Goal: Communication & Community: Answer question/provide support

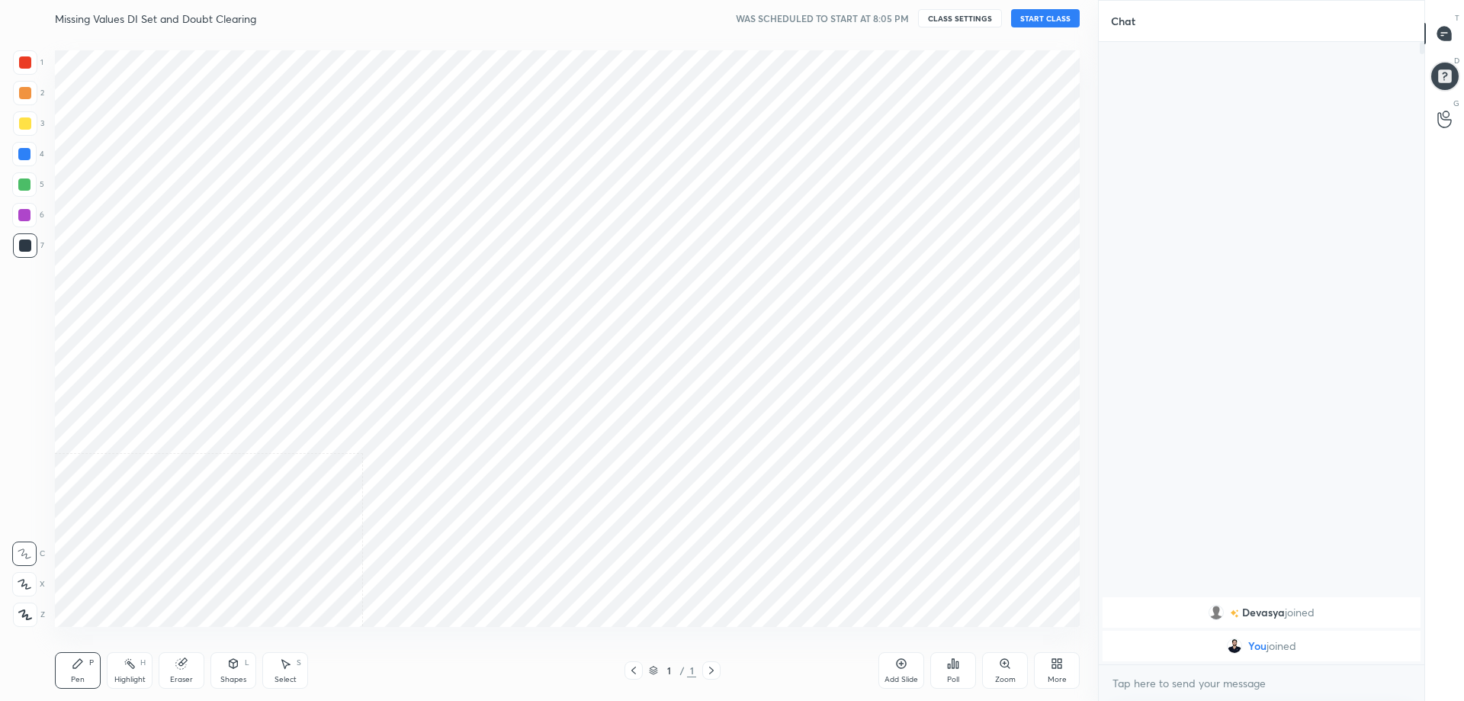
scroll to position [603, 1037]
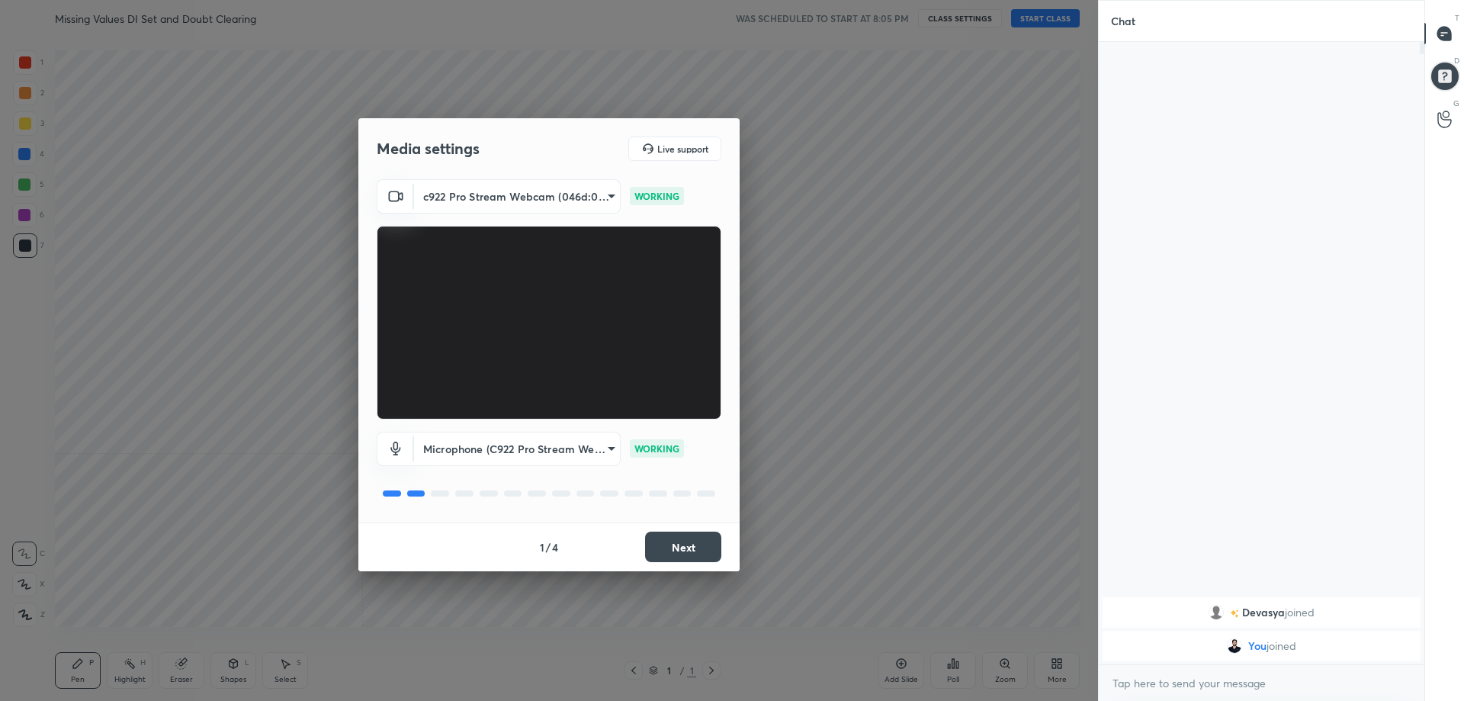
click at [685, 547] on button "Next" at bounding box center [683, 546] width 76 height 30
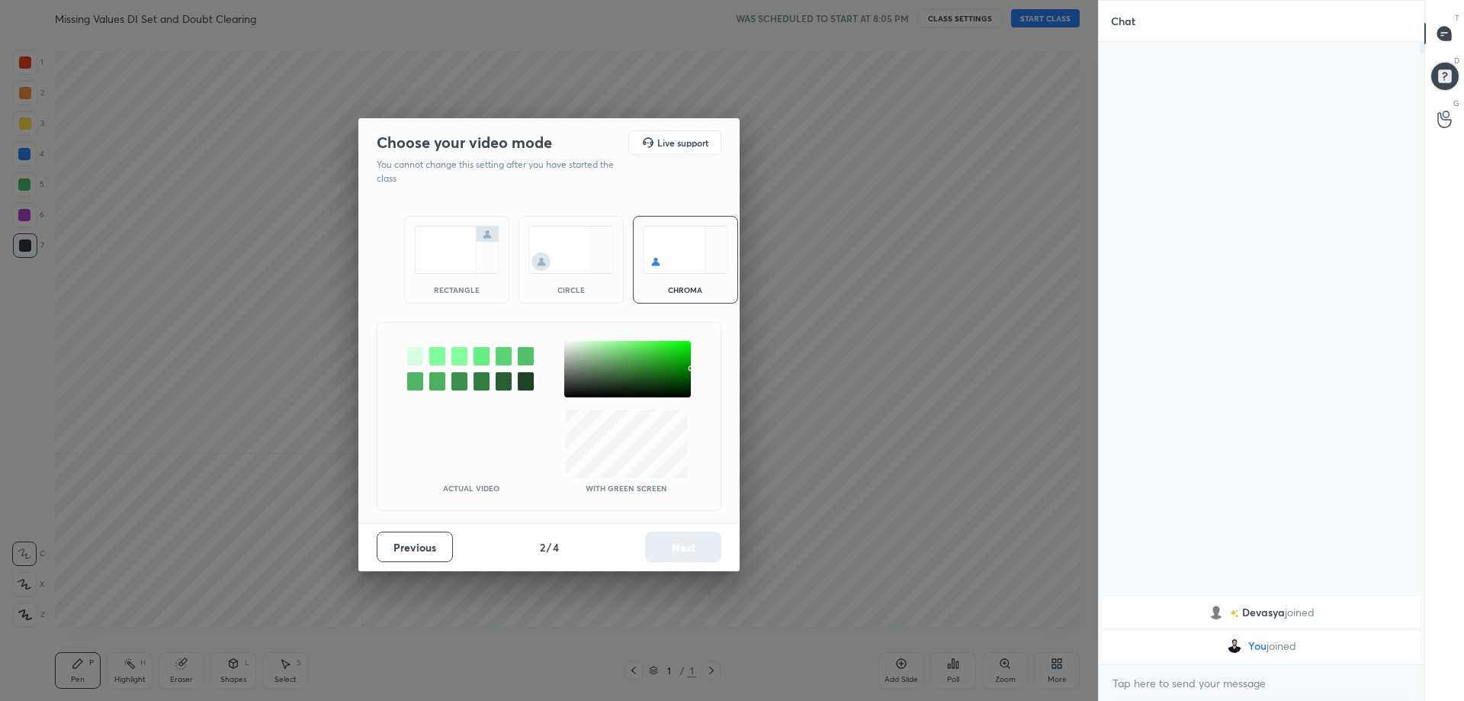
click at [459, 257] on img at bounding box center [456, 250] width 85 height 48
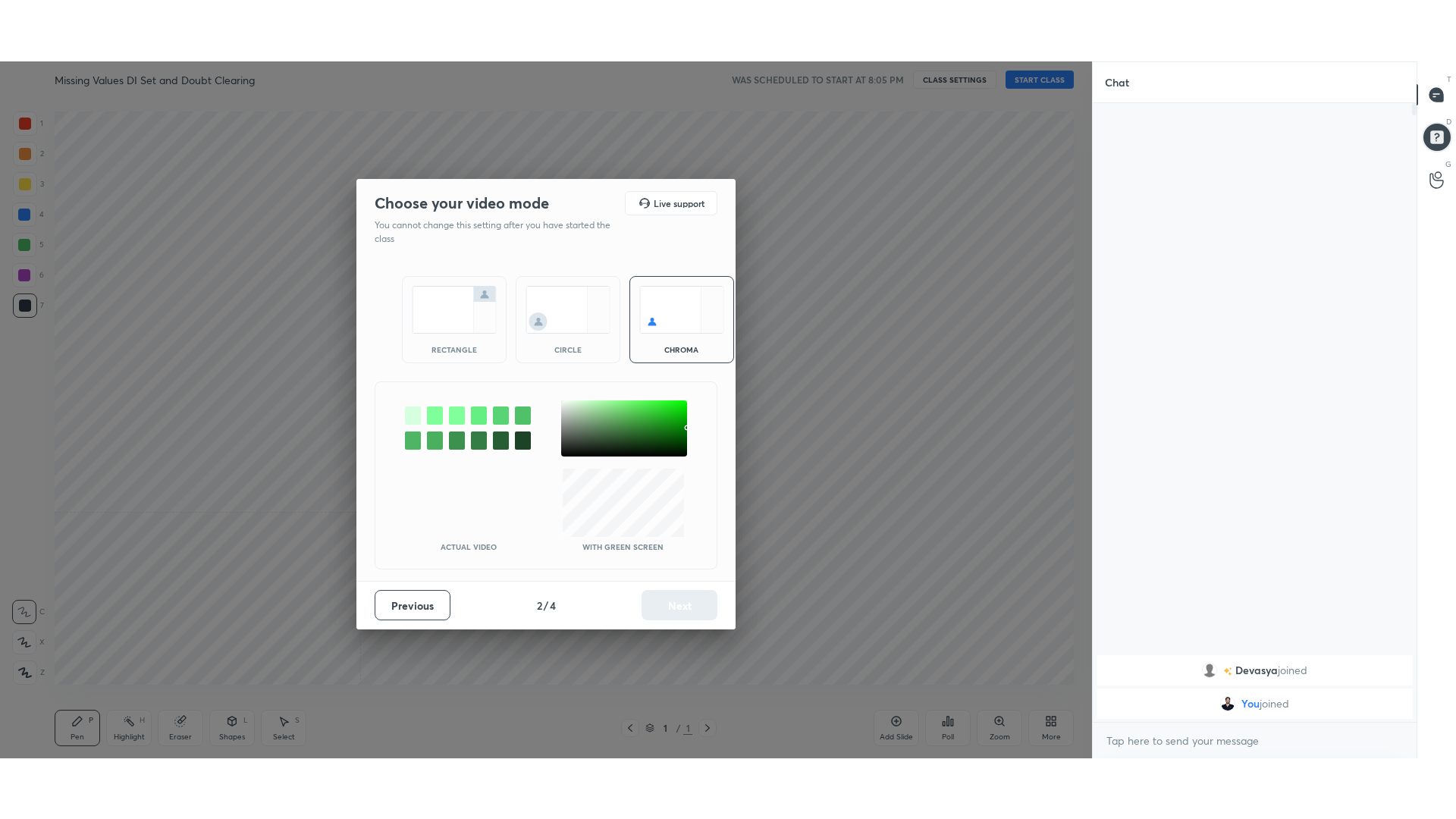
scroll to position [299, 319]
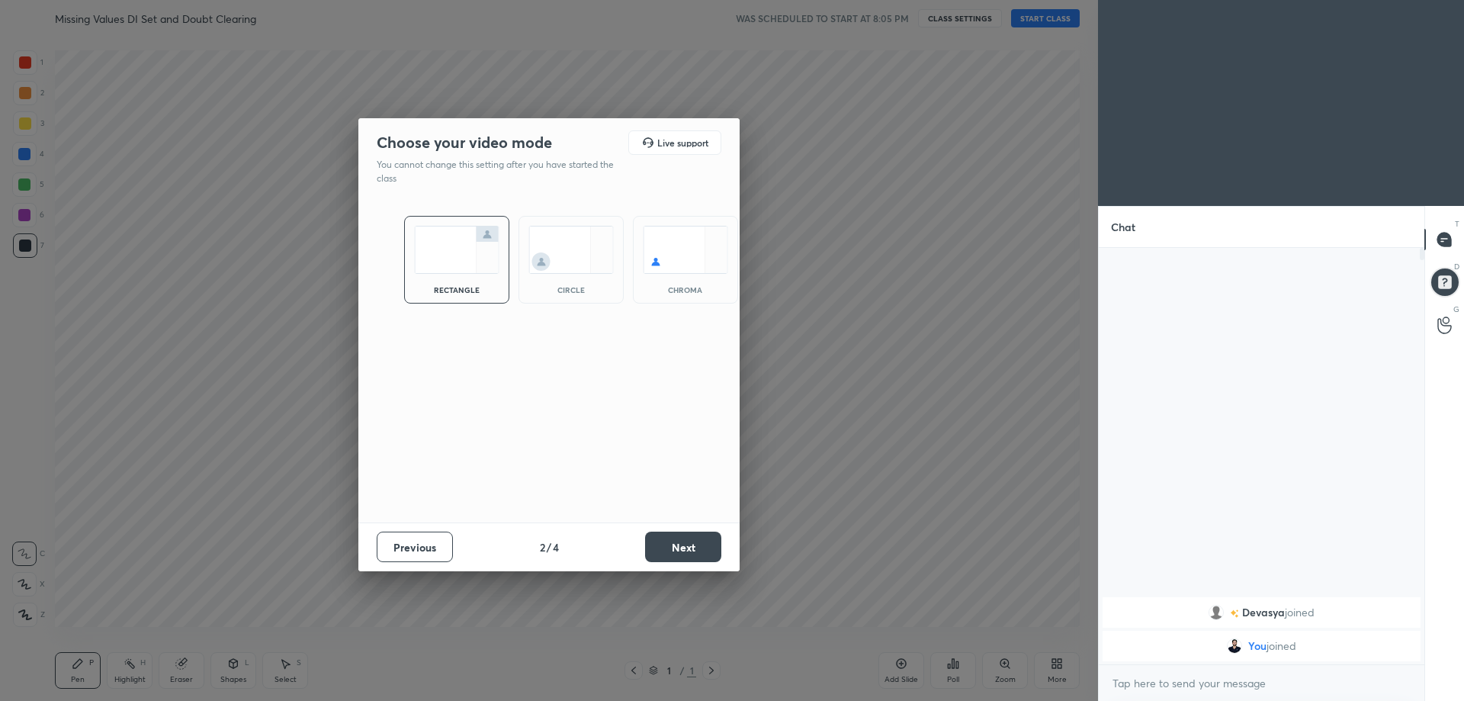
click at [671, 547] on button "Next" at bounding box center [683, 546] width 76 height 30
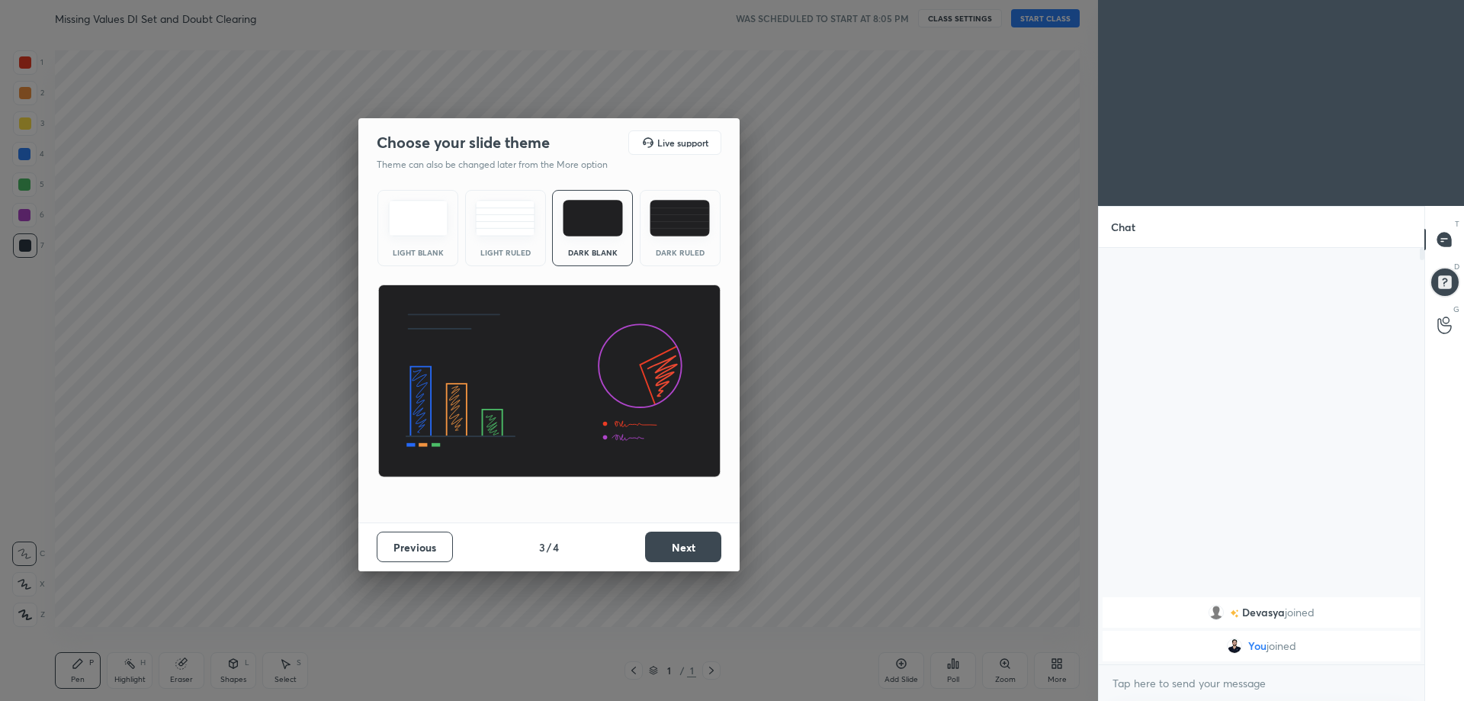
click at [682, 230] on img at bounding box center [680, 218] width 60 height 37
click at [680, 546] on button "Next" at bounding box center [683, 546] width 76 height 30
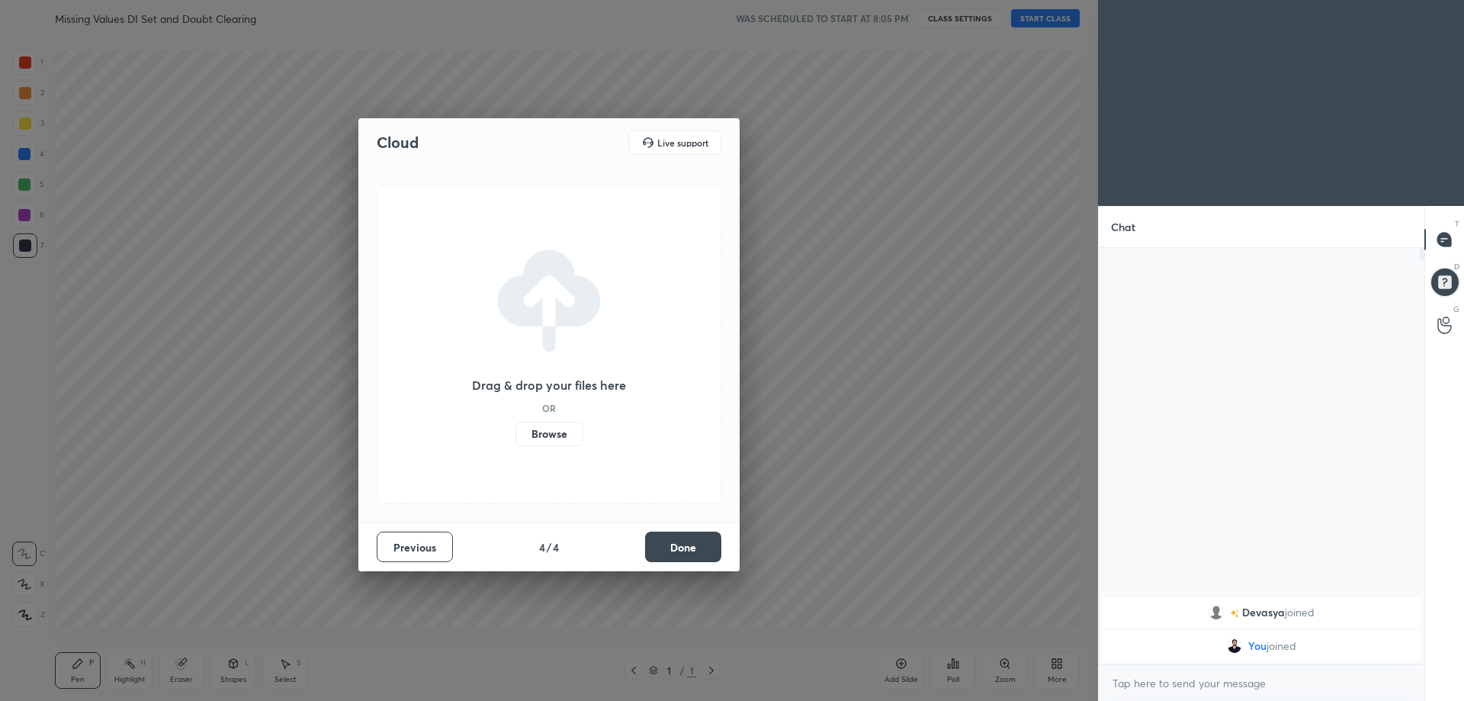
click at [698, 551] on button "Done" at bounding box center [683, 546] width 76 height 30
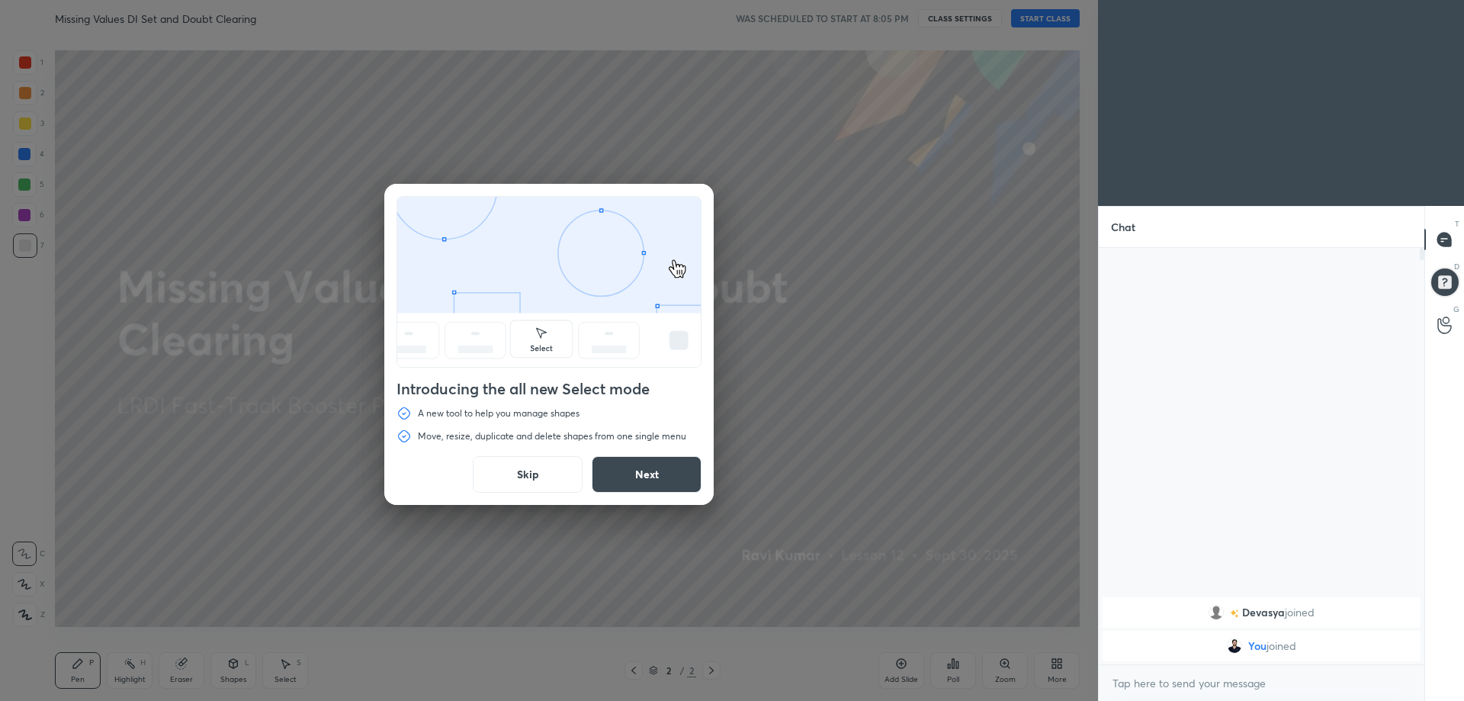
click at [512, 481] on button "Skip" at bounding box center [528, 474] width 110 height 37
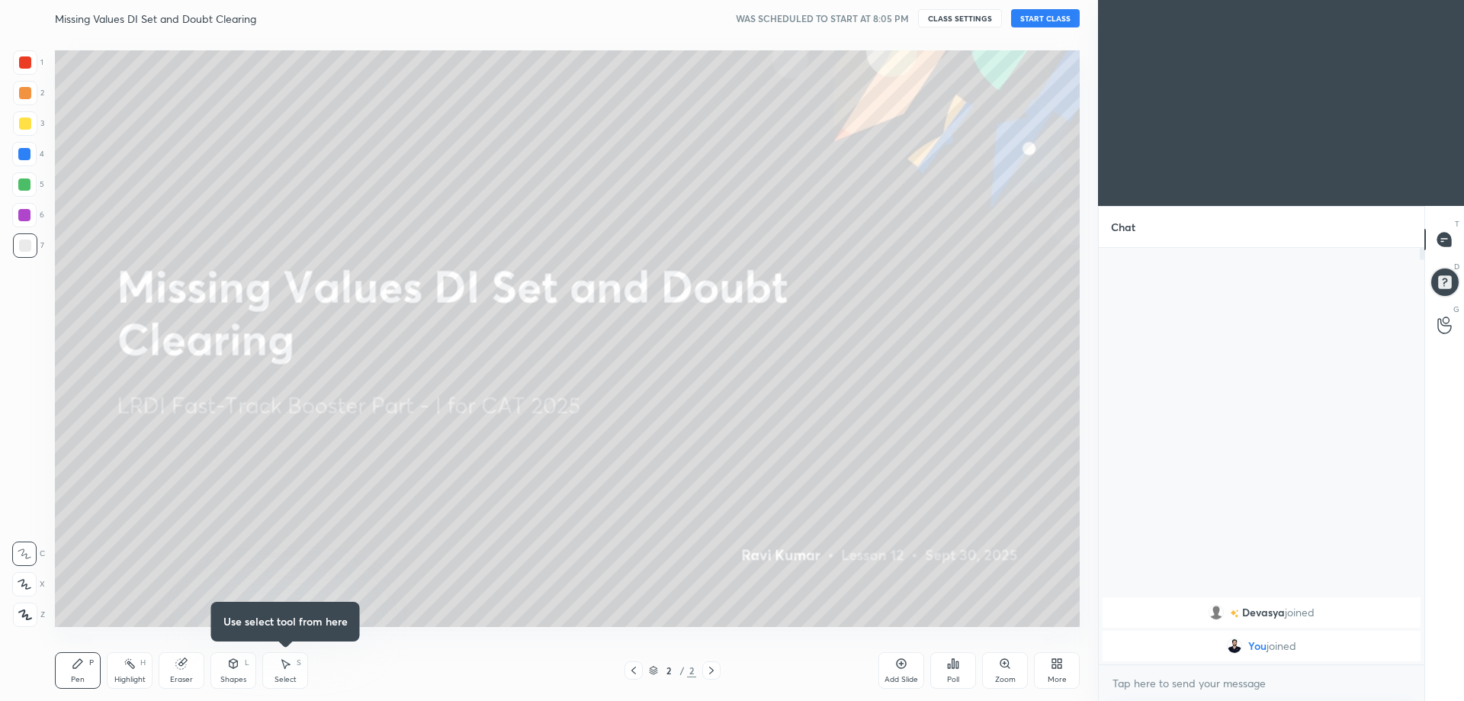
click at [1058, 14] on button "START CLASS" at bounding box center [1045, 18] width 69 height 18
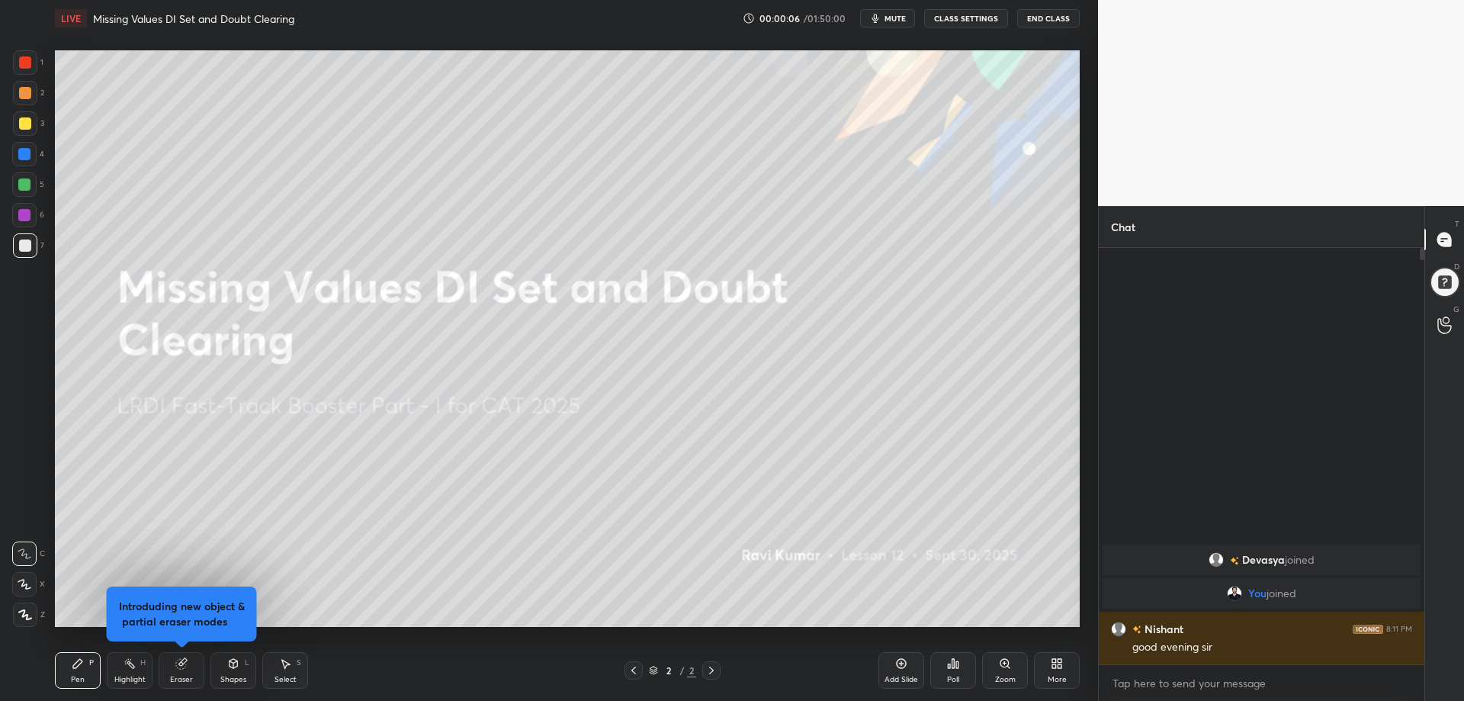
click at [1057, 663] on icon at bounding box center [1057, 663] width 12 height 12
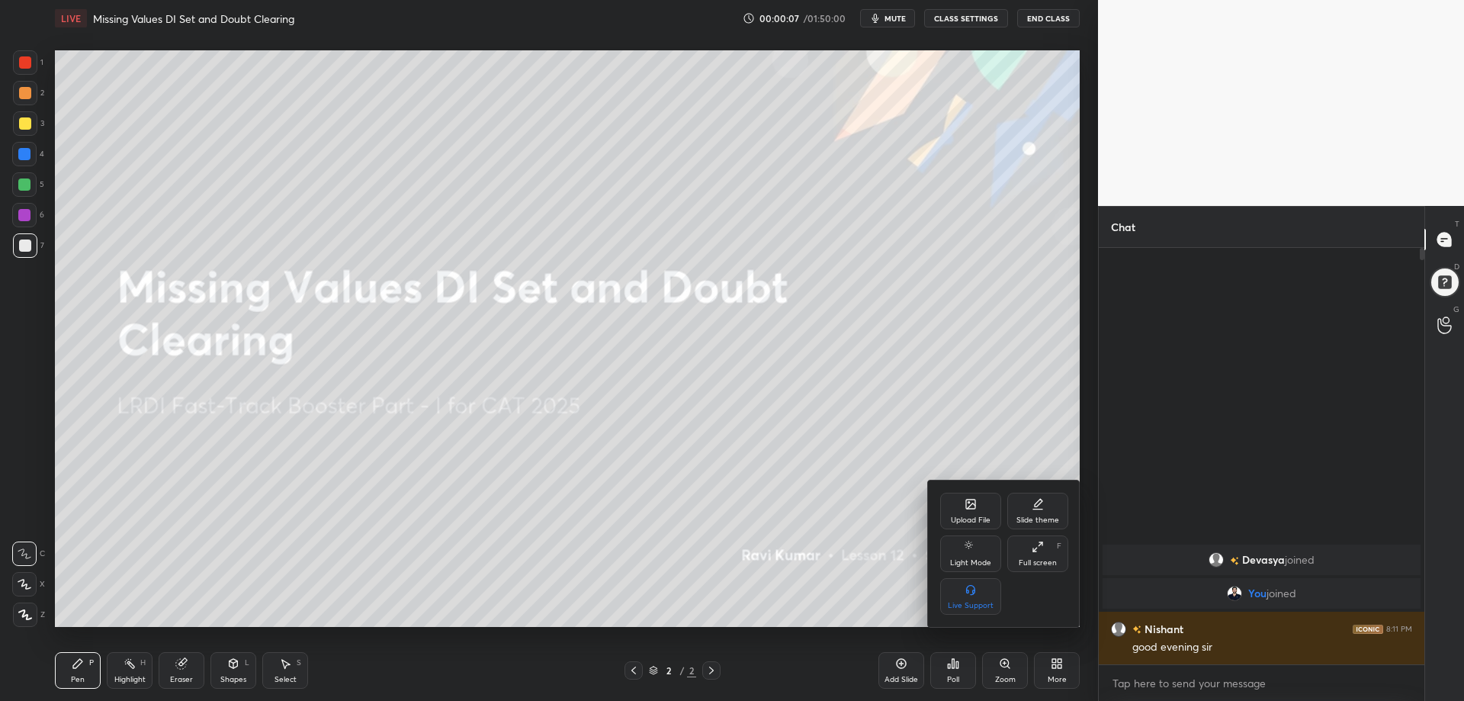
click at [1037, 545] on icon at bounding box center [1038, 547] width 12 height 12
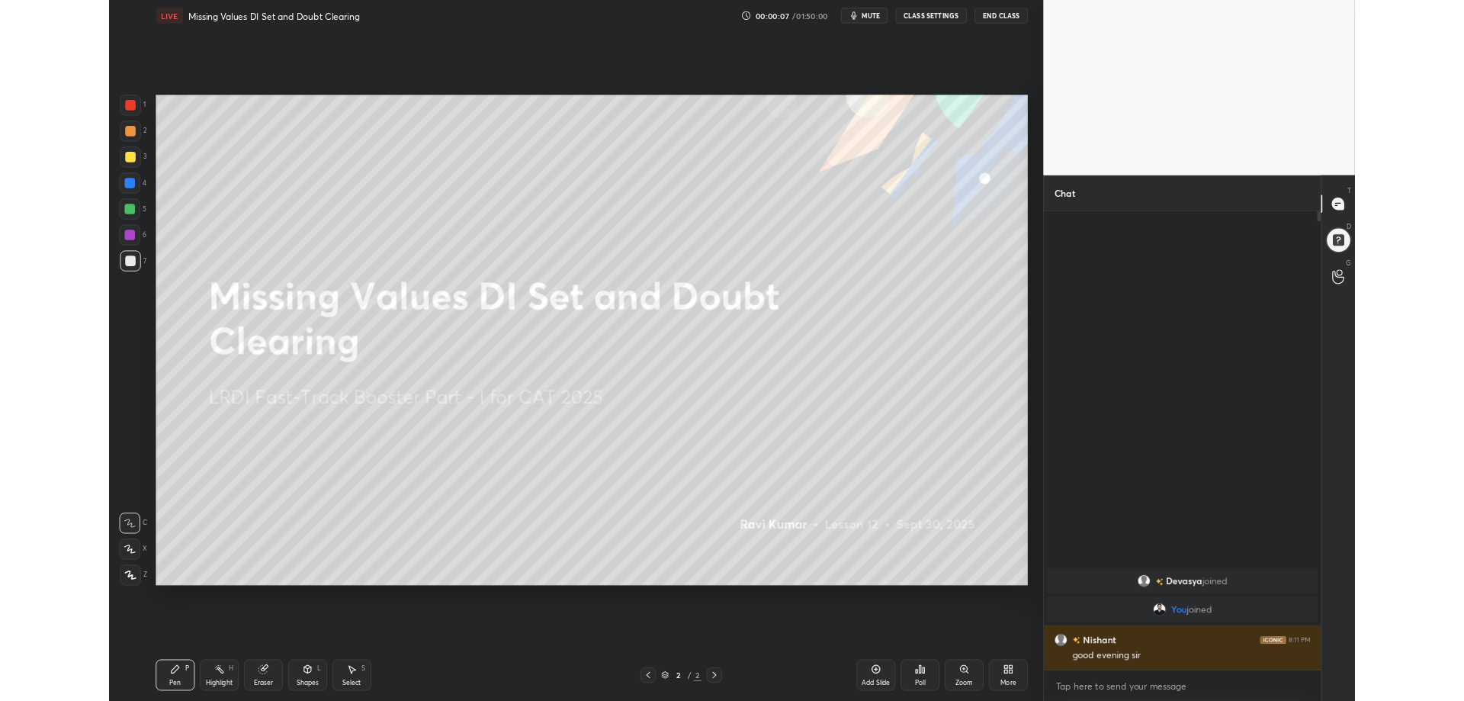
scroll to position [423, 321]
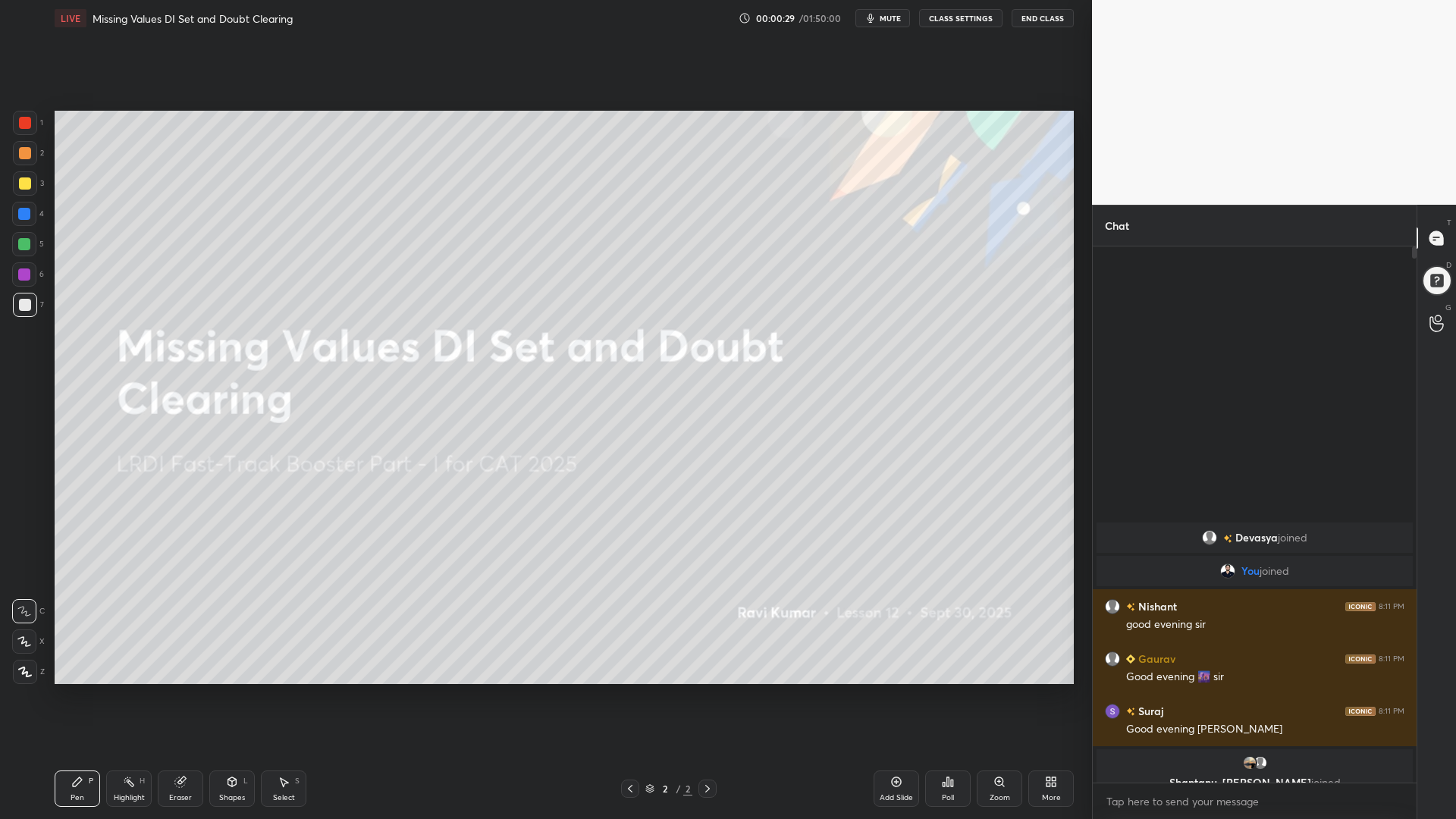
click at [895, 23] on span "mute" at bounding box center [889, 18] width 21 height 11
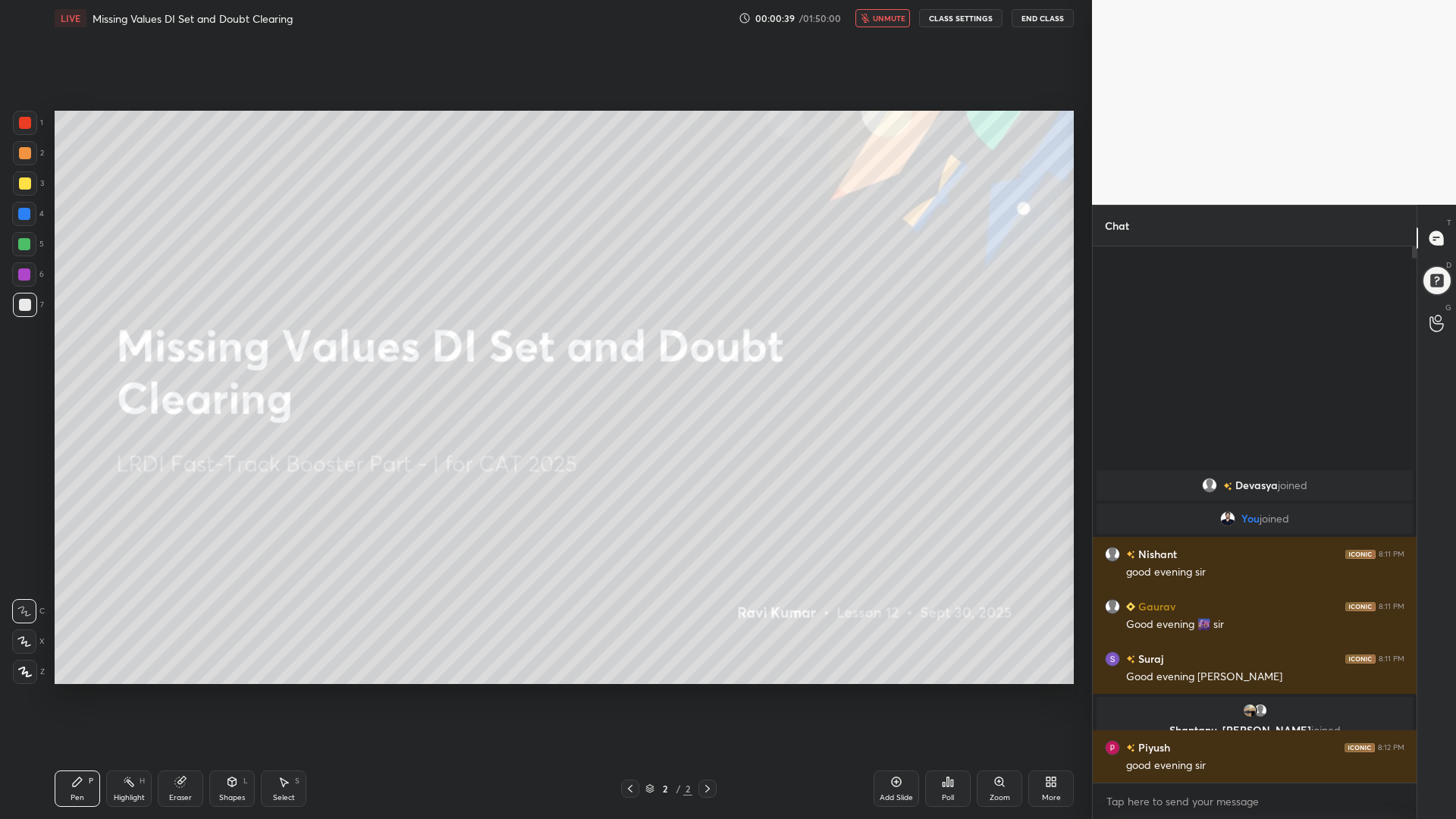
click at [889, 18] on span "unmute" at bounding box center [889, 18] width 33 height 11
click at [1050, 697] on div "More" at bounding box center [1051, 789] width 46 height 37
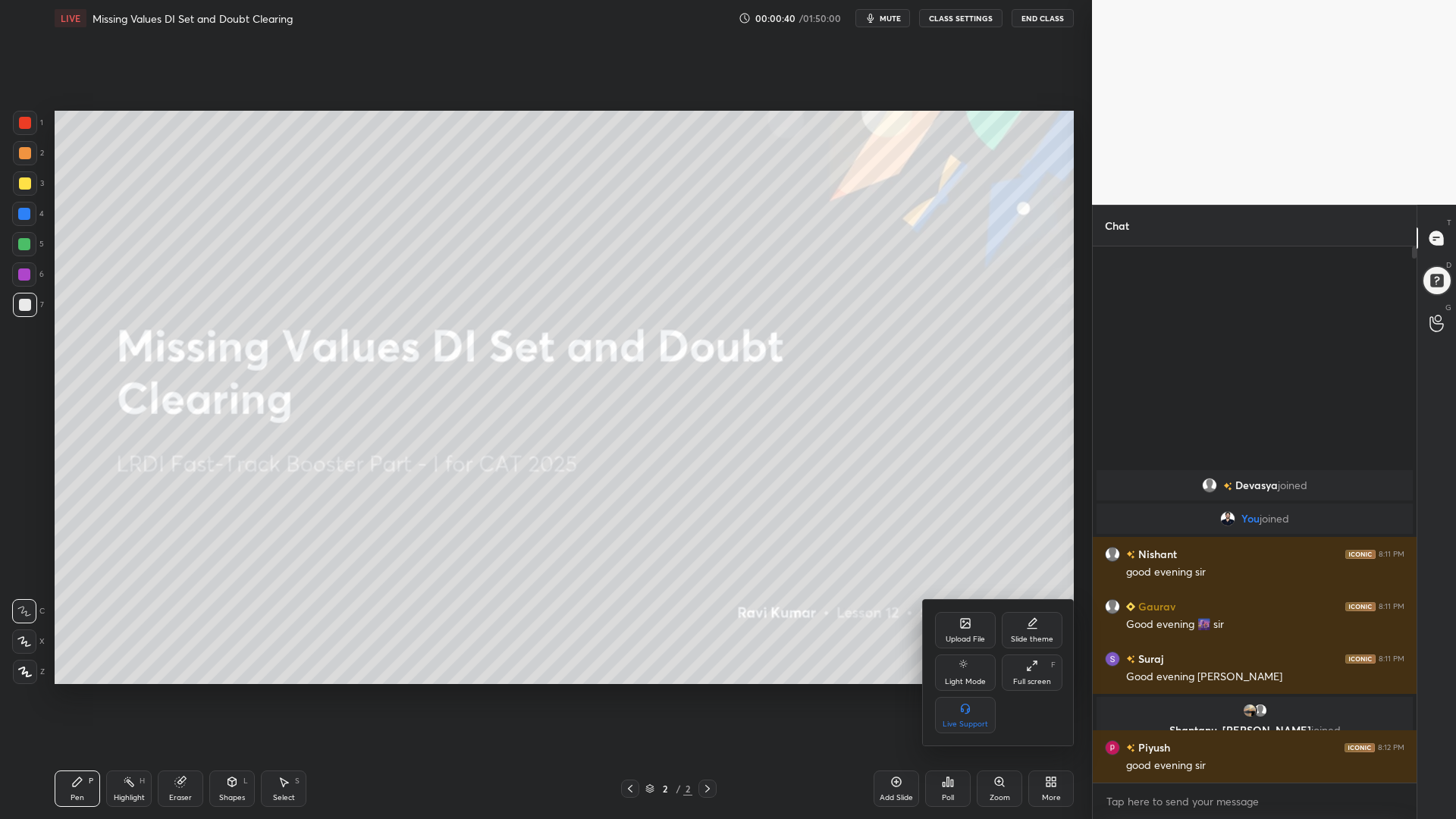
click at [1031, 666] on icon at bounding box center [1032, 666] width 12 height 12
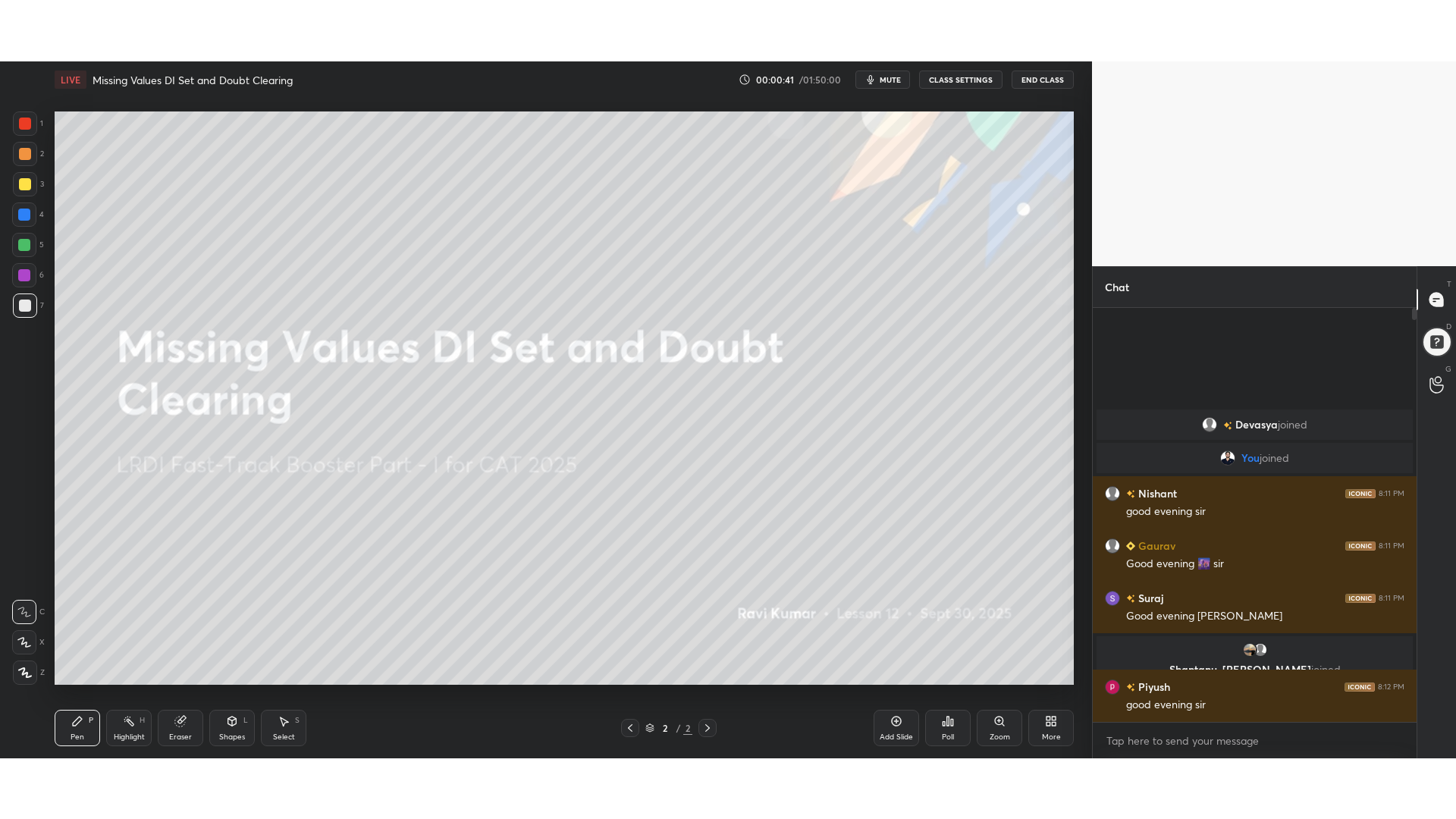
scroll to position [75274, 74797]
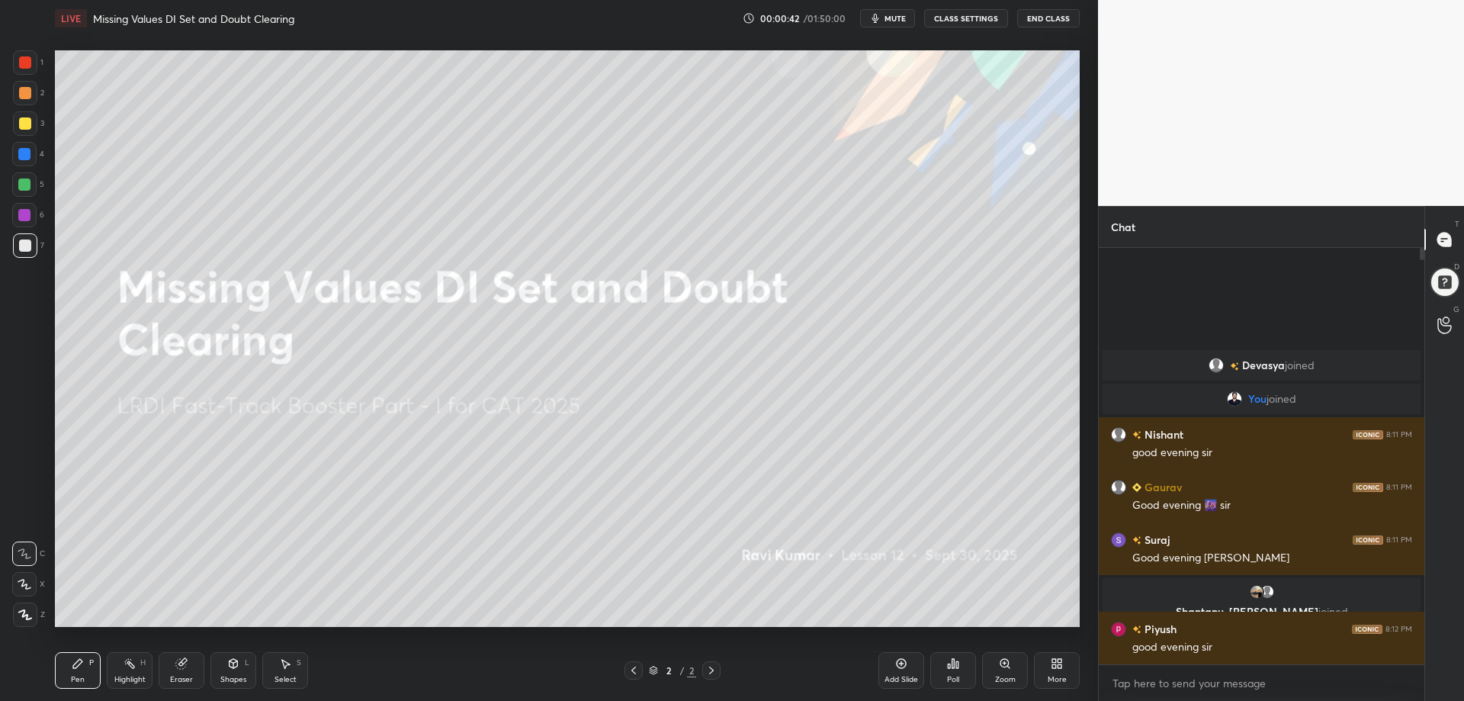
click at [1067, 674] on div "More" at bounding box center [1057, 670] width 46 height 37
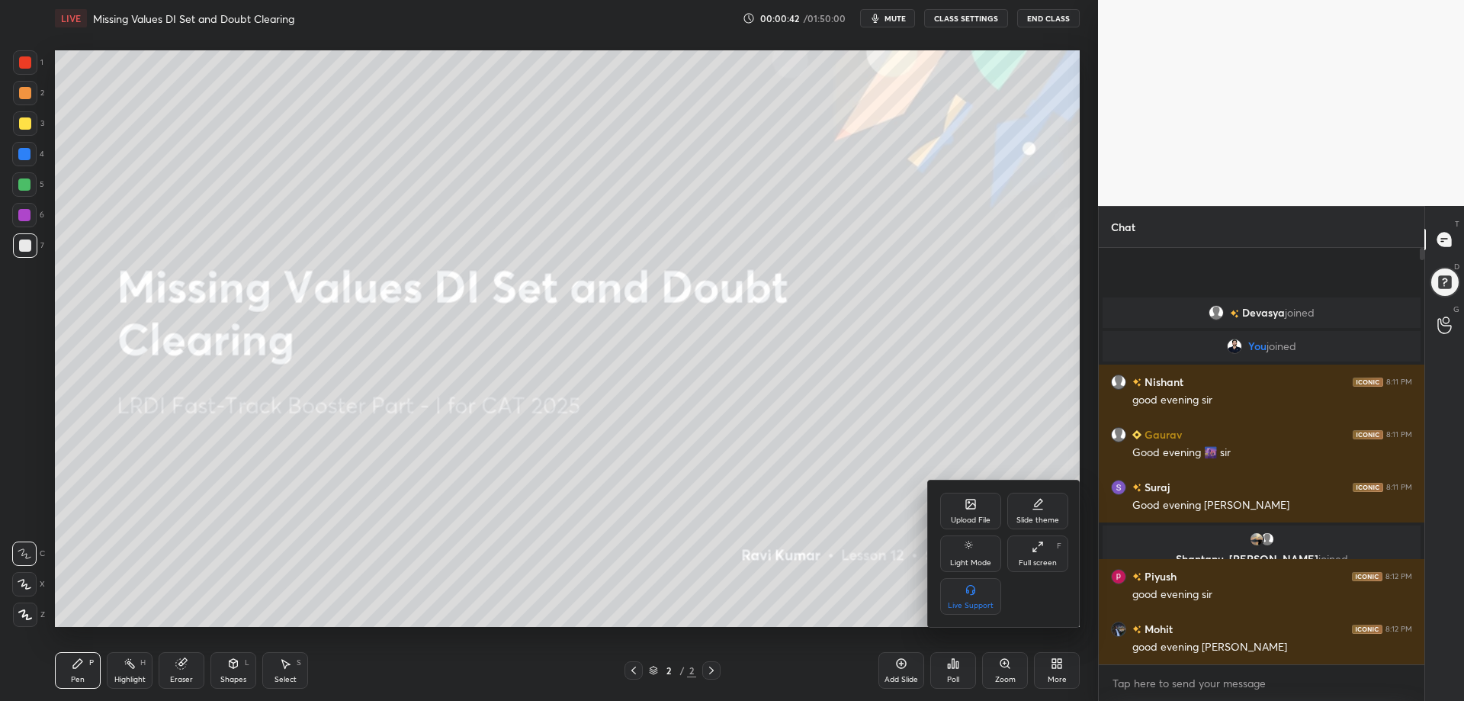
drag, startPoint x: 1042, startPoint y: 545, endPoint x: 1044, endPoint y: 640, distance: 94.6
click at [1042, 545] on icon at bounding box center [1038, 547] width 12 height 12
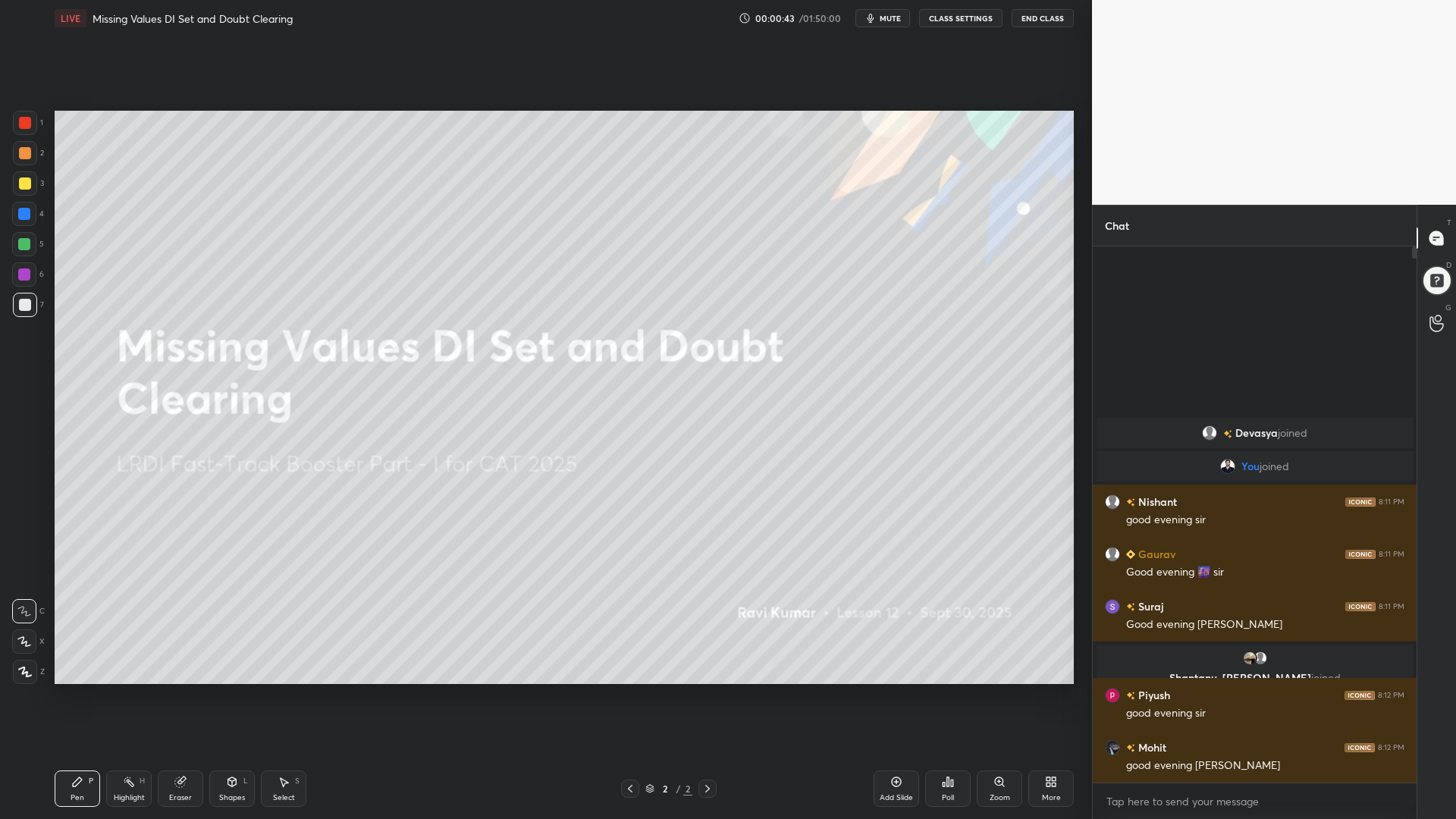
scroll to position [421, 319]
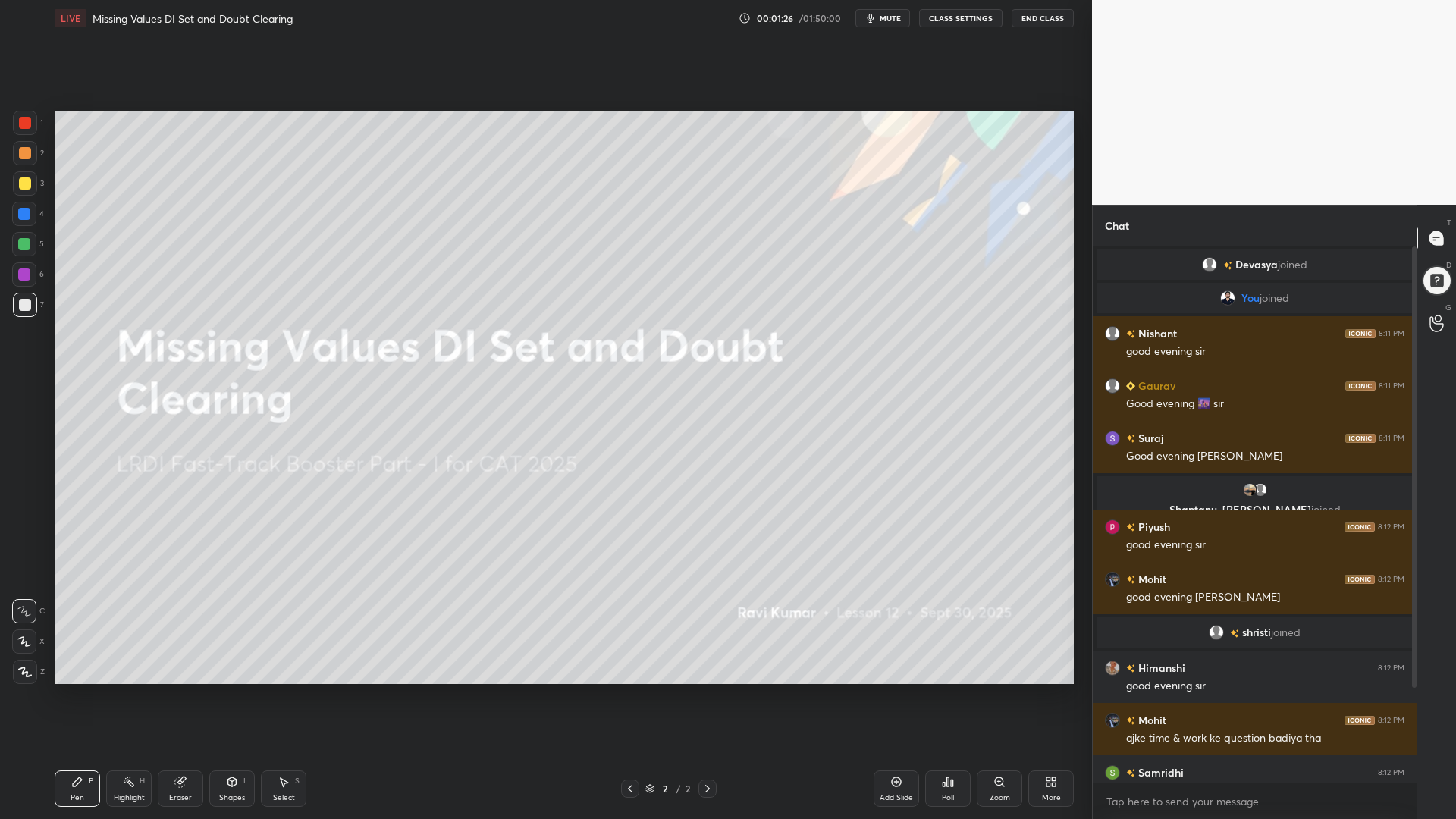
drag, startPoint x: 1411, startPoint y: 647, endPoint x: 1413, endPoint y: 683, distance: 36.1
click at [1412, 690] on div at bounding box center [1411, 514] width 9 height 536
click at [1412, 656] on div at bounding box center [1414, 468] width 5 height 442
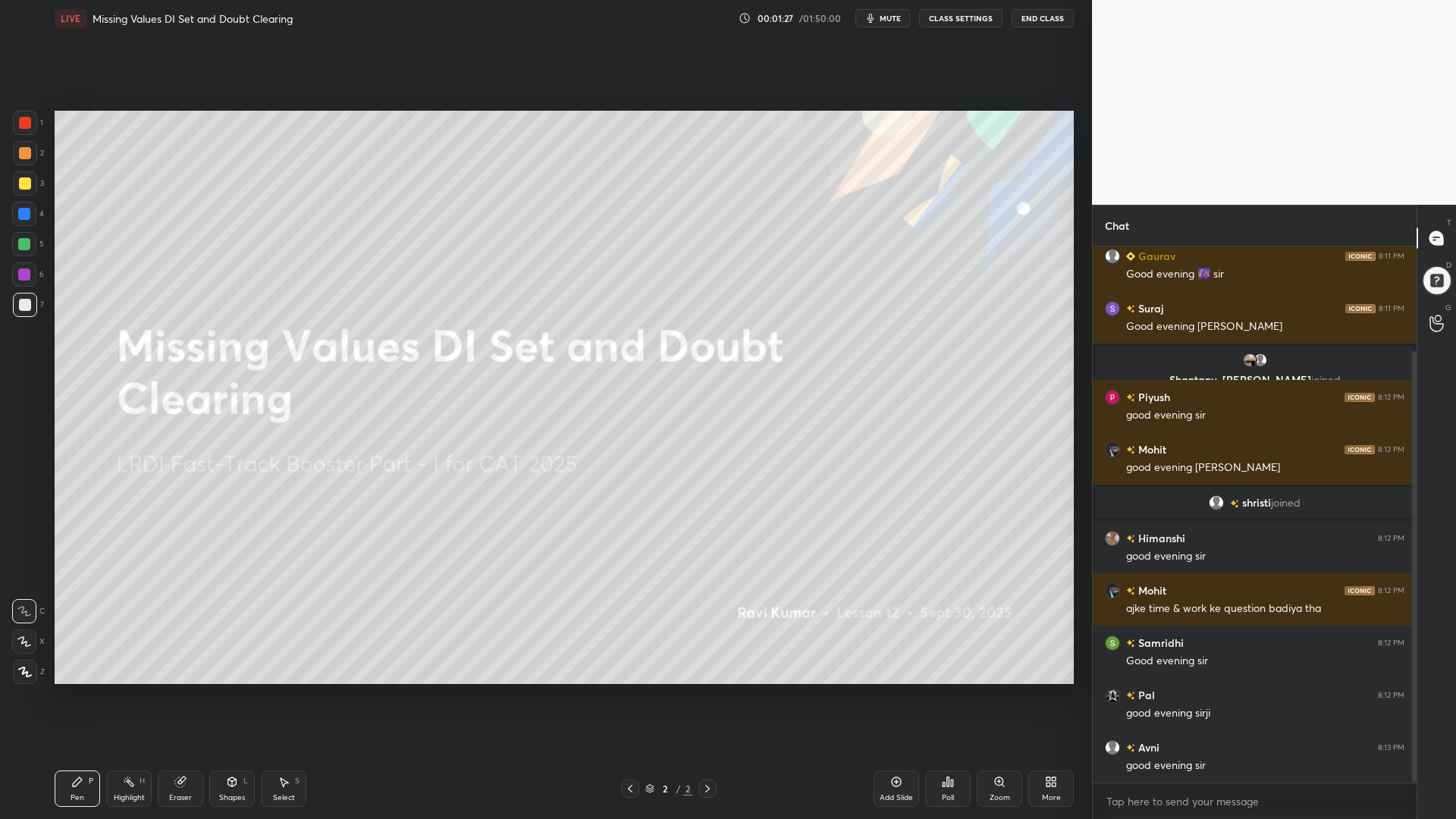
click at [1413, 652] on div at bounding box center [1414, 567] width 5 height 432
drag, startPoint x: 1417, startPoint y: 650, endPoint x: 1416, endPoint y: 713, distance: 63.0
click at [1416, 697] on div "T Messages (T) D Doubts (D) G Raise Hand (G)" at bounding box center [1436, 512] width 40 height 615
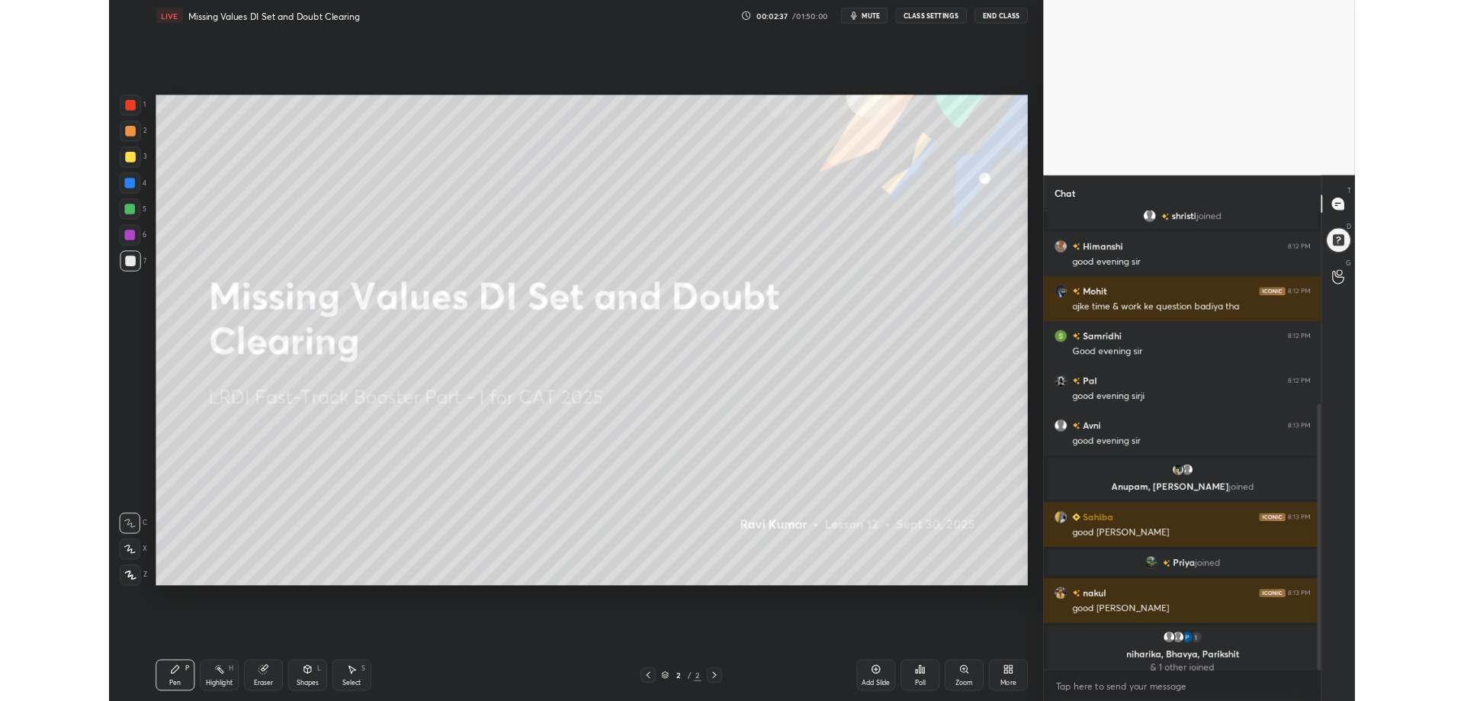
scroll to position [390, 0]
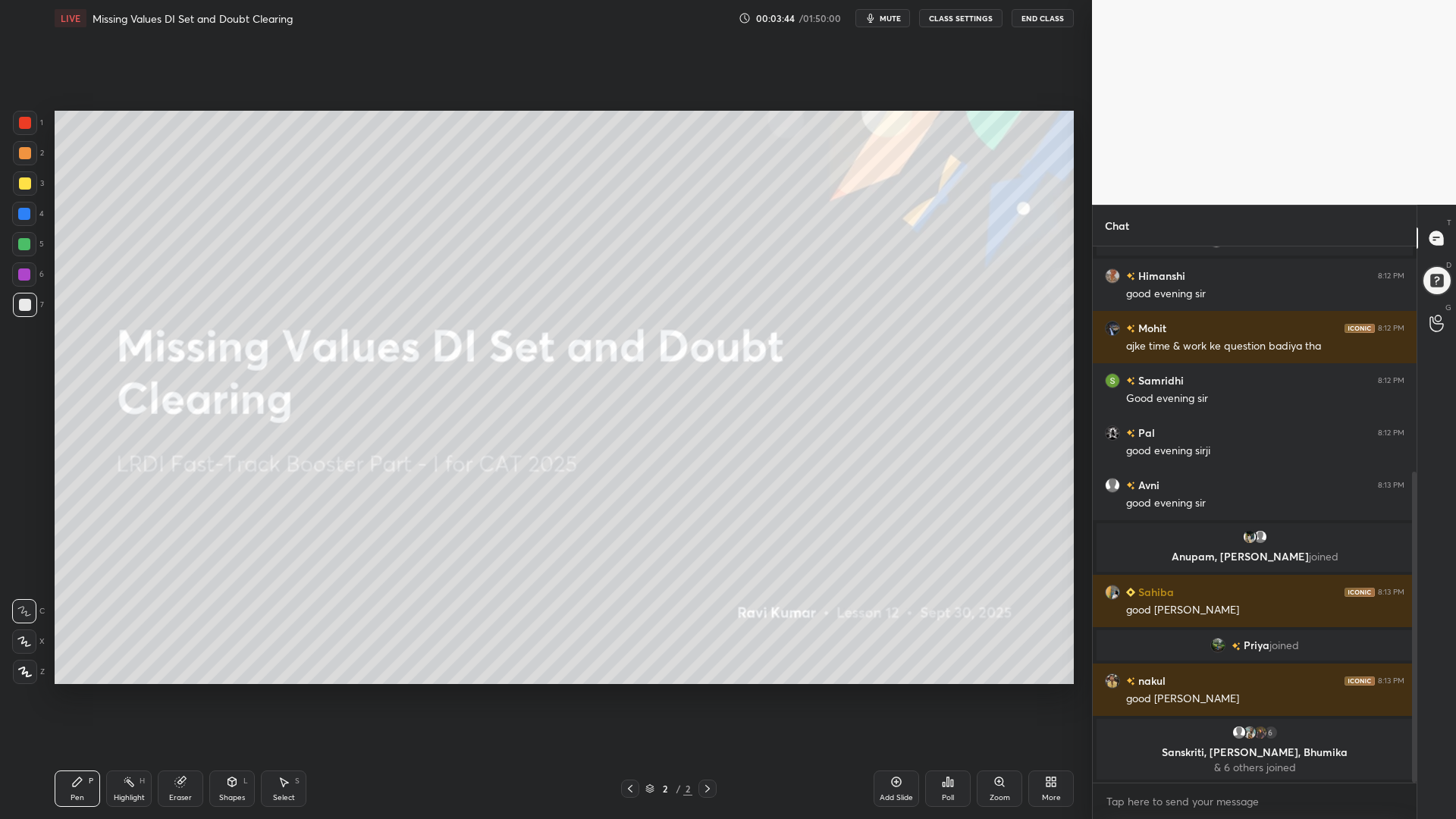
click at [24, 151] on div at bounding box center [25, 153] width 12 height 12
click at [1052, 697] on icon at bounding box center [1054, 785] width 4 height 4
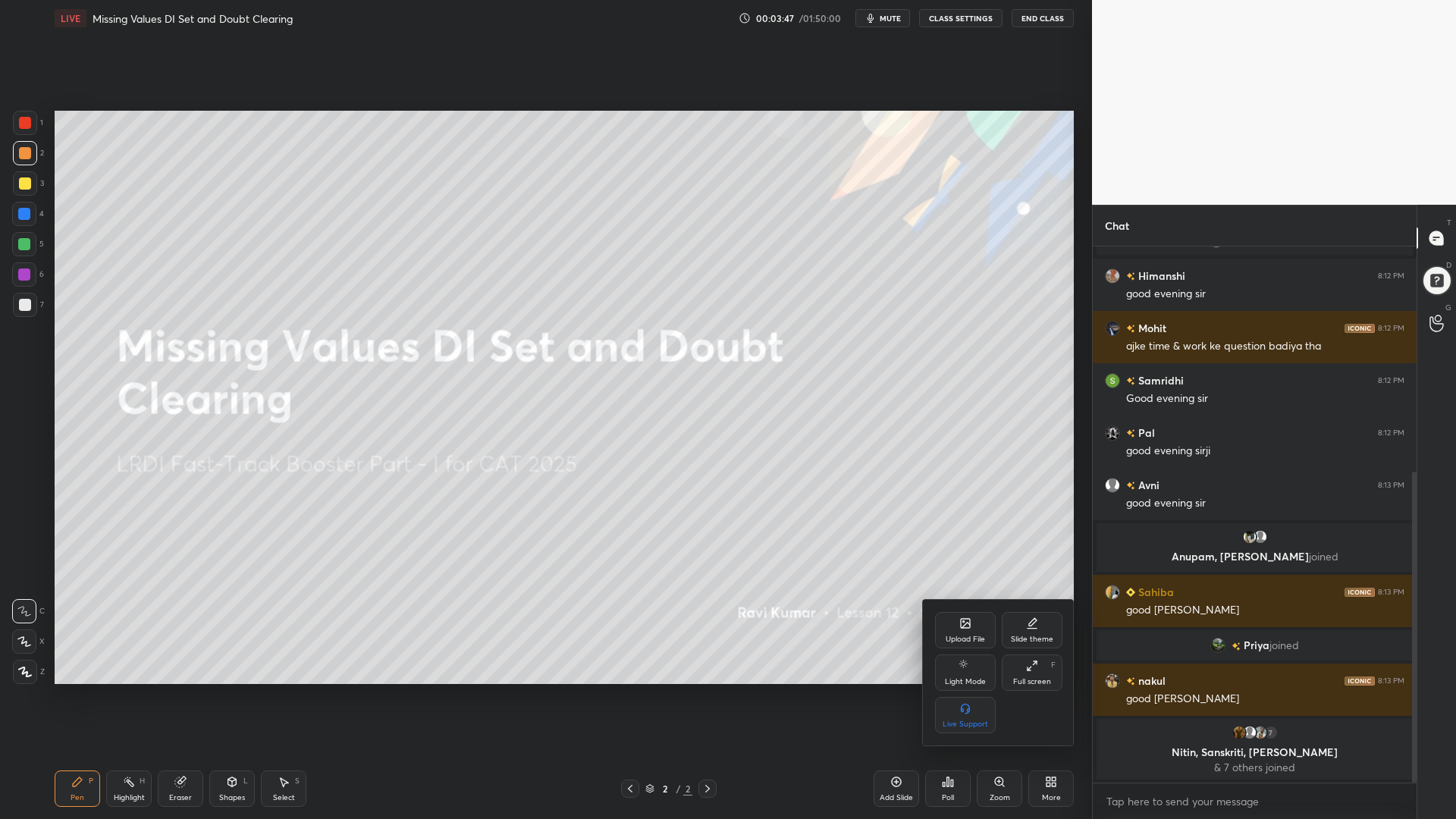
click at [971, 625] on icon at bounding box center [965, 624] width 12 height 12
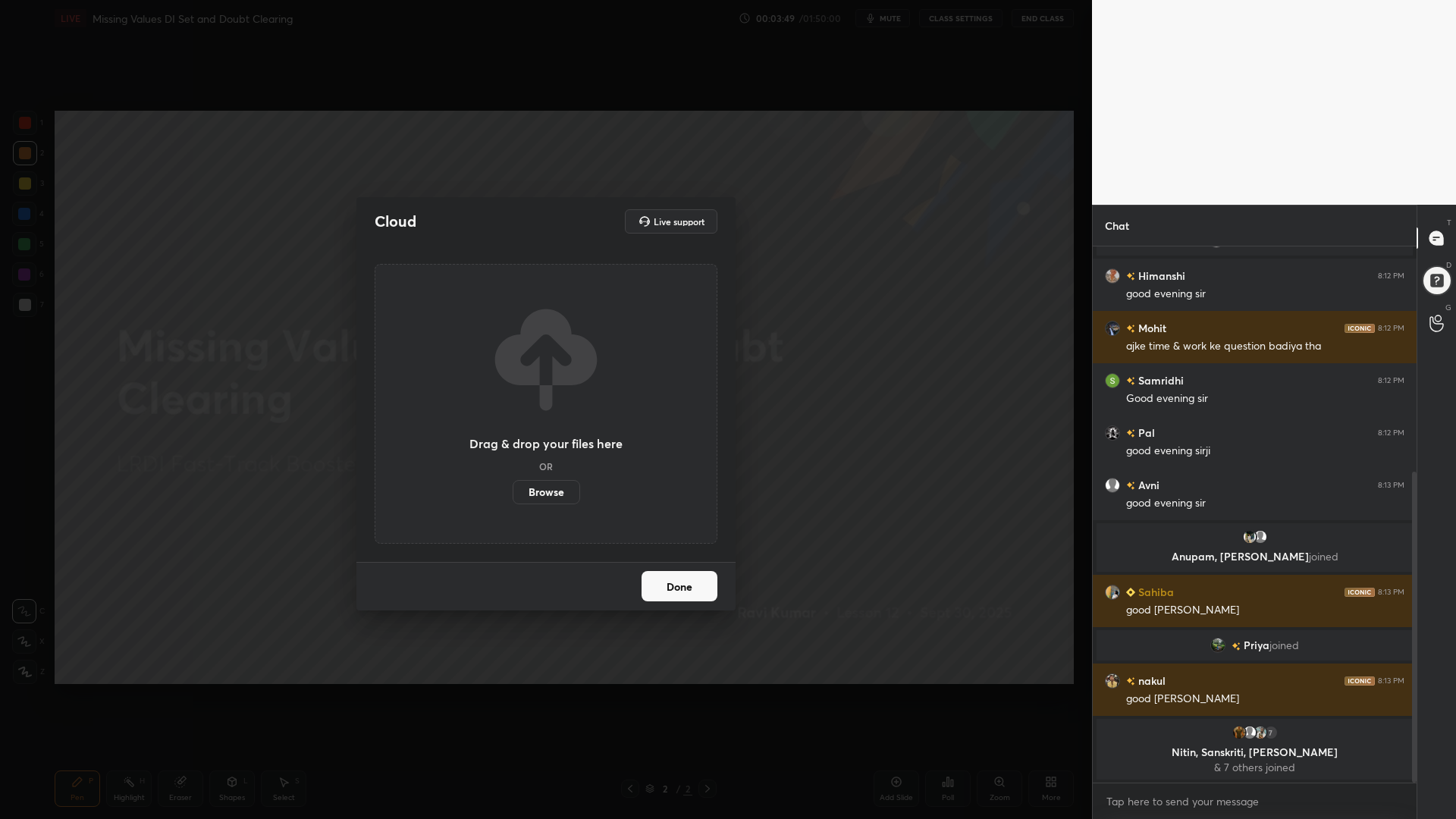
click at [551, 490] on label "Browse" at bounding box center [546, 493] width 68 height 24
click at [512, 490] on input "Browse" at bounding box center [512, 493] width 0 height 24
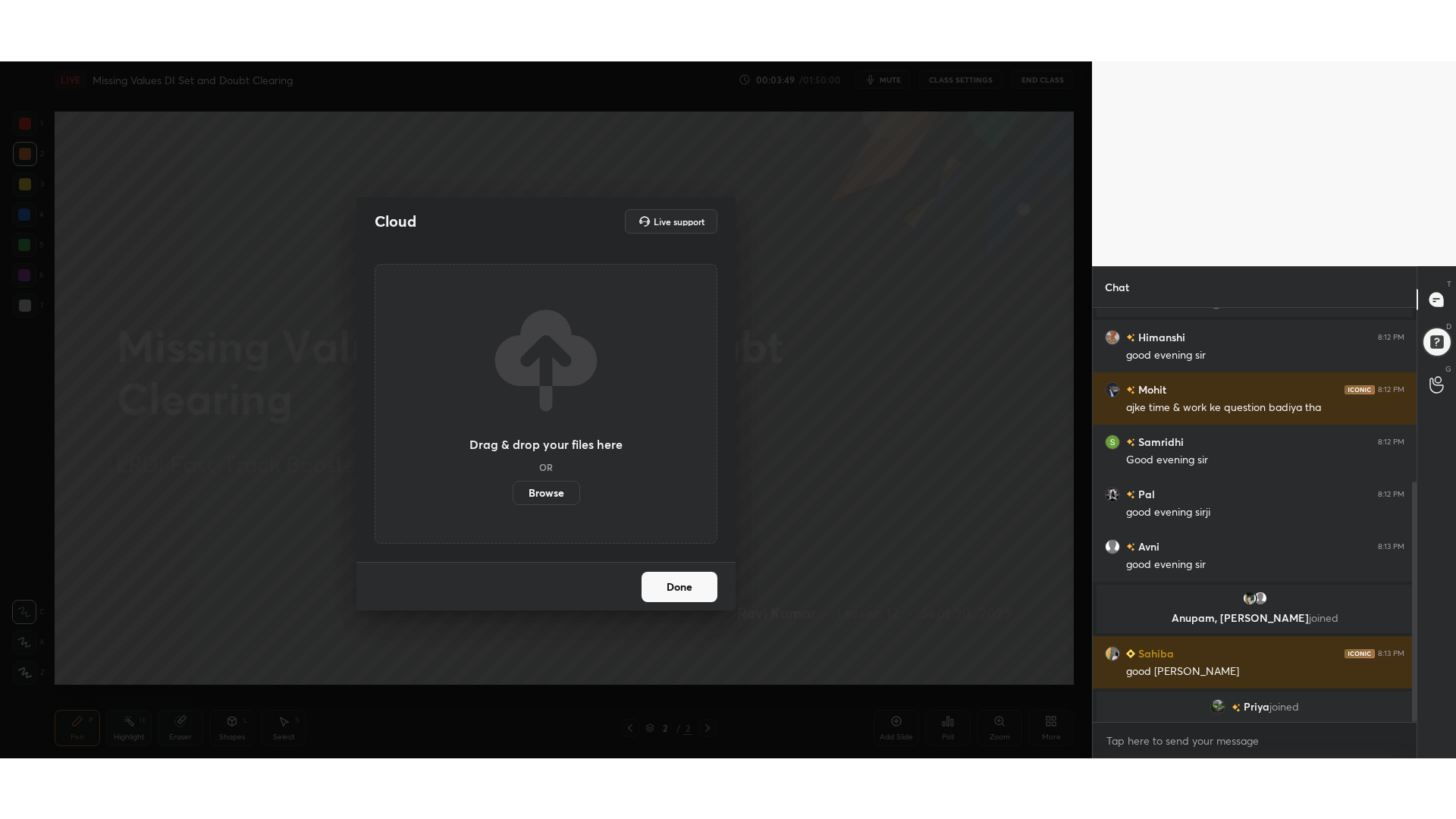
scroll to position [75274, 74797]
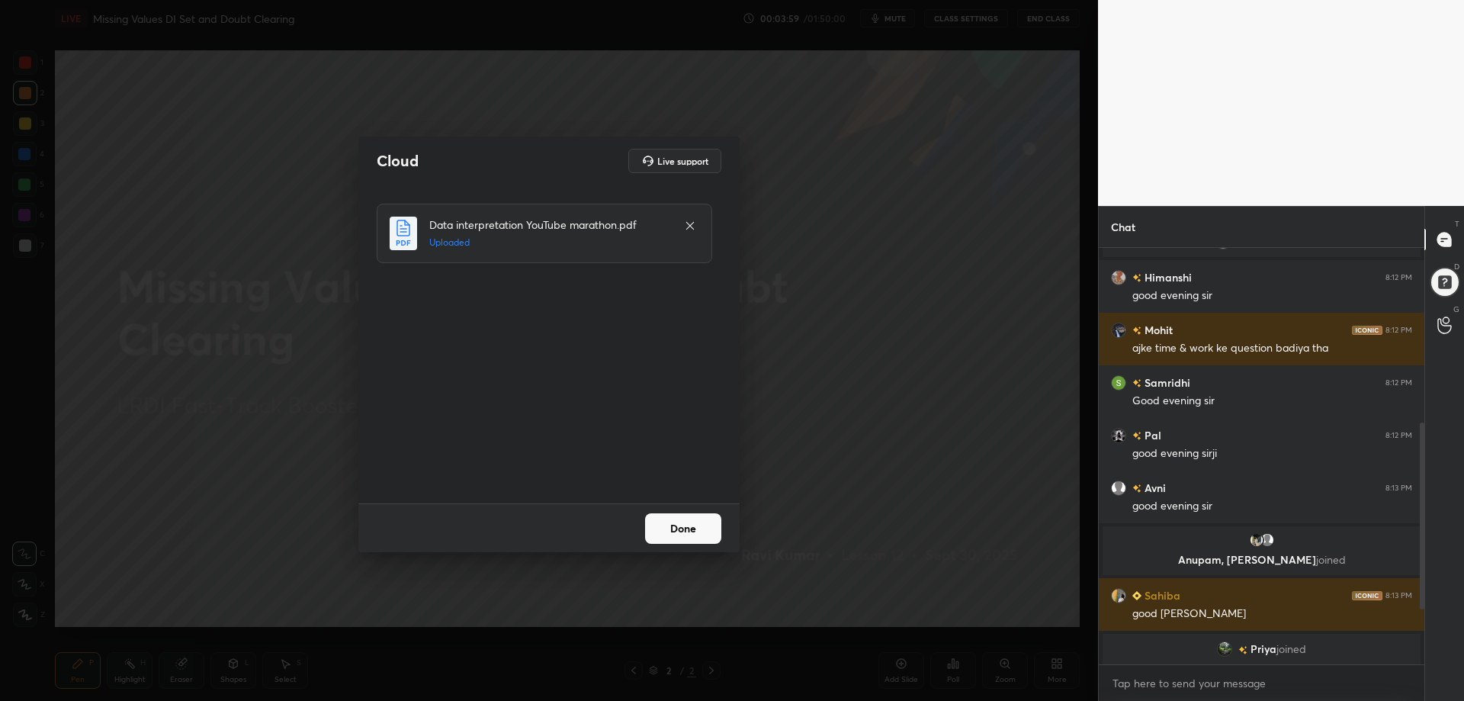
click at [685, 532] on button "Done" at bounding box center [683, 528] width 76 height 30
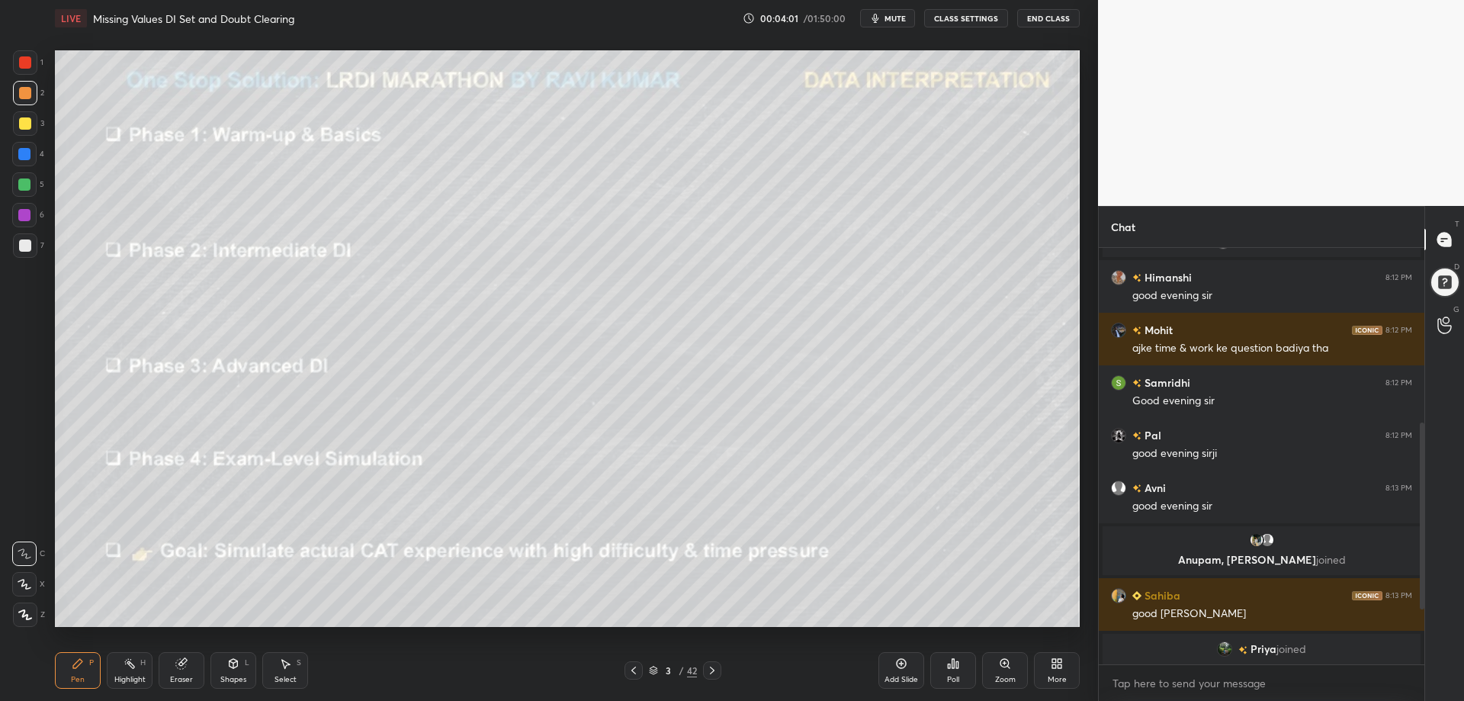
click at [1051, 666] on icon at bounding box center [1057, 663] width 12 height 12
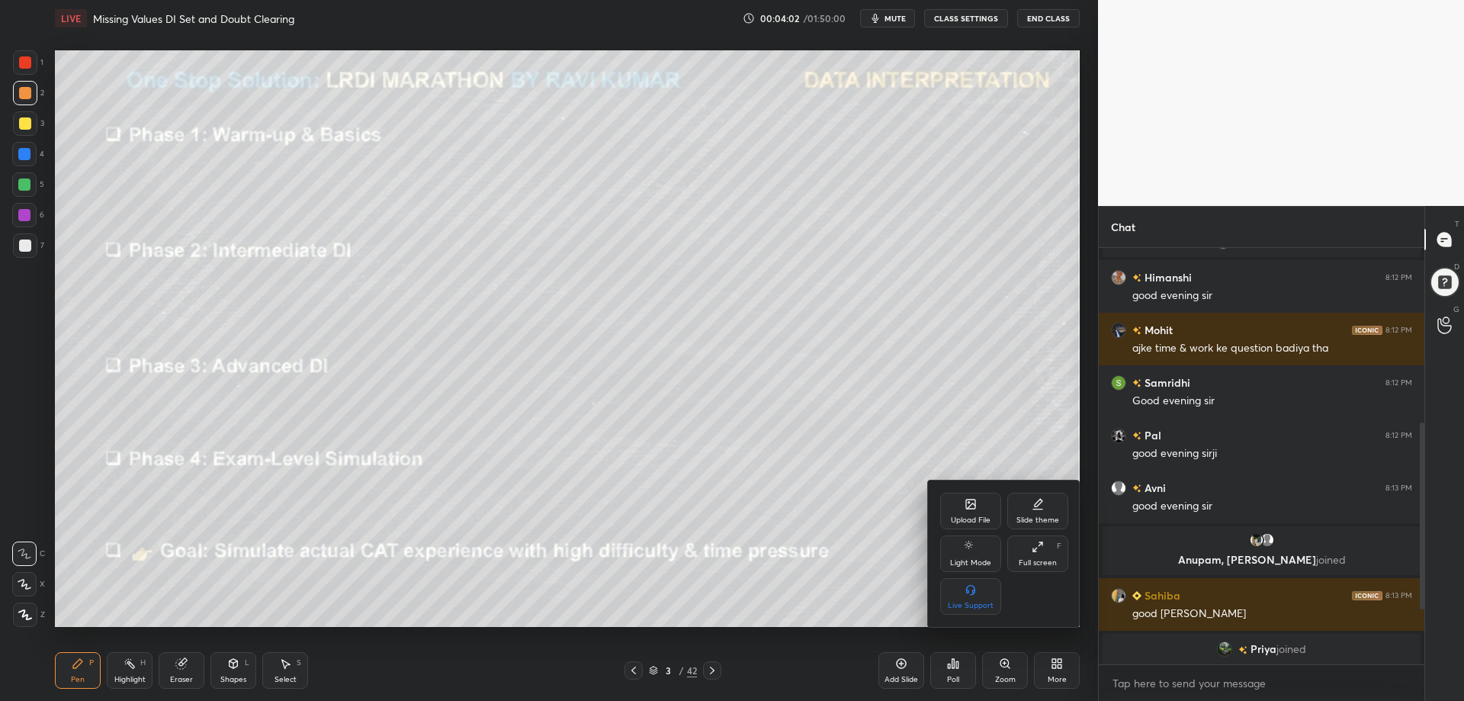
click at [1037, 541] on icon at bounding box center [1038, 547] width 12 height 12
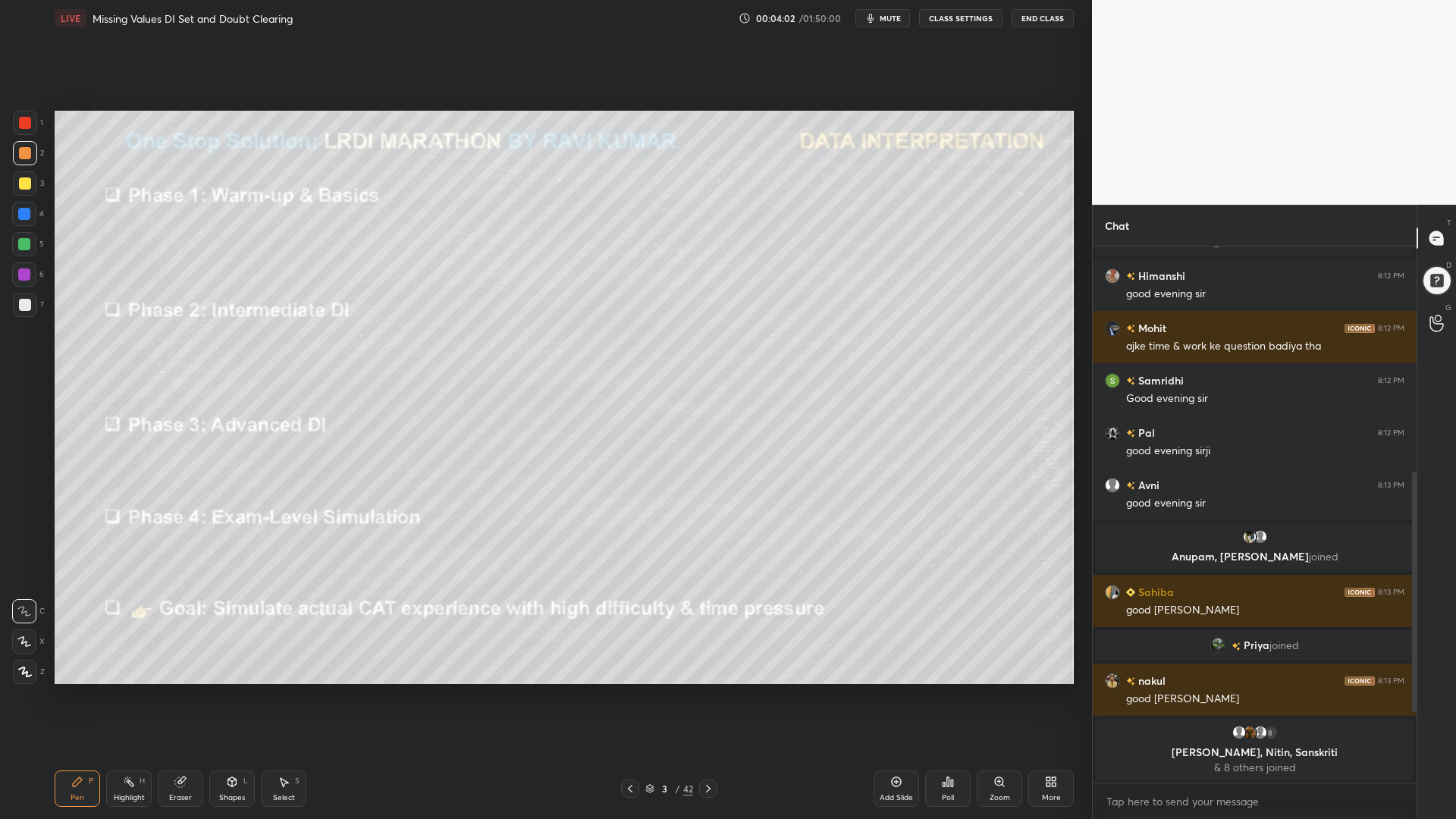
scroll to position [421, 319]
click at [653, 697] on icon at bounding box center [649, 788] width 9 height 9
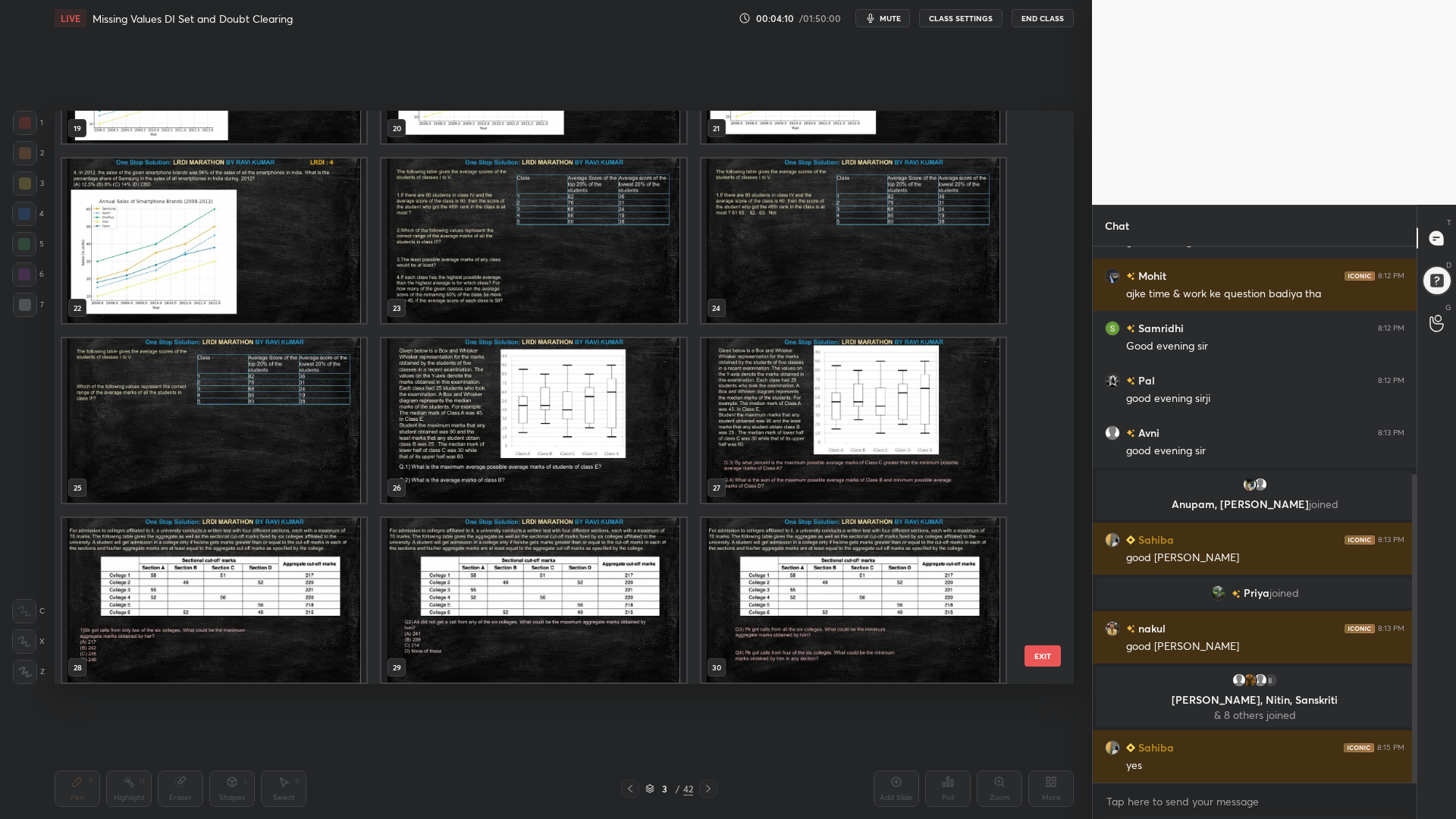
scroll to position [1212, 0]
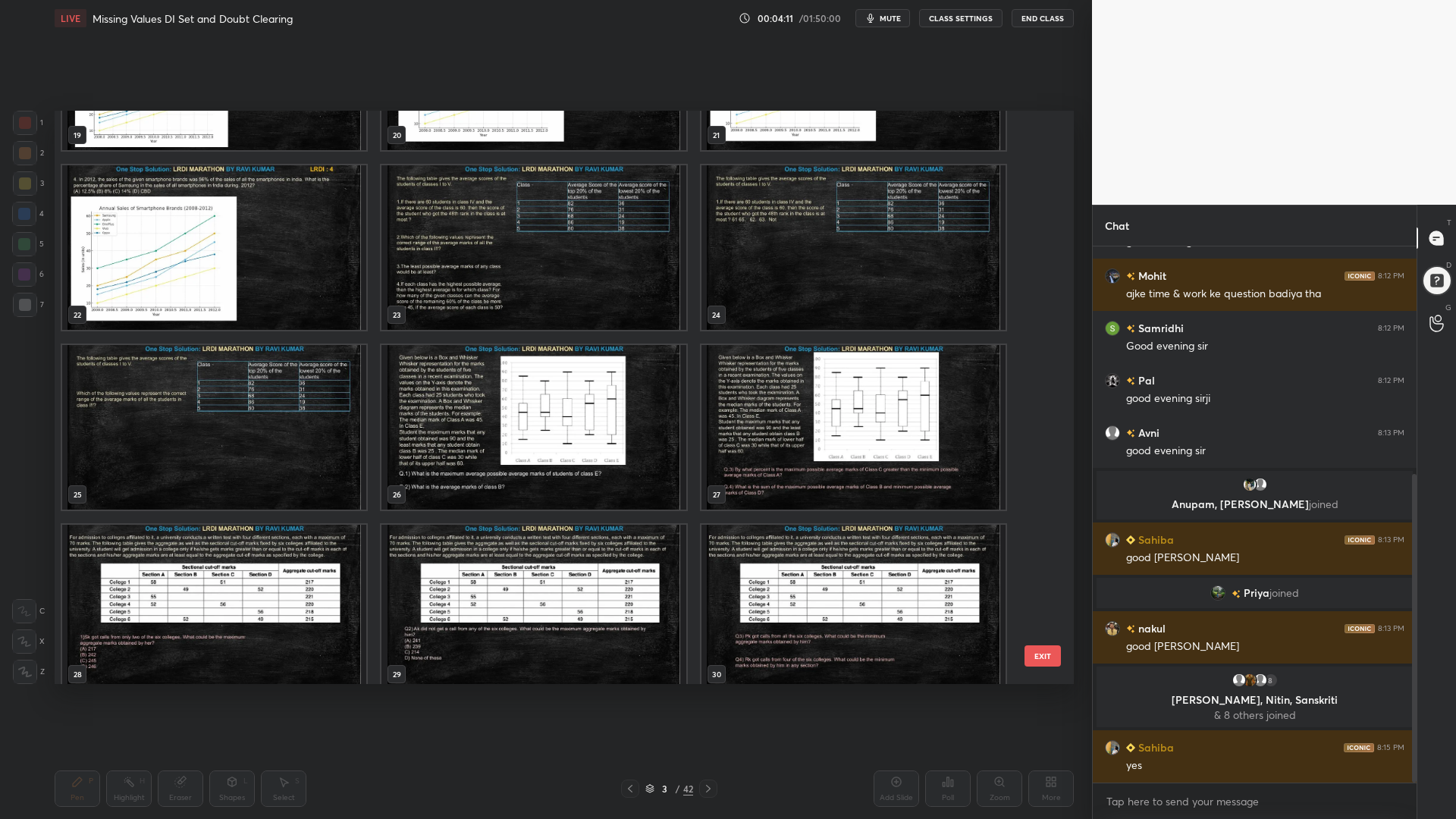
click at [522, 478] on img "grid" at bounding box center [534, 427] width 304 height 164
click at [525, 478] on img "grid" at bounding box center [534, 427] width 304 height 164
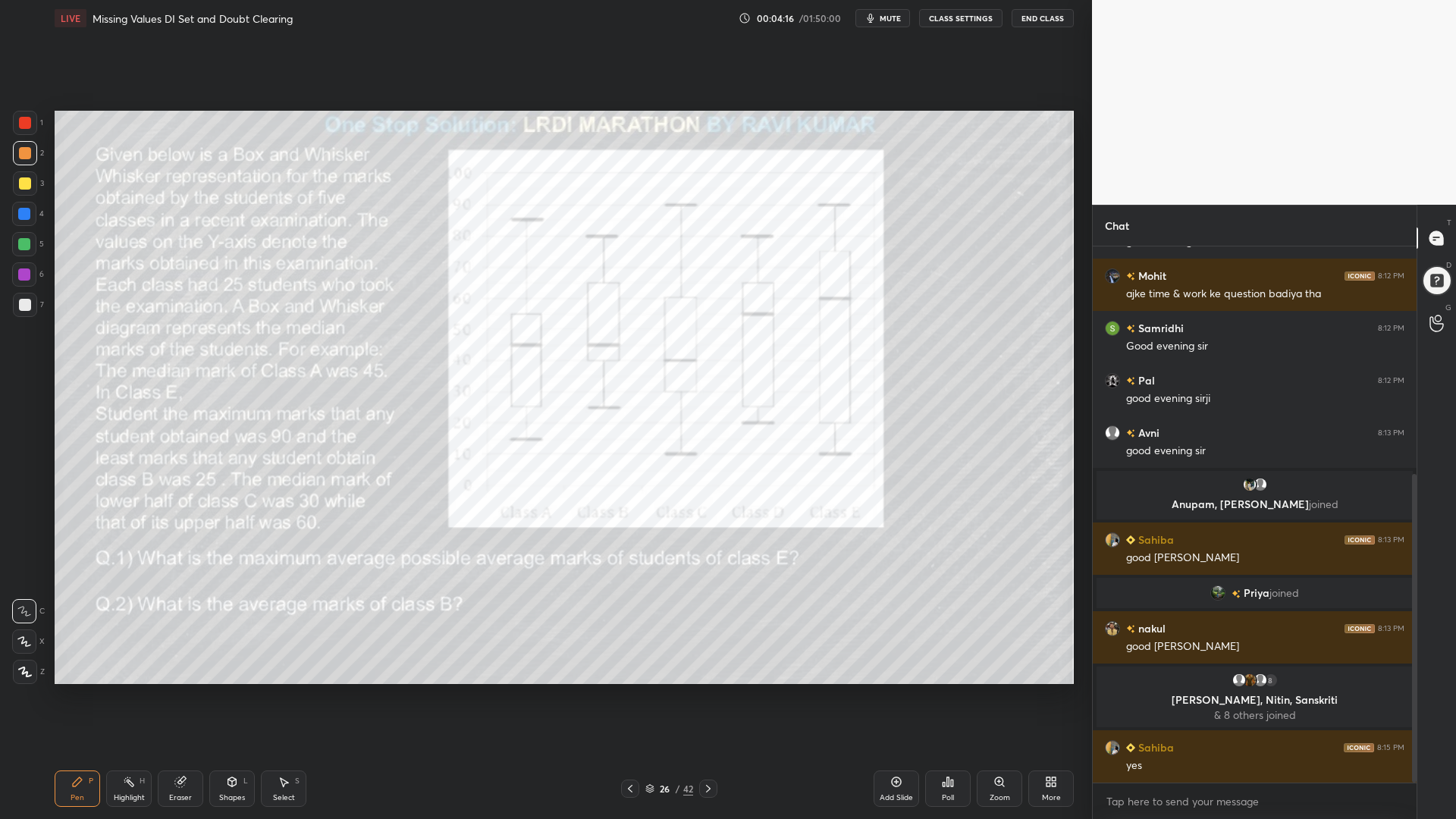
click at [888, 21] on span "mute" at bounding box center [889, 18] width 21 height 11
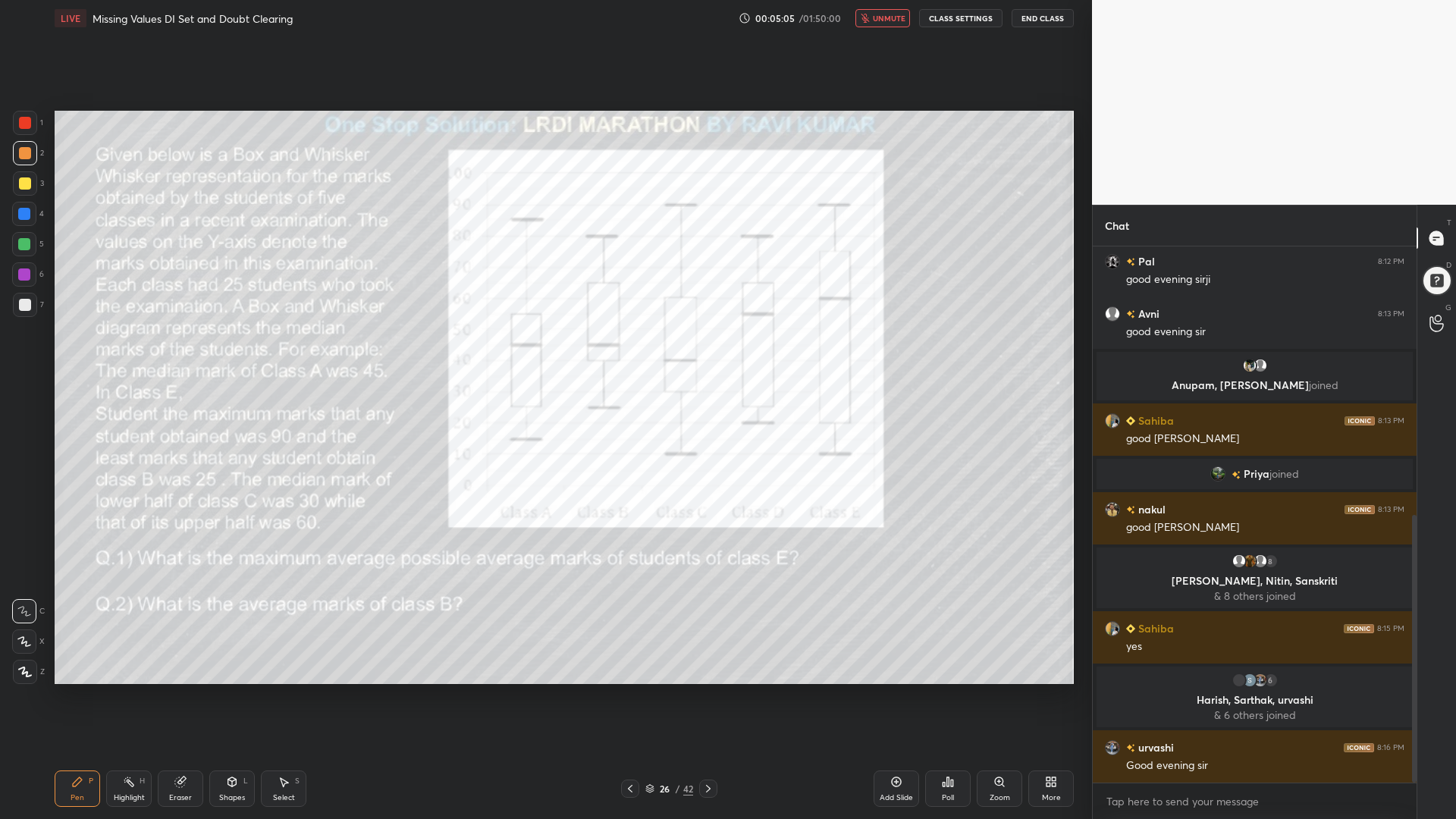
scroll to position [537, 0]
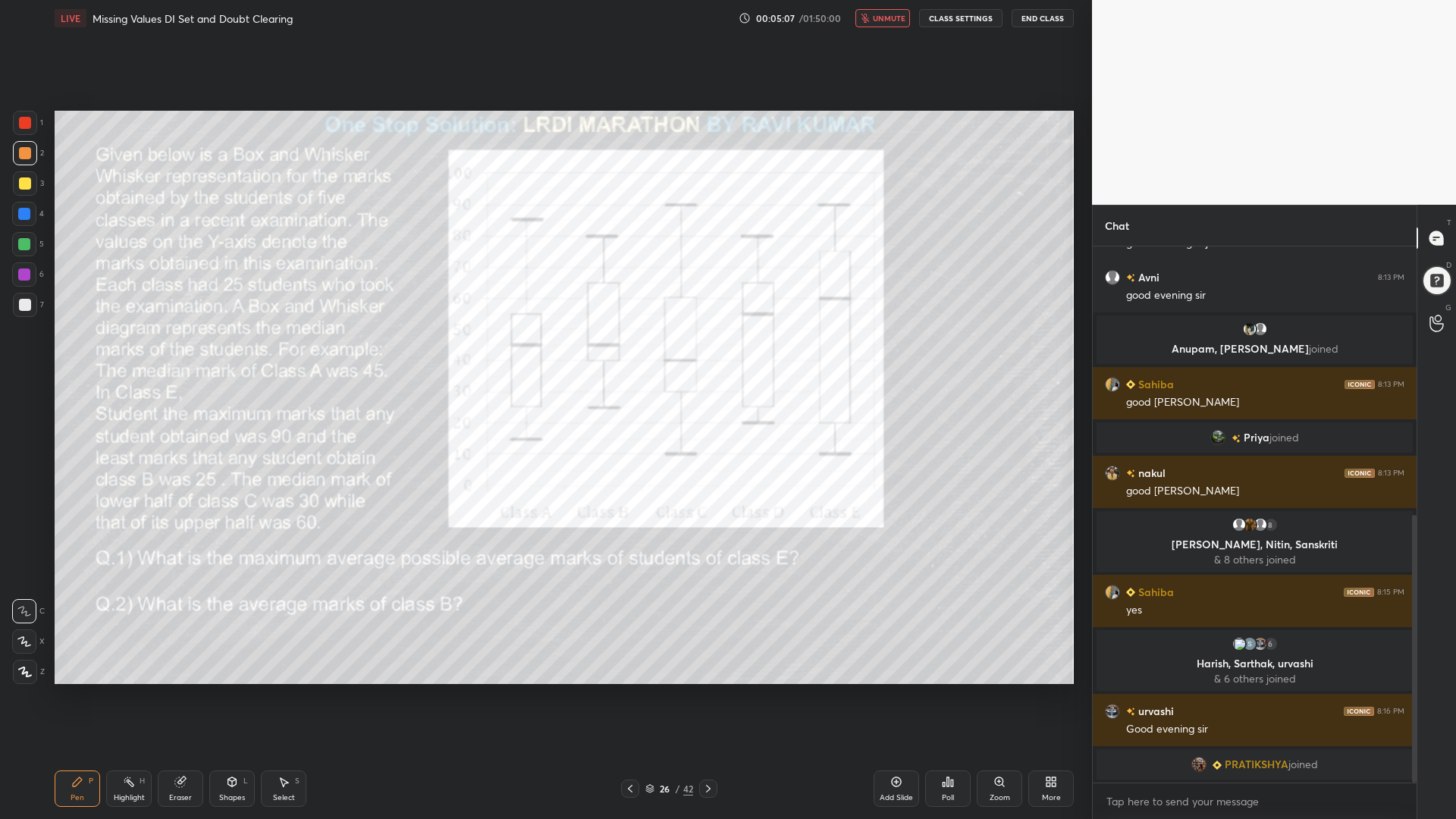
click at [890, 21] on span "unmute" at bounding box center [889, 18] width 33 height 11
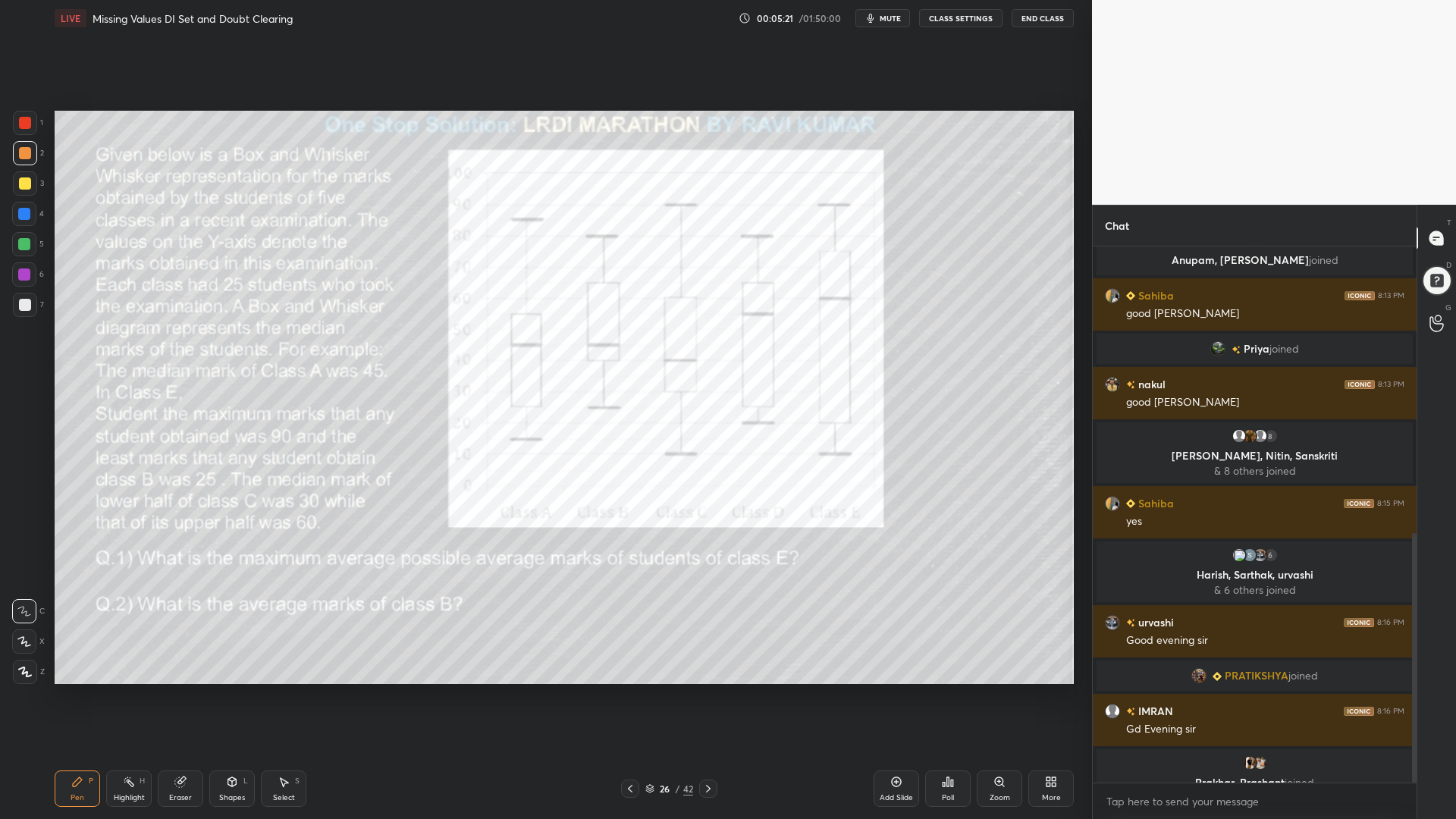
scroll to position [615, 0]
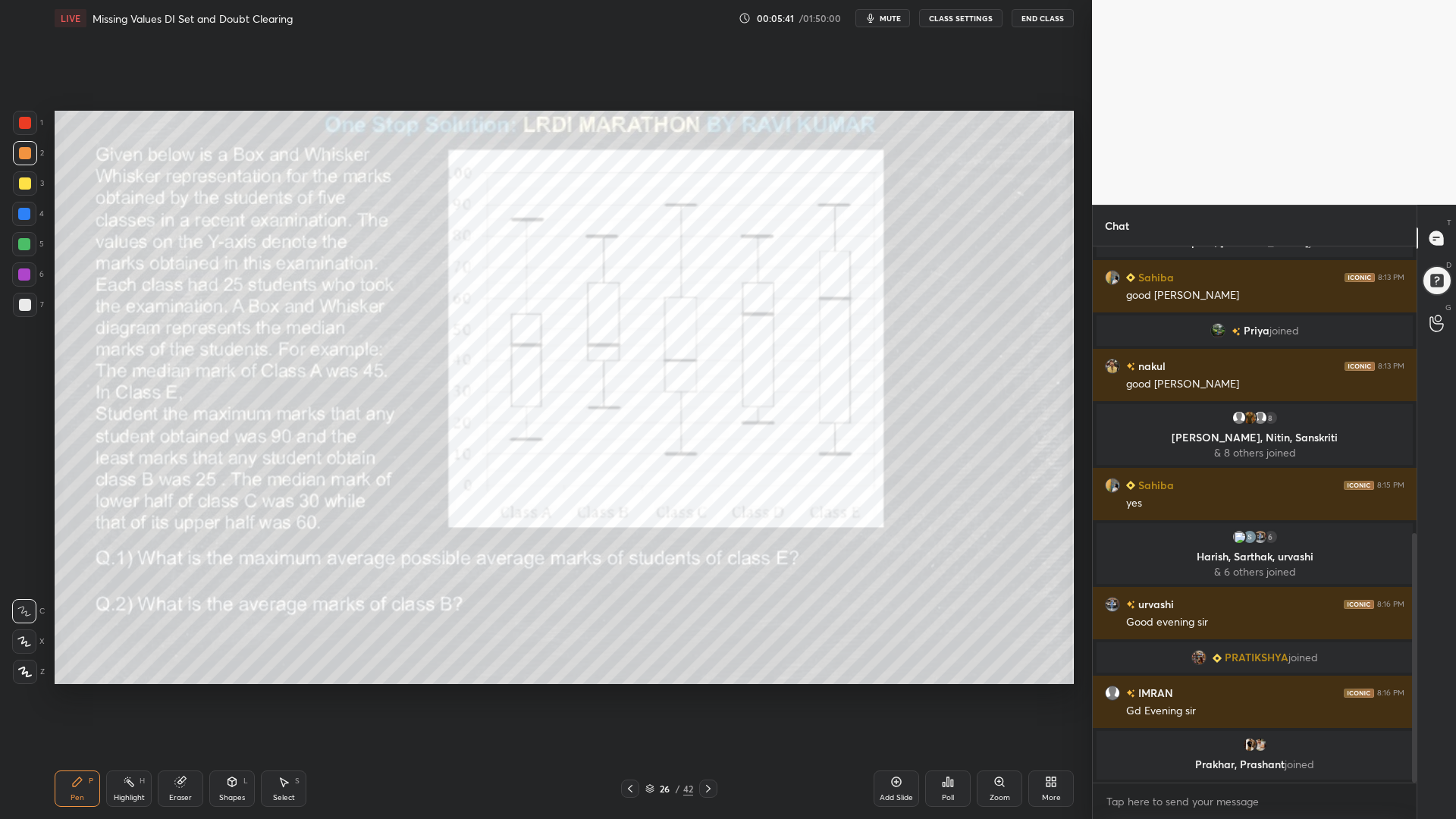
click at [21, 641] on icon at bounding box center [25, 642] width 14 height 11
click at [28, 679] on div at bounding box center [25, 672] width 24 height 24
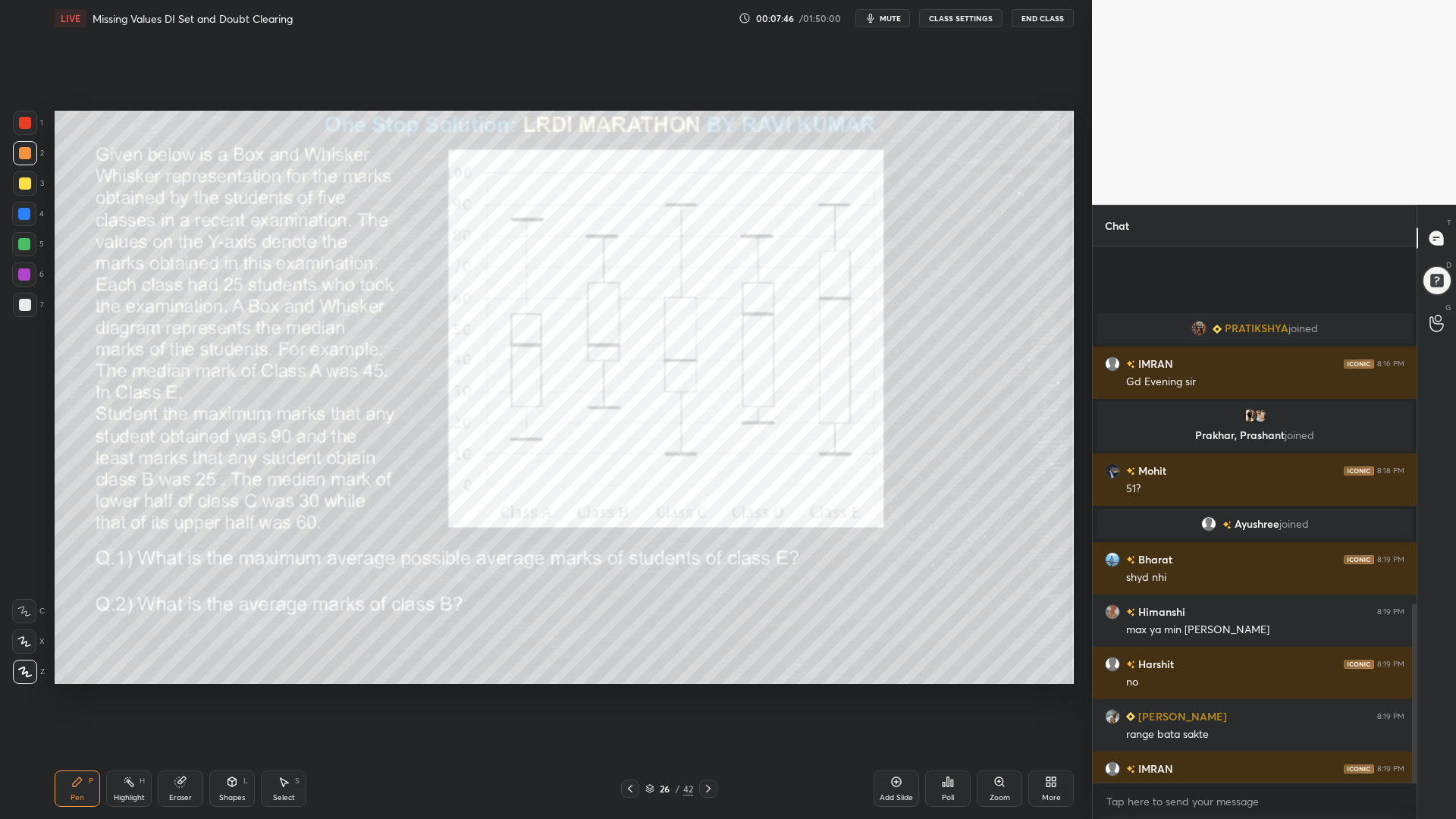
scroll to position [1069, 0]
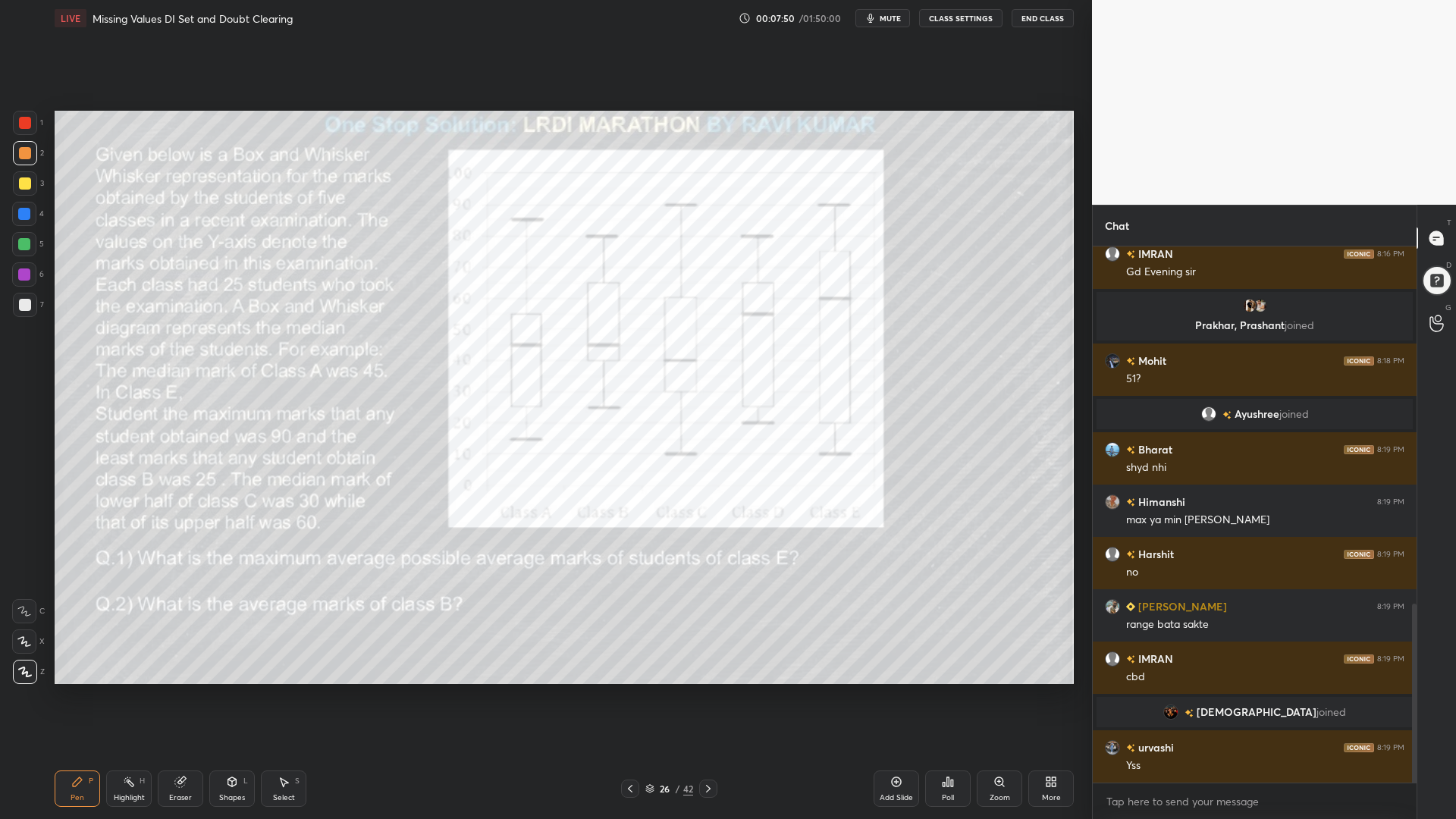
click at [28, 241] on div at bounding box center [24, 244] width 12 height 12
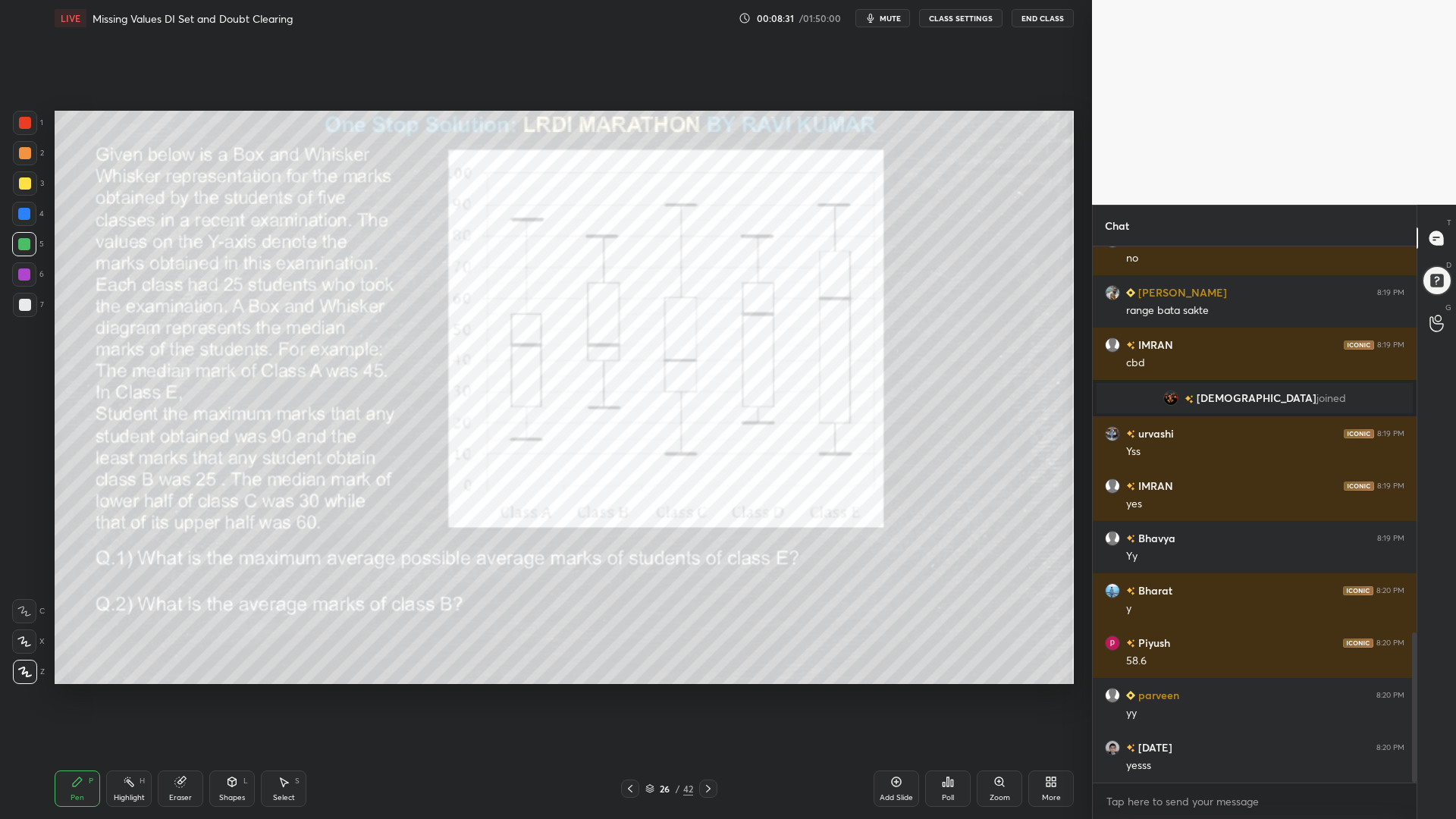
scroll to position [1436, 0]
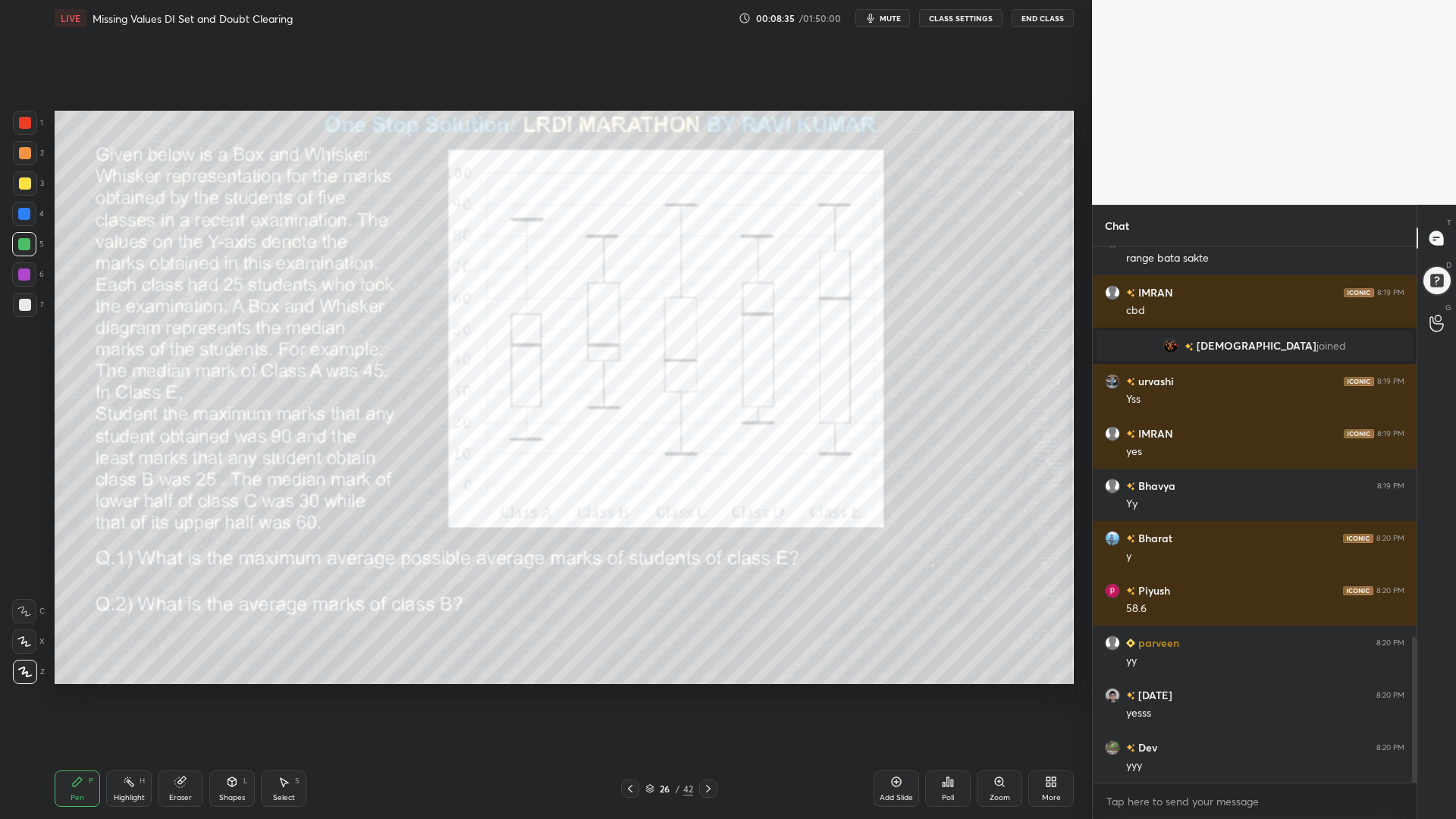
click at [30, 277] on div at bounding box center [24, 275] width 24 height 24
click at [704, 697] on icon at bounding box center [708, 789] width 12 height 12
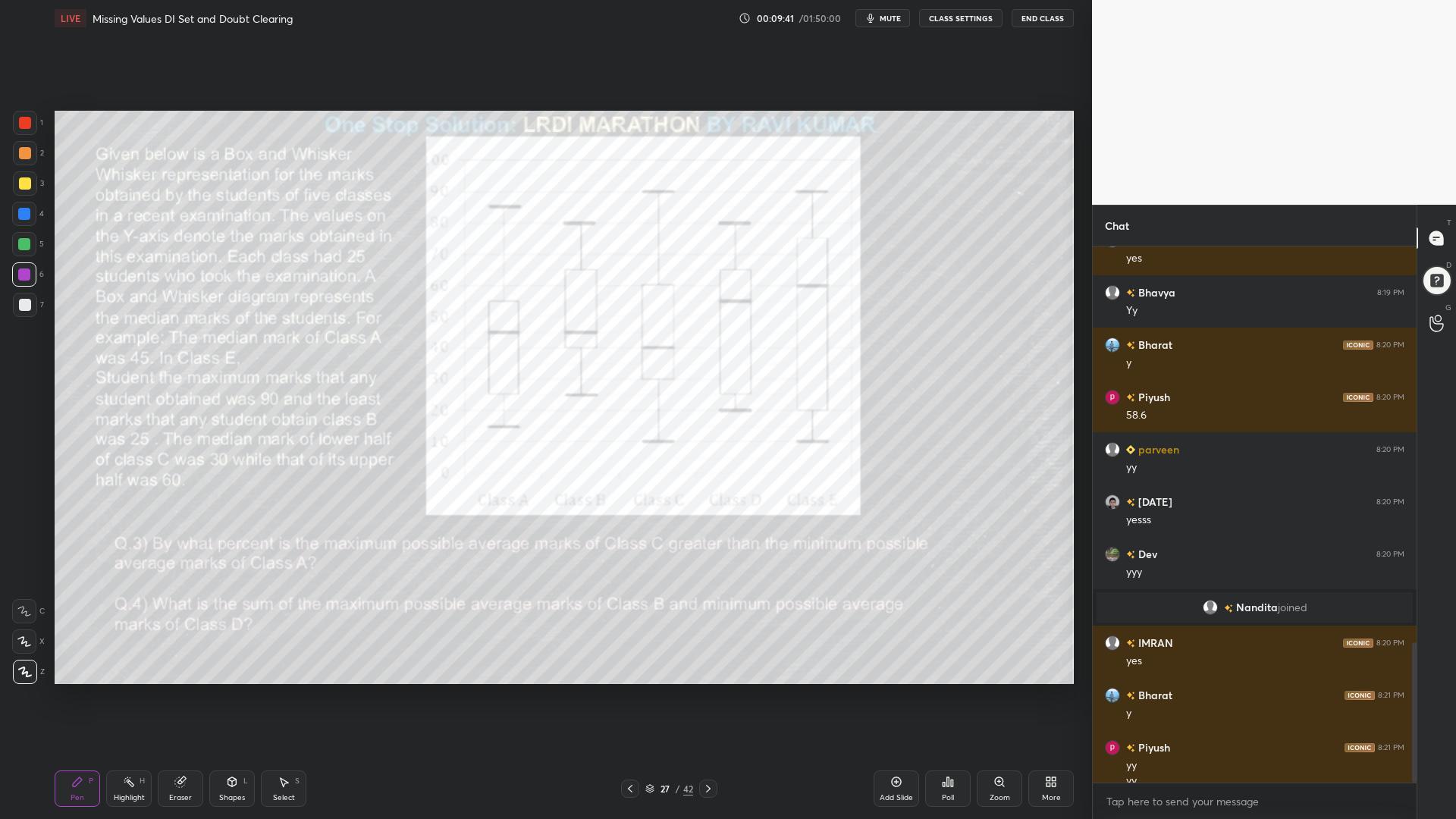
scroll to position [1514, 0]
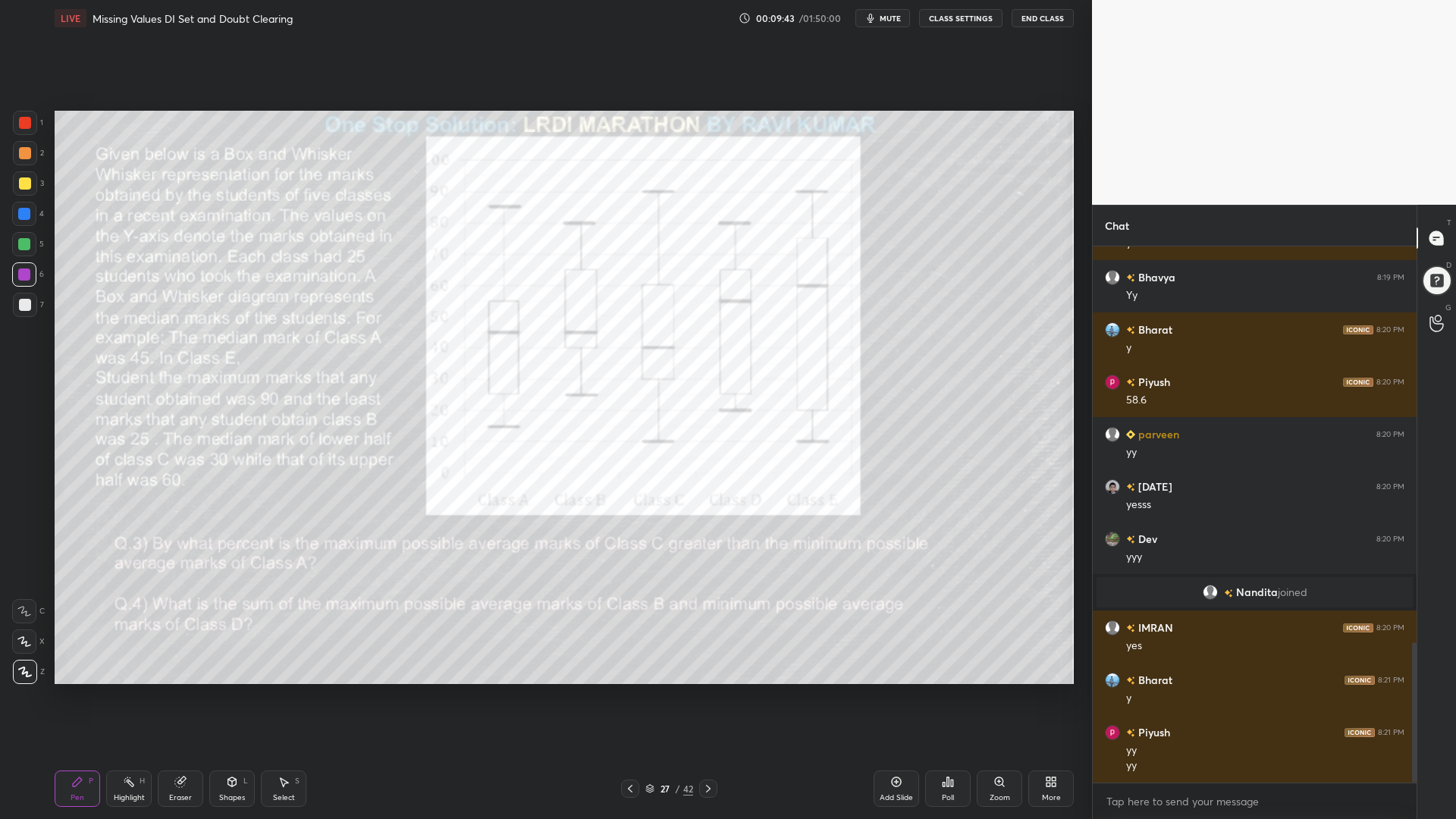
click at [21, 125] on div at bounding box center [25, 122] width 12 height 12
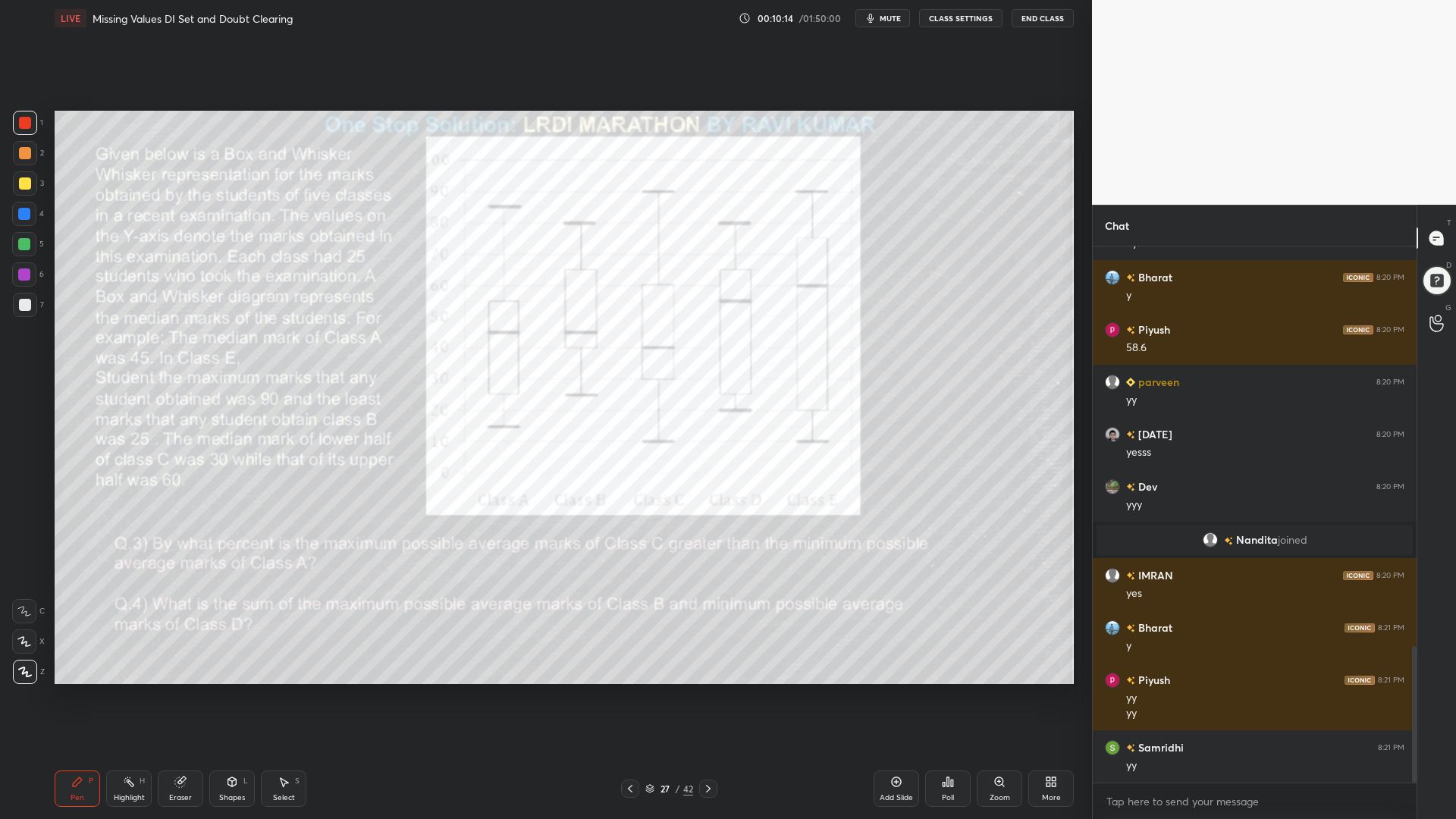
click at [896, 697] on icon at bounding box center [896, 782] width 5 height 5
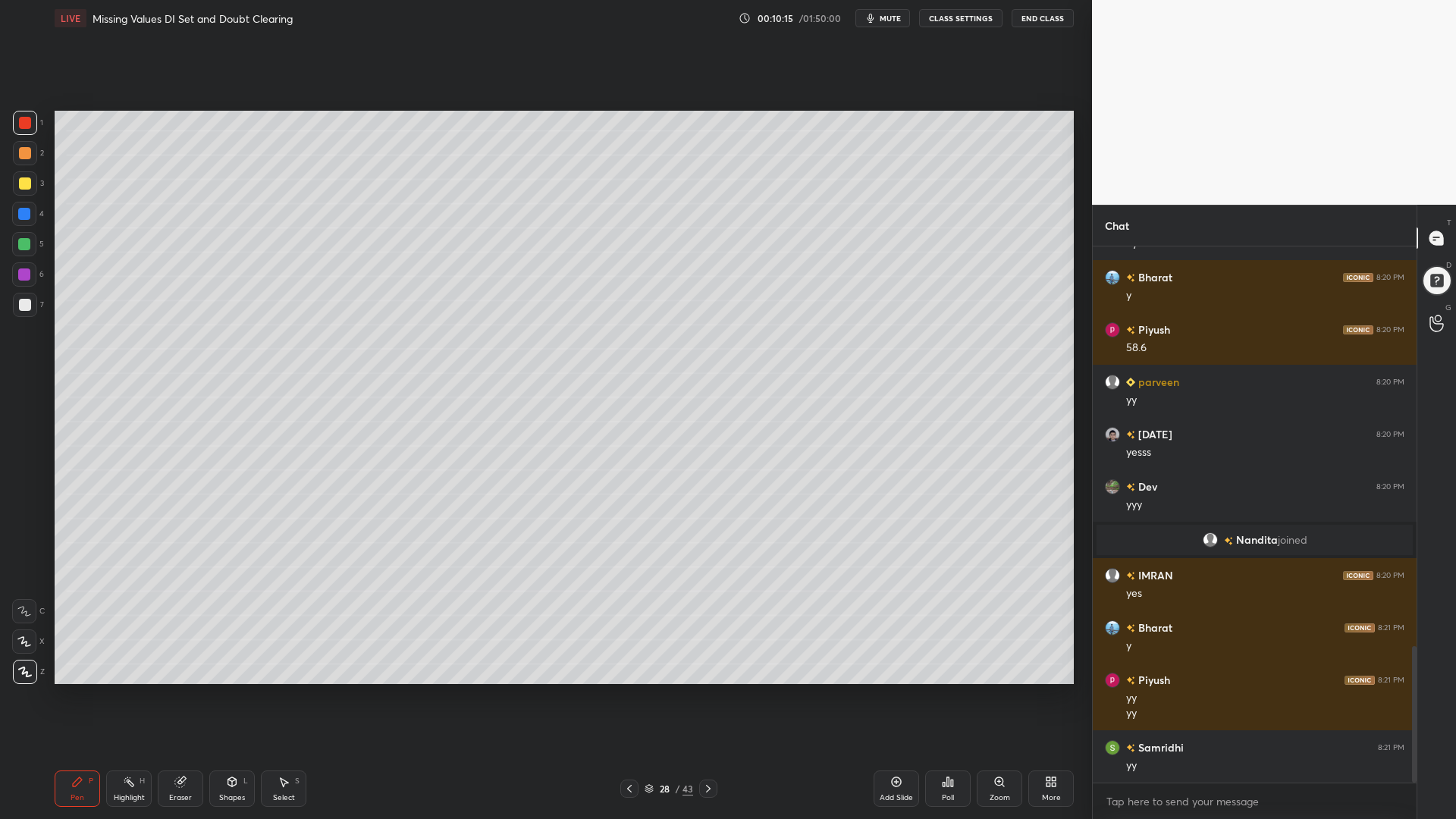
click at [24, 155] on div at bounding box center [25, 153] width 12 height 12
click at [236, 697] on div "Shapes L" at bounding box center [232, 789] width 46 height 37
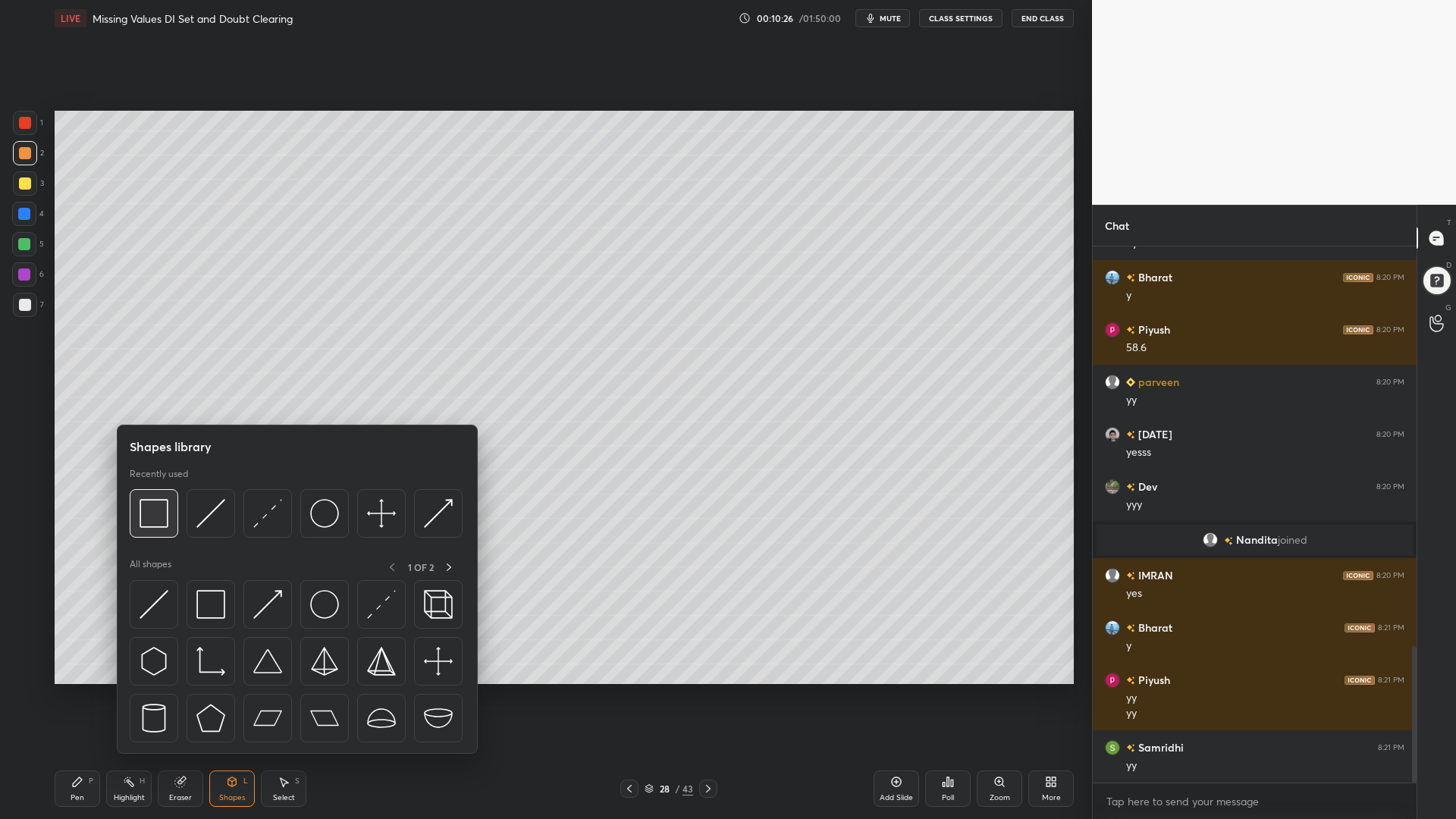
click at [162, 512] on img at bounding box center [153, 513] width 29 height 29
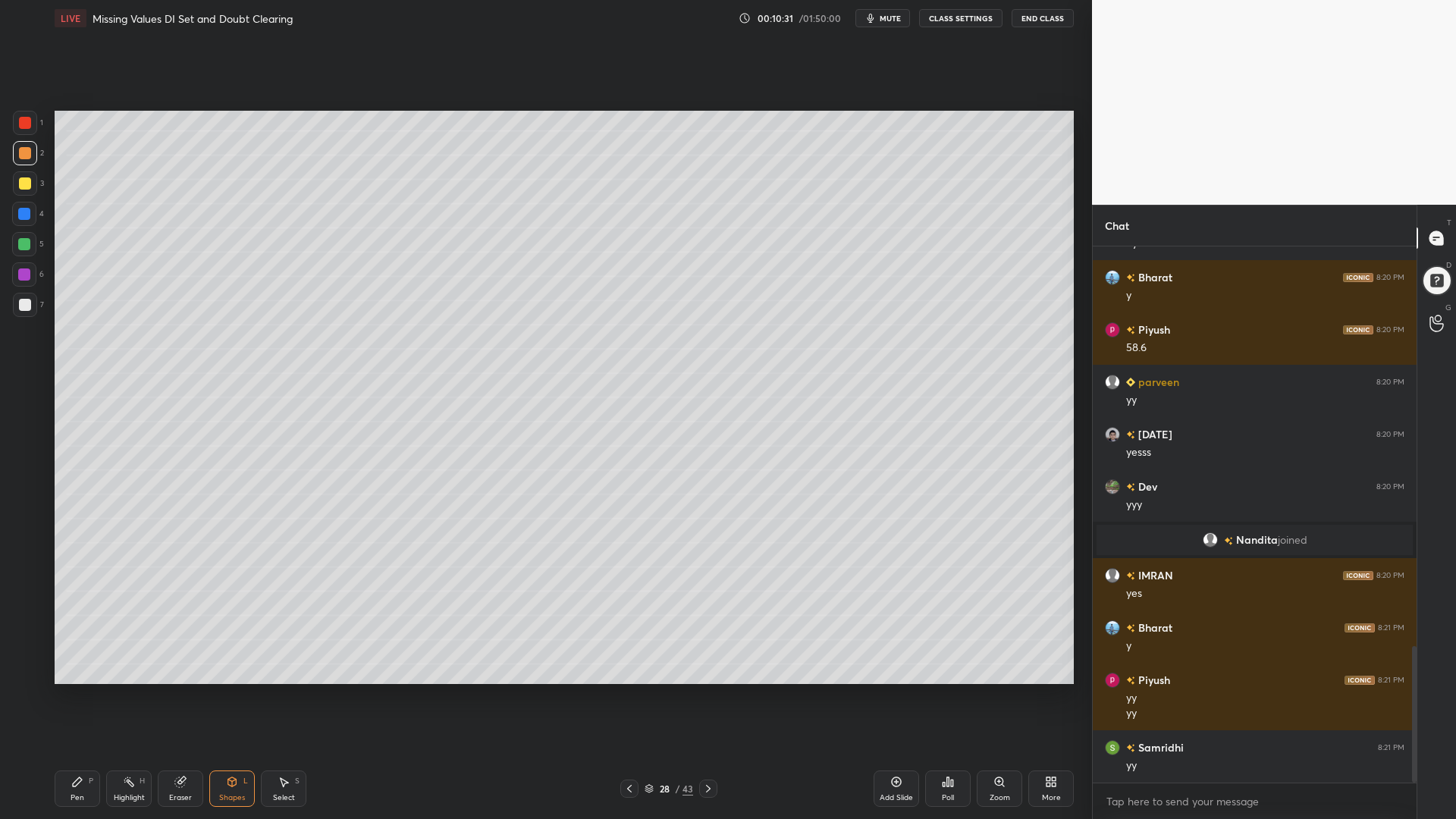
click at [29, 237] on div at bounding box center [24, 244] width 24 height 24
click at [22, 145] on div at bounding box center [25, 153] width 24 height 24
drag, startPoint x: 22, startPoint y: 120, endPoint x: 51, endPoint y: 130, distance: 30.7
click at [22, 122] on div at bounding box center [25, 122] width 12 height 12
click at [79, 697] on icon at bounding box center [78, 782] width 12 height 12
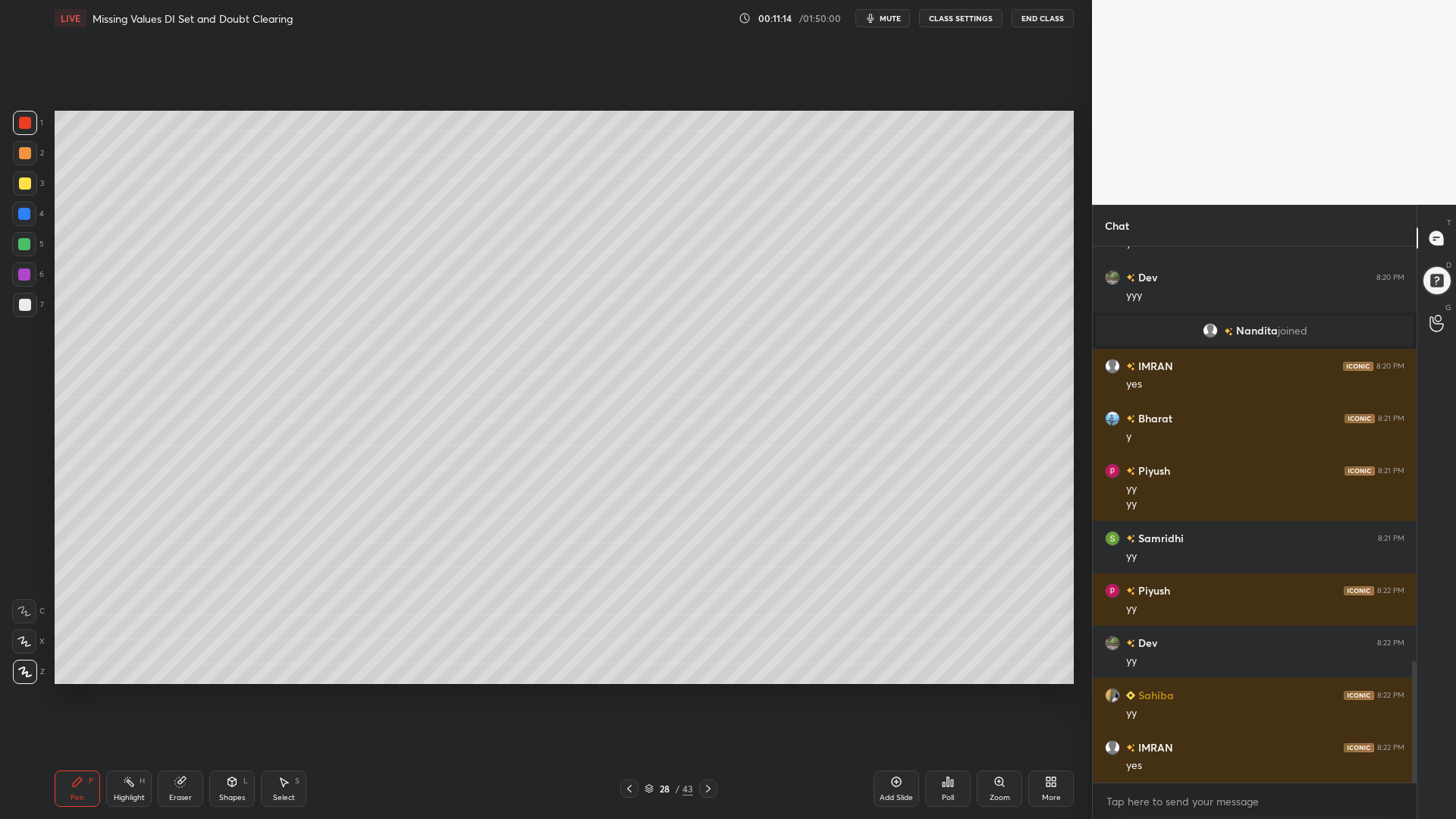
scroll to position [1828, 0]
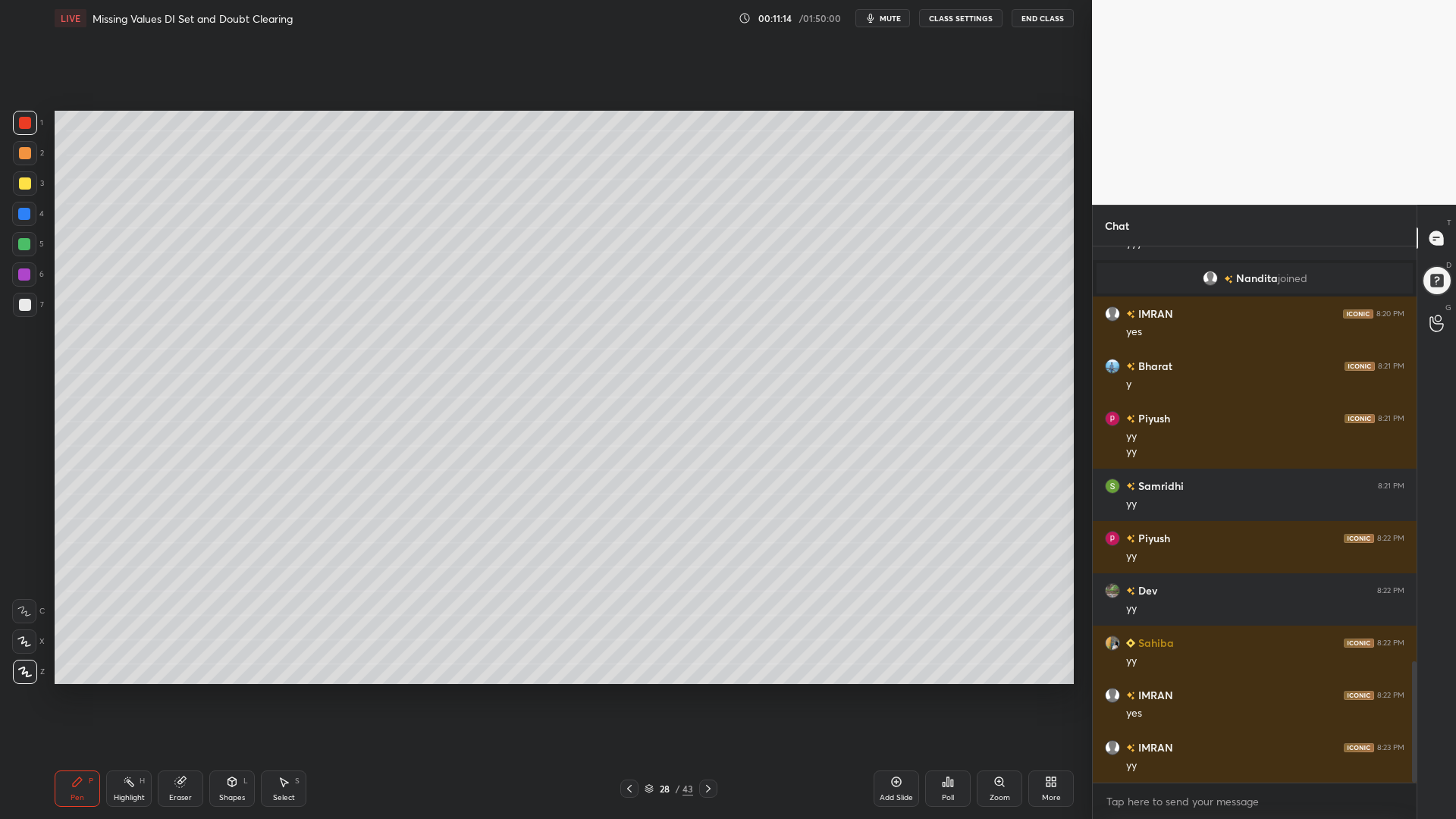
click at [631, 697] on icon at bounding box center [630, 789] width 12 height 12
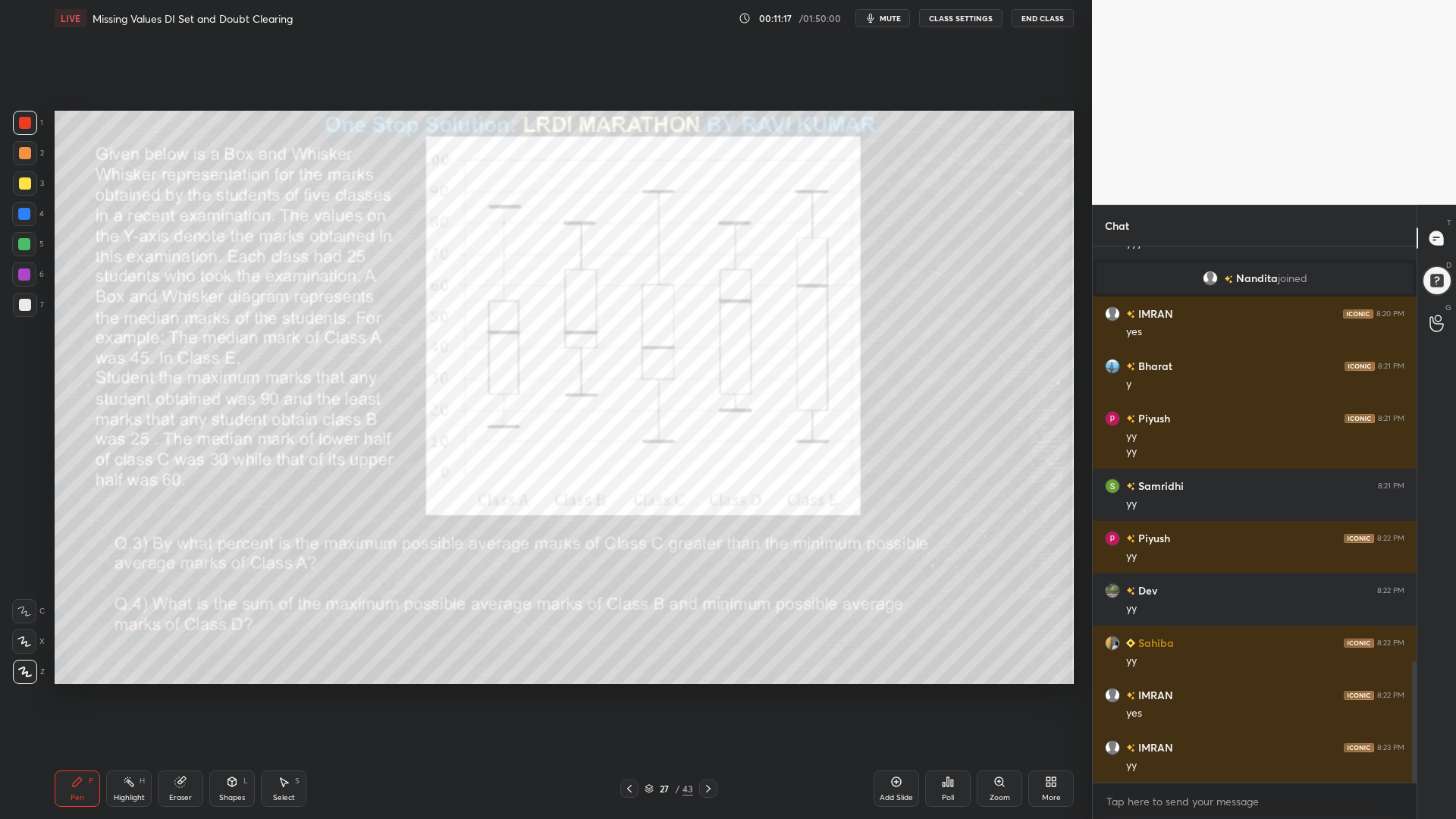
click at [704, 697] on icon at bounding box center [708, 789] width 12 height 12
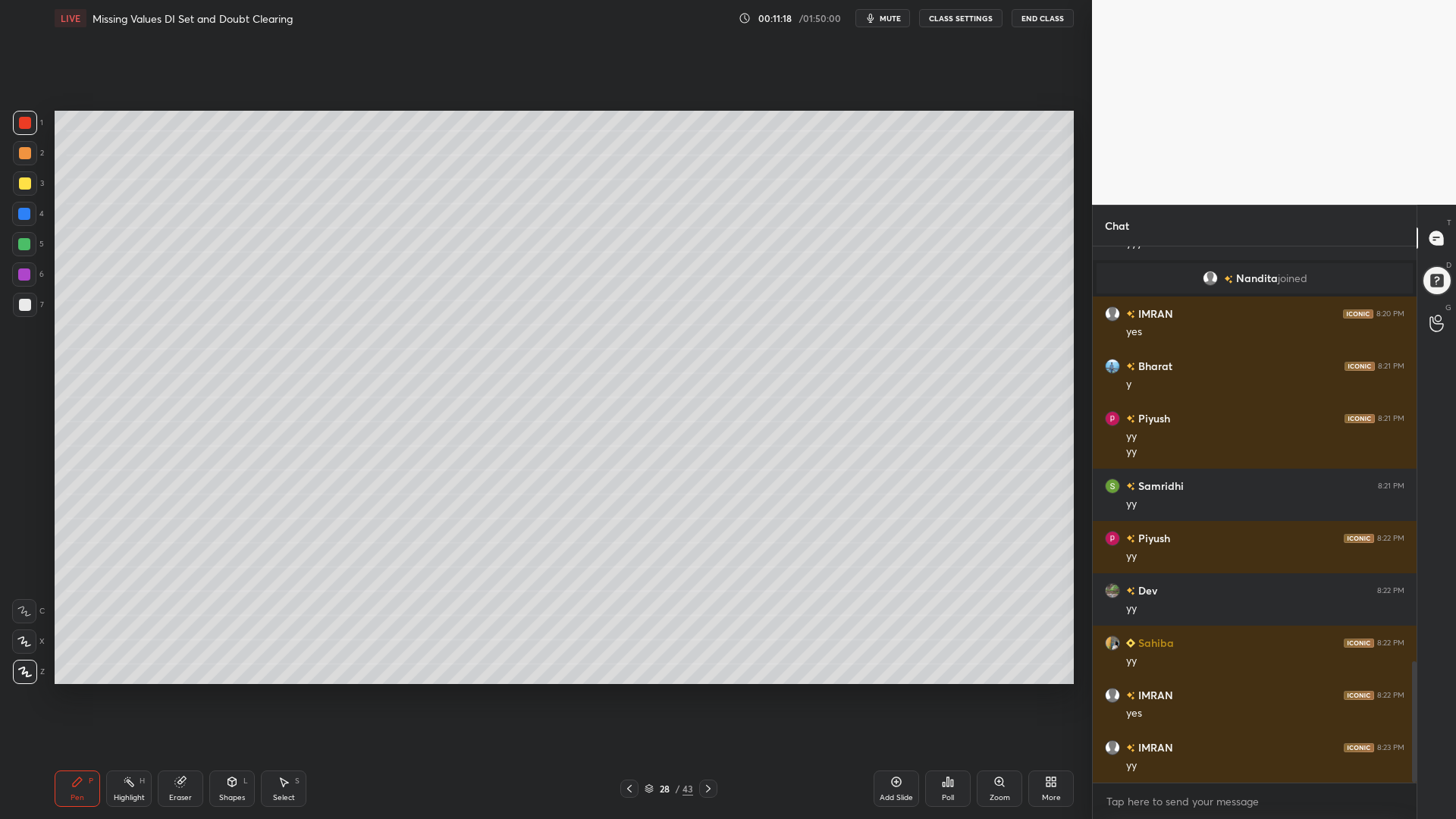
scroll to position [1880, 0]
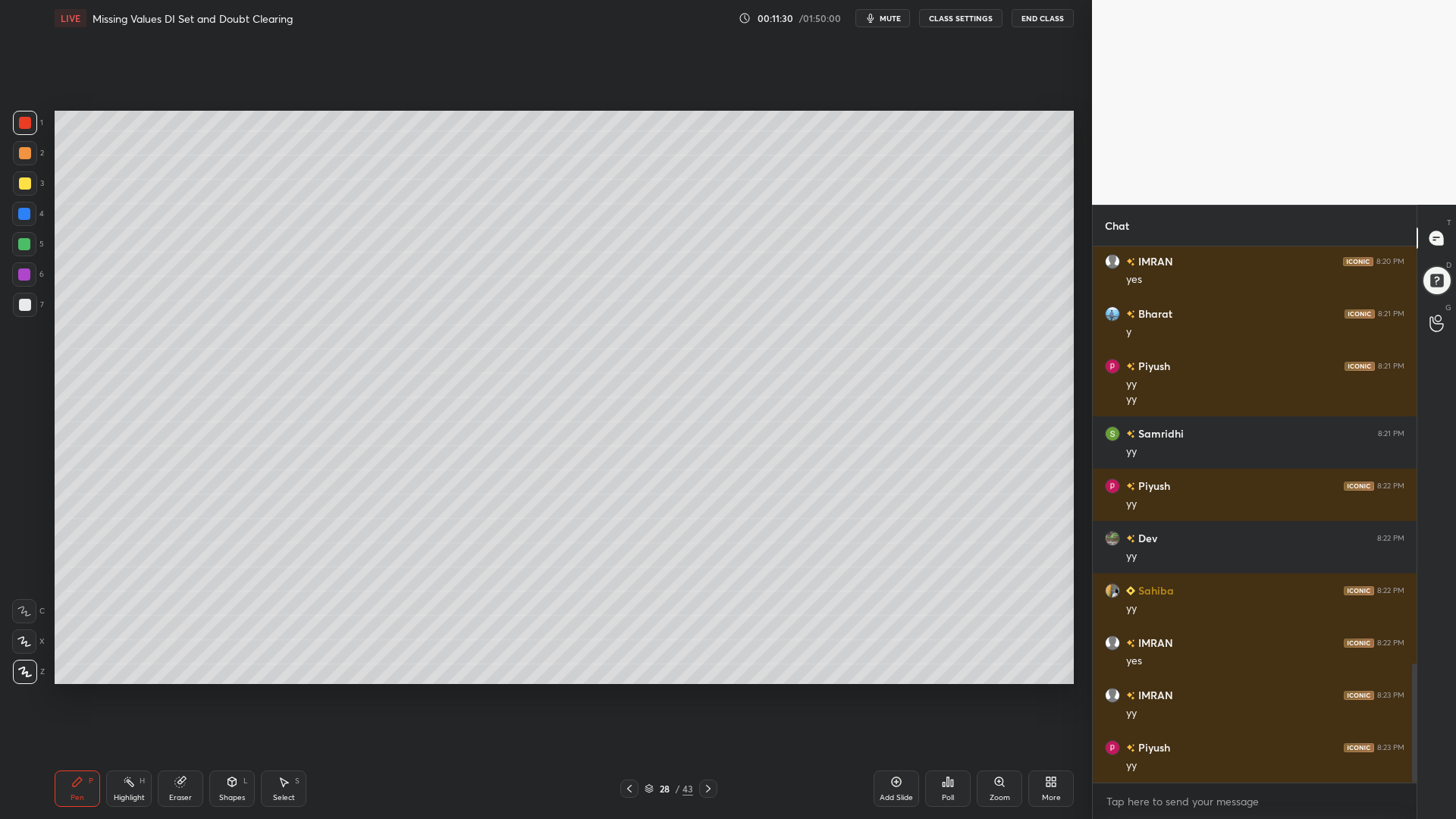
click at [25, 244] on div at bounding box center [24, 244] width 12 height 12
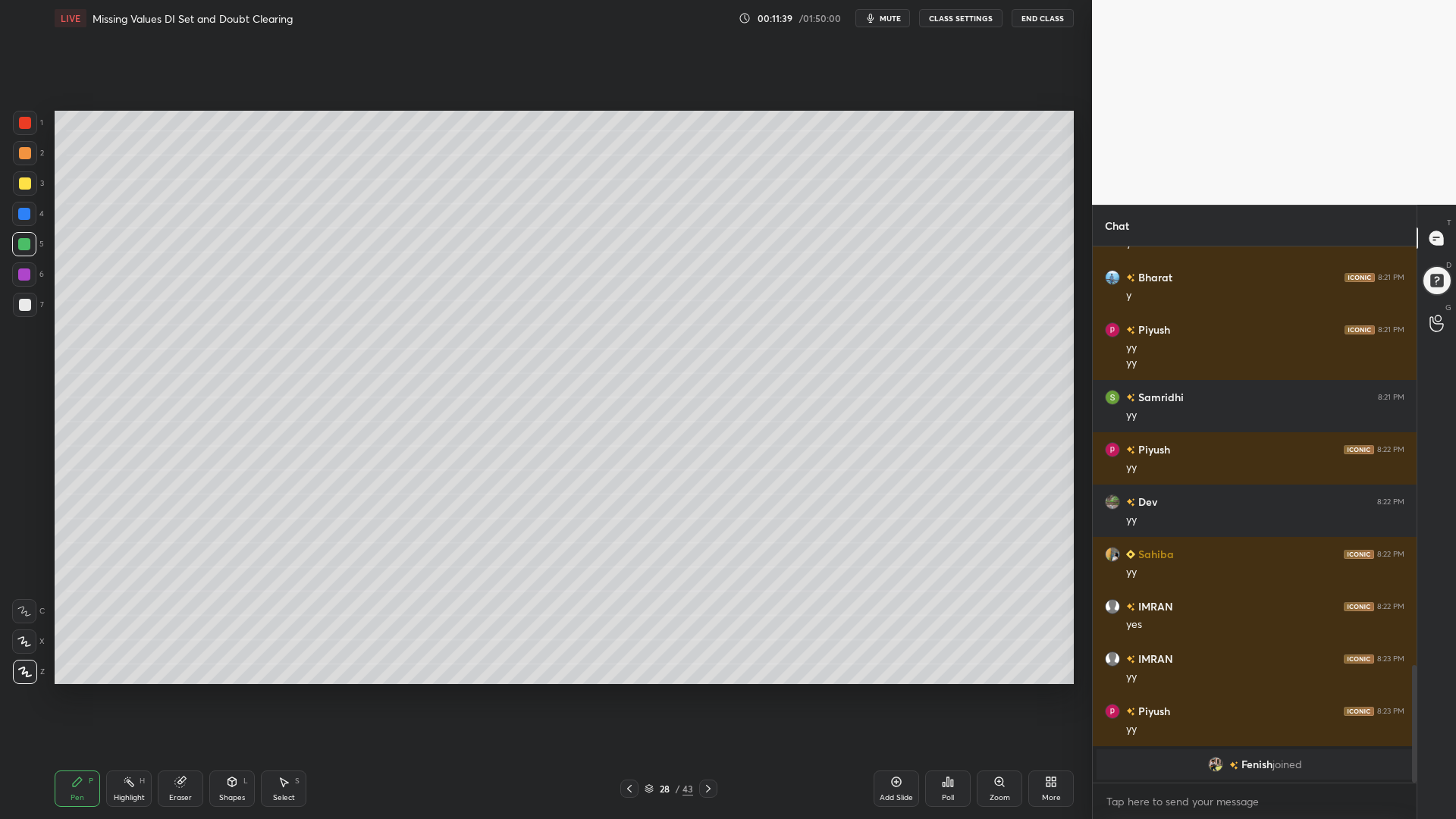
scroll to position [1825, 0]
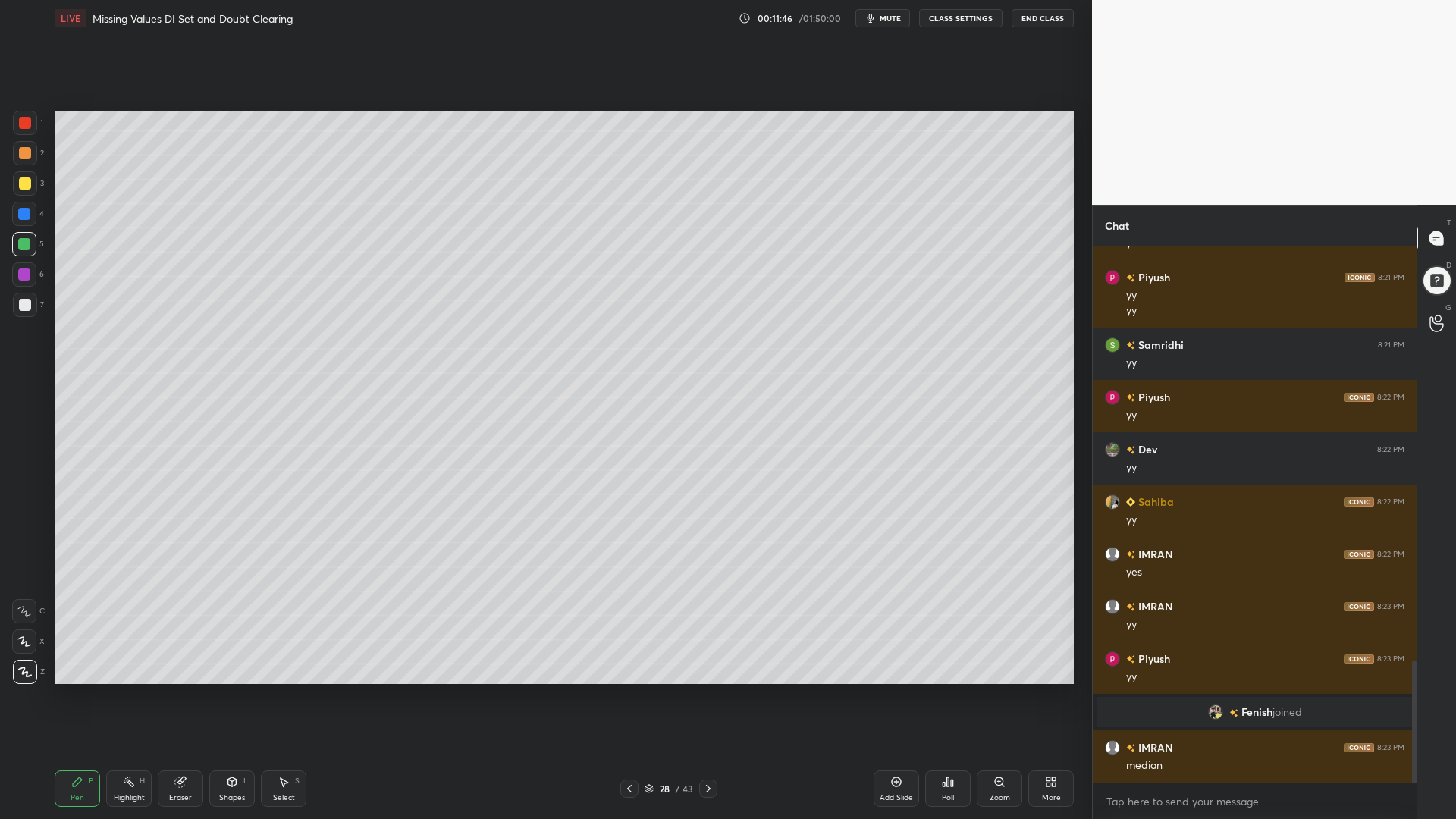
click at [633, 697] on icon at bounding box center [630, 789] width 12 height 12
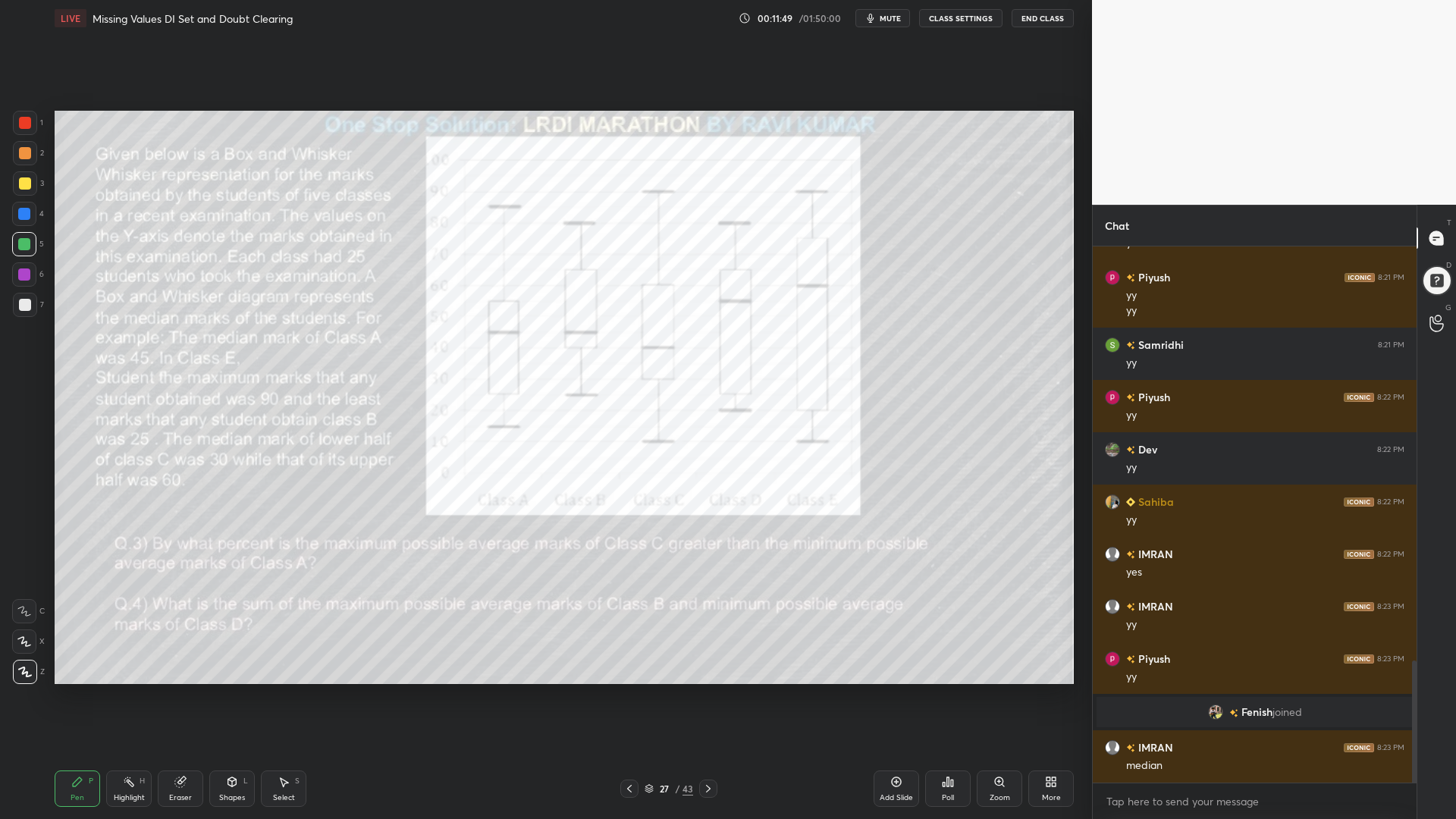
click at [708, 697] on div at bounding box center [708, 789] width 18 height 18
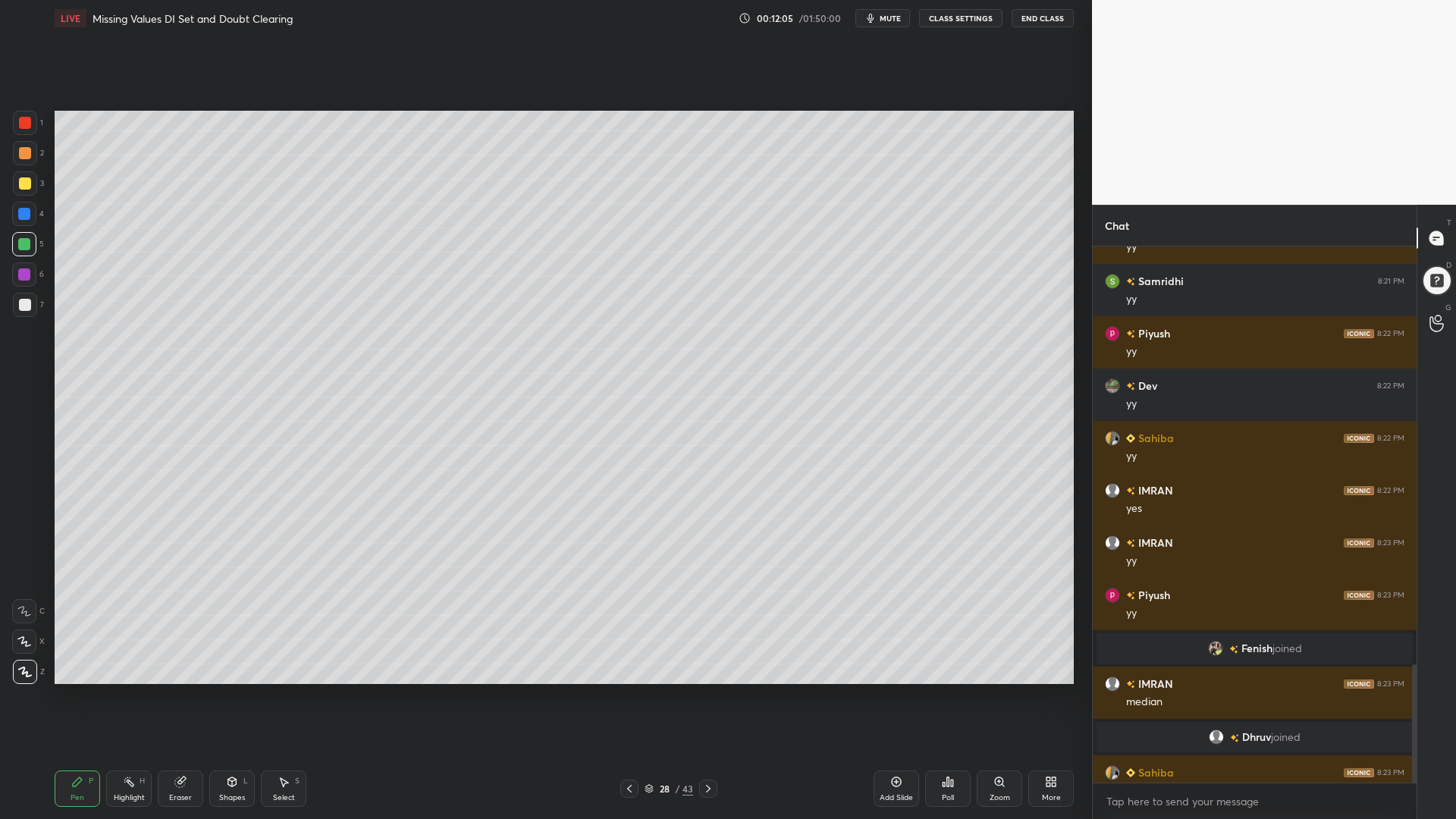
scroll to position [1887, 0]
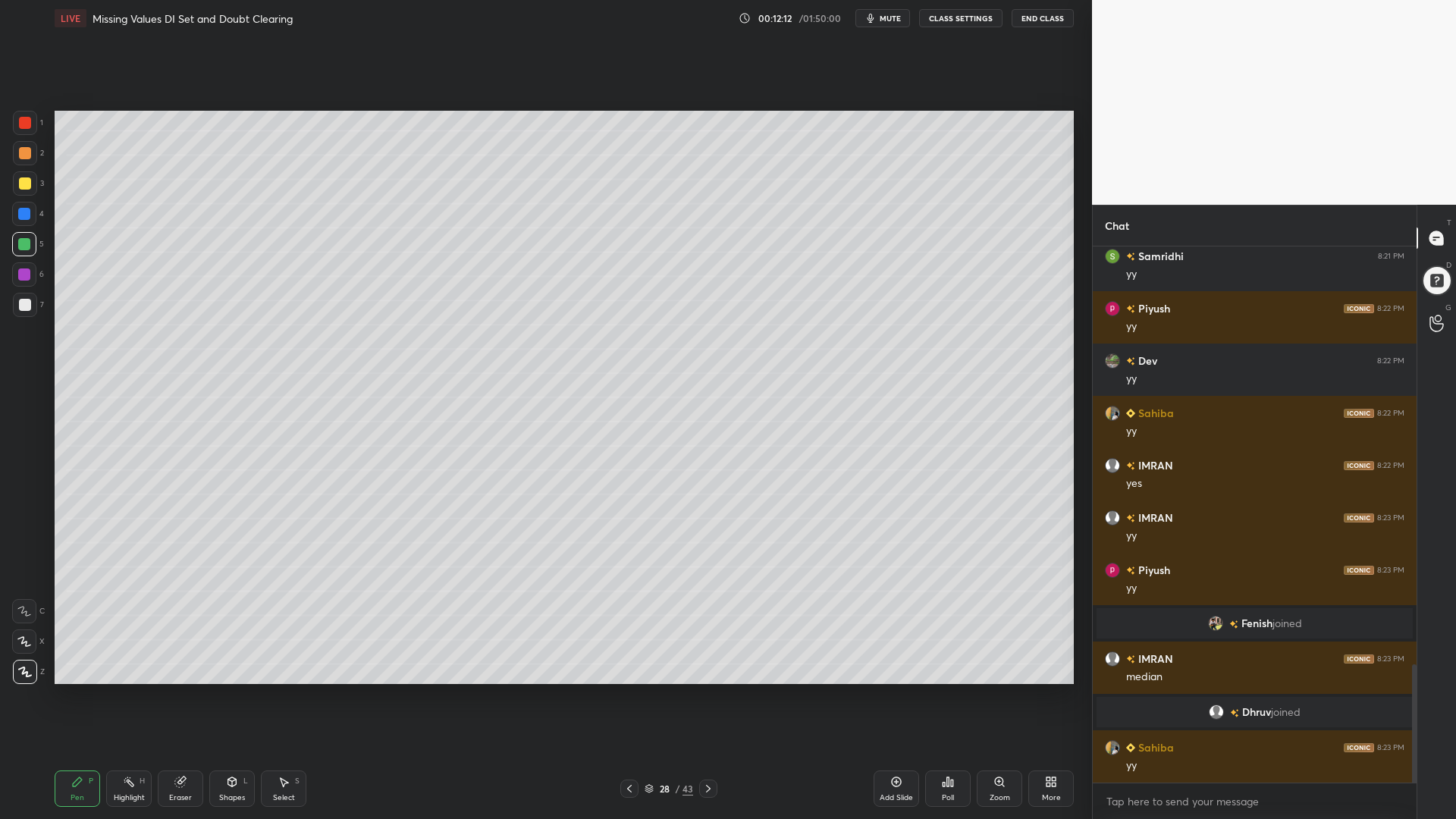
click at [34, 226] on div "4" at bounding box center [28, 217] width 32 height 30
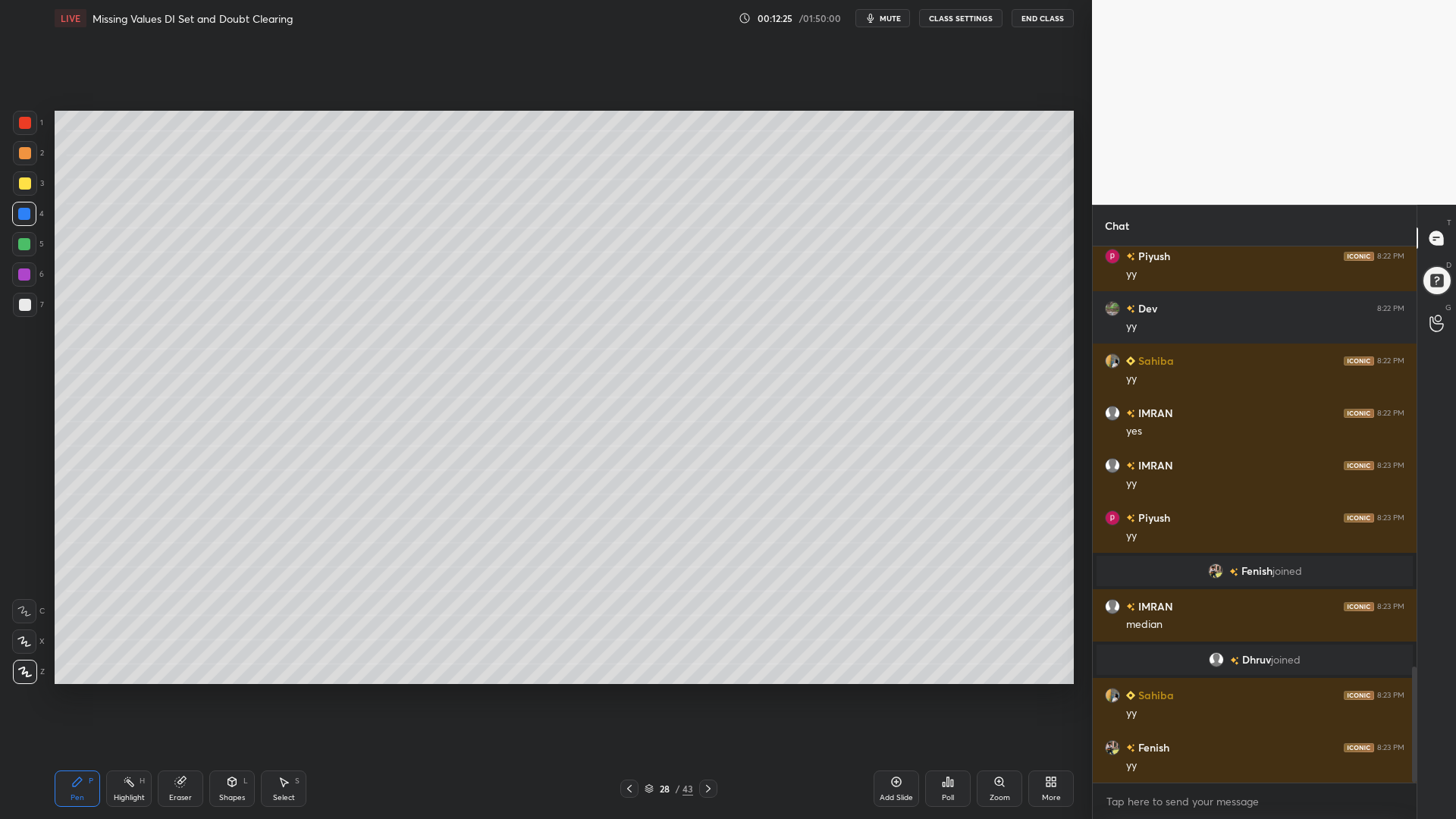
scroll to position [1975, 0]
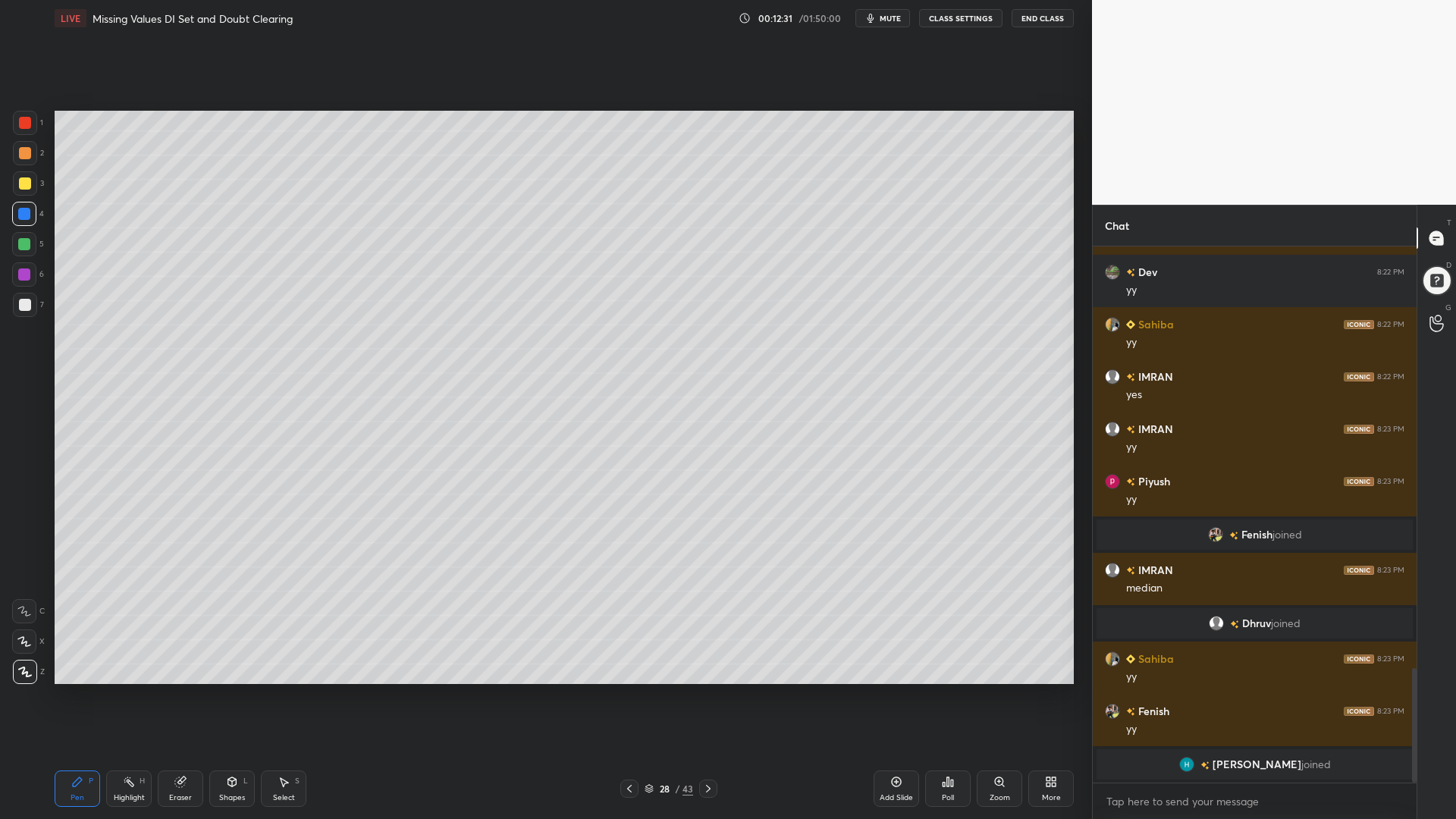
click at [634, 697] on icon at bounding box center [630, 789] width 12 height 12
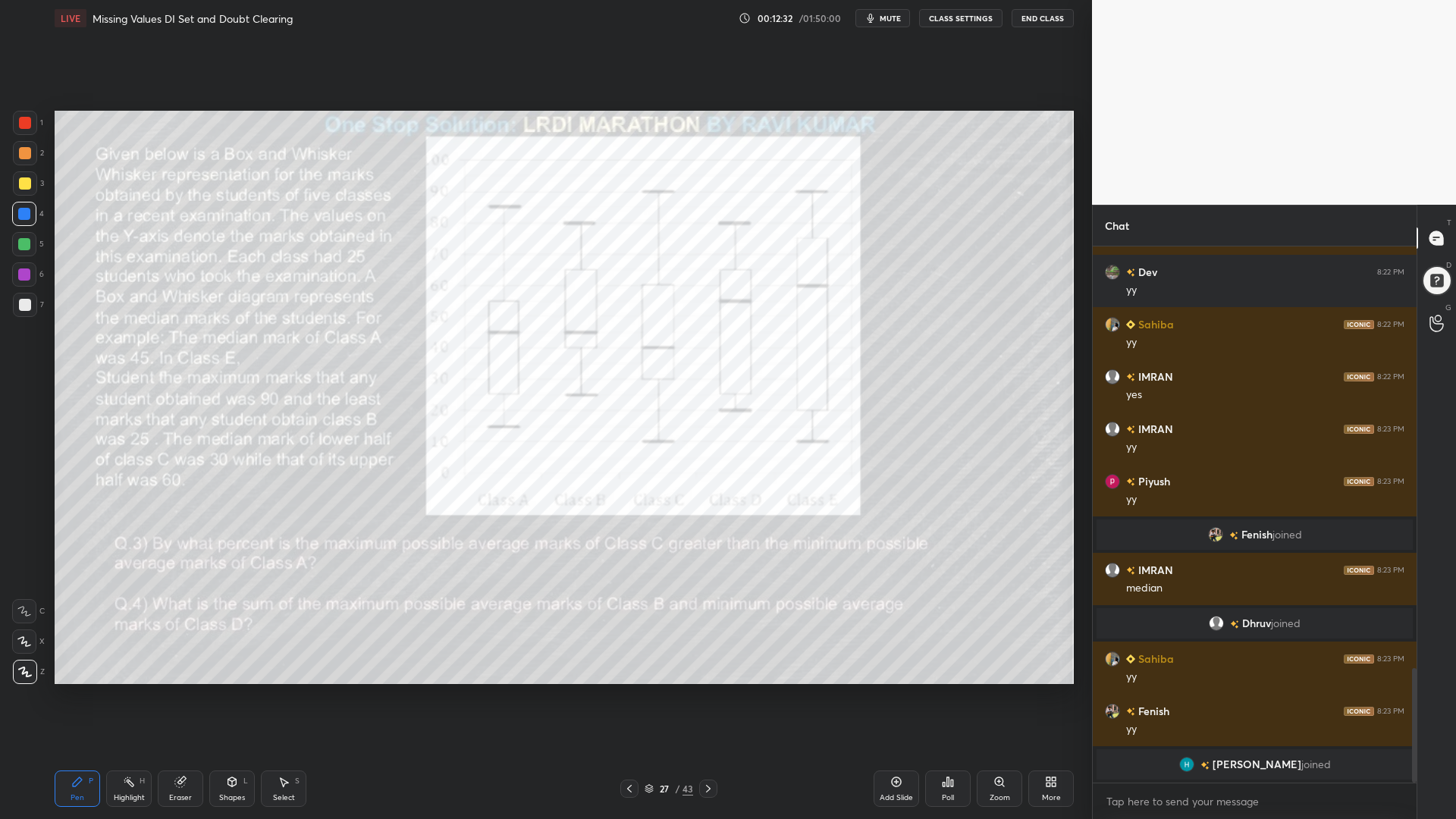
click at [21, 249] on div at bounding box center [24, 244] width 12 height 12
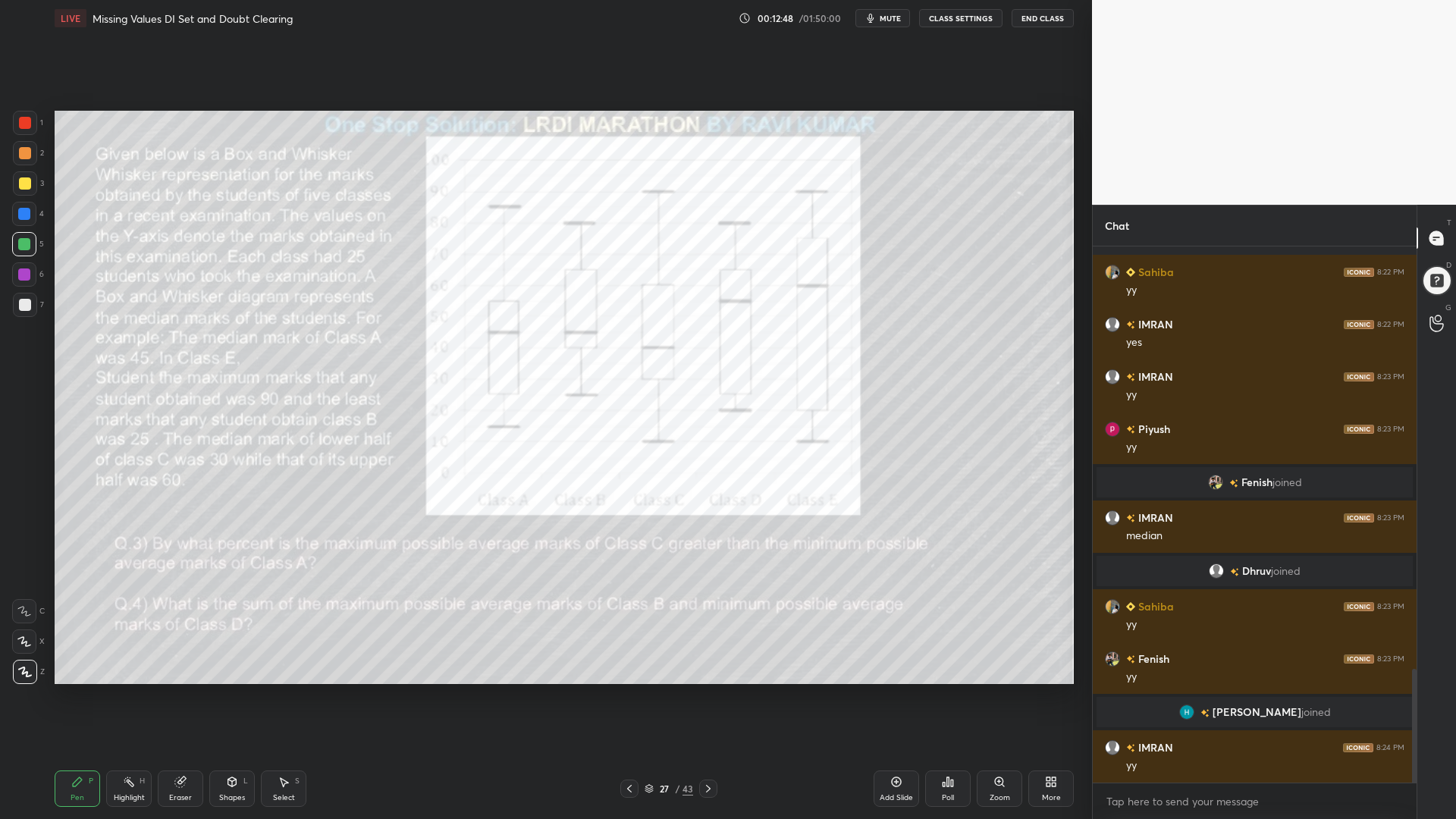
click at [705, 697] on icon at bounding box center [708, 789] width 12 height 12
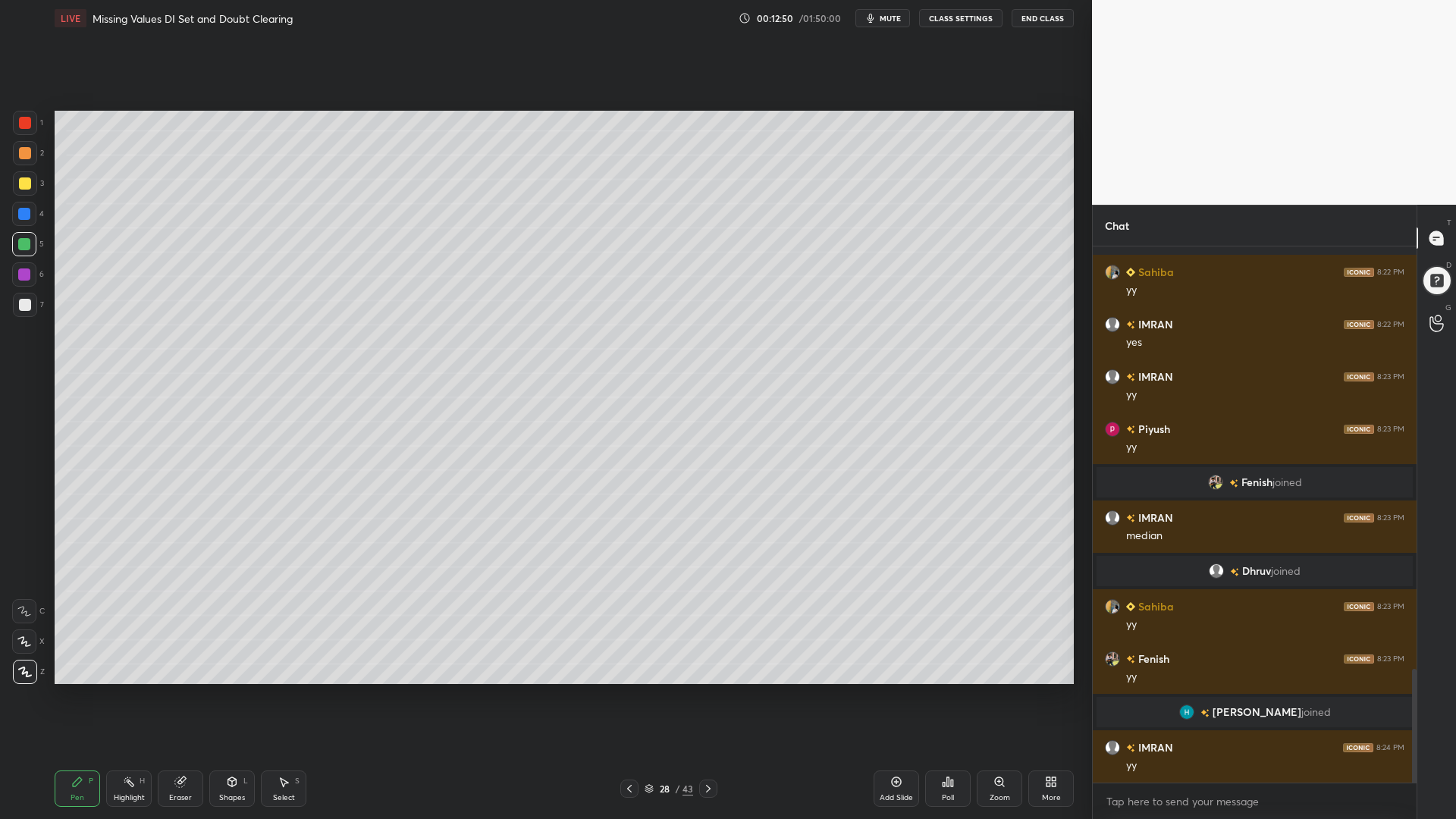
click at [24, 218] on div at bounding box center [24, 214] width 12 height 12
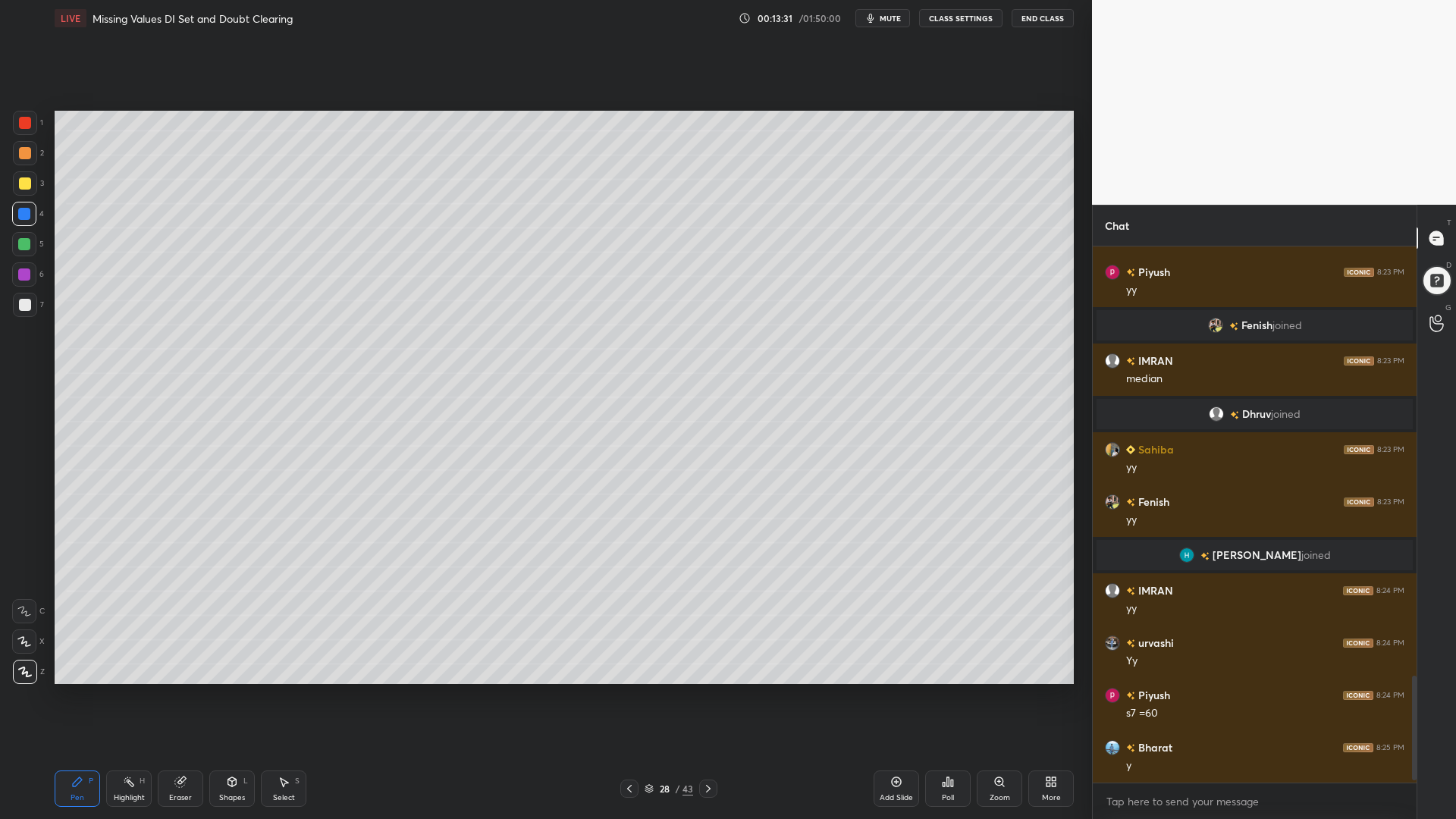
scroll to position [2208, 0]
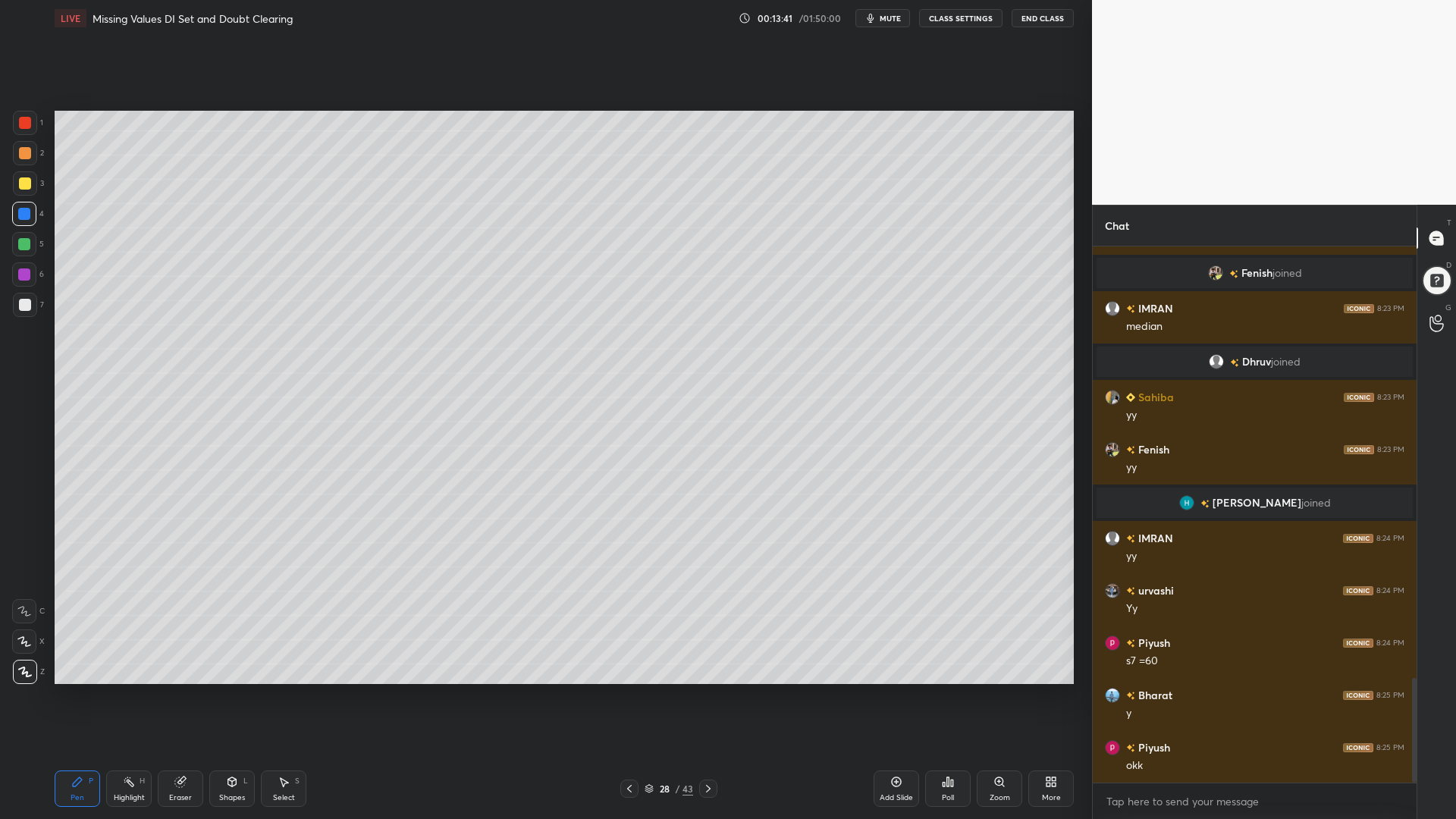
click at [25, 245] on div at bounding box center [24, 244] width 12 height 12
click at [628, 697] on icon at bounding box center [630, 789] width 12 height 12
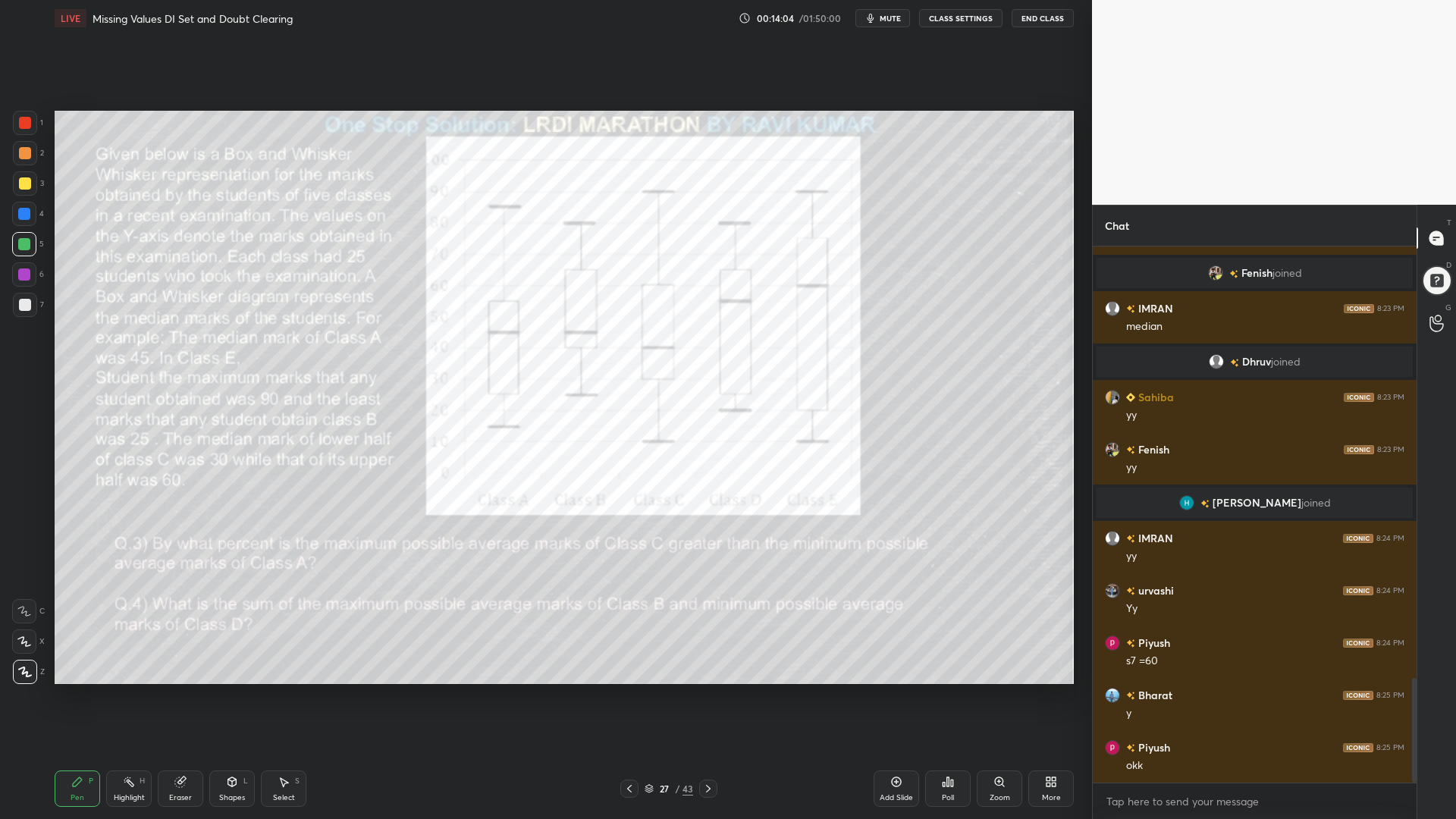
click at [706, 697] on icon at bounding box center [708, 789] width 12 height 12
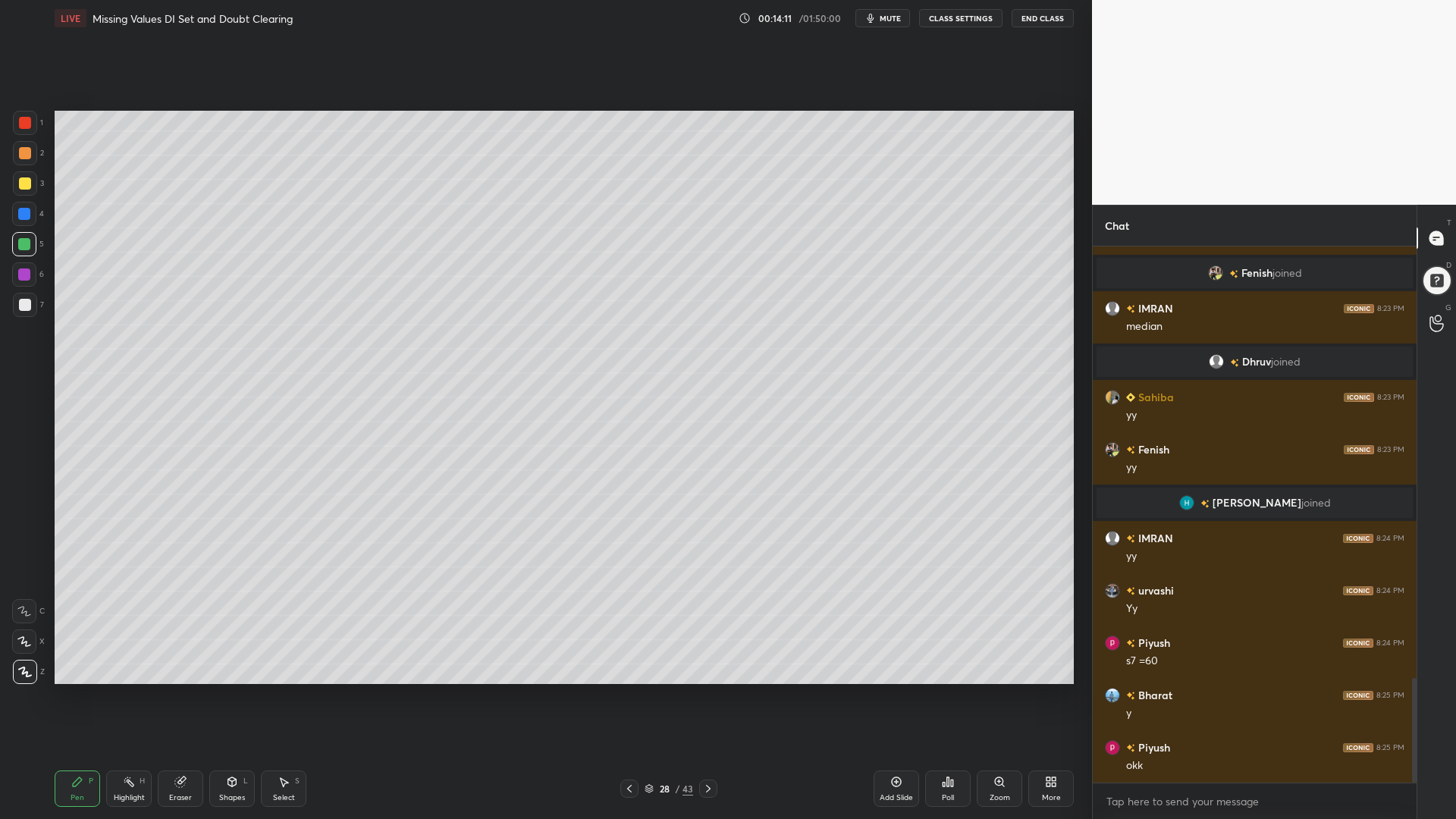
click at [631, 697] on icon at bounding box center [630, 789] width 12 height 12
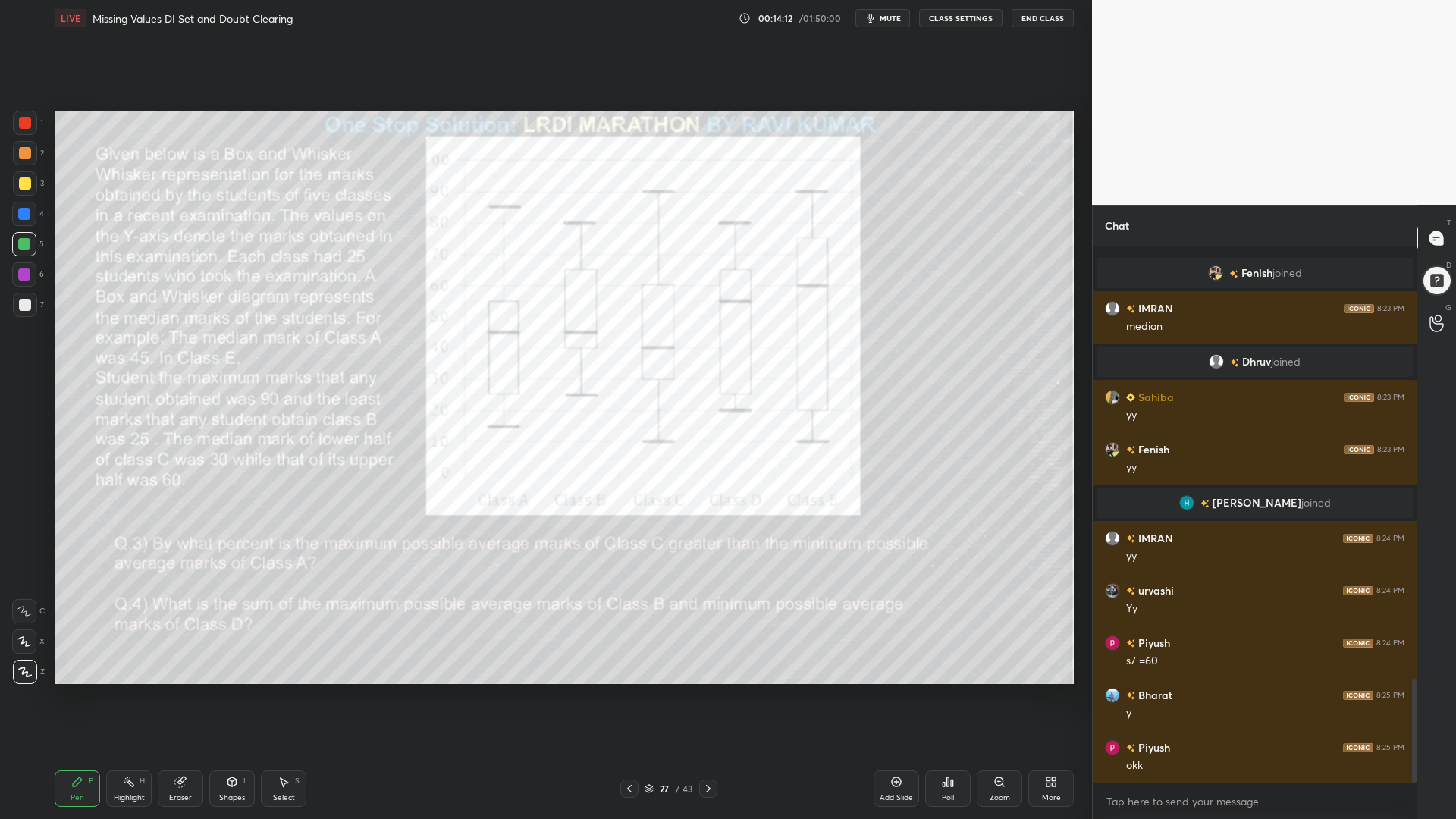
scroll to position [2261, 0]
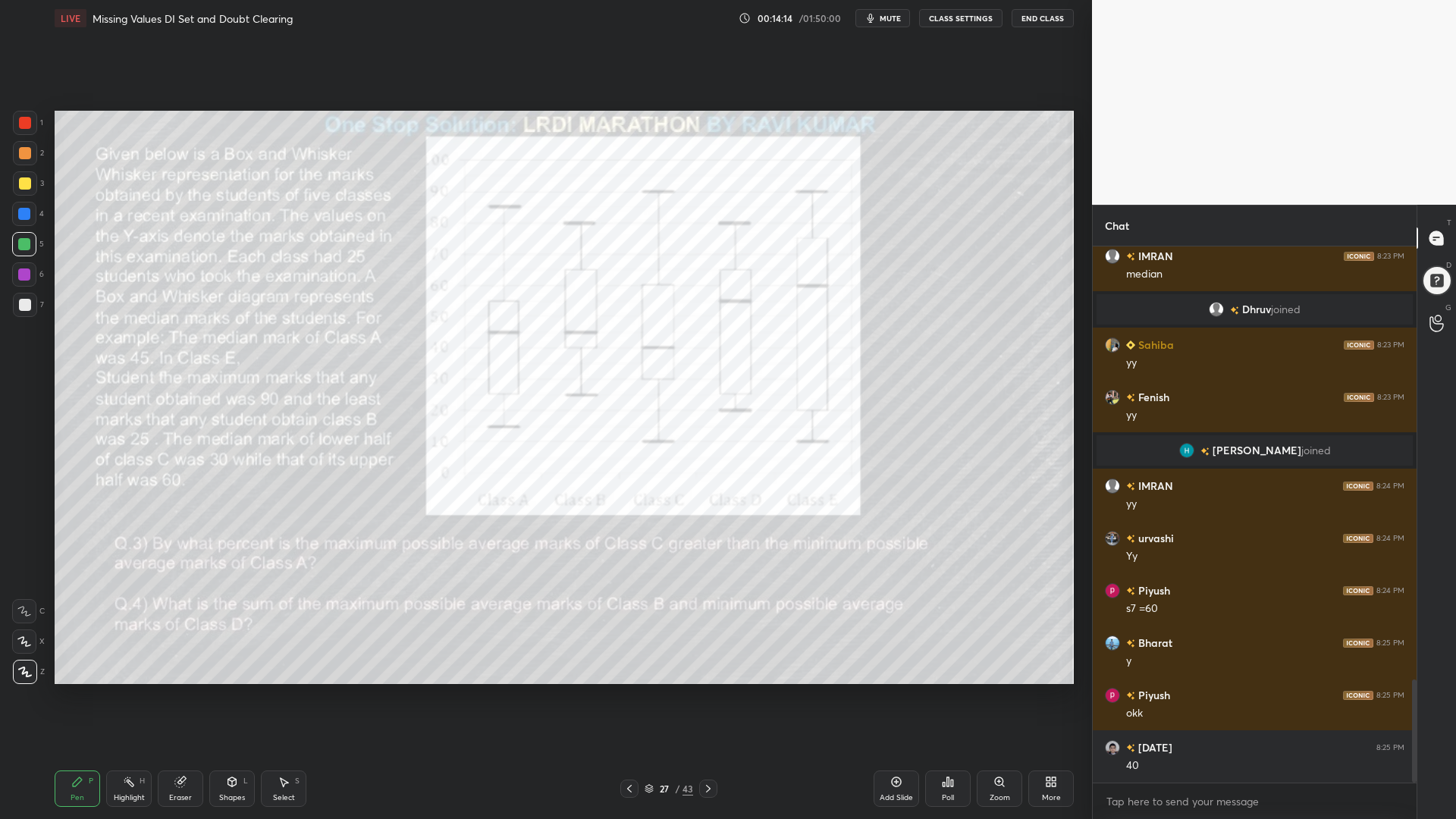
click at [628, 697] on div at bounding box center [630, 789] width 18 height 18
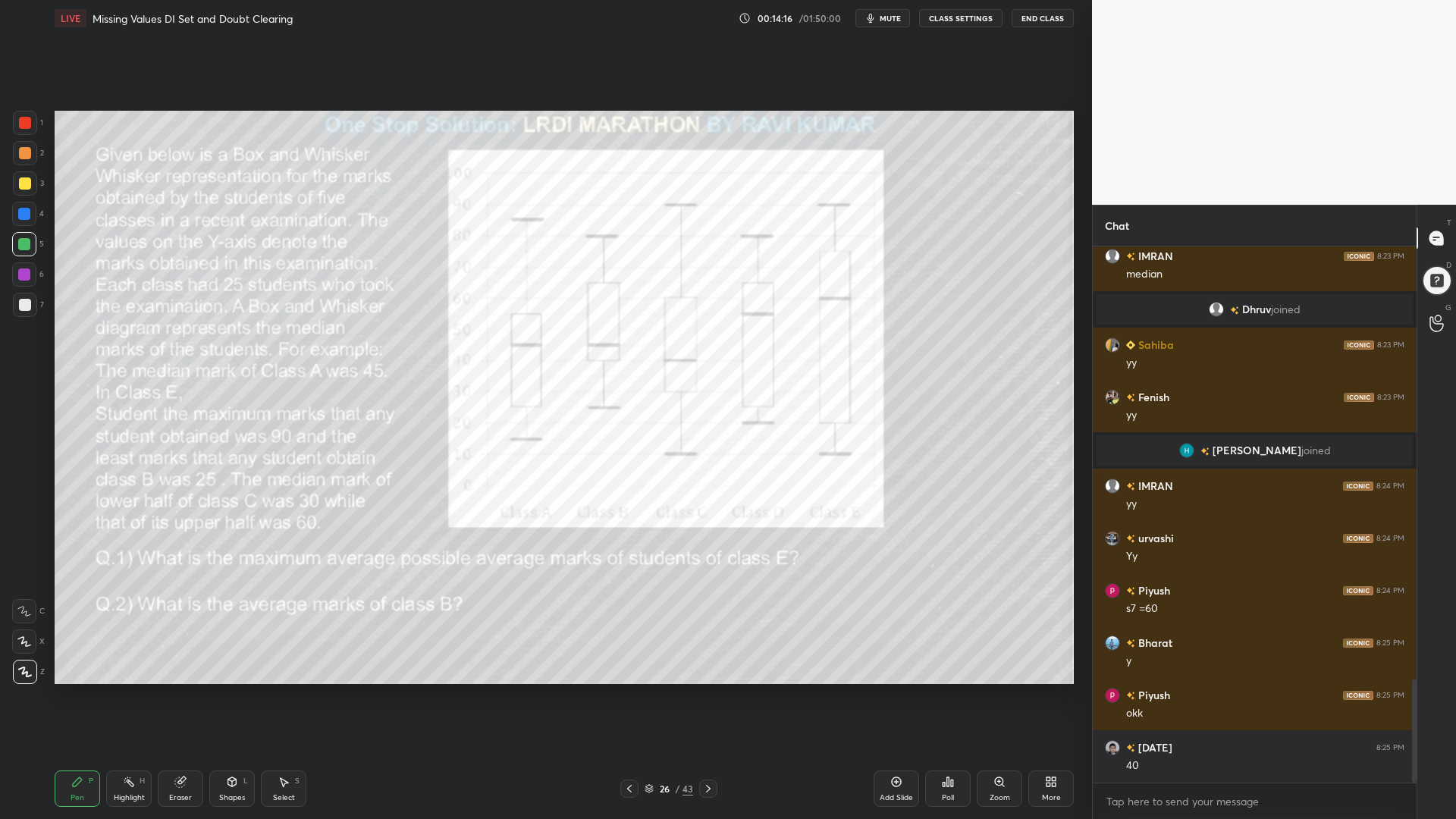
click at [702, 697] on icon at bounding box center [708, 789] width 12 height 12
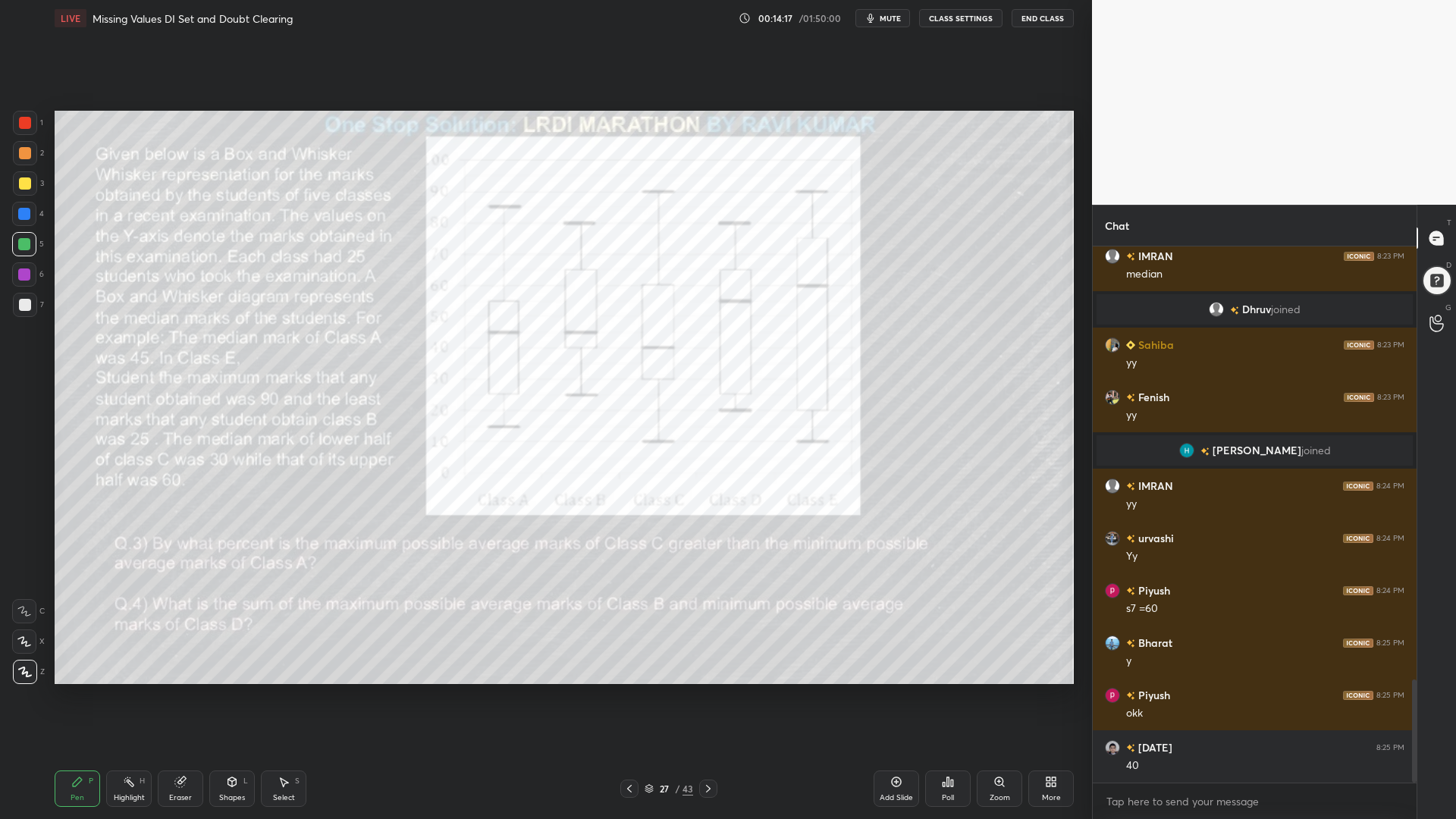
click at [709, 697] on icon at bounding box center [708, 789] width 12 height 12
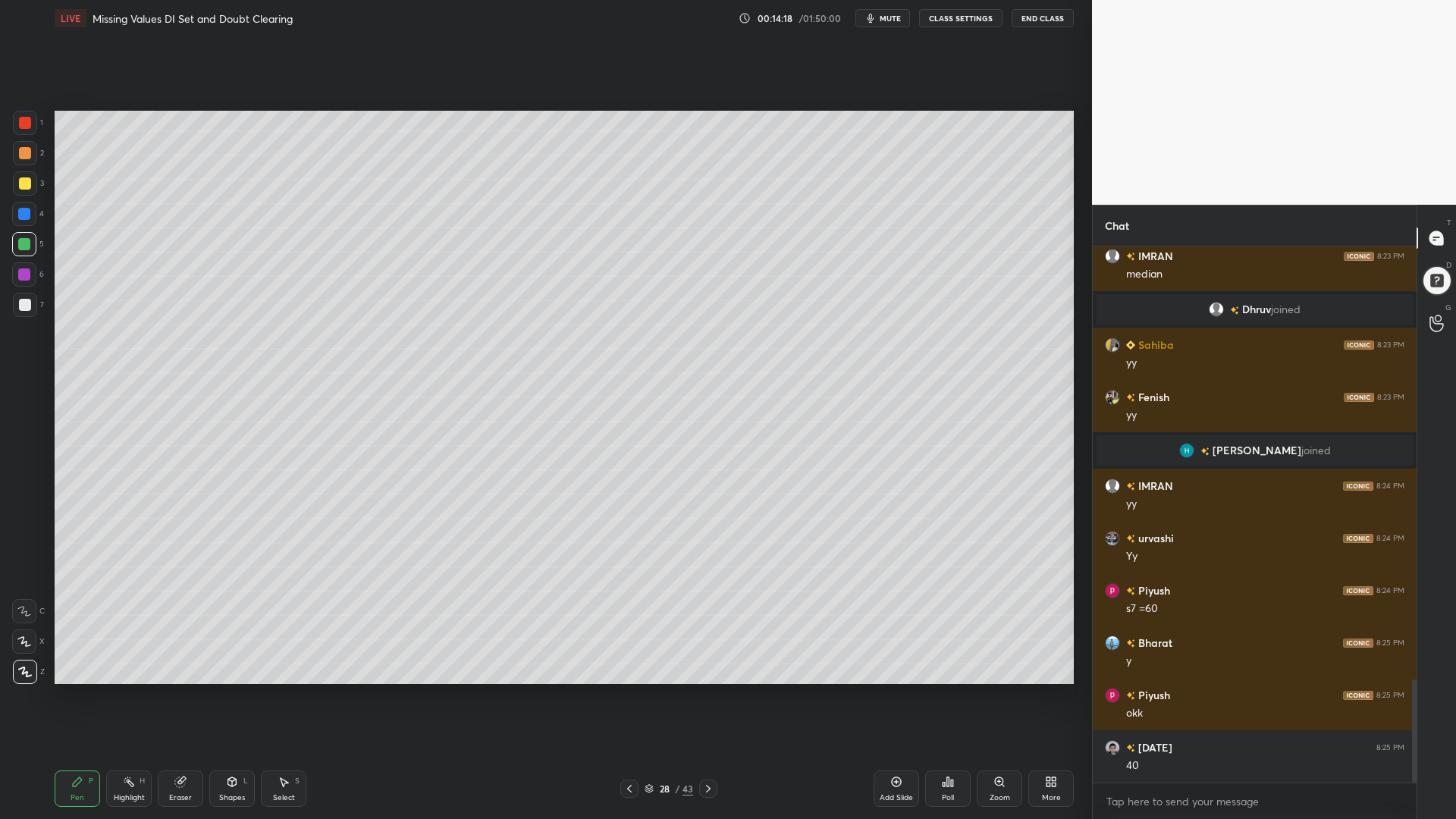
click at [184, 697] on icon at bounding box center [180, 782] width 12 height 12
drag, startPoint x: 75, startPoint y: 789, endPoint x: 173, endPoint y: 691, distance: 138.6
click at [79, 697] on div "Pen P" at bounding box center [78, 789] width 46 height 37
click at [633, 697] on icon at bounding box center [630, 789] width 12 height 12
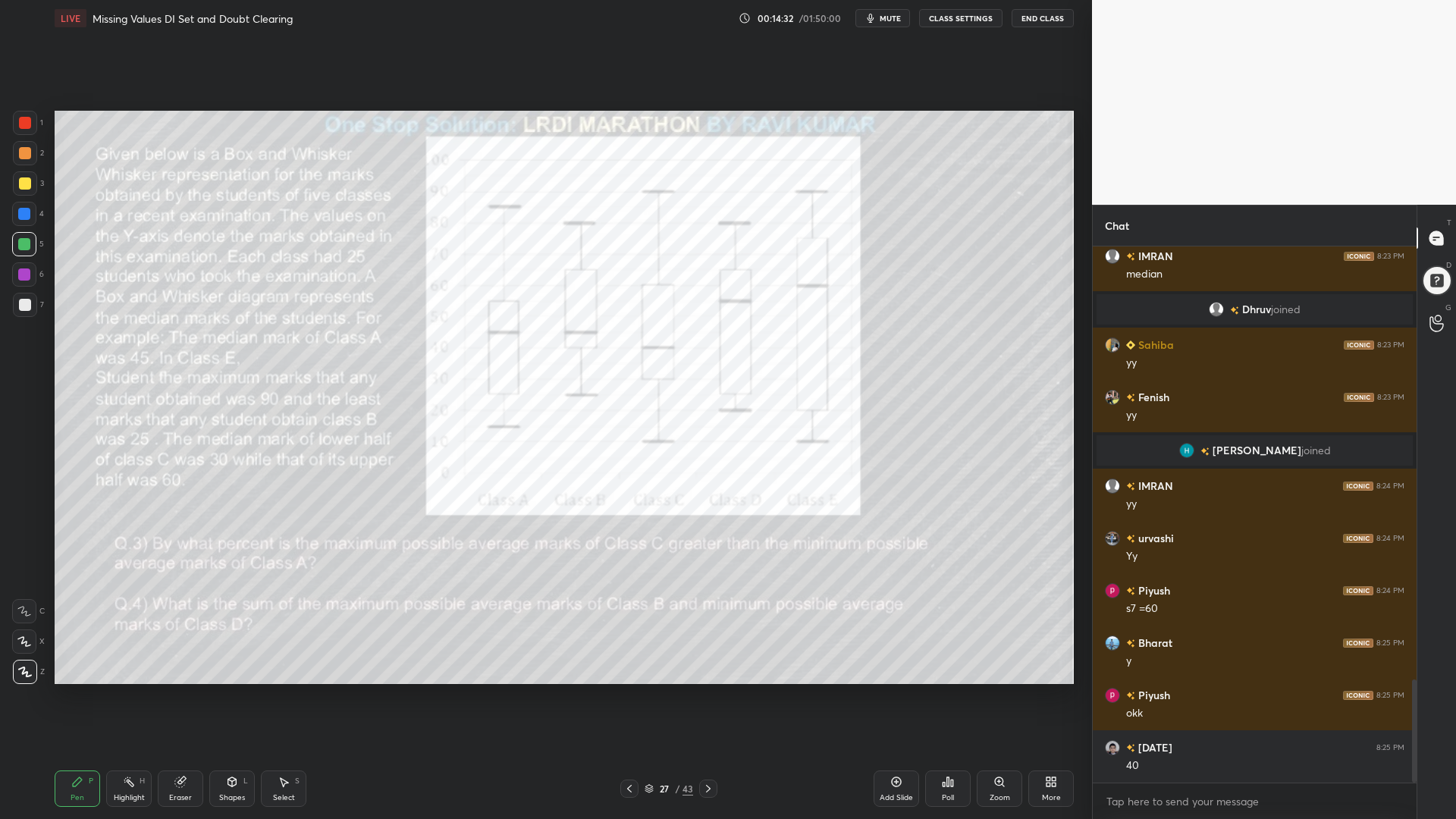
click at [708, 697] on icon at bounding box center [708, 789] width 12 height 12
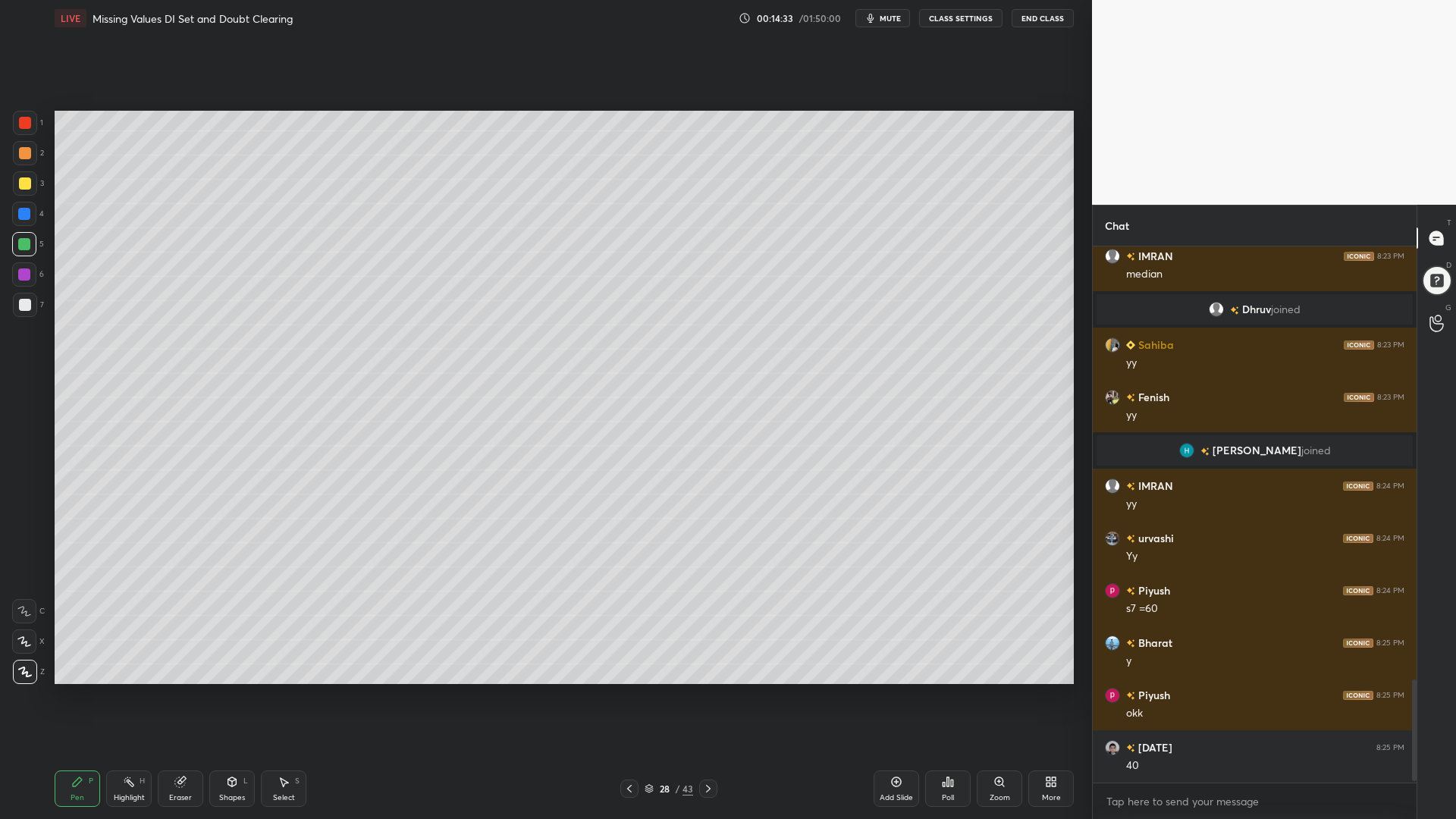
scroll to position [2298, 0]
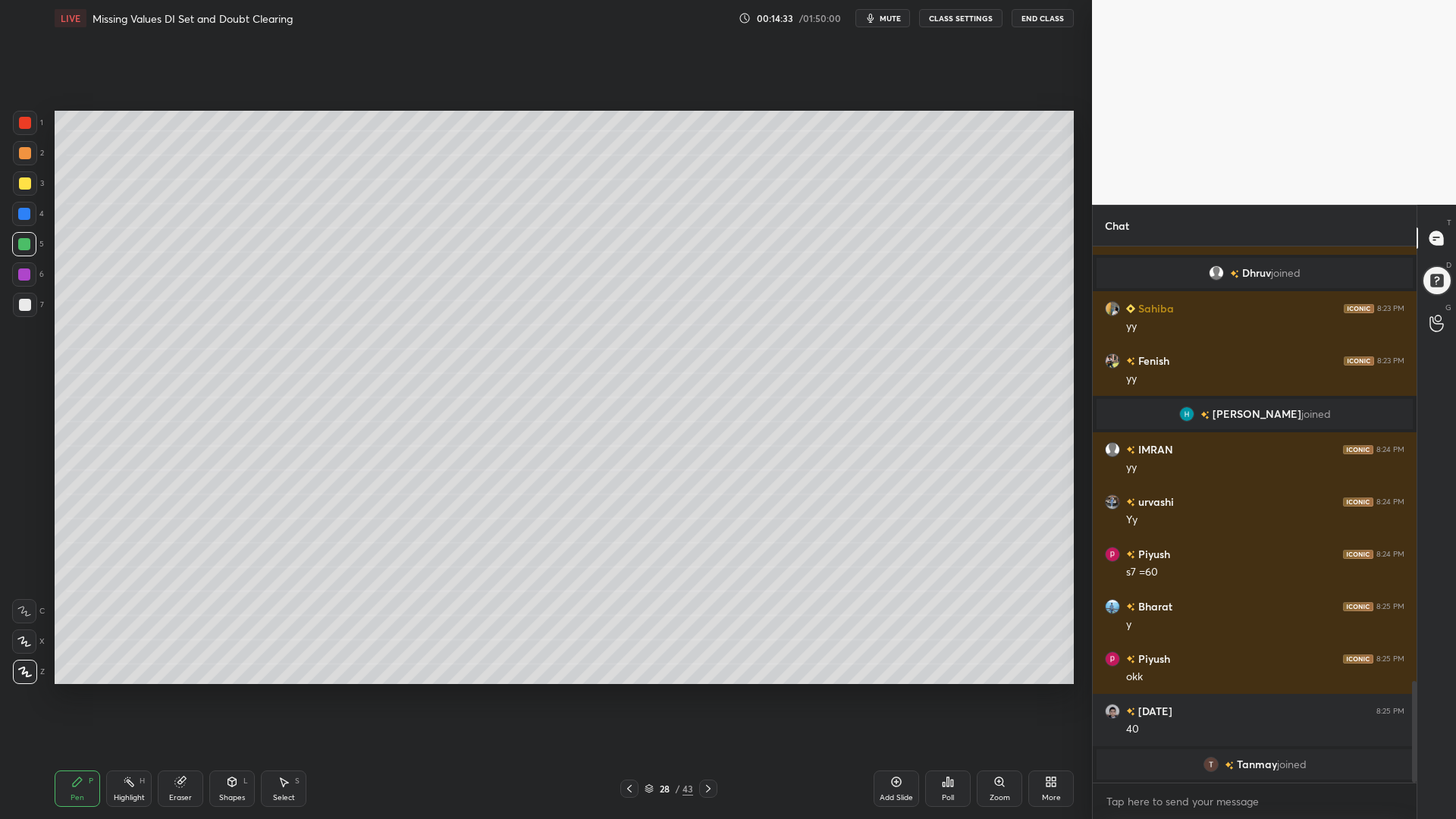
click at [21, 265] on div at bounding box center [24, 275] width 24 height 24
click at [22, 215] on div at bounding box center [24, 214] width 12 height 12
click at [630, 697] on icon at bounding box center [630, 789] width 12 height 12
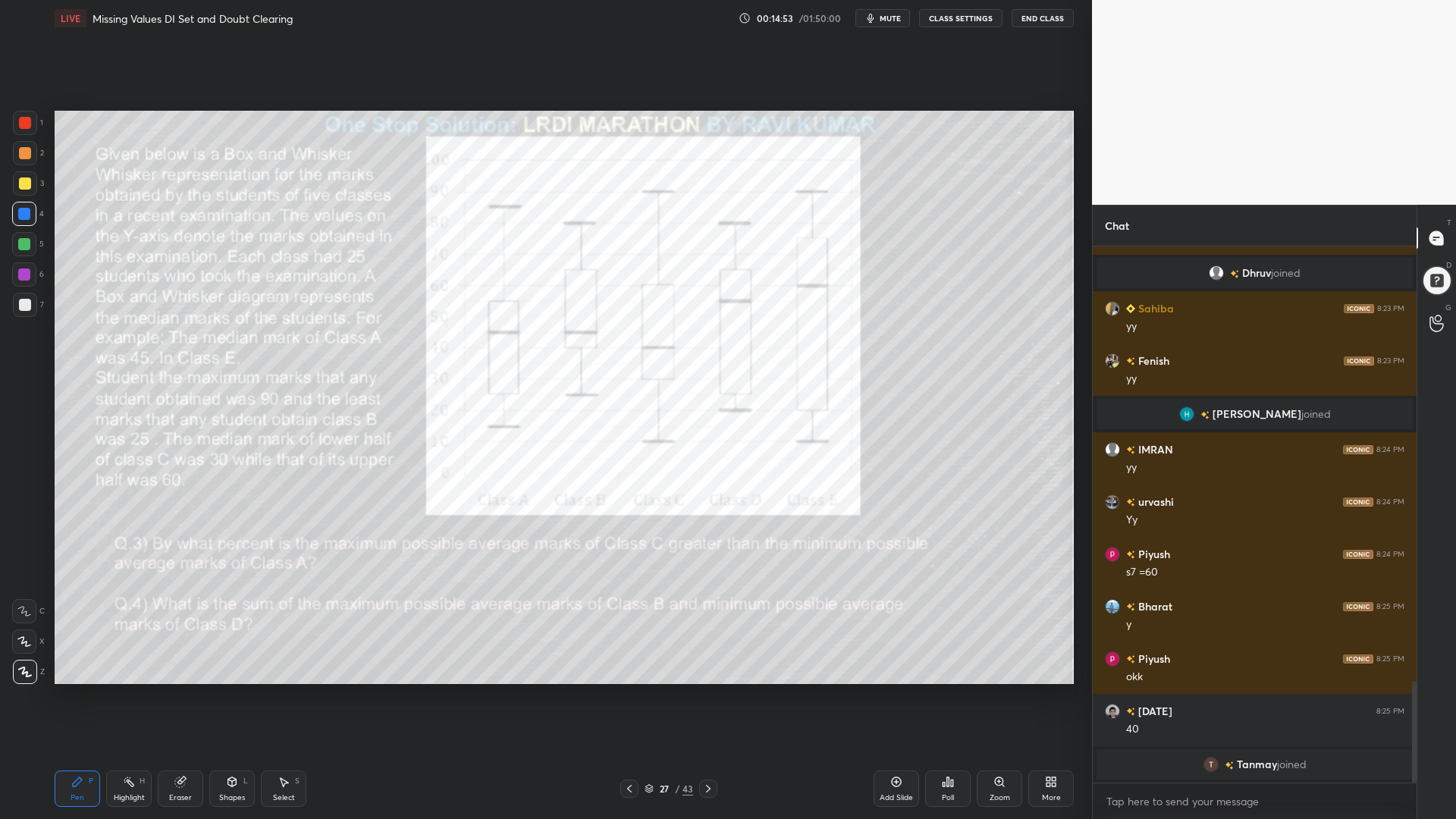
drag, startPoint x: 726, startPoint y: 805, endPoint x: 717, endPoint y: 804, distance: 9.1
click at [724, 697] on div "Pen P Highlight H Eraser Shapes L Select S 27 / 43 Add Slide Poll Zoom More" at bounding box center [564, 788] width 1019 height 61
click at [710, 697] on icon at bounding box center [708, 789] width 12 height 12
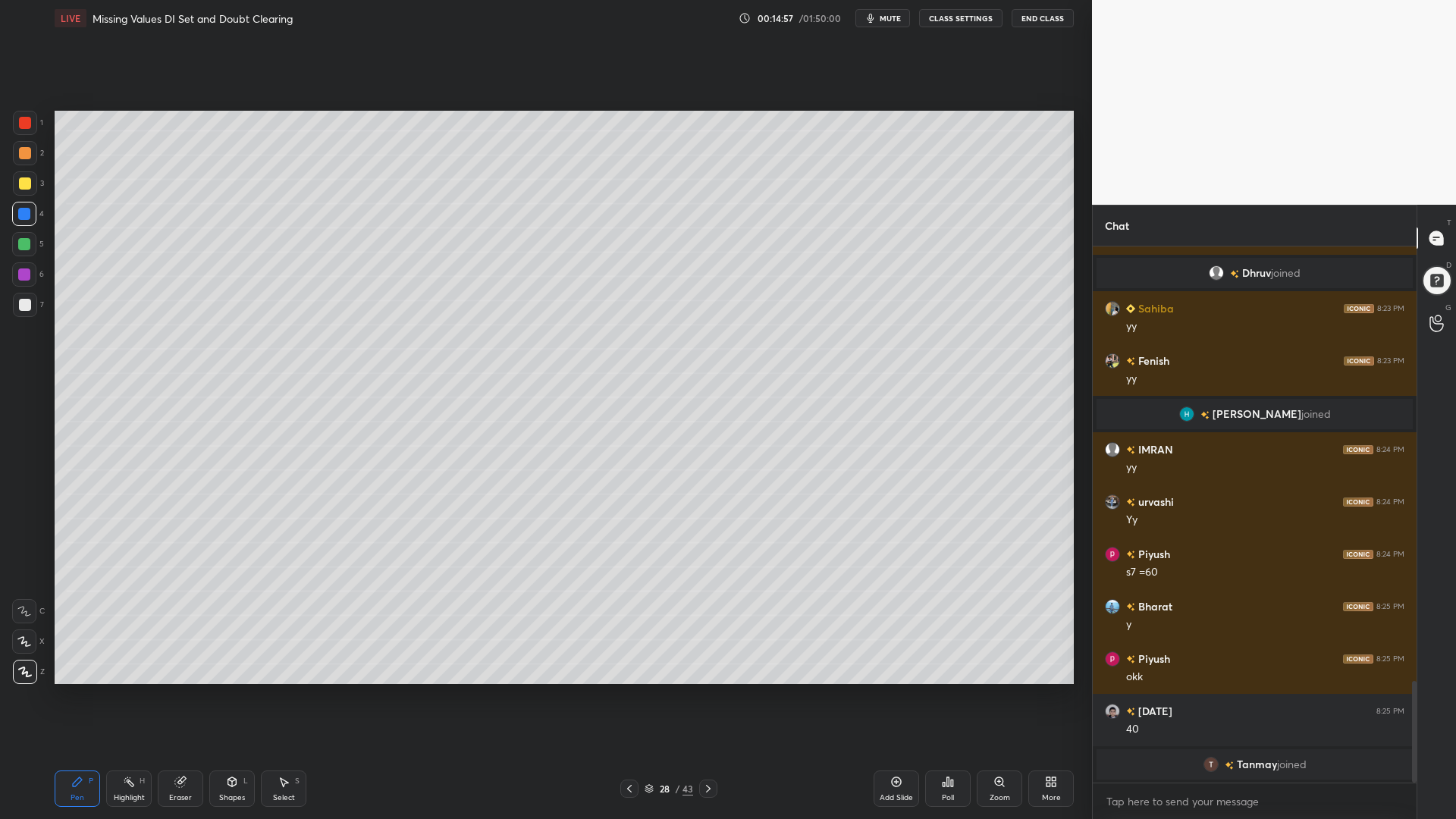
click at [626, 697] on icon at bounding box center [630, 789] width 12 height 12
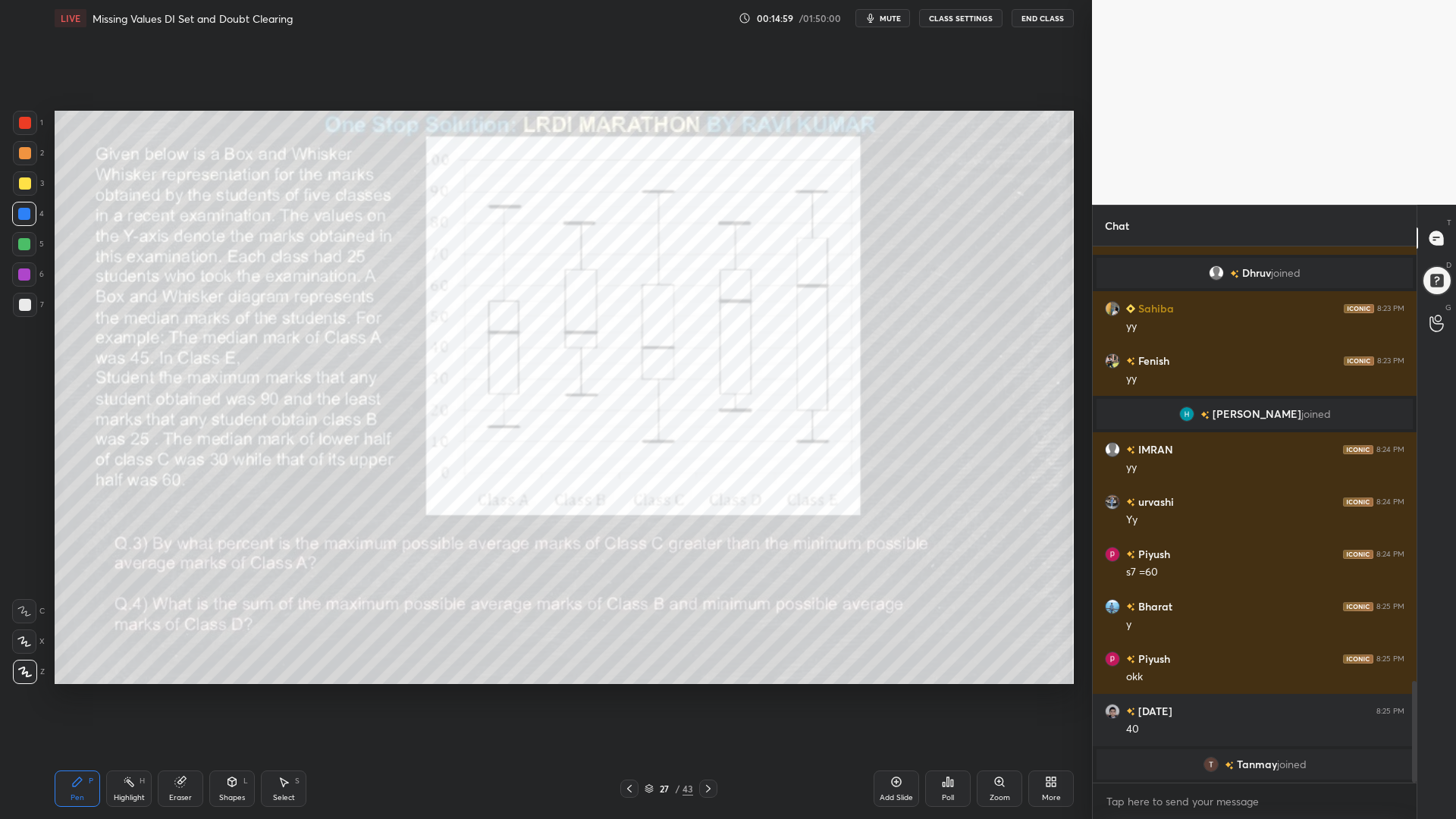
scroll to position [2316, 0]
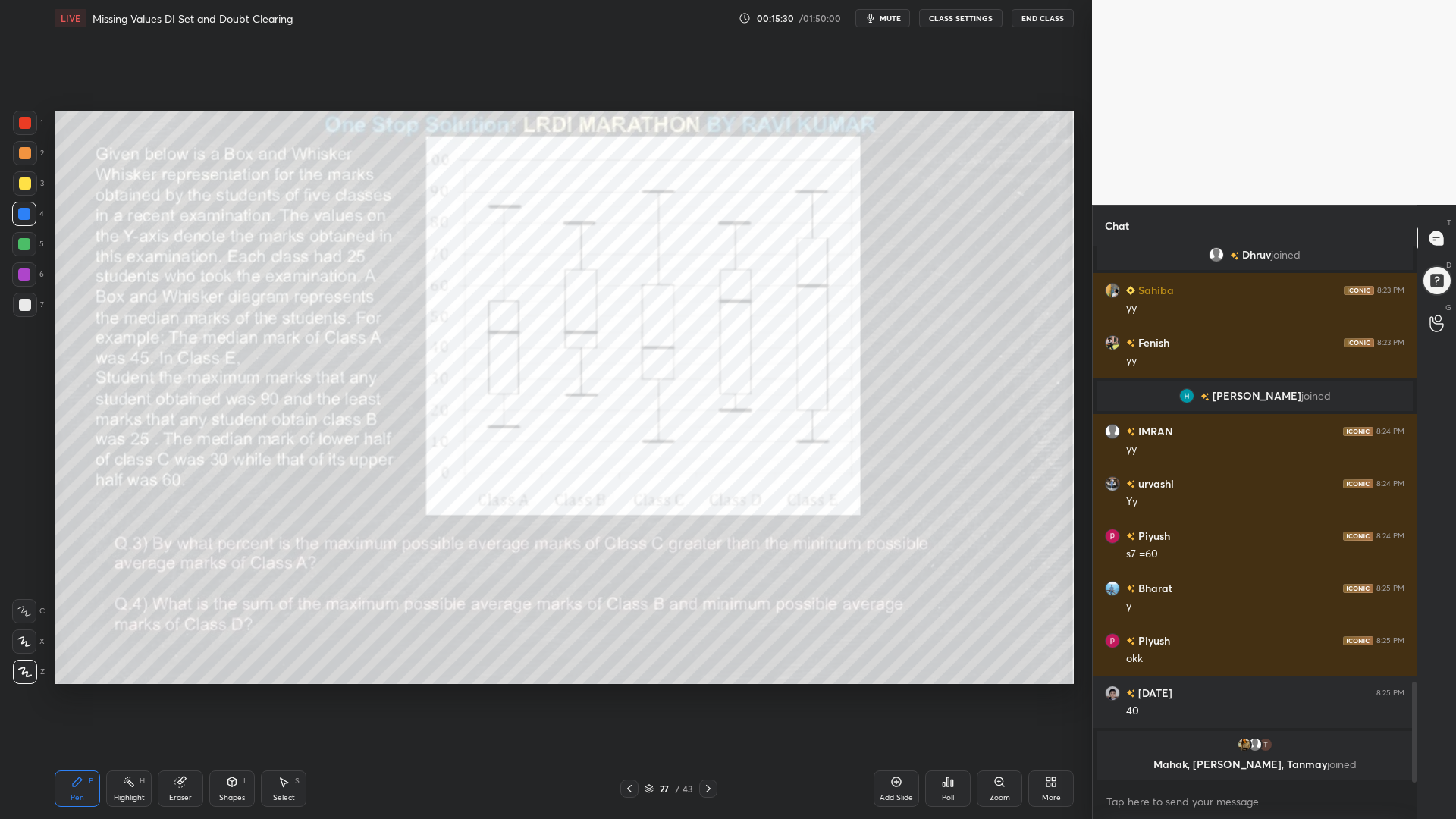
click at [702, 697] on div at bounding box center [708, 789] width 18 height 18
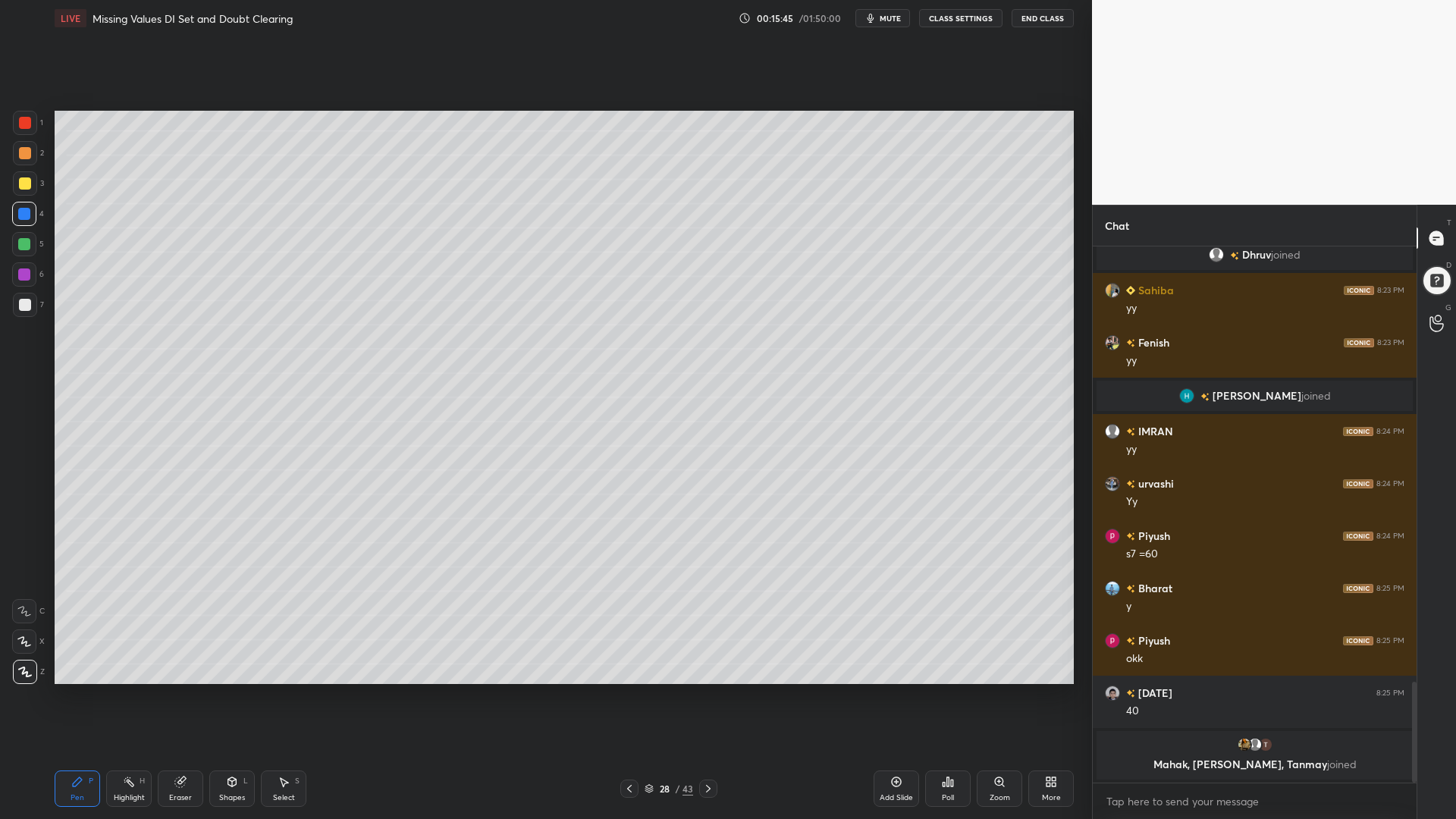
click at [18, 238] on div at bounding box center [24, 244] width 24 height 24
drag, startPoint x: 28, startPoint y: 135, endPoint x: 43, endPoint y: 161, distance: 30.0
click at [27, 137] on div "1" at bounding box center [28, 125] width 30 height 30
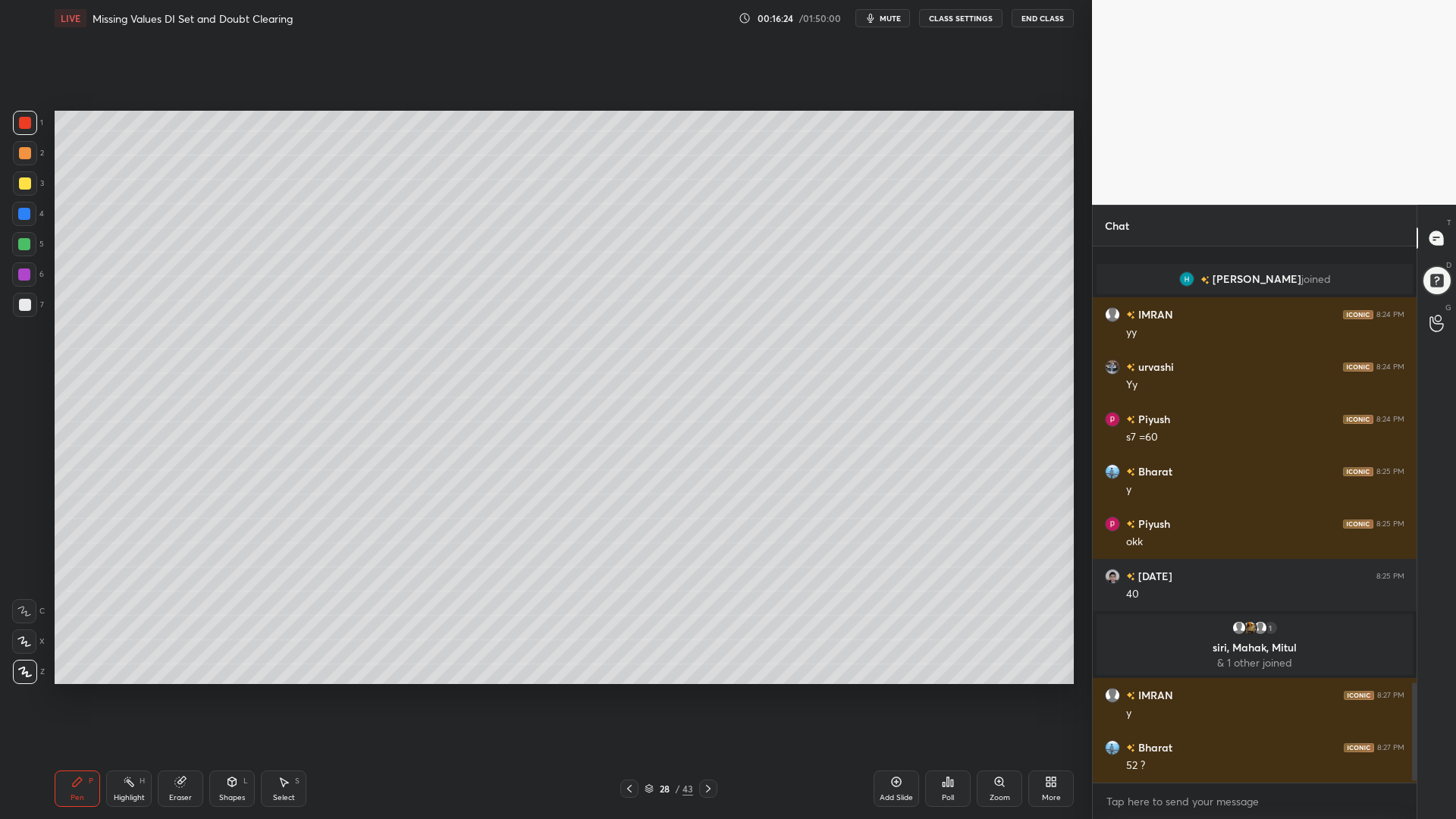
scroll to position [2400, 0]
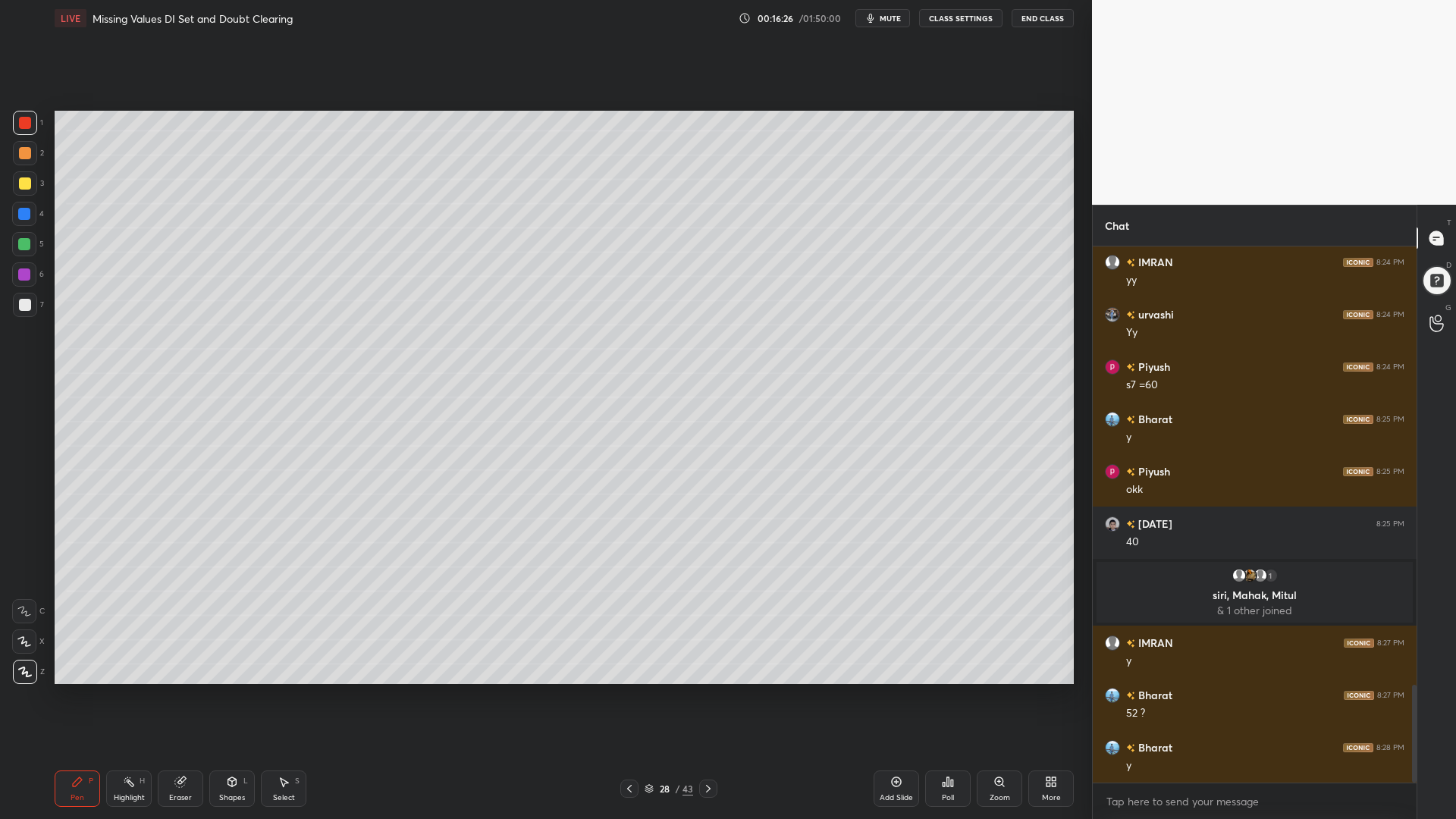
click at [200, 697] on div "Eraser" at bounding box center [181, 789] width 46 height 37
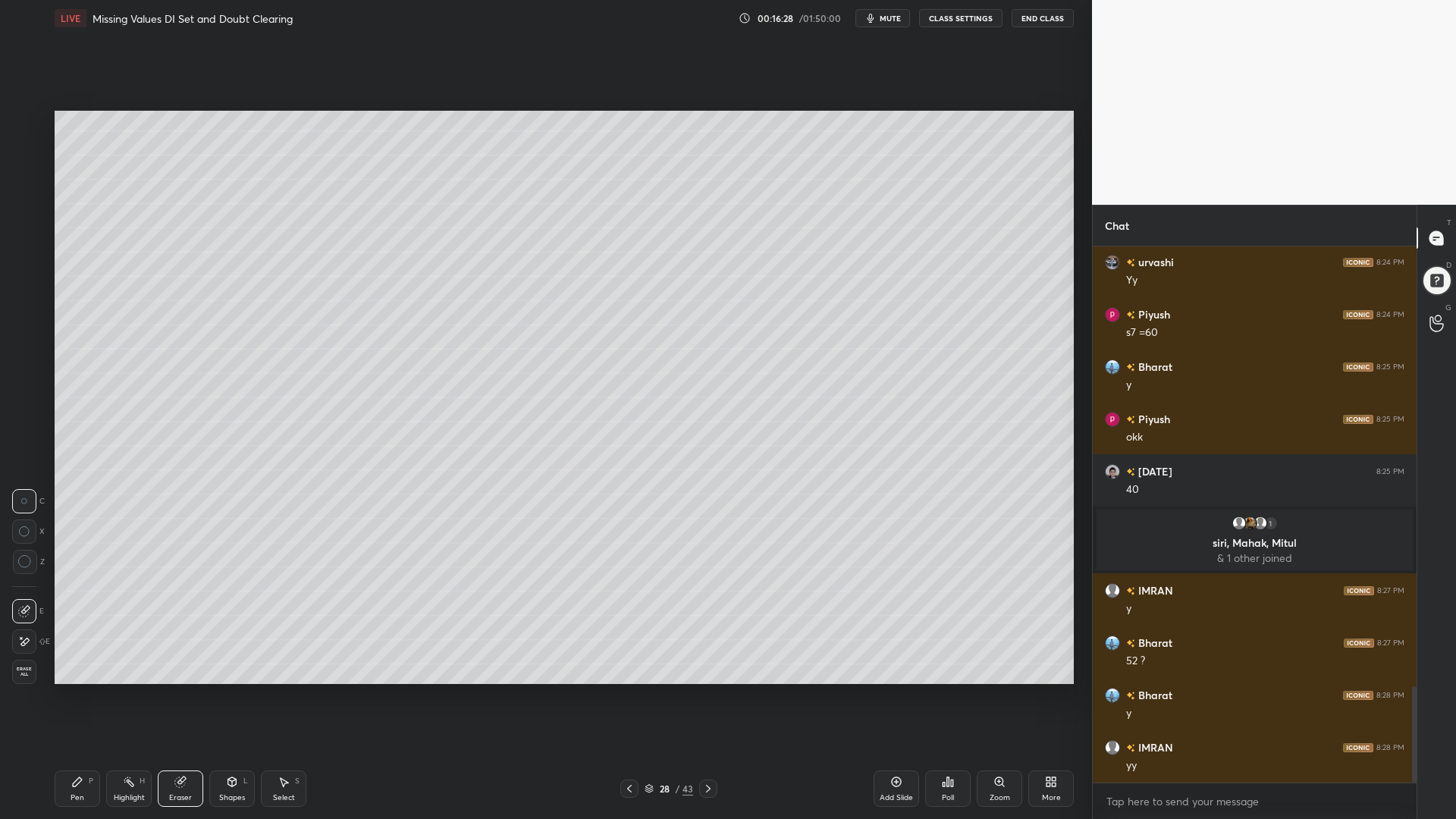
click at [28, 566] on icon at bounding box center [25, 562] width 14 height 14
click at [219, 697] on div "Shapes L" at bounding box center [232, 789] width 46 height 37
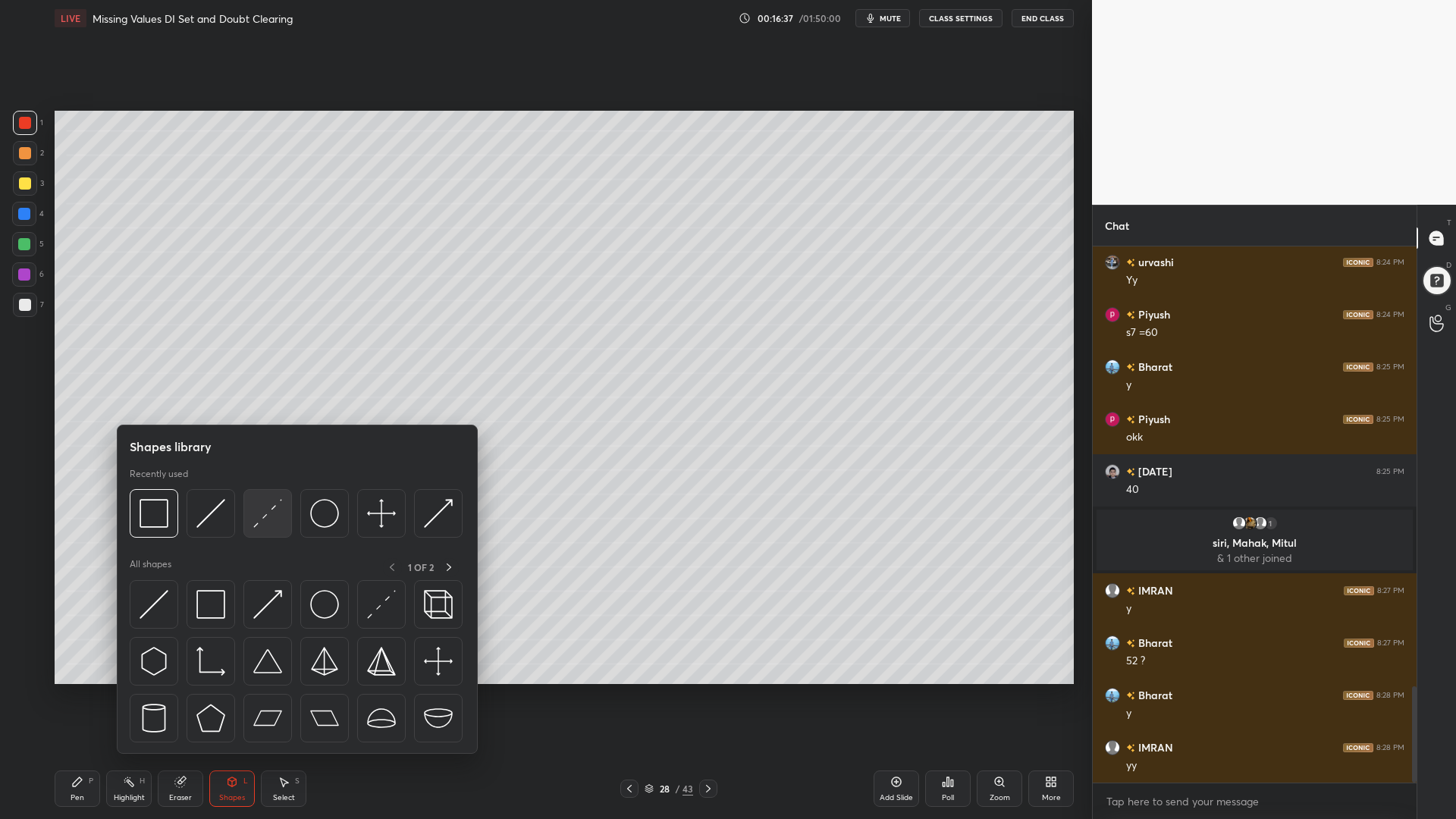
click at [274, 504] on img at bounding box center [268, 513] width 29 height 29
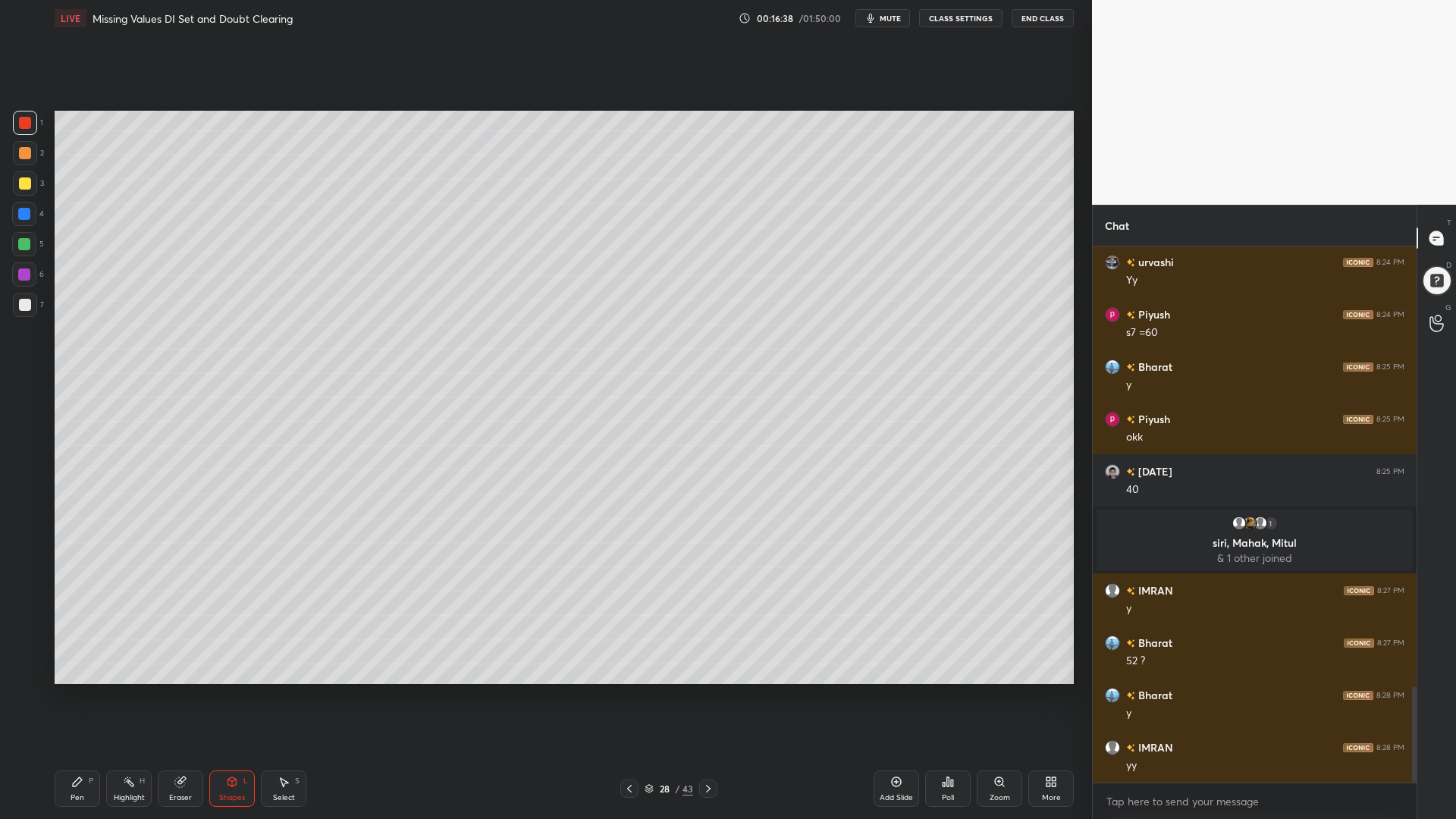
drag, startPoint x: 72, startPoint y: 794, endPoint x: 69, endPoint y: 775, distance: 19.2
click at [72, 697] on div "Pen" at bounding box center [78, 798] width 14 height 8
drag, startPoint x: 21, startPoint y: 608, endPoint x: 28, endPoint y: 618, distance: 12.2
click at [22, 610] on icon at bounding box center [25, 611] width 14 height 11
click at [235, 697] on div "Pen P Highlight H Eraser Shapes L Select S 28 / 43 Add Slide Poll Zoom More" at bounding box center [564, 788] width 1019 height 61
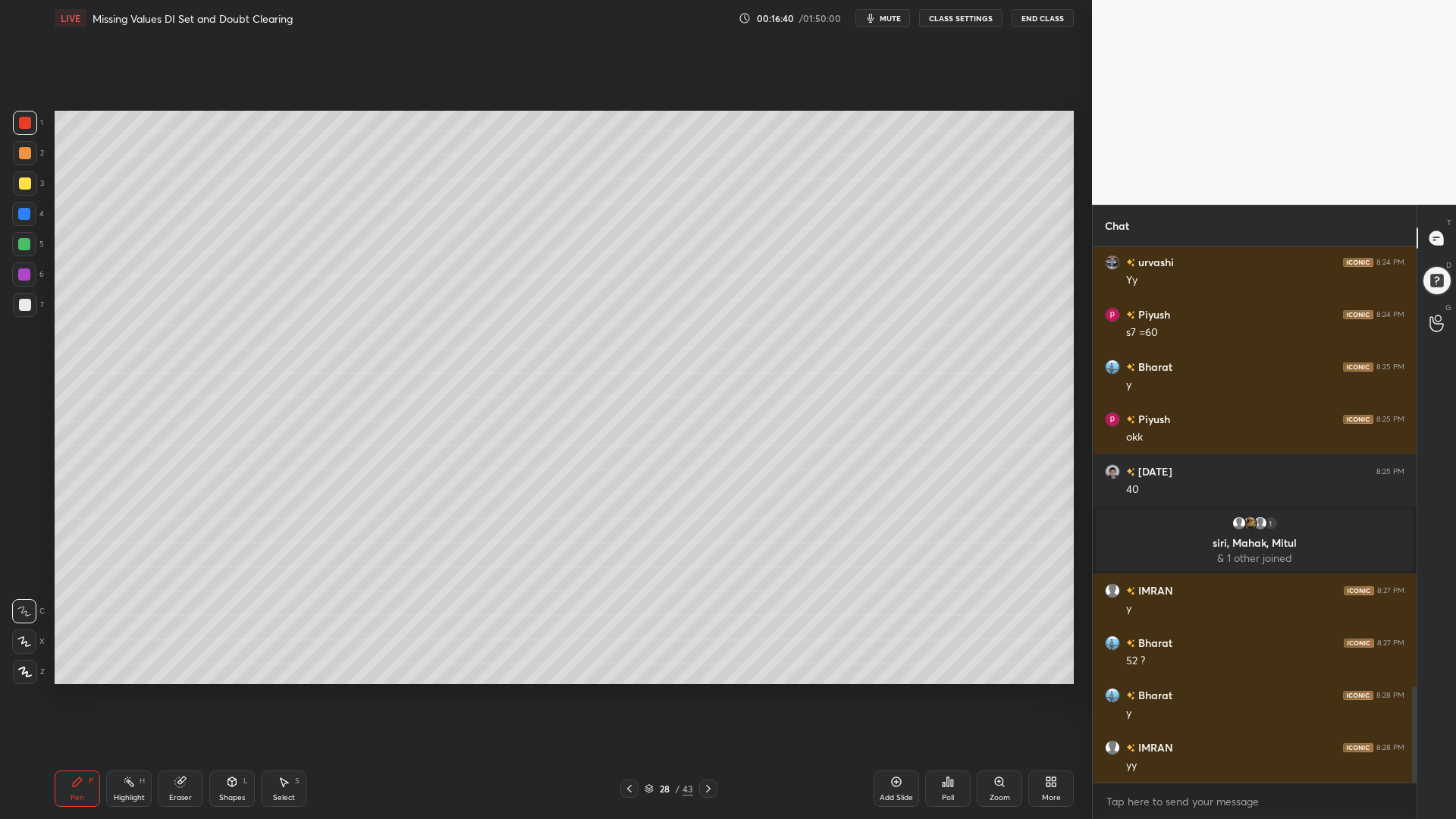
click at [239, 697] on div "Shapes L" at bounding box center [232, 789] width 46 height 37
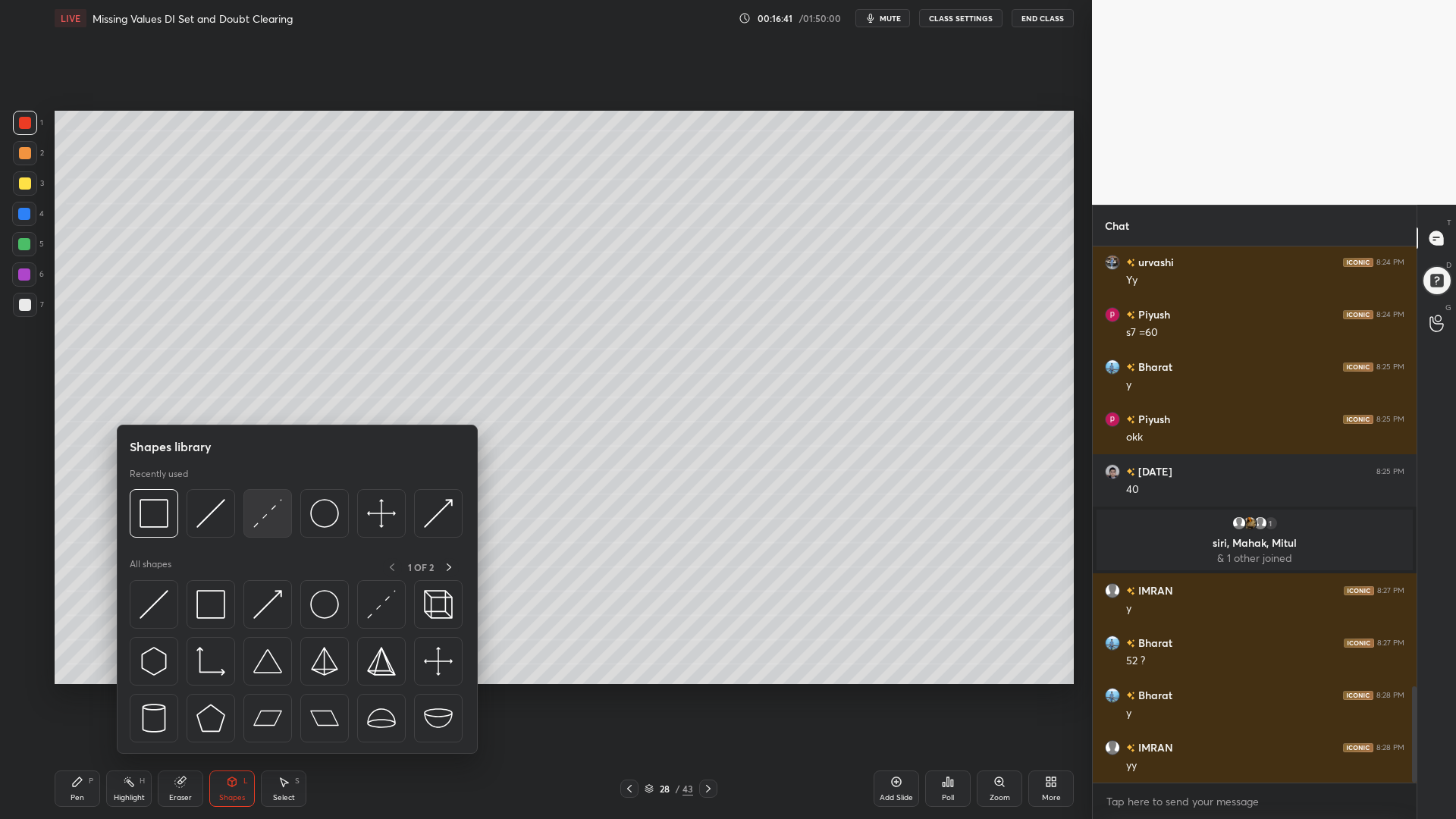
click at [270, 513] on img at bounding box center [268, 513] width 29 height 29
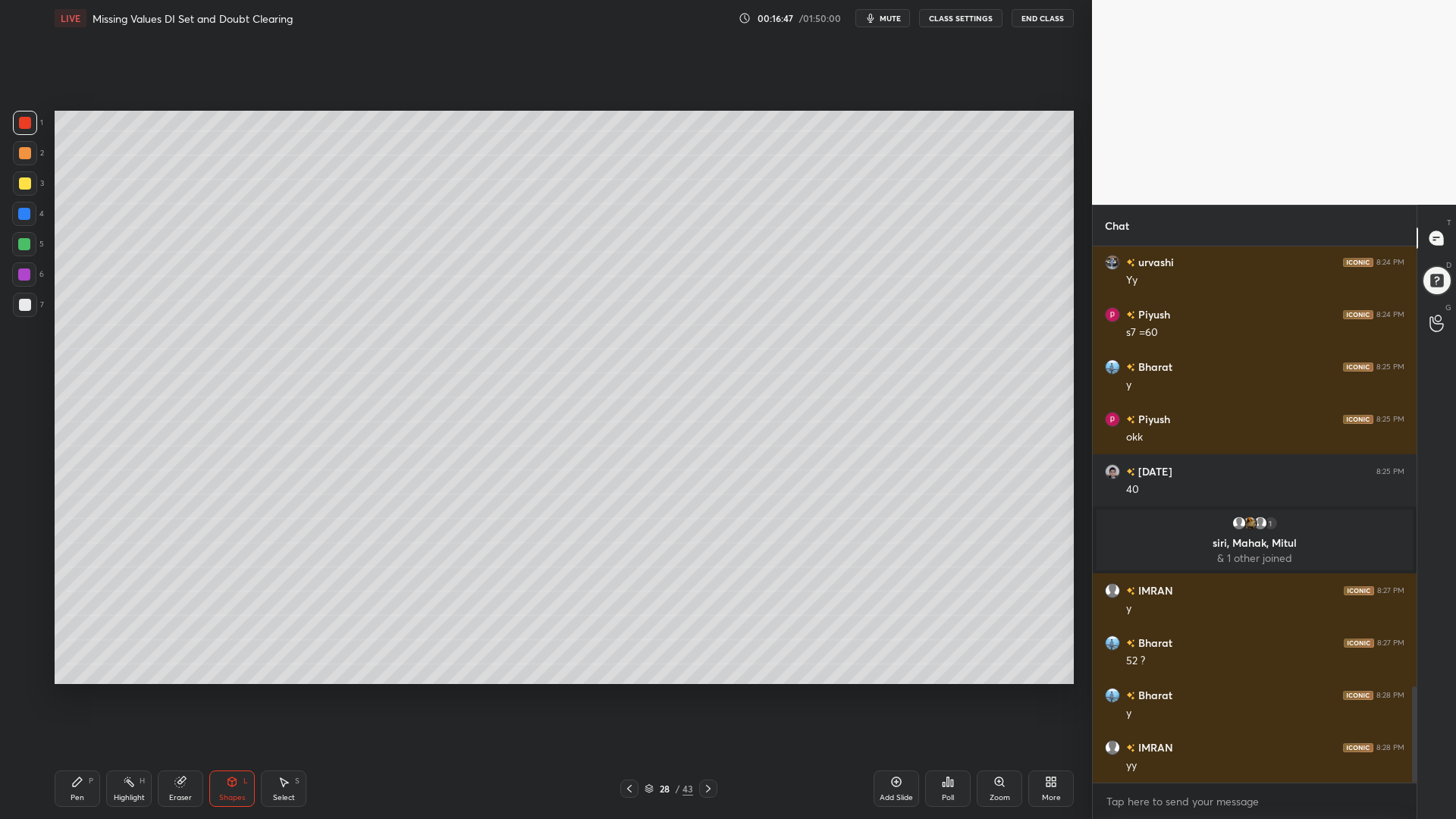
click at [75, 697] on icon at bounding box center [77, 782] width 9 height 9
click at [19, 244] on div at bounding box center [24, 244] width 12 height 12
click at [24, 146] on div at bounding box center [25, 153] width 24 height 24
click at [17, 248] on div at bounding box center [24, 244] width 24 height 24
click at [632, 697] on icon at bounding box center [630, 789] width 12 height 12
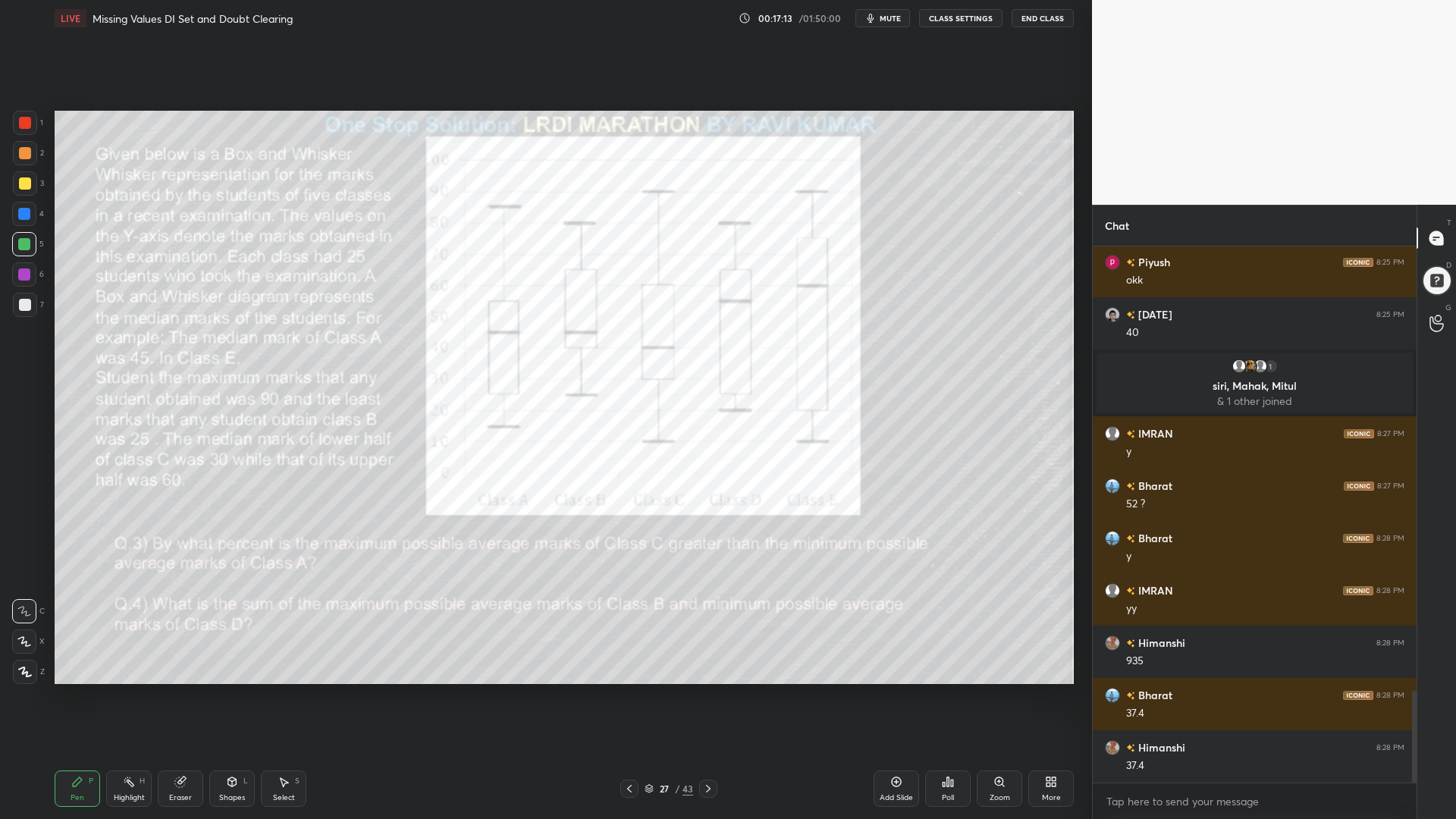
scroll to position [2662, 0]
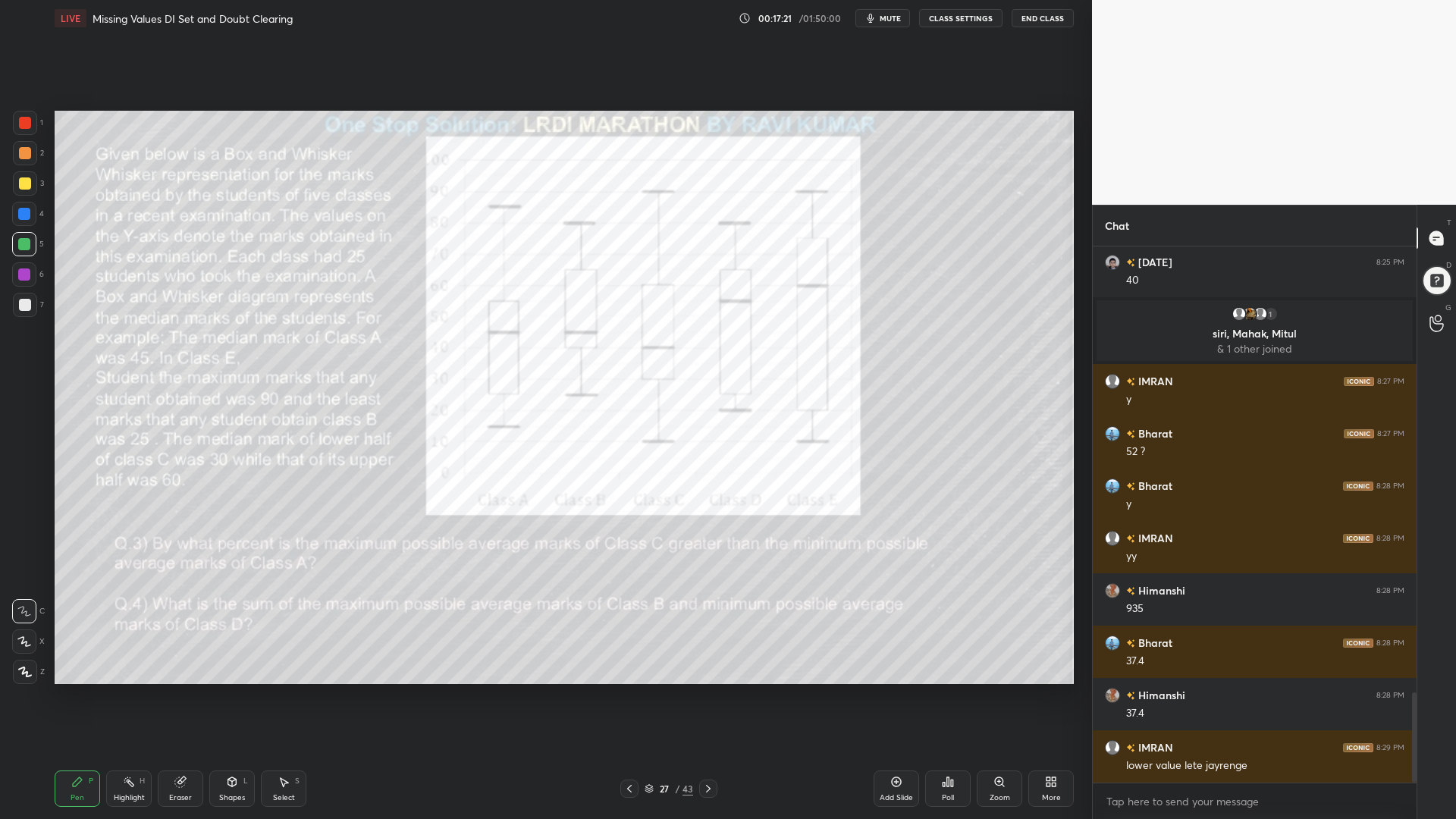
click at [708, 697] on icon at bounding box center [708, 789] width 12 height 12
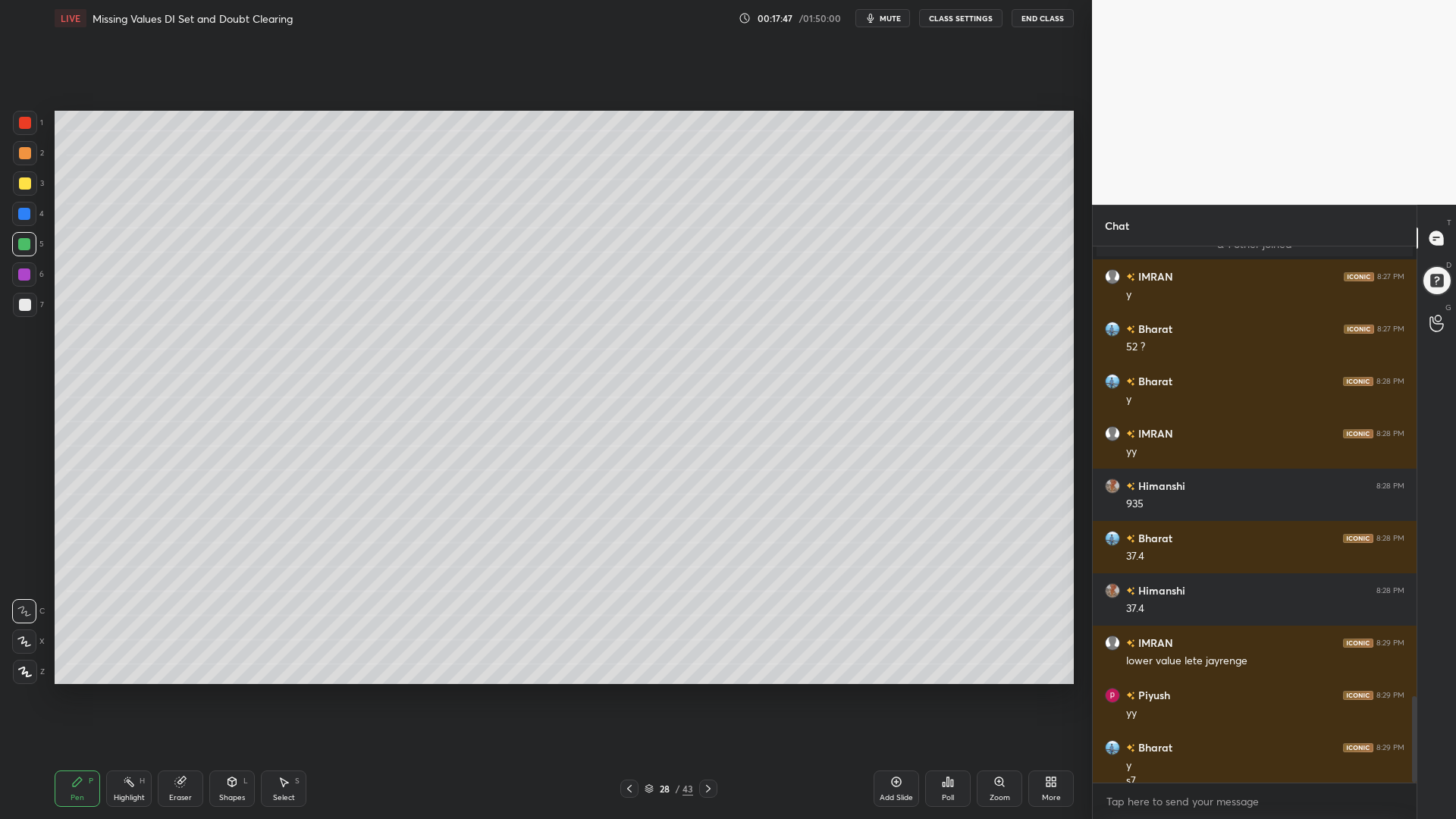
scroll to position [2781, 0]
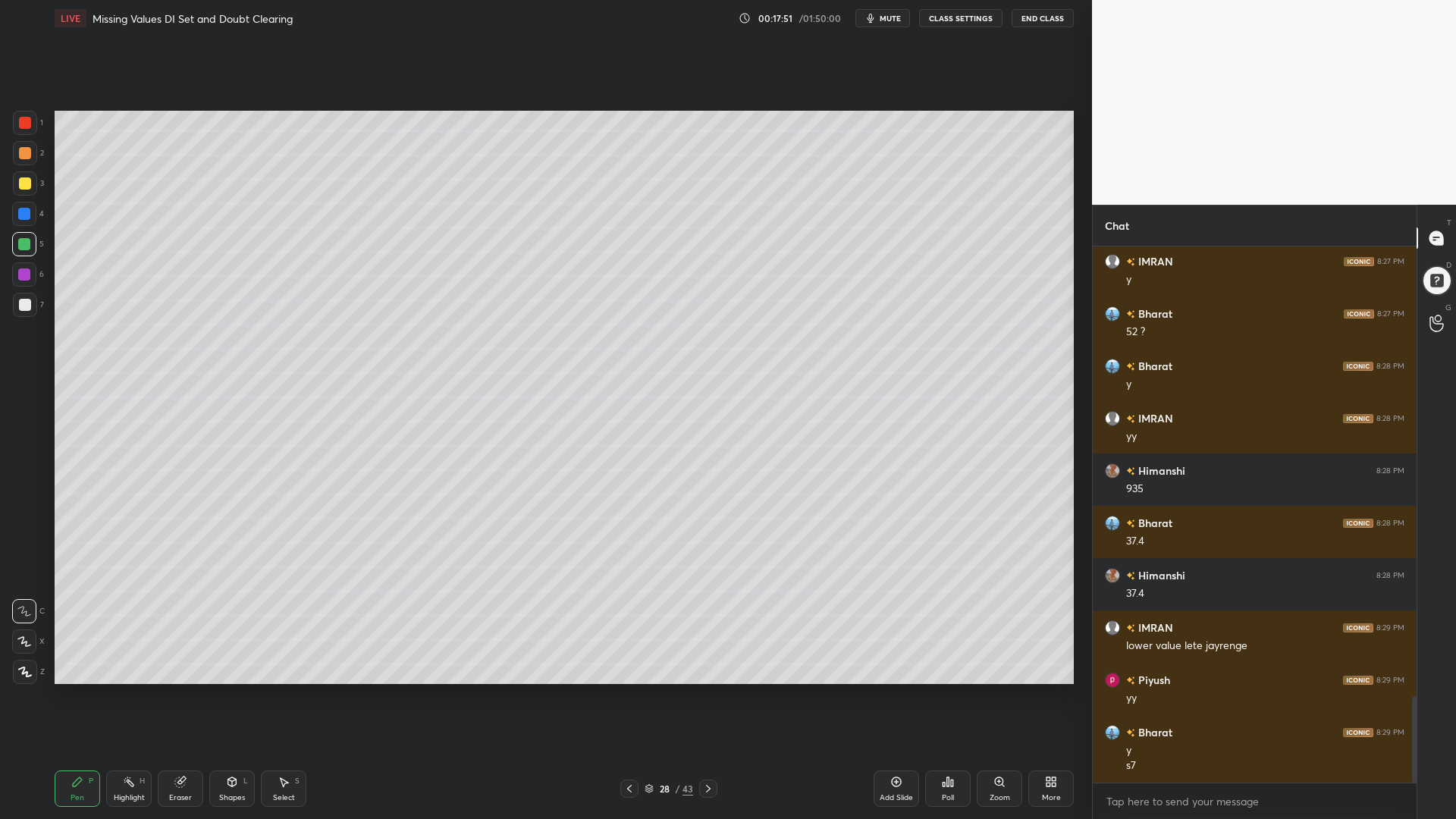
click at [635, 697] on icon at bounding box center [630, 789] width 12 height 12
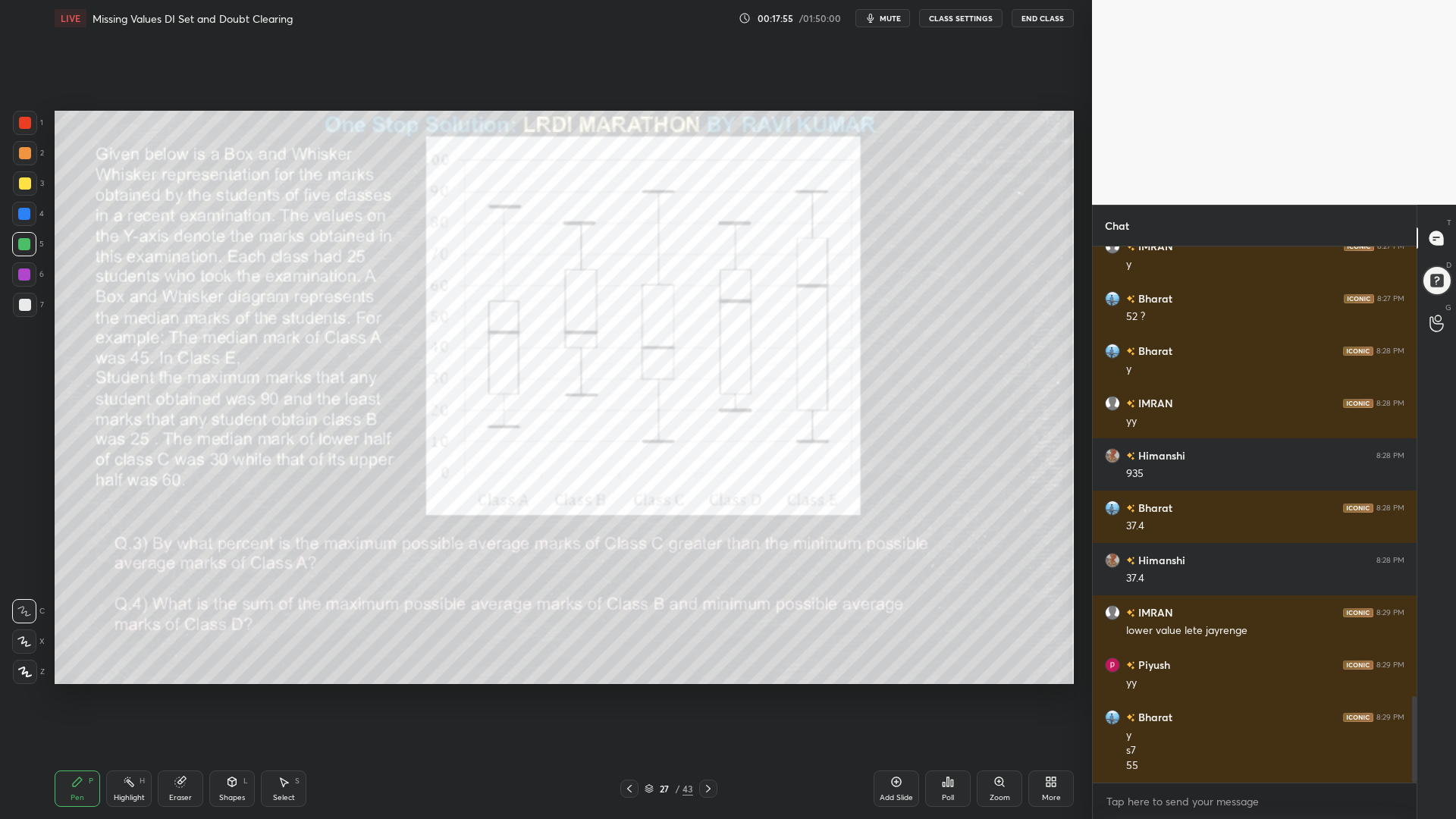
scroll to position [2849, 0]
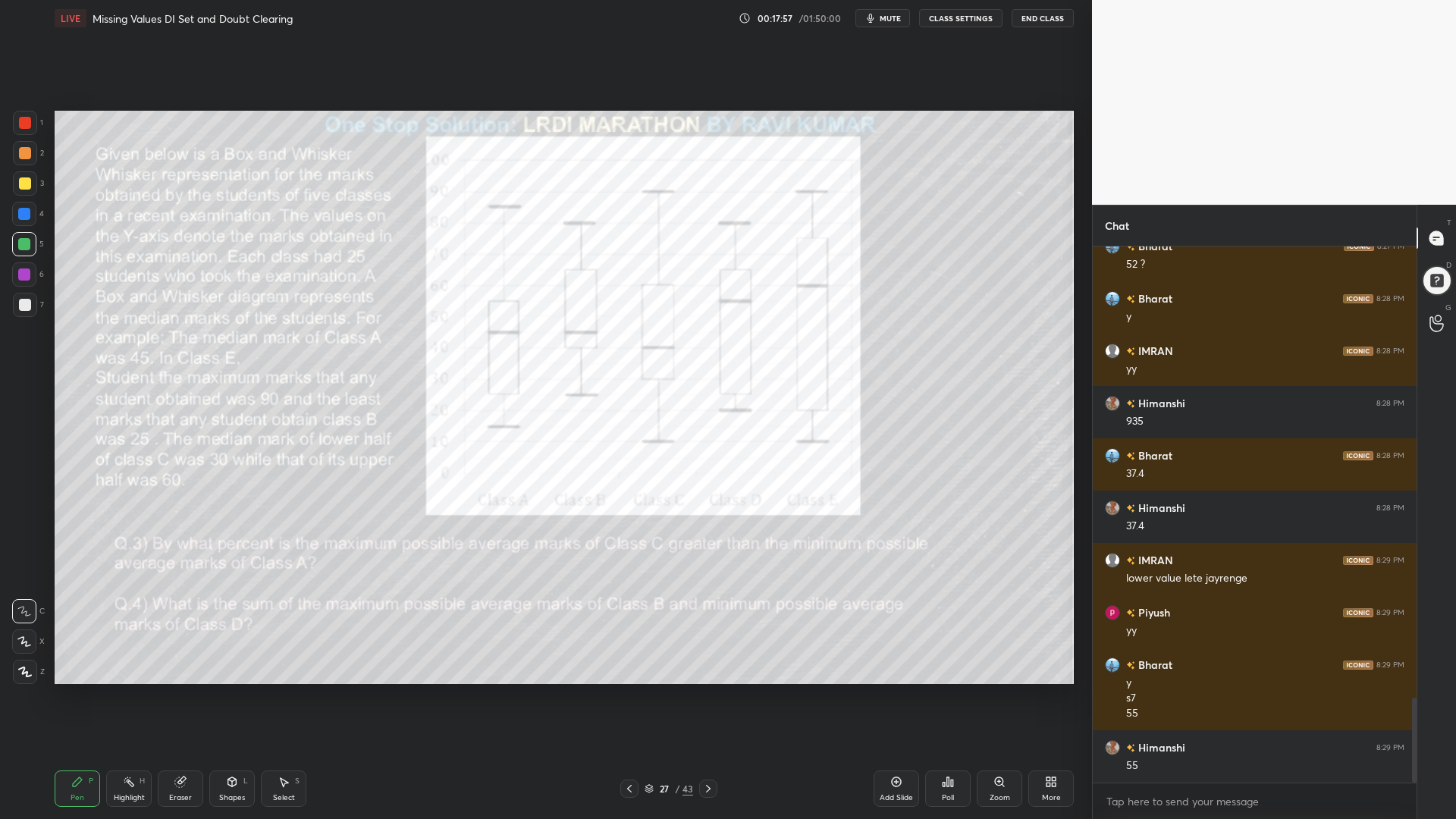
click at [709, 697] on icon at bounding box center [708, 789] width 12 height 12
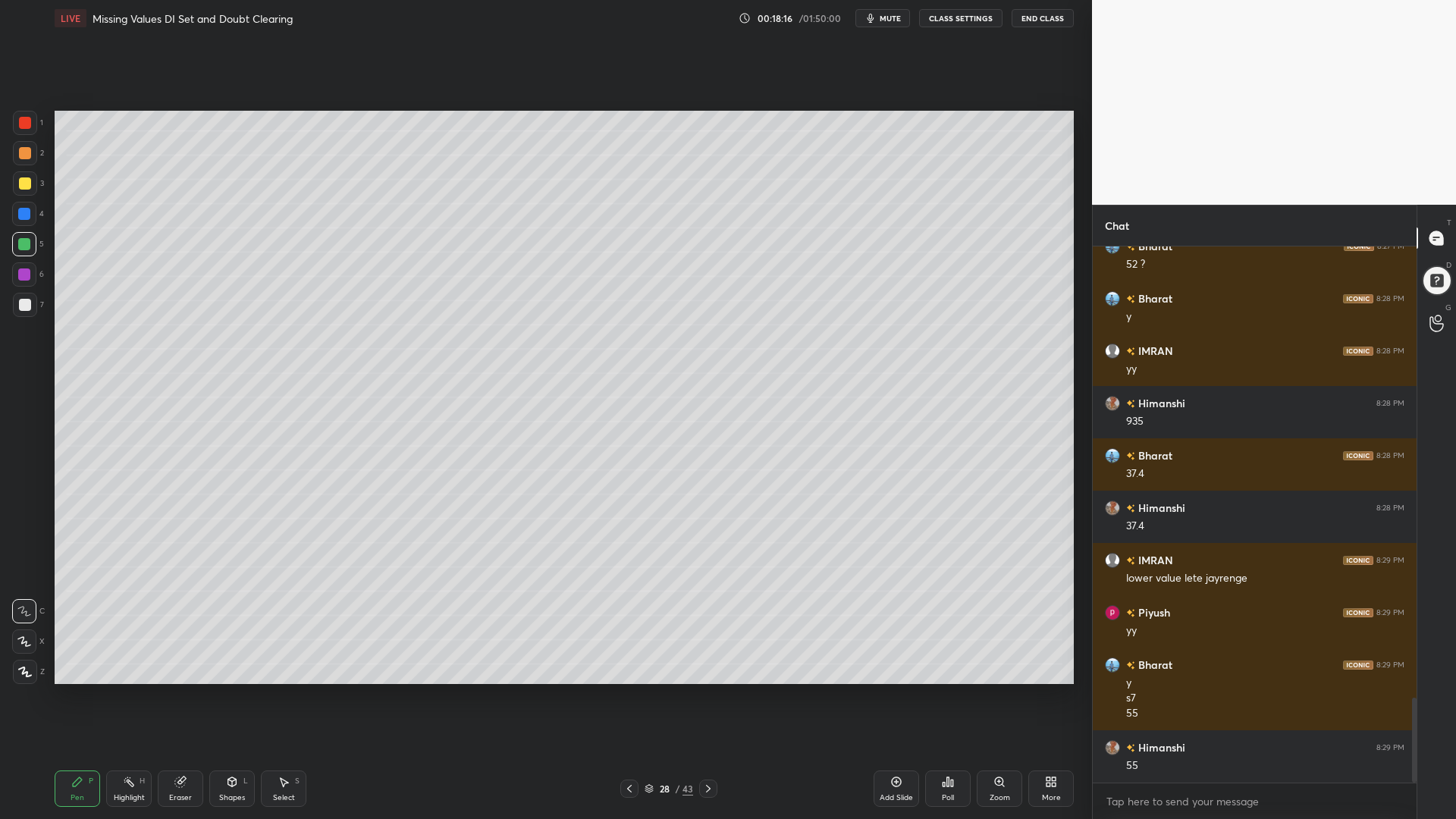
click at [628, 697] on icon at bounding box center [630, 789] width 12 height 12
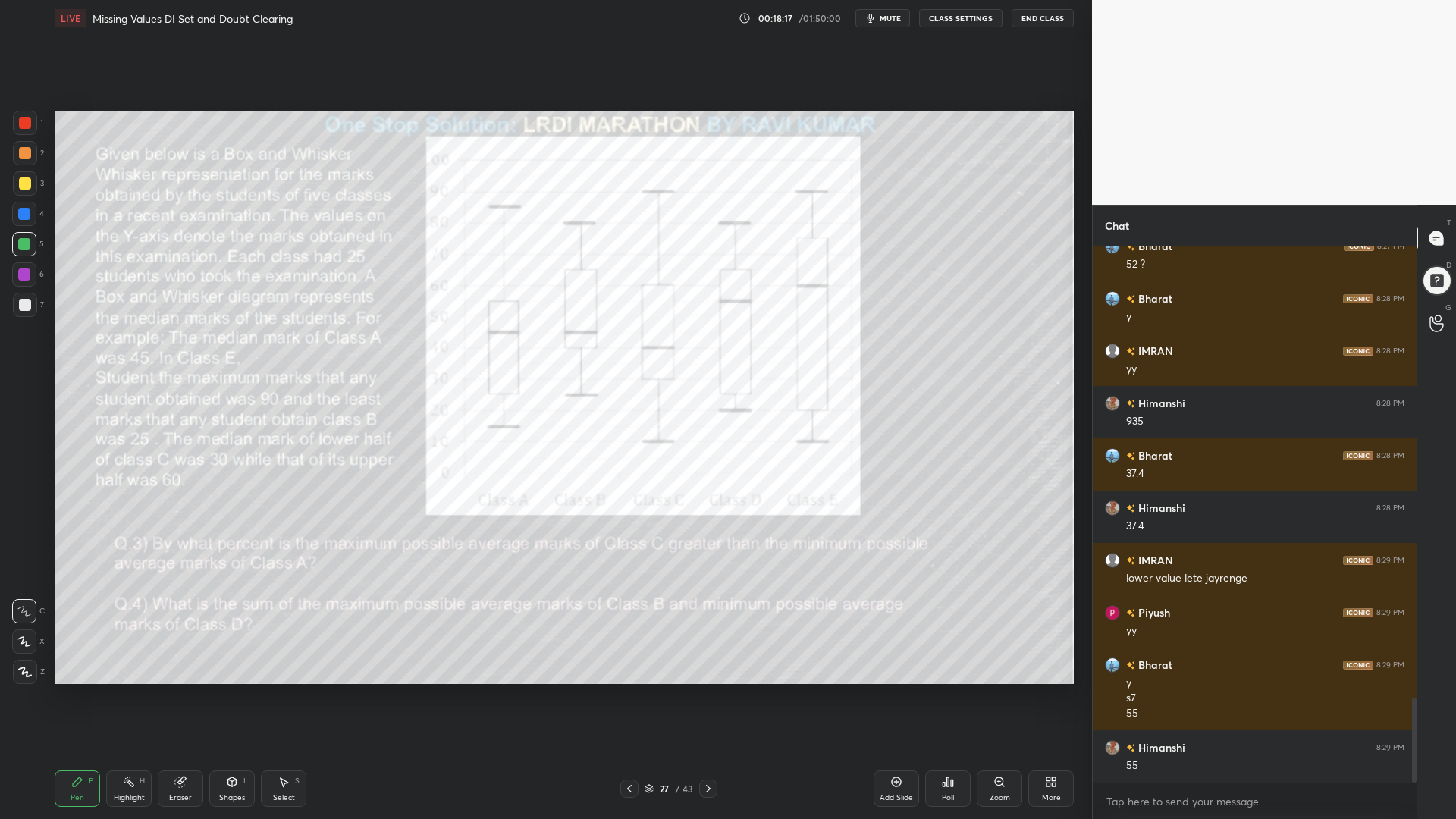
click at [23, 269] on div at bounding box center [24, 275] width 12 height 12
click at [25, 151] on div at bounding box center [25, 153] width 12 height 12
click at [704, 697] on icon at bounding box center [708, 789] width 12 height 12
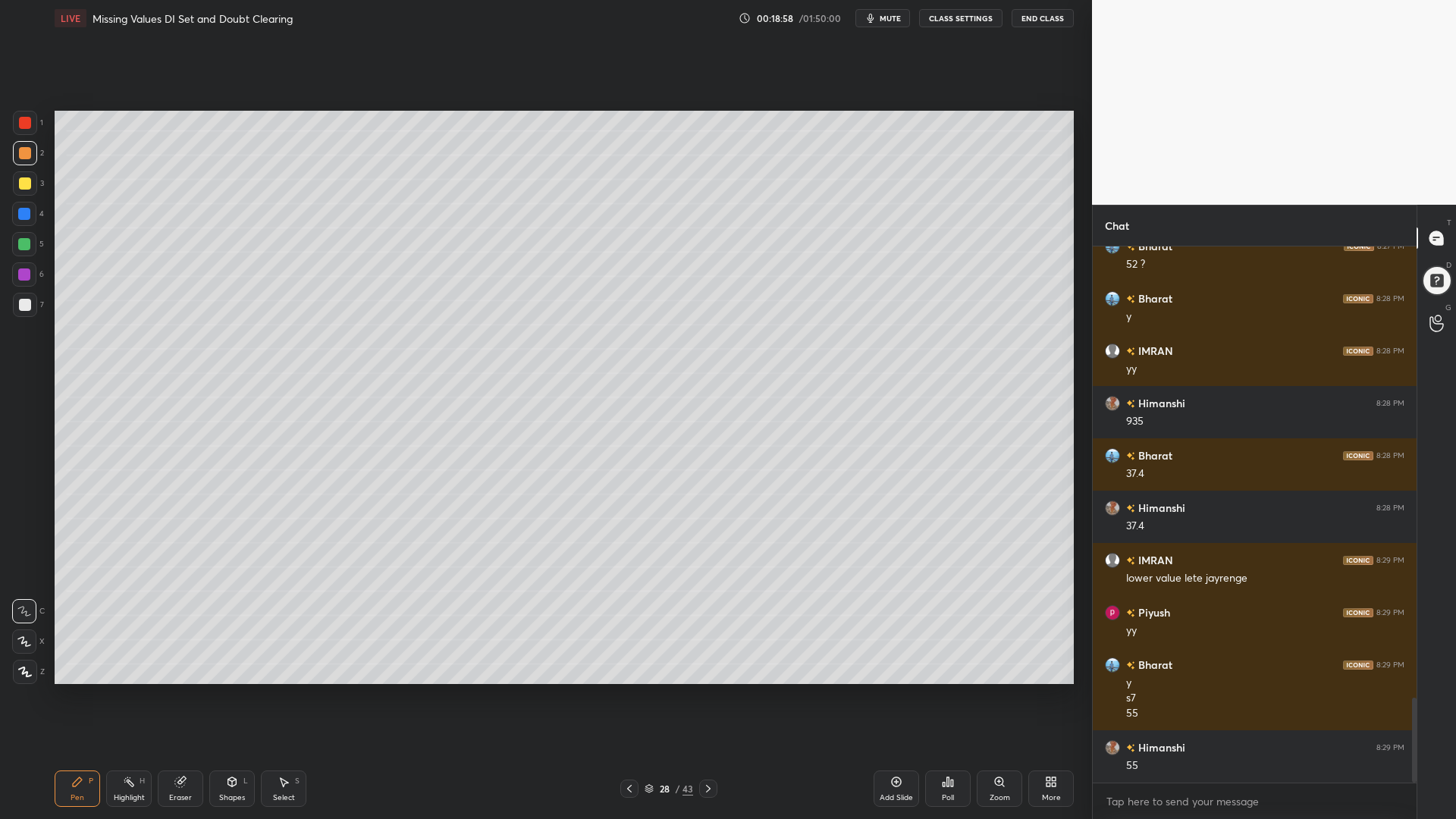
click at [626, 697] on icon at bounding box center [630, 789] width 12 height 12
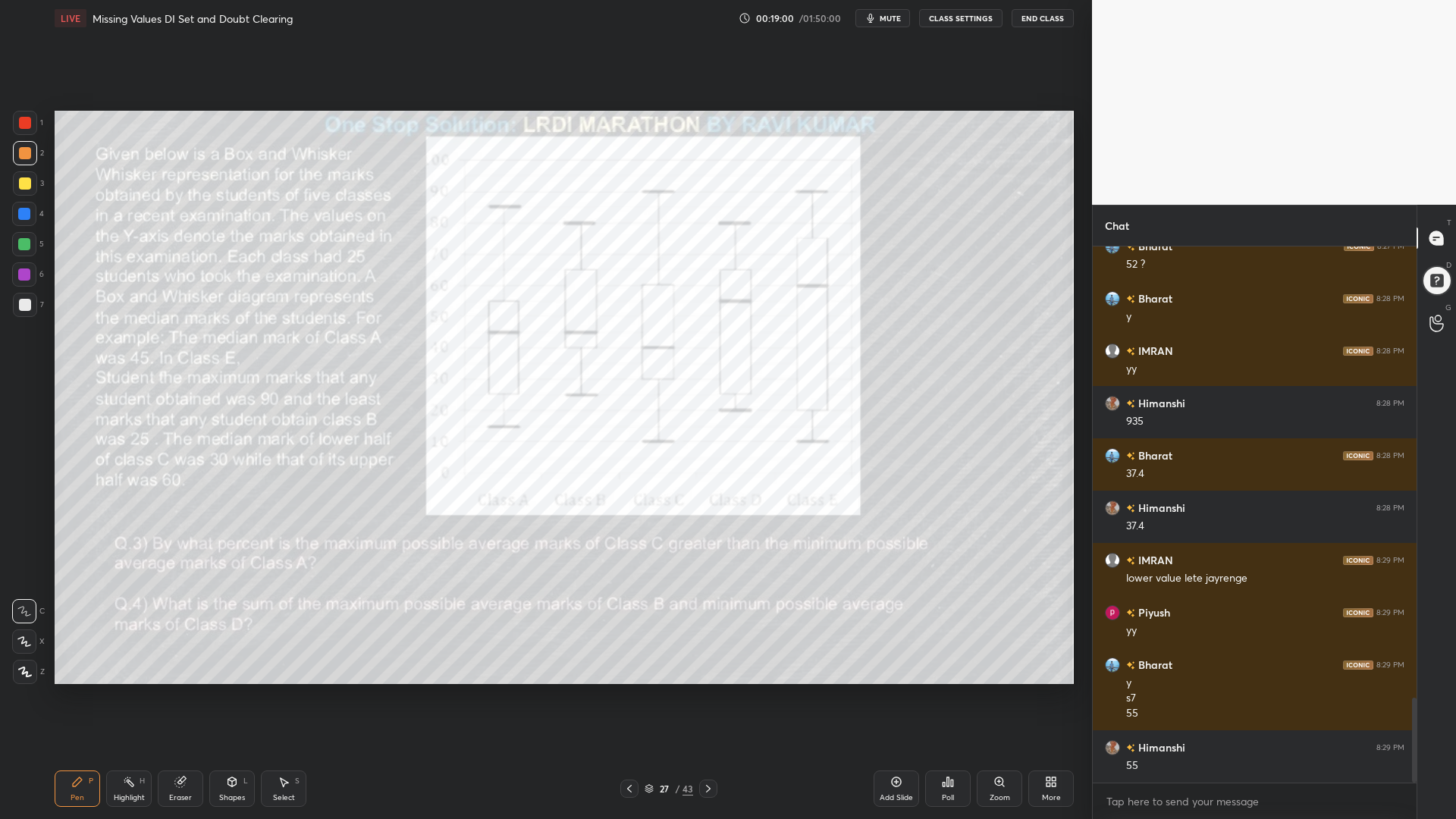
drag, startPoint x: 27, startPoint y: 247, endPoint x: 35, endPoint y: 252, distance: 9.4
click at [30, 250] on div at bounding box center [24, 244] width 24 height 24
click at [707, 697] on div at bounding box center [708, 789] width 18 height 18
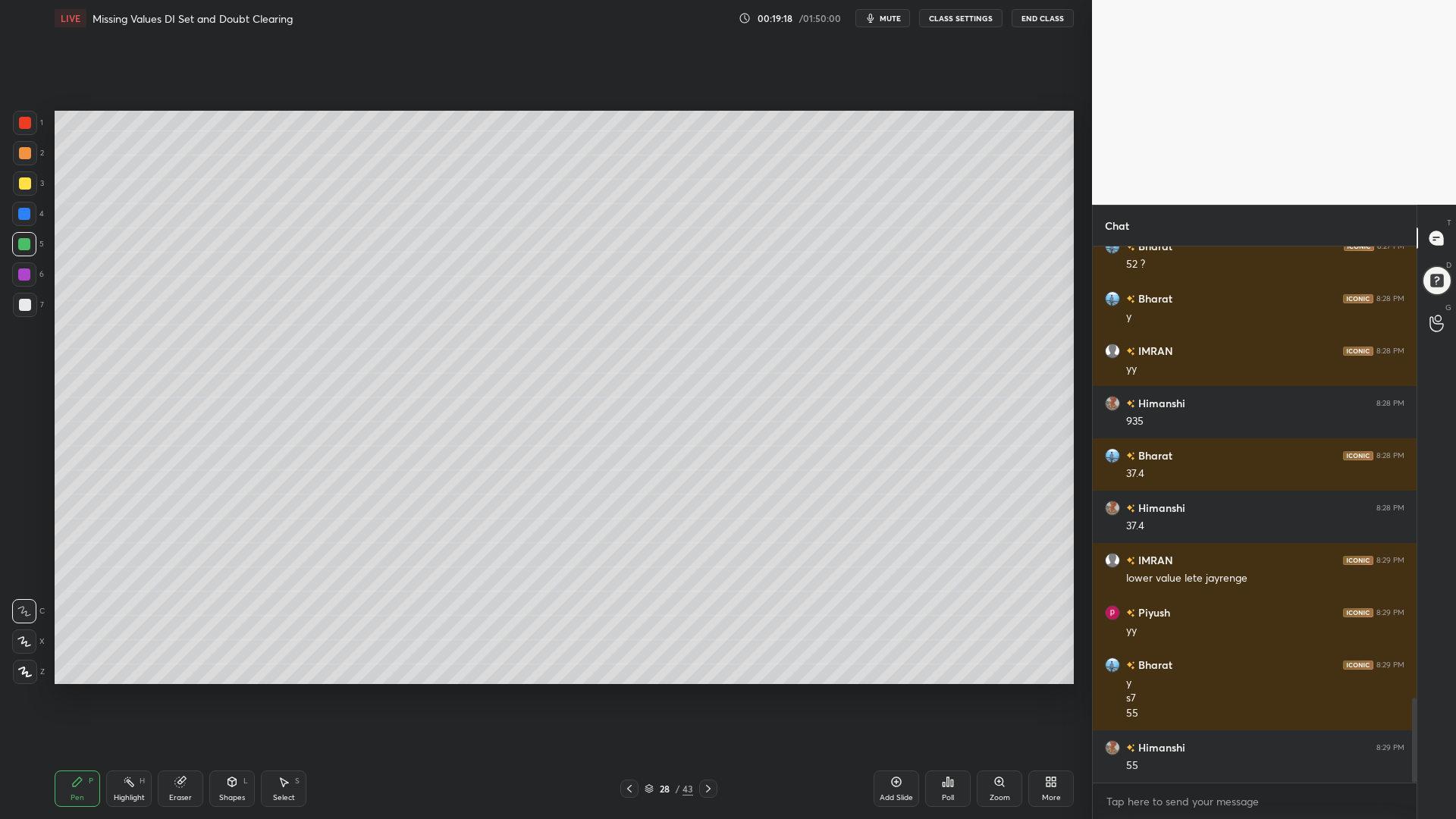
click at [631, 697] on icon at bounding box center [630, 789] width 12 height 12
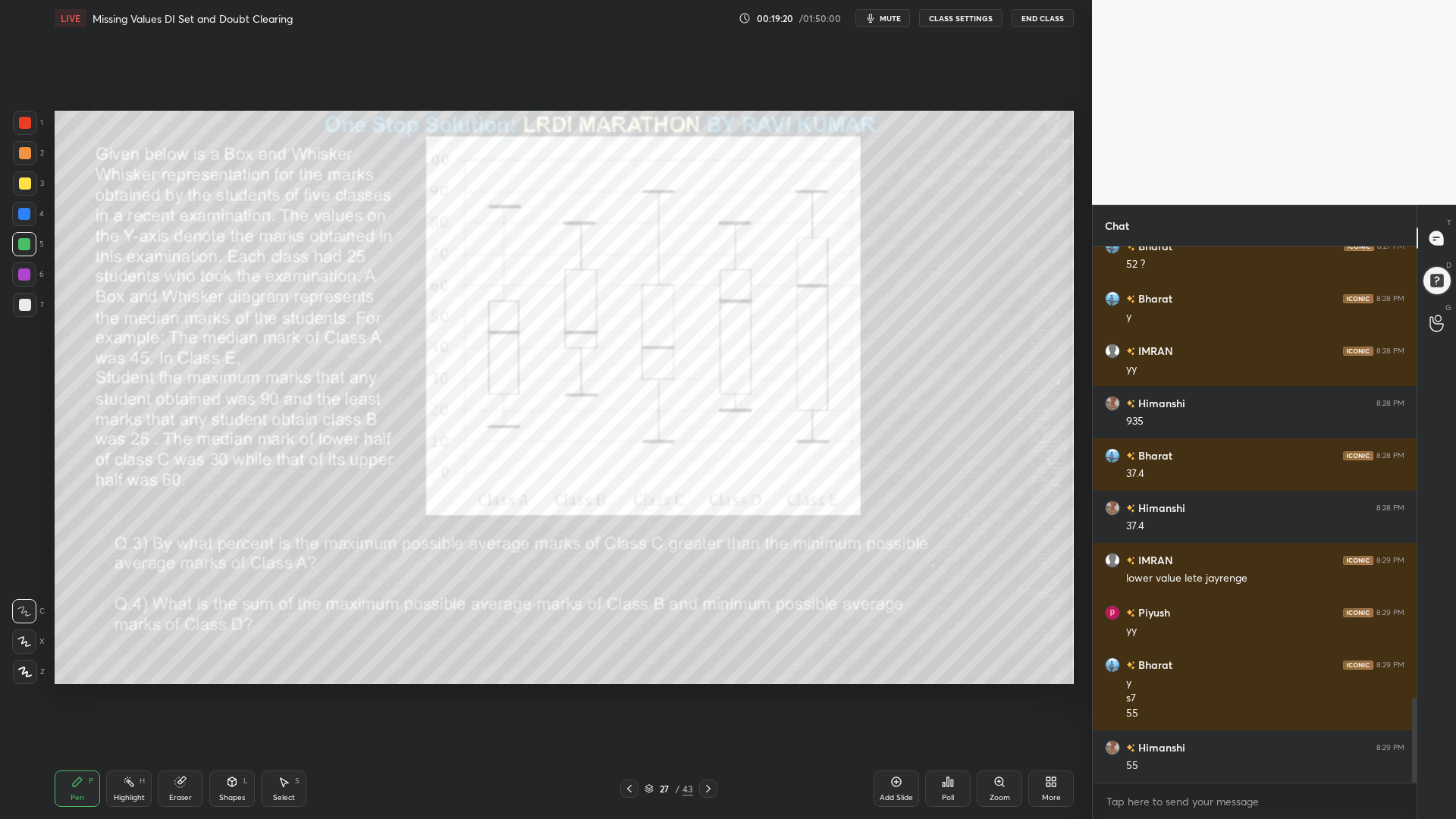
click at [707, 697] on icon at bounding box center [708, 789] width 12 height 12
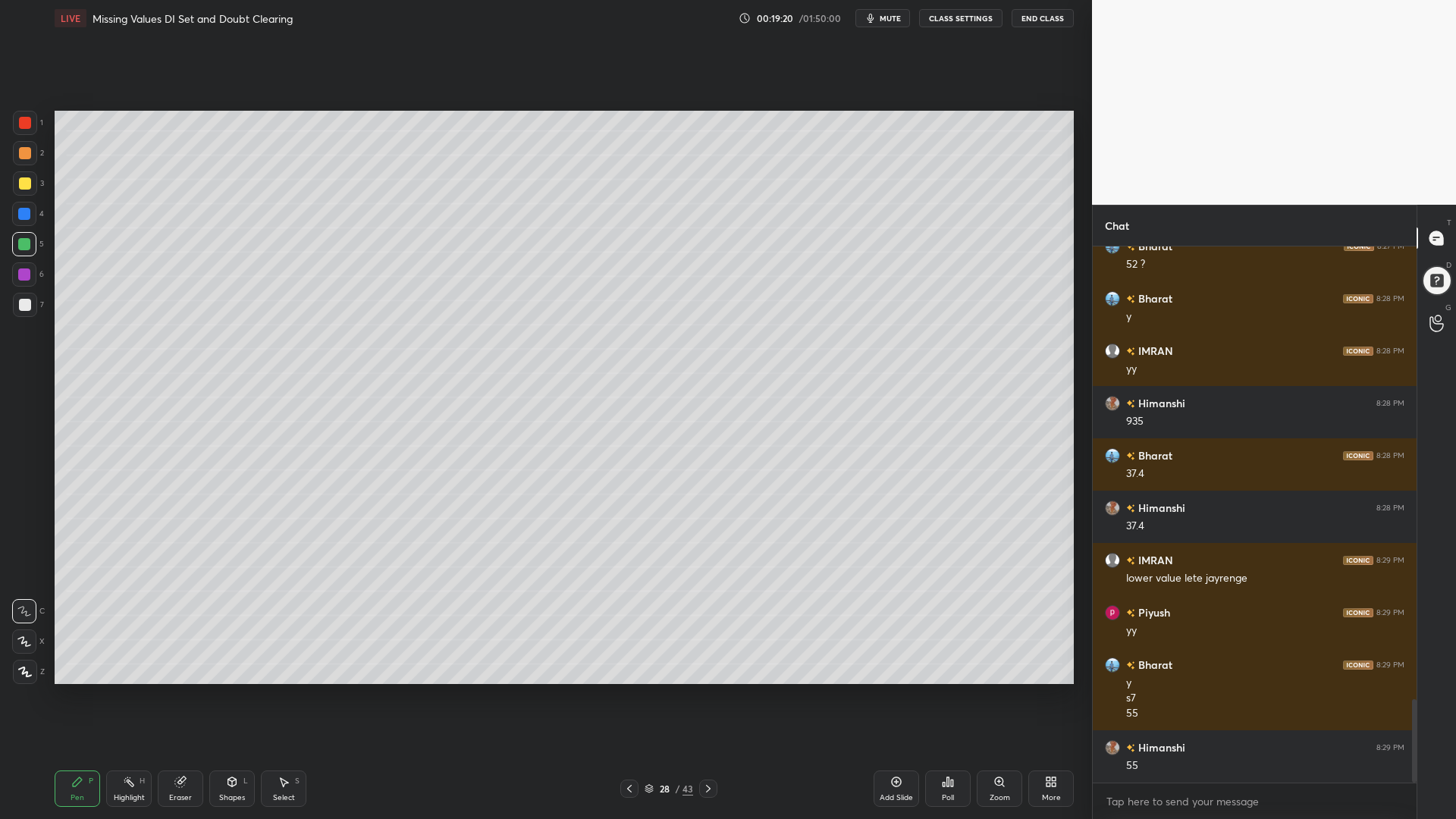
scroll to position [2902, 0]
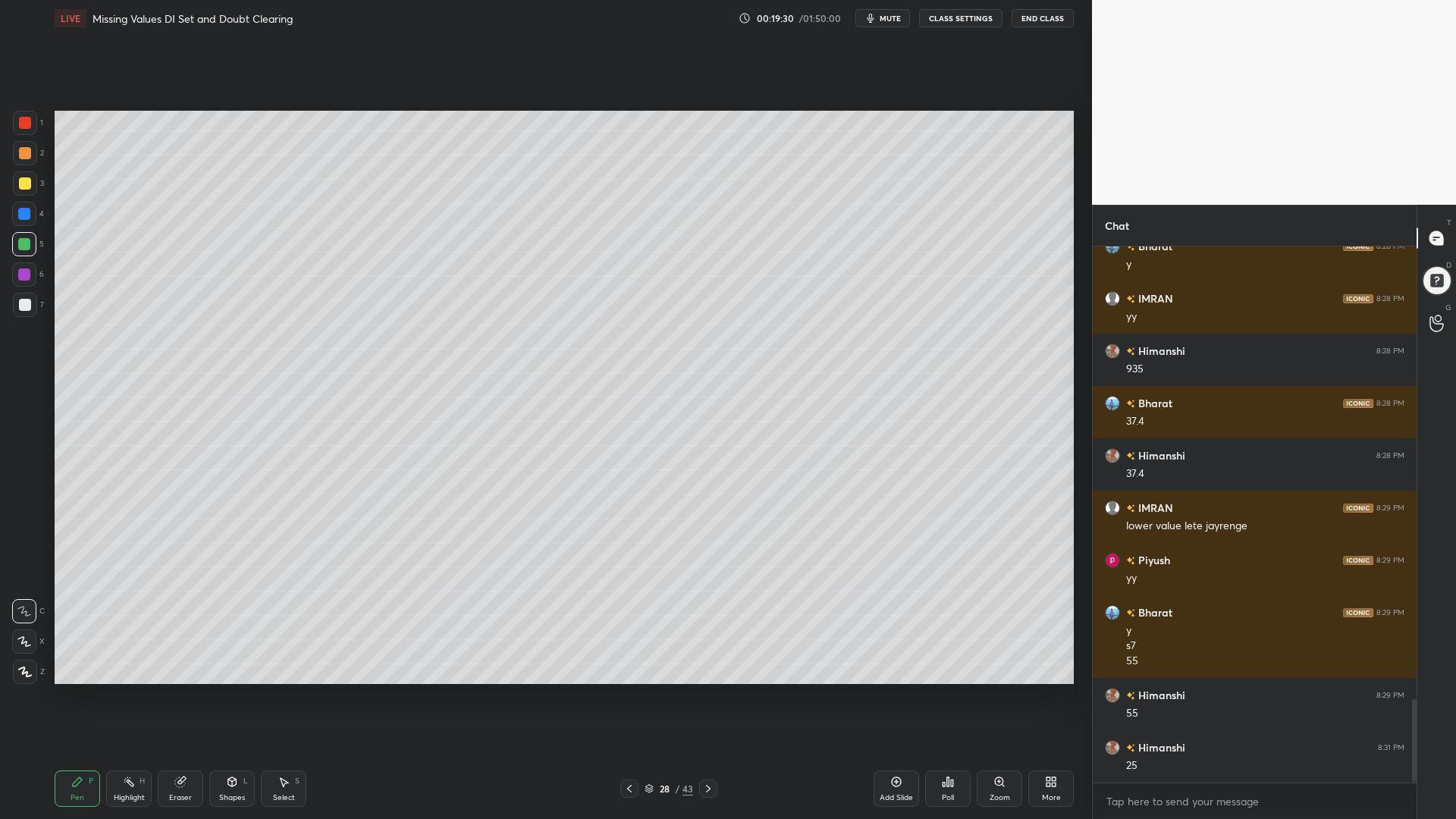
click at [631, 697] on icon at bounding box center [630, 789] width 12 height 12
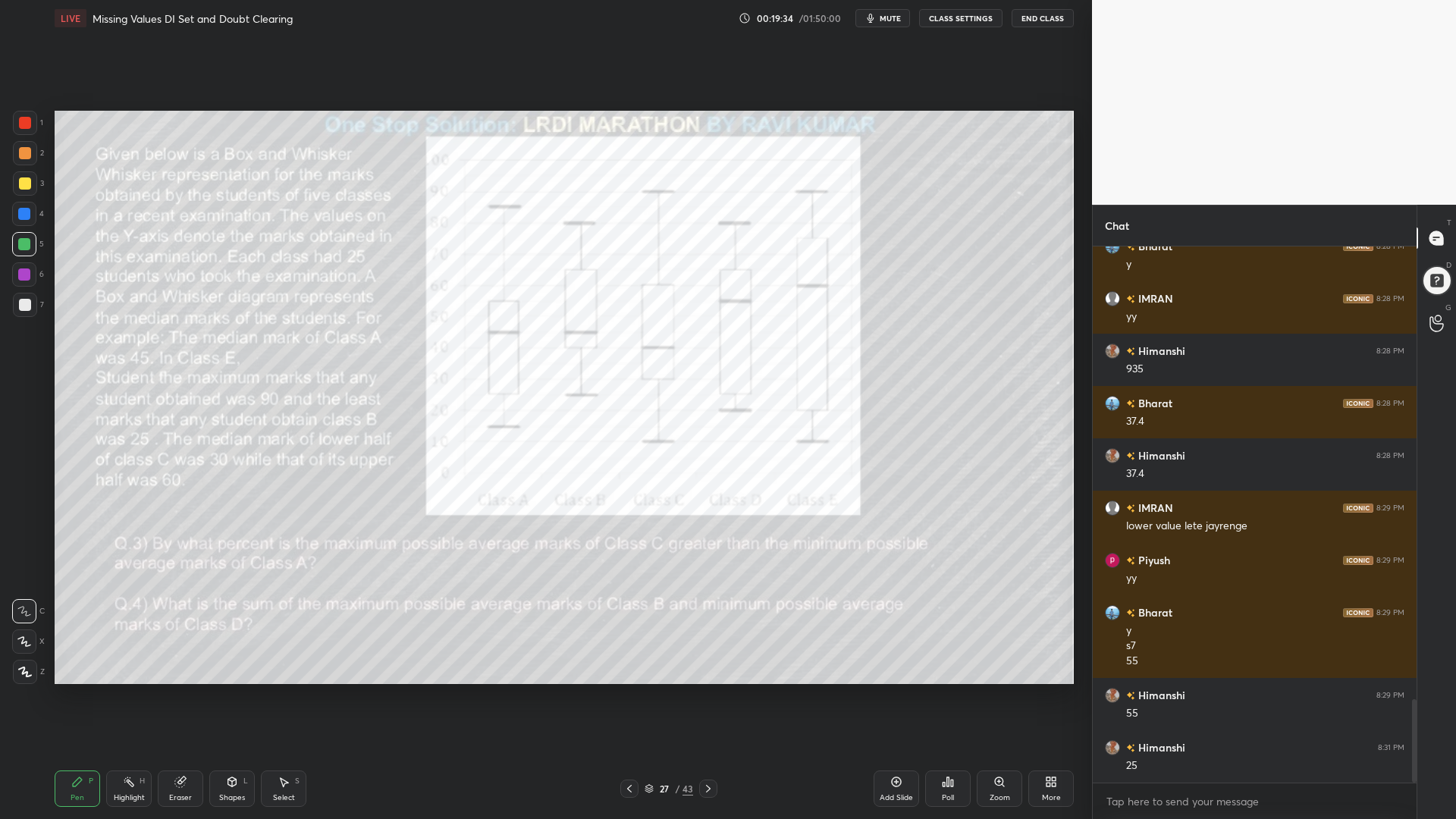
click at [707, 697] on icon at bounding box center [708, 789] width 12 height 12
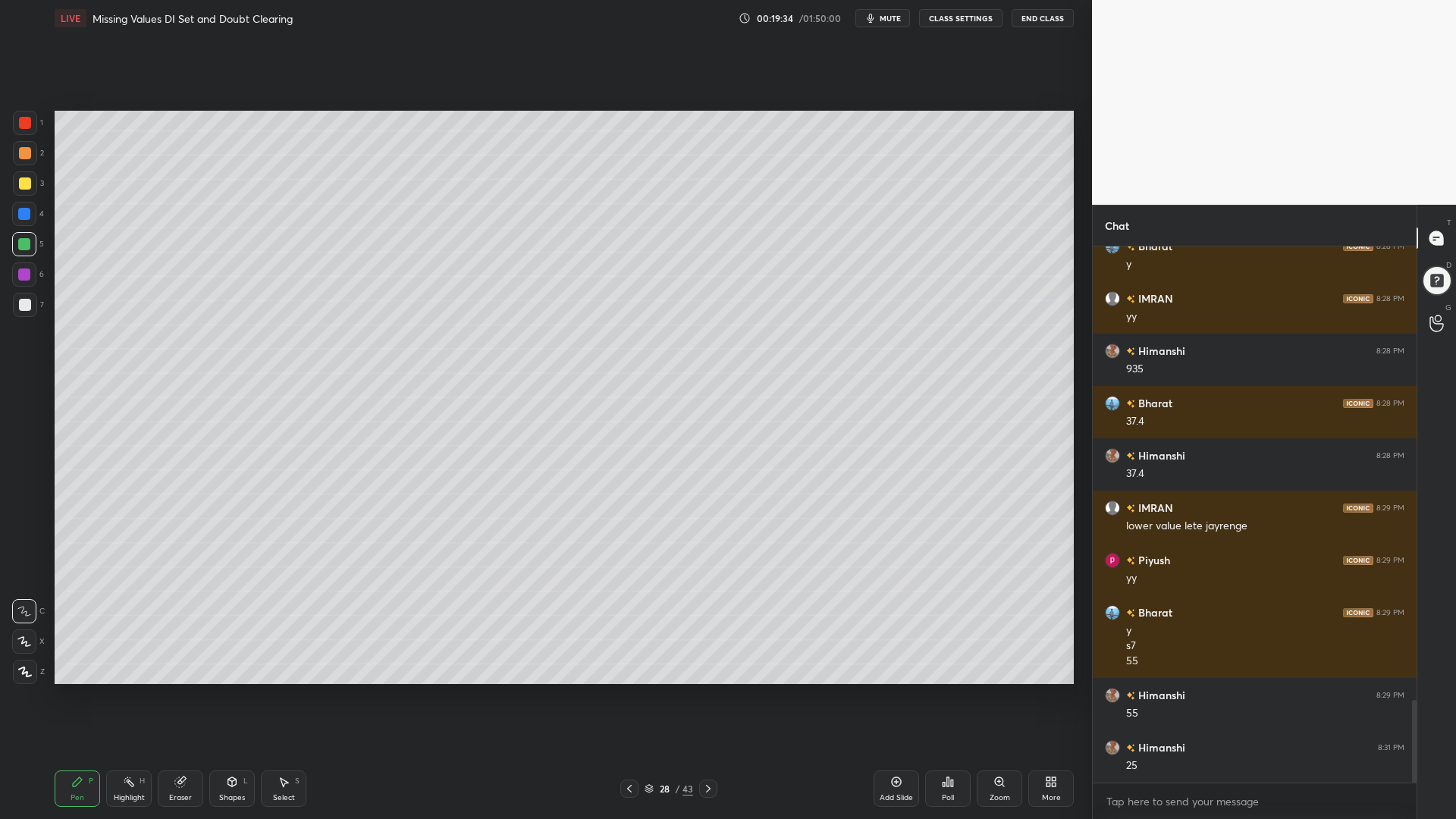
scroll to position [2938, 0]
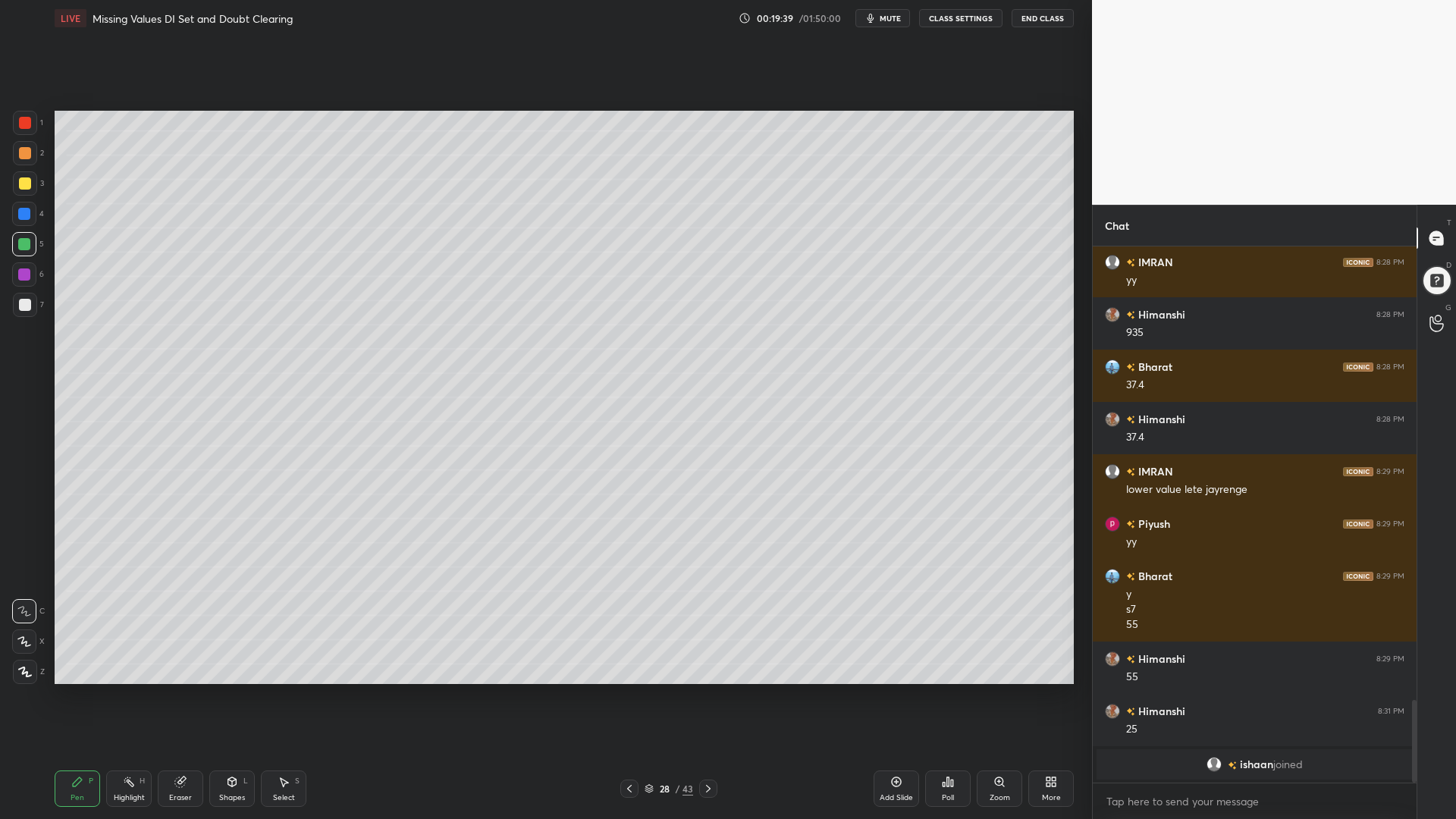
click at [779, 685] on div "Setting up your live class Poll for secs No correct answer Start poll" at bounding box center [564, 398] width 1031 height 722
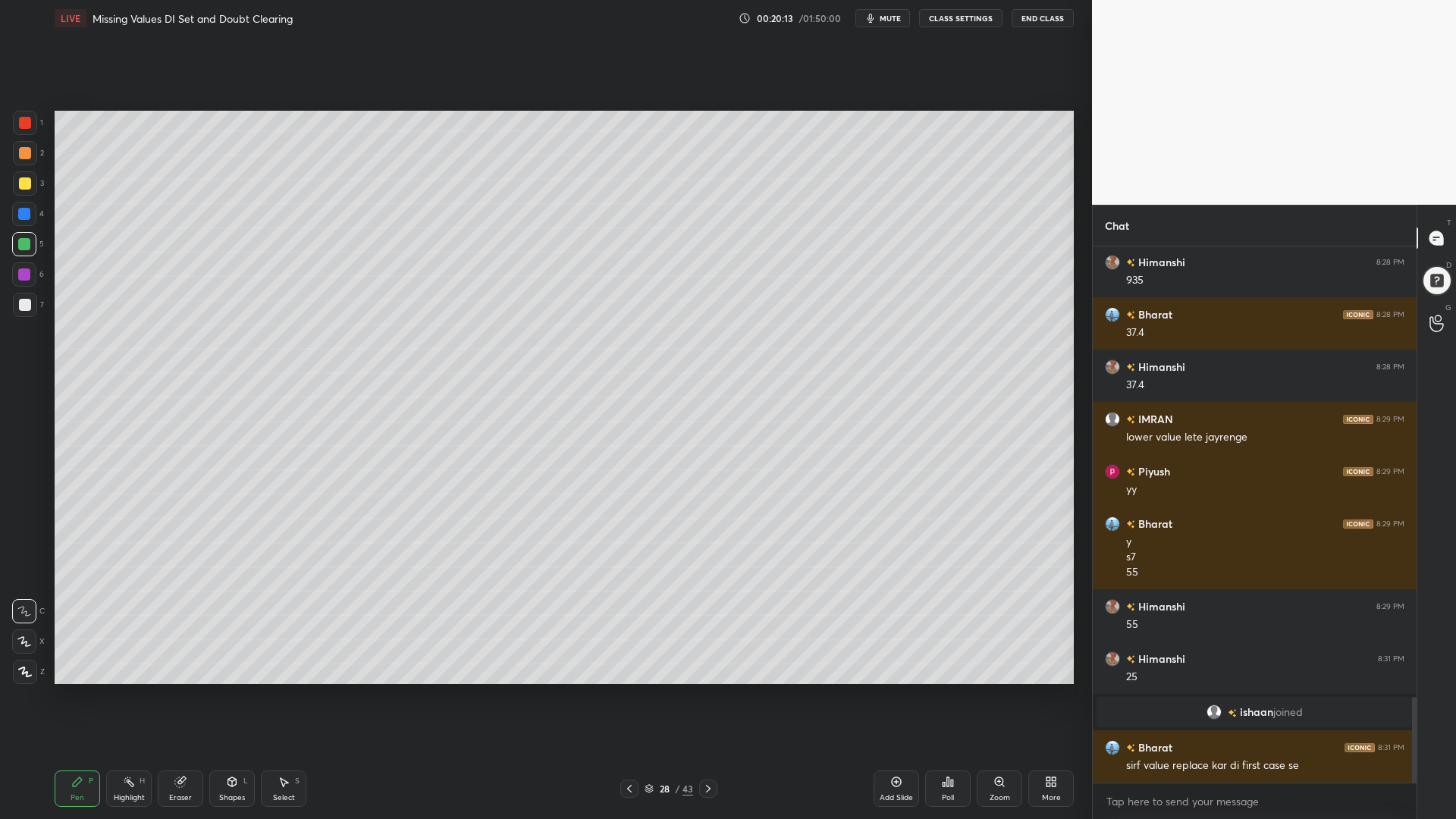
scroll to position [2805, 0]
click at [25, 187] on div at bounding box center [25, 183] width 12 height 12
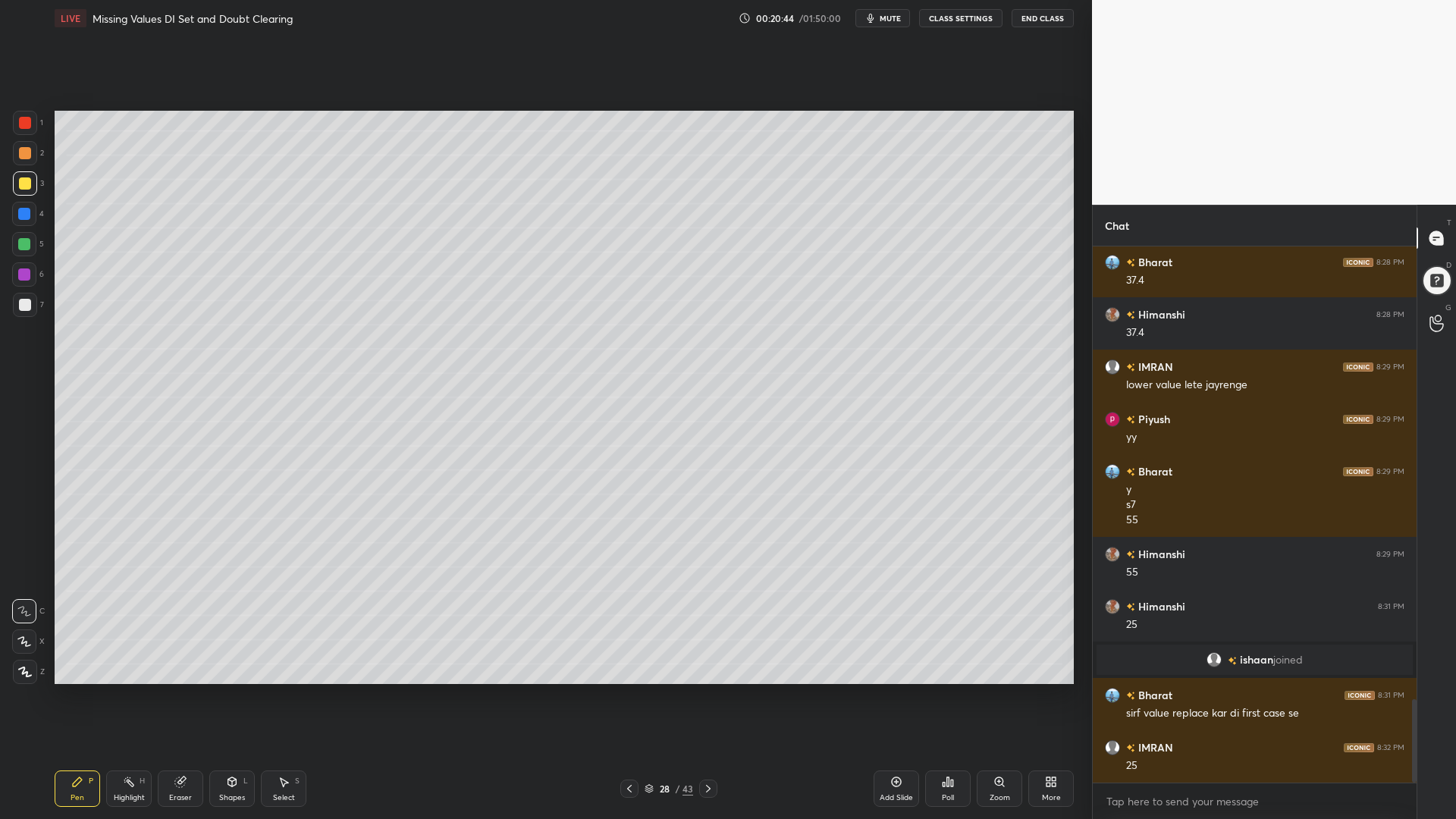
scroll to position [2910, 0]
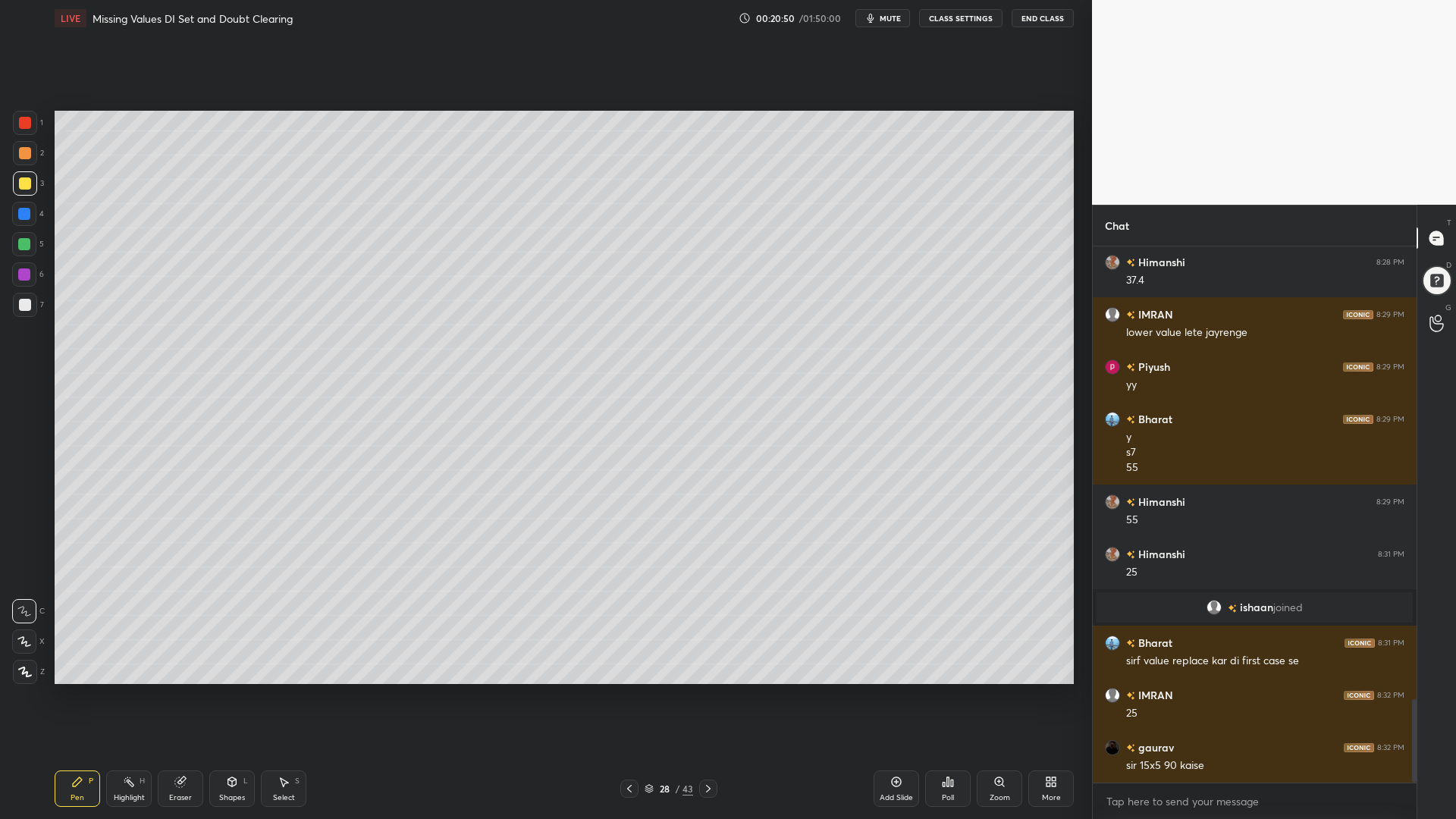
drag, startPoint x: 176, startPoint y: 779, endPoint x: 573, endPoint y: 751, distance: 398.0
click at [176, 697] on icon at bounding box center [180, 783] width 10 height 10
click at [78, 697] on div "Pen P" at bounding box center [78, 789] width 46 height 37
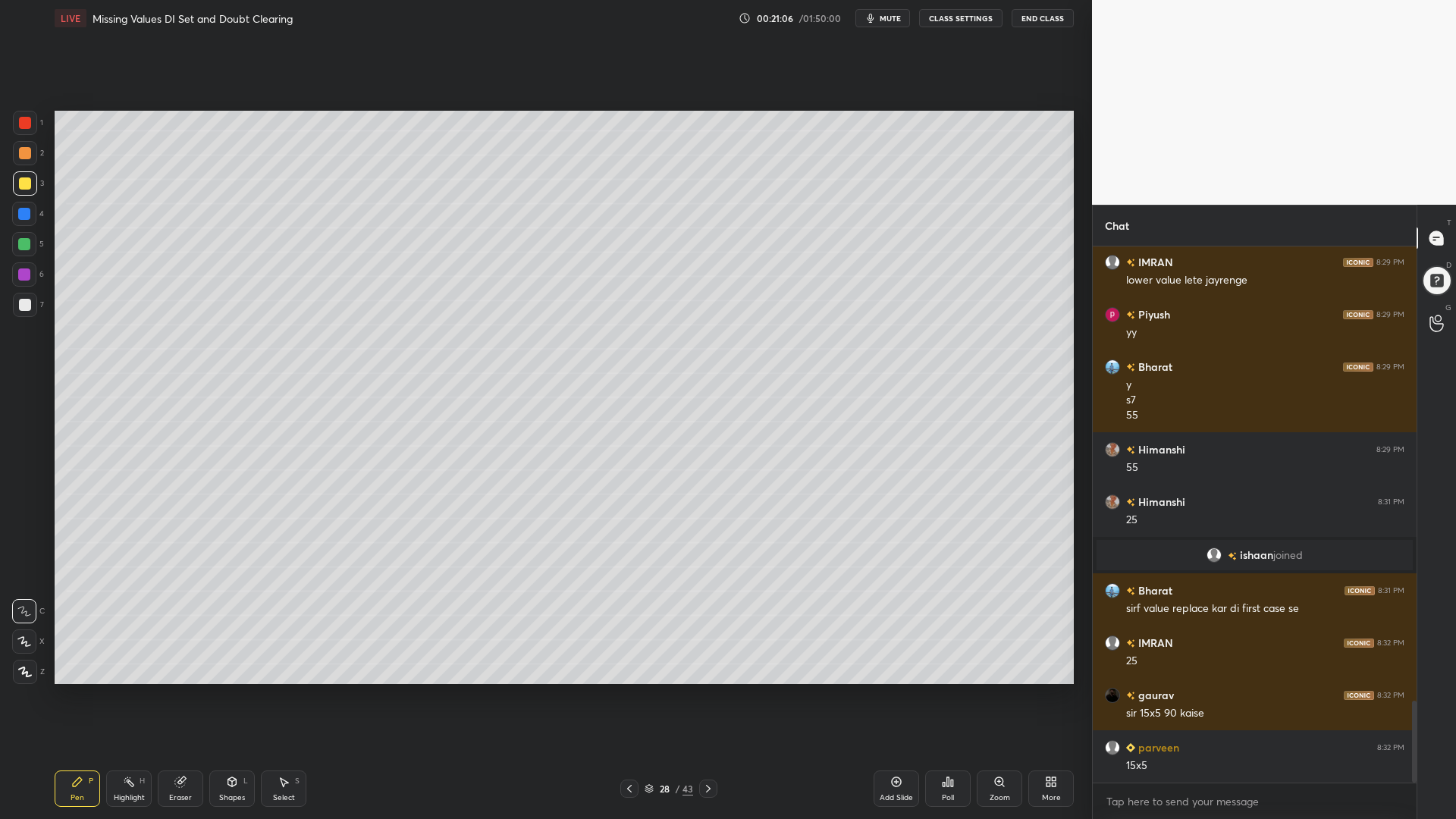
scroll to position [3014, 0]
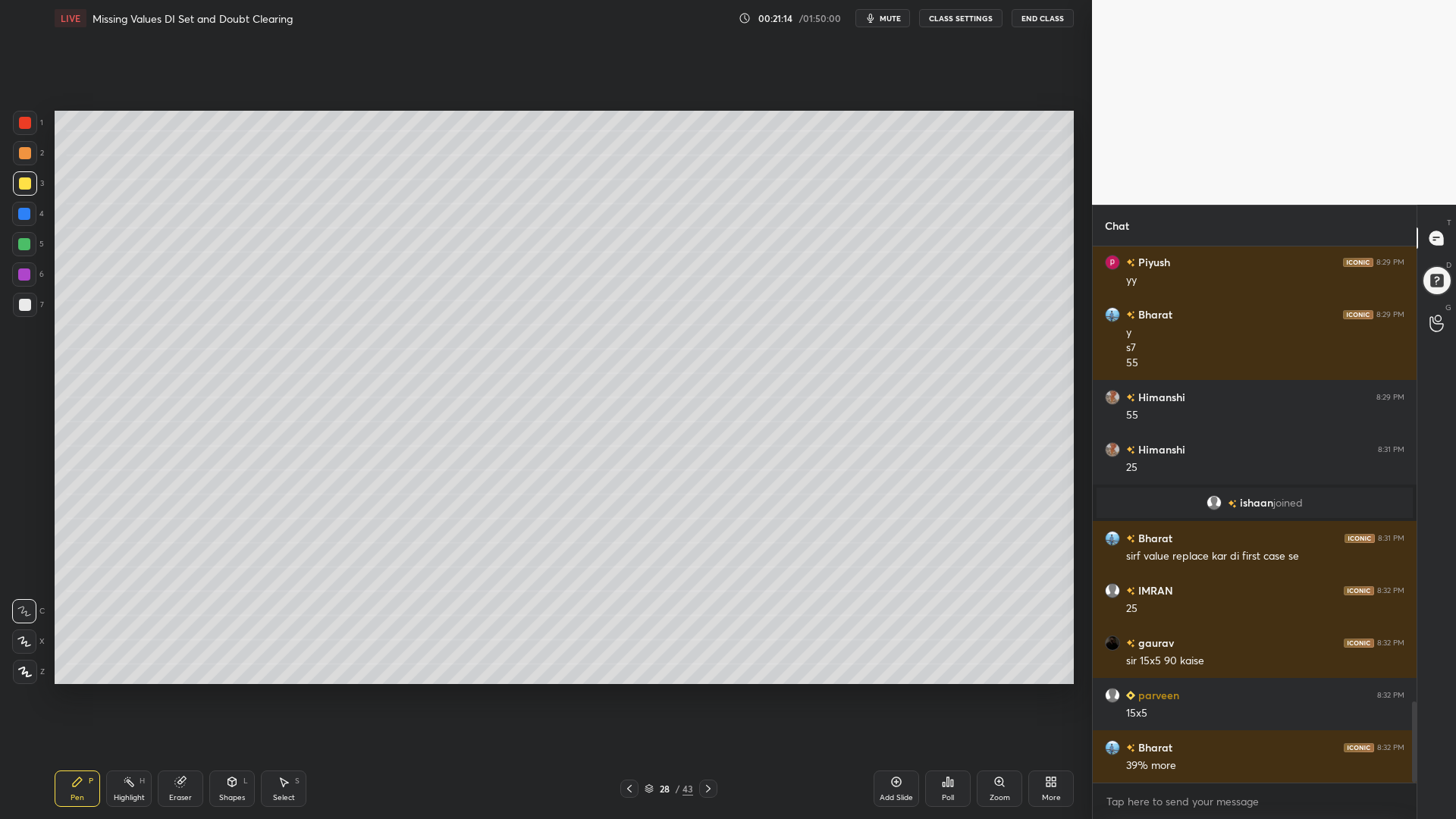
click at [900, 697] on icon at bounding box center [896, 782] width 12 height 12
click at [633, 697] on icon at bounding box center [630, 789] width 12 height 12
click at [710, 697] on icon at bounding box center [708, 789] width 12 height 12
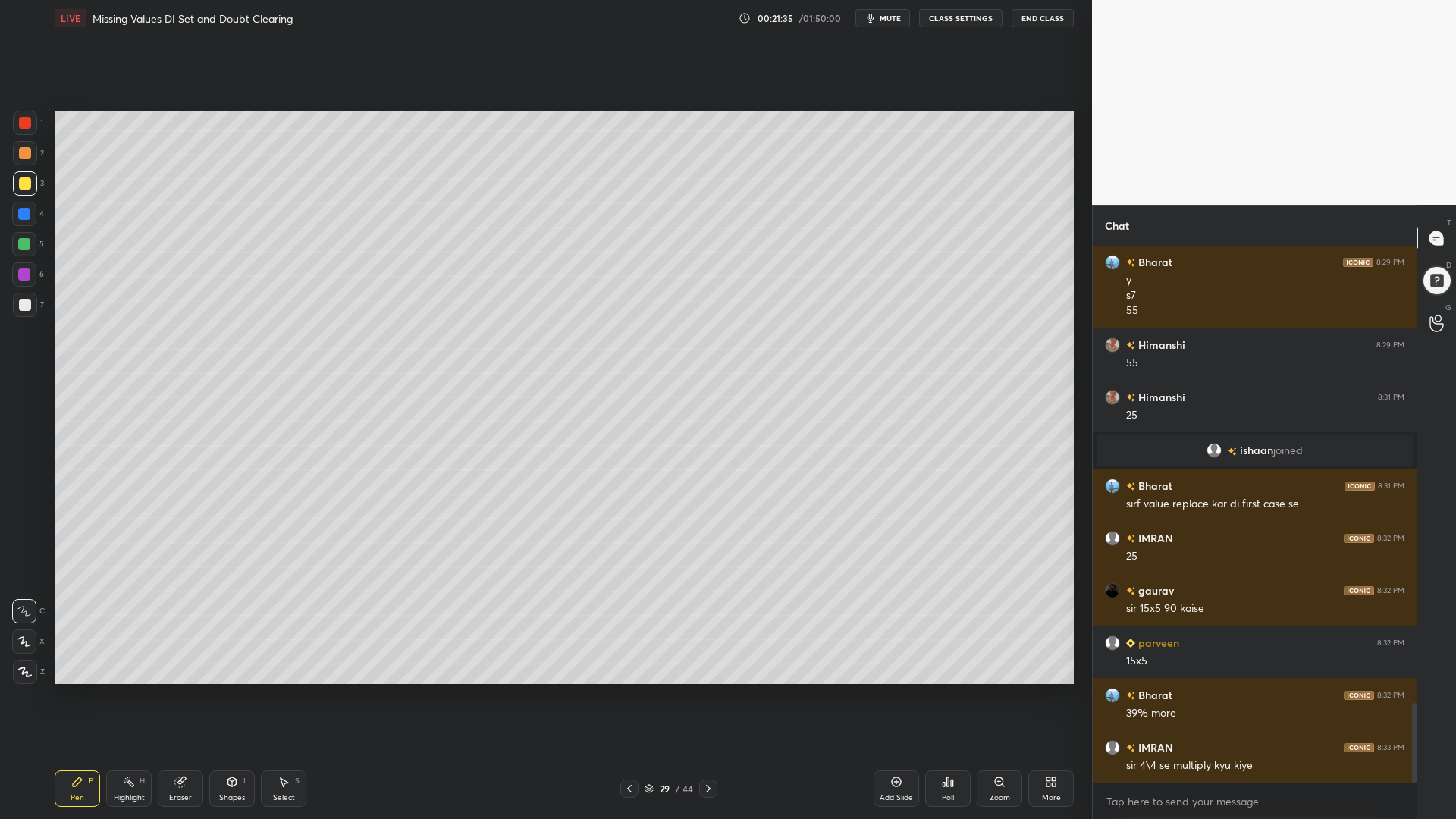
drag, startPoint x: 30, startPoint y: 273, endPoint x: 28, endPoint y: 295, distance: 22.1
click at [29, 273] on div at bounding box center [24, 275] width 12 height 12
click at [27, 305] on div at bounding box center [25, 305] width 12 height 12
drag, startPoint x: 29, startPoint y: 179, endPoint x: 43, endPoint y: 190, distance: 17.8
click at [29, 181] on div at bounding box center [25, 183] width 12 height 12
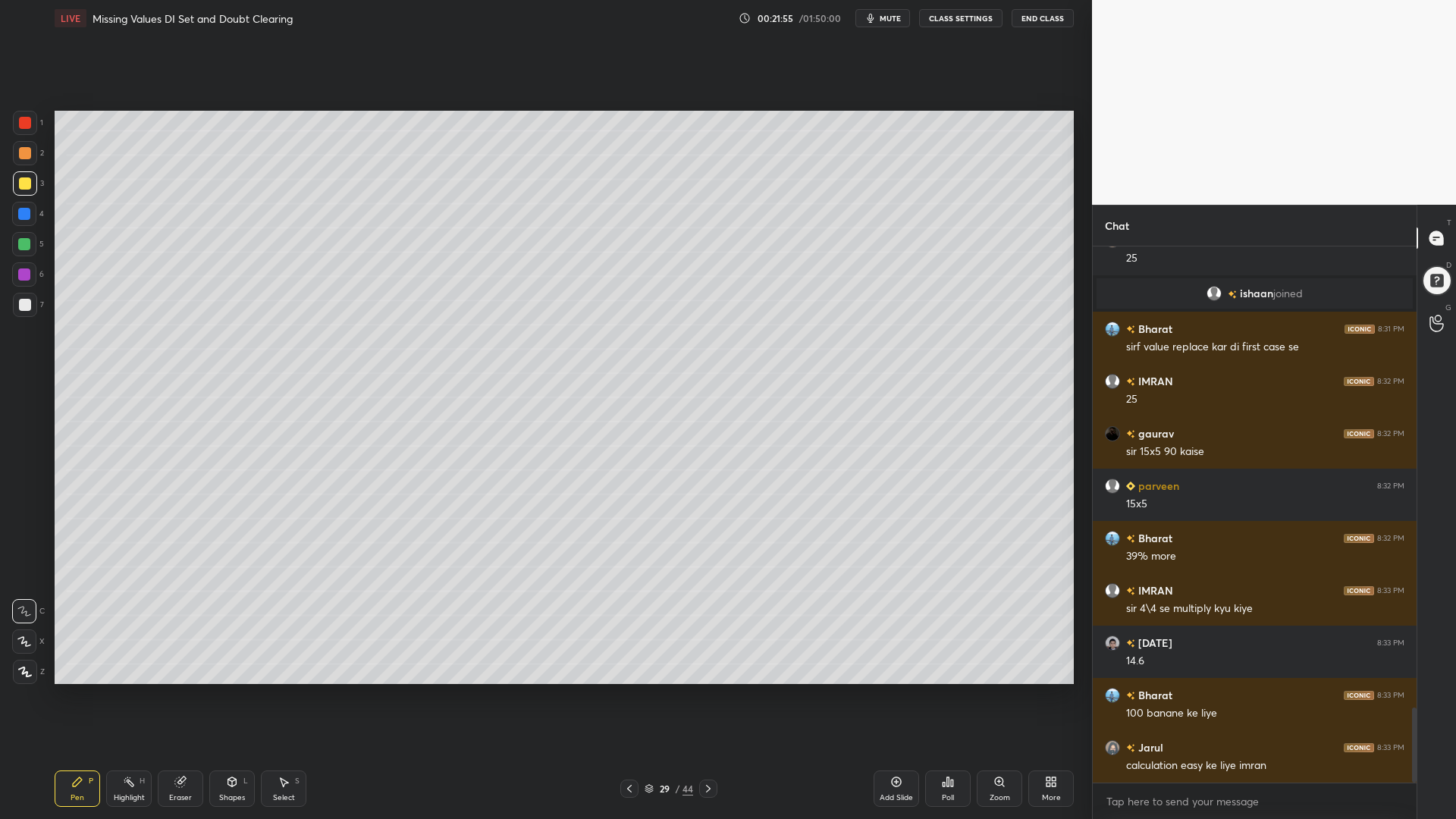
scroll to position [3276, 0]
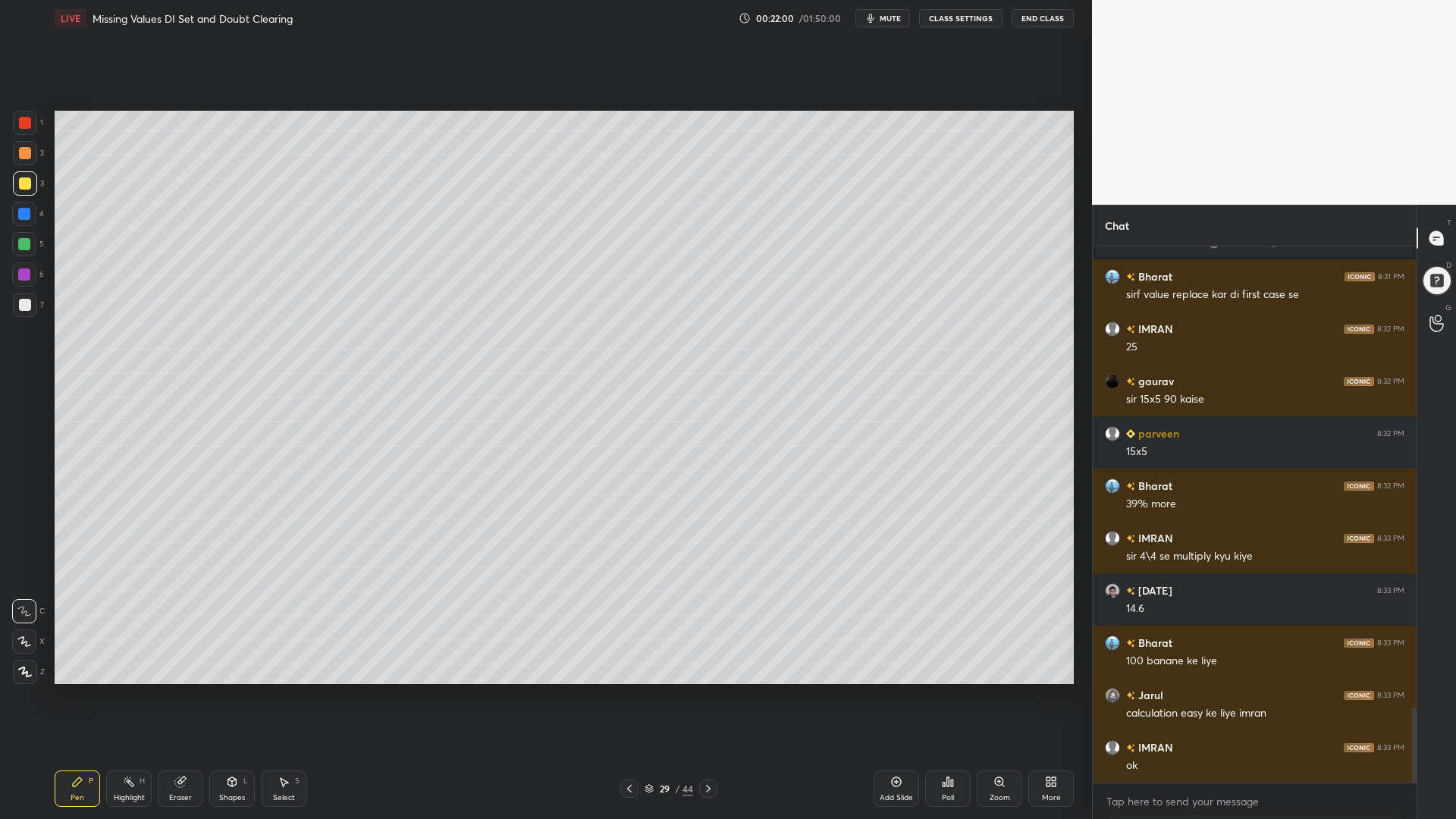
click at [185, 697] on icon at bounding box center [180, 782] width 12 height 12
click at [79, 697] on div "Pen P" at bounding box center [78, 789] width 46 height 37
click at [23, 213] on div at bounding box center [24, 214] width 12 height 12
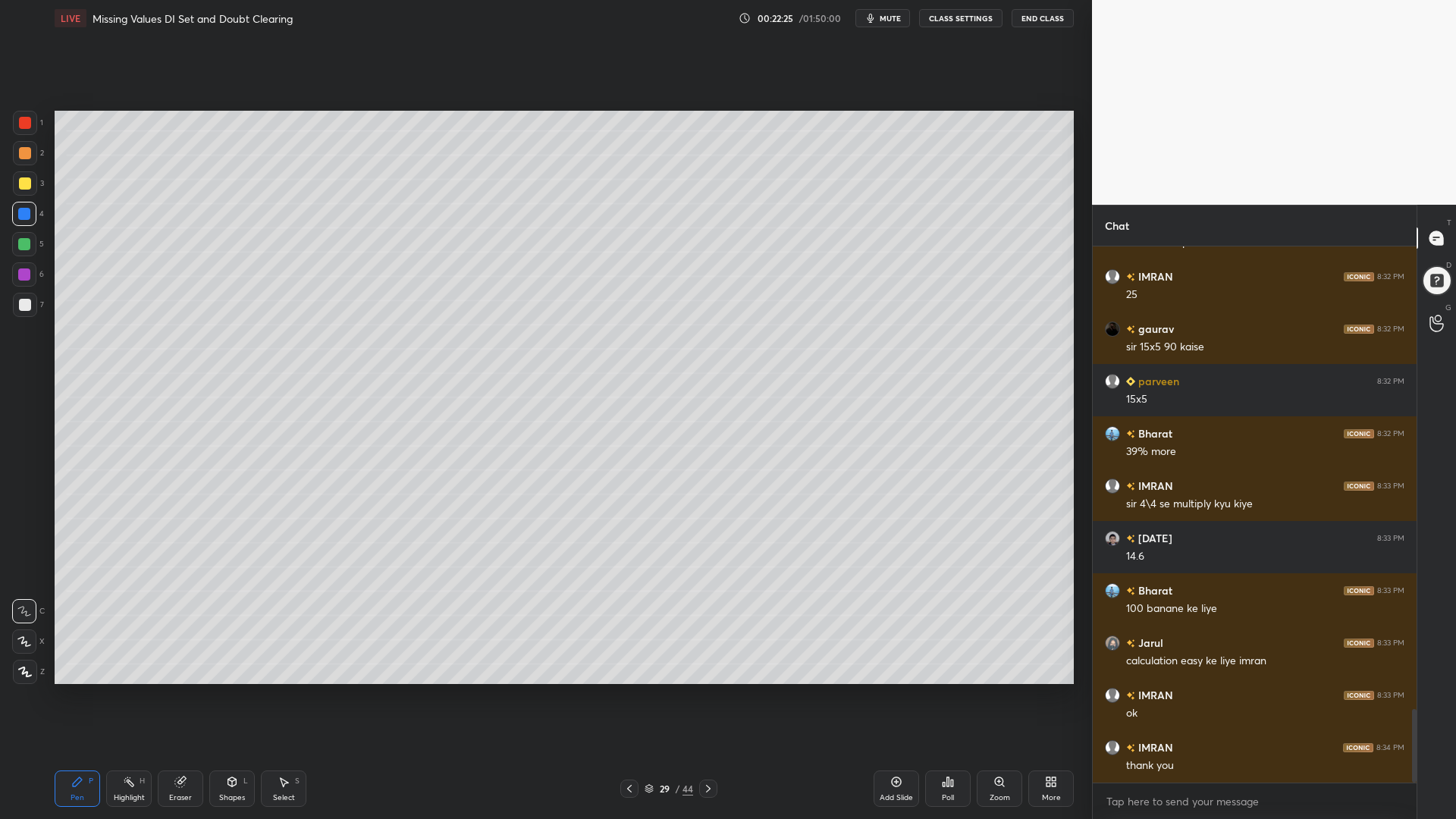
scroll to position [3380, 0]
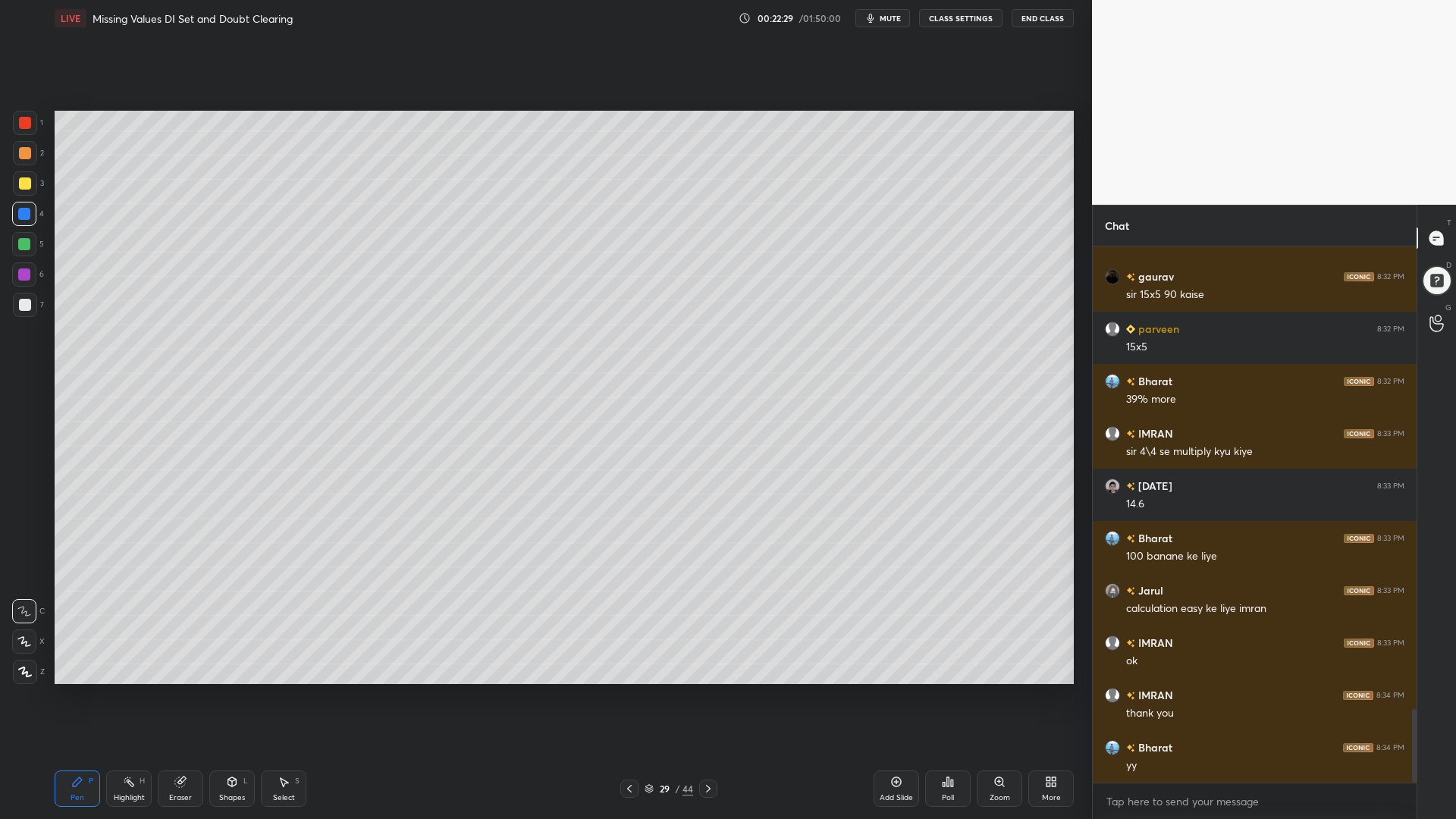
click at [637, 697] on div at bounding box center [630, 789] width 18 height 18
drag, startPoint x: 21, startPoint y: 239, endPoint x: 43, endPoint y: 412, distance: 174.4
click at [21, 241] on div at bounding box center [24, 244] width 12 height 12
click at [126, 697] on icon at bounding box center [129, 782] width 12 height 12
click at [709, 697] on div "Setting up your live class Poll for secs No correct answer Start poll" at bounding box center [564, 398] width 1031 height 722
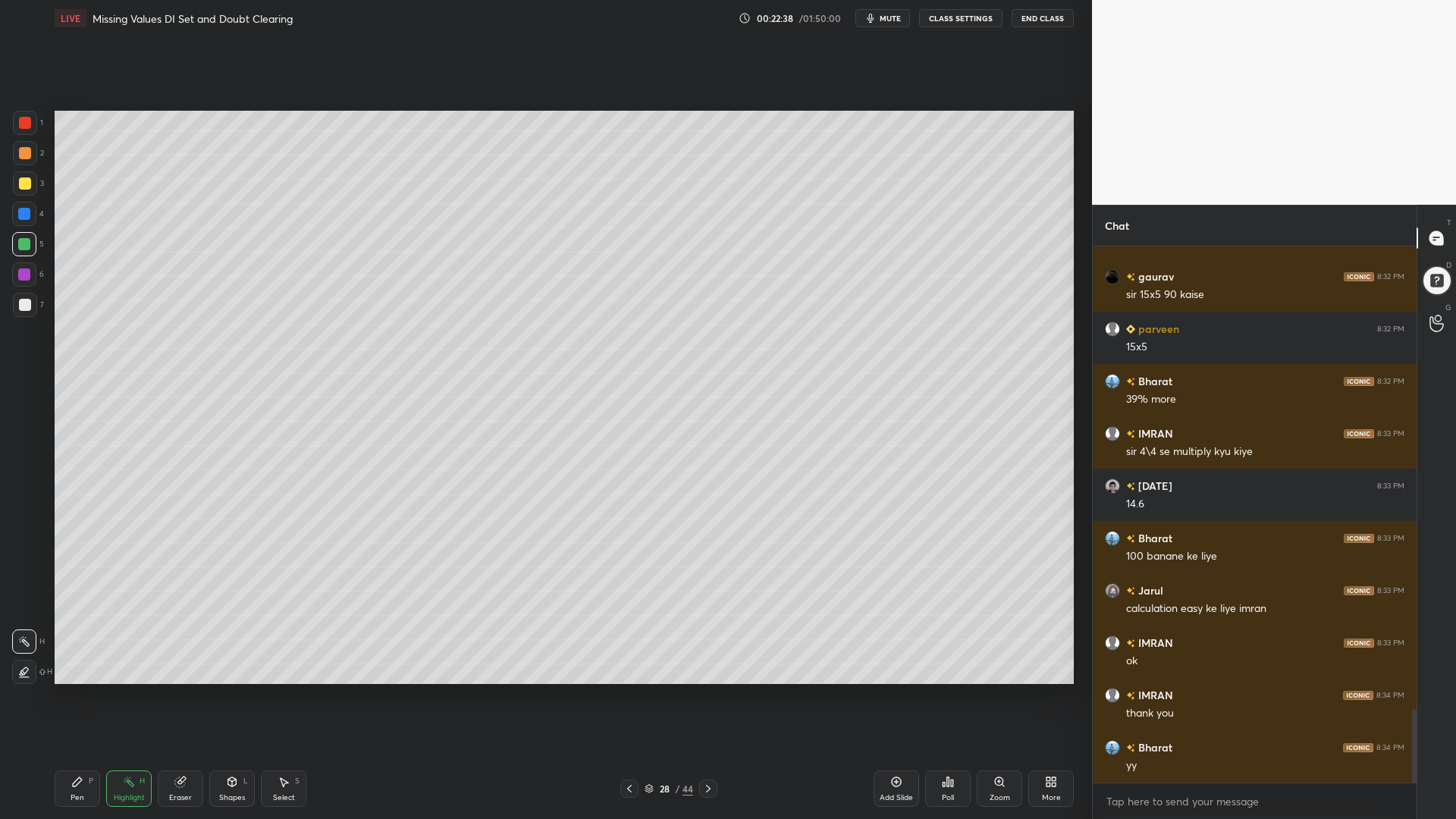
click at [75, 697] on div "Pen P" at bounding box center [78, 789] width 46 height 37
click at [634, 697] on icon at bounding box center [630, 789] width 12 height 12
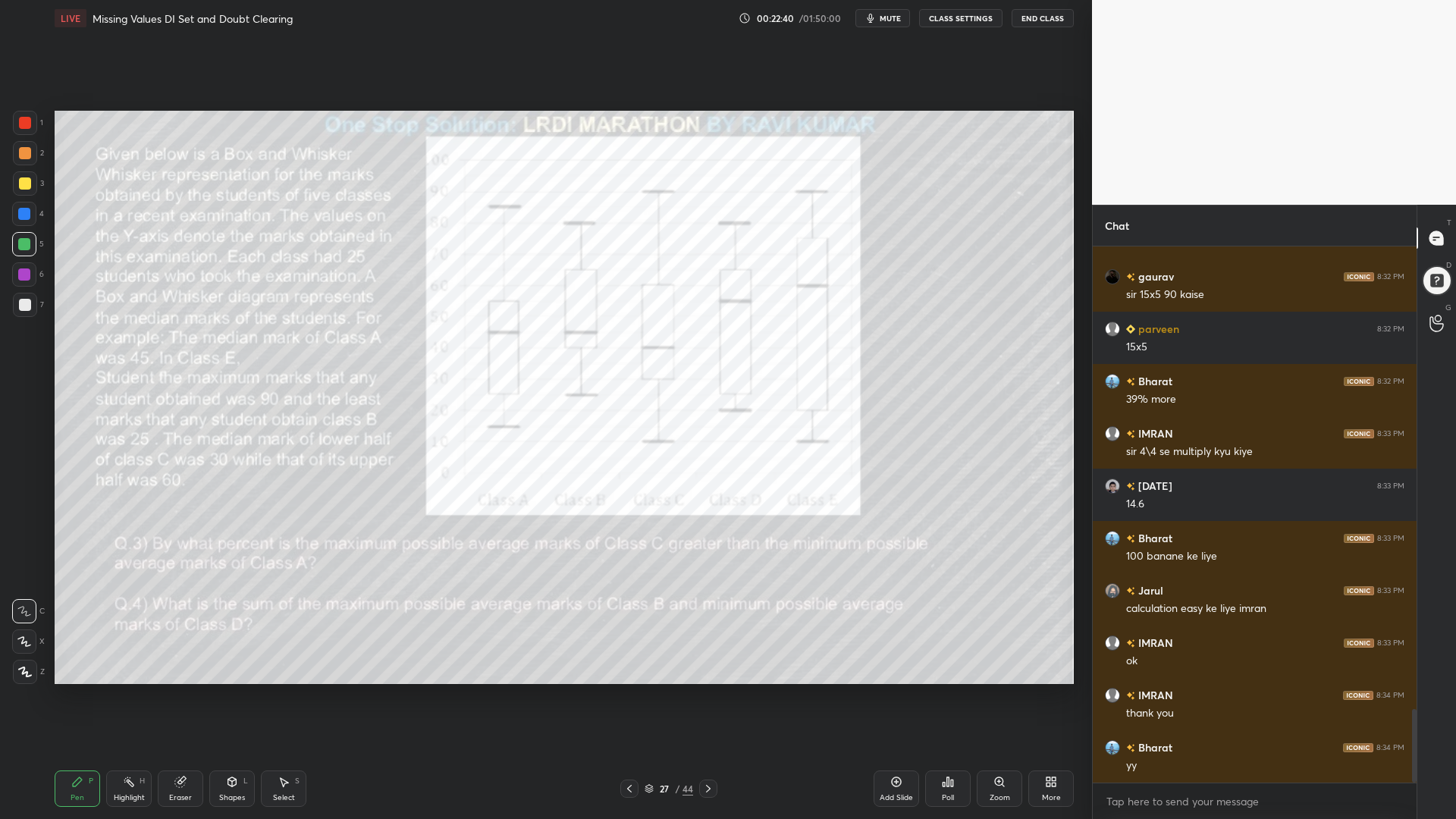
click at [131, 697] on rect at bounding box center [130, 784] width 8 height 8
click at [78, 697] on icon at bounding box center [78, 782] width 12 height 12
click at [30, 283] on div at bounding box center [24, 275] width 24 height 24
click at [22, 143] on div at bounding box center [25, 153] width 24 height 24
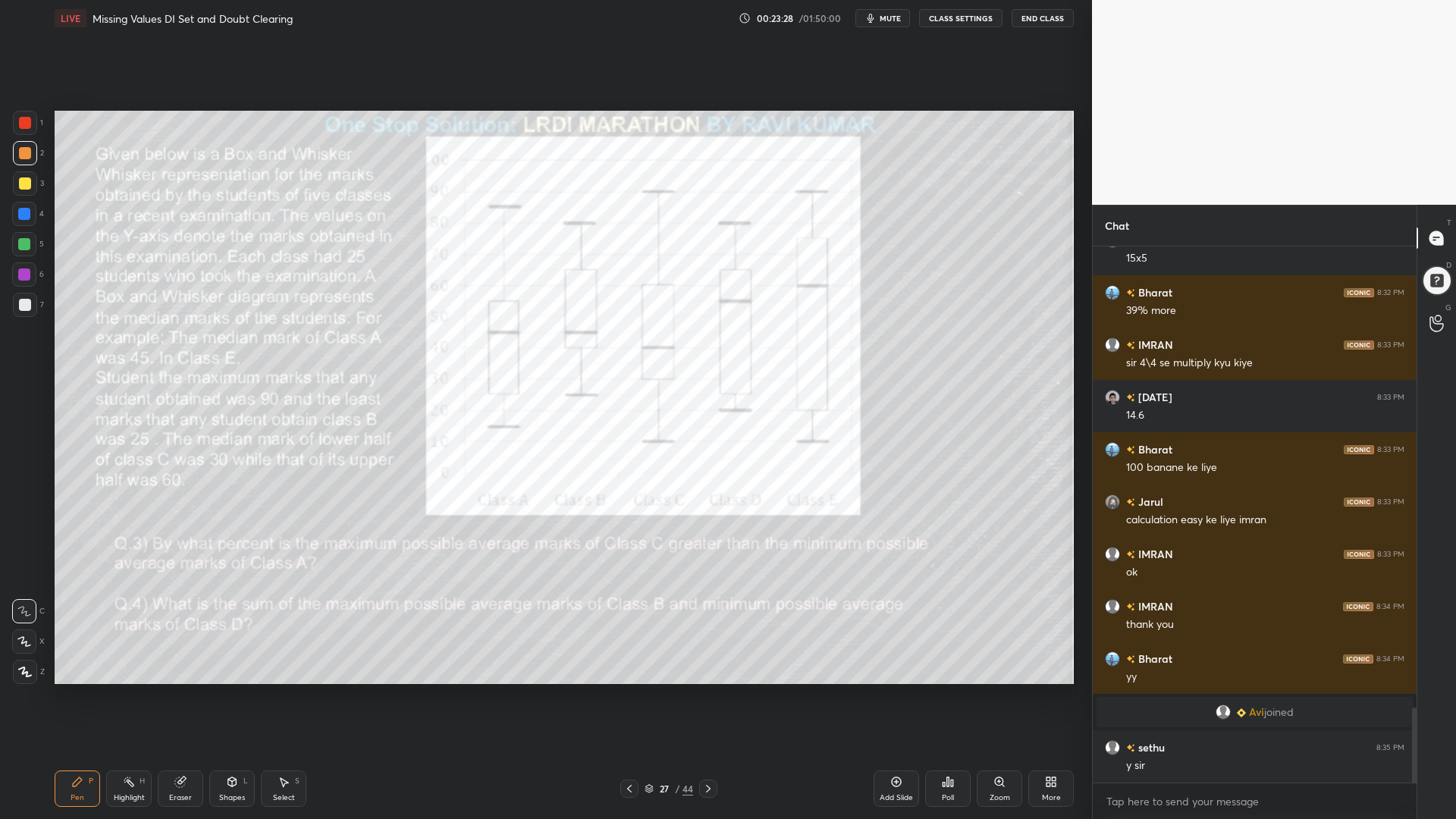
scroll to position [3298, 0]
click at [18, 122] on div at bounding box center [25, 122] width 24 height 24
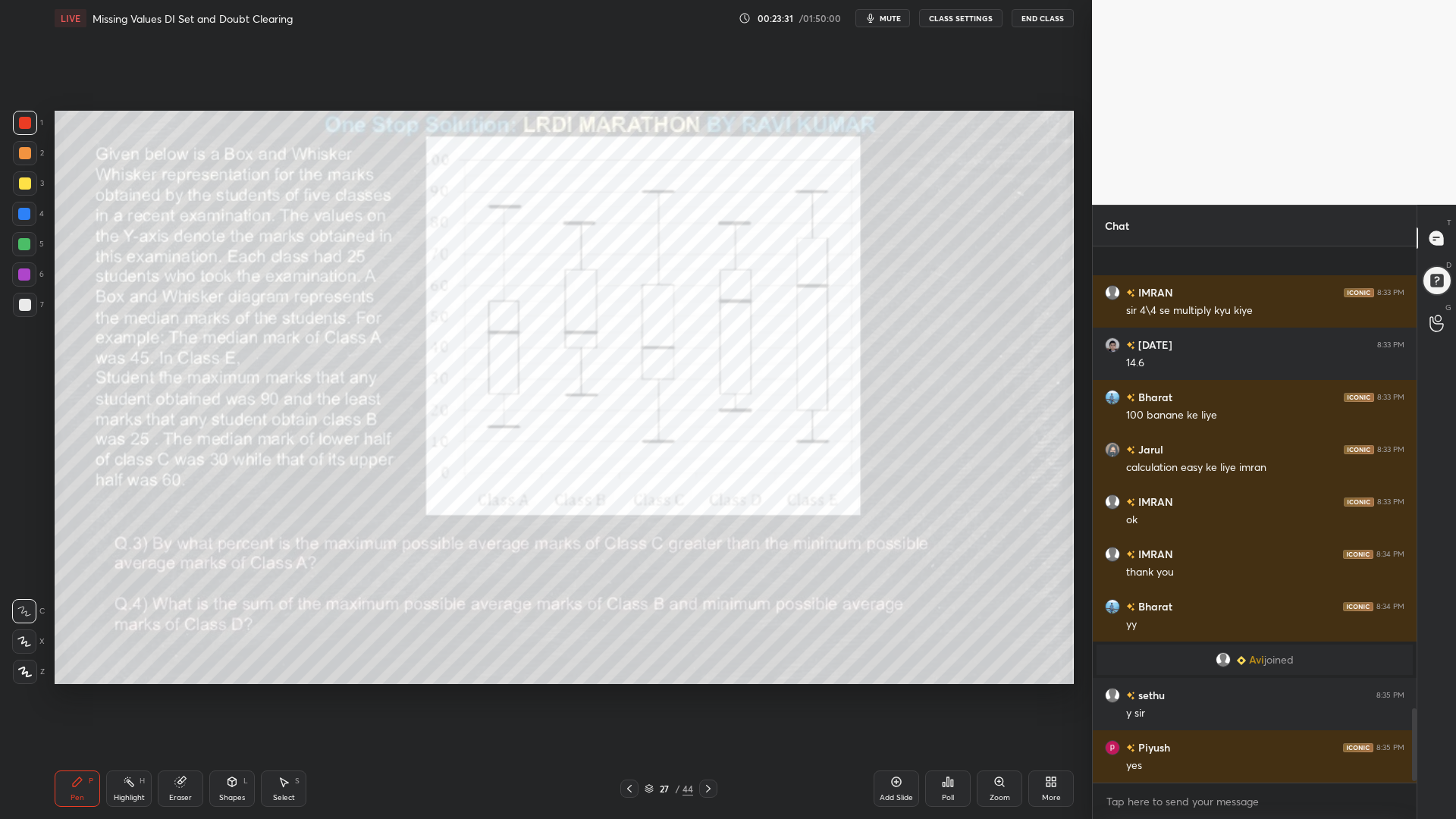
scroll to position [3455, 0]
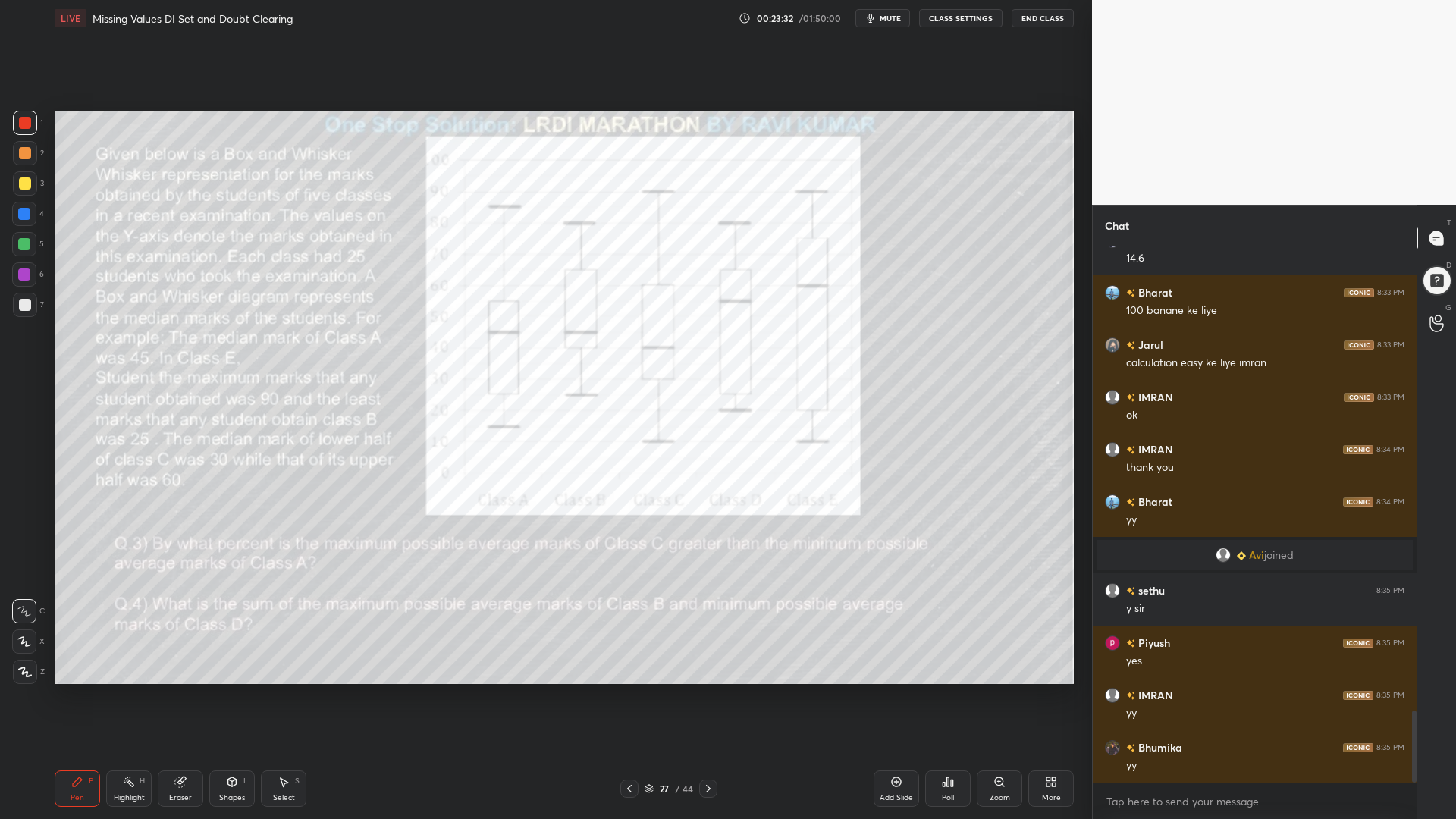
click at [26, 242] on div at bounding box center [24, 244] width 12 height 12
click at [26, 148] on div at bounding box center [25, 153] width 12 height 12
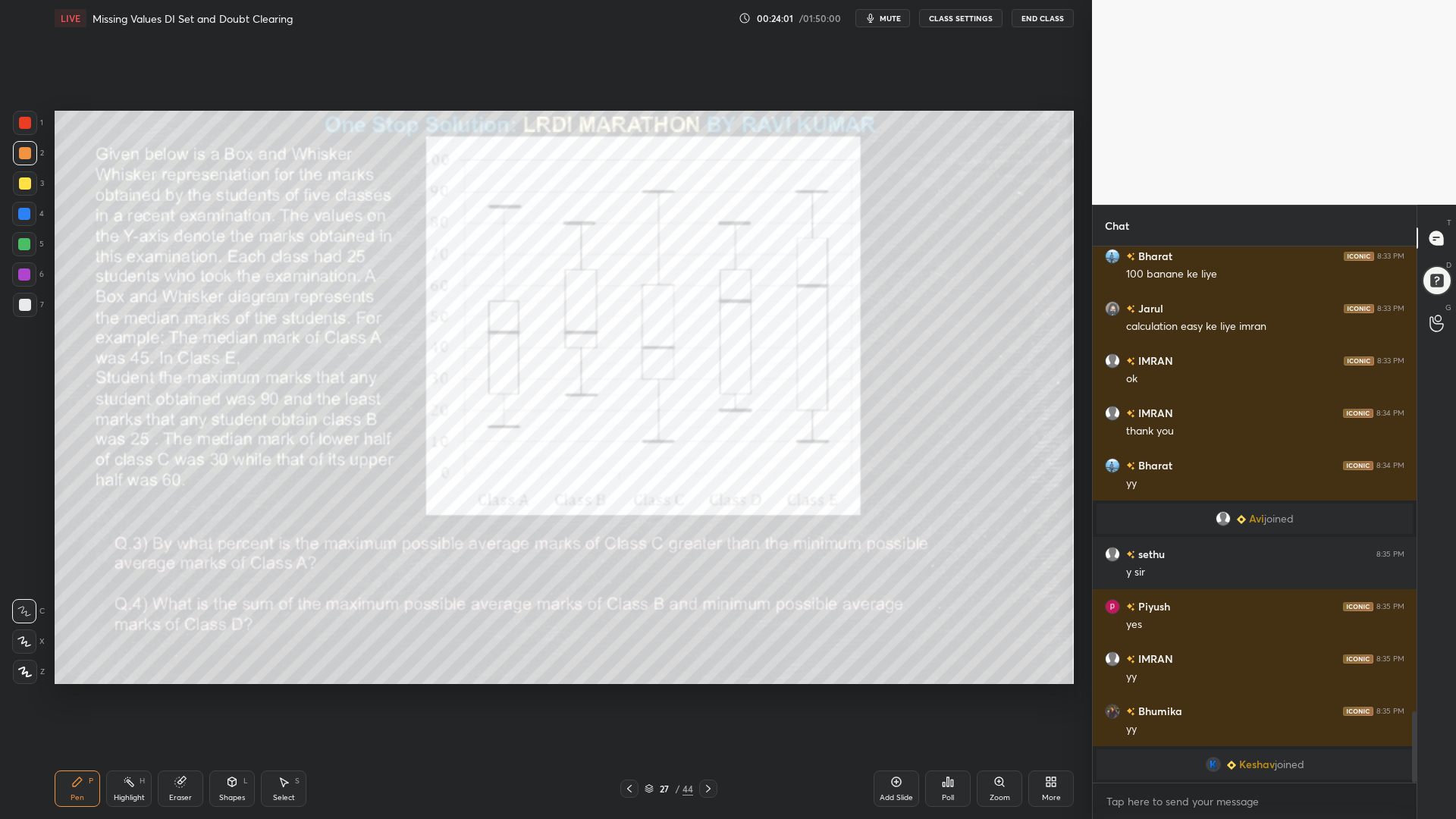
drag, startPoint x: 22, startPoint y: 248, endPoint x: 18, endPoint y: 257, distance: 9.8
click at [23, 252] on div at bounding box center [24, 244] width 24 height 24
click at [24, 676] on icon at bounding box center [25, 672] width 14 height 11
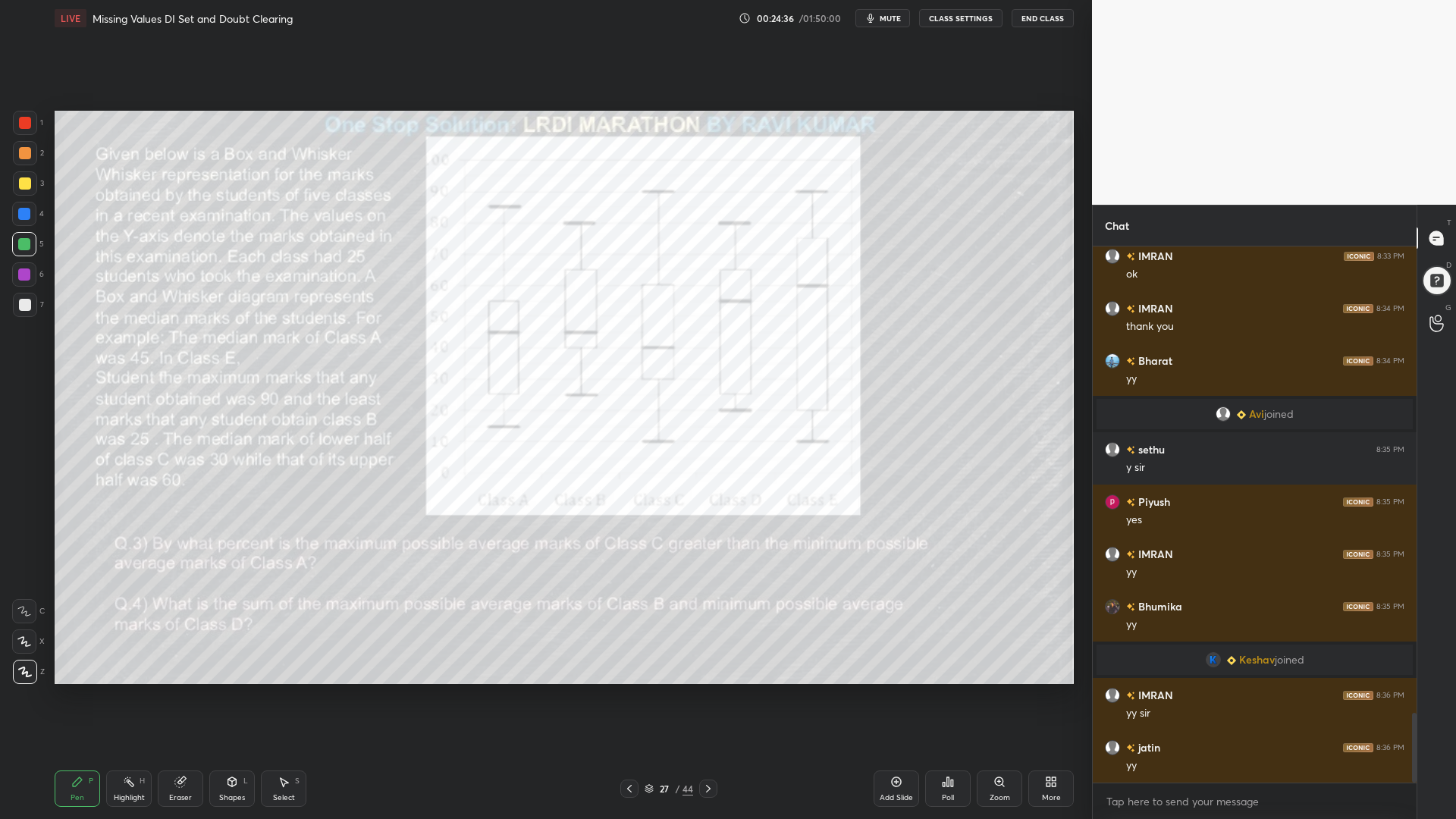
scroll to position [3577, 0]
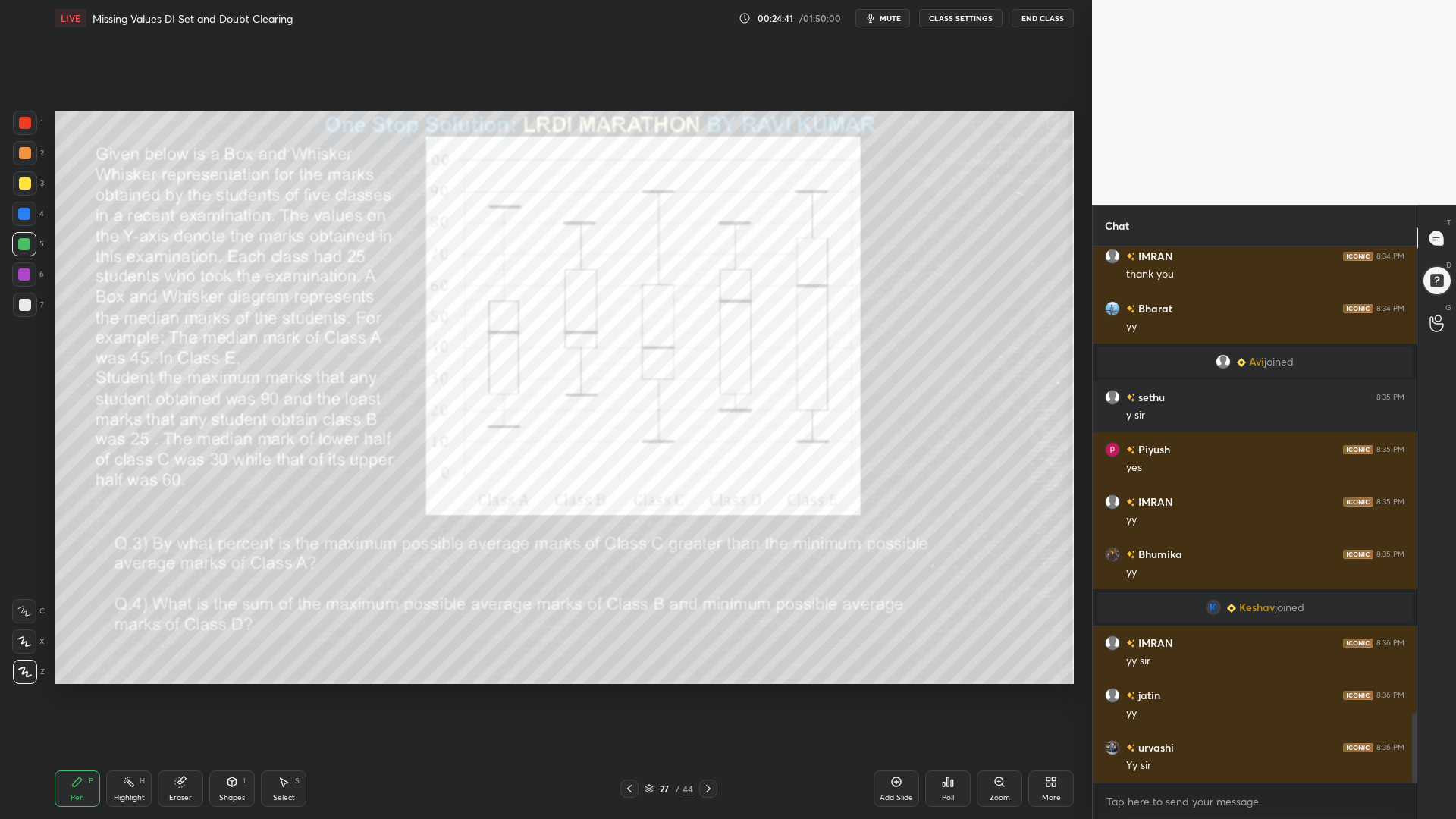
click at [711, 697] on icon at bounding box center [708, 789] width 12 height 12
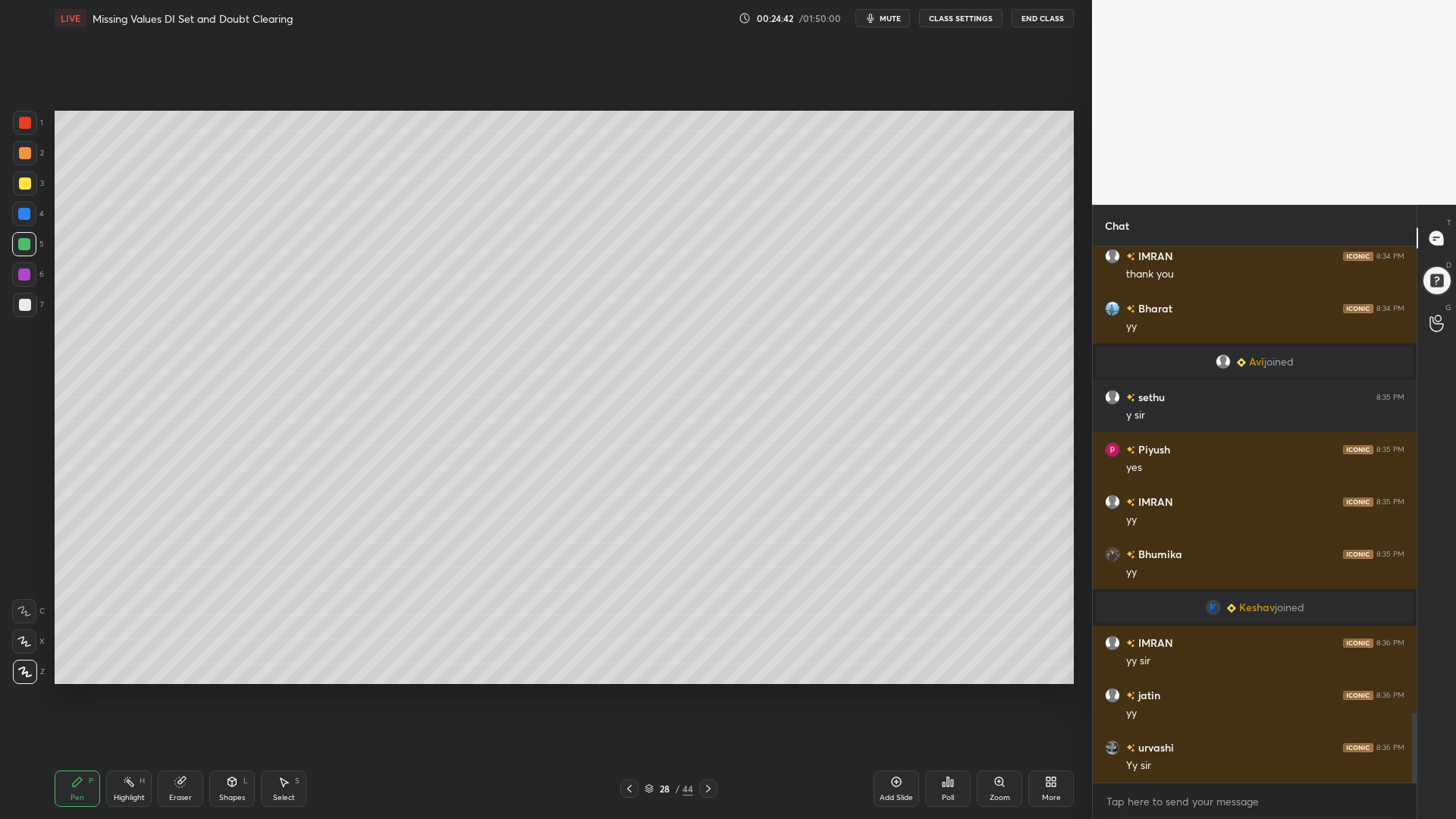
click at [713, 697] on icon at bounding box center [708, 789] width 12 height 12
click at [707, 697] on icon at bounding box center [708, 789] width 12 height 12
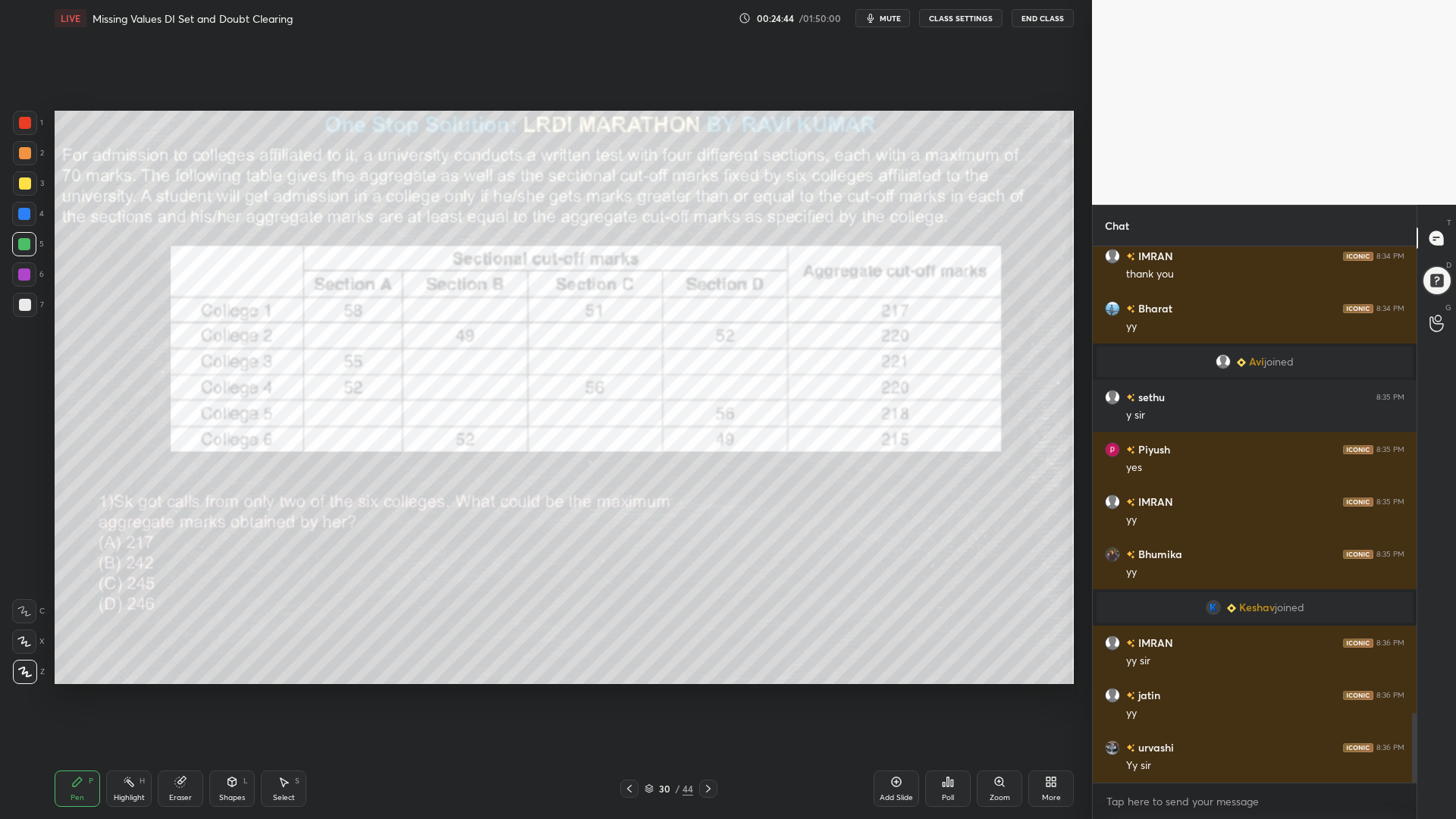
click at [28, 122] on div at bounding box center [25, 122] width 12 height 12
drag, startPoint x: 184, startPoint y: 788, endPoint x: 182, endPoint y: 779, distance: 9.2
click at [184, 697] on div "Eraser" at bounding box center [181, 789] width 46 height 37
click at [25, 663] on div "Erase all" at bounding box center [24, 672] width 24 height 24
click at [182, 697] on div "Eraser" at bounding box center [181, 789] width 46 height 37
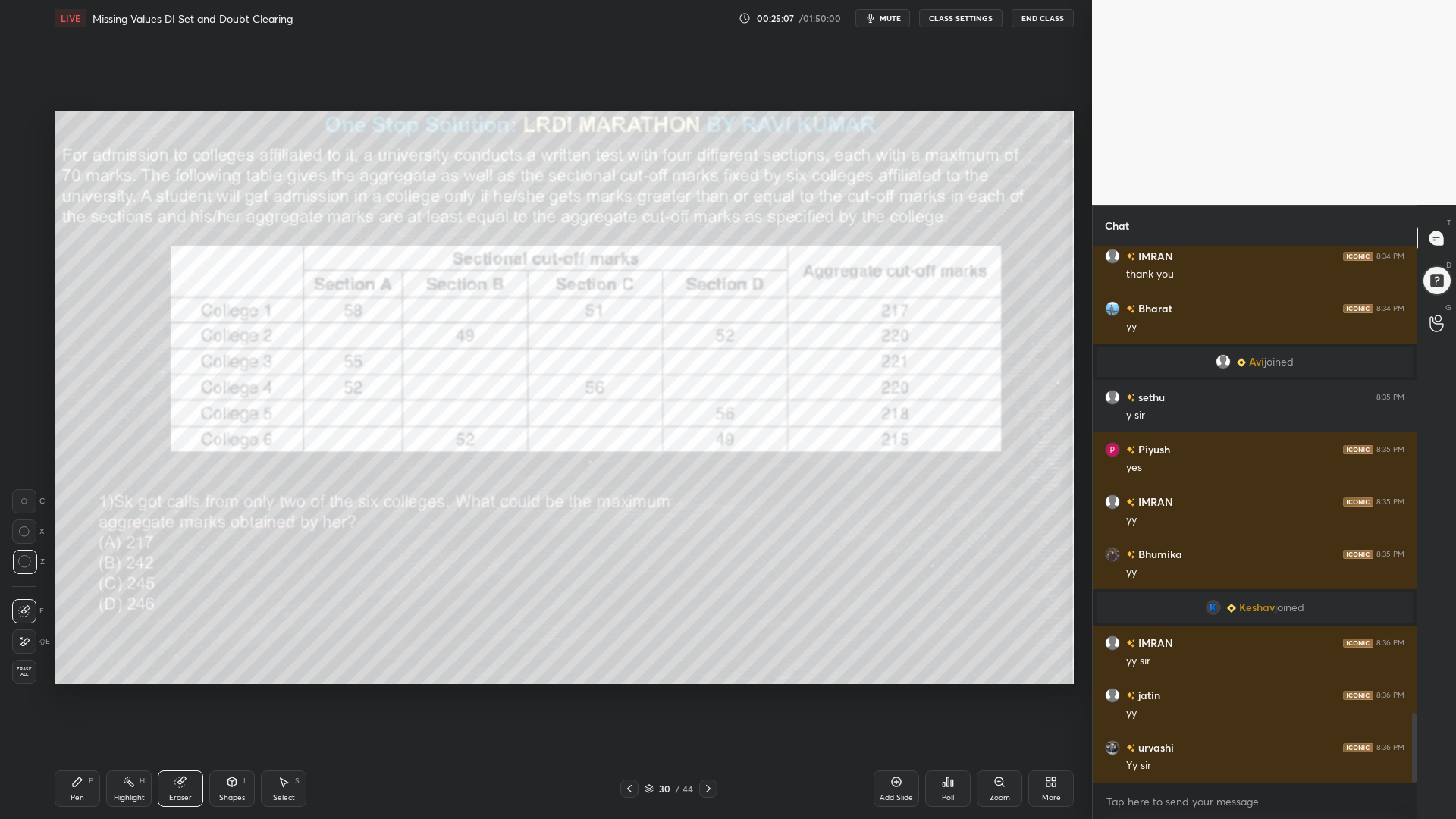
click at [29, 663] on div "Erase all" at bounding box center [24, 672] width 24 height 24
click at [706, 697] on icon at bounding box center [708, 789] width 12 height 12
click at [711, 697] on icon at bounding box center [708, 789] width 12 height 12
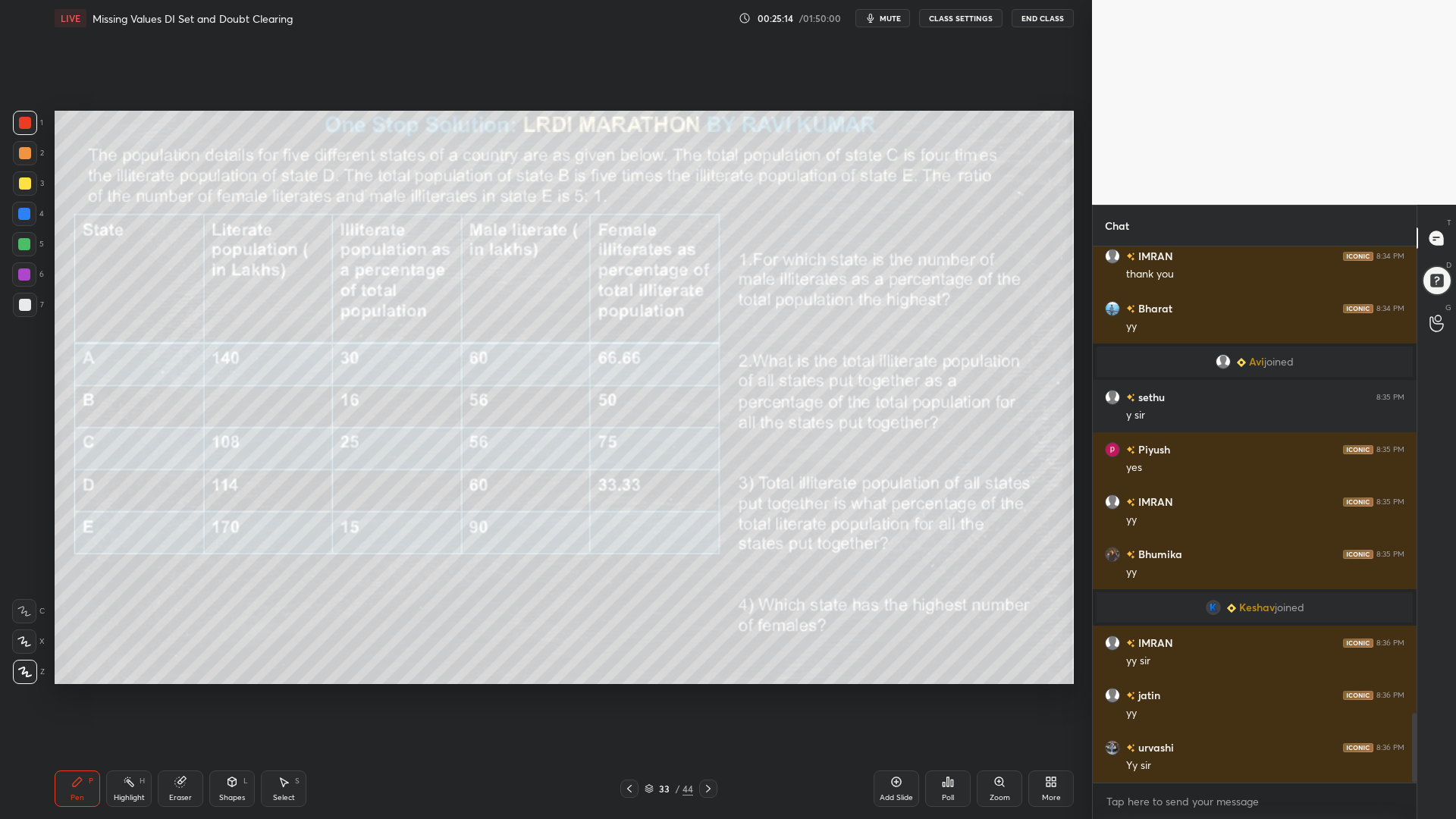
drag, startPoint x: 25, startPoint y: 158, endPoint x: 28, endPoint y: 170, distance: 12.4
click at [25, 159] on div at bounding box center [25, 153] width 24 height 24
click at [712, 697] on icon at bounding box center [708, 789] width 12 height 12
click at [714, 697] on div at bounding box center [708, 789] width 18 height 18
click at [711, 697] on icon at bounding box center [708, 789] width 12 height 12
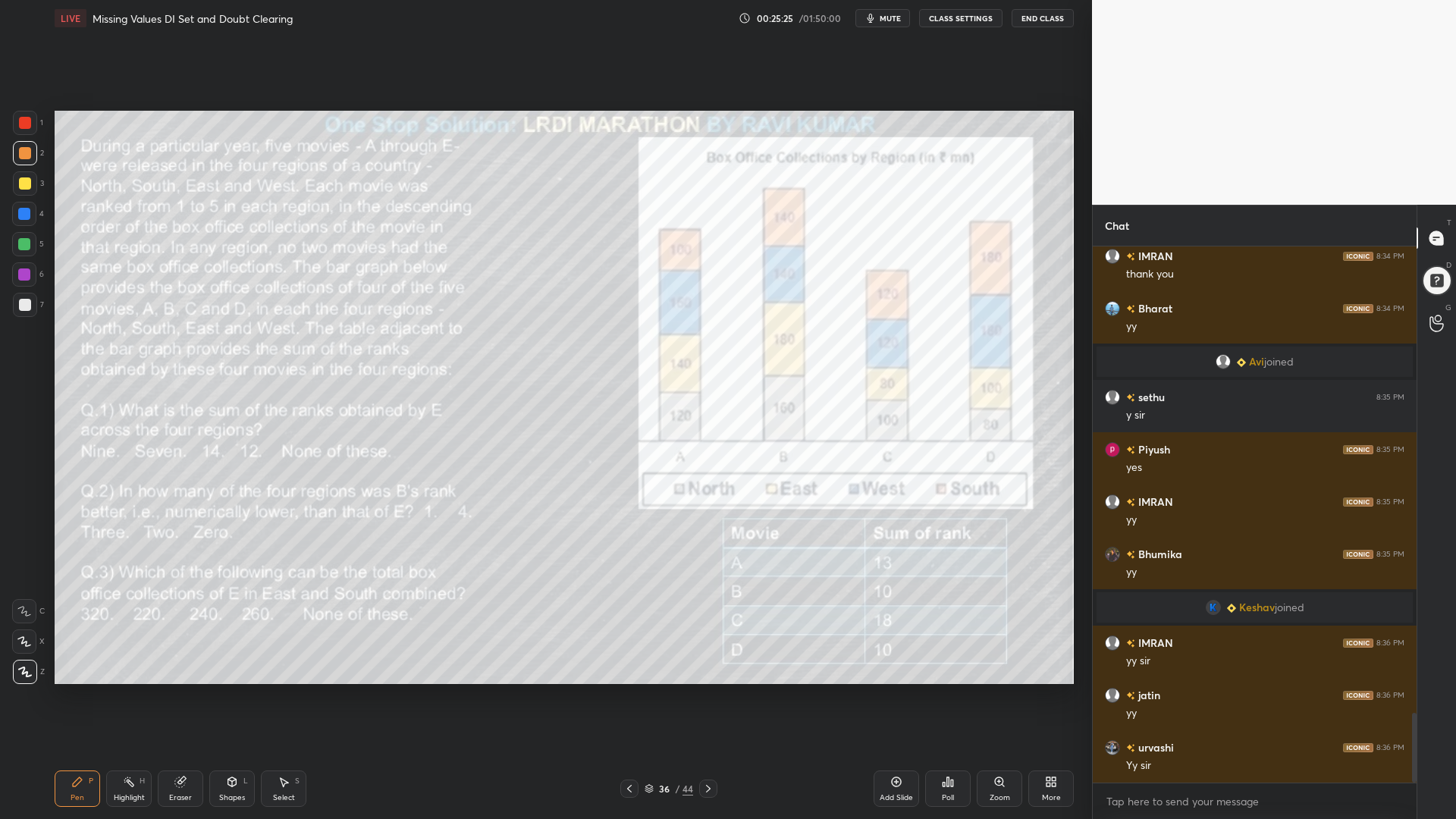
click at [626, 697] on icon at bounding box center [630, 789] width 12 height 12
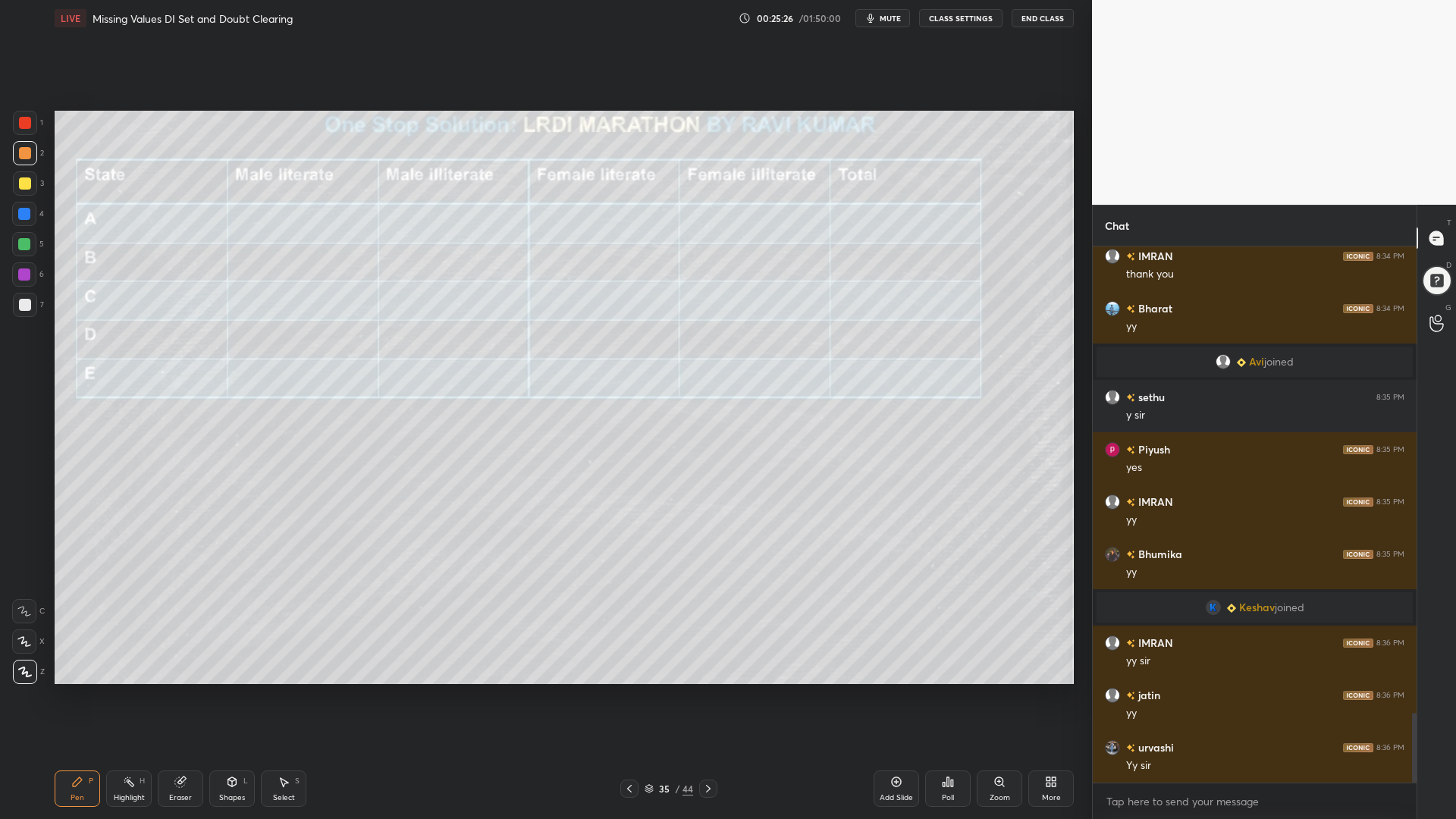
click at [630, 697] on icon at bounding box center [630, 789] width 12 height 12
click at [629, 697] on icon at bounding box center [630, 789] width 12 height 12
click at [631, 697] on icon at bounding box center [630, 789] width 5 height 8
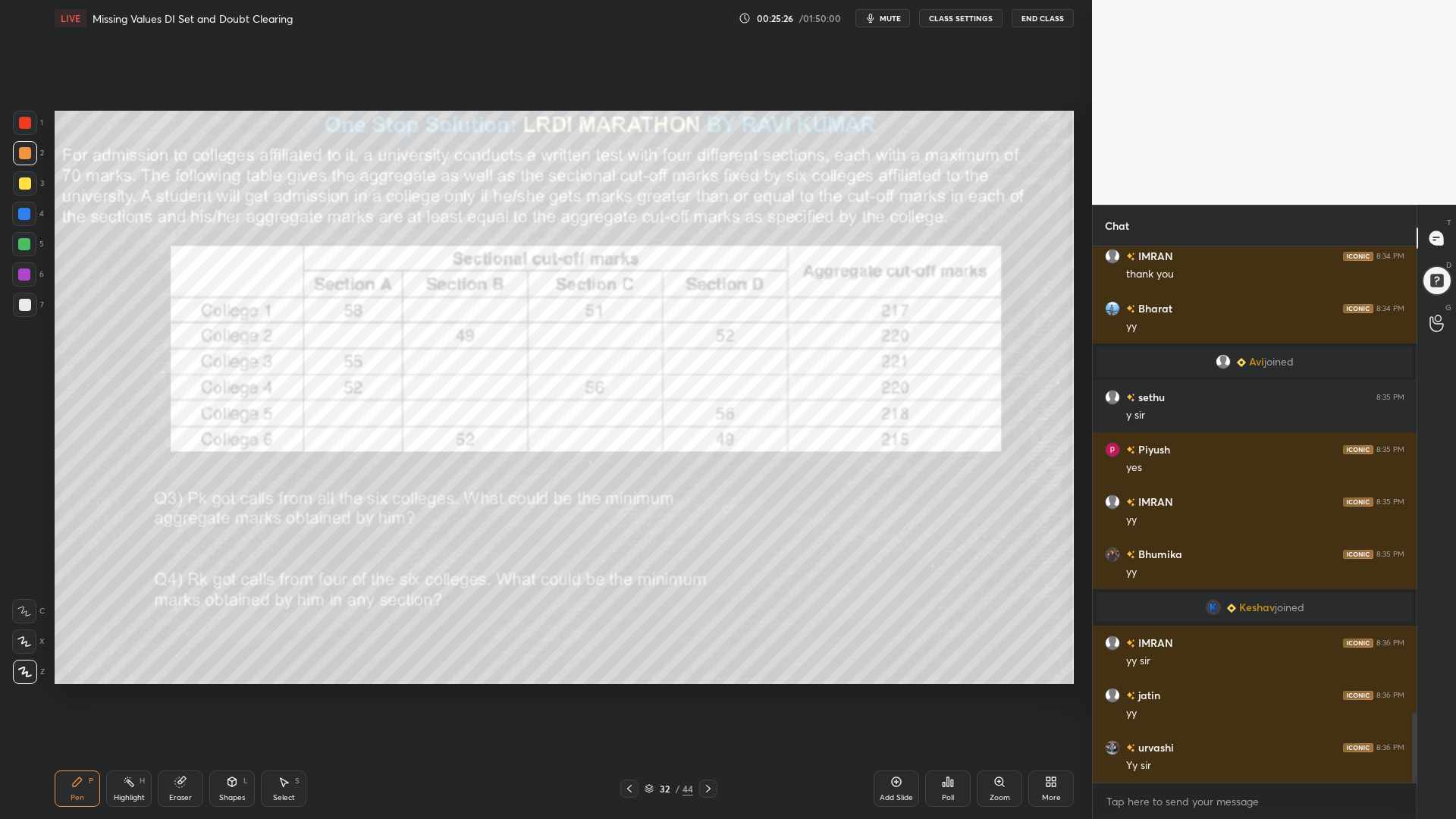
click at [629, 697] on icon at bounding box center [630, 789] width 12 height 12
click at [631, 697] on icon at bounding box center [630, 789] width 12 height 12
click at [642, 697] on div "30 / 44" at bounding box center [669, 789] width 97 height 18
click at [637, 697] on div "30 / 44" at bounding box center [669, 789] width 97 height 18
click at [627, 697] on icon at bounding box center [630, 789] width 12 height 12
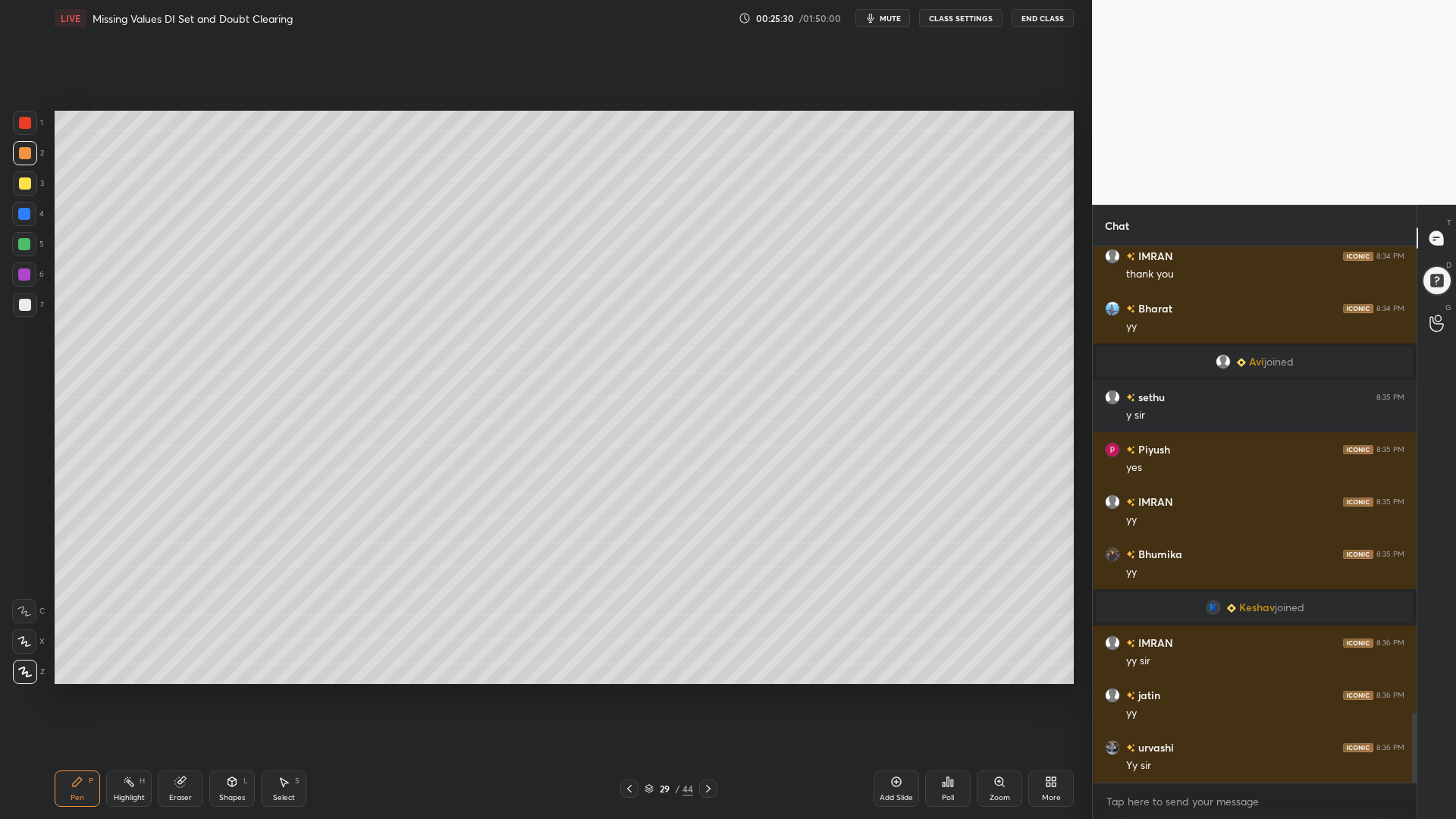
click at [707, 697] on icon at bounding box center [708, 789] width 12 height 12
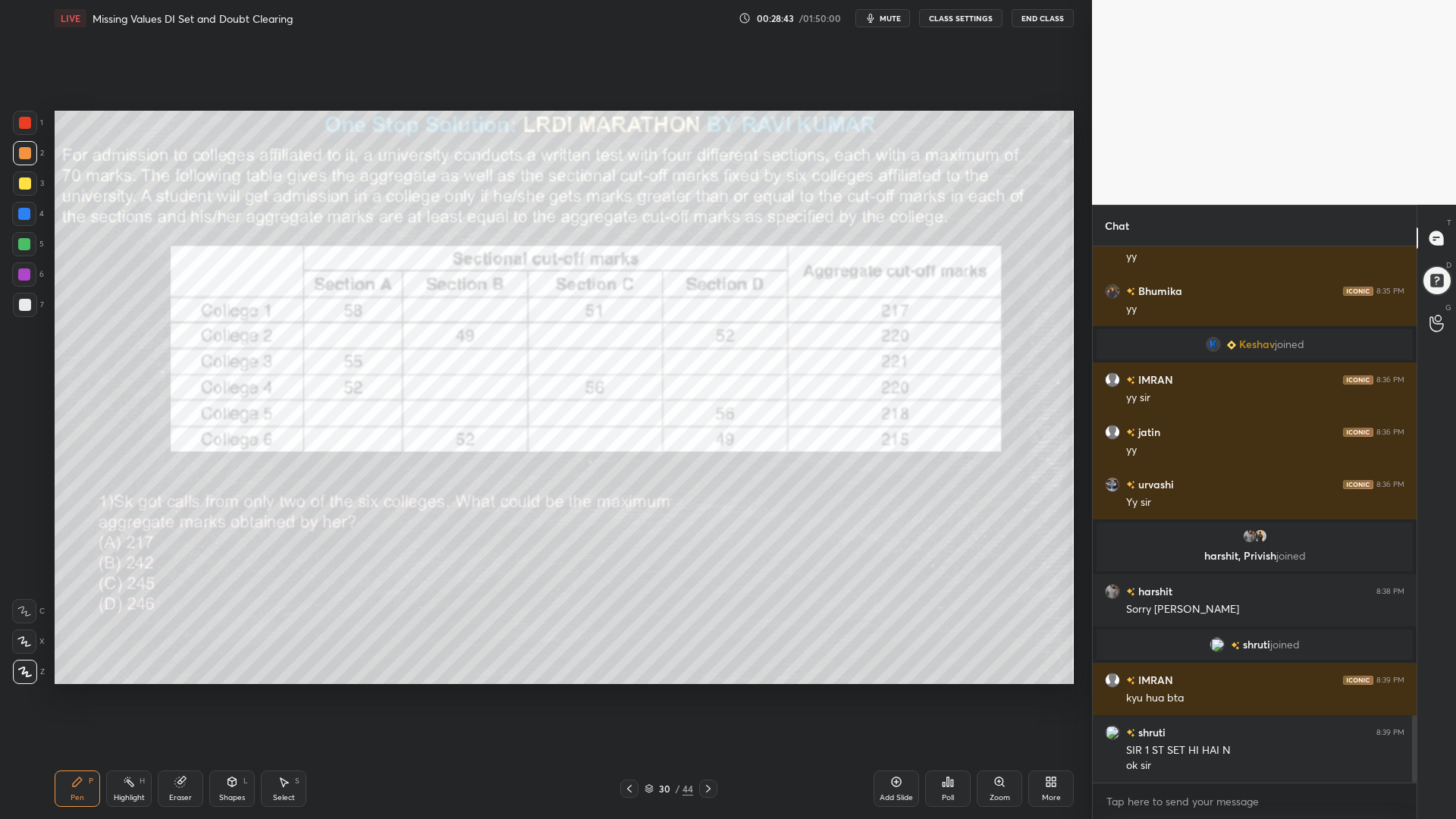
scroll to position [3791, 0]
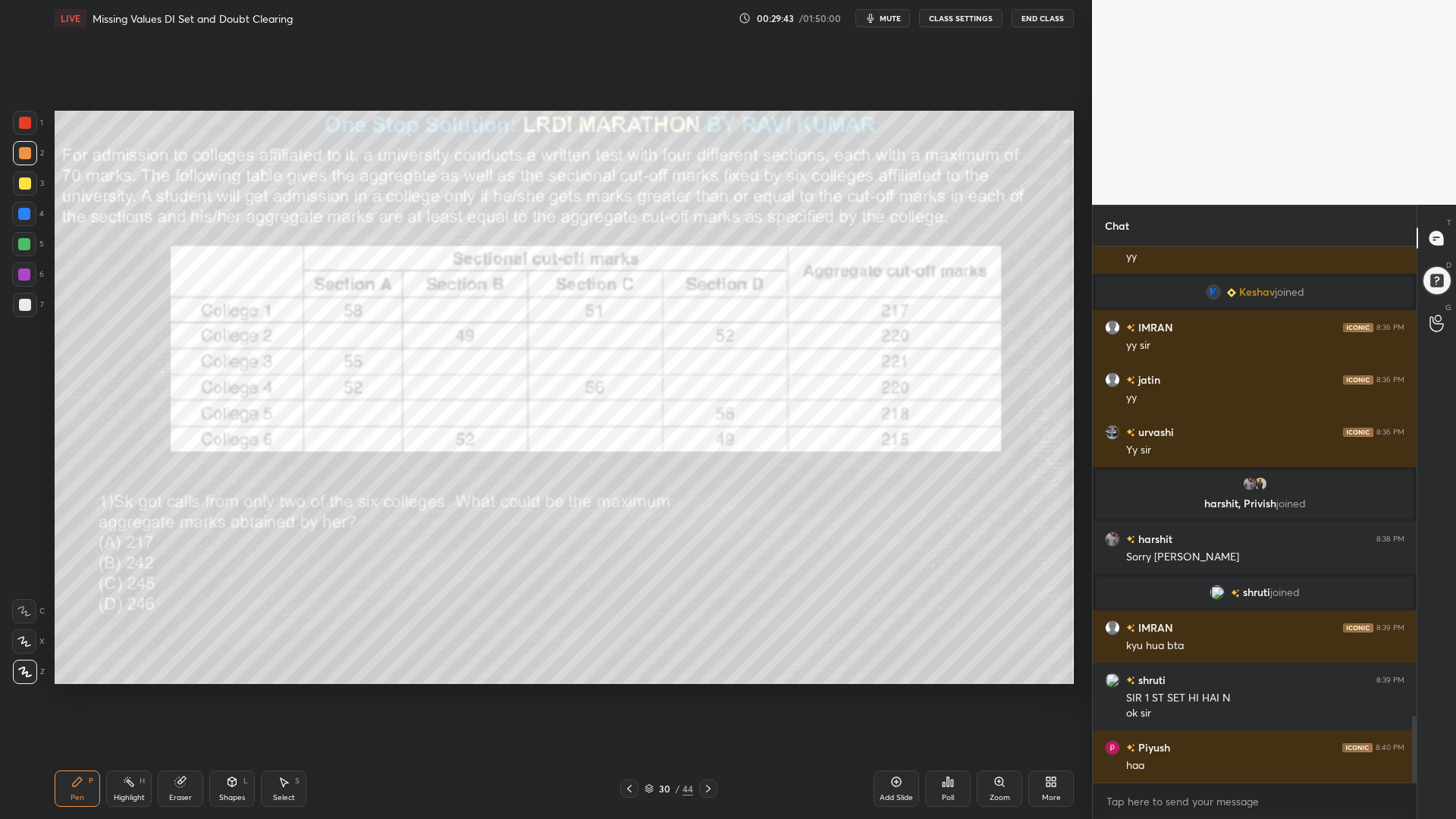
click at [20, 112] on div at bounding box center [25, 122] width 24 height 24
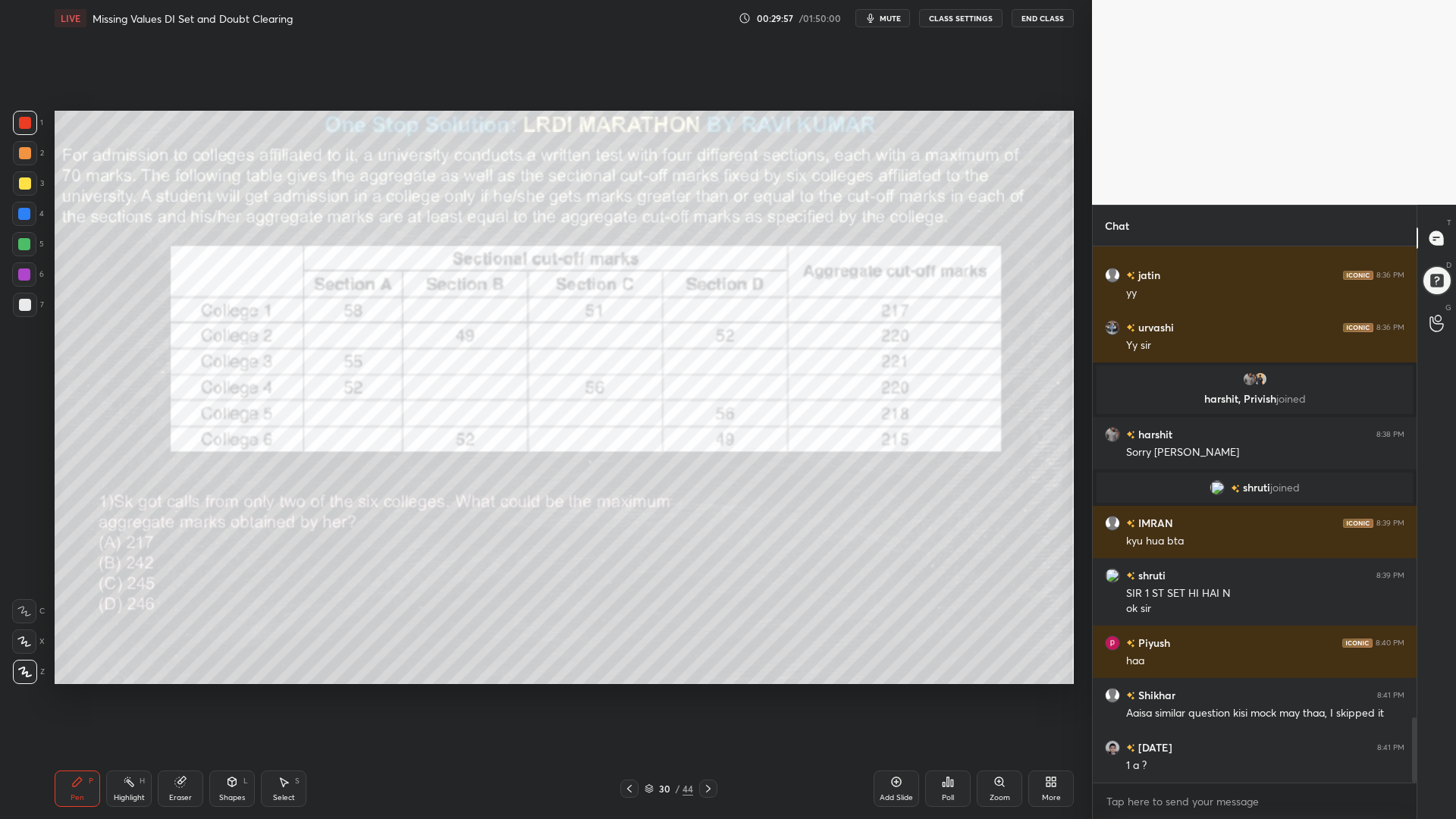
scroll to position [3949, 0]
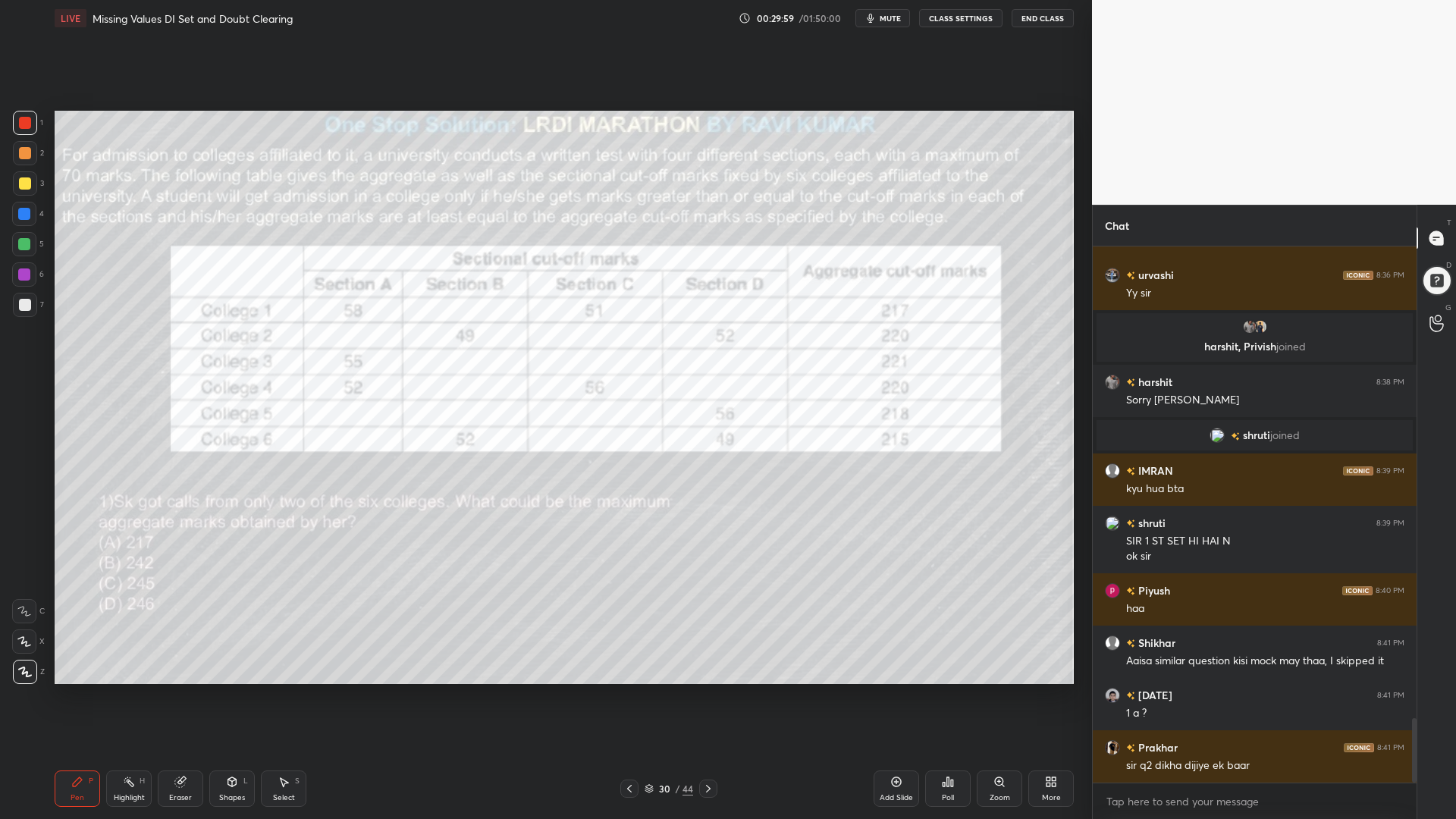
click at [706, 697] on icon at bounding box center [708, 789] width 12 height 12
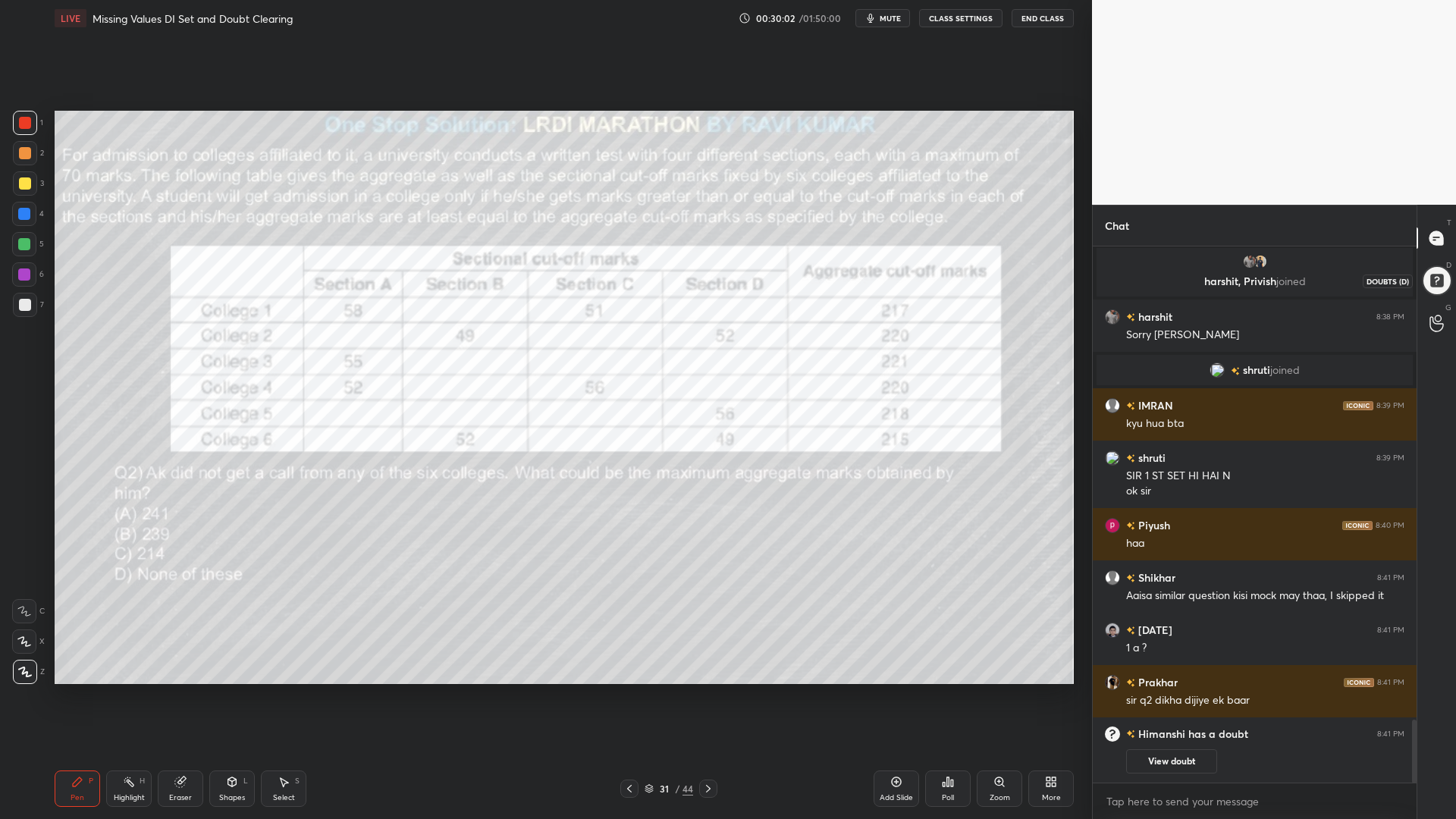
click at [1435, 273] on div at bounding box center [1436, 281] width 30 height 30
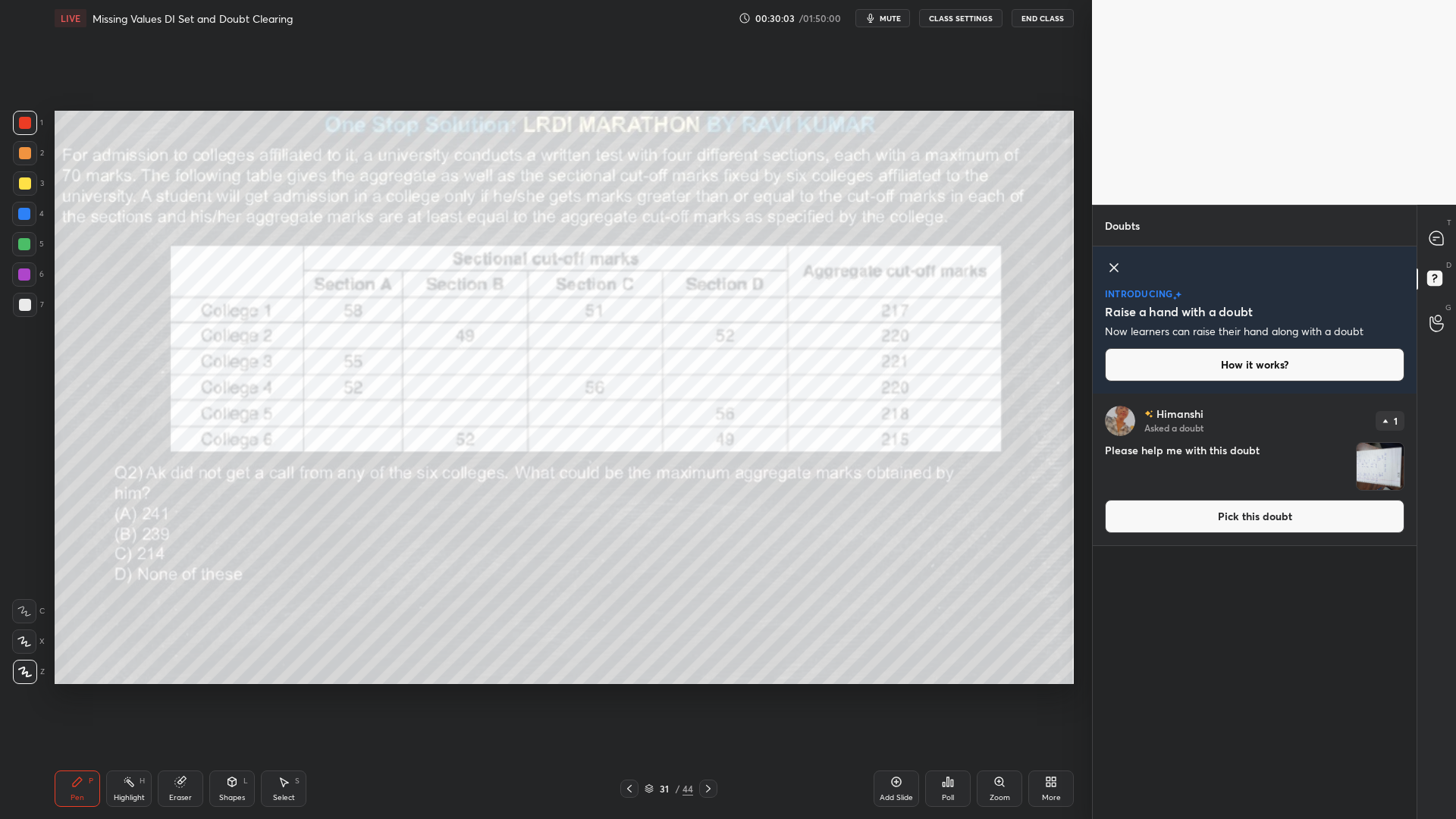
click at [1262, 524] on button "Pick this doubt" at bounding box center [1254, 516] width 299 height 34
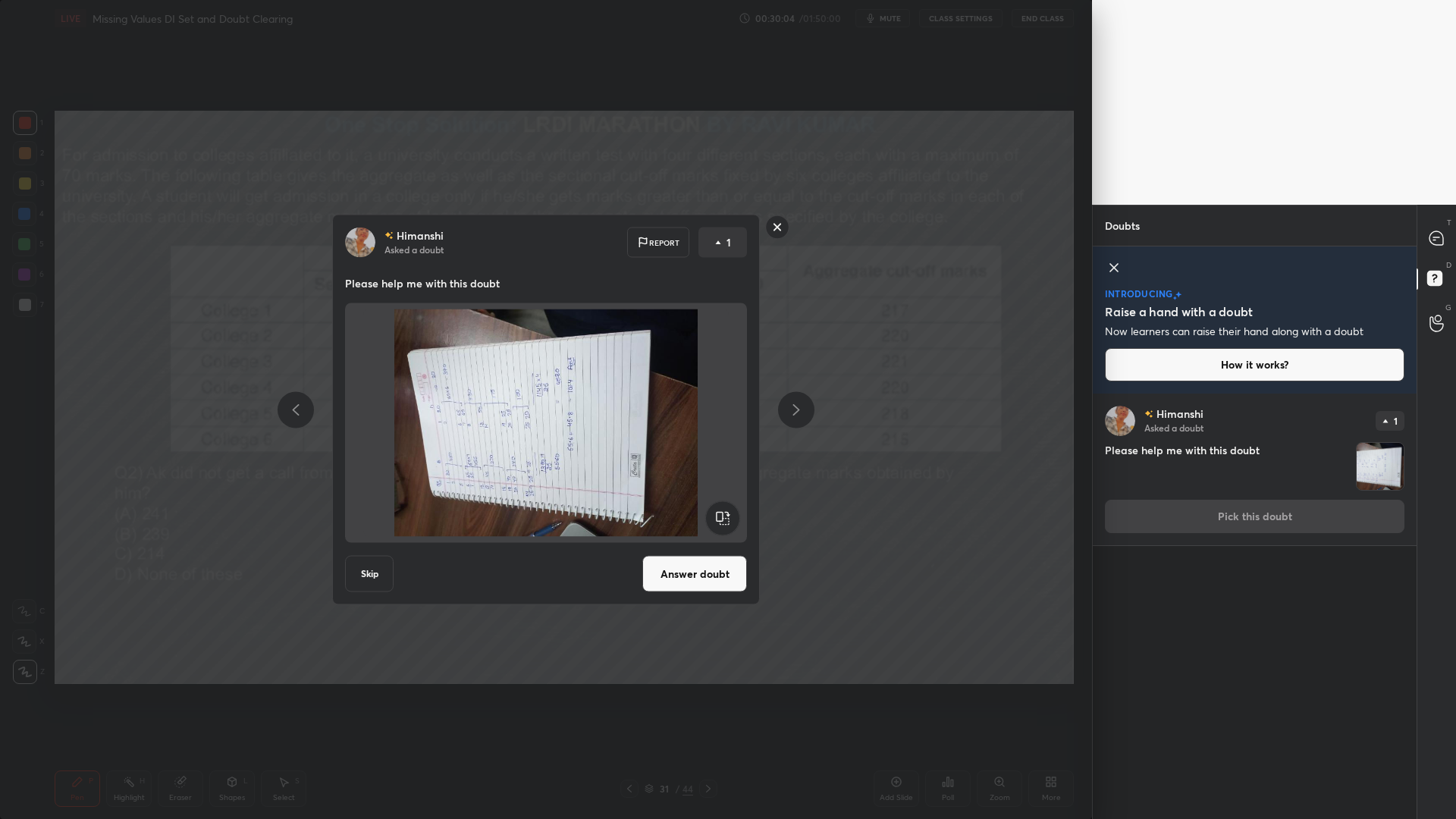
click at [726, 517] on rect at bounding box center [722, 518] width 34 height 34
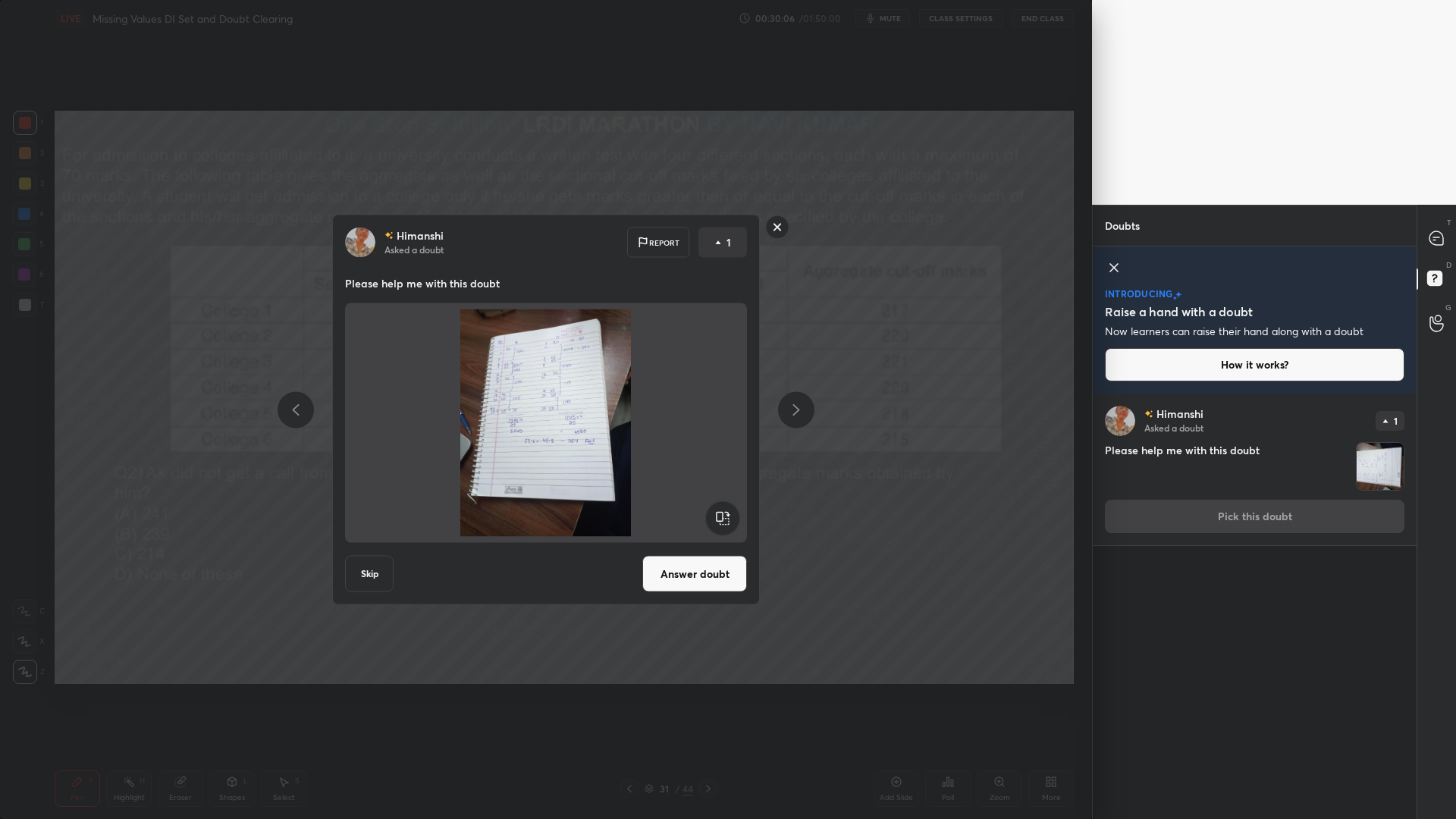
click at [707, 567] on button "Answer doubt" at bounding box center [694, 574] width 104 height 37
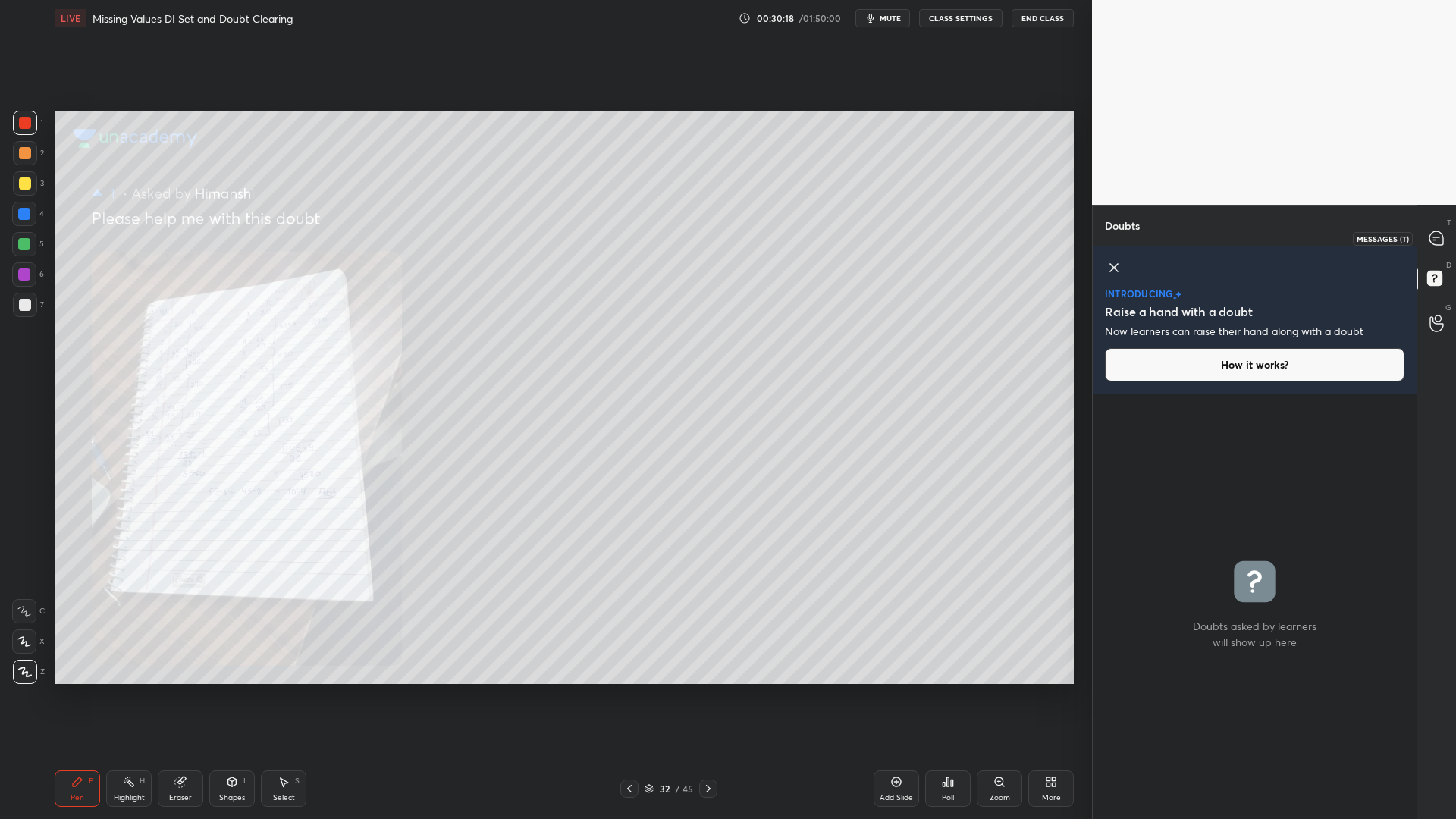
click at [1444, 238] on div at bounding box center [1437, 238] width 30 height 27
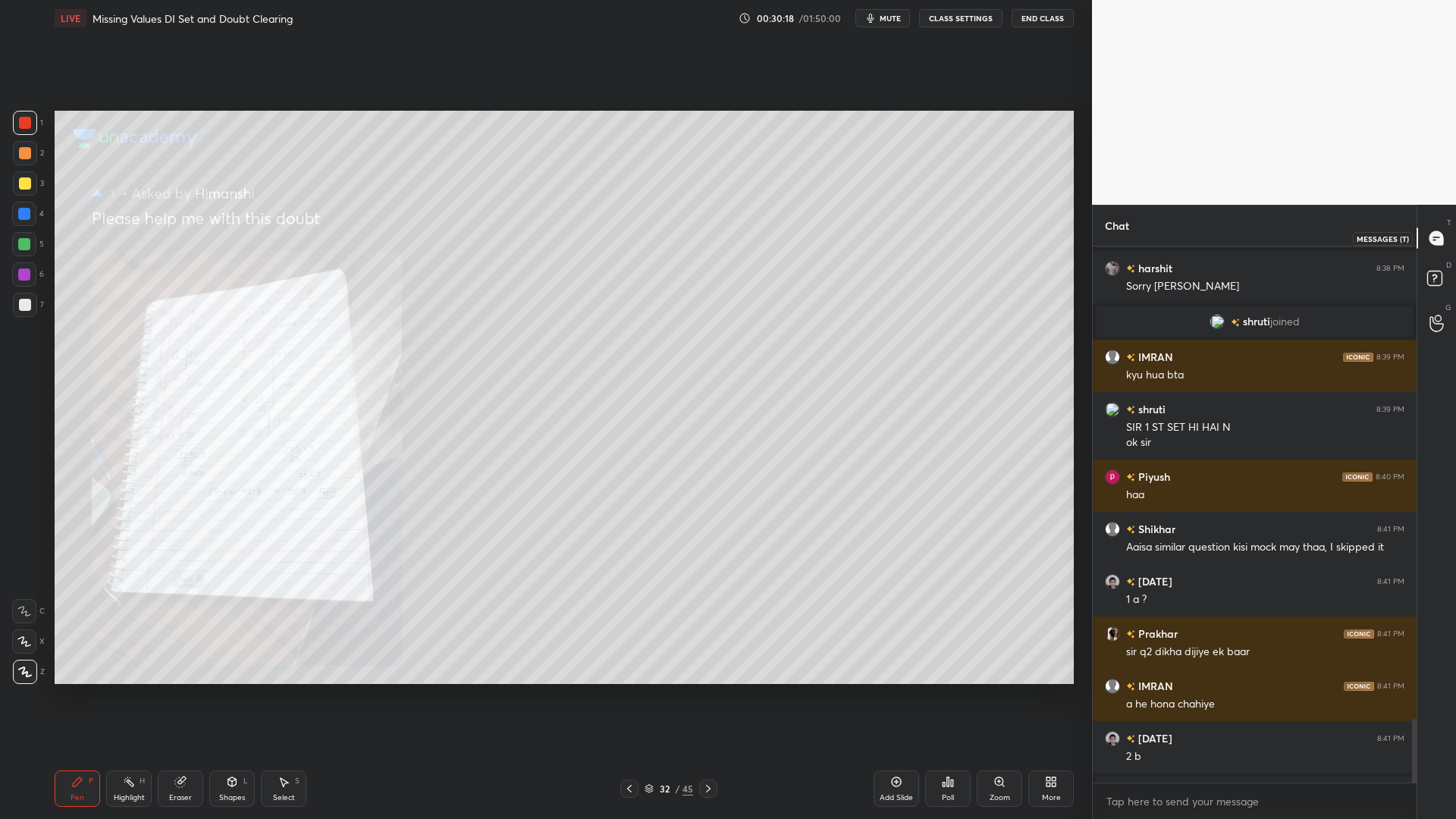
scroll to position [531, 319]
click at [628, 697] on icon at bounding box center [630, 789] width 12 height 12
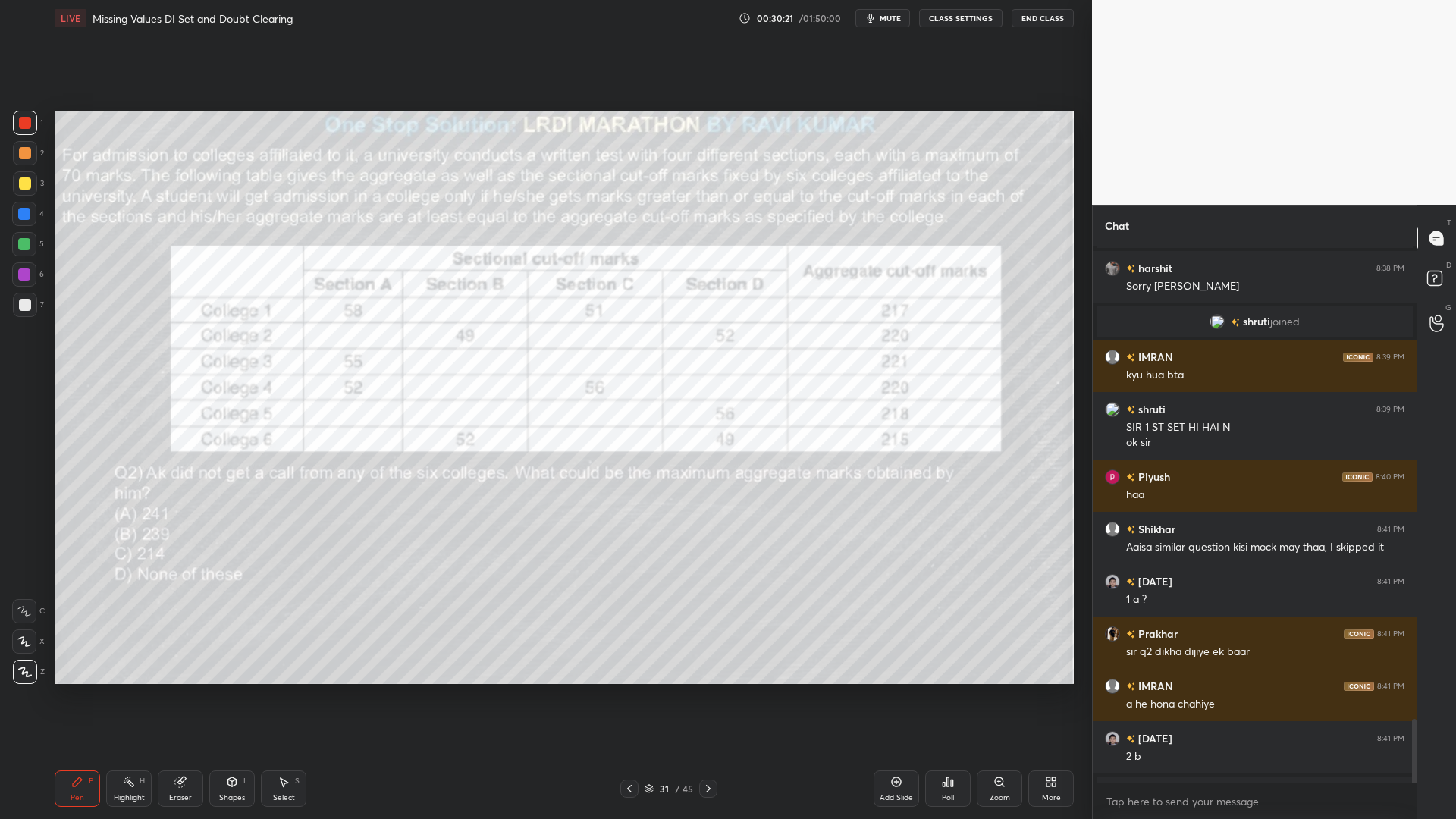
click at [628, 697] on icon at bounding box center [630, 789] width 12 height 12
click at [627, 697] on icon at bounding box center [630, 789] width 12 height 12
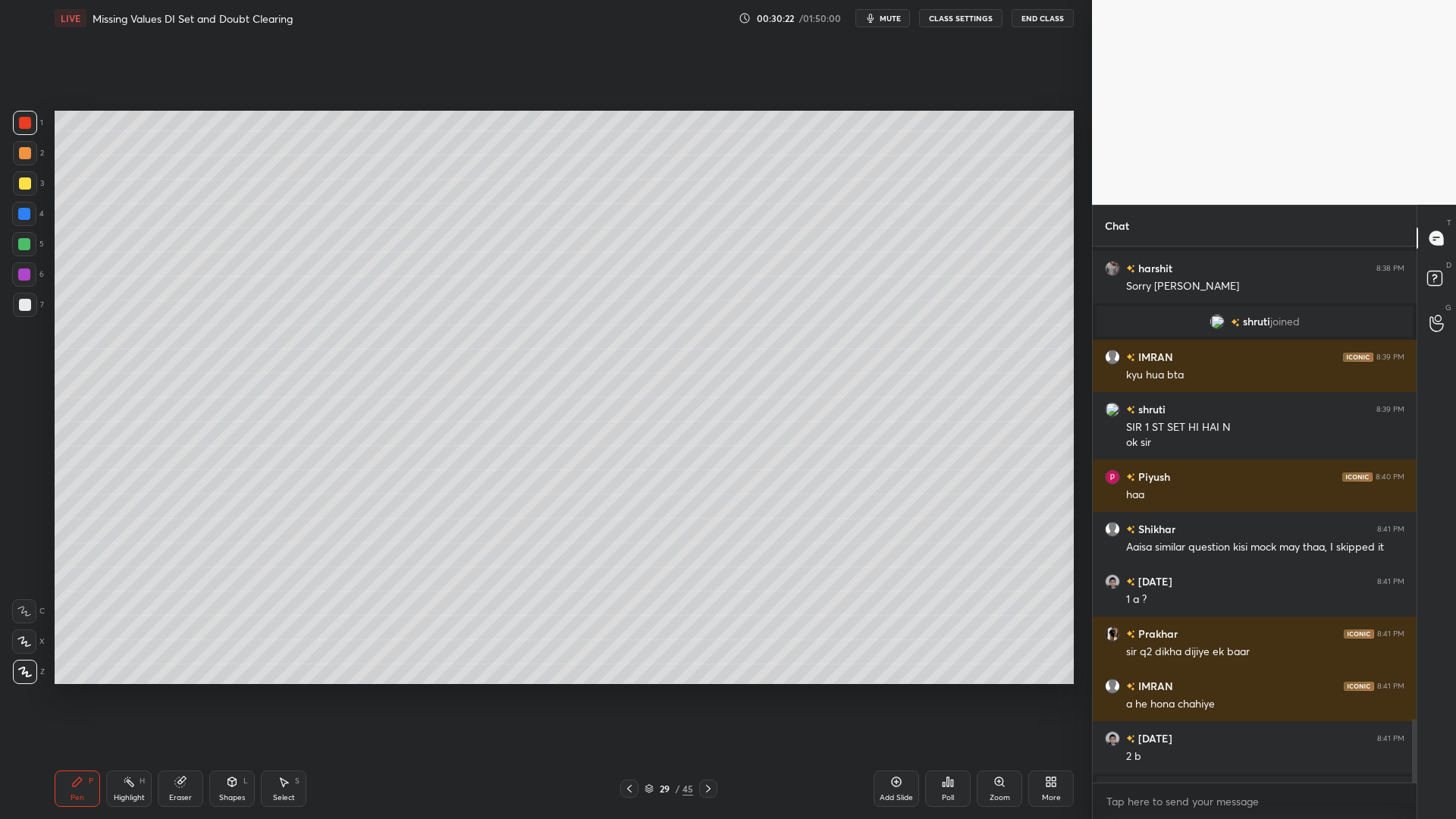
click at [707, 697] on icon at bounding box center [708, 789] width 12 height 12
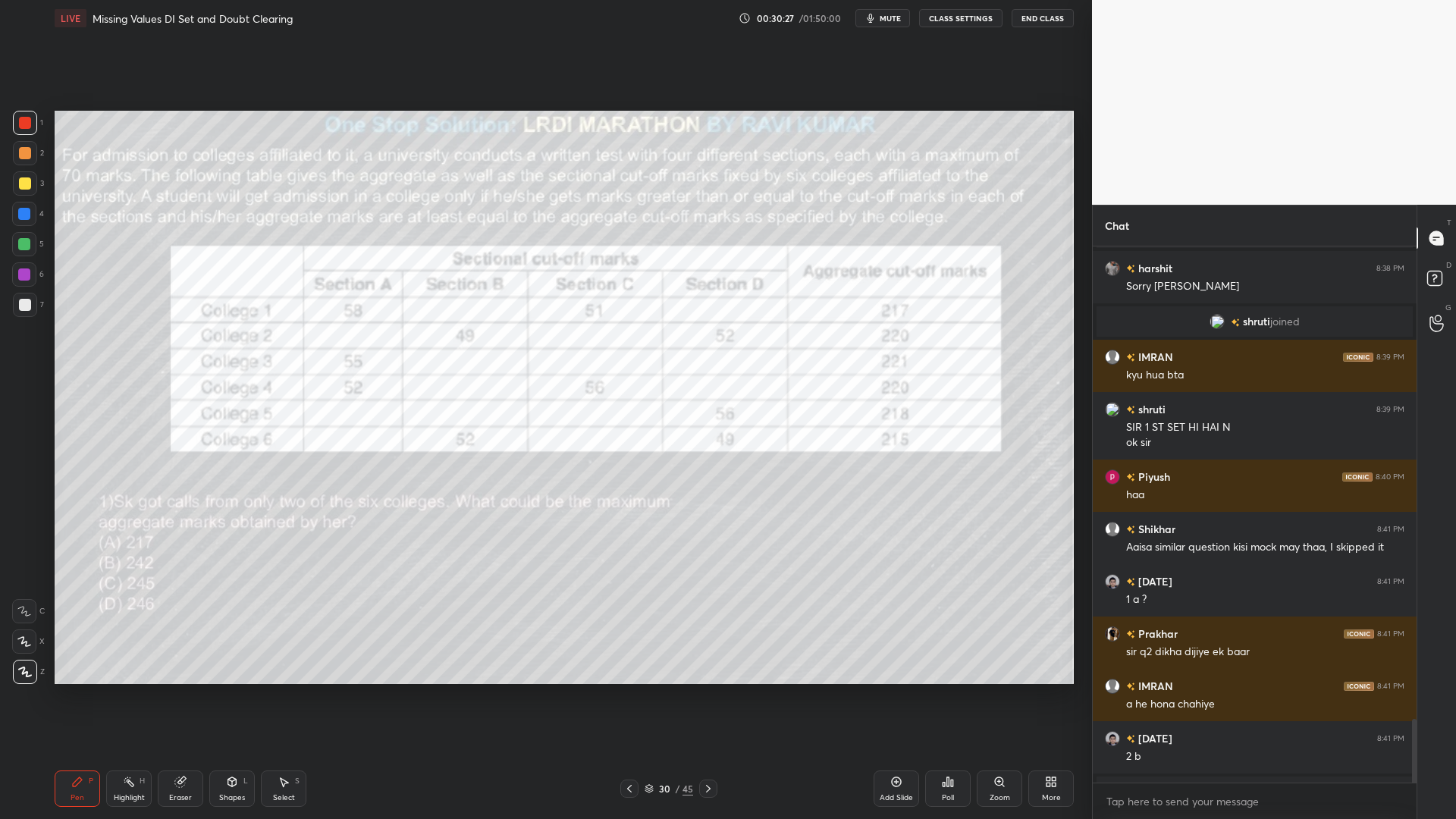
click at [710, 697] on icon at bounding box center [708, 789] width 12 height 12
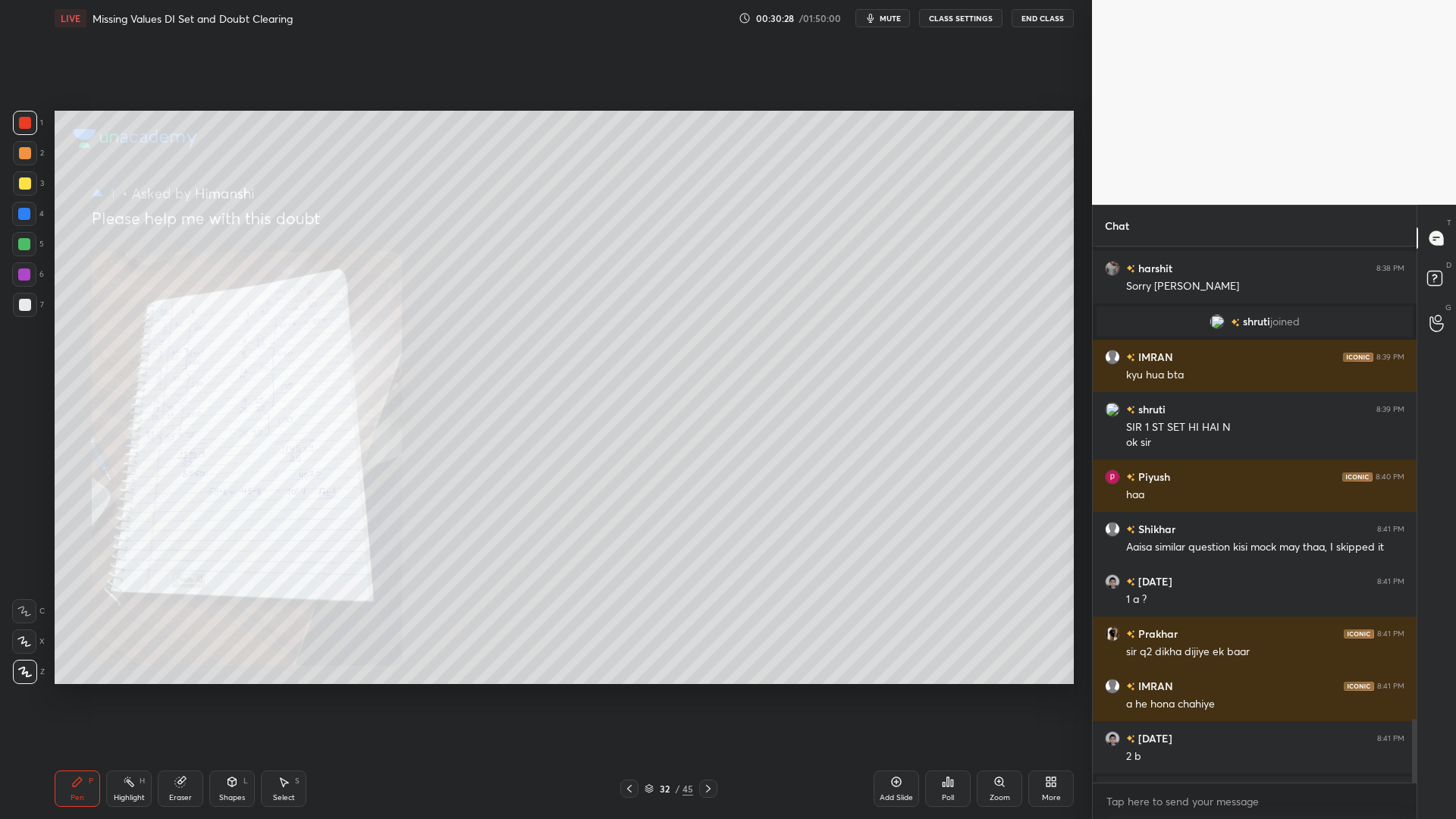
click at [630, 697] on icon at bounding box center [630, 789] width 12 height 12
click at [632, 697] on icon at bounding box center [630, 789] width 12 height 12
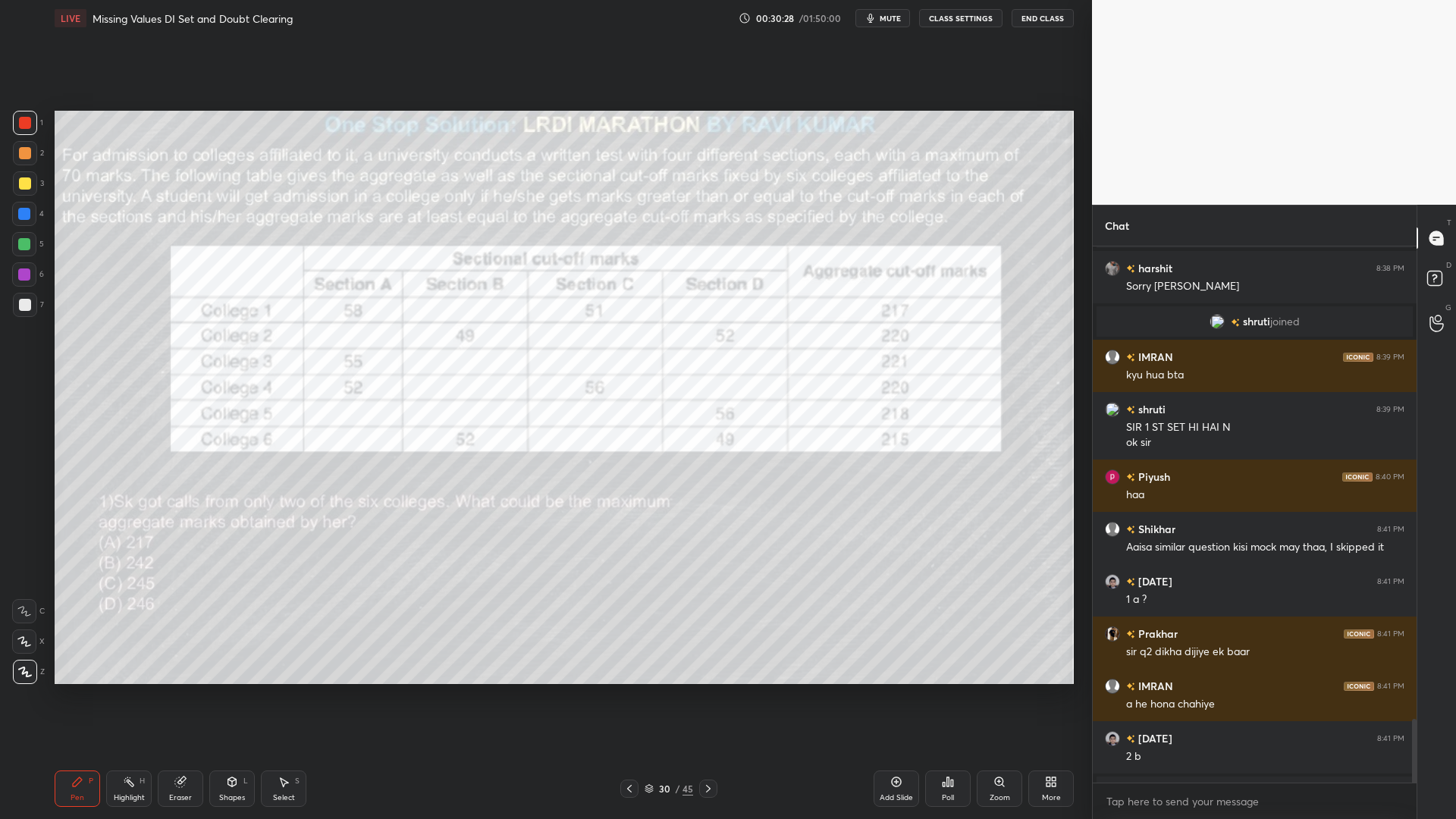
click at [632, 697] on icon at bounding box center [630, 789] width 12 height 12
click at [633, 697] on icon at bounding box center [630, 789] width 12 height 12
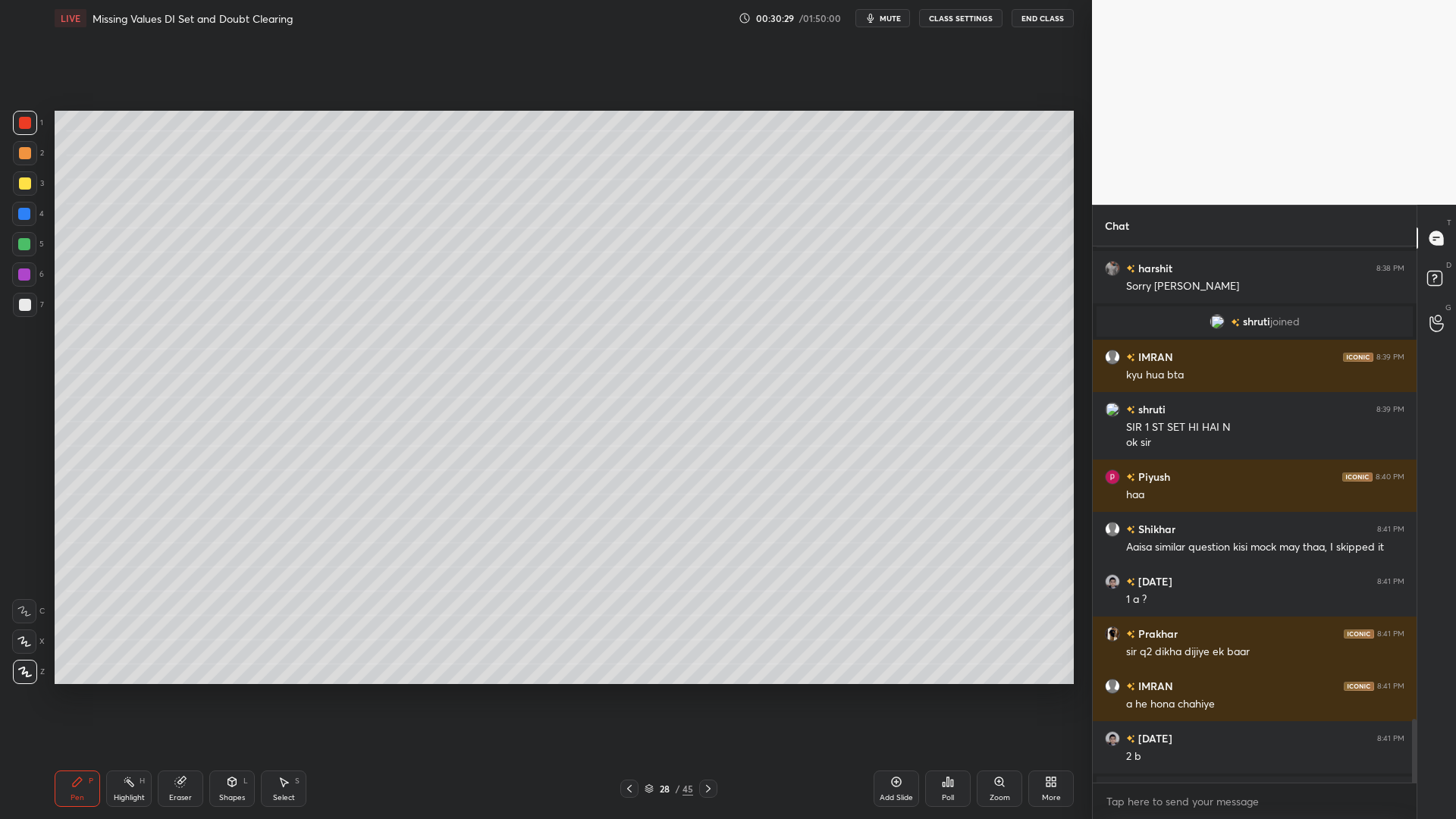
click at [634, 697] on div at bounding box center [630, 789] width 18 height 18
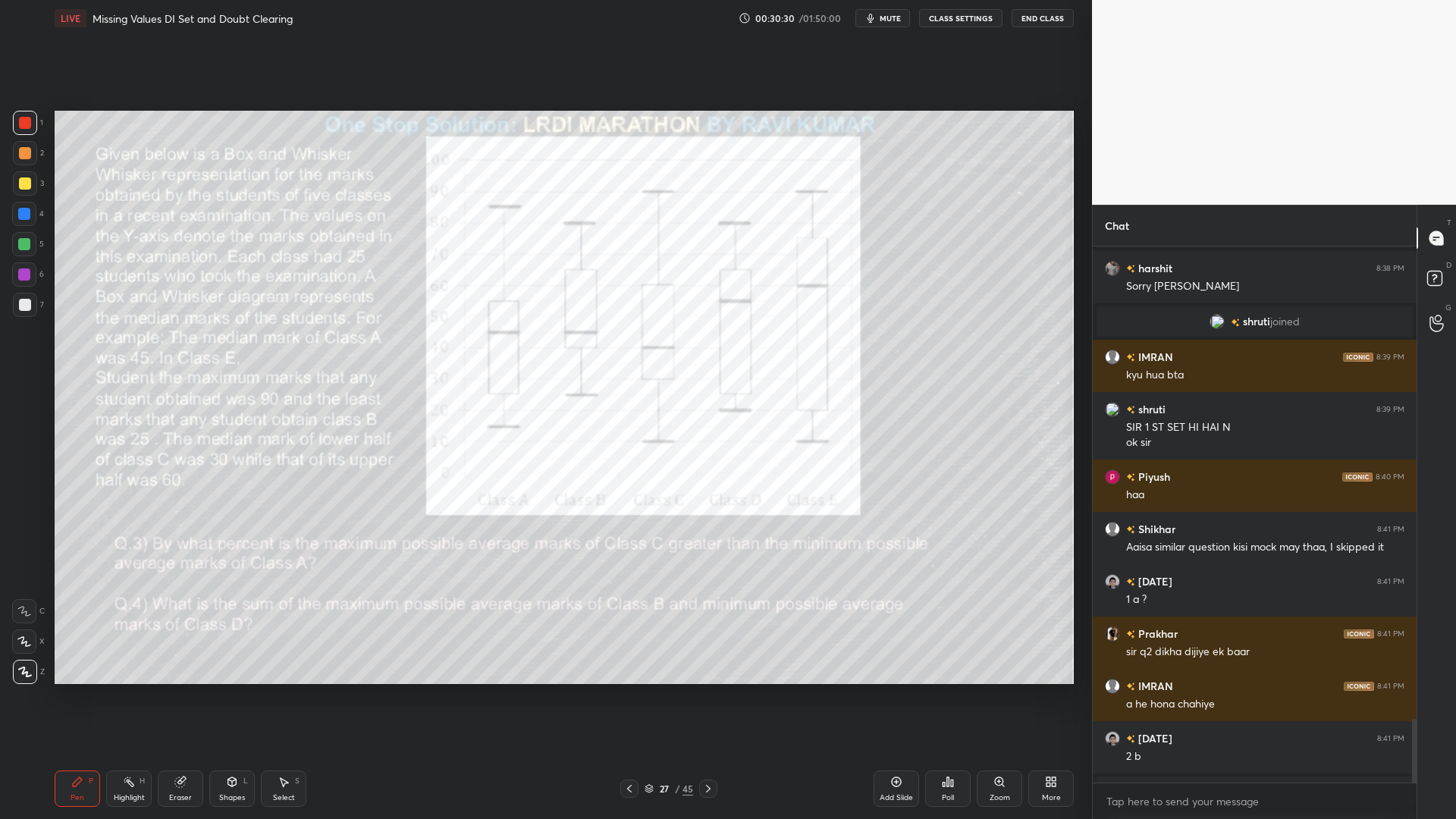
click at [707, 697] on icon at bounding box center [708, 789] width 12 height 12
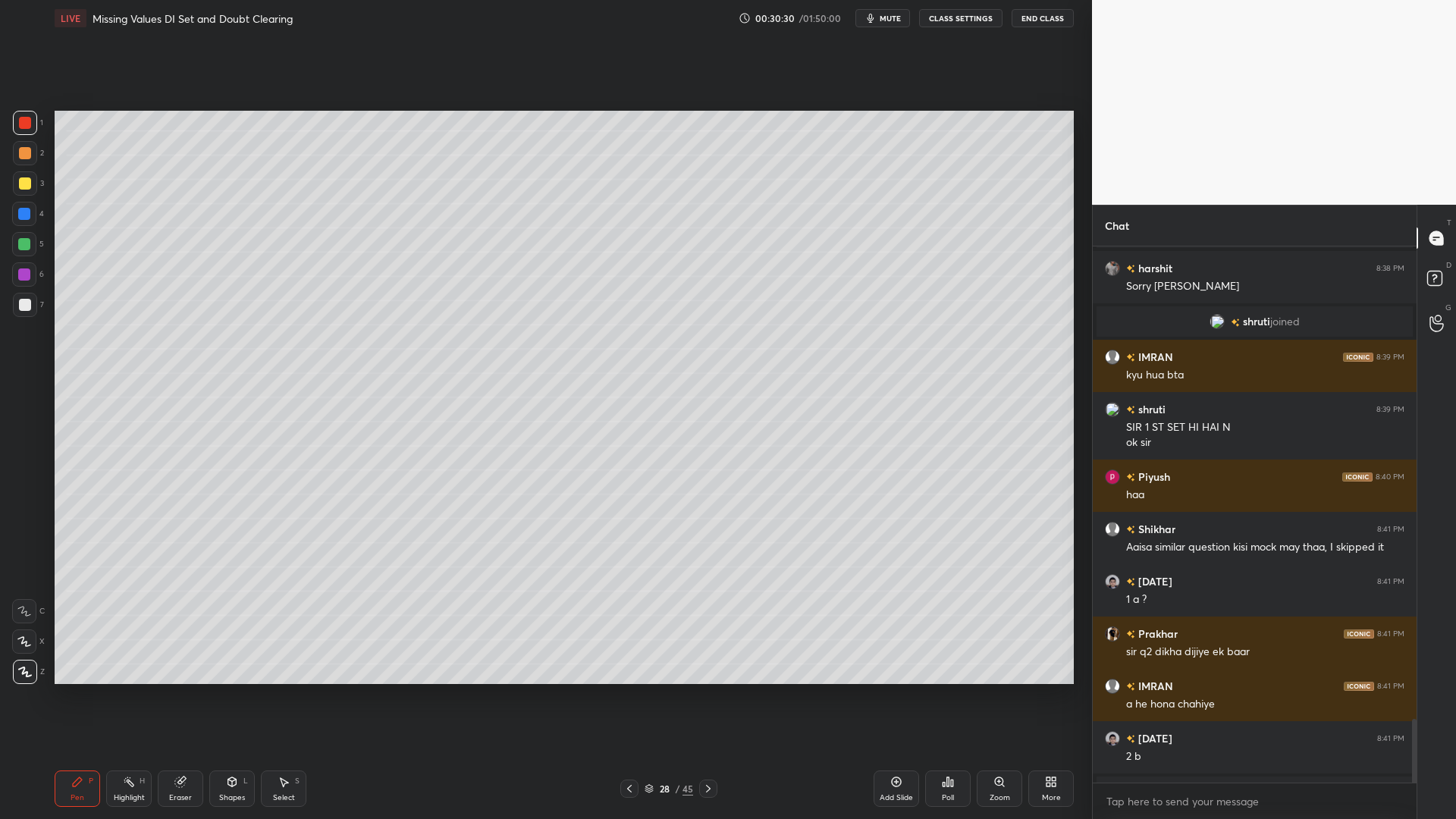
click at [709, 697] on icon at bounding box center [708, 789] width 12 height 12
click at [710, 697] on div at bounding box center [708, 789] width 18 height 18
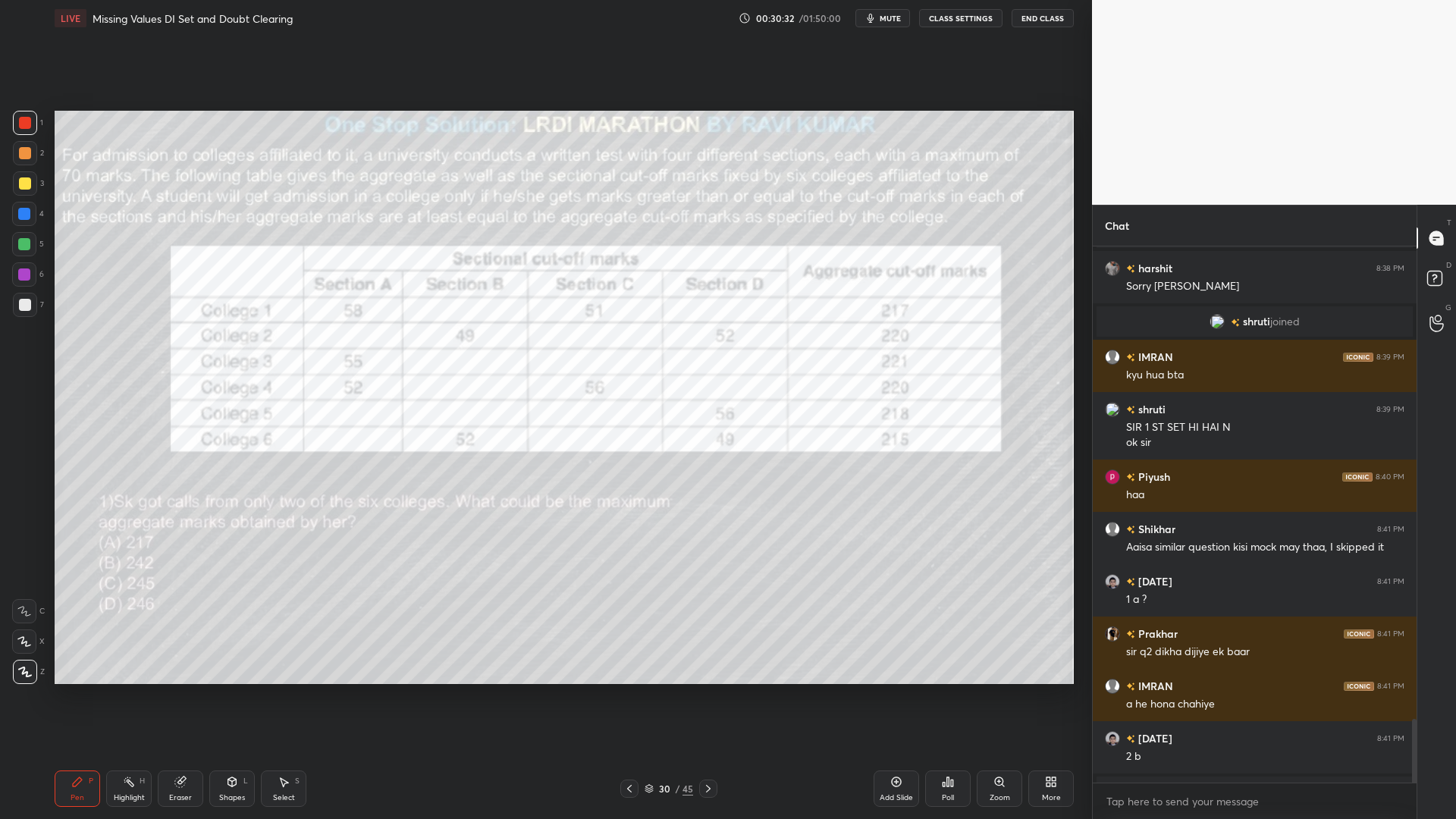
click at [189, 697] on div "Eraser" at bounding box center [181, 789] width 46 height 37
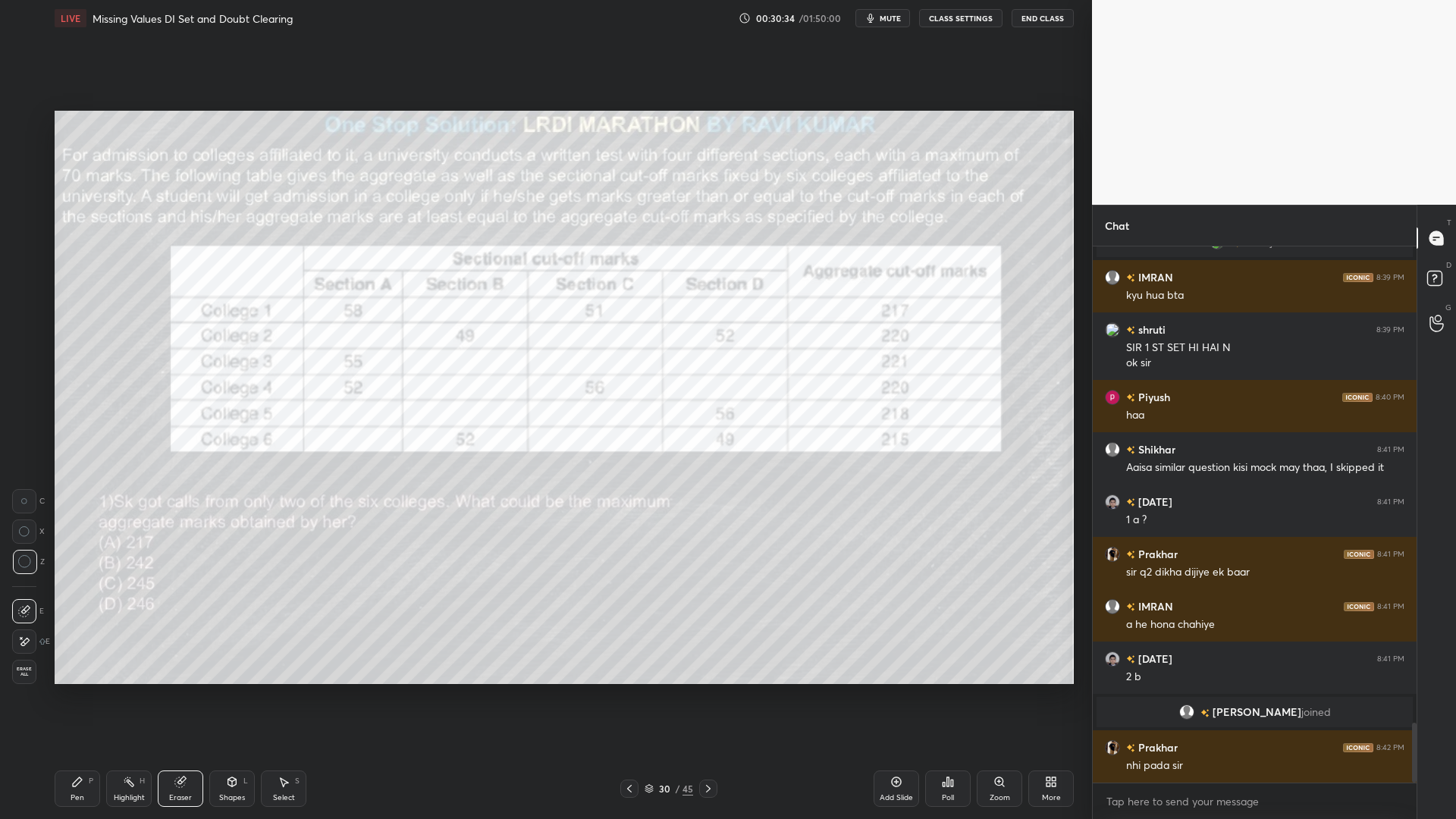
click at [85, 697] on div "Pen P" at bounding box center [78, 789] width 46 height 37
click at [23, 236] on div at bounding box center [24, 244] width 24 height 24
click at [632, 697] on icon at bounding box center [630, 789] width 12 height 12
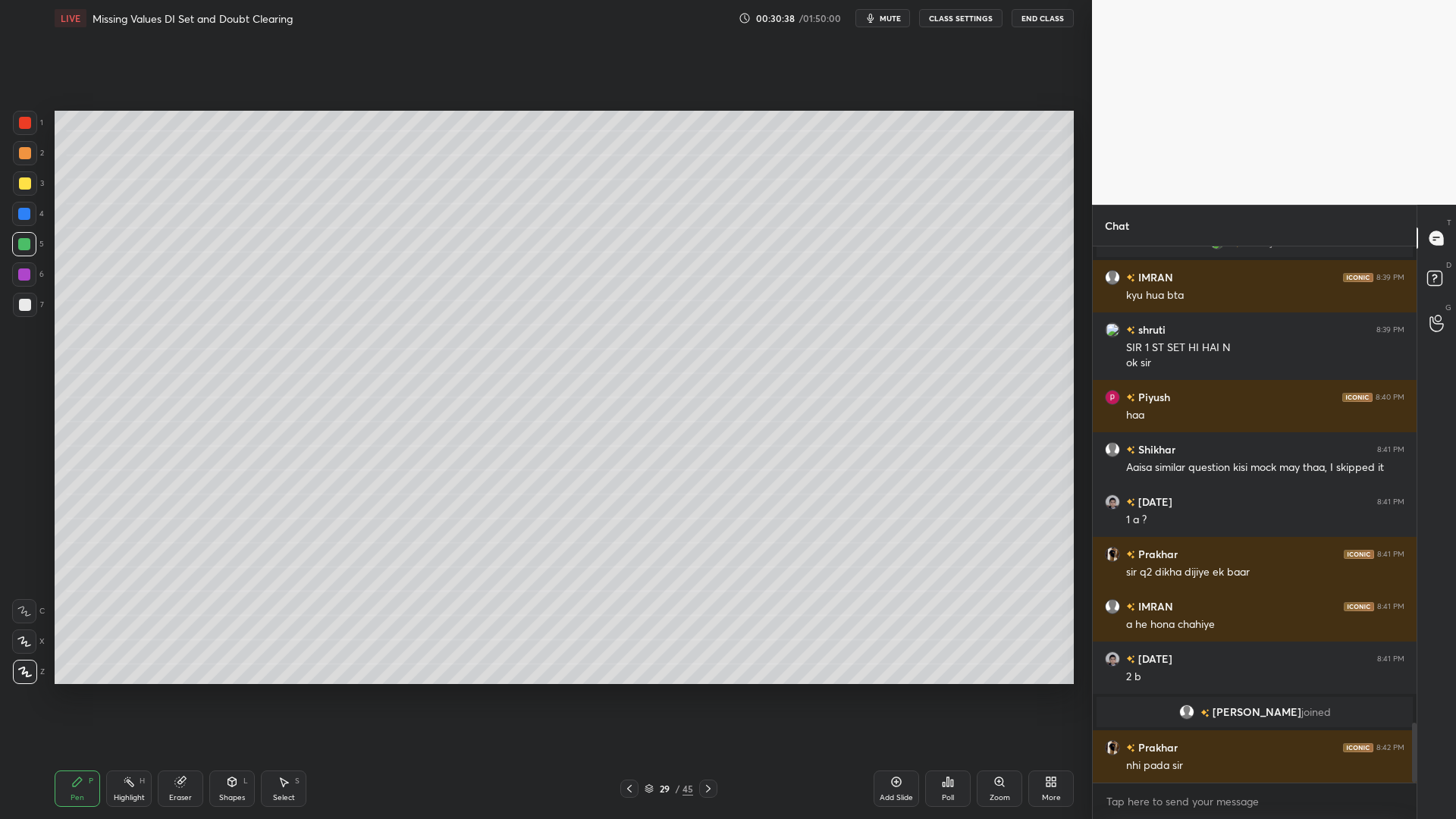
click at [899, 697] on icon at bounding box center [896, 782] width 12 height 12
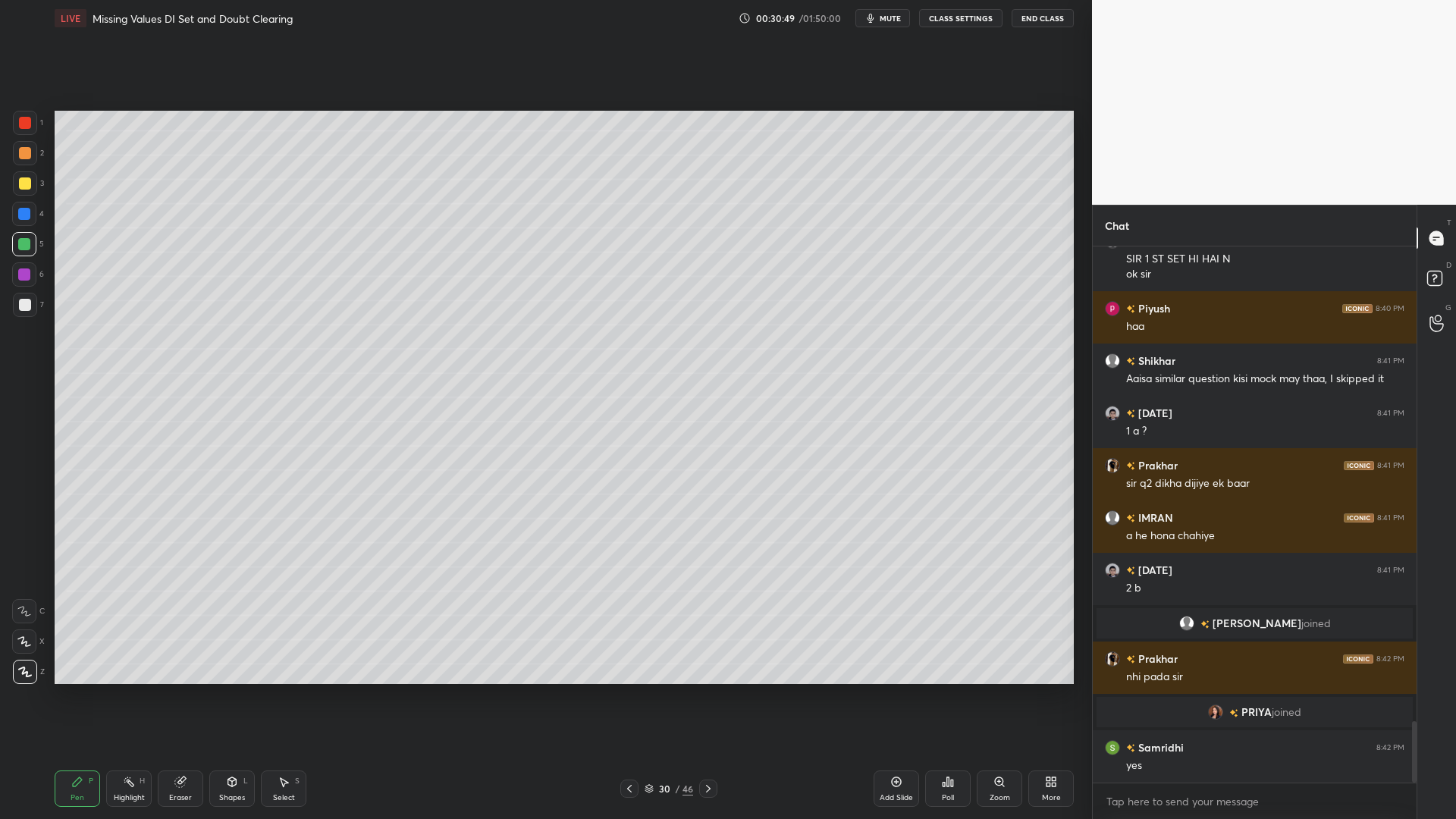
scroll to position [4125, 0]
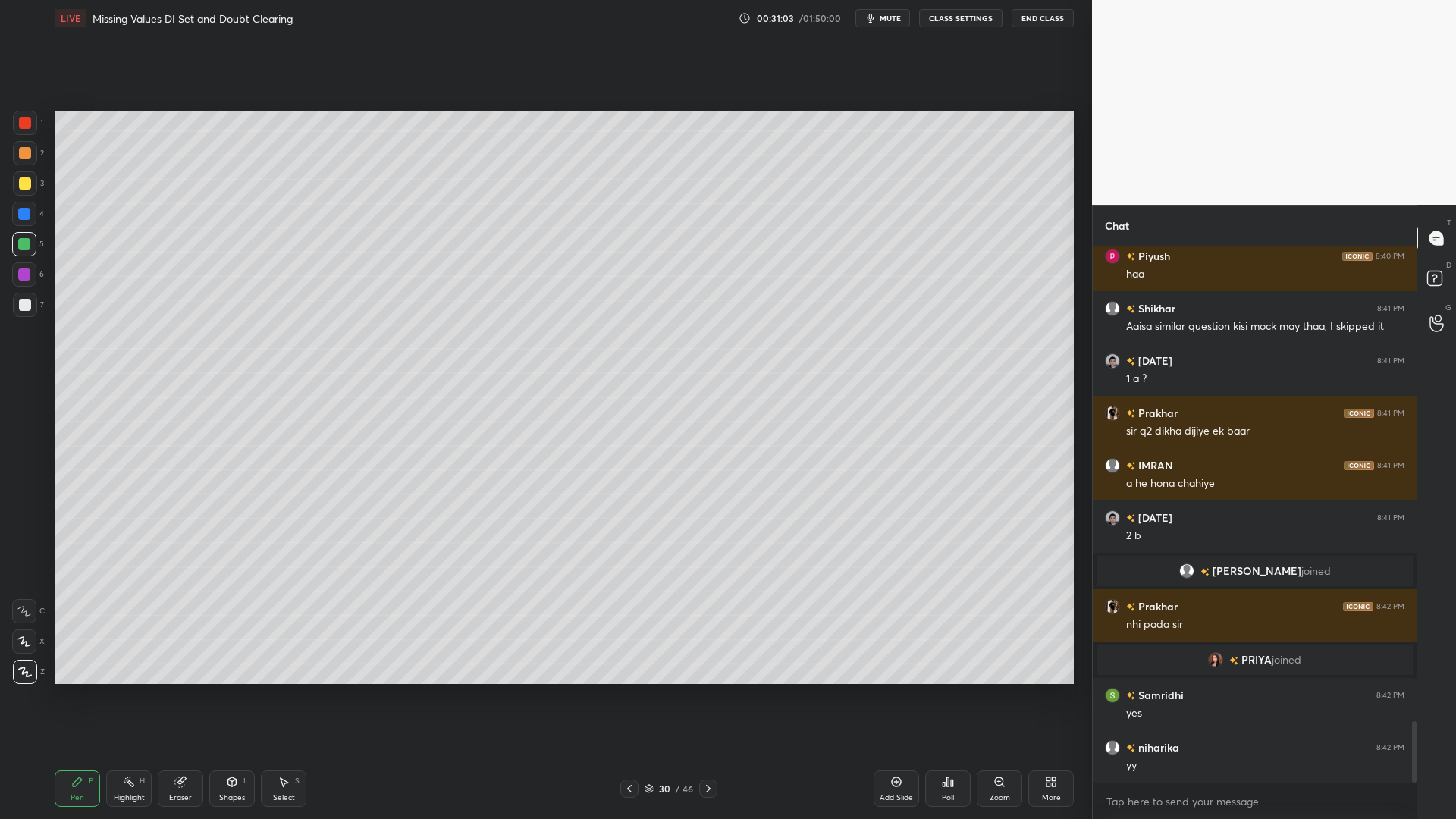
click at [27, 278] on div at bounding box center [24, 275] width 12 height 12
drag, startPoint x: 26, startPoint y: 219, endPoint x: 51, endPoint y: 255, distance: 43.8
click at [26, 219] on div at bounding box center [24, 214] width 12 height 12
drag, startPoint x: 27, startPoint y: 247, endPoint x: 25, endPoint y: 260, distance: 13.2
click at [27, 249] on div at bounding box center [24, 244] width 12 height 12
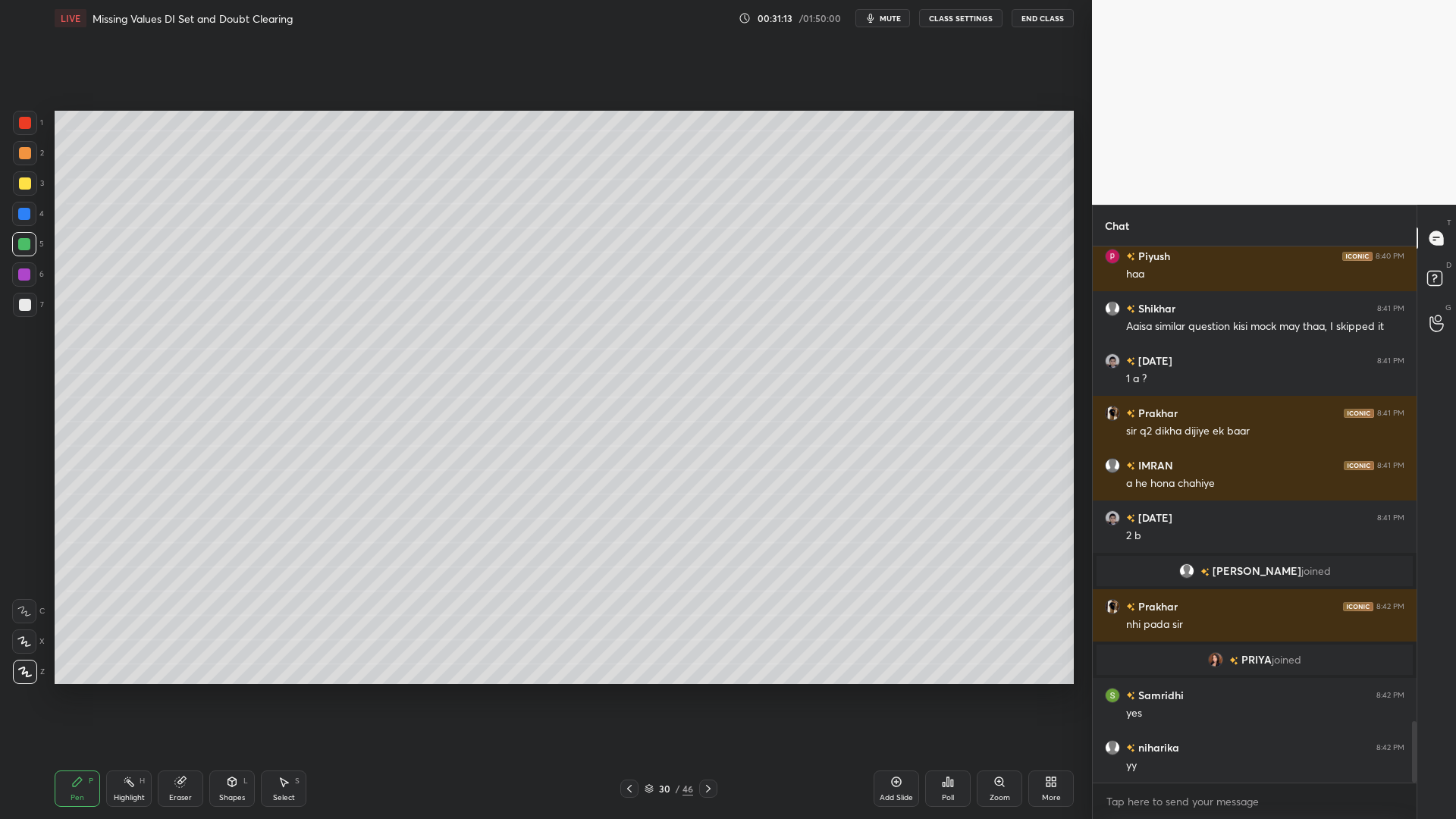
click at [24, 302] on div at bounding box center [25, 305] width 12 height 12
click at [705, 697] on icon at bounding box center [708, 789] width 12 height 12
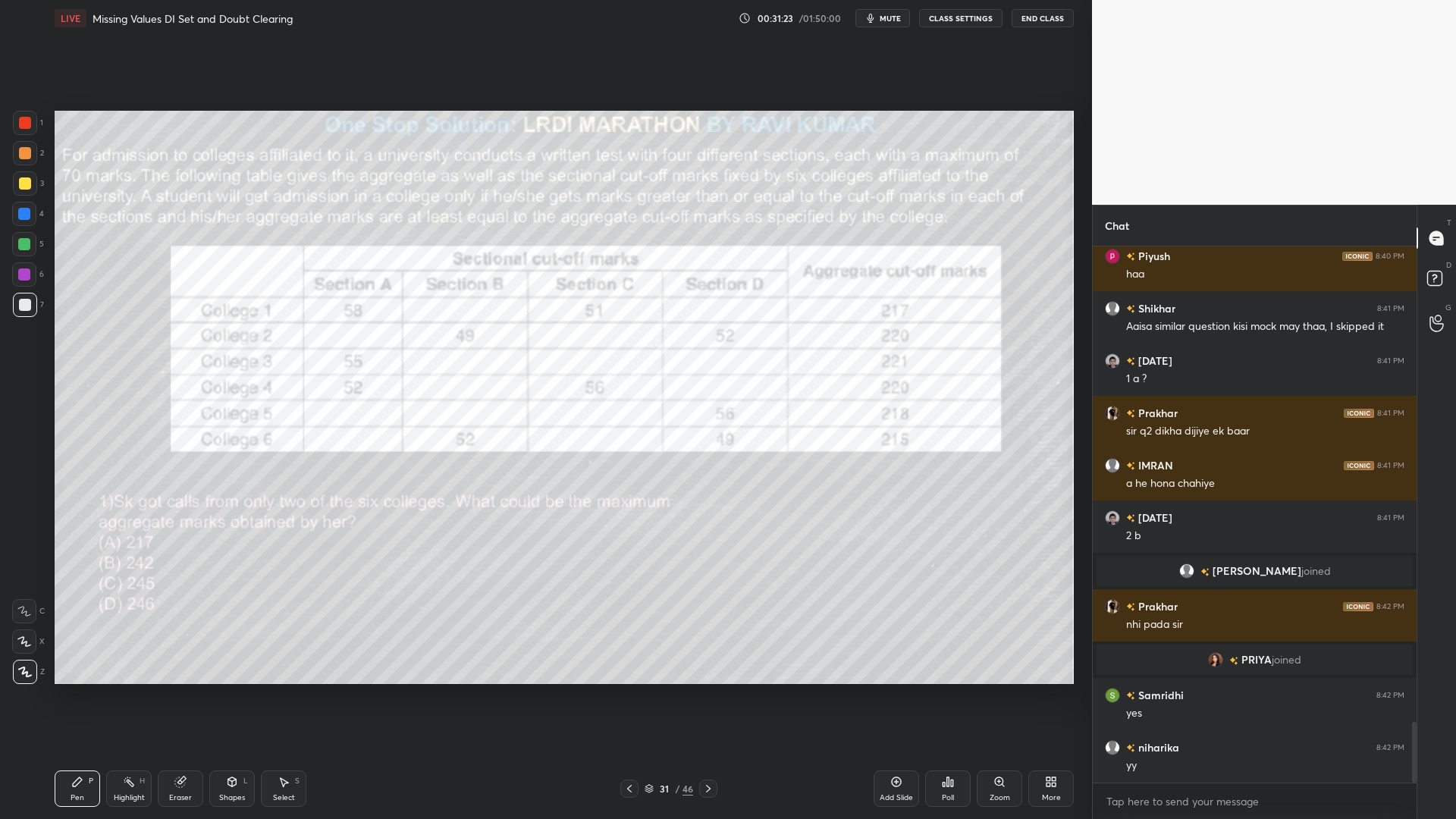
scroll to position [4177, 0]
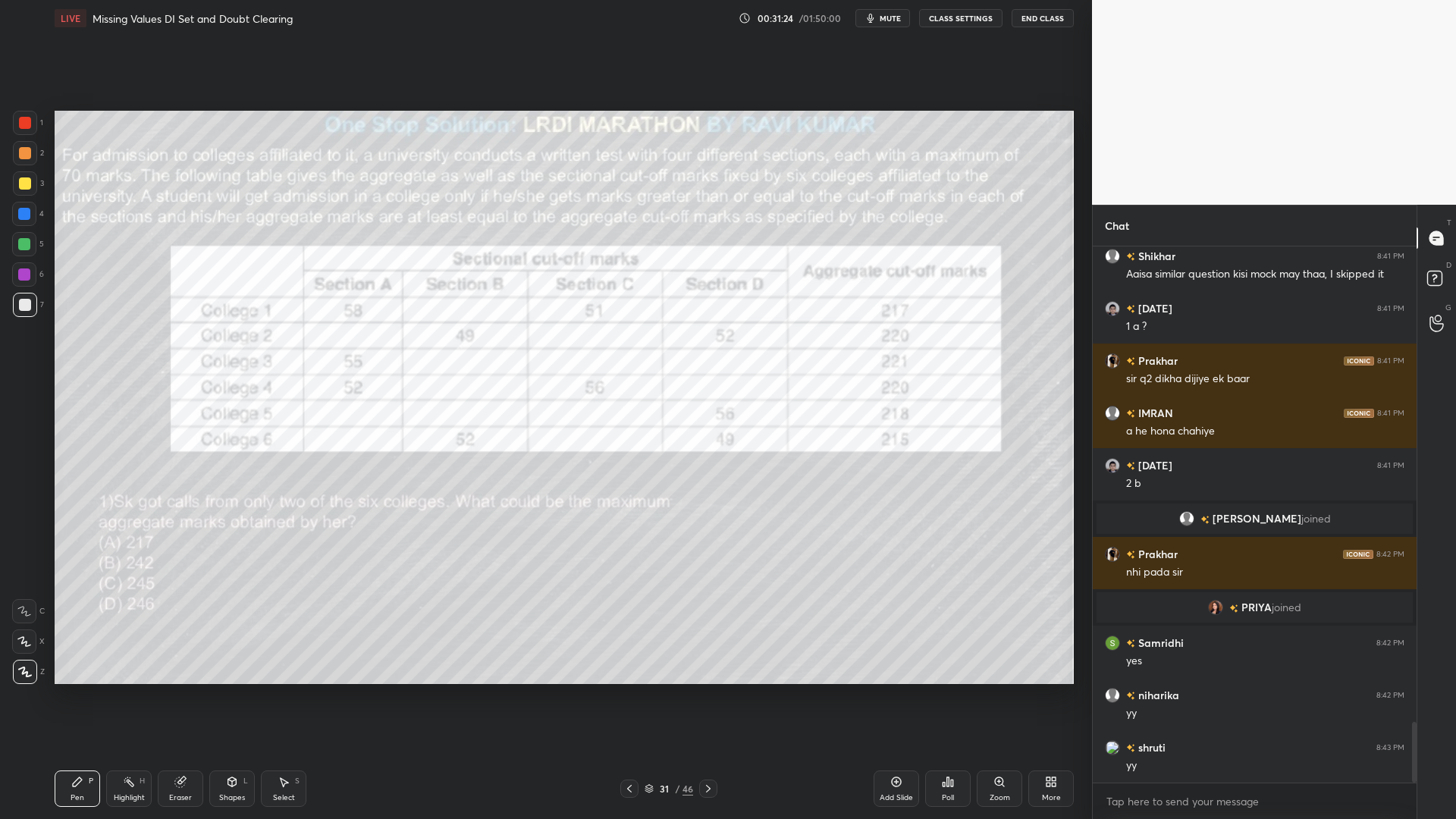
click at [630, 697] on icon at bounding box center [630, 789] width 12 height 12
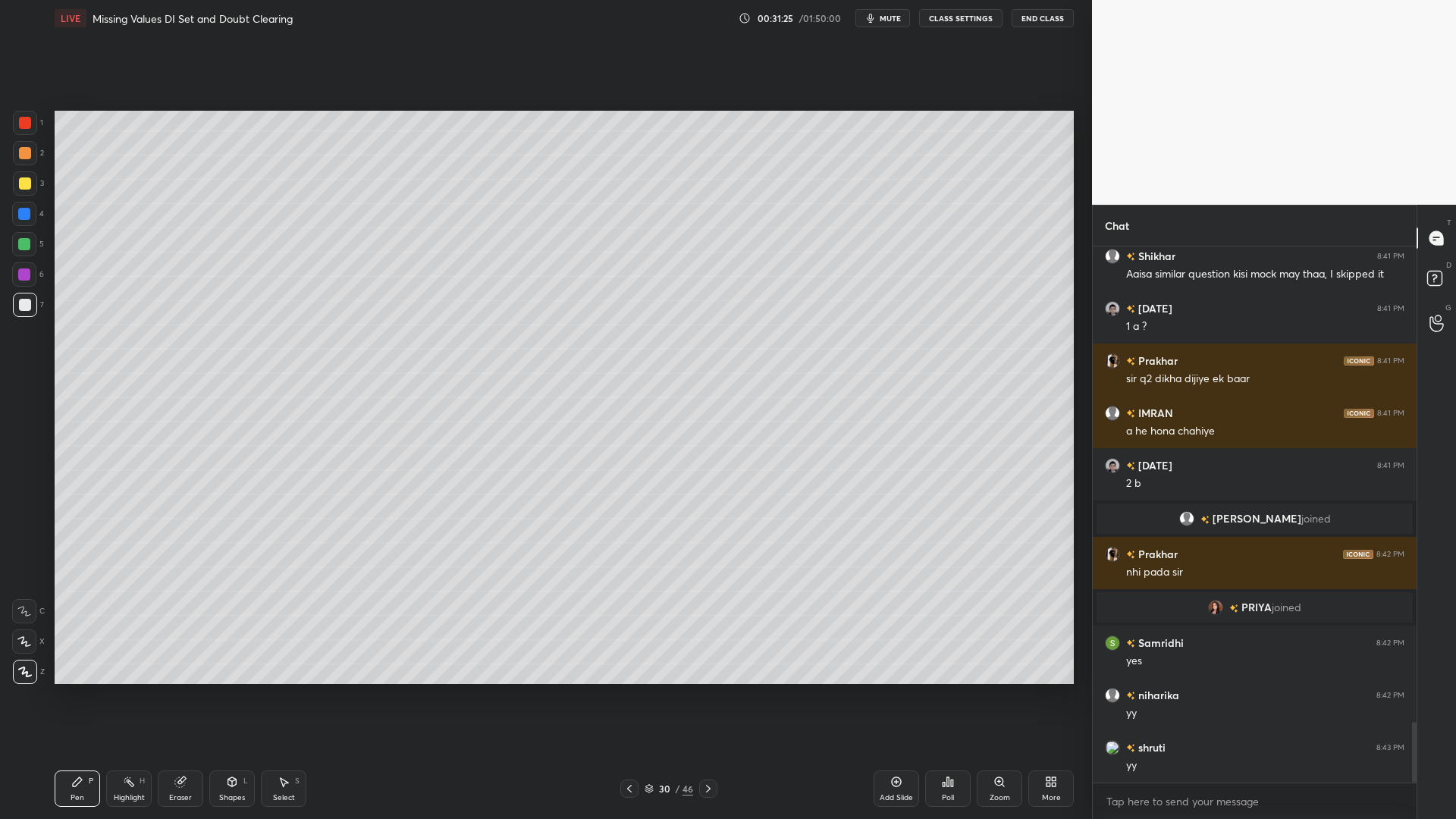
click at [30, 221] on div at bounding box center [24, 214] width 24 height 24
click at [27, 121] on div at bounding box center [25, 122] width 12 height 12
click at [19, 270] on div at bounding box center [24, 275] width 12 height 12
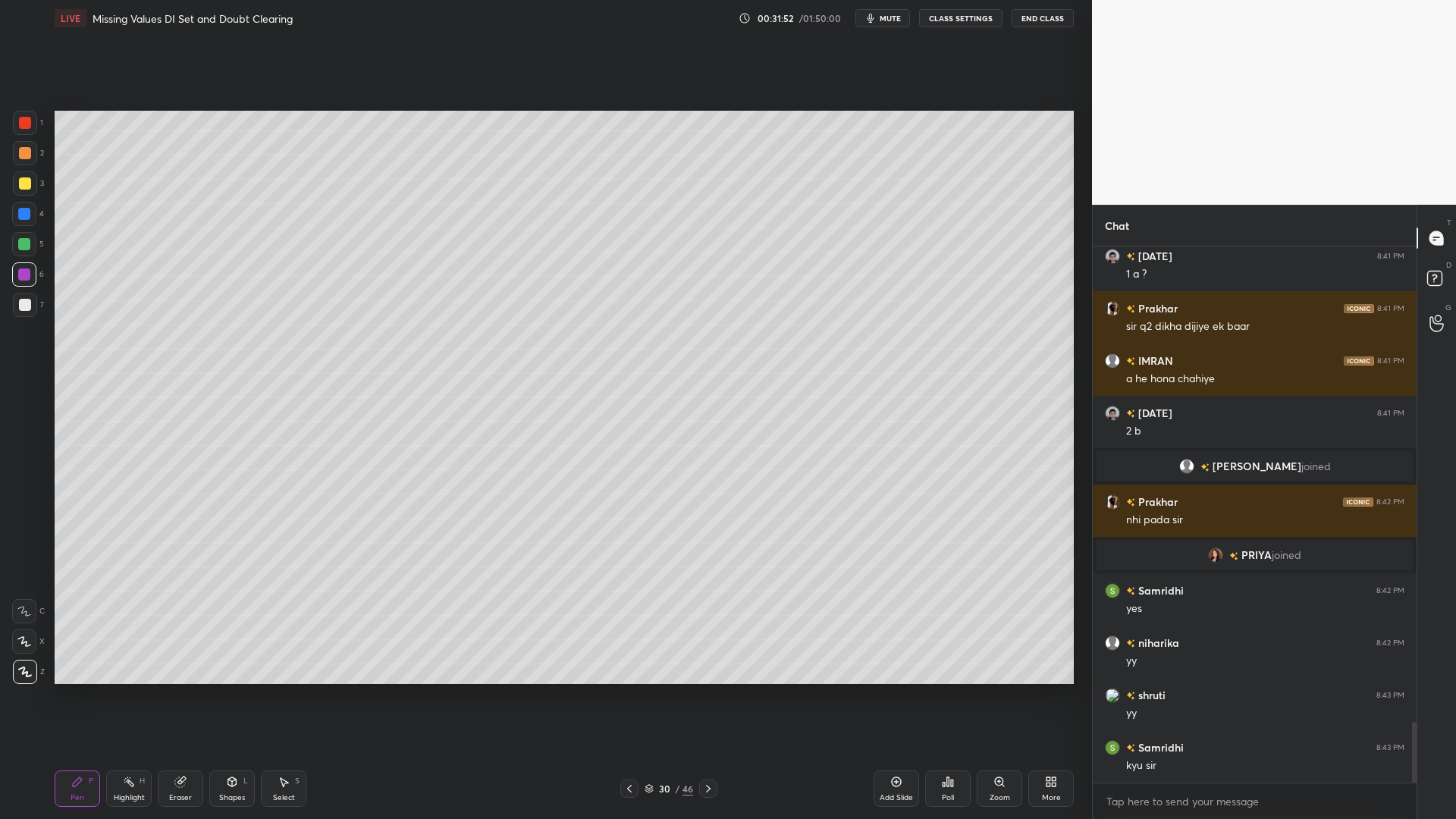
click at [23, 272] on div at bounding box center [24, 275] width 12 height 12
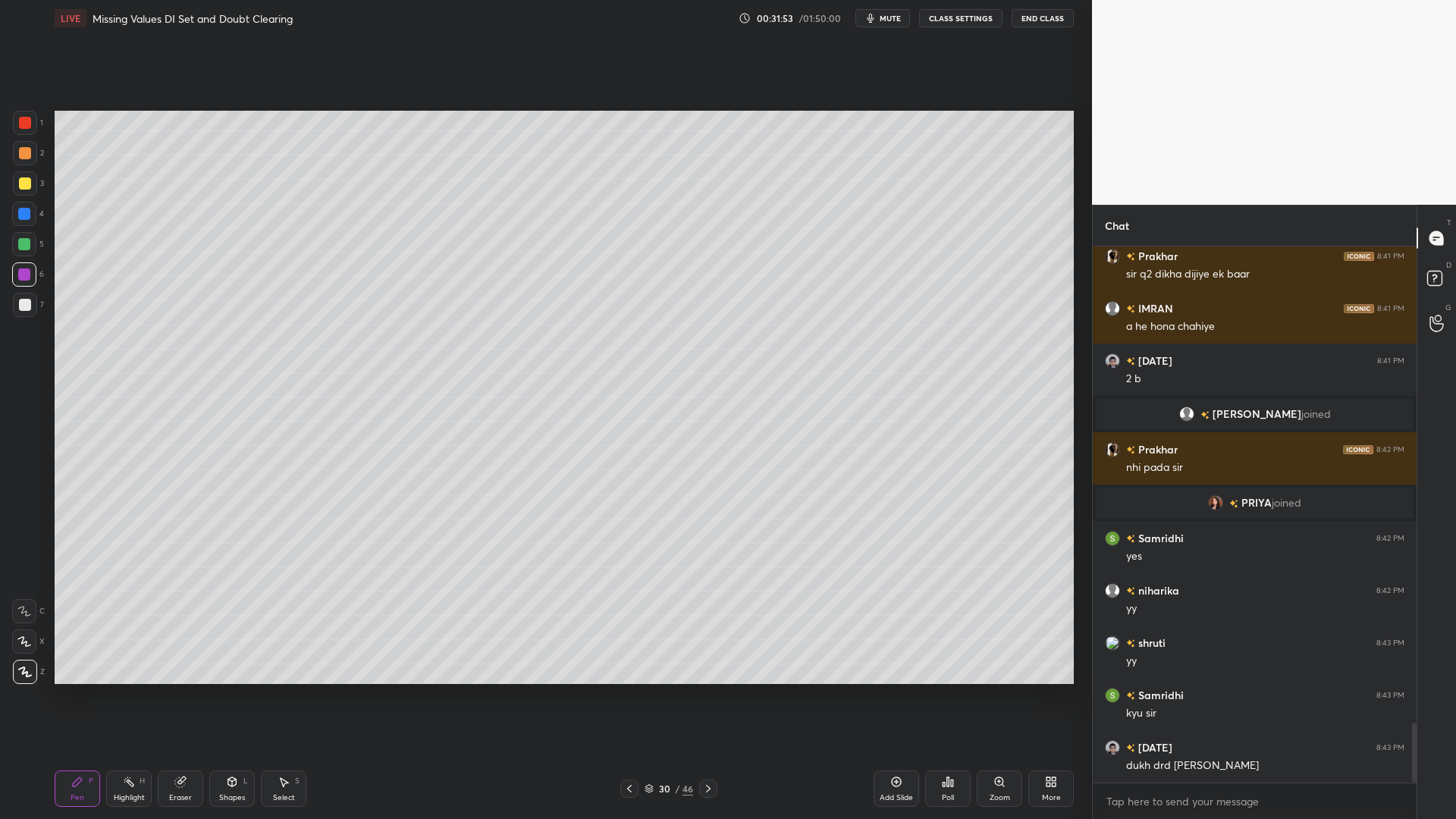
drag, startPoint x: 24, startPoint y: 193, endPoint x: 48, endPoint y: 241, distance: 53.7
click at [24, 193] on div at bounding box center [25, 183] width 24 height 24
drag, startPoint x: 178, startPoint y: 780, endPoint x: 268, endPoint y: 736, distance: 100.2
click at [177, 697] on icon at bounding box center [180, 783] width 10 height 10
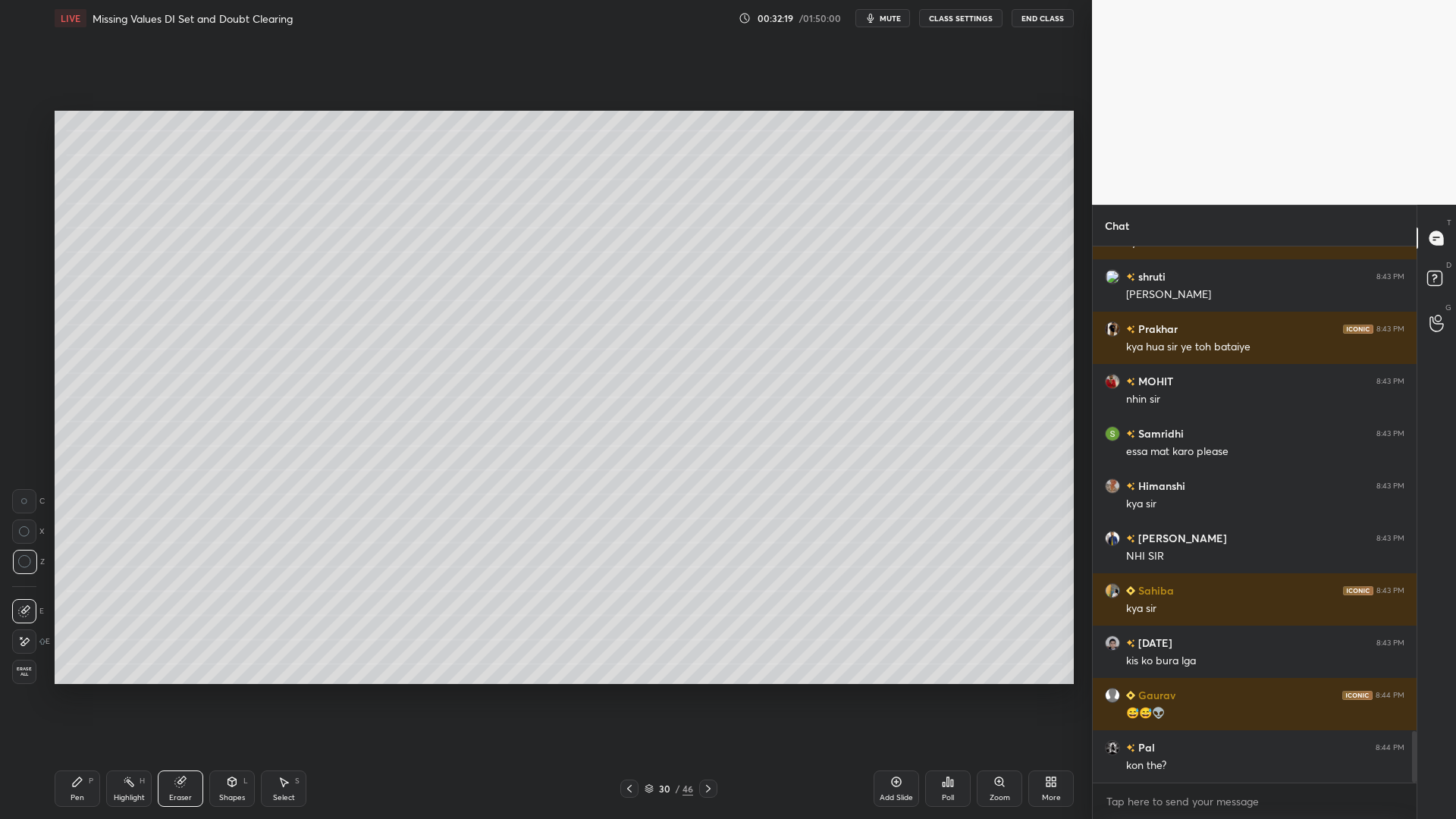
scroll to position [5067, 0]
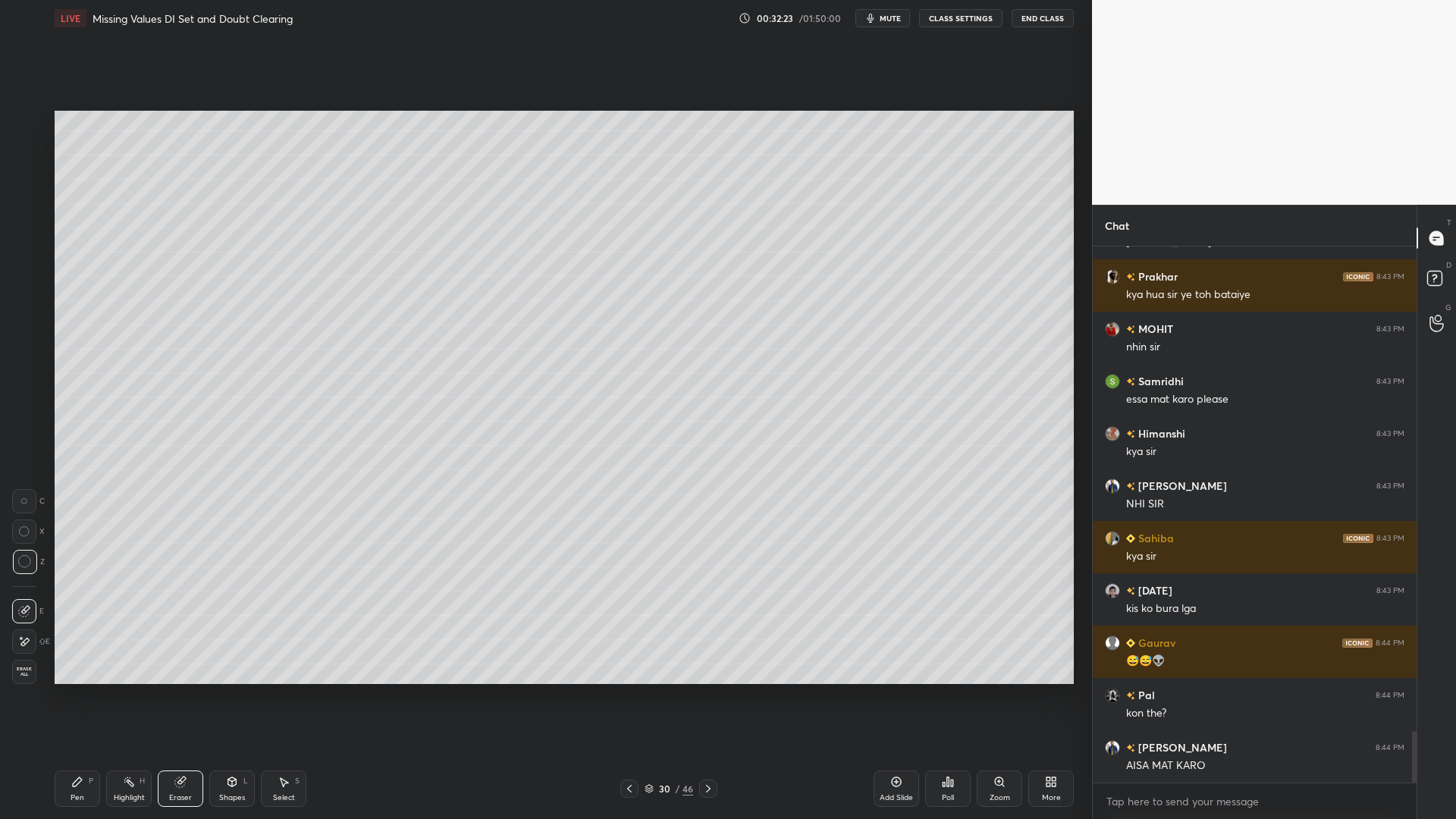
click at [59, 697] on div "Pen P" at bounding box center [78, 789] width 46 height 37
drag, startPoint x: 27, startPoint y: 151, endPoint x: 22, endPoint y: 161, distance: 11.2
click at [24, 156] on div at bounding box center [25, 153] width 12 height 12
click at [24, 247] on div at bounding box center [24, 244] width 12 height 12
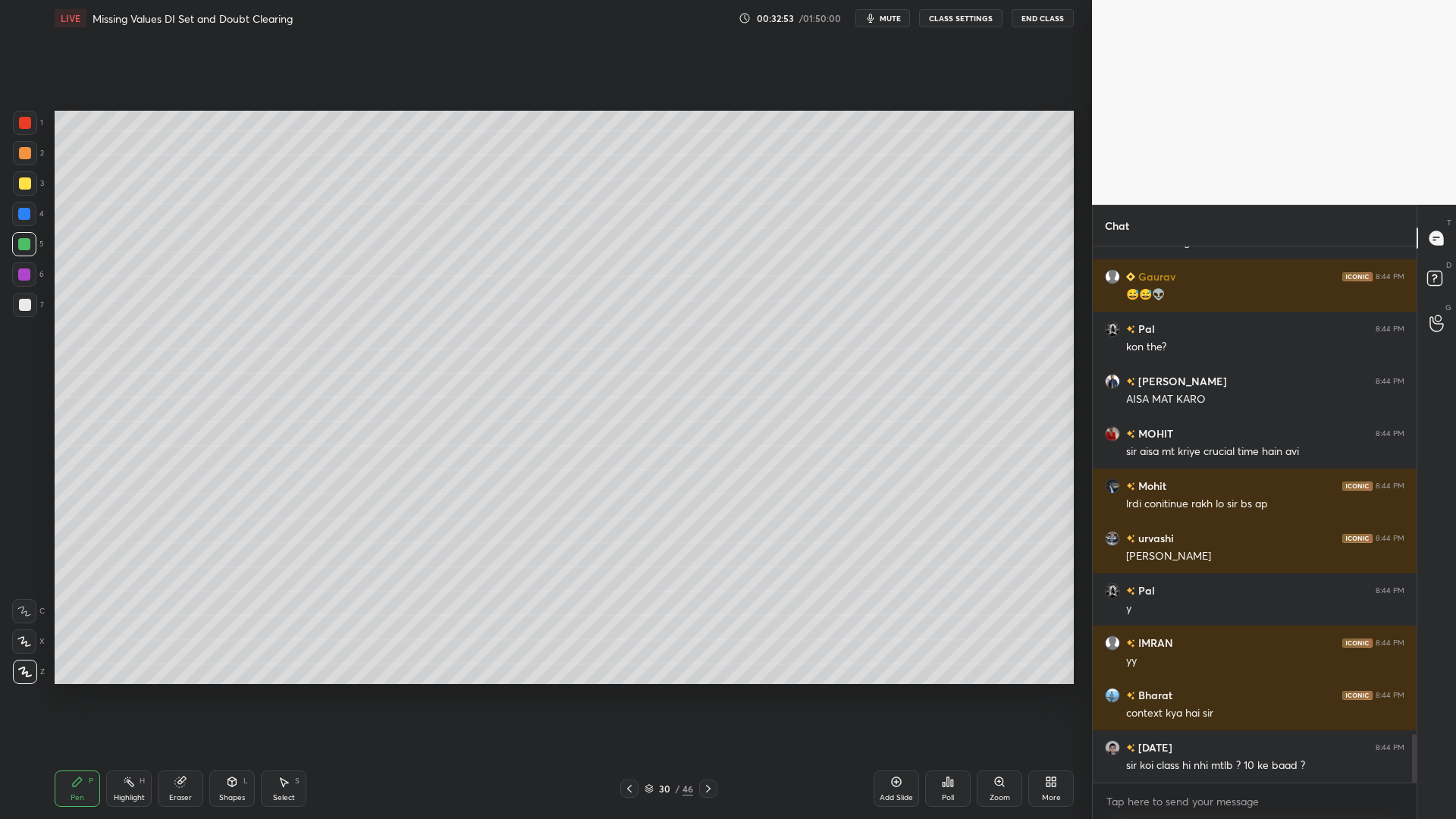
scroll to position [5485, 0]
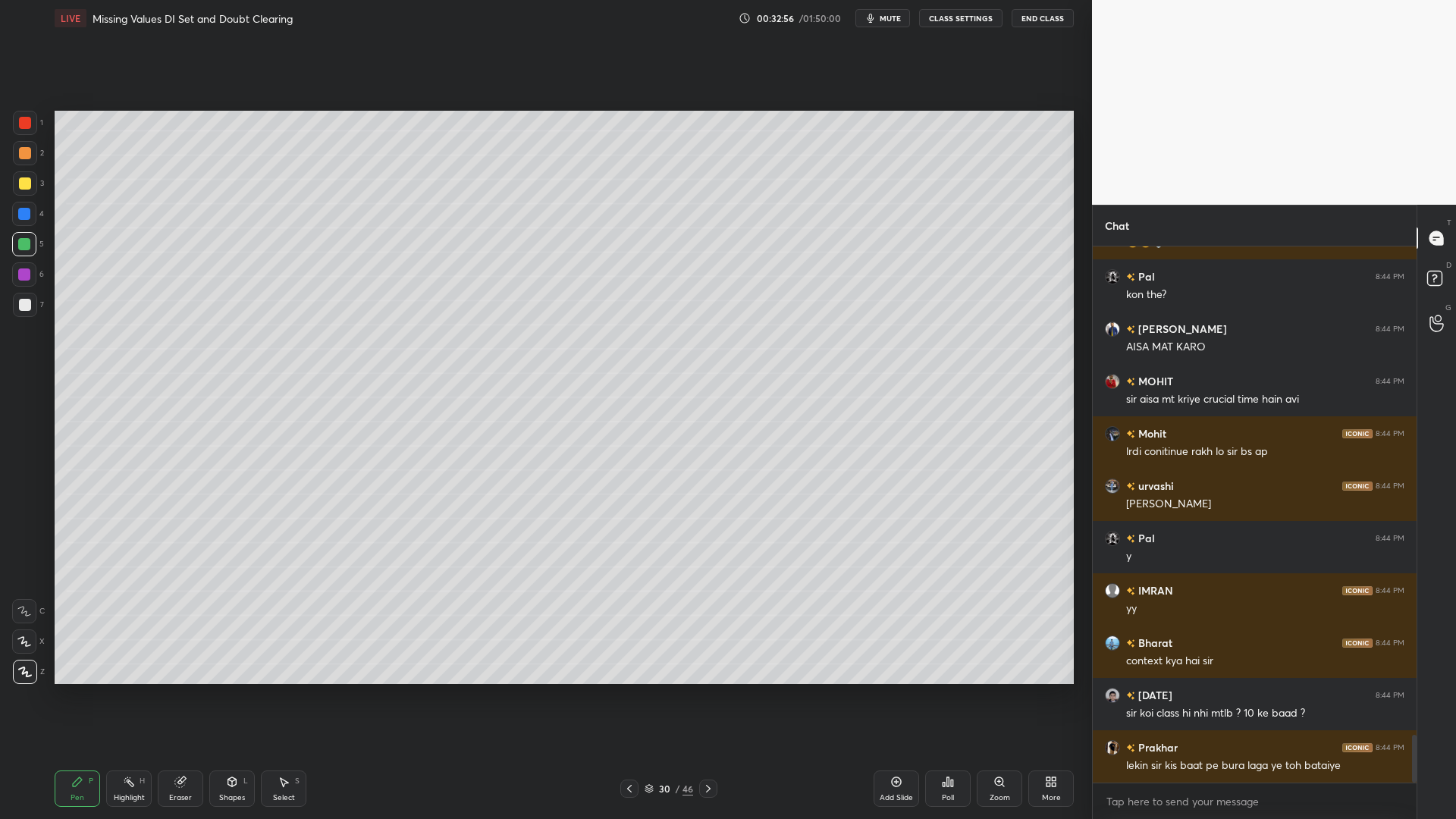
click at [30, 217] on div at bounding box center [24, 214] width 24 height 24
click at [14, 280] on div at bounding box center [24, 275] width 24 height 24
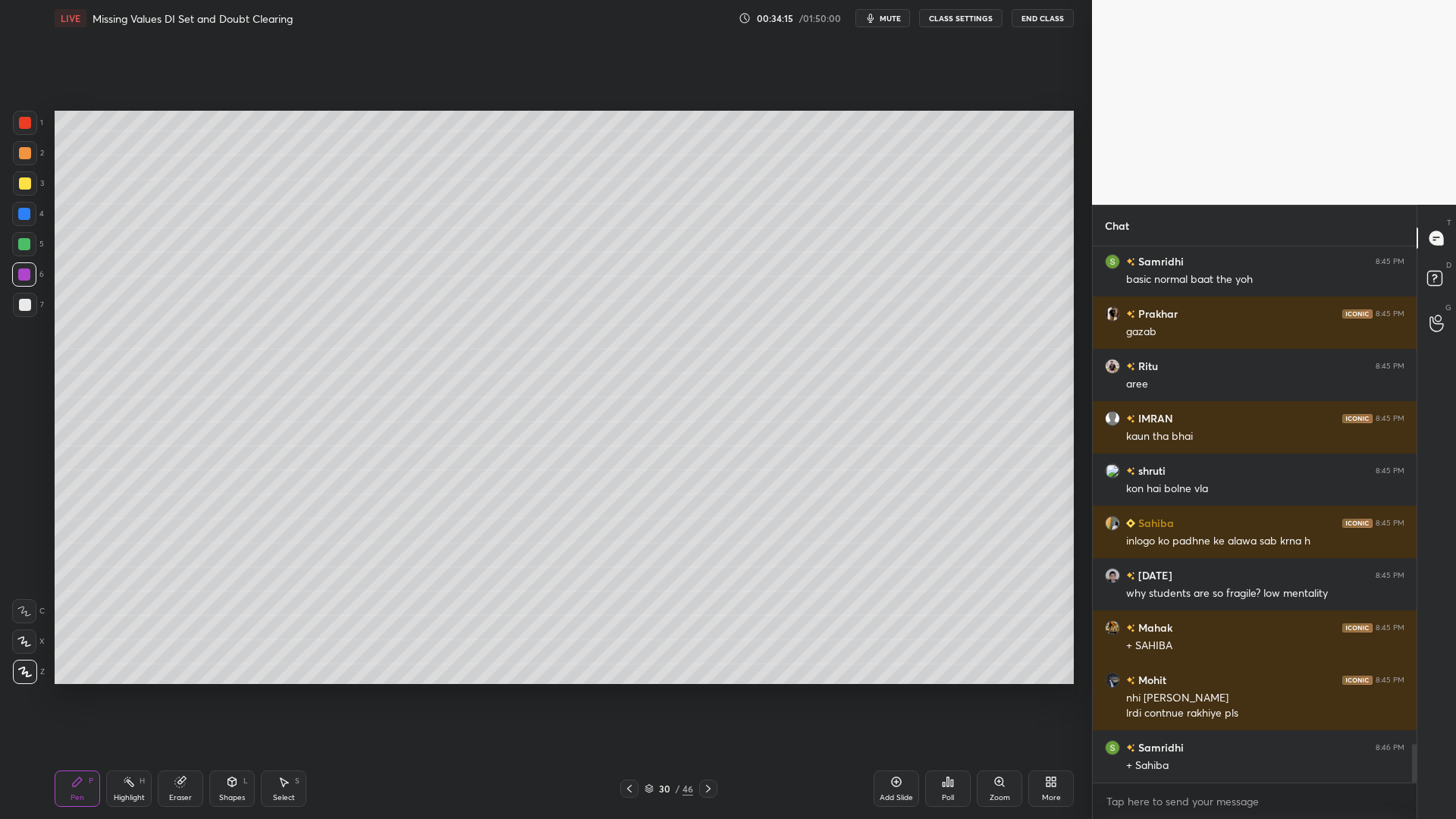
scroll to position [7019, 0]
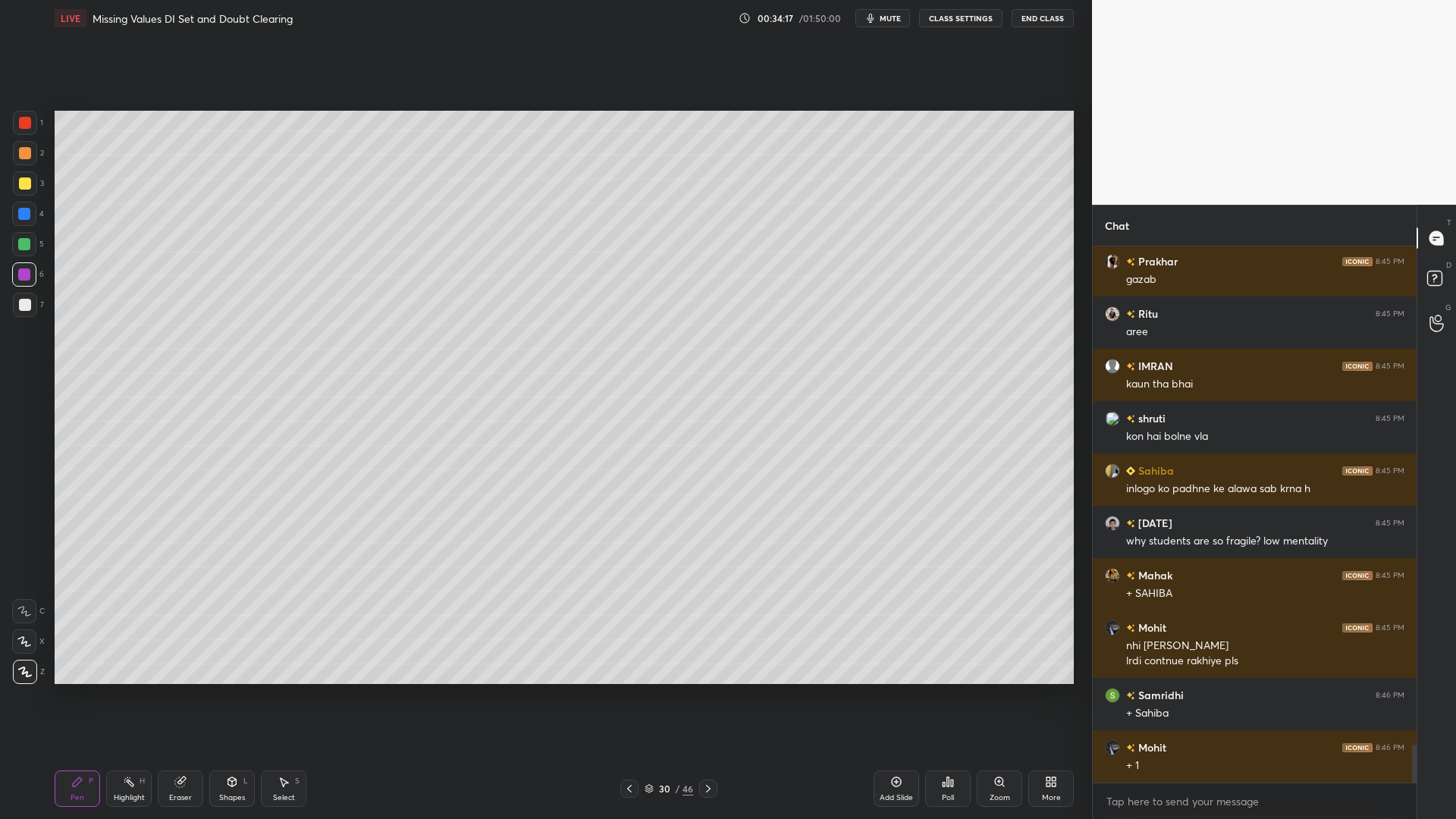
click at [21, 243] on div at bounding box center [24, 244] width 12 height 12
click at [24, 207] on div at bounding box center [24, 214] width 24 height 24
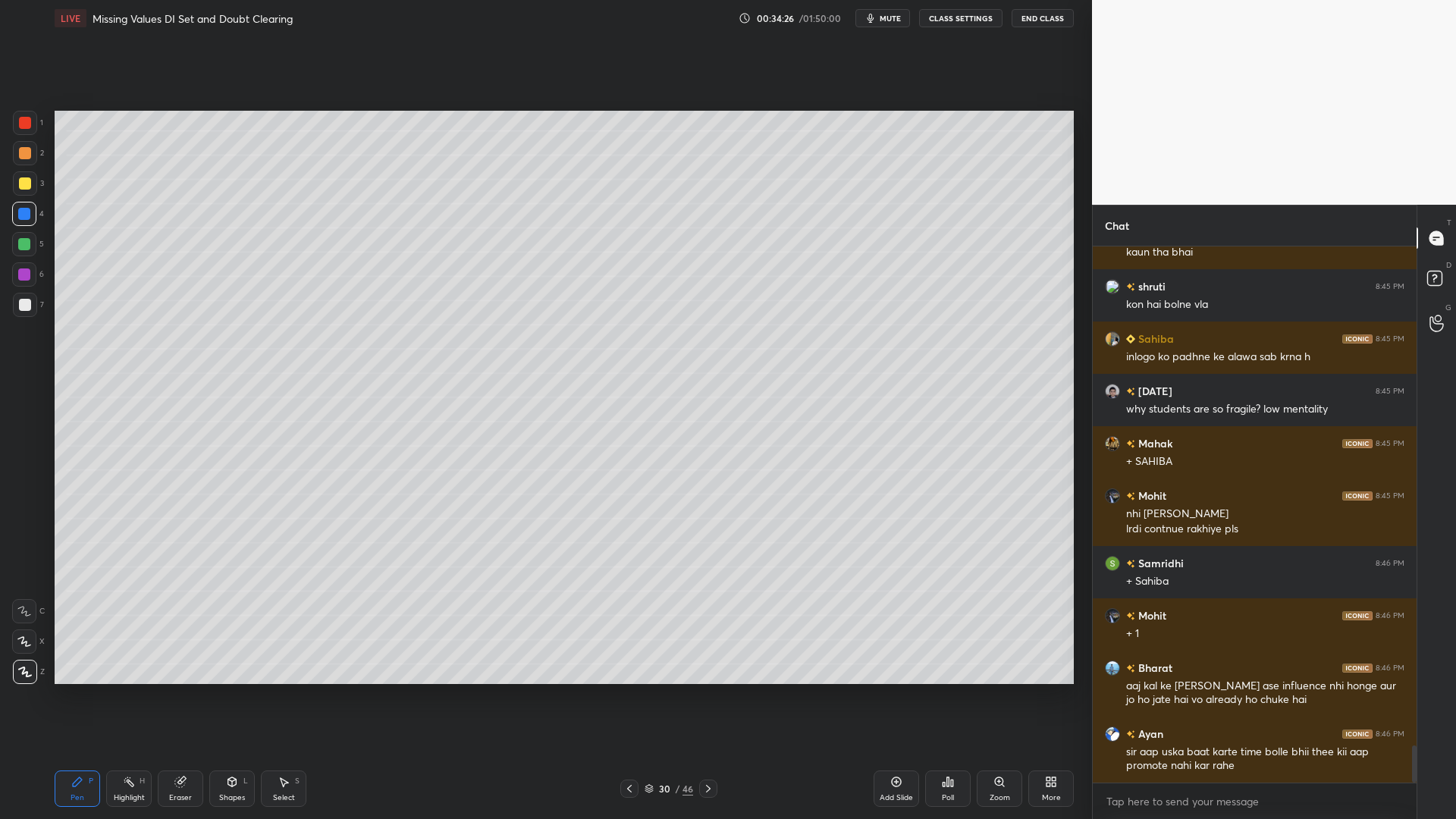
scroll to position [7204, 0]
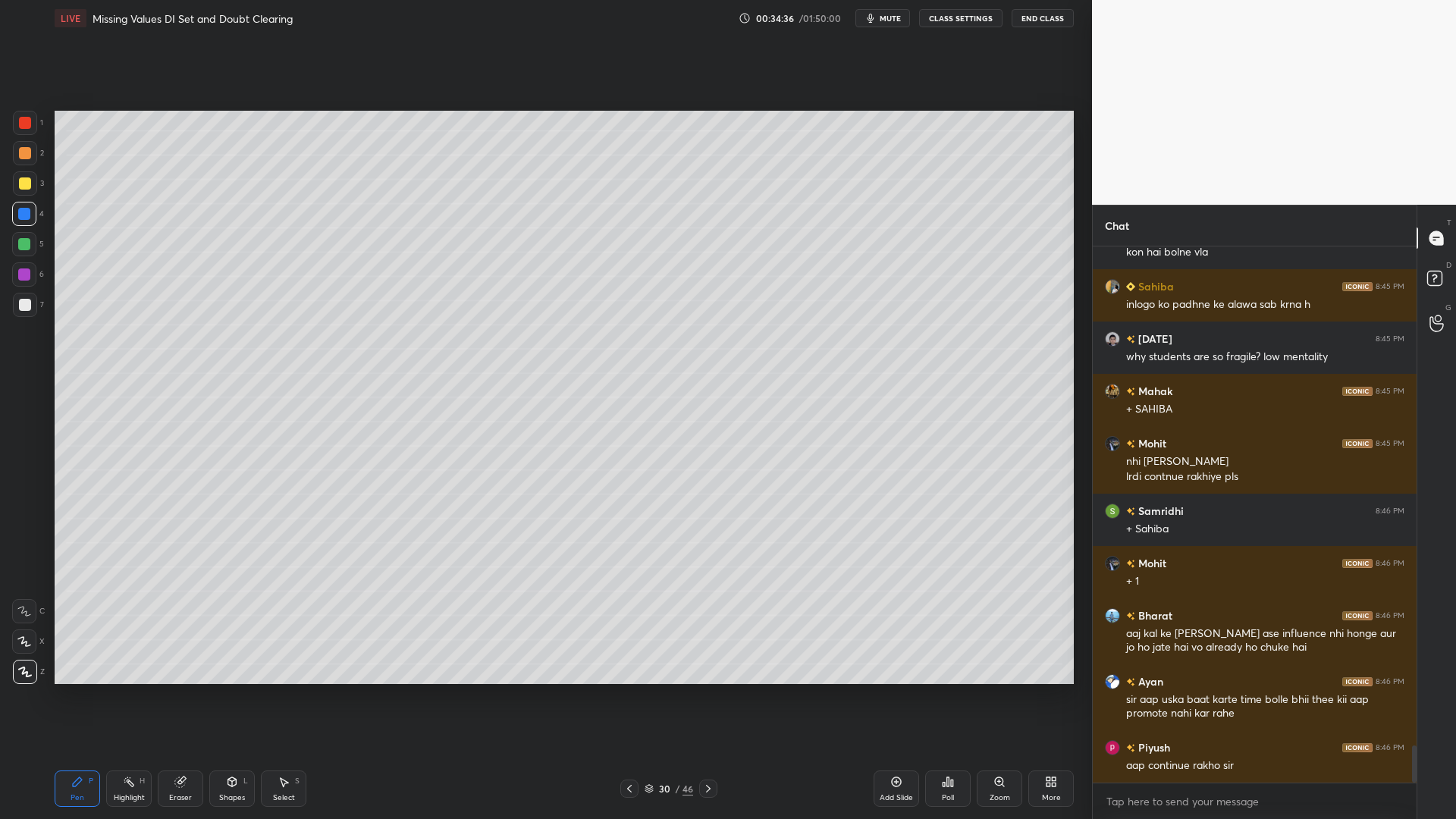
click at [20, 246] on div at bounding box center [24, 244] width 12 height 12
click at [24, 155] on div at bounding box center [25, 153] width 12 height 12
drag, startPoint x: 23, startPoint y: 176, endPoint x: 29, endPoint y: 186, distance: 11.7
click at [23, 177] on div at bounding box center [25, 183] width 24 height 24
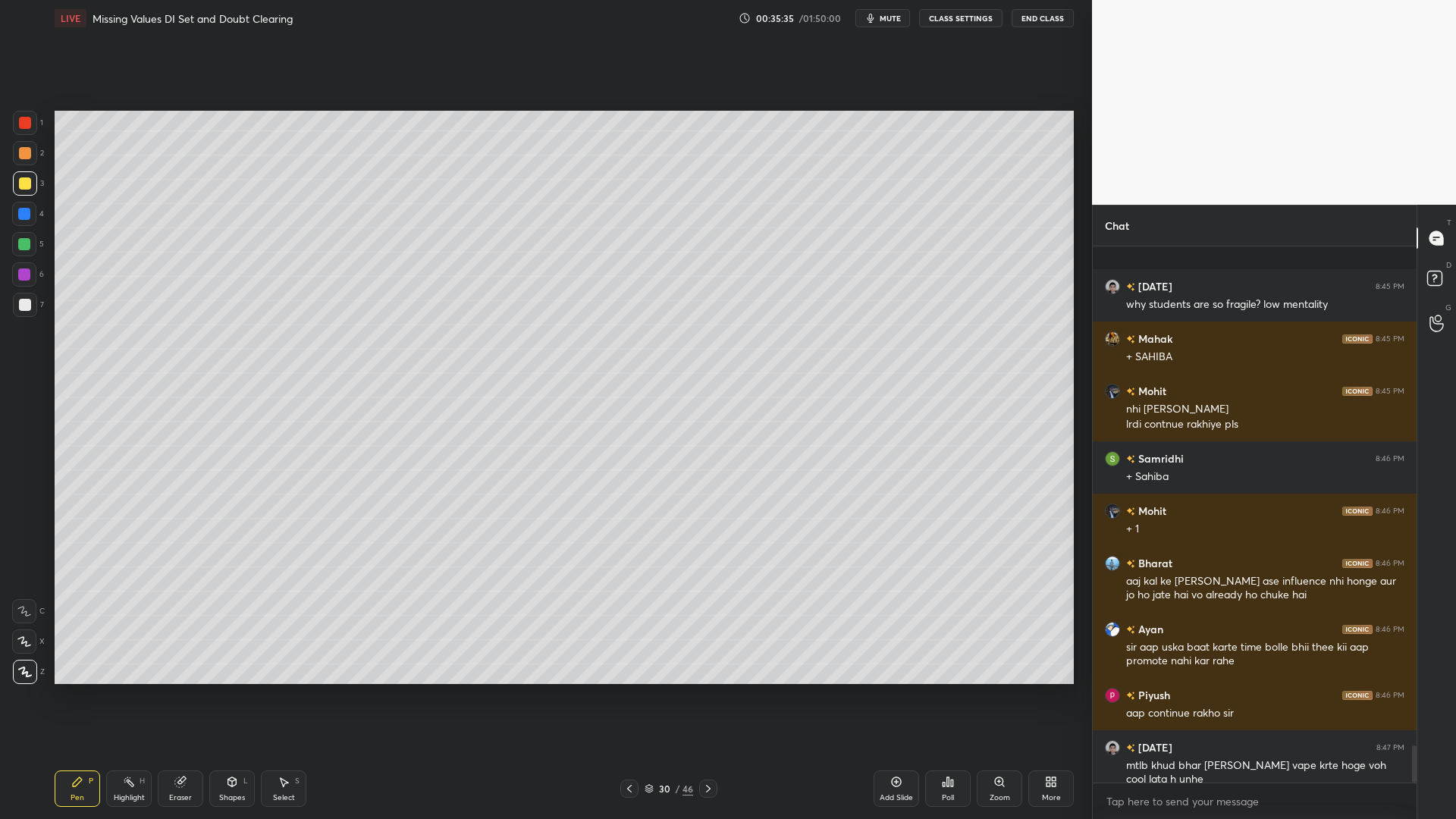
scroll to position [7335, 0]
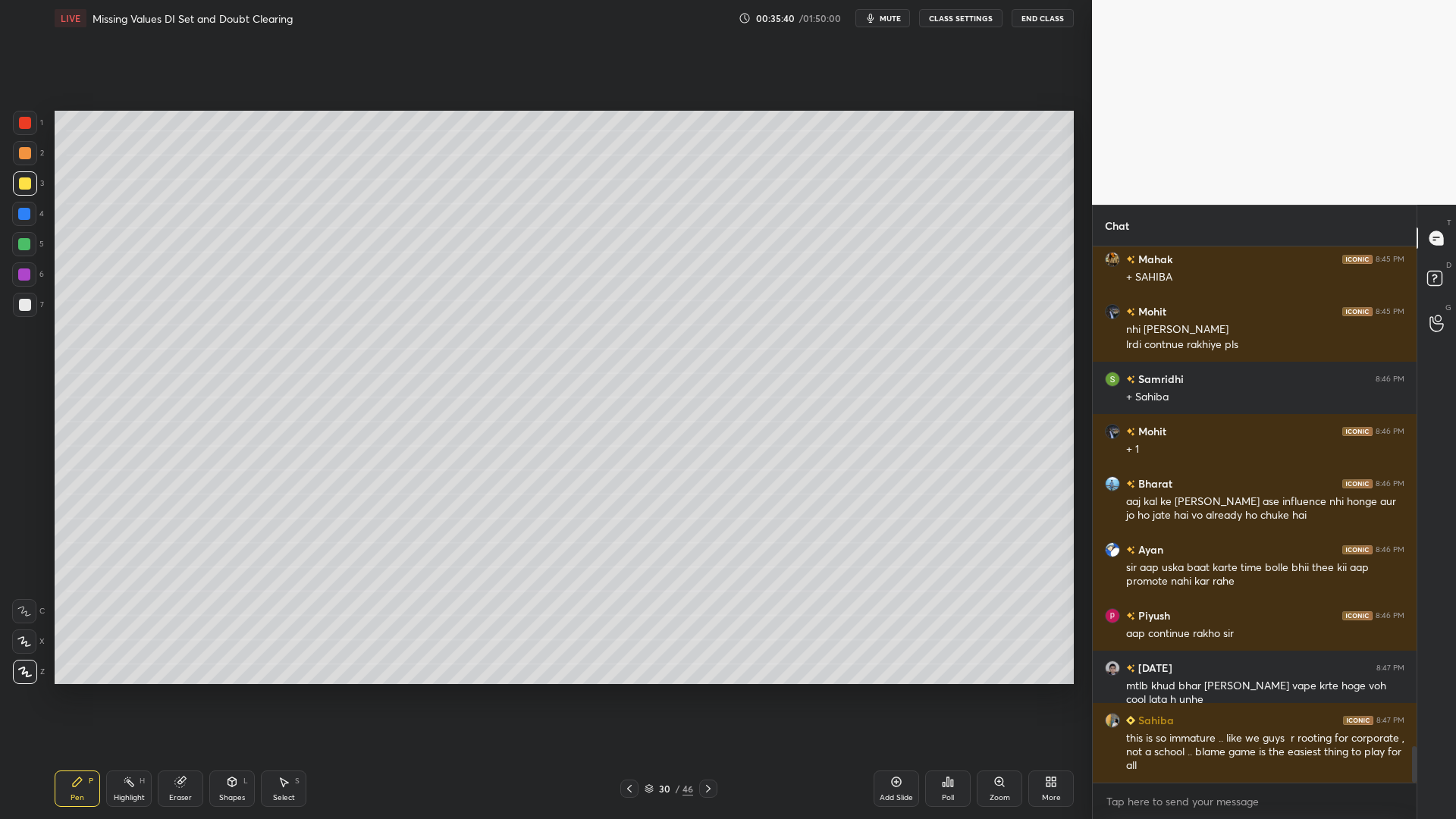
click at [18, 210] on div at bounding box center [24, 214] width 24 height 24
drag, startPoint x: 20, startPoint y: 267, endPoint x: 18, endPoint y: 280, distance: 13.2
click at [18, 267] on div at bounding box center [24, 275] width 24 height 24
click at [21, 306] on div at bounding box center [25, 305] width 12 height 12
click at [20, 214] on div at bounding box center [24, 214] width 12 height 12
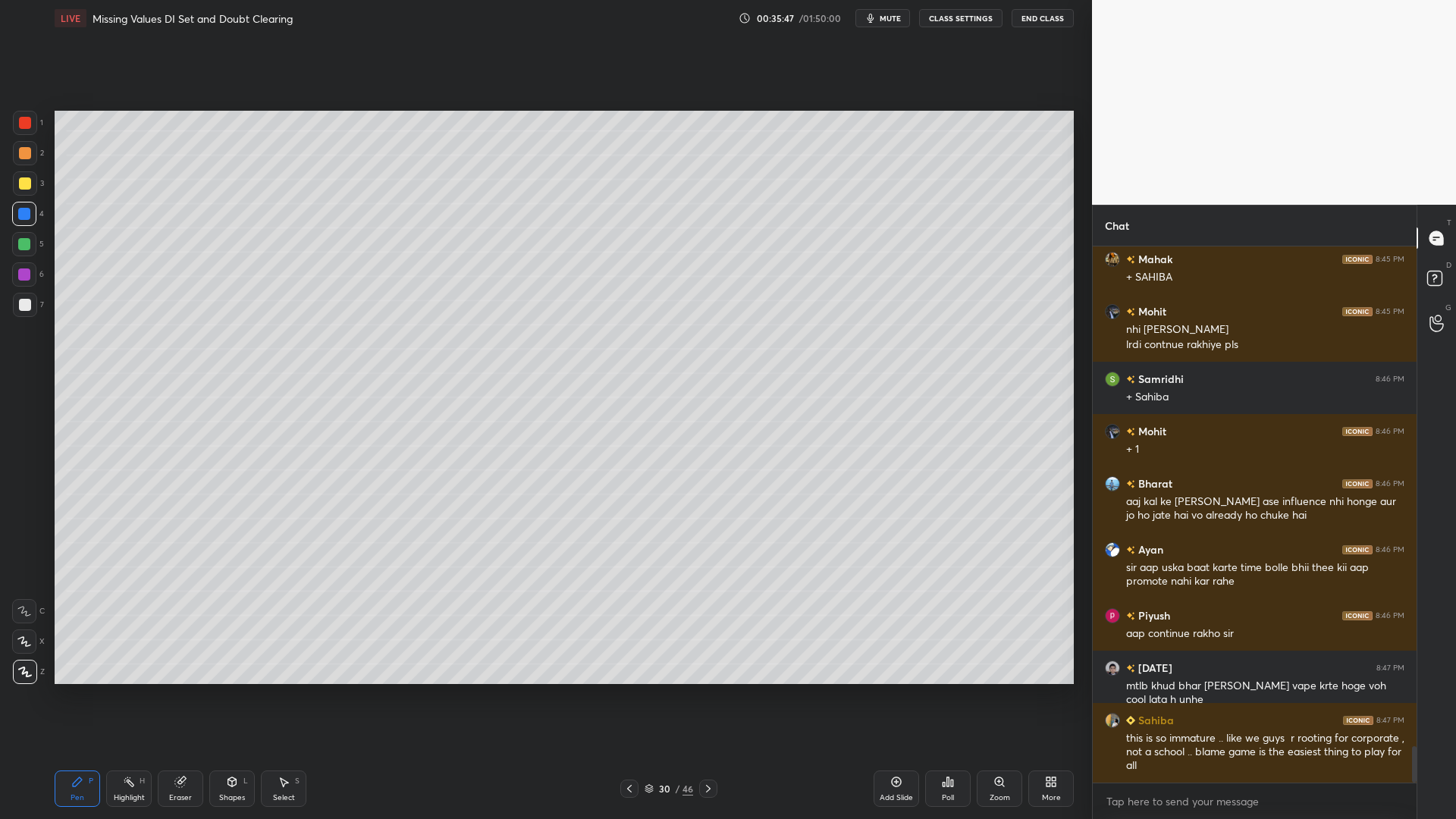
drag, startPoint x: 20, startPoint y: 248, endPoint x: 25, endPoint y: 287, distance: 39.3
click at [21, 251] on div at bounding box center [24, 244] width 24 height 24
click at [21, 304] on div at bounding box center [25, 305] width 12 height 12
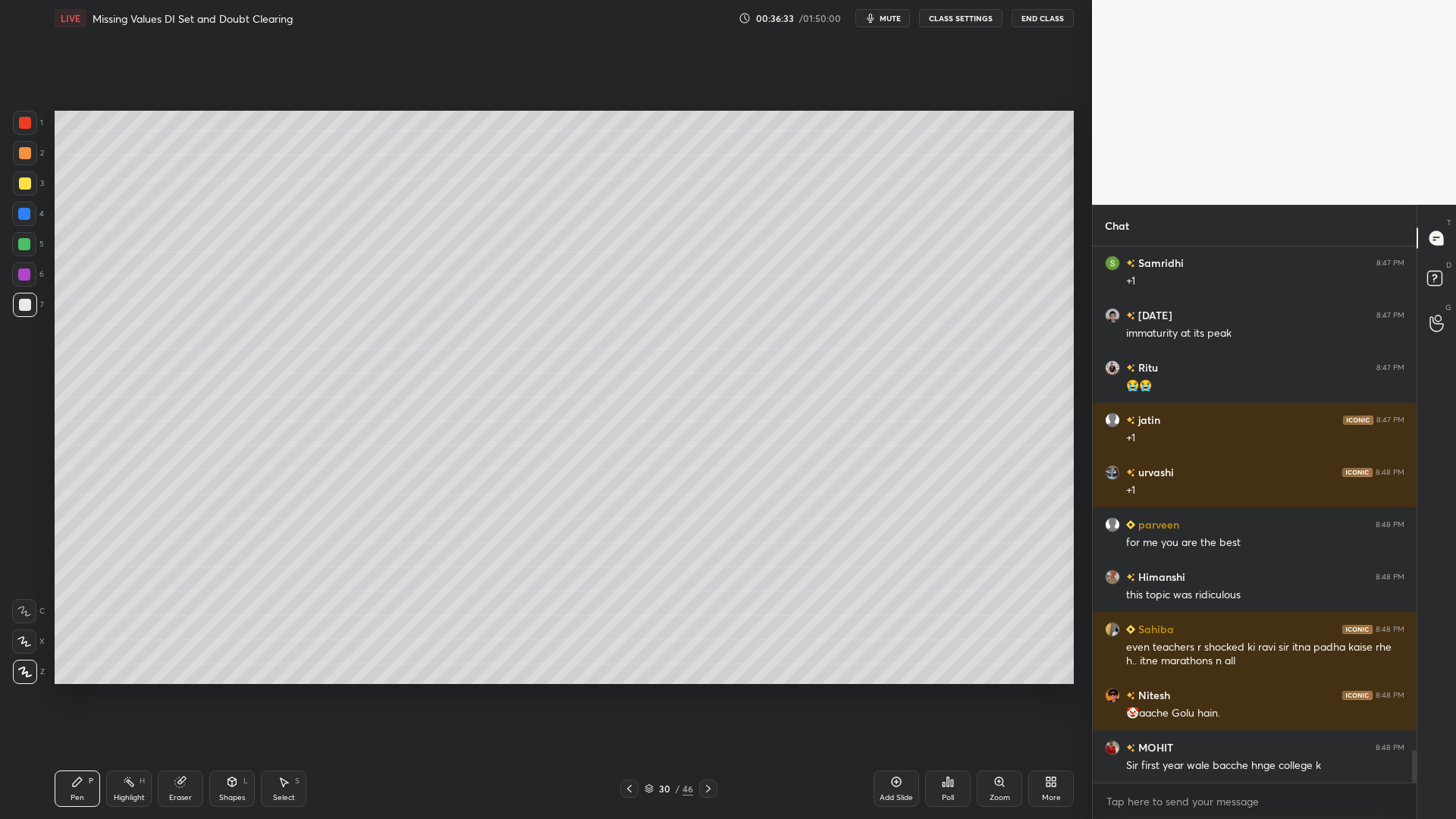
scroll to position [8187, 0]
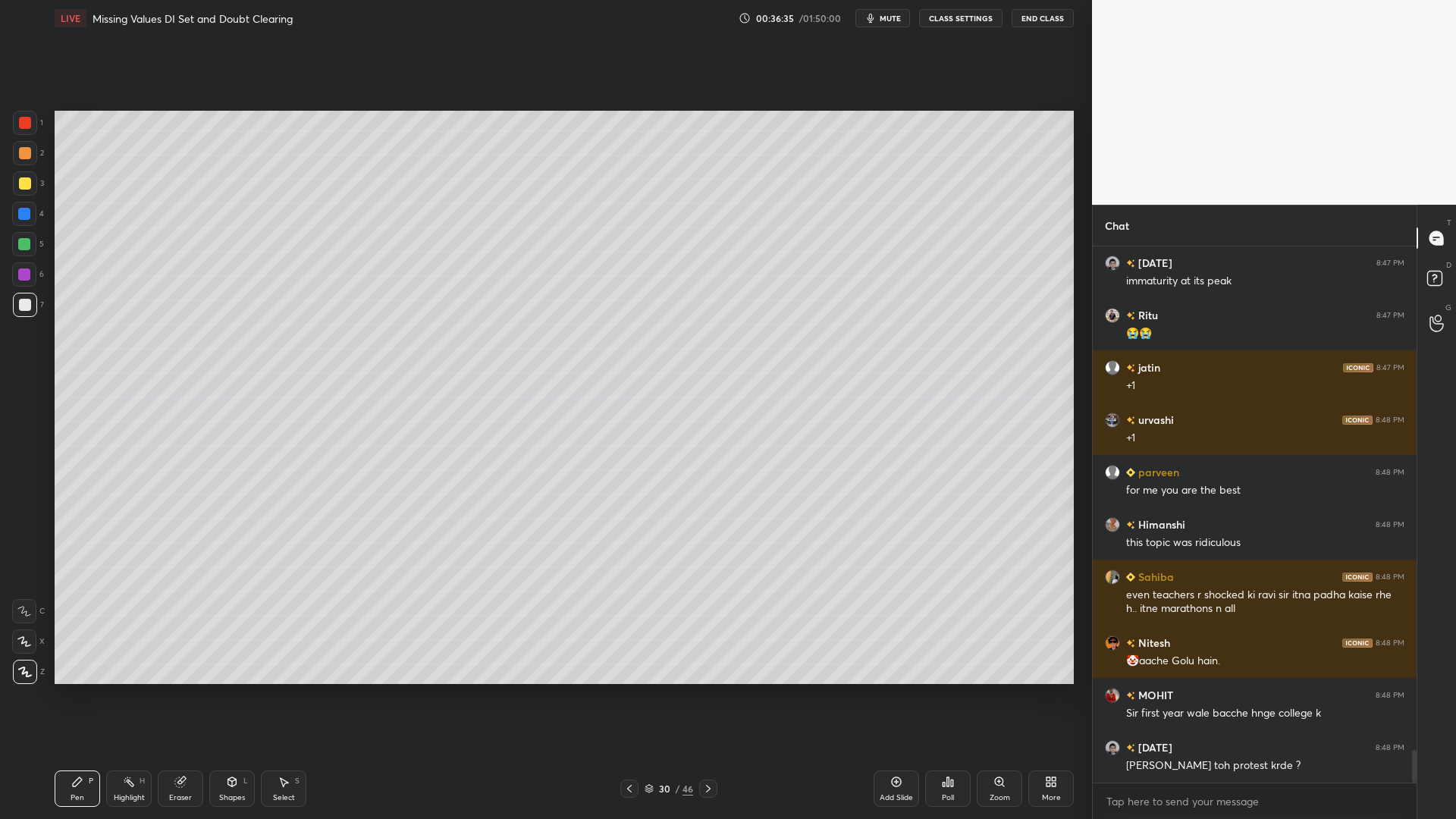
click at [27, 156] on div at bounding box center [25, 153] width 12 height 12
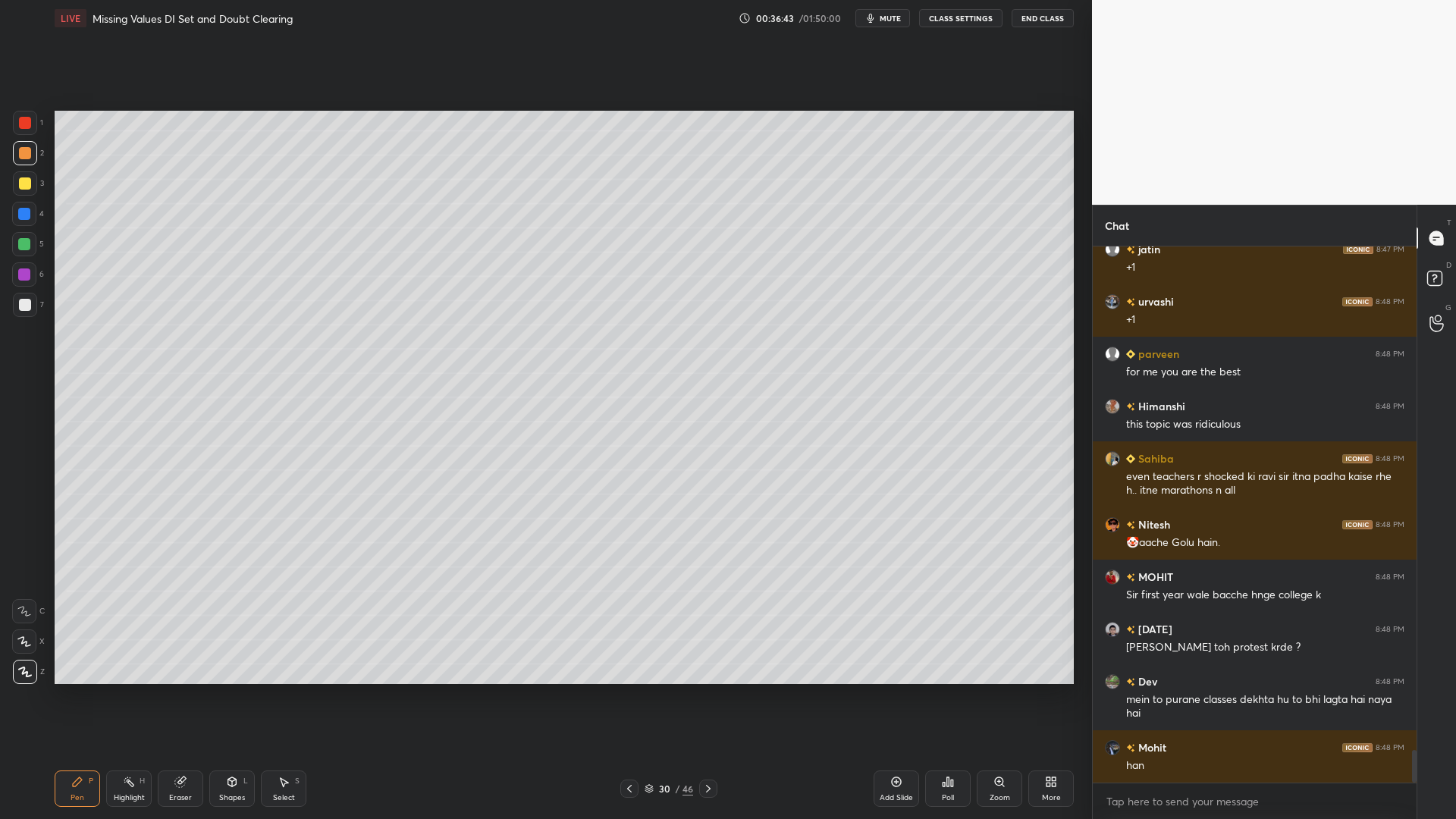
scroll to position [8357, 0]
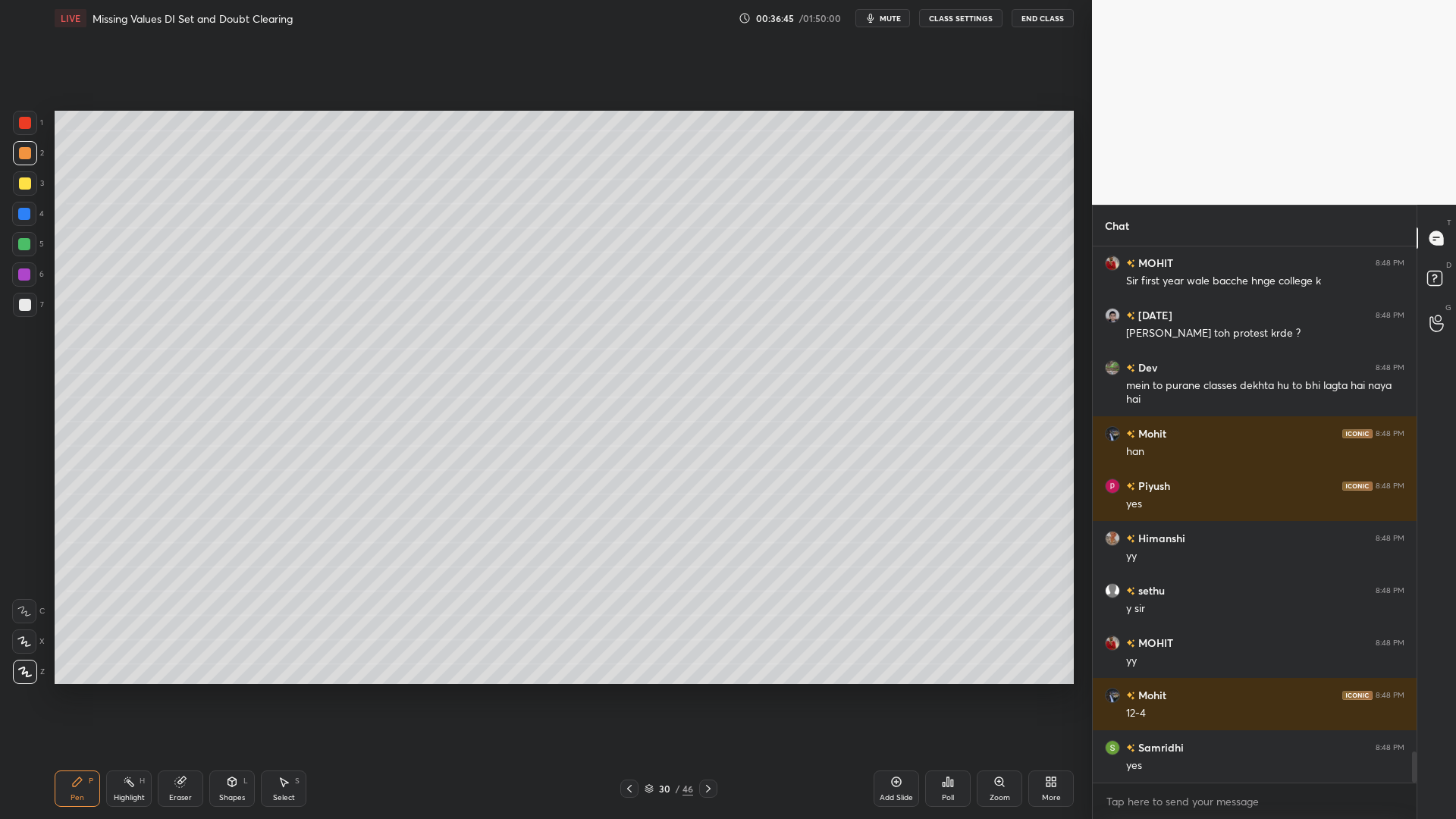
drag, startPoint x: 23, startPoint y: 215, endPoint x: 21, endPoint y: 245, distance: 30.1
click at [22, 216] on div at bounding box center [24, 214] width 12 height 12
drag, startPoint x: 18, startPoint y: 257, endPoint x: 40, endPoint y: 283, distance: 34.1
click at [20, 260] on div "5" at bounding box center [28, 247] width 32 height 30
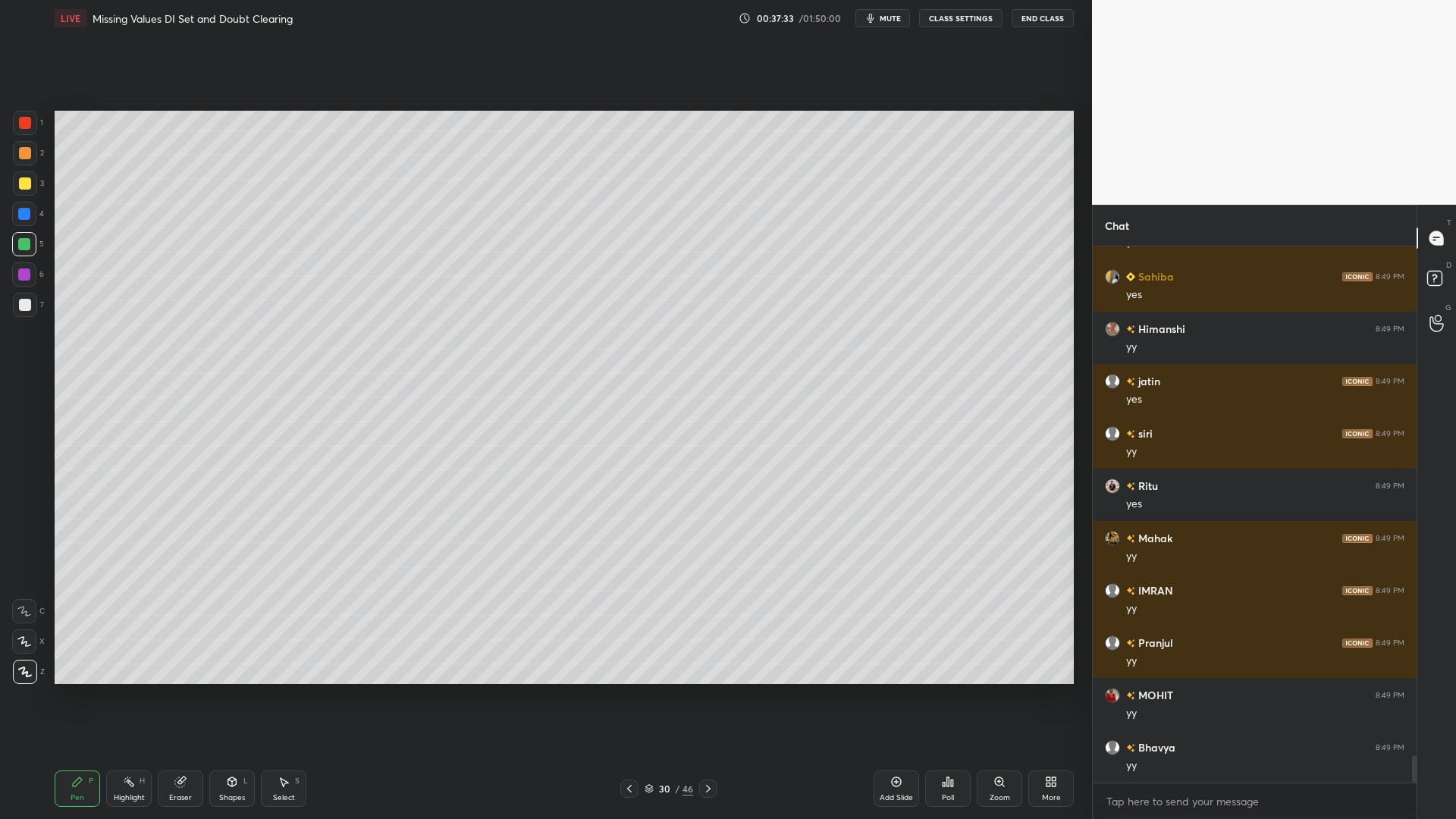
scroll to position [10085, 0]
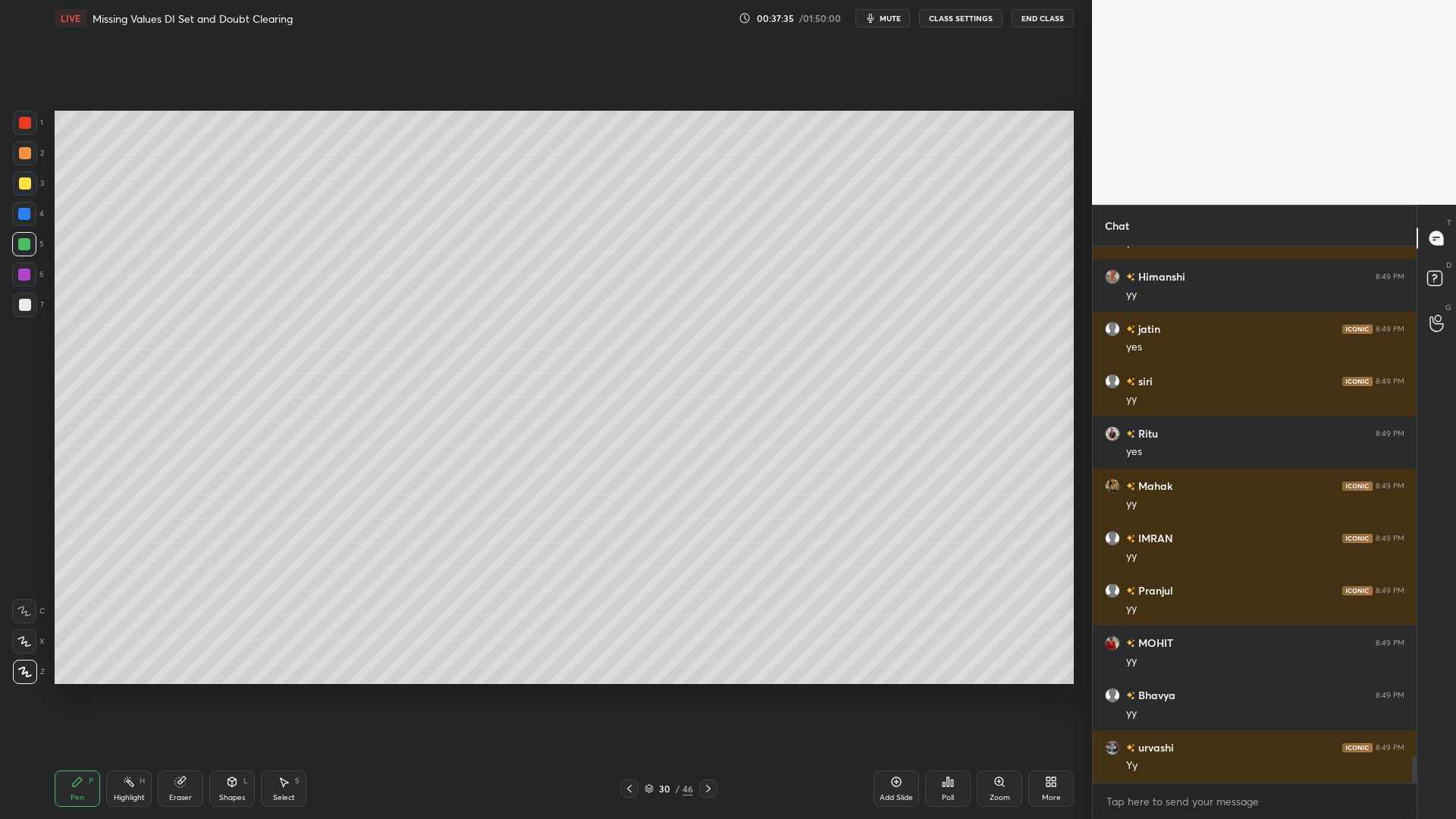
drag, startPoint x: 29, startPoint y: 281, endPoint x: 24, endPoint y: 305, distance: 24.5
click at [28, 281] on div at bounding box center [24, 275] width 24 height 24
click at [24, 310] on div at bounding box center [25, 305] width 12 height 12
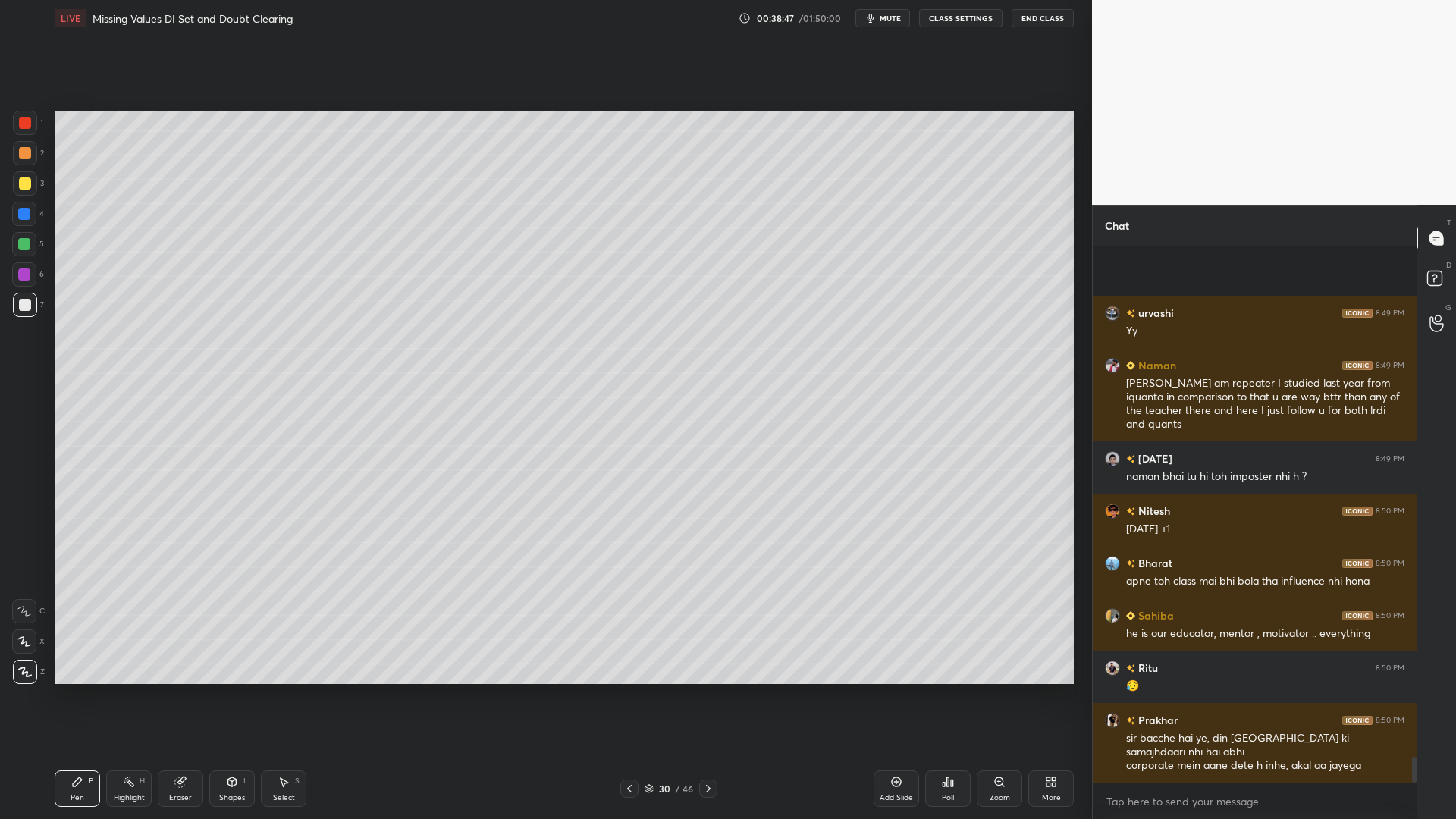
scroll to position [10625, 0]
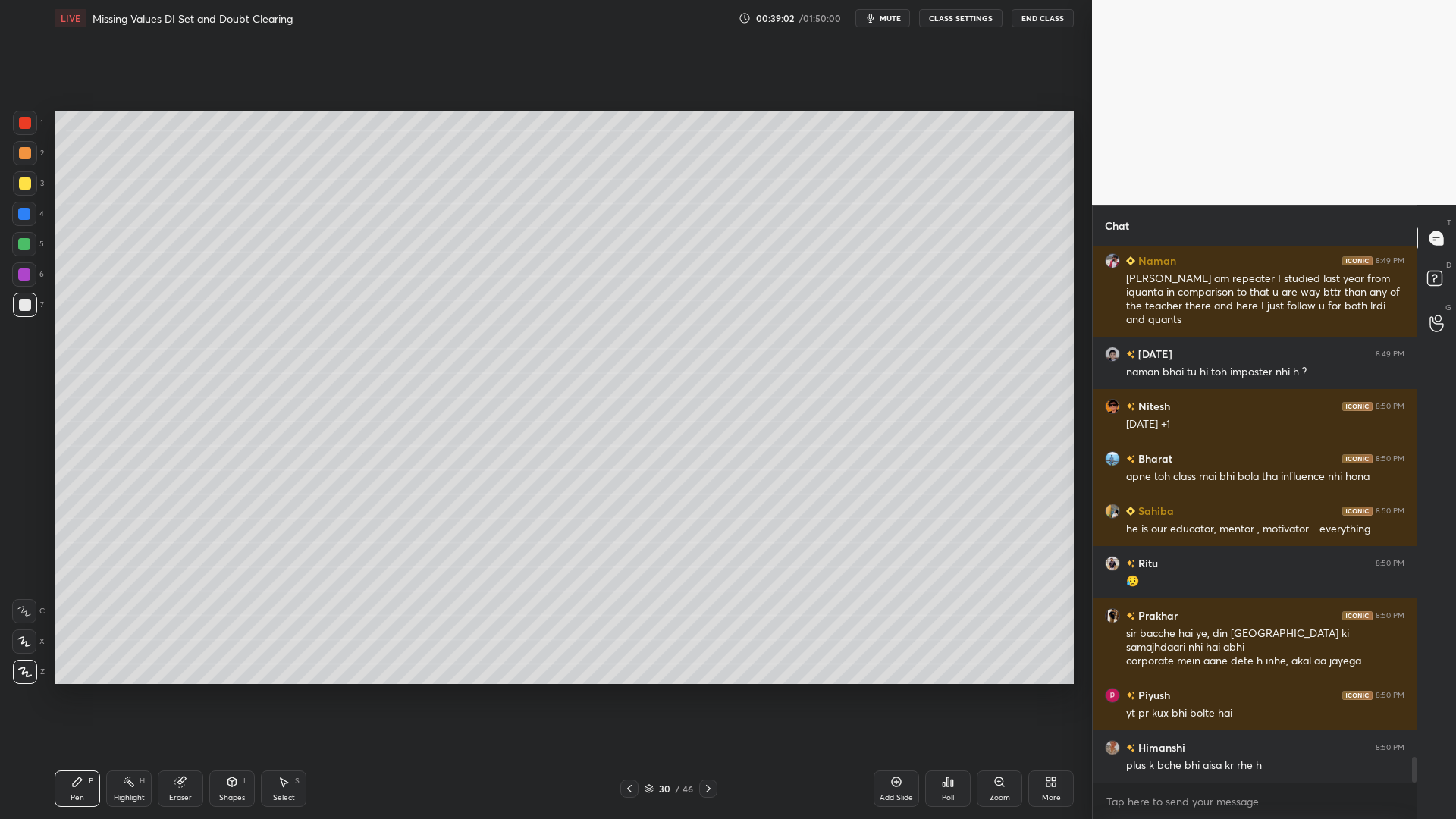
click at [180, 697] on icon at bounding box center [180, 783] width 10 height 10
click at [20, 663] on div "Erase all" at bounding box center [24, 672] width 24 height 24
click at [28, 126] on div at bounding box center [25, 122] width 12 height 12
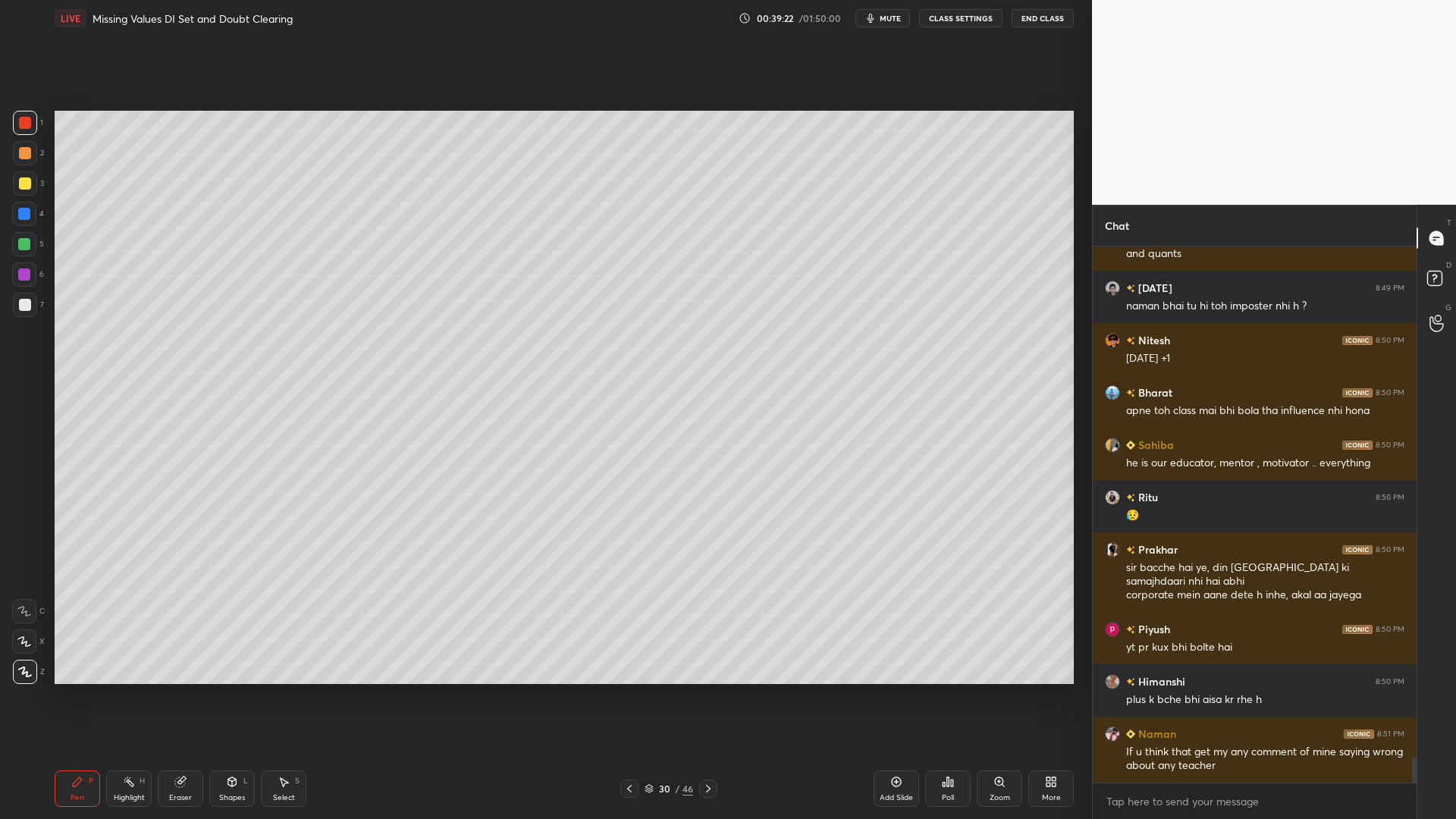
drag, startPoint x: 30, startPoint y: 190, endPoint x: 45, endPoint y: 235, distance: 47.4
click at [28, 190] on div at bounding box center [25, 183] width 24 height 24
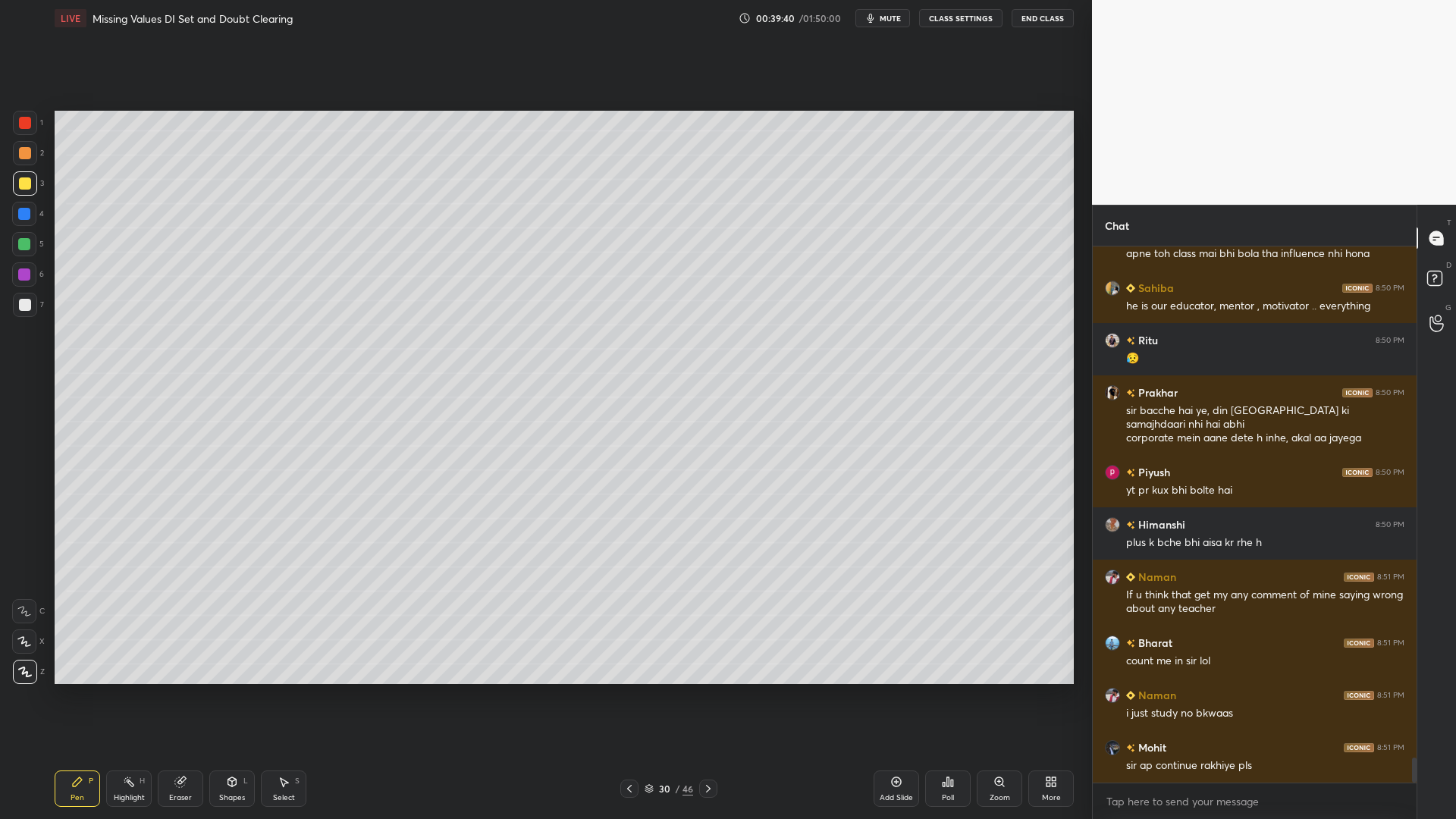
scroll to position [10900, 0]
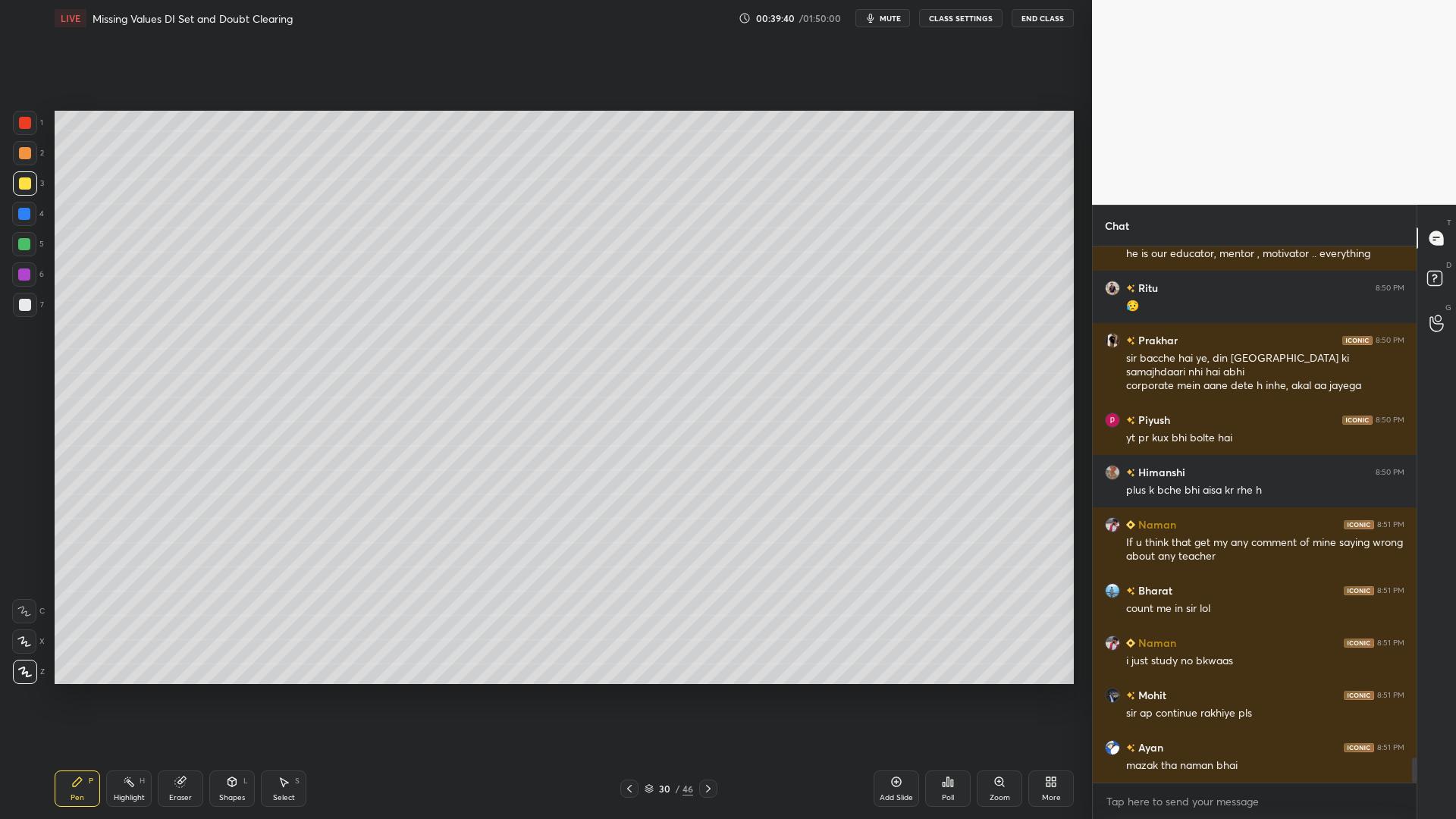
click at [200, 697] on div "Eraser" at bounding box center [181, 789] width 46 height 37
click at [26, 668] on span "Erase all" at bounding box center [24, 672] width 23 height 11
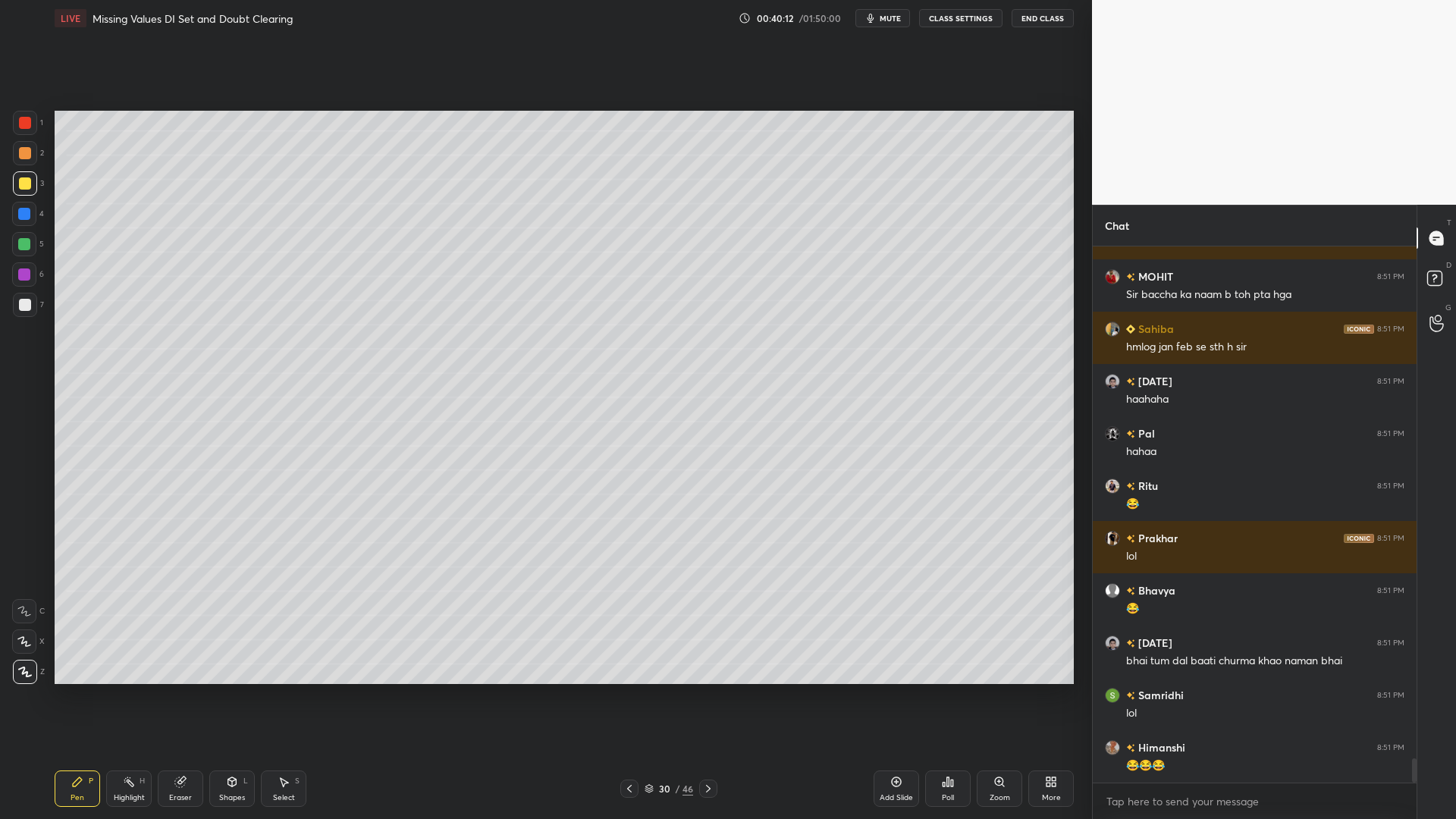
scroll to position [11476, 0]
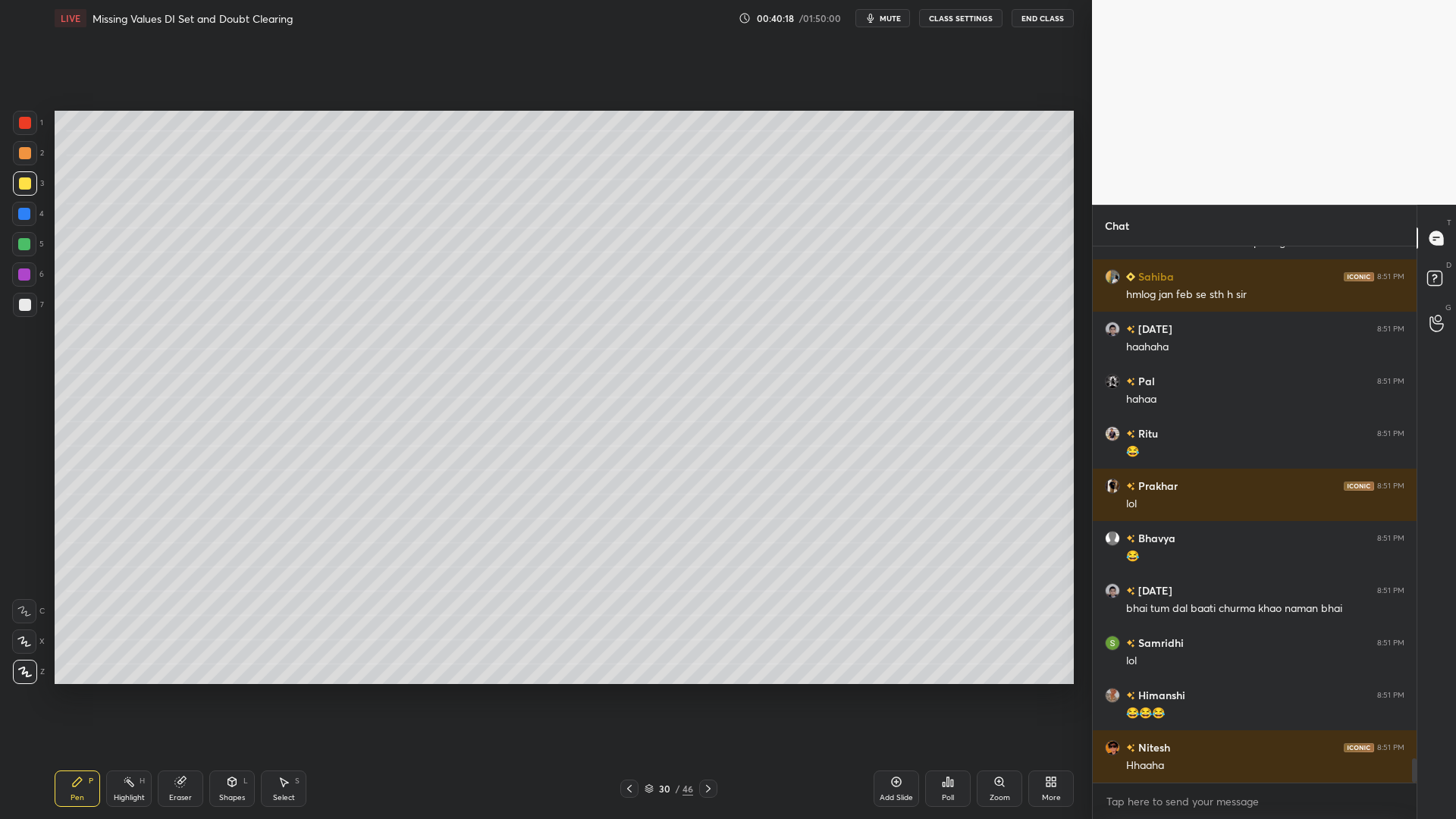
click at [633, 697] on icon at bounding box center [630, 789] width 12 height 12
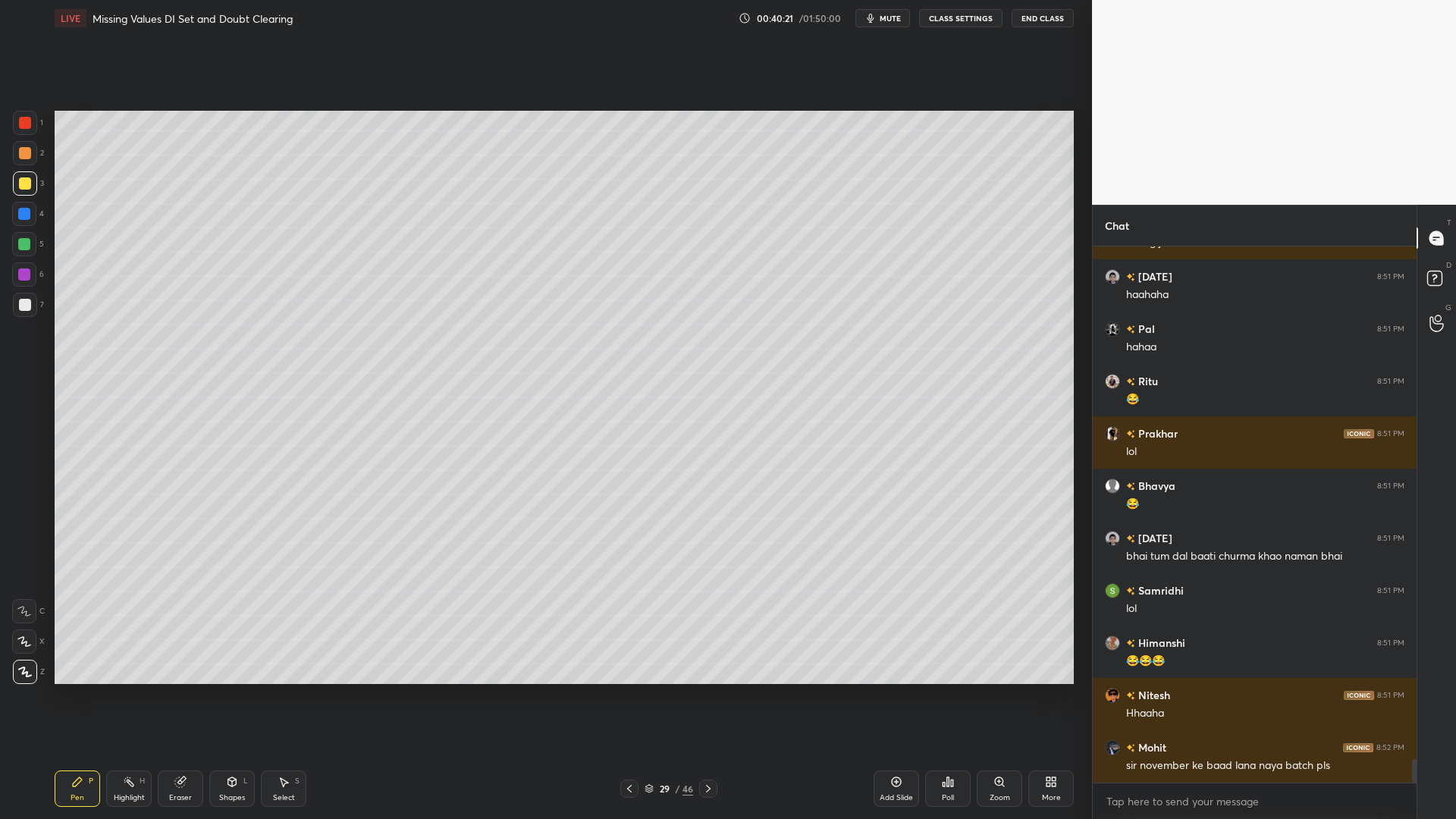
click at [705, 697] on icon at bounding box center [708, 789] width 12 height 12
click at [707, 697] on icon at bounding box center [708, 789] width 12 height 12
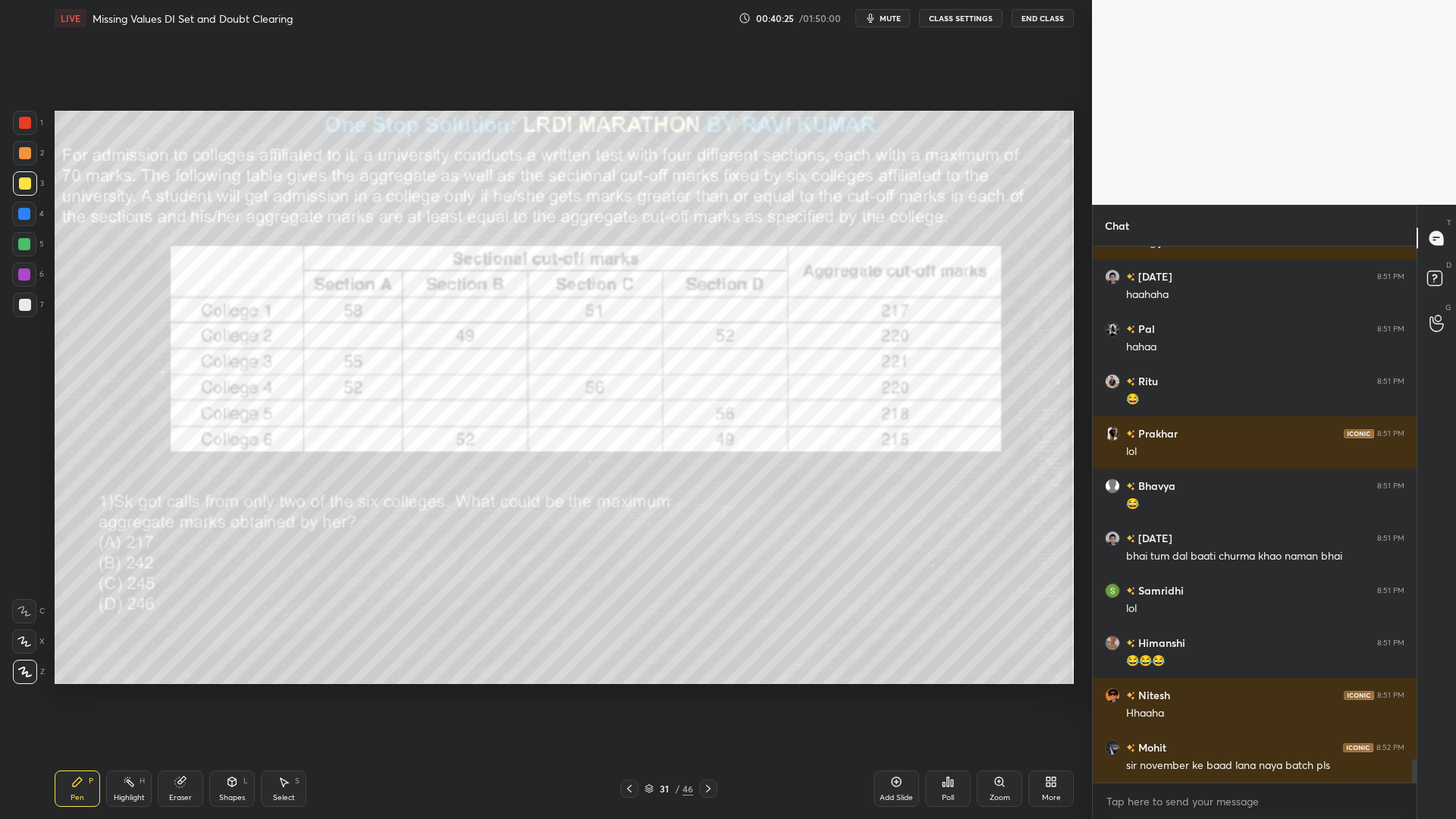
scroll to position [11580, 0]
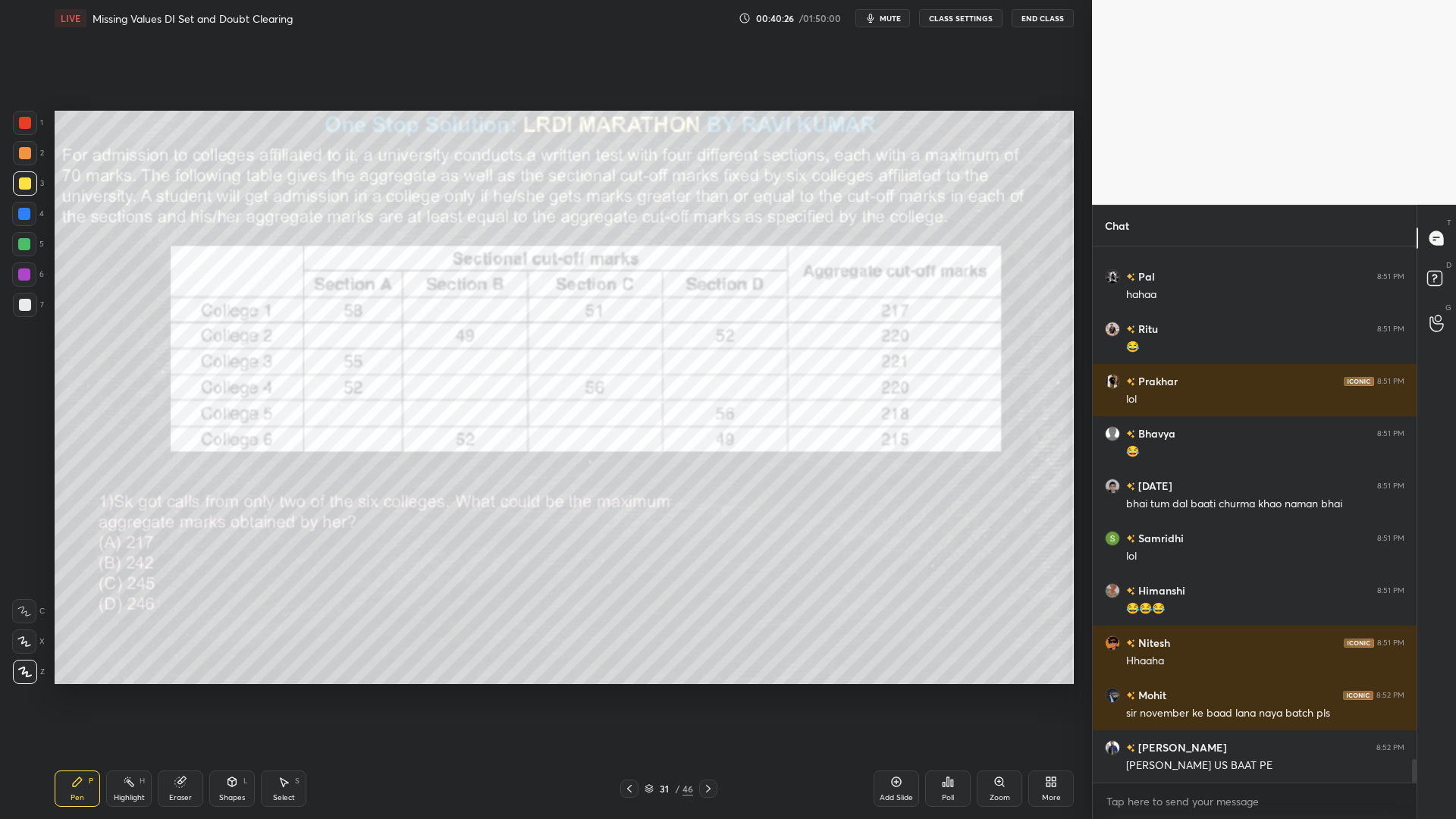
click at [204, 697] on div "Pen P Highlight H Eraser Shapes L Select S" at bounding box center [260, 789] width 410 height 37
click at [235, 697] on div "Shapes L" at bounding box center [232, 789] width 46 height 37
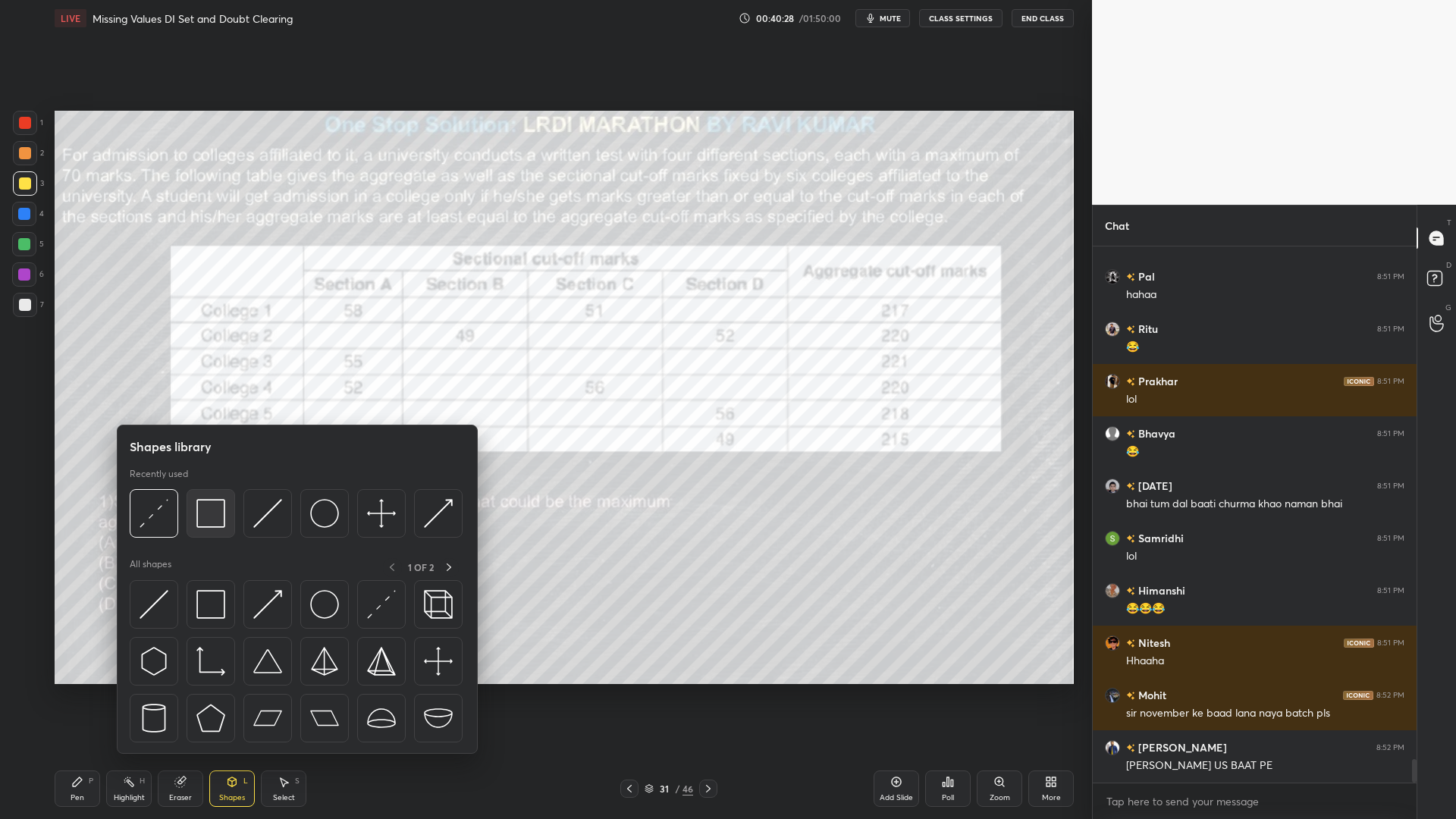
click at [204, 512] on img at bounding box center [210, 513] width 29 height 29
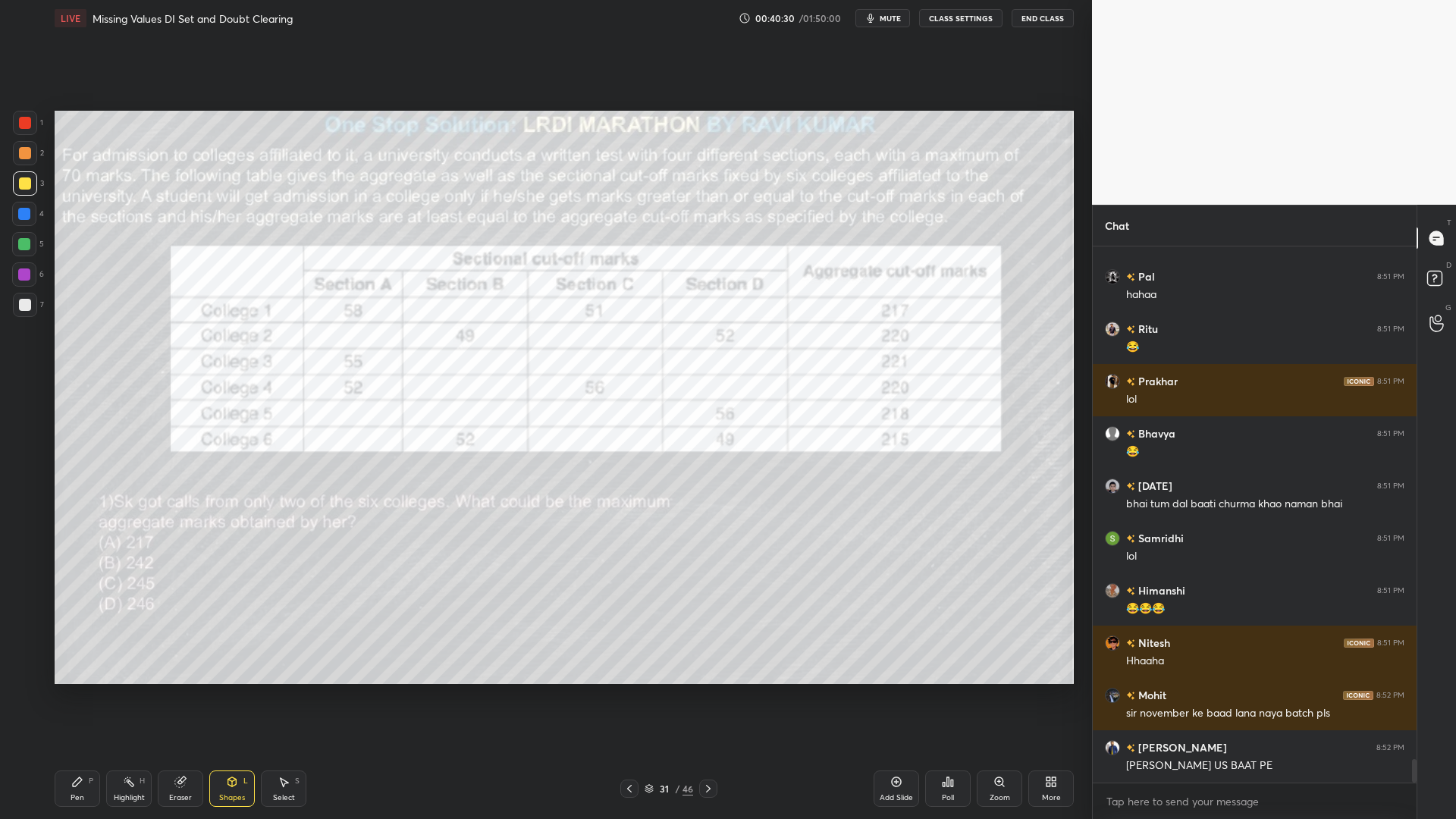
click at [22, 206] on div at bounding box center [24, 214] width 24 height 24
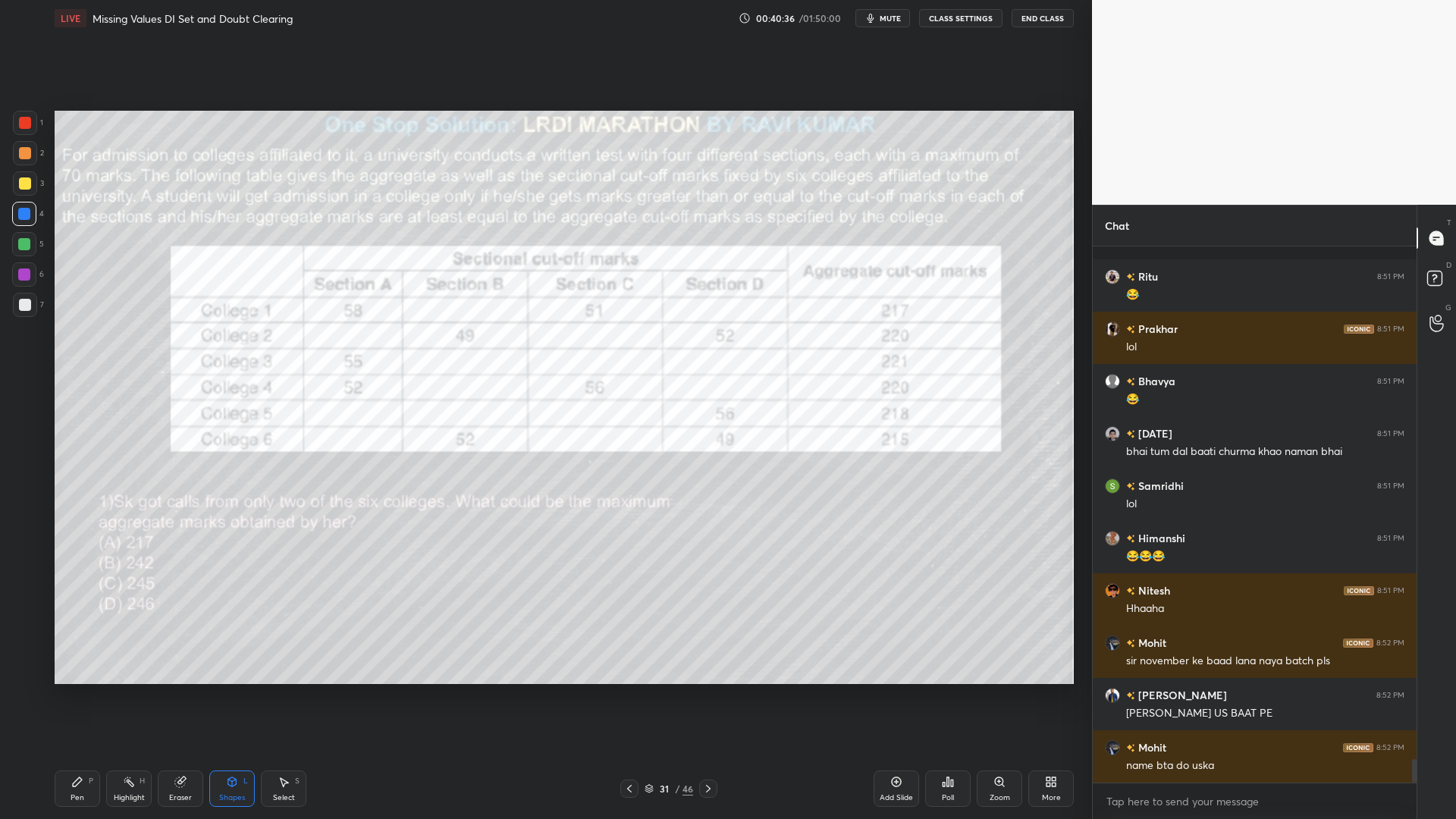
scroll to position [11699, 0]
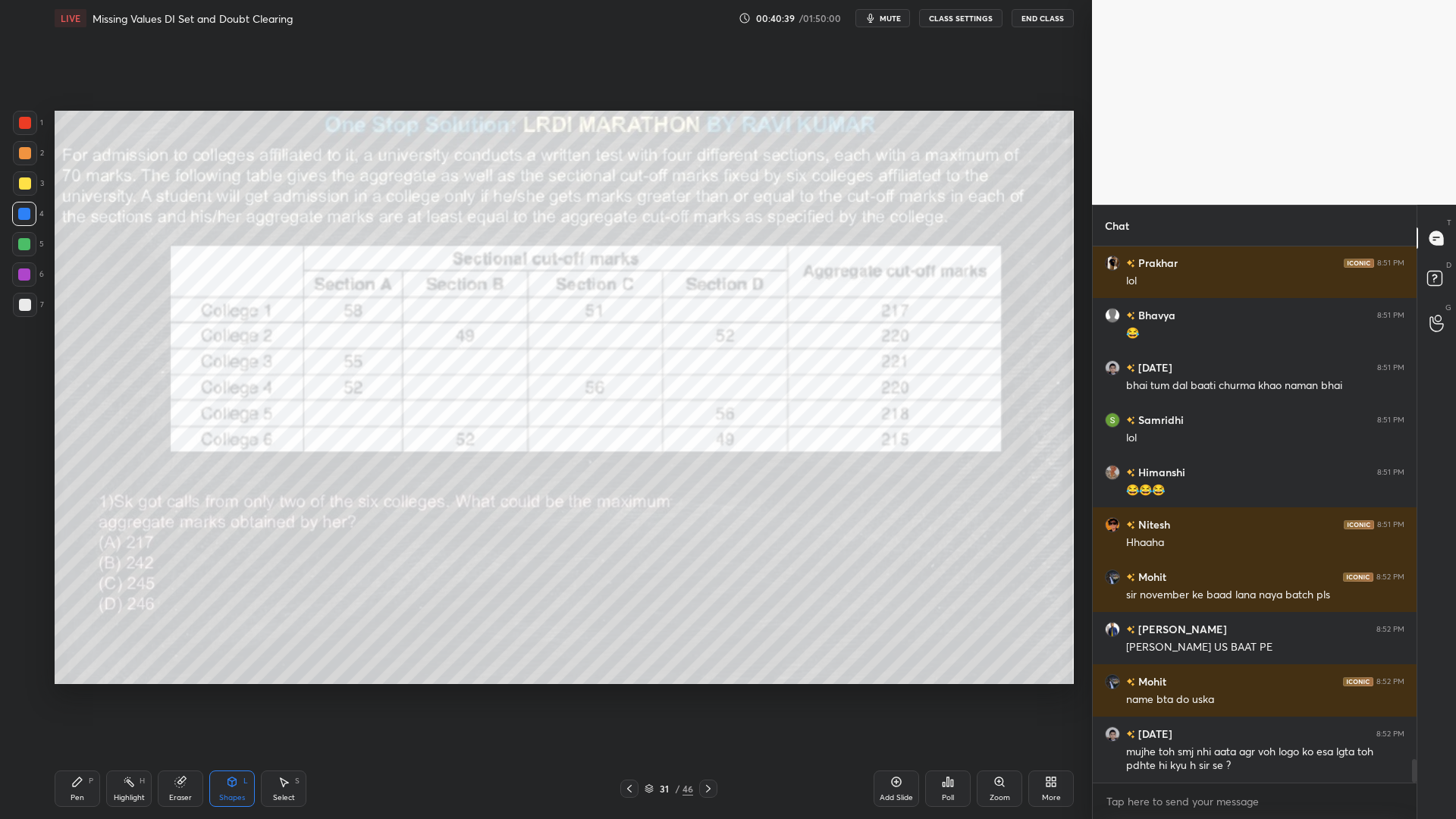
click at [83, 697] on div "Pen P" at bounding box center [78, 789] width 46 height 37
click at [22, 181] on div at bounding box center [25, 183] width 12 height 12
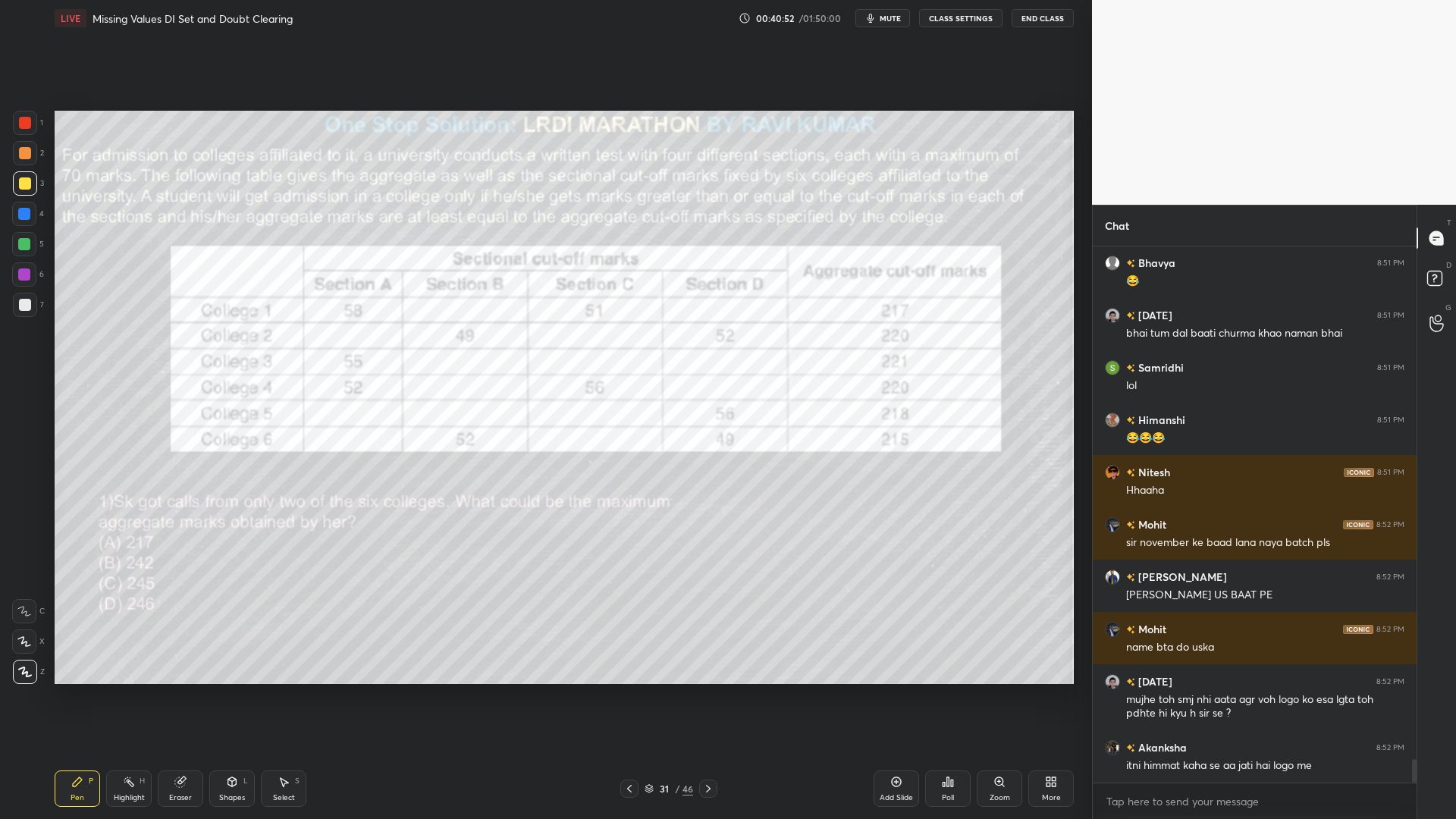
click at [126, 697] on div "Highlight" at bounding box center [128, 798] width 31 height 8
click at [97, 697] on div "Pen P" at bounding box center [78, 789] width 46 height 37
click at [29, 119] on div at bounding box center [25, 122] width 12 height 12
click at [628, 697] on icon at bounding box center [630, 789] width 5 height 8
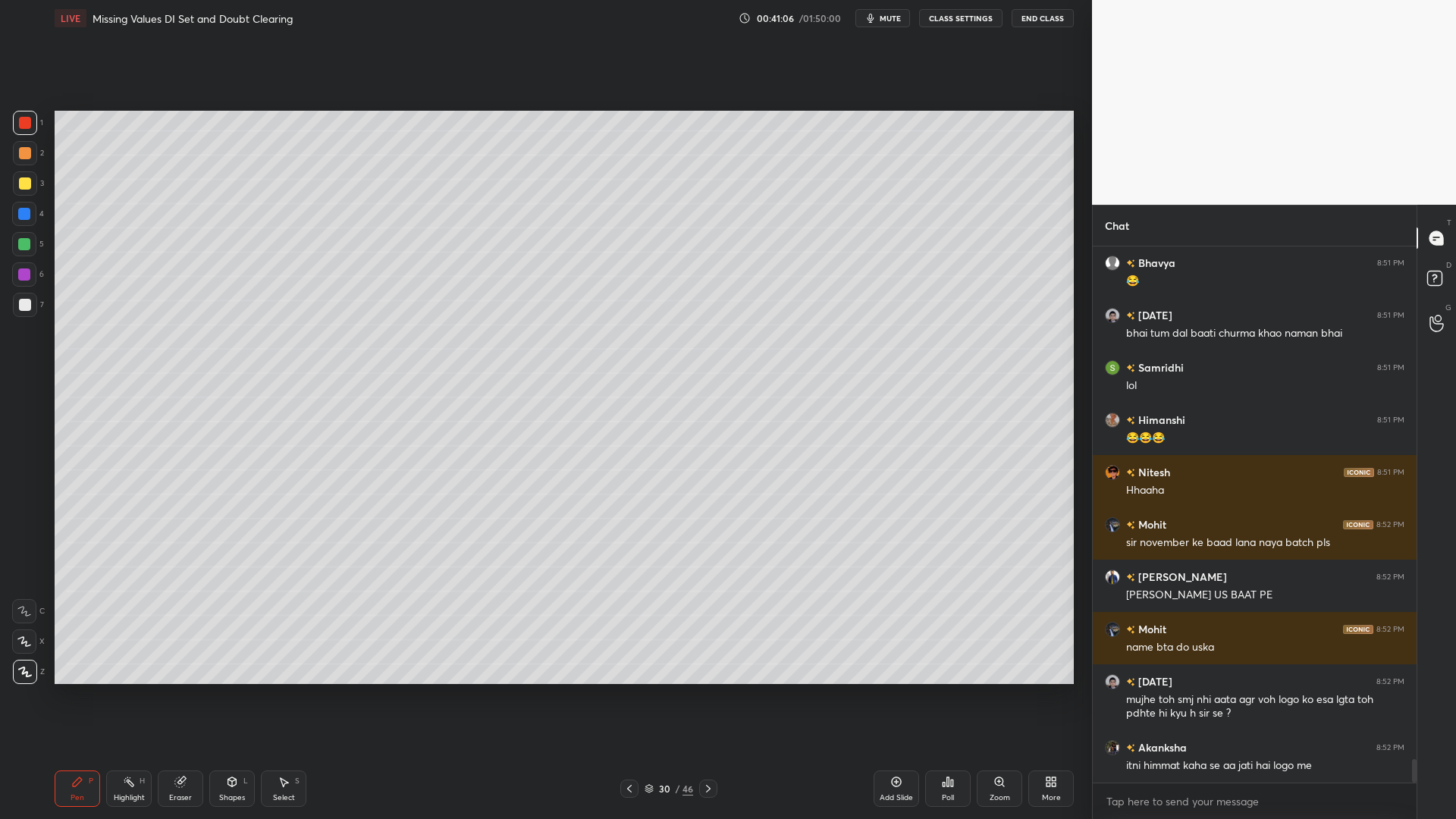
scroll to position [11803, 0]
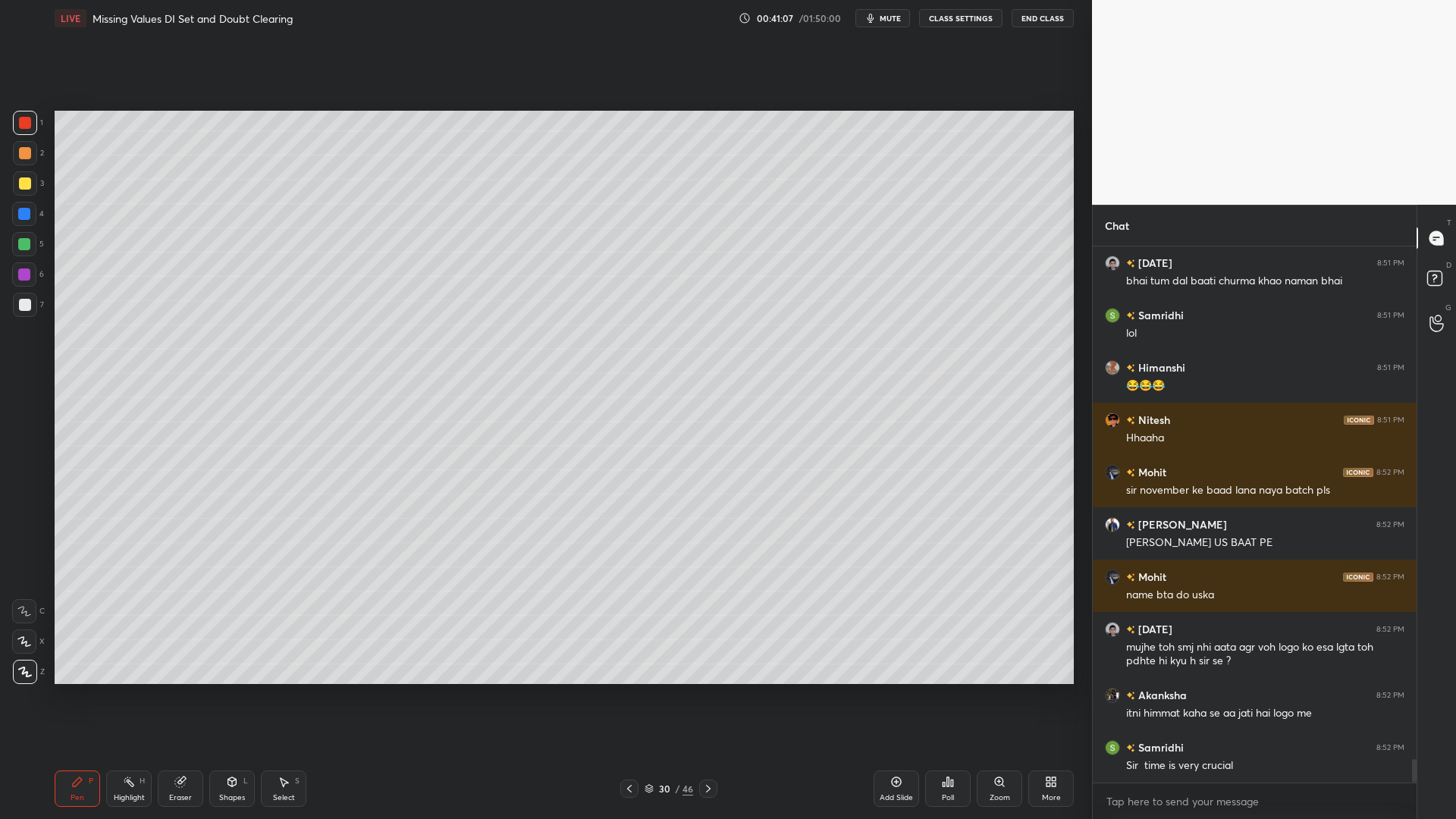
drag, startPoint x: 21, startPoint y: 191, endPoint x: 49, endPoint y: 201, distance: 29.7
click at [19, 191] on div at bounding box center [25, 183] width 24 height 24
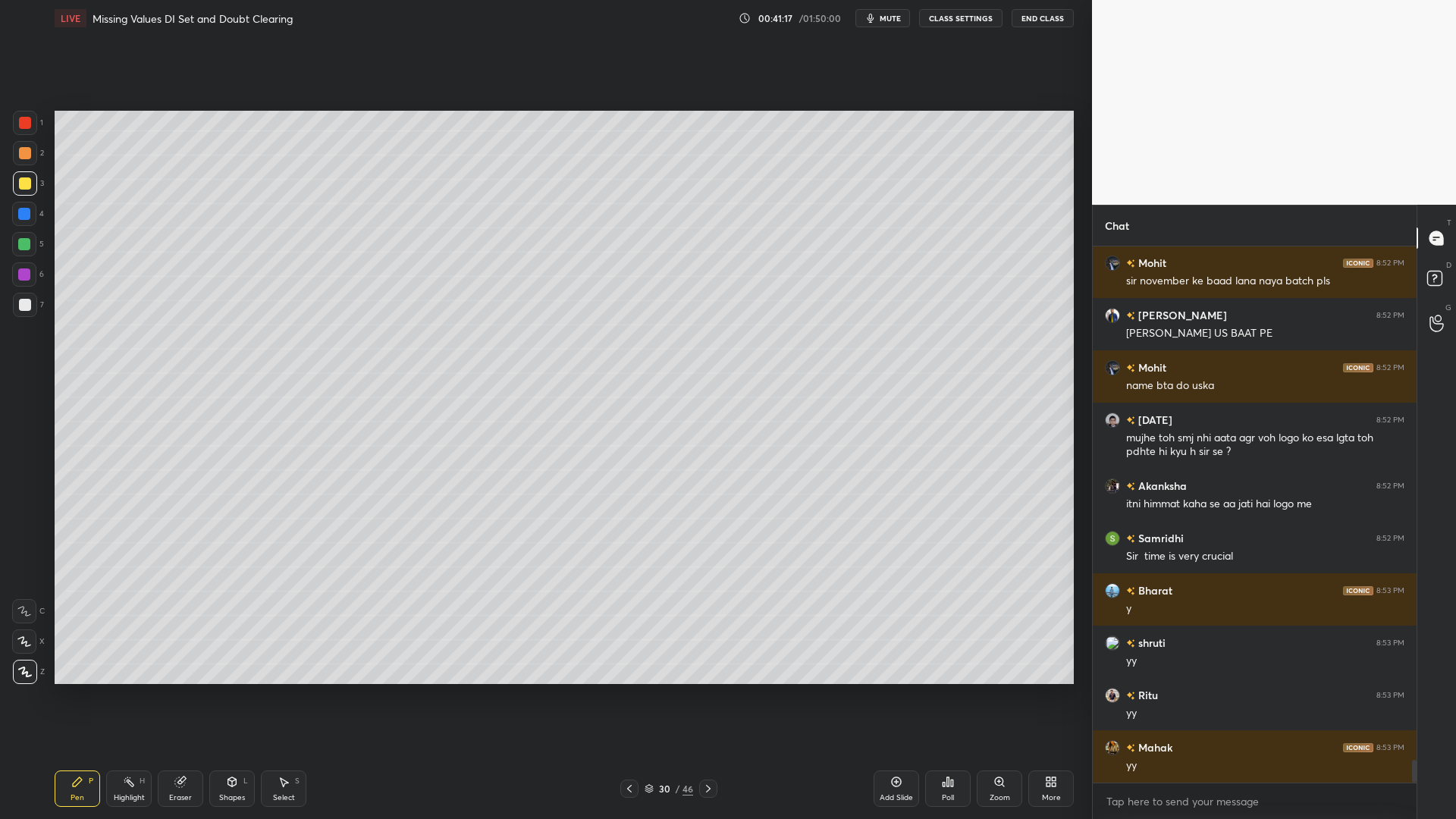
scroll to position [12065, 0]
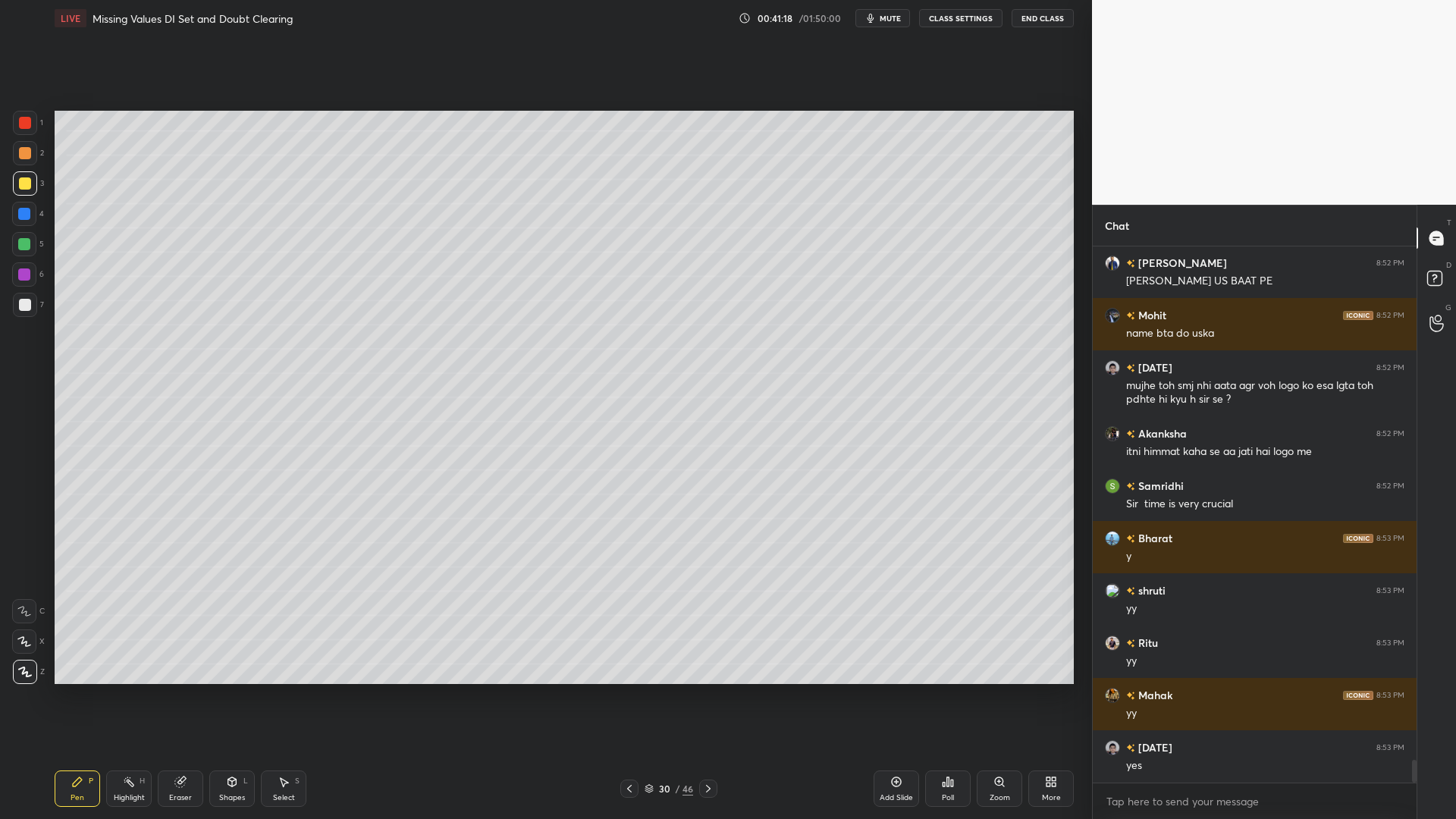
click at [24, 219] on div at bounding box center [24, 214] width 12 height 12
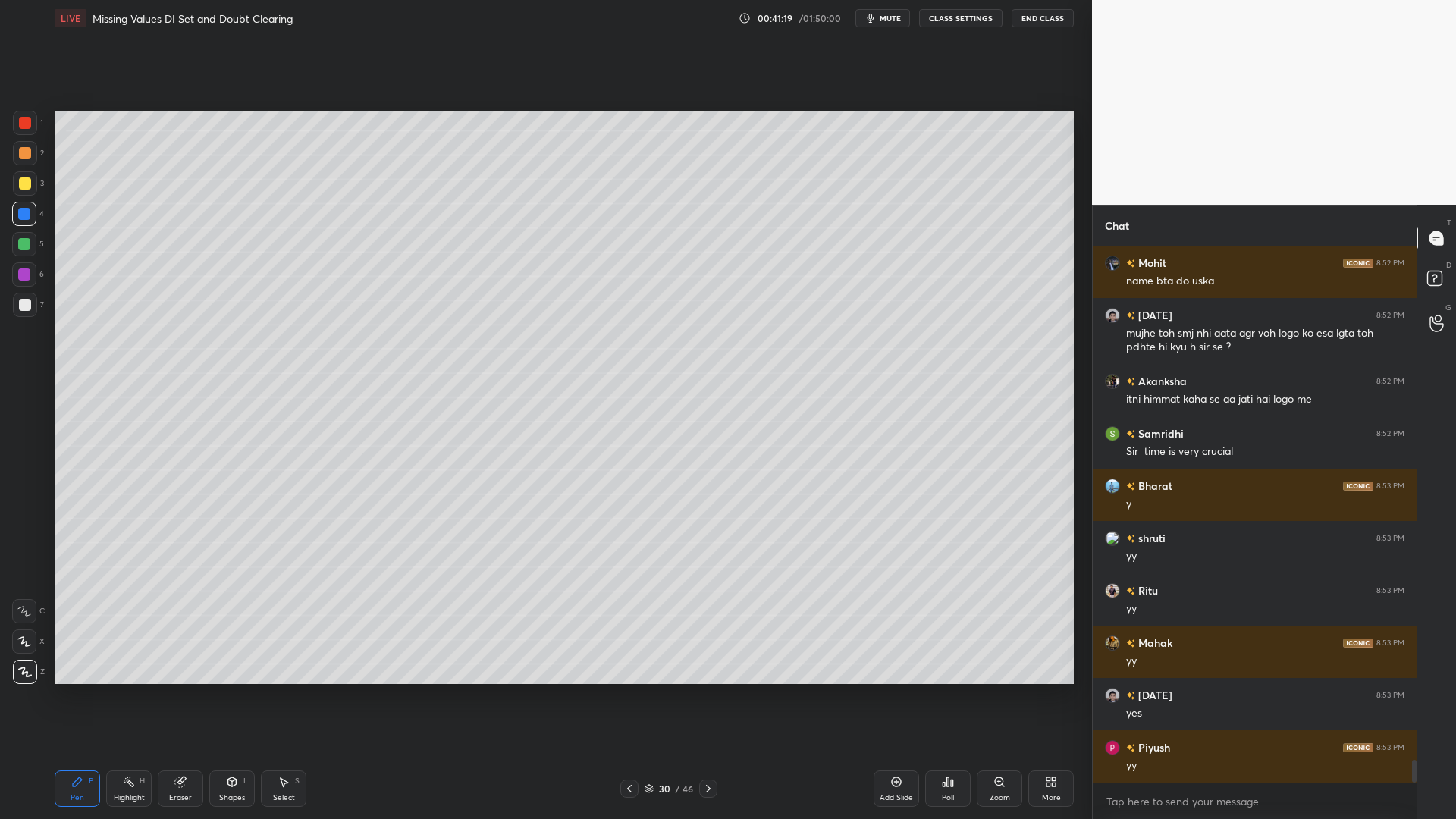
click at [29, 254] on div at bounding box center [24, 244] width 24 height 24
click at [24, 278] on div at bounding box center [24, 275] width 12 height 12
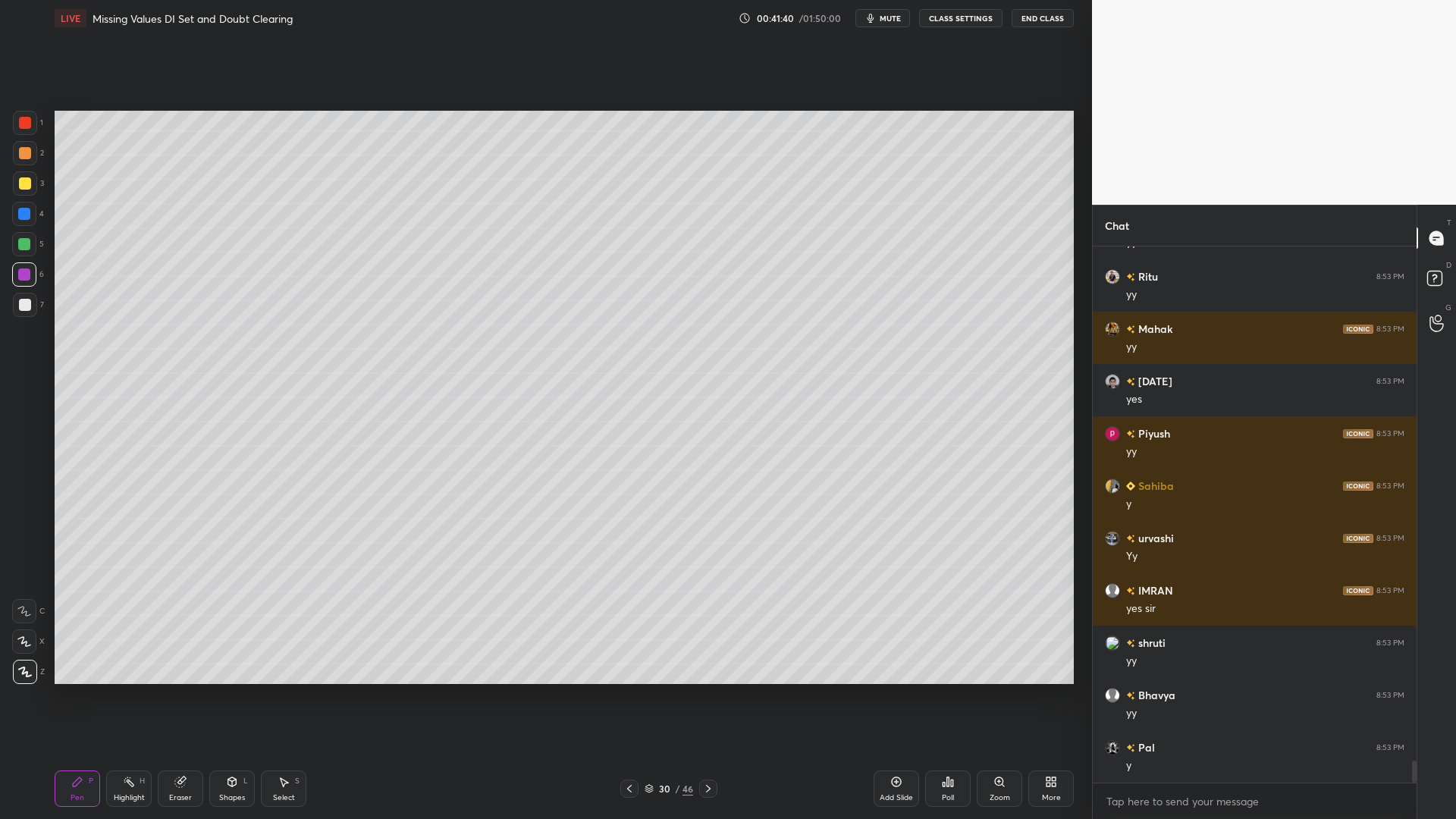
scroll to position [12484, 0]
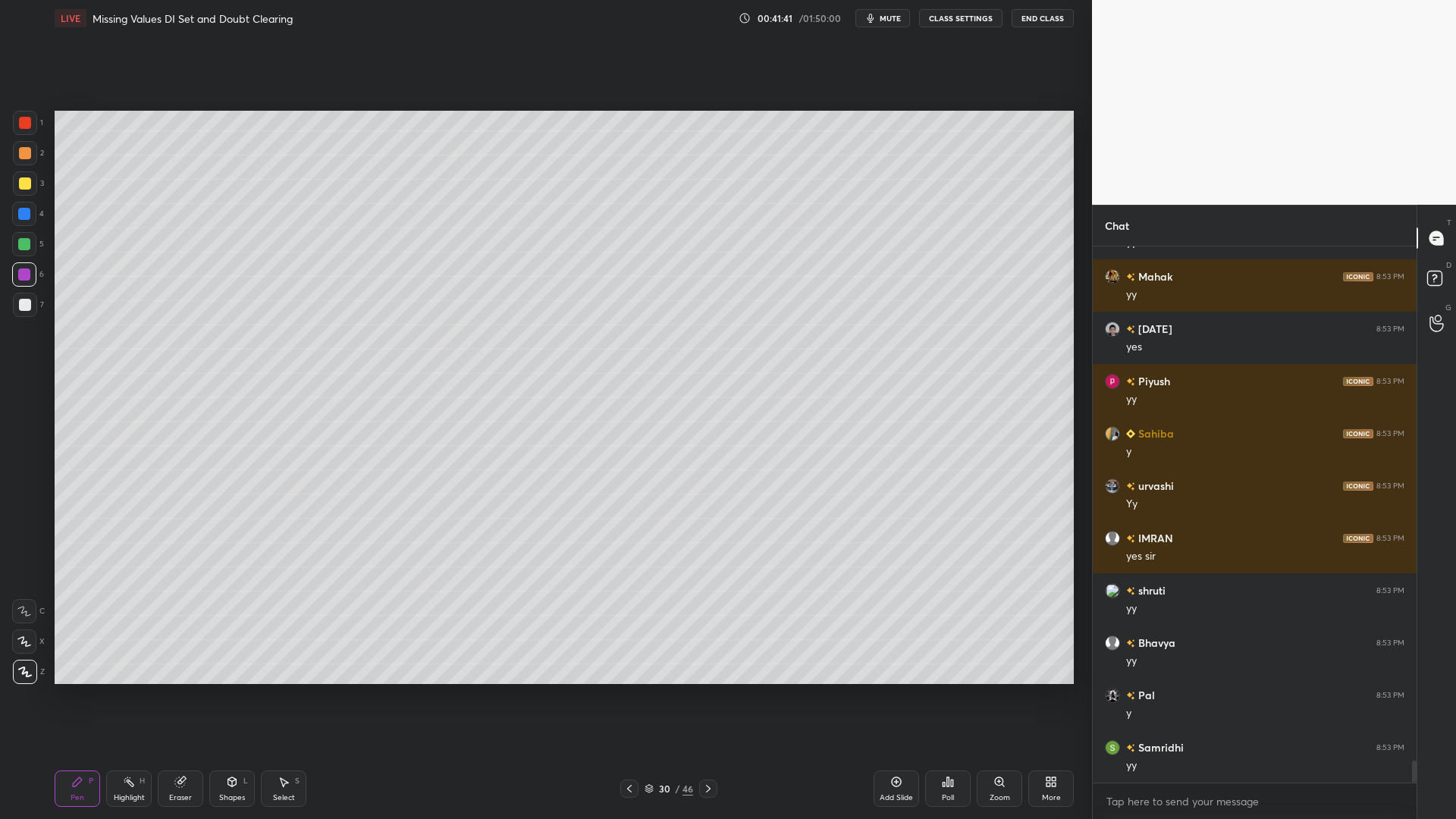
click at [21, 210] on div at bounding box center [24, 214] width 12 height 12
click at [702, 697] on icon at bounding box center [708, 789] width 12 height 12
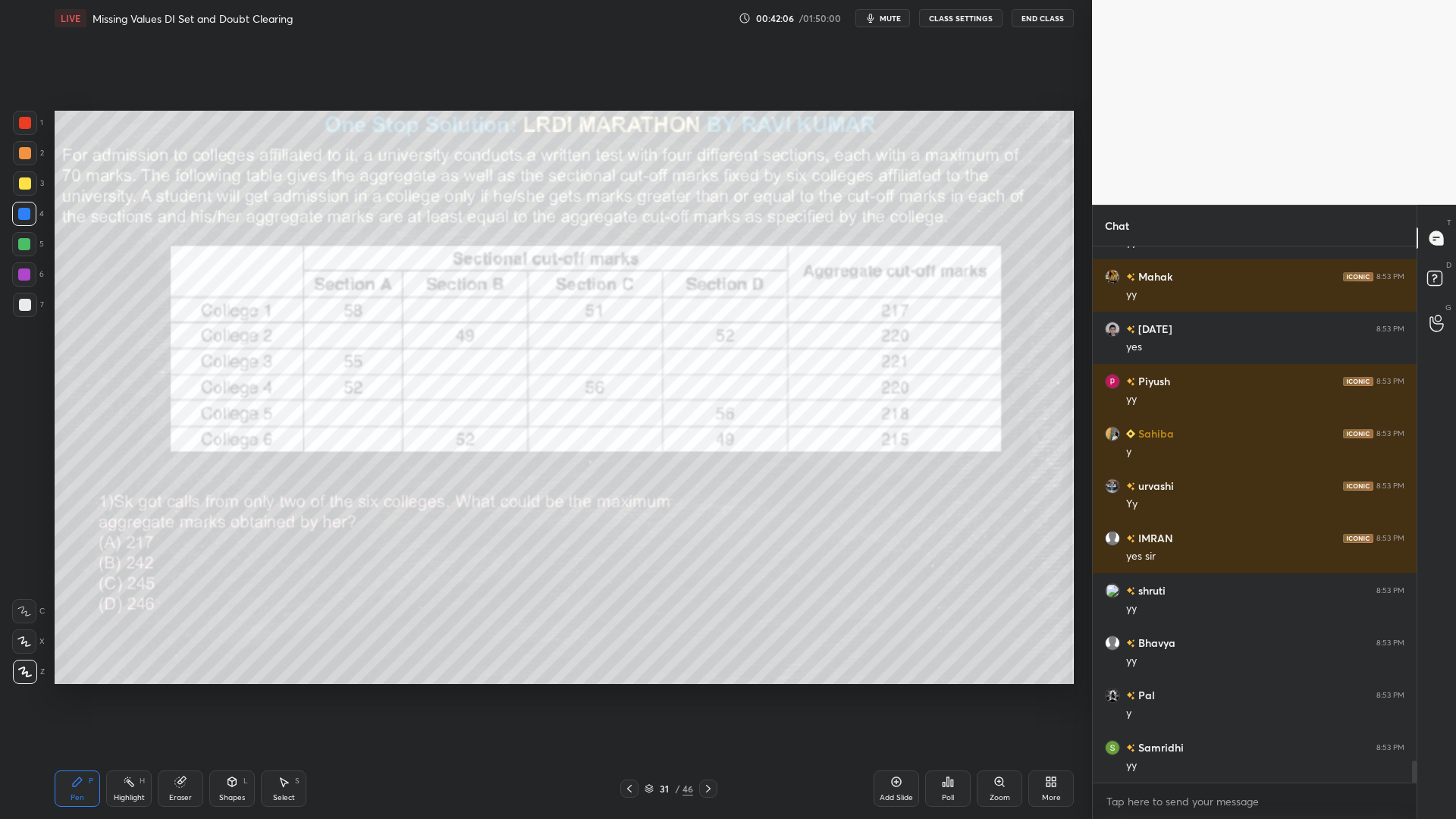
scroll to position [12537, 0]
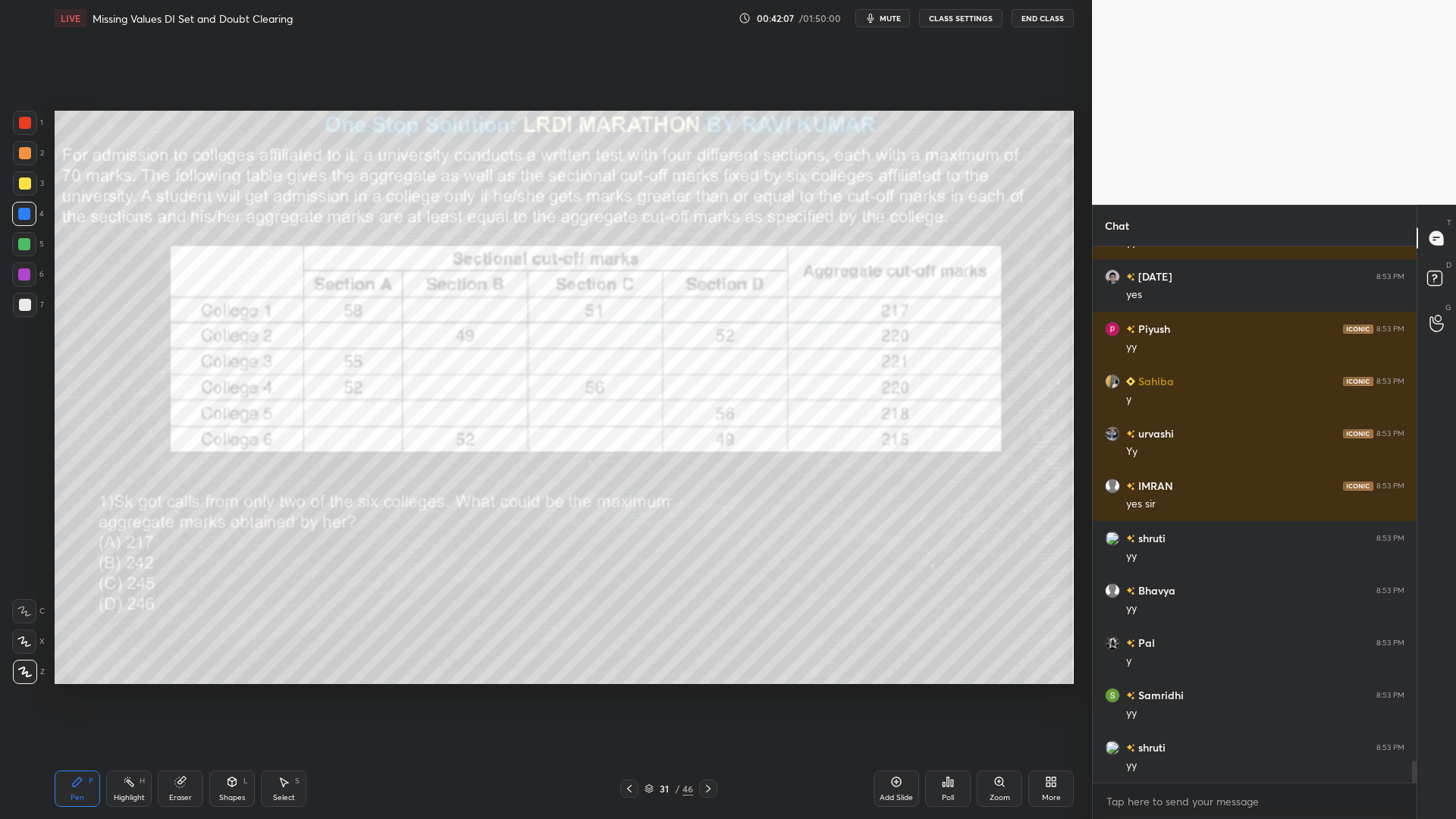
click at [171, 697] on div "Eraser" at bounding box center [181, 789] width 46 height 37
click at [25, 668] on div "Erase all" at bounding box center [24, 672] width 24 height 24
drag, startPoint x: 16, startPoint y: 127, endPoint x: 26, endPoint y: 135, distance: 12.8
click at [15, 127] on div at bounding box center [25, 122] width 24 height 24
drag, startPoint x: 225, startPoint y: 790, endPoint x: 238, endPoint y: 771, distance: 23.0
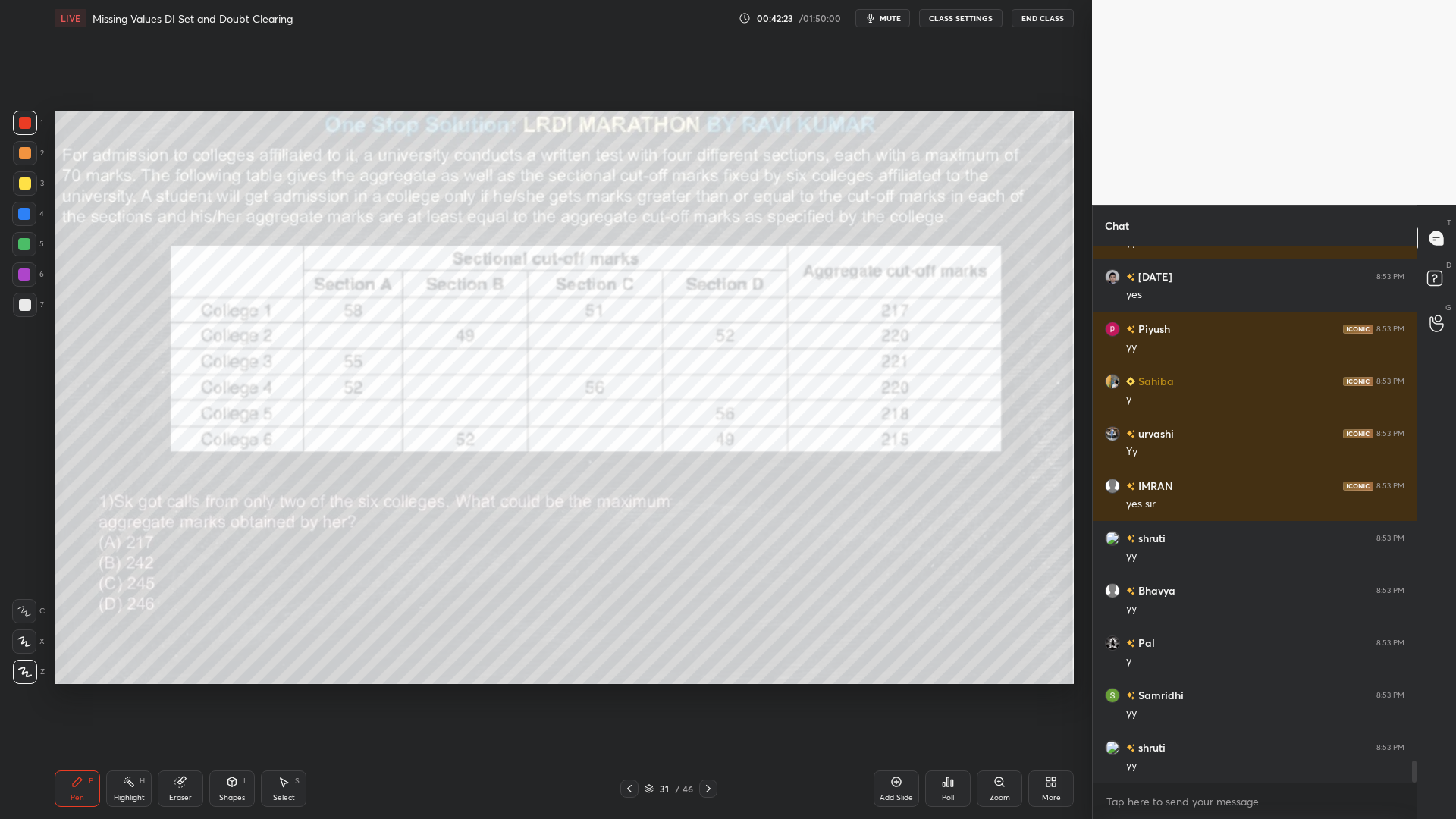
click at [226, 697] on div "Shapes L" at bounding box center [232, 789] width 46 height 37
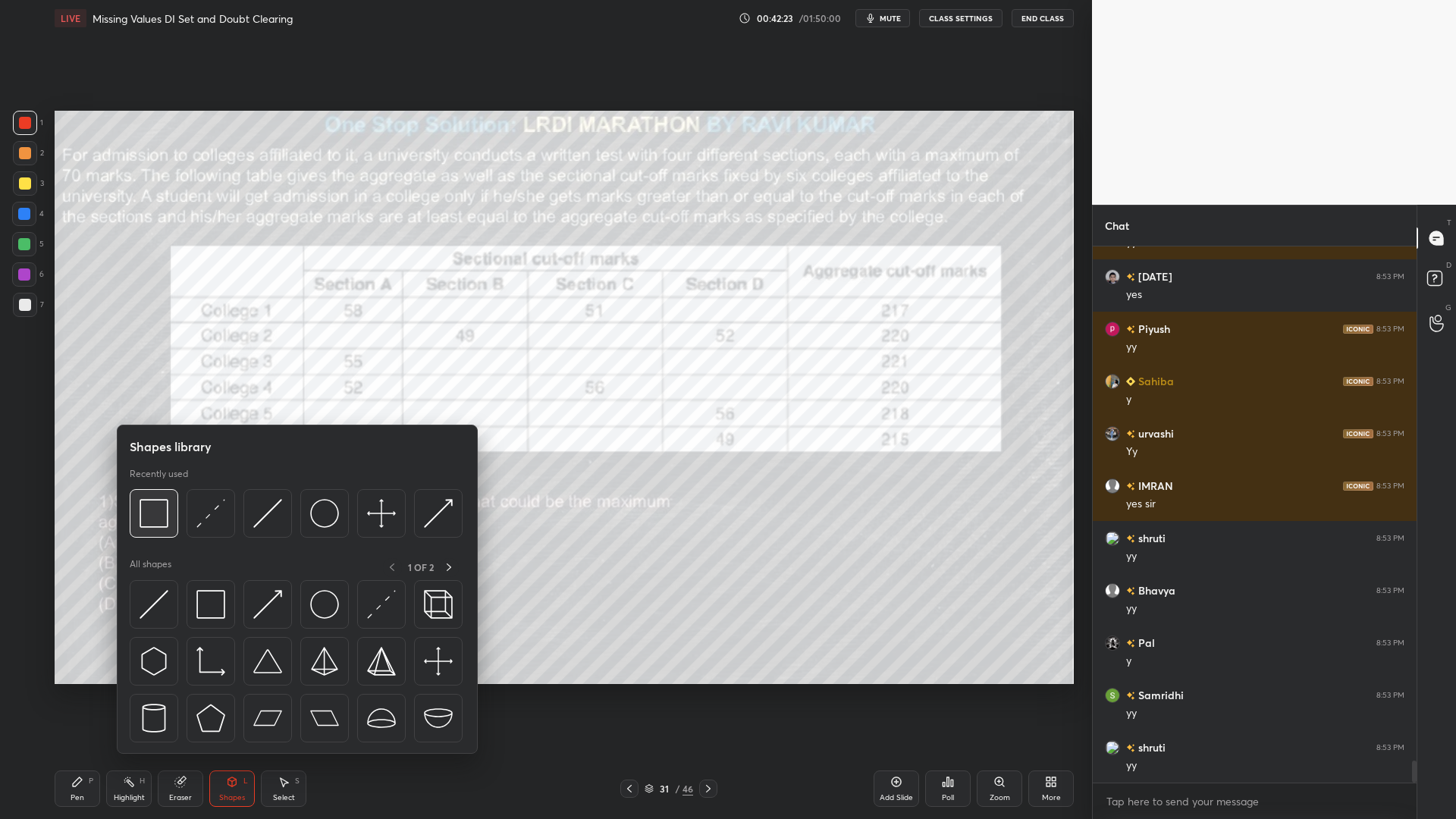
click at [150, 515] on img at bounding box center [153, 513] width 29 height 29
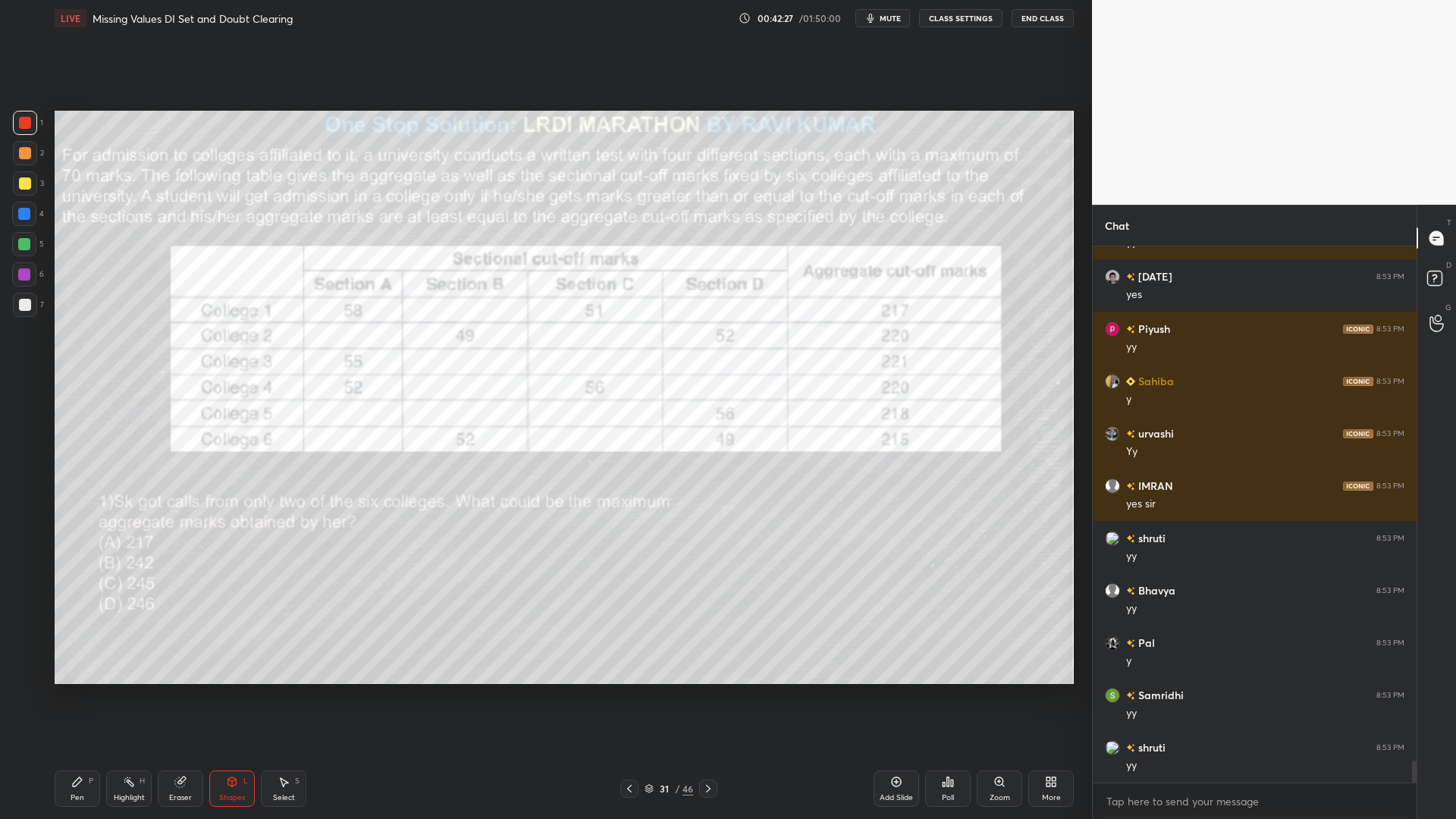
click at [79, 697] on div "Pen" at bounding box center [78, 798] width 14 height 8
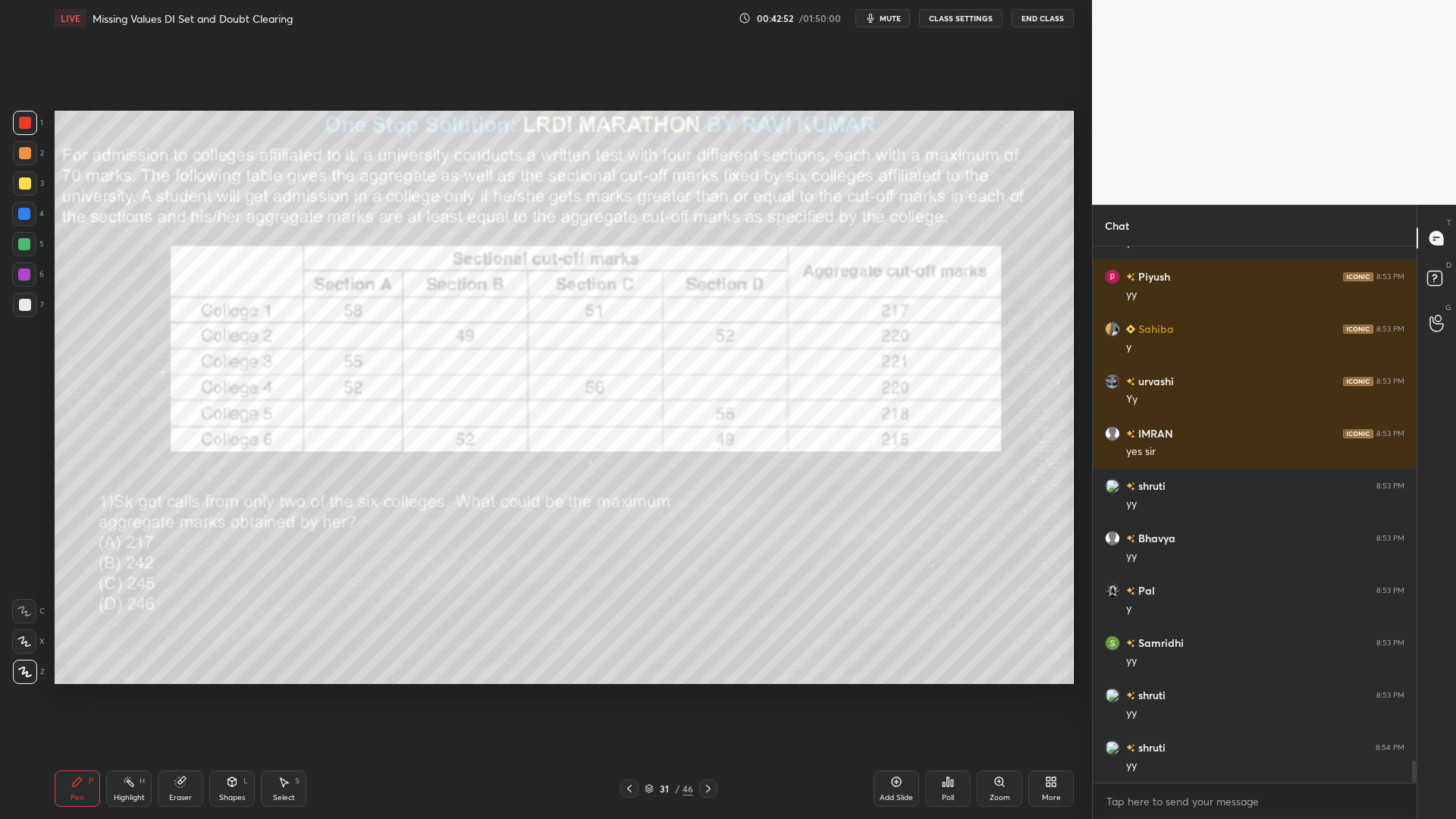
scroll to position [12641, 0]
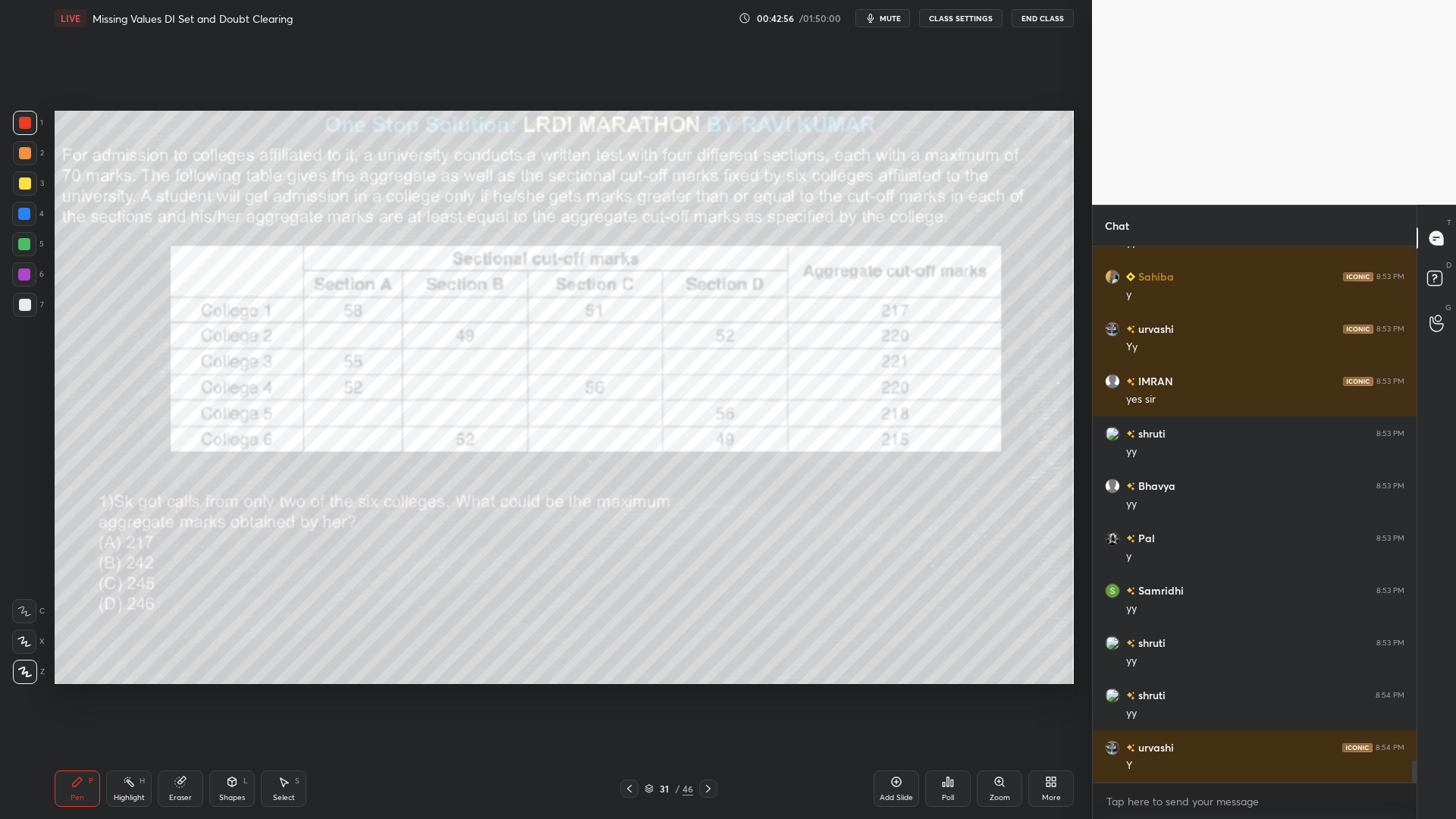
click at [126, 697] on icon at bounding box center [129, 782] width 12 height 12
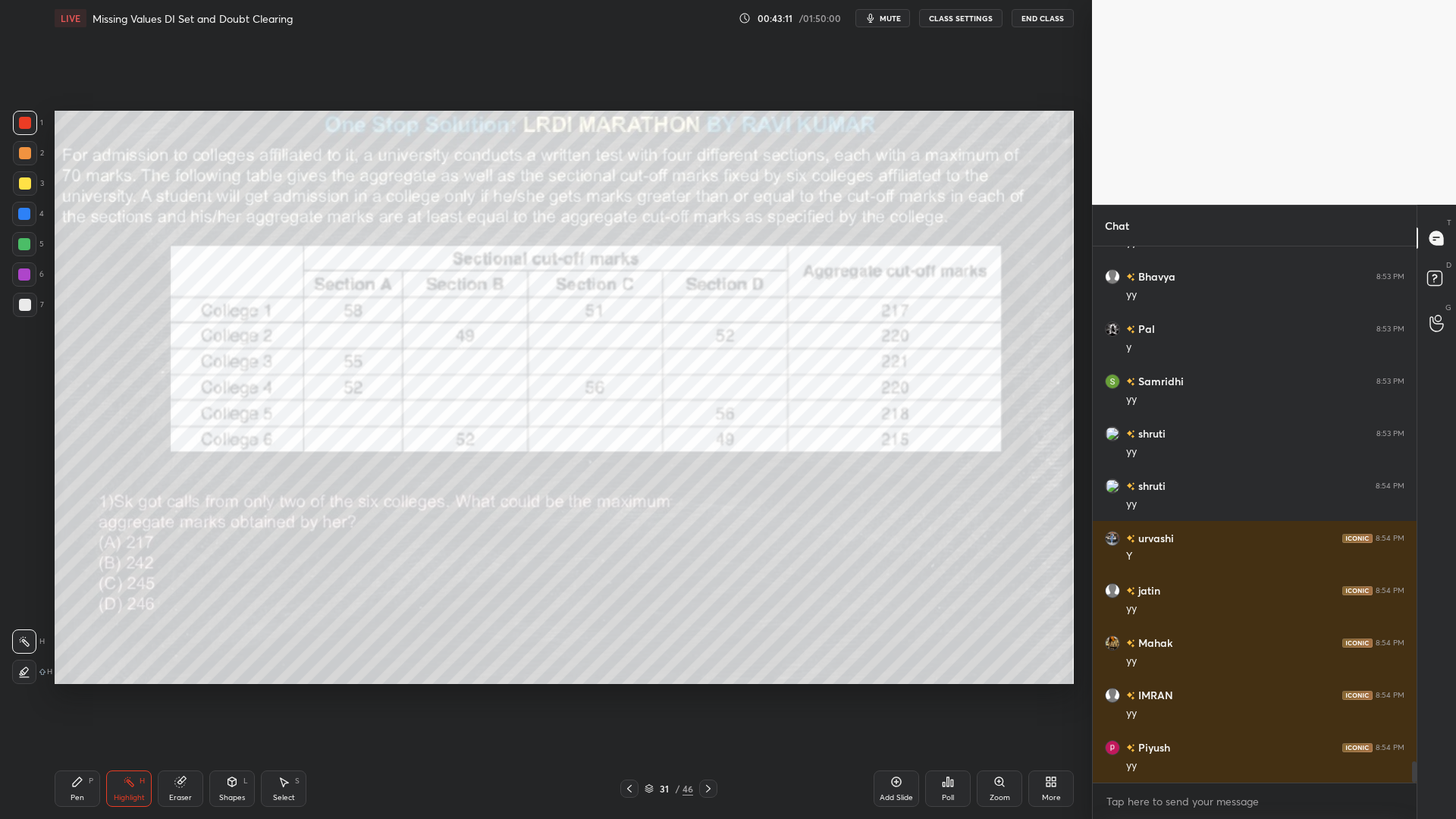
scroll to position [12903, 0]
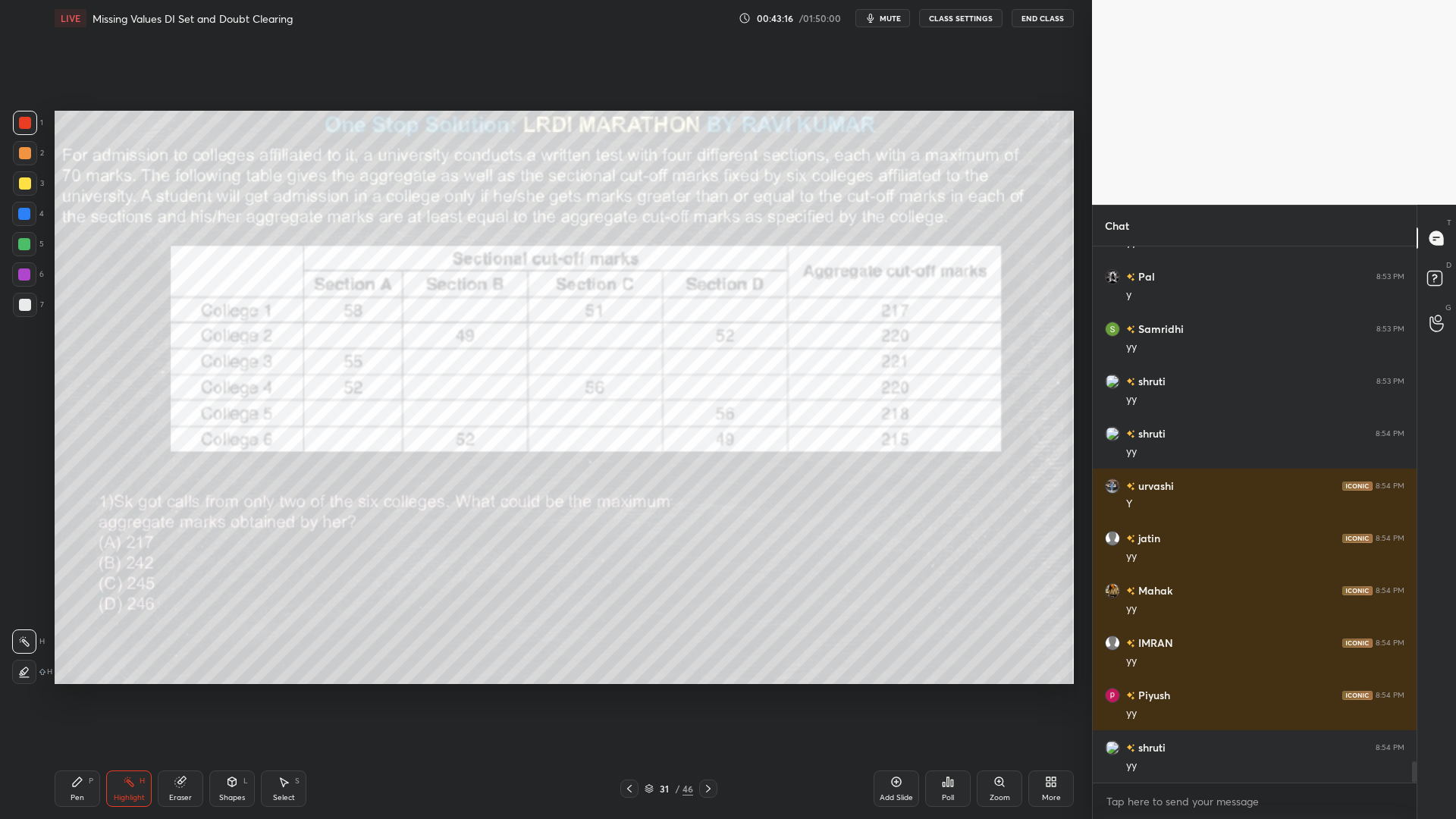
click at [77, 697] on div "Pen P" at bounding box center [78, 789] width 46 height 37
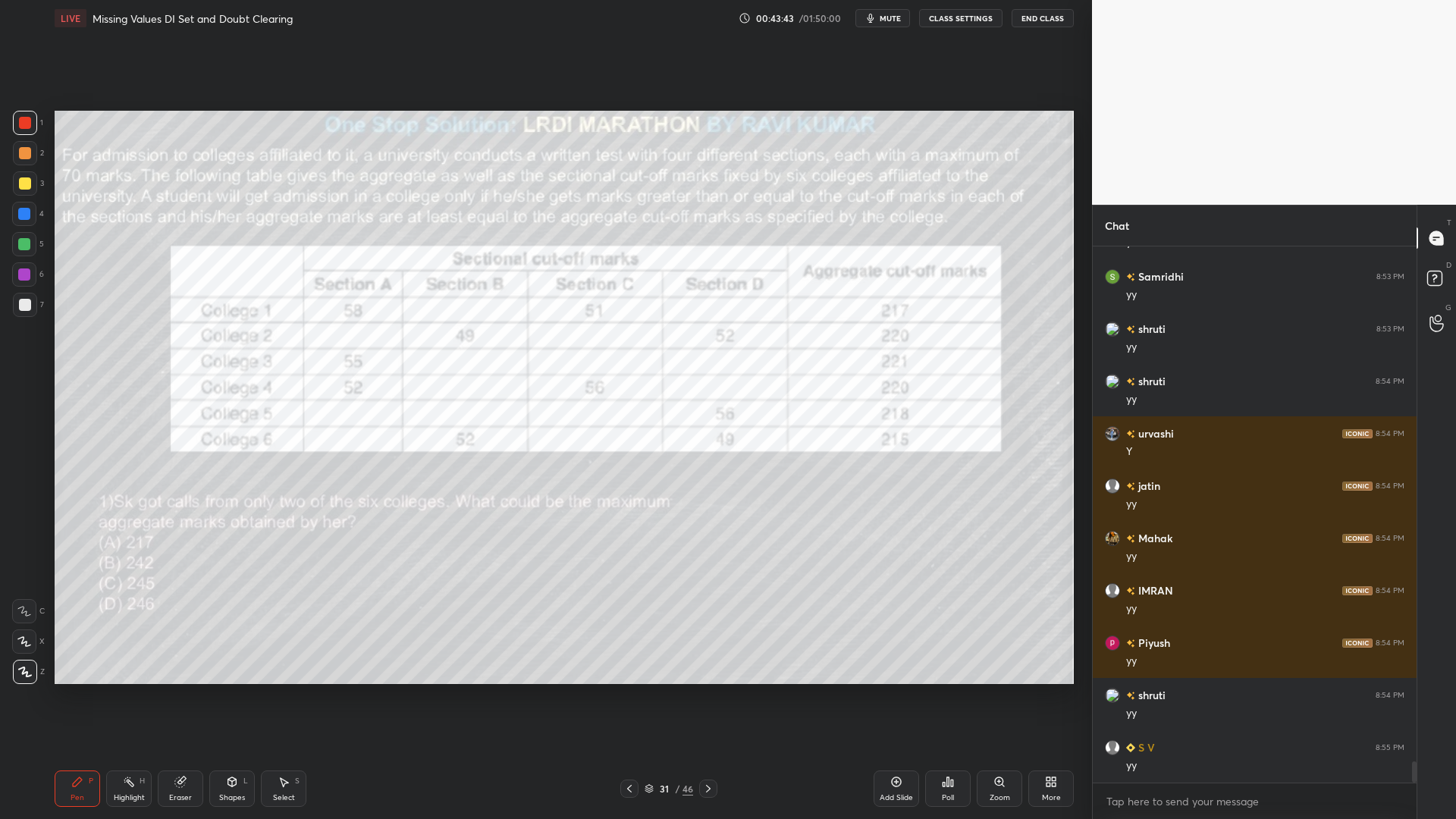
click at [136, 697] on div "Highlight H" at bounding box center [129, 789] width 46 height 37
click at [56, 697] on div "Pen P" at bounding box center [78, 789] width 46 height 37
click at [25, 273] on div at bounding box center [24, 275] width 12 height 12
click at [24, 245] on div at bounding box center [24, 244] width 12 height 12
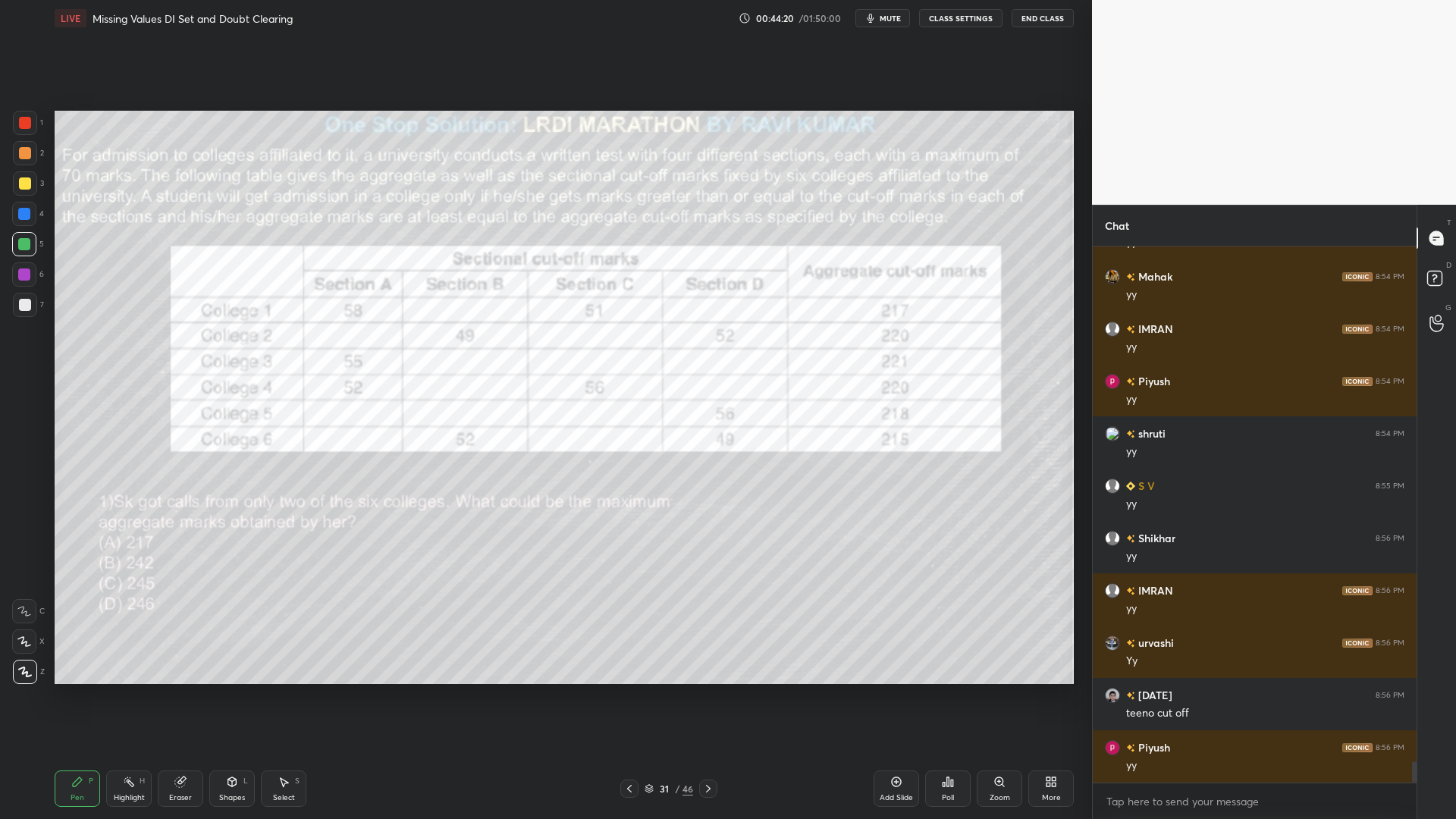
scroll to position [13269, 0]
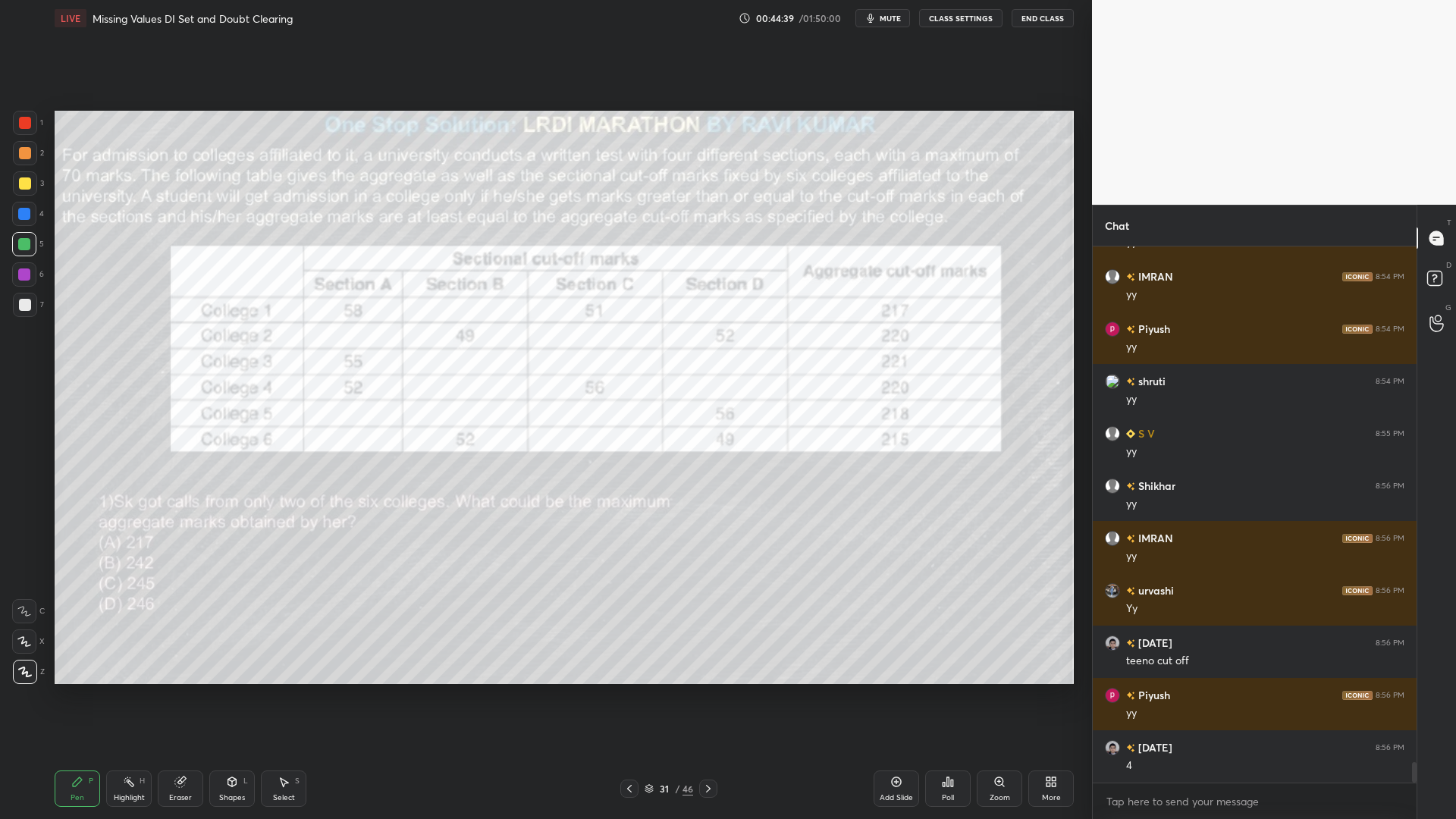
drag, startPoint x: 182, startPoint y: 788, endPoint x: 301, endPoint y: 705, distance: 145.1
click at [182, 697] on div "Eraser" at bounding box center [181, 789] width 46 height 37
click at [69, 697] on div "Pen P" at bounding box center [78, 789] width 46 height 37
click at [25, 122] on div at bounding box center [25, 122] width 12 height 12
click at [22, 216] on div at bounding box center [24, 214] width 12 height 12
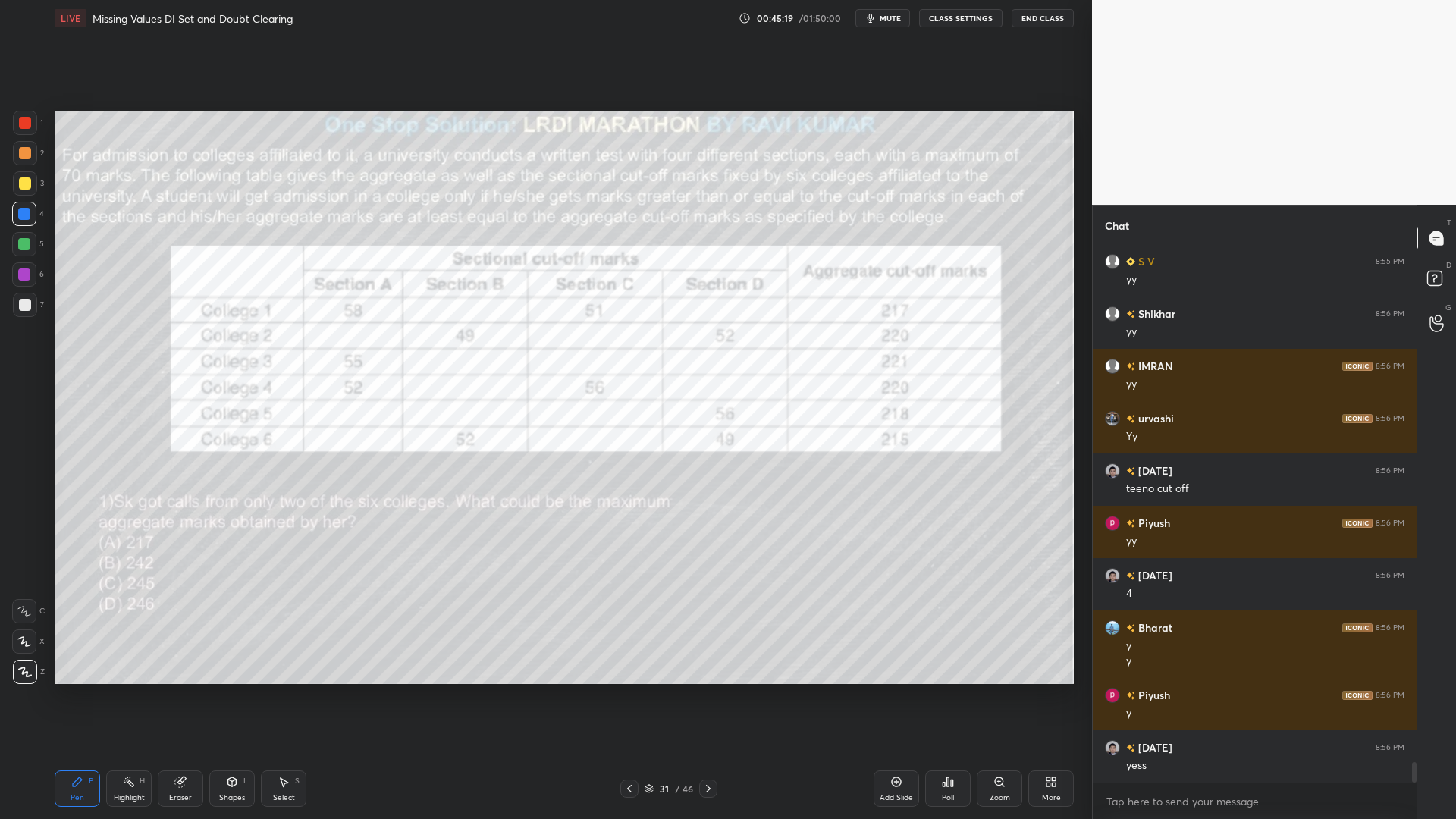
scroll to position [13494, 0]
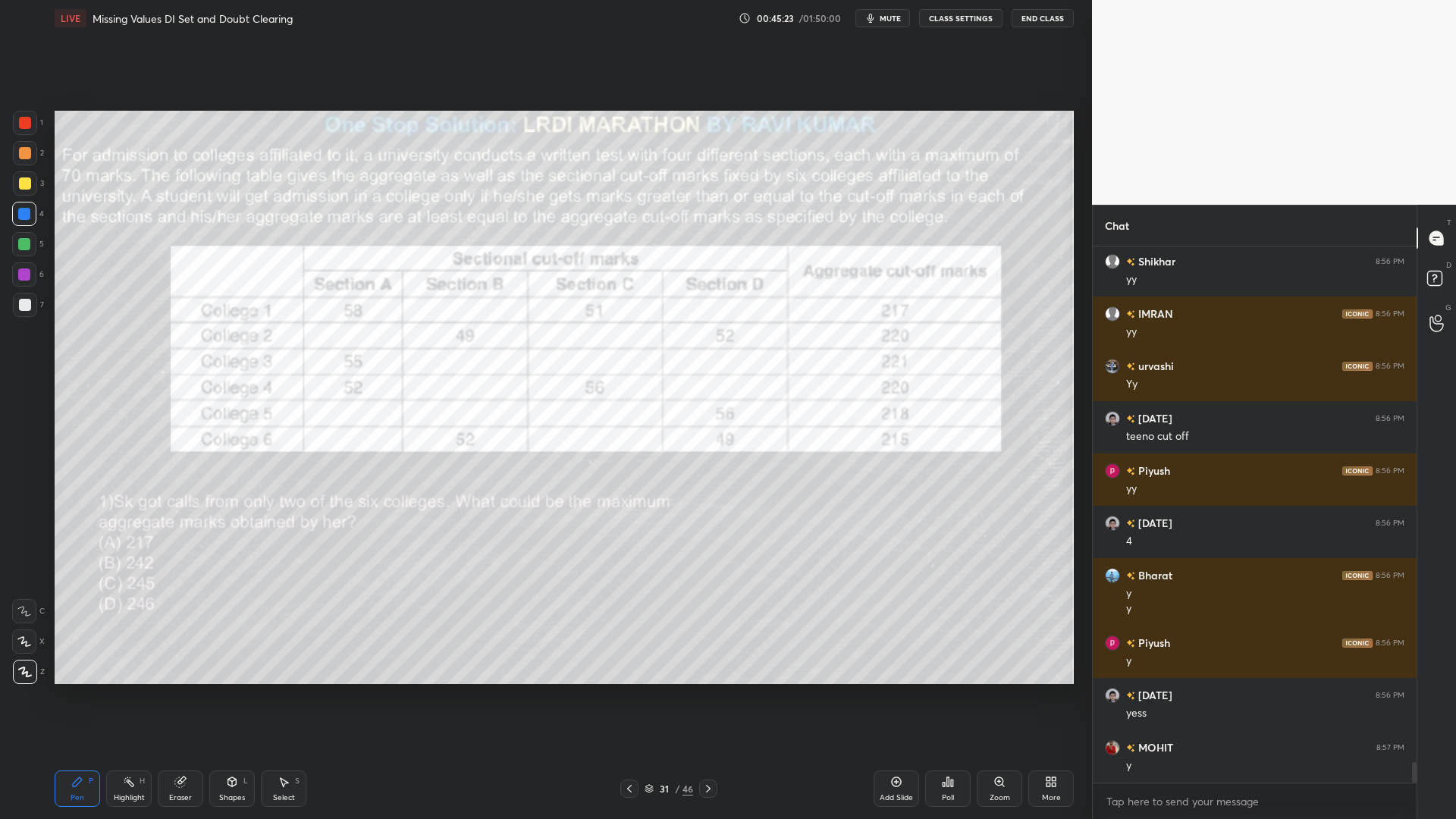
click at [30, 126] on div at bounding box center [25, 122] width 24 height 24
click at [116, 697] on div "Highlight H" at bounding box center [129, 789] width 46 height 37
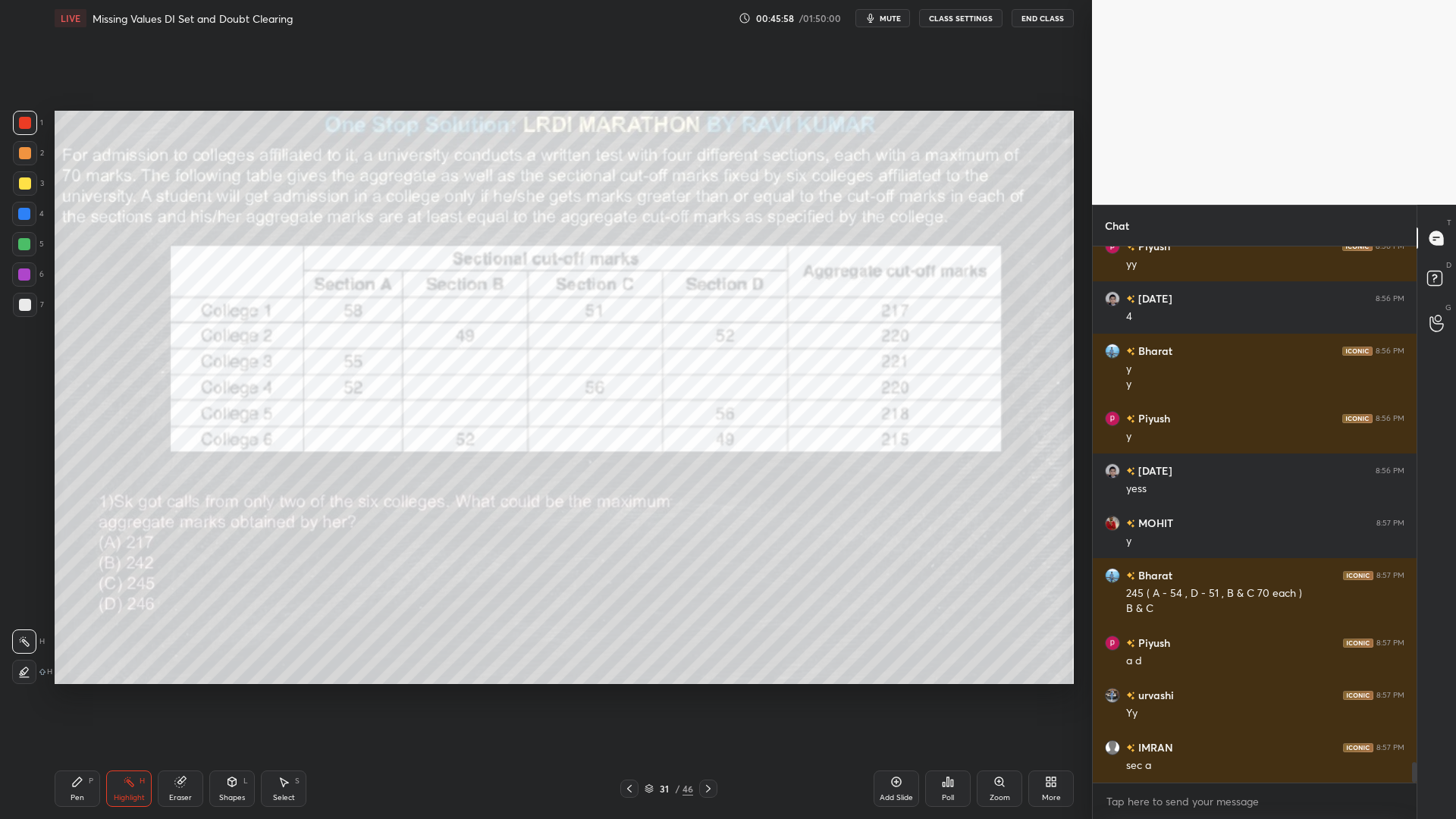
scroll to position [13771, 0]
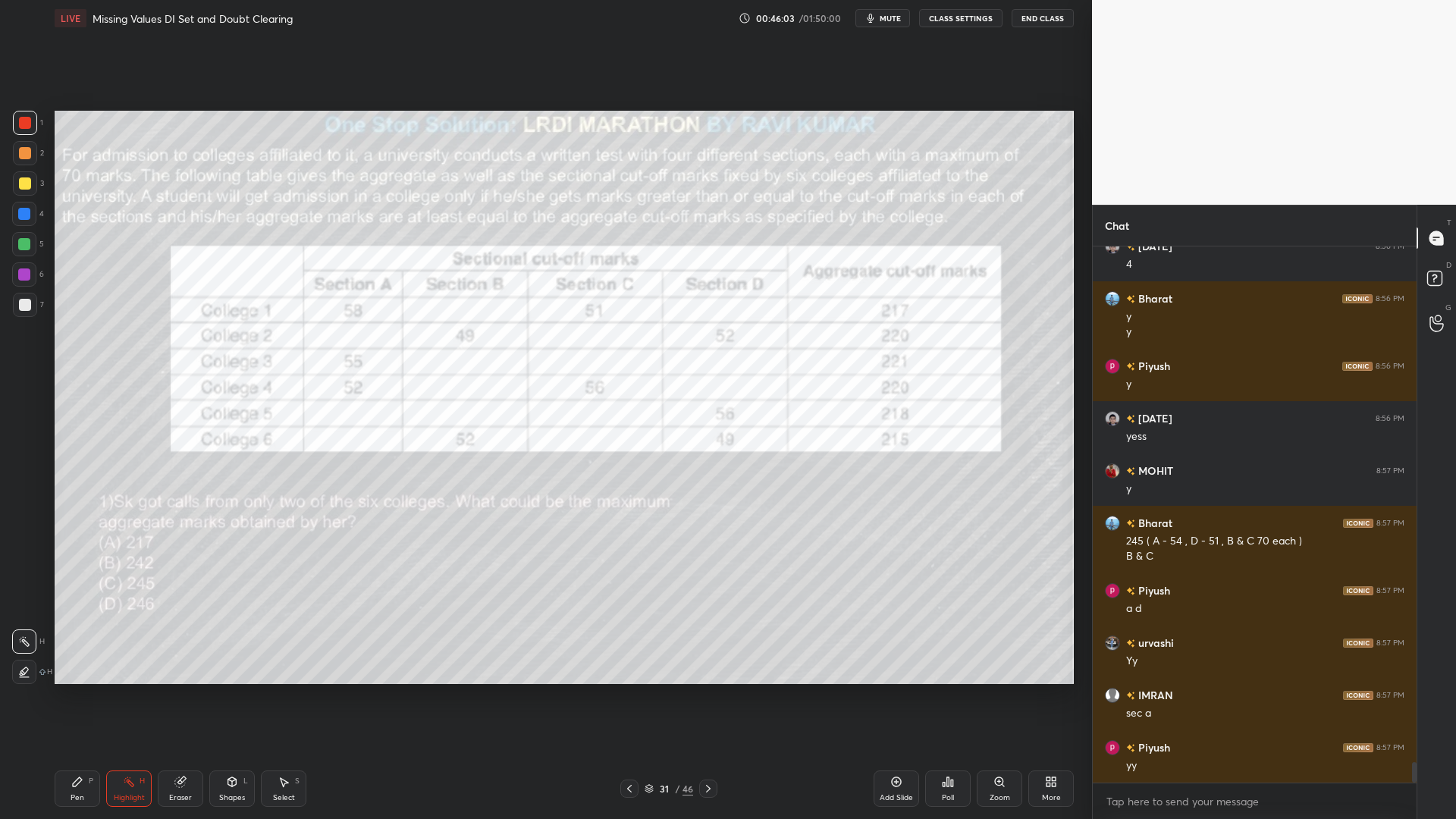
click at [76, 697] on icon at bounding box center [77, 782] width 9 height 9
click at [24, 275] on div at bounding box center [24, 275] width 12 height 12
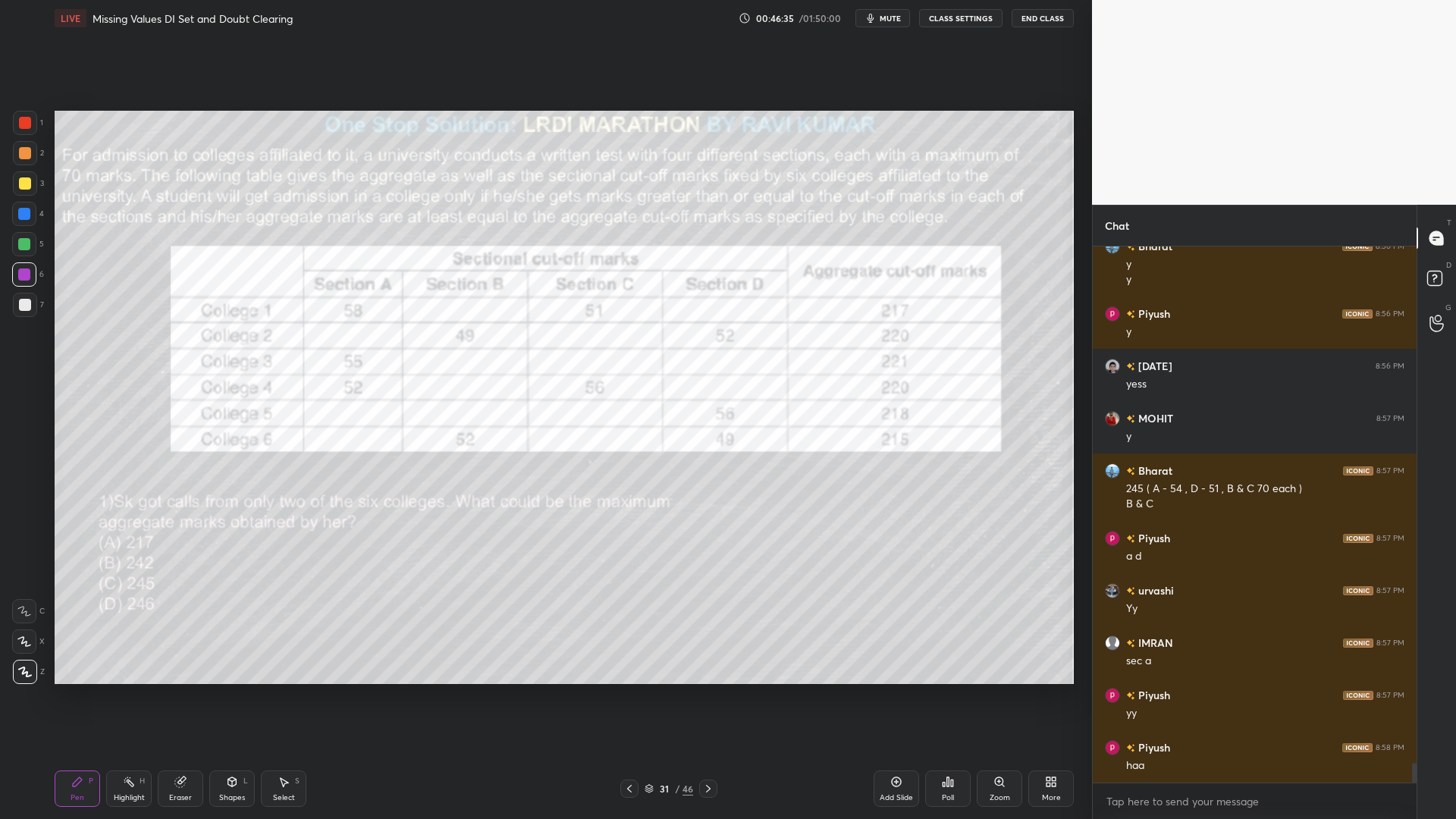
click at [146, 697] on div "Highlight H" at bounding box center [129, 789] width 46 height 37
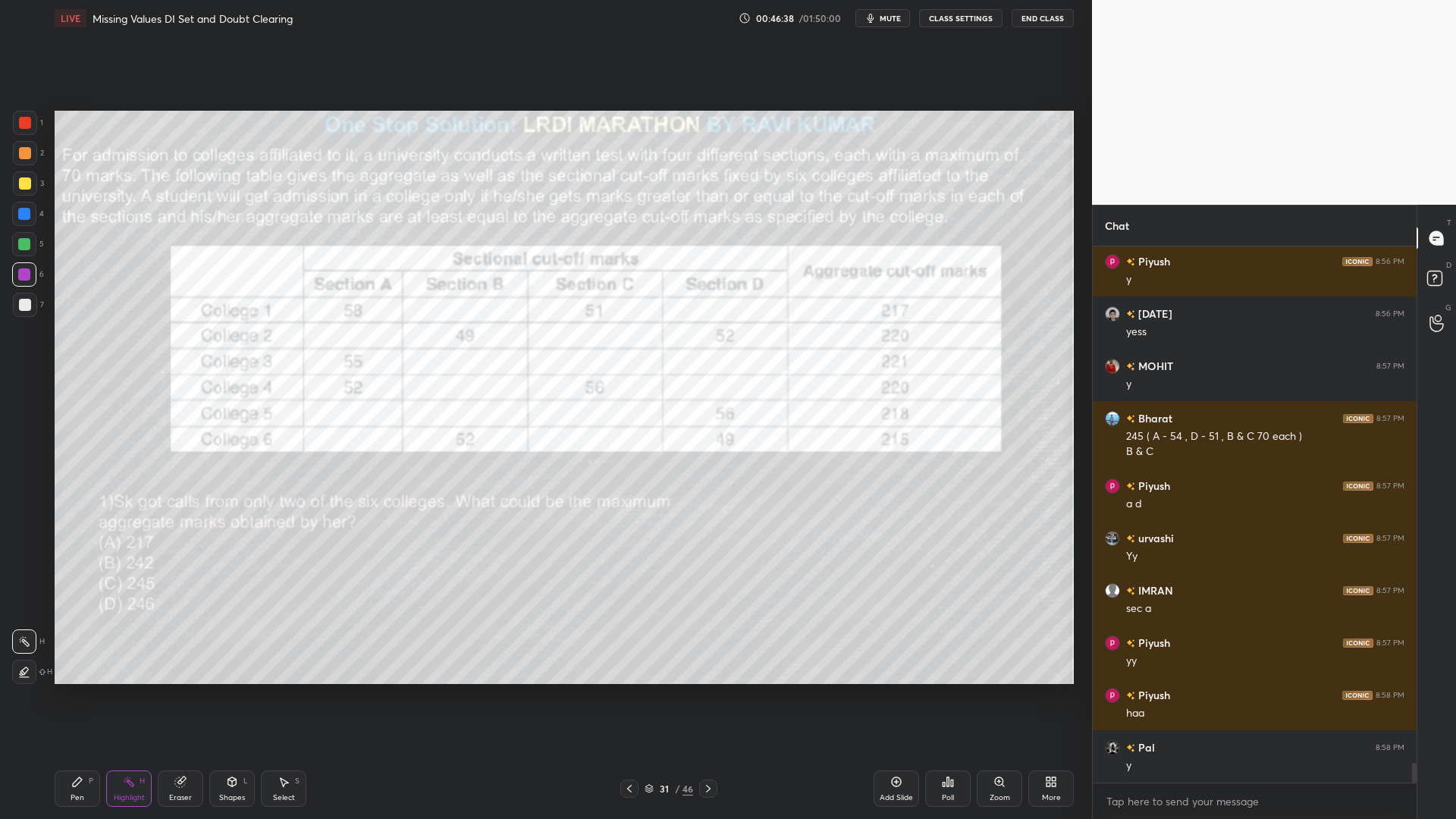
drag, startPoint x: 80, startPoint y: 782, endPoint x: 91, endPoint y: 781, distance: 11.0
click at [80, 697] on icon at bounding box center [77, 782] width 9 height 9
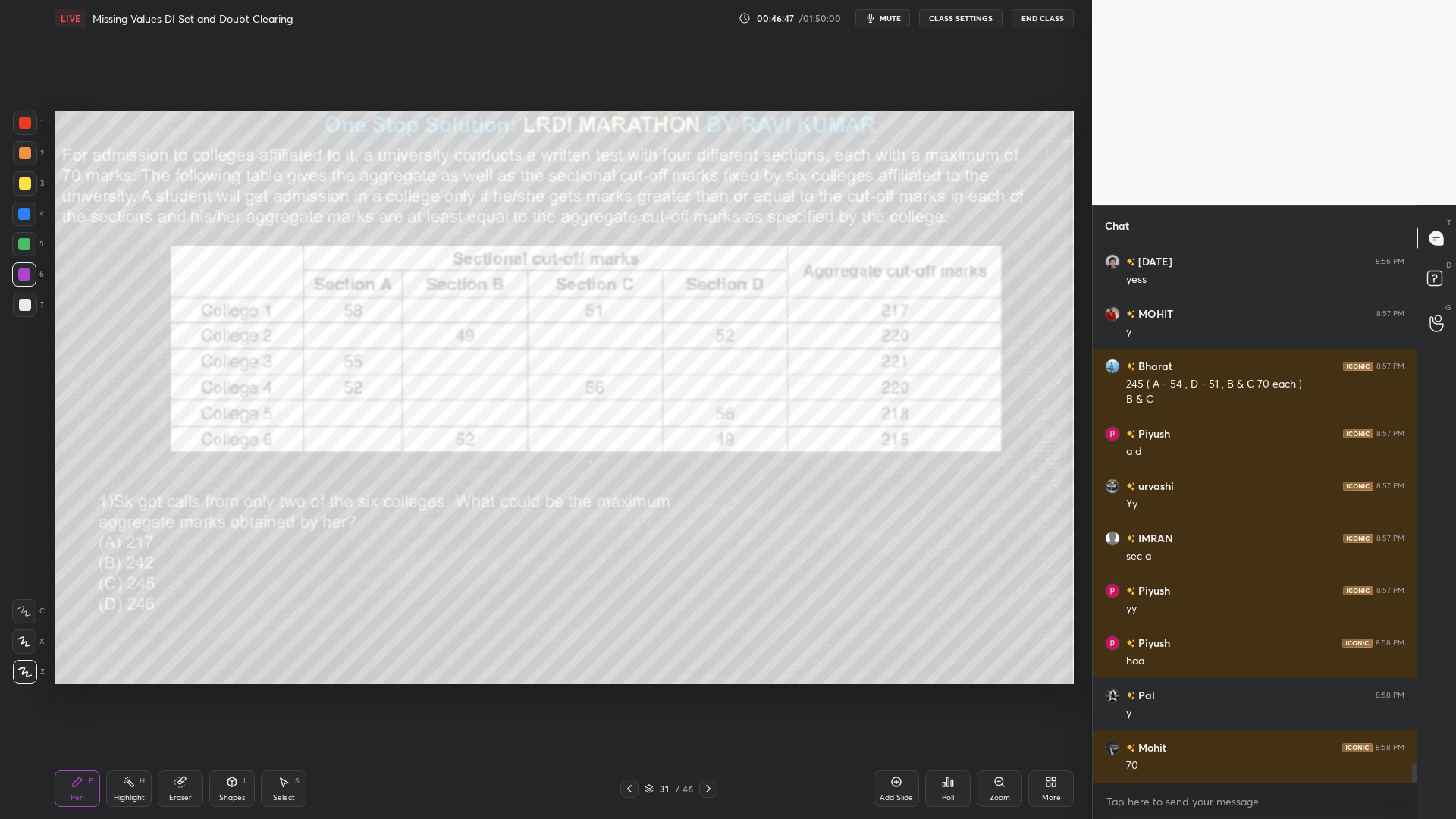
click at [119, 697] on div "Highlight" at bounding box center [128, 798] width 31 height 8
click at [24, 129] on div at bounding box center [25, 122] width 24 height 24
click at [81, 697] on icon at bounding box center [78, 782] width 12 height 12
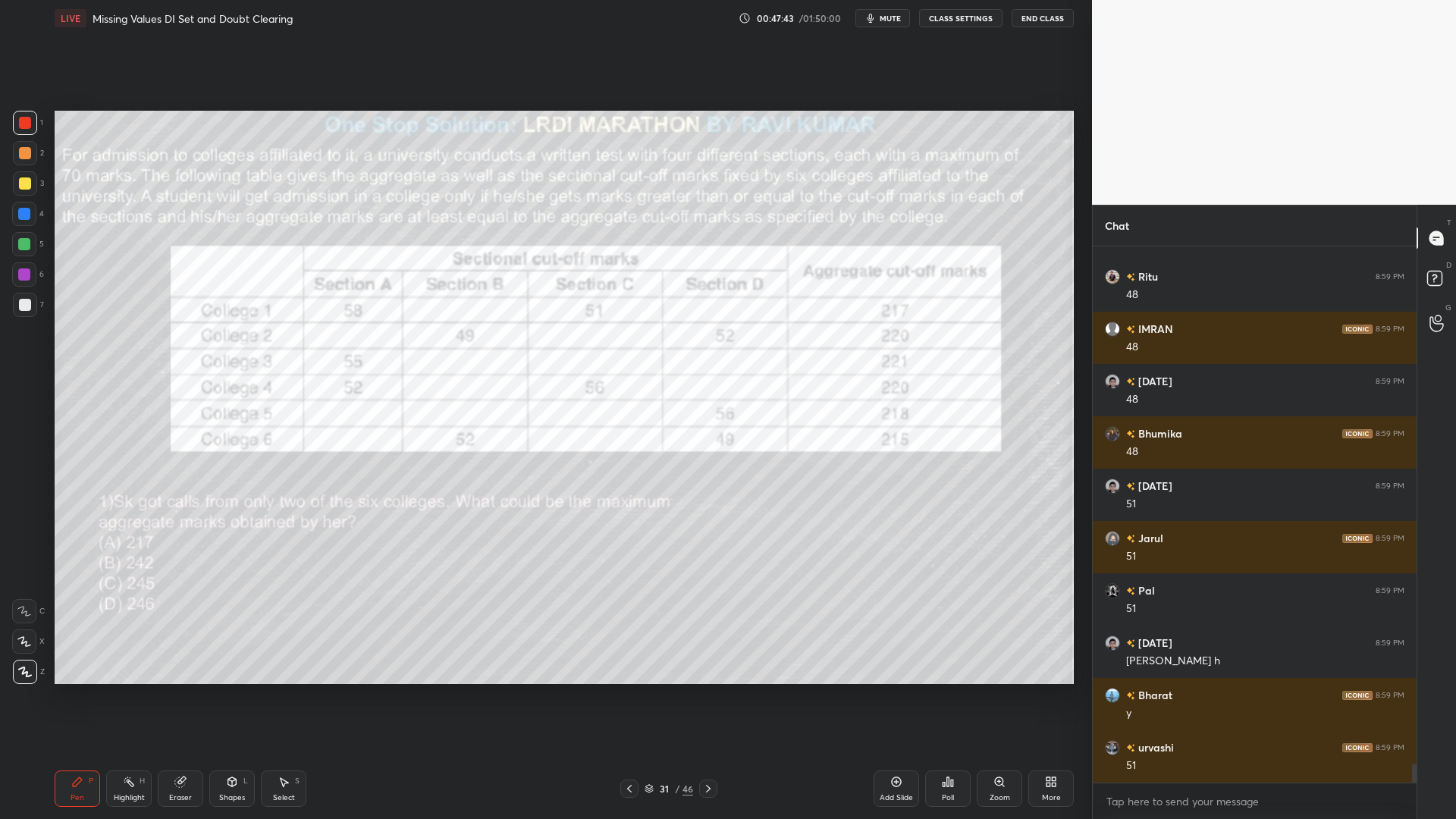
scroll to position [14609, 0]
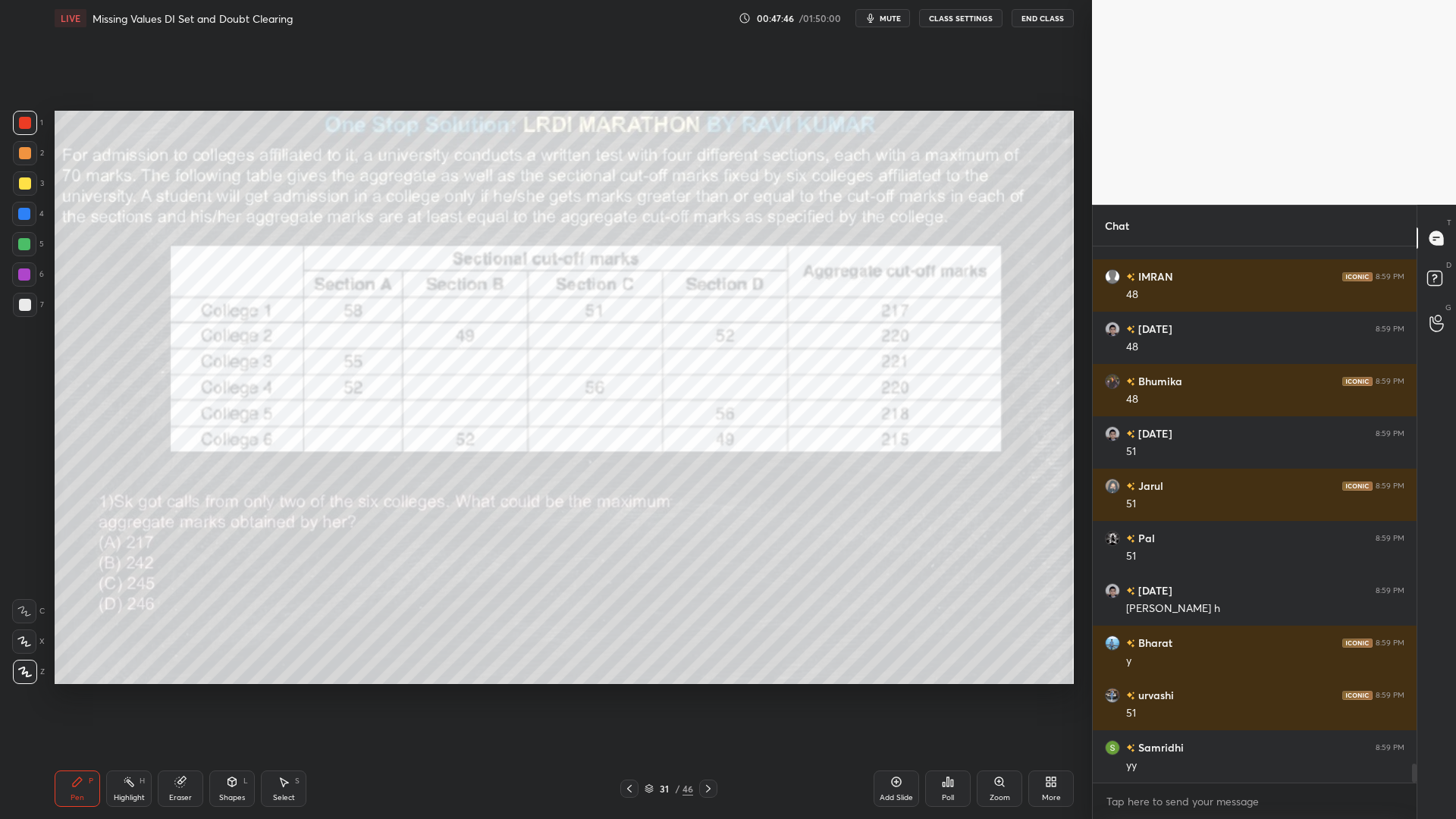
click at [129, 697] on div "Highlight H" at bounding box center [129, 789] width 46 height 37
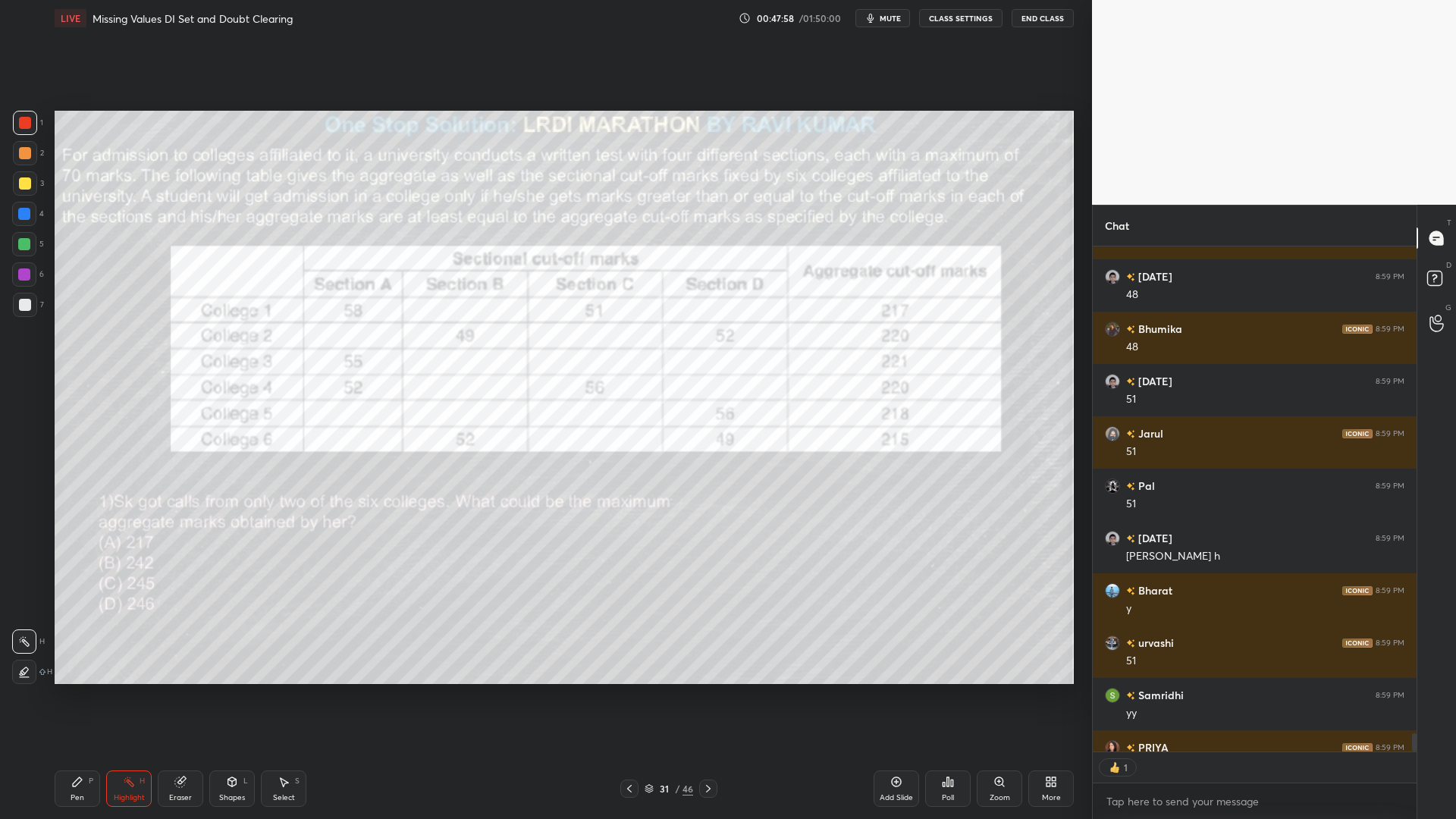
scroll to position [531, 319]
click at [66, 697] on div "Pen P" at bounding box center [78, 789] width 46 height 37
click at [122, 697] on div "Highlight" at bounding box center [128, 798] width 31 height 8
click at [179, 697] on icon at bounding box center [180, 783] width 10 height 10
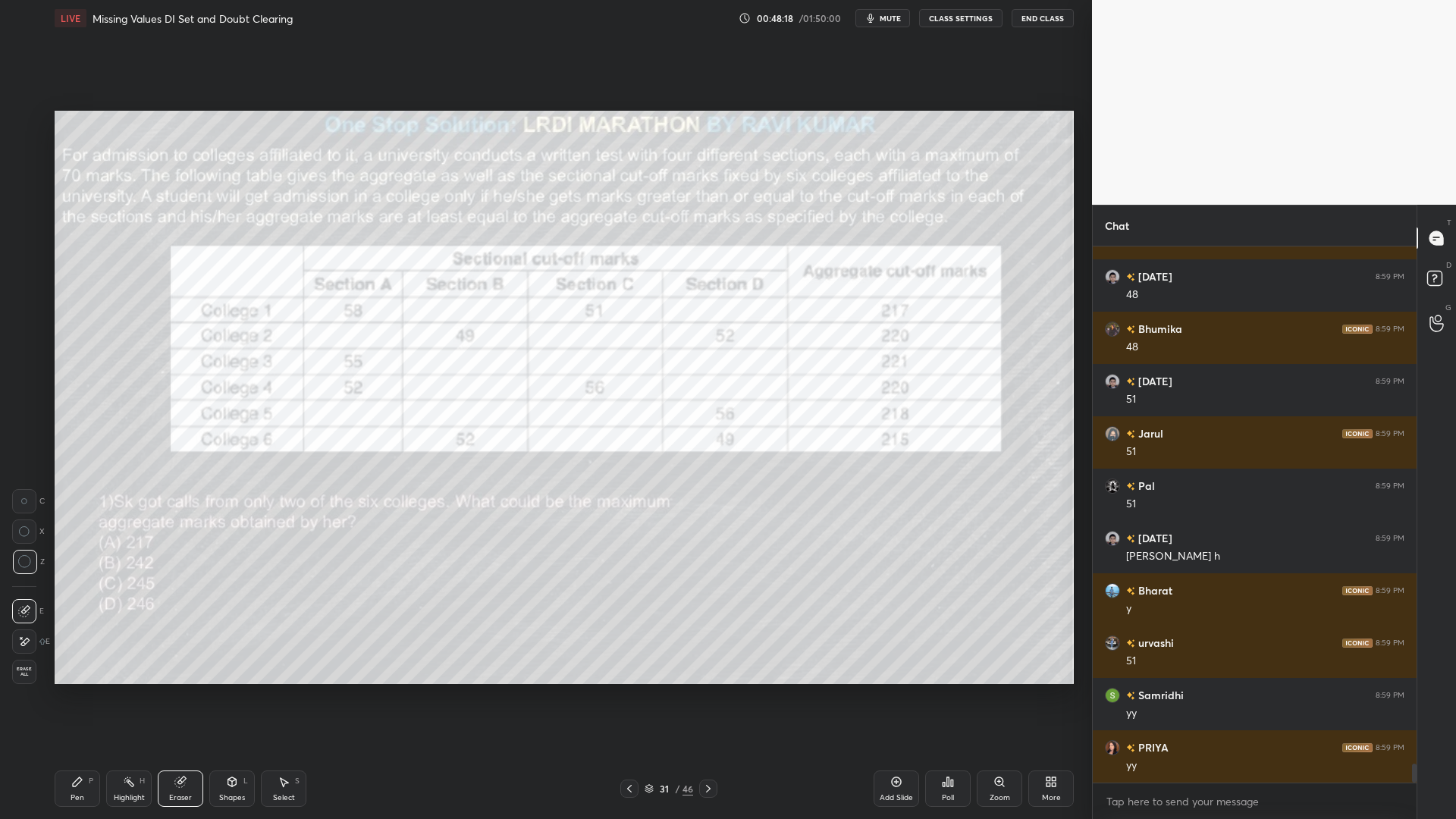
scroll to position [14713, 0]
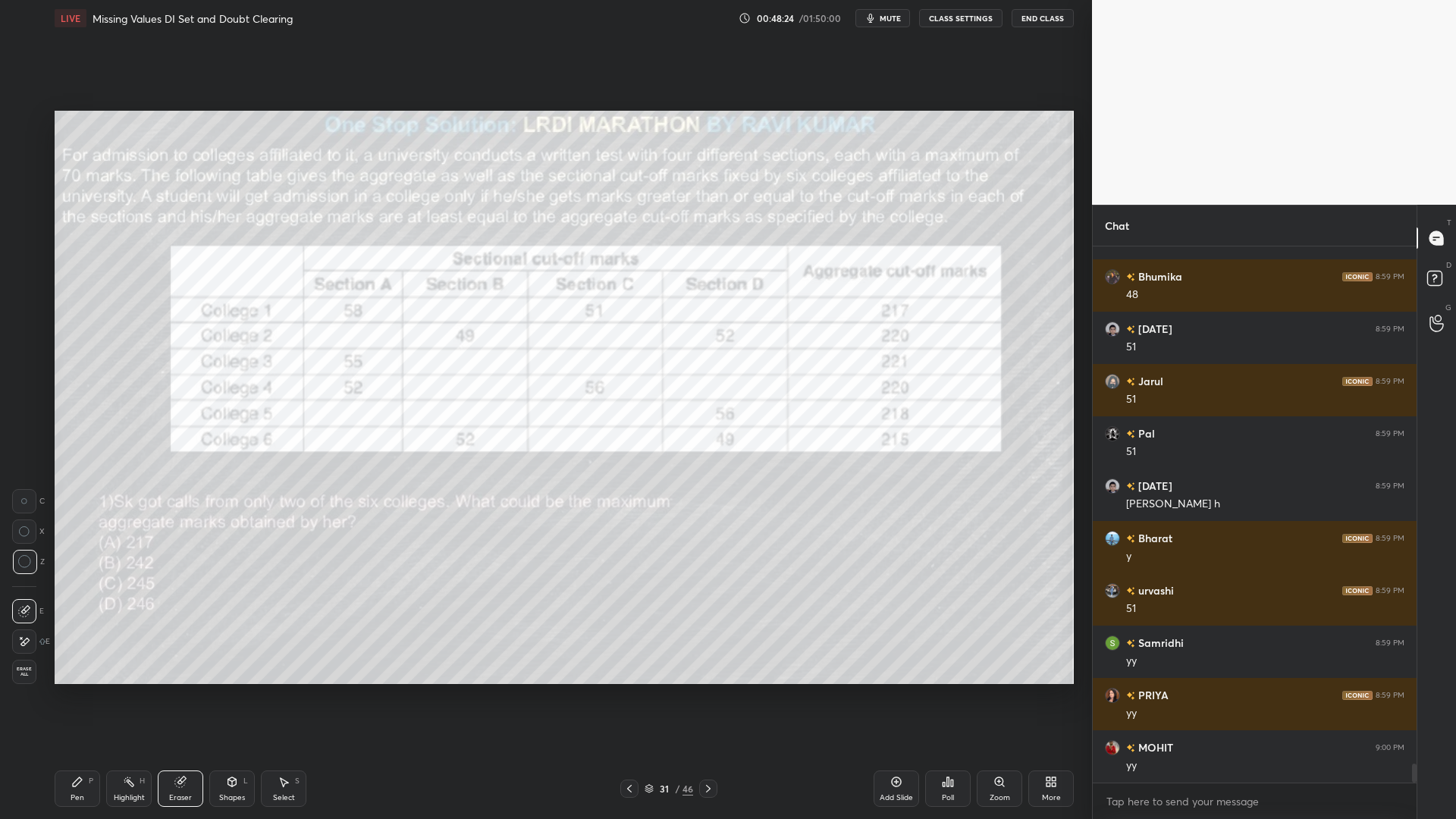
click at [81, 697] on div "Pen P" at bounding box center [78, 789] width 46 height 37
click at [21, 207] on div at bounding box center [24, 214] width 24 height 24
drag, startPoint x: 27, startPoint y: 119, endPoint x: 53, endPoint y: 148, distance: 38.9
click at [26, 119] on div at bounding box center [25, 122] width 12 height 12
click at [130, 697] on icon at bounding box center [129, 782] width 12 height 12
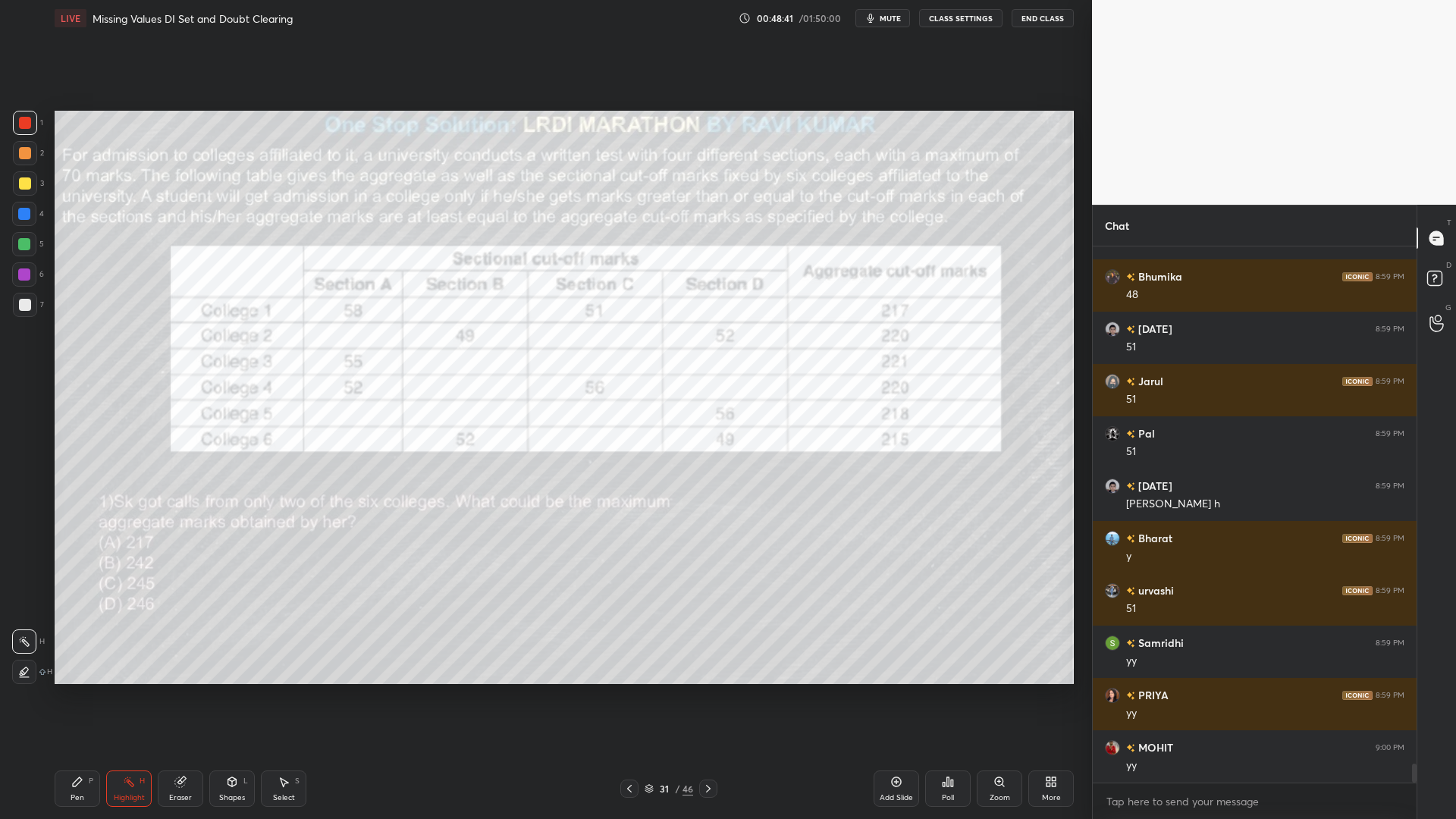
scroll to position [14766, 0]
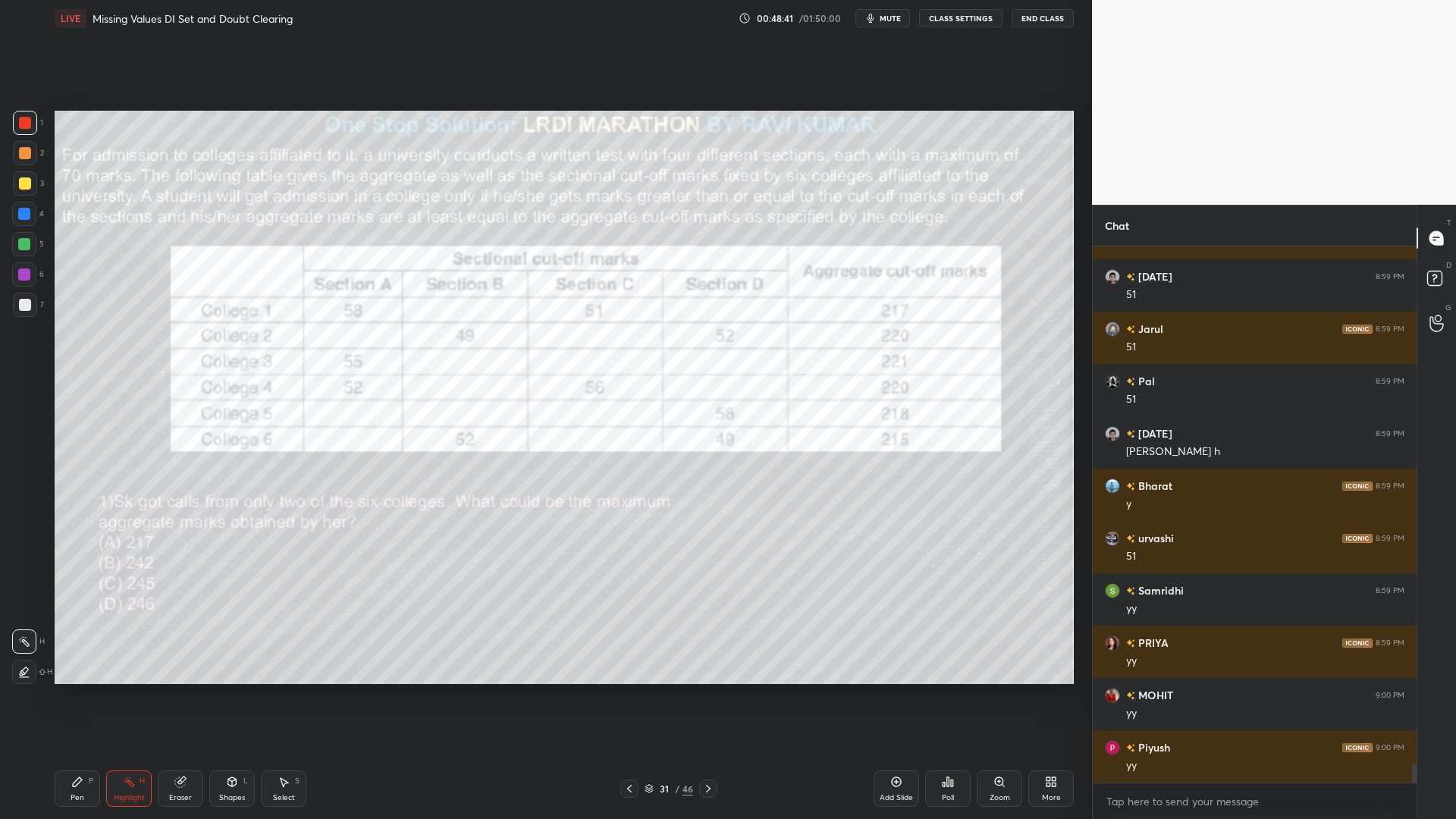
click at [137, 697] on div "Highlight H" at bounding box center [129, 789] width 46 height 37
click at [18, 676] on div at bounding box center [24, 672] width 24 height 24
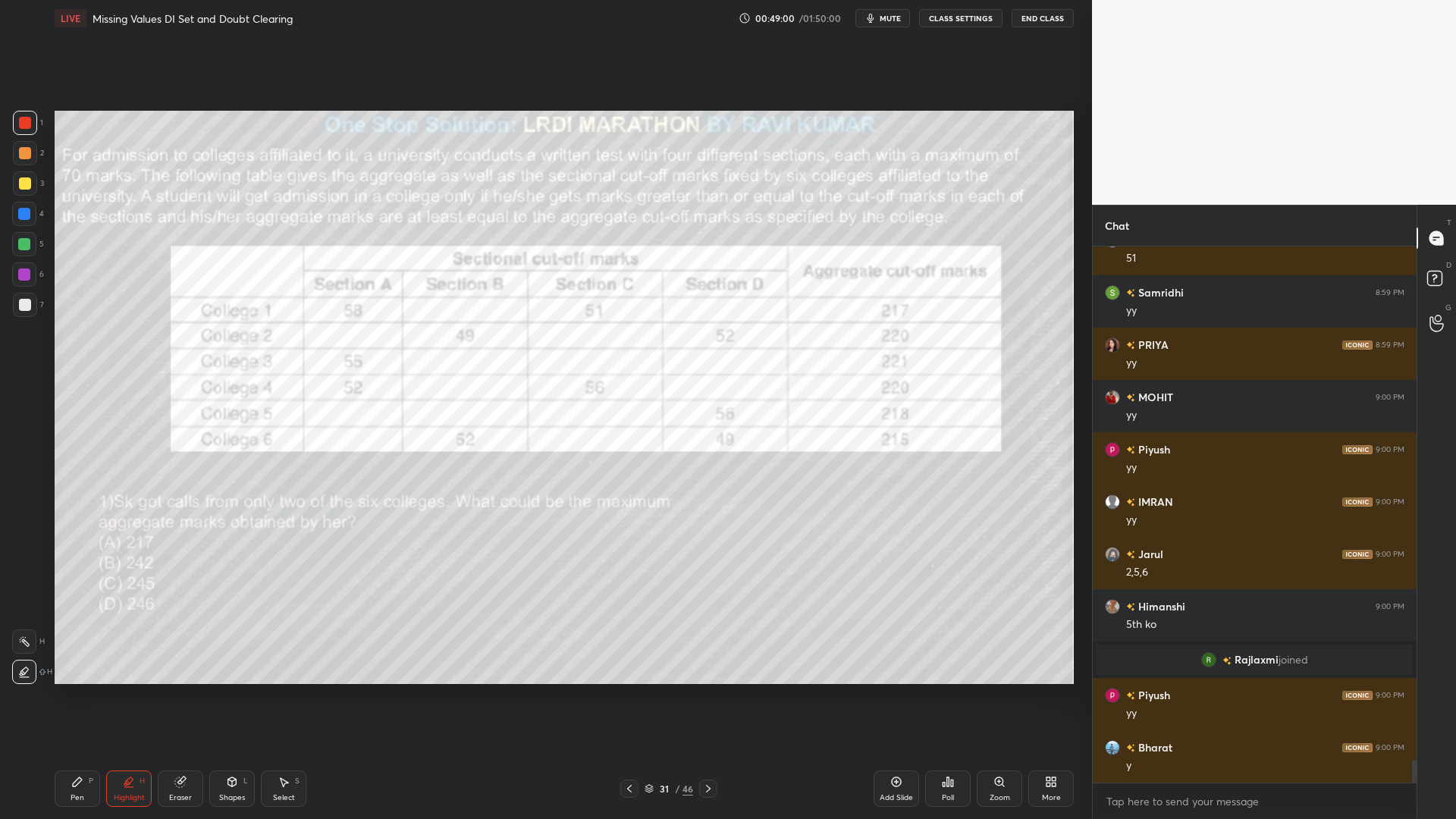
scroll to position [12000, 0]
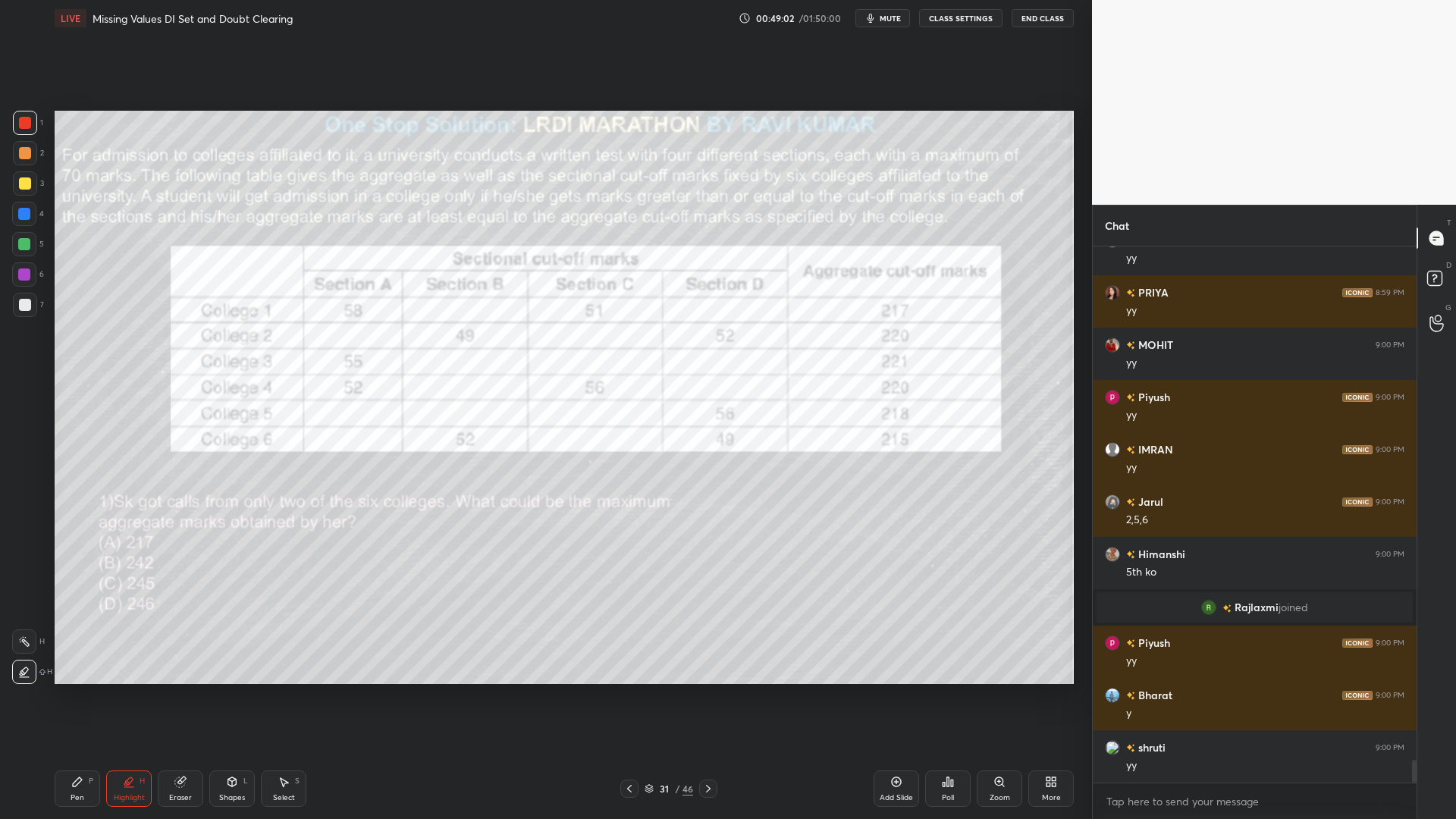
click at [76, 697] on icon at bounding box center [77, 782] width 9 height 9
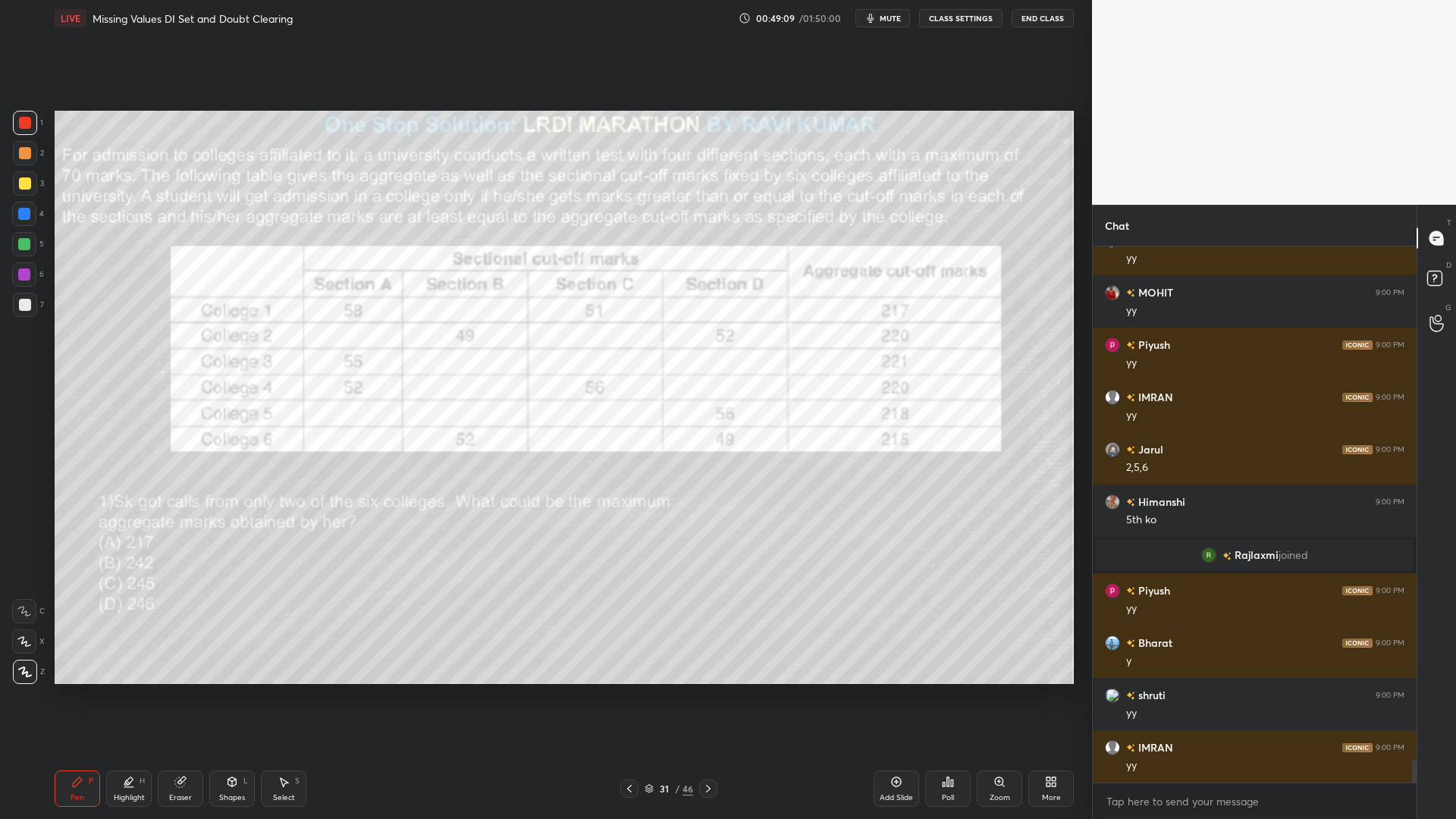
click at [80, 697] on icon at bounding box center [77, 782] width 9 height 9
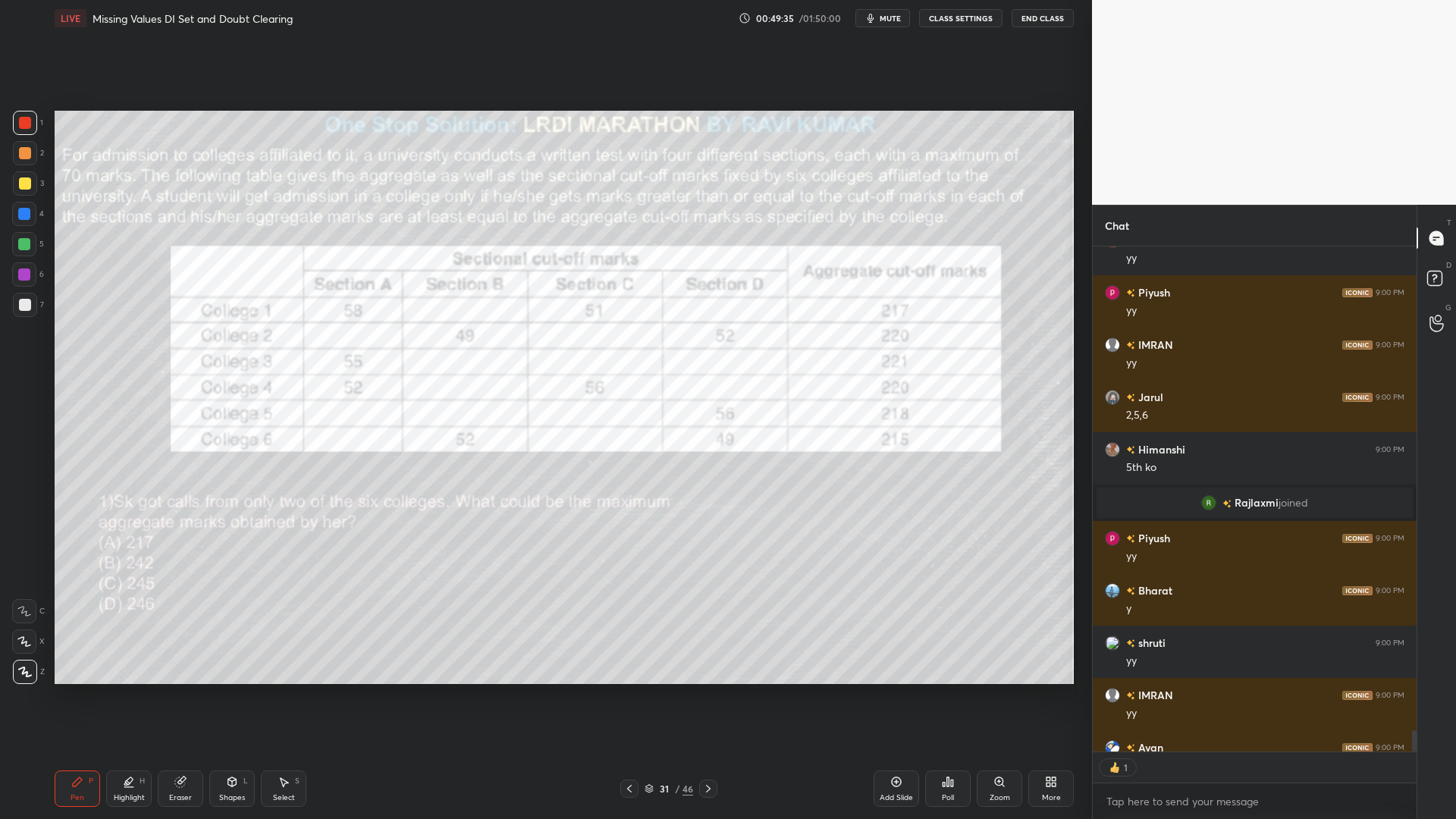
scroll to position [12188, 0]
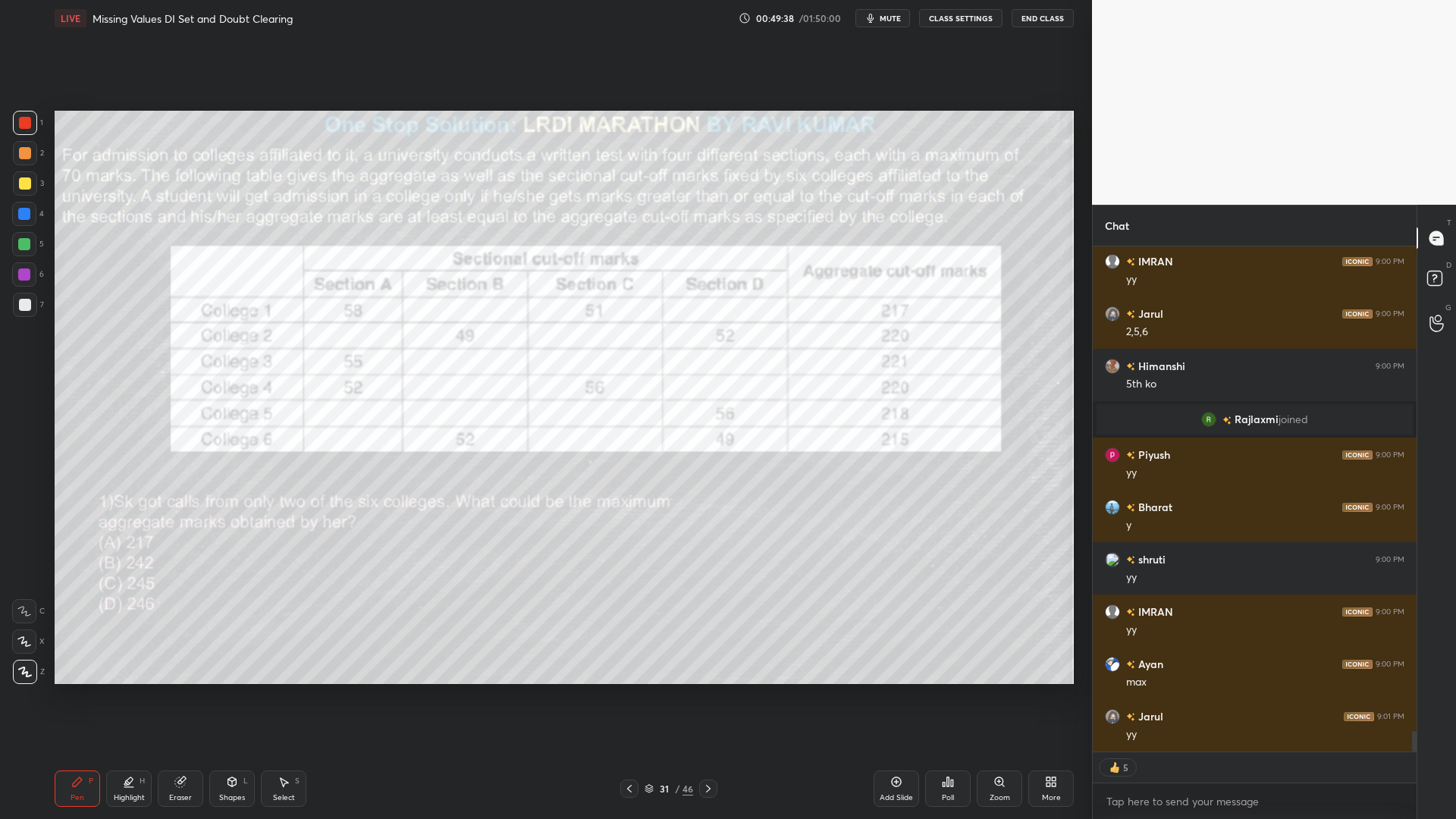
click at [177, 697] on icon at bounding box center [180, 783] width 10 height 10
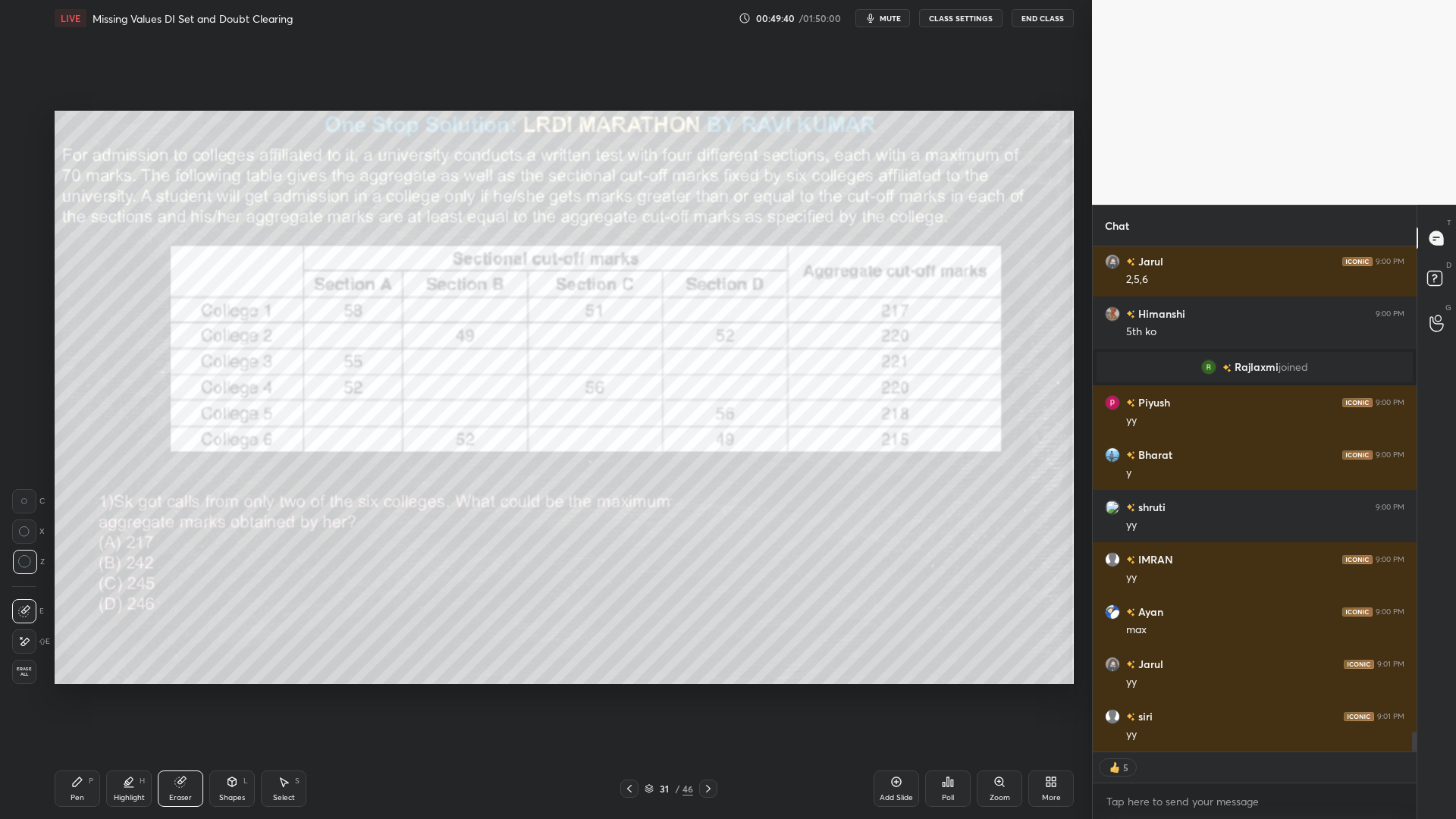
scroll to position [12293, 0]
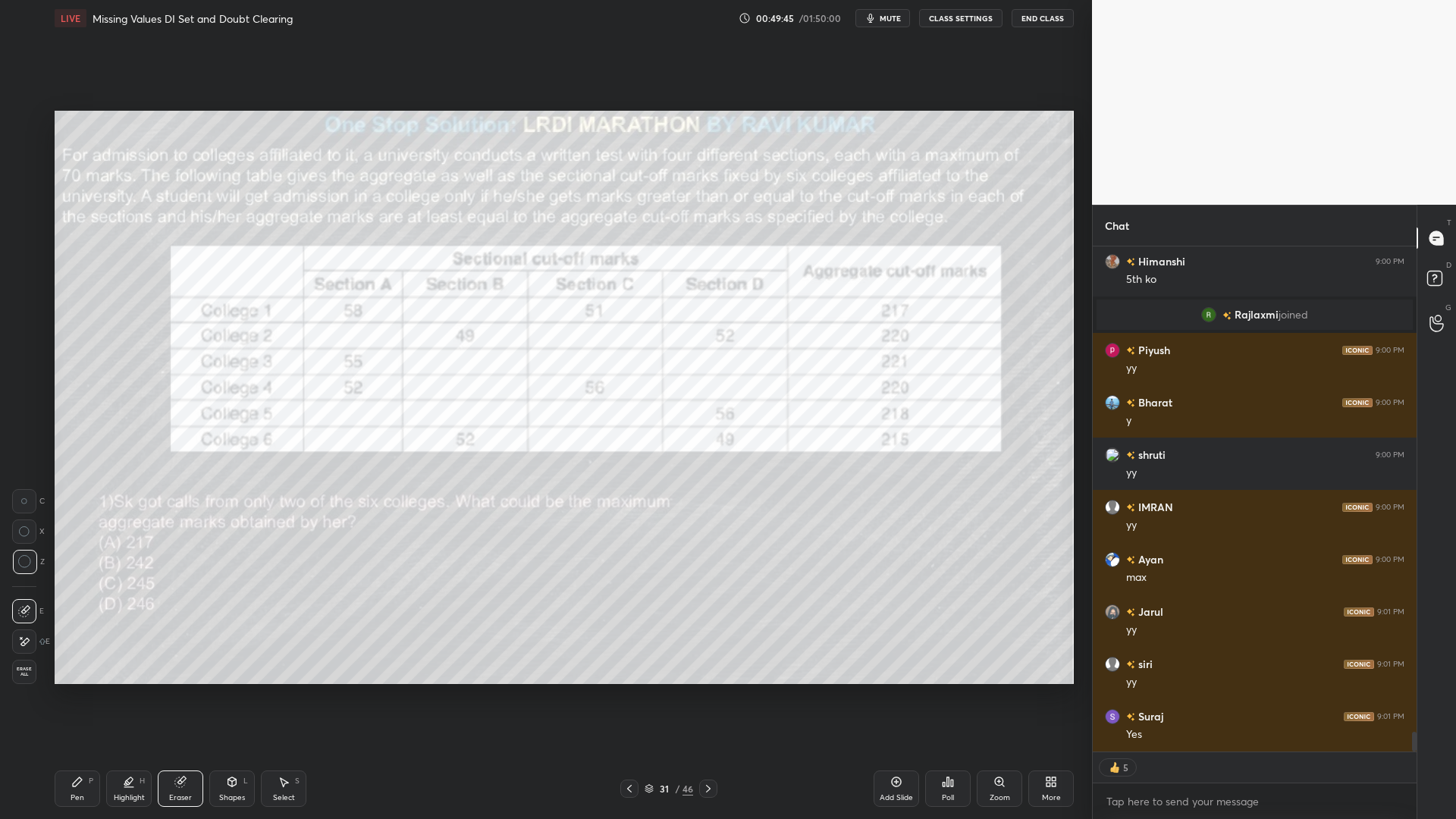
click at [83, 697] on icon at bounding box center [78, 782] width 12 height 12
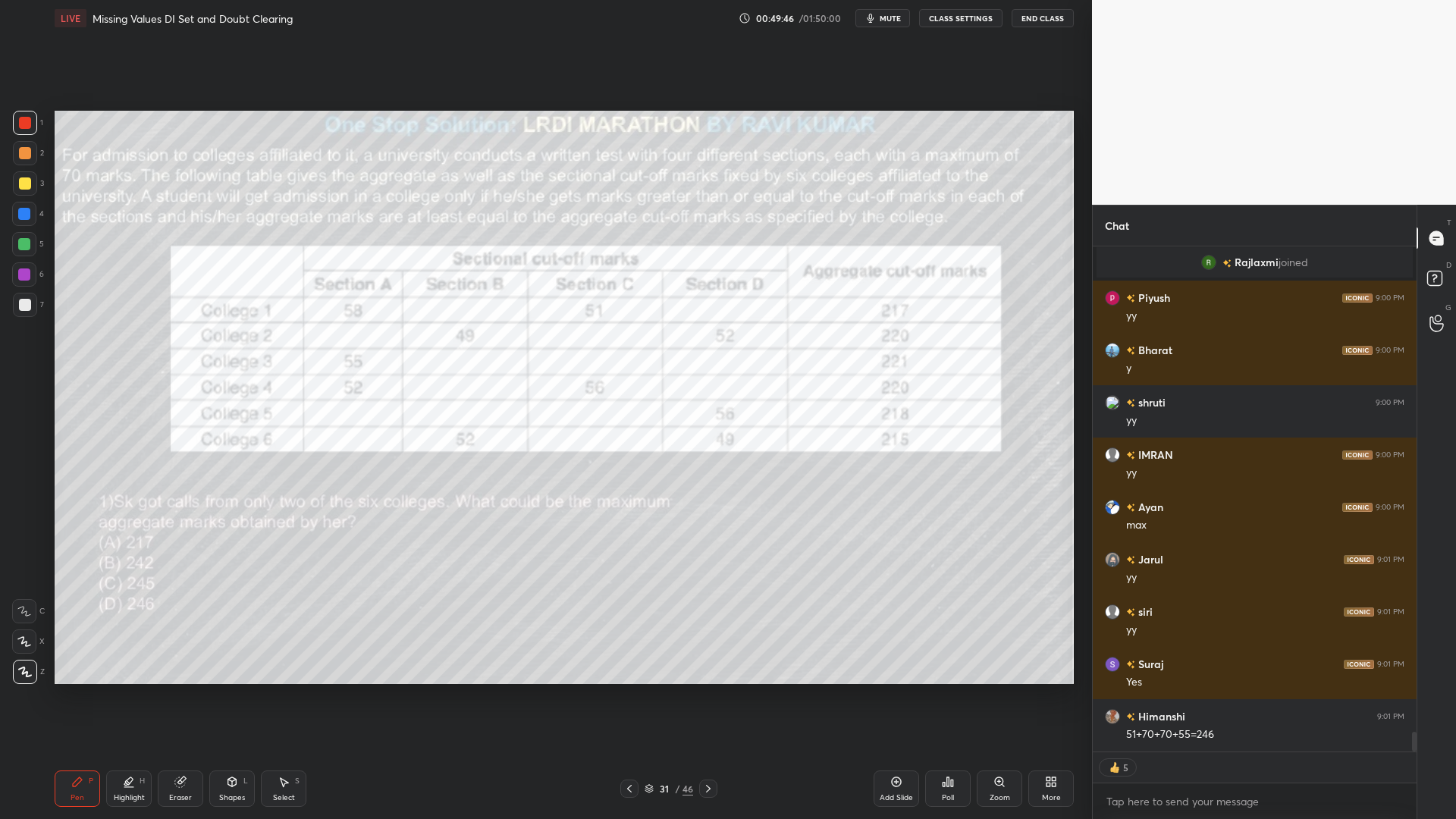
click at [21, 271] on div at bounding box center [24, 275] width 12 height 12
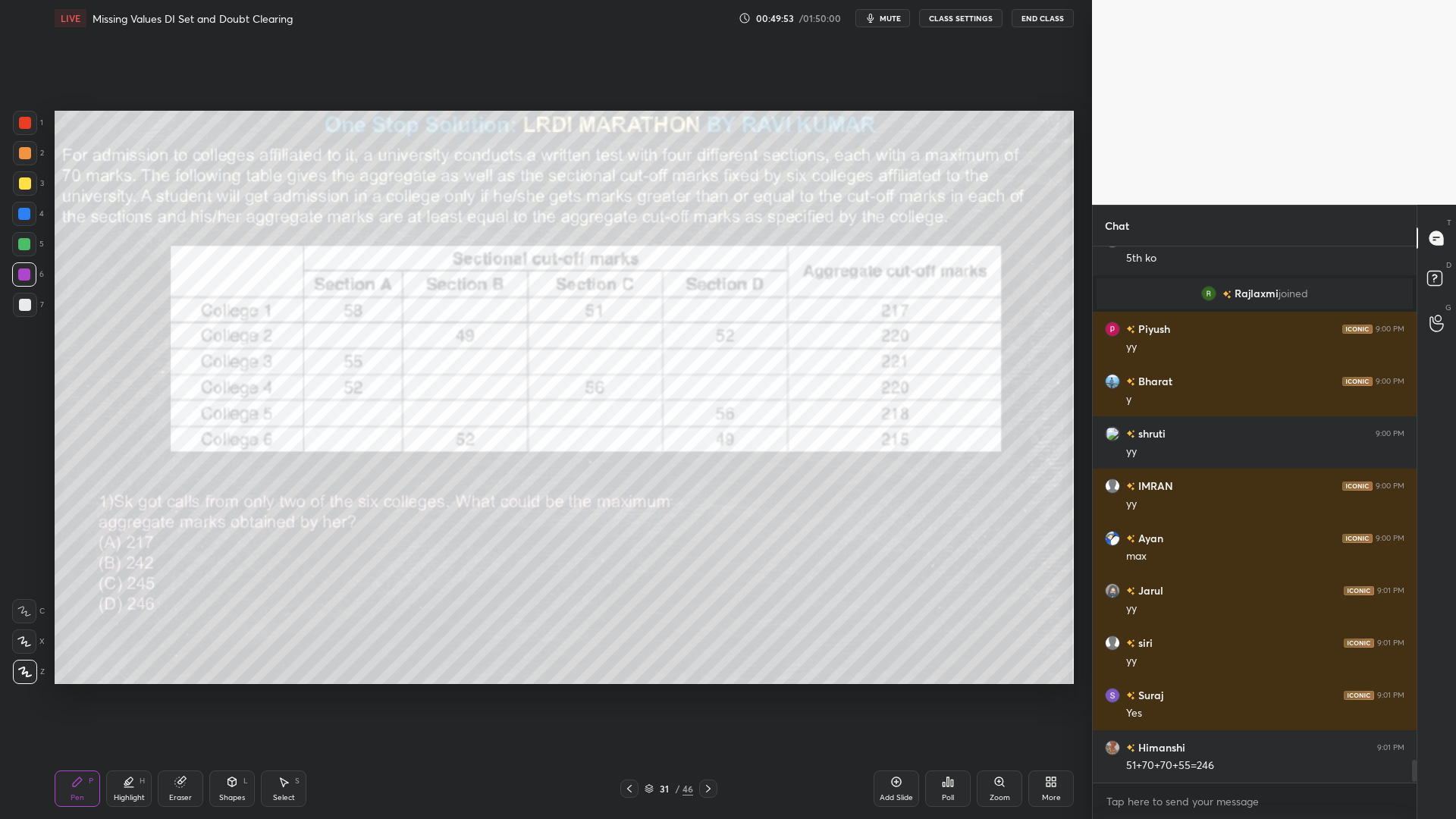
scroll to position [12367, 0]
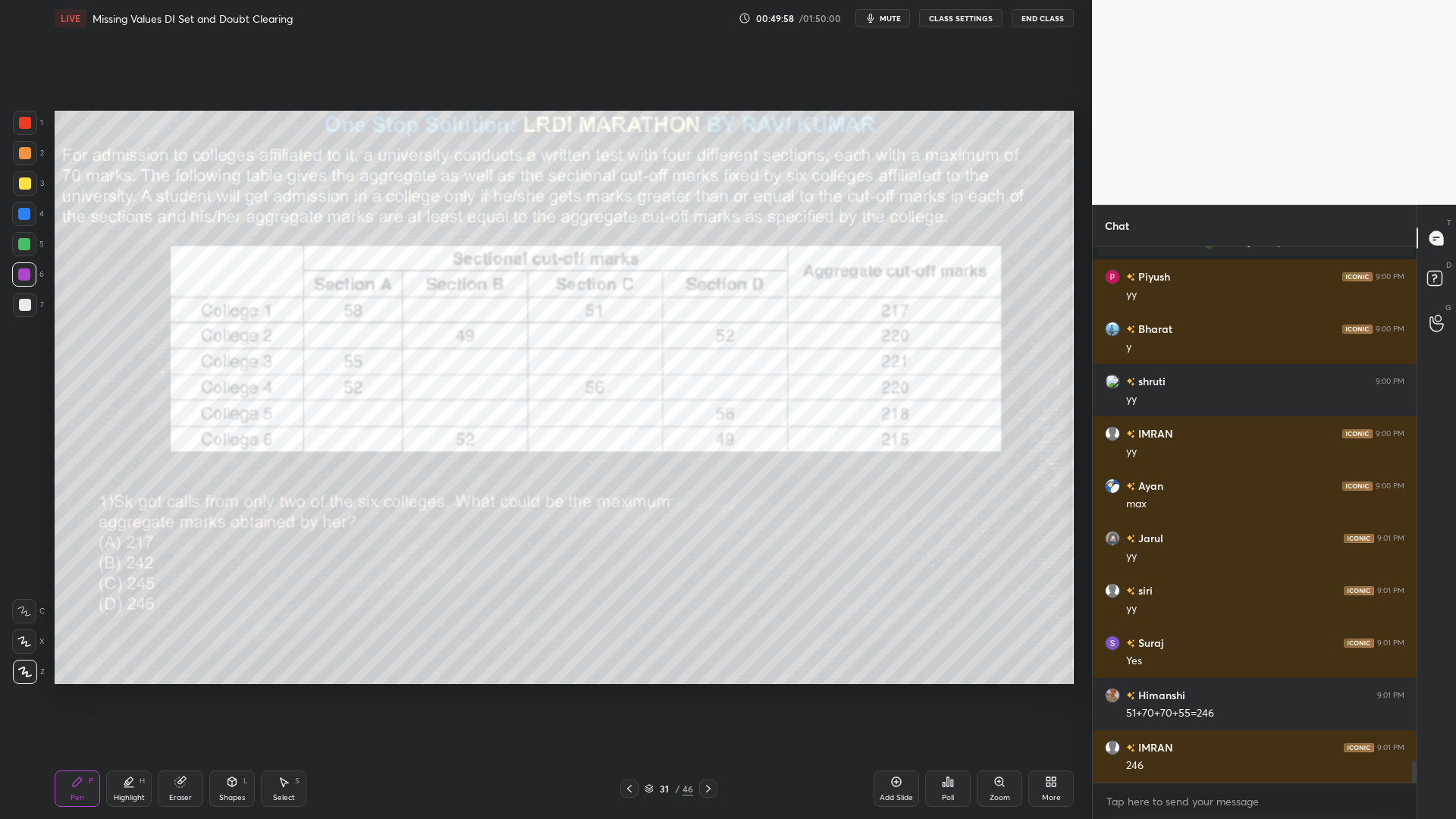
drag, startPoint x: 21, startPoint y: 206, endPoint x: 45, endPoint y: 217, distance: 26.4
click at [21, 207] on div at bounding box center [24, 214] width 24 height 24
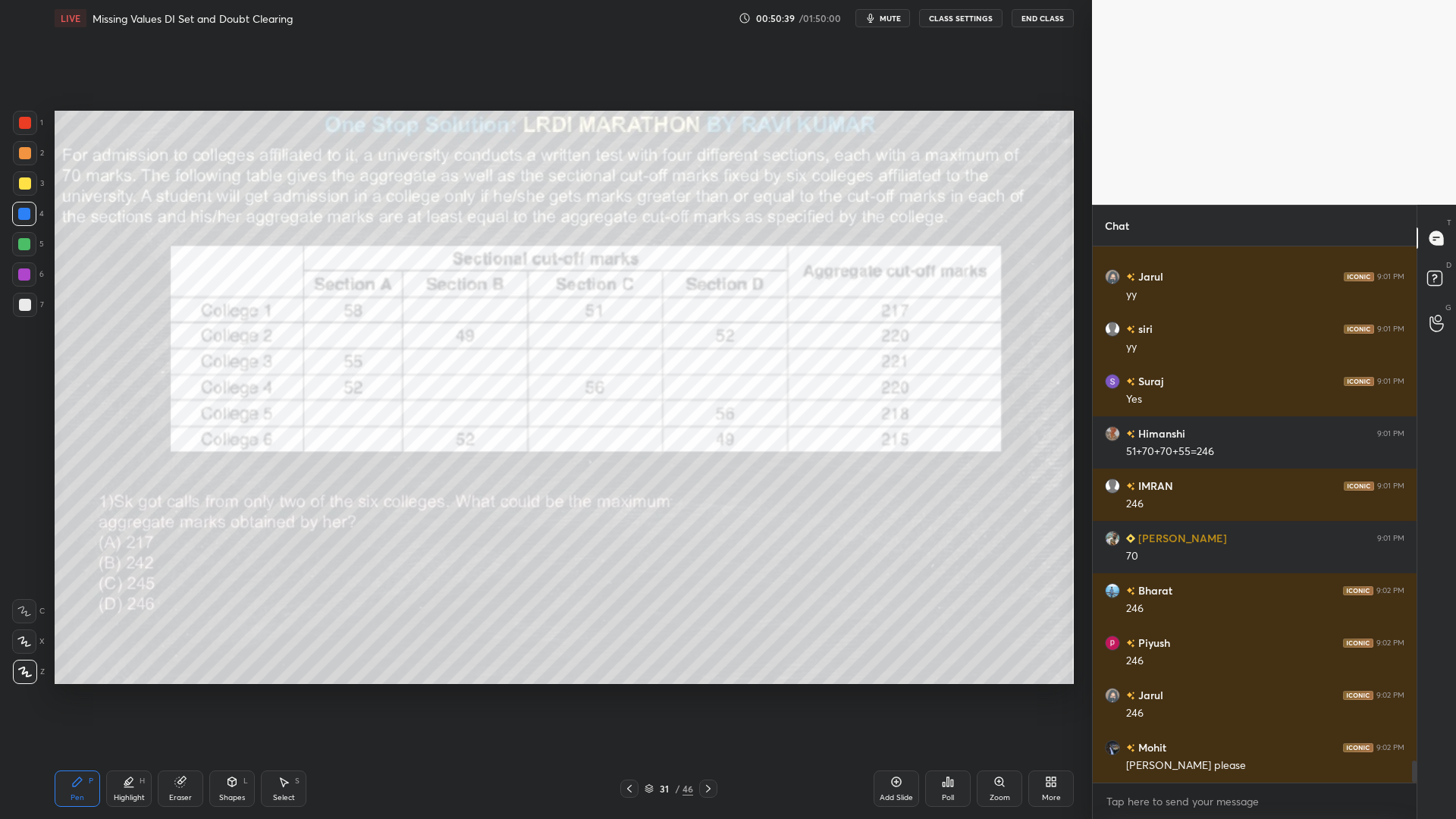
scroll to position [12643, 0]
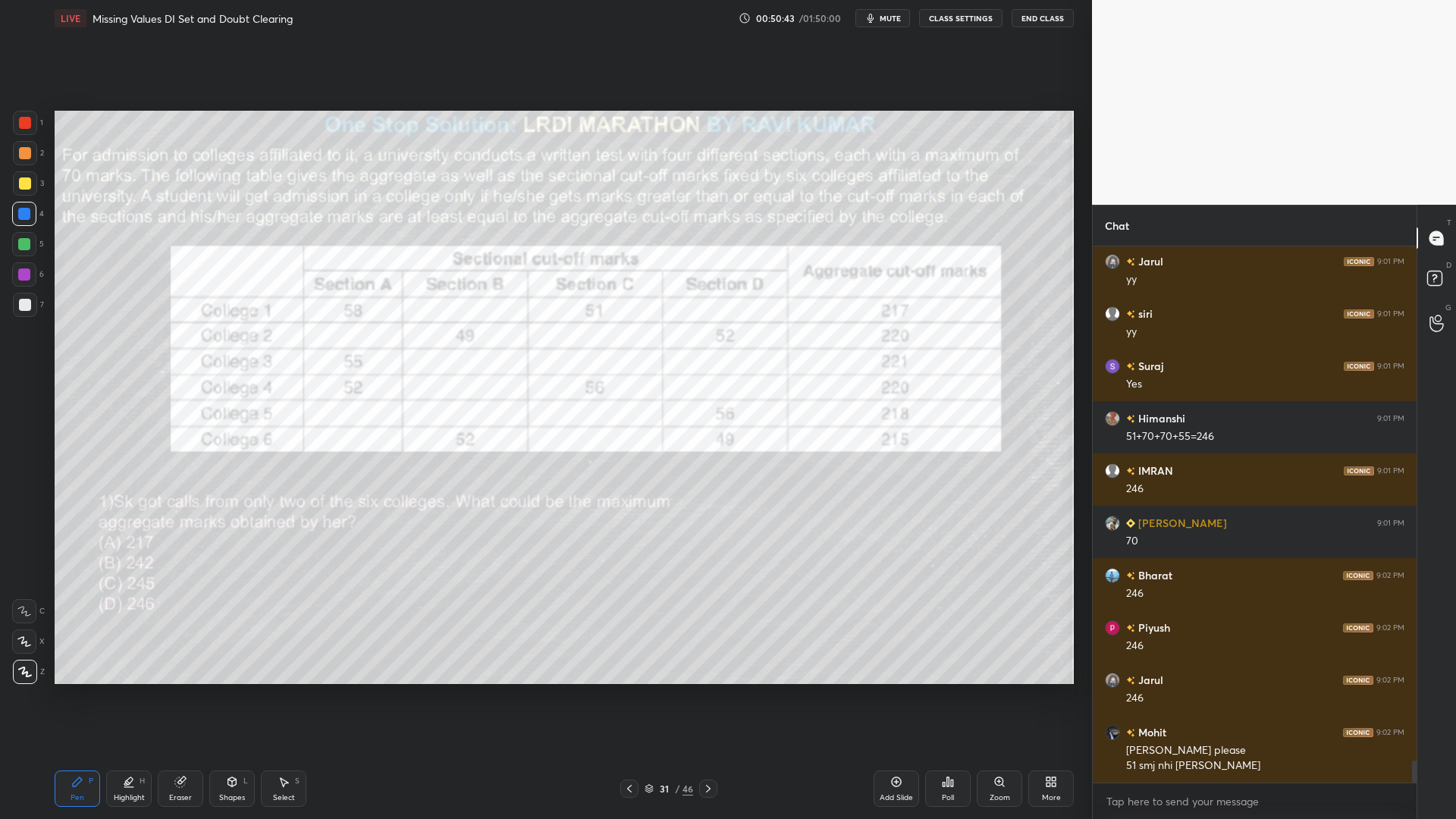
click at [630, 697] on icon at bounding box center [630, 789] width 12 height 12
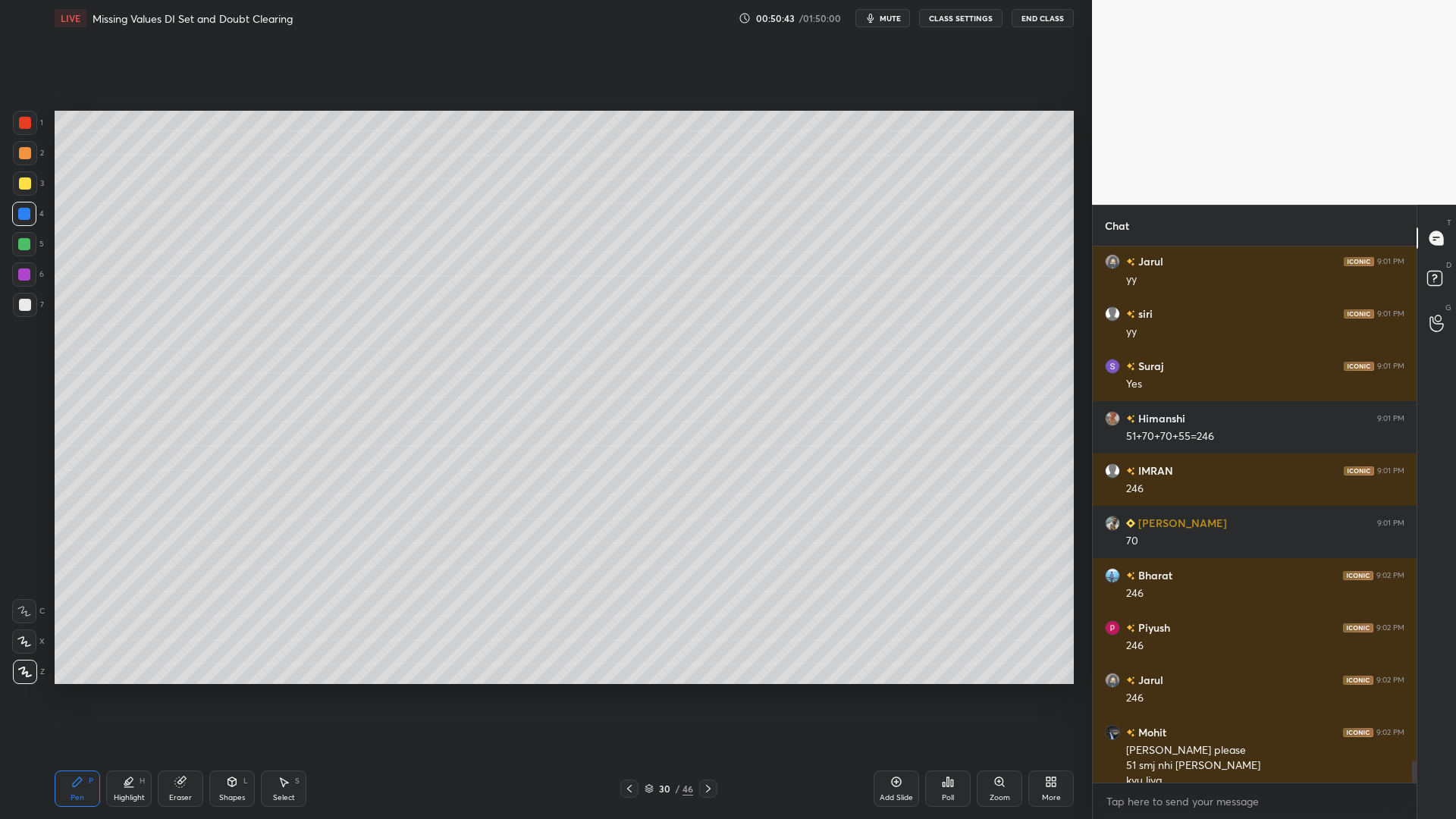
scroll to position [12659, 0]
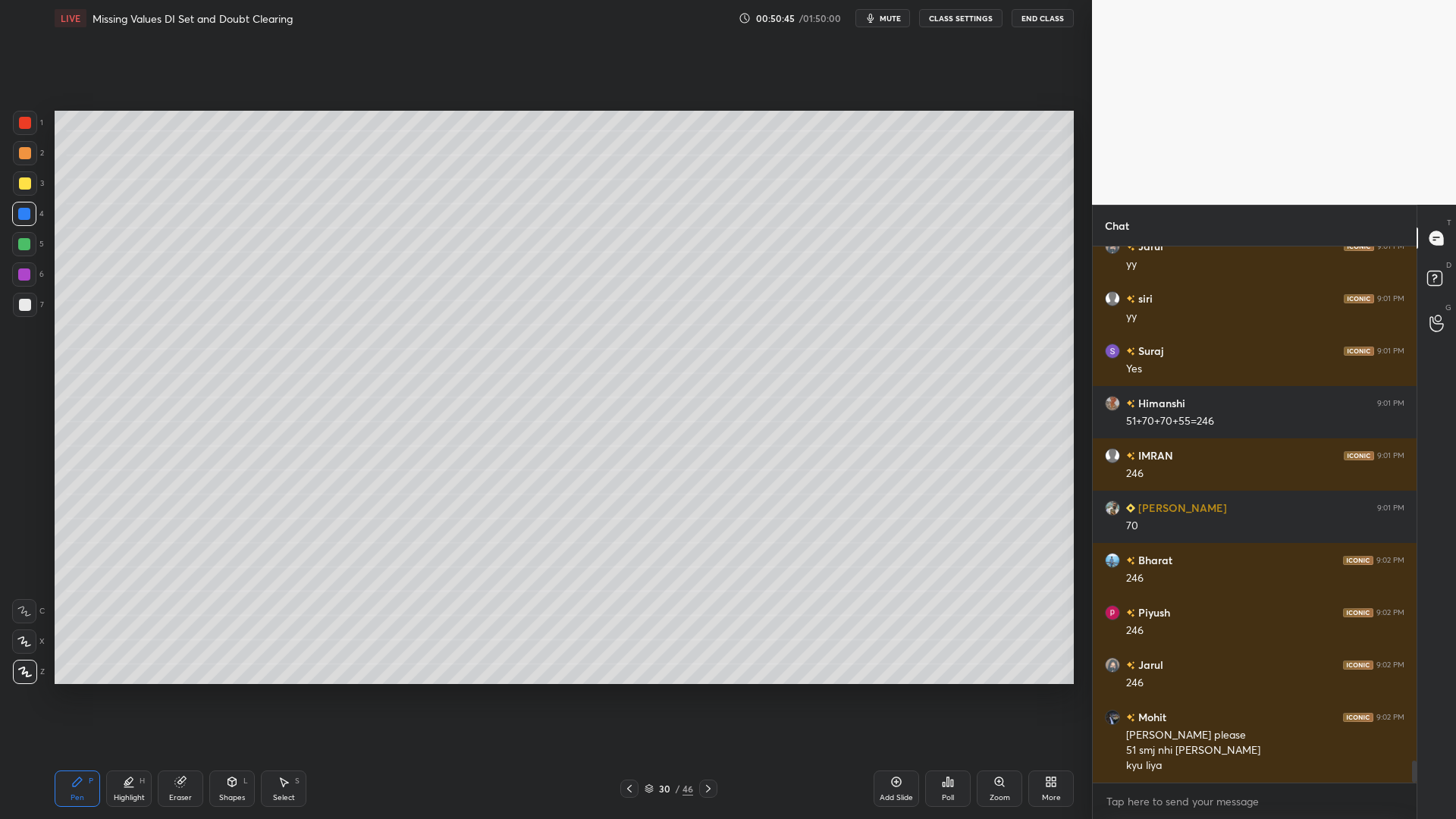
click at [25, 248] on div at bounding box center [24, 244] width 12 height 12
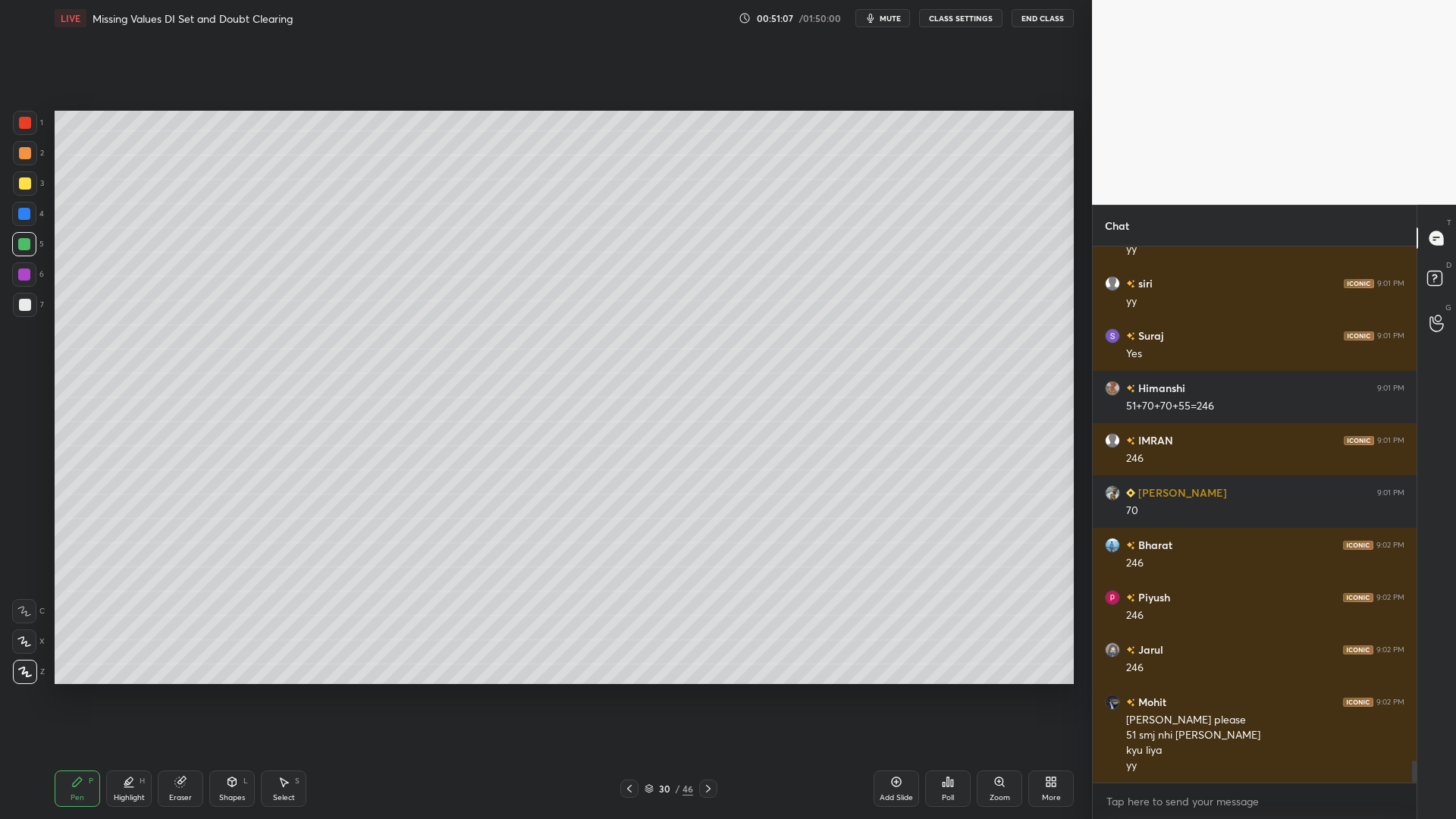
drag, startPoint x: 15, startPoint y: 270, endPoint x: 16, endPoint y: 307, distance: 37.0
click at [16, 271] on div at bounding box center [24, 275] width 24 height 24
click at [18, 306] on div at bounding box center [25, 305] width 24 height 24
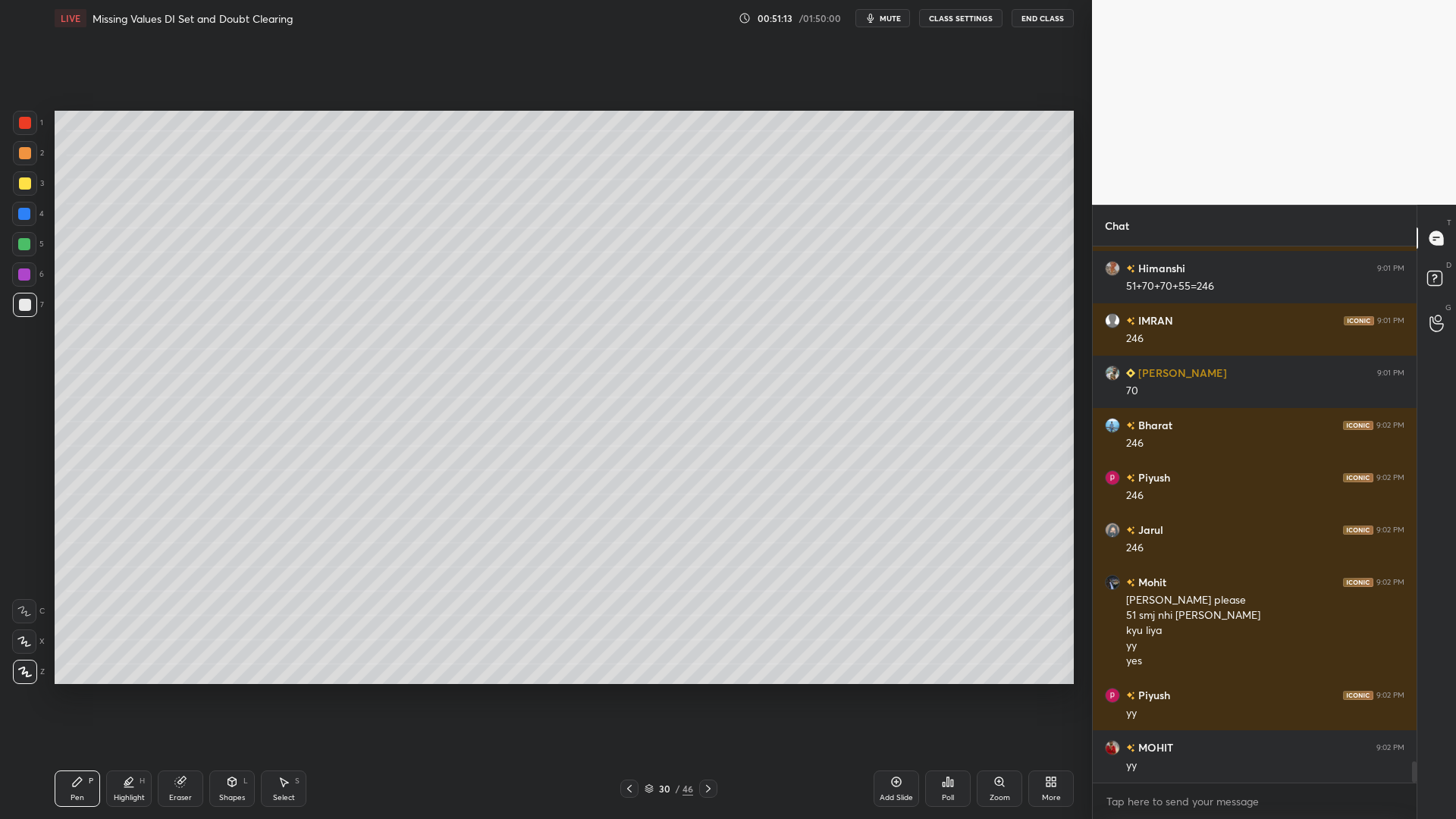
scroll to position [12846, 0]
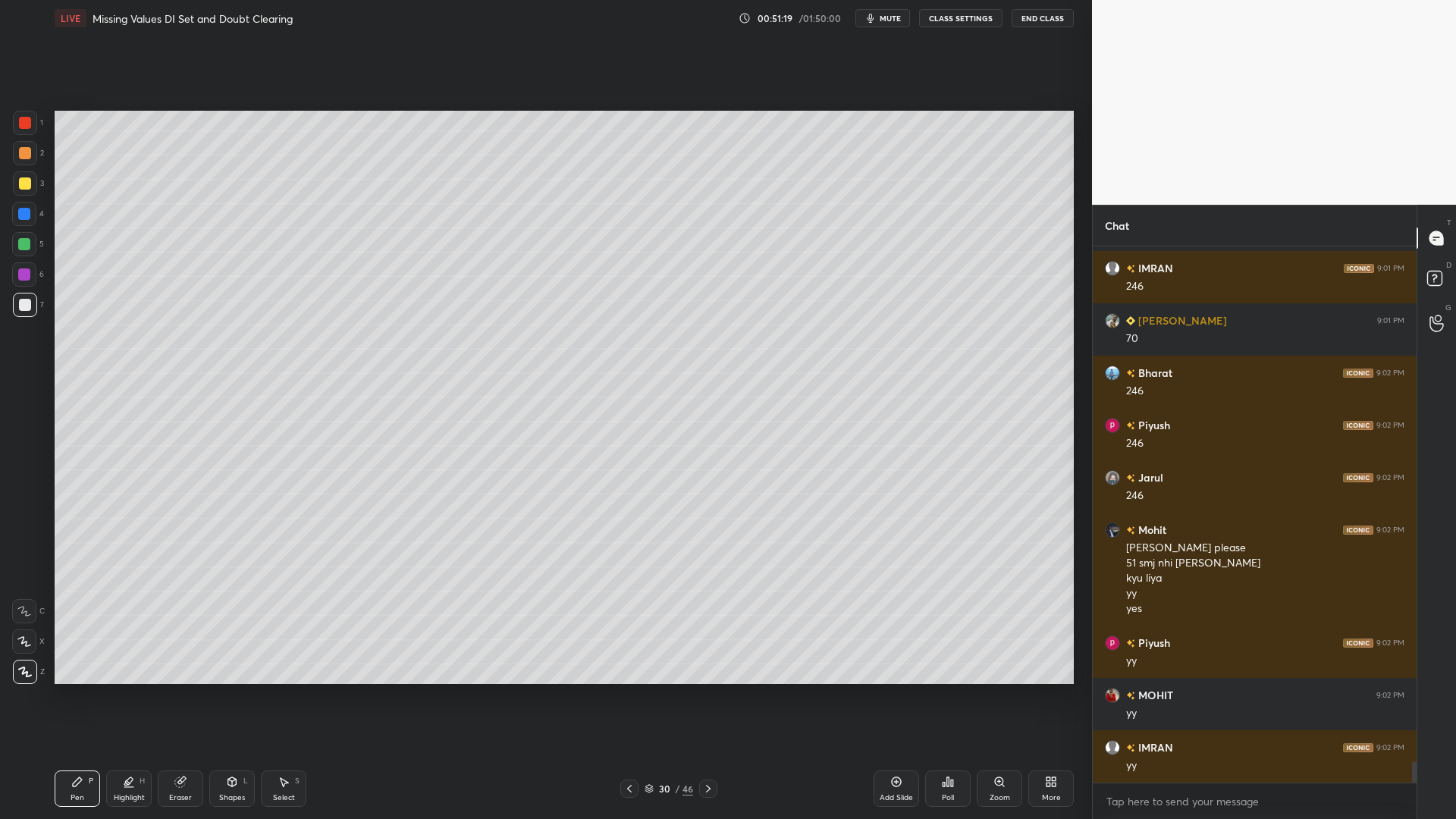
click at [27, 270] on div at bounding box center [24, 275] width 12 height 12
click at [27, 239] on div at bounding box center [24, 244] width 24 height 24
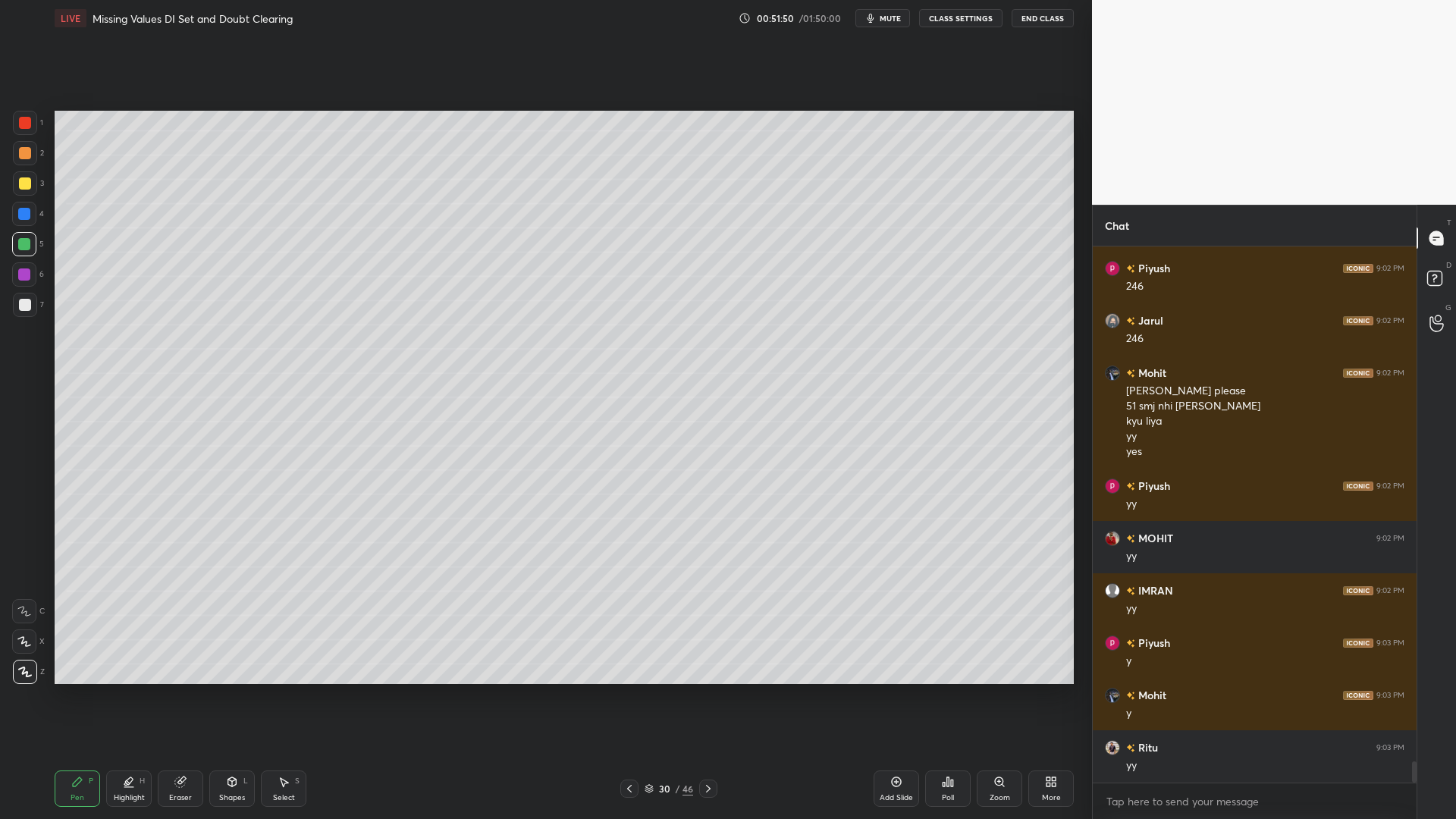
scroll to position [13055, 0]
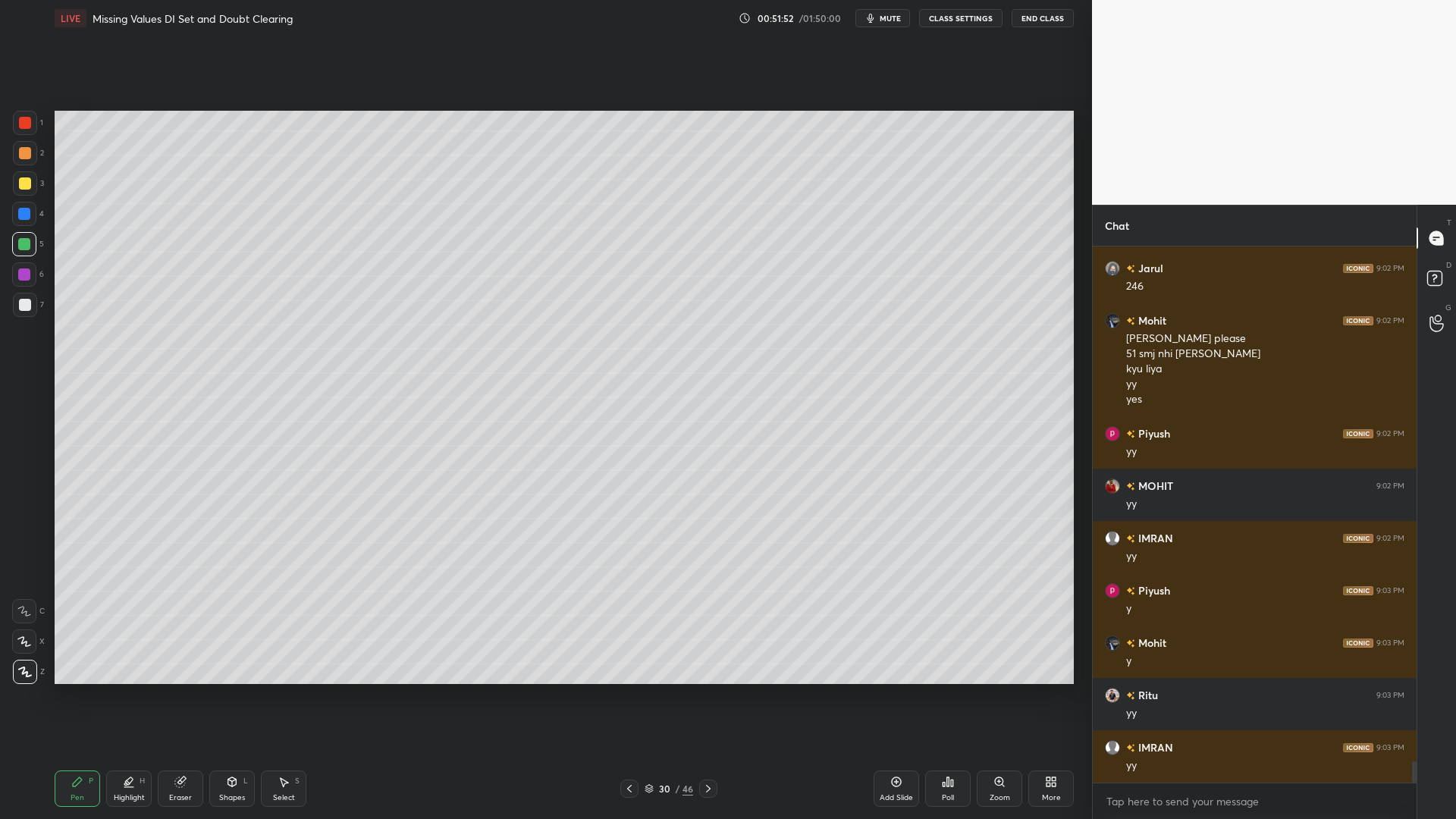
click at [710, 697] on icon at bounding box center [708, 789] width 12 height 12
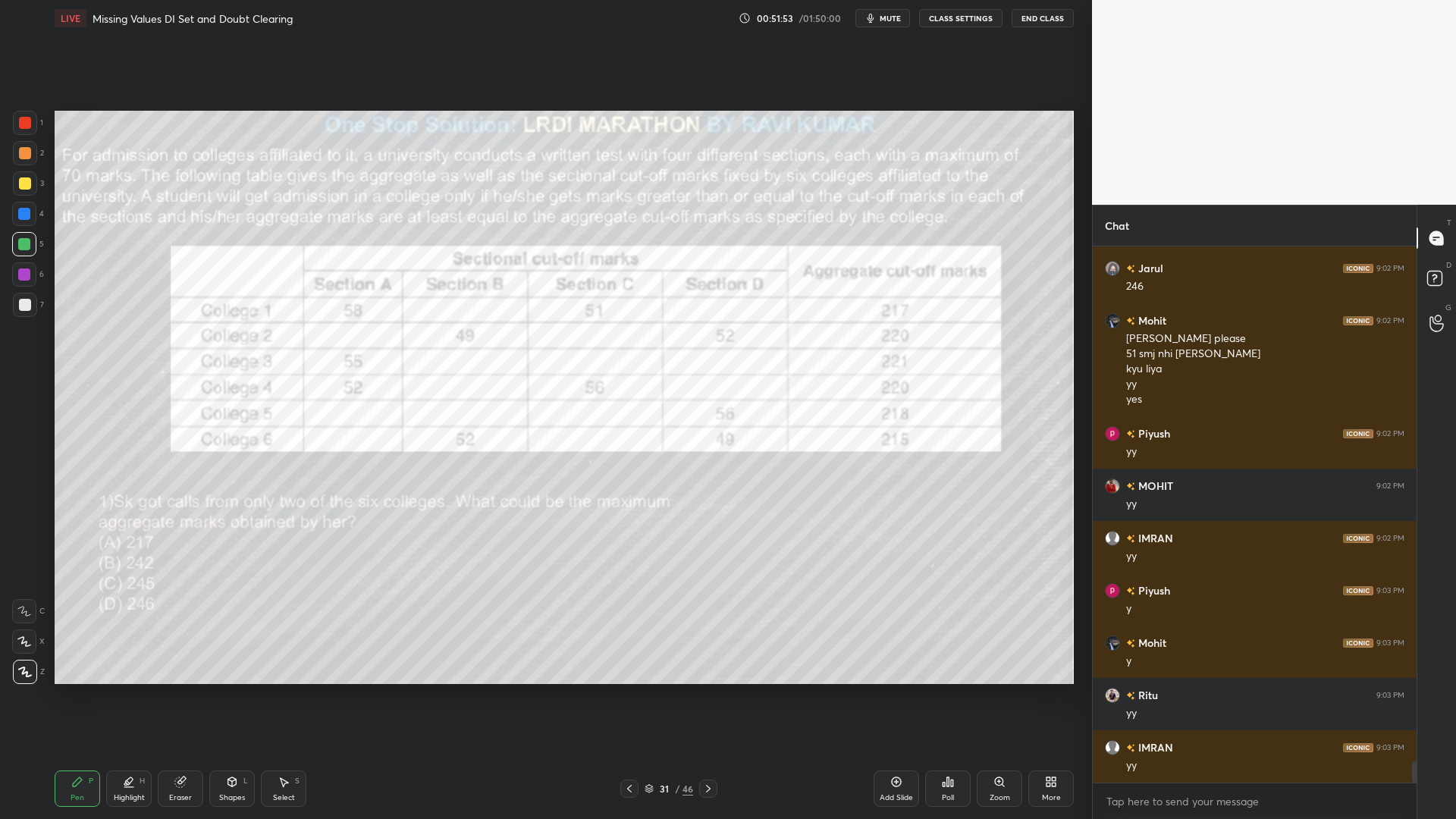
click at [168, 697] on div "Eraser" at bounding box center [181, 789] width 46 height 37
drag, startPoint x: 61, startPoint y: 795, endPoint x: 100, endPoint y: 752, distance: 58.1
click at [62, 697] on div "Pen P" at bounding box center [78, 789] width 46 height 37
drag, startPoint x: 26, startPoint y: 216, endPoint x: 36, endPoint y: 206, distance: 14.1
click at [25, 216] on div at bounding box center [24, 214] width 12 height 12
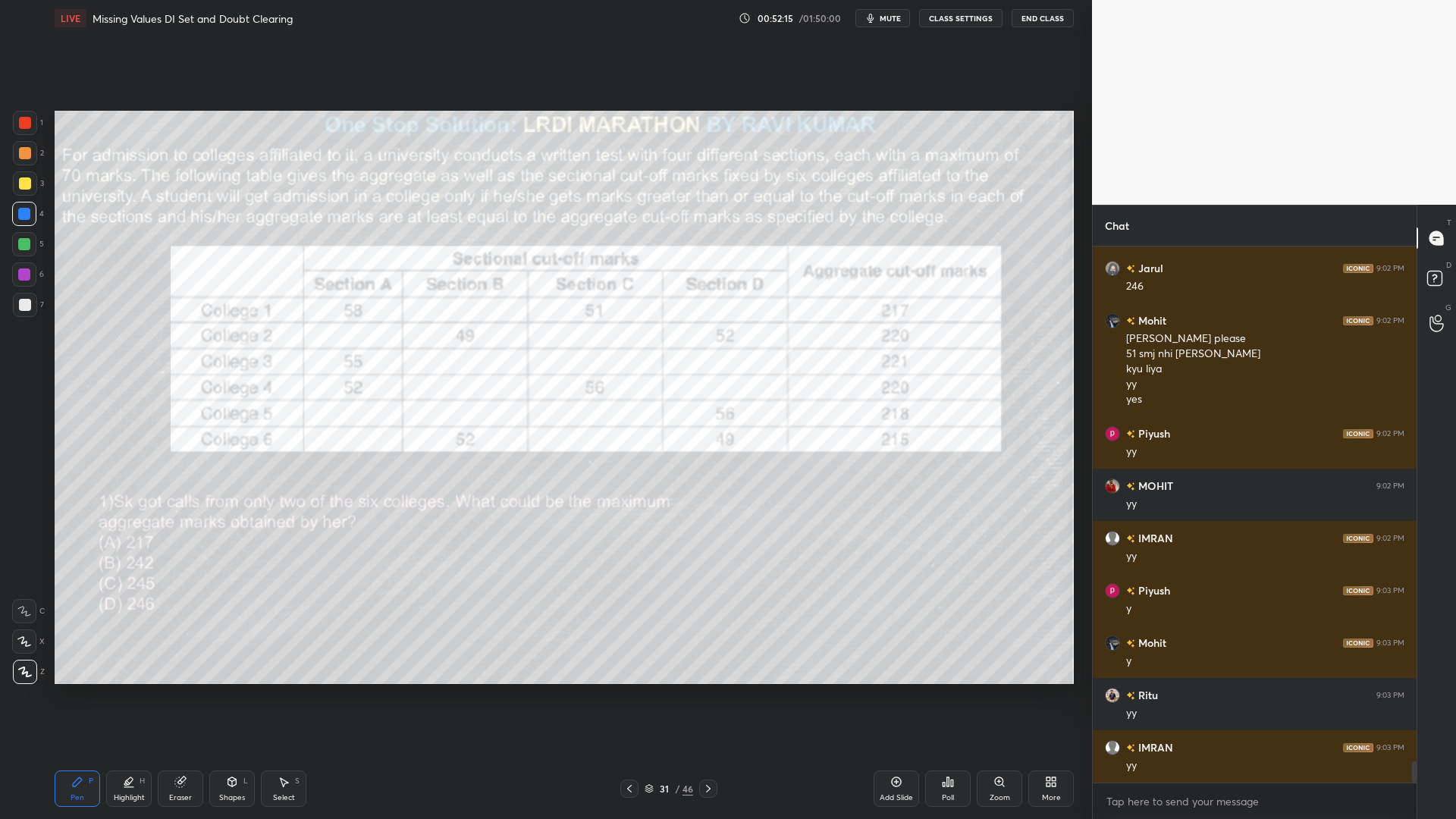
drag, startPoint x: 22, startPoint y: 118, endPoint x: 37, endPoint y: 138, distance: 25.0
click at [23, 121] on div at bounding box center [25, 122] width 12 height 12
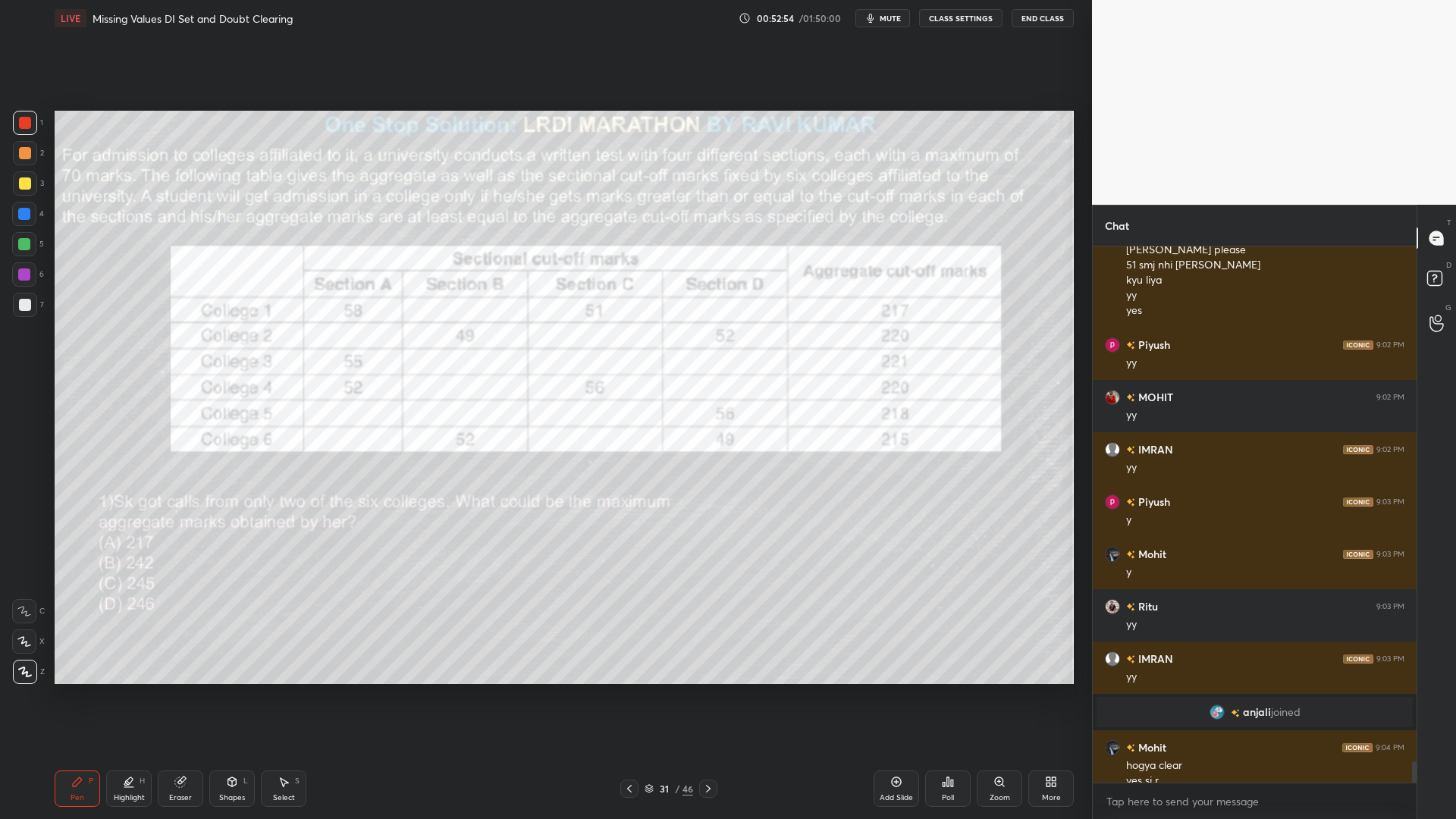
scroll to position [12815, 0]
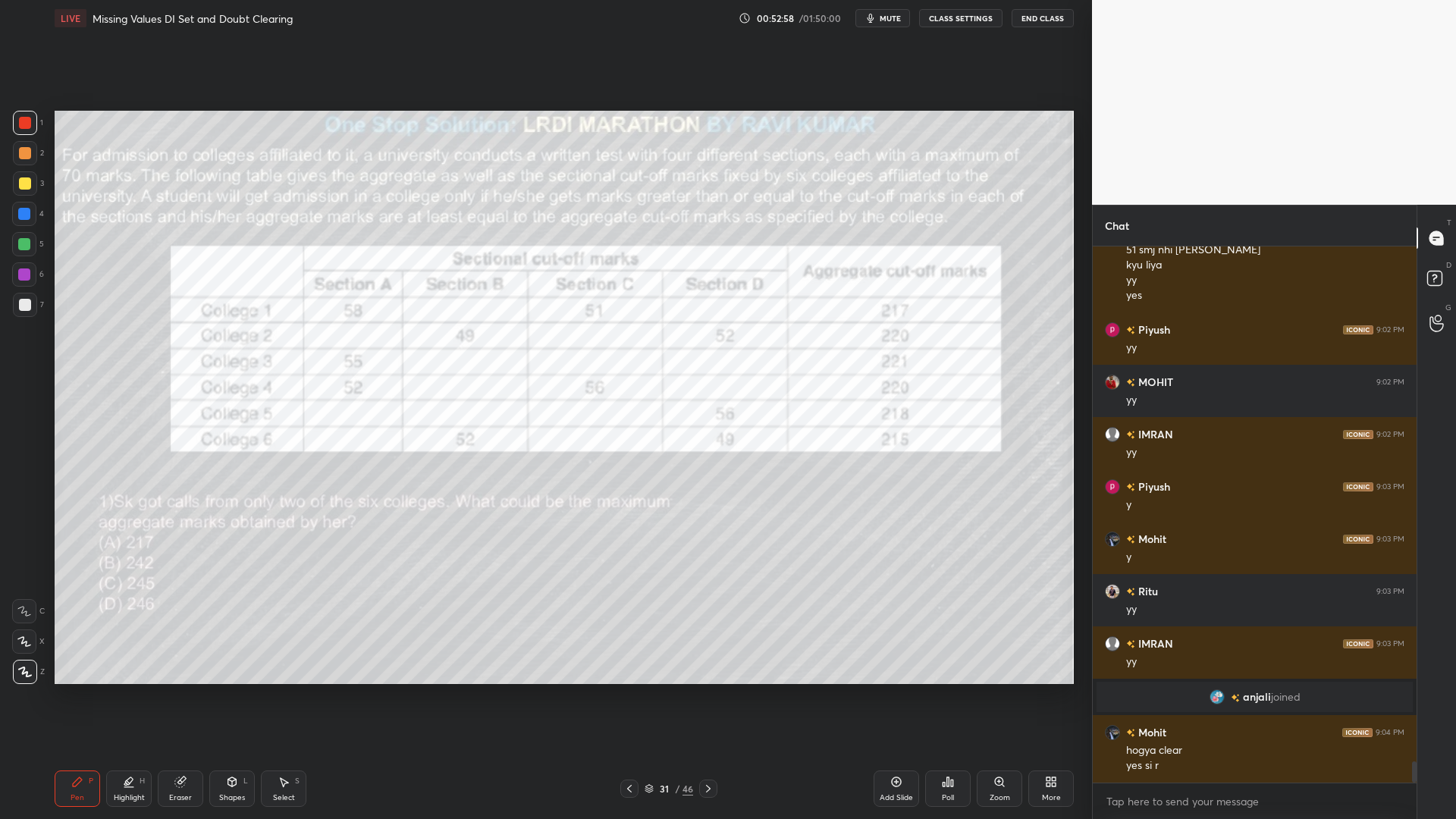
click at [26, 212] on div at bounding box center [24, 214] width 12 height 12
drag, startPoint x: 26, startPoint y: 282, endPoint x: 39, endPoint y: 282, distance: 13.0
click at [27, 281] on div at bounding box center [24, 275] width 24 height 24
click at [142, 697] on div "Highlight H" at bounding box center [129, 789] width 46 height 37
click at [26, 645] on icon at bounding box center [24, 642] width 12 height 12
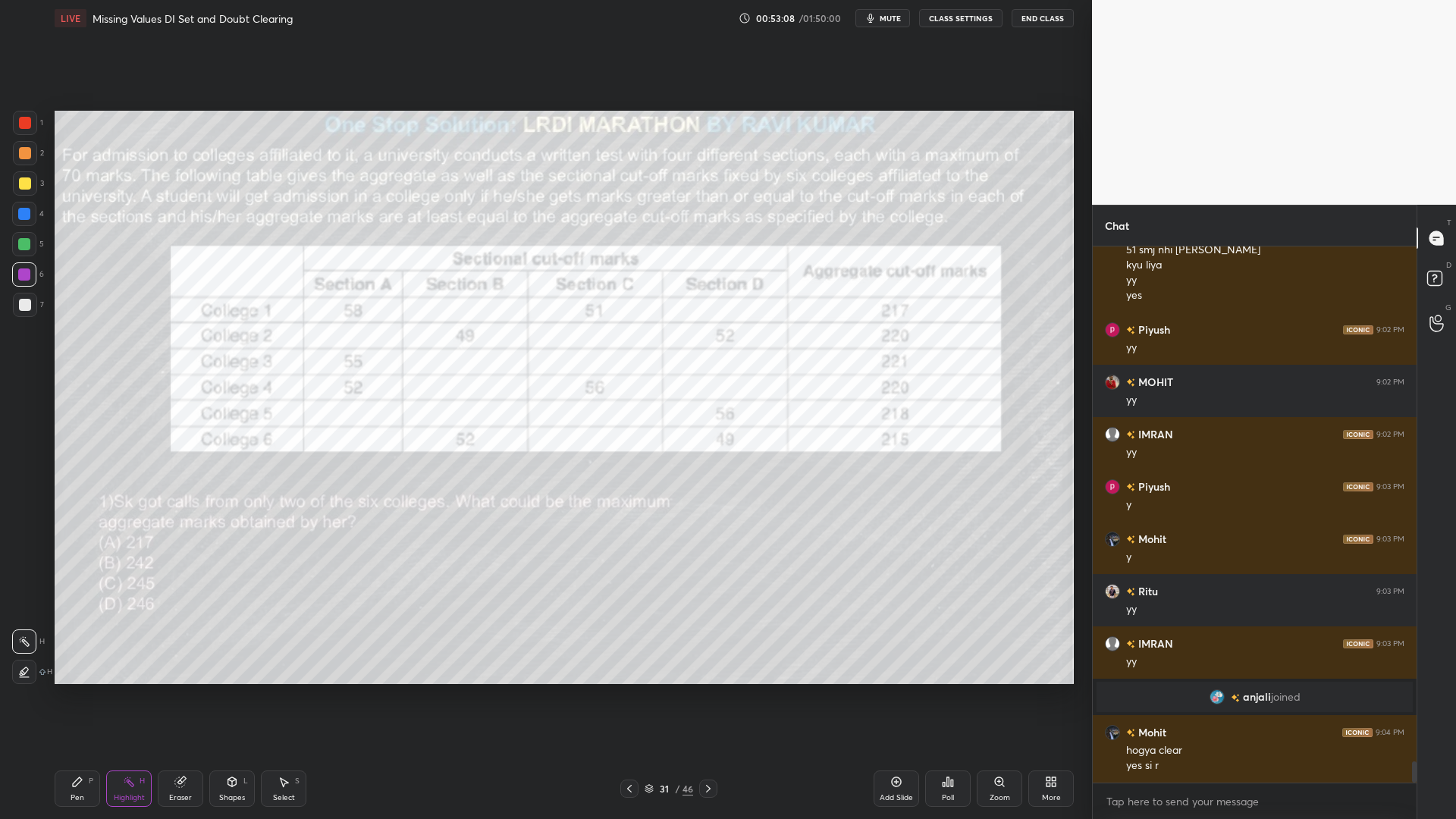
click at [20, 673] on icon at bounding box center [24, 672] width 12 height 12
click at [79, 697] on icon at bounding box center [78, 782] width 12 height 12
click at [21, 209] on div at bounding box center [24, 214] width 12 height 12
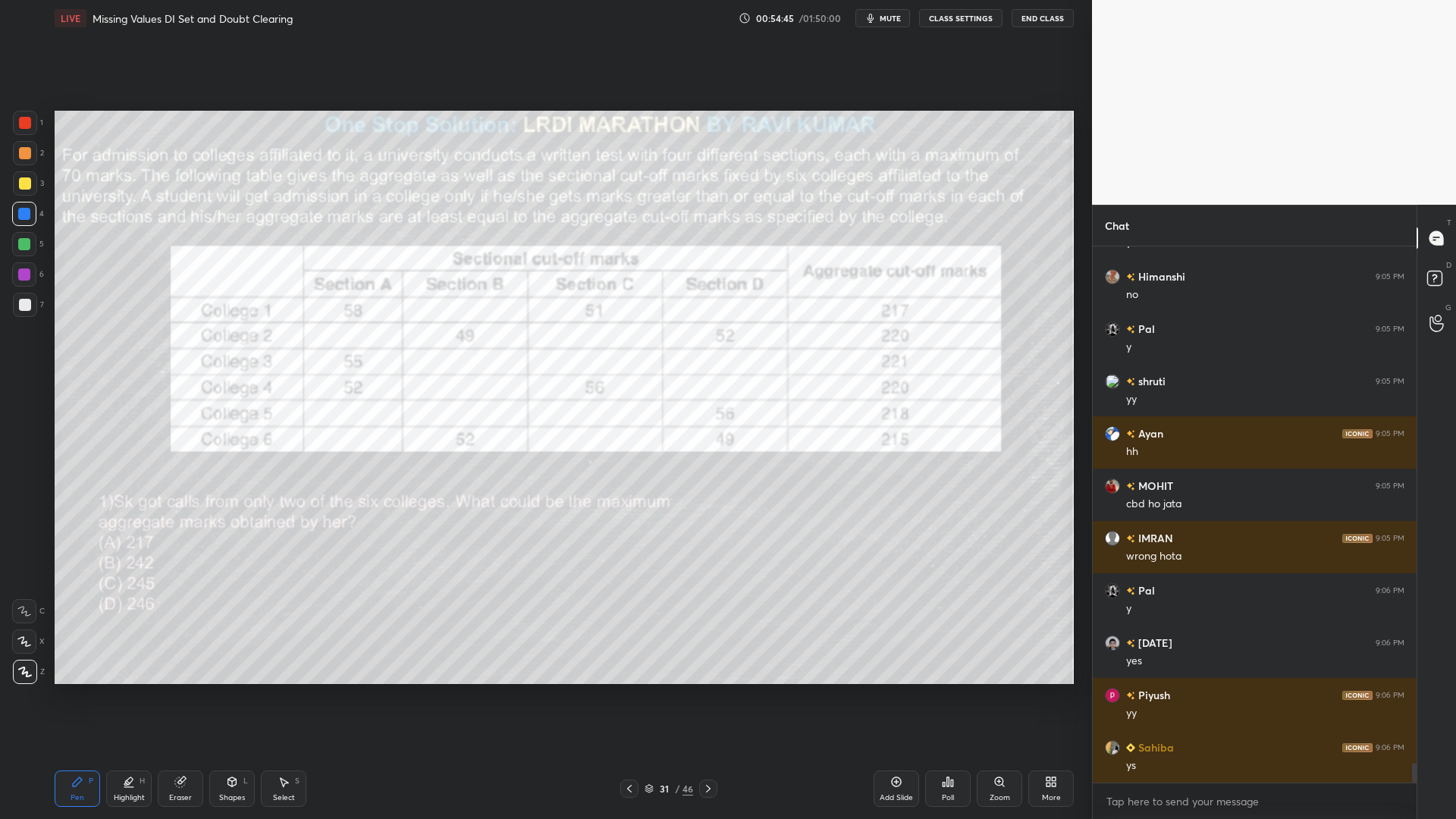
scroll to position [14124, 0]
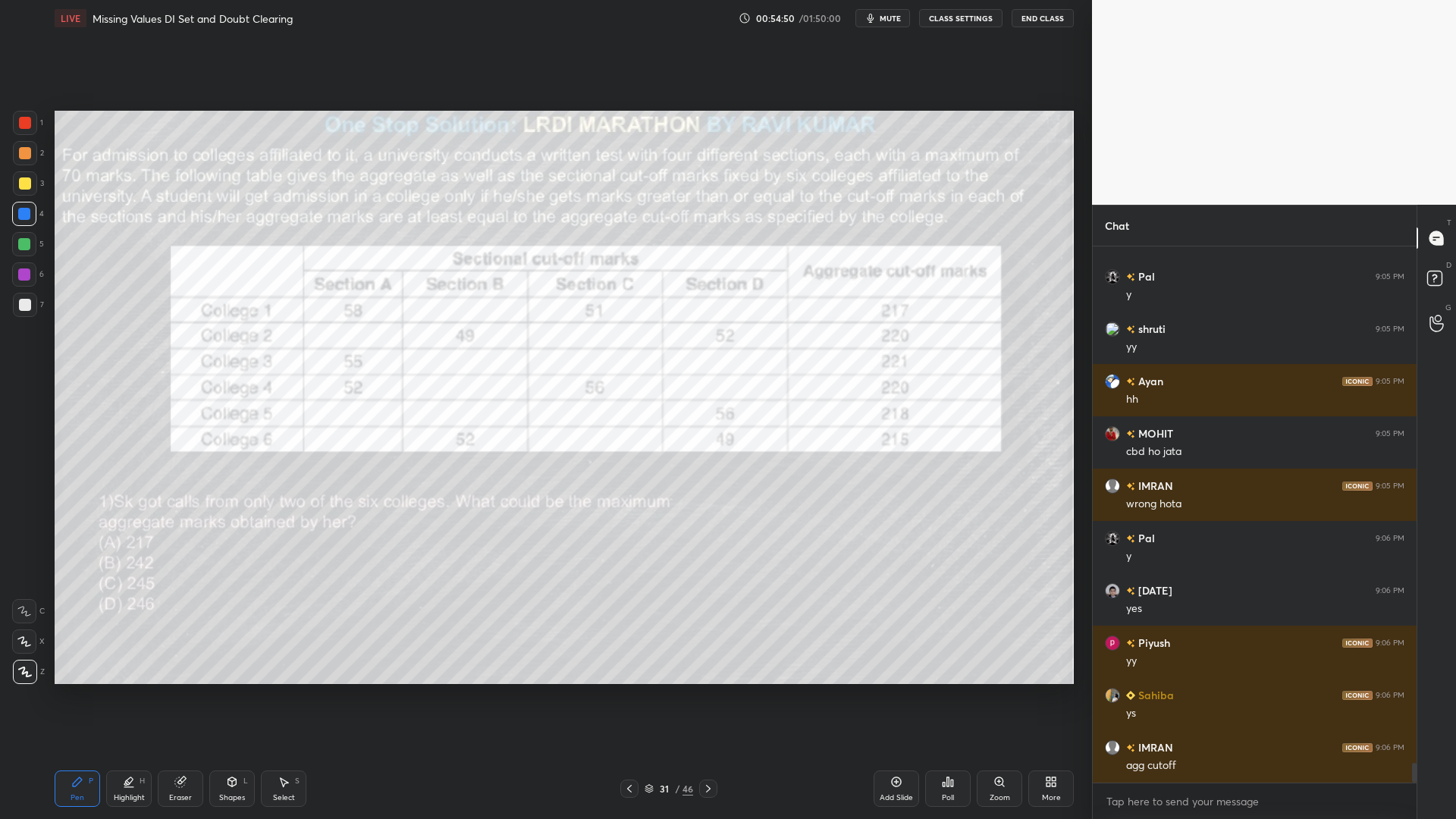
drag, startPoint x: 22, startPoint y: 243, endPoint x: 42, endPoint y: 289, distance: 50.2
click at [20, 244] on div at bounding box center [24, 244] width 12 height 12
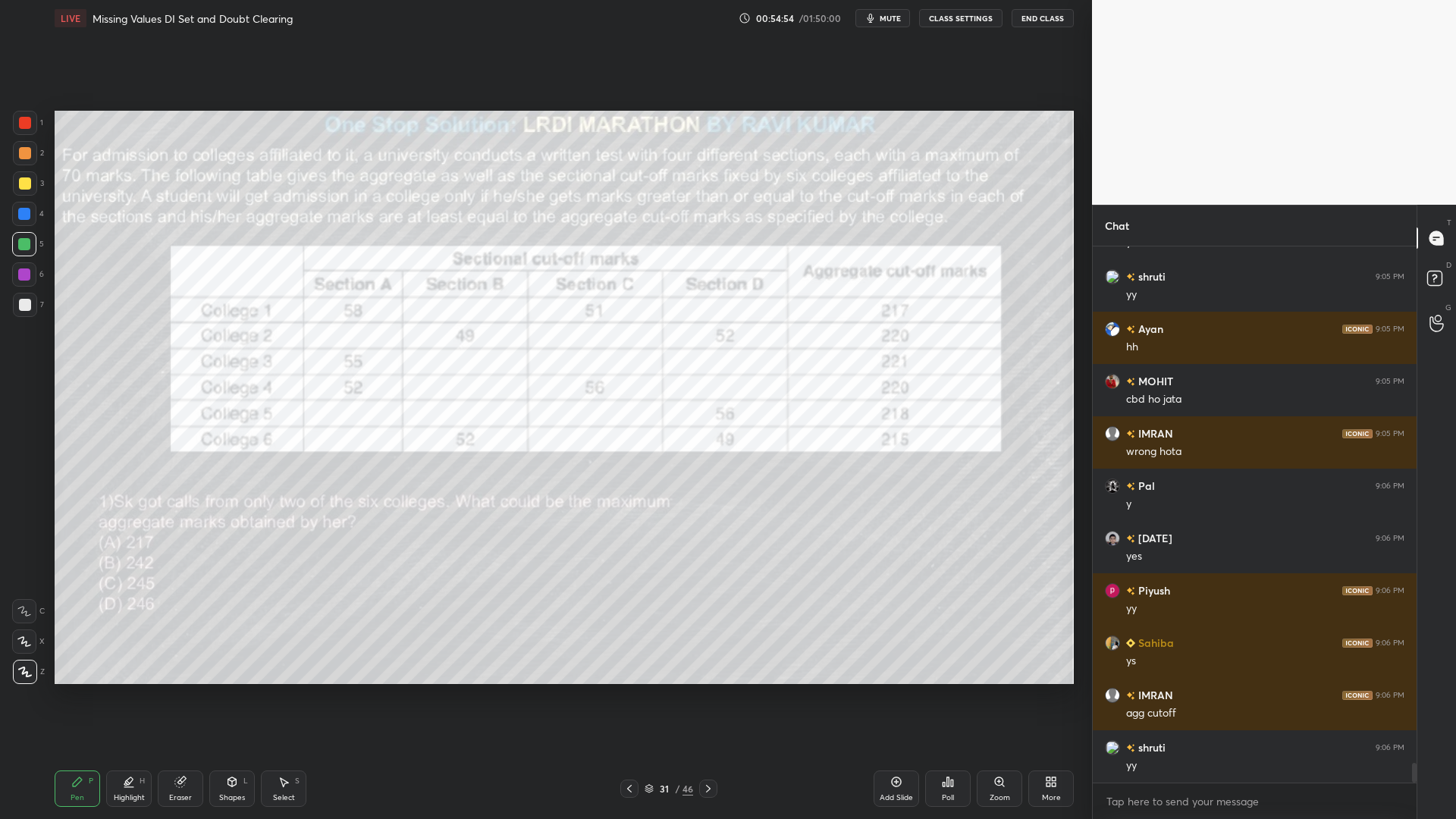
scroll to position [14229, 0]
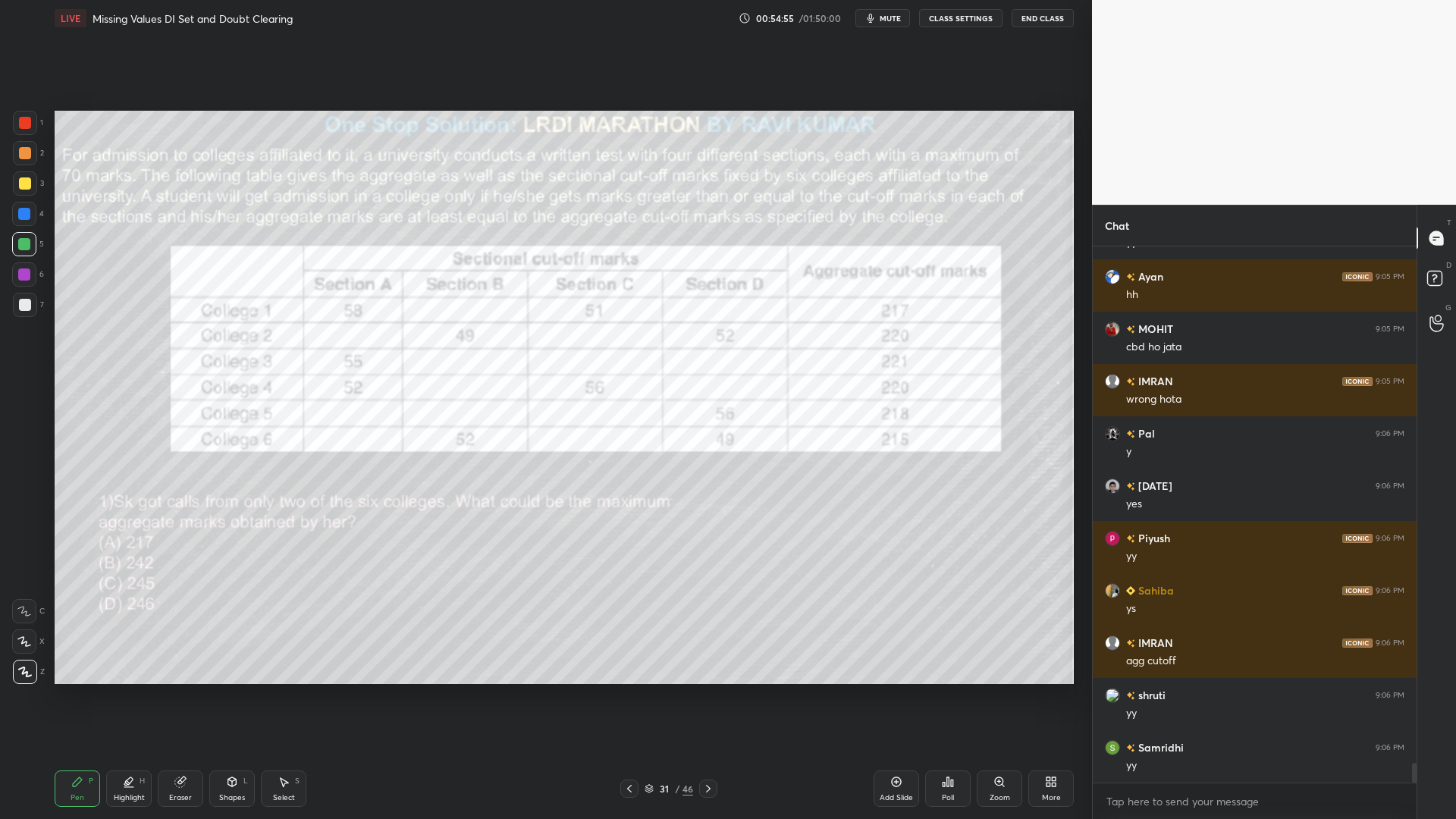
click at [707, 697] on icon at bounding box center [708, 789] width 12 height 12
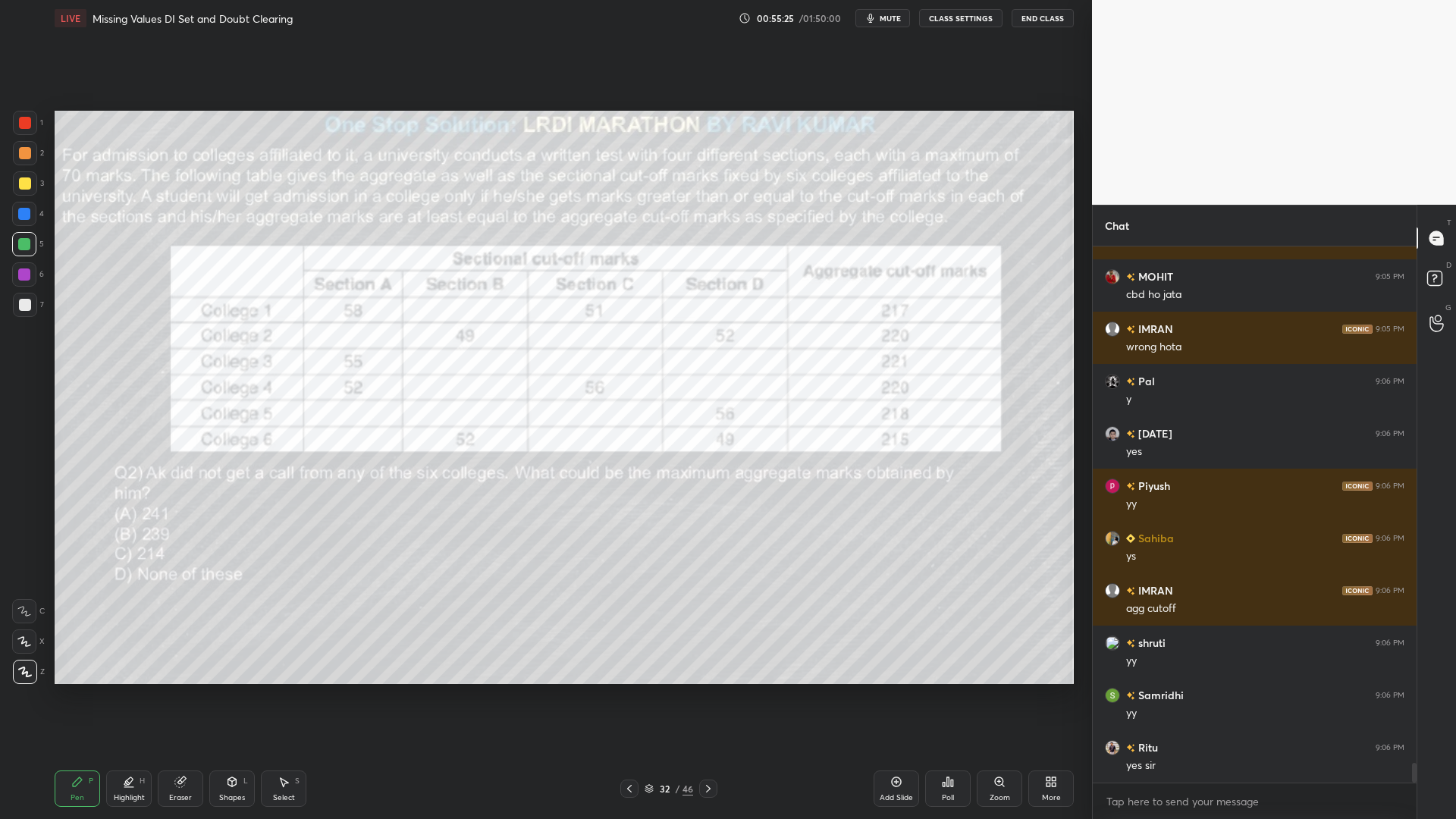
click at [180, 697] on div "Eraser" at bounding box center [181, 789] width 46 height 37
click at [30, 674] on span "Erase all" at bounding box center [24, 672] width 23 height 11
click at [29, 119] on div at bounding box center [25, 122] width 12 height 12
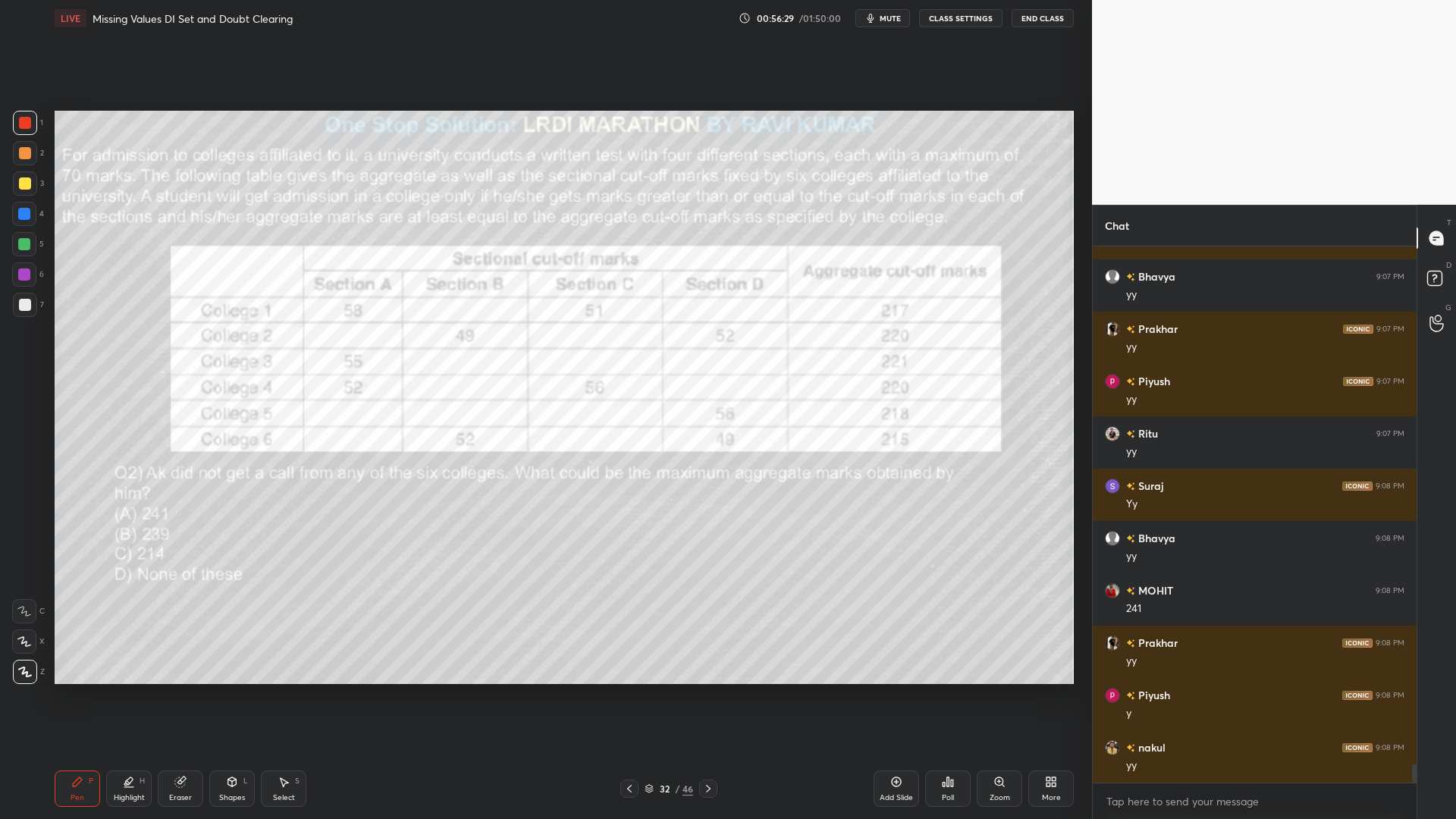
scroll to position [15224, 0]
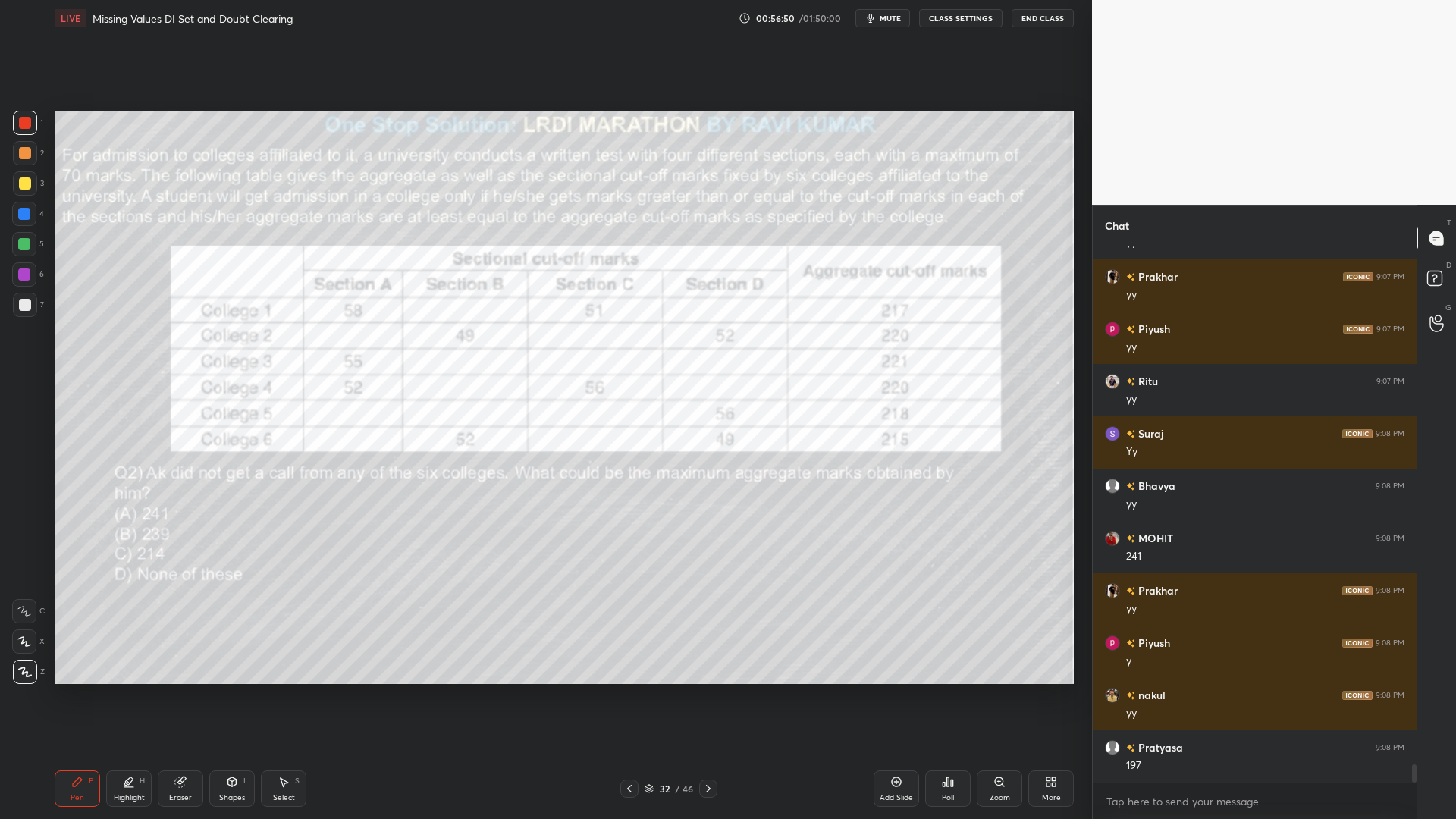
click at [21, 220] on div at bounding box center [24, 214] width 24 height 24
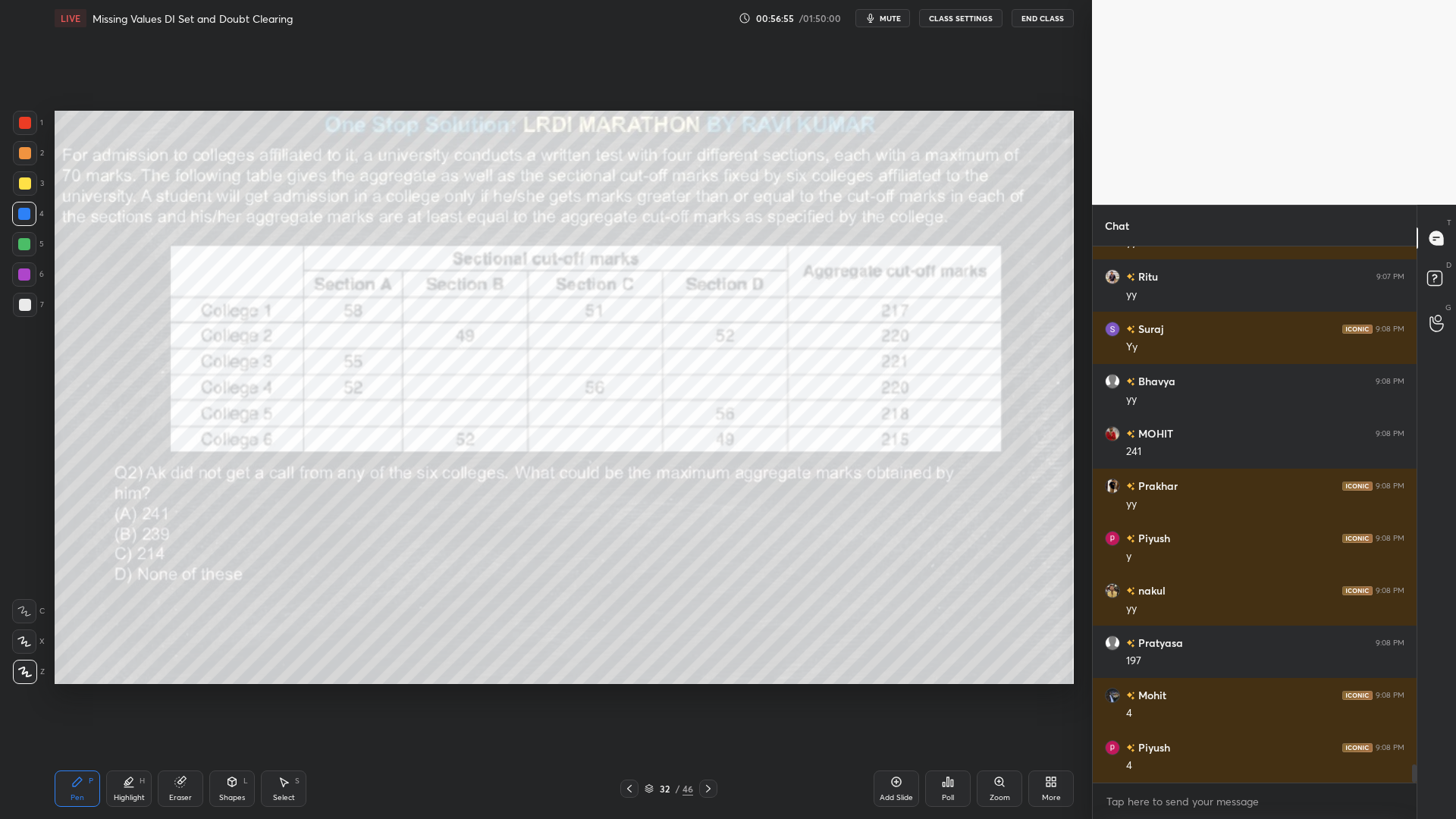
scroll to position [15381, 0]
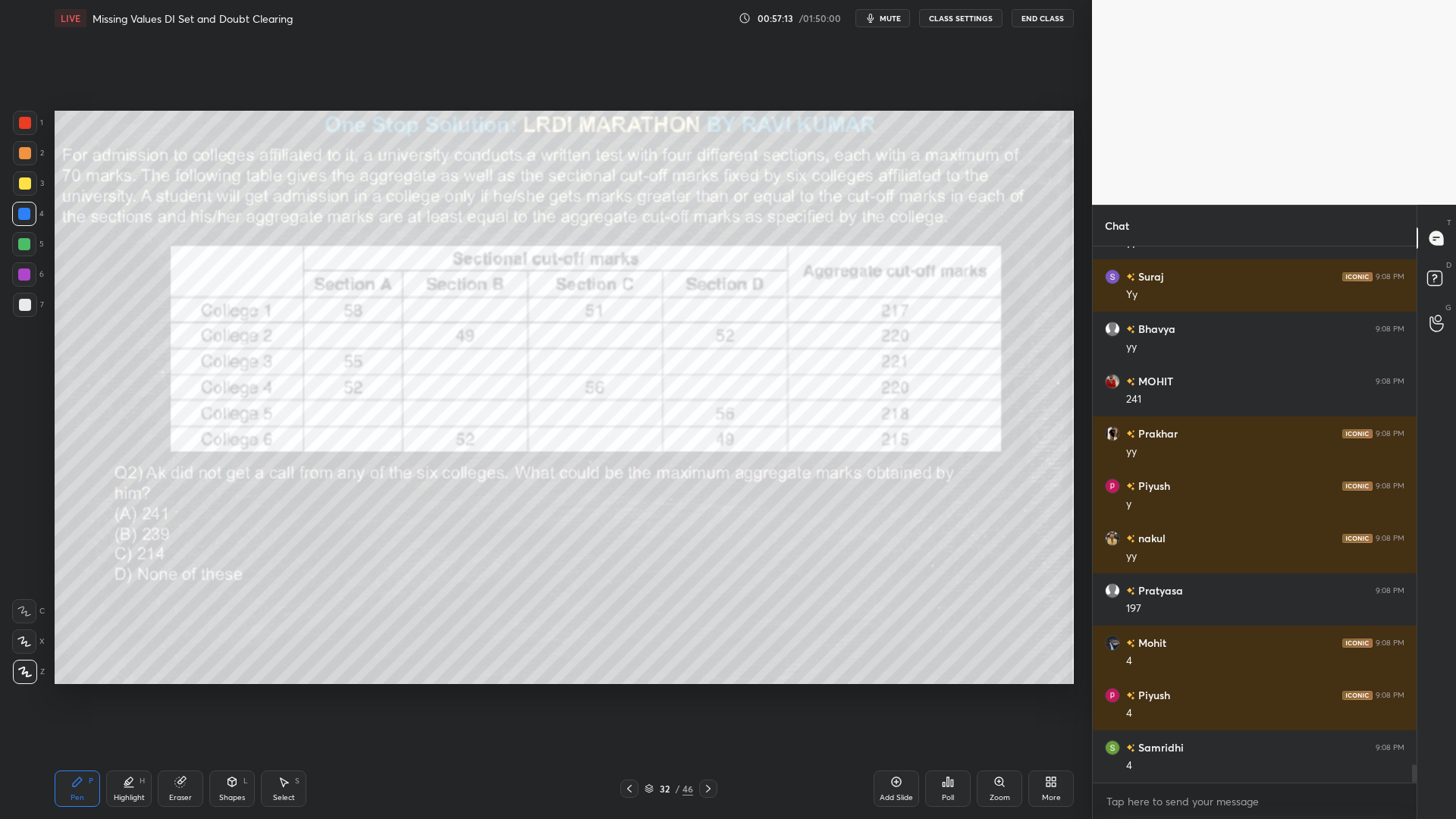
click at [1084, 136] on div "1 2 3 4 5 6 7 C X Z C X Z E E Erase all H H LIVE Missing Values DI Set and Doub…" at bounding box center [546, 409] width 1092 height 819
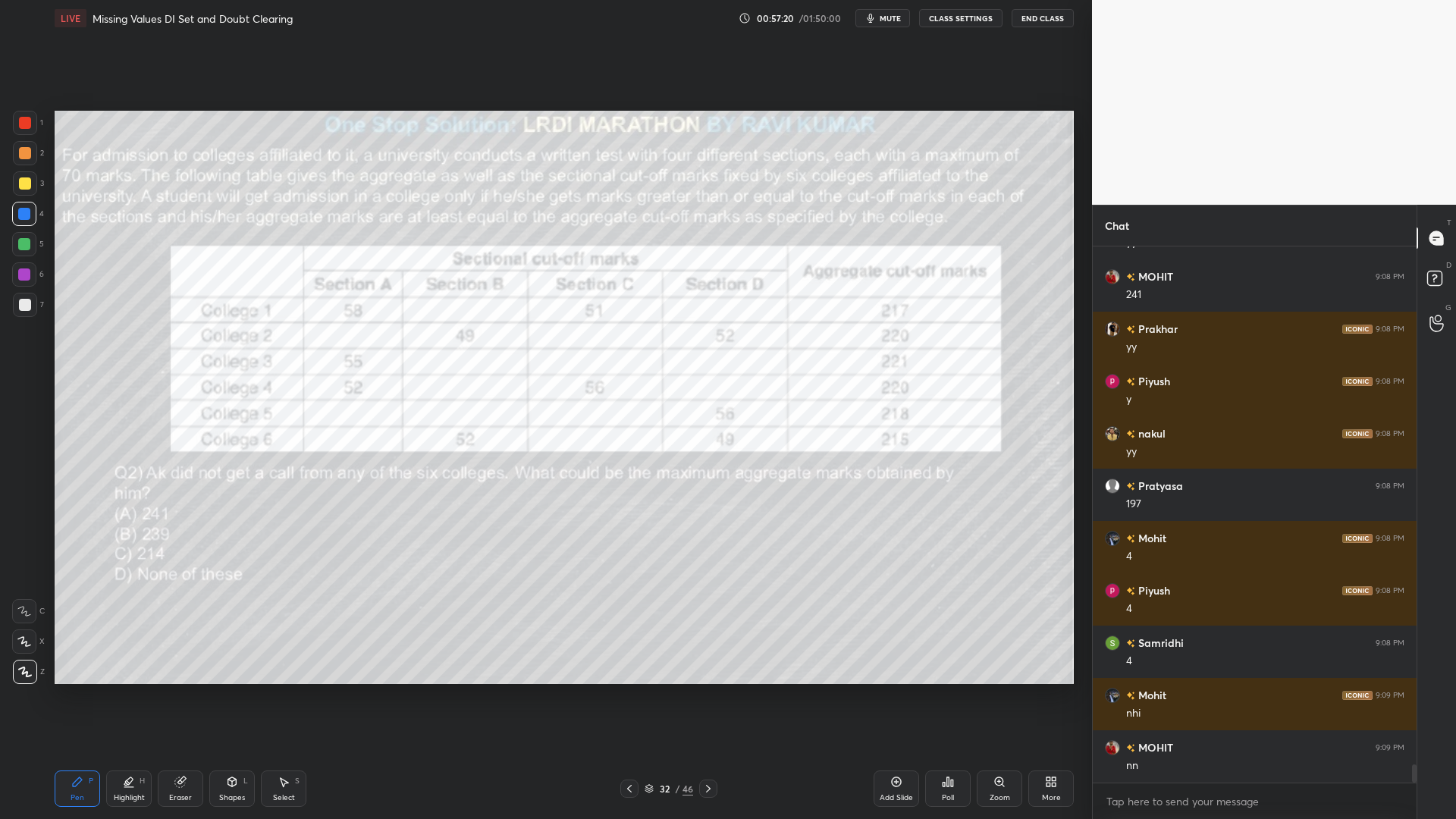
scroll to position [15537, 0]
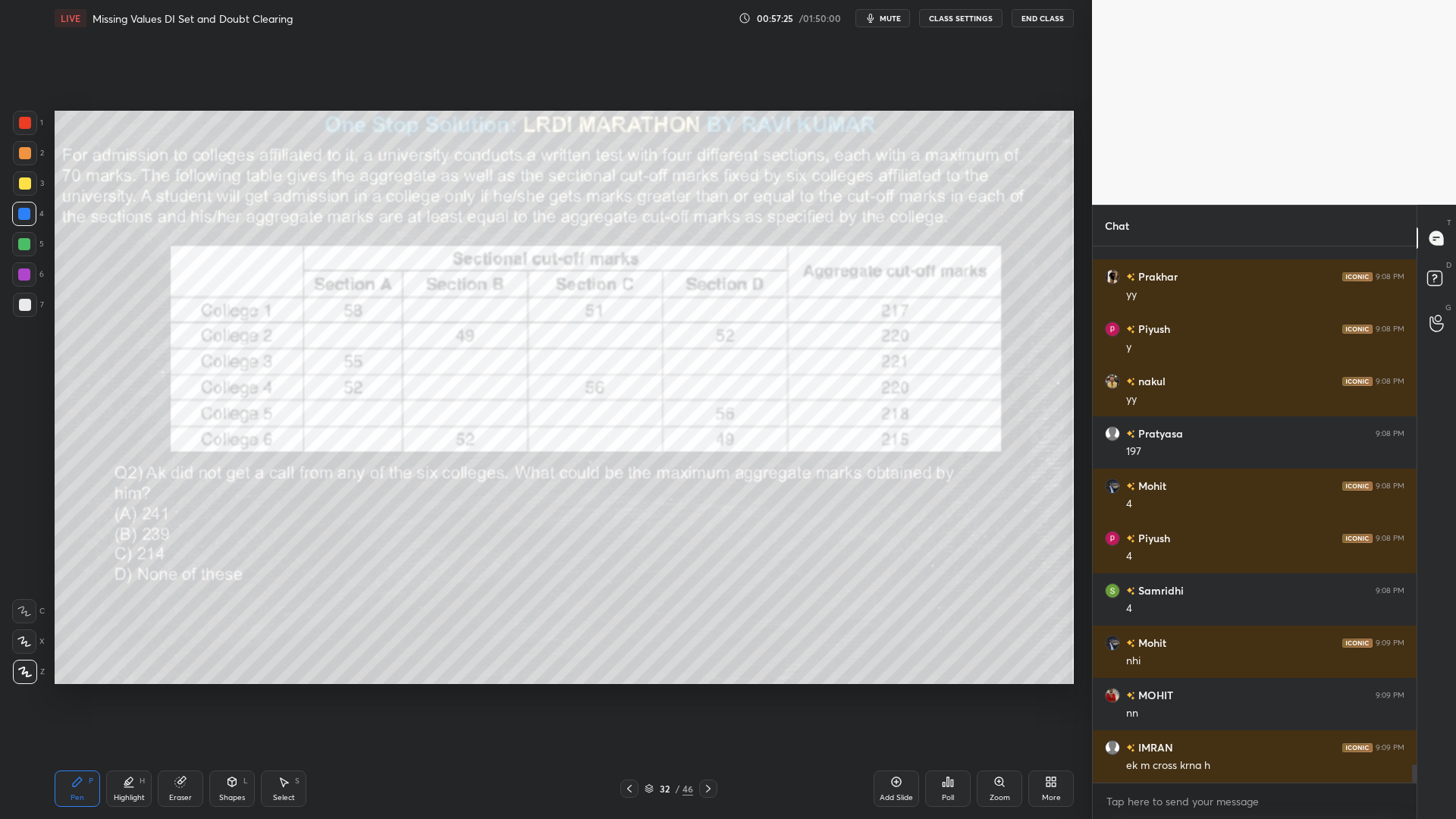
click at [171, 697] on div "Eraser" at bounding box center [181, 789] width 46 height 37
click at [74, 697] on icon at bounding box center [78, 782] width 12 height 12
drag, startPoint x: 28, startPoint y: 119, endPoint x: 40, endPoint y: 131, distance: 17.0
click at [28, 119] on div at bounding box center [25, 122] width 12 height 12
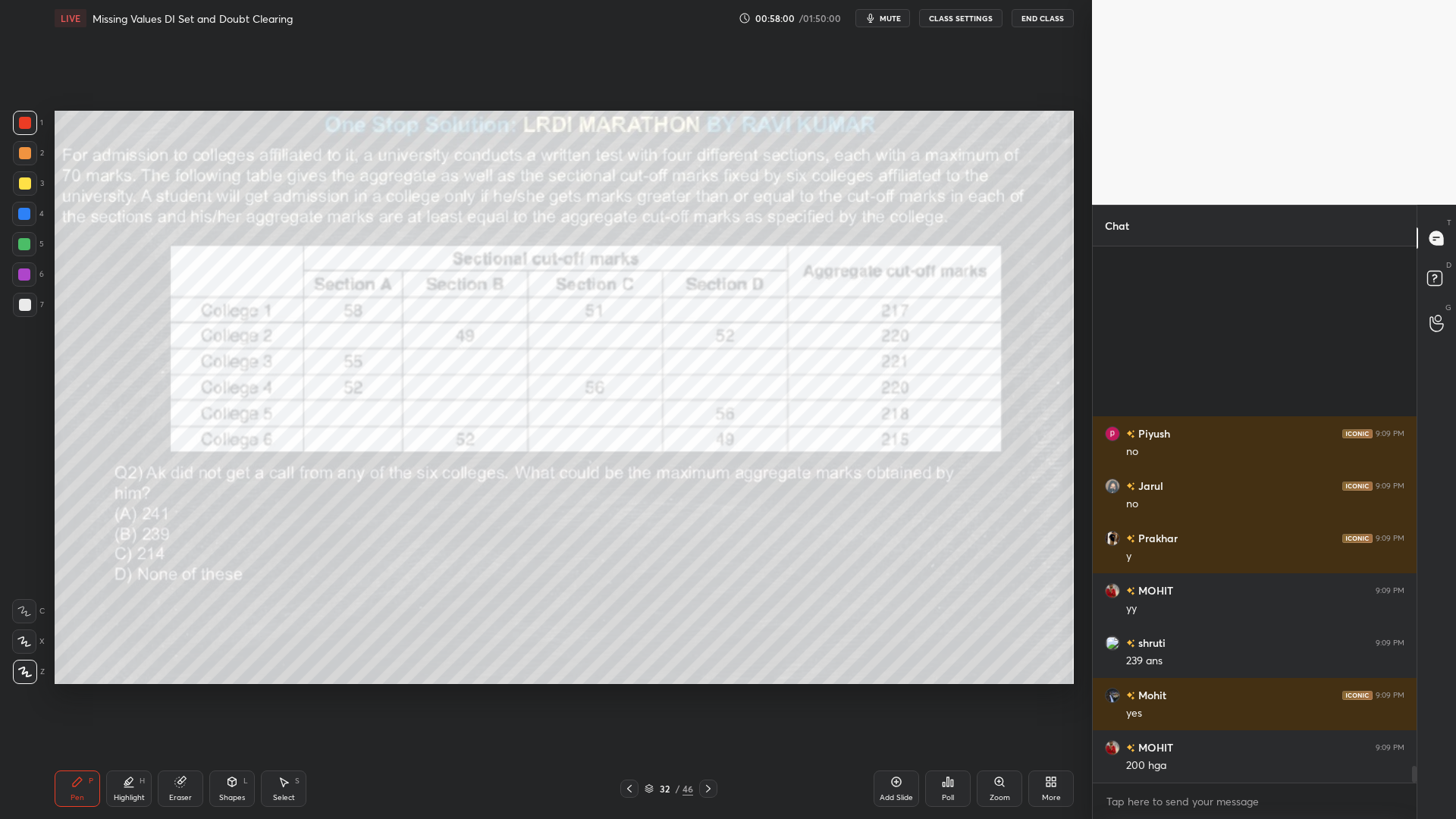
scroll to position [16323, 0]
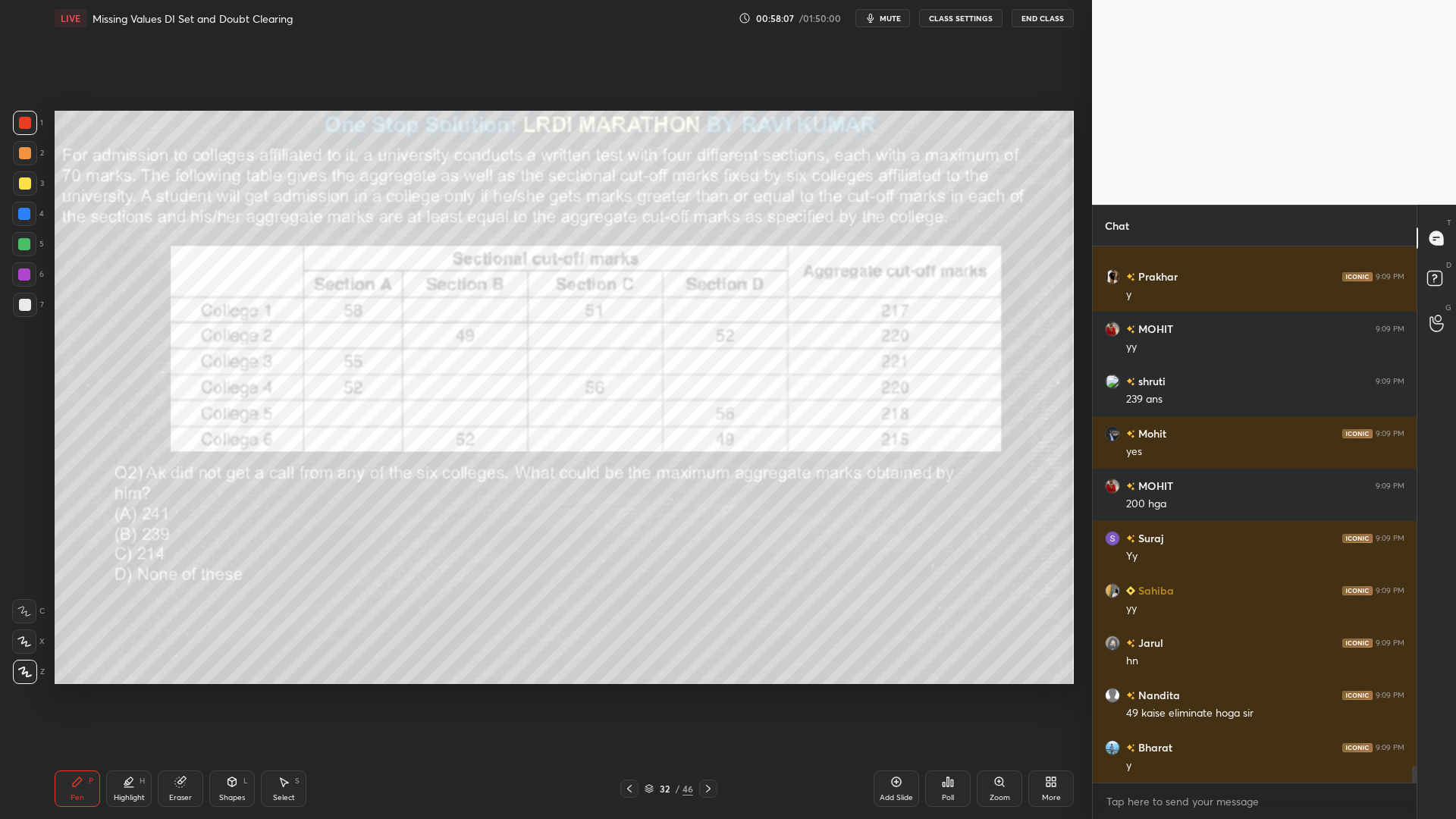
drag, startPoint x: 21, startPoint y: 219, endPoint x: 54, endPoint y: 251, distance: 46.0
click at [24, 221] on div at bounding box center [24, 214] width 24 height 24
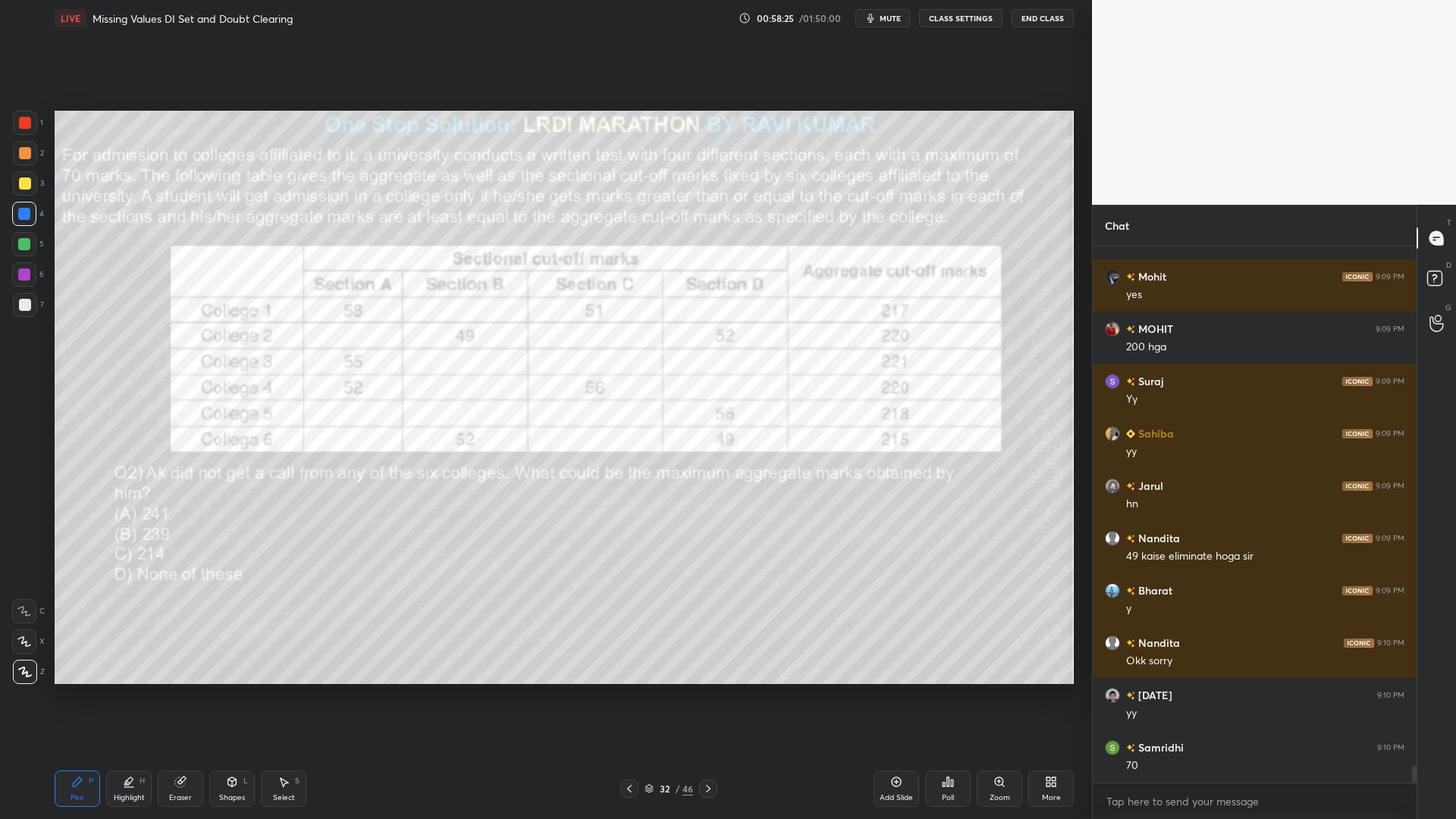
scroll to position [16532, 0]
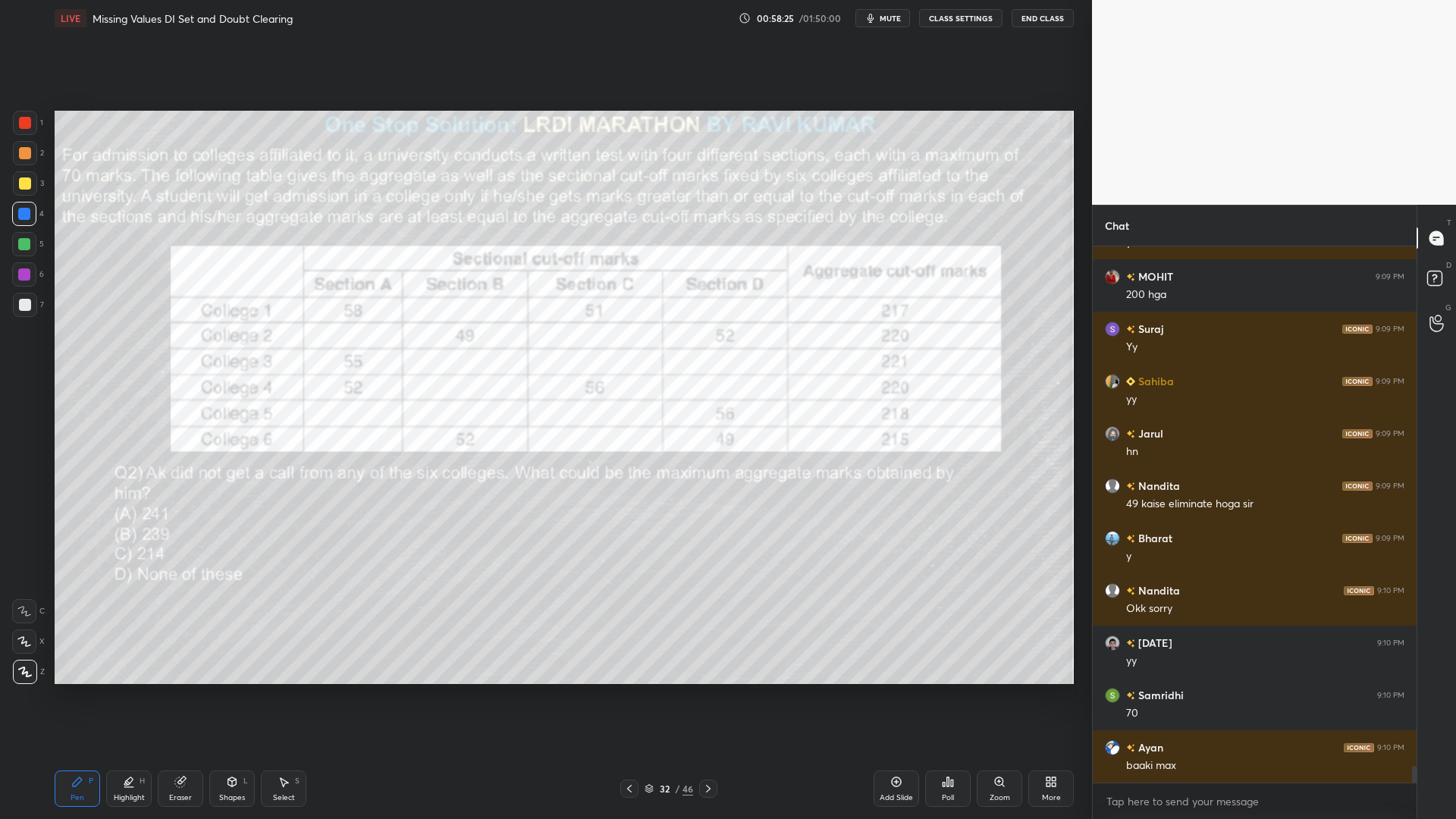
click at [17, 307] on div at bounding box center [25, 305] width 24 height 24
drag, startPoint x: 28, startPoint y: 236, endPoint x: 35, endPoint y: 242, distance: 9.2
click at [28, 237] on div at bounding box center [24, 244] width 24 height 24
click at [27, 212] on div at bounding box center [24, 214] width 12 height 12
click at [24, 302] on div at bounding box center [25, 305] width 12 height 12
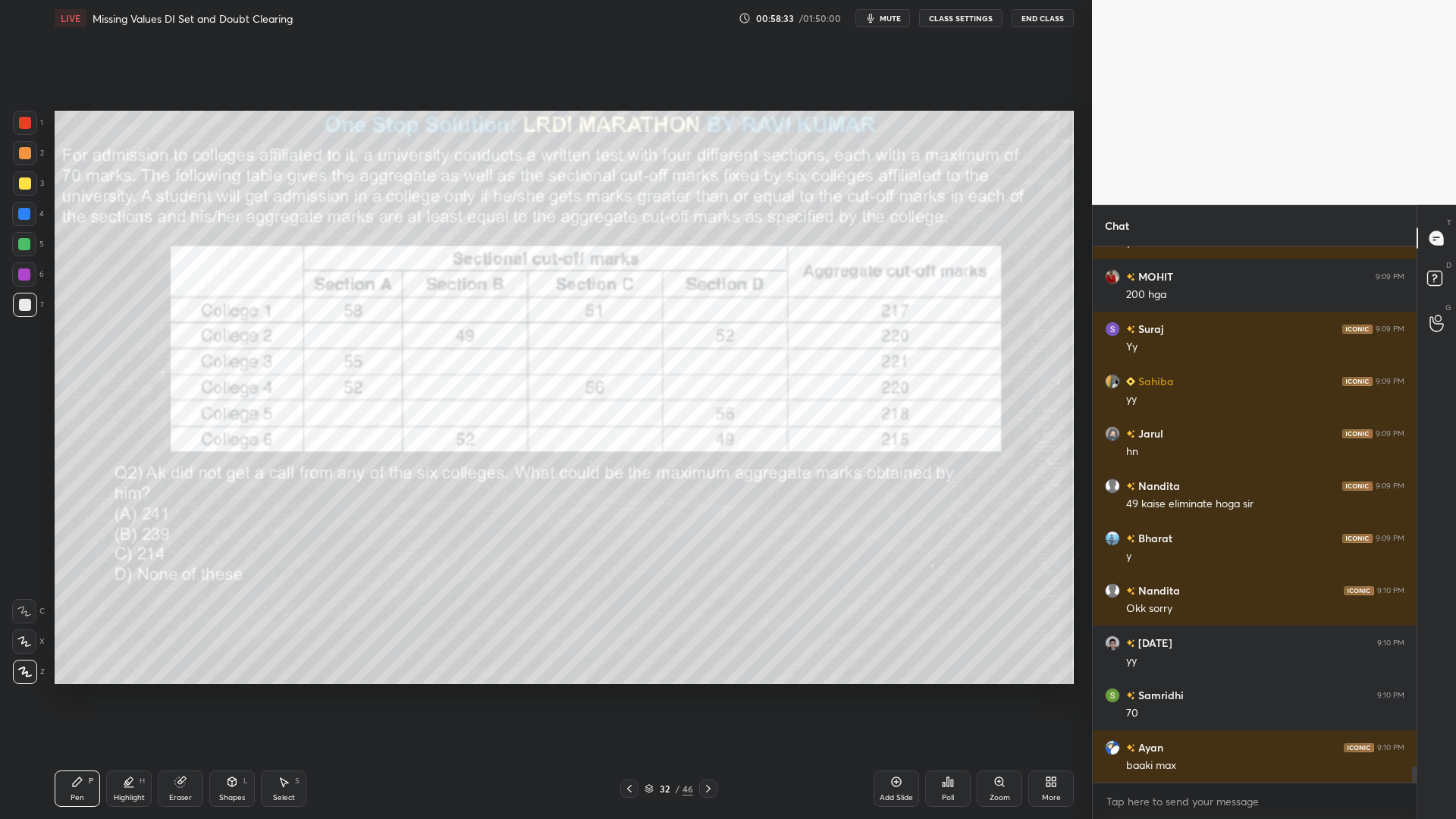
click at [29, 645] on icon at bounding box center [25, 642] width 14 height 11
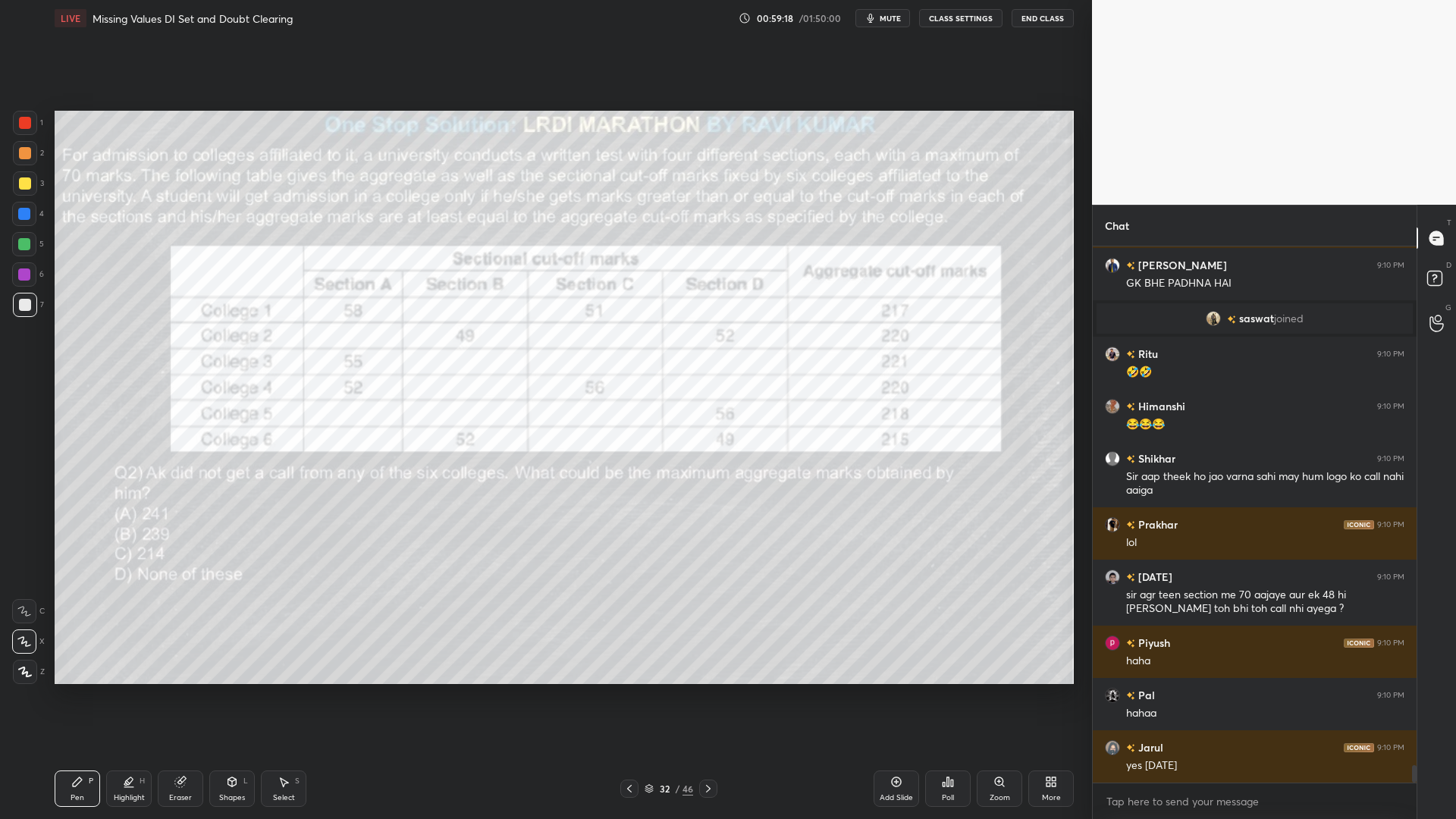
scroll to position [16250, 0]
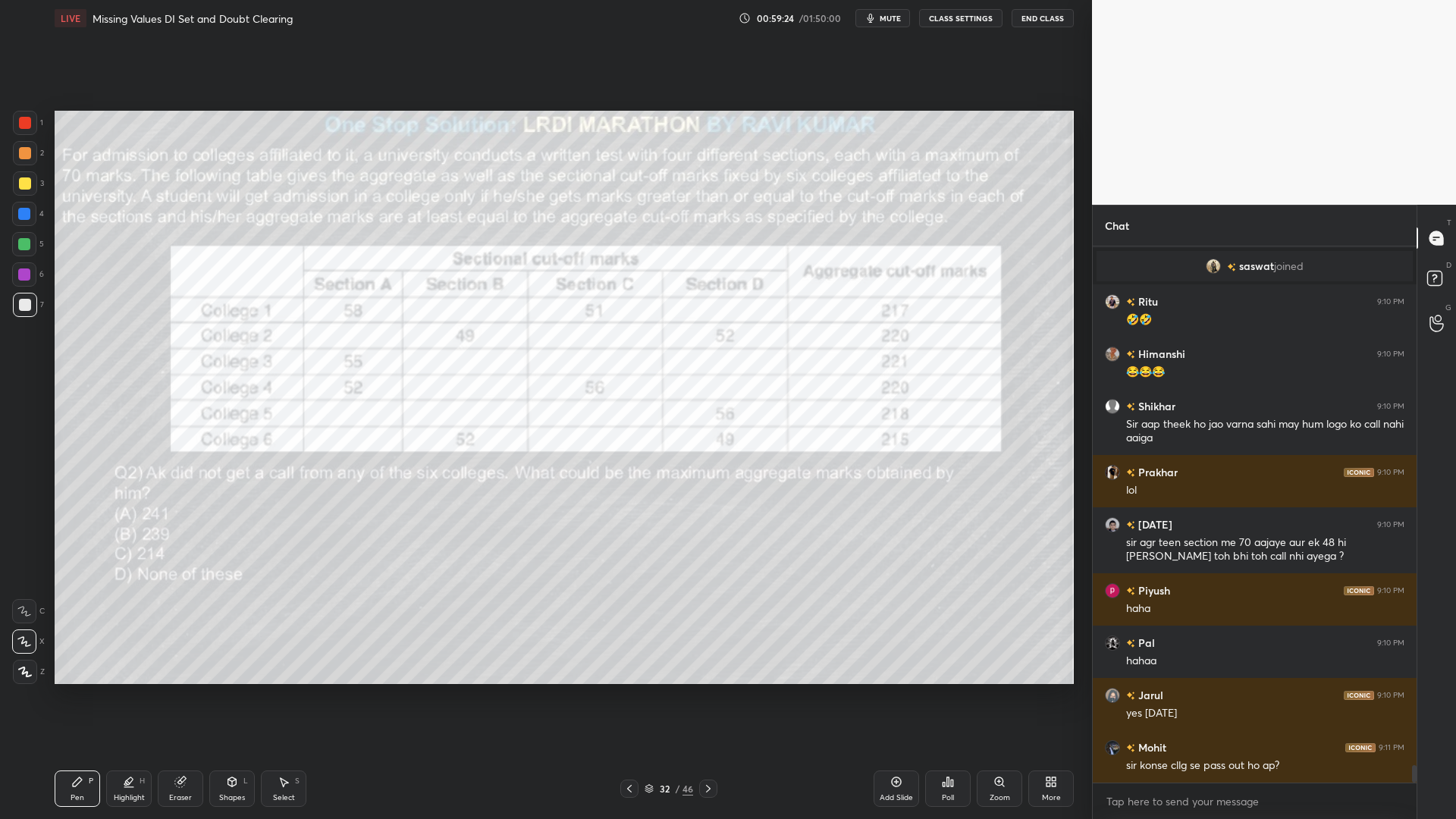
drag, startPoint x: 709, startPoint y: 788, endPoint x: 700, endPoint y: 784, distance: 9.8
click at [707, 697] on icon at bounding box center [708, 789] width 12 height 12
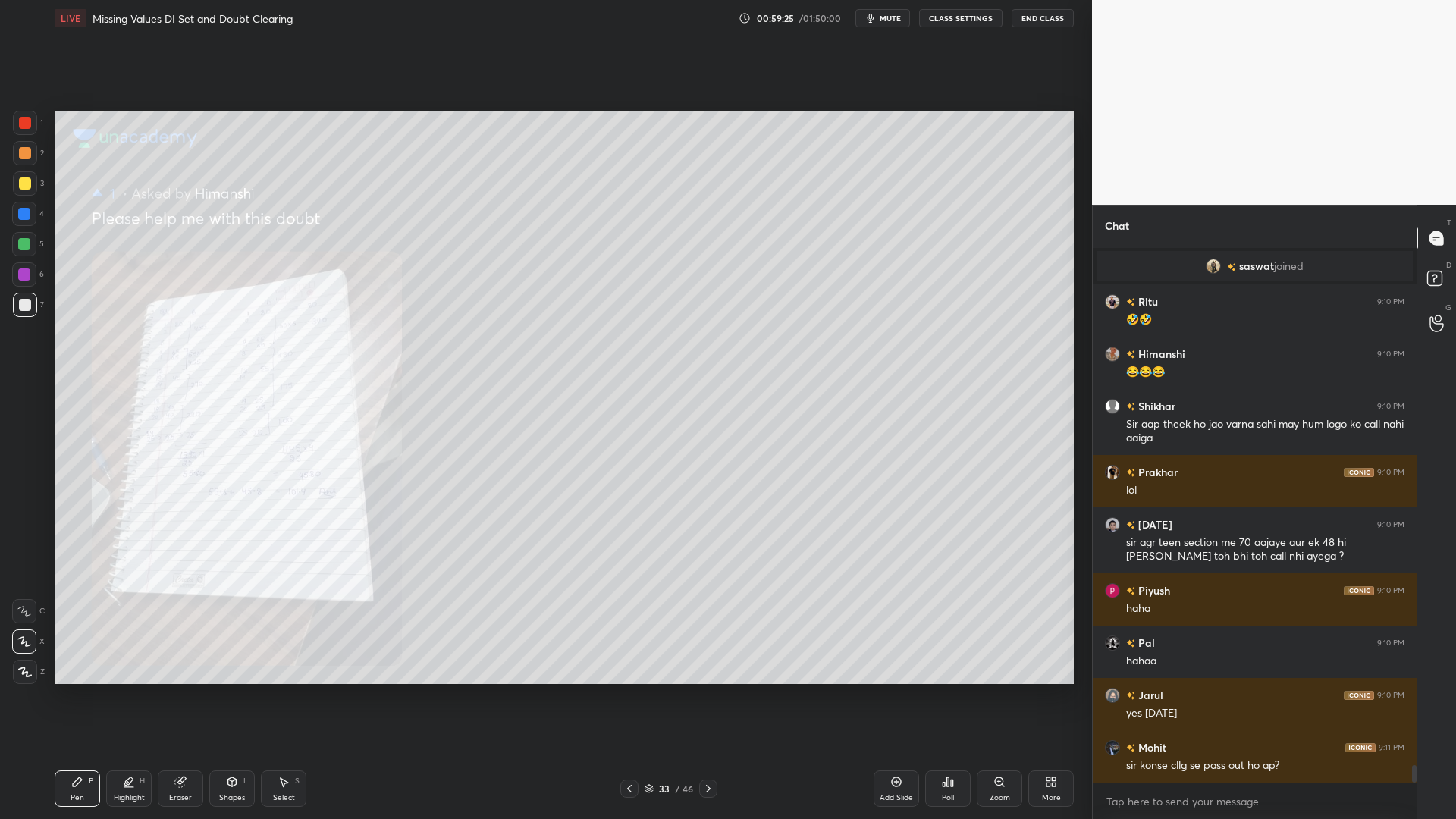
scroll to position [16301, 0]
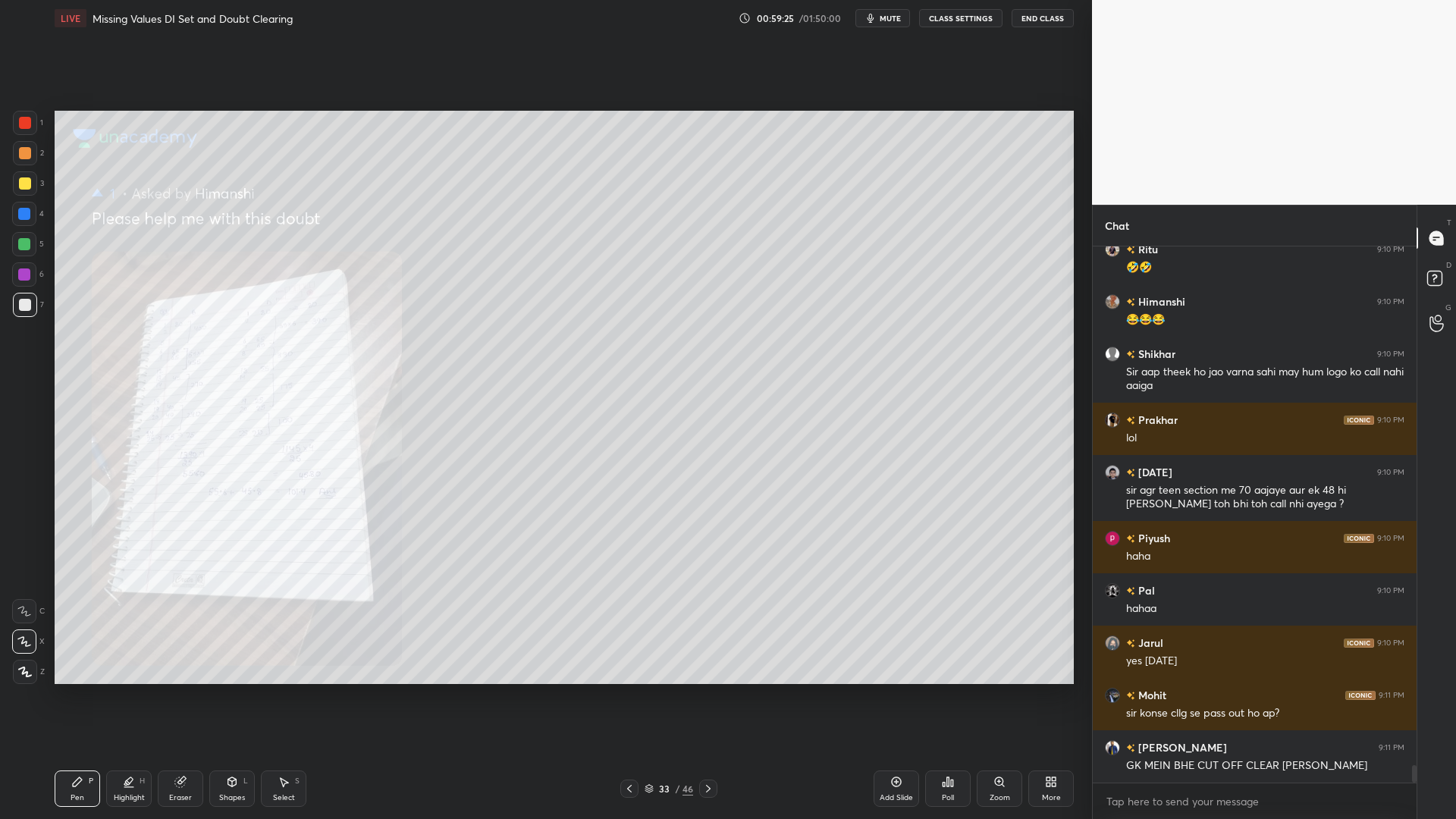
click at [717, 697] on div "Pen P Highlight H Eraser Shapes L Select S 33 / 46 Add Slide Poll Zoom More" at bounding box center [564, 788] width 1019 height 61
click at [704, 697] on icon at bounding box center [708, 789] width 12 height 12
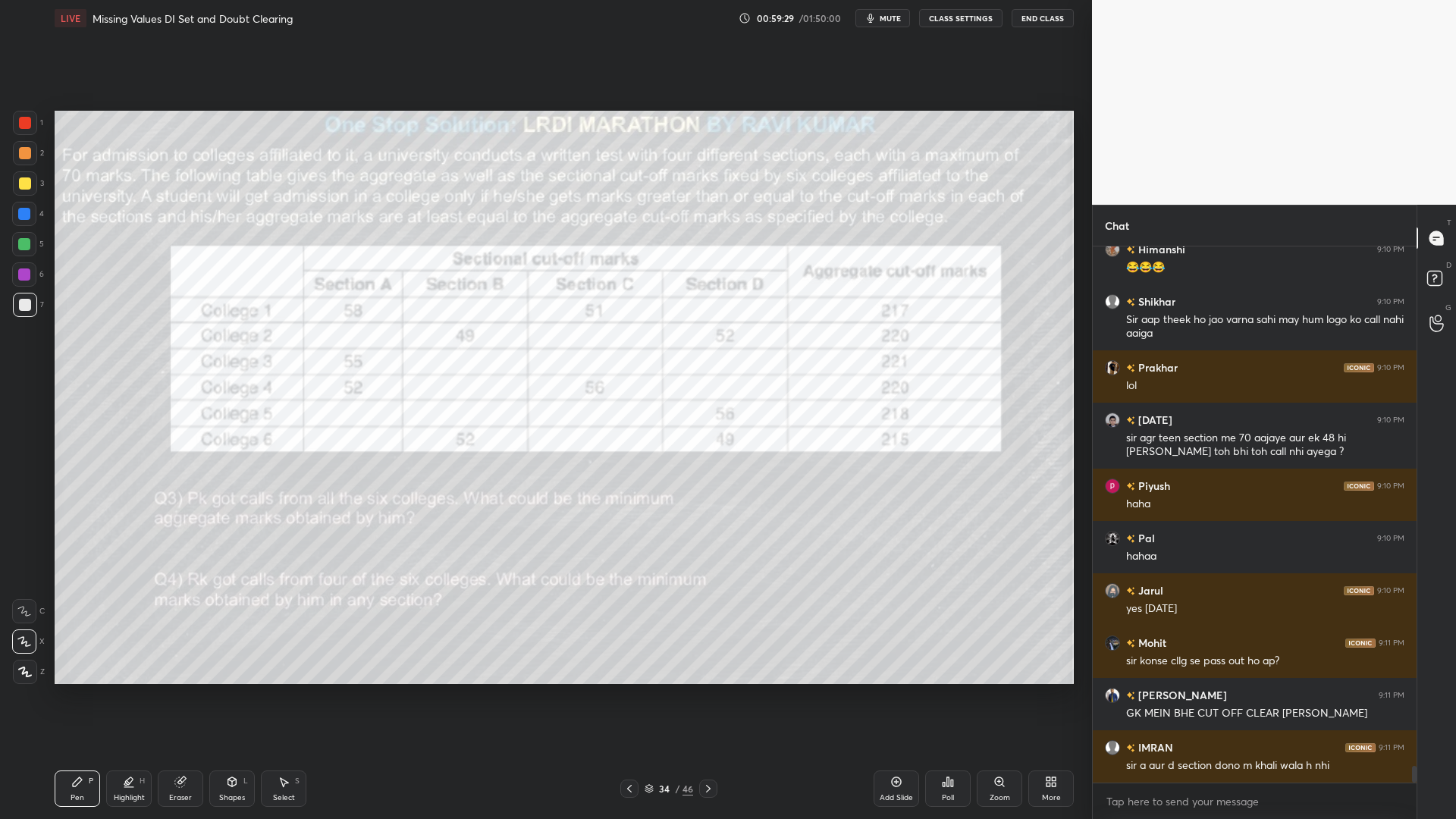
scroll to position [16406, 0]
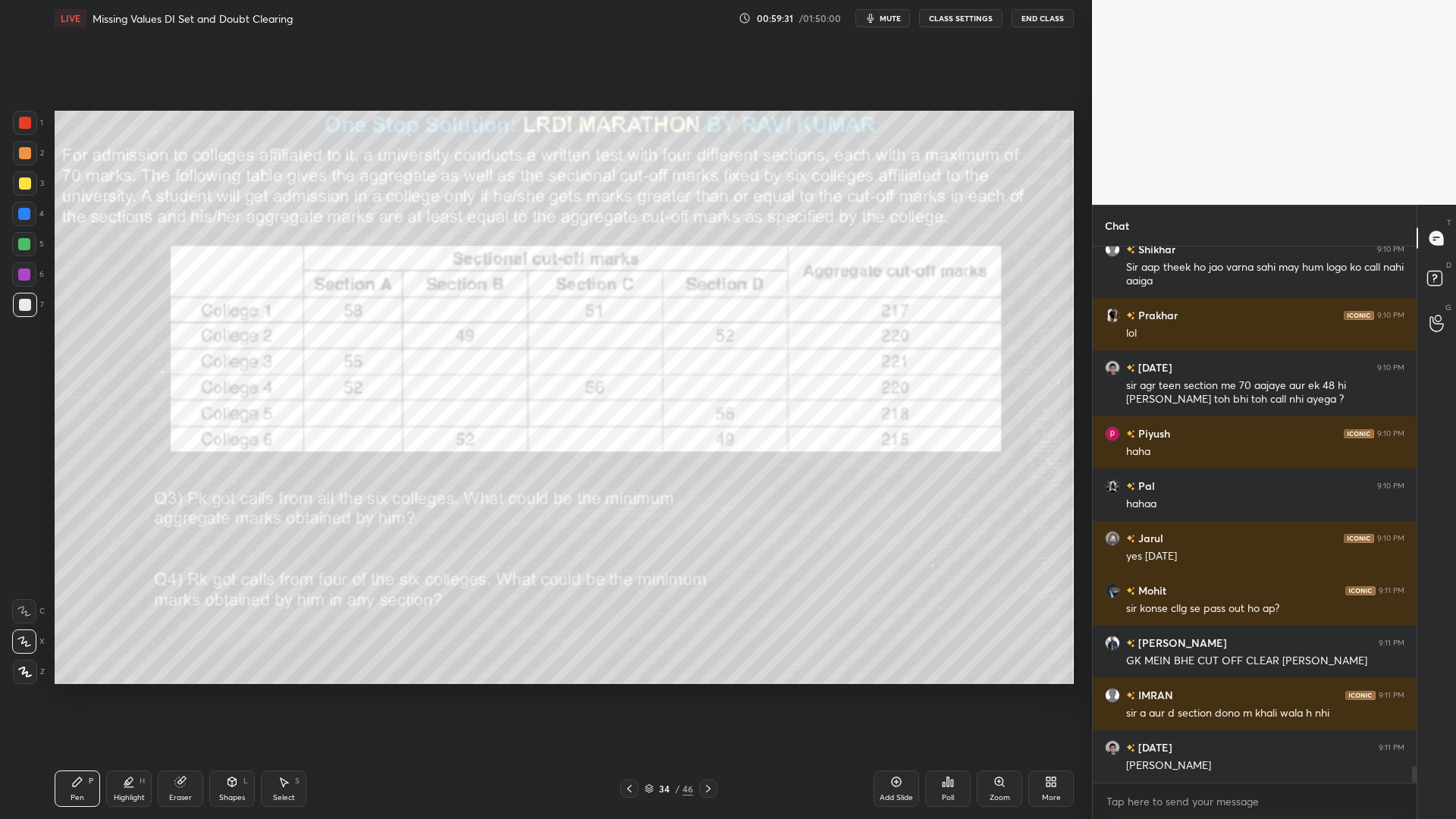
click at [635, 697] on icon at bounding box center [630, 789] width 12 height 12
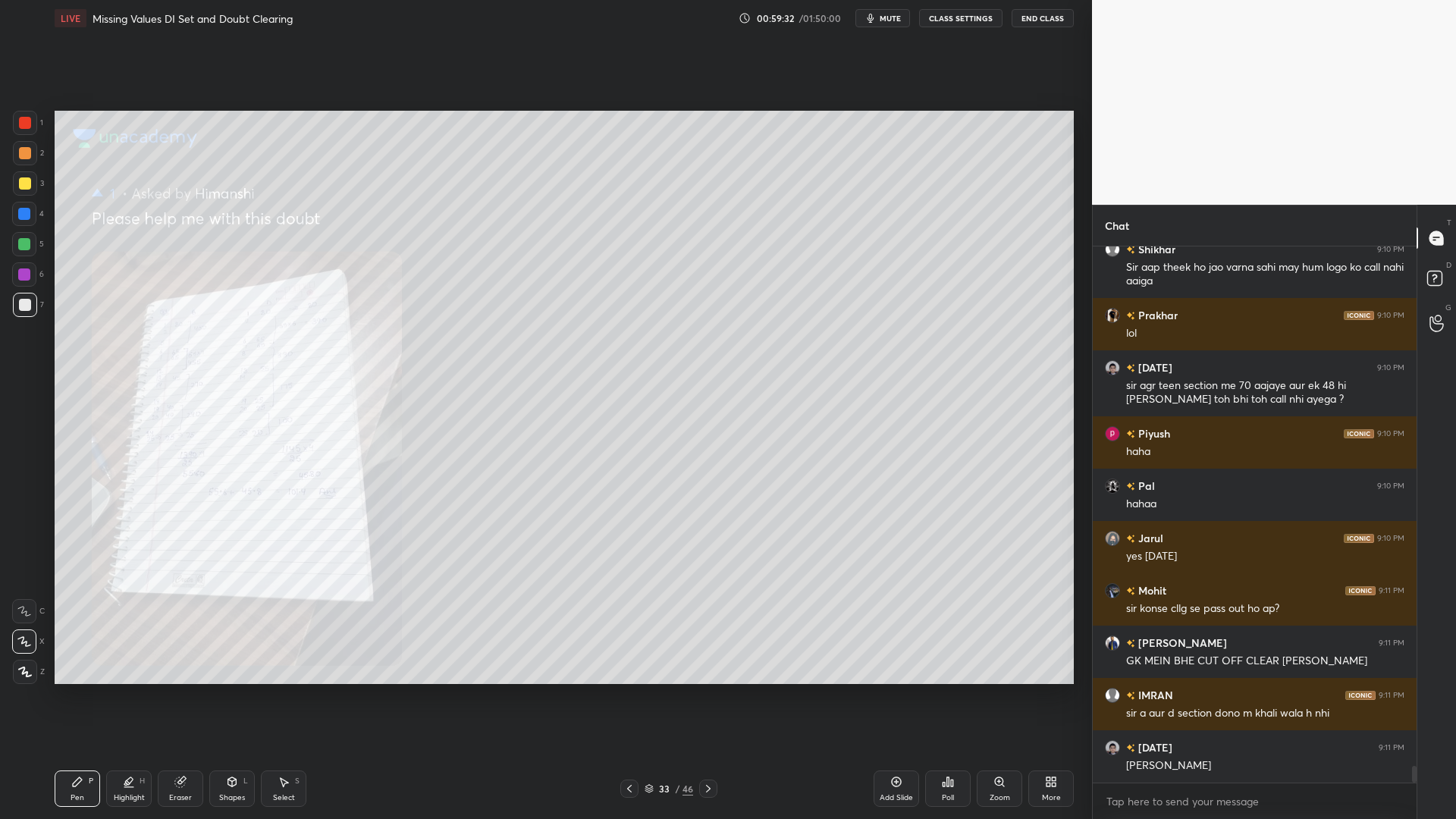
click at [624, 697] on icon at bounding box center [630, 789] width 12 height 12
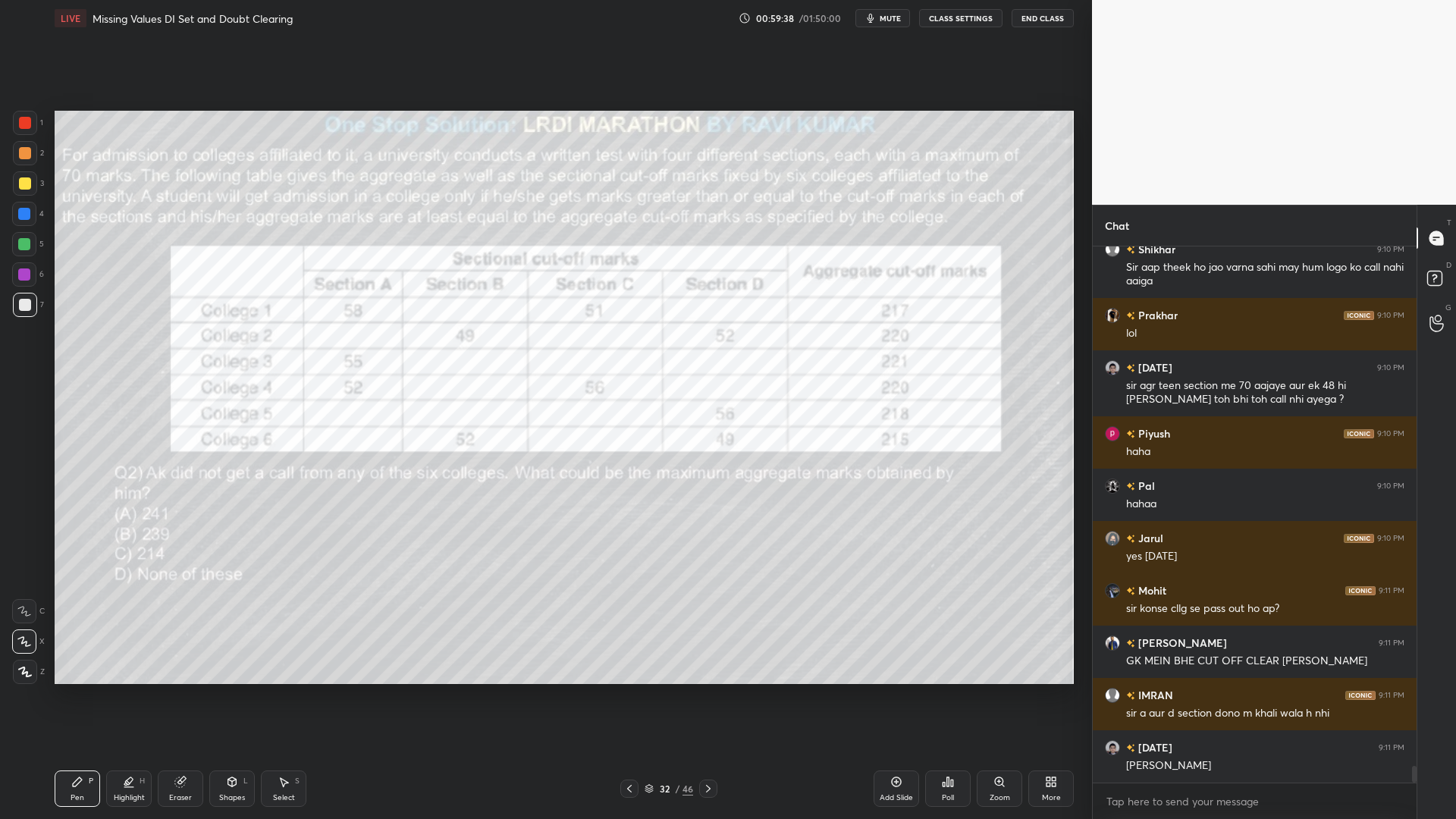
click at [191, 697] on div "Eraser" at bounding box center [181, 789] width 46 height 37
click at [86, 697] on div "Pen P" at bounding box center [78, 789] width 46 height 37
drag, startPoint x: 20, startPoint y: 219, endPoint x: 20, endPoint y: 232, distance: 13.0
click at [21, 218] on div at bounding box center [24, 214] width 12 height 12
click at [25, 273] on div at bounding box center [24, 275] width 12 height 12
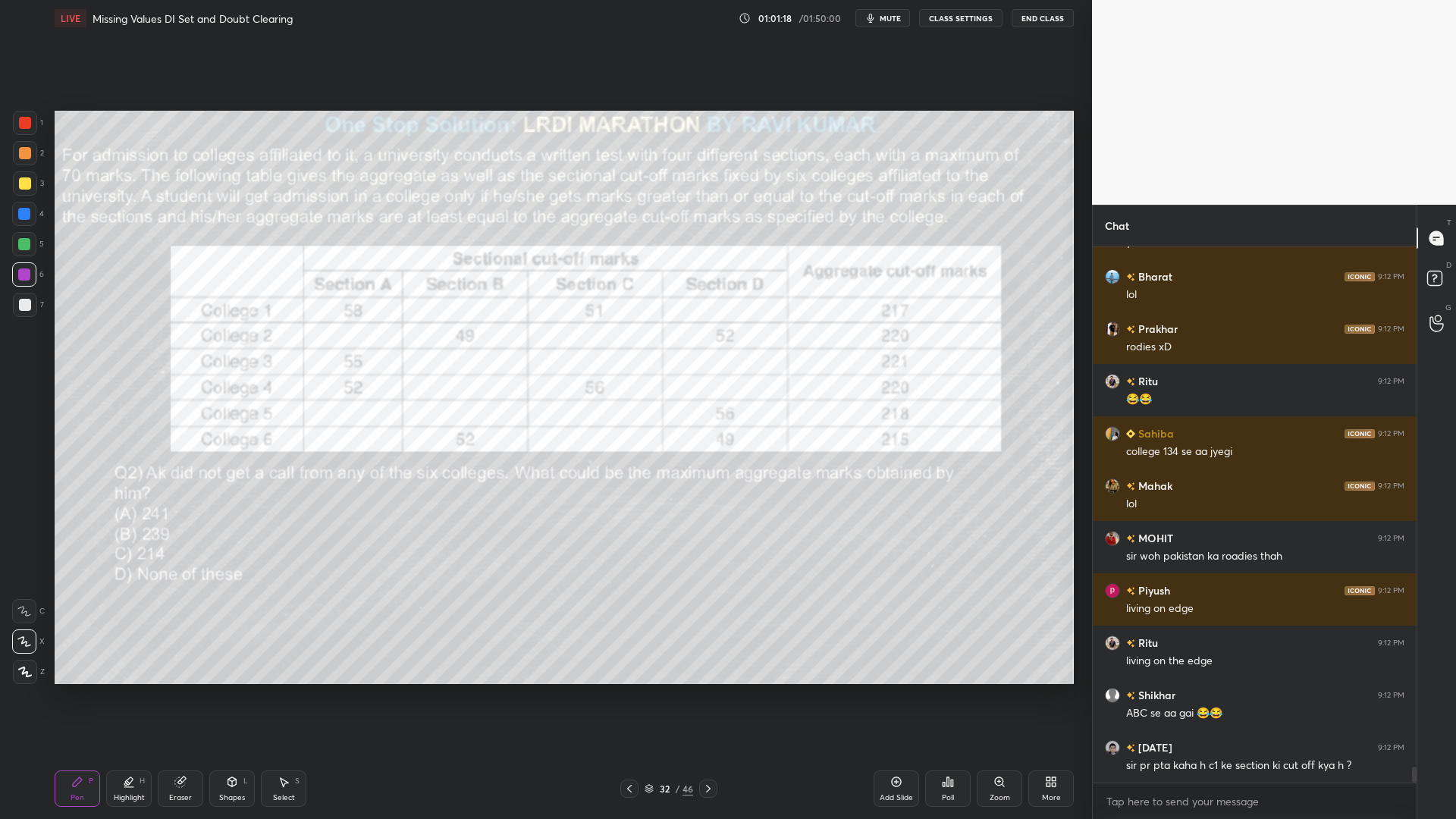
scroll to position [17362, 0]
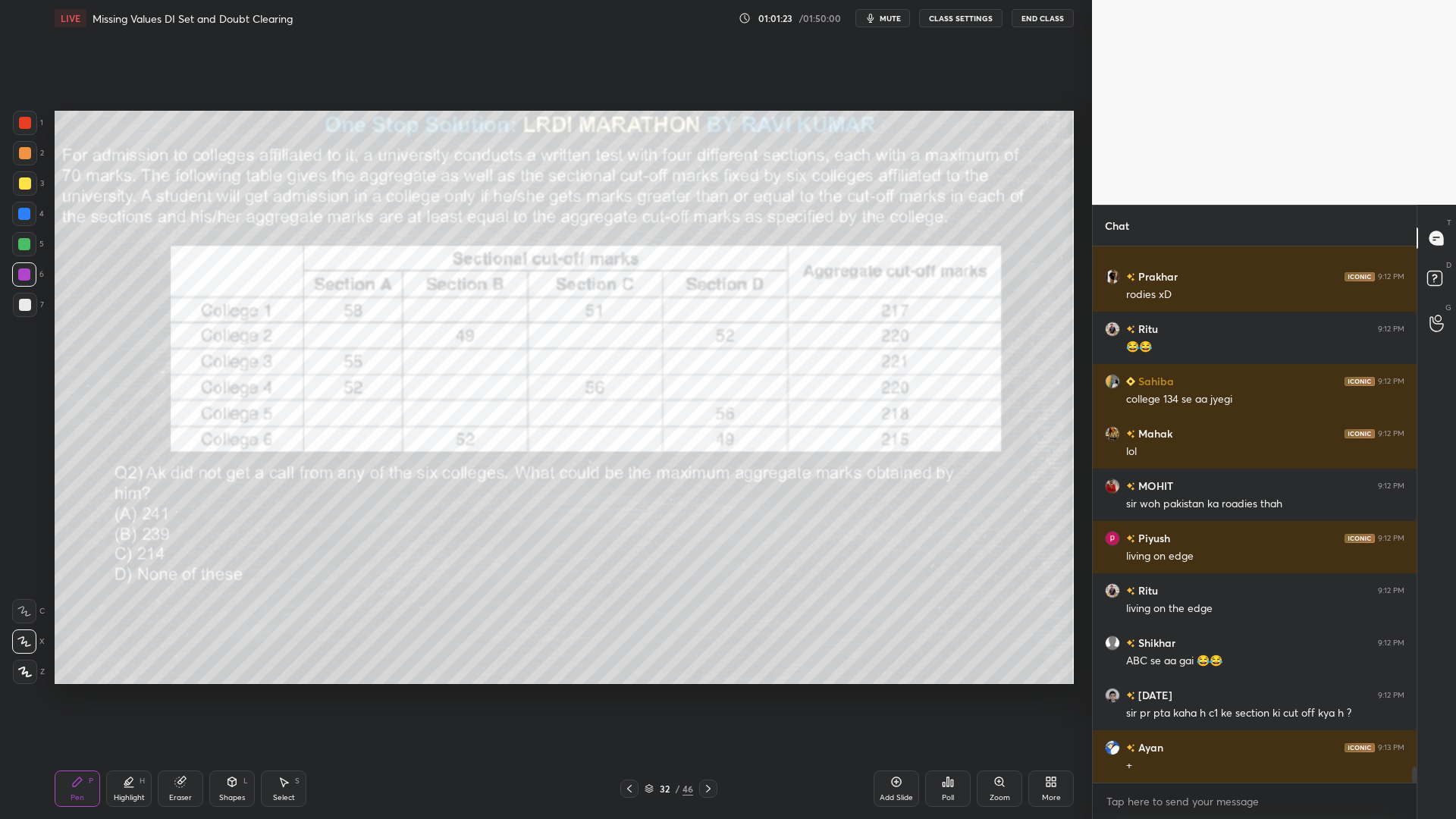
click at [184, 697] on div "Eraser" at bounding box center [180, 798] width 23 height 8
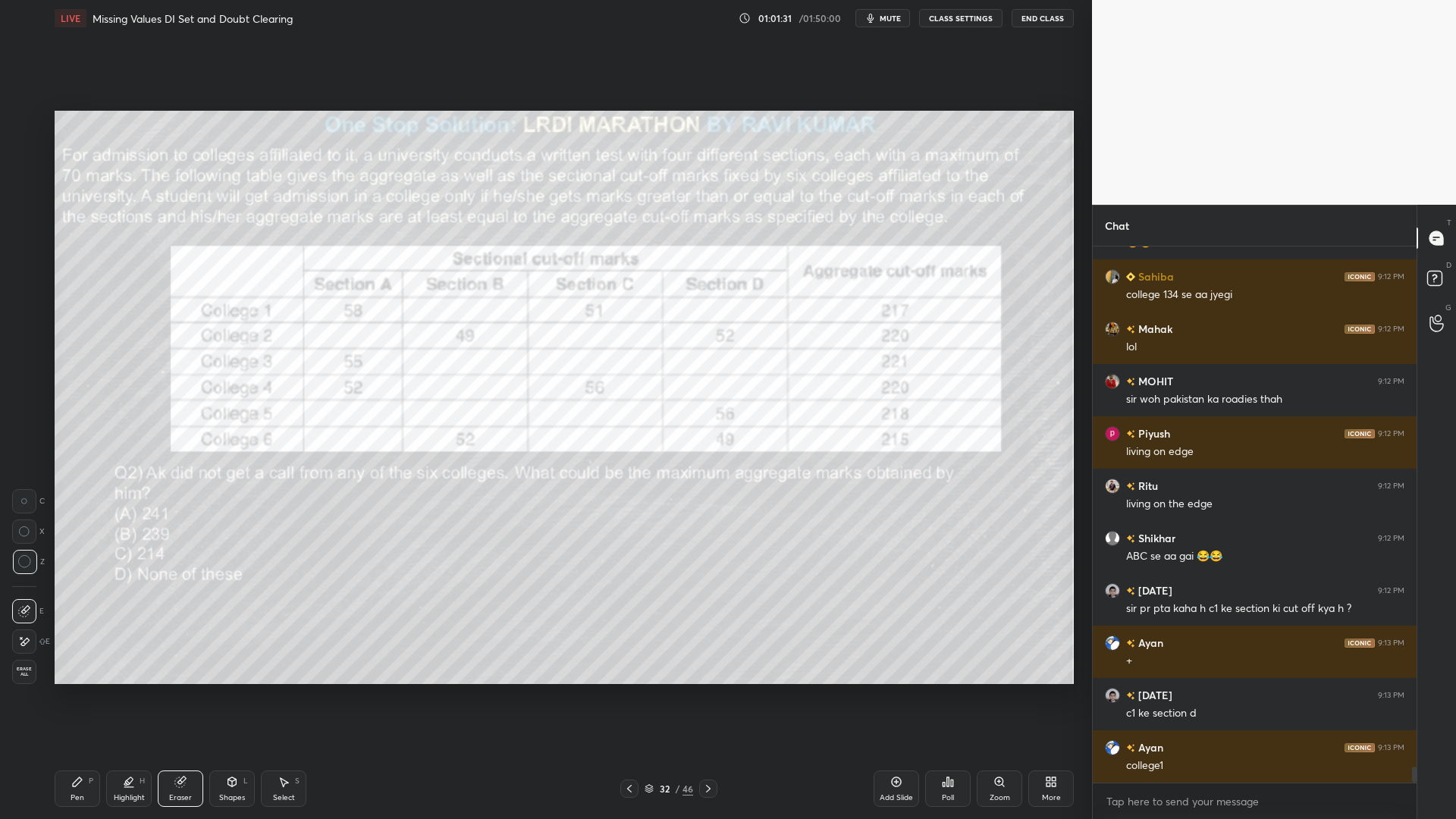
scroll to position [17519, 0]
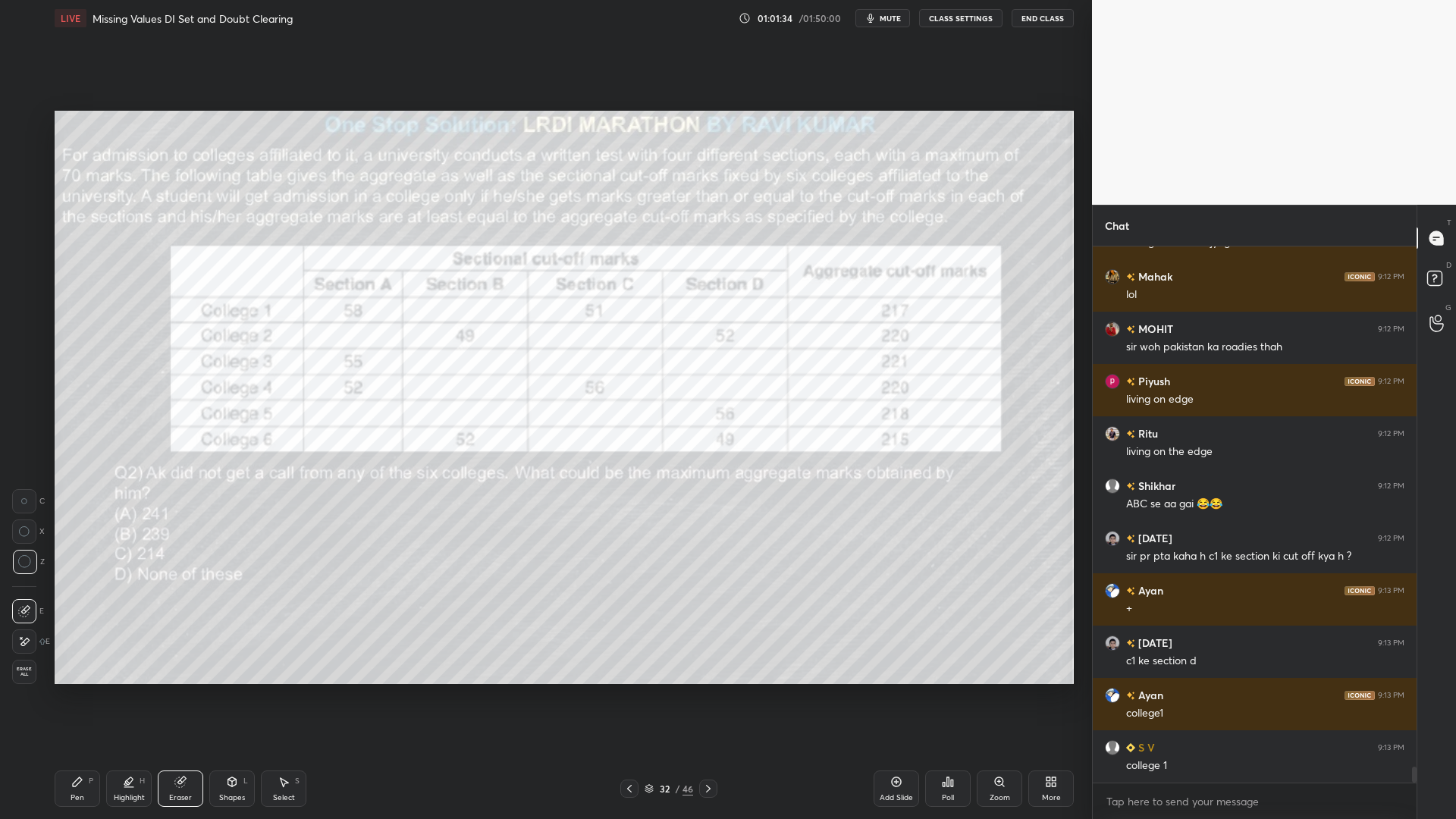
drag, startPoint x: 57, startPoint y: 804, endPoint x: 70, endPoint y: 798, distance: 14.3
click at [59, 697] on div "Pen P" at bounding box center [78, 789] width 46 height 37
click at [24, 121] on div at bounding box center [25, 122] width 12 height 12
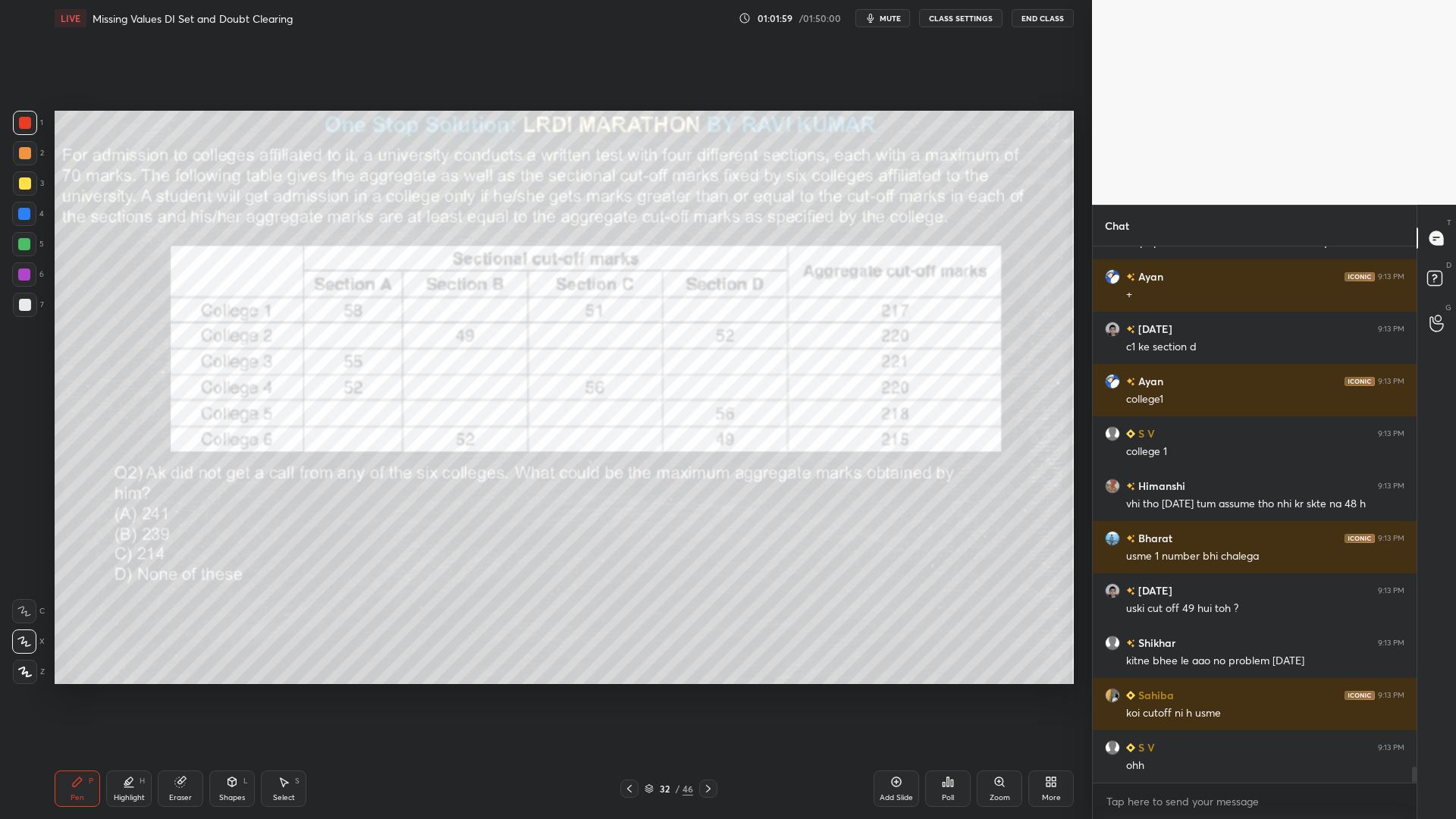
scroll to position [17886, 0]
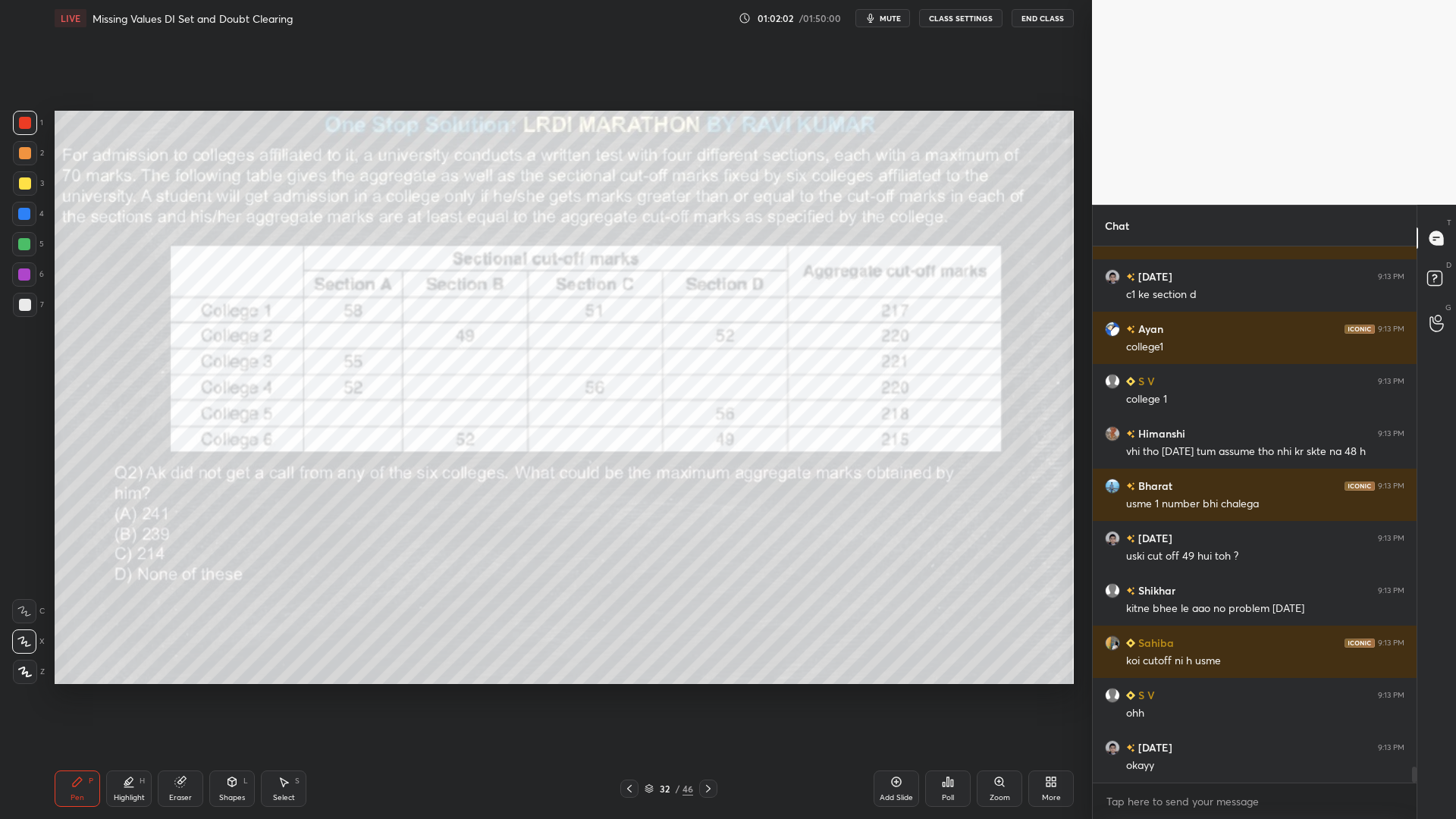
click at [185, 697] on div "Eraser" at bounding box center [181, 789] width 46 height 37
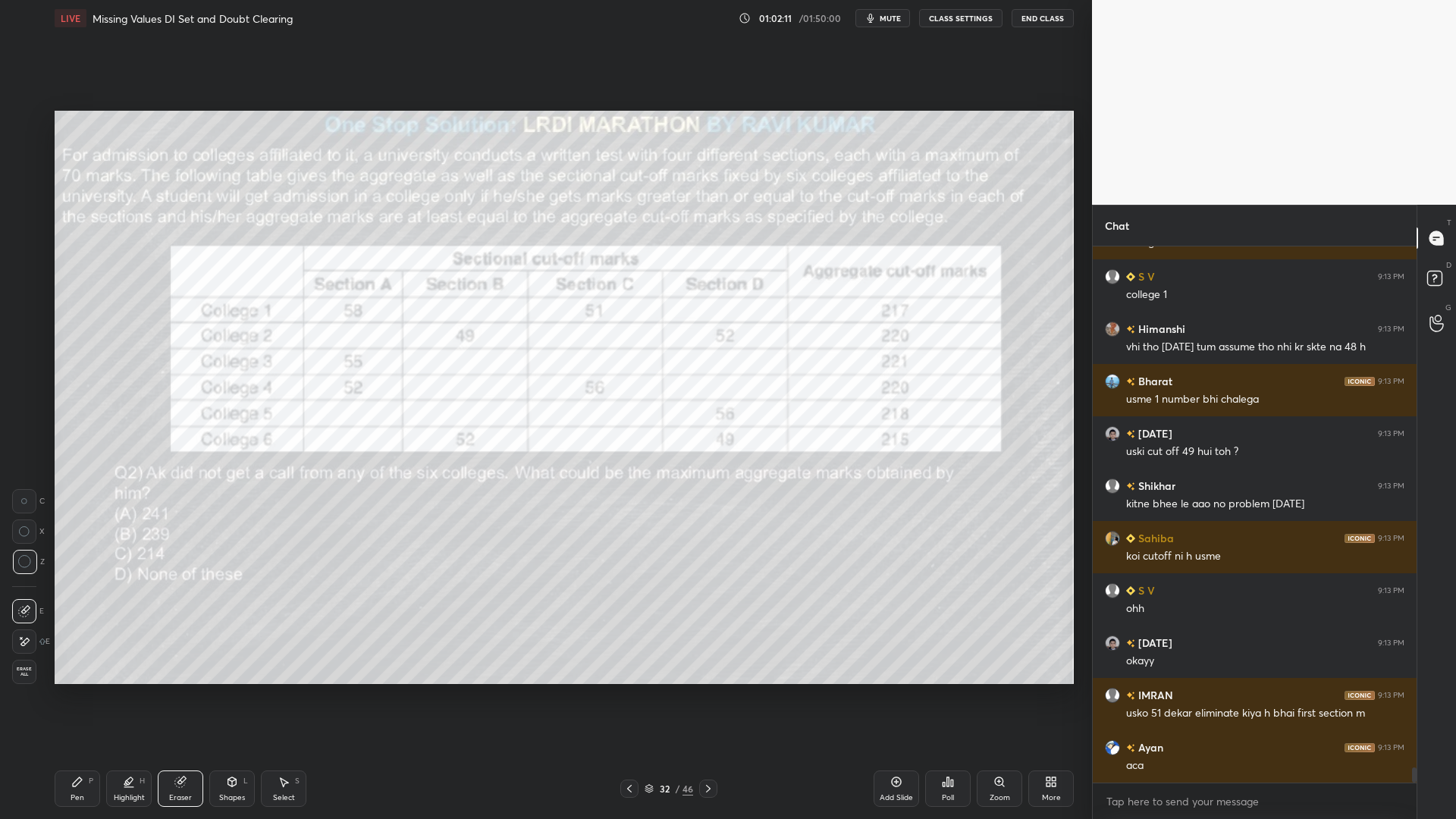
scroll to position [18043, 0]
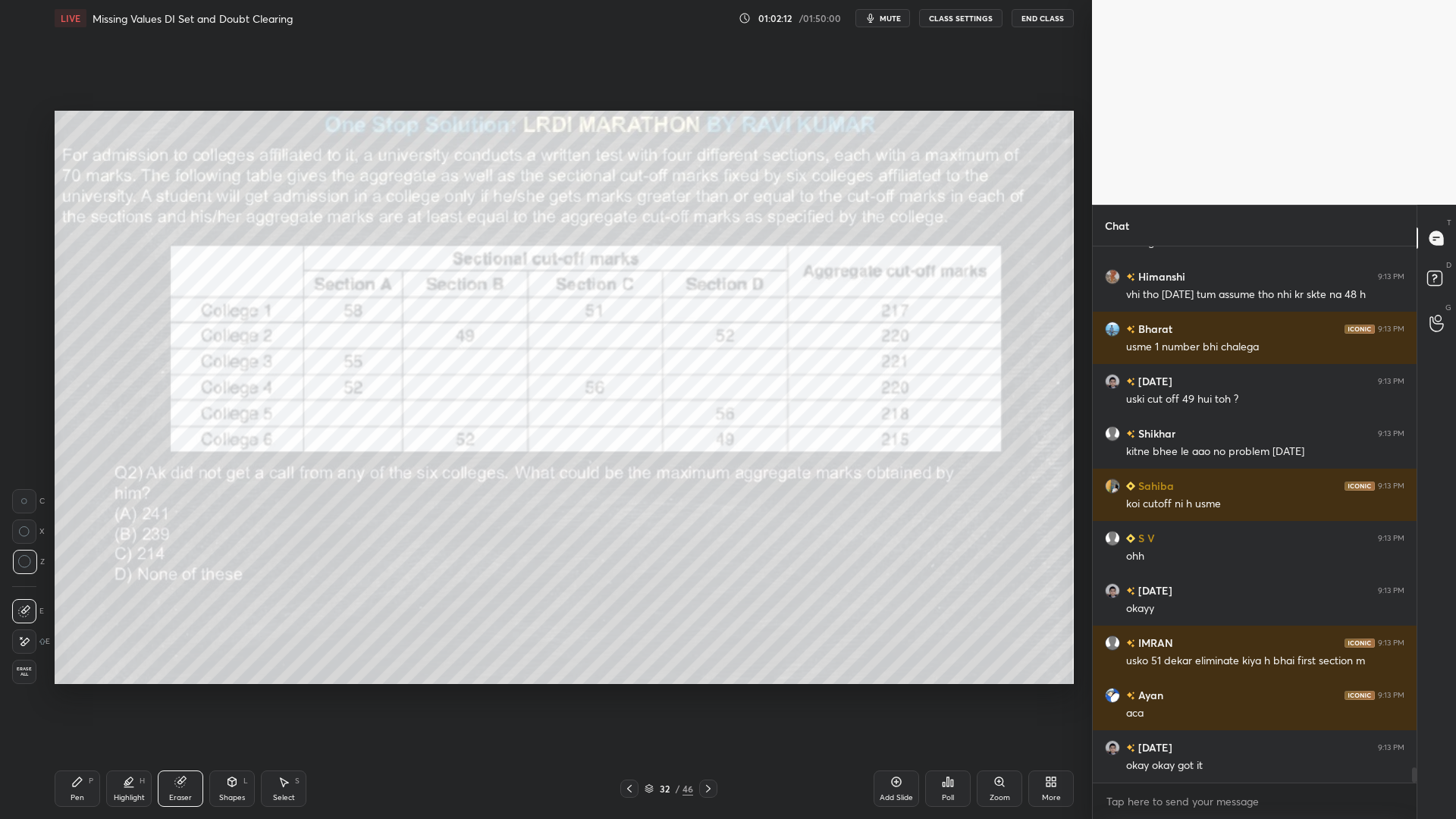
click at [85, 697] on div "Pen P" at bounding box center [78, 789] width 46 height 37
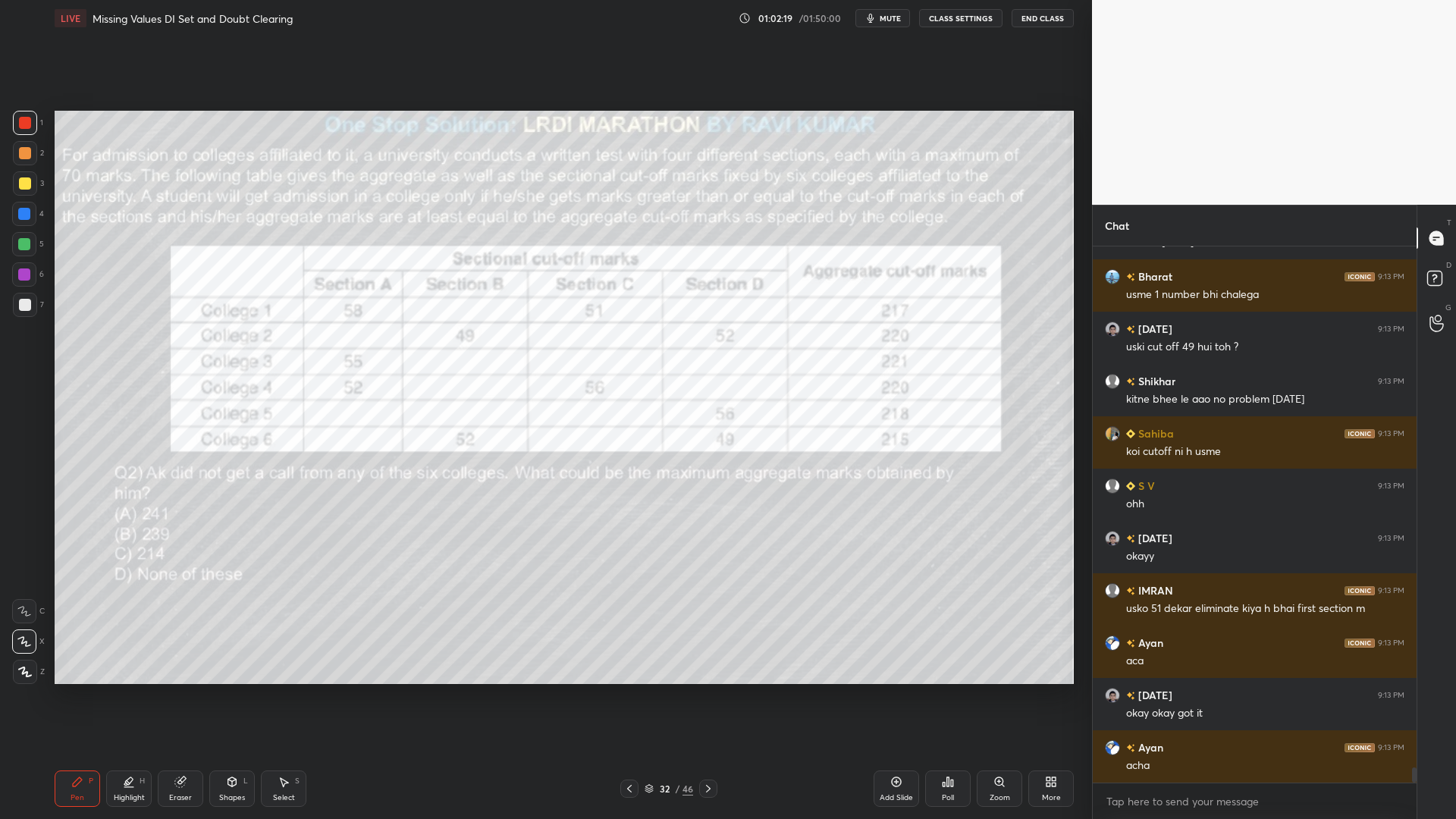
drag, startPoint x: 171, startPoint y: 785, endPoint x: 267, endPoint y: 705, distance: 125.0
click at [172, 697] on div "Eraser" at bounding box center [181, 789] width 46 height 37
click at [83, 697] on div "Pen P" at bounding box center [78, 789] width 46 height 37
click at [23, 240] on div at bounding box center [24, 244] width 12 height 12
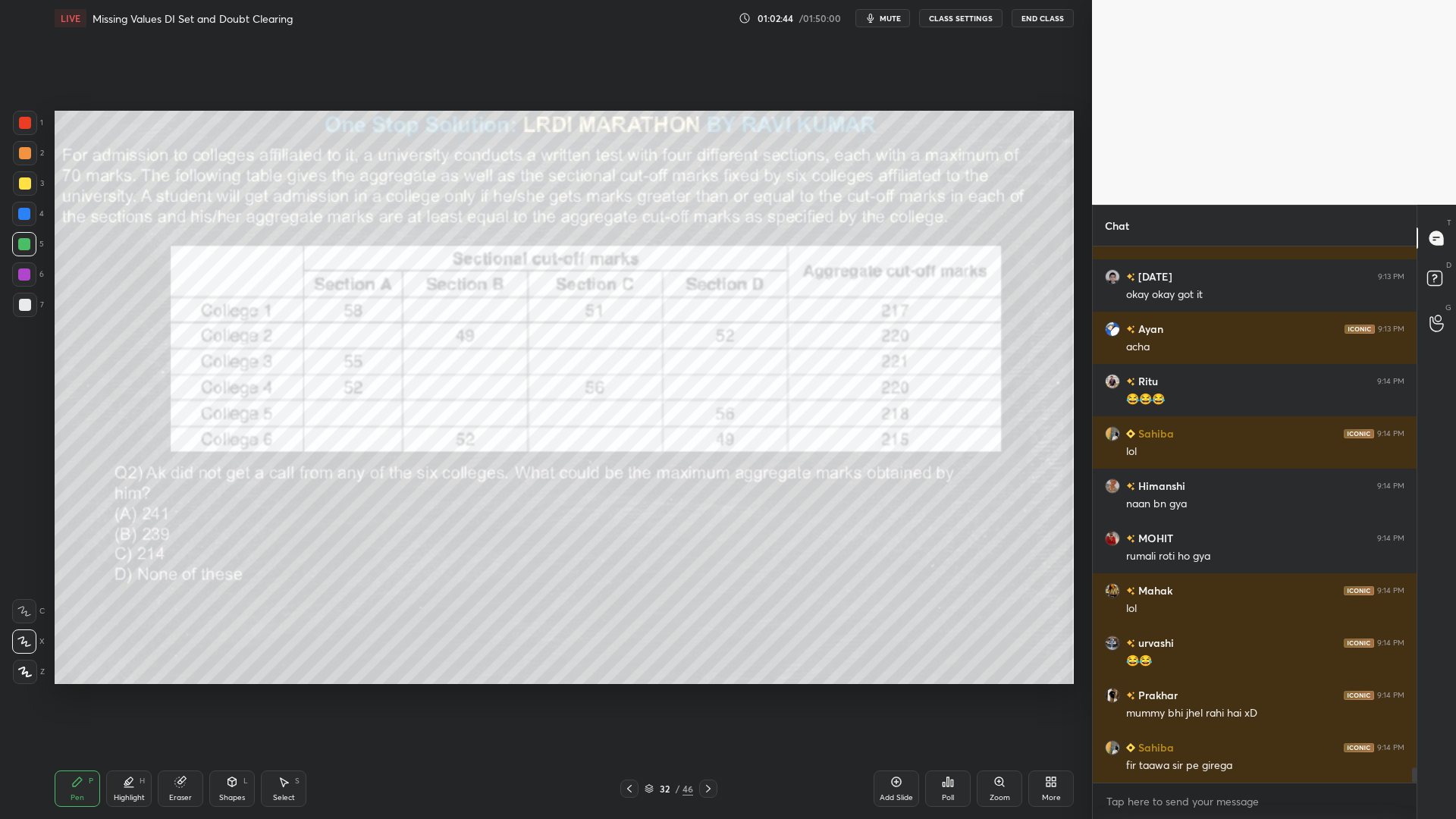
scroll to position [18566, 0]
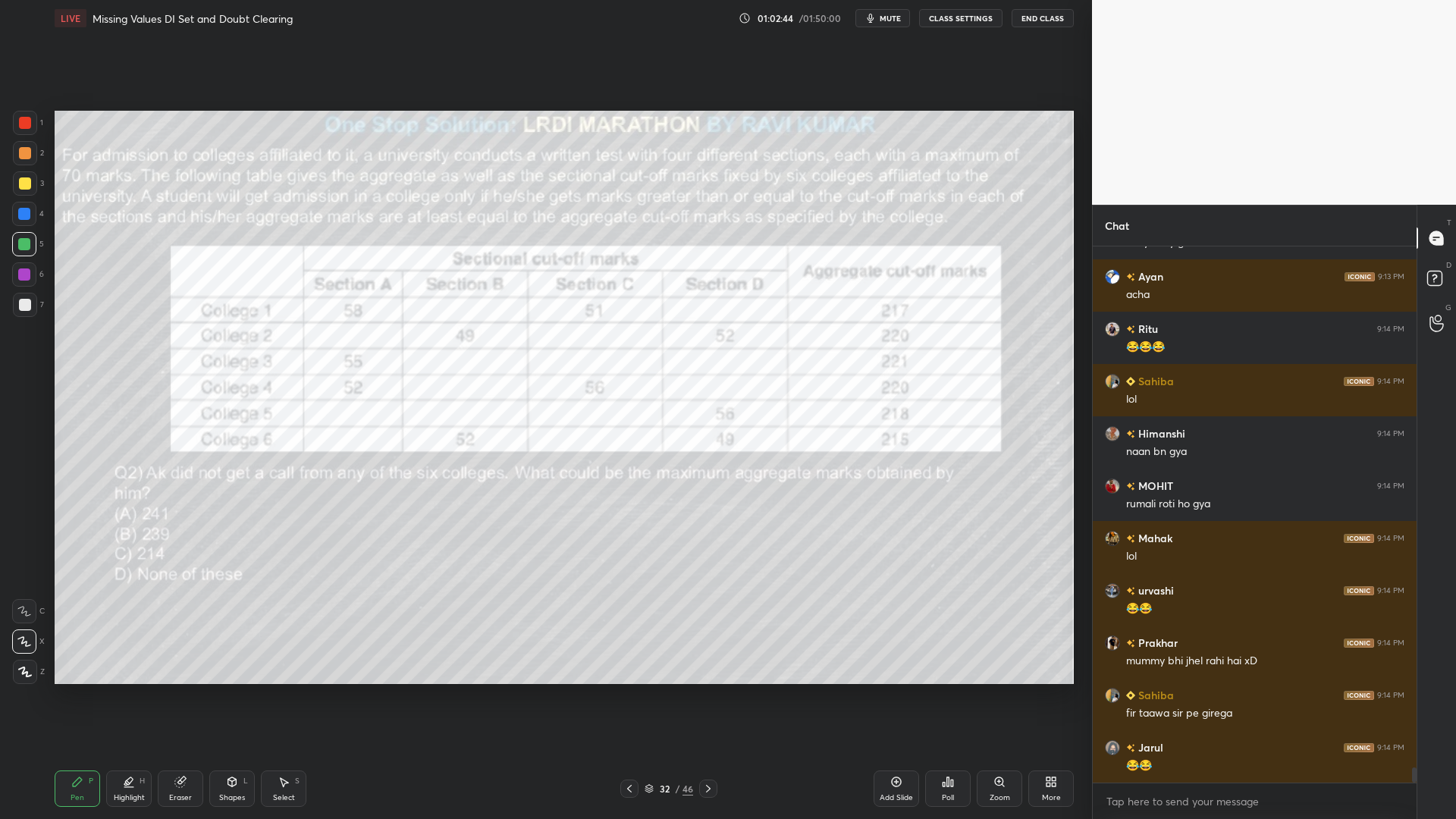
click at [704, 697] on icon at bounding box center [708, 789] width 12 height 12
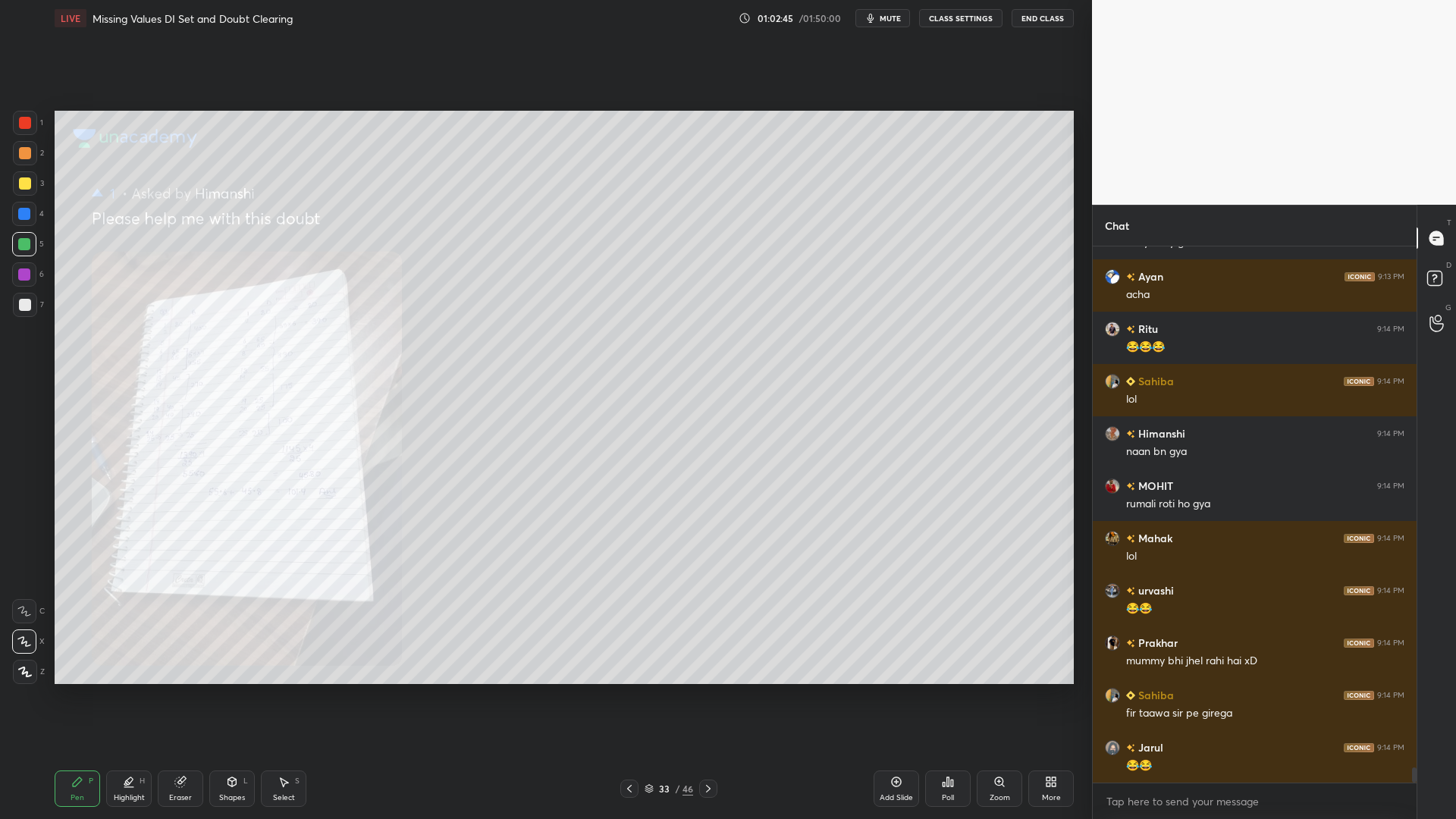
click at [705, 697] on icon at bounding box center [708, 789] width 12 height 12
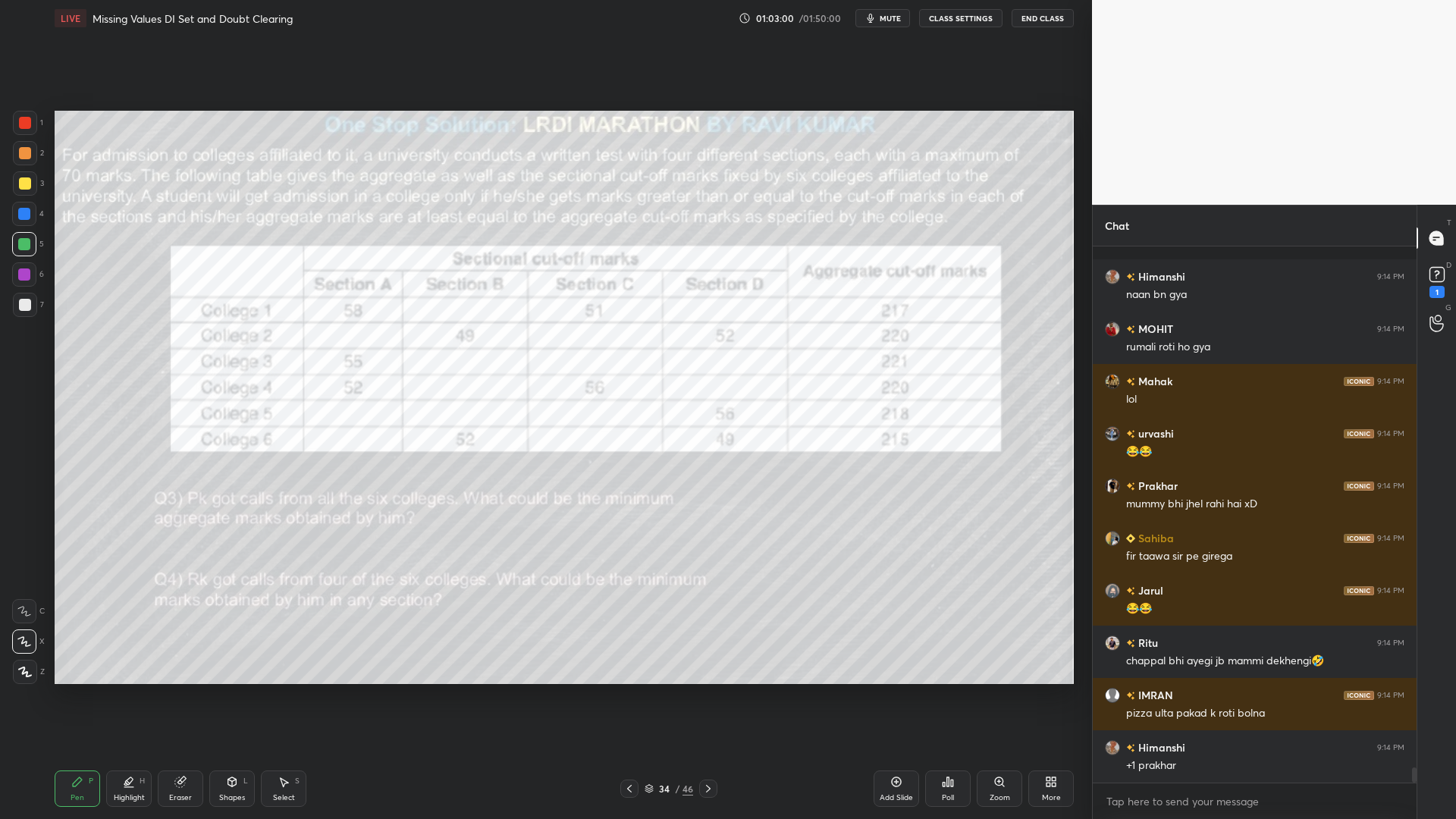
scroll to position [18788, 0]
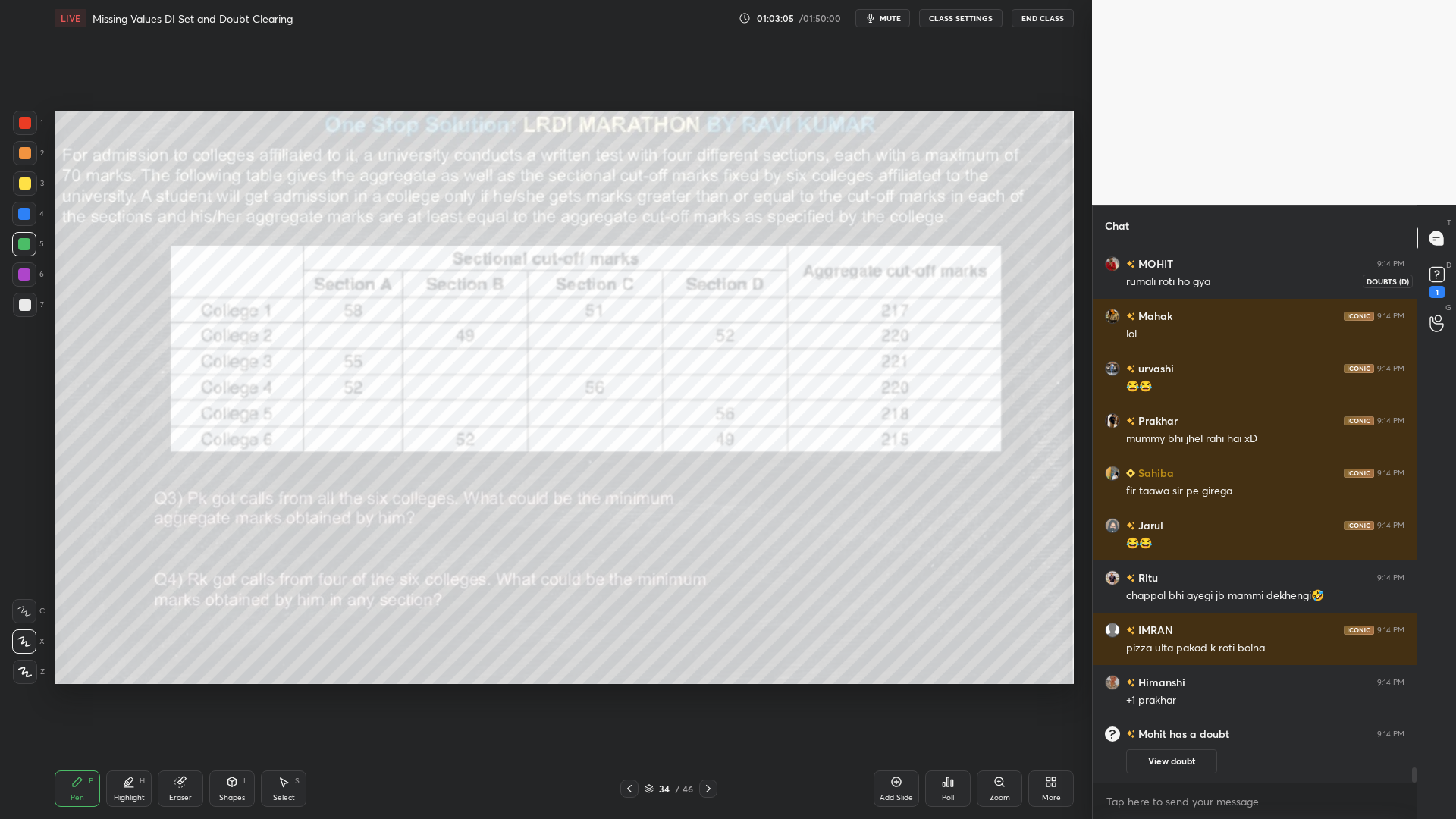
click at [1434, 273] on rect at bounding box center [1436, 275] width 14 height 14
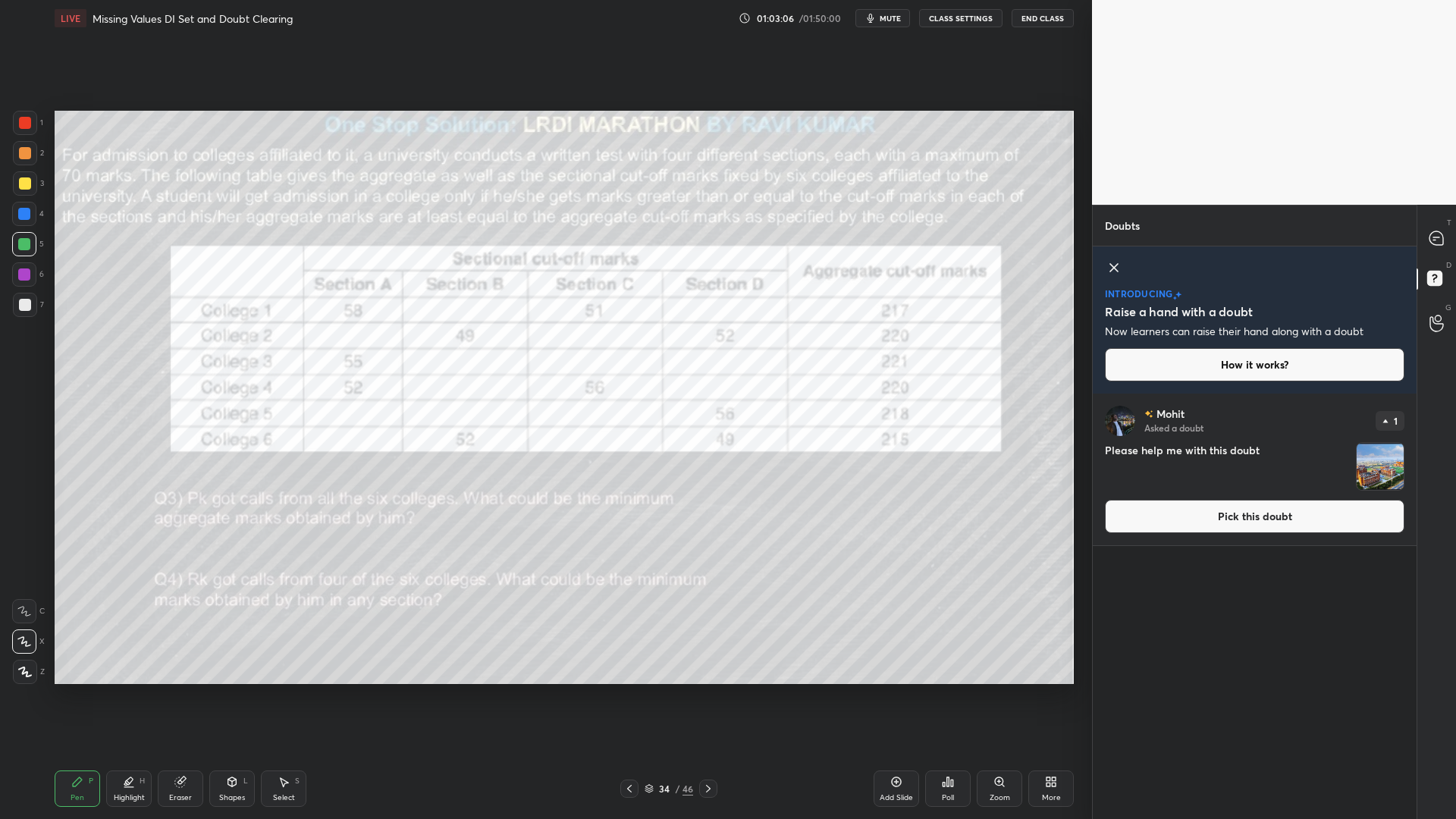
click at [1314, 519] on button "Pick this doubt" at bounding box center [1254, 516] width 299 height 34
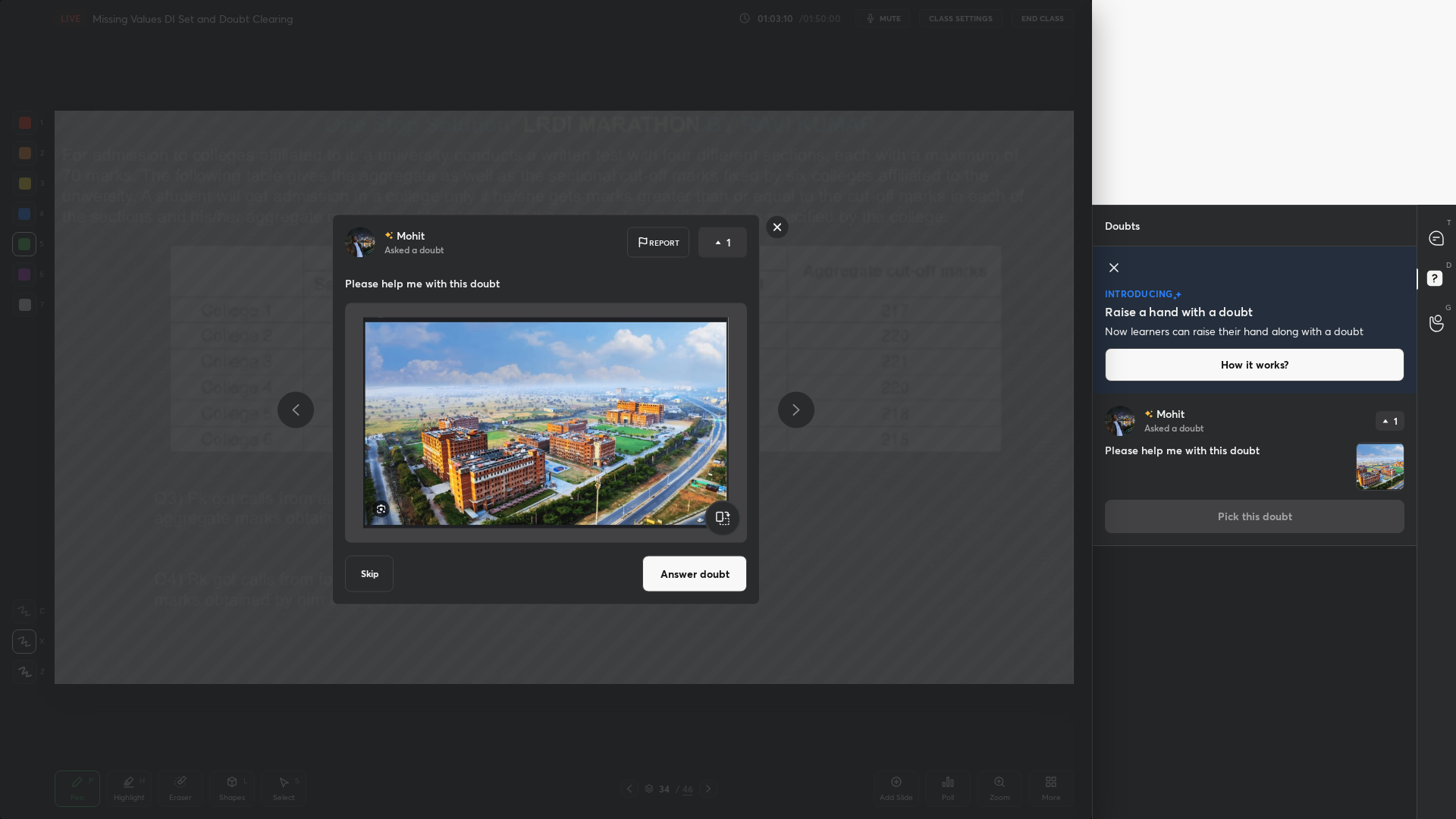
click at [774, 234] on rect at bounding box center [778, 228] width 24 height 24
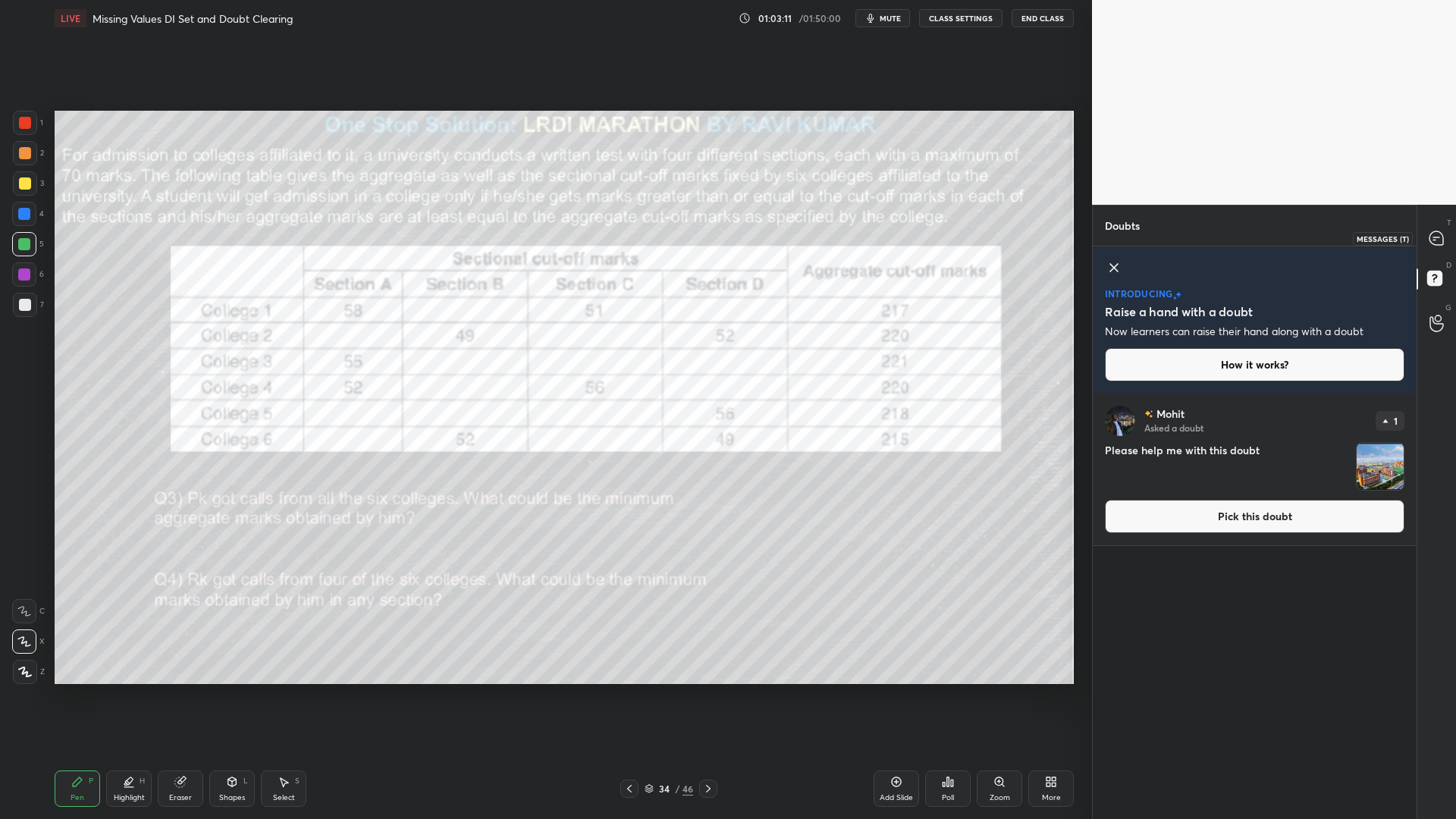
click at [1432, 241] on icon at bounding box center [1436, 239] width 14 height 14
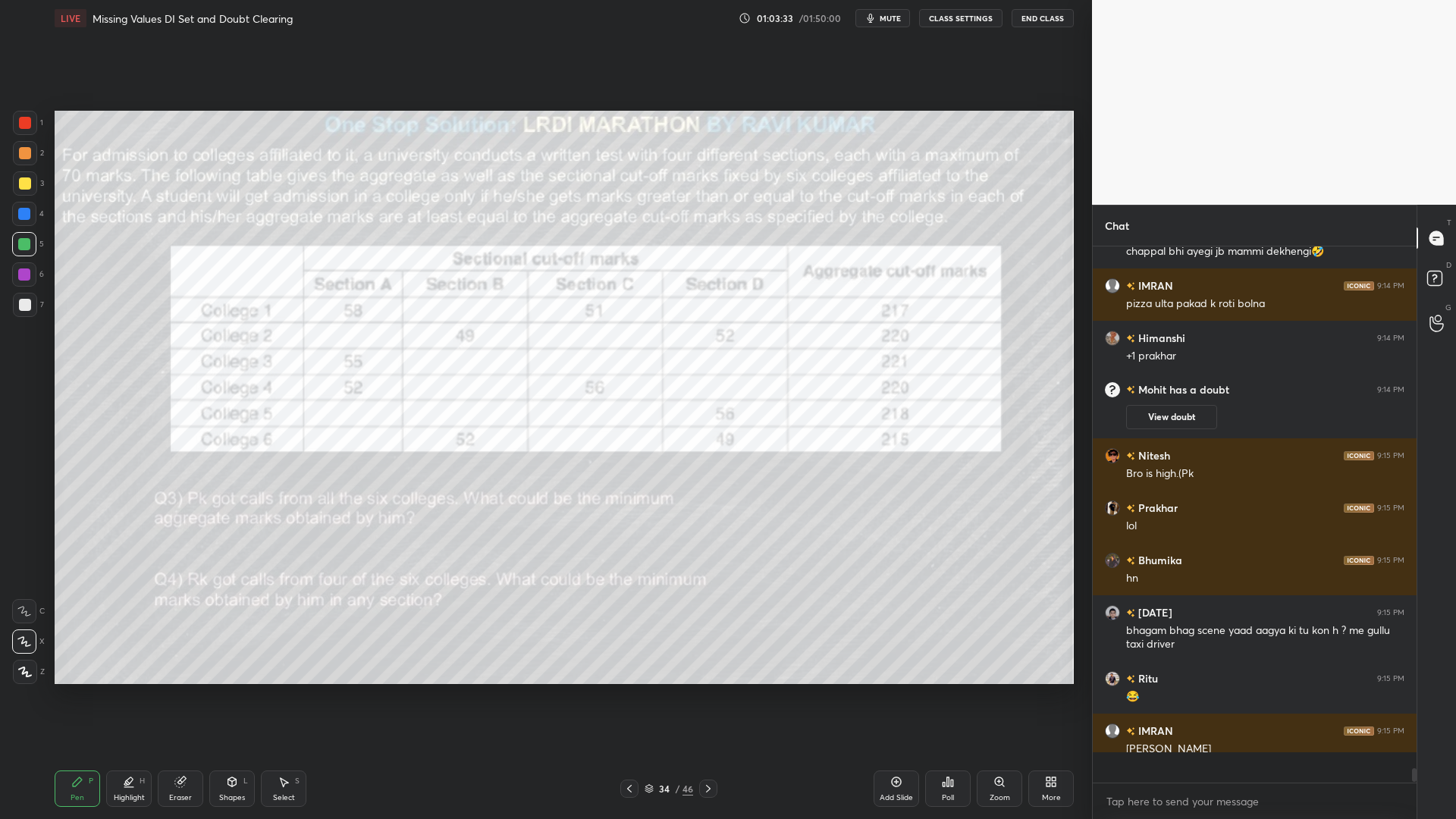
scroll to position [18453, 0]
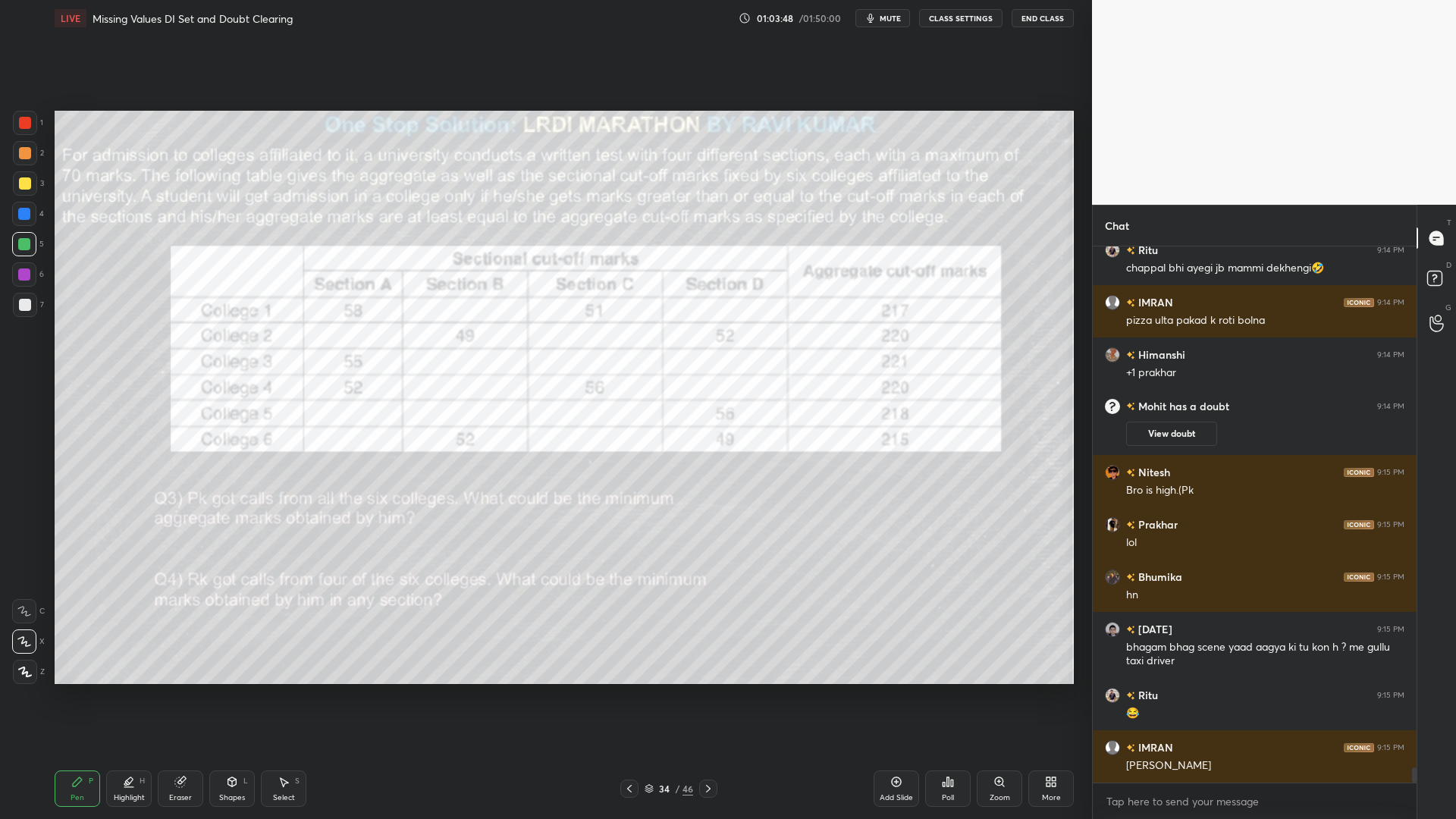
click at [24, 119] on div at bounding box center [25, 122] width 24 height 24
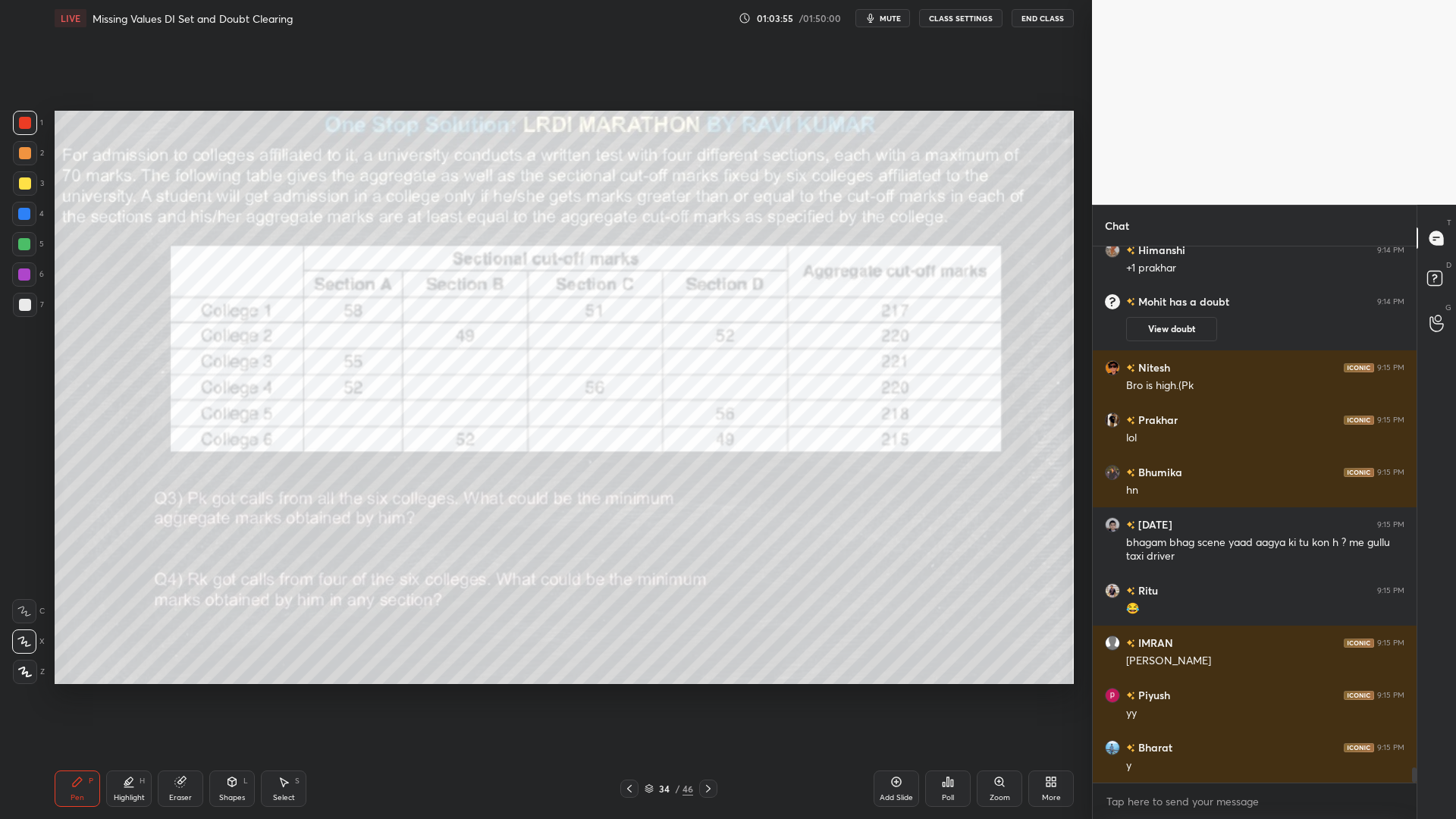
scroll to position [18610, 0]
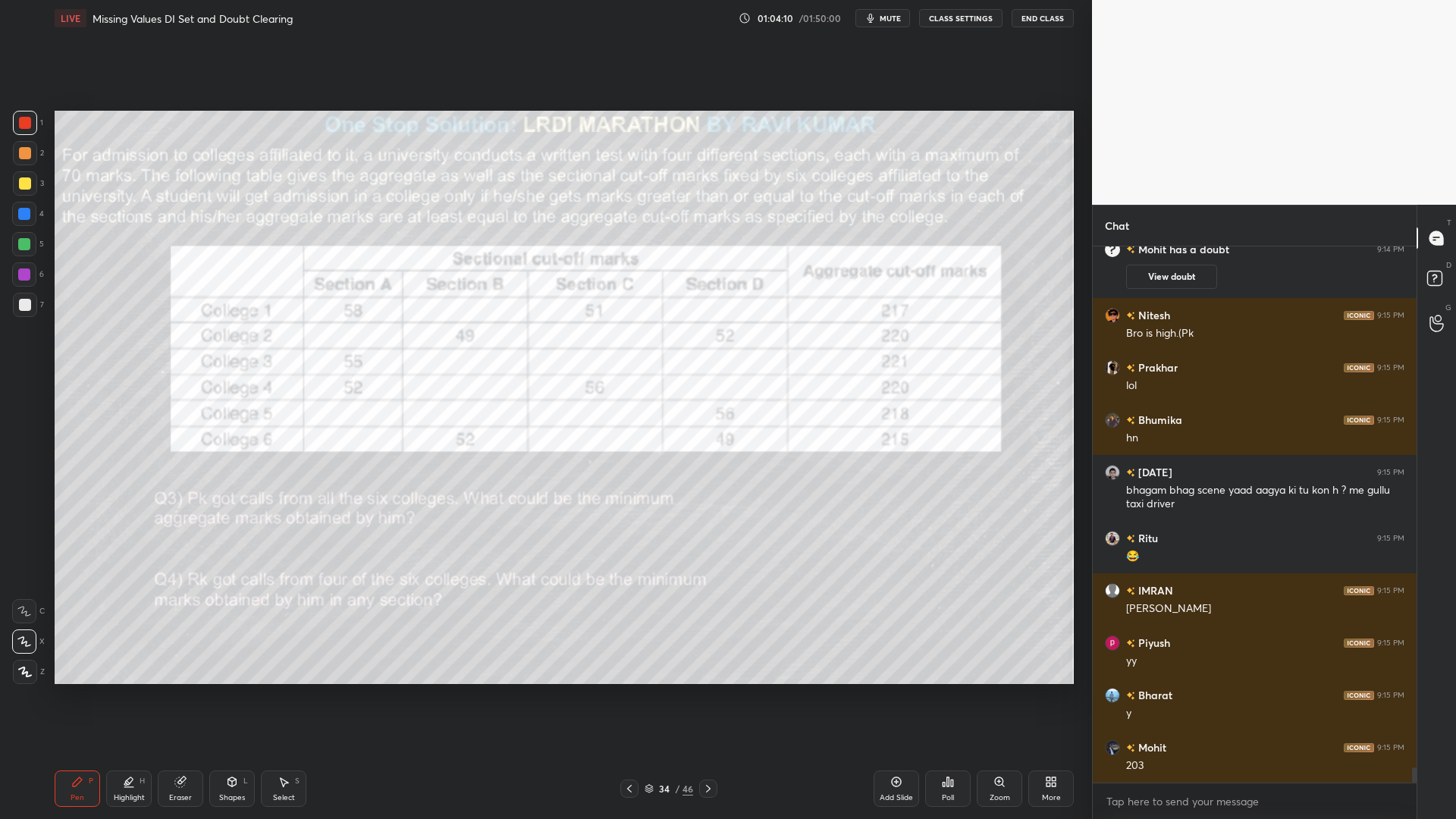
click at [23, 209] on div at bounding box center [24, 214] width 12 height 12
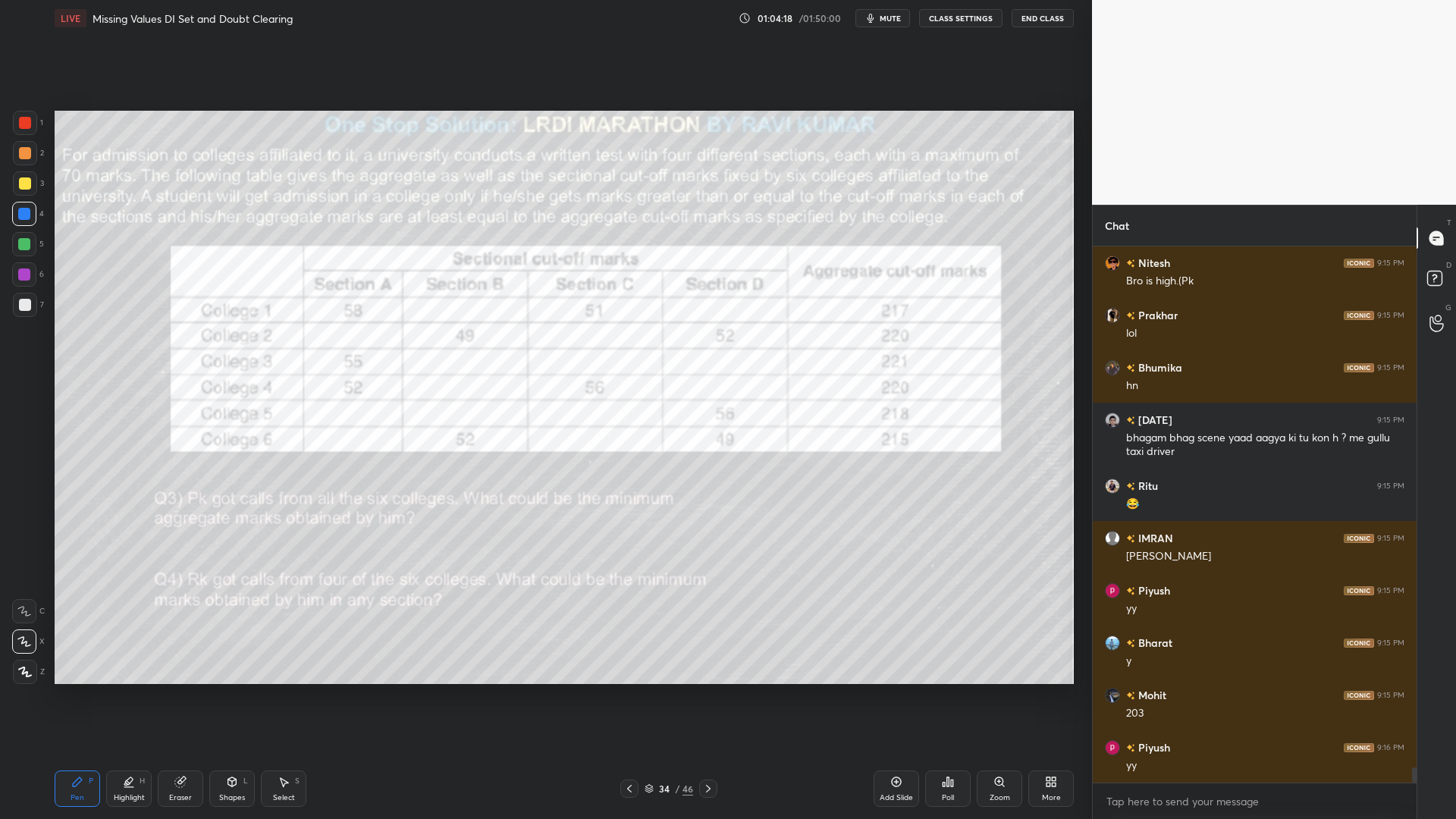
drag, startPoint x: 26, startPoint y: 244, endPoint x: 40, endPoint y: 260, distance: 21.3
click at [26, 245] on div at bounding box center [24, 244] width 12 height 12
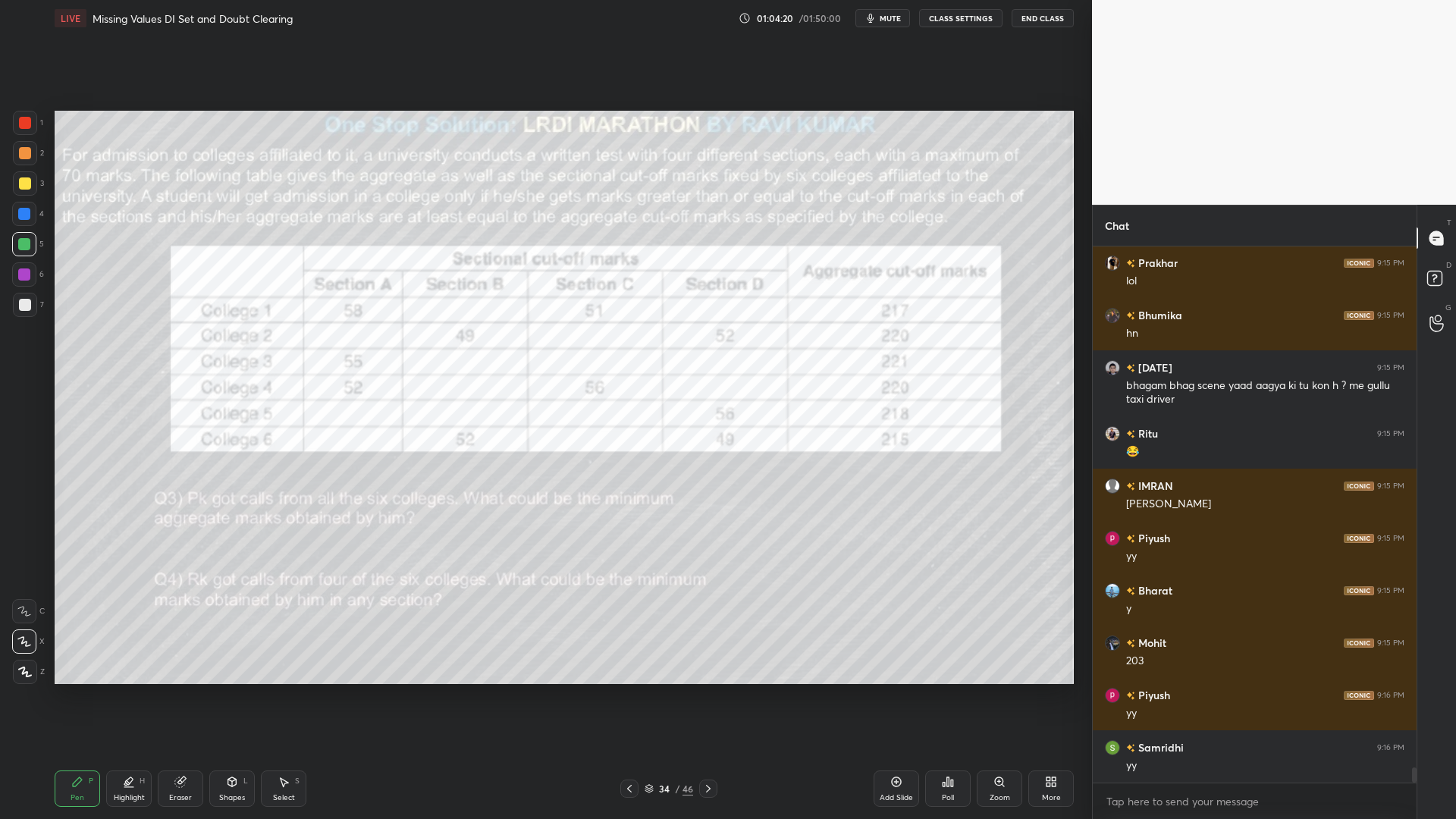
scroll to position [18767, 0]
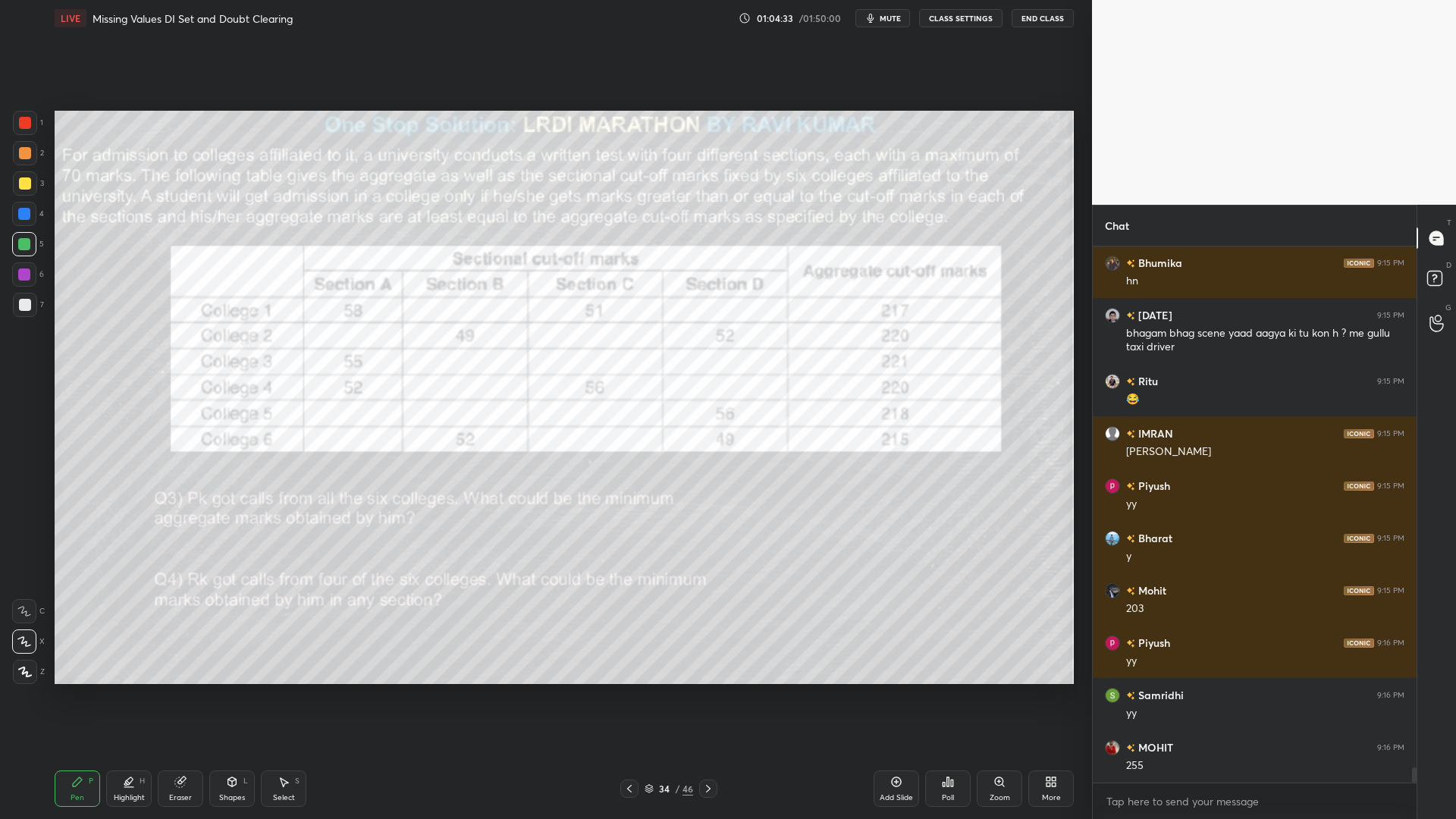
drag, startPoint x: 25, startPoint y: 209, endPoint x: 21, endPoint y: 223, distance: 14.6
click at [25, 210] on div at bounding box center [24, 214] width 12 height 12
click at [26, 272] on div at bounding box center [24, 275] width 12 height 12
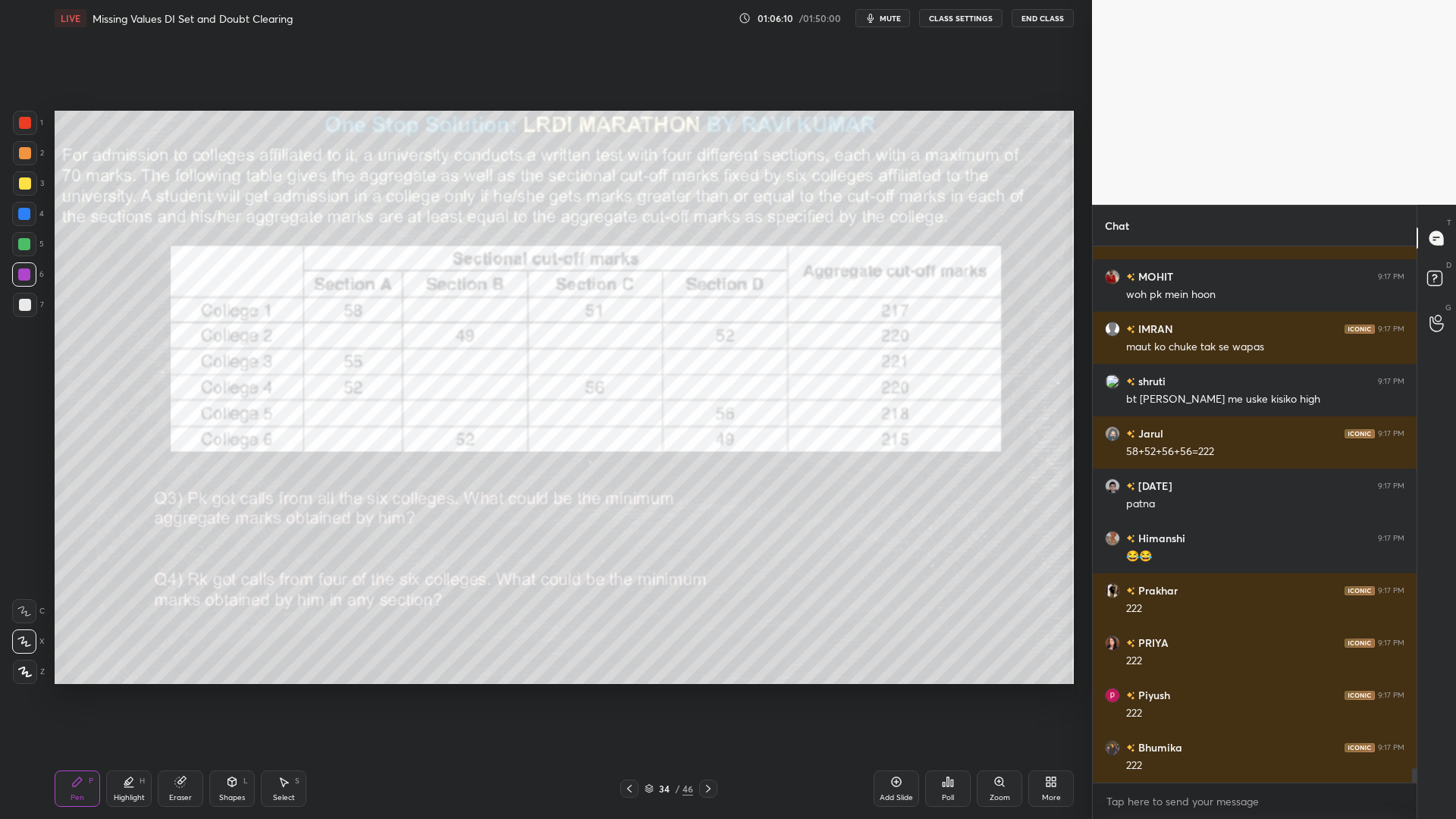
scroll to position [19869, 0]
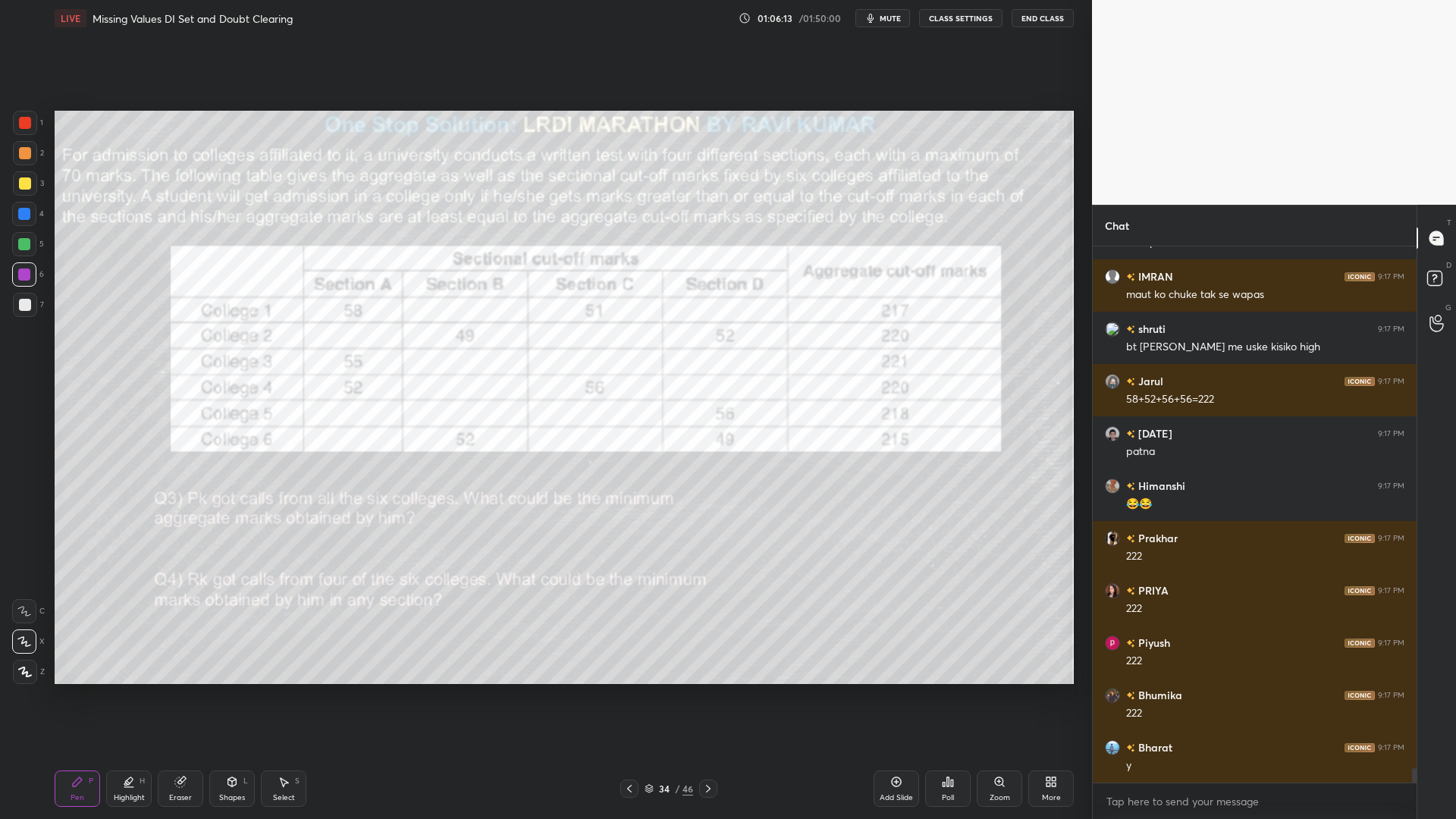
click at [23, 241] on div at bounding box center [24, 244] width 12 height 12
drag, startPoint x: 24, startPoint y: 181, endPoint x: 21, endPoint y: 196, distance: 15.3
click at [24, 182] on div at bounding box center [25, 183] width 12 height 12
drag, startPoint x: 27, startPoint y: 612, endPoint x: 50, endPoint y: 602, distance: 25.1
click at [29, 612] on icon at bounding box center [25, 611] width 14 height 11
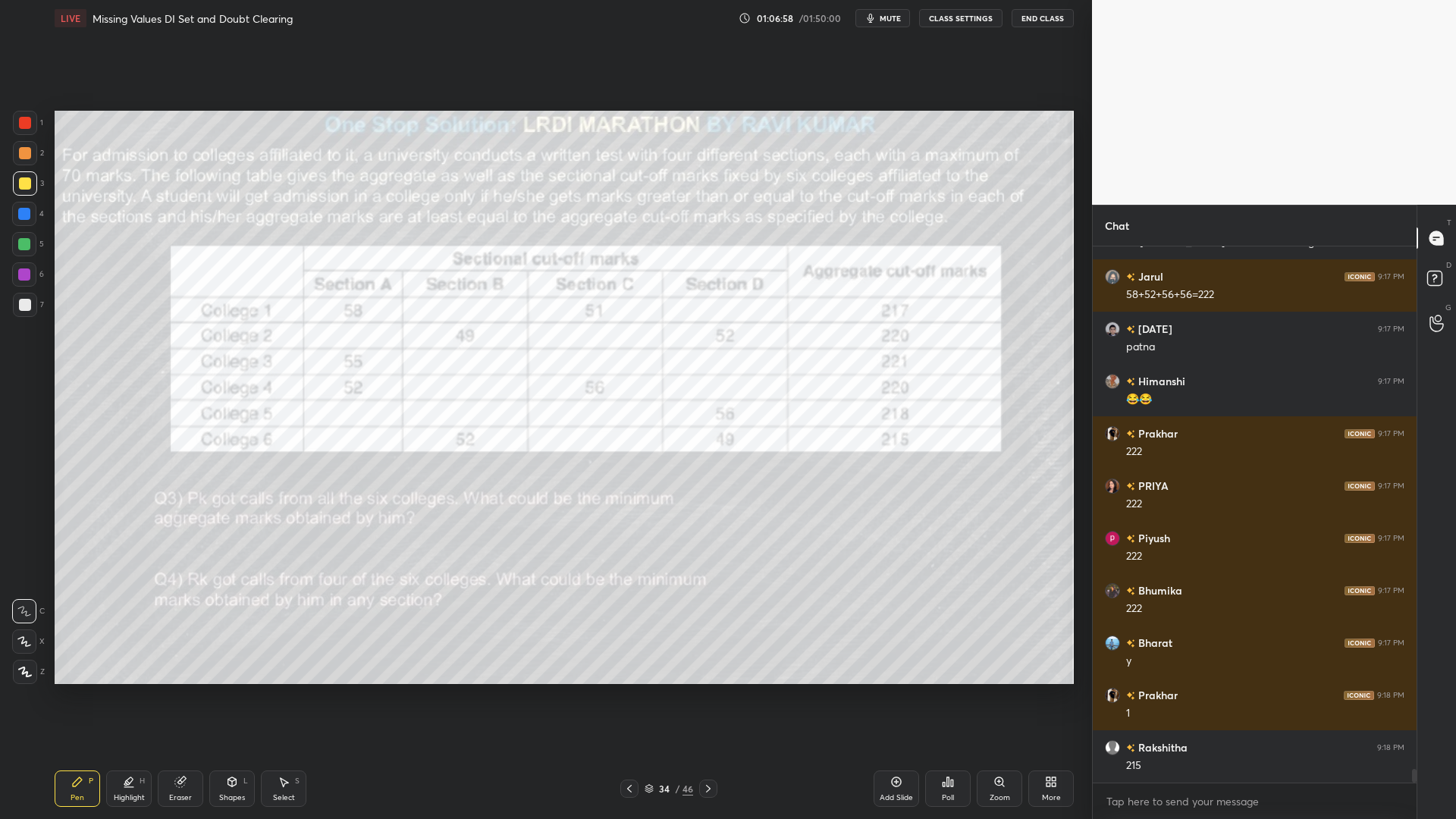
scroll to position [20026, 0]
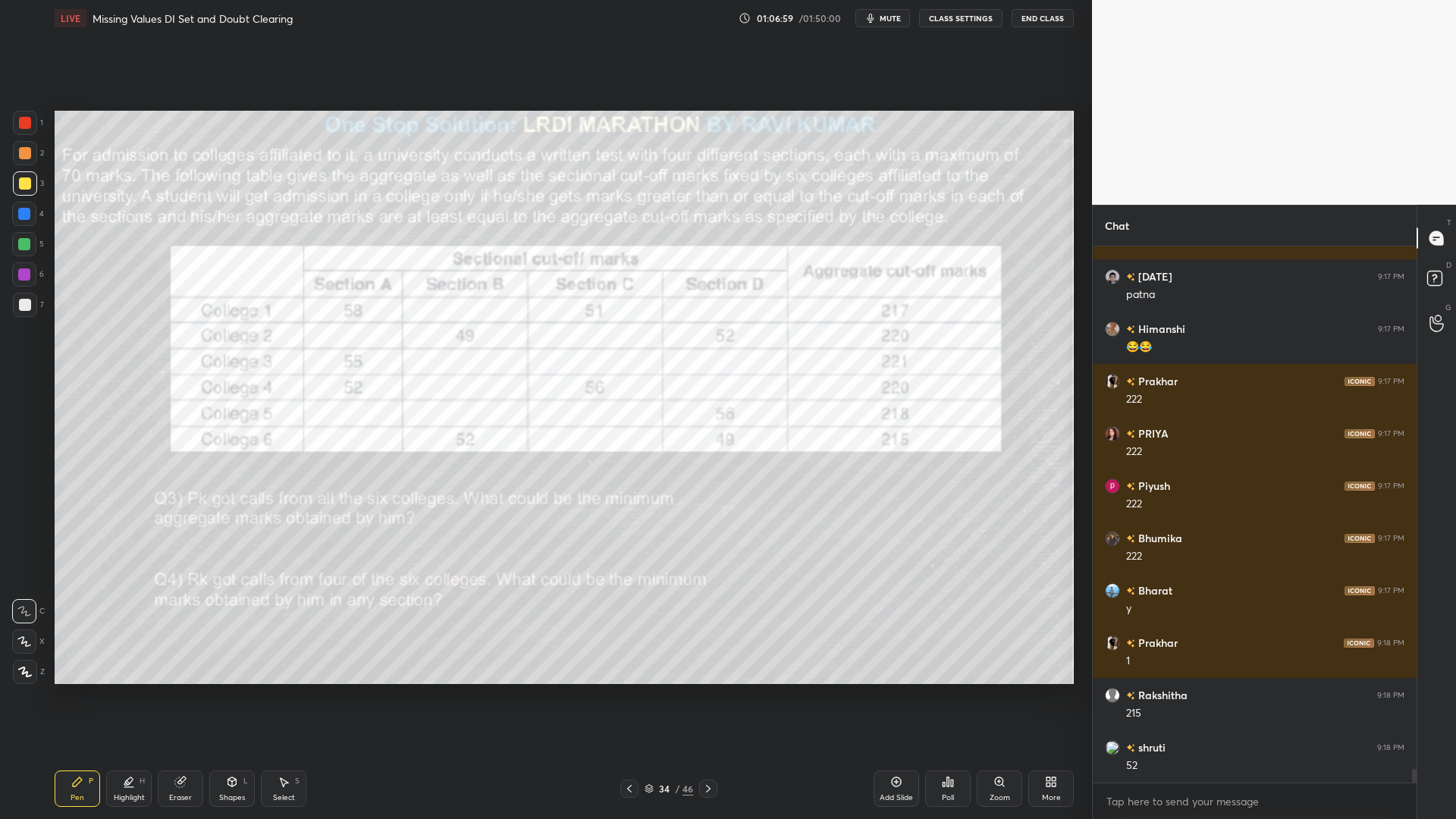
click at [180, 697] on icon at bounding box center [180, 783] width 10 height 10
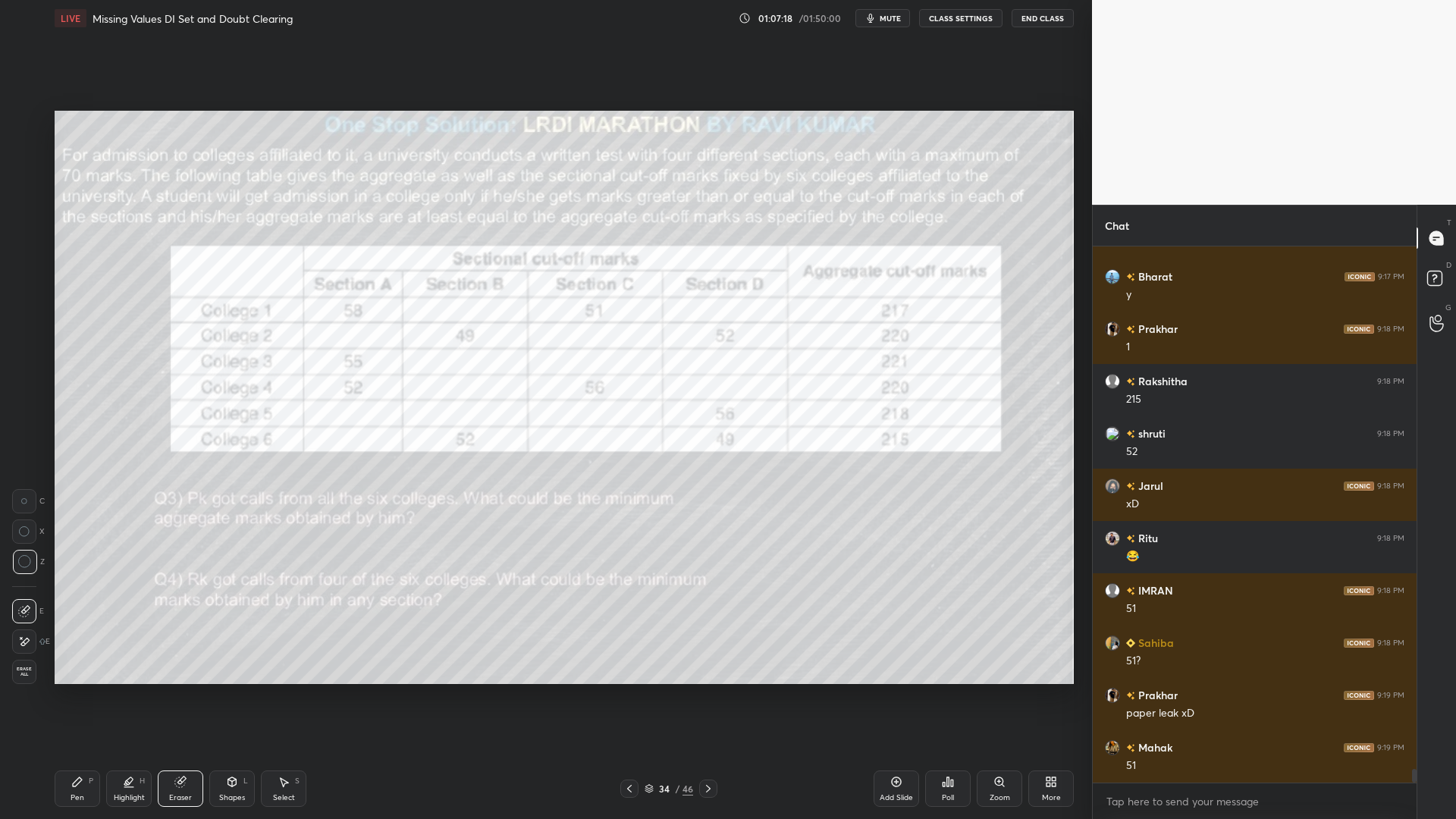
scroll to position [20392, 0]
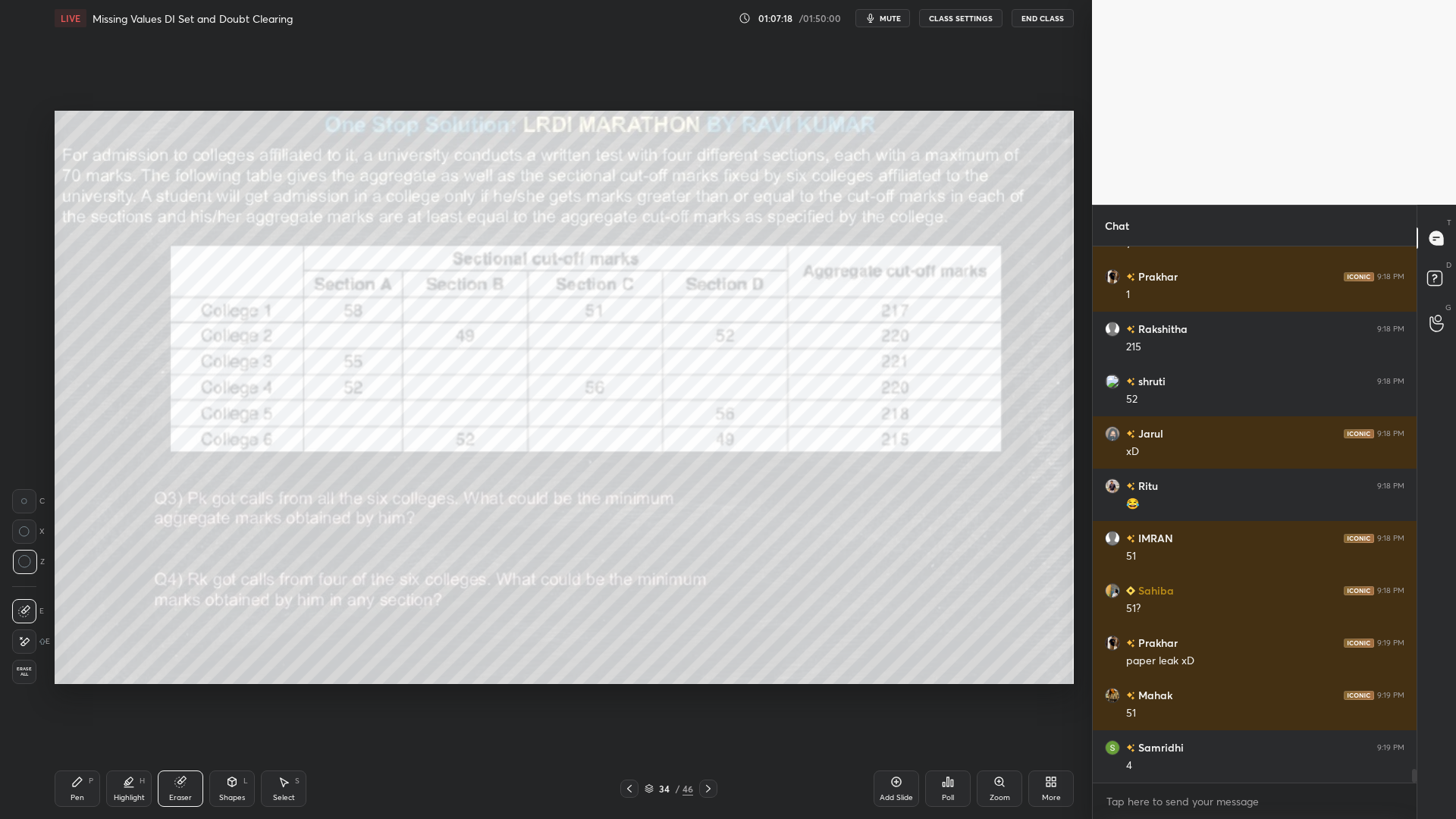
click at [84, 697] on div "Pen P" at bounding box center [78, 789] width 46 height 37
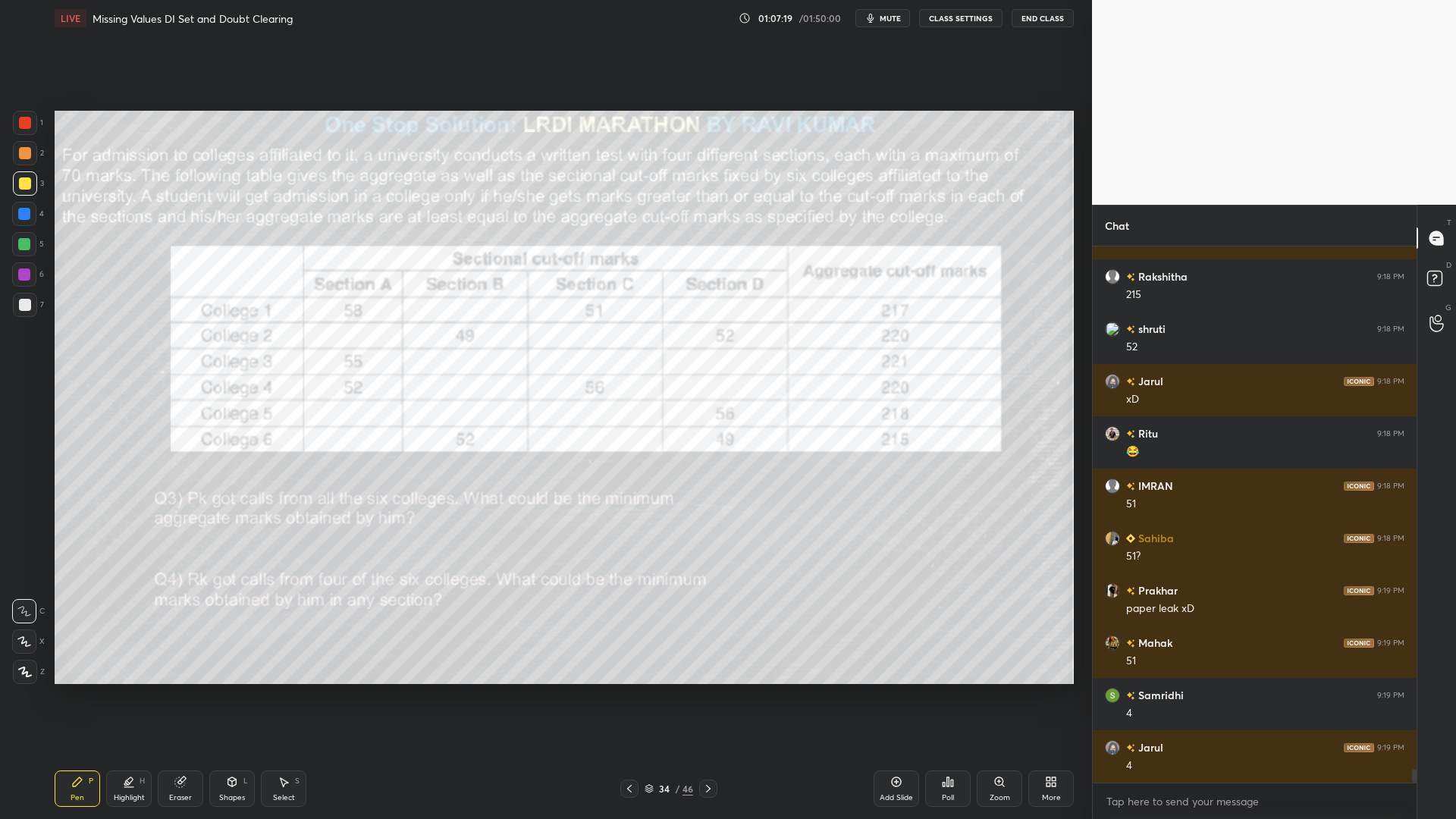
click at [27, 241] on div at bounding box center [24, 244] width 12 height 12
click at [30, 668] on icon at bounding box center [25, 672] width 14 height 11
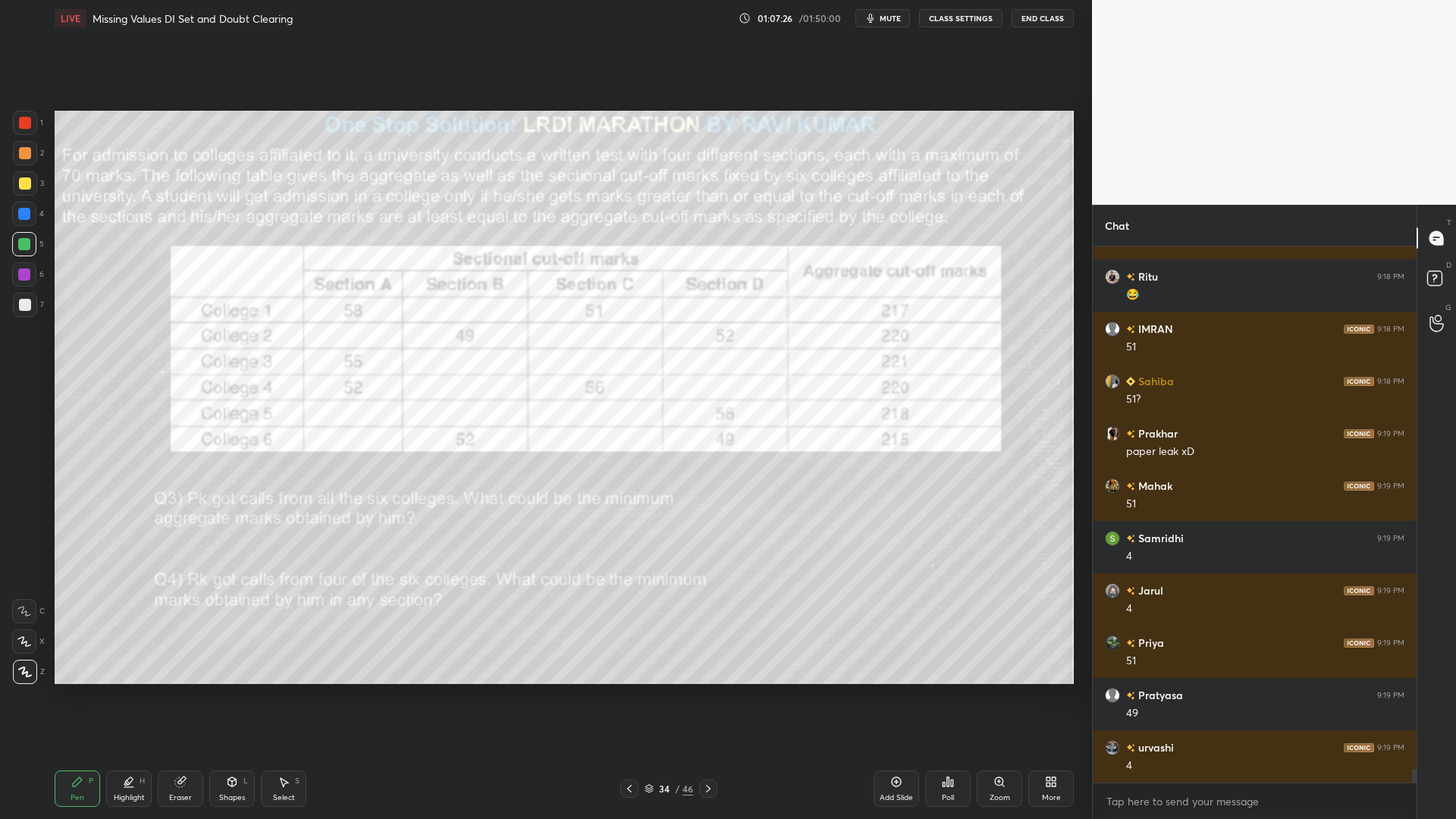
scroll to position [20654, 0]
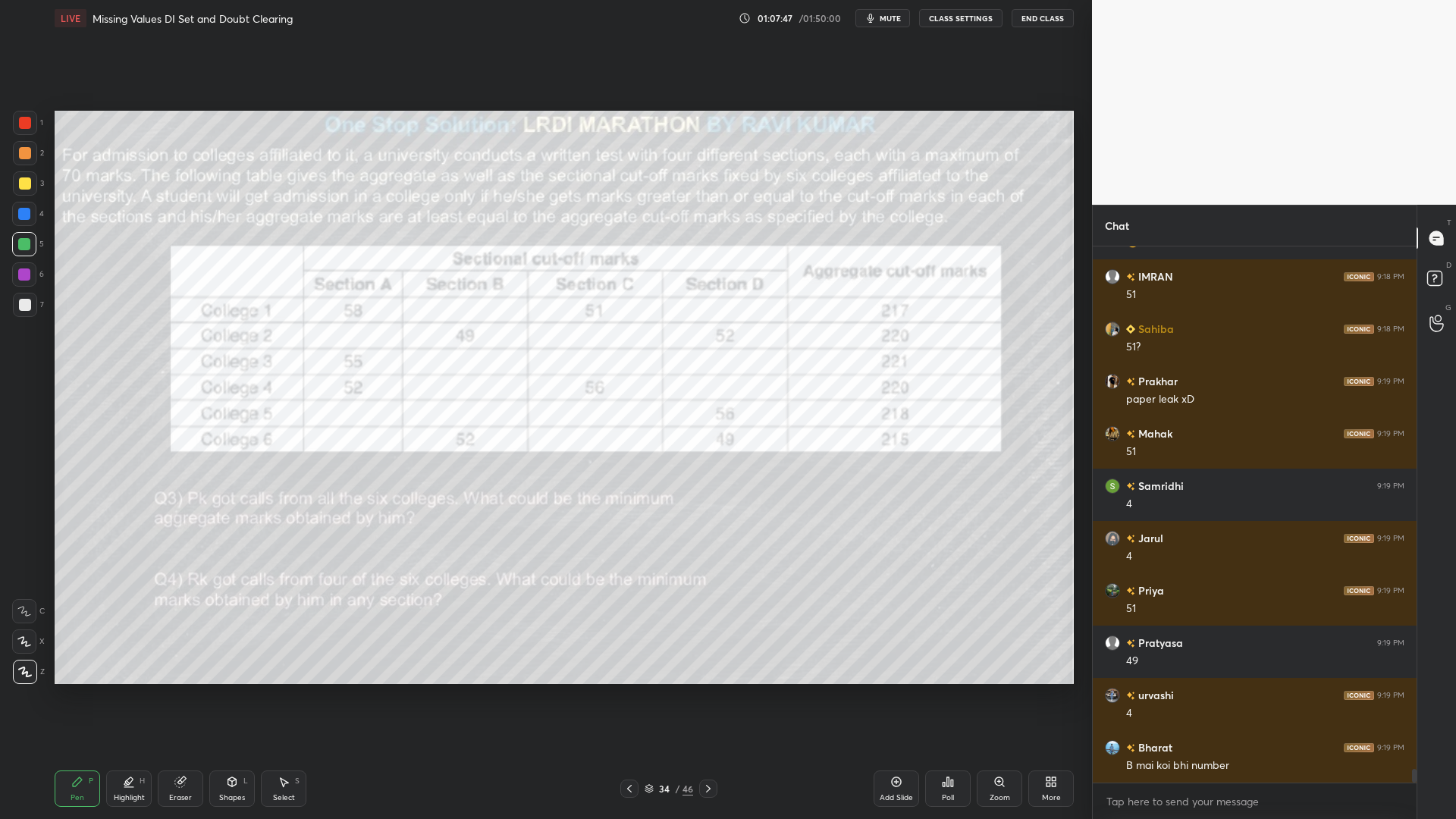
click at [171, 697] on div "Eraser" at bounding box center [181, 789] width 46 height 37
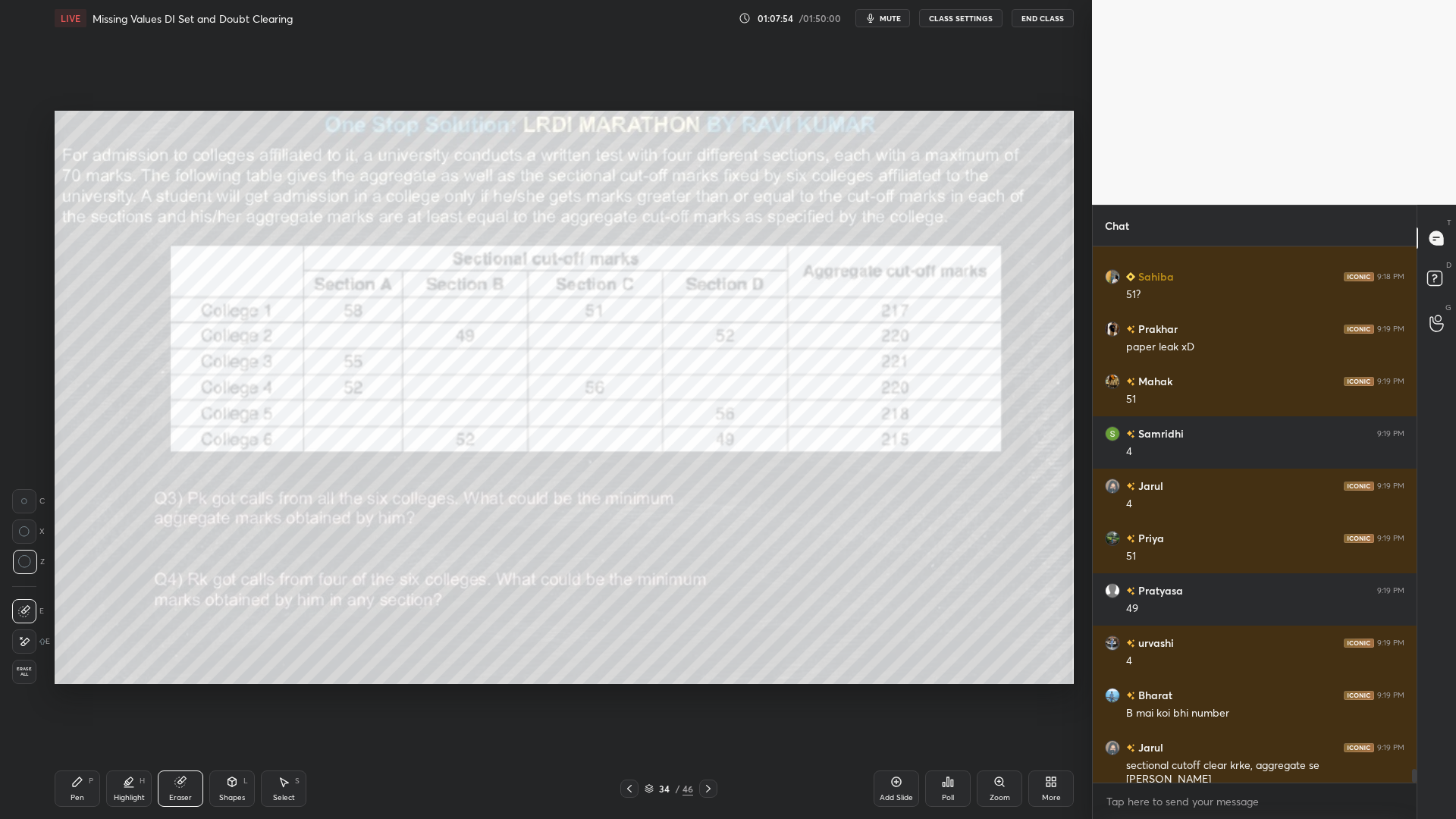
scroll to position [20760, 0]
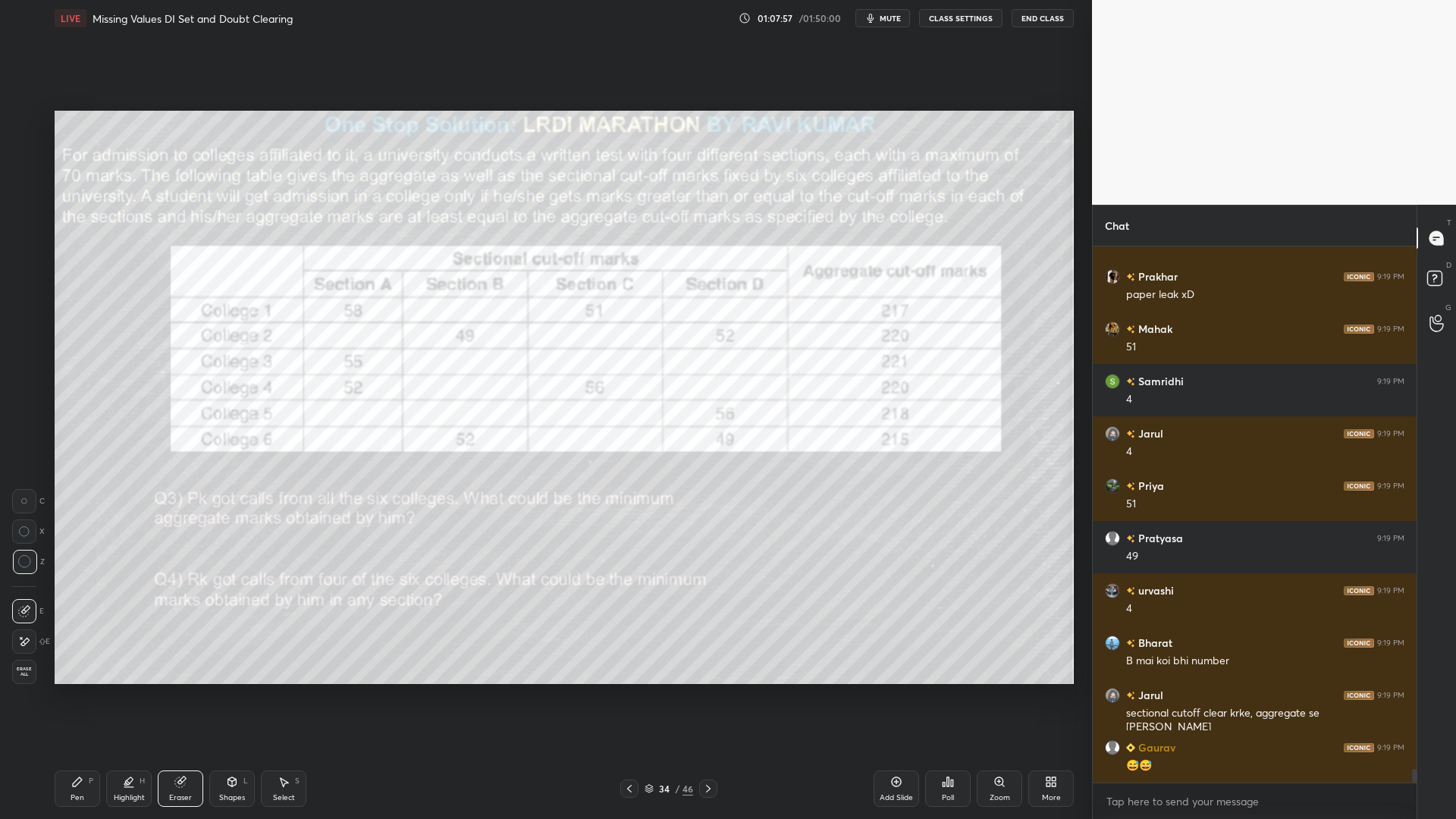
click at [94, 697] on div "Pen P" at bounding box center [78, 789] width 46 height 37
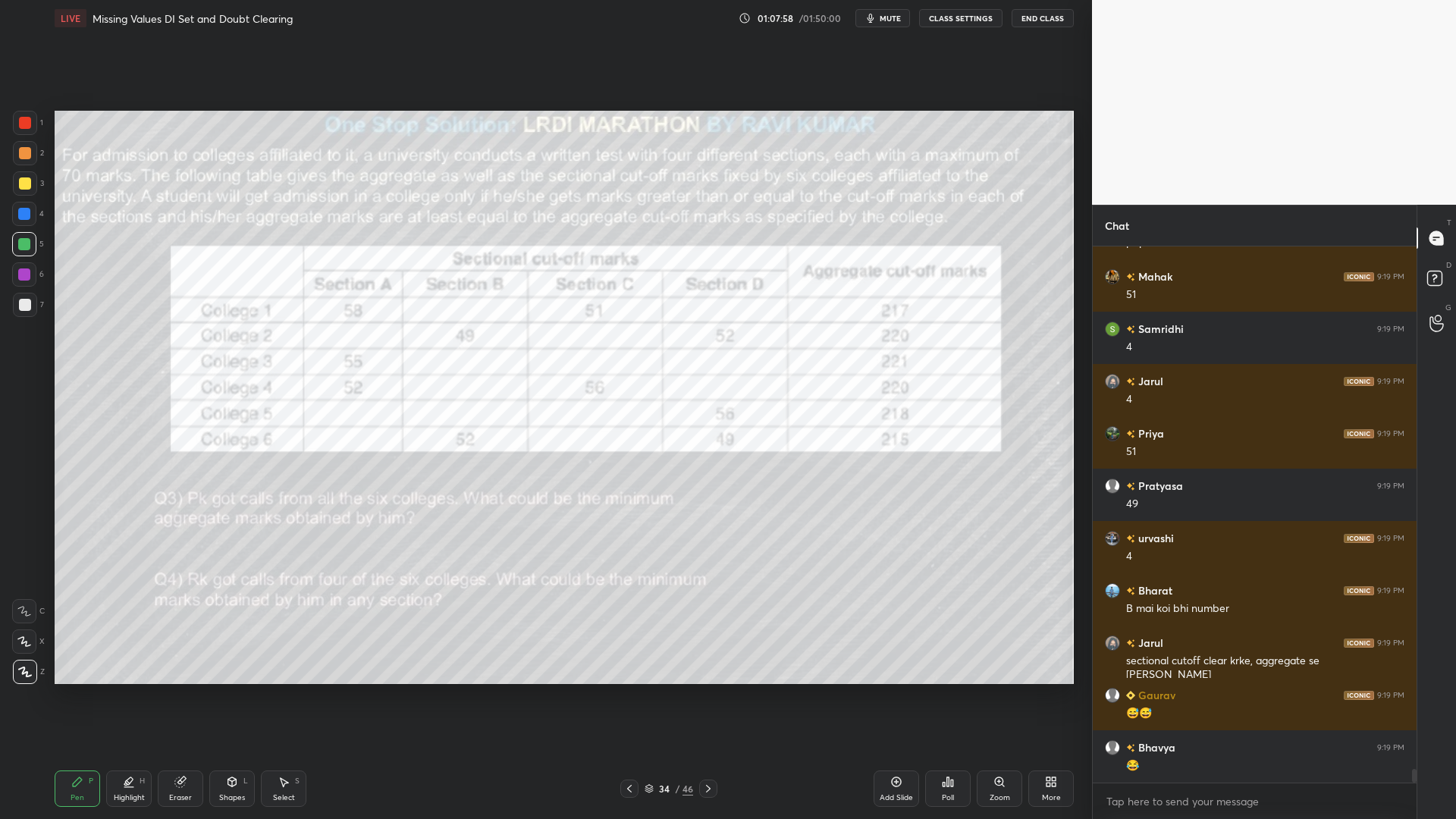
click at [24, 132] on div at bounding box center [25, 122] width 24 height 24
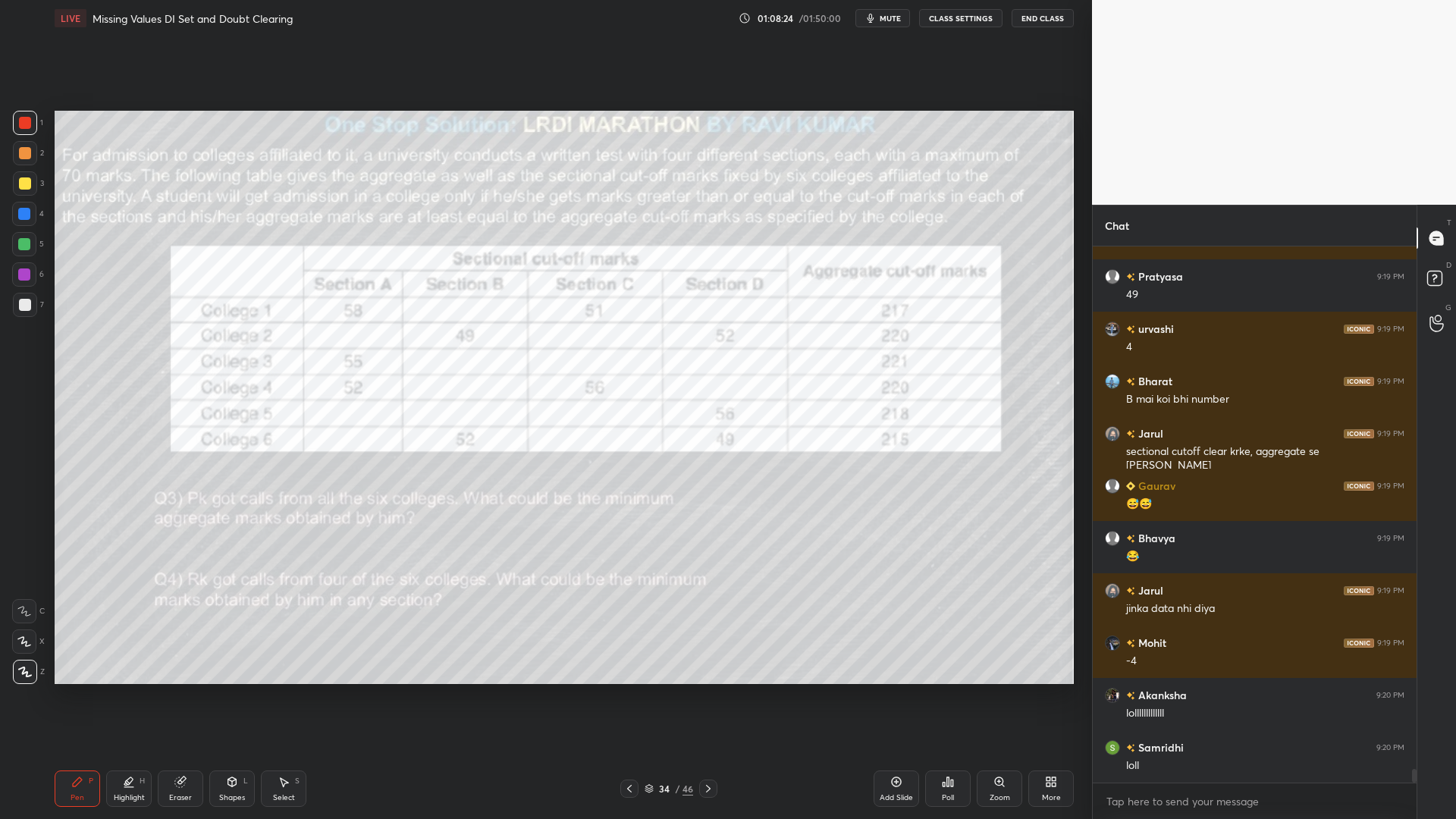
scroll to position [21073, 0]
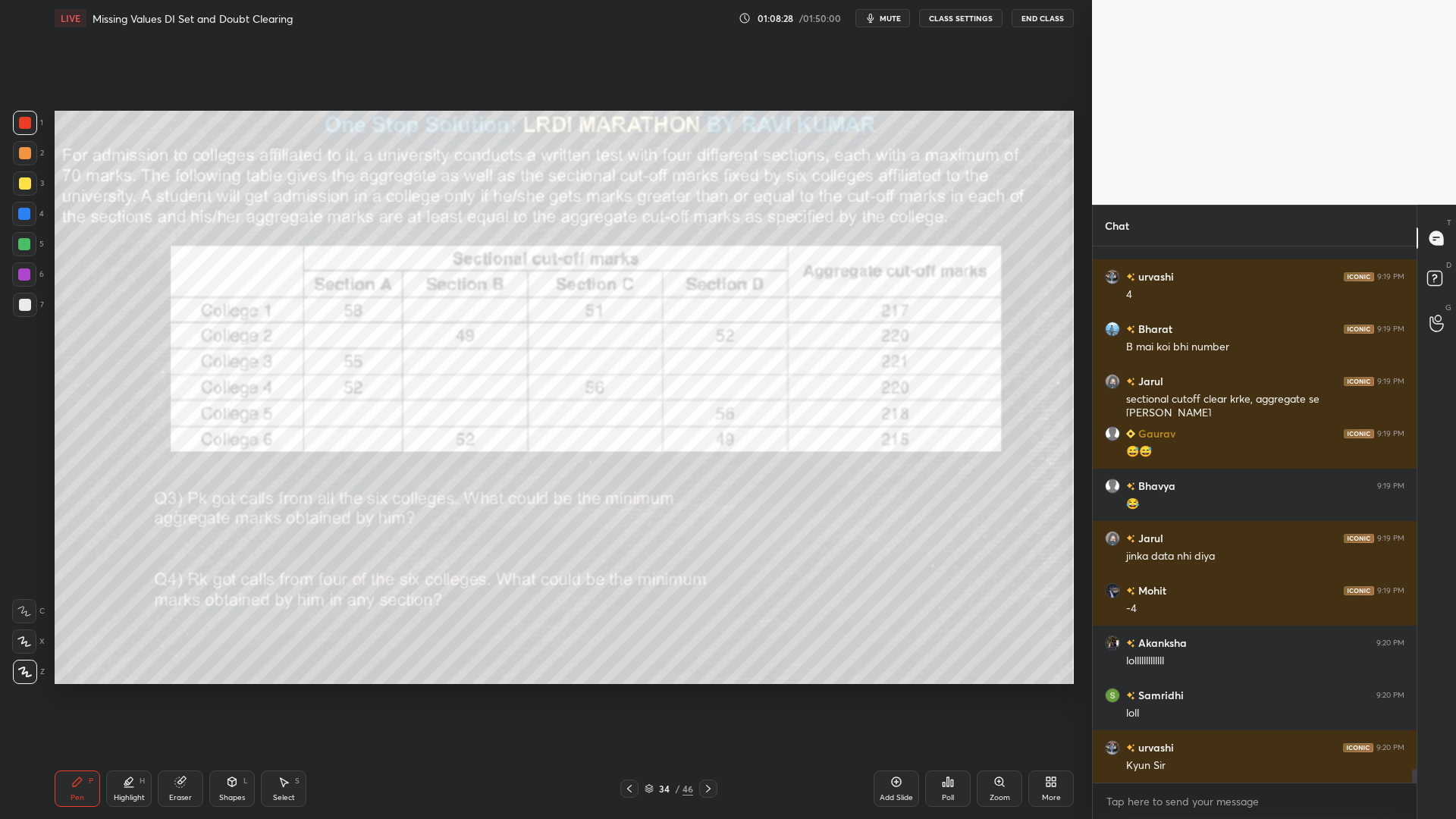
click at [179, 697] on div "Eraser" at bounding box center [181, 789] width 46 height 37
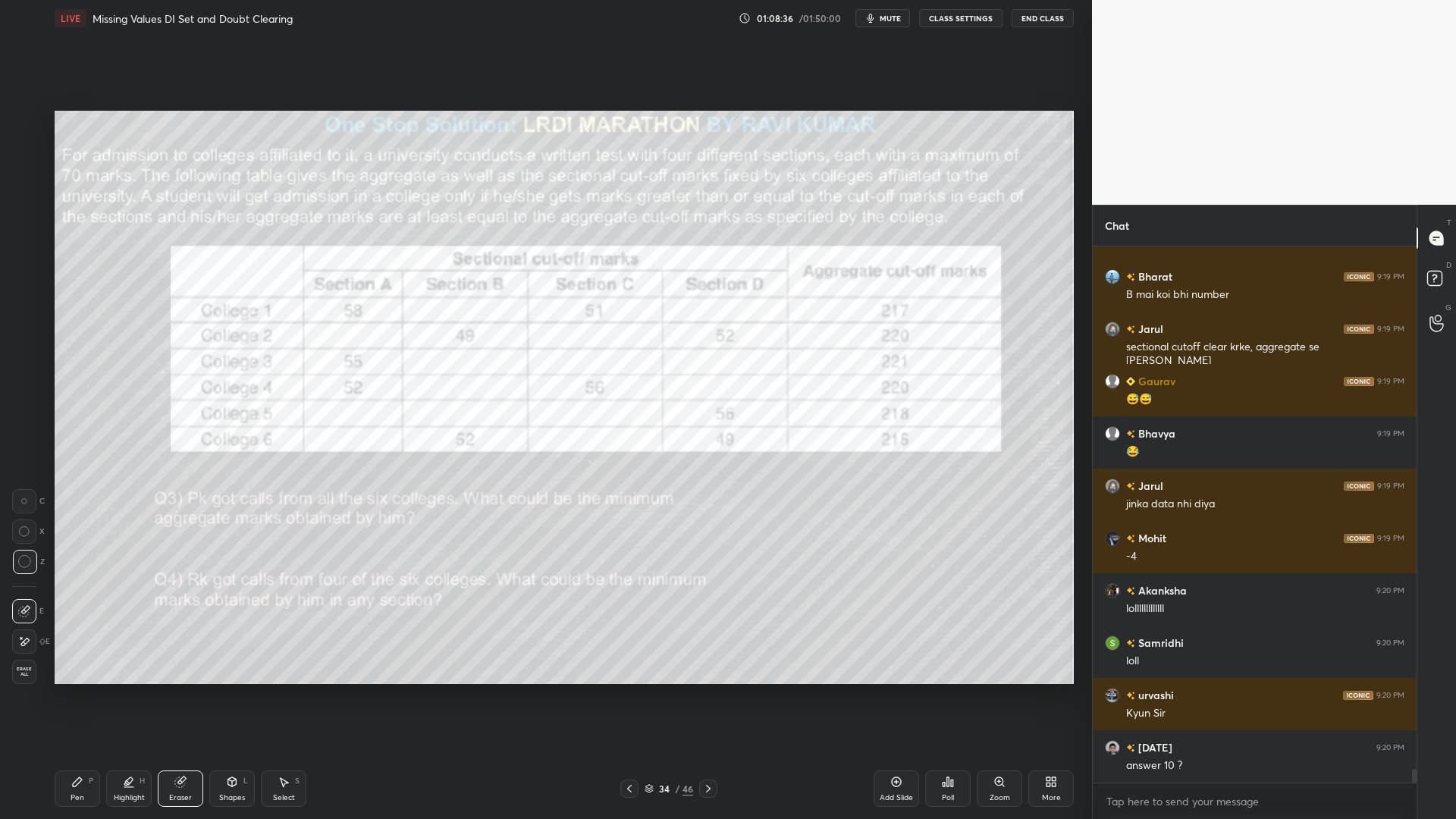
click at [69, 697] on div "Pen P" at bounding box center [78, 789] width 46 height 37
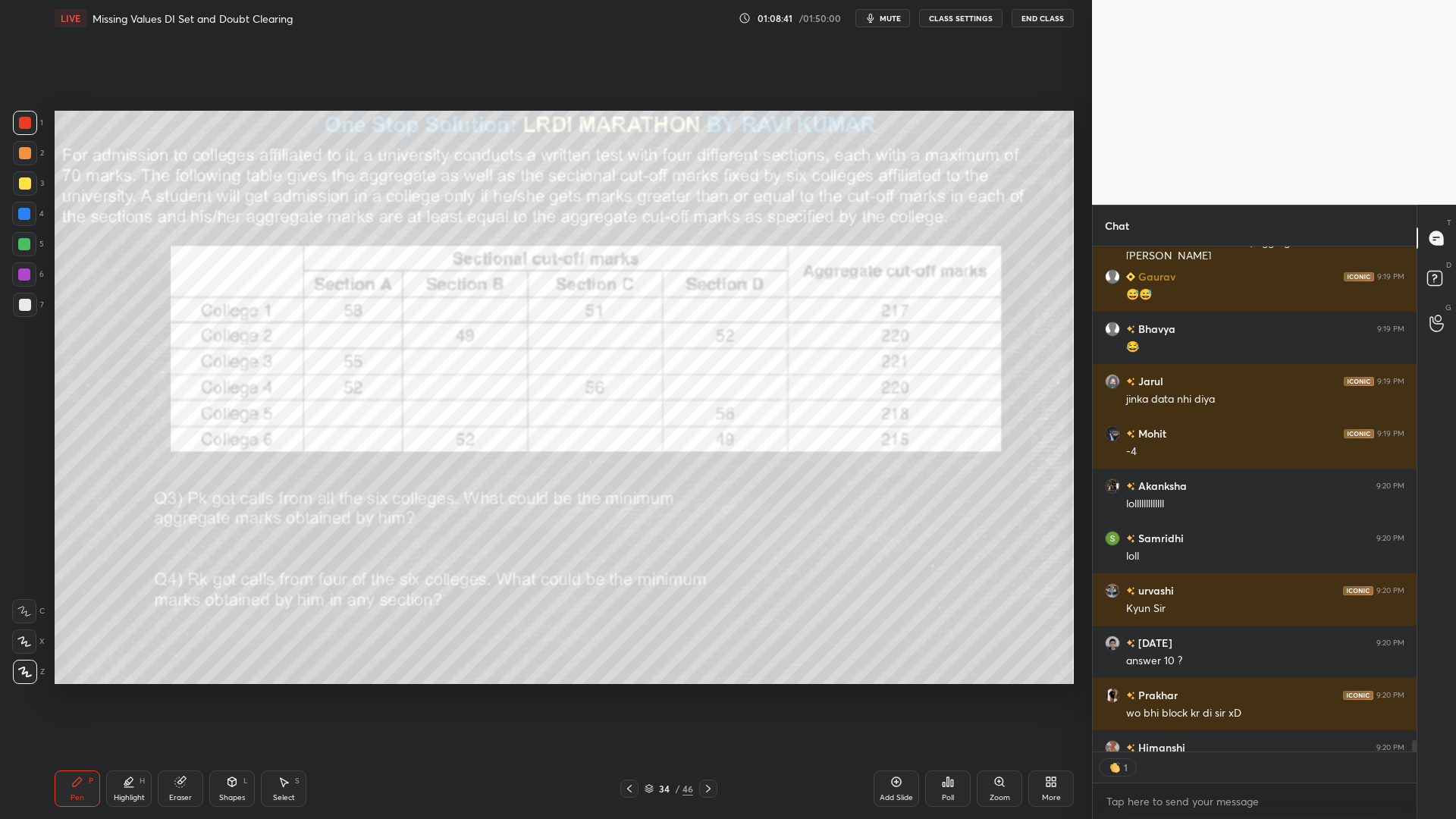
scroll to position [21261, 0]
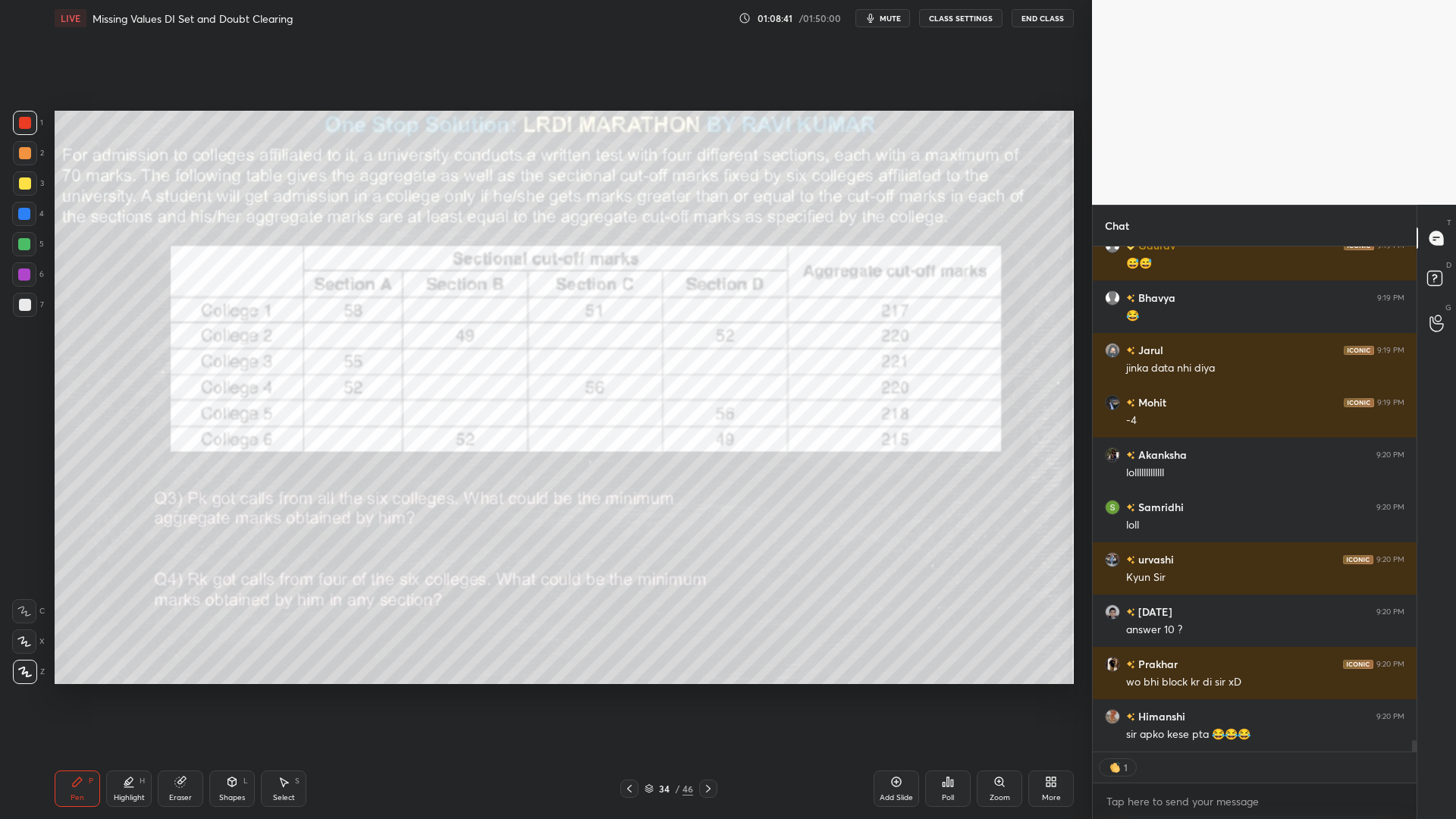
drag, startPoint x: 1412, startPoint y: 754, endPoint x: 1412, endPoint y: 768, distance: 14.0
click at [1412, 697] on div "Jarul 9:19 PM sectional cutoff clear krke, aggregate se [PERSON_NAME] 9:19 PM 😅…" at bounding box center [1255, 533] width 324 height 573
click at [24, 156] on div at bounding box center [25, 153] width 12 height 12
click at [24, 637] on icon at bounding box center [24, 641] width 12 height 9
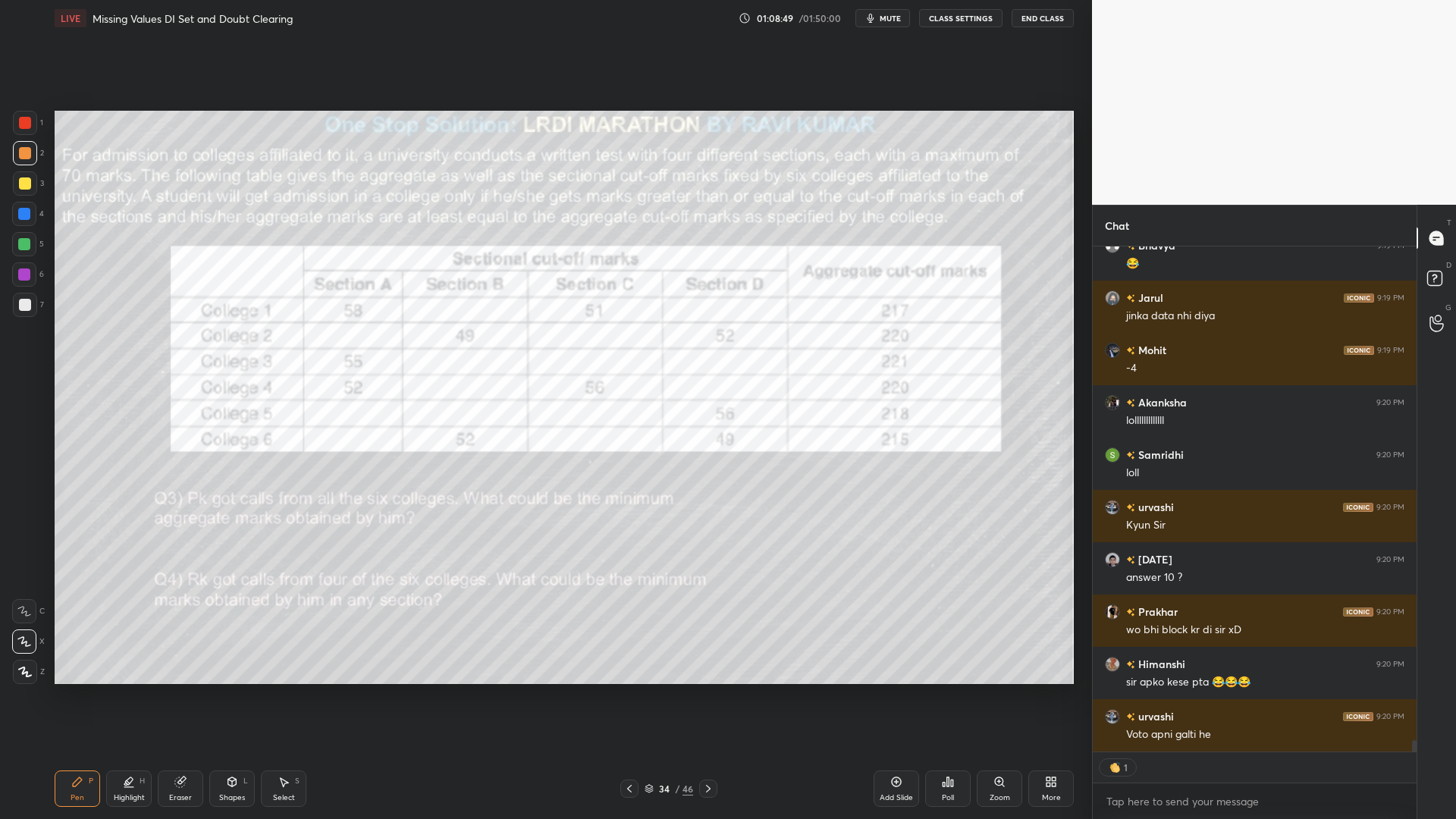
click at [27, 244] on div at bounding box center [24, 244] width 12 height 12
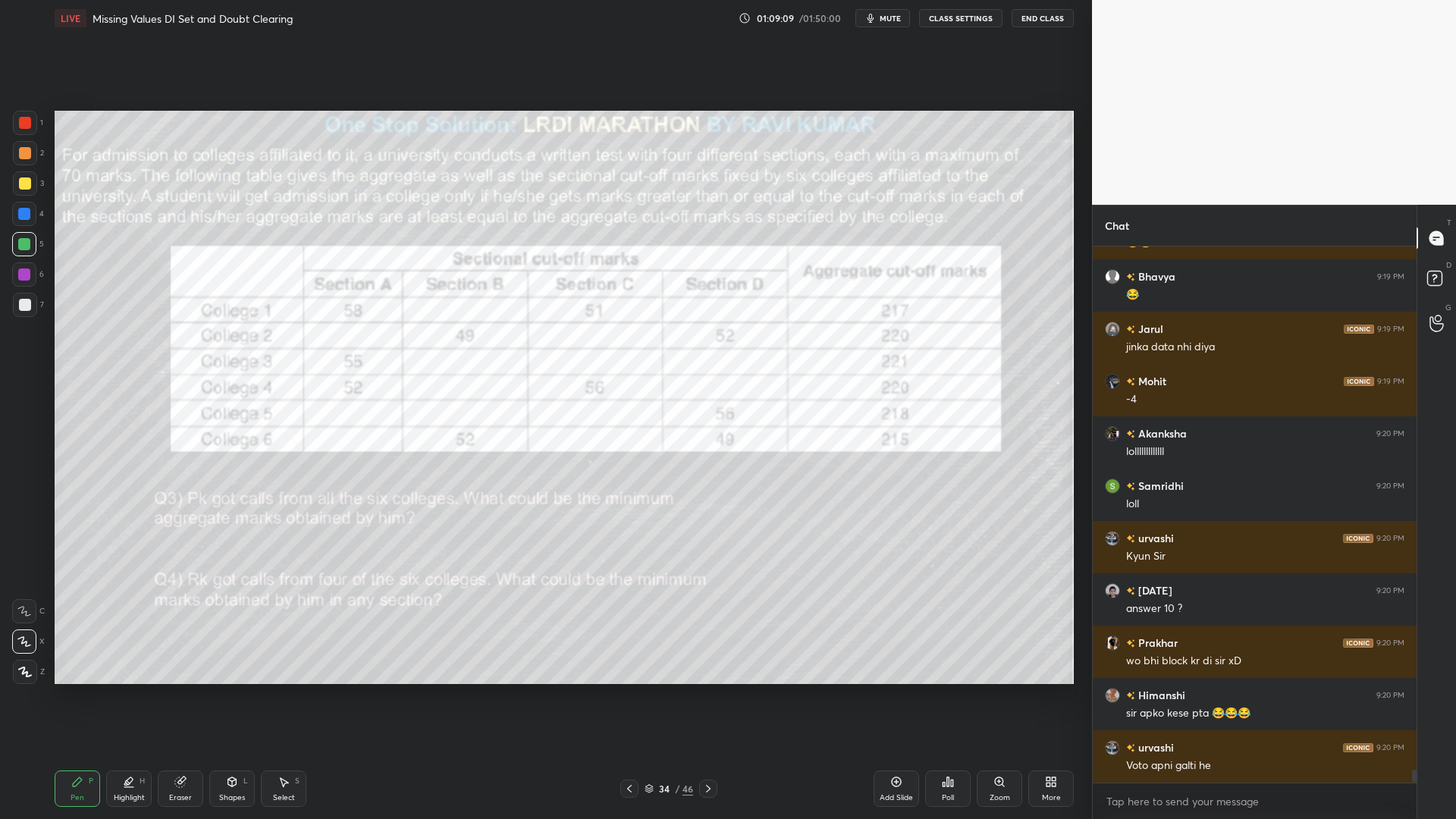
scroll to position [21335, 0]
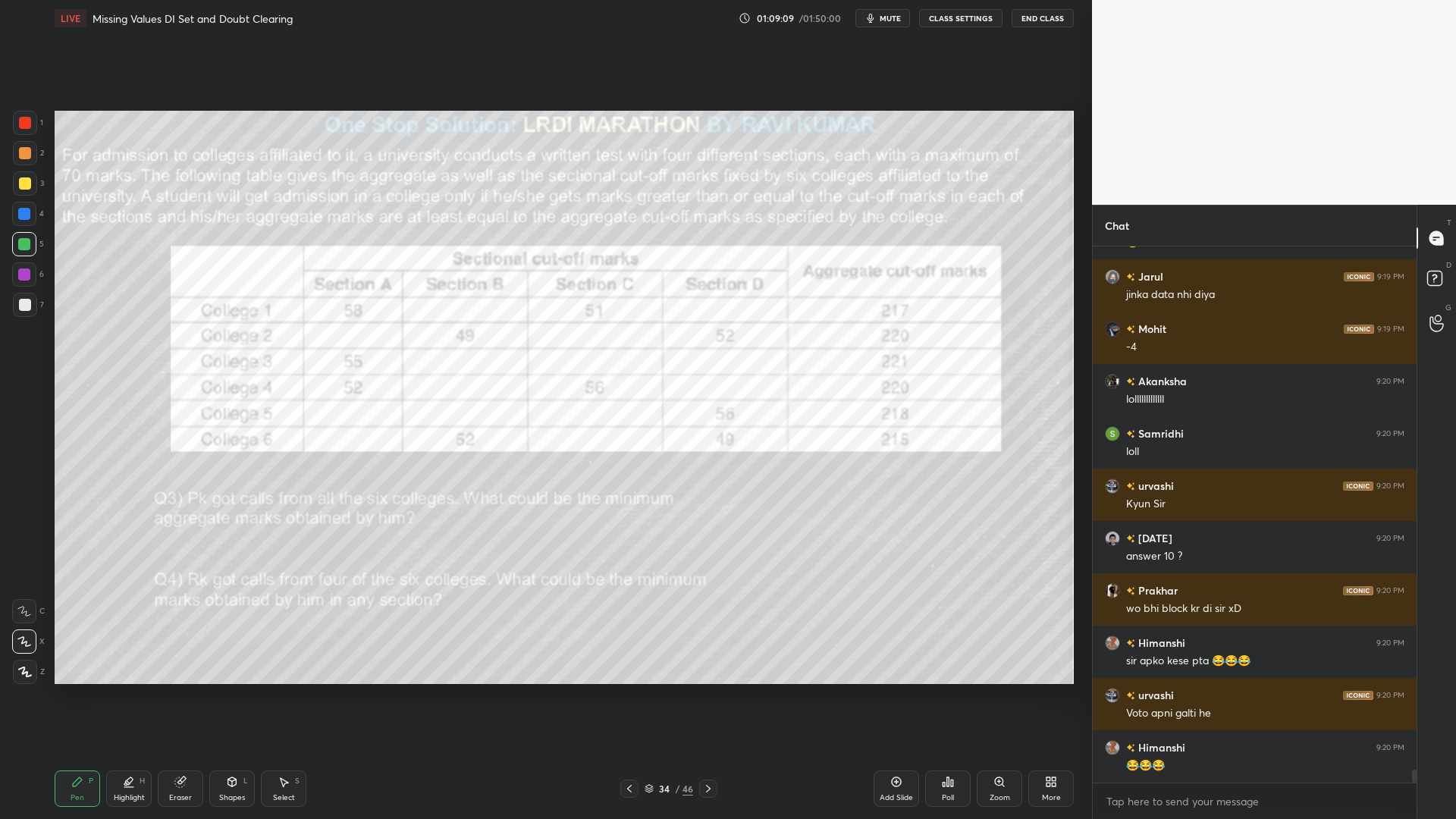
click at [171, 697] on div "Eraser" at bounding box center [181, 789] width 46 height 37
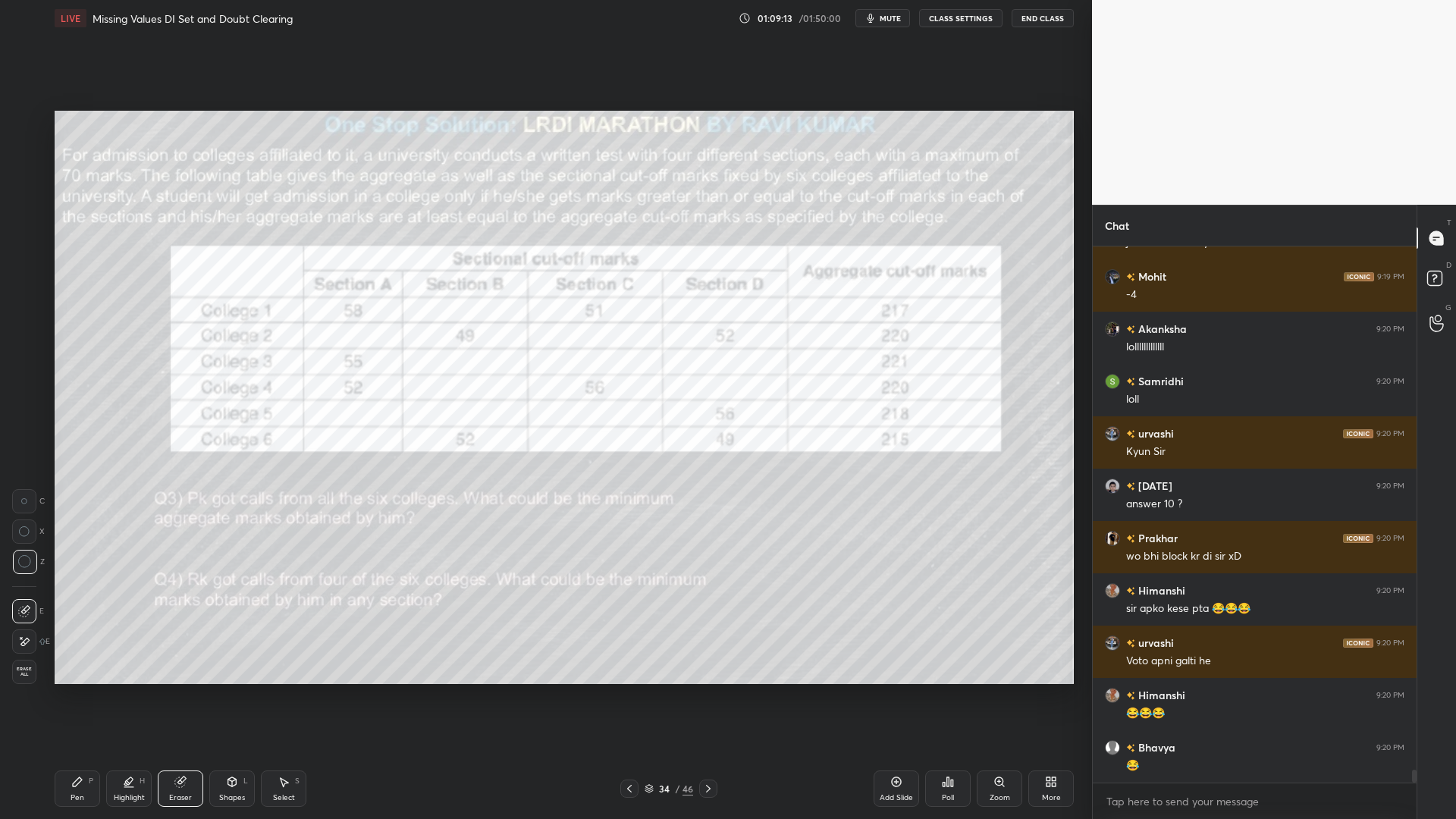
scroll to position [21439, 0]
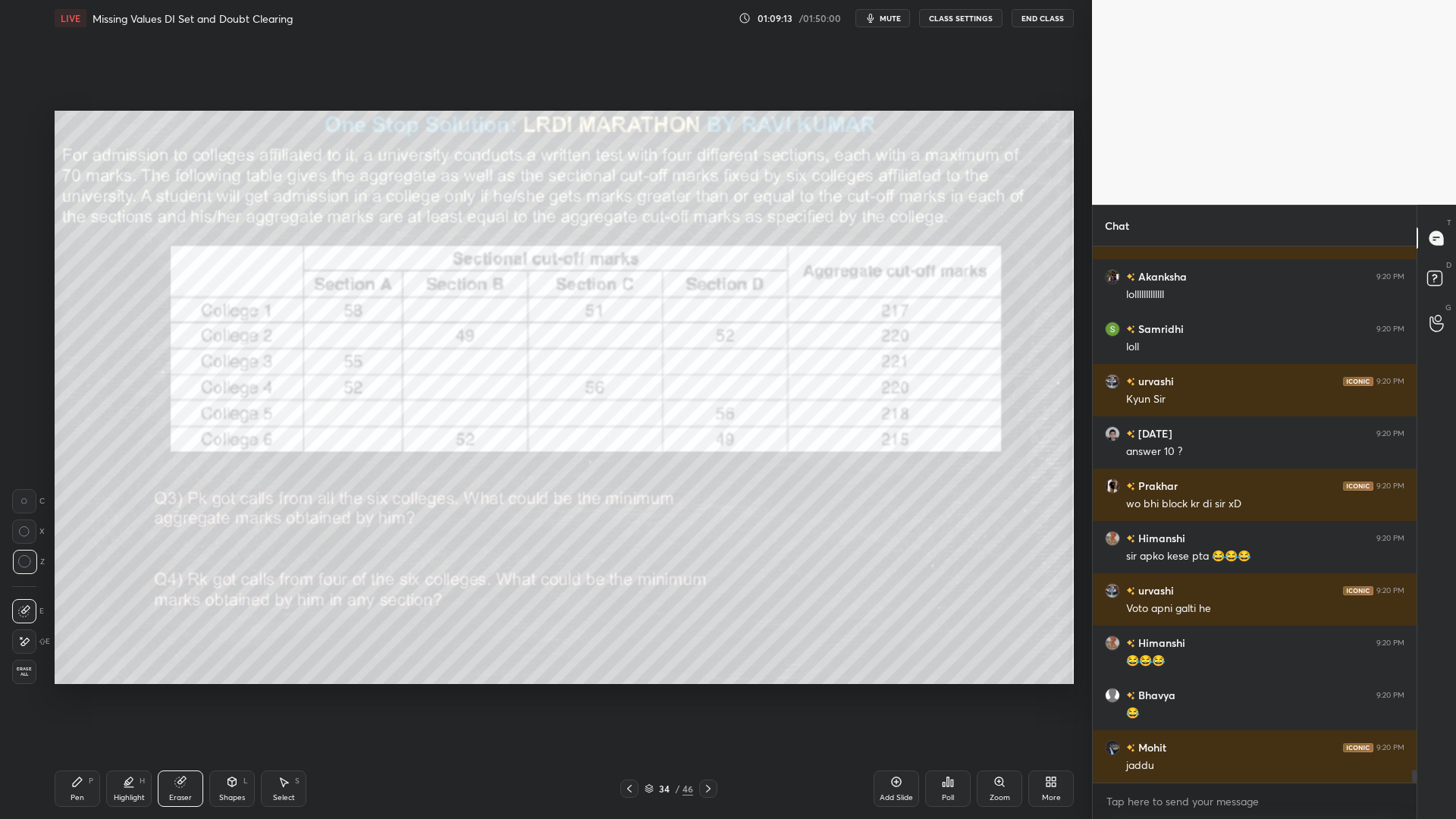
click at [86, 697] on div "Pen P" at bounding box center [78, 789] width 46 height 37
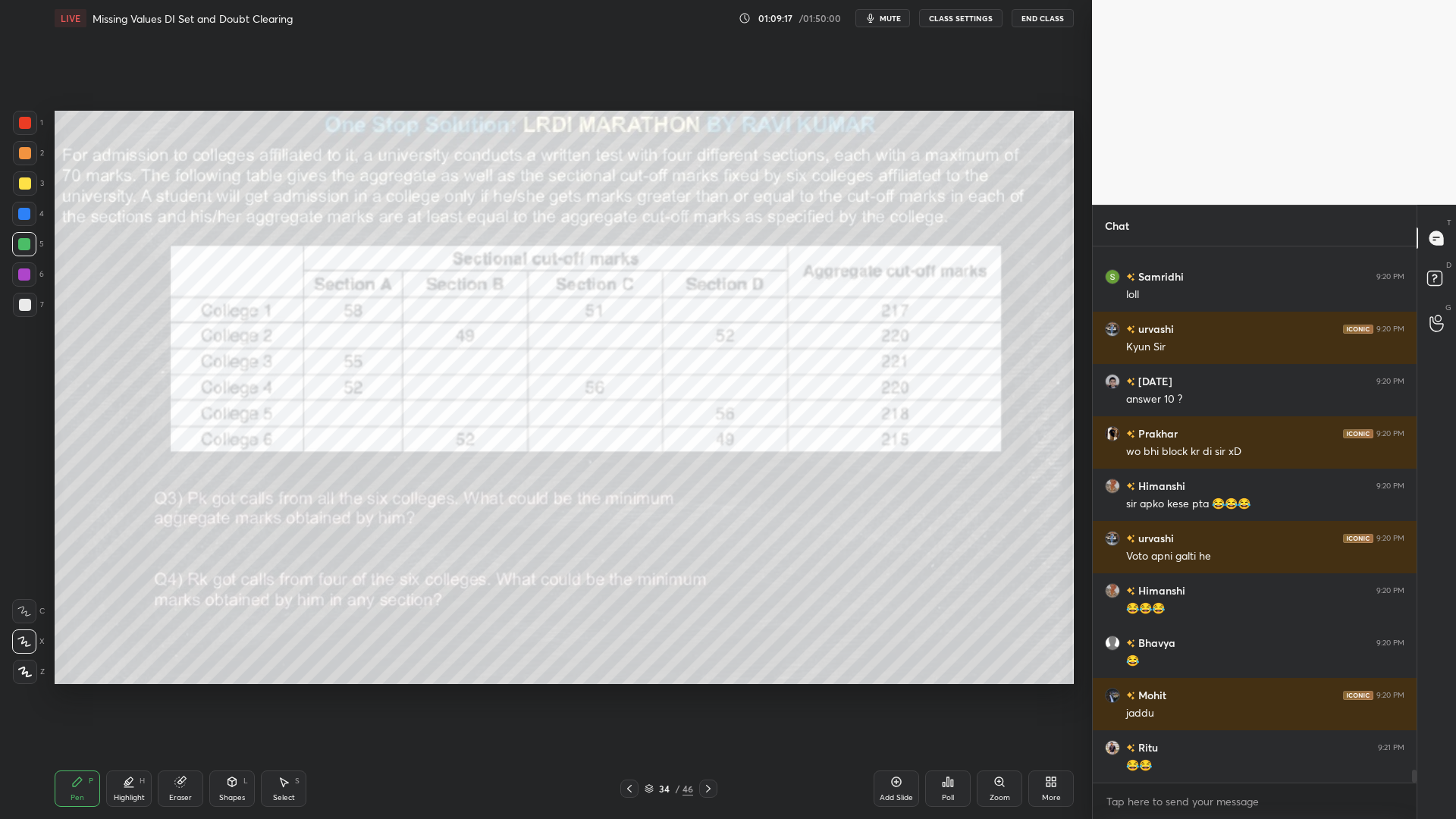
scroll to position [21545, 0]
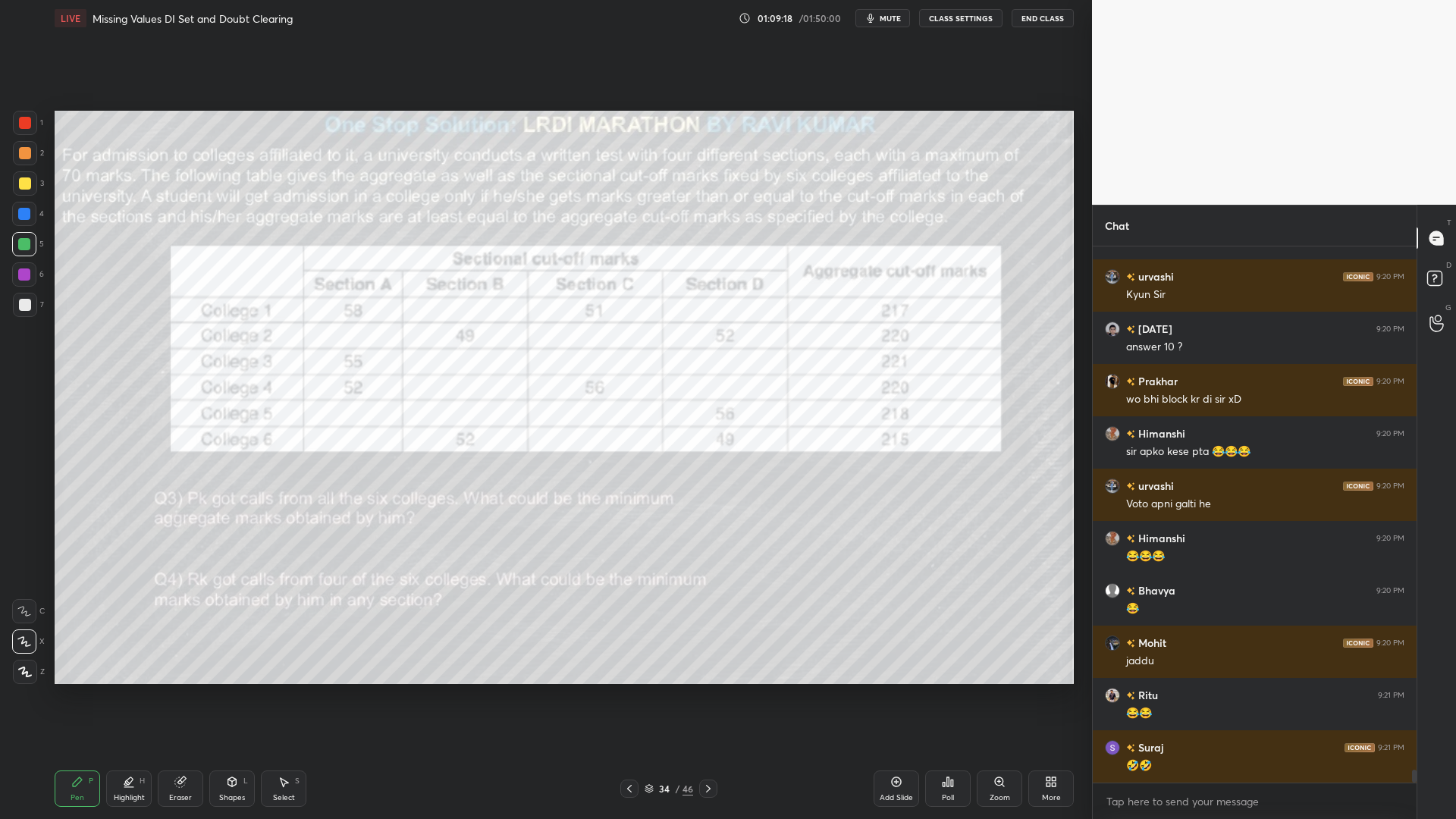
drag, startPoint x: 22, startPoint y: 214, endPoint x: 21, endPoint y: 224, distance: 10.0
click at [21, 216] on div at bounding box center [24, 214] width 12 height 12
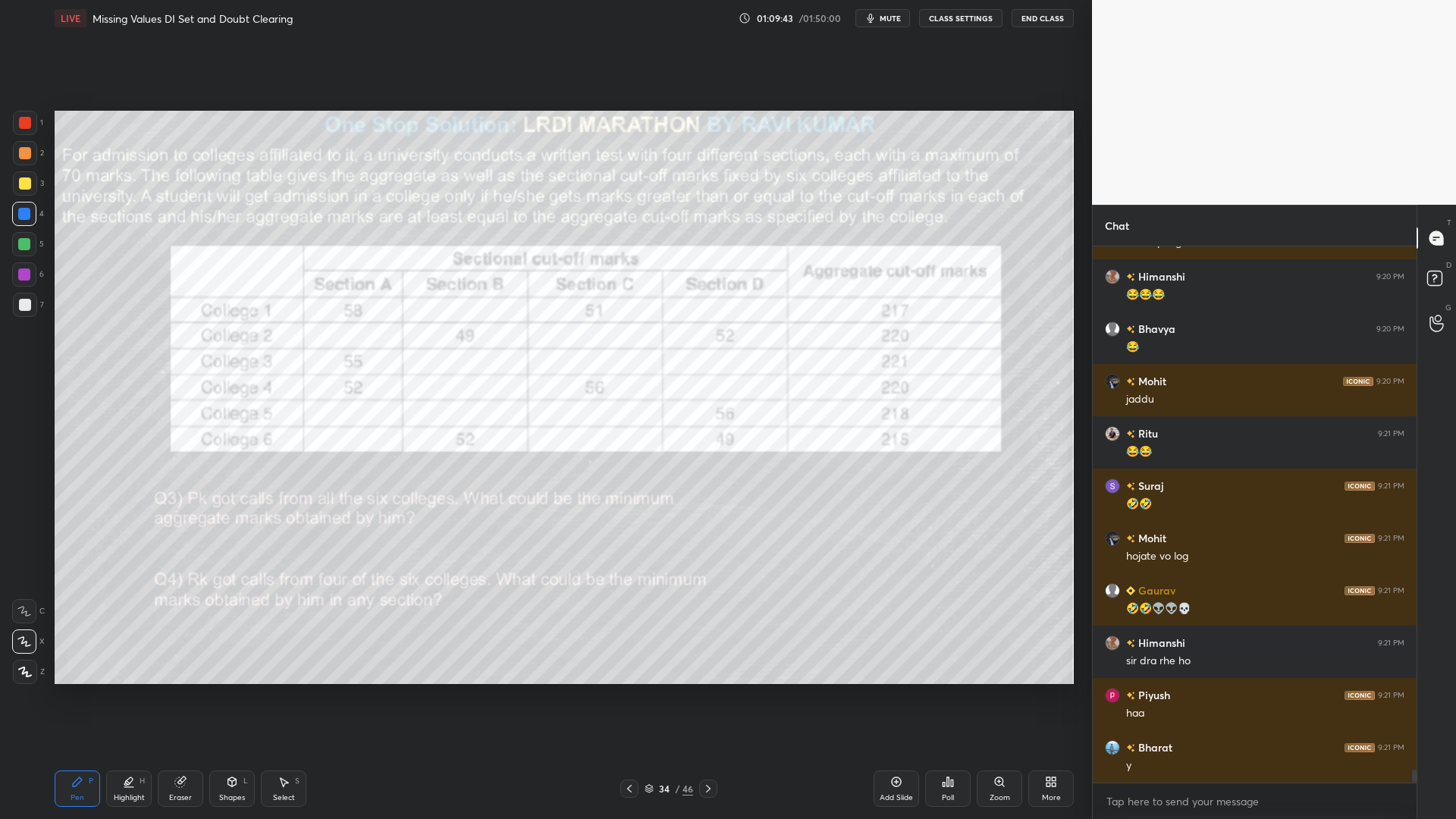
scroll to position [21858, 0]
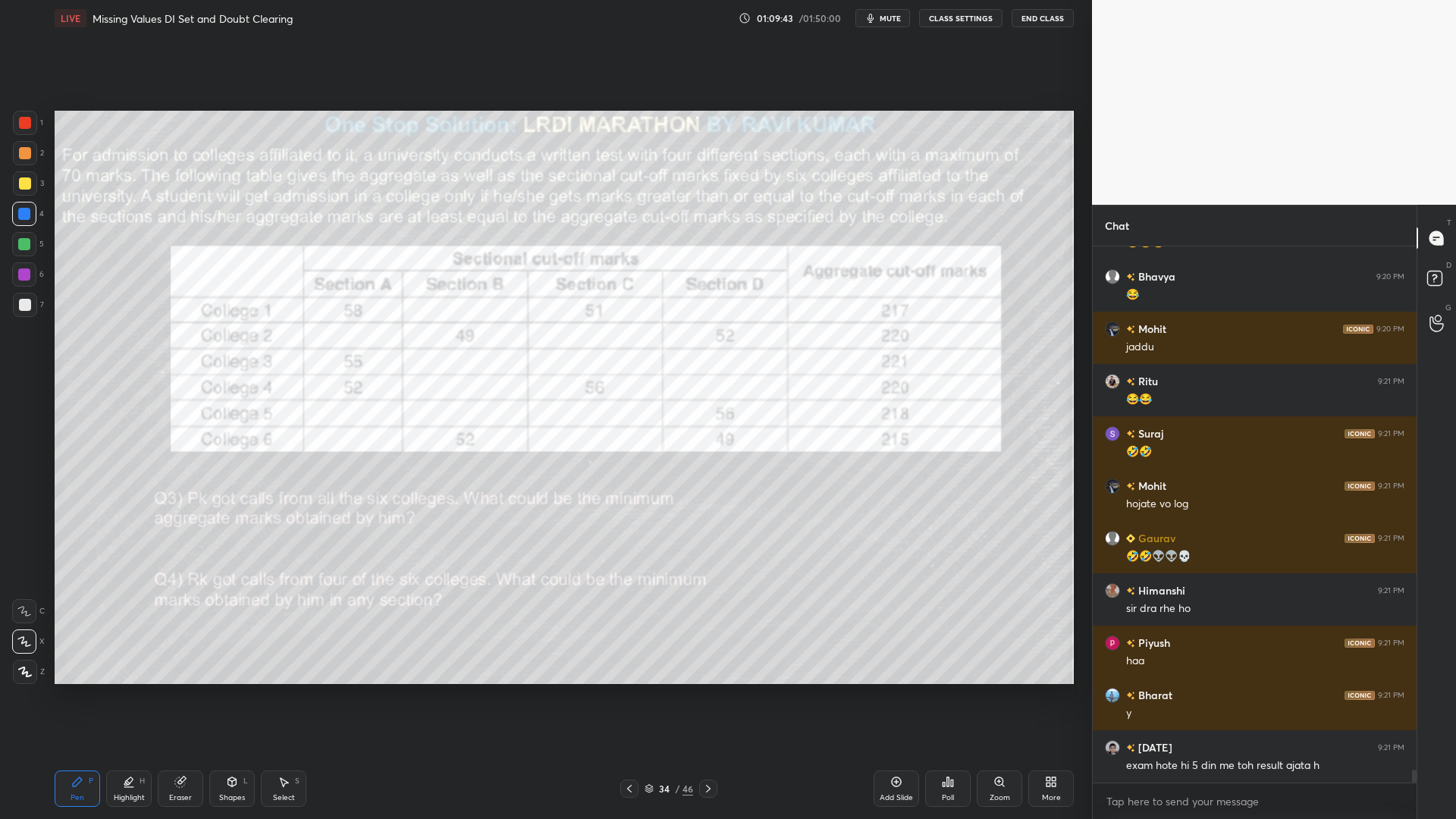
click at [680, 692] on div "Setting up your live class Poll for secs No correct answer Start poll" at bounding box center [564, 398] width 1031 height 722
click at [26, 129] on div at bounding box center [25, 122] width 24 height 24
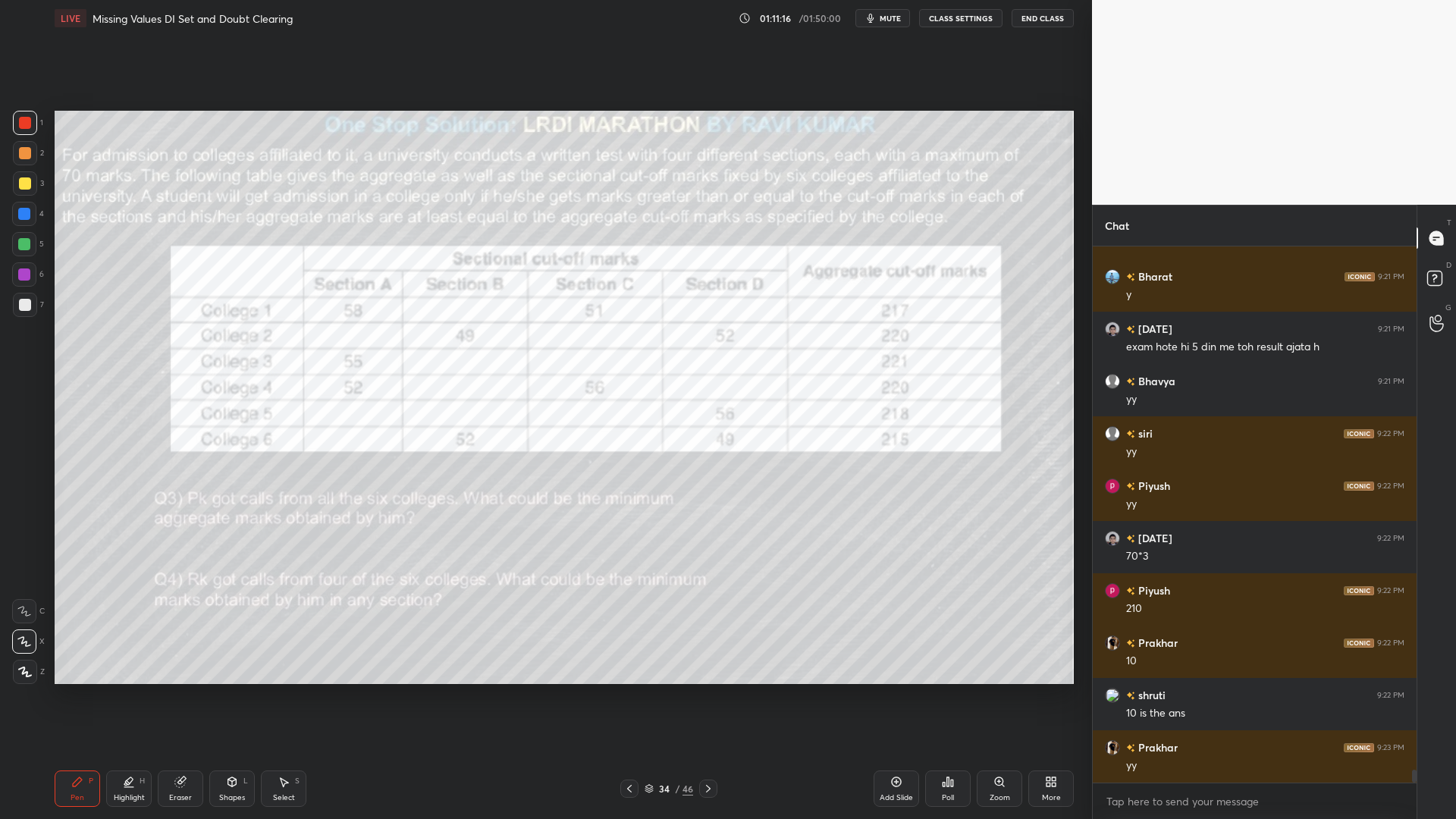
scroll to position [22330, 0]
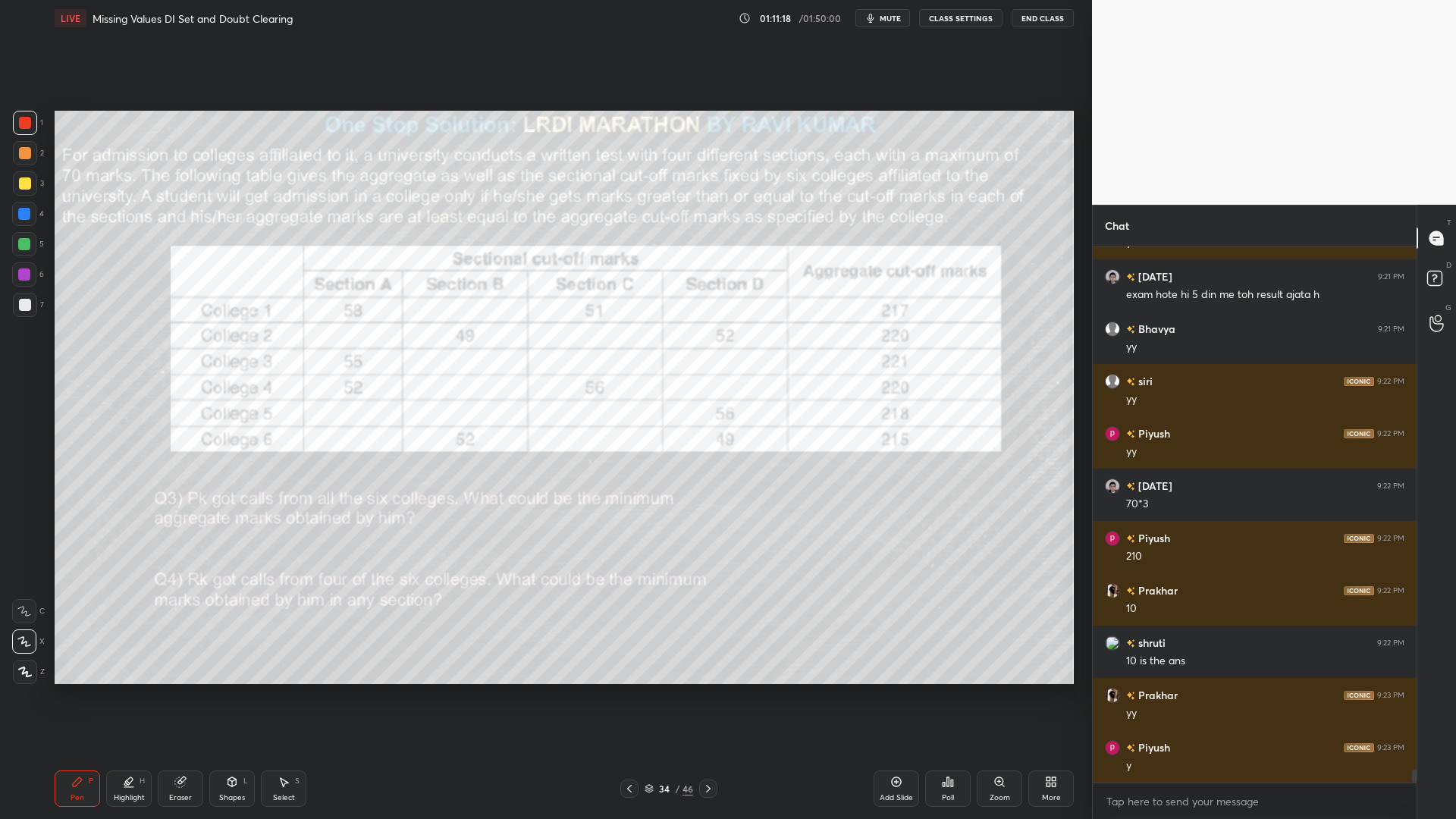
click at [18, 219] on div at bounding box center [24, 214] width 12 height 12
click at [24, 273] on div at bounding box center [24, 275] width 12 height 12
drag, startPoint x: 24, startPoint y: 112, endPoint x: 27, endPoint y: 120, distance: 8.5
click at [24, 114] on div at bounding box center [25, 122] width 24 height 24
drag, startPoint x: 12, startPoint y: 221, endPoint x: 18, endPoint y: 267, distance: 46.4
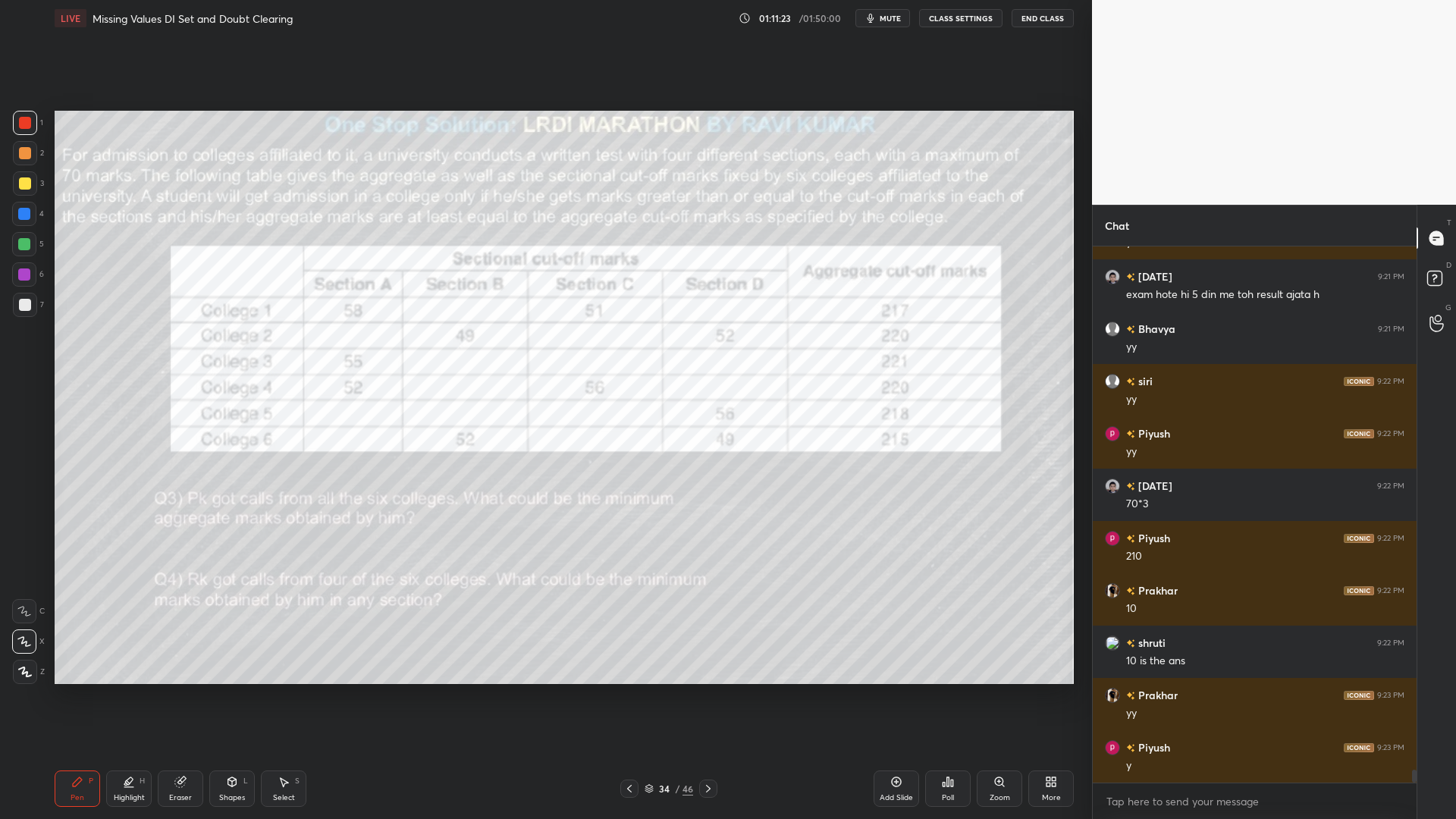
click at [12, 224] on div "4" at bounding box center [28, 214] width 32 height 24
click at [24, 273] on div at bounding box center [24, 275] width 12 height 12
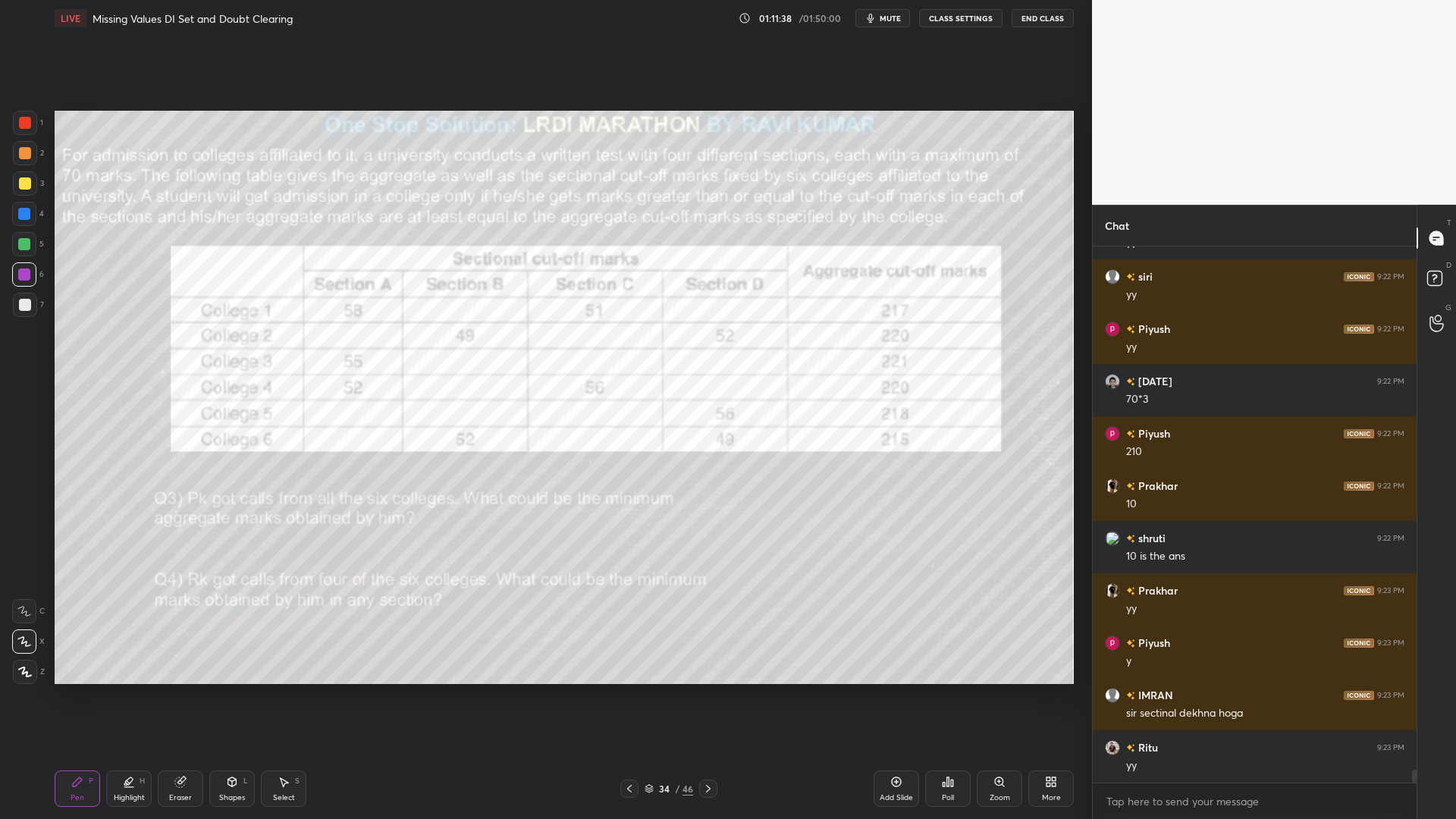
scroll to position [22487, 0]
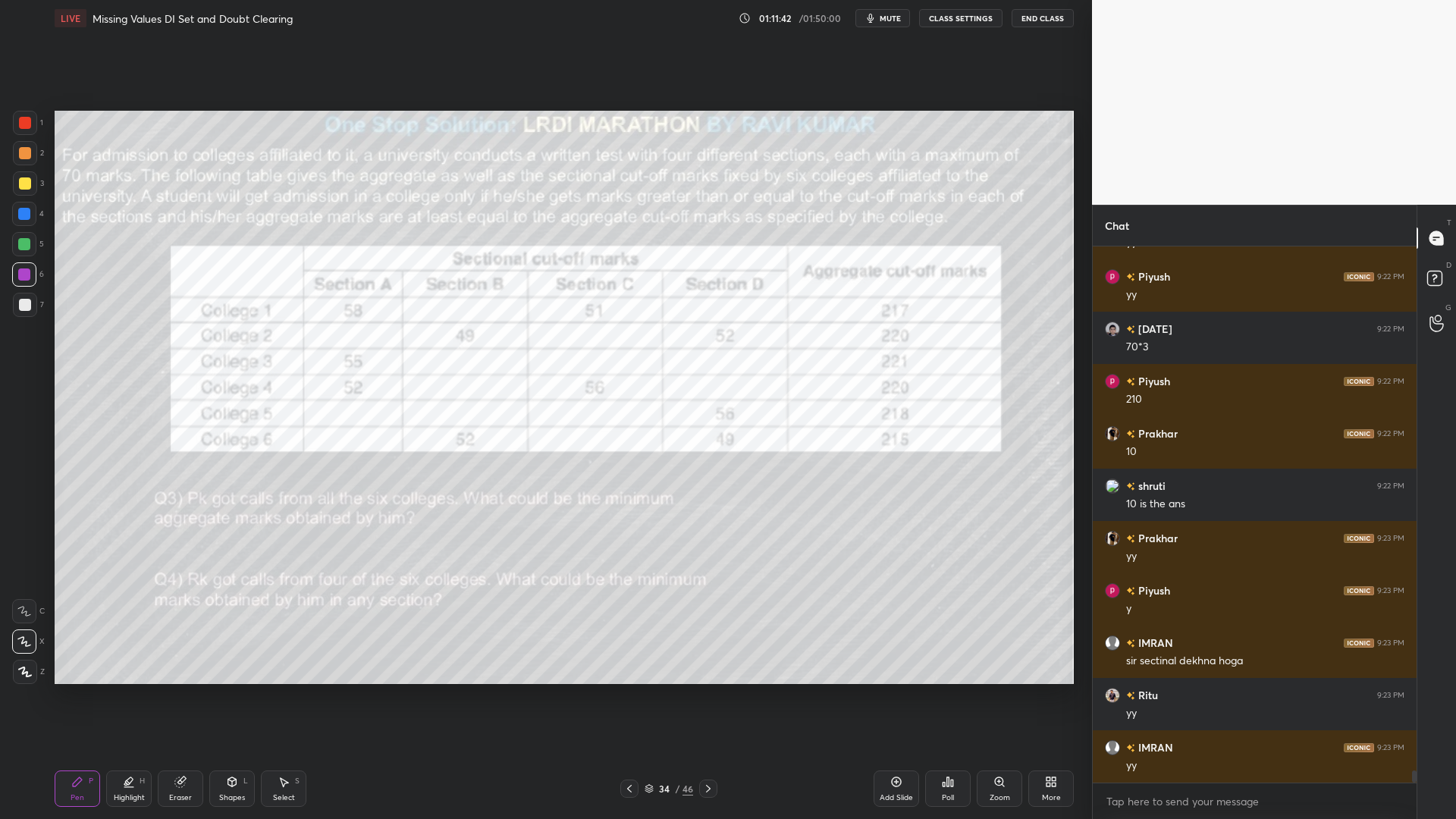
click at [185, 697] on icon at bounding box center [180, 782] width 12 height 12
click at [74, 697] on div "Pen P" at bounding box center [78, 789] width 46 height 37
click at [28, 219] on div at bounding box center [24, 214] width 12 height 12
click at [189, 697] on div "Eraser" at bounding box center [181, 789] width 46 height 37
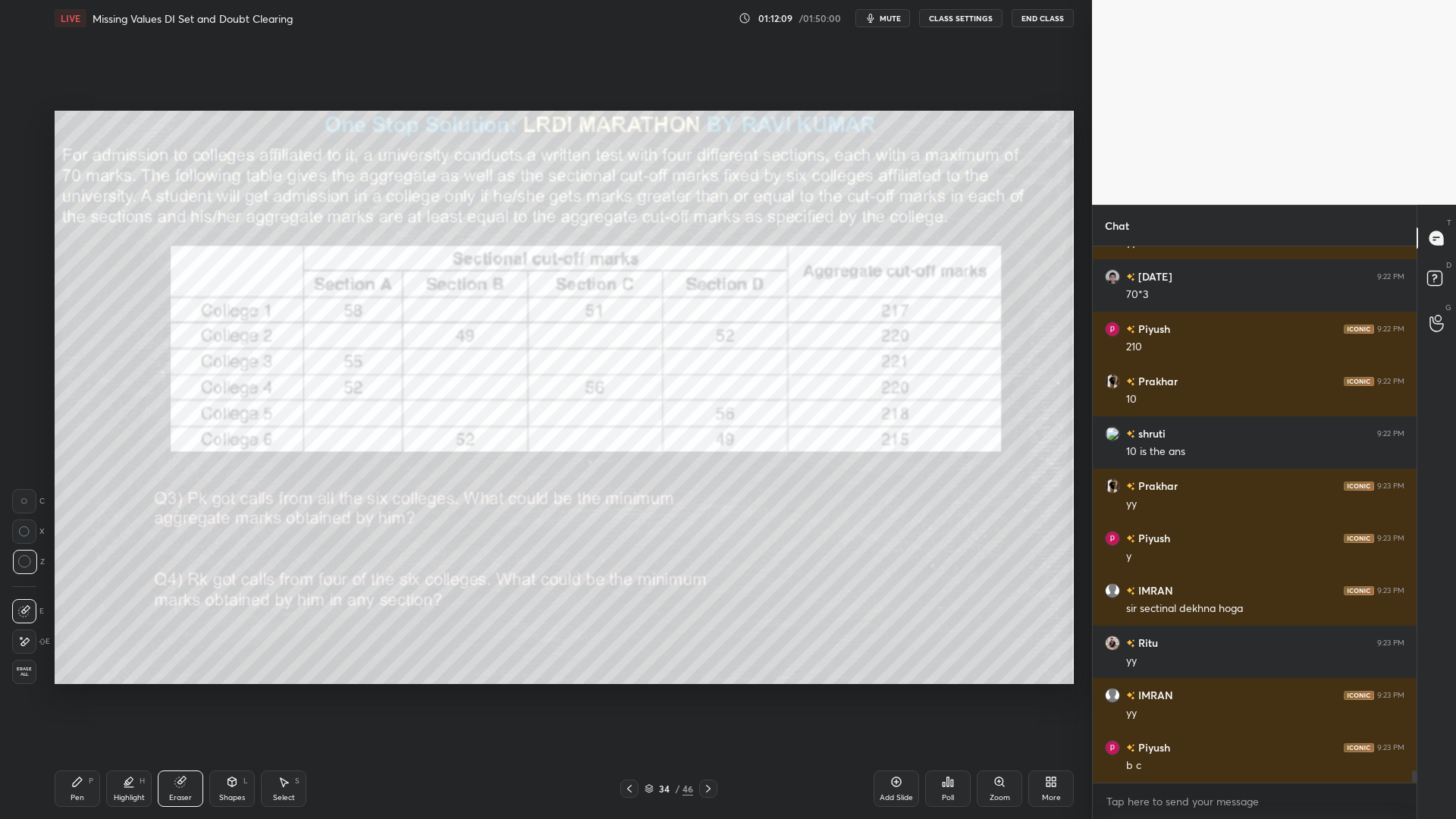
click at [88, 697] on div "Pen P" at bounding box center [78, 789] width 46 height 37
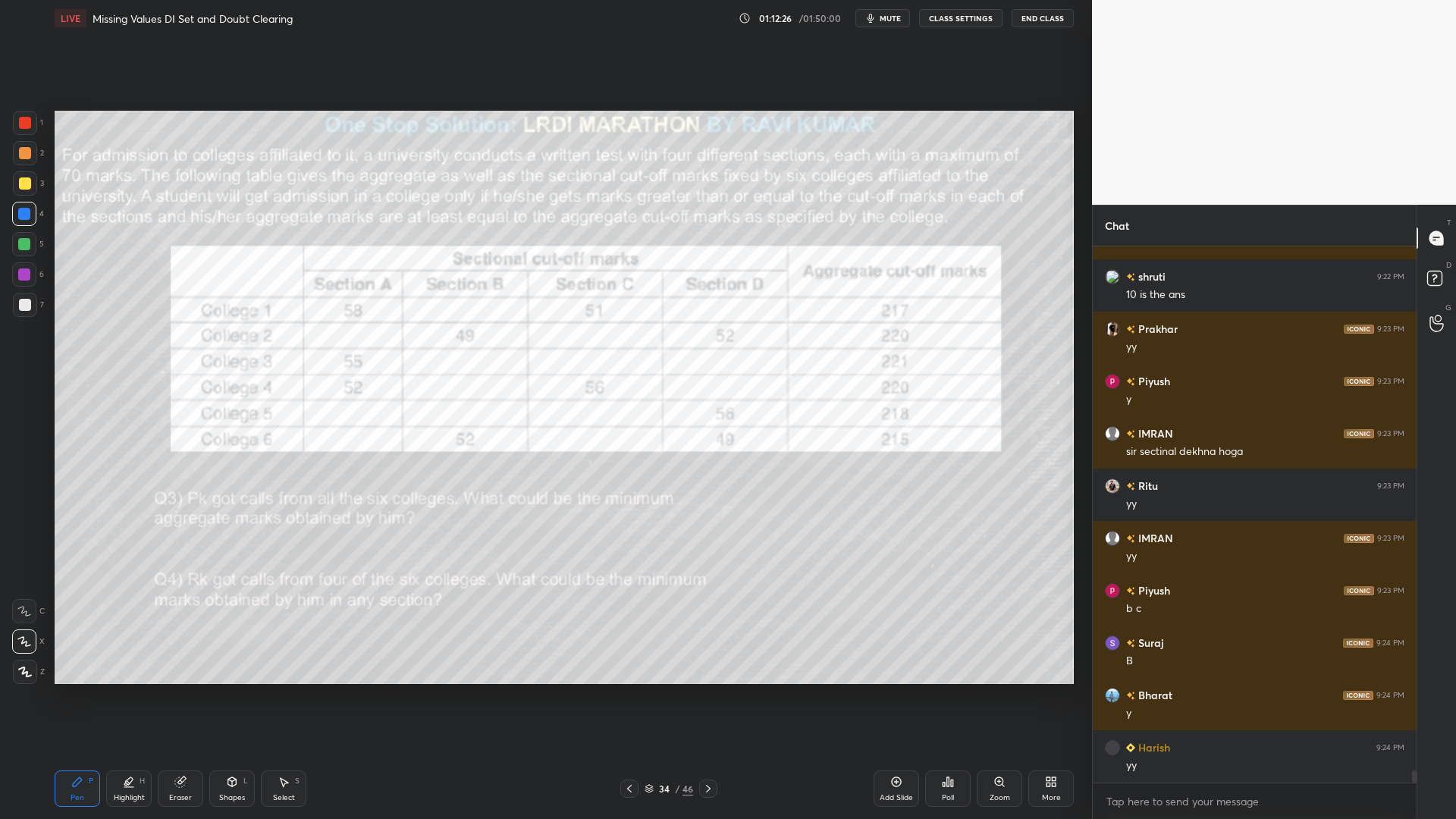
scroll to position [22749, 0]
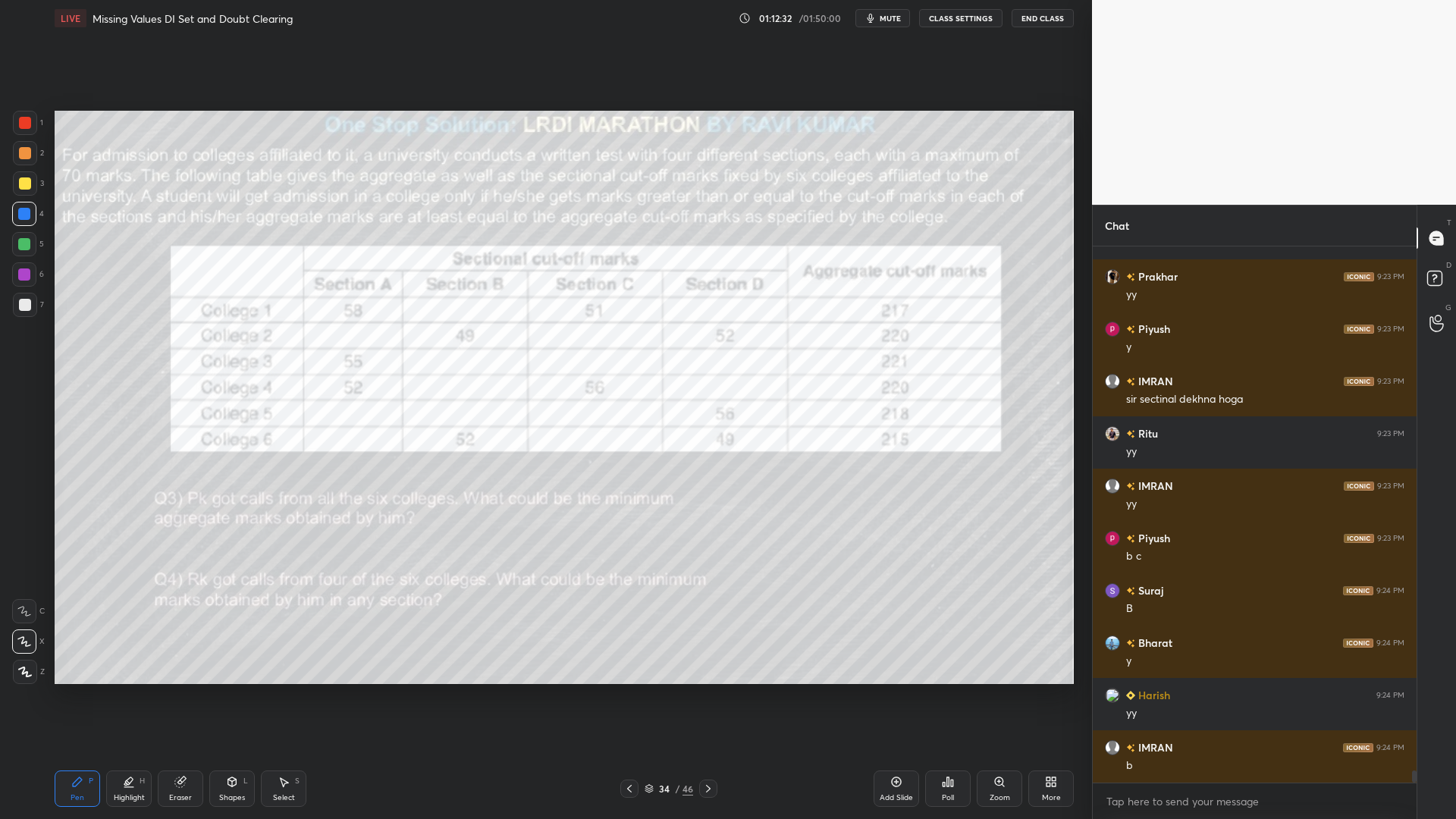
drag, startPoint x: 19, startPoint y: 245, endPoint x: 21, endPoint y: 266, distance: 21.1
click at [19, 247] on div at bounding box center [24, 244] width 12 height 12
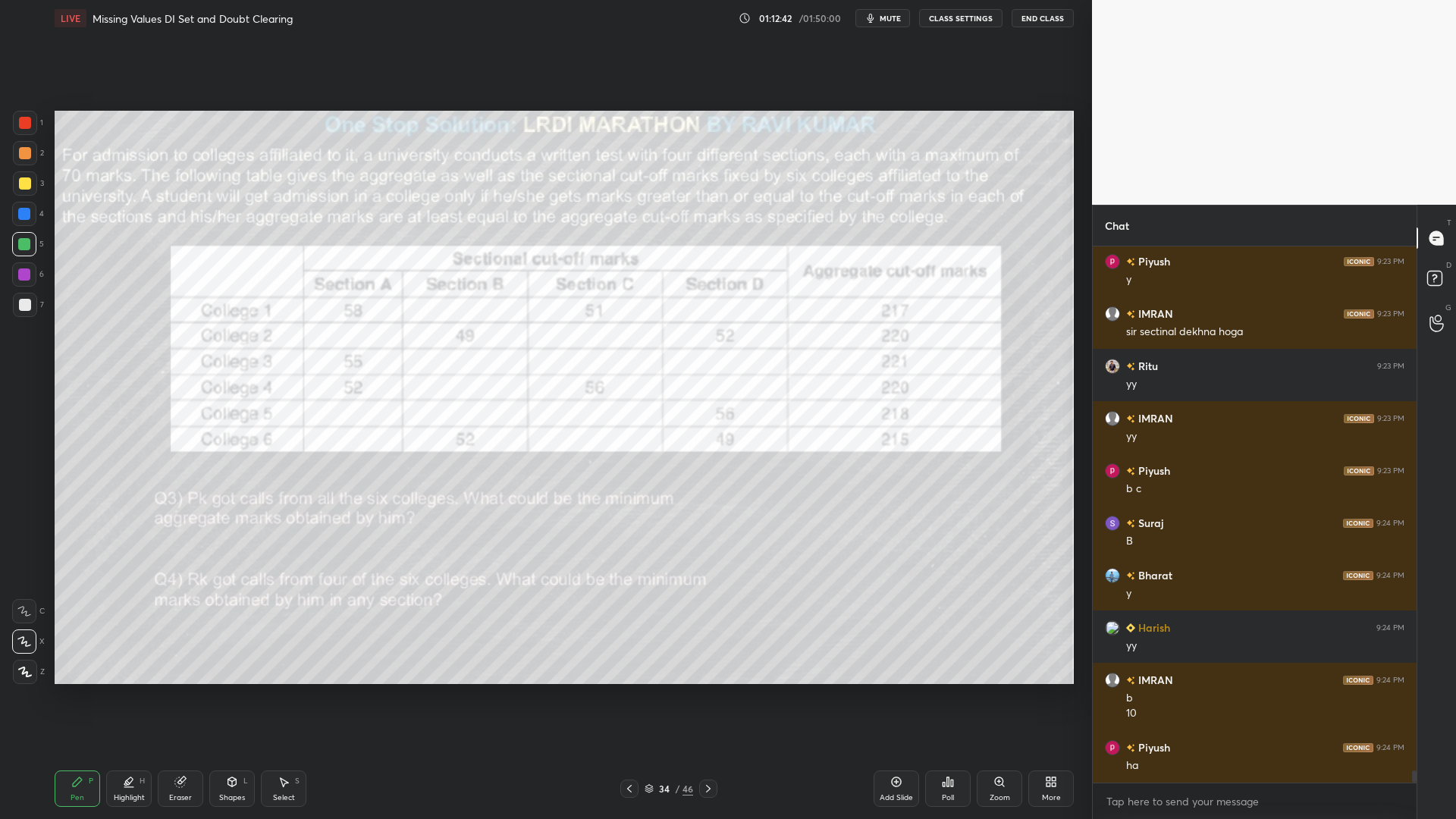
scroll to position [22868, 0]
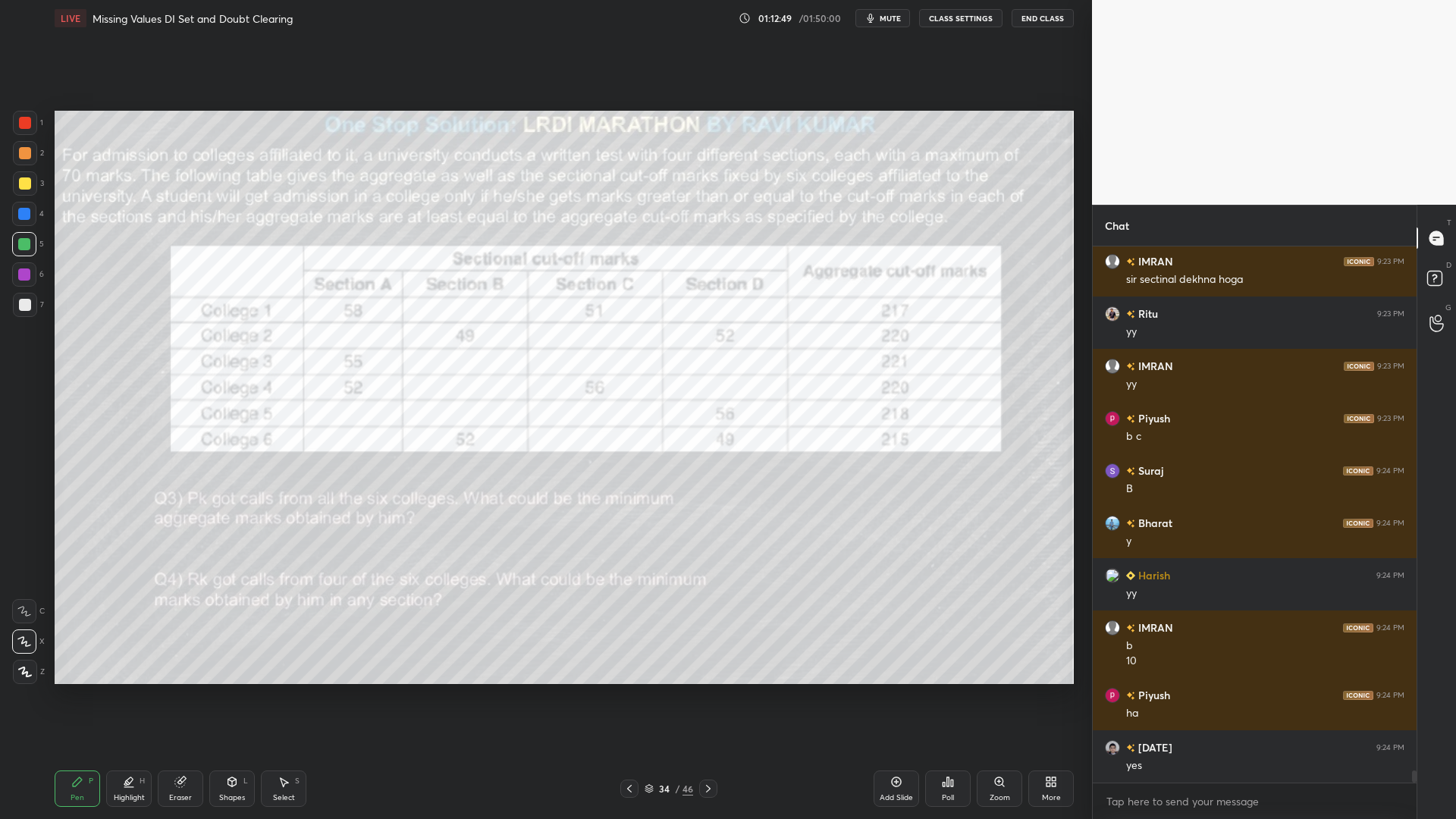
click at [24, 274] on div at bounding box center [24, 275] width 12 height 12
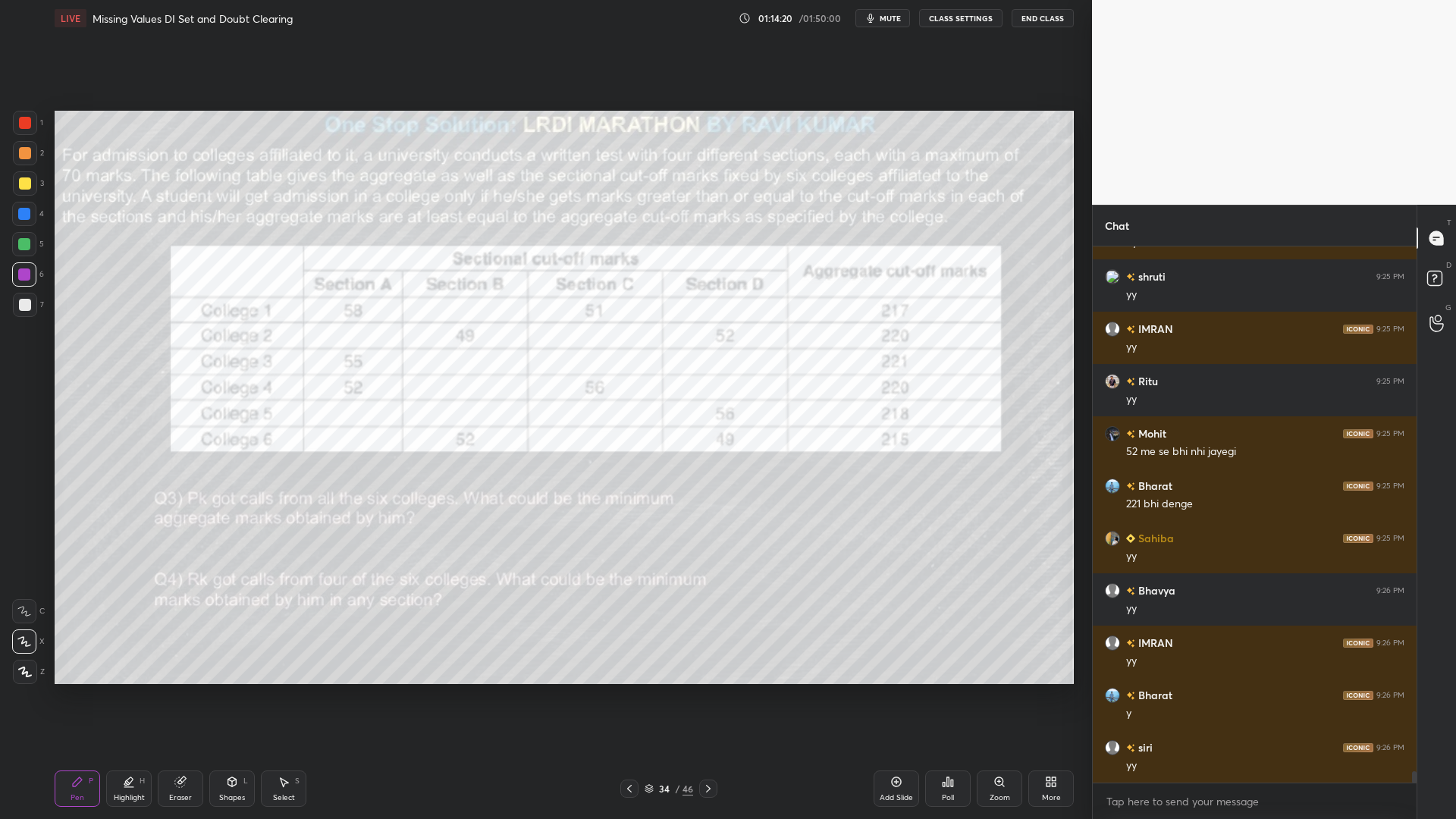
scroll to position [24649, 0]
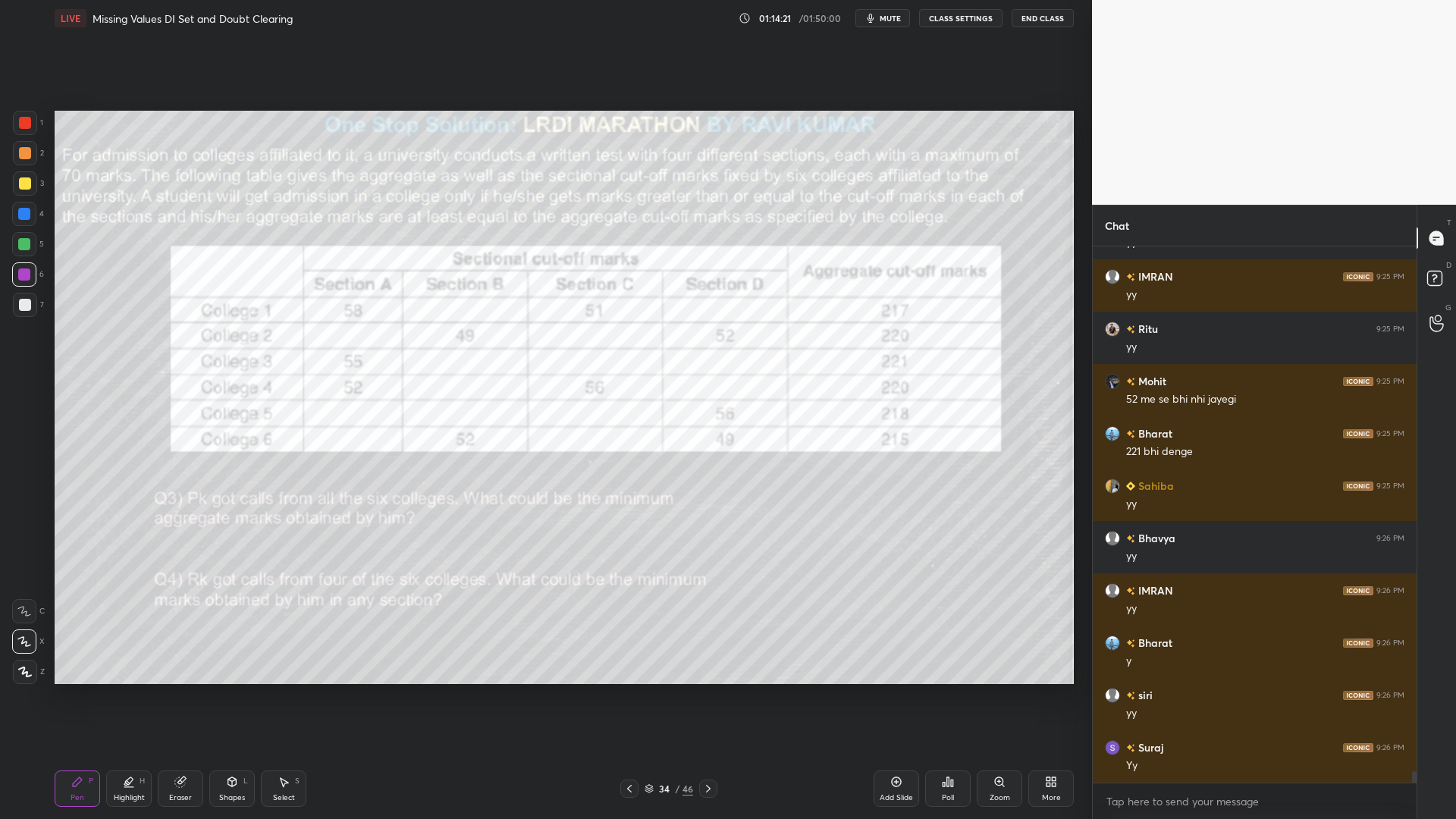
click at [24, 119] on div at bounding box center [25, 122] width 12 height 12
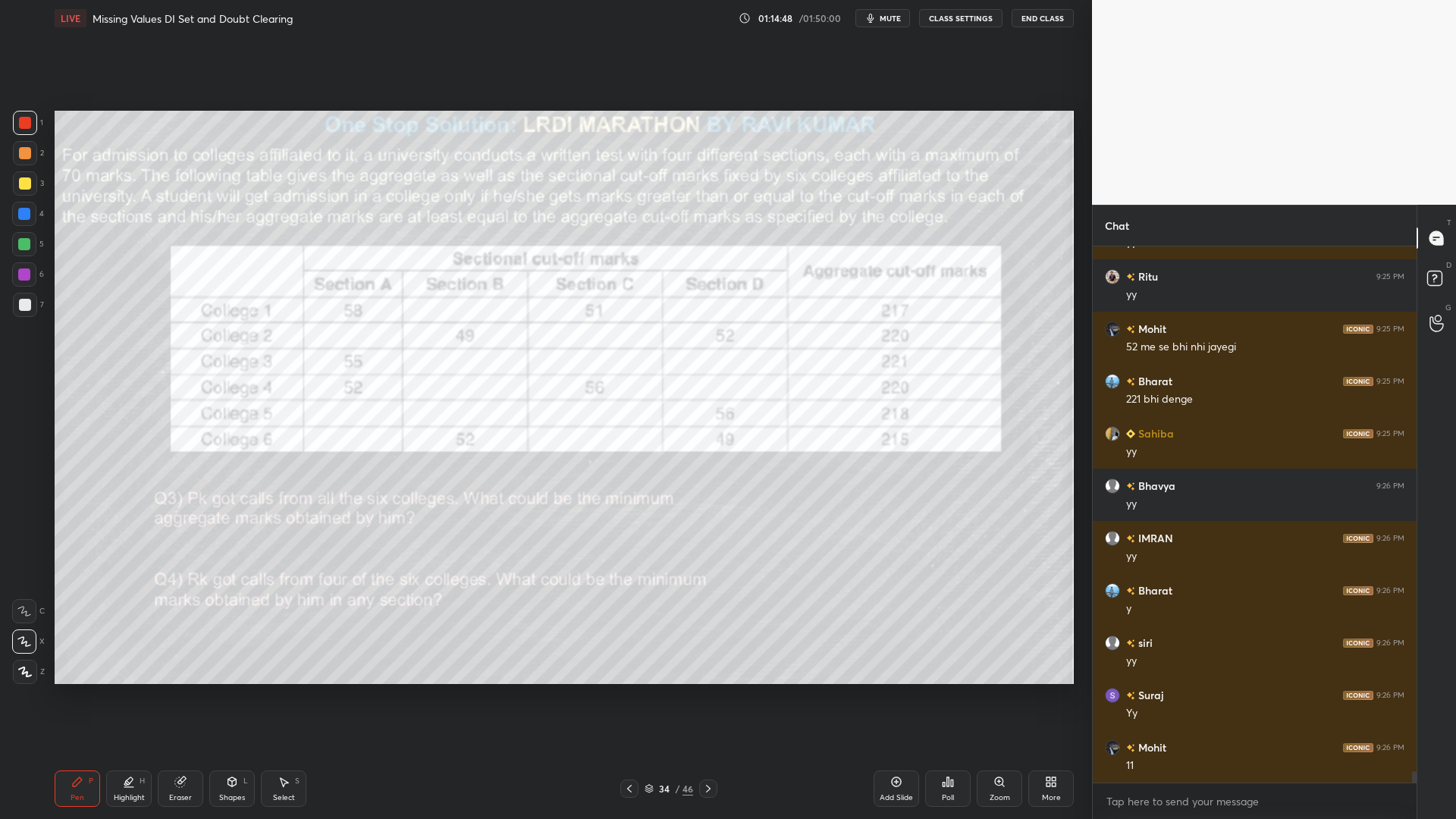
click at [126, 697] on icon at bounding box center [129, 782] width 12 height 12
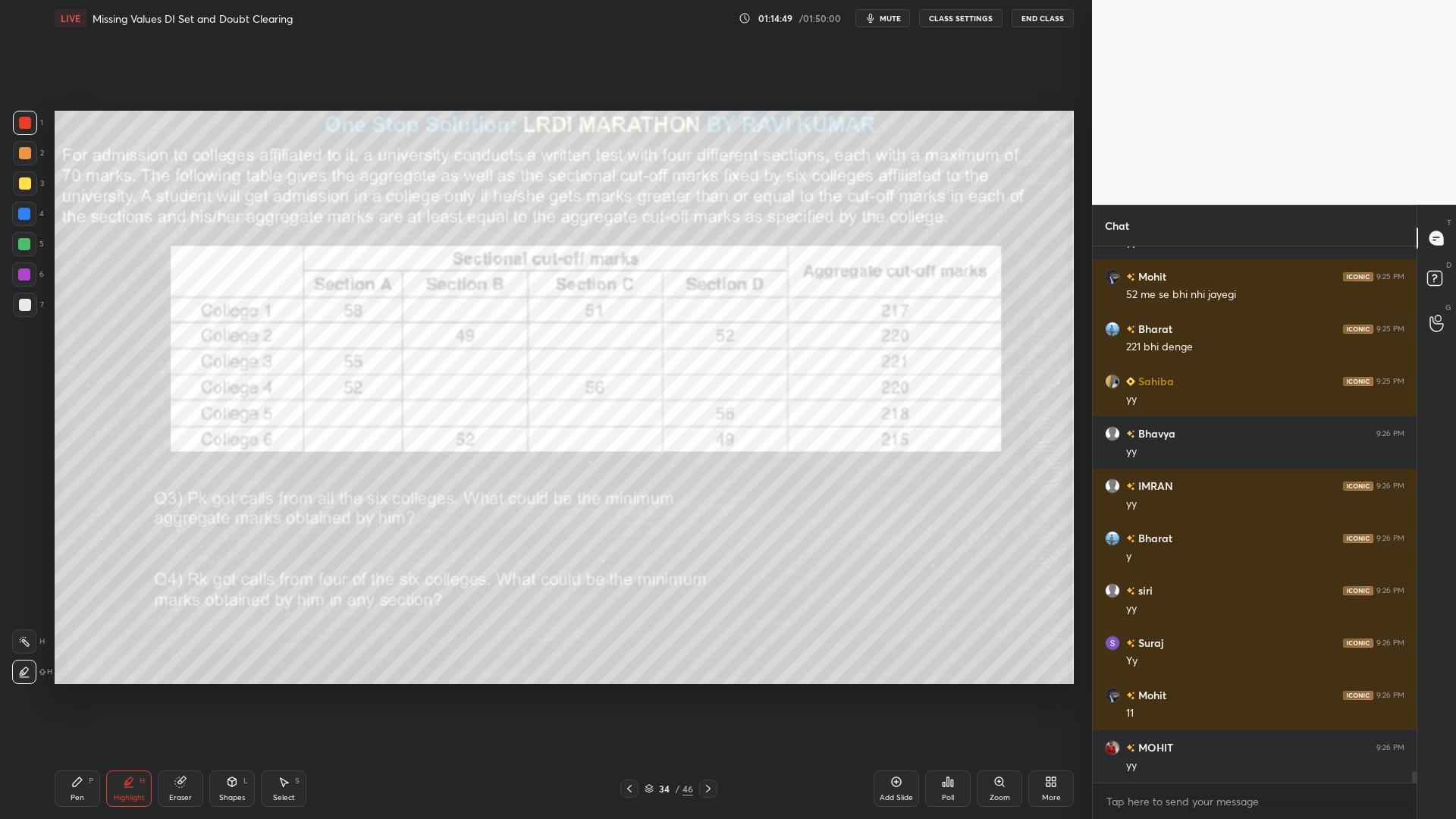
click at [27, 645] on icon at bounding box center [24, 642] width 12 height 12
click at [75, 697] on div "Pen" at bounding box center [78, 798] width 14 height 8
drag, startPoint x: 174, startPoint y: 799, endPoint x: 177, endPoint y: 791, distance: 8.5
click at [173, 697] on div "Eraser" at bounding box center [180, 798] width 23 height 8
drag, startPoint x: 75, startPoint y: 804, endPoint x: 88, endPoint y: 786, distance: 22.2
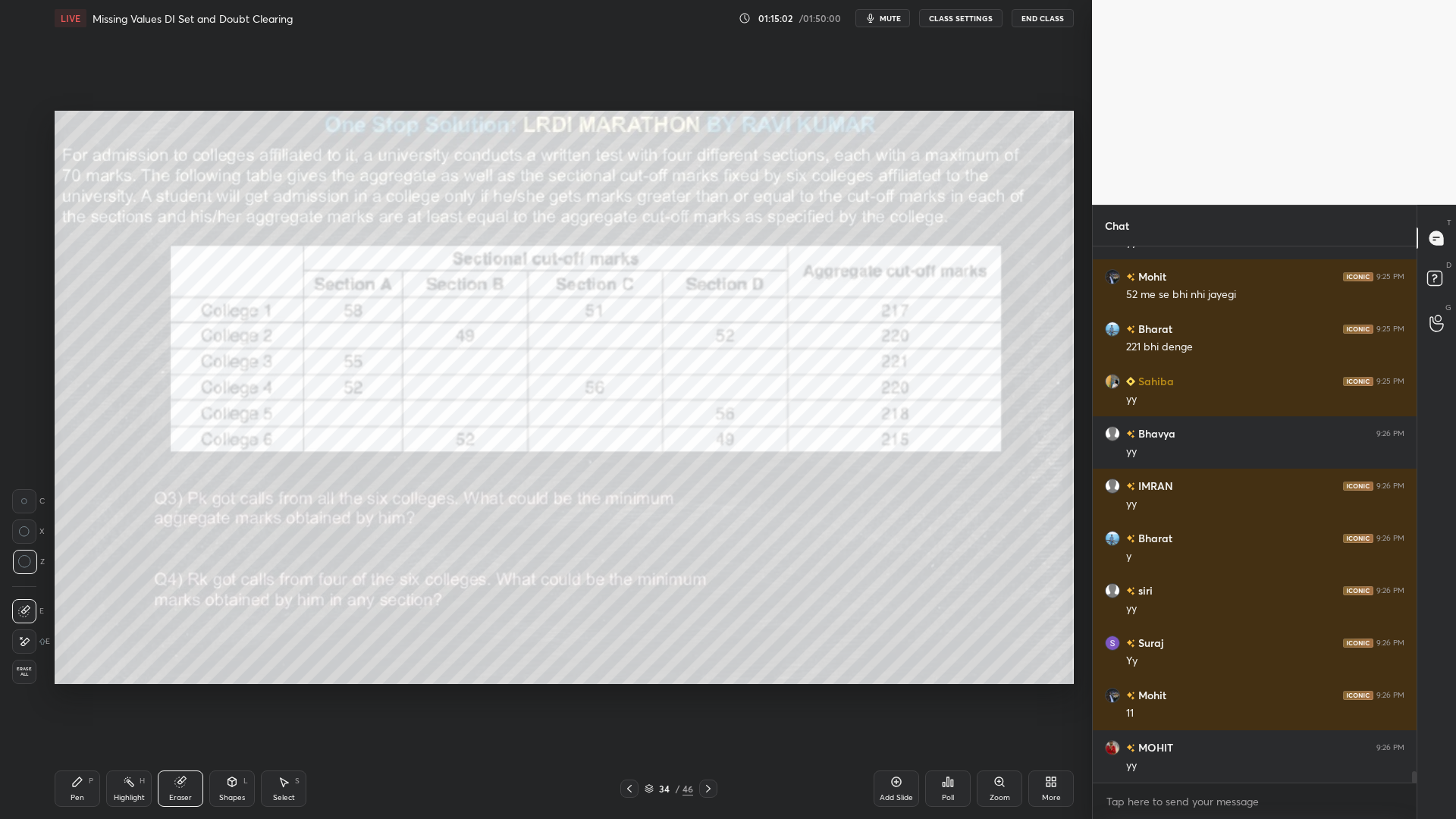
click at [75, 697] on div "Pen P" at bounding box center [78, 789] width 46 height 37
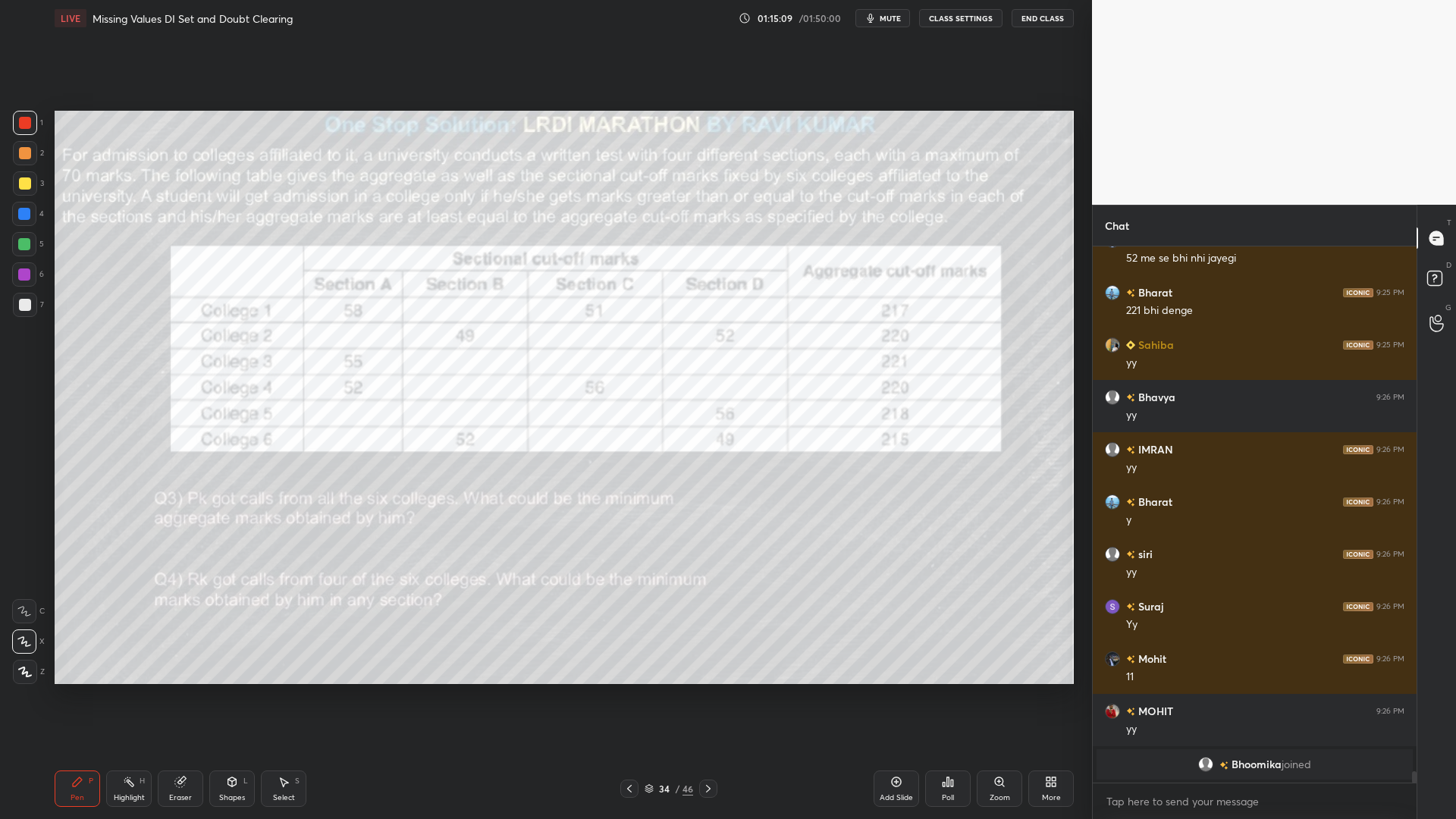
drag, startPoint x: 30, startPoint y: 245, endPoint x: 36, endPoint y: 260, distance: 16.2
click at [29, 245] on div at bounding box center [24, 244] width 12 height 12
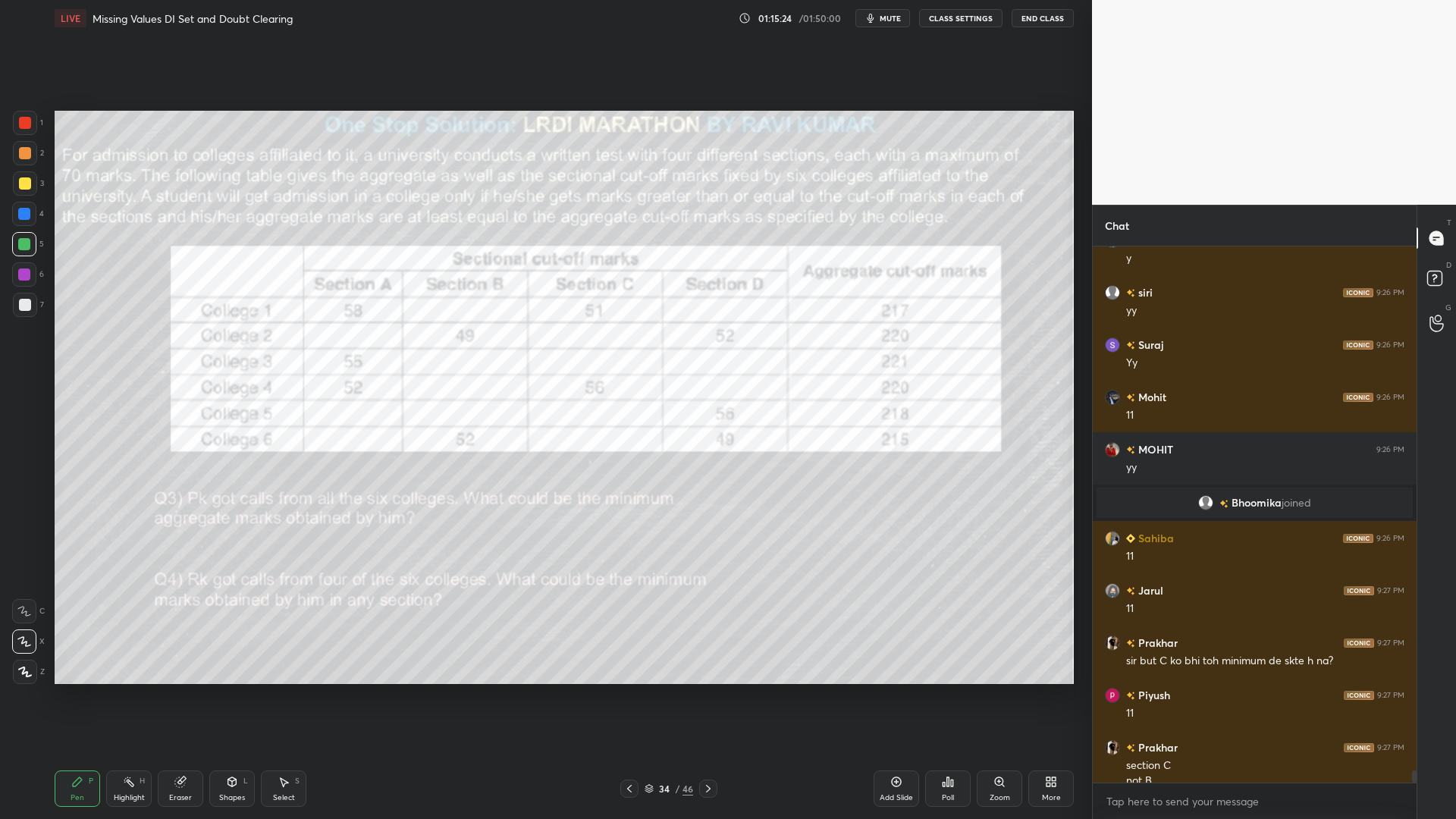
scroll to position [23539, 0]
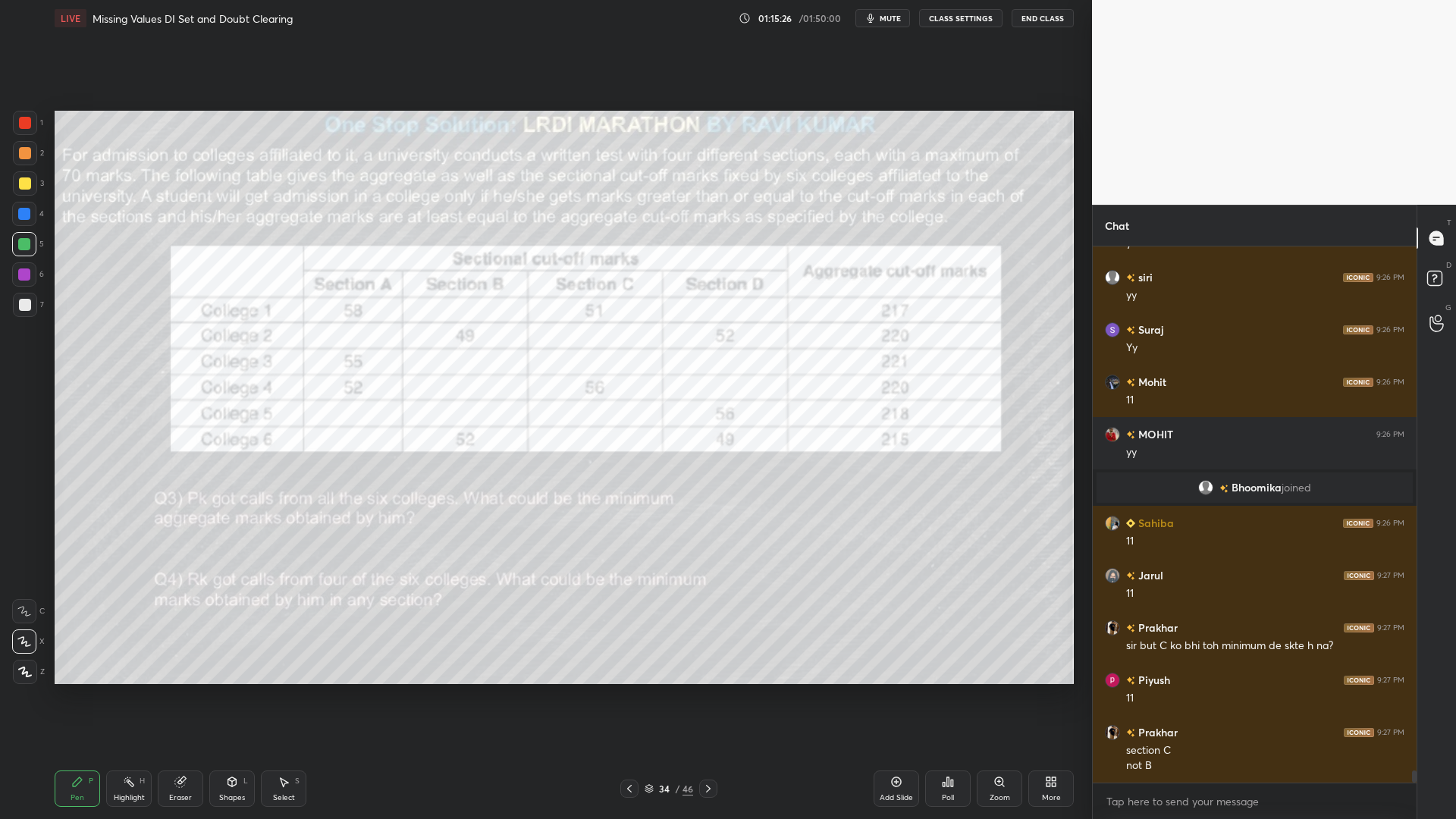
click at [19, 270] on div at bounding box center [24, 275] width 12 height 12
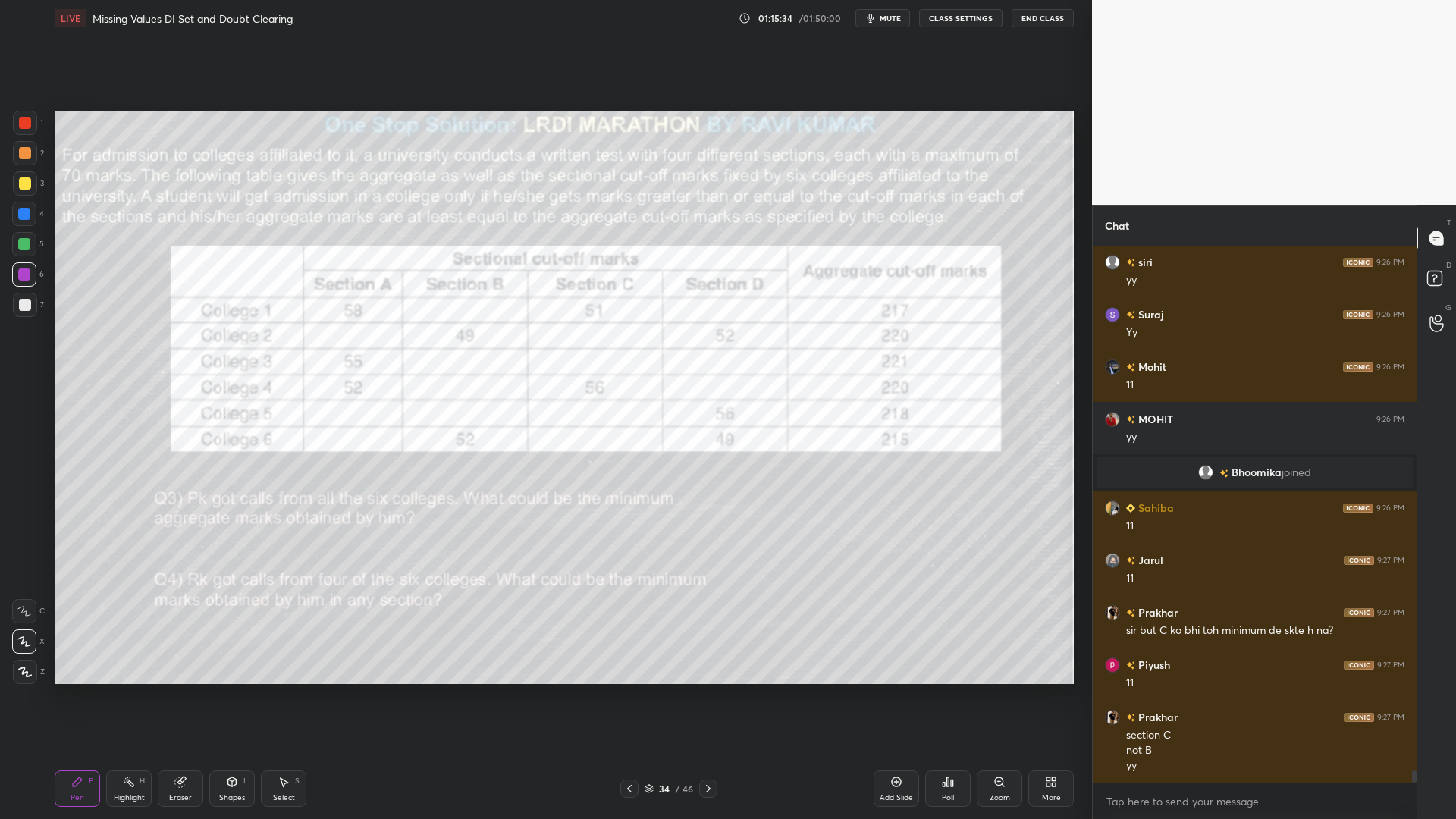
click at [183, 697] on icon at bounding box center [180, 783] width 10 height 10
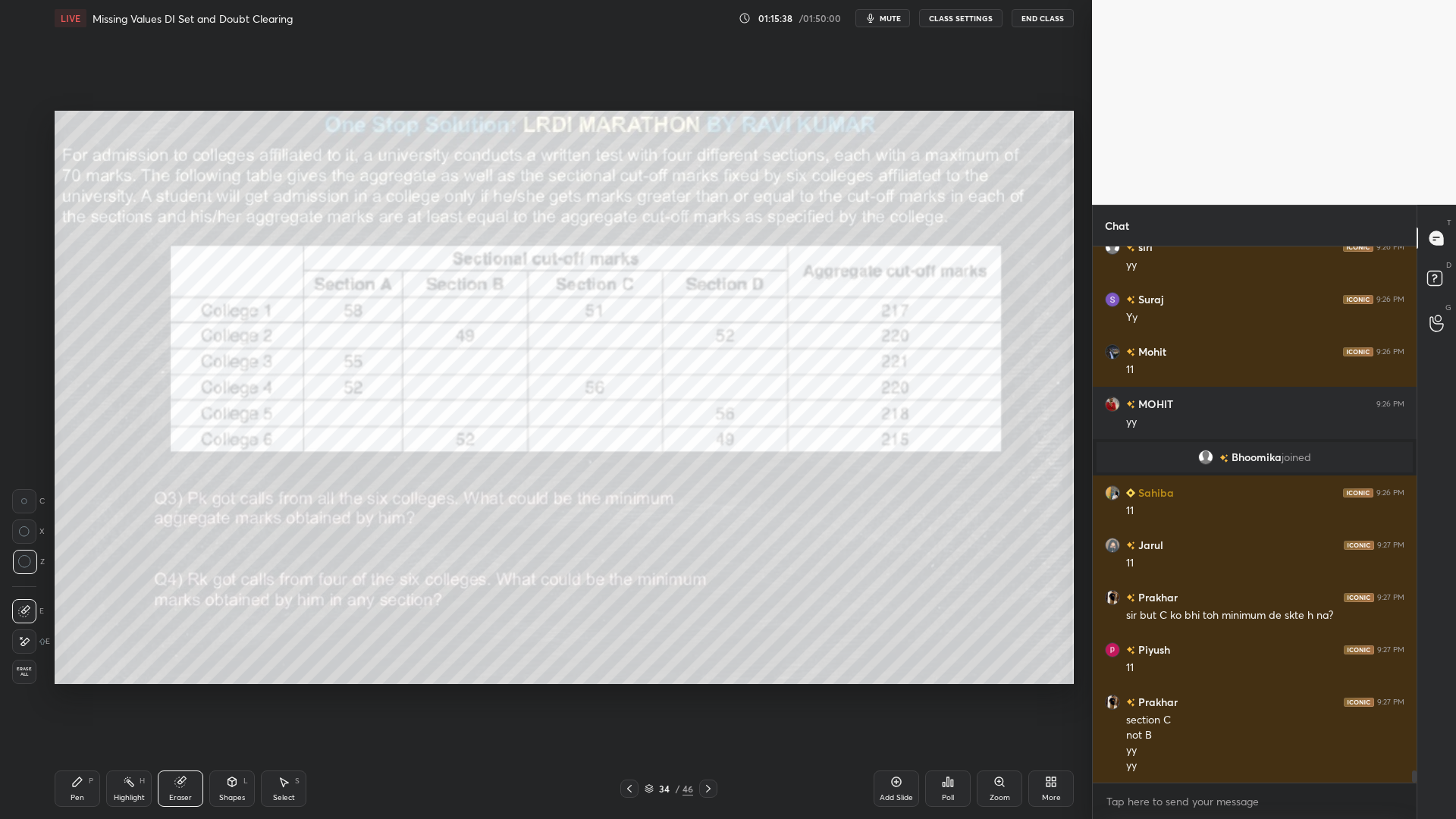
click at [72, 697] on div "Pen P" at bounding box center [78, 789] width 46 height 37
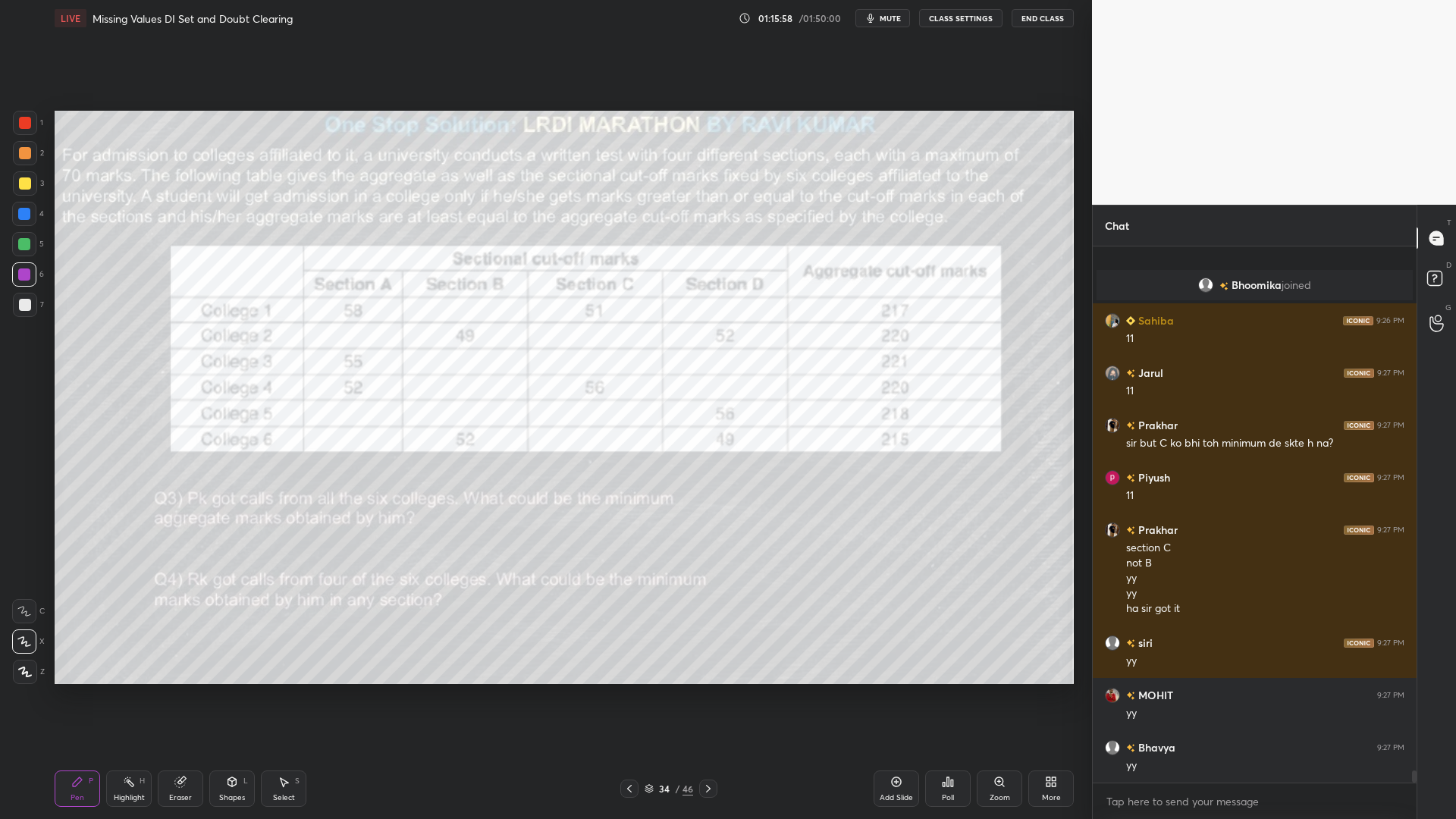
scroll to position [23847, 0]
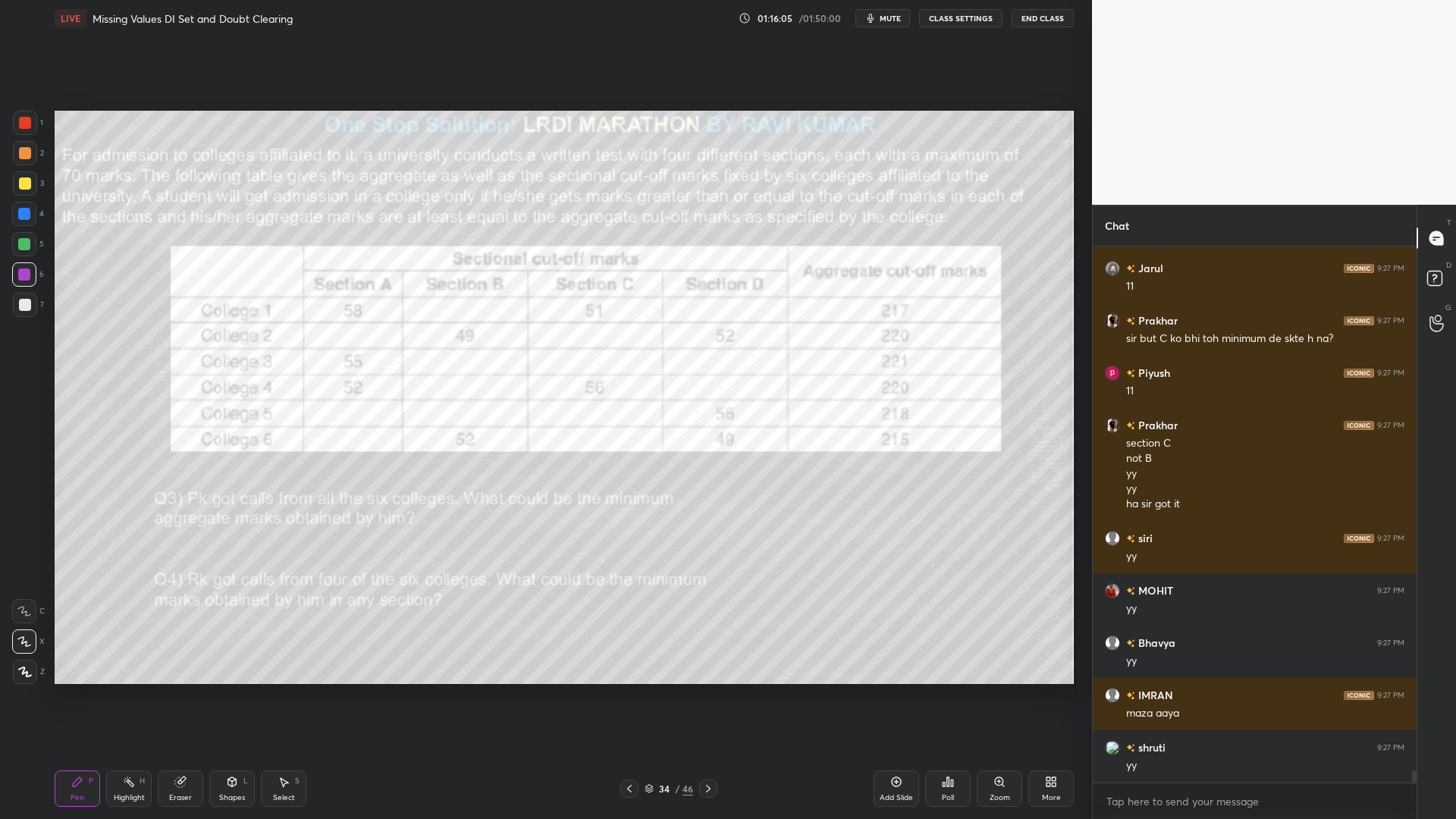
click at [631, 697] on icon at bounding box center [630, 789] width 12 height 12
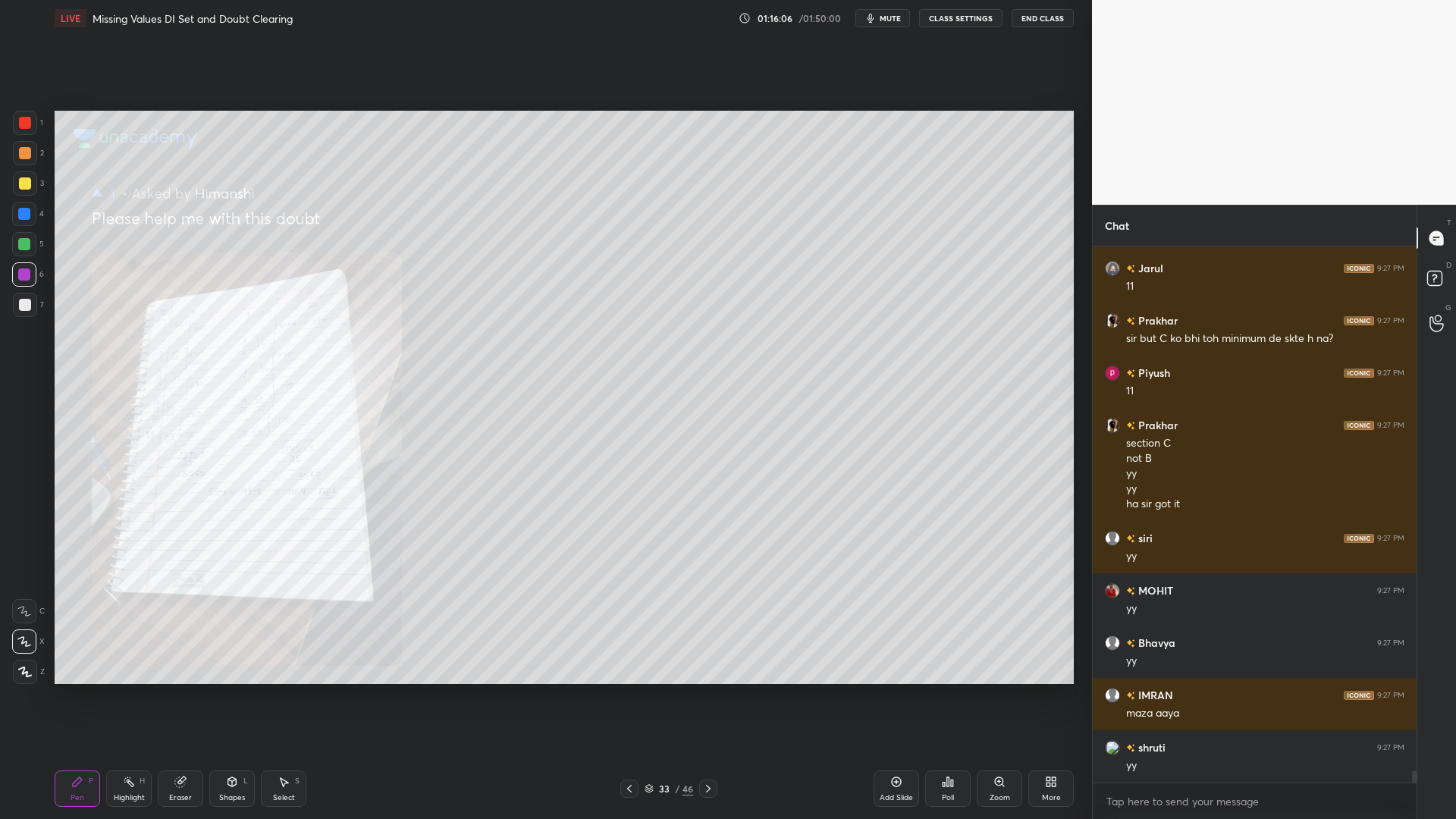
click at [628, 697] on icon at bounding box center [630, 789] width 12 height 12
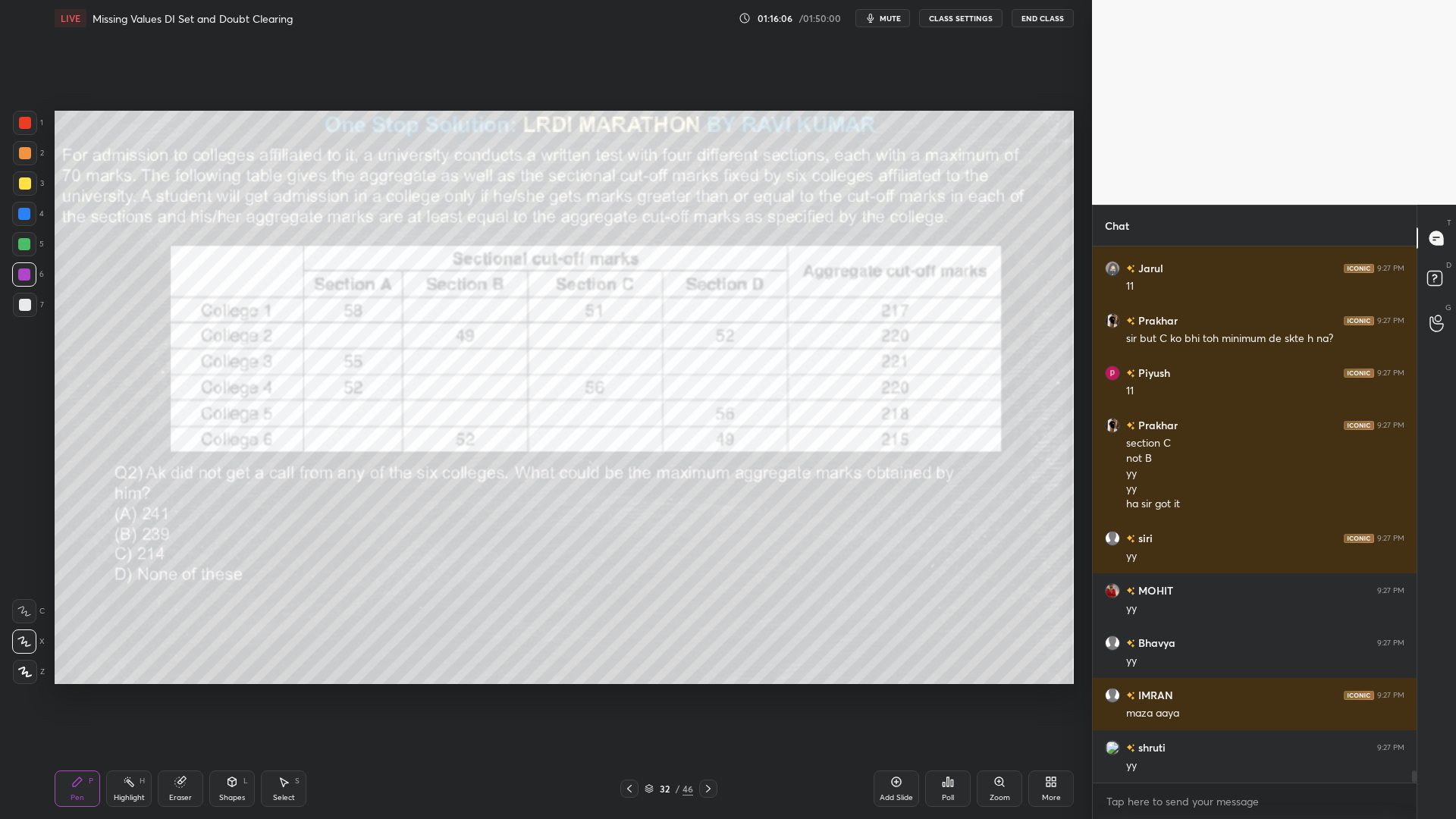
scroll to position [23912, 0]
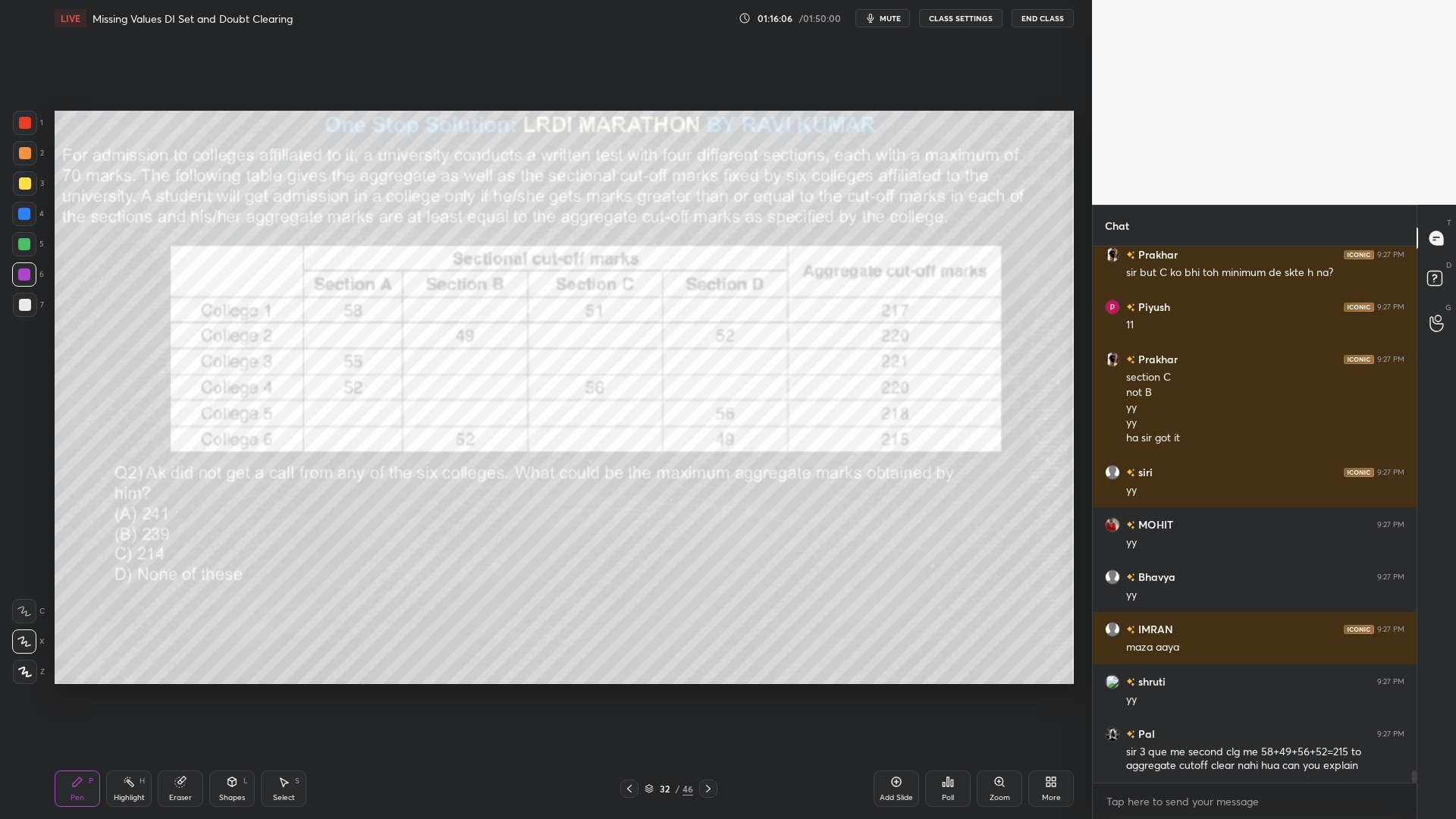
click at [633, 697] on icon at bounding box center [630, 789] width 12 height 12
click at [706, 697] on icon at bounding box center [708, 789] width 12 height 12
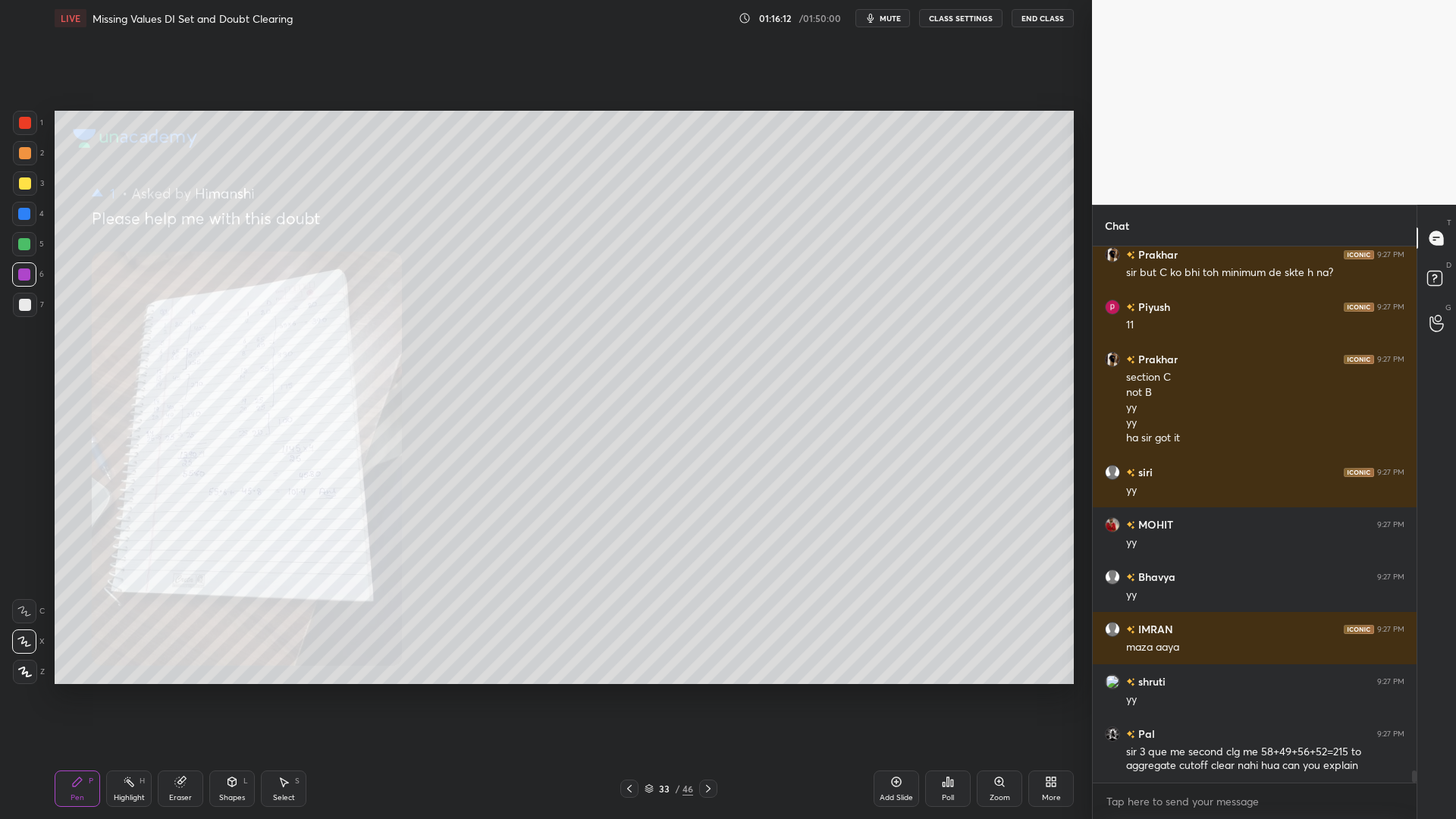
click at [706, 697] on icon at bounding box center [708, 789] width 12 height 12
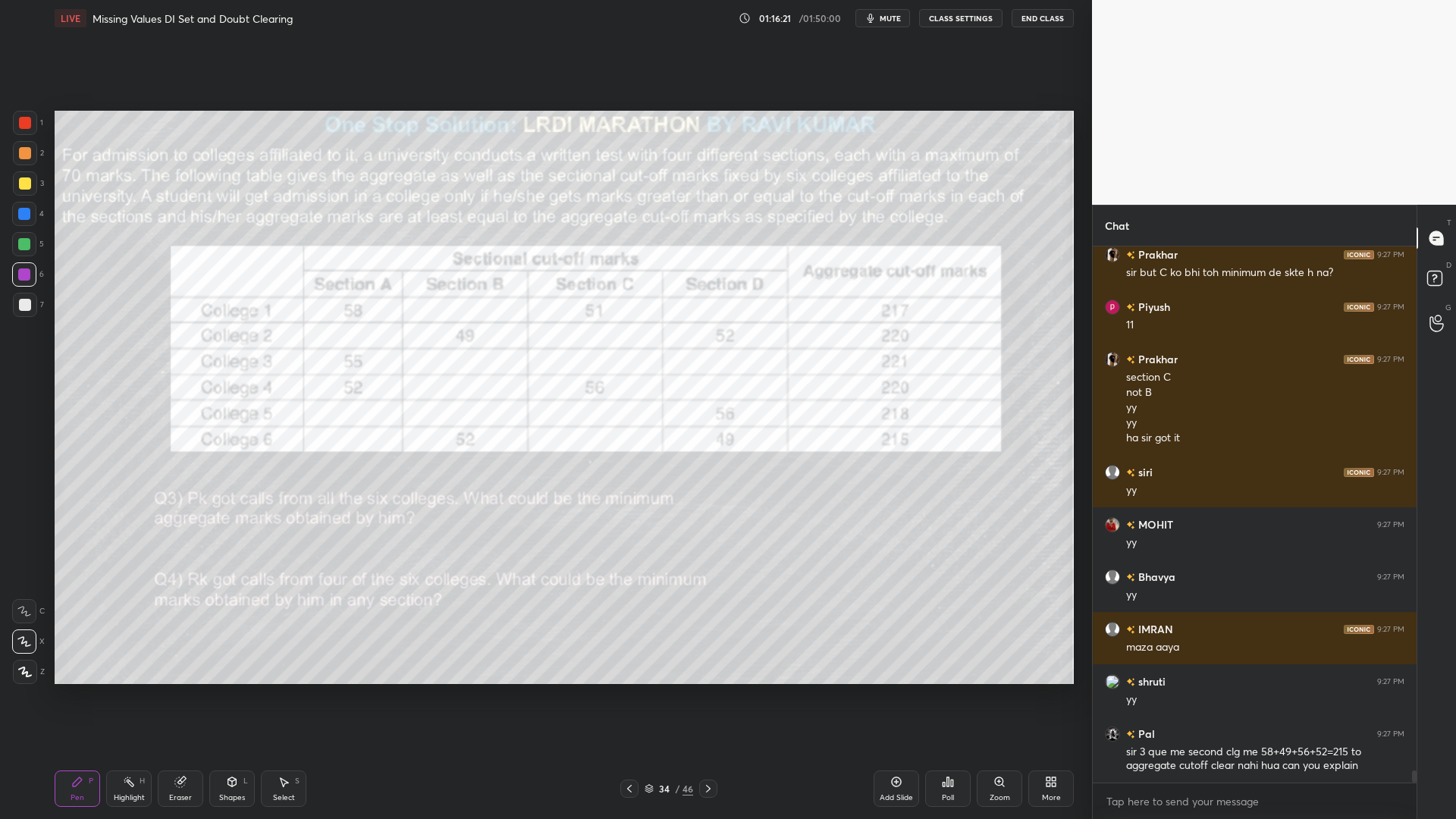
click at [187, 697] on div "Eraser" at bounding box center [181, 789] width 46 height 37
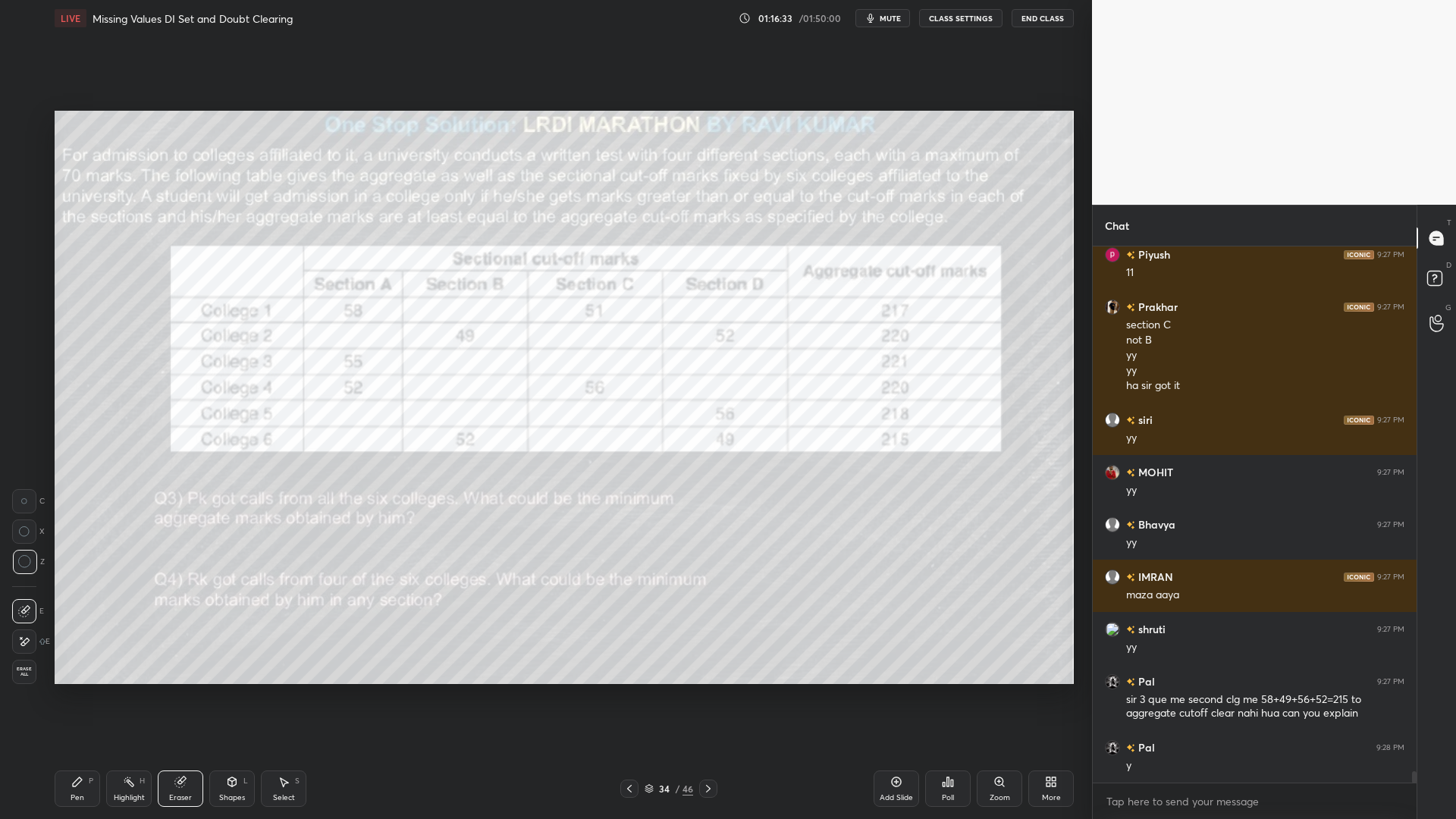
click at [88, 697] on div "Pen P" at bounding box center [78, 789] width 46 height 37
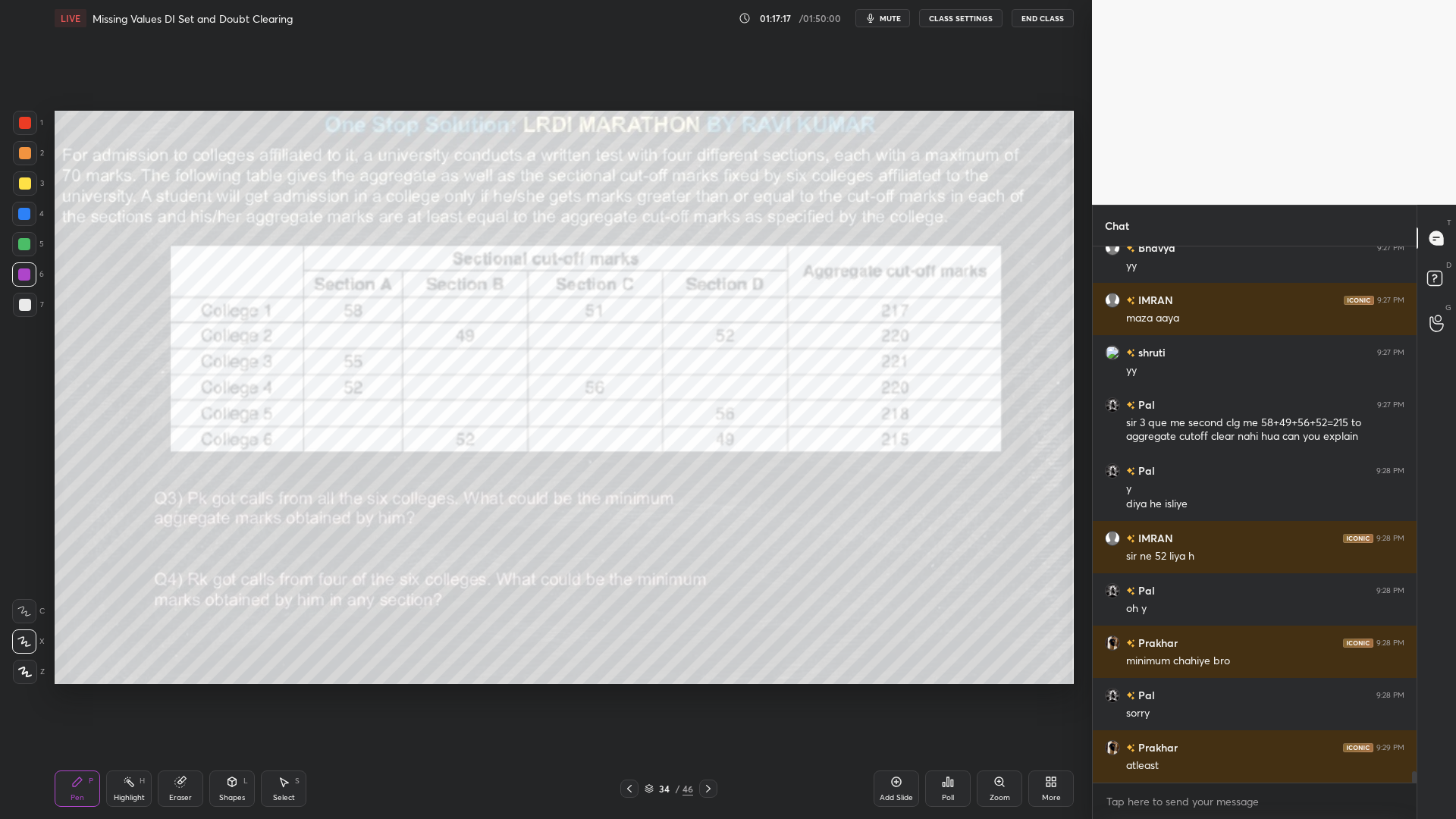
scroll to position [24294, 0]
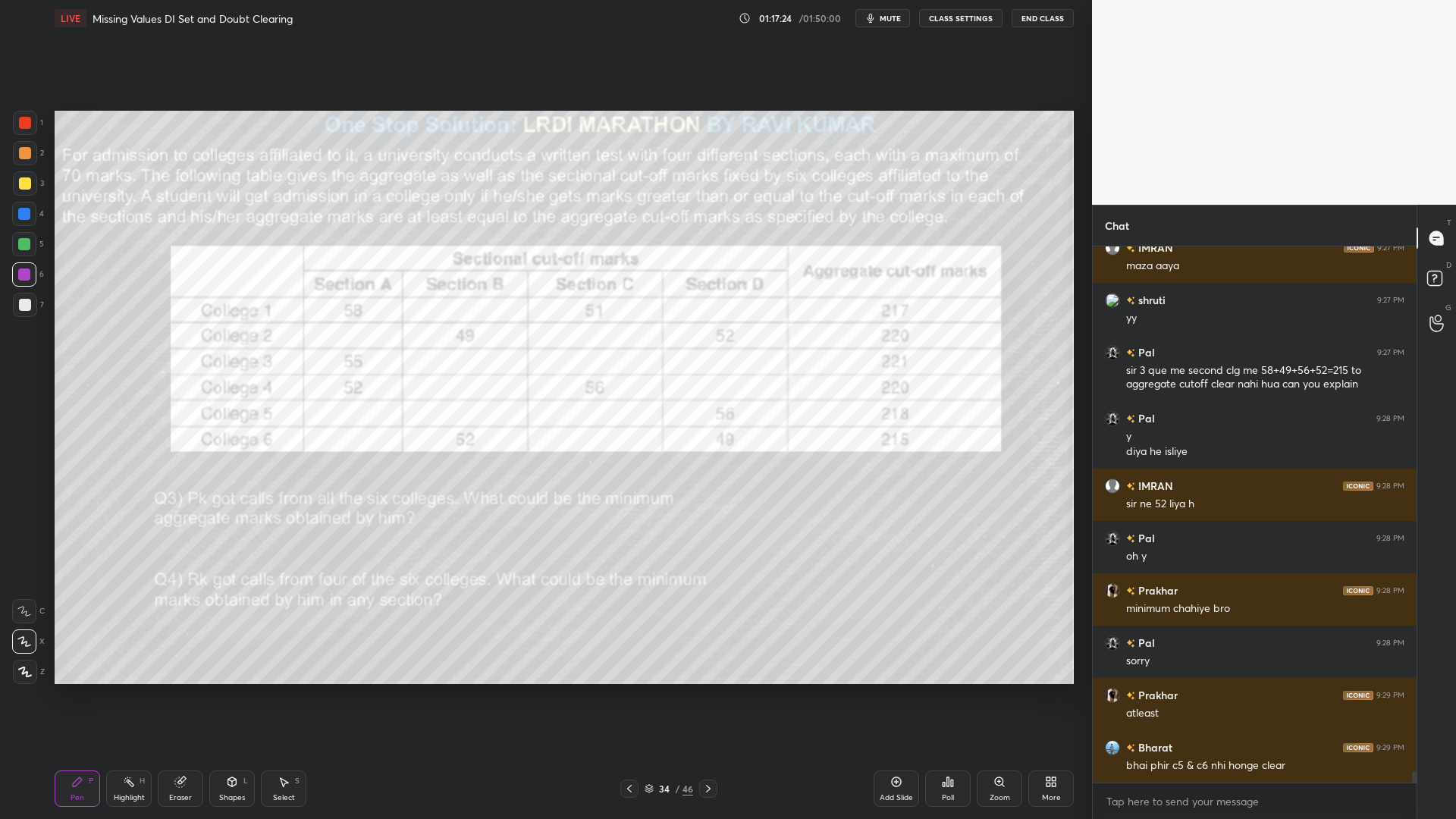
click at [184, 697] on icon at bounding box center [180, 782] width 12 height 12
click at [66, 697] on div "Pen P" at bounding box center [78, 789] width 46 height 37
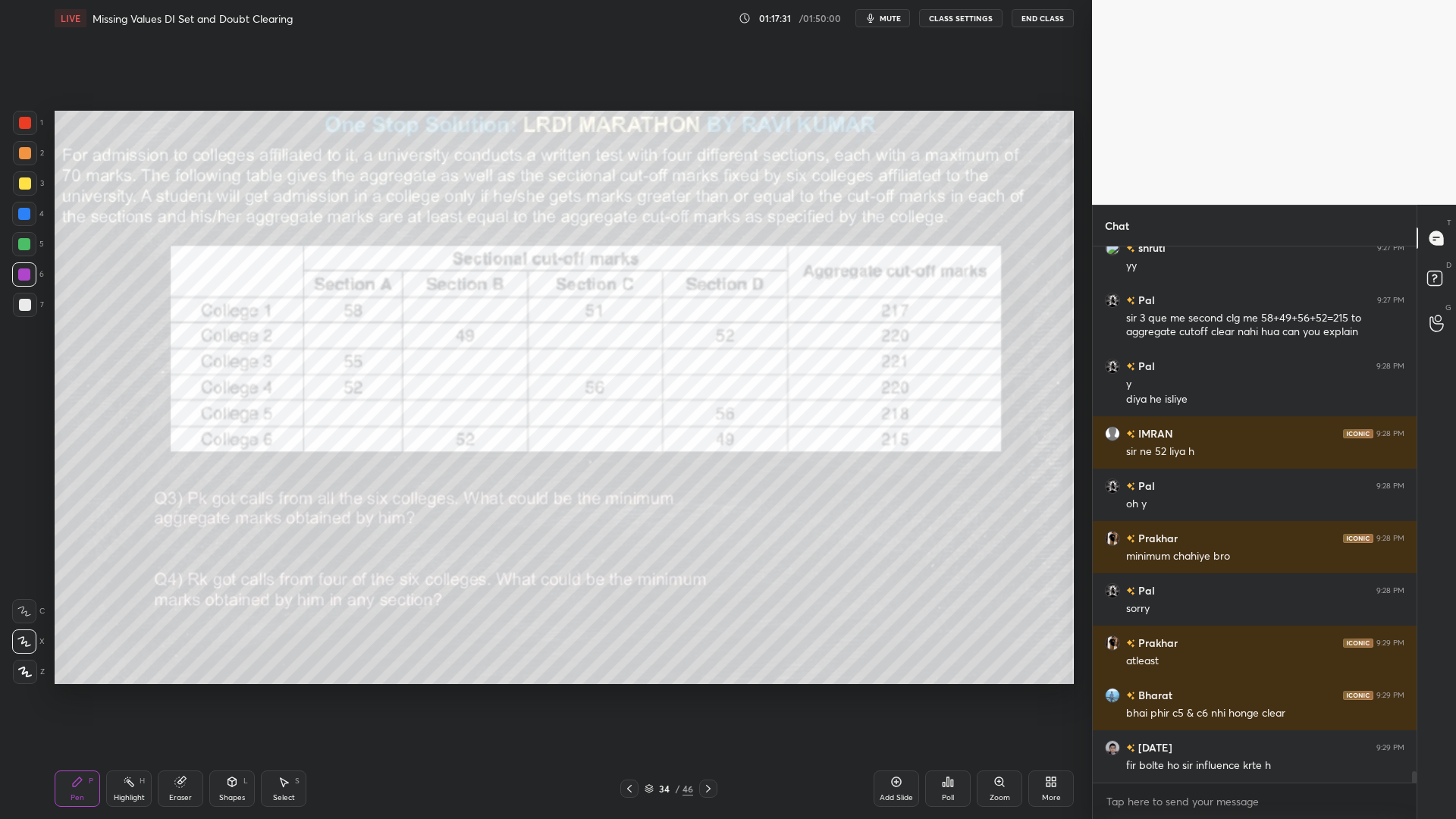
click at [704, 697] on icon at bounding box center [708, 789] width 12 height 12
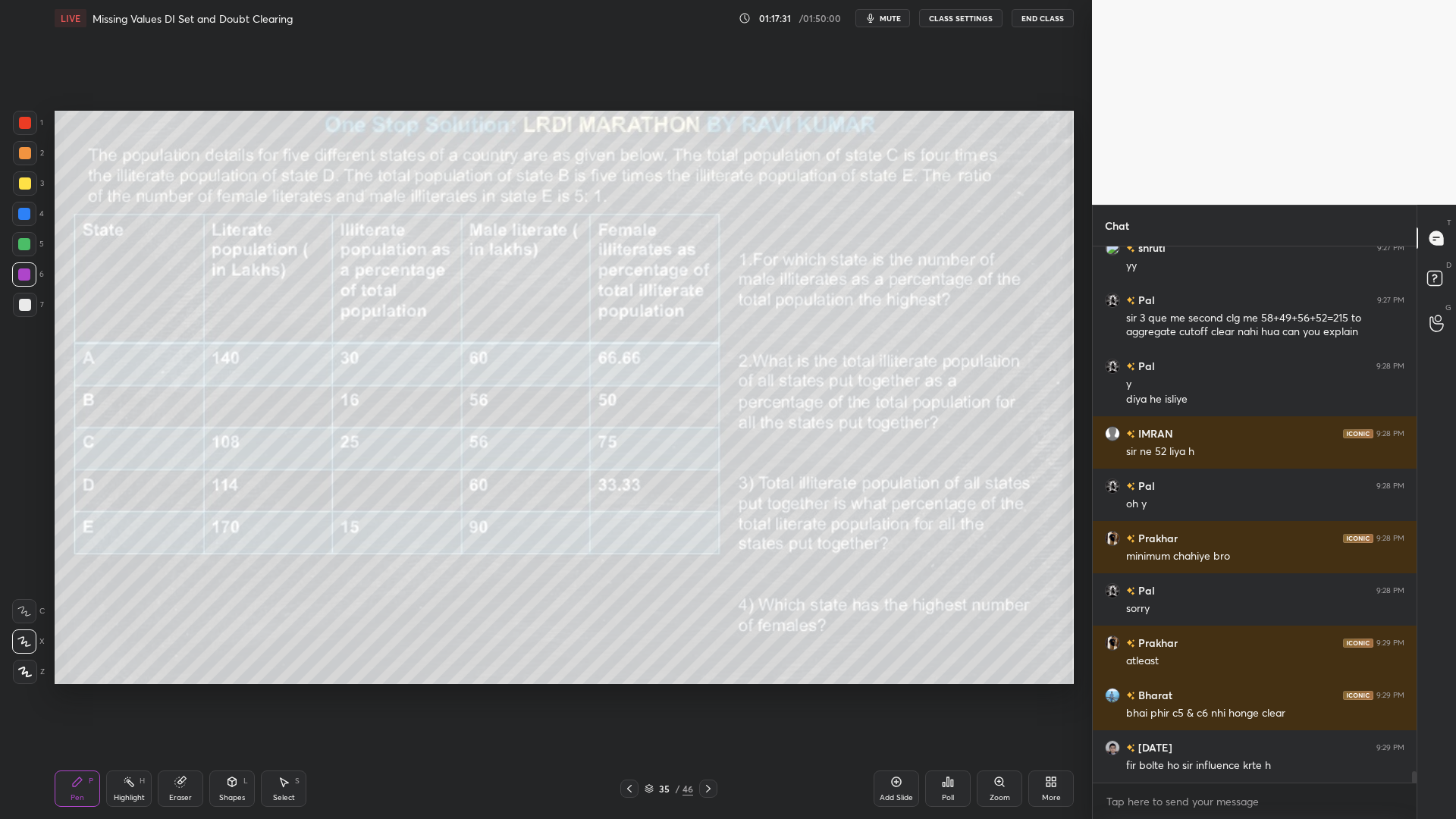
click at [701, 697] on div at bounding box center [708, 789] width 18 height 18
click at [630, 697] on icon at bounding box center [630, 789] width 12 height 12
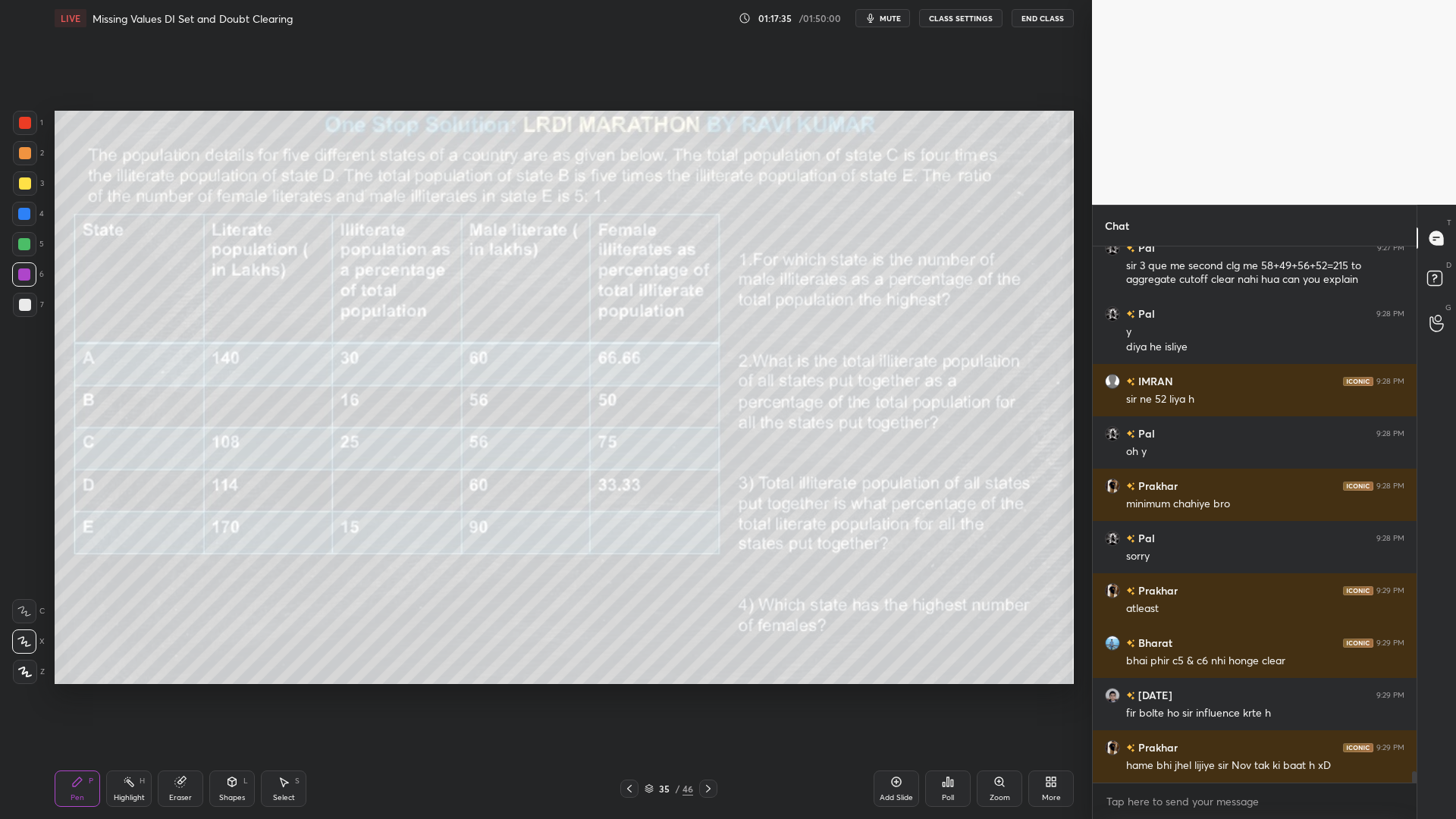
click at [75, 697] on icon at bounding box center [77, 782] width 9 height 9
click at [22, 127] on div at bounding box center [25, 122] width 12 height 12
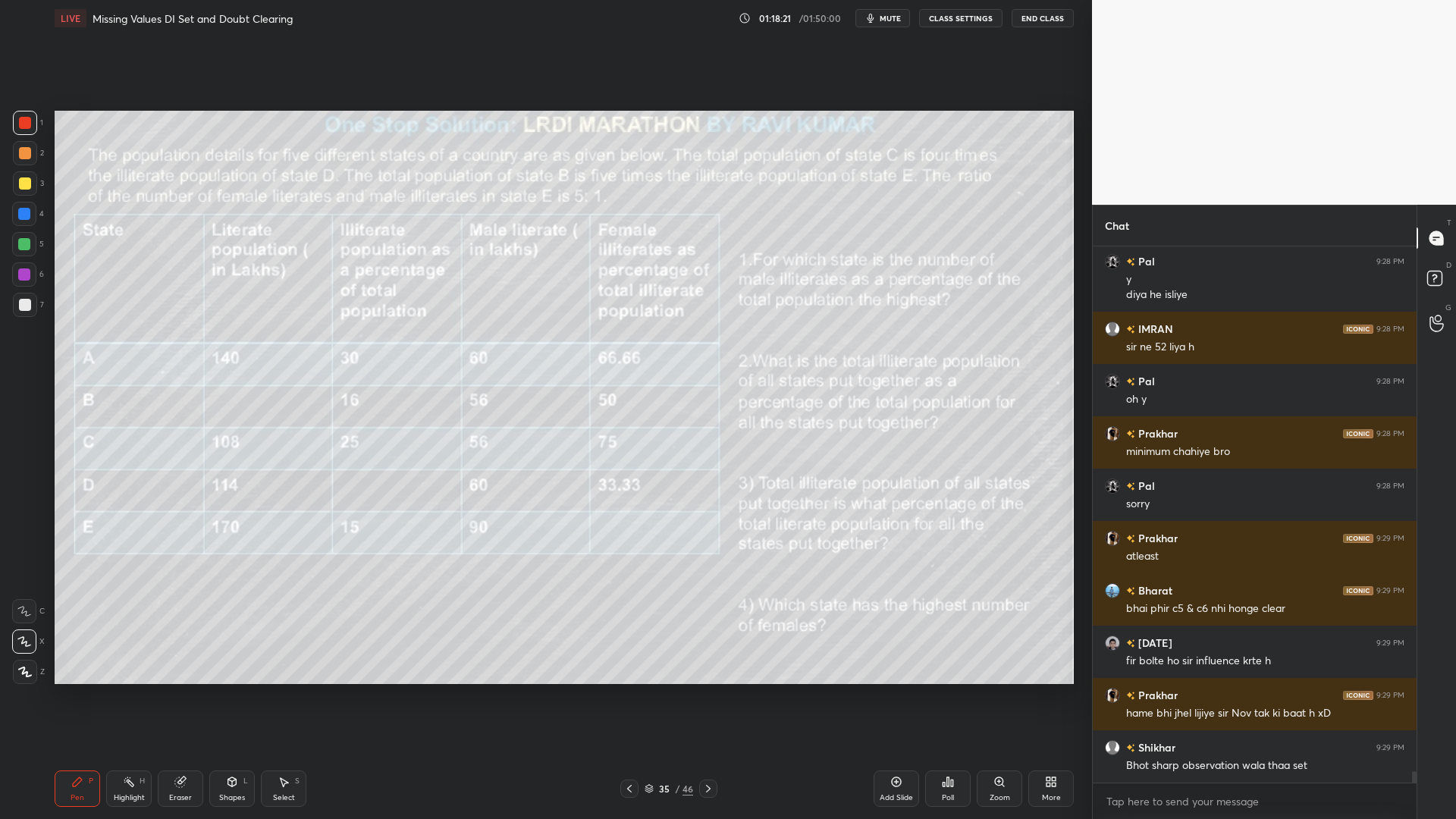
scroll to position [24503, 0]
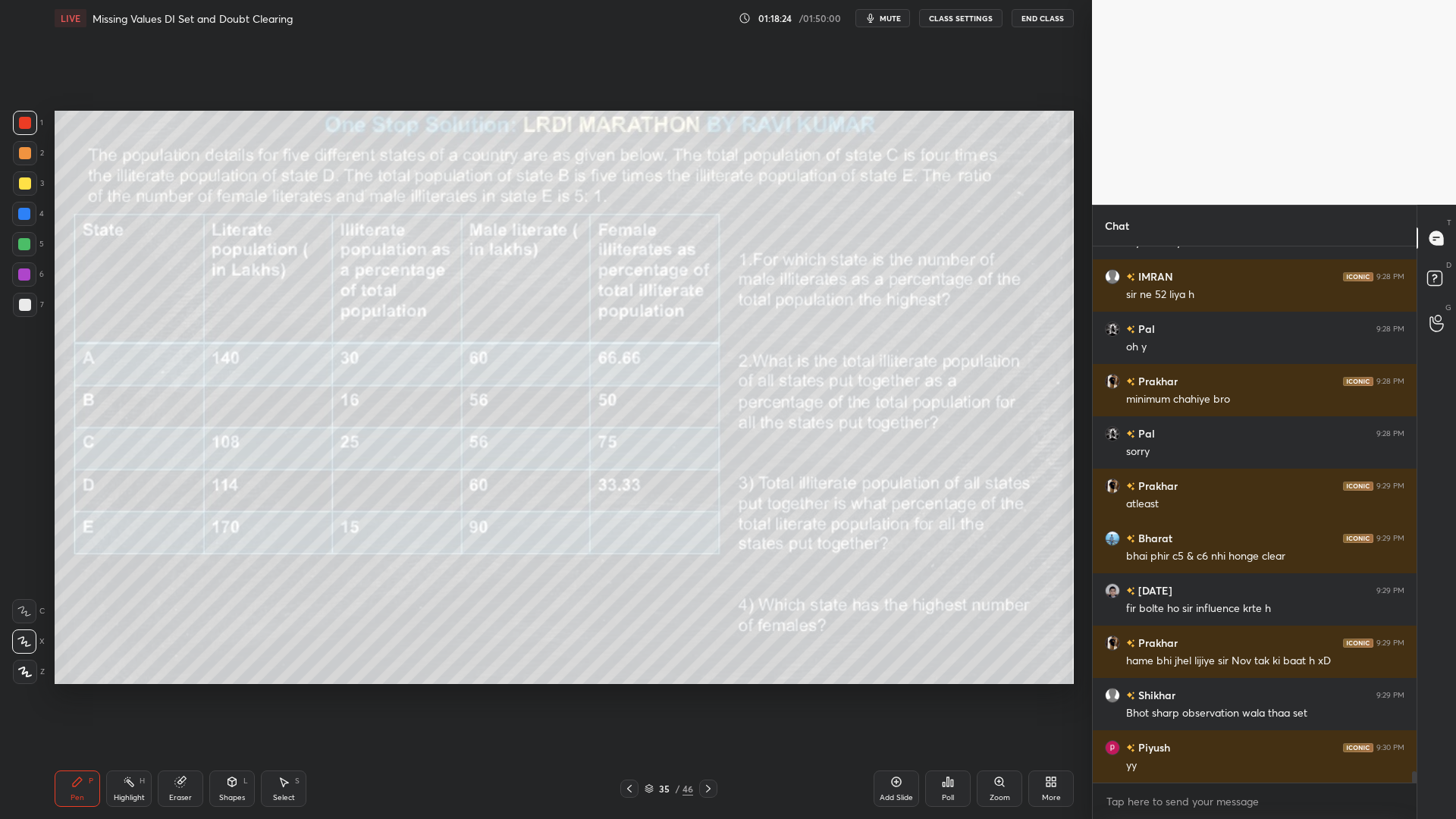
drag, startPoint x: 24, startPoint y: 239, endPoint x: 30, endPoint y: 259, distance: 20.9
click at [24, 239] on div at bounding box center [24, 244] width 12 height 12
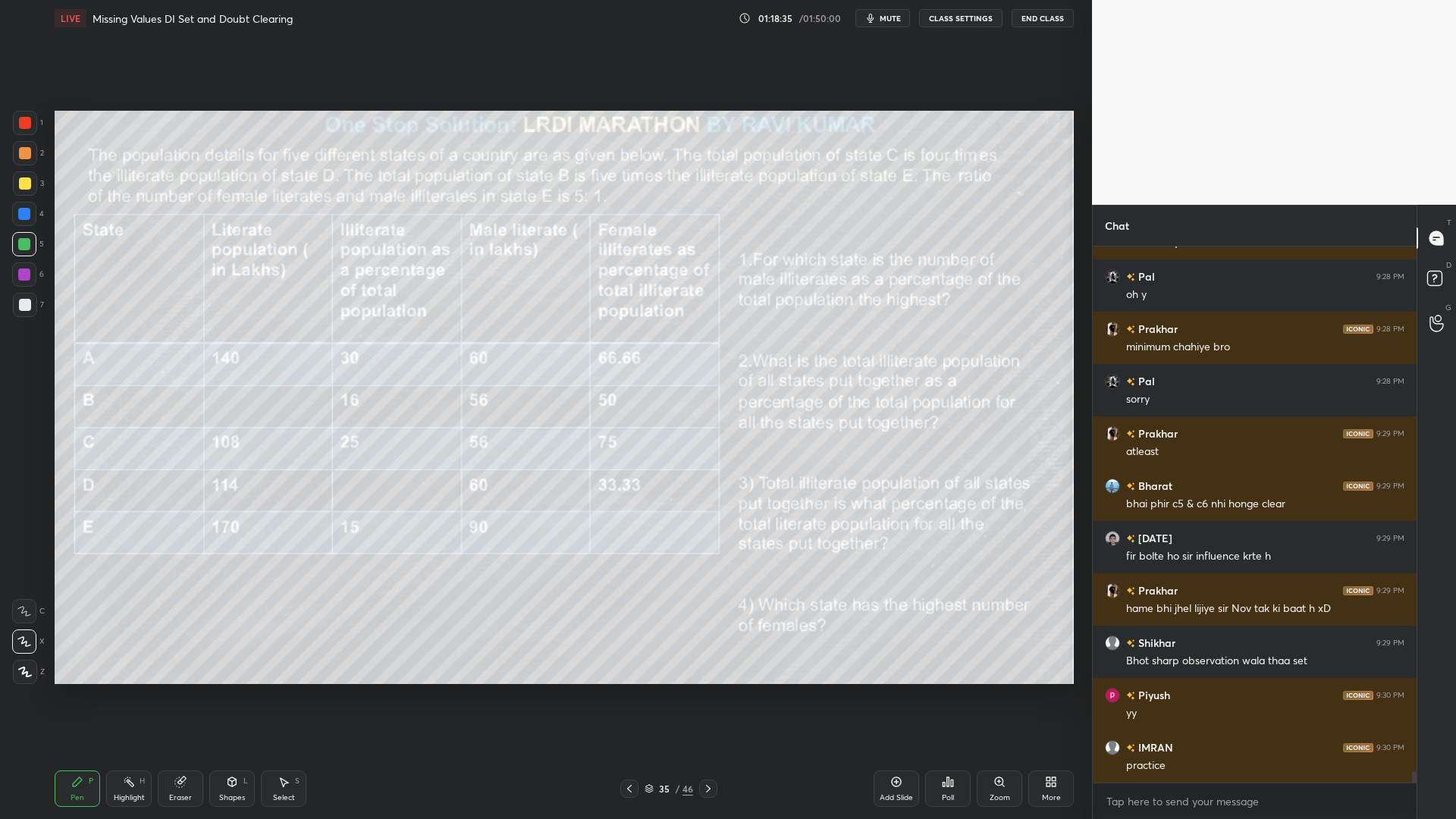
drag, startPoint x: 21, startPoint y: 265, endPoint x: 37, endPoint y: 283, distance: 24.1
click at [21, 267] on div at bounding box center [24, 275] width 24 height 24
type textarea "x"
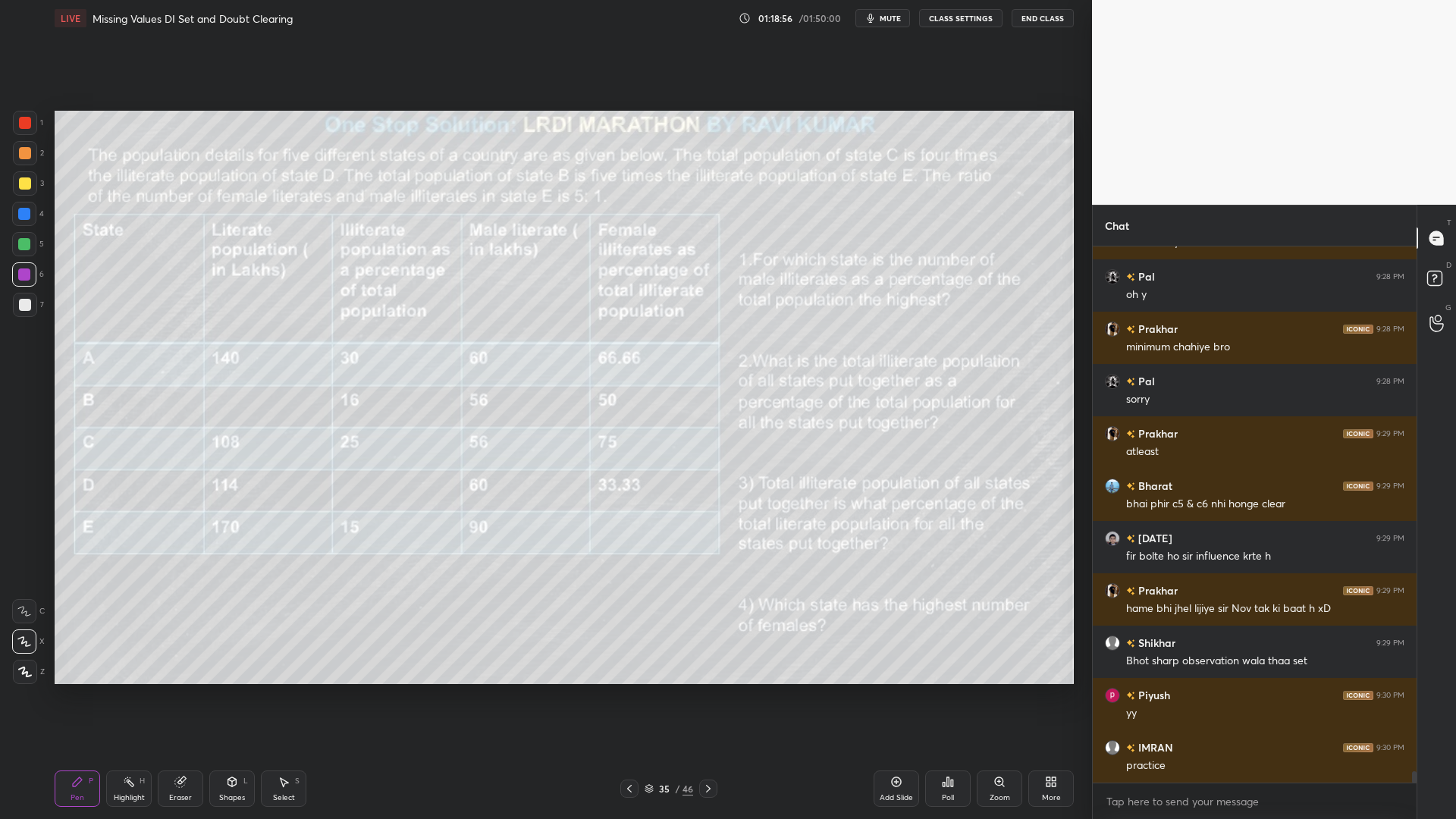
click at [176, 697] on icon at bounding box center [180, 783] width 10 height 10
click at [32, 672] on span "Erase all" at bounding box center [24, 672] width 23 height 11
click at [24, 118] on div at bounding box center [25, 122] width 12 height 12
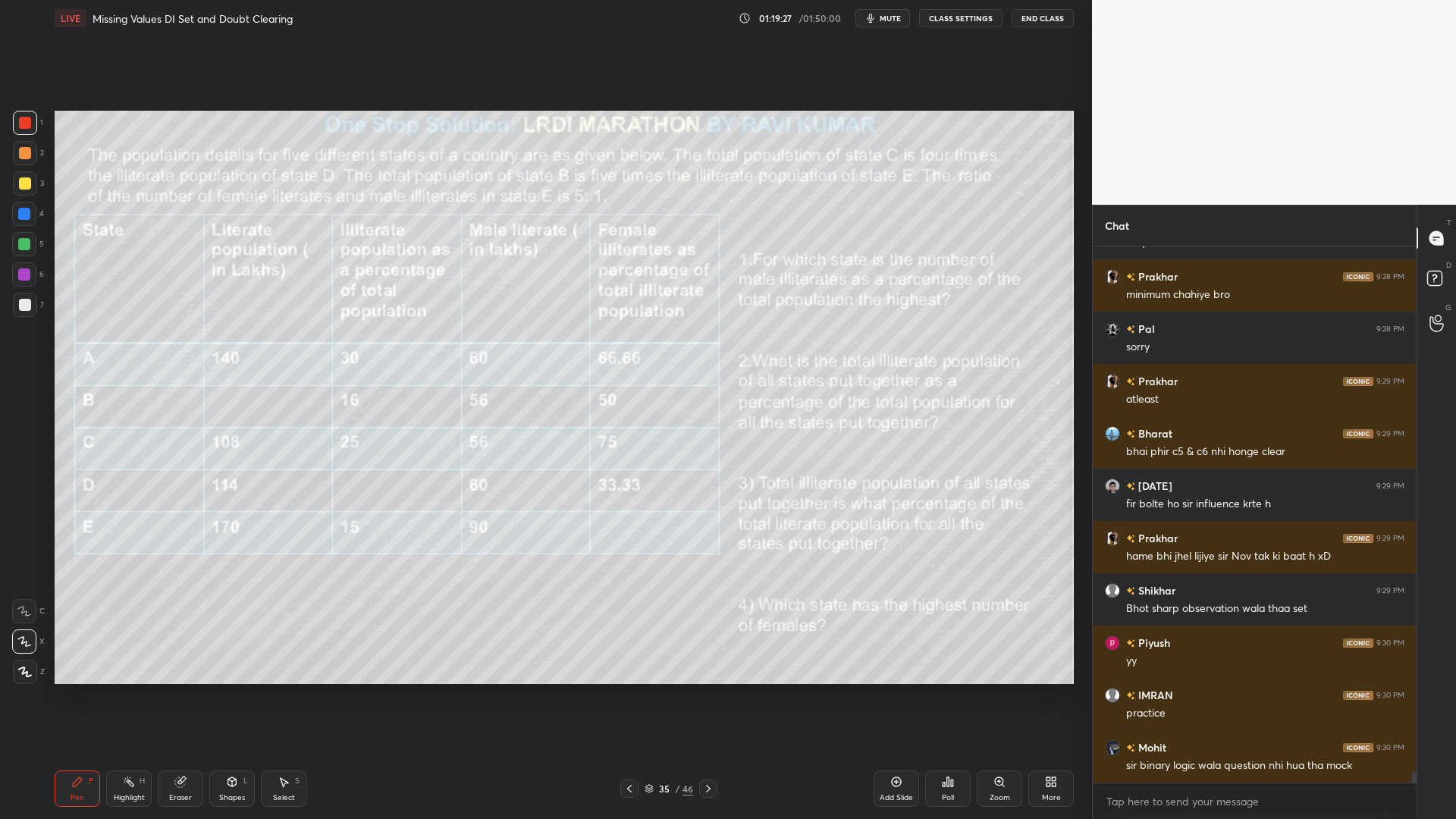
scroll to position [24661, 0]
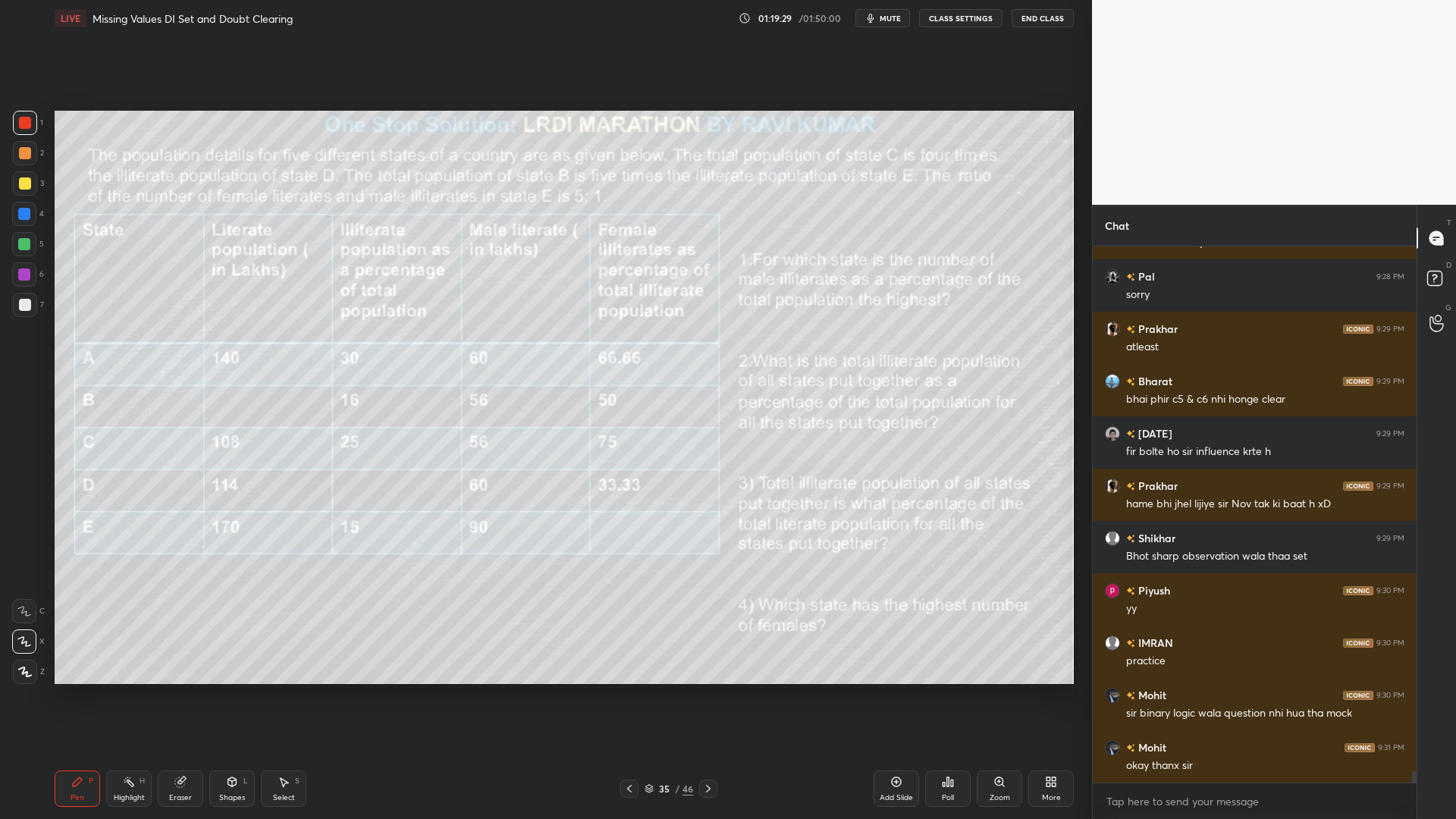
click at [705, 697] on icon at bounding box center [708, 789] width 12 height 12
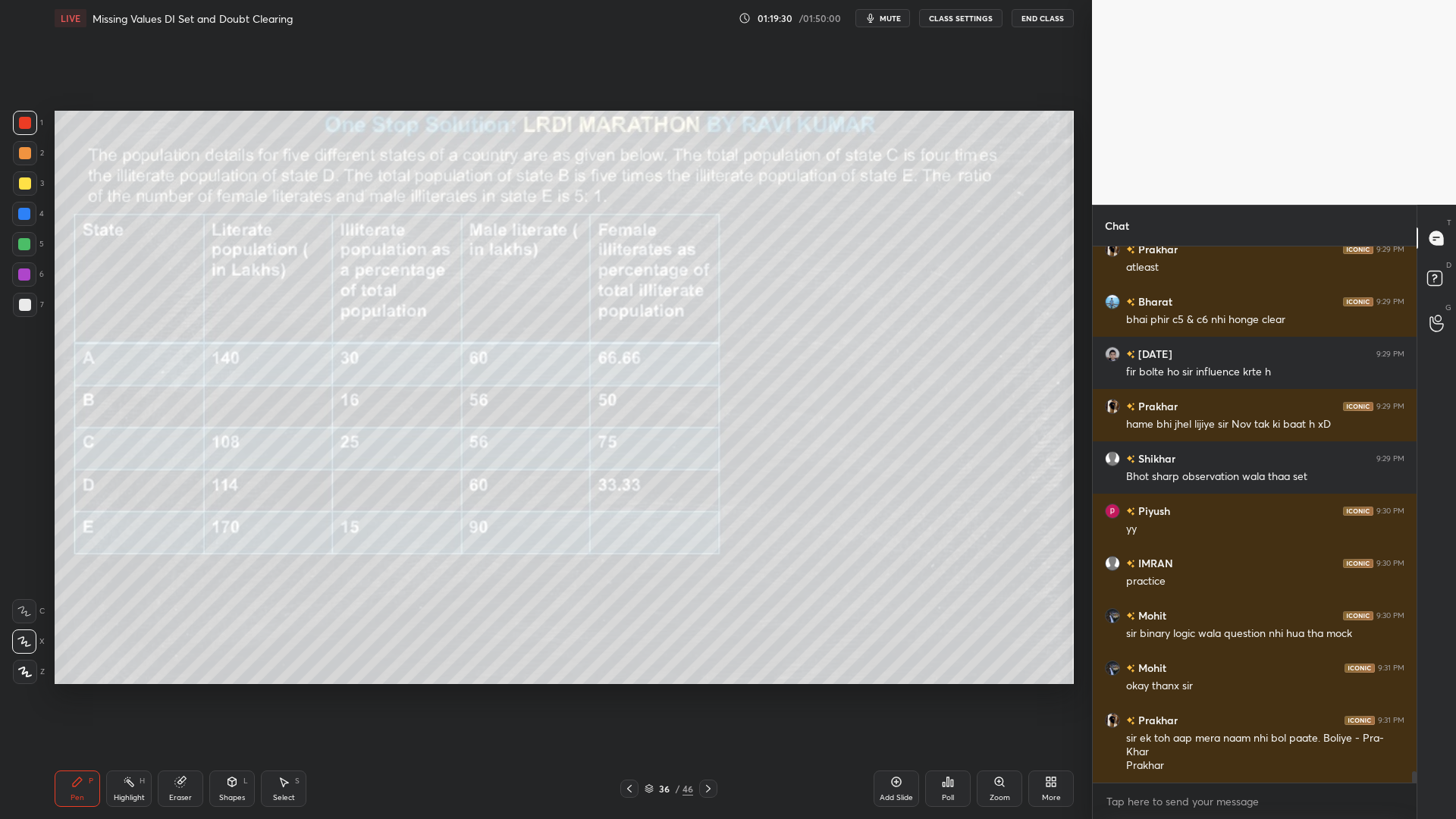
click at [629, 697] on icon at bounding box center [630, 789] width 12 height 12
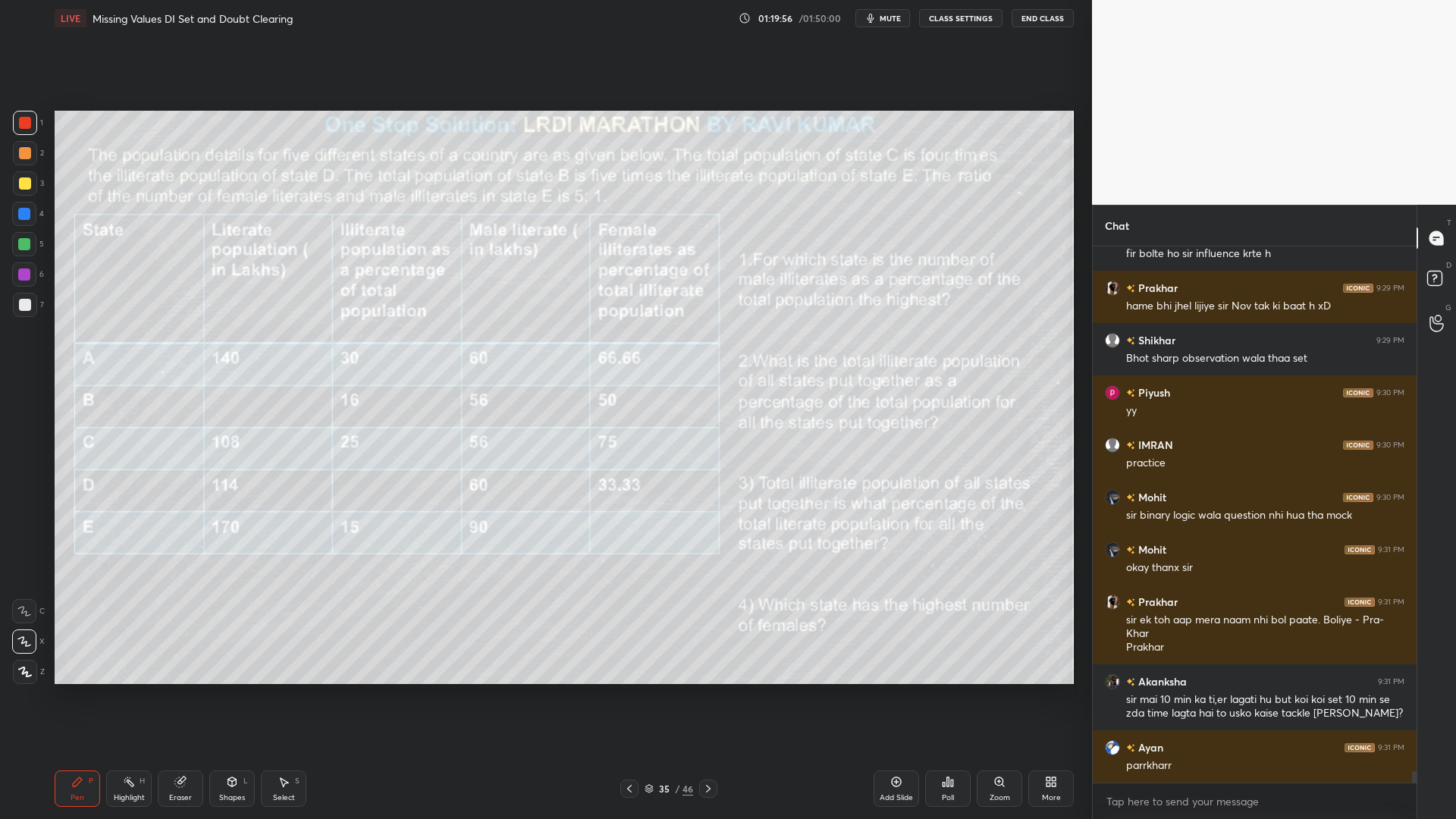
scroll to position [24911, 0]
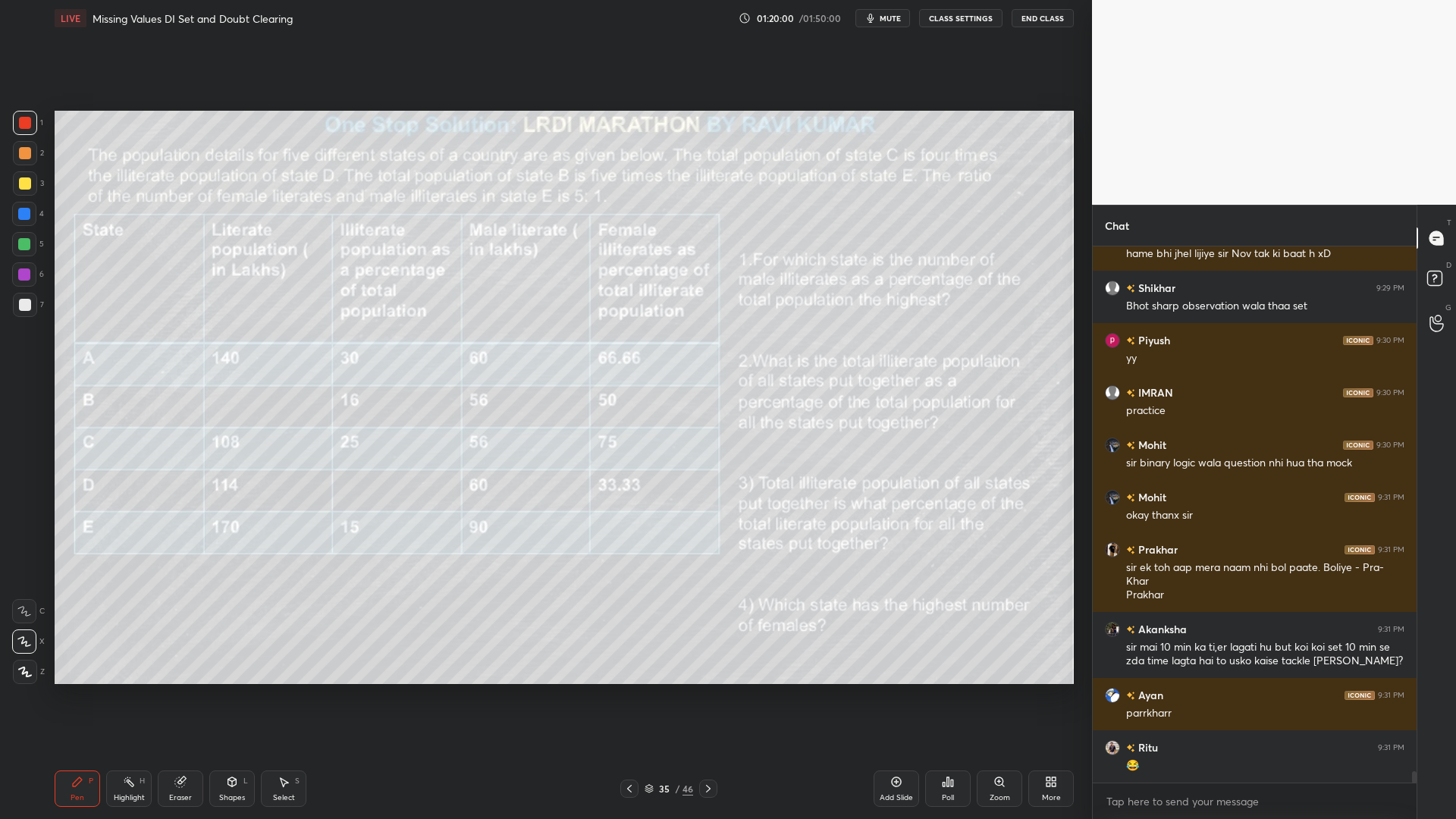
click at [25, 179] on div at bounding box center [25, 183] width 12 height 12
click at [21, 244] on div at bounding box center [24, 244] width 12 height 12
drag, startPoint x: 182, startPoint y: 784, endPoint x: 227, endPoint y: 742, distance: 61.6
click at [180, 697] on icon at bounding box center [180, 783] width 10 height 10
click at [88, 697] on div "Pen P" at bounding box center [78, 789] width 46 height 37
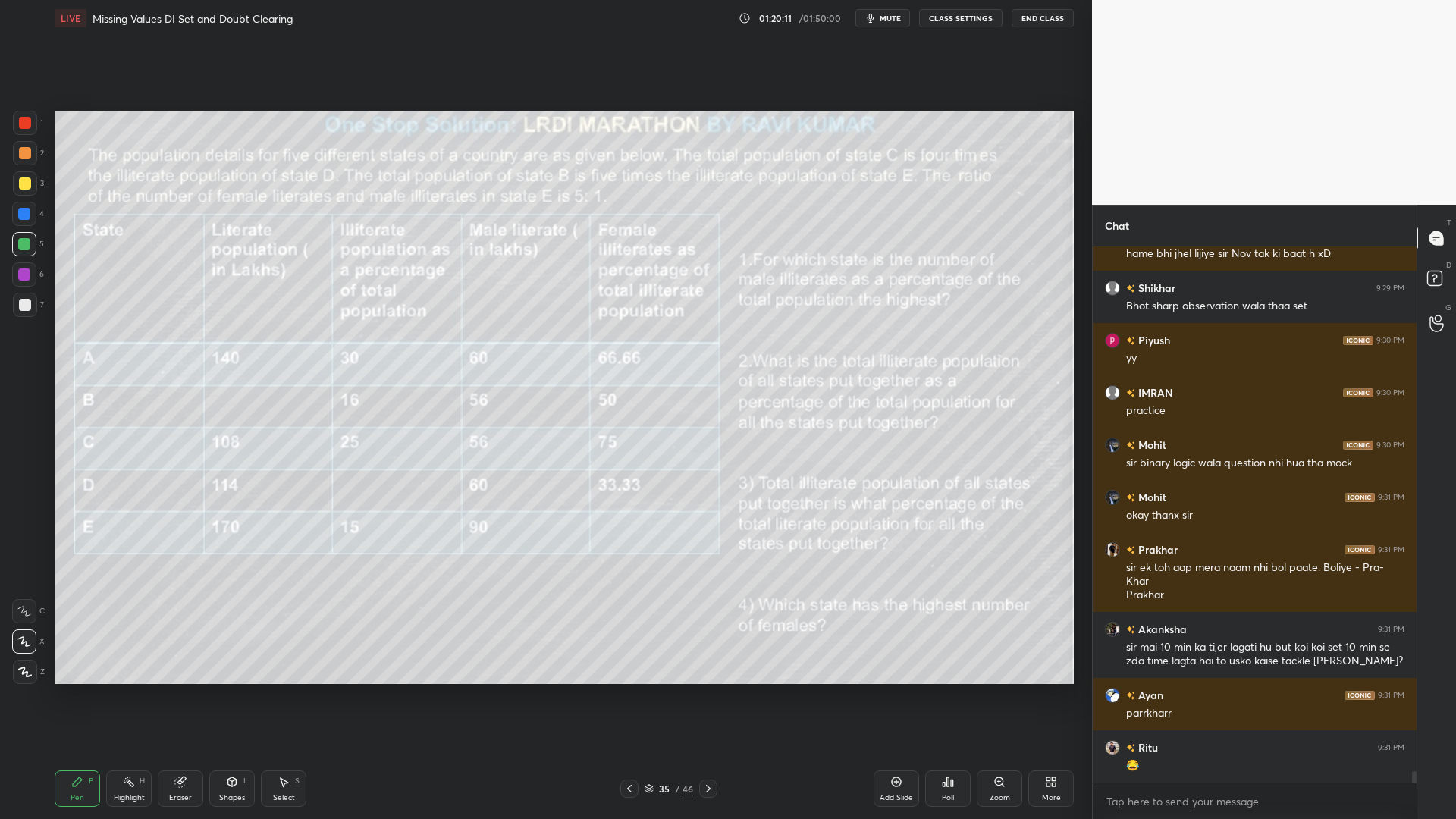
scroll to position [24963, 0]
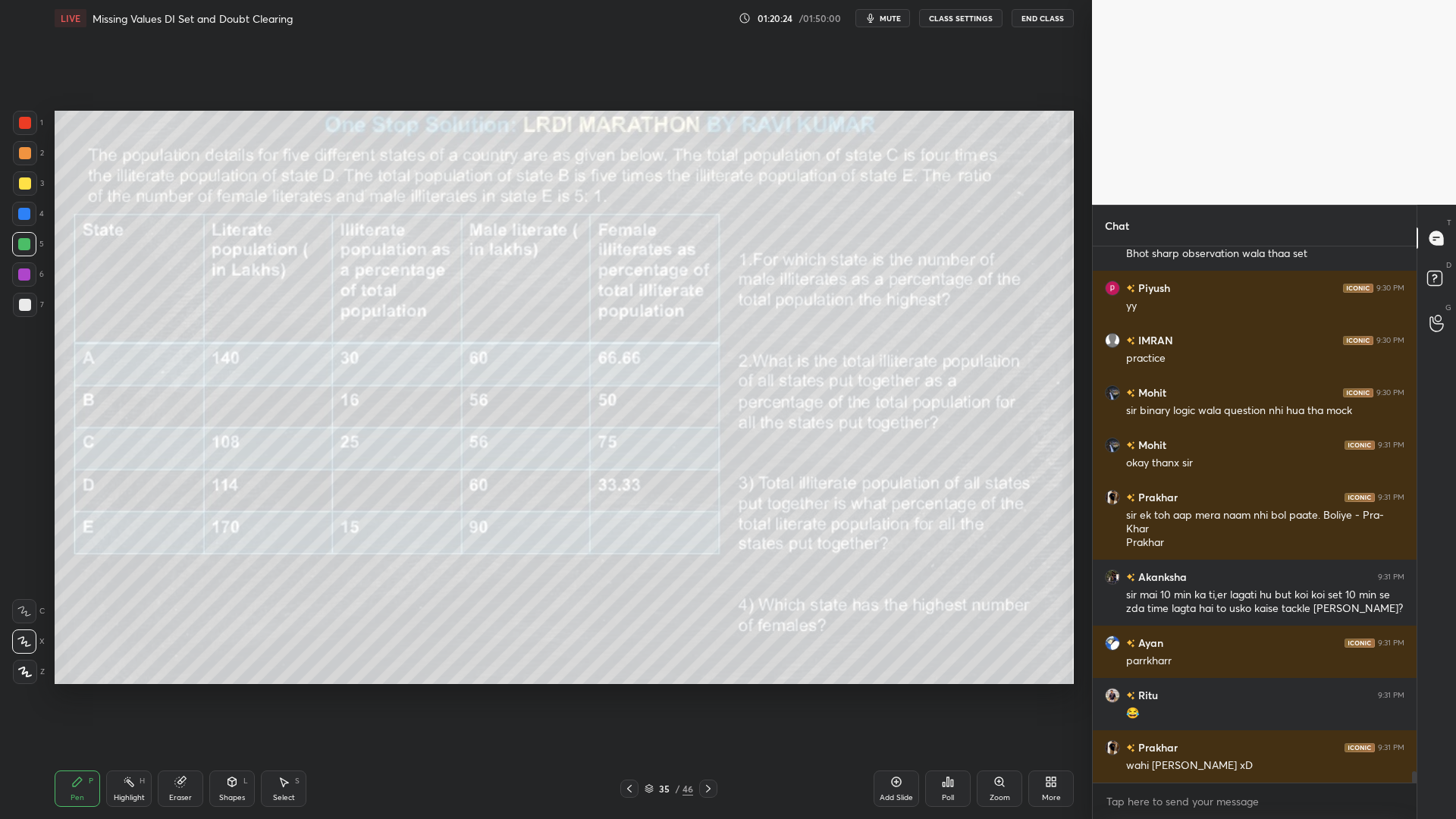
drag, startPoint x: 174, startPoint y: 813, endPoint x: 176, endPoint y: 796, distance: 17.1
click at [174, 697] on div "Pen P Highlight H Eraser Shapes L Select S 35 / 46 Add Slide Poll Zoom More" at bounding box center [564, 788] width 1019 height 61
click at [176, 697] on div "Eraser" at bounding box center [181, 789] width 46 height 37
drag, startPoint x: 79, startPoint y: 778, endPoint x: 120, endPoint y: 779, distance: 41.0
click at [79, 697] on icon at bounding box center [77, 782] width 9 height 9
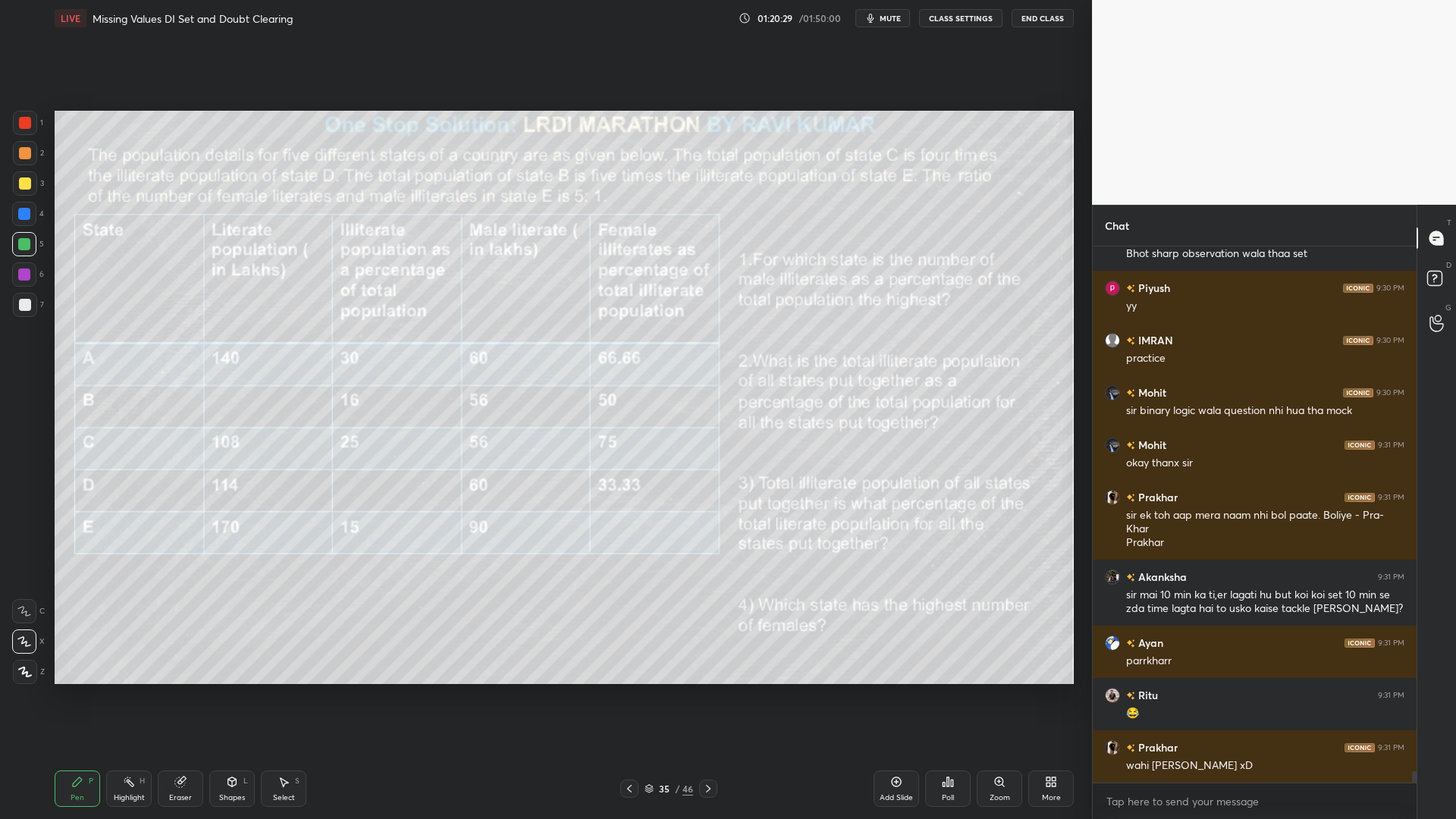
click at [231, 697] on icon at bounding box center [232, 782] width 12 height 12
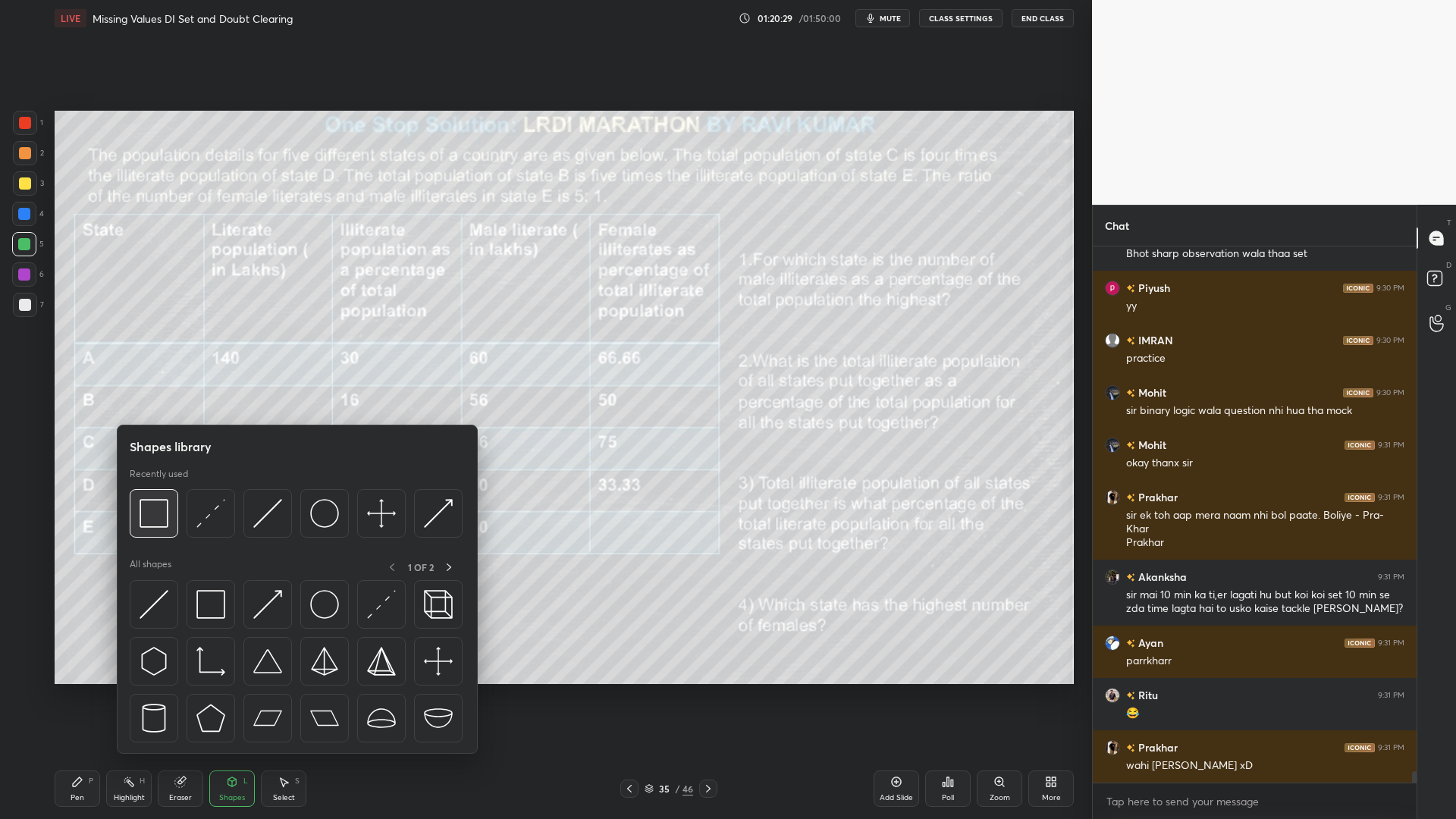
click at [153, 523] on img at bounding box center [153, 513] width 29 height 29
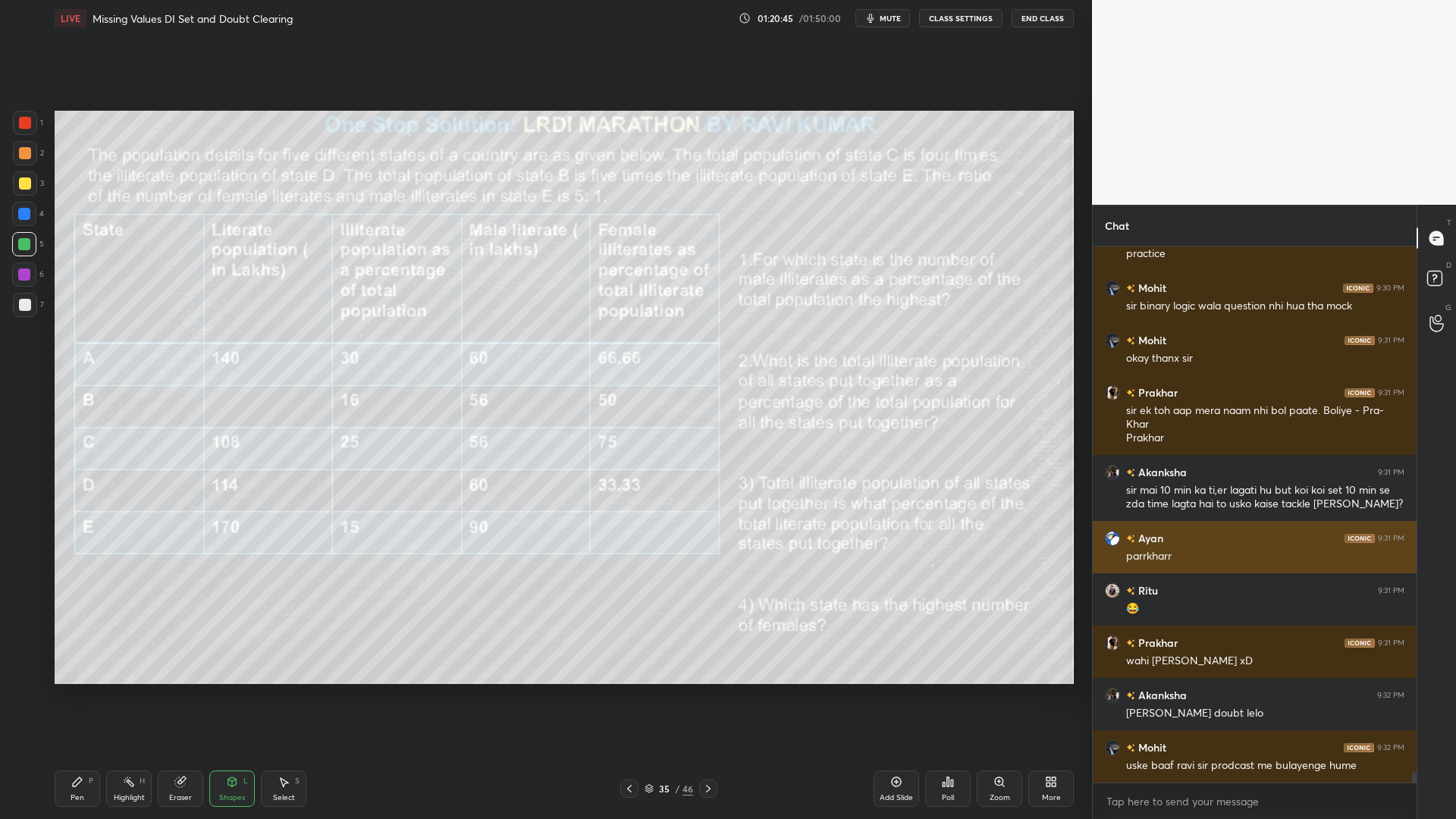
scroll to position [25120, 0]
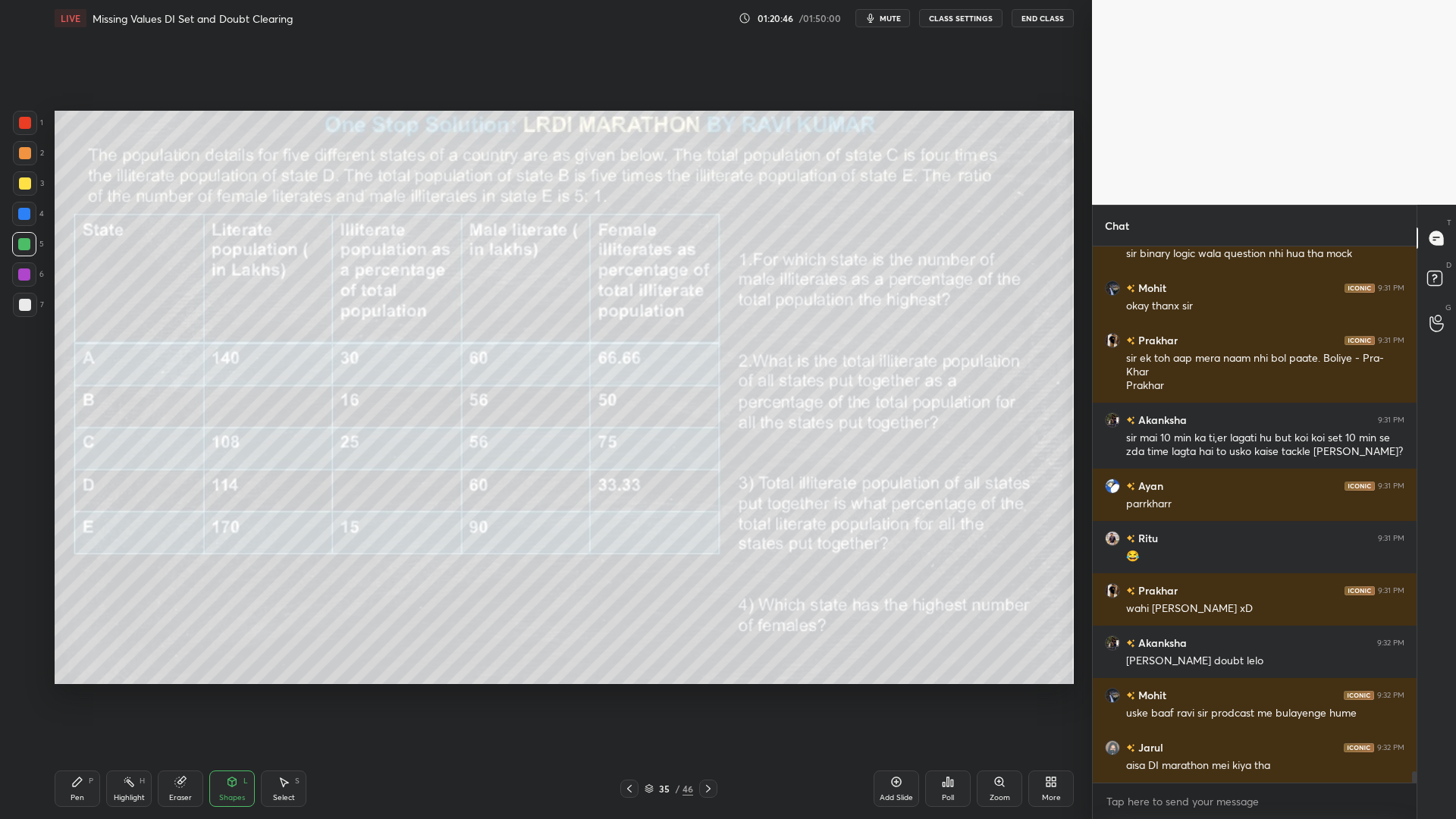
click at [74, 697] on div "Pen P" at bounding box center [78, 789] width 46 height 37
click at [28, 184] on div at bounding box center [25, 183] width 12 height 12
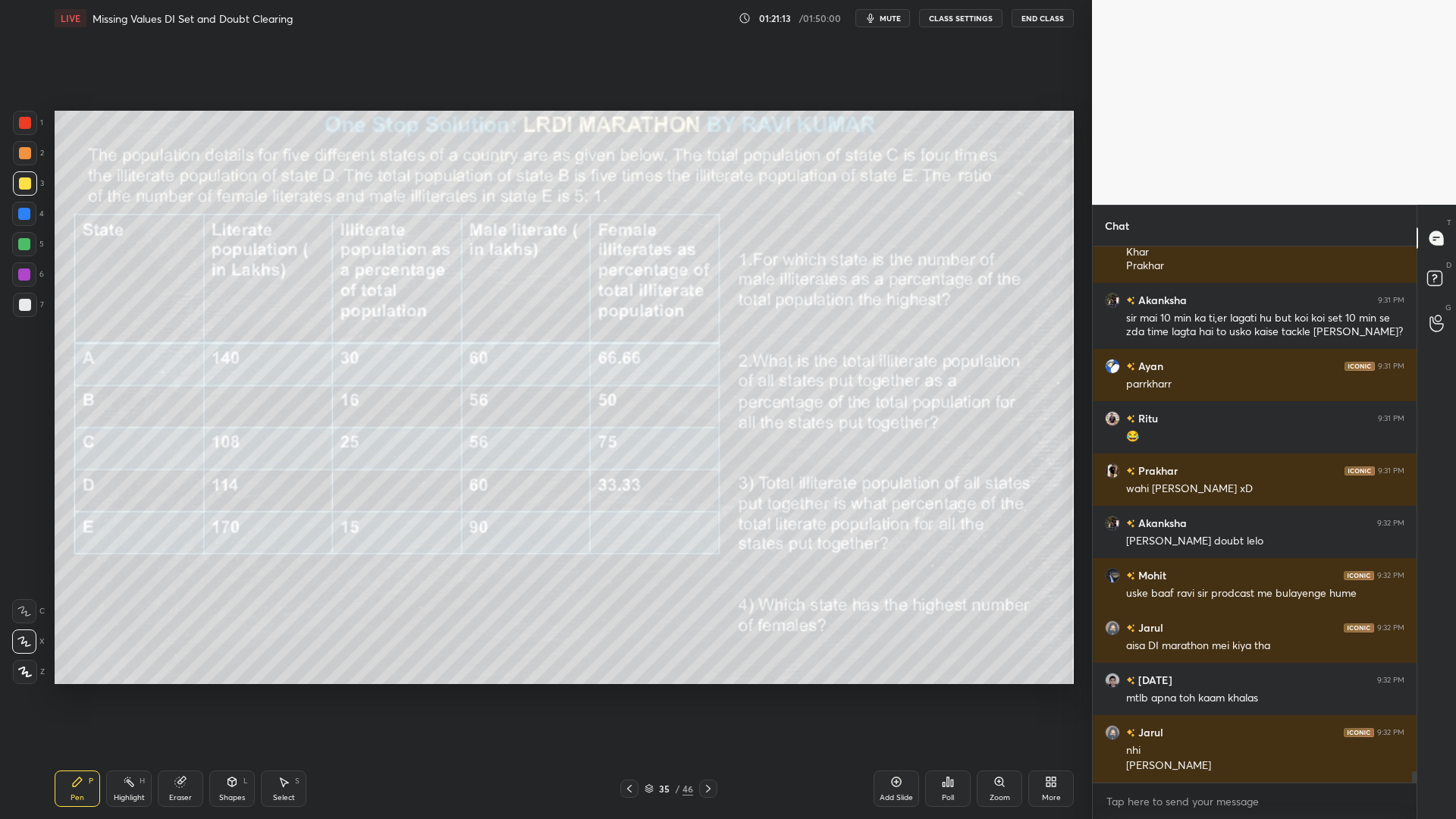
scroll to position [25292, 0]
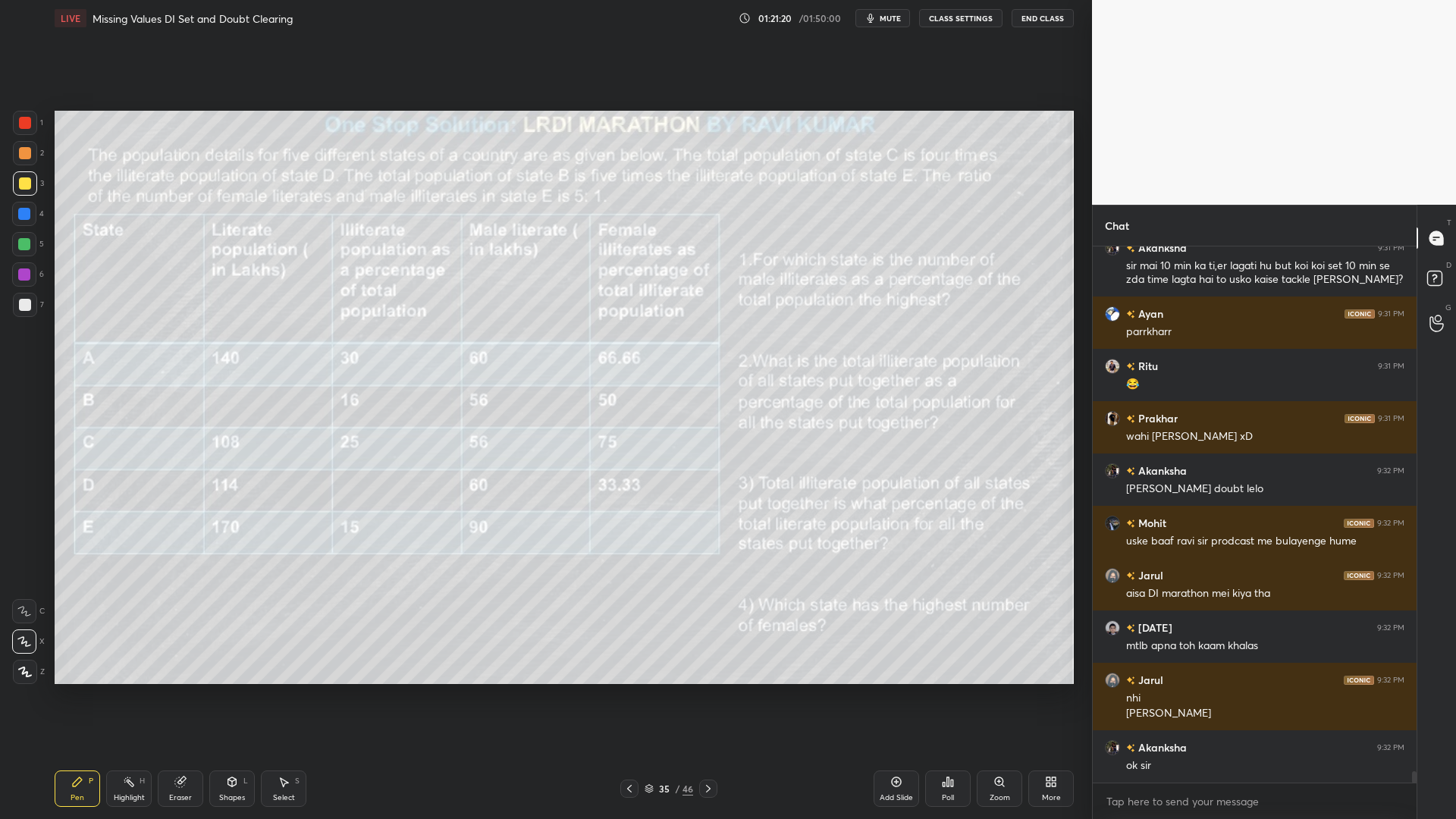
click at [175, 697] on icon at bounding box center [180, 782] width 12 height 12
click at [631, 697] on icon at bounding box center [630, 789] width 12 height 12
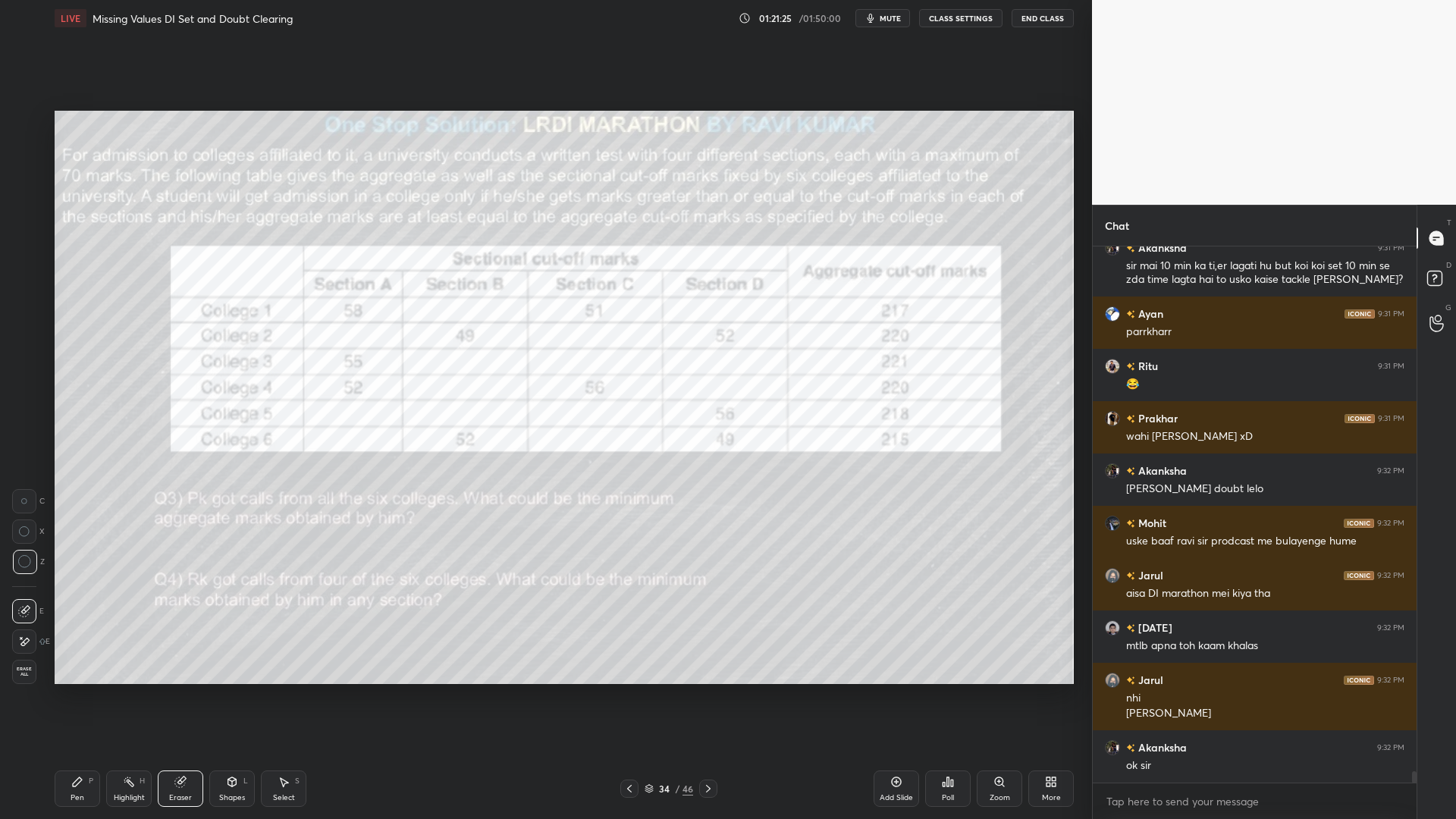
click at [69, 697] on div "Pen P" at bounding box center [78, 789] width 46 height 37
click at [634, 697] on icon at bounding box center [630, 789] width 12 height 12
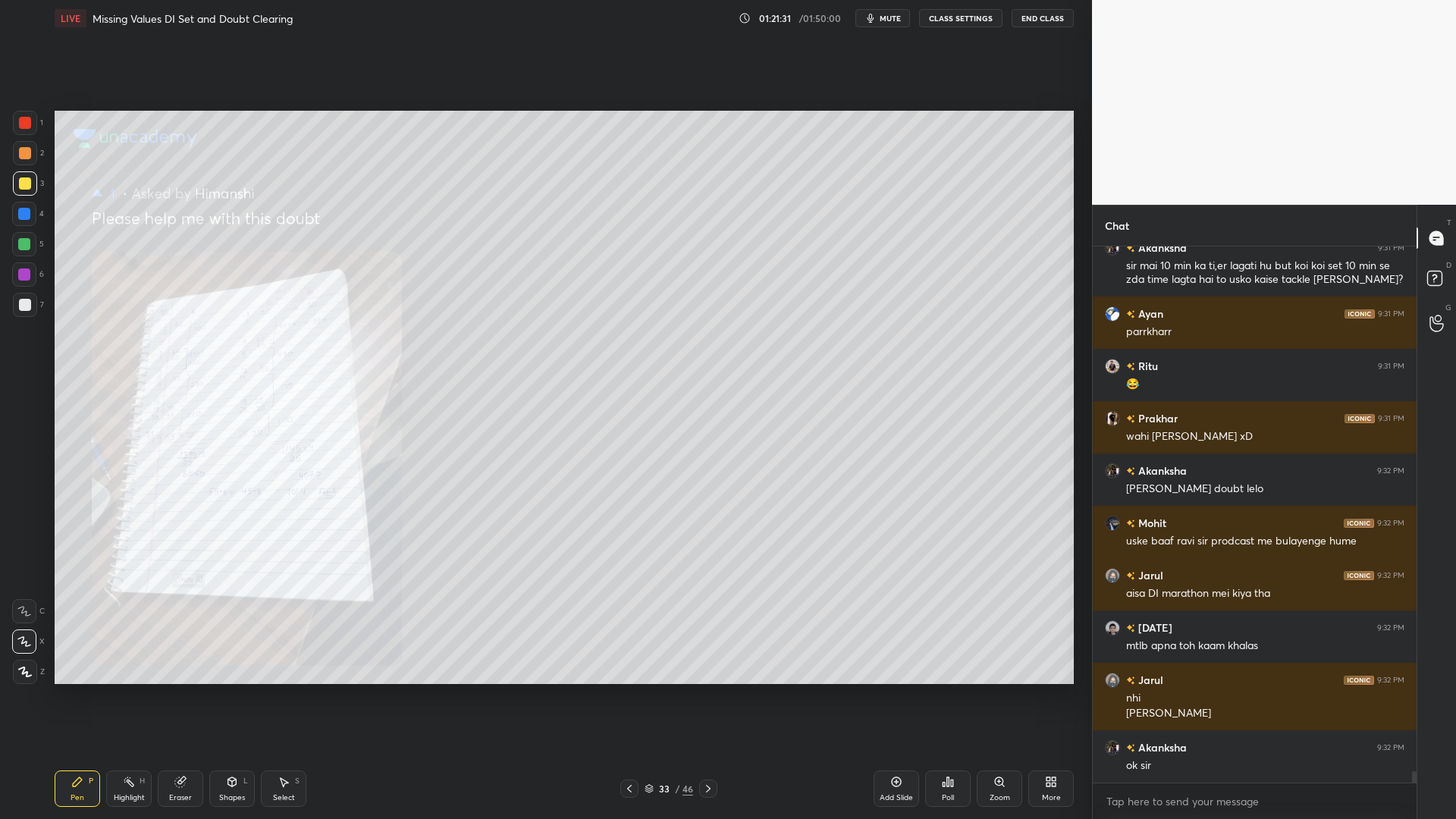
click at [632, 697] on icon at bounding box center [630, 789] width 12 height 12
click at [631, 697] on icon at bounding box center [630, 789] width 12 height 12
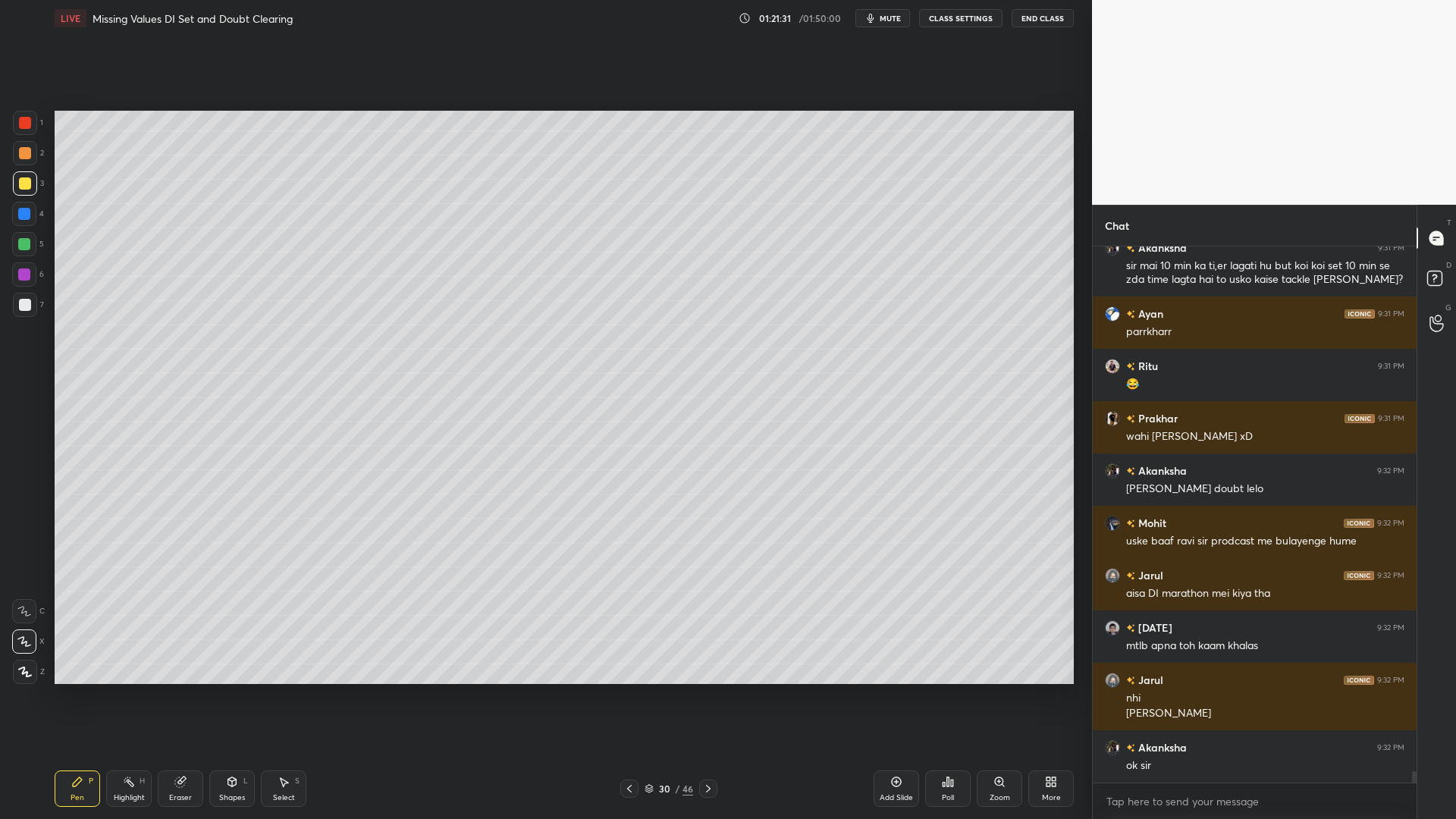
click at [631, 697] on icon at bounding box center [630, 789] width 12 height 12
click at [630, 697] on icon at bounding box center [630, 789] width 5 height 8
click at [630, 697] on icon at bounding box center [630, 789] width 12 height 12
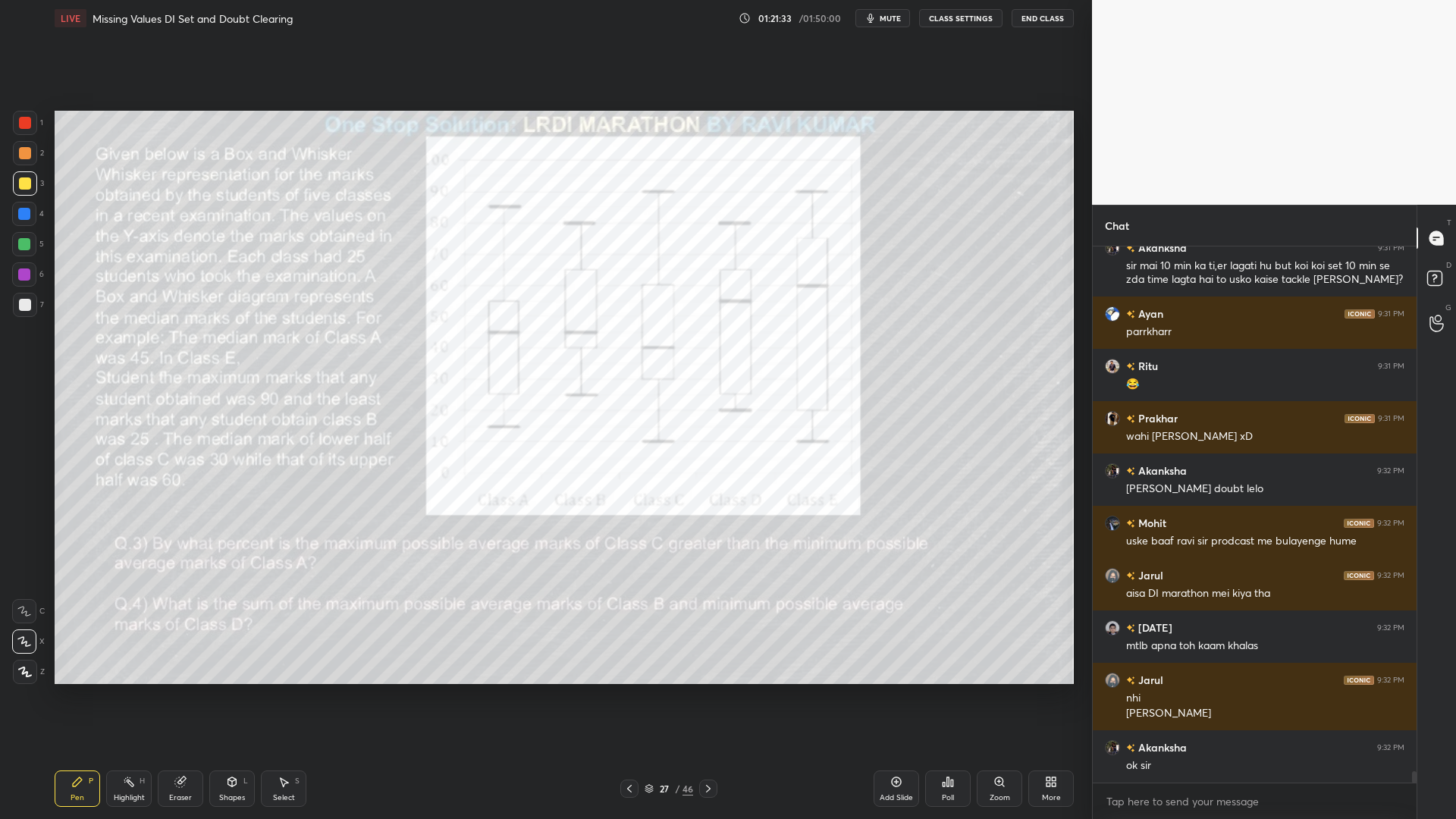
click at [708, 697] on icon at bounding box center [708, 789] width 12 height 12
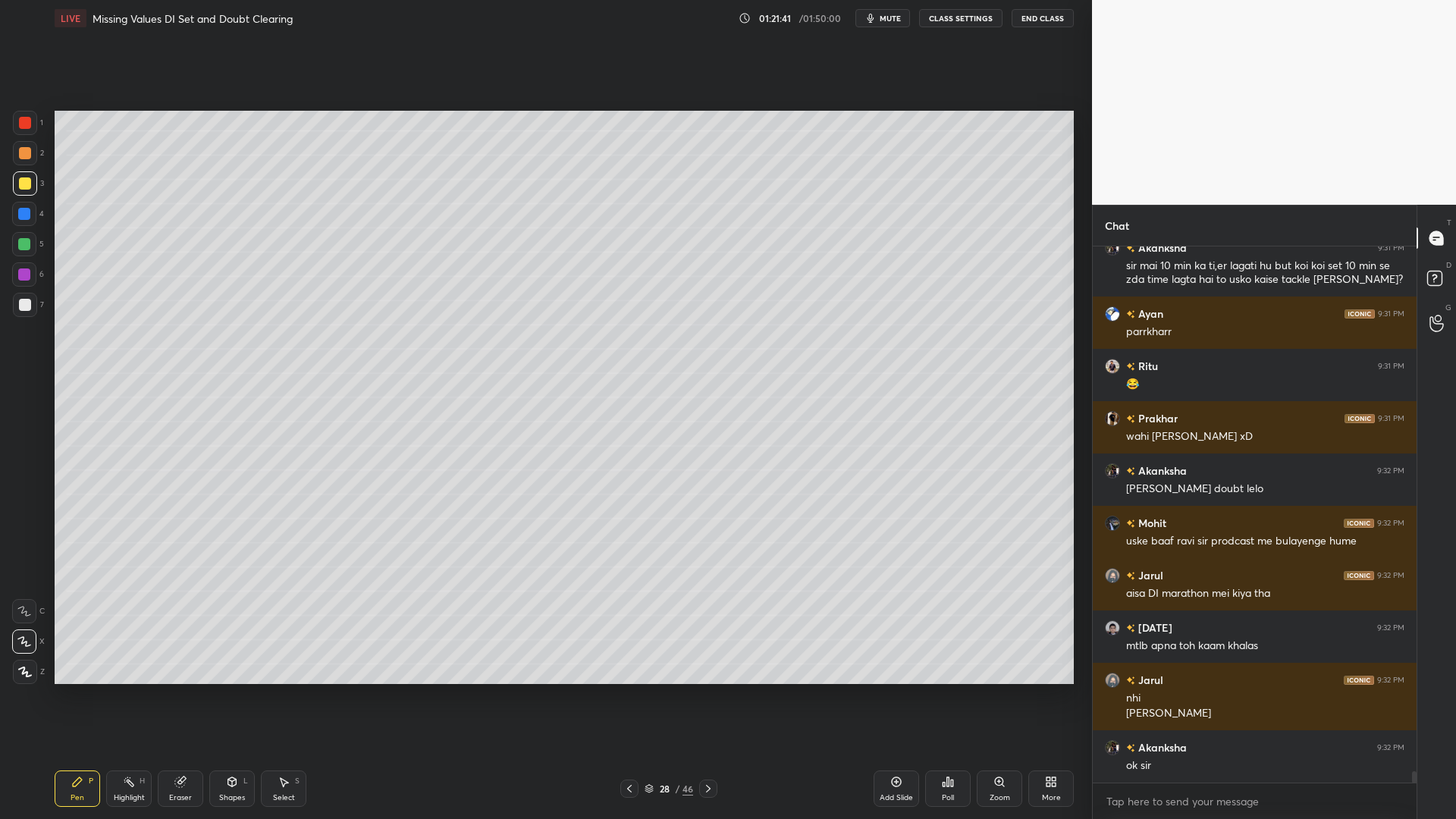
click at [624, 697] on icon at bounding box center [630, 789] width 12 height 12
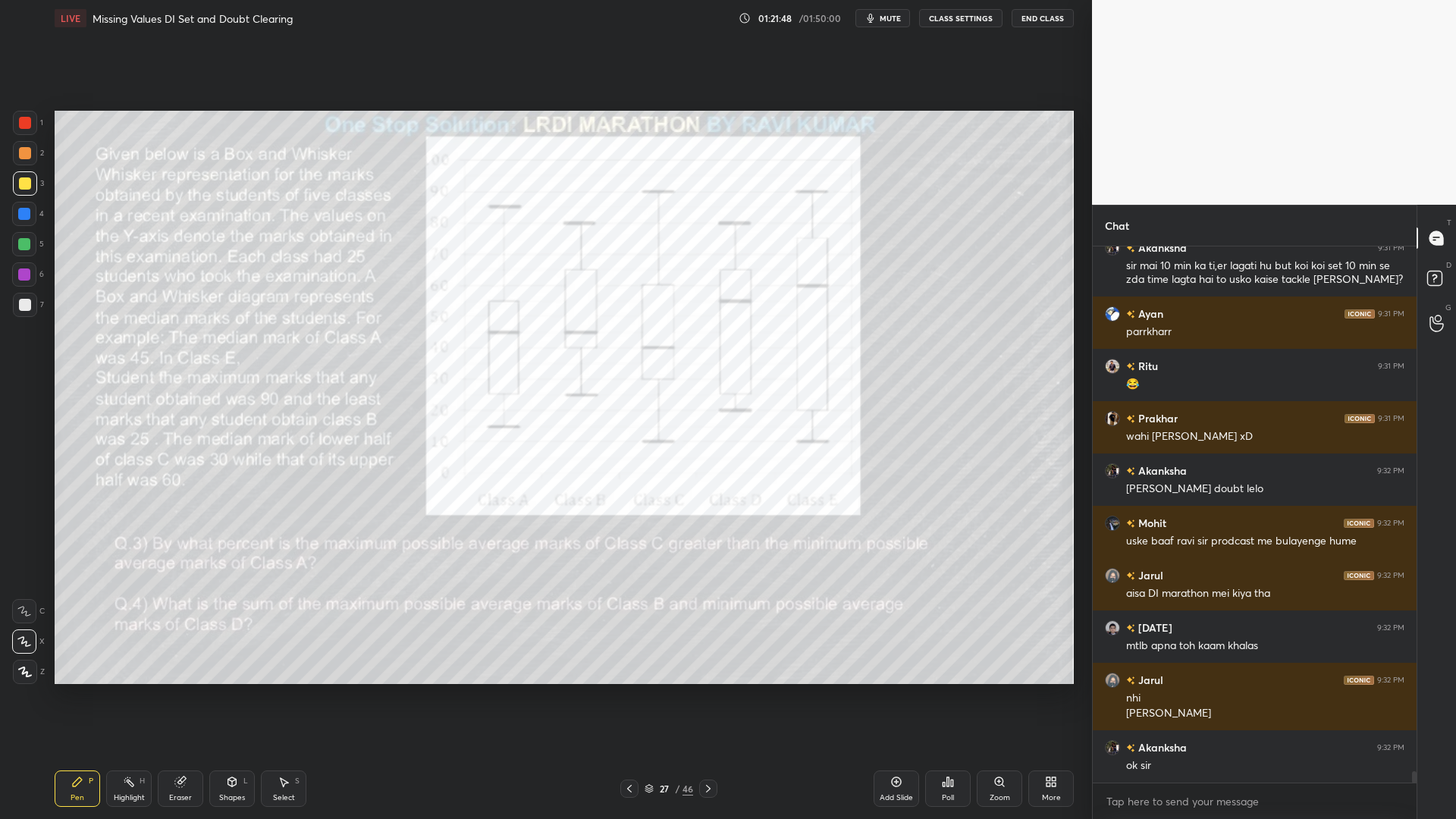
click at [710, 697] on icon at bounding box center [708, 789] width 12 height 12
click at [715, 697] on div at bounding box center [708, 789] width 18 height 18
click at [716, 697] on div at bounding box center [708, 789] width 18 height 18
click at [717, 697] on div at bounding box center [708, 789] width 18 height 18
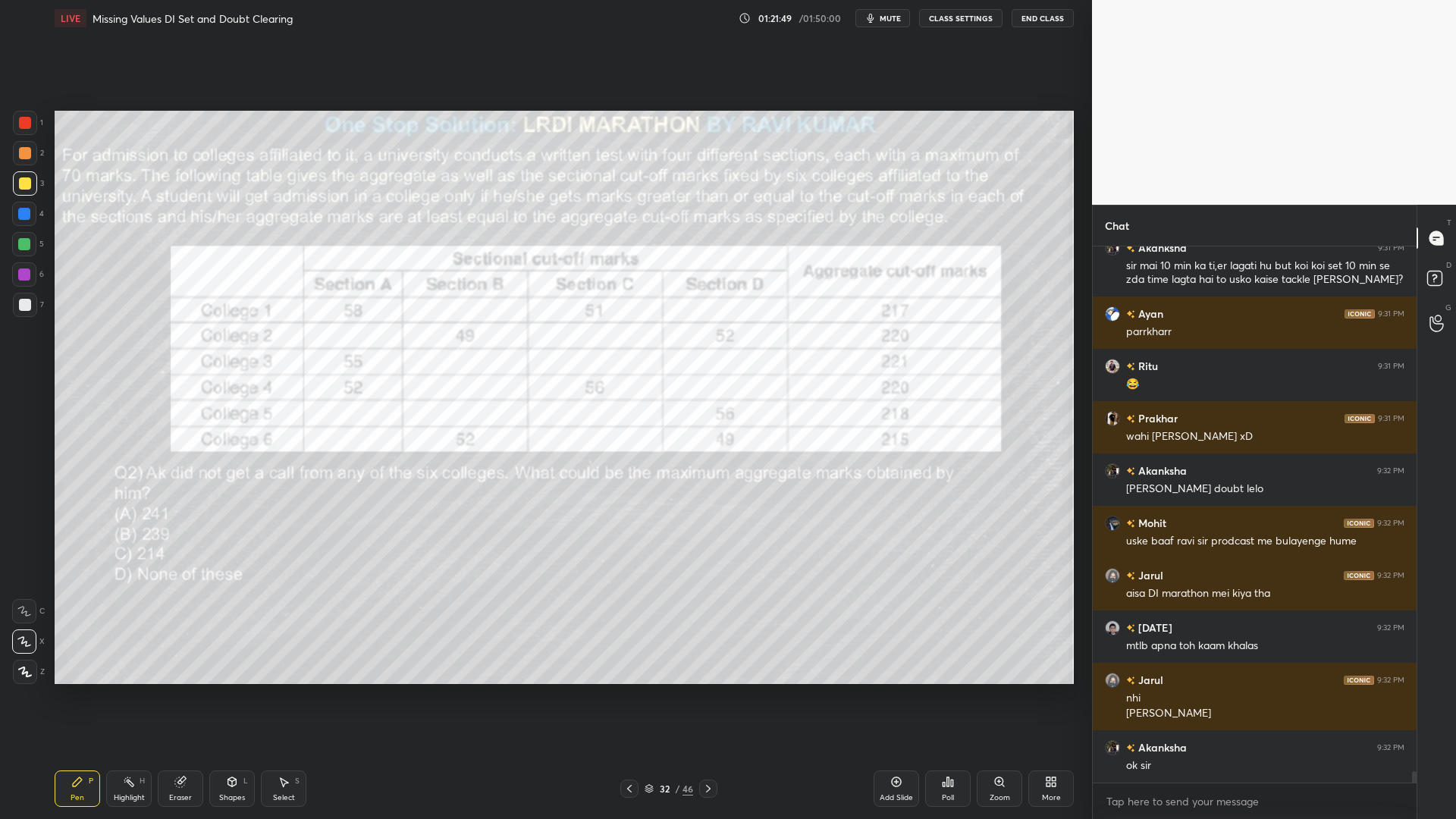
click at [711, 697] on icon at bounding box center [708, 789] width 12 height 12
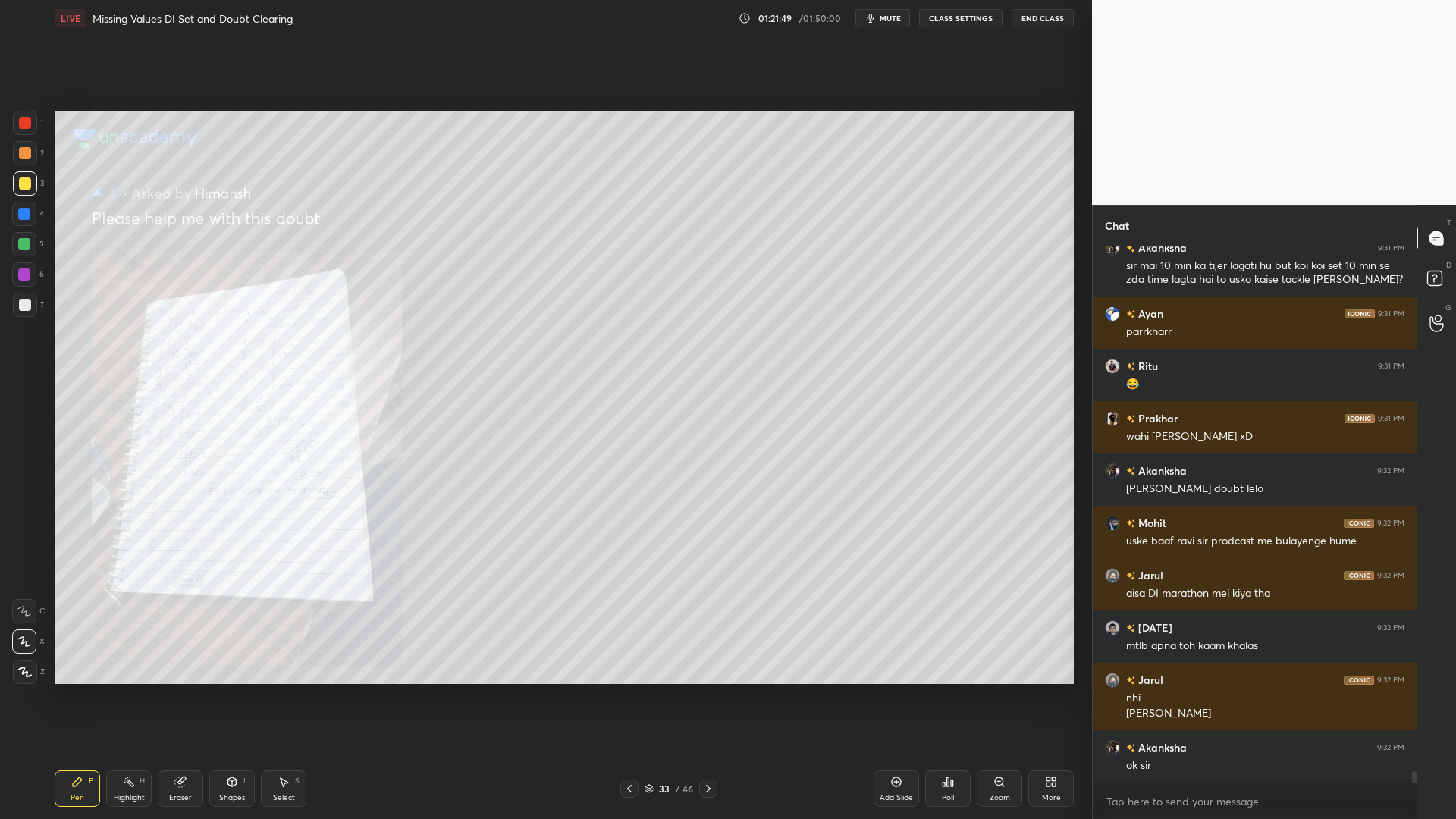
click at [710, 697] on icon at bounding box center [708, 789] width 12 height 12
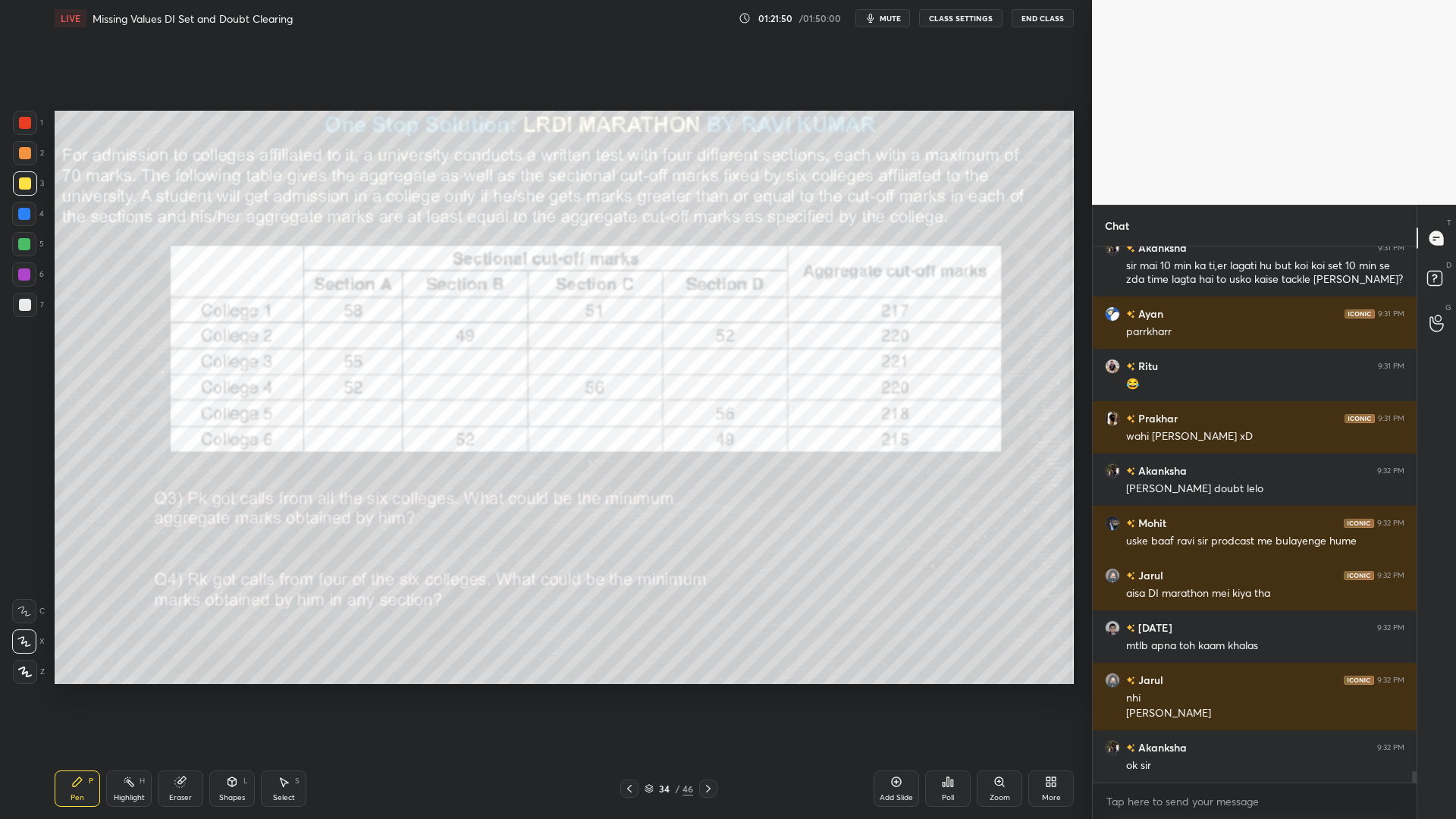
click at [707, 697] on icon at bounding box center [708, 789] width 12 height 12
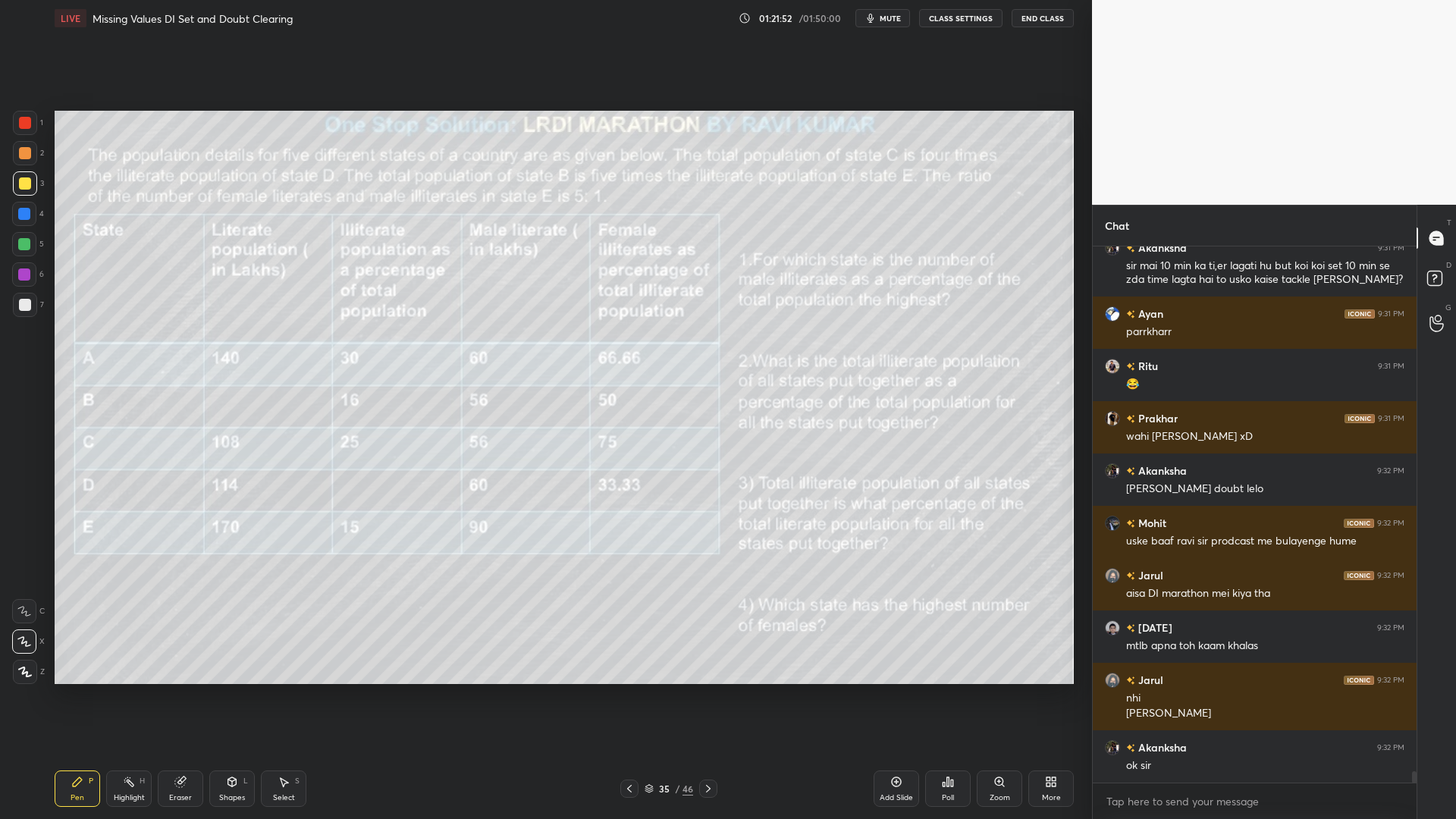
click at [955, 697] on div "Poll" at bounding box center [948, 789] width 46 height 37
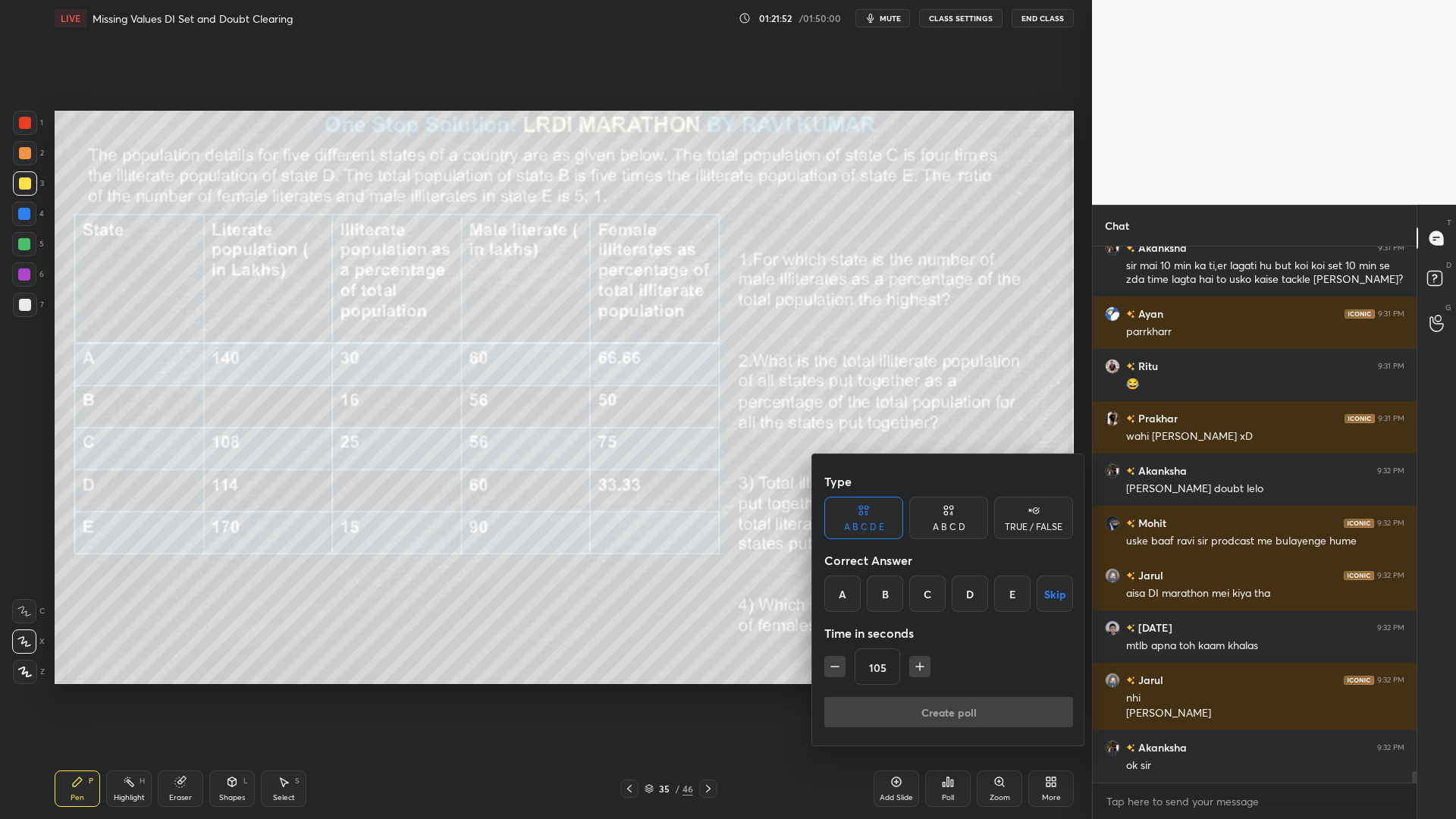
click at [921, 666] on icon "button" at bounding box center [919, 667] width 15 height 15
click at [922, 665] on icon "button" at bounding box center [919, 667] width 15 height 15
click at [921, 664] on icon "button" at bounding box center [919, 667] width 15 height 15
click at [920, 664] on icon "button" at bounding box center [919, 667] width 15 height 15
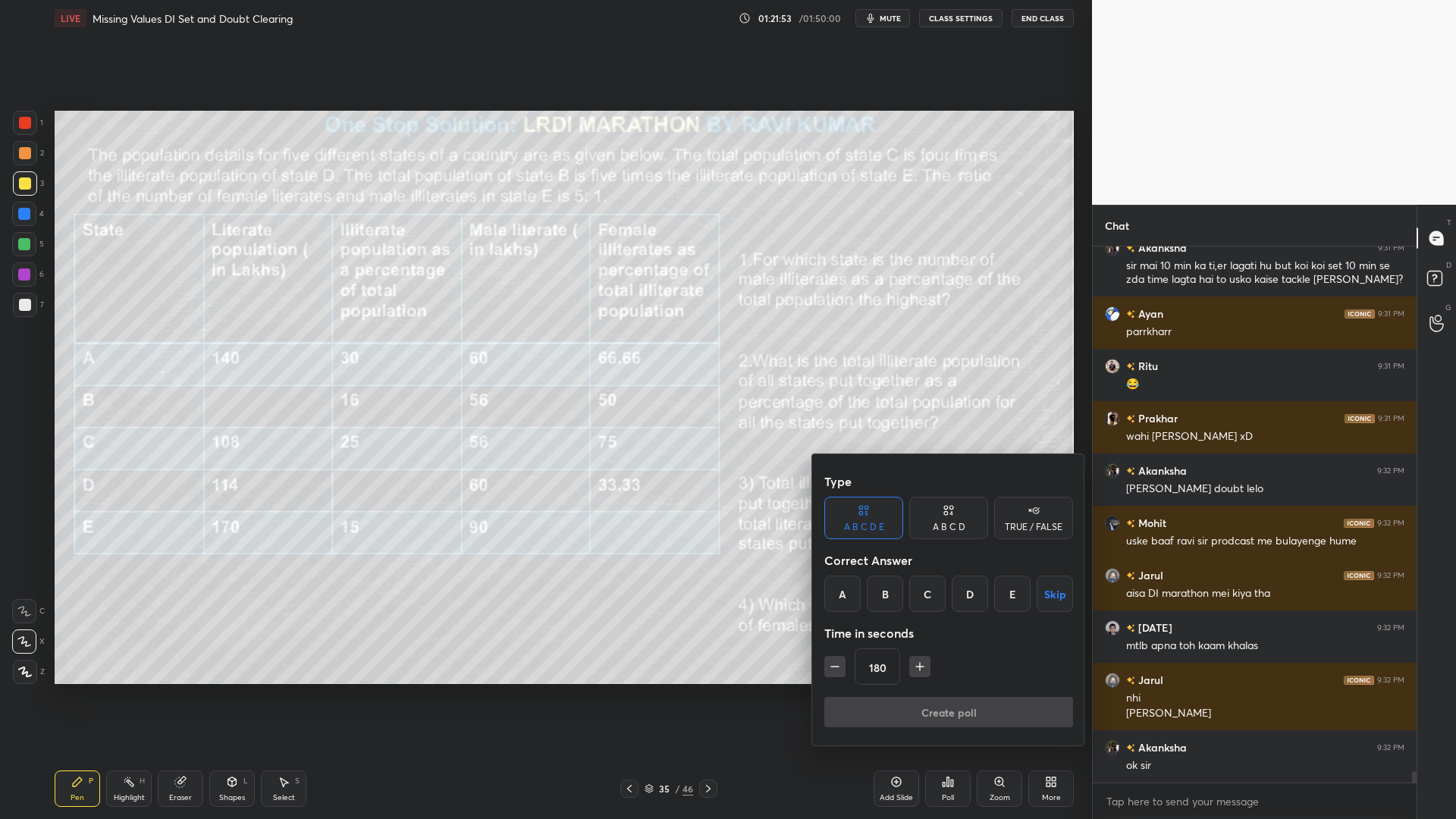
click at [921, 663] on icon "button" at bounding box center [919, 667] width 15 height 15
click at [921, 664] on icon "button" at bounding box center [919, 667] width 15 height 15
click at [922, 661] on icon "button" at bounding box center [919, 667] width 15 height 15
click at [921, 662] on icon "button" at bounding box center [919, 667] width 15 height 15
click at [922, 663] on icon "button" at bounding box center [919, 667] width 15 height 15
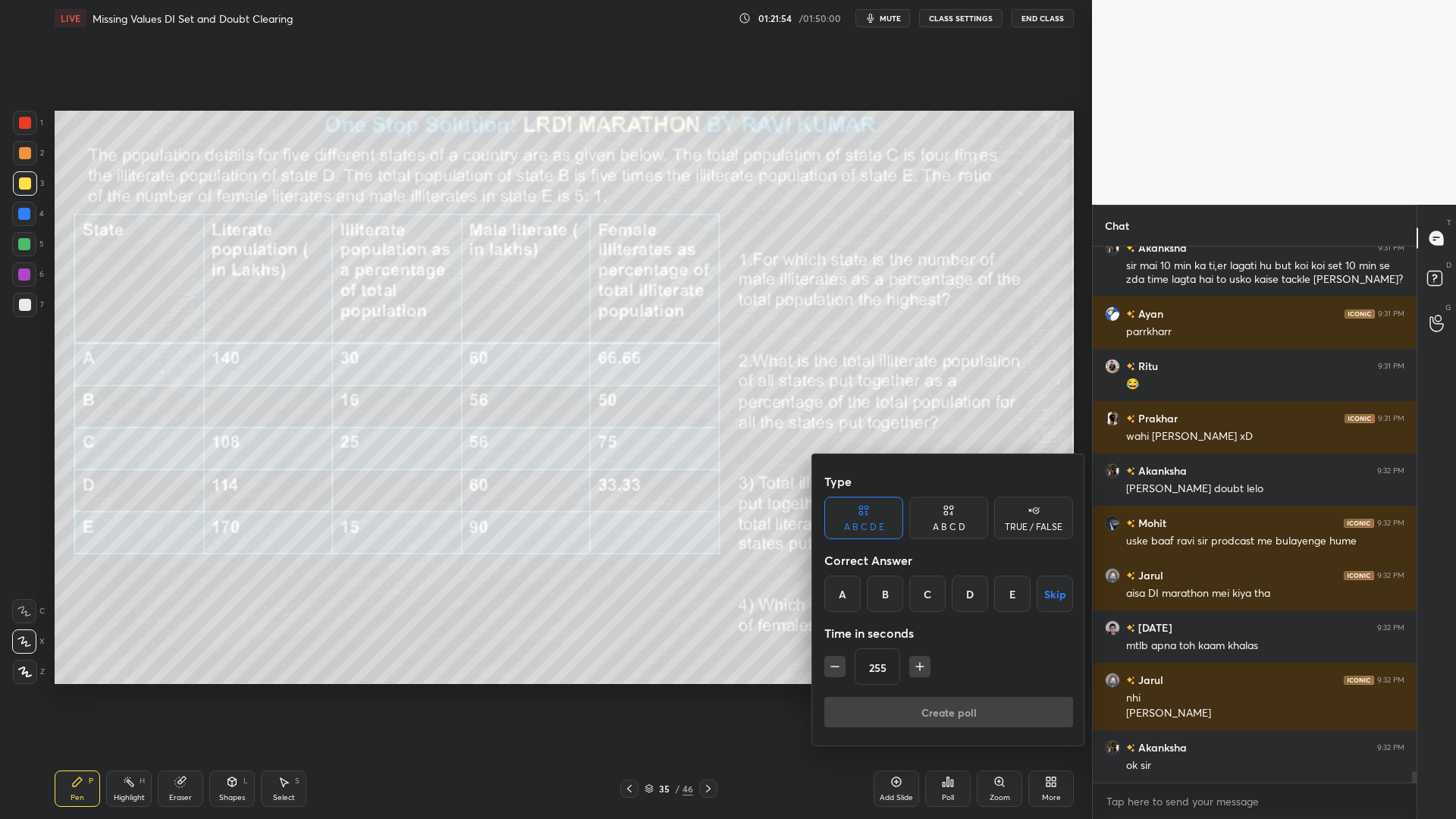
drag, startPoint x: 945, startPoint y: 516, endPoint x: 943, endPoint y: 524, distance: 8.2
click at [945, 519] on div "A B C D" at bounding box center [948, 517] width 79 height 43
click at [922, 663] on icon "button" at bounding box center [919, 667] width 15 height 15
click at [924, 659] on button "button" at bounding box center [919, 667] width 21 height 21
click at [920, 660] on icon "button" at bounding box center [919, 667] width 15 height 15
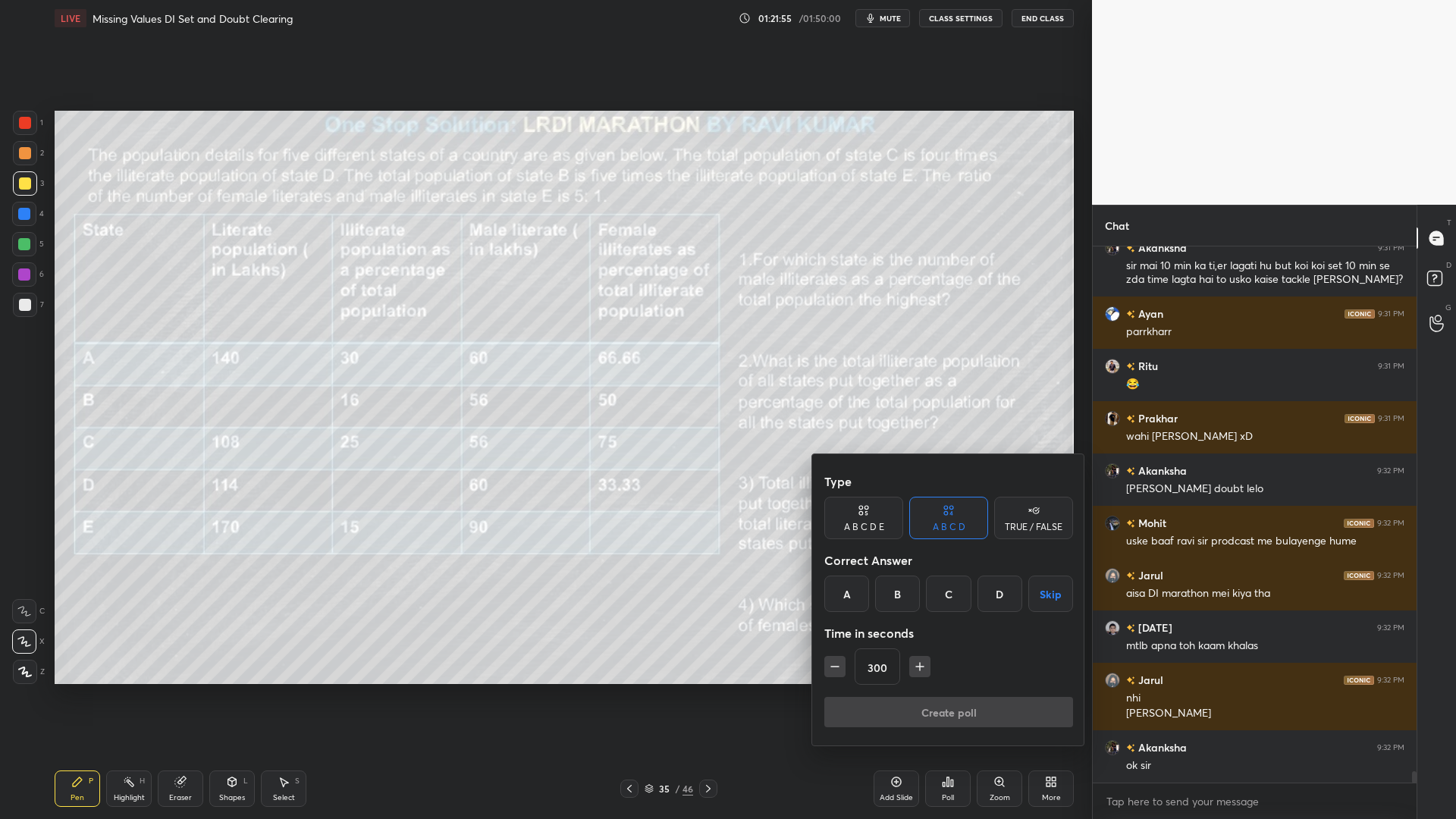
click at [924, 659] on button "button" at bounding box center [919, 667] width 21 height 21
click at [922, 663] on icon "button" at bounding box center [919, 667] width 15 height 15
click at [921, 663] on icon "button" at bounding box center [919, 667] width 15 height 15
click at [921, 661] on icon "button" at bounding box center [919, 667] width 15 height 15
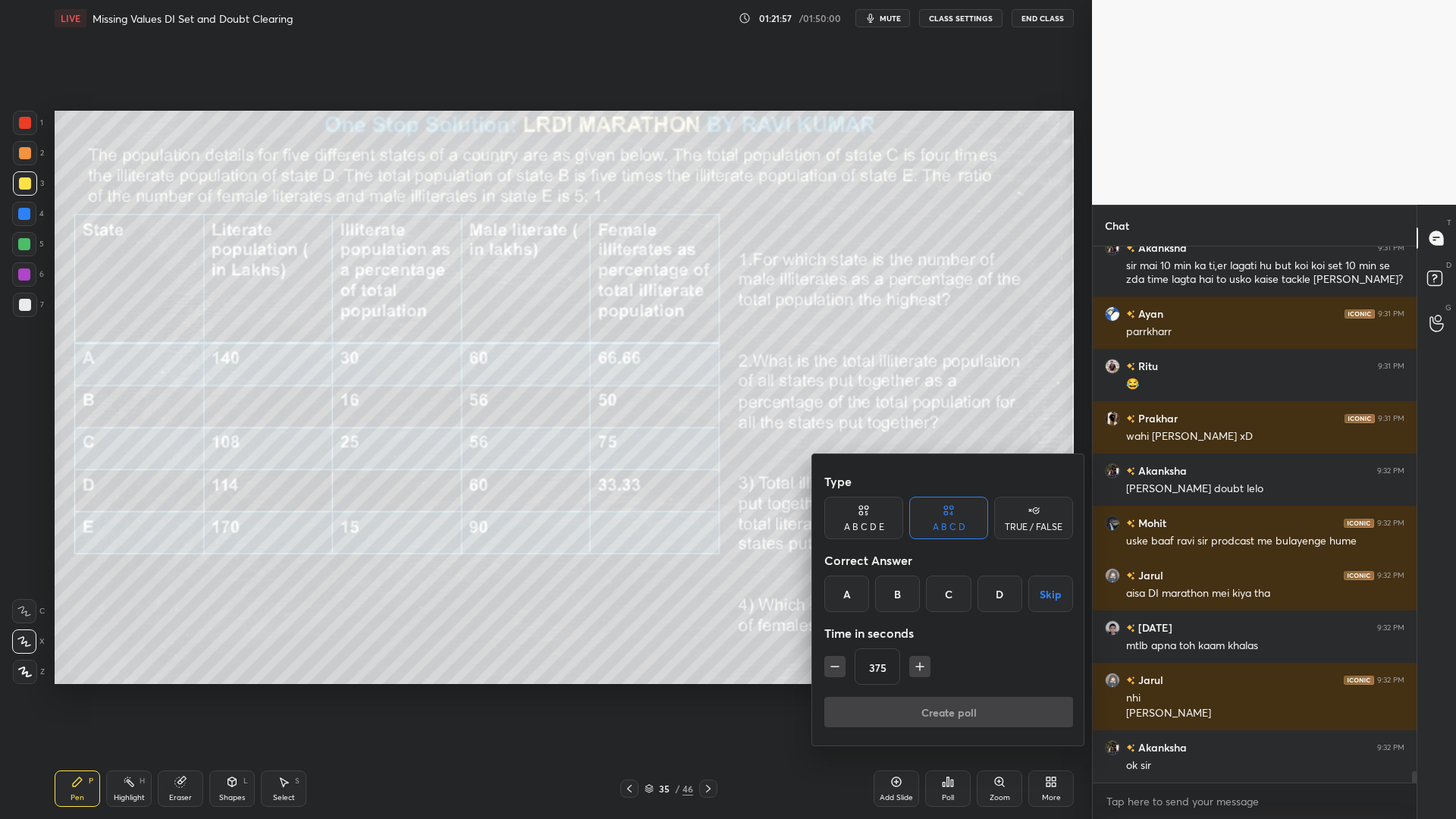
click at [921, 661] on icon "button" at bounding box center [919, 667] width 15 height 15
click at [919, 663] on icon "button" at bounding box center [919, 667] width 15 height 15
type input "405"
click at [1051, 596] on button "Skip" at bounding box center [1050, 594] width 45 height 37
click at [956, 697] on button "Create poll" at bounding box center [949, 713] width 249 height 30
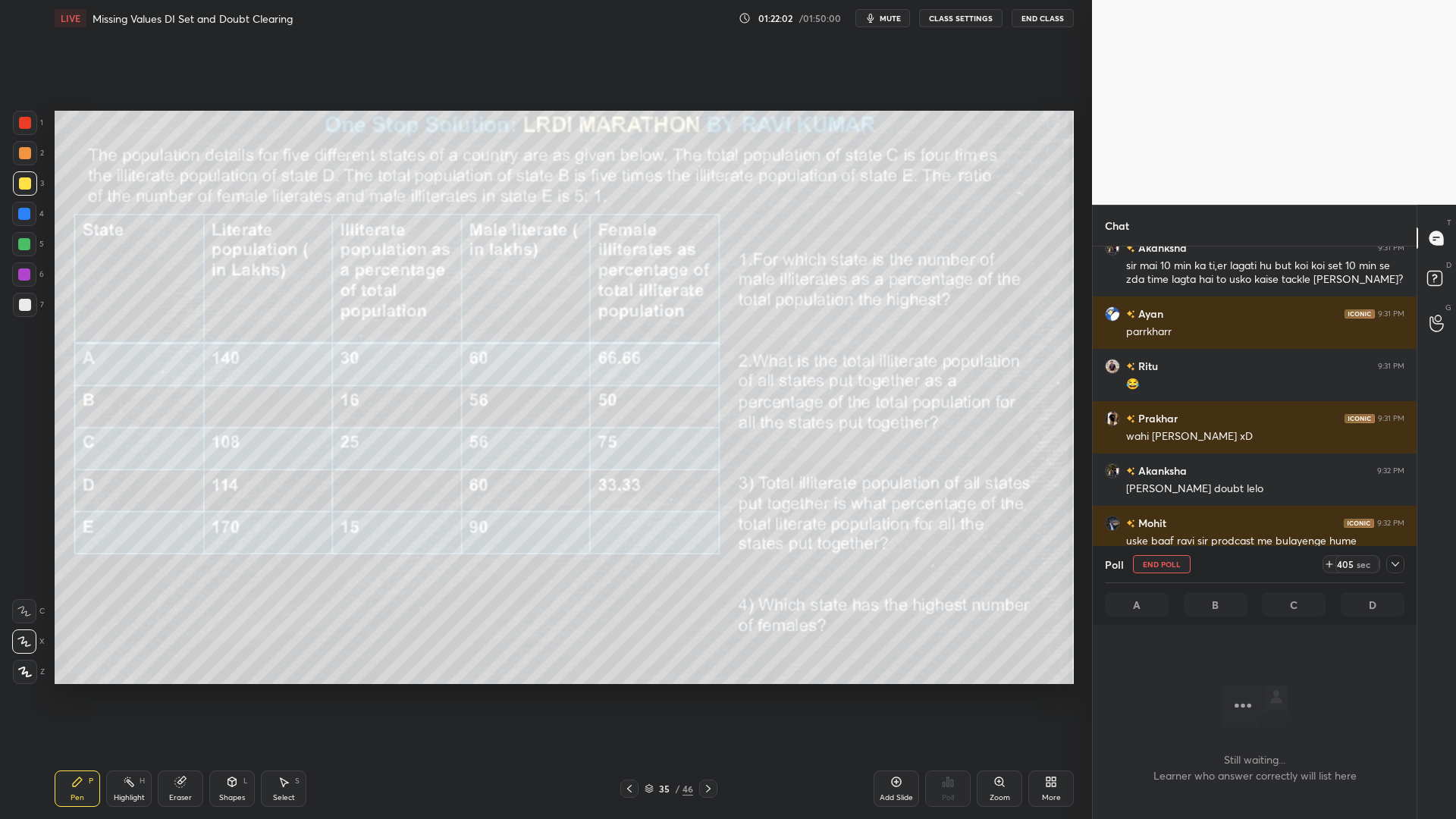
scroll to position [342, 319]
click at [1395, 563] on icon at bounding box center [1395, 564] width 12 height 12
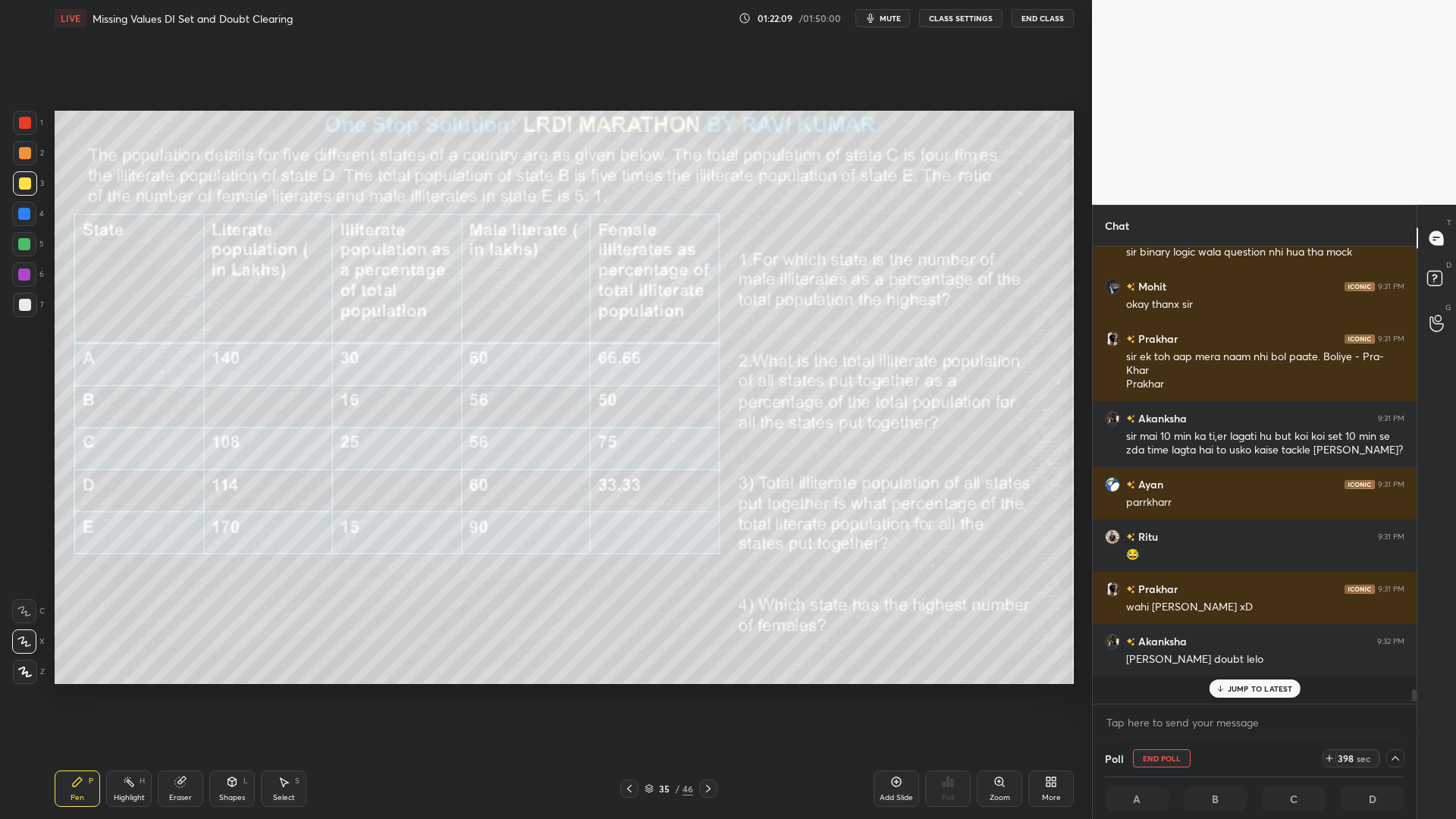
scroll to position [25371, 0]
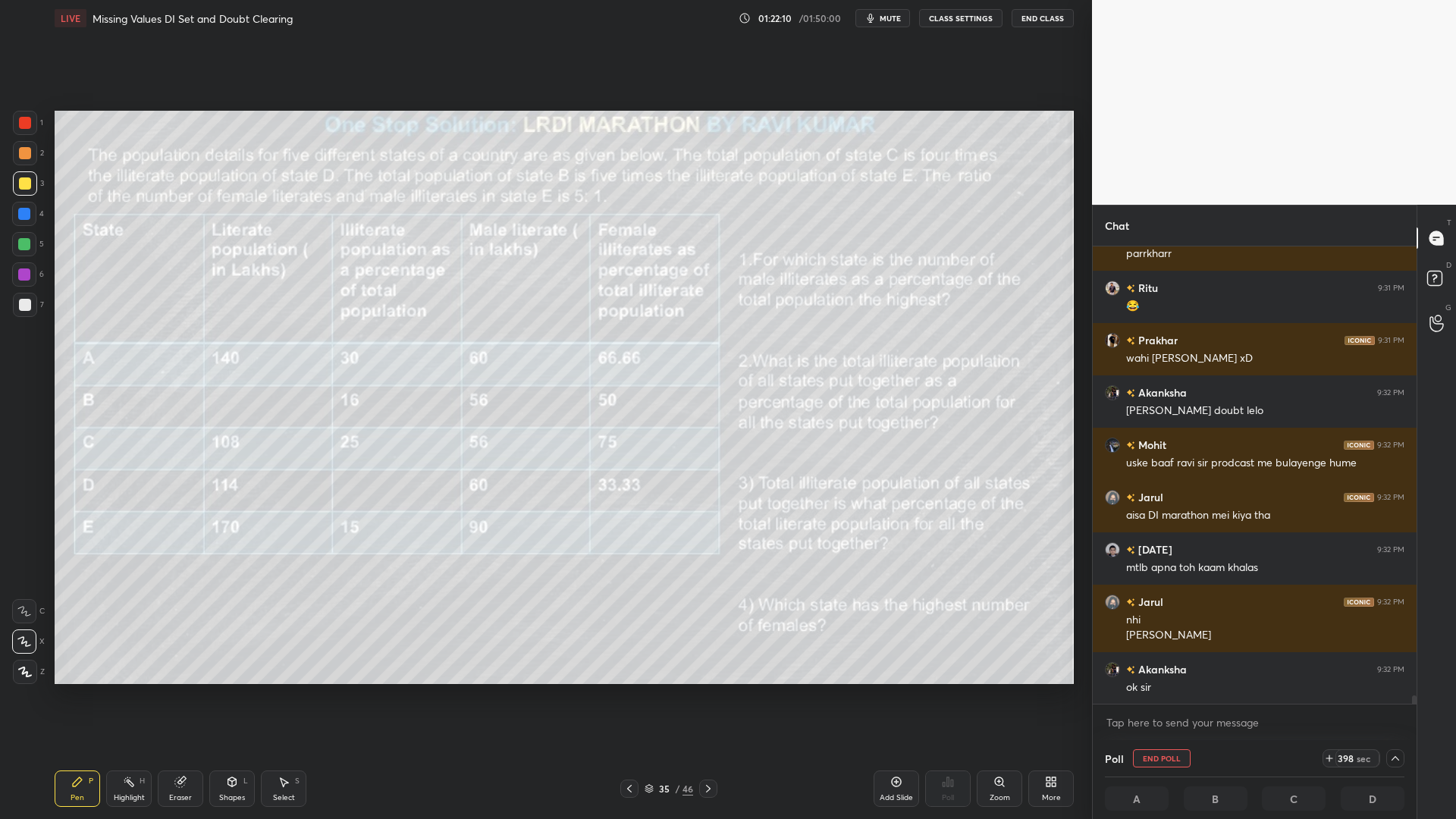
drag, startPoint x: 1412, startPoint y: 703, endPoint x: 1414, endPoint y: 727, distance: 24.1
click at [1415, 697] on div "Akanksha 9:31 PM sir mai 10 min ka ti,er lagati hu but koi koi set 10 min se zd…" at bounding box center [1255, 494] width 324 height 494
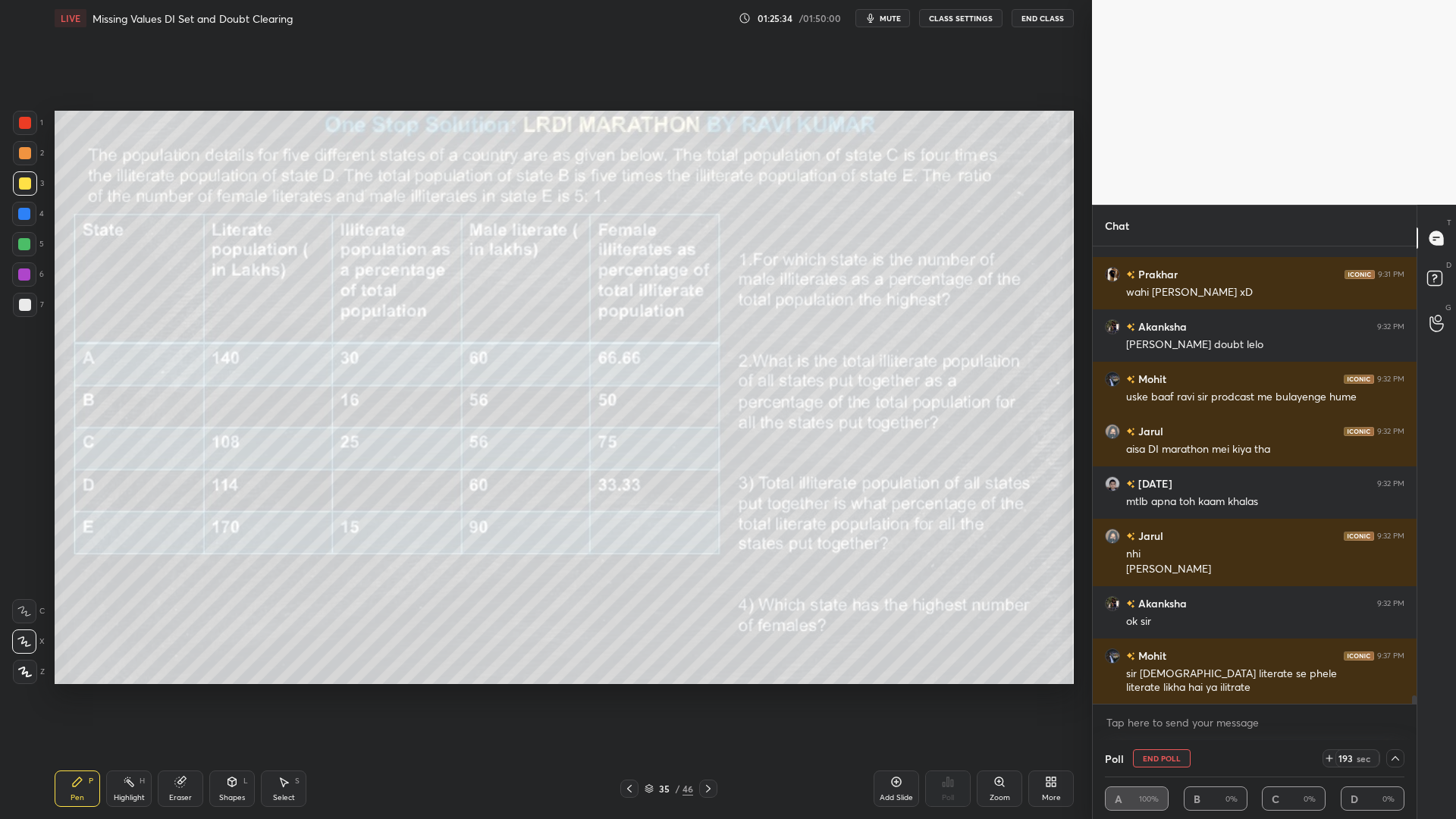
click at [122, 697] on div "Highlight H" at bounding box center [129, 789] width 46 height 37
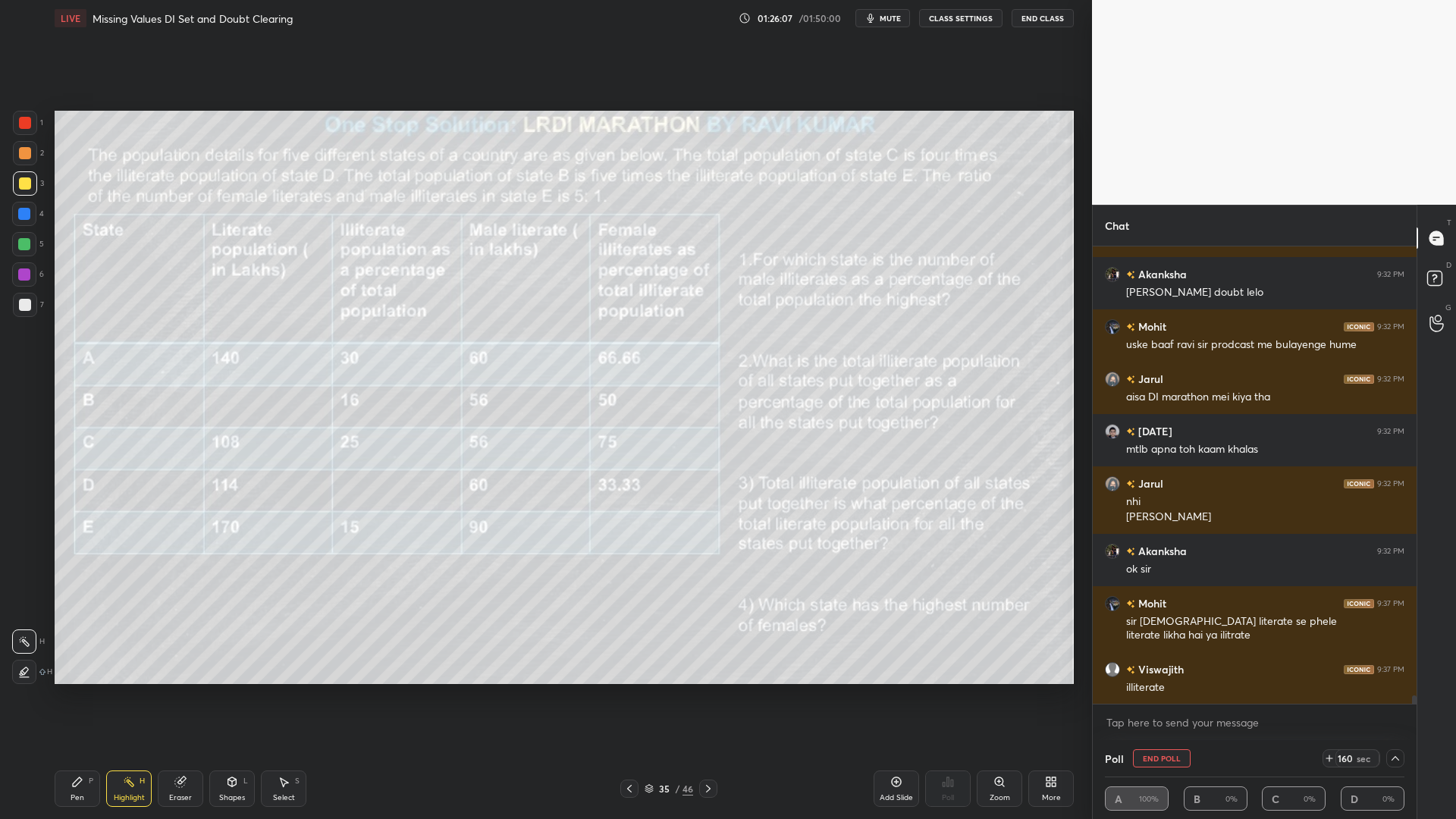
drag, startPoint x: 21, startPoint y: 238, endPoint x: 52, endPoint y: 287, distance: 58.0
click at [21, 239] on div at bounding box center [24, 244] width 24 height 24
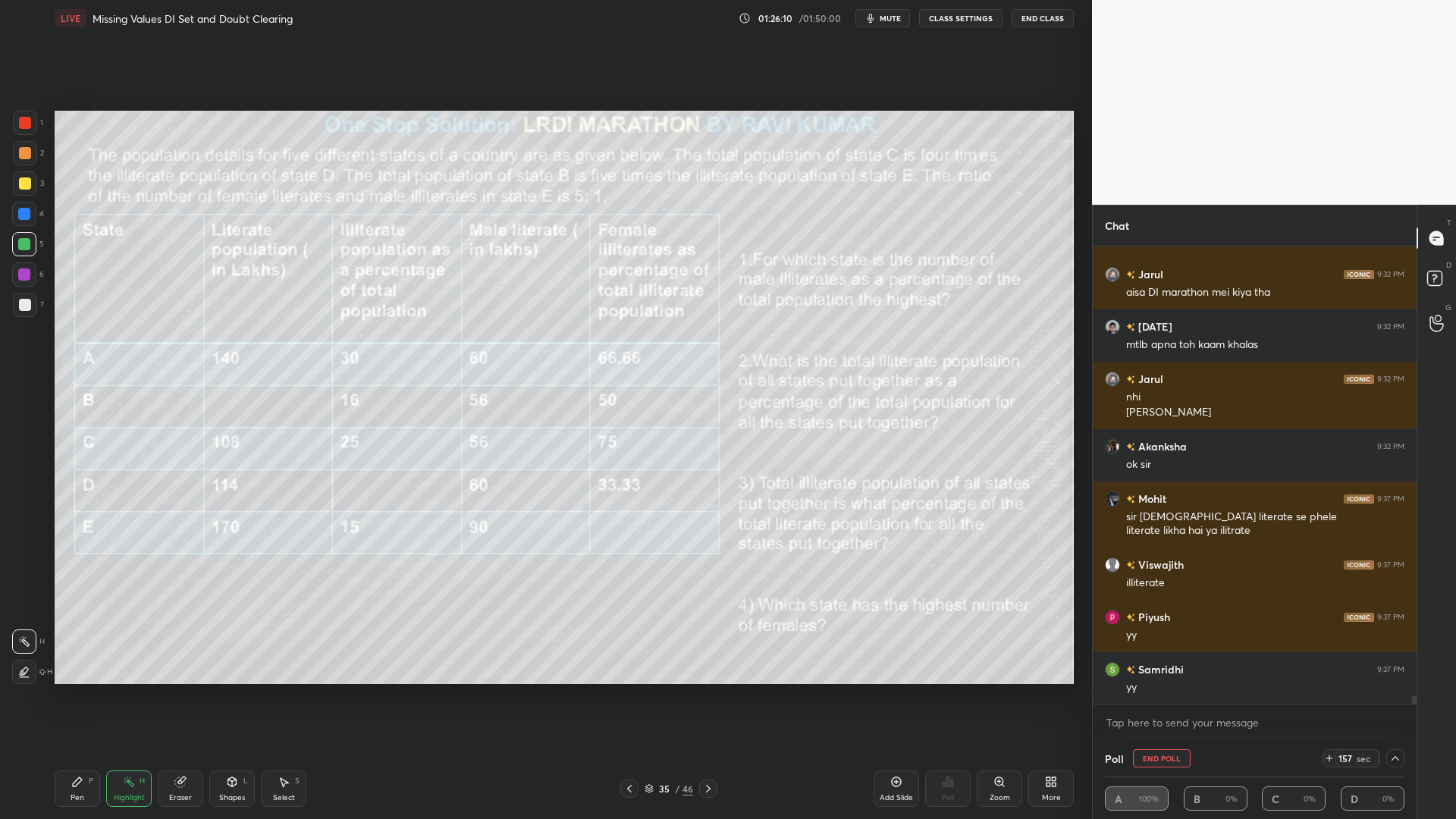
click at [72, 697] on div "Pen P" at bounding box center [78, 789] width 46 height 37
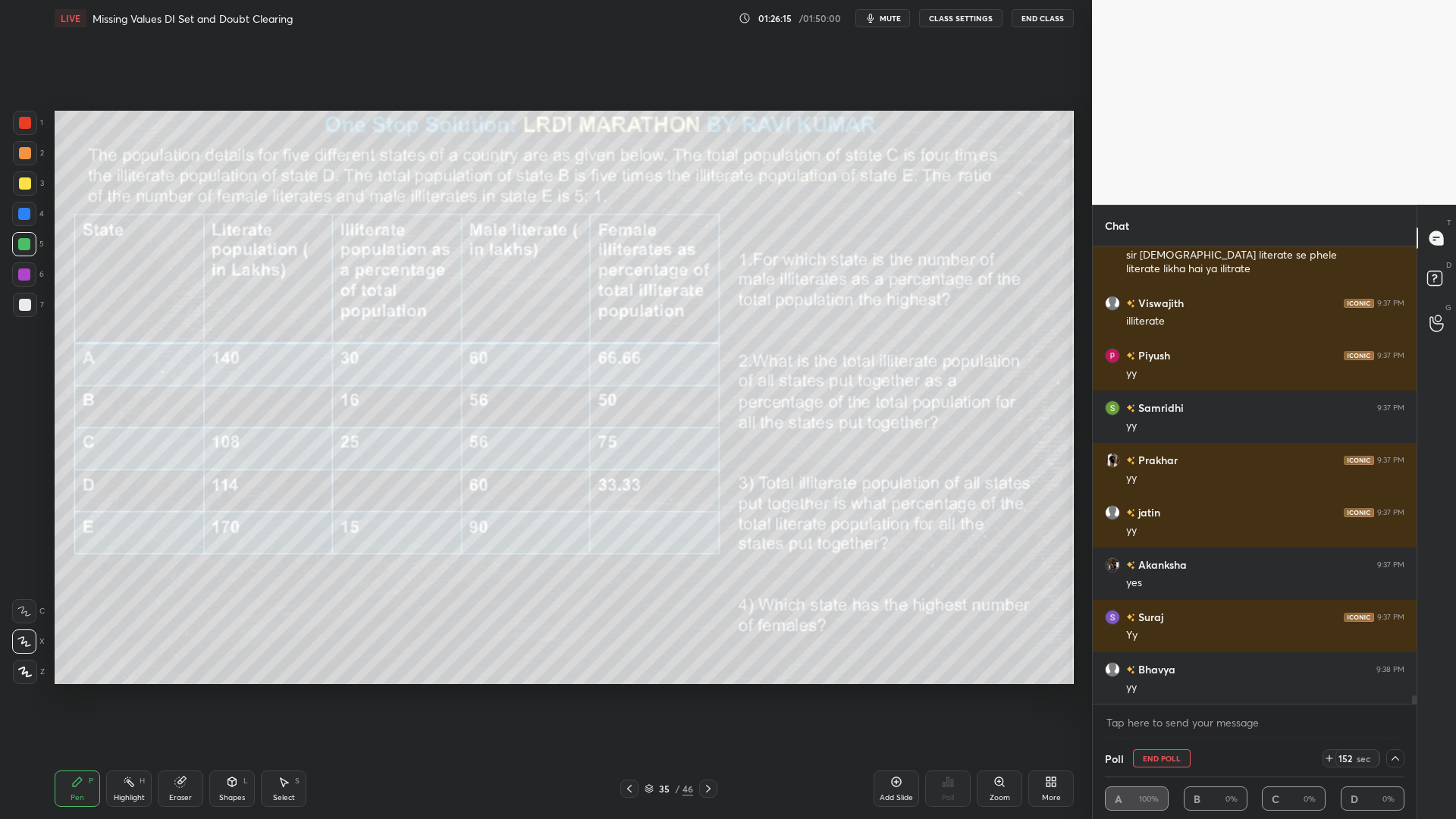
scroll to position [25907, 0]
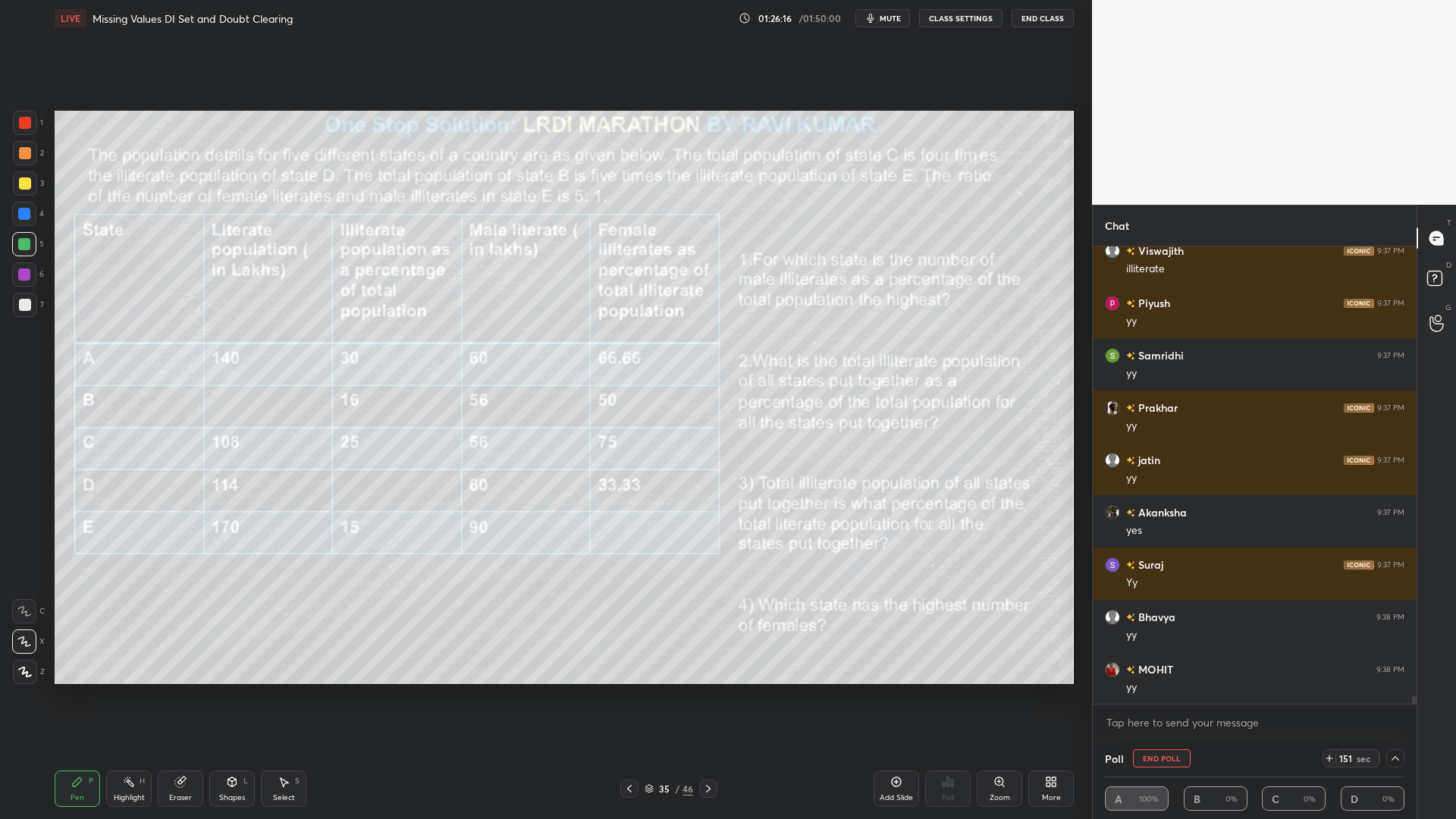
click at [25, 124] on div at bounding box center [25, 122] width 12 height 12
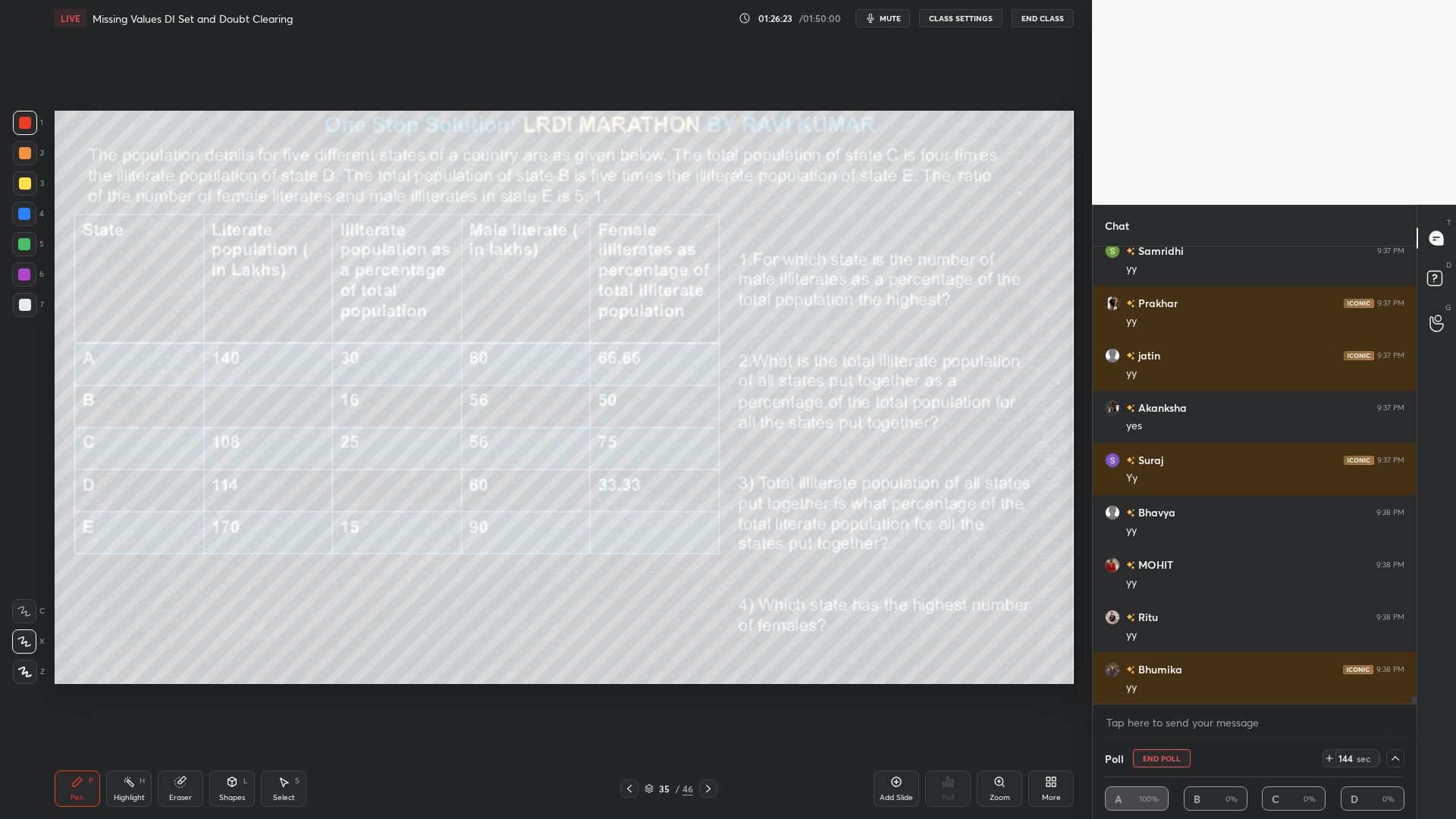
drag, startPoint x: 23, startPoint y: 241, endPoint x: 23, endPoint y: 253, distance: 12.0
click at [24, 241] on div at bounding box center [24, 244] width 12 height 12
drag, startPoint x: 27, startPoint y: 145, endPoint x: 53, endPoint y: 254, distance: 112.1
click at [27, 145] on div at bounding box center [25, 153] width 24 height 24
click at [22, 247] on div at bounding box center [24, 244] width 12 height 12
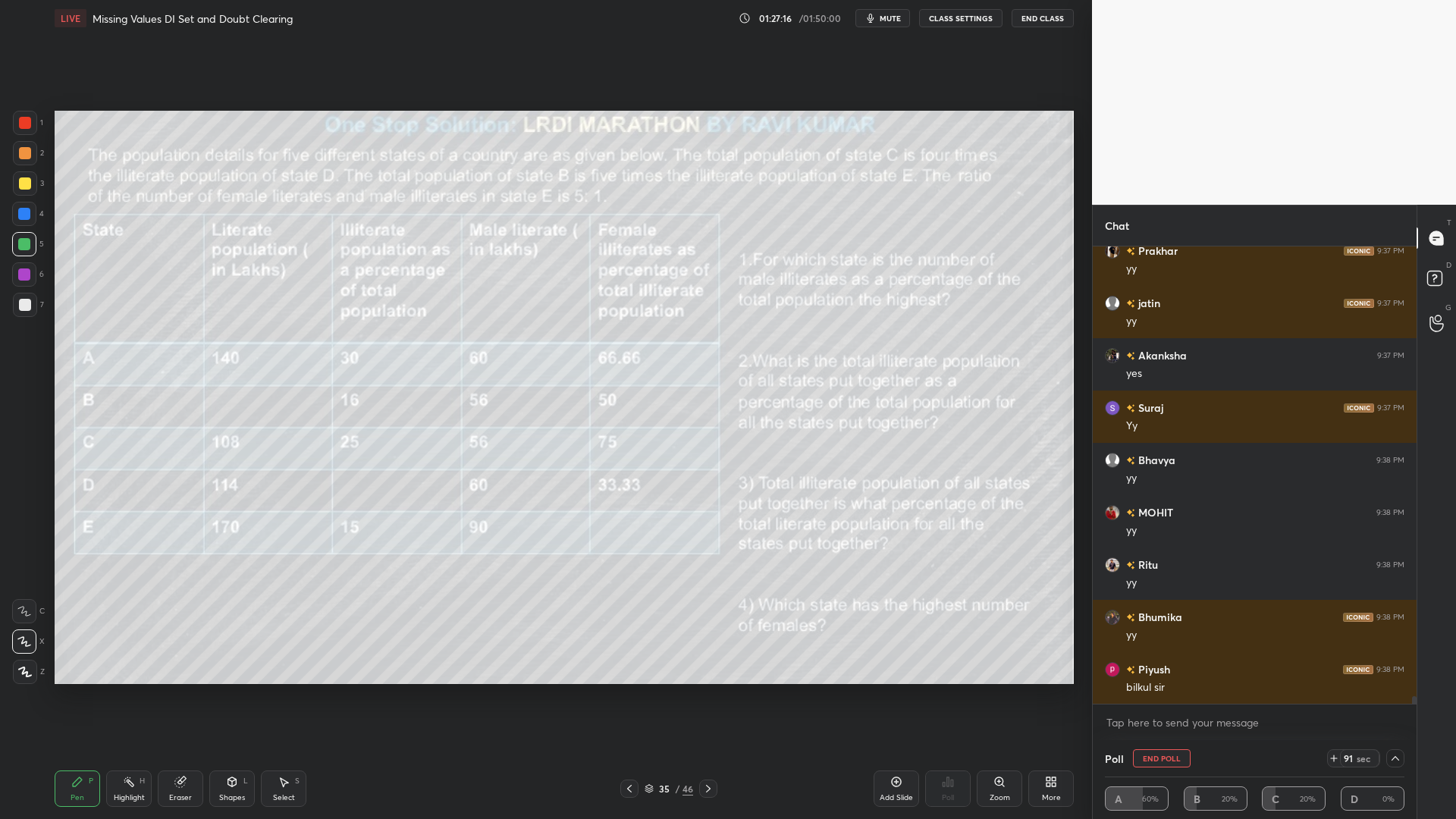
scroll to position [26117, 0]
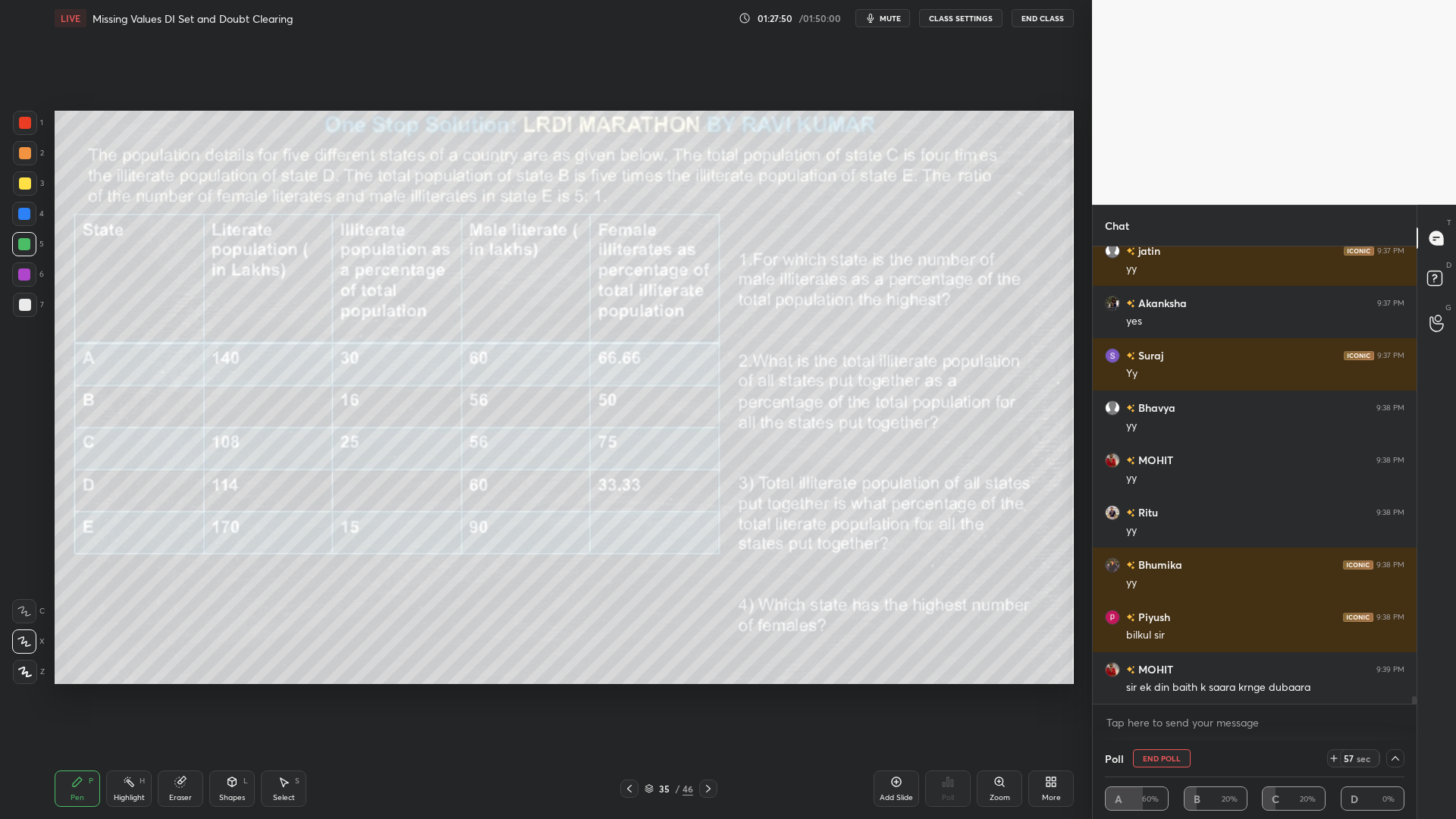
click at [188, 697] on div "Eraser" at bounding box center [181, 789] width 46 height 37
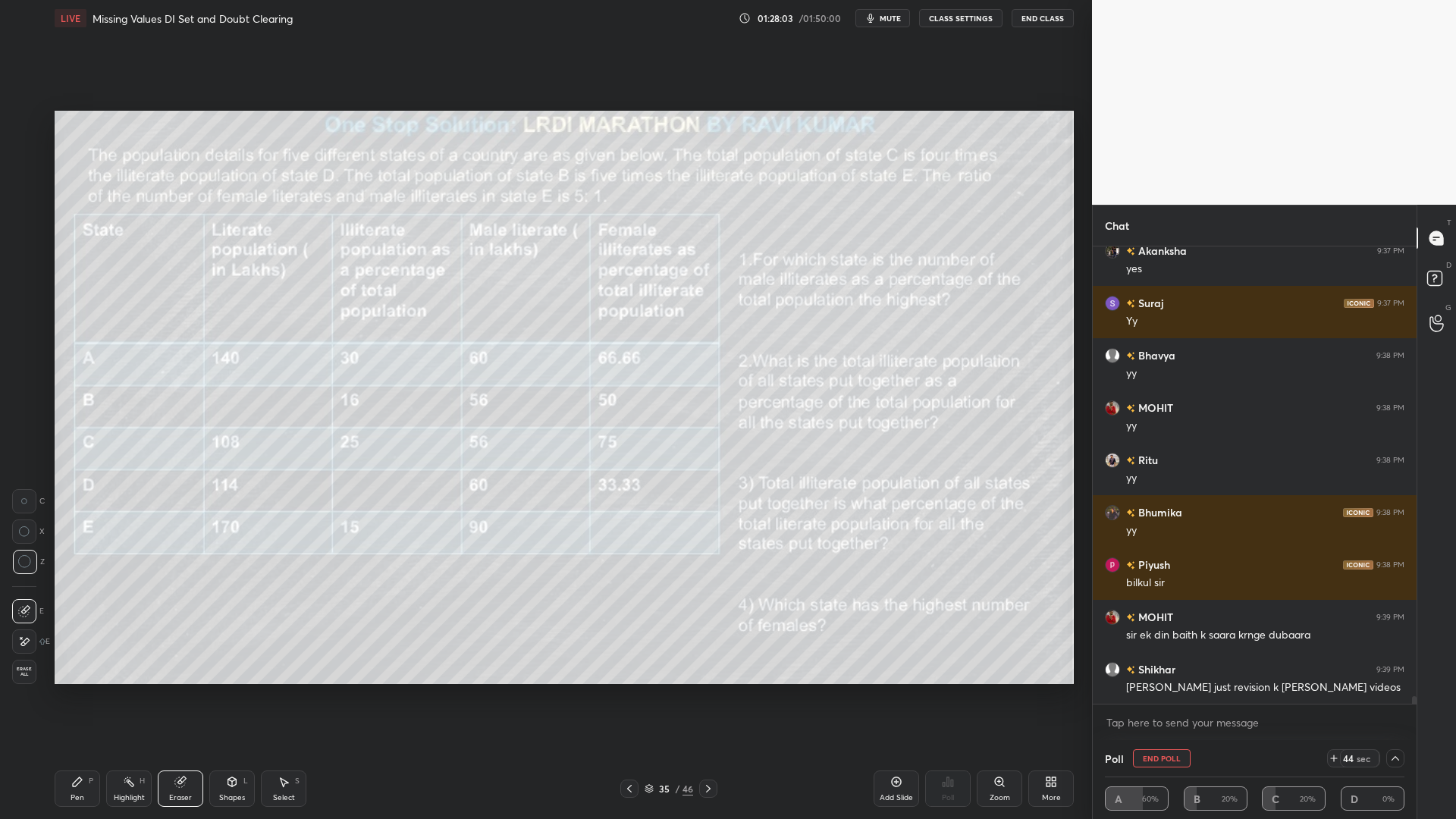
click at [75, 697] on div "Pen" at bounding box center [78, 798] width 14 height 8
click at [189, 697] on div "Eraser" at bounding box center [180, 798] width 23 height 8
click at [92, 697] on div "Pen P" at bounding box center [78, 789] width 46 height 37
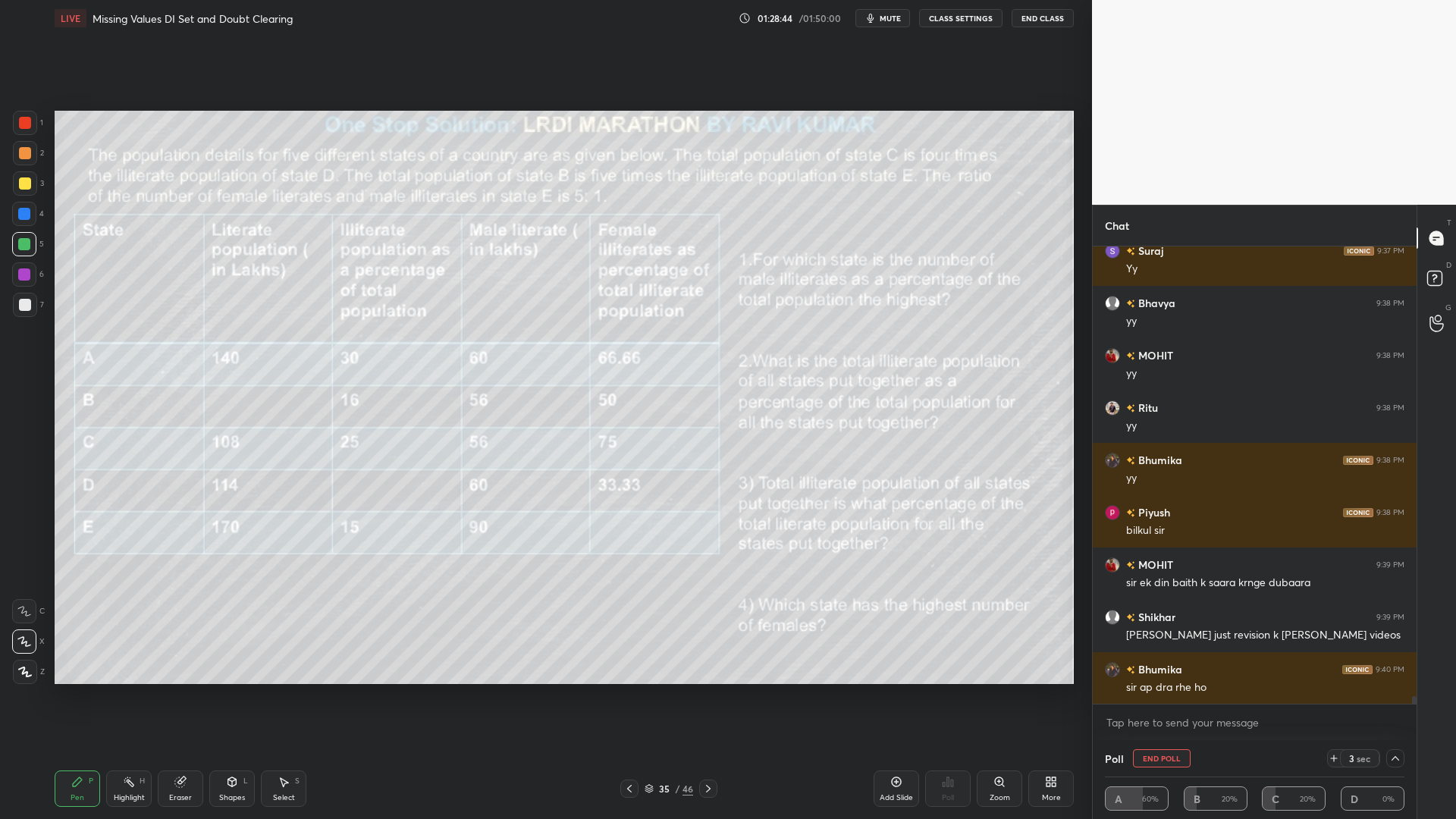
click at [33, 135] on div "1" at bounding box center [28, 125] width 30 height 30
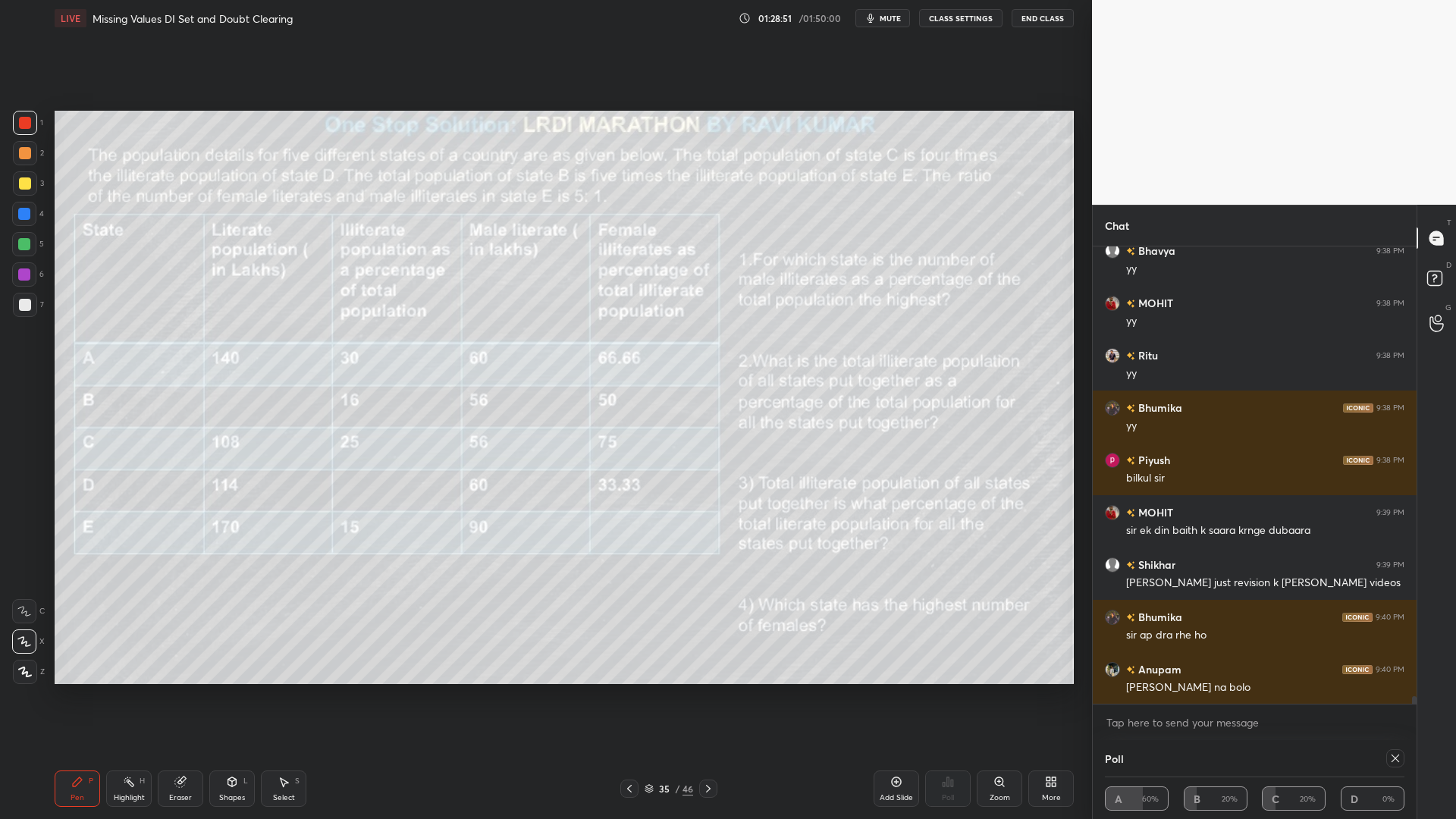
click at [1393, 697] on div at bounding box center [1395, 758] width 18 height 18
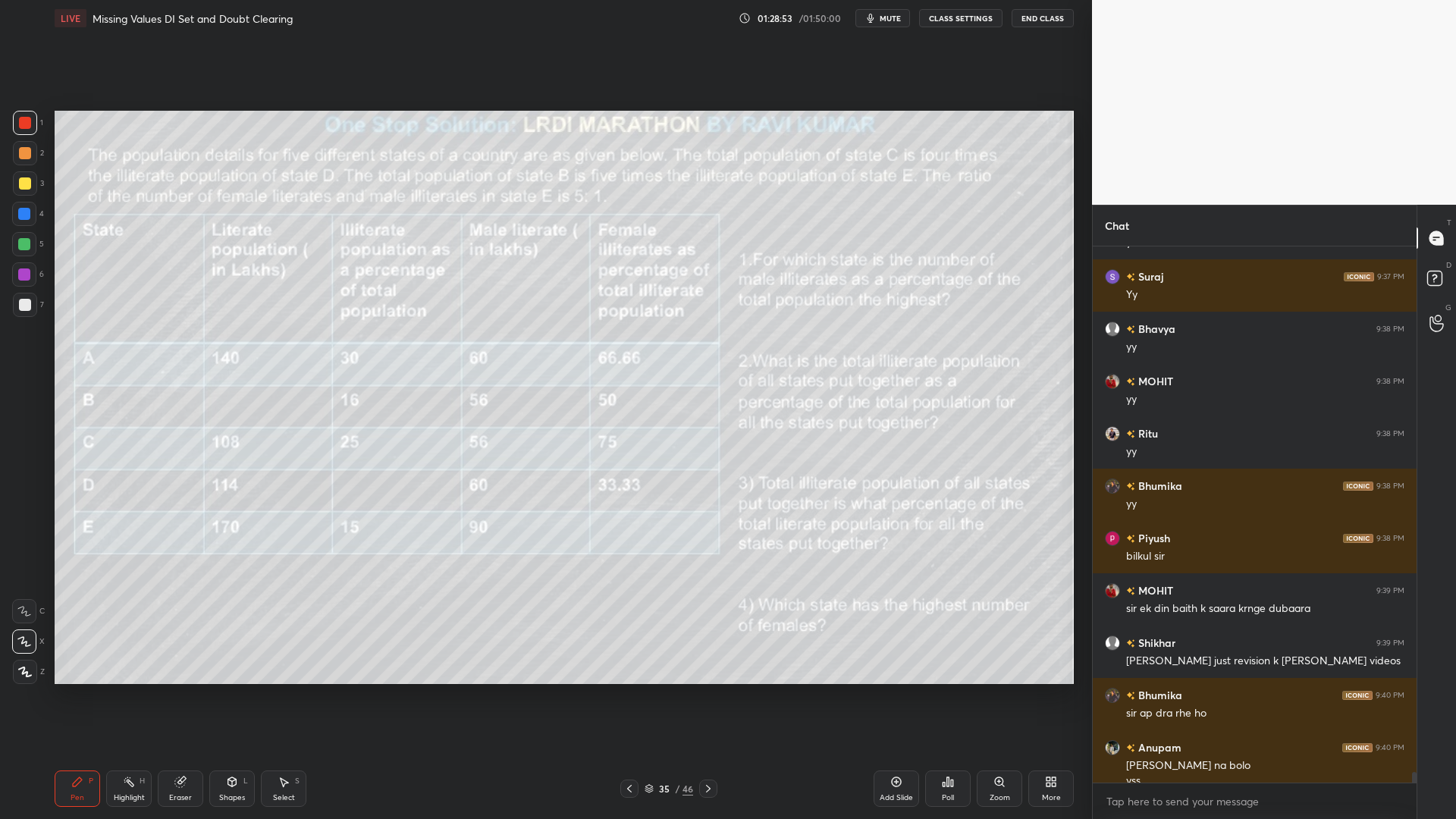
scroll to position [26211, 0]
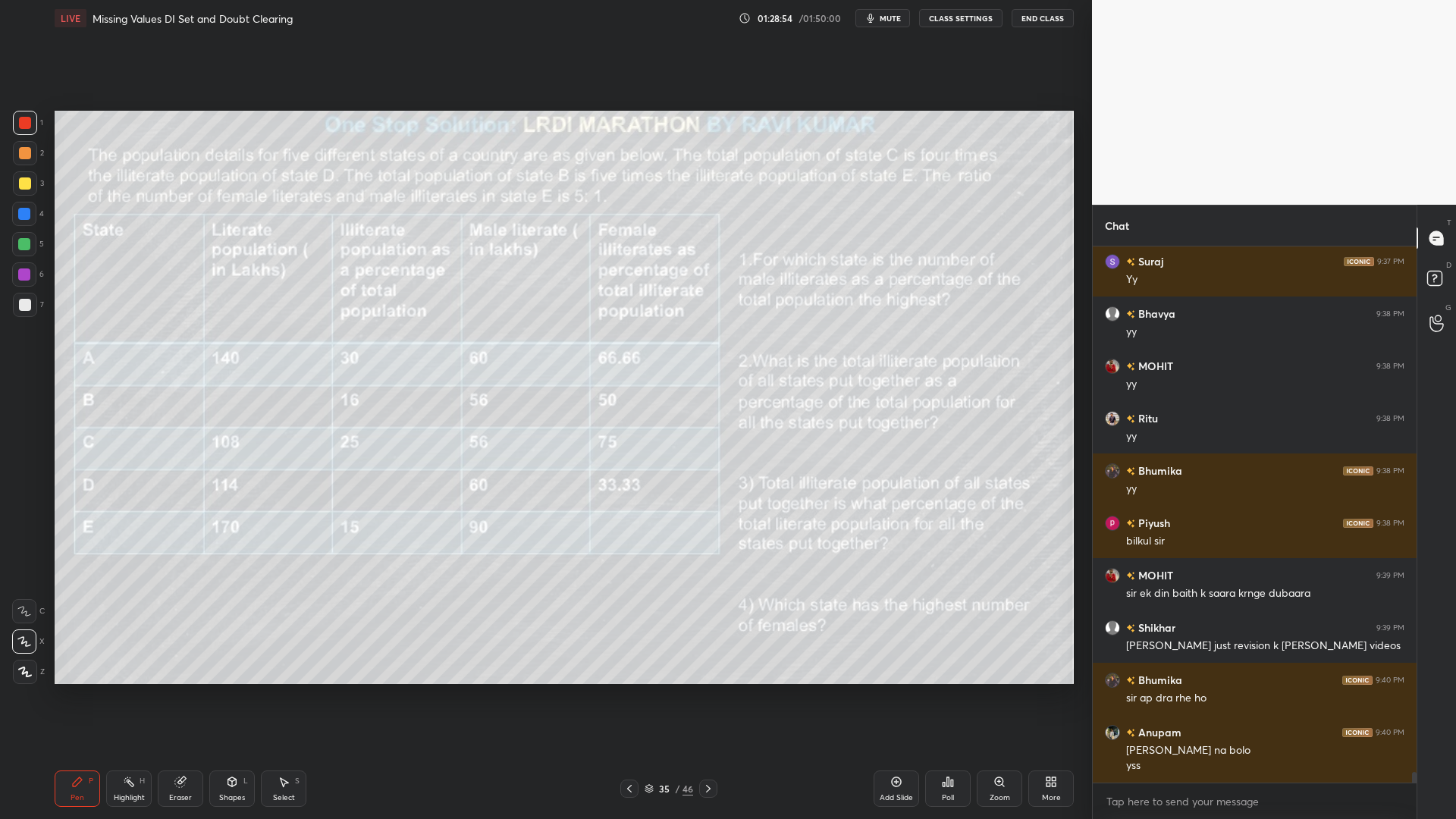
click at [180, 697] on div "Eraser" at bounding box center [181, 789] width 46 height 37
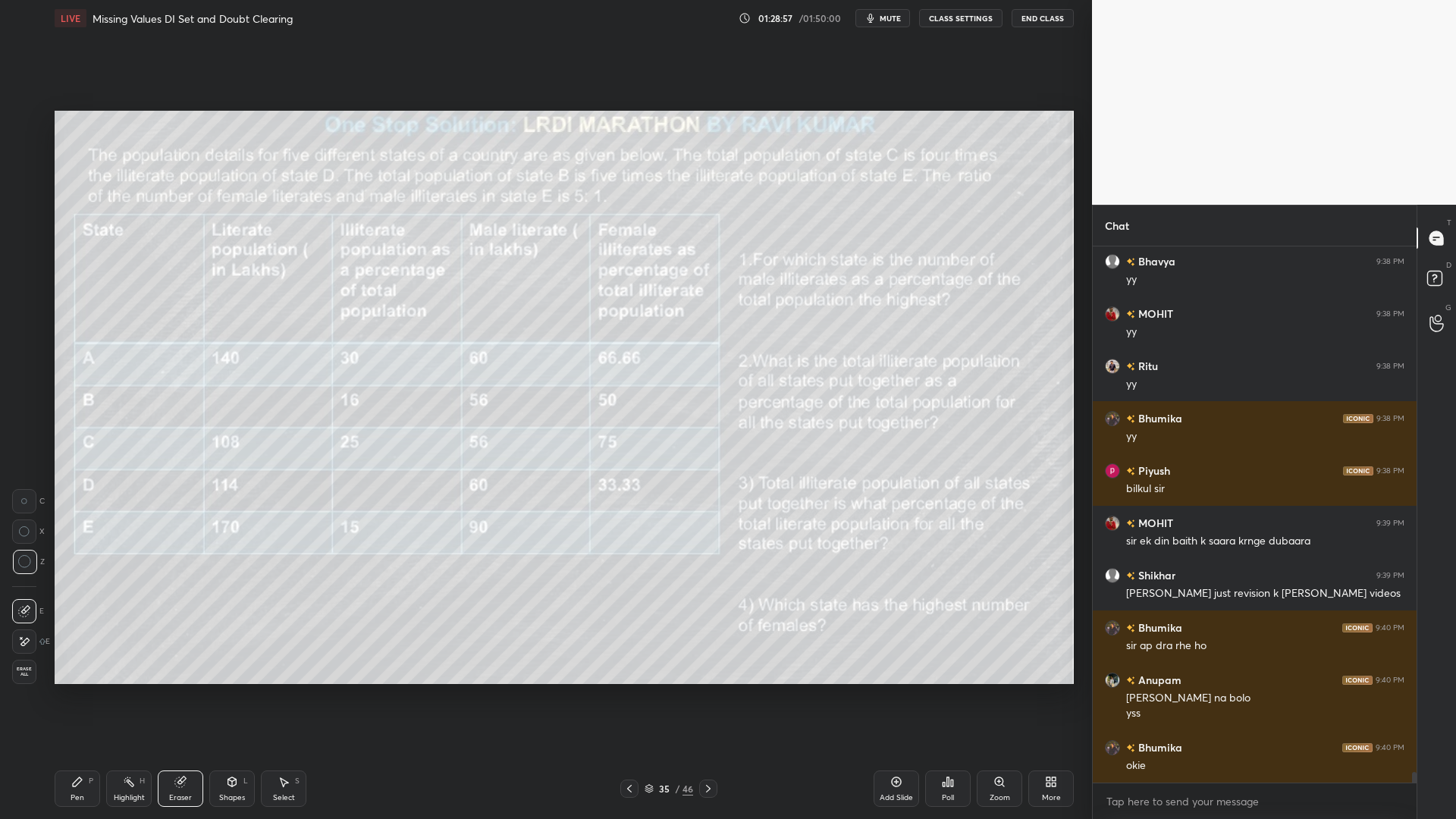
click at [76, 697] on div "Pen P" at bounding box center [78, 789] width 46 height 37
click at [193, 697] on div "Eraser" at bounding box center [181, 789] width 46 height 37
drag, startPoint x: 59, startPoint y: 786, endPoint x: 72, endPoint y: 787, distance: 13.0
click at [59, 697] on div "Pen P" at bounding box center [78, 789] width 46 height 37
drag, startPoint x: 166, startPoint y: 796, endPoint x: 350, endPoint y: 694, distance: 210.4
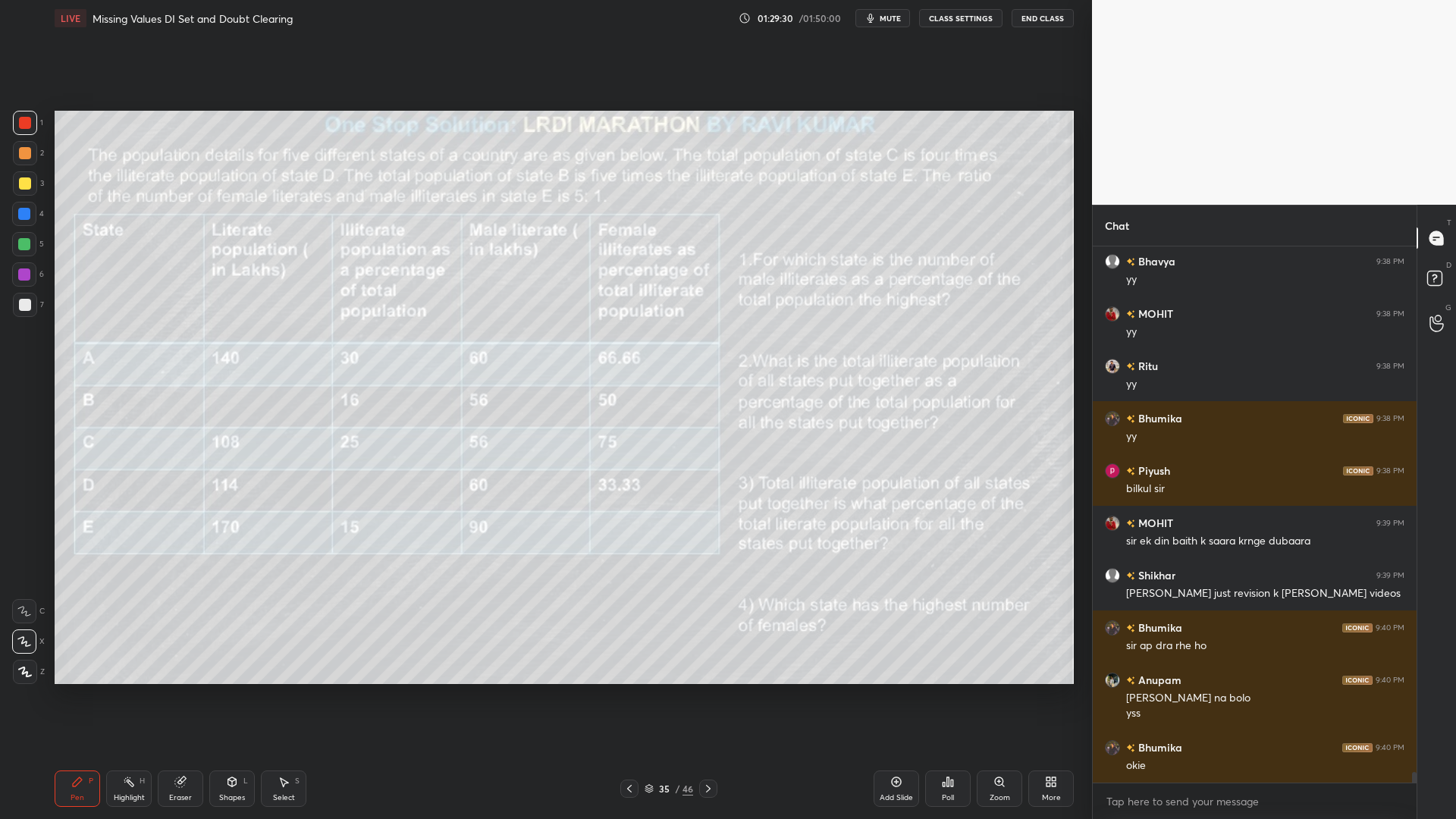
click at [171, 697] on div "Eraser" at bounding box center [181, 789] width 46 height 37
click at [718, 697] on div "35 / 46" at bounding box center [669, 789] width 410 height 18
click at [708, 697] on icon at bounding box center [708, 789] width 5 height 8
click at [708, 697] on div at bounding box center [708, 789] width 18 height 18
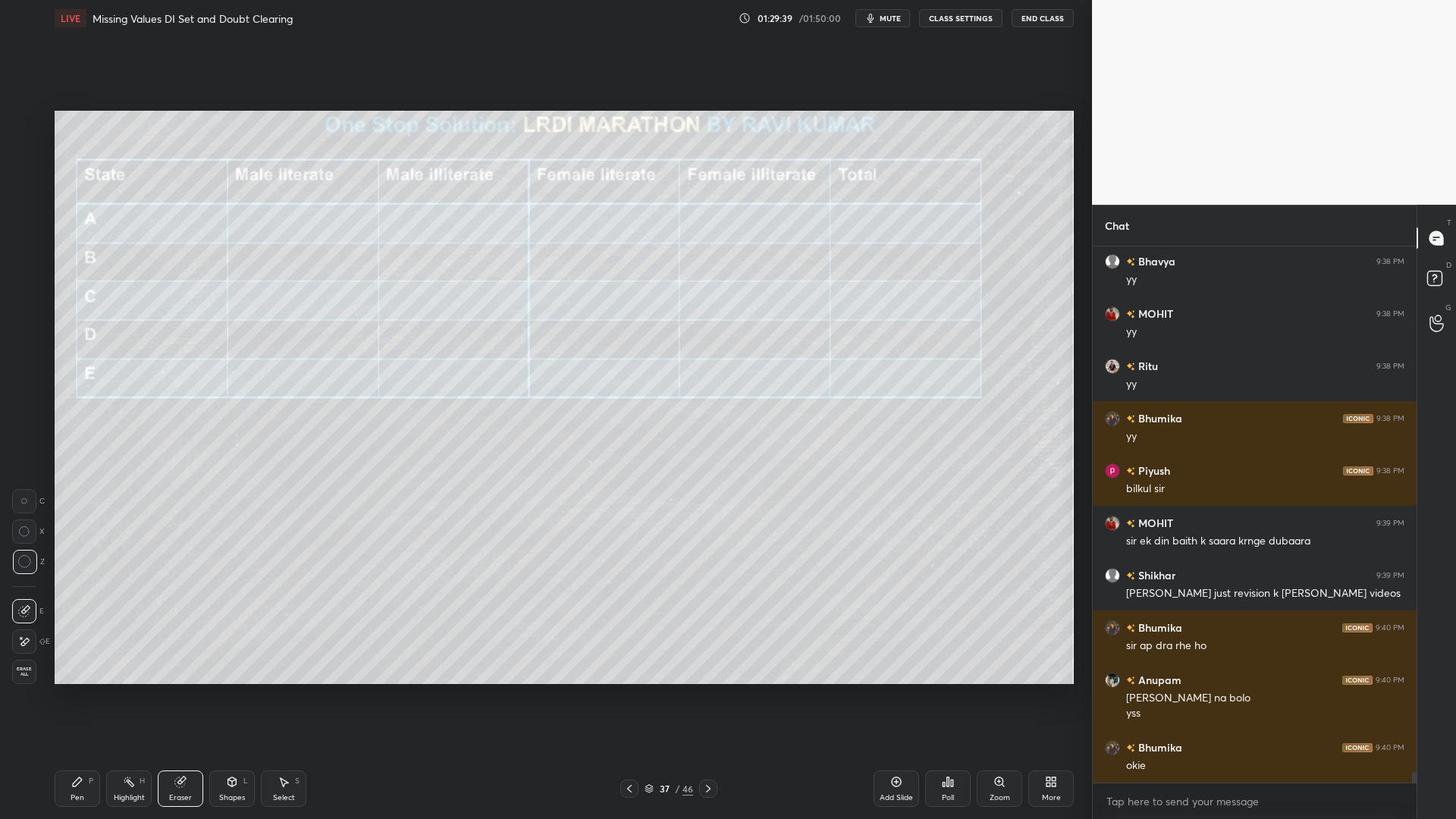
click at [631, 697] on icon at bounding box center [630, 789] width 12 height 12
click at [76, 697] on div "Pen" at bounding box center [78, 798] width 14 height 8
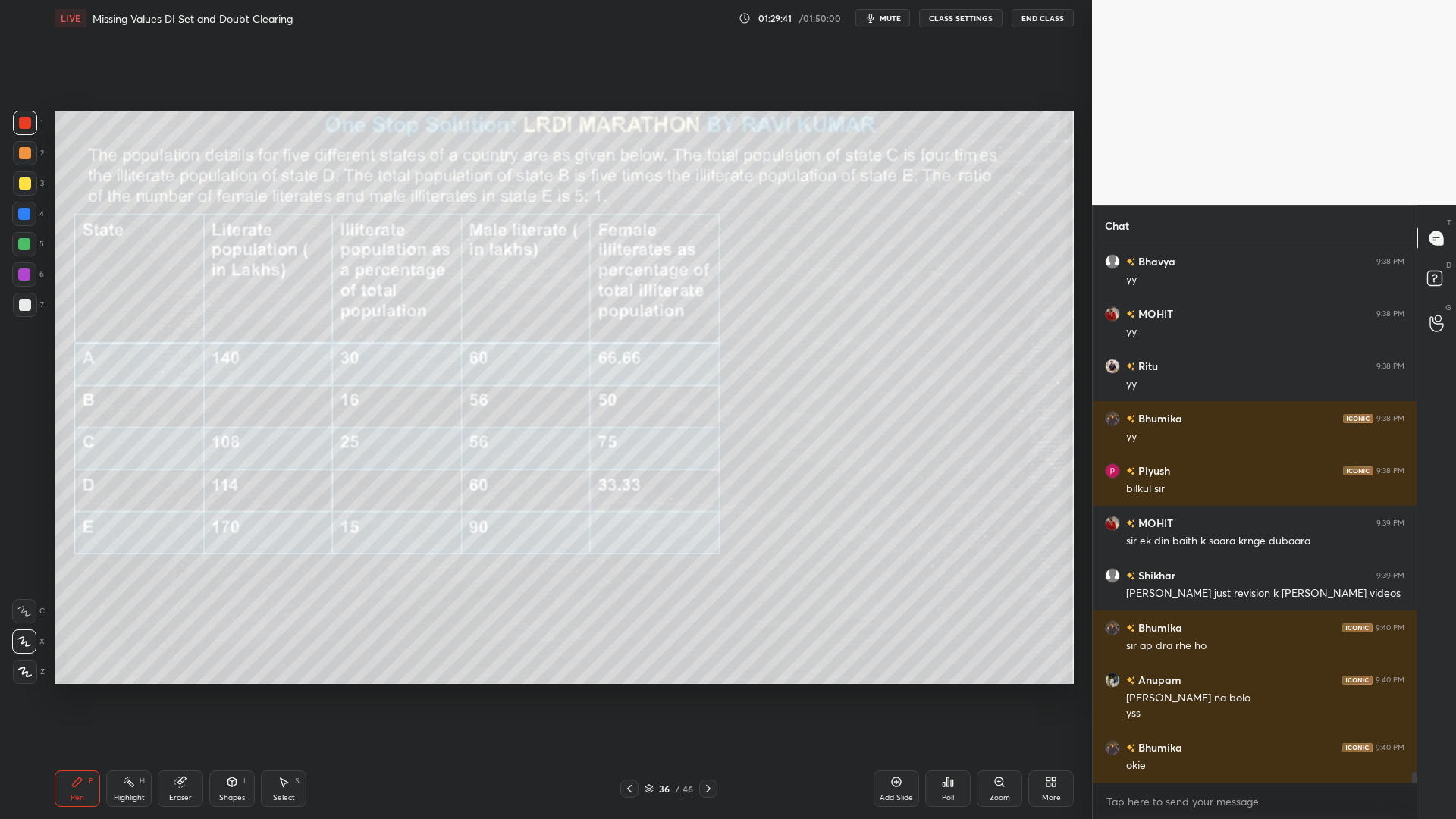
click at [28, 120] on div at bounding box center [25, 122] width 12 height 12
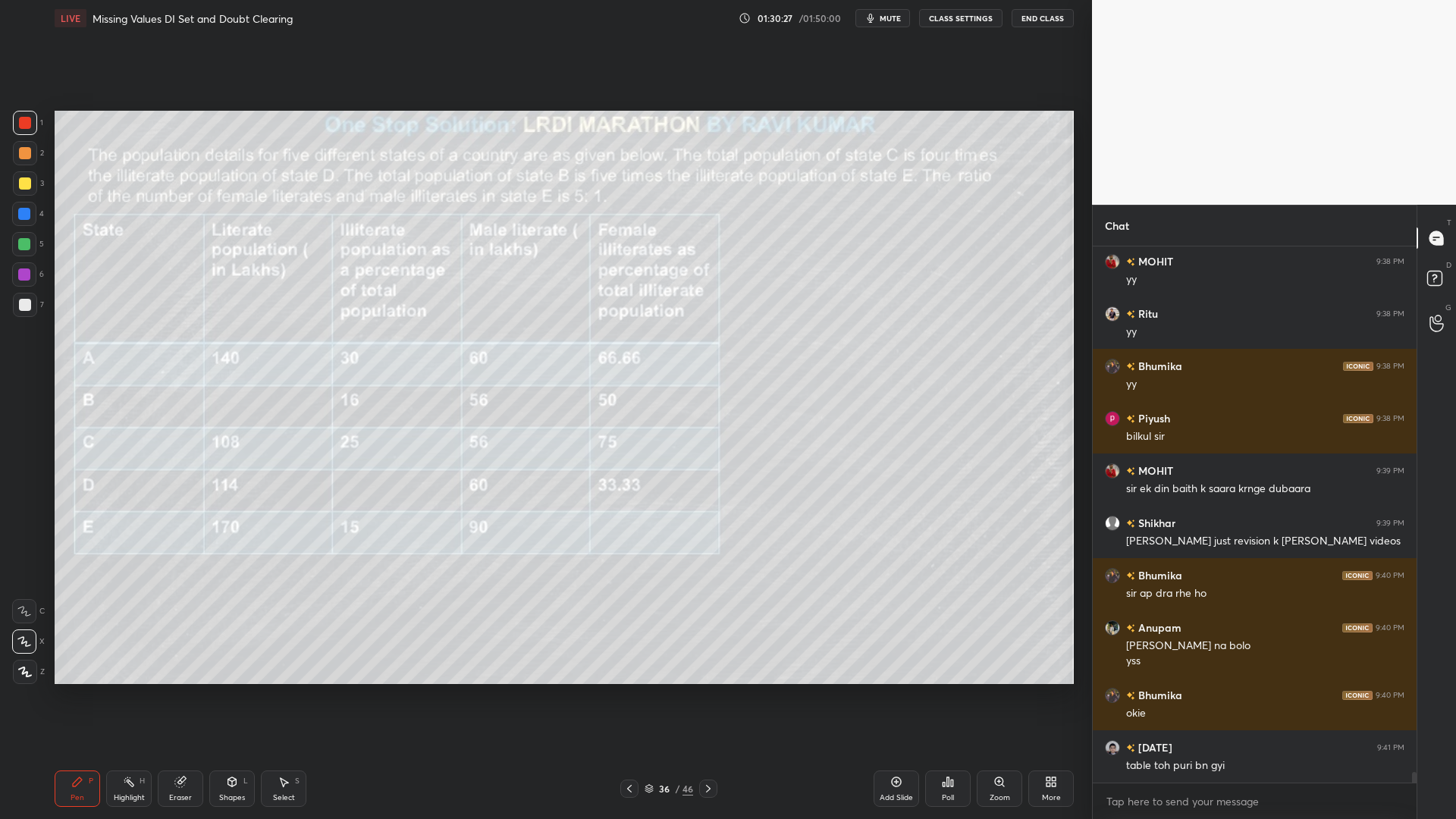
click at [162, 697] on div "Eraser" at bounding box center [181, 789] width 46 height 37
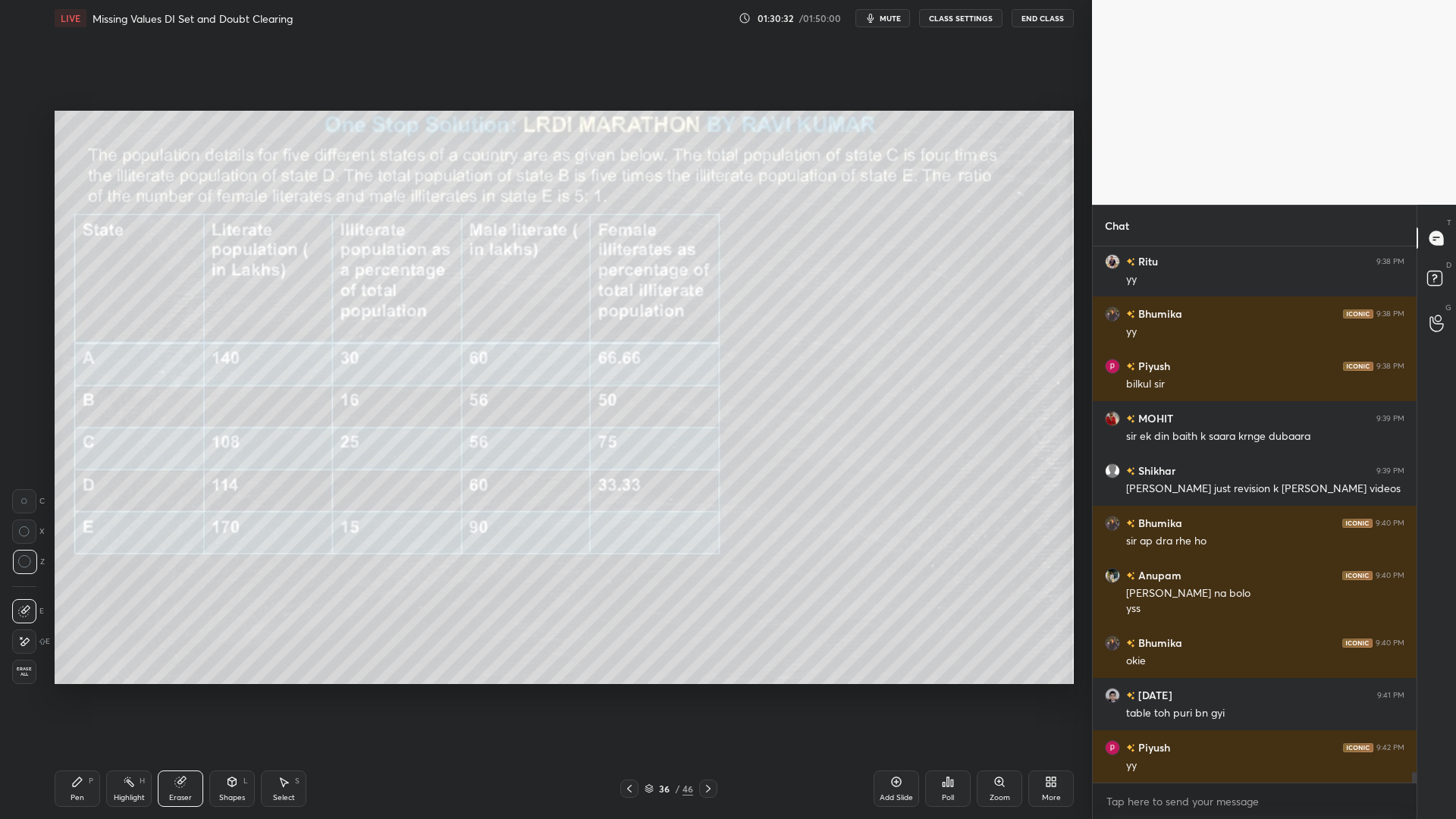
click at [79, 697] on icon at bounding box center [78, 782] width 12 height 12
click at [21, 241] on div at bounding box center [24, 244] width 12 height 12
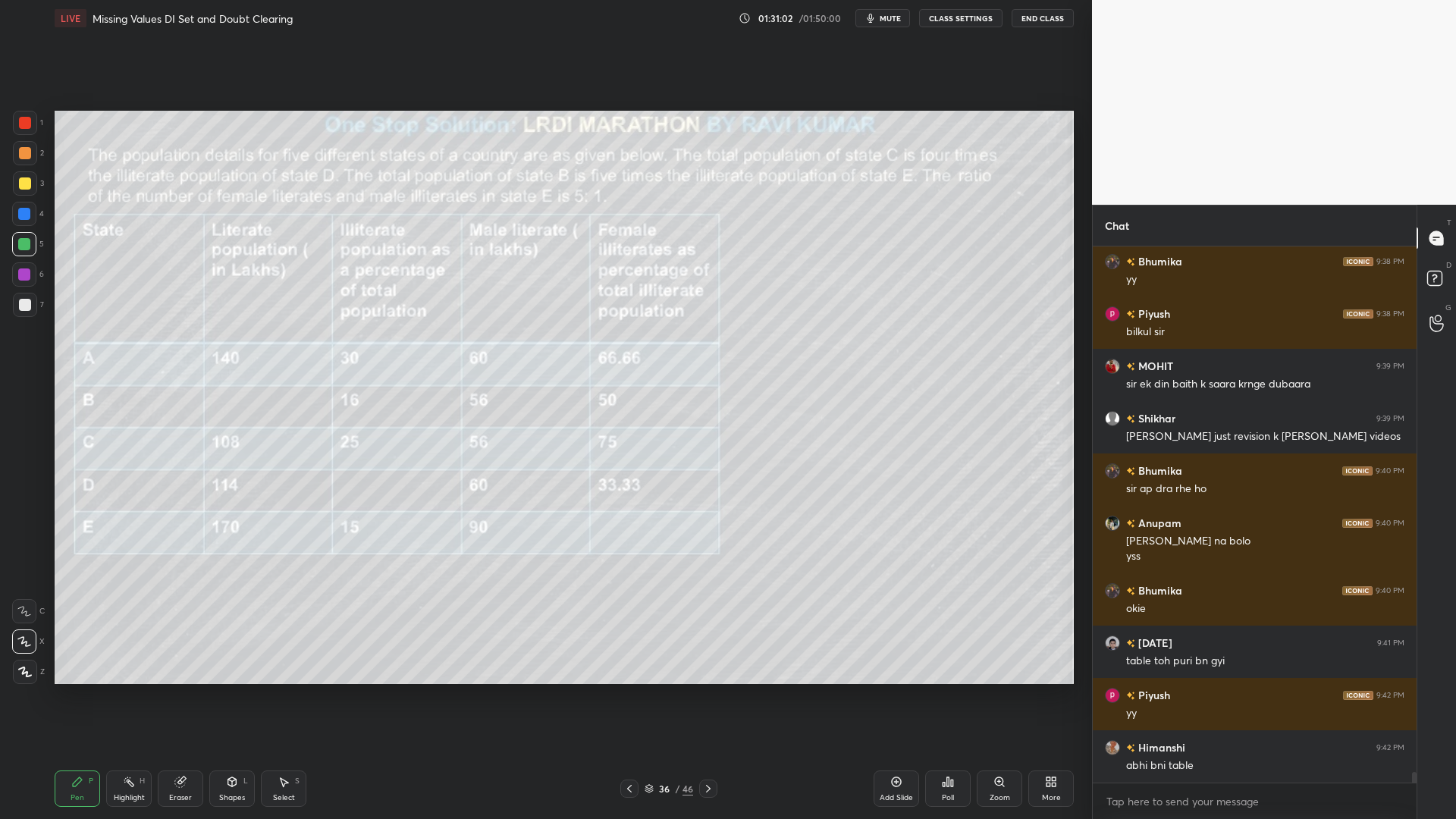
drag, startPoint x: 29, startPoint y: 121, endPoint x: 38, endPoint y: 133, distance: 15.0
click at [30, 123] on div at bounding box center [25, 122] width 12 height 12
drag, startPoint x: 27, startPoint y: 246, endPoint x: 51, endPoint y: 296, distance: 55.5
click at [27, 248] on div at bounding box center [24, 244] width 12 height 12
click at [176, 697] on div "Eraser" at bounding box center [181, 789] width 46 height 37
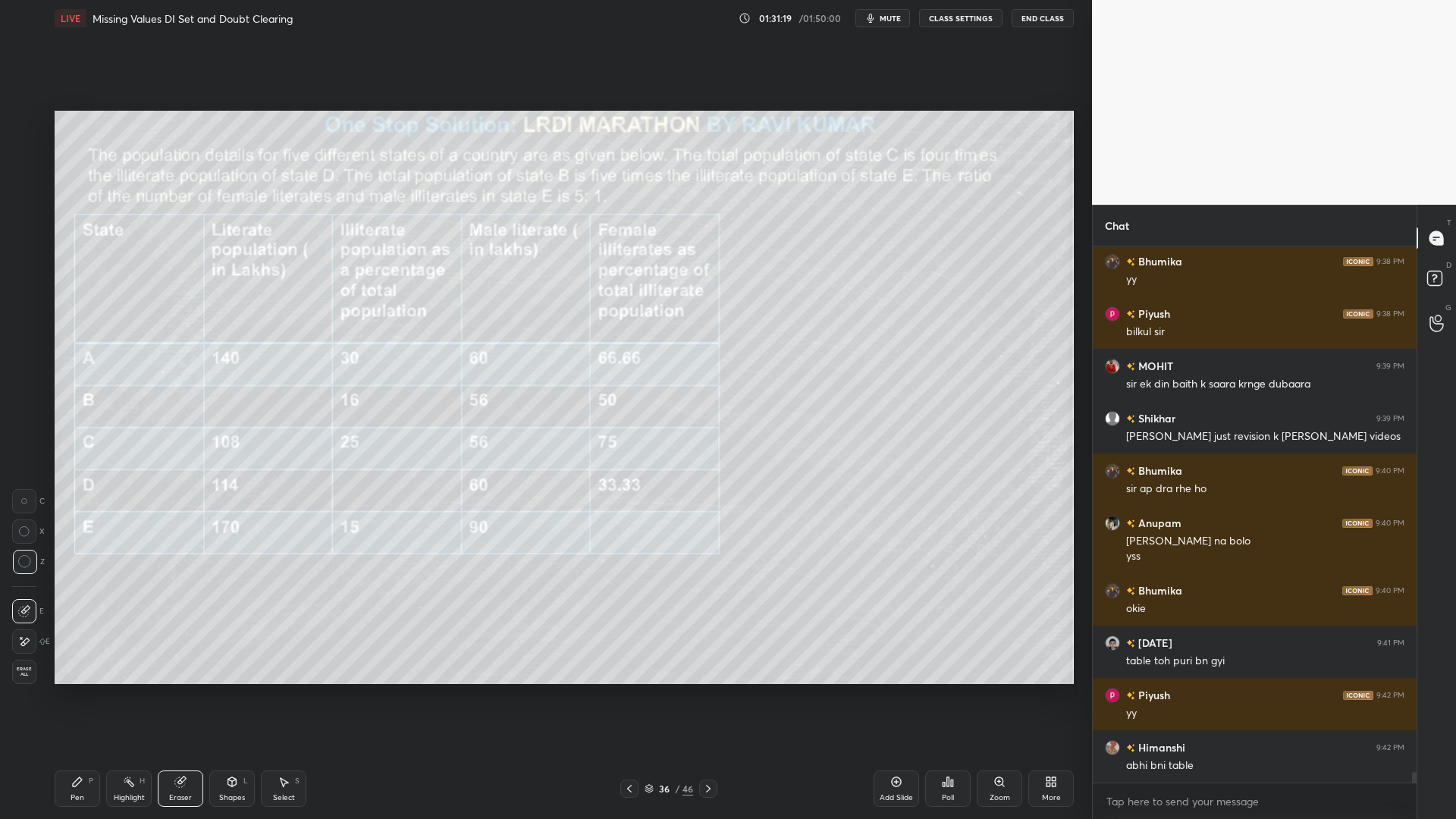
click at [25, 663] on div "Erase all" at bounding box center [24, 672] width 24 height 24
click at [24, 122] on div at bounding box center [25, 122] width 12 height 12
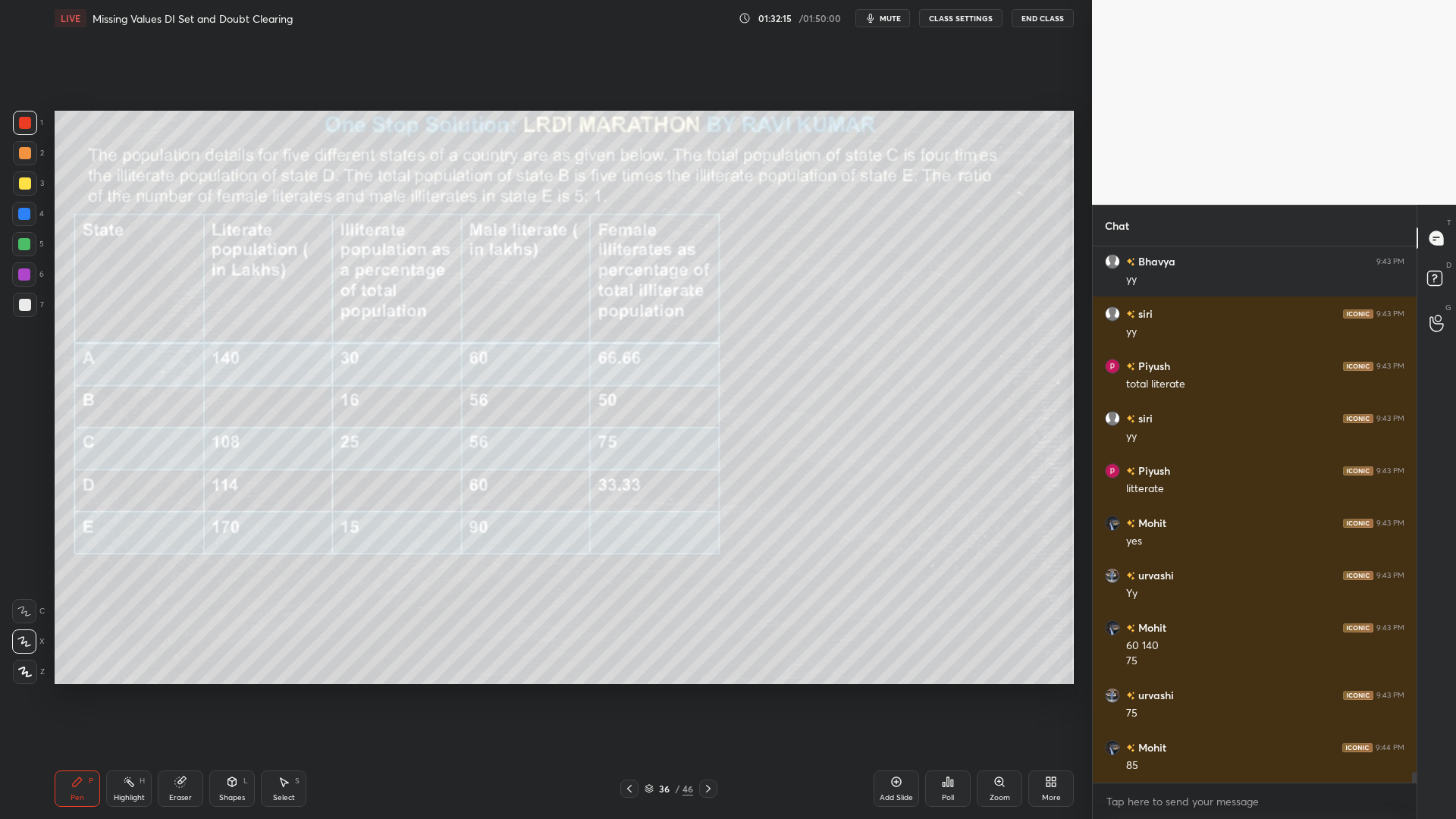
scroll to position [27169, 0]
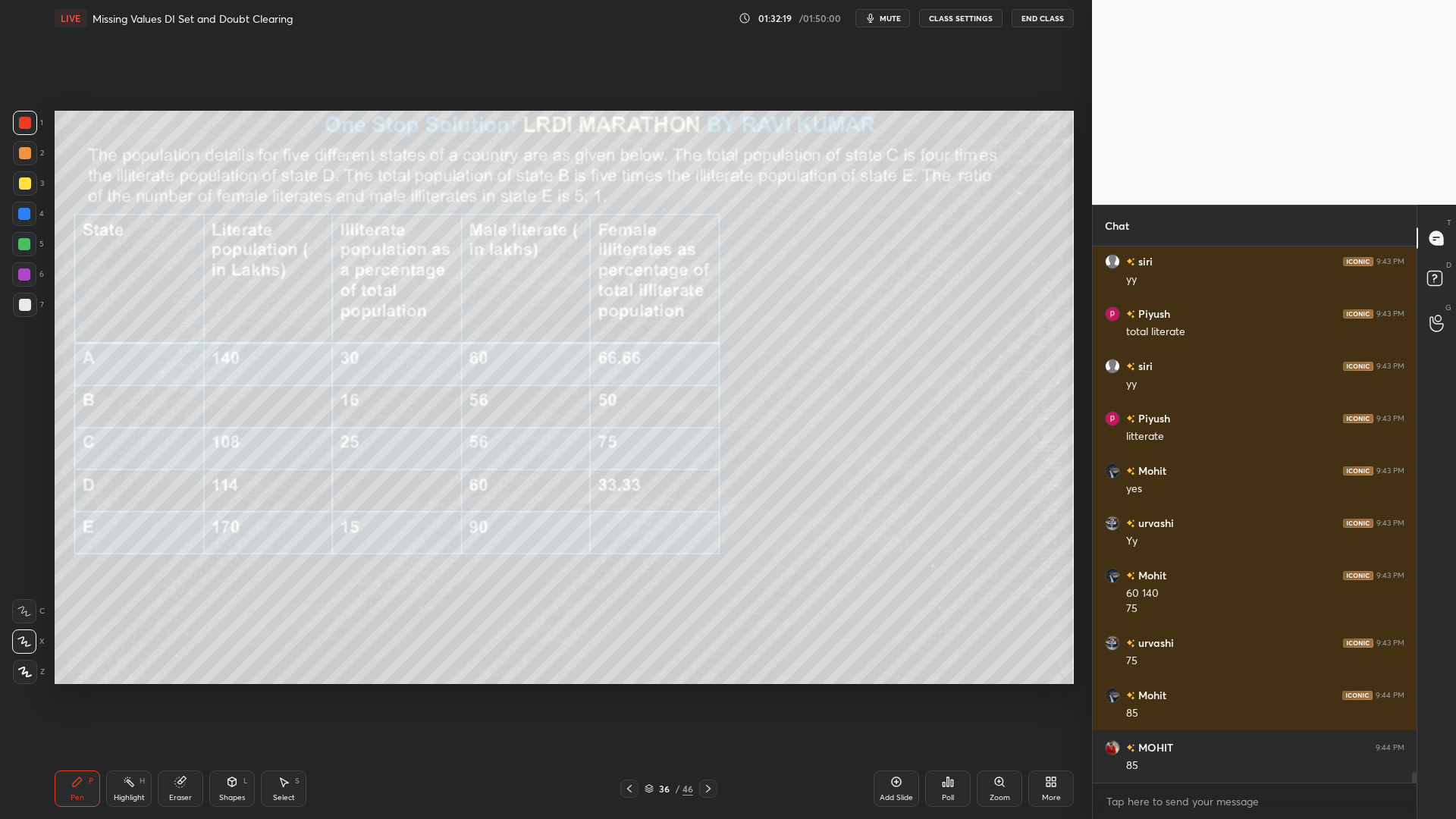
click at [23, 152] on div at bounding box center [25, 153] width 12 height 12
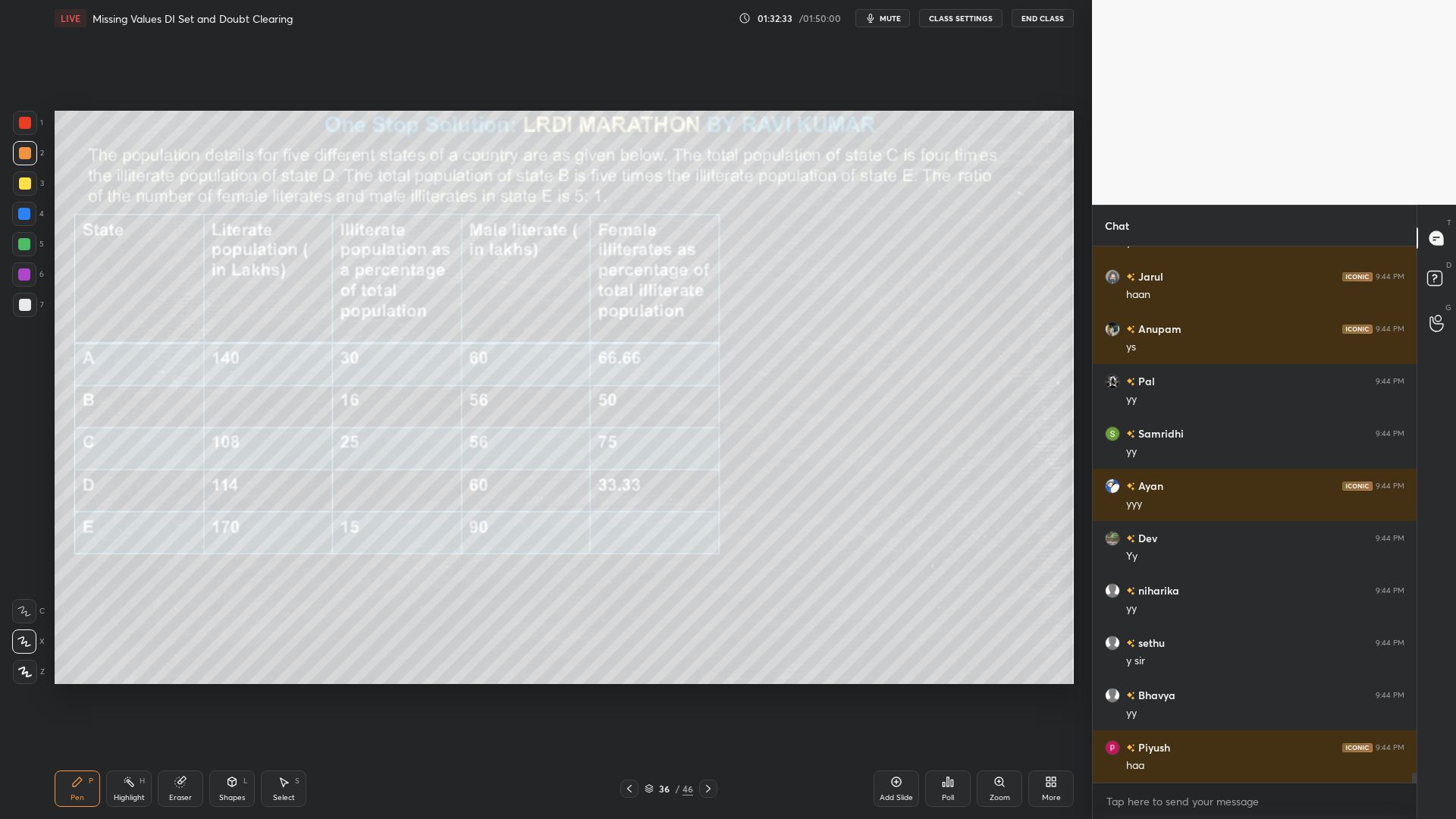
scroll to position [27797, 0]
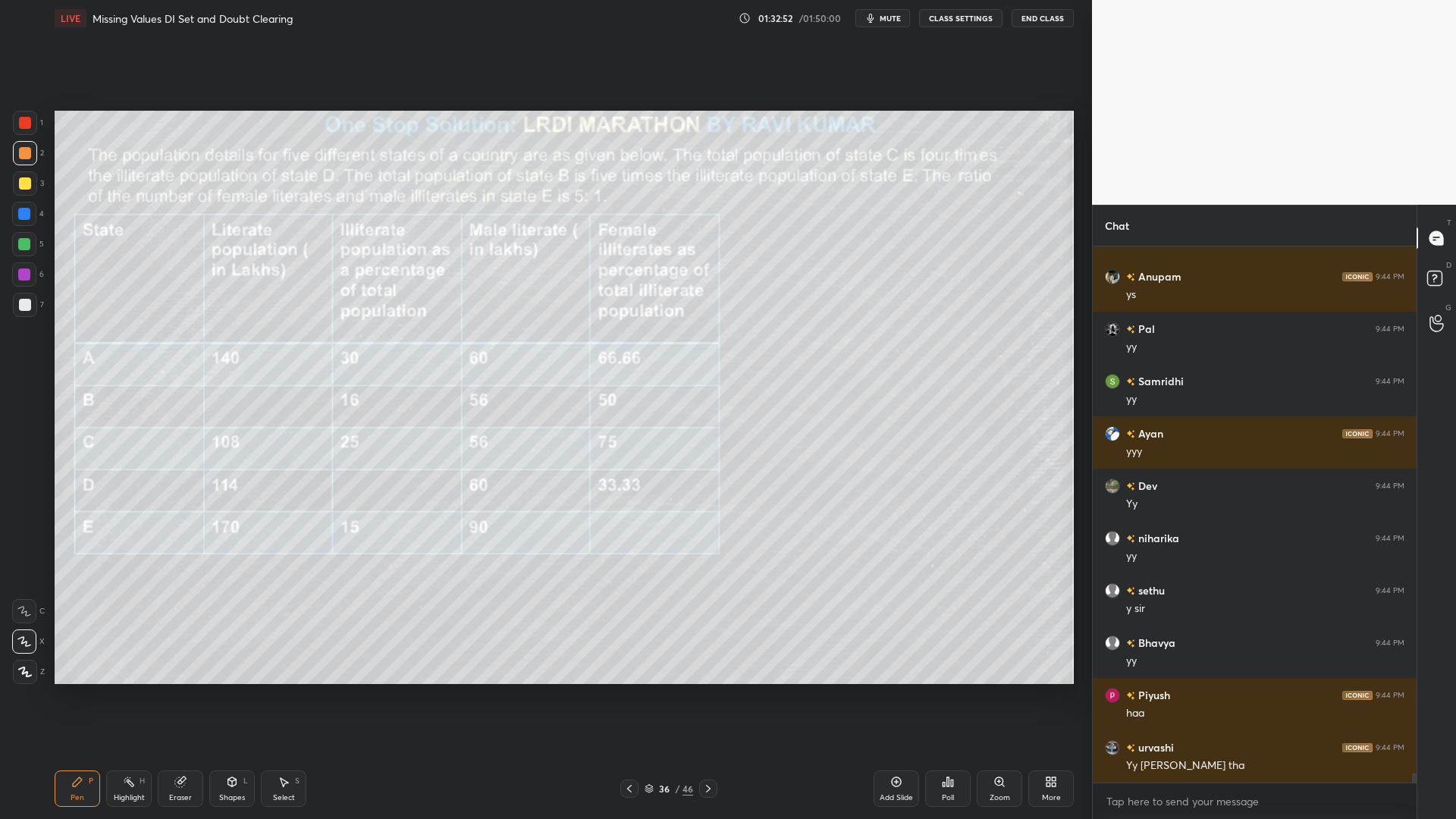
click at [24, 182] on div at bounding box center [25, 183] width 12 height 12
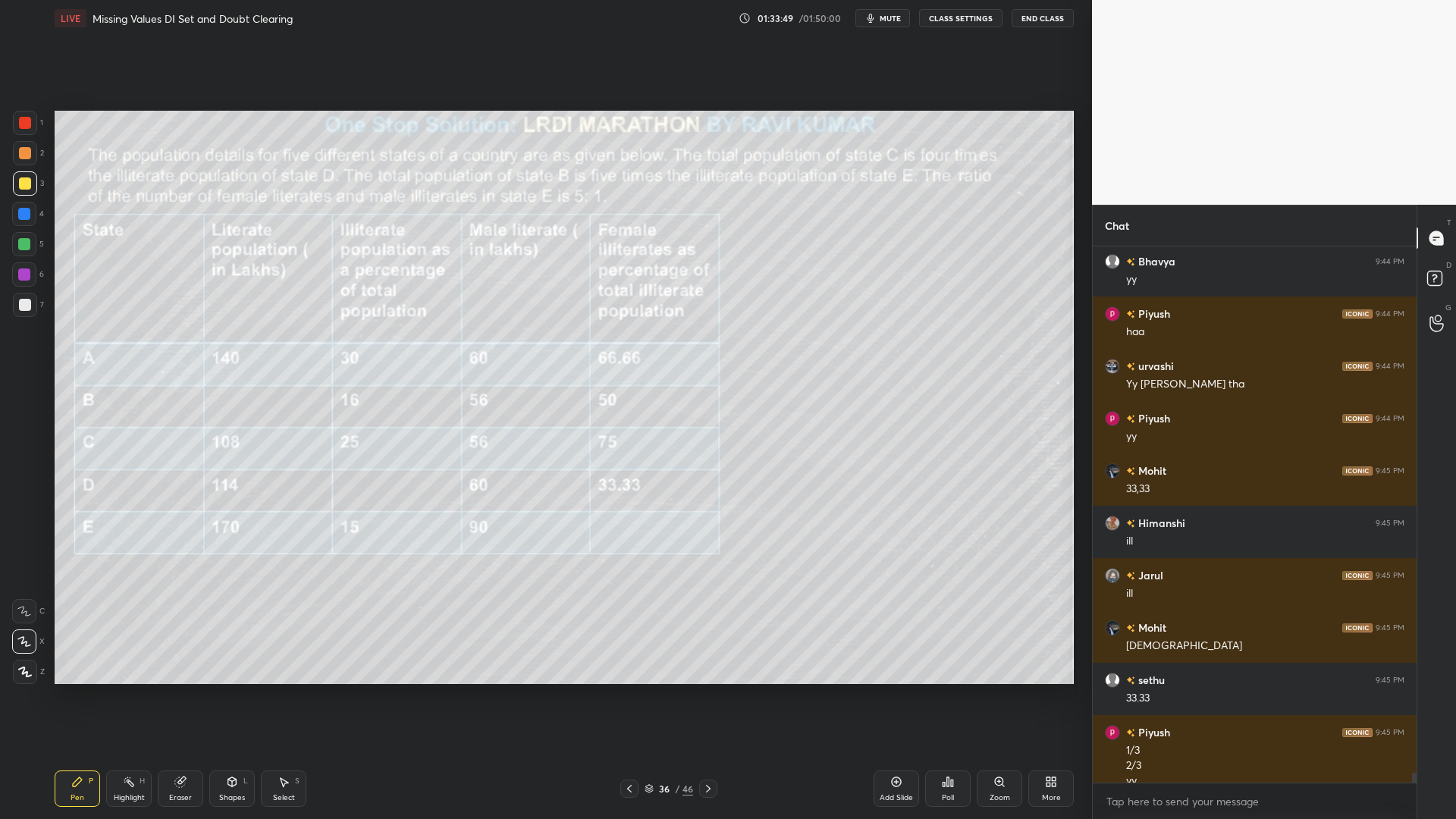
scroll to position [28194, 0]
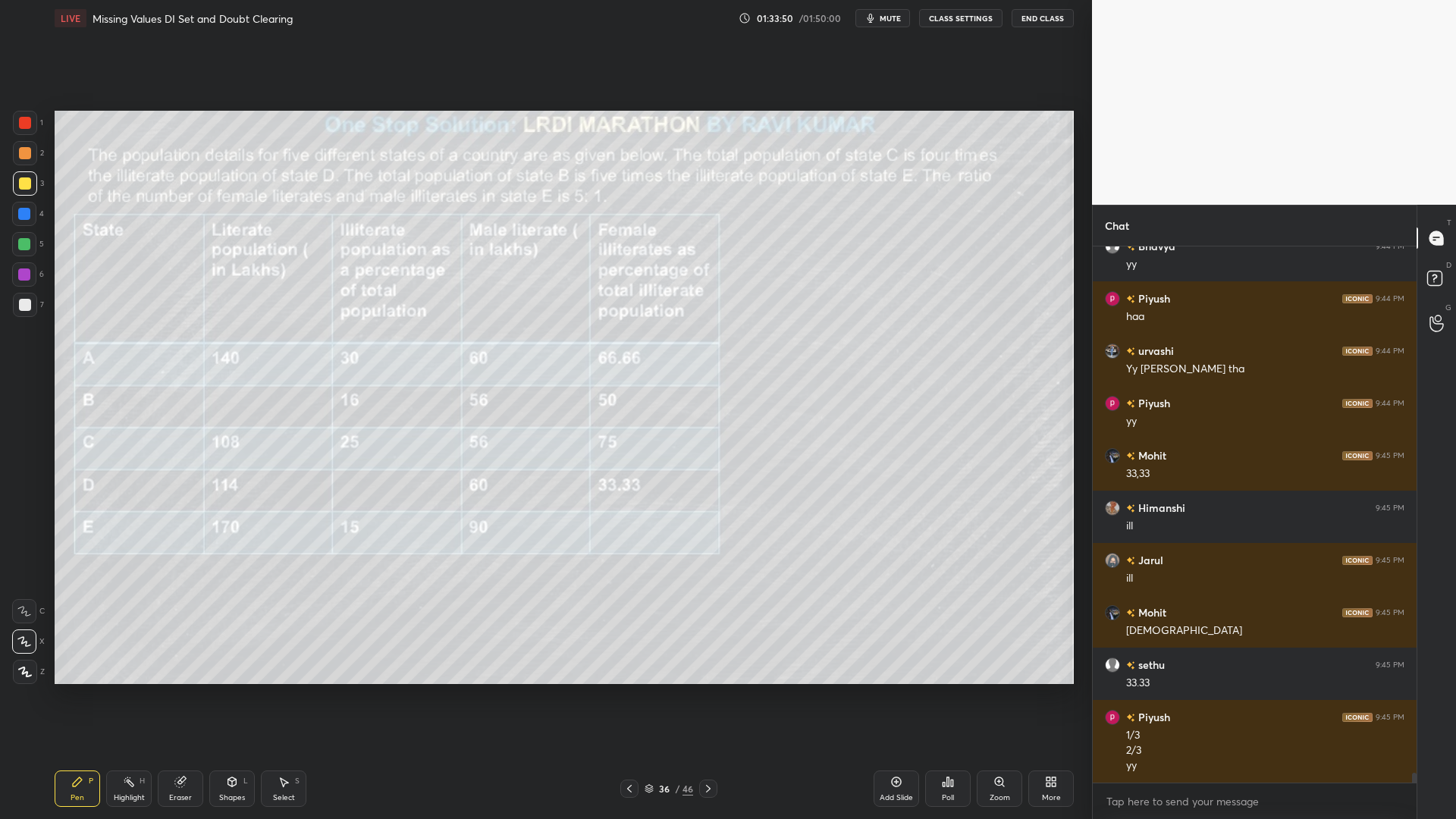
drag, startPoint x: 23, startPoint y: 274, endPoint x: 44, endPoint y: 292, distance: 27.7
click at [25, 274] on div at bounding box center [24, 275] width 12 height 12
click at [706, 697] on icon at bounding box center [708, 789] width 12 height 12
click at [29, 132] on div at bounding box center [25, 122] width 24 height 24
drag, startPoint x: 24, startPoint y: 181, endPoint x: 45, endPoint y: 172, distance: 22.8
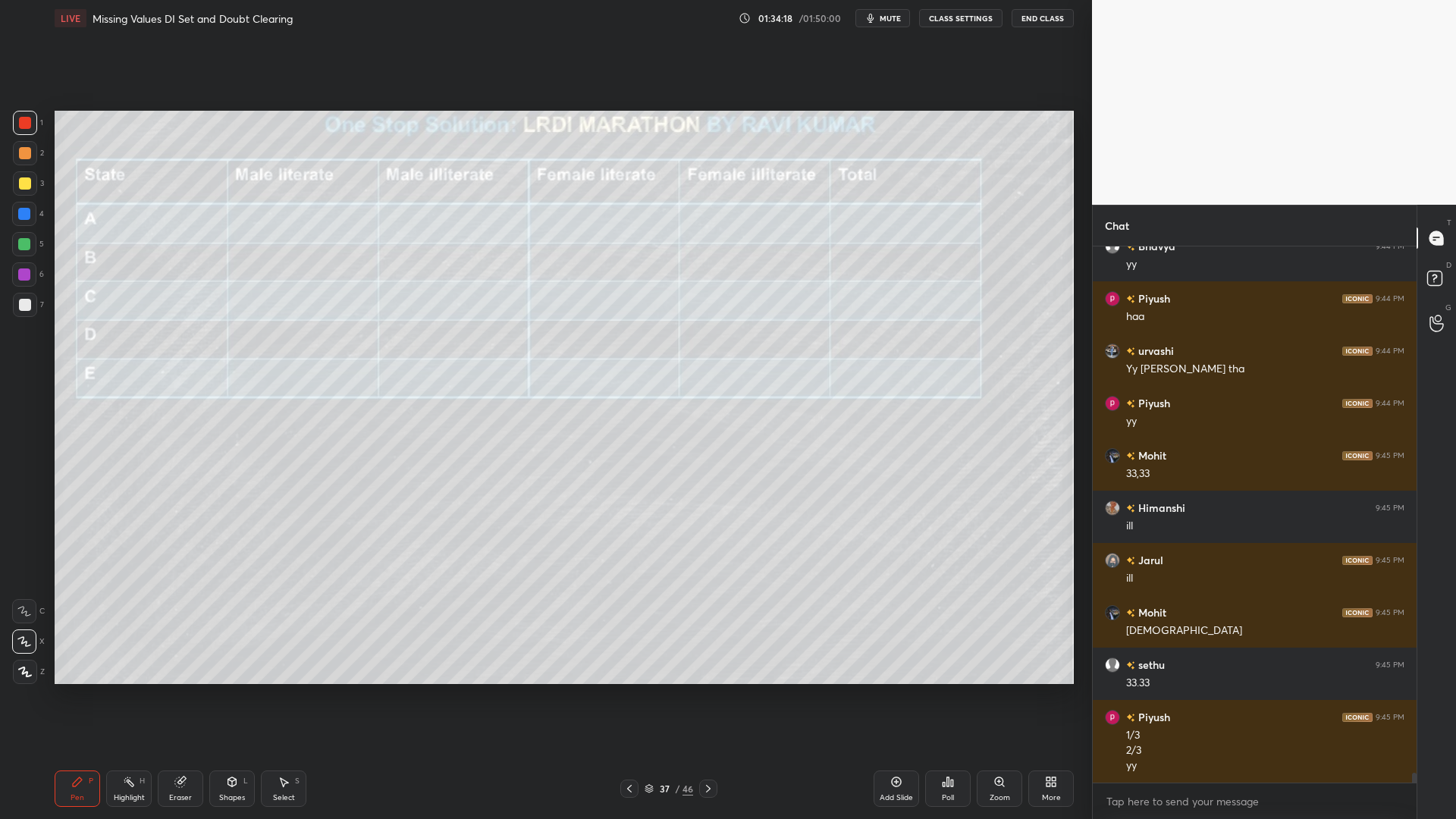
click at [24, 180] on div at bounding box center [25, 183] width 12 height 12
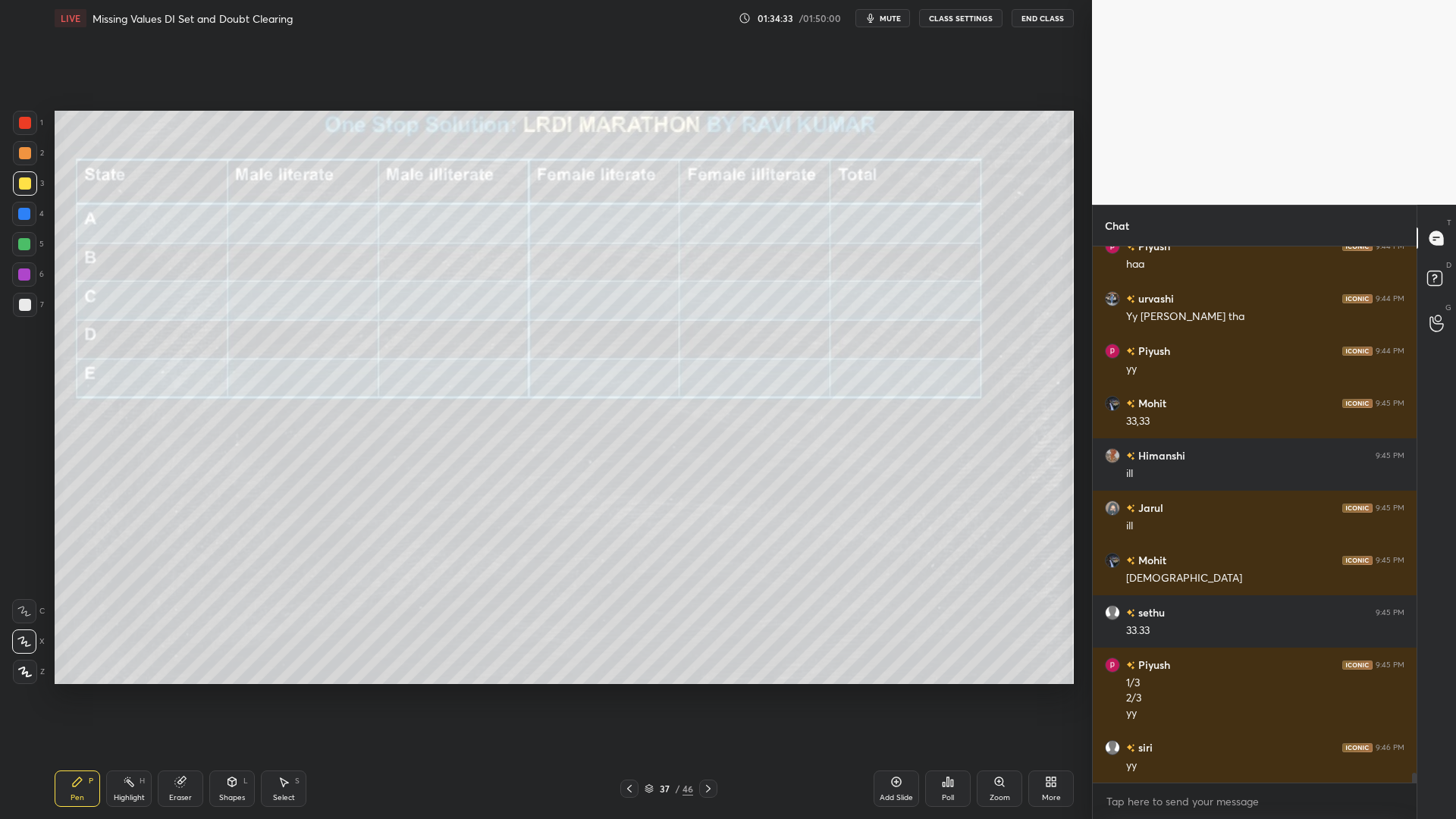
scroll to position [28283, 0]
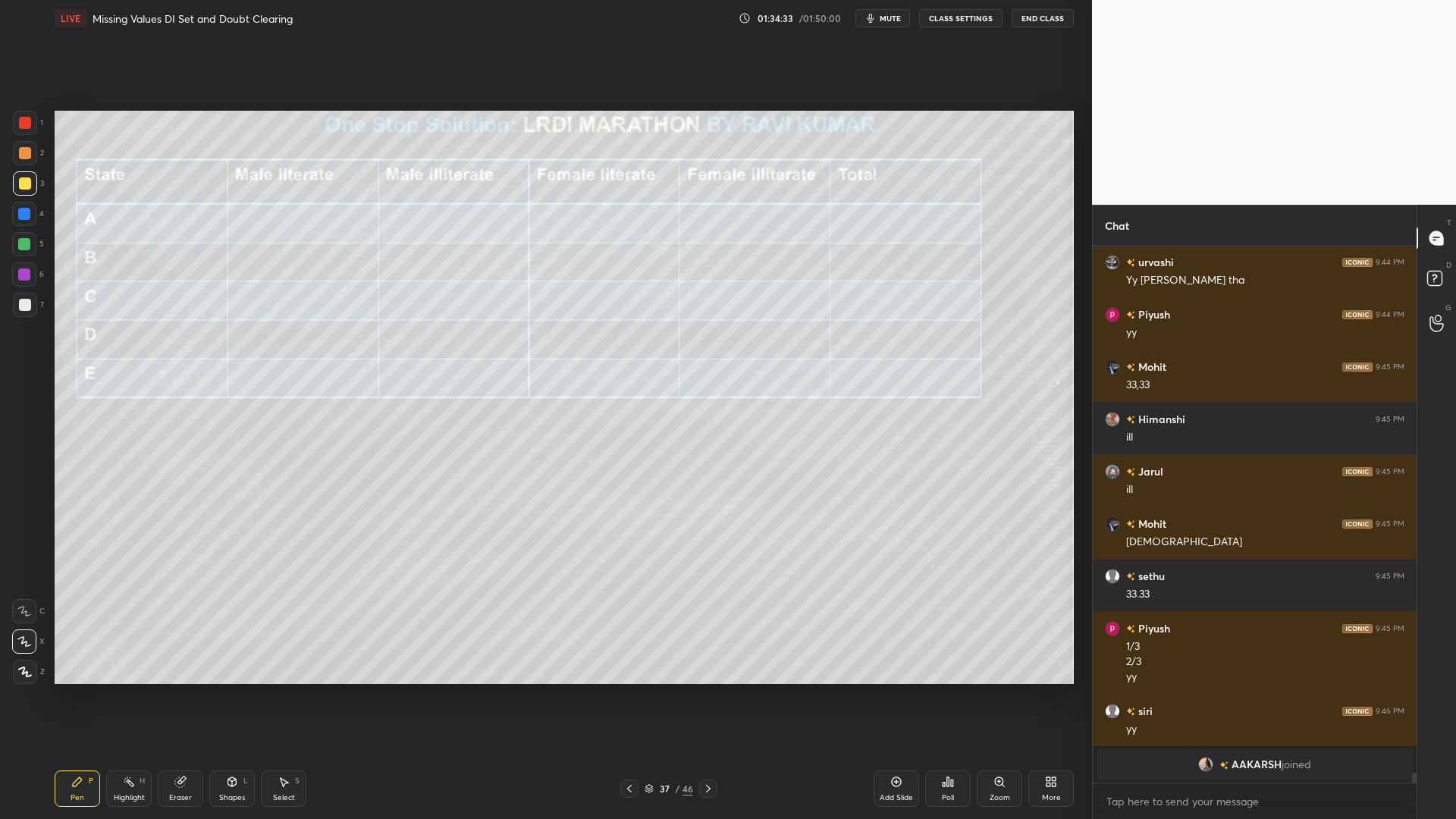
click at [630, 697] on icon at bounding box center [630, 789] width 5 height 8
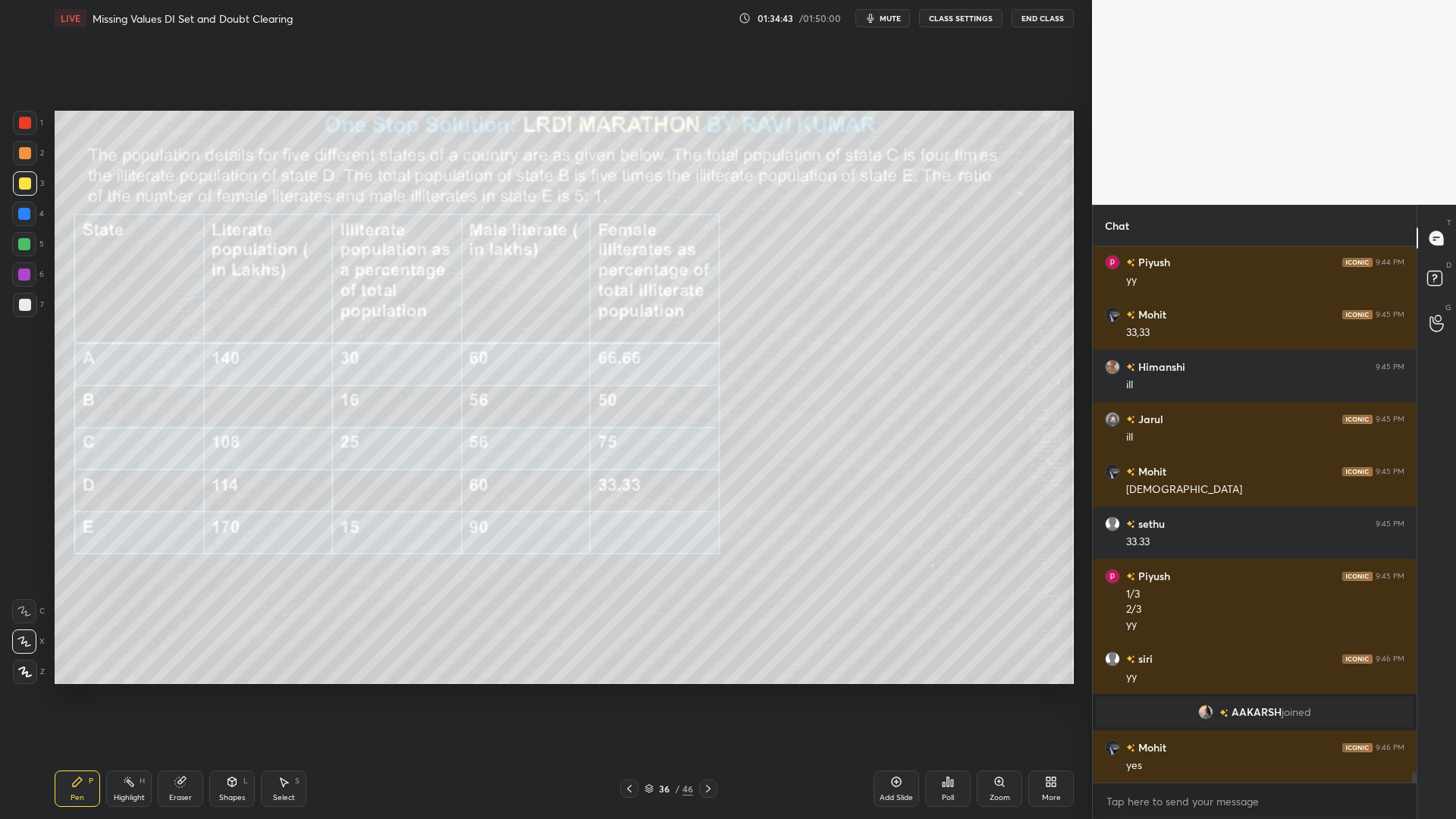
scroll to position [26821, 0]
click at [704, 697] on icon at bounding box center [708, 789] width 12 height 12
click at [636, 697] on div at bounding box center [630, 789] width 18 height 18
click at [710, 697] on icon at bounding box center [708, 789] width 12 height 12
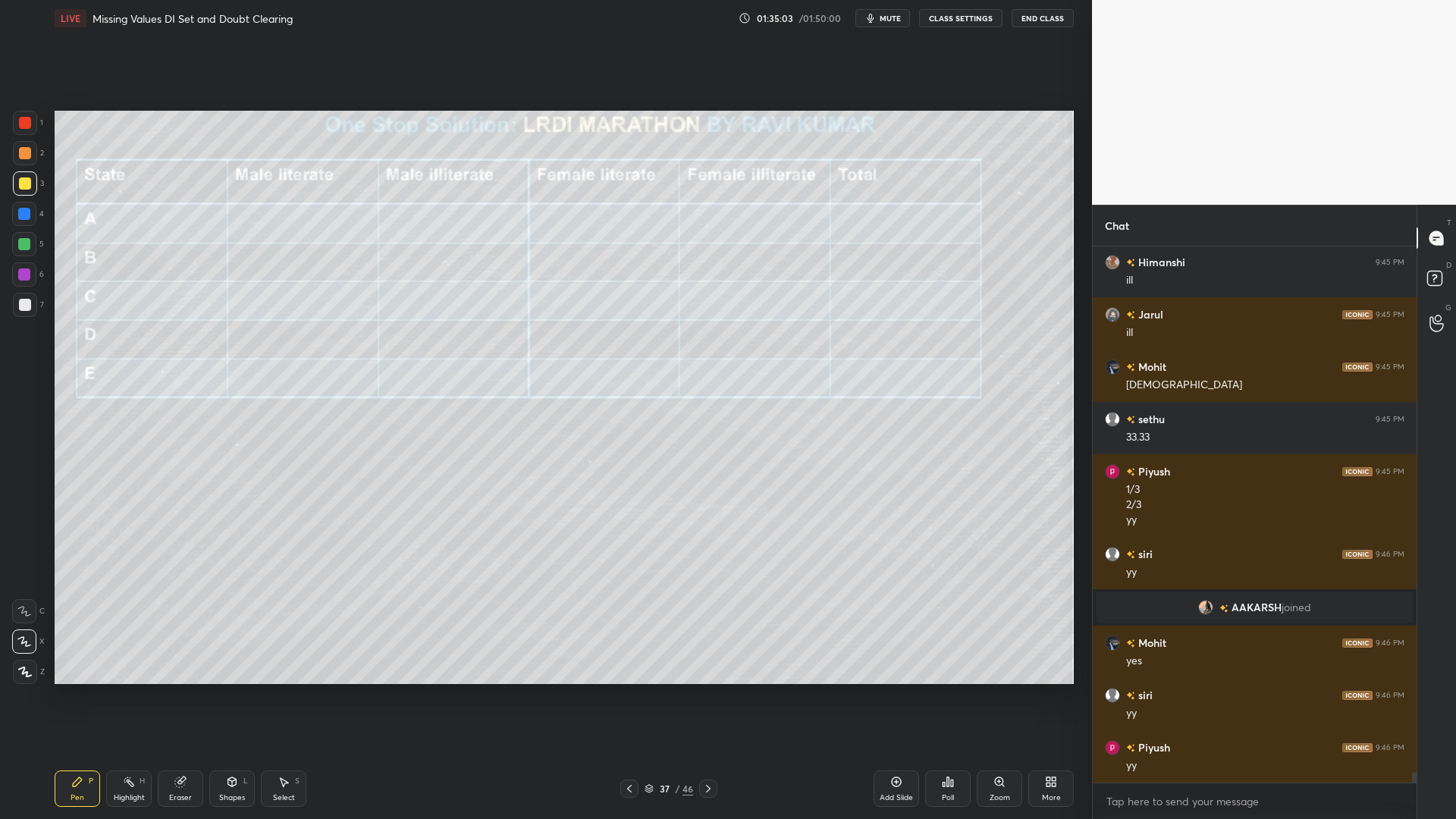
scroll to position [26978, 0]
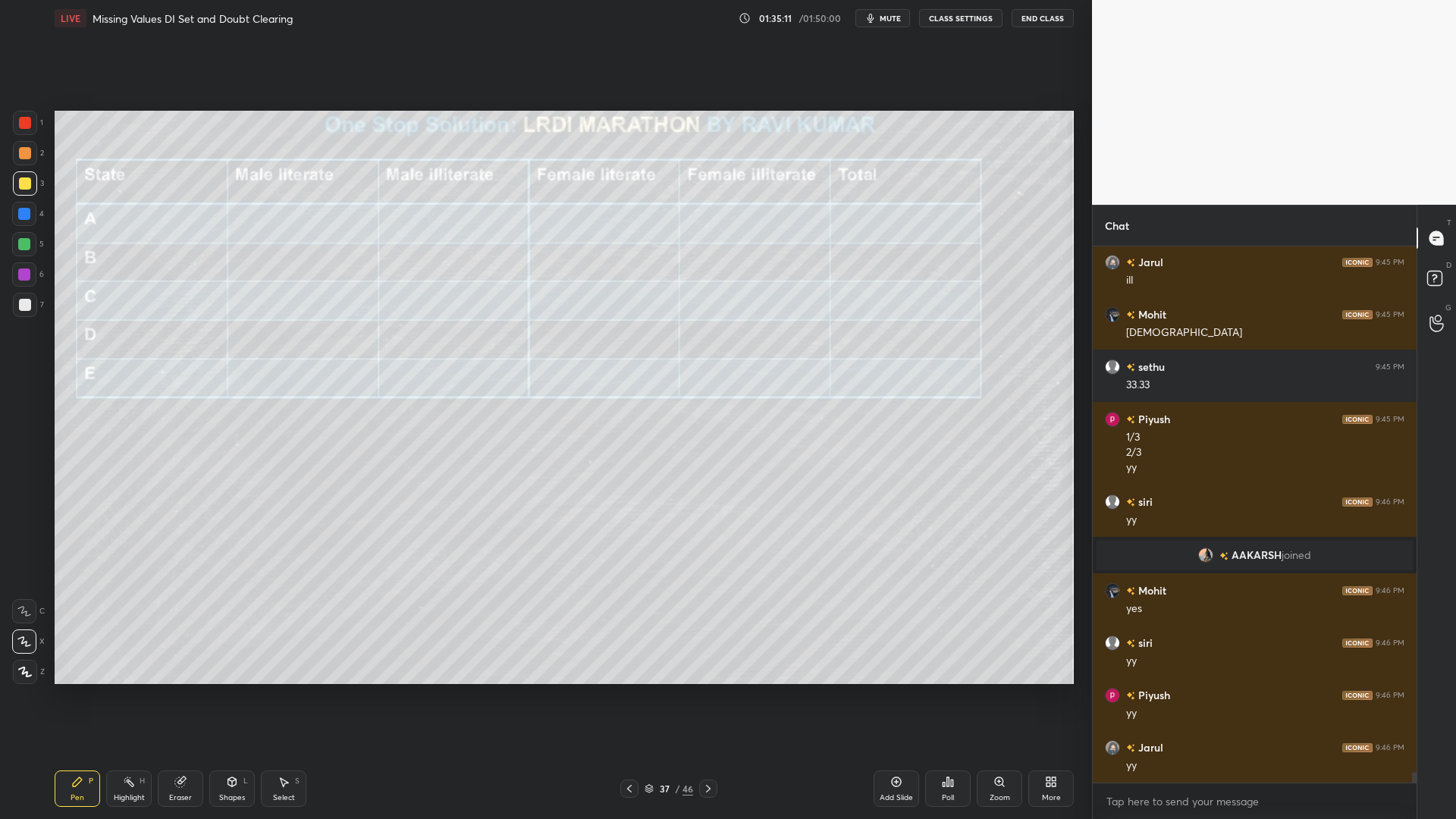
click at [628, 697] on icon at bounding box center [630, 789] width 12 height 12
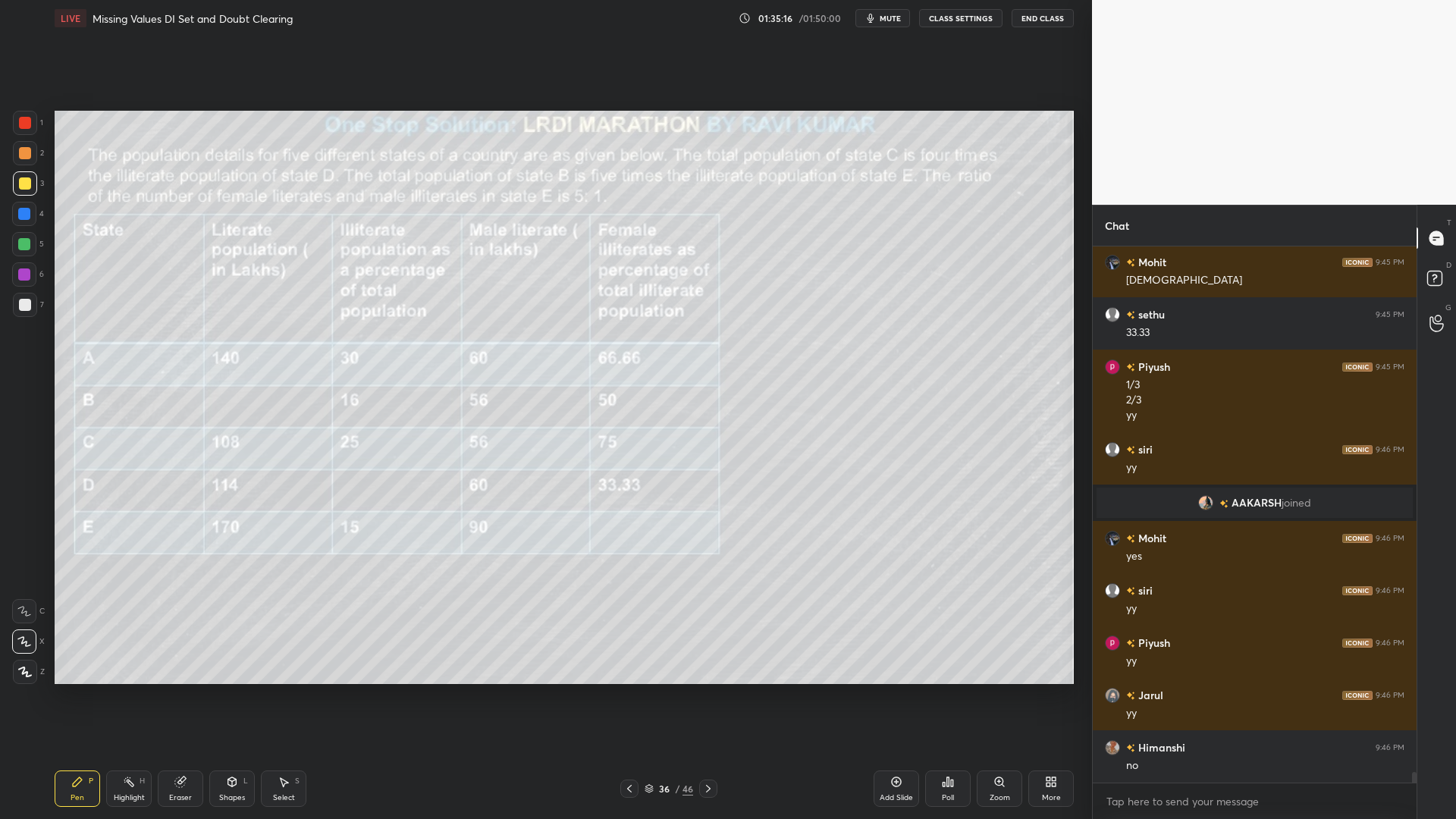
scroll to position [27083, 0]
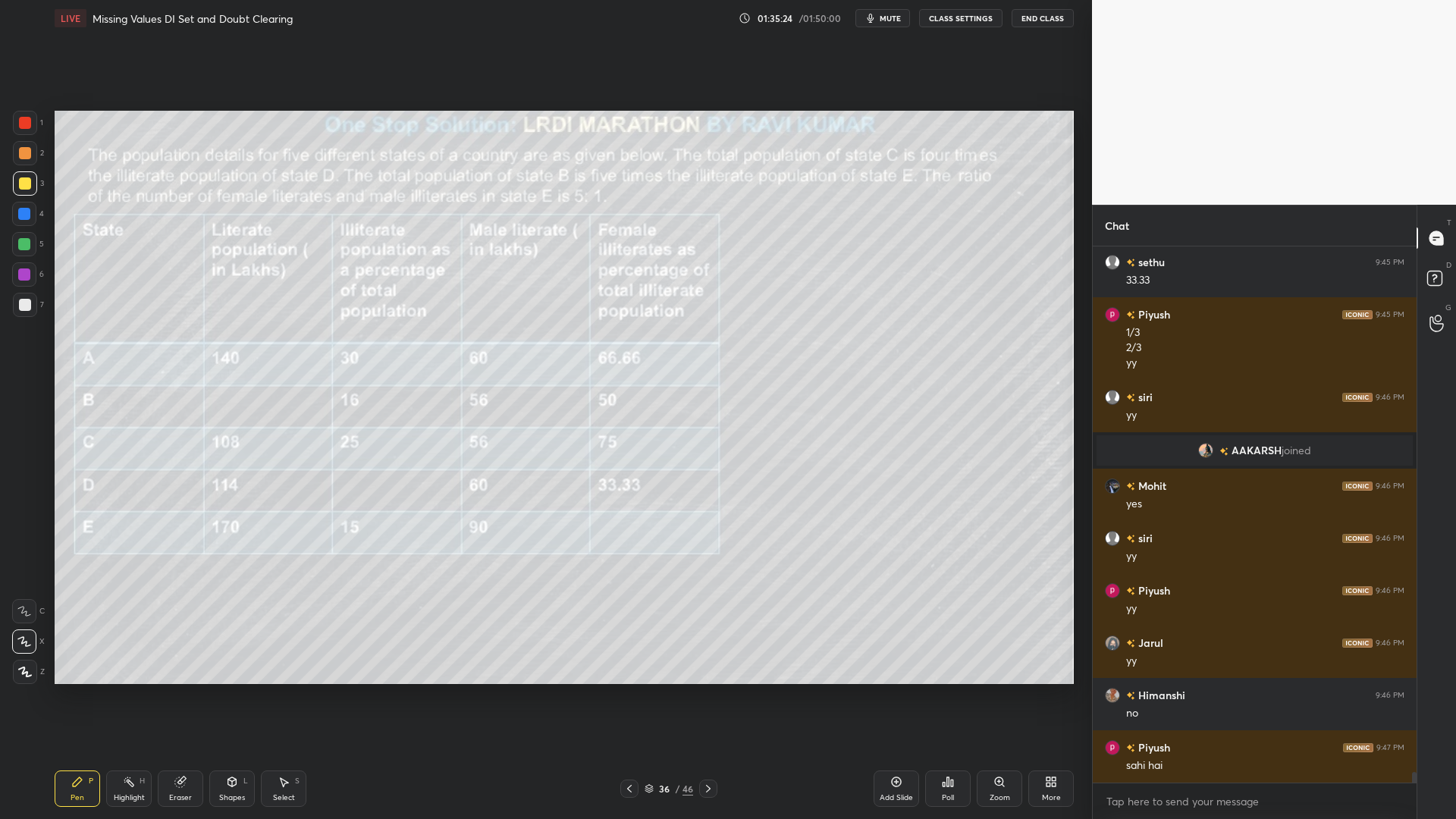
click at [705, 697] on icon at bounding box center [708, 789] width 12 height 12
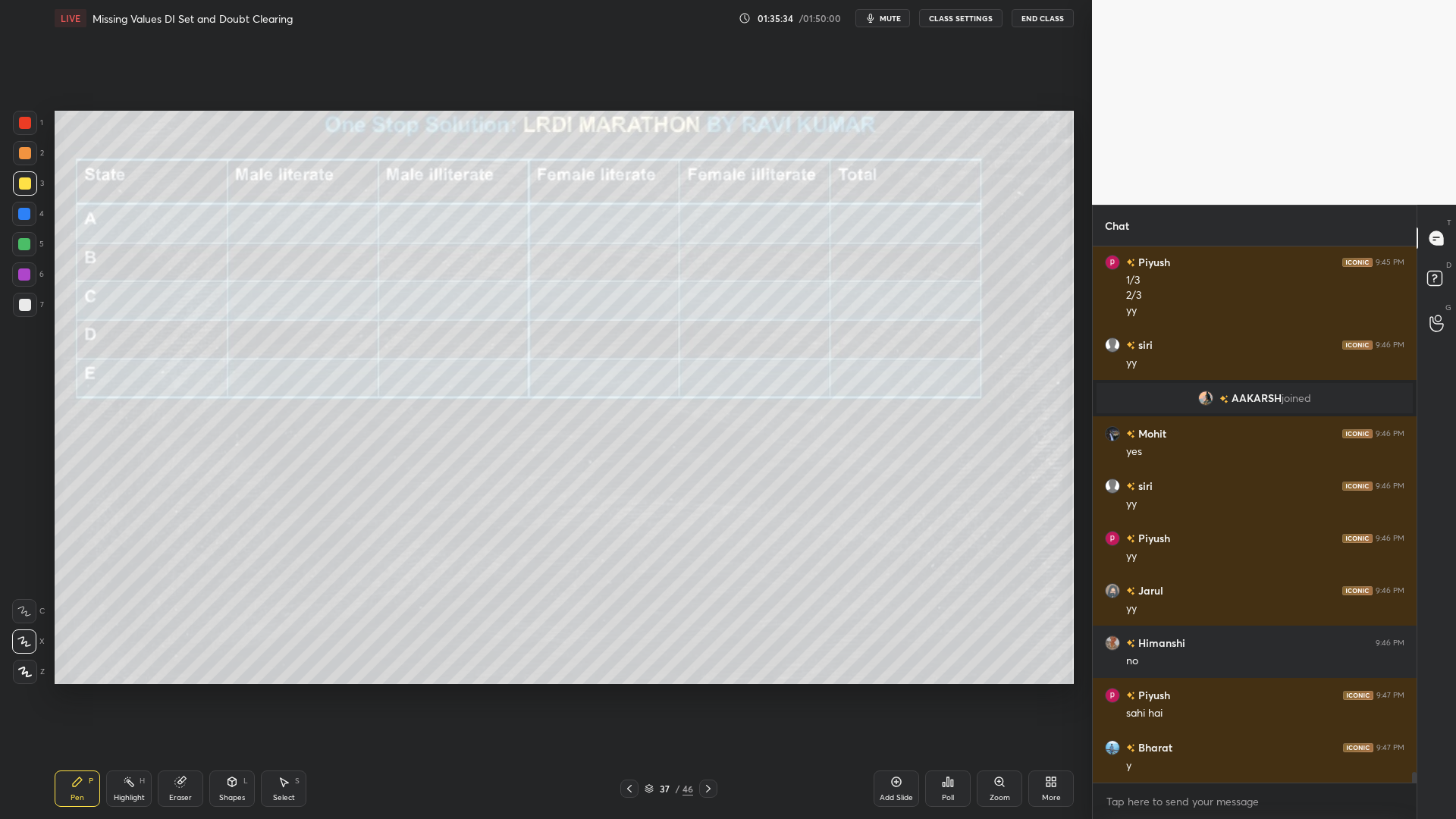
click at [622, 697] on div at bounding box center [630, 789] width 18 height 18
click at [133, 697] on icon at bounding box center [129, 782] width 12 height 12
click at [710, 697] on icon at bounding box center [708, 789] width 12 height 12
click at [631, 697] on icon at bounding box center [630, 789] width 12 height 12
click at [704, 697] on icon at bounding box center [708, 789] width 12 height 12
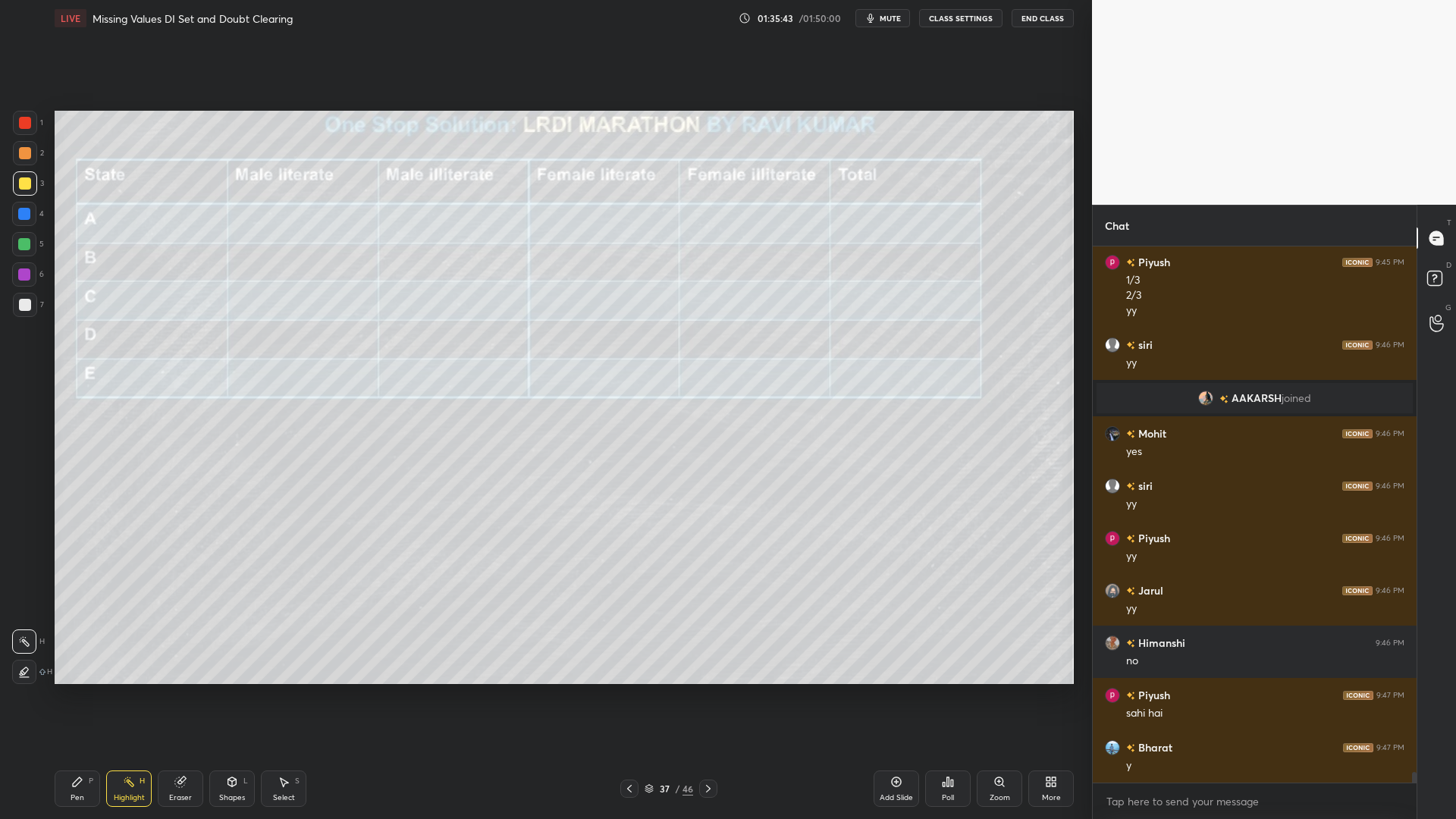
click at [627, 697] on icon at bounding box center [630, 789] width 12 height 12
click at [22, 120] on div at bounding box center [25, 122] width 12 height 12
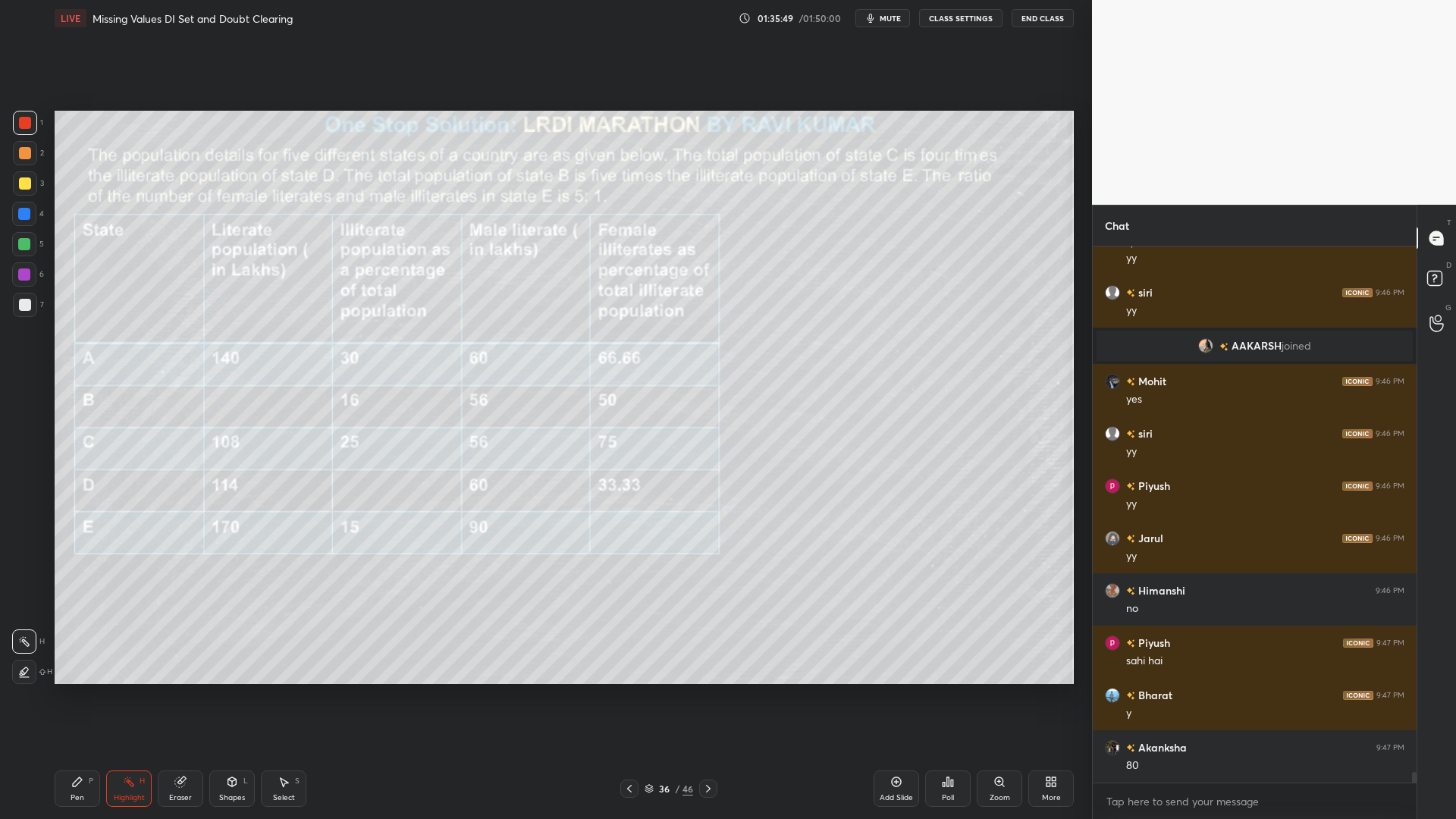
scroll to position [27240, 0]
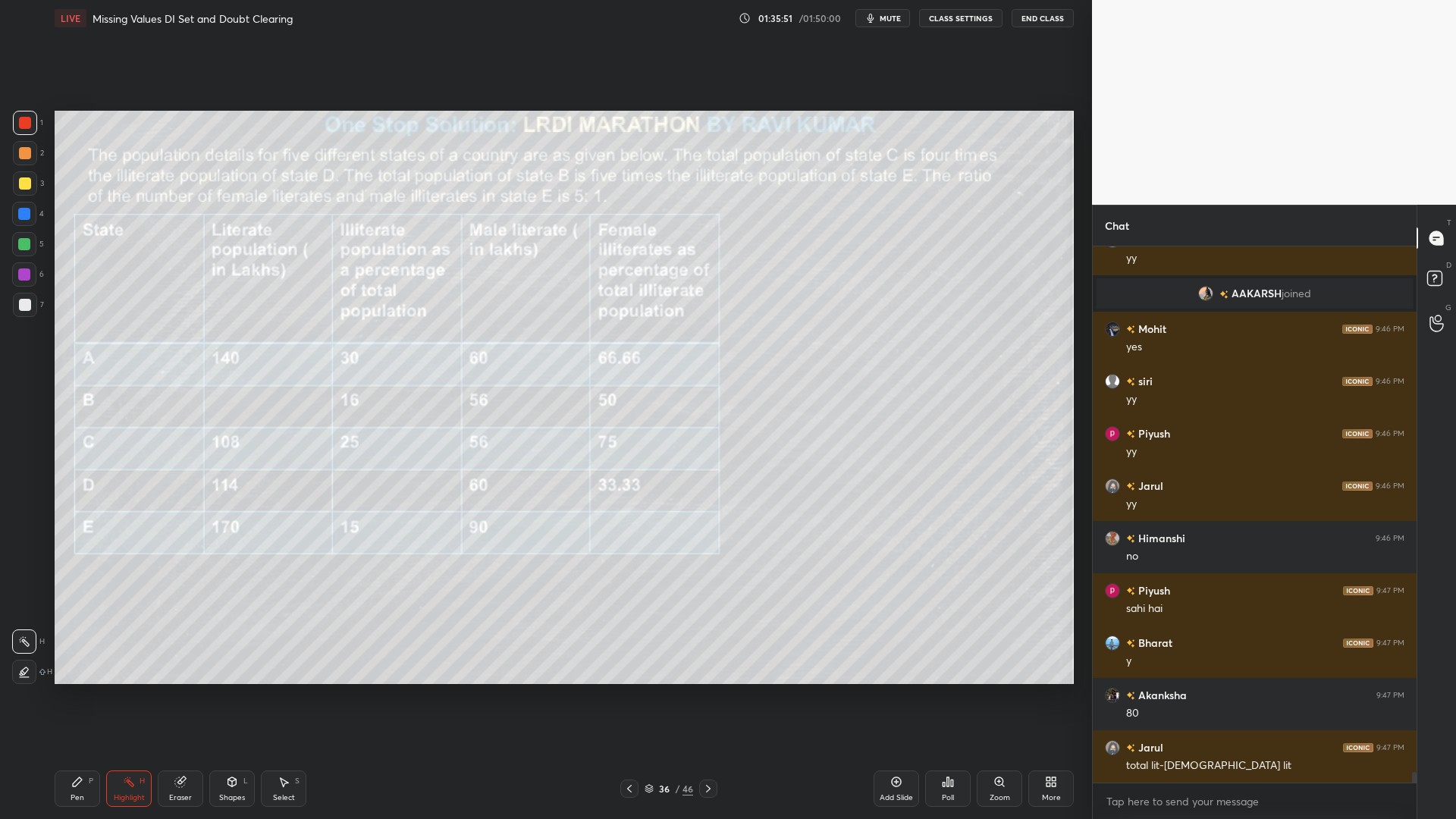
click at [68, 697] on div "Pen P" at bounding box center [78, 789] width 46 height 37
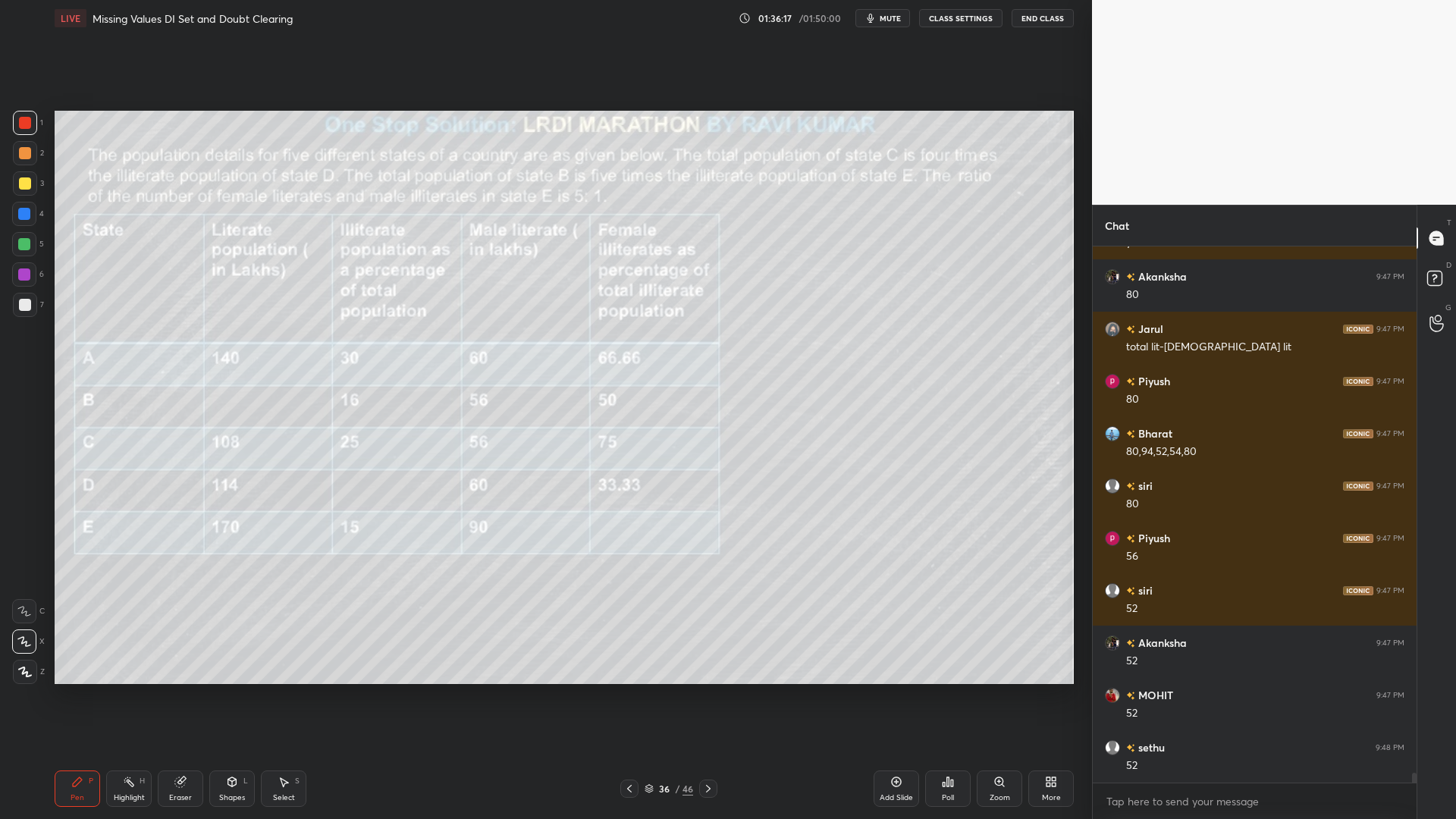
scroll to position [27711, 0]
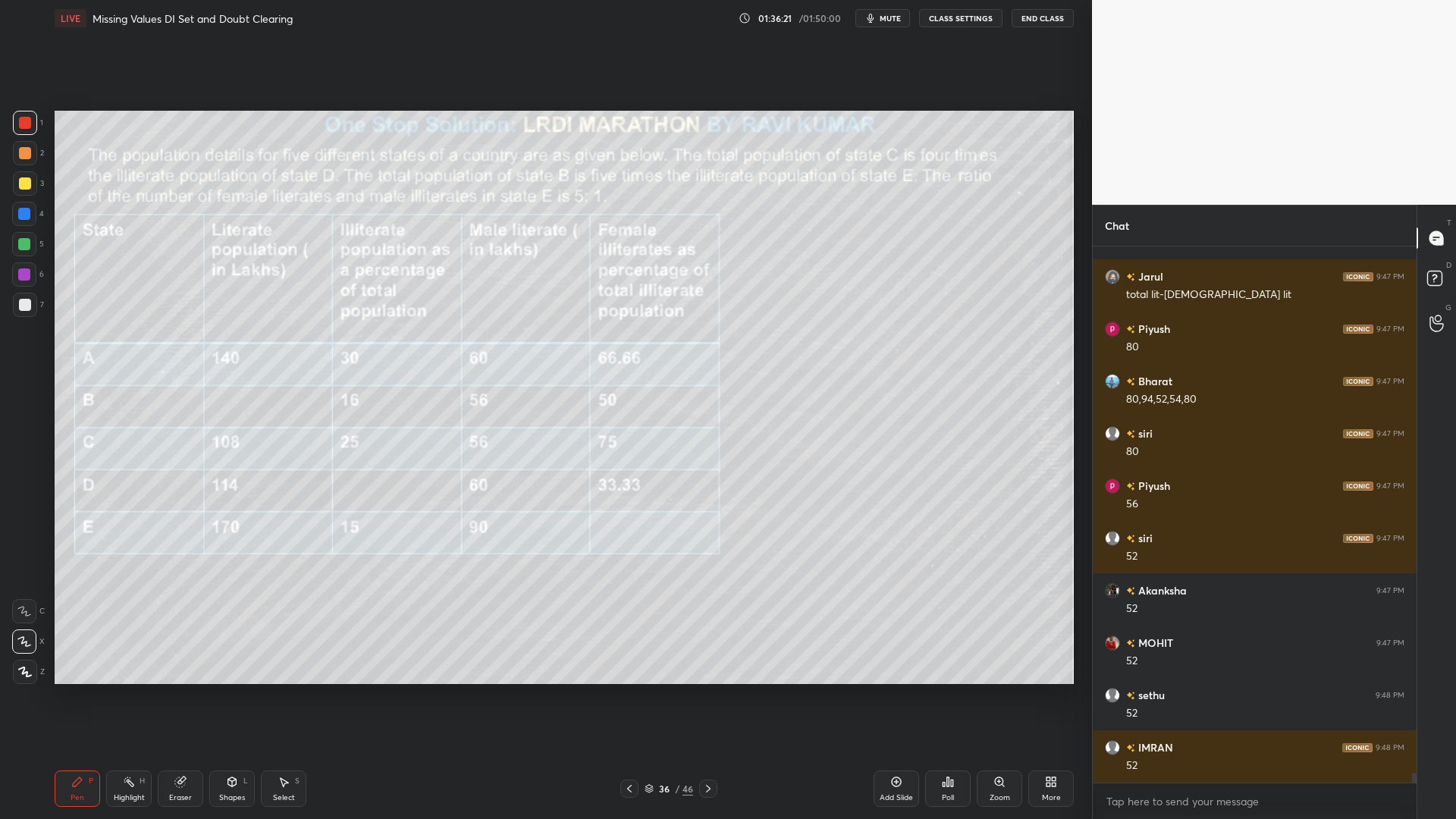
drag, startPoint x: 707, startPoint y: 782, endPoint x: 713, endPoint y: 774, distance: 10.0
click at [708, 697] on div at bounding box center [708, 789] width 18 height 18
drag, startPoint x: 25, startPoint y: 178, endPoint x: 53, endPoint y: 180, distance: 28.1
click at [27, 180] on div at bounding box center [25, 183] width 12 height 12
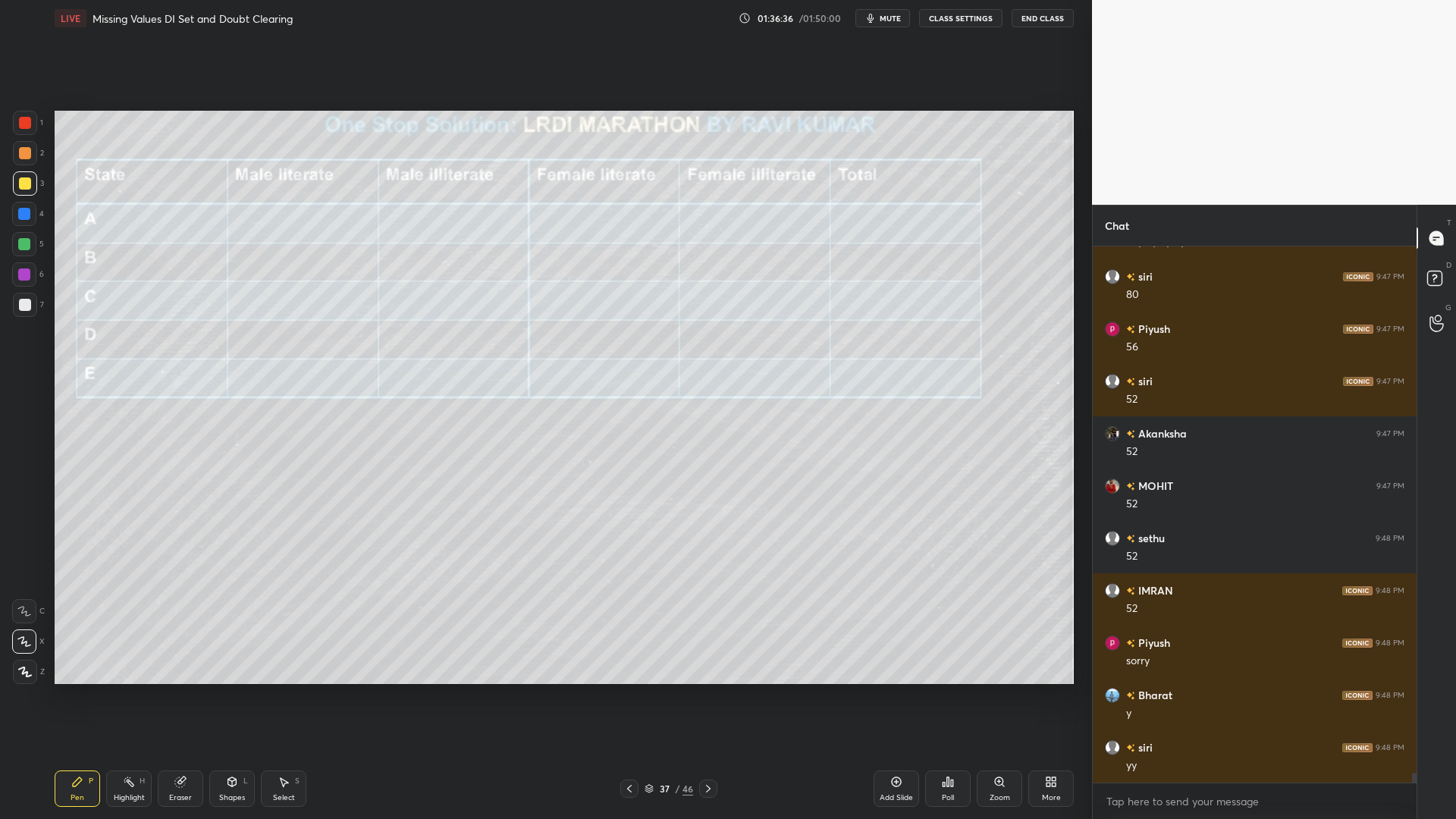
scroll to position [27920, 0]
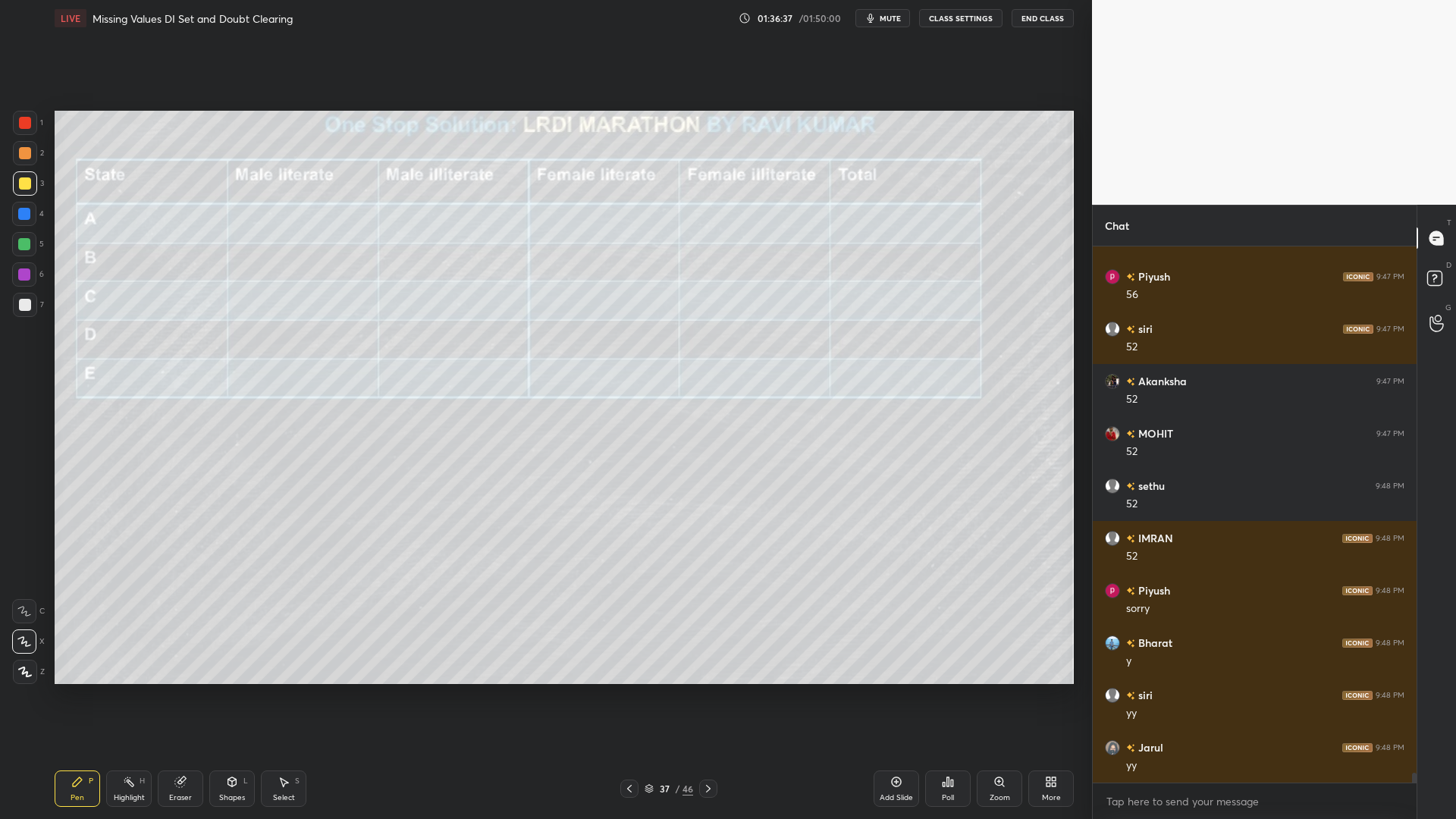
click at [631, 697] on icon at bounding box center [630, 789] width 12 height 12
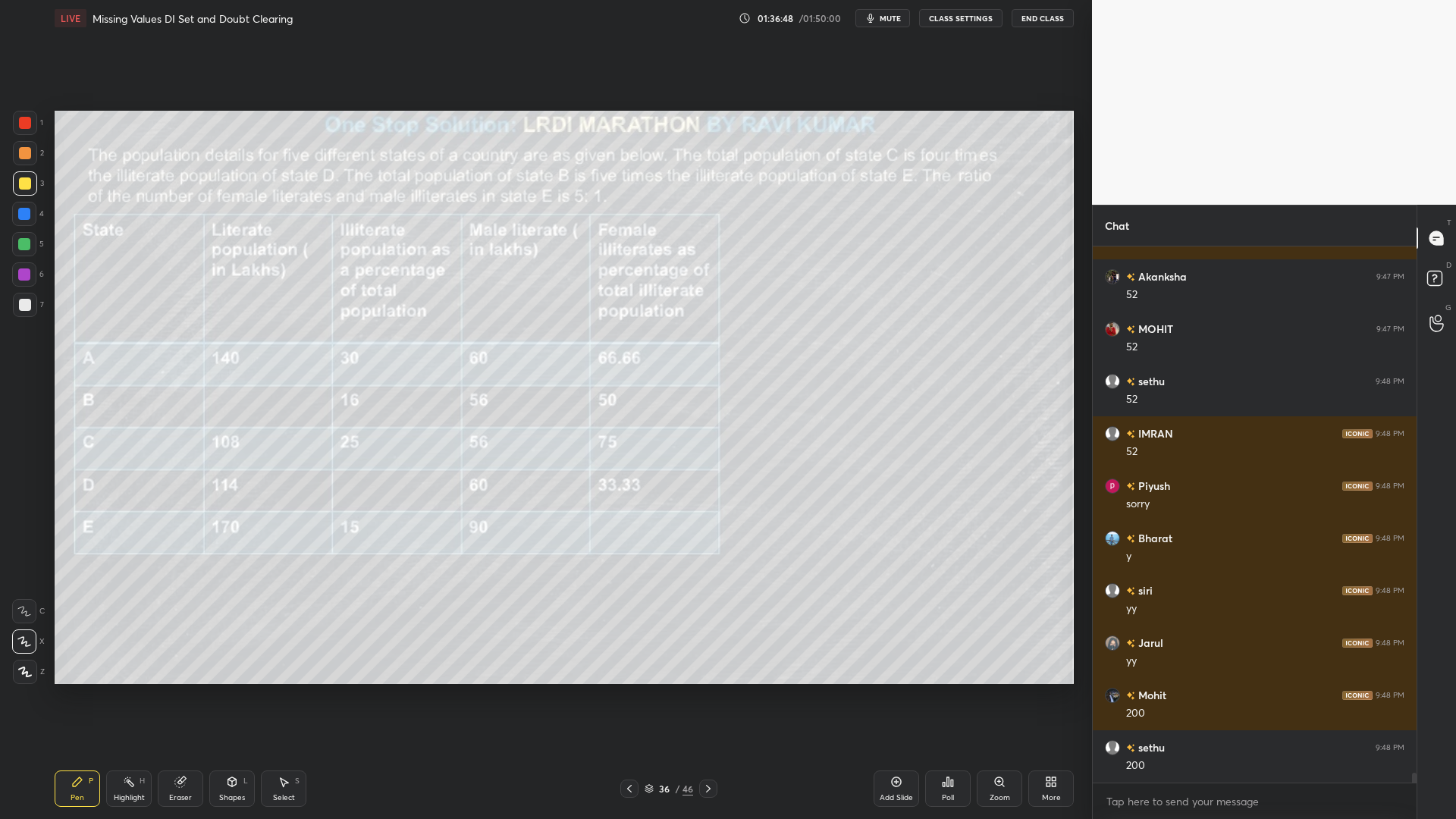
scroll to position [28077, 0]
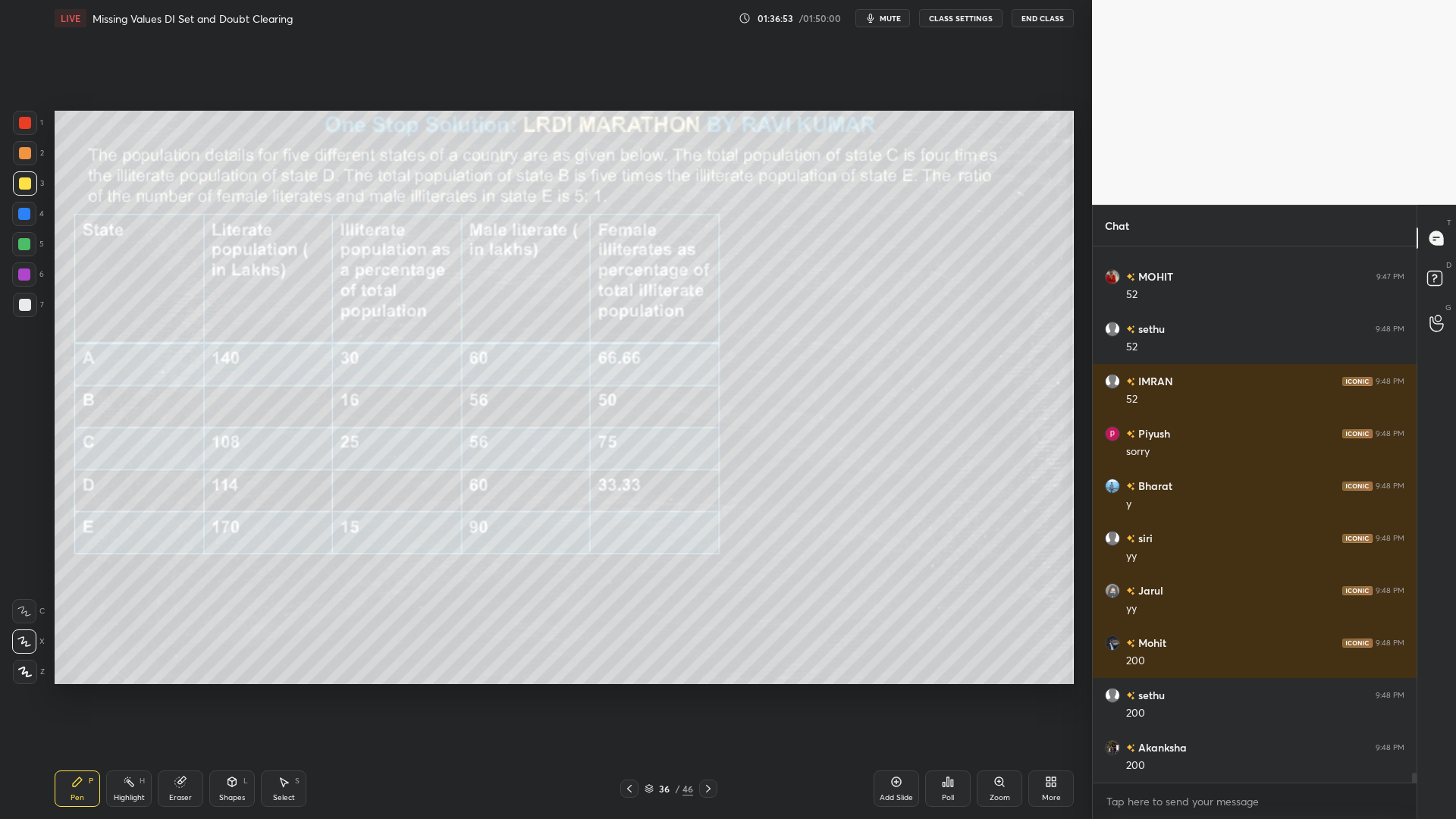
click at [710, 697] on icon at bounding box center [708, 789] width 12 height 12
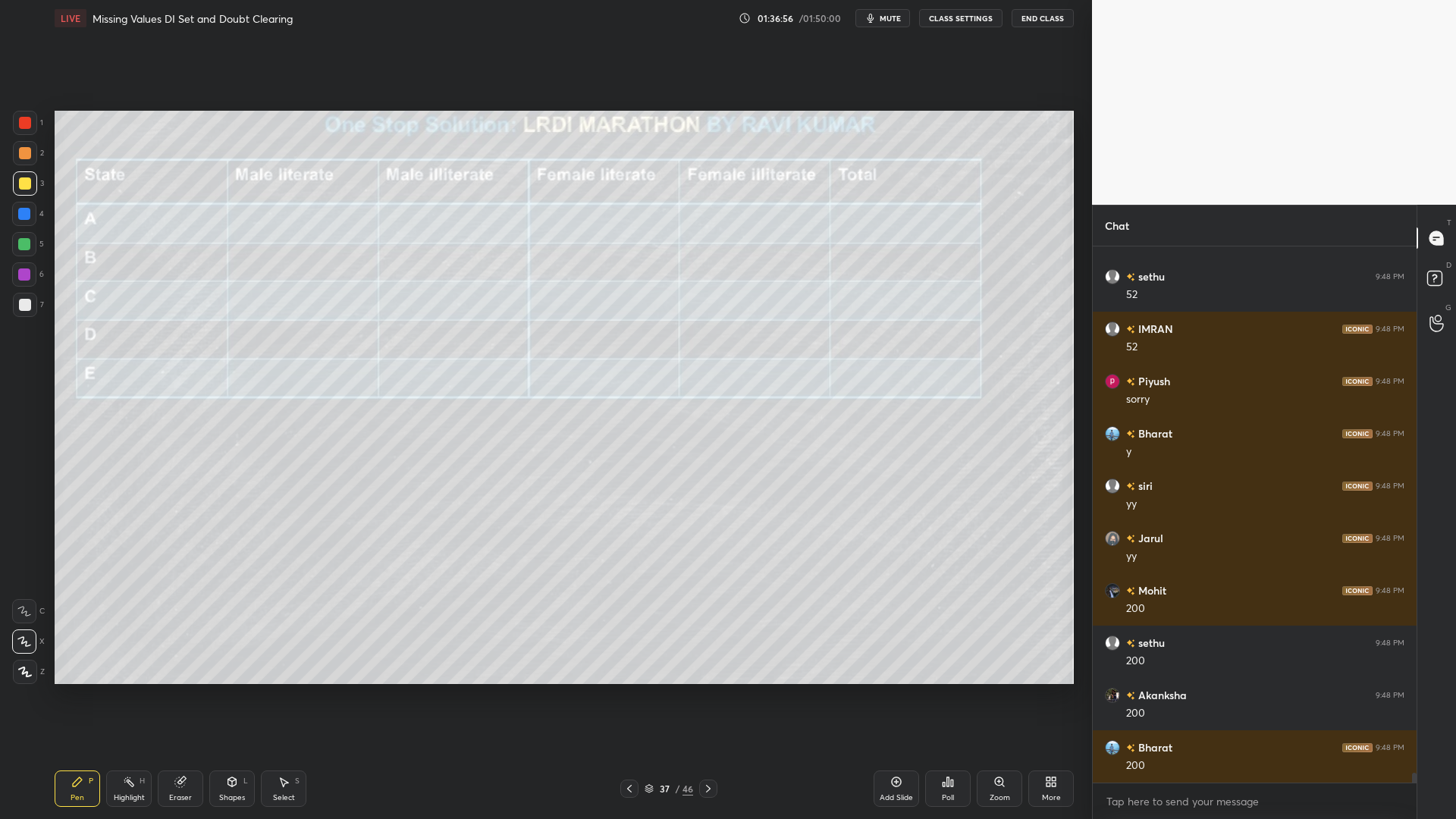
scroll to position [28182, 0]
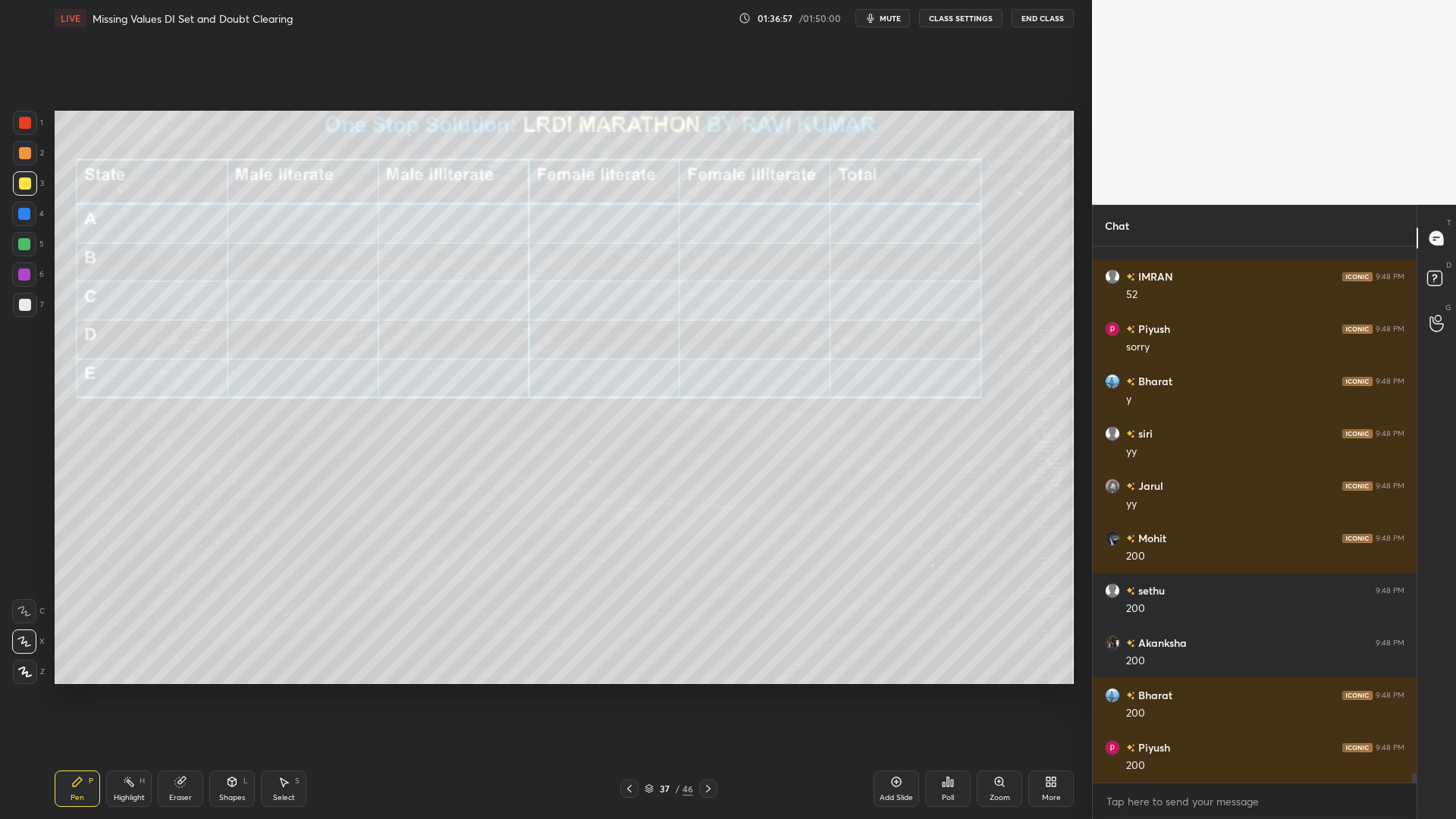
click at [179, 697] on div "Eraser" at bounding box center [180, 798] width 23 height 8
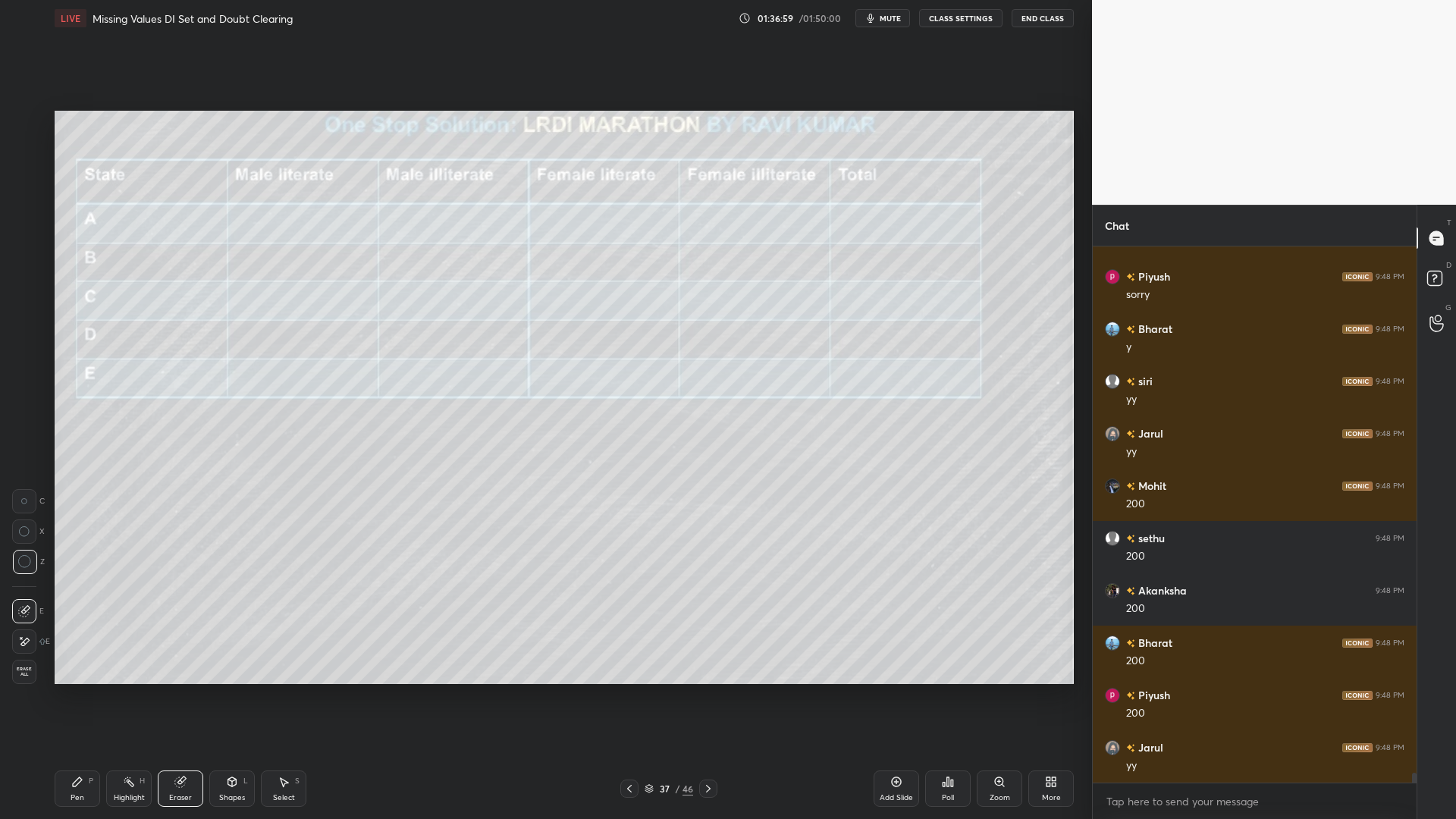
click at [91, 697] on div "Pen P" at bounding box center [78, 789] width 46 height 37
click at [24, 124] on div at bounding box center [25, 122] width 12 height 12
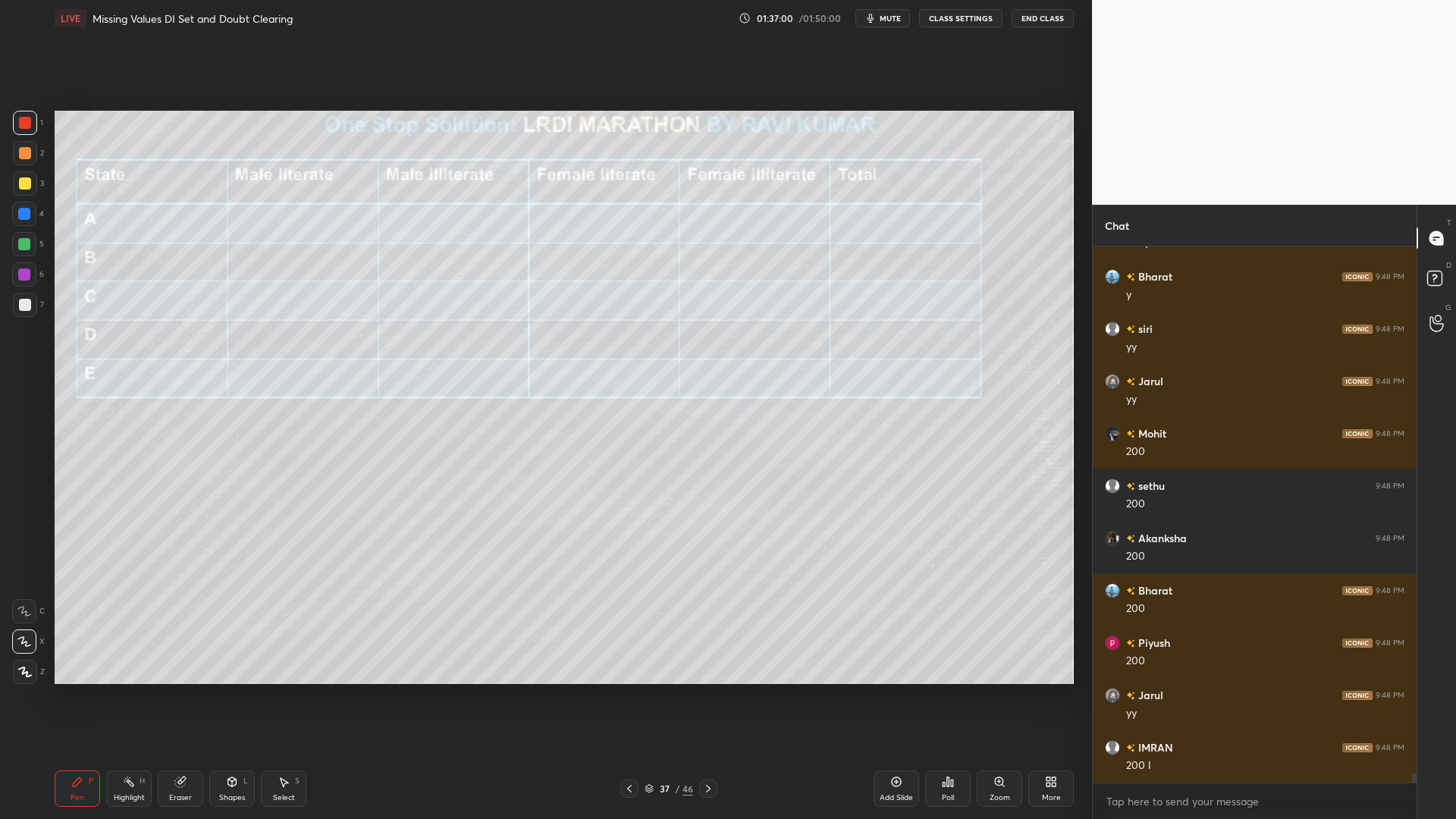
click at [22, 275] on div at bounding box center [24, 275] width 12 height 12
drag, startPoint x: 25, startPoint y: 297, endPoint x: 43, endPoint y: 295, distance: 18.1
click at [28, 297] on div at bounding box center [25, 305] width 24 height 24
click at [633, 697] on icon at bounding box center [630, 789] width 12 height 12
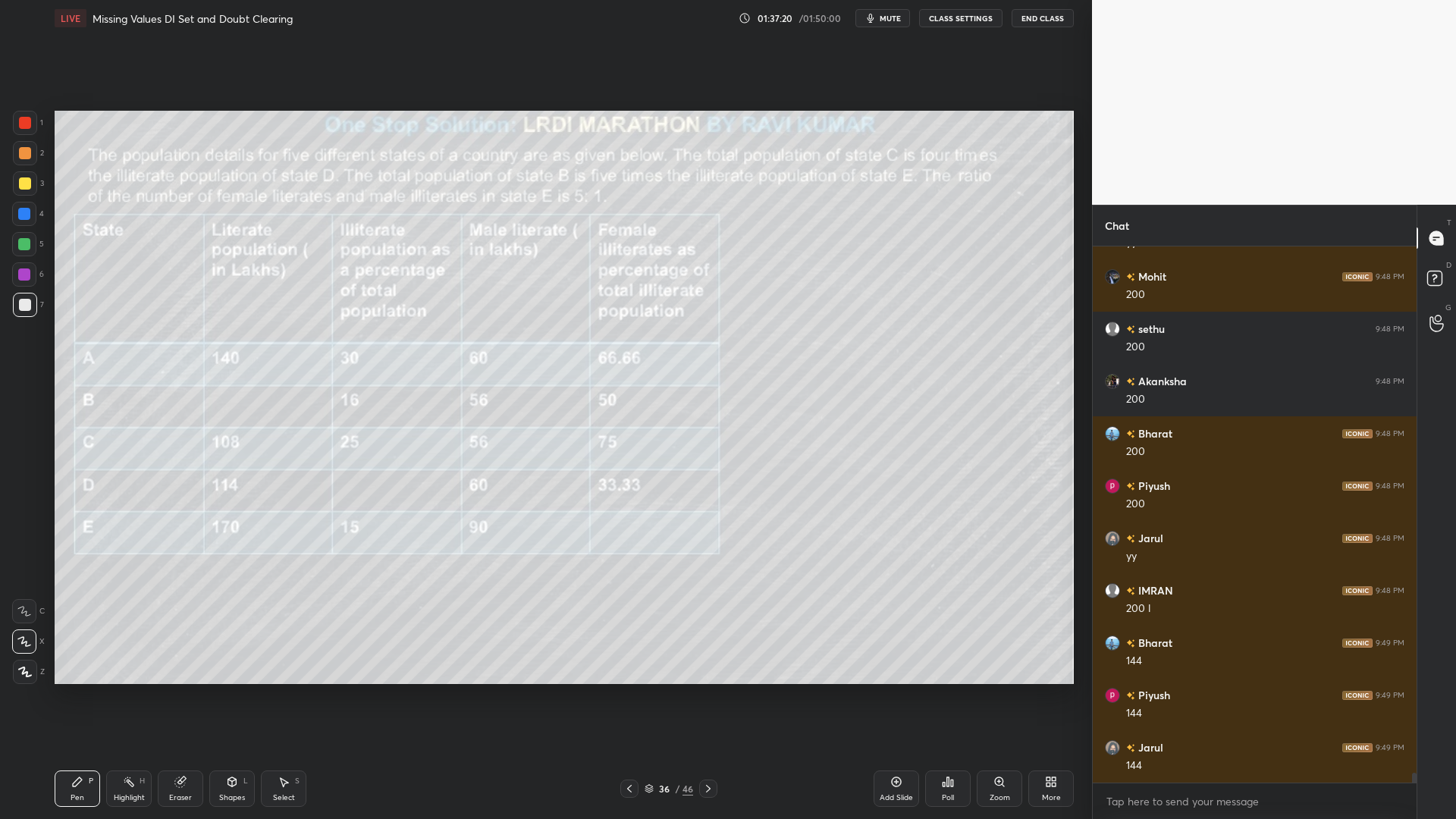
scroll to position [28496, 0]
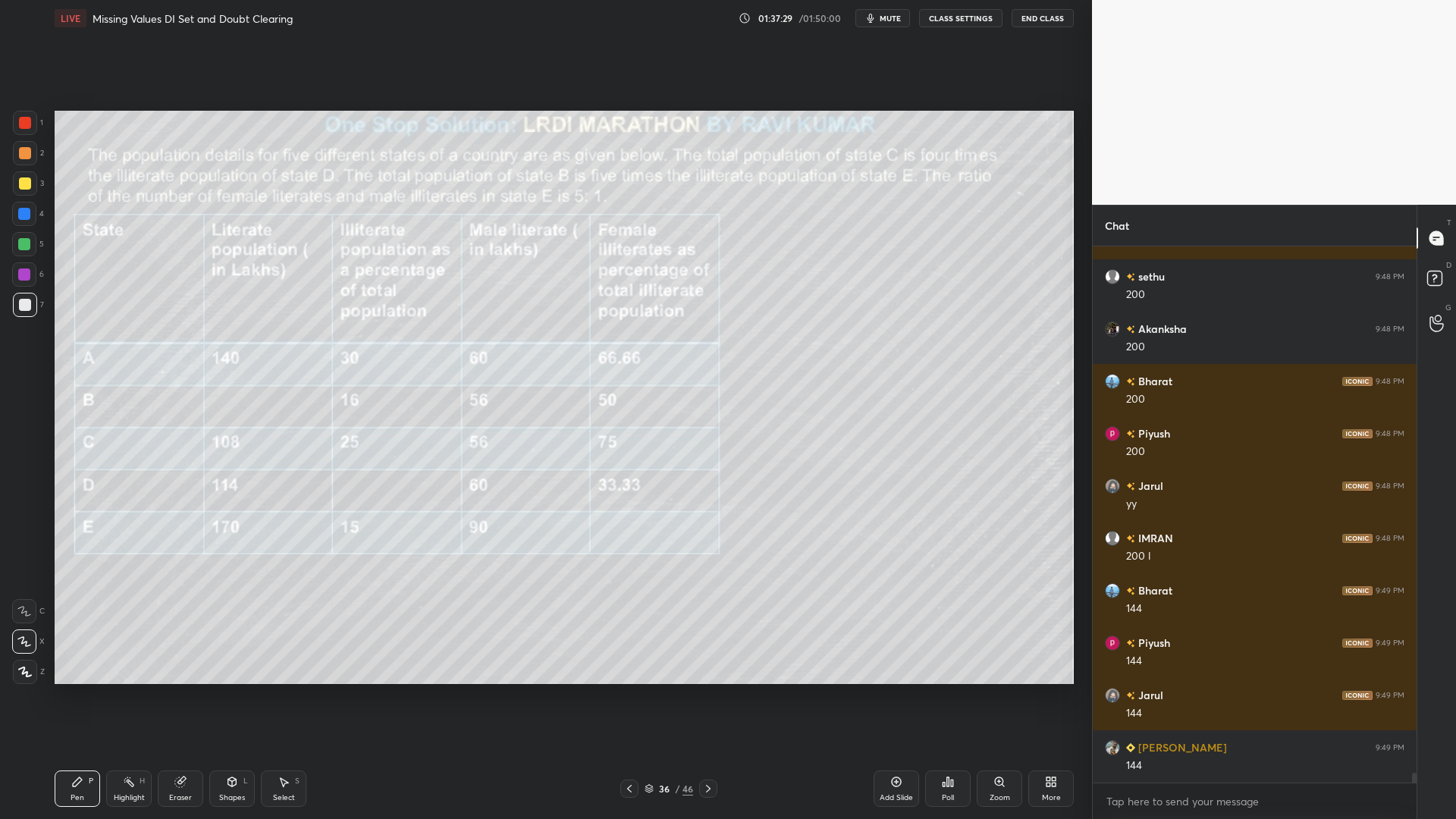
click at [707, 697] on icon at bounding box center [708, 789] width 12 height 12
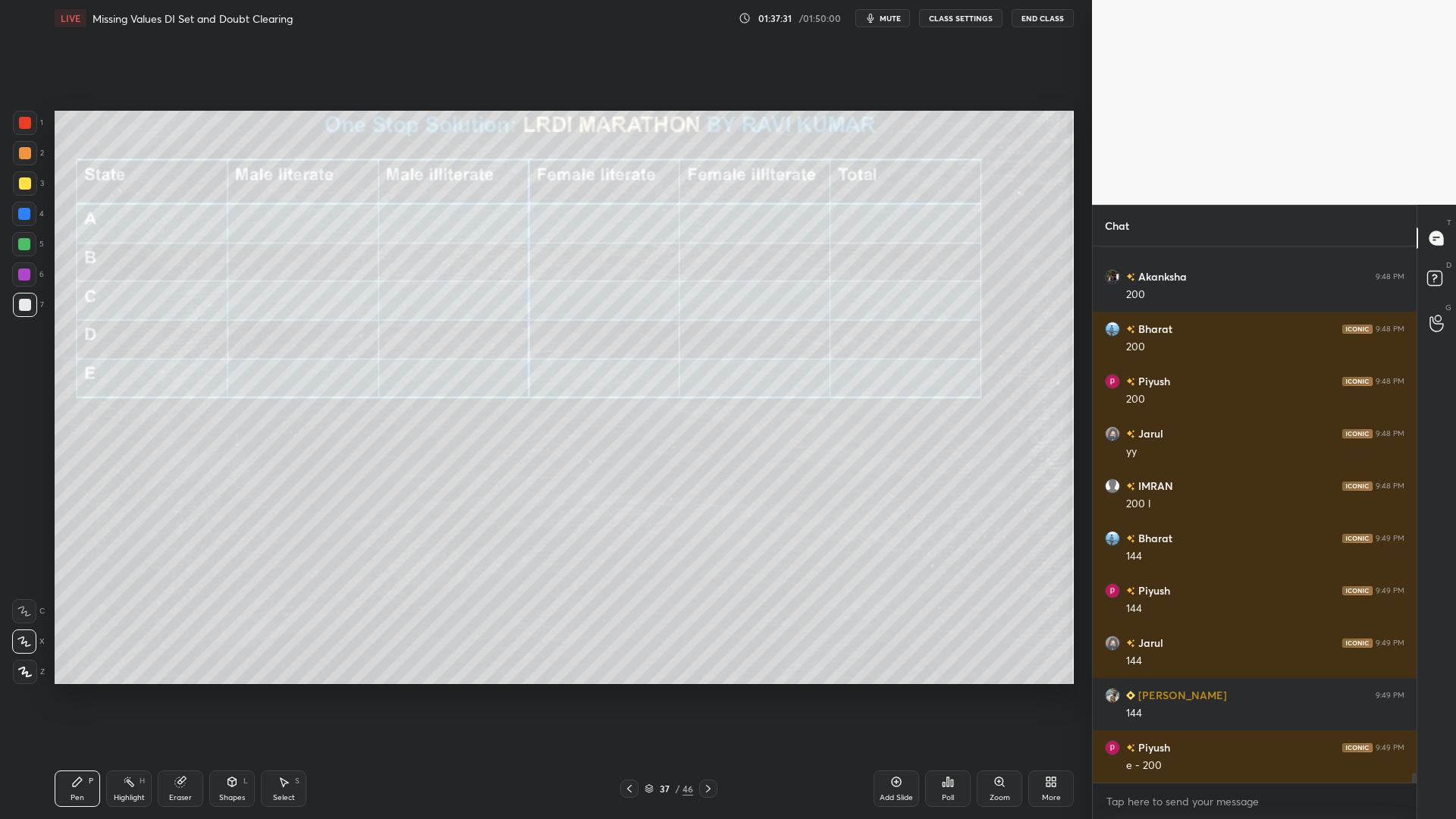
scroll to position [28600, 0]
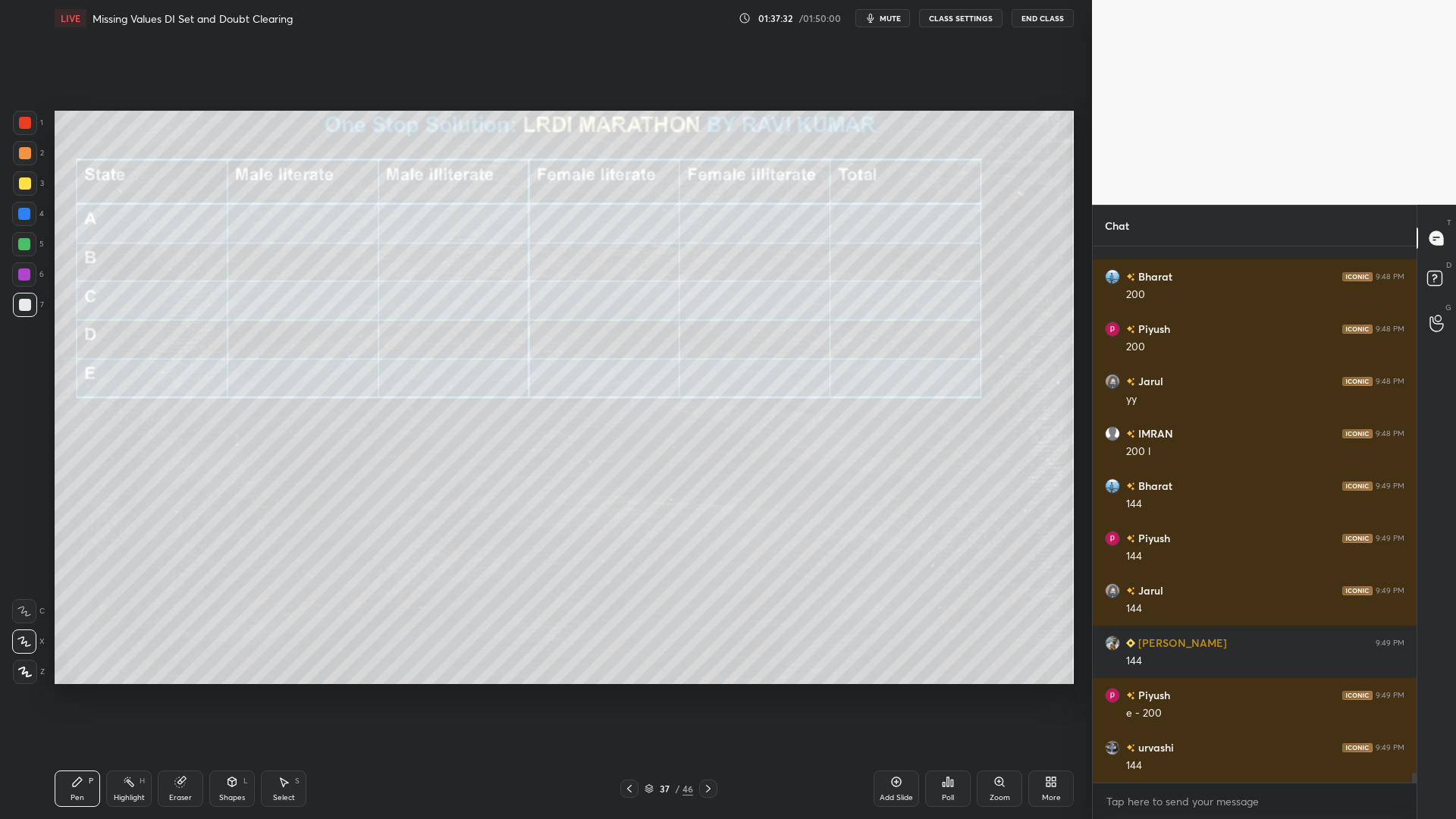
click at [631, 697] on icon at bounding box center [630, 789] width 12 height 12
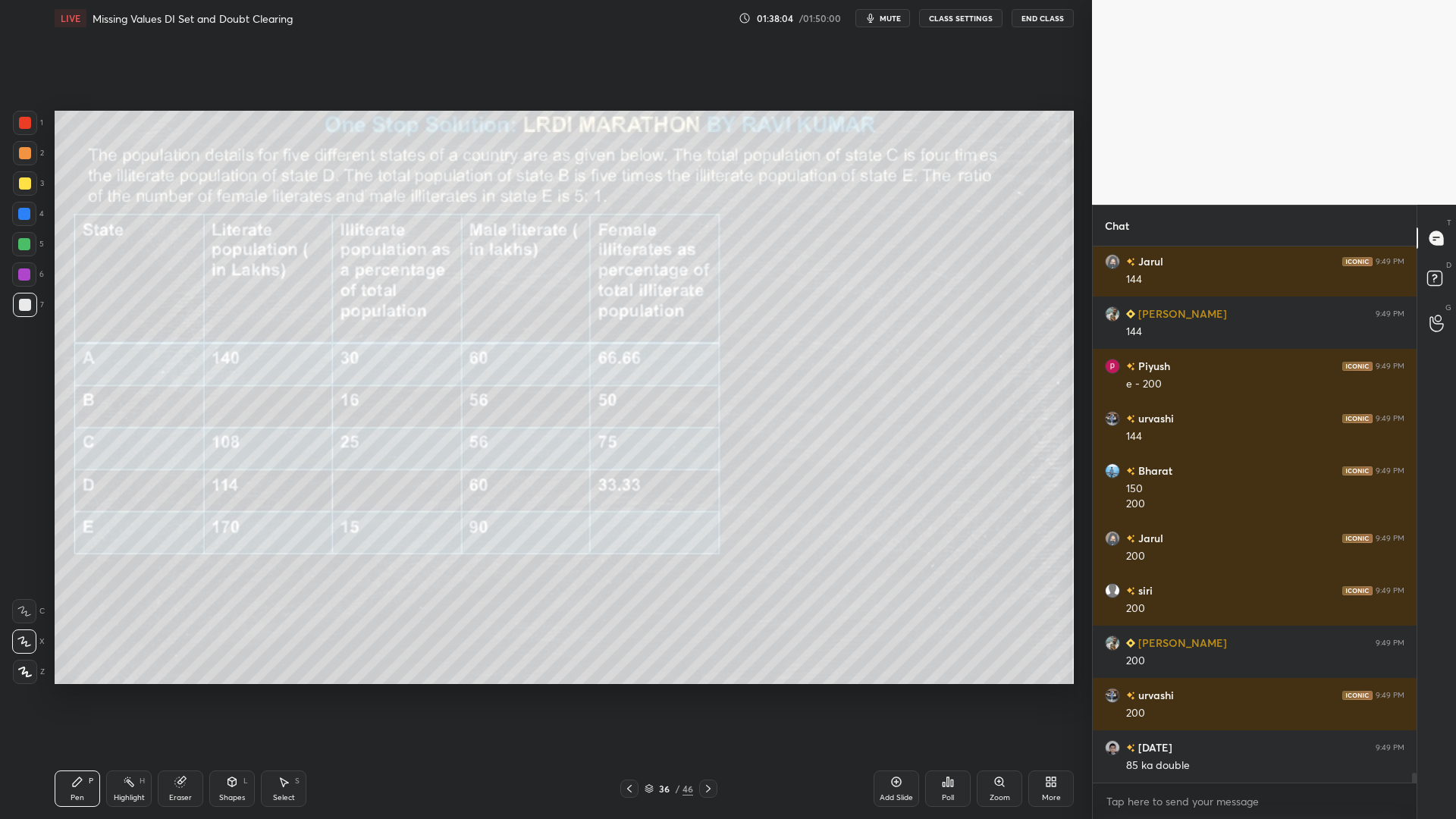
scroll to position [28982, 0]
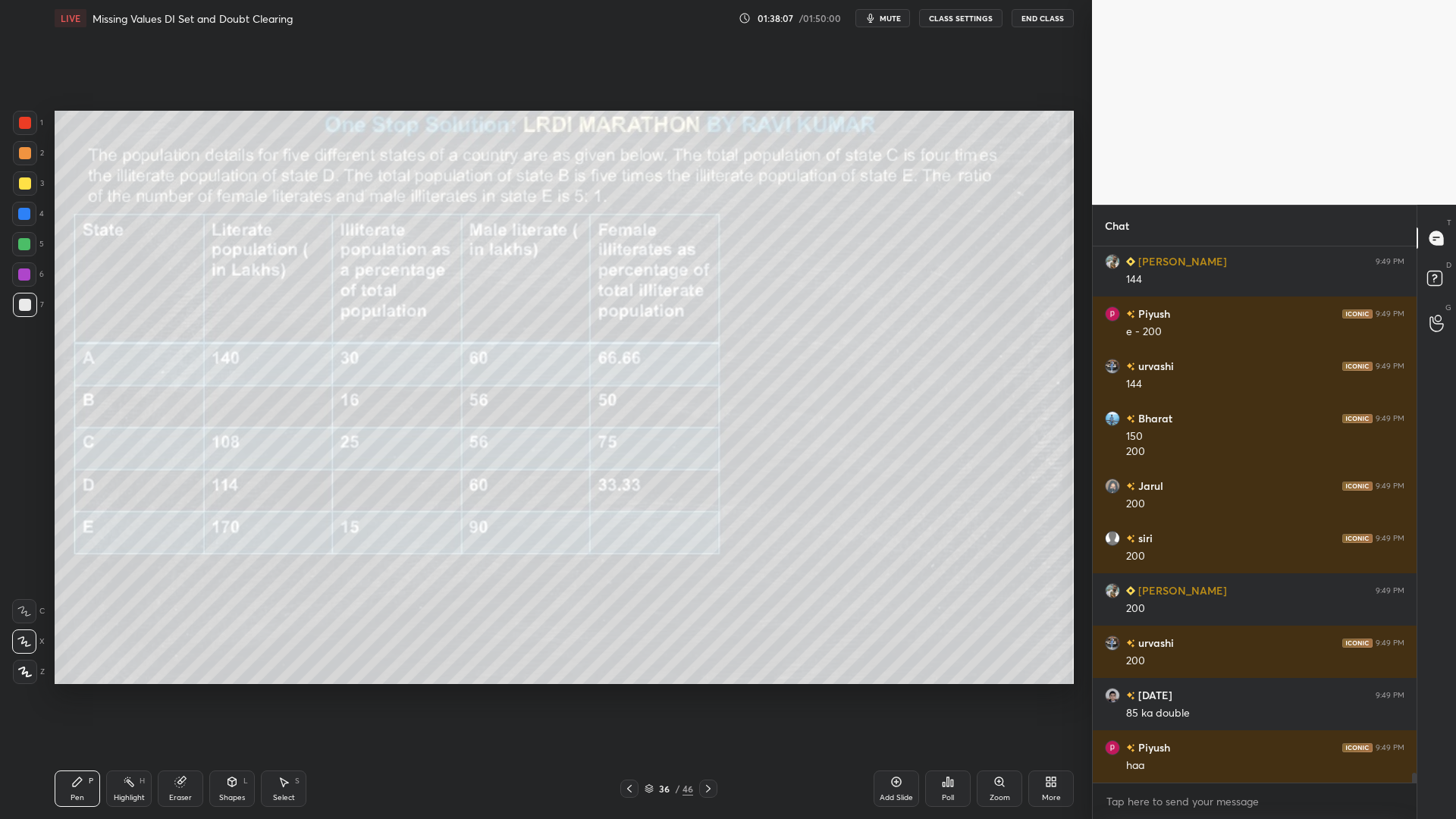
click at [713, 697] on div "Pen P Highlight H Eraser Shapes L Select S 36 / 46 Add Slide Poll Zoom More" at bounding box center [564, 788] width 1019 height 61
click at [707, 697] on icon at bounding box center [708, 789] width 5 height 8
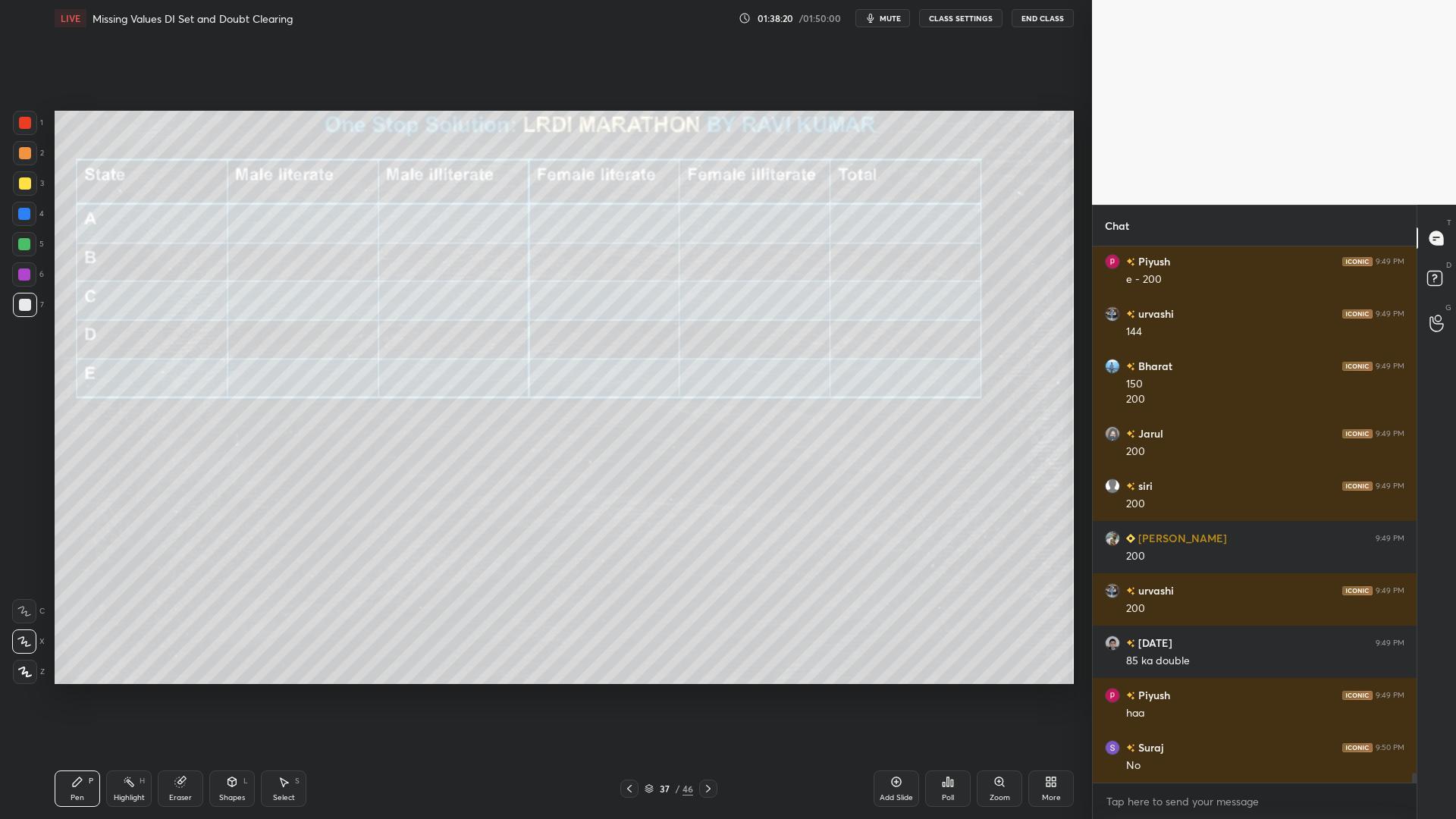
scroll to position [29087, 0]
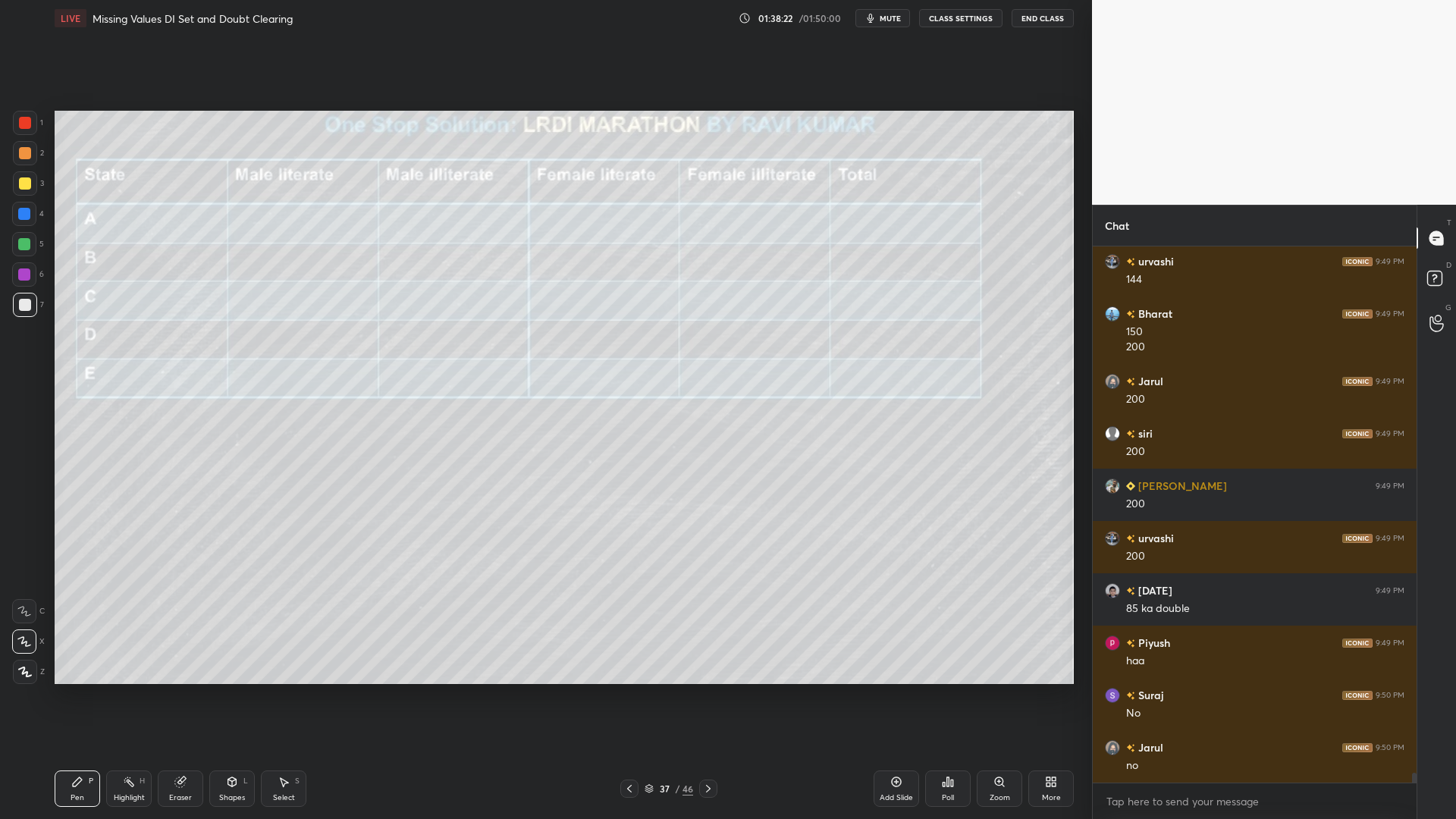
click at [628, 697] on icon at bounding box center [630, 789] width 12 height 12
click at [26, 125] on div at bounding box center [25, 122] width 12 height 12
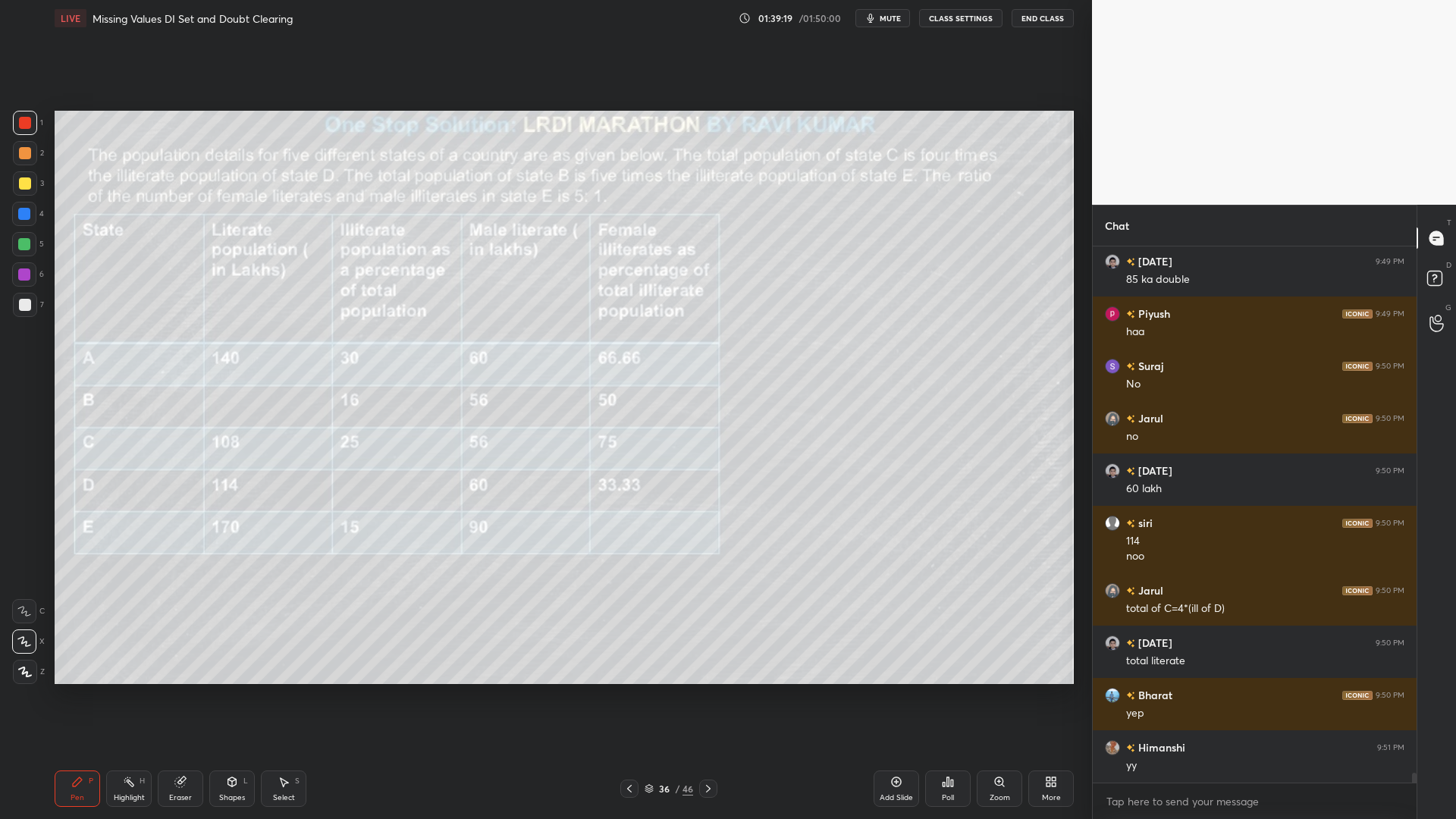
scroll to position [29469, 0]
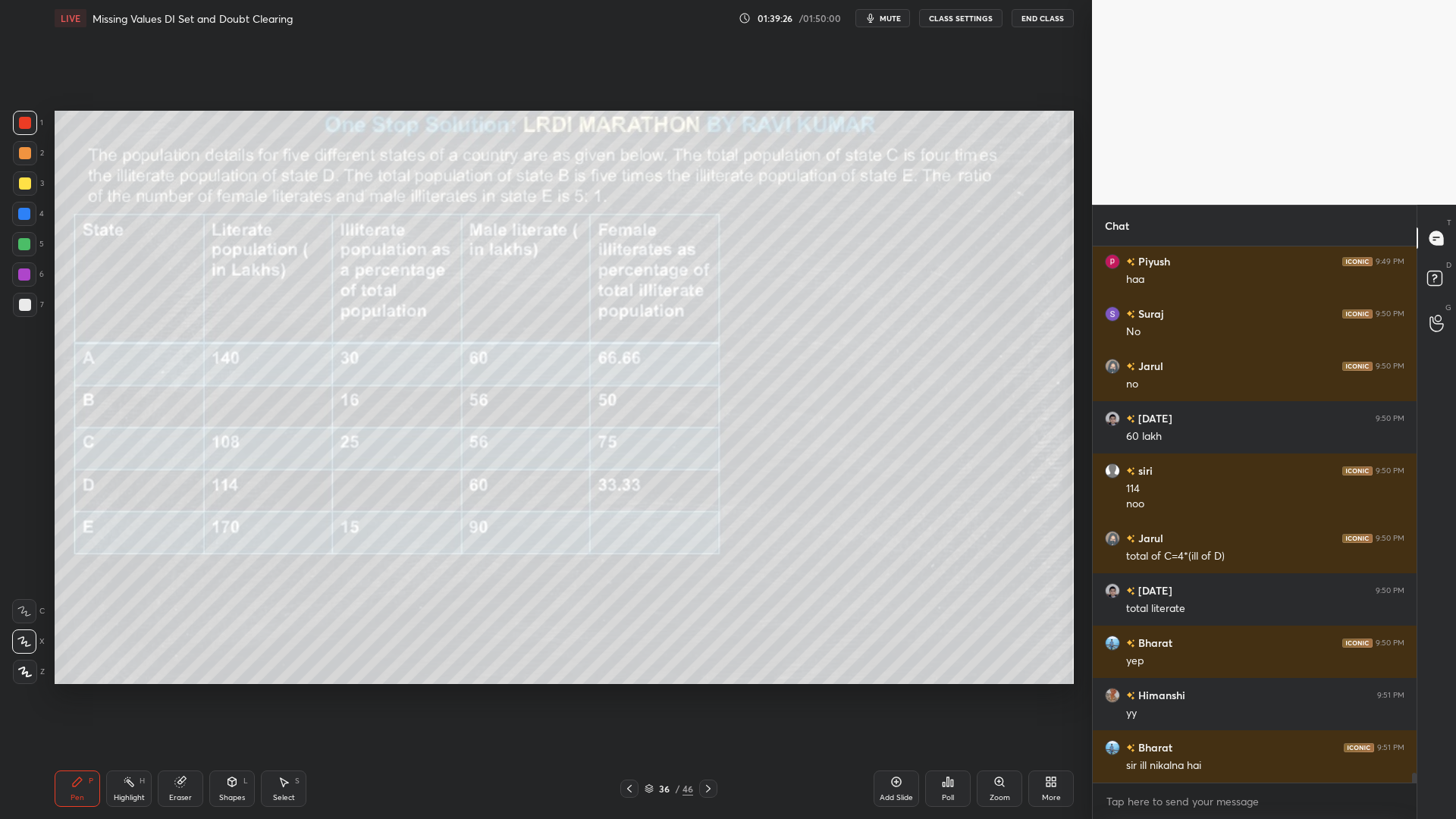
click at [709, 697] on icon at bounding box center [708, 789] width 12 height 12
click at [23, 185] on div at bounding box center [25, 183] width 12 height 12
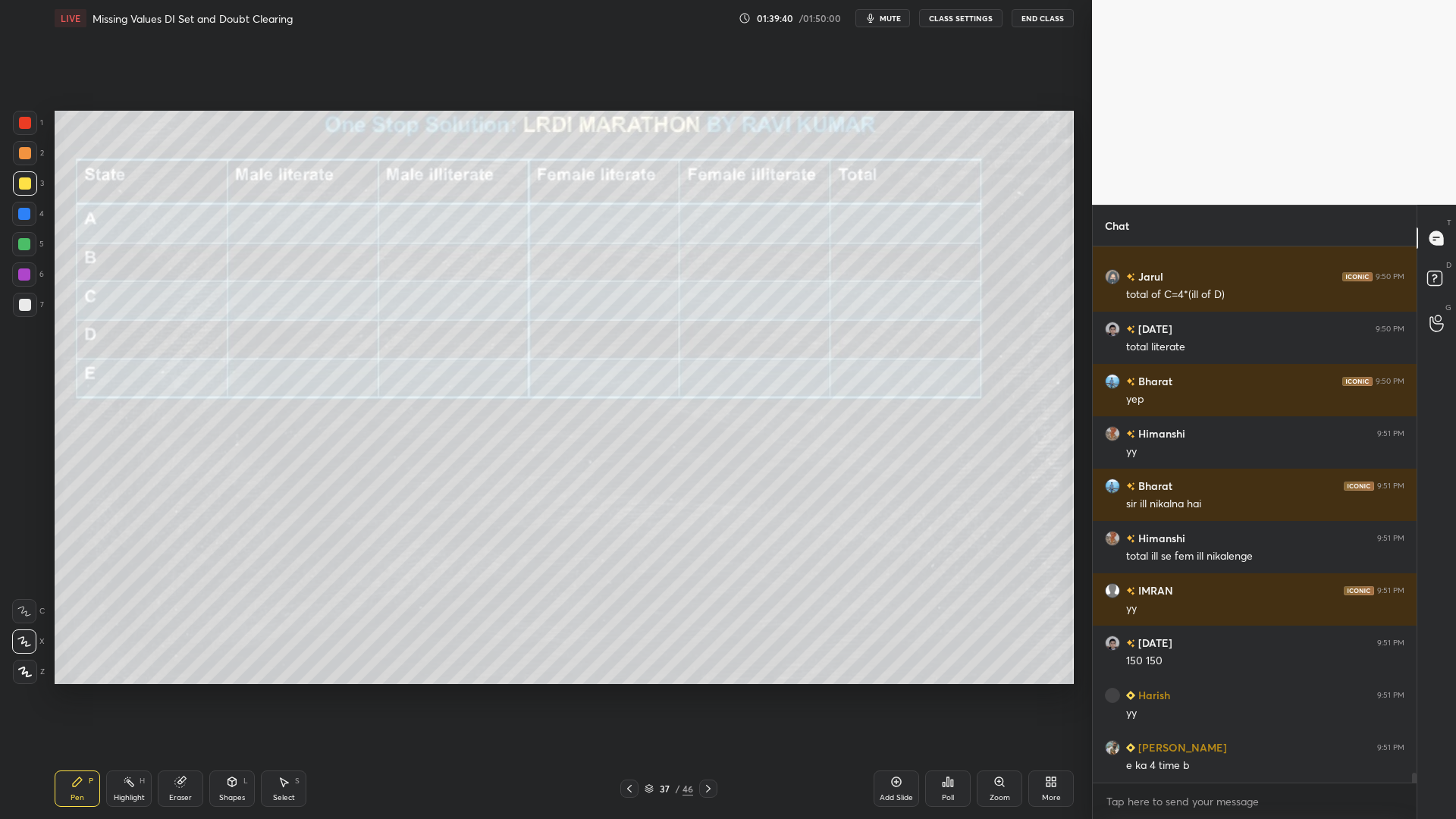
scroll to position [29783, 0]
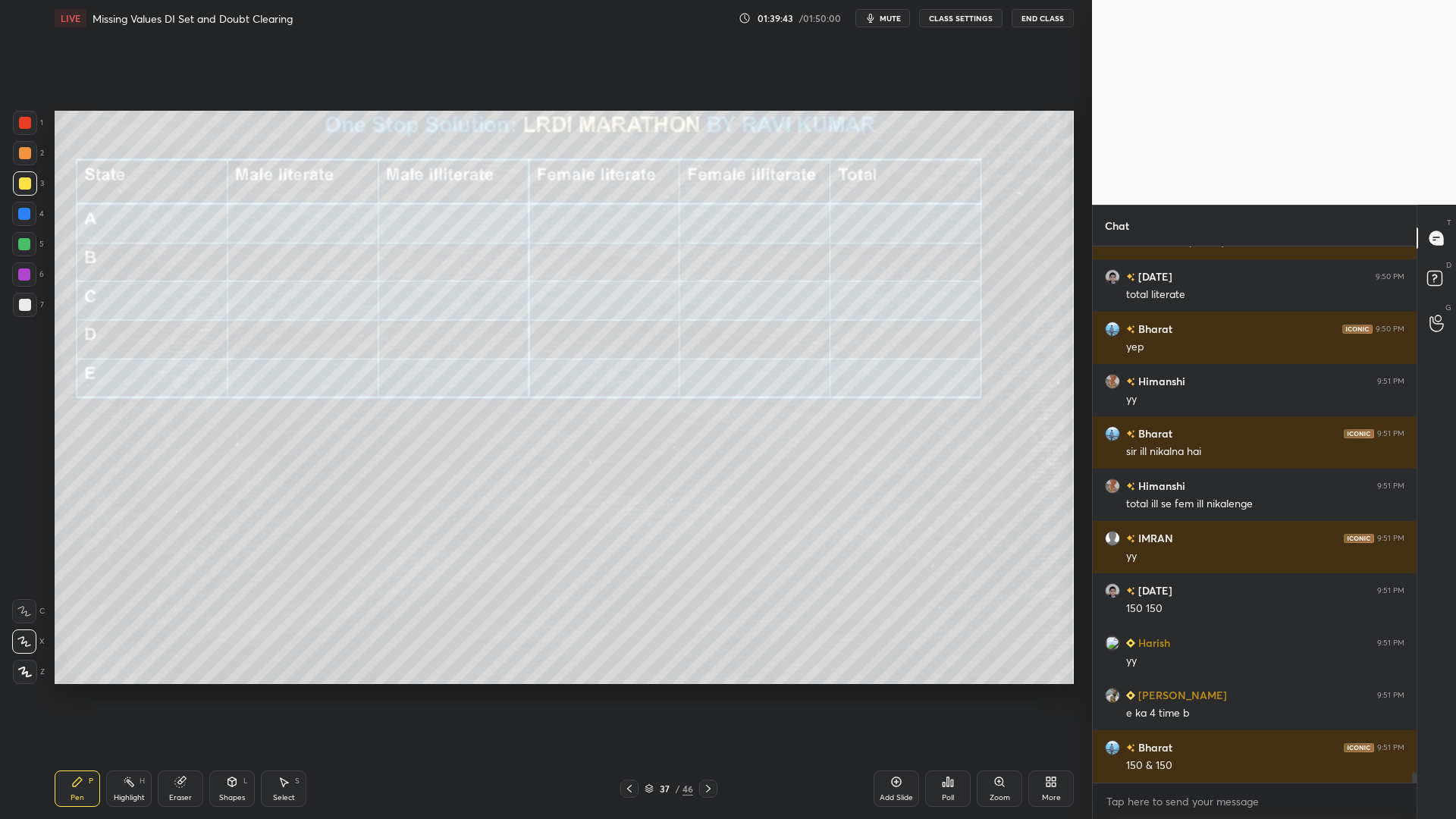
click at [633, 697] on div at bounding box center [630, 789] width 18 height 18
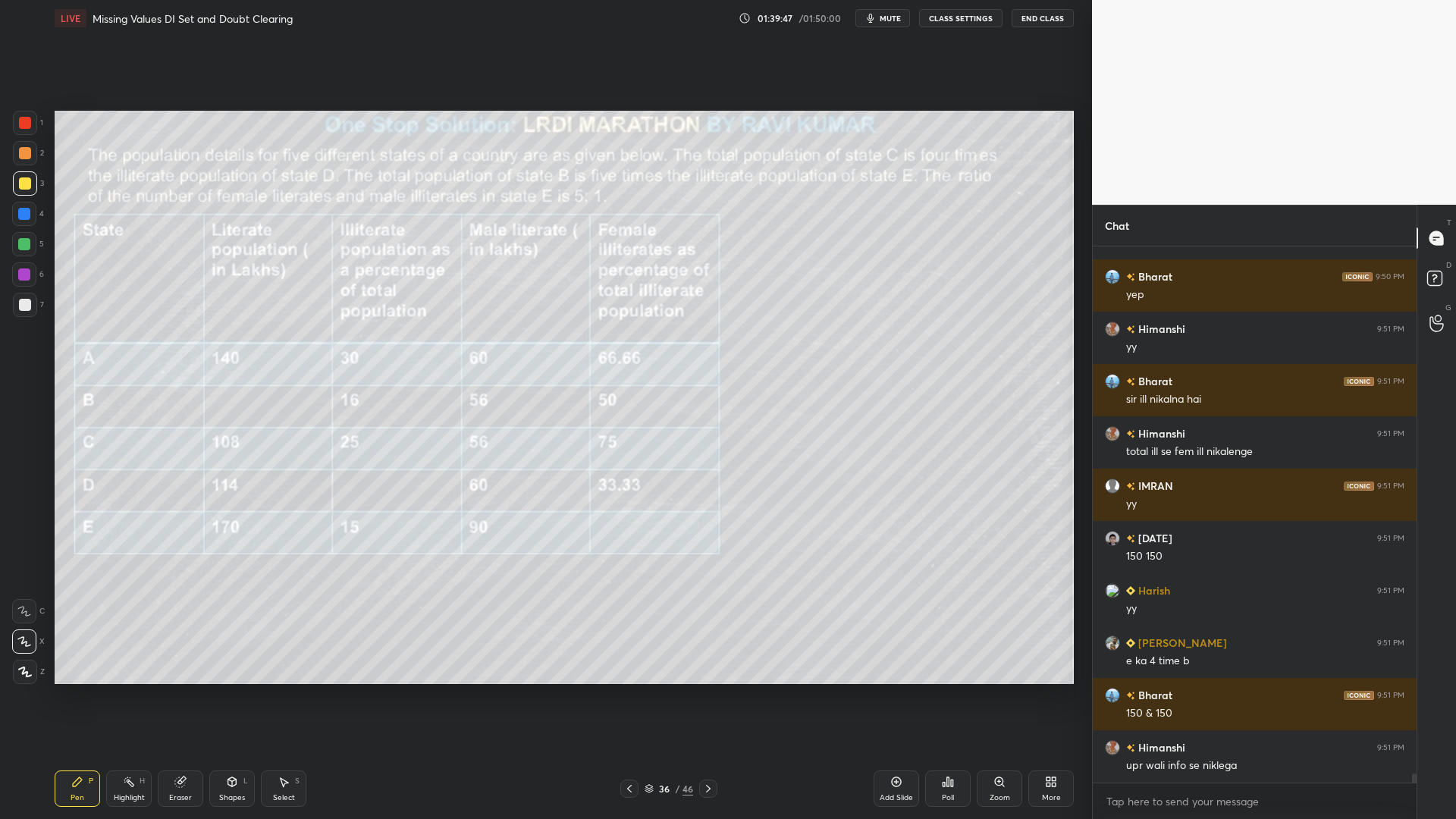
scroll to position [29888, 0]
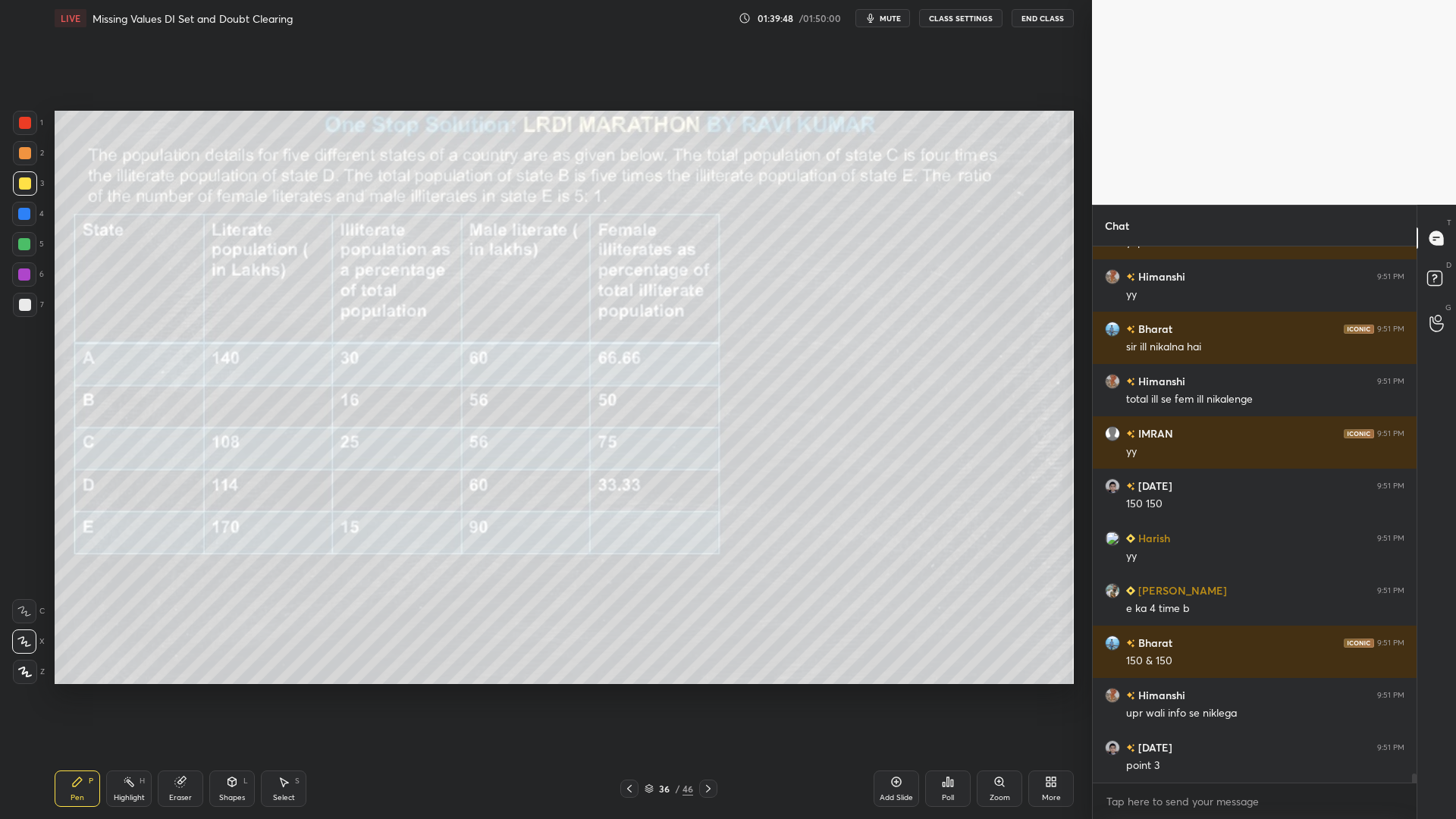
drag, startPoint x: 28, startPoint y: 123, endPoint x: 47, endPoint y: 132, distance: 21.0
click at [28, 123] on div at bounding box center [25, 122] width 12 height 12
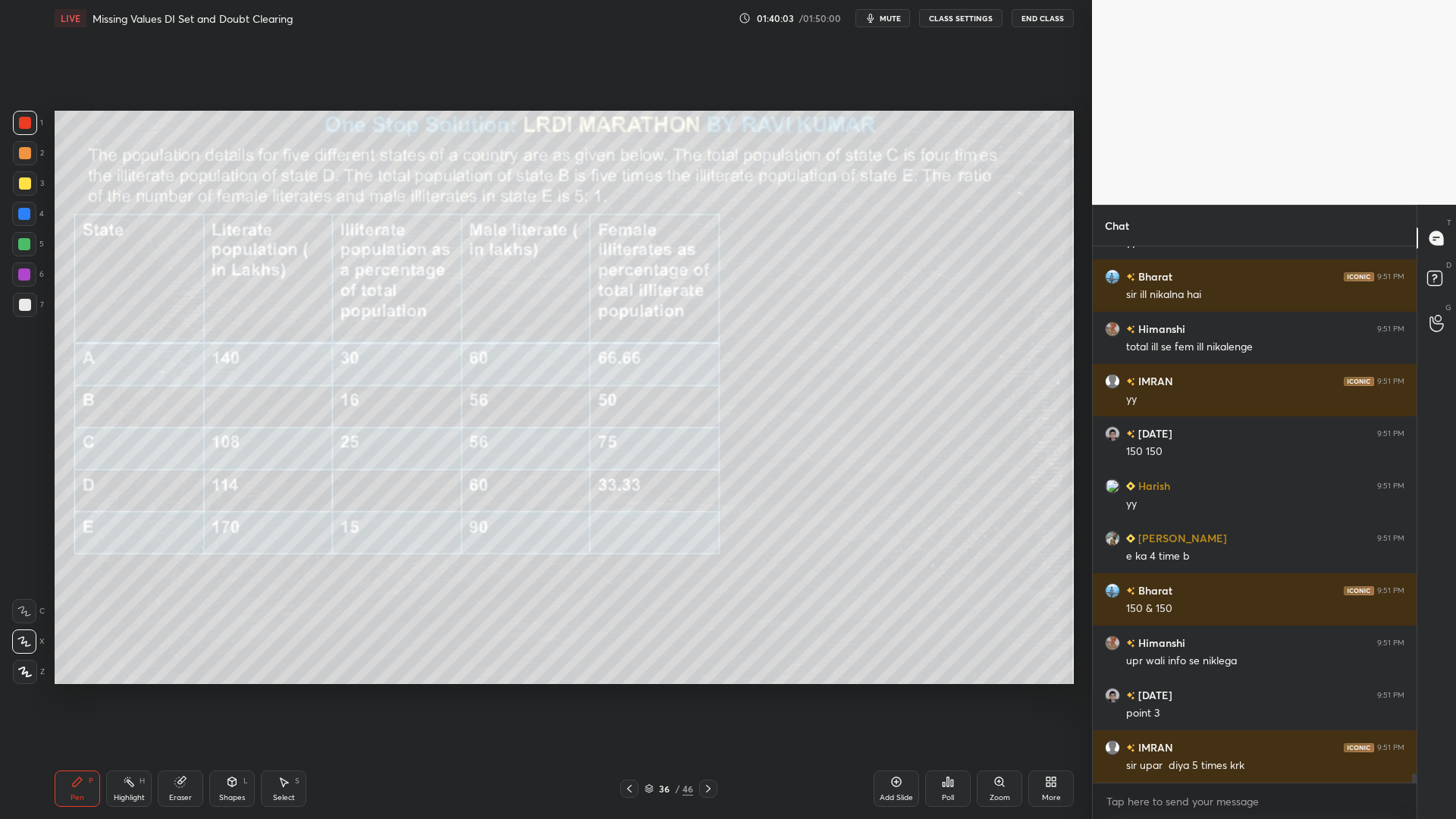
click at [179, 697] on icon at bounding box center [180, 783] width 10 height 10
click at [706, 697] on icon at bounding box center [708, 789] width 12 height 12
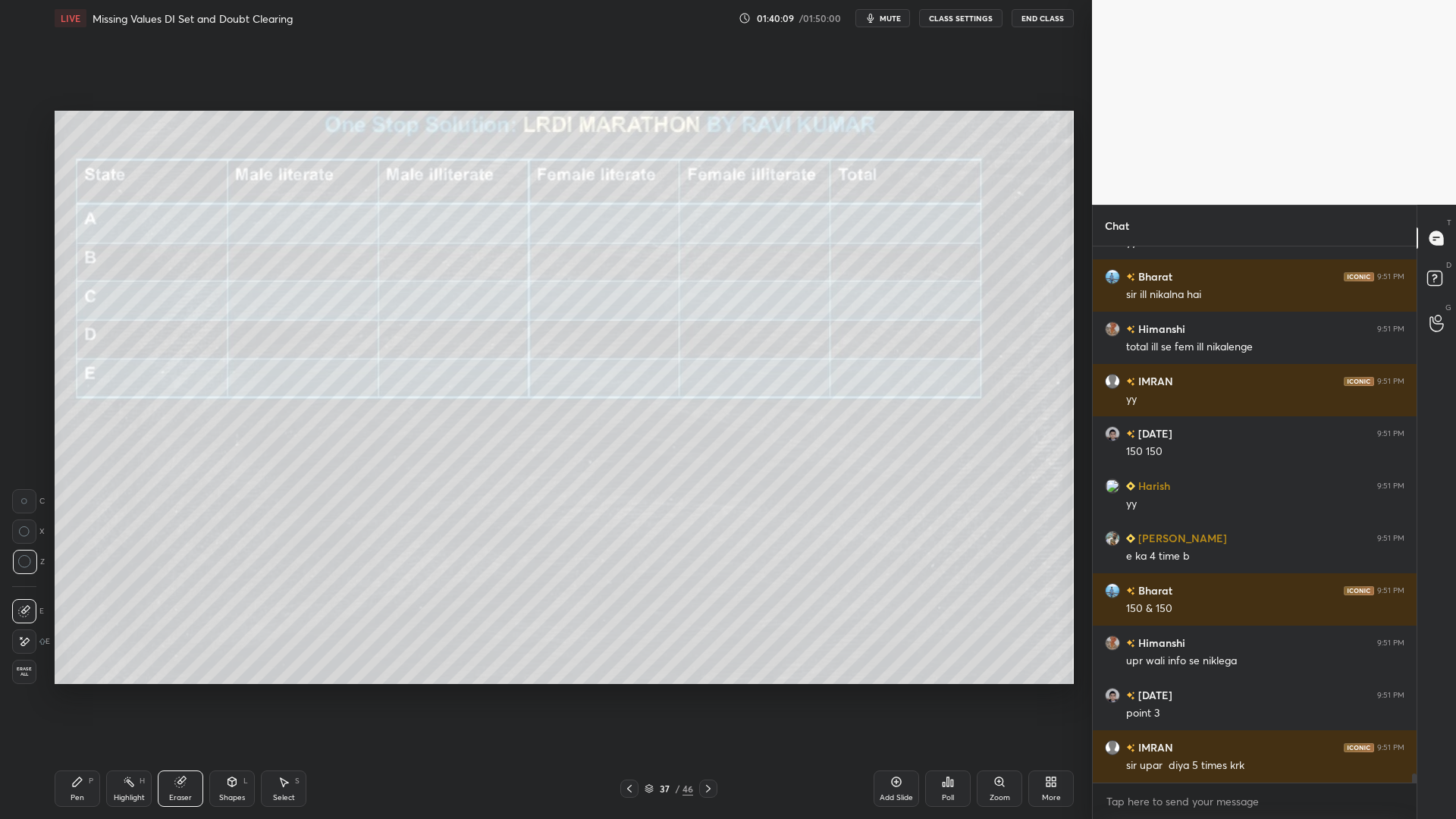
click at [76, 697] on icon at bounding box center [77, 782] width 9 height 9
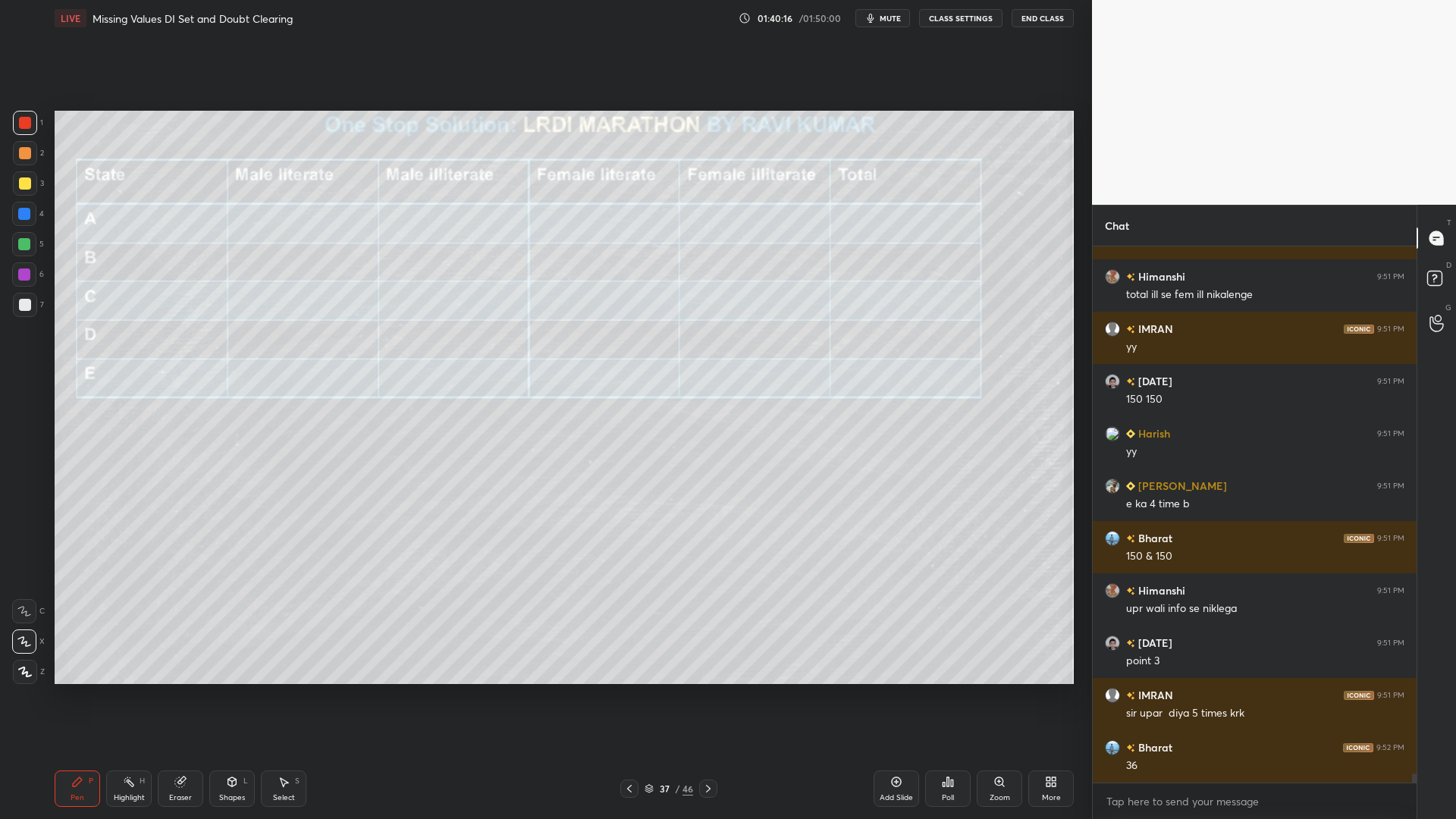
scroll to position [30044, 0]
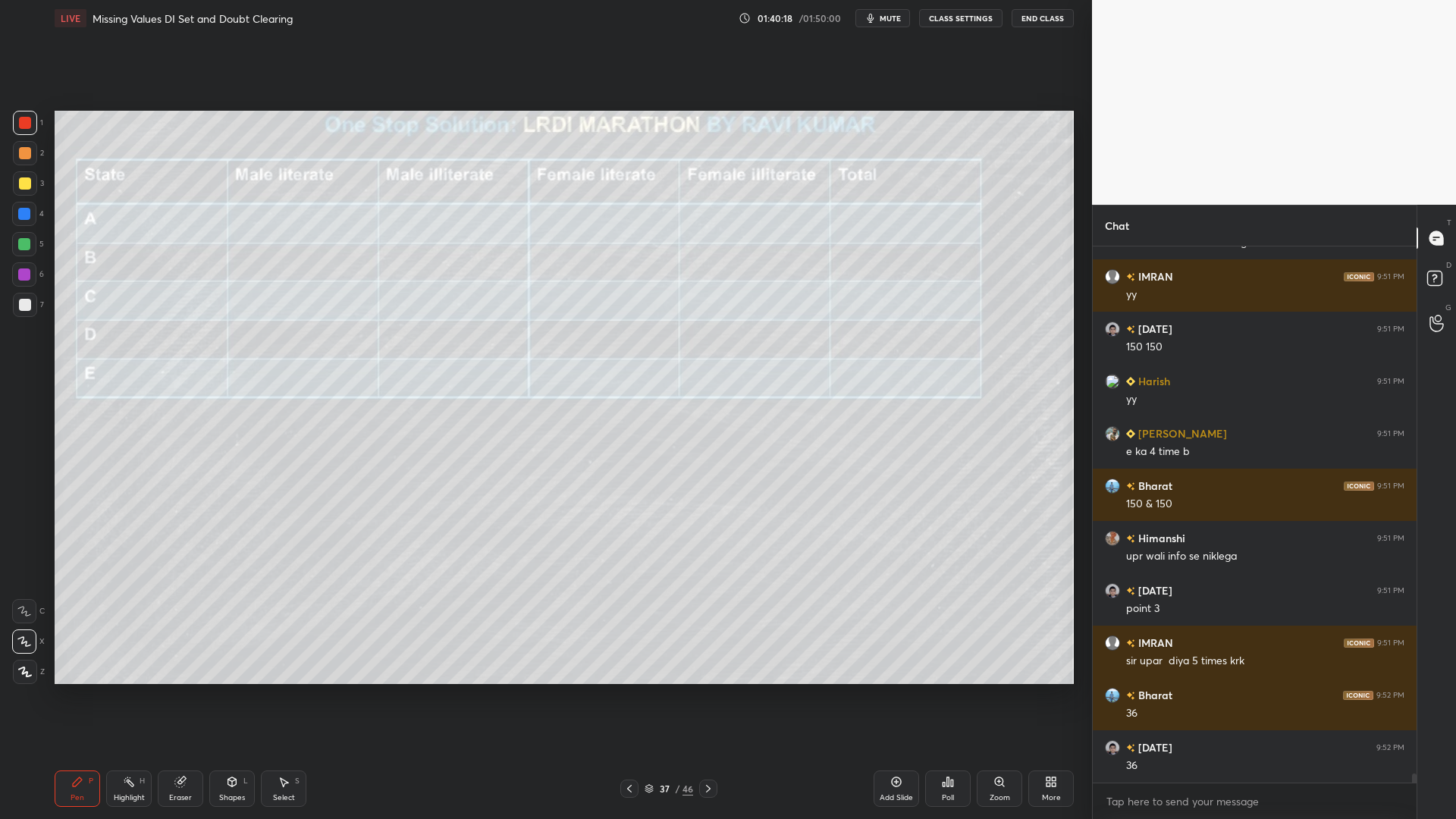
click at [630, 697] on icon at bounding box center [630, 789] width 12 height 12
click at [712, 697] on icon at bounding box center [708, 789] width 12 height 12
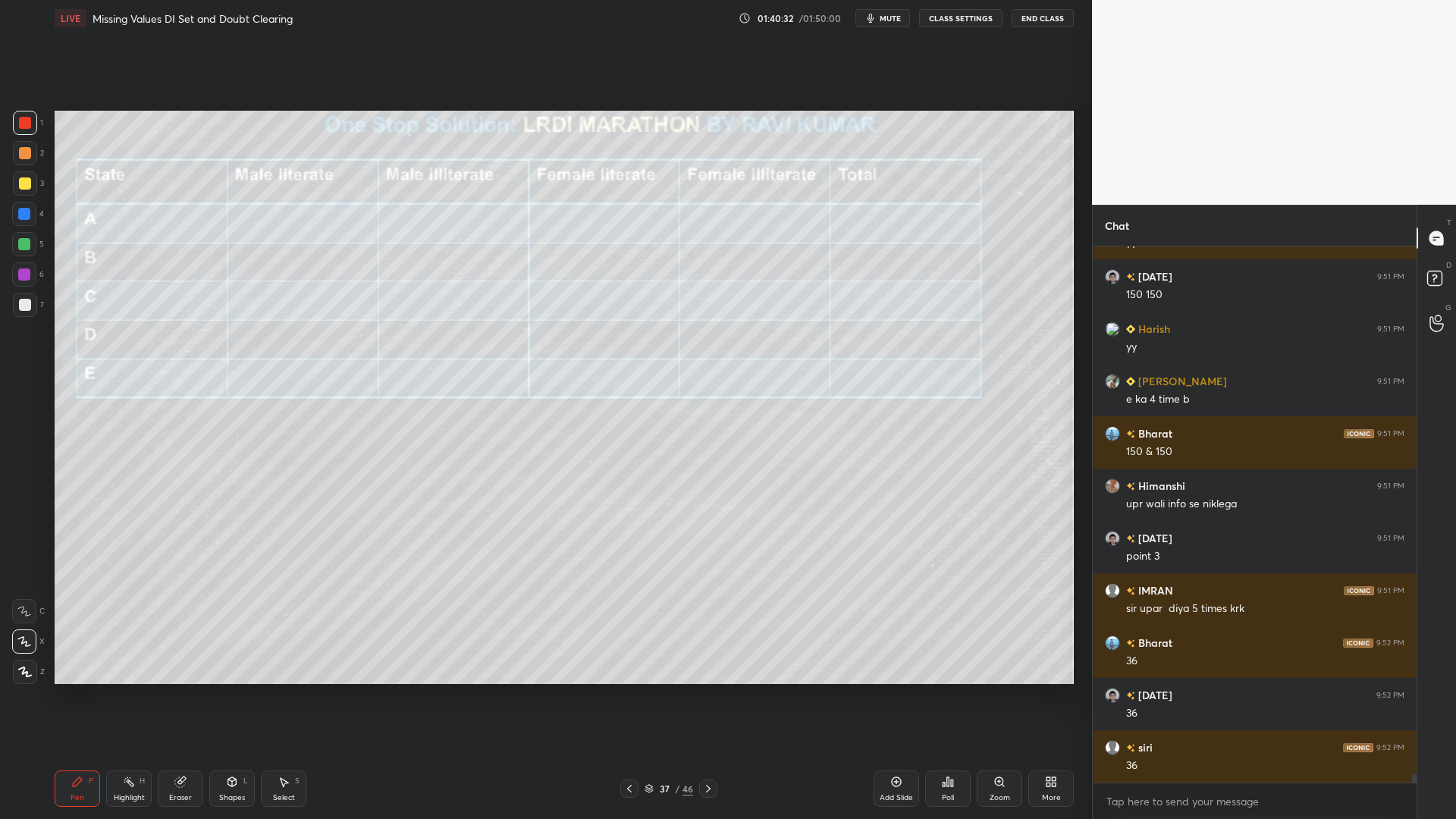
scroll to position [30150, 0]
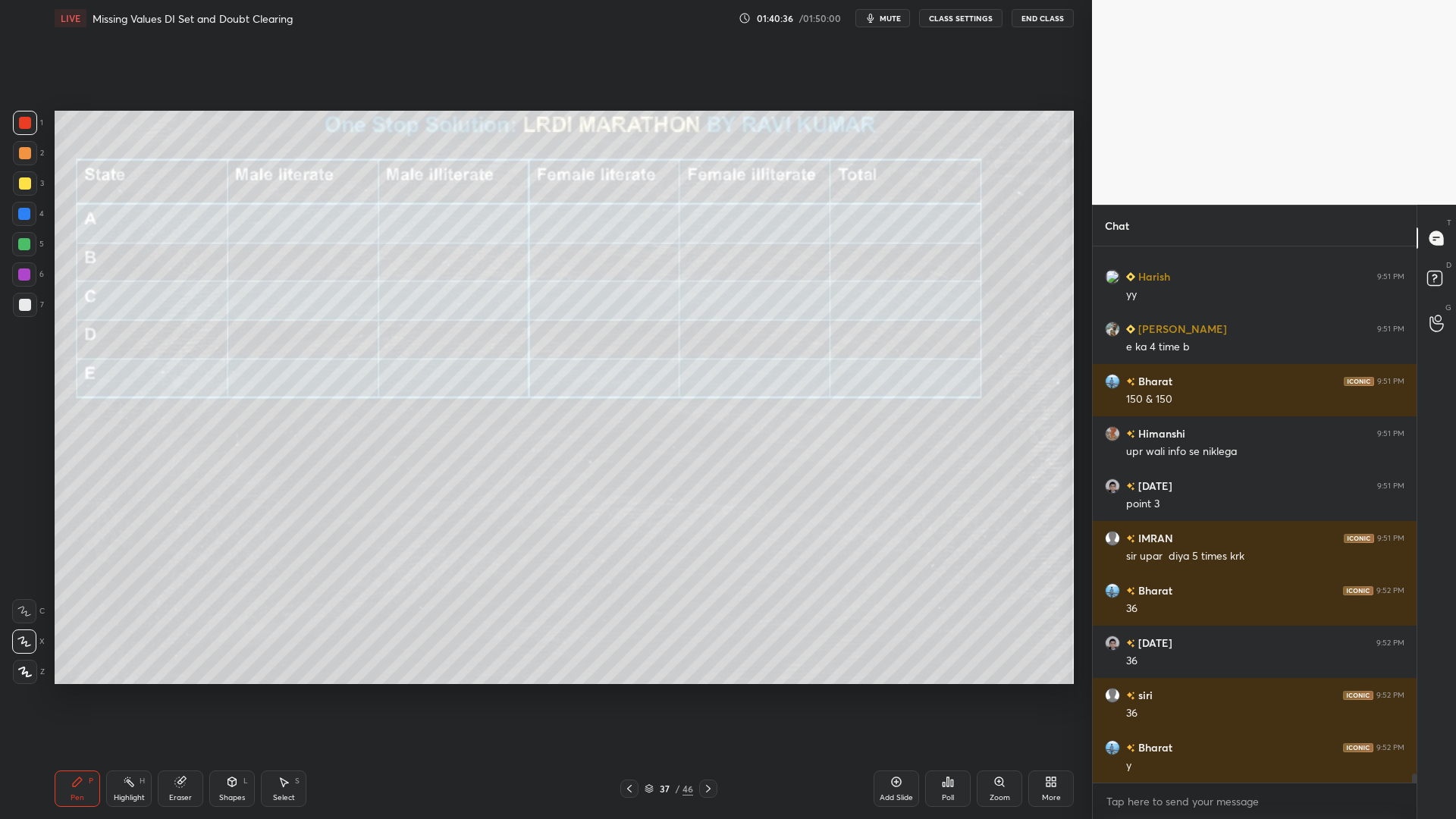
click at [27, 270] on div at bounding box center [24, 275] width 12 height 12
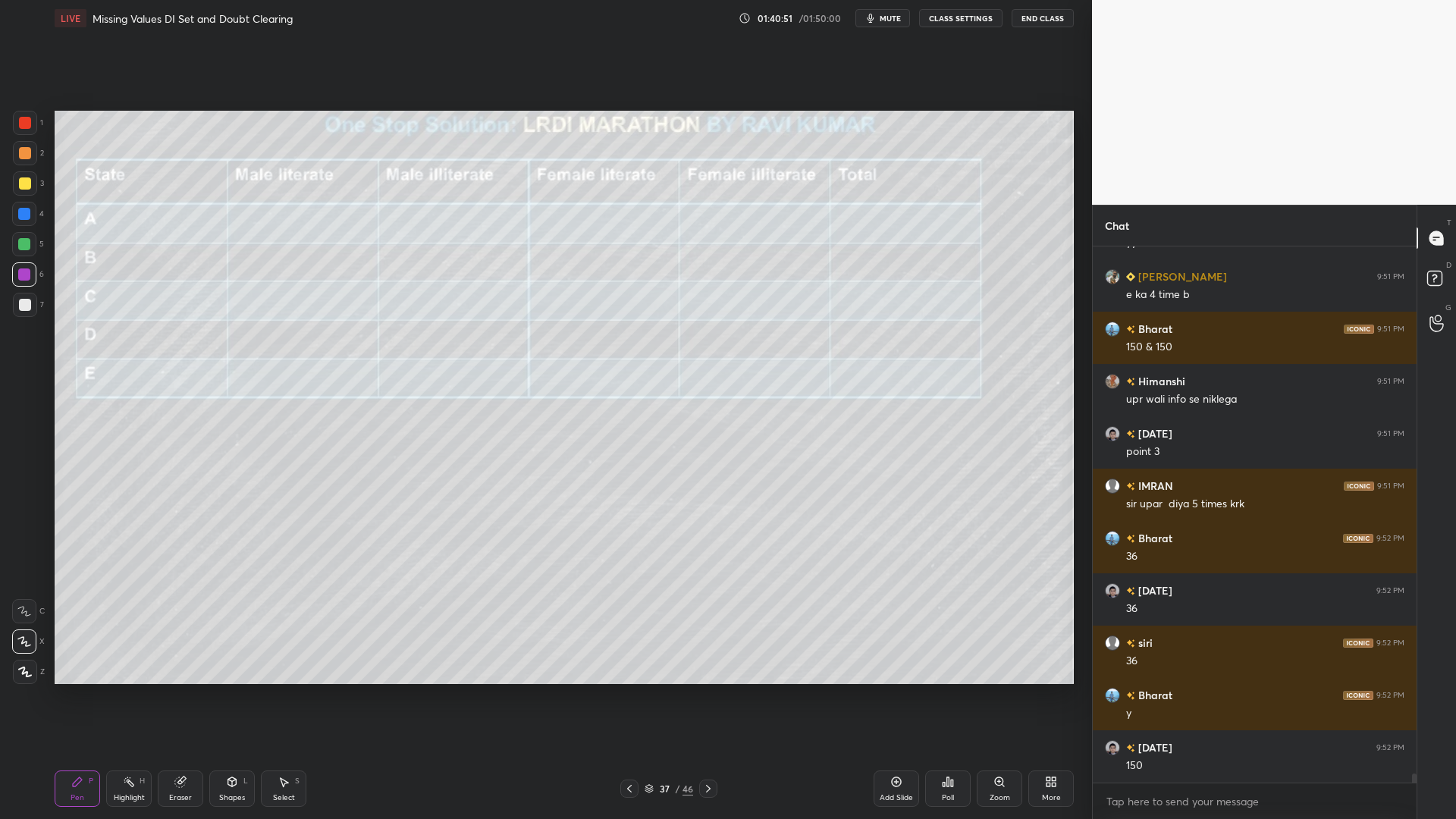
scroll to position [30254, 0]
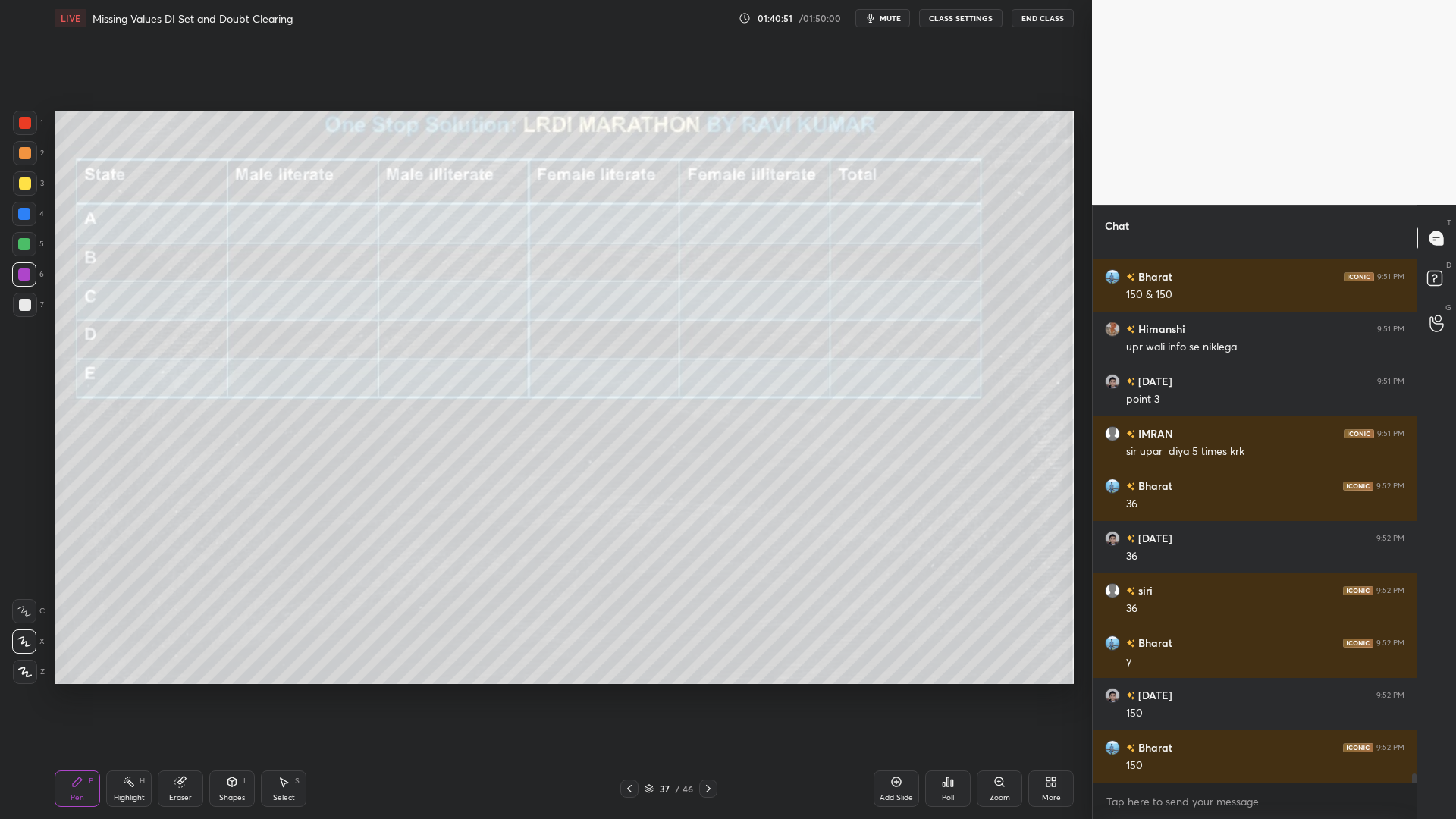
click at [22, 306] on div at bounding box center [25, 305] width 12 height 12
drag, startPoint x: 174, startPoint y: 785, endPoint x: 205, endPoint y: 770, distance: 34.4
click at [173, 697] on div "Eraser" at bounding box center [181, 789] width 46 height 37
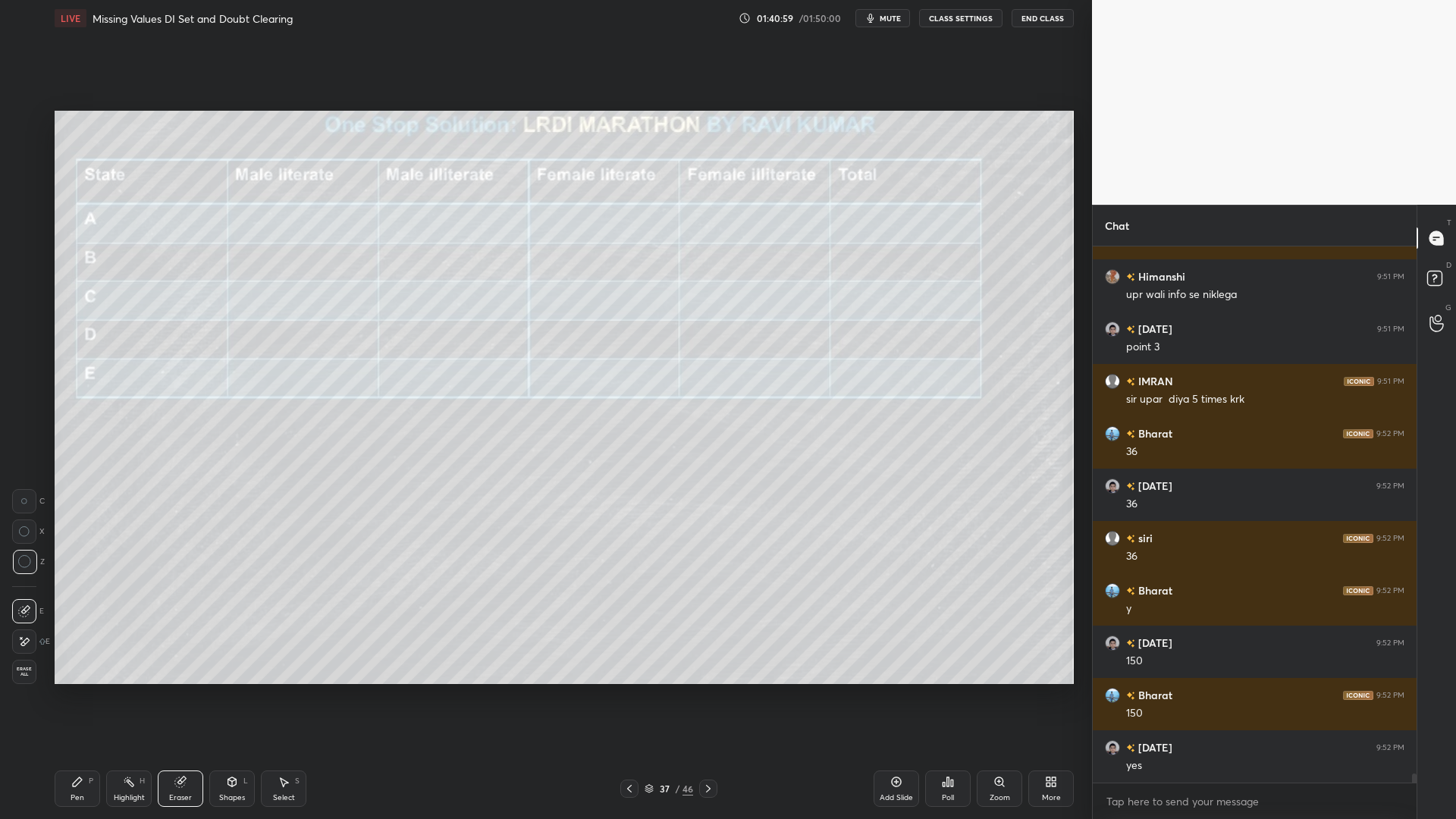
click at [76, 697] on div "Pen" at bounding box center [78, 798] width 14 height 8
click at [25, 208] on div at bounding box center [24, 214] width 12 height 12
click at [29, 158] on div at bounding box center [25, 153] width 12 height 12
drag, startPoint x: 157, startPoint y: 795, endPoint x: 257, endPoint y: 719, distance: 125.6
click at [161, 697] on div "Pen P Highlight H Eraser Shapes L Select S" at bounding box center [260, 789] width 410 height 37
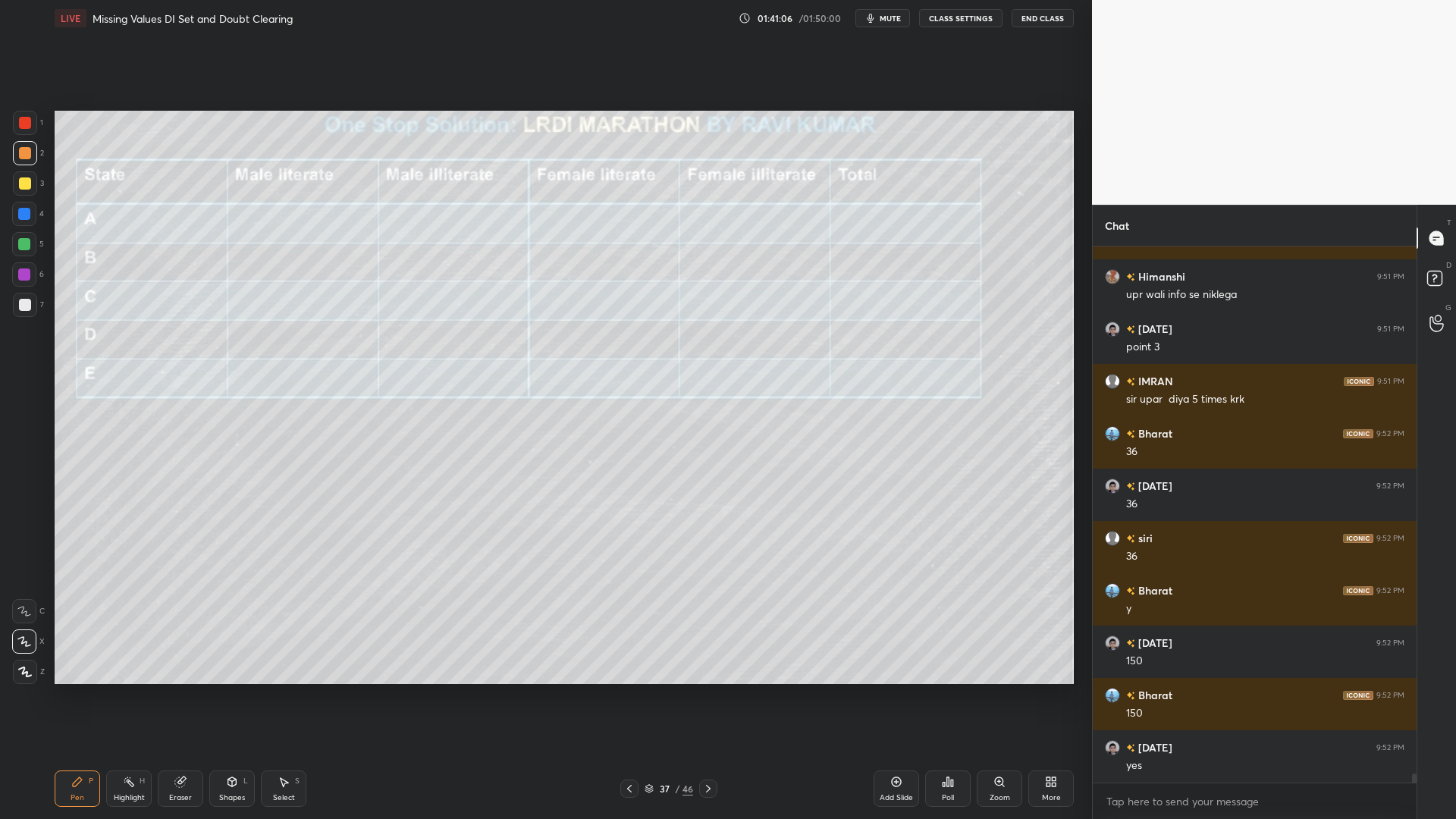
click at [179, 697] on div "Eraser" at bounding box center [181, 789] width 46 height 37
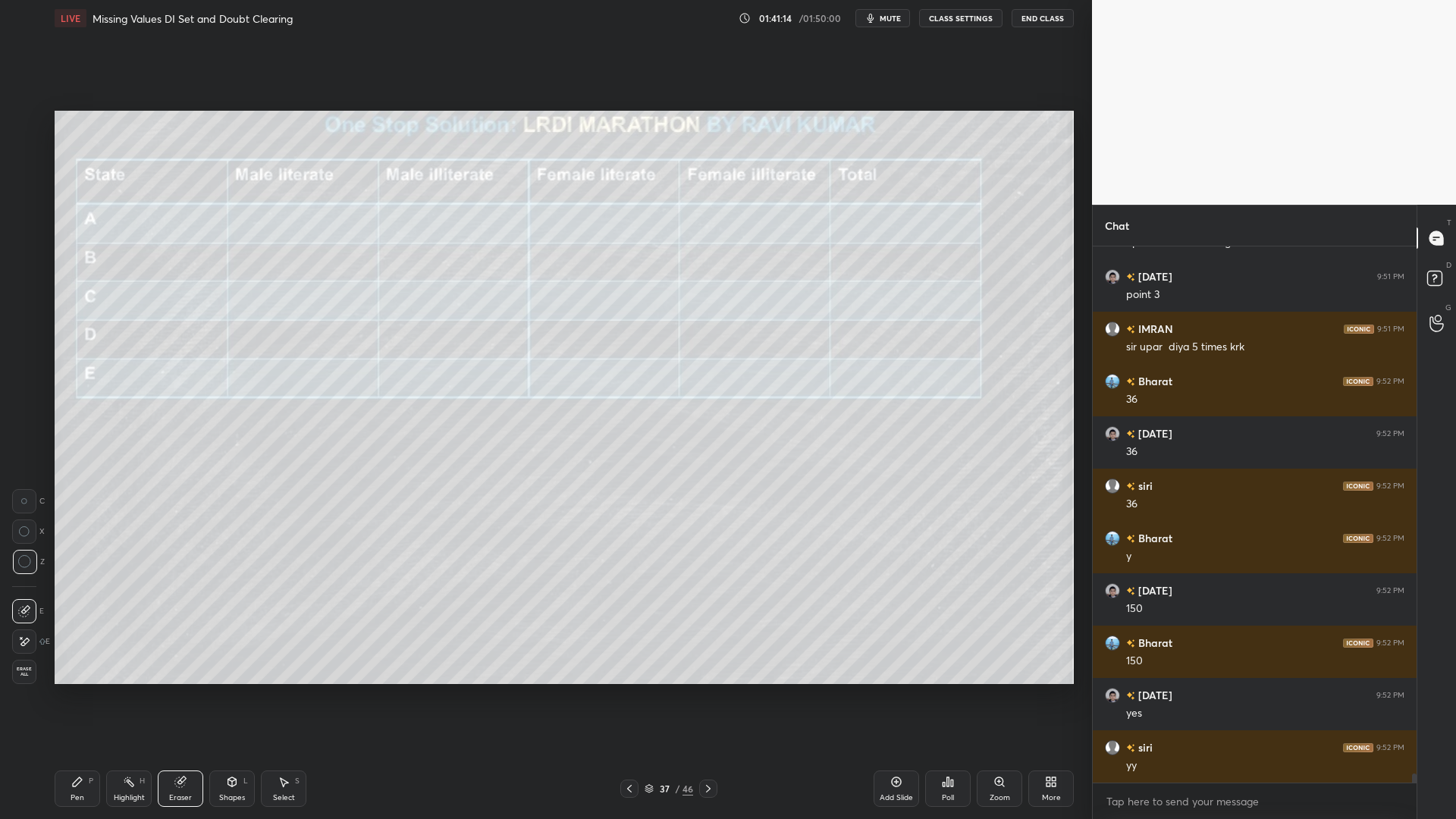
click at [635, 697] on div at bounding box center [630, 789] width 18 height 18
click at [70, 697] on div "Pen P" at bounding box center [78, 789] width 46 height 37
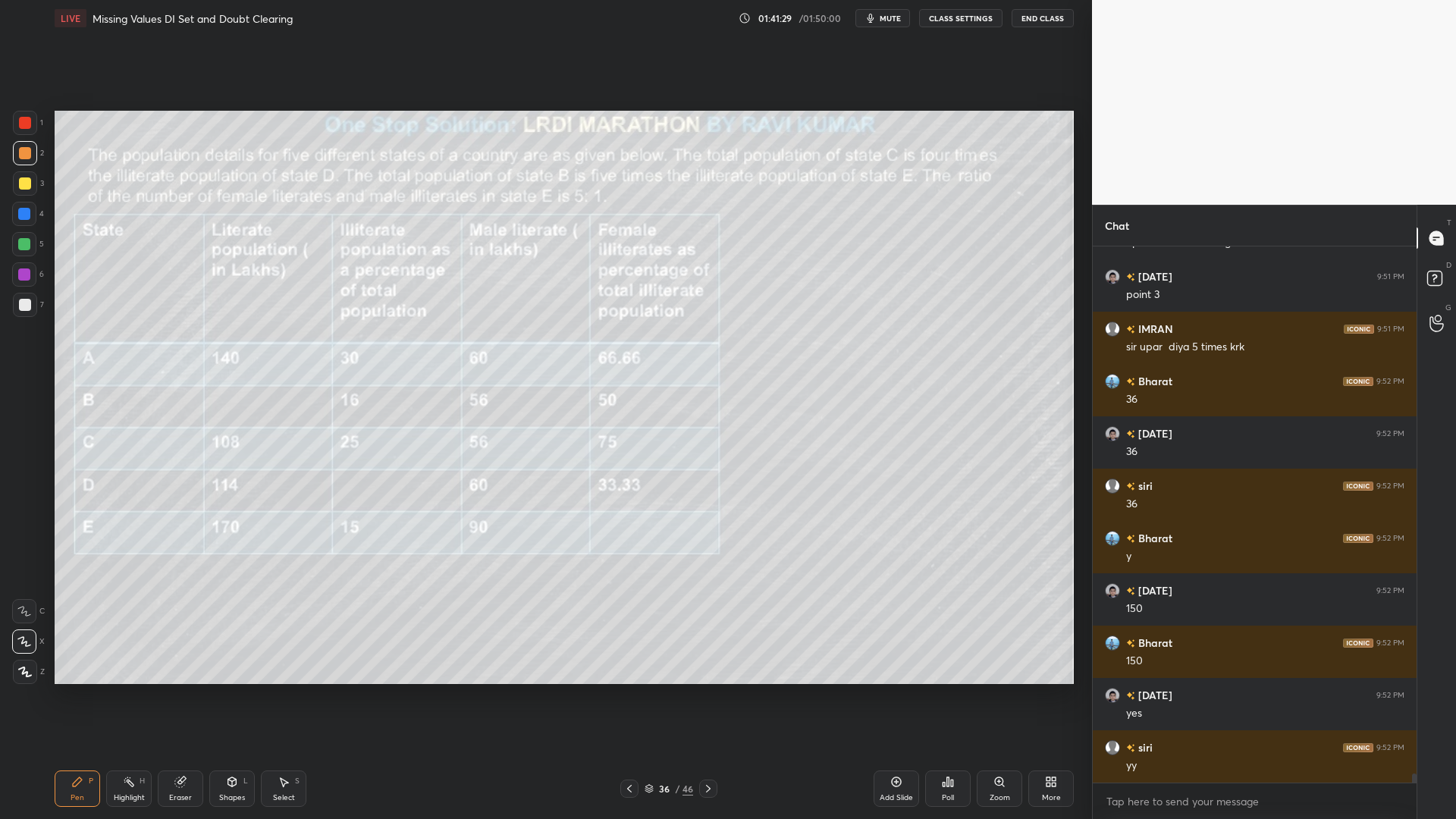
scroll to position [30411, 0]
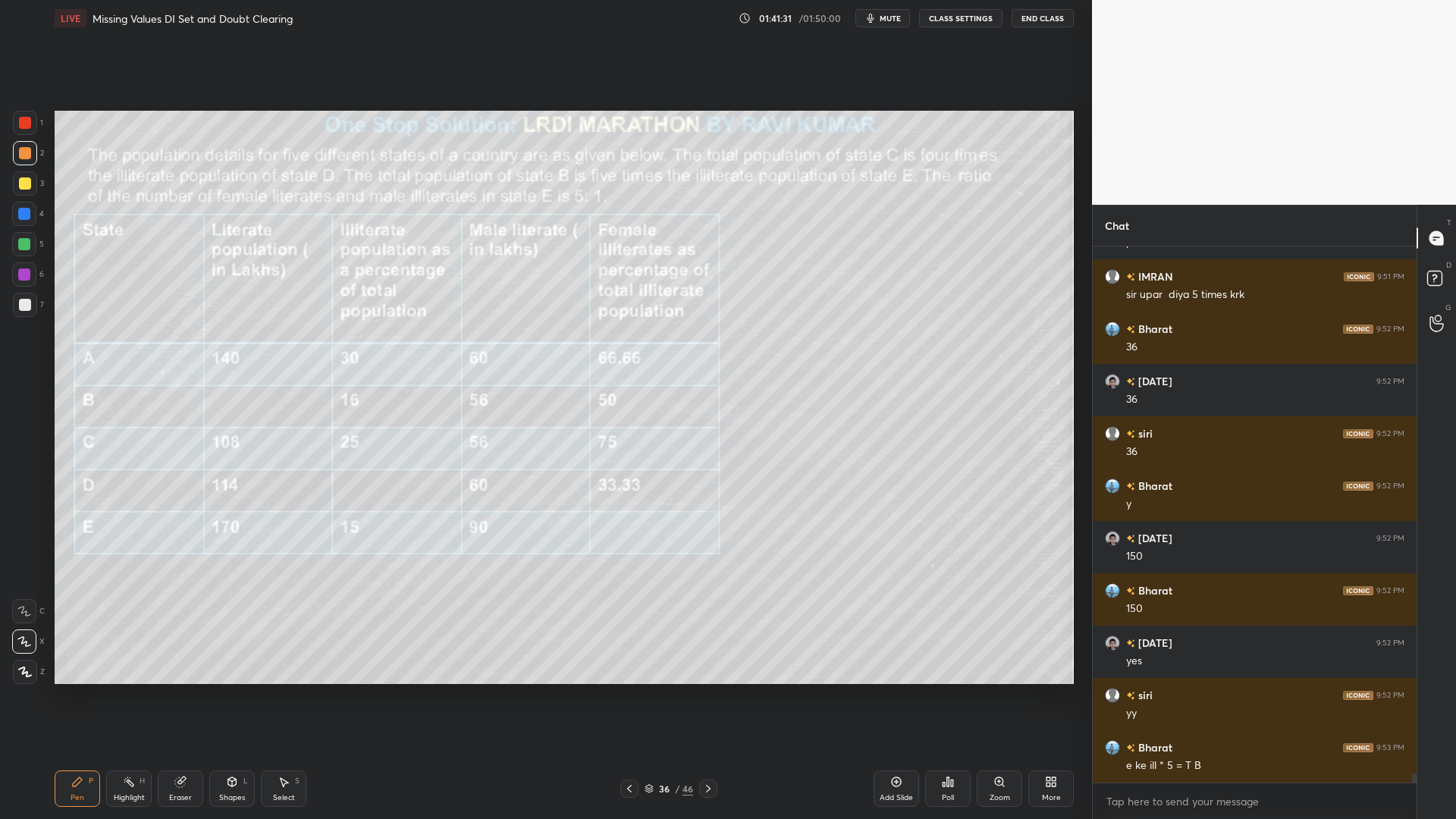
click at [705, 697] on icon at bounding box center [708, 789] width 12 height 12
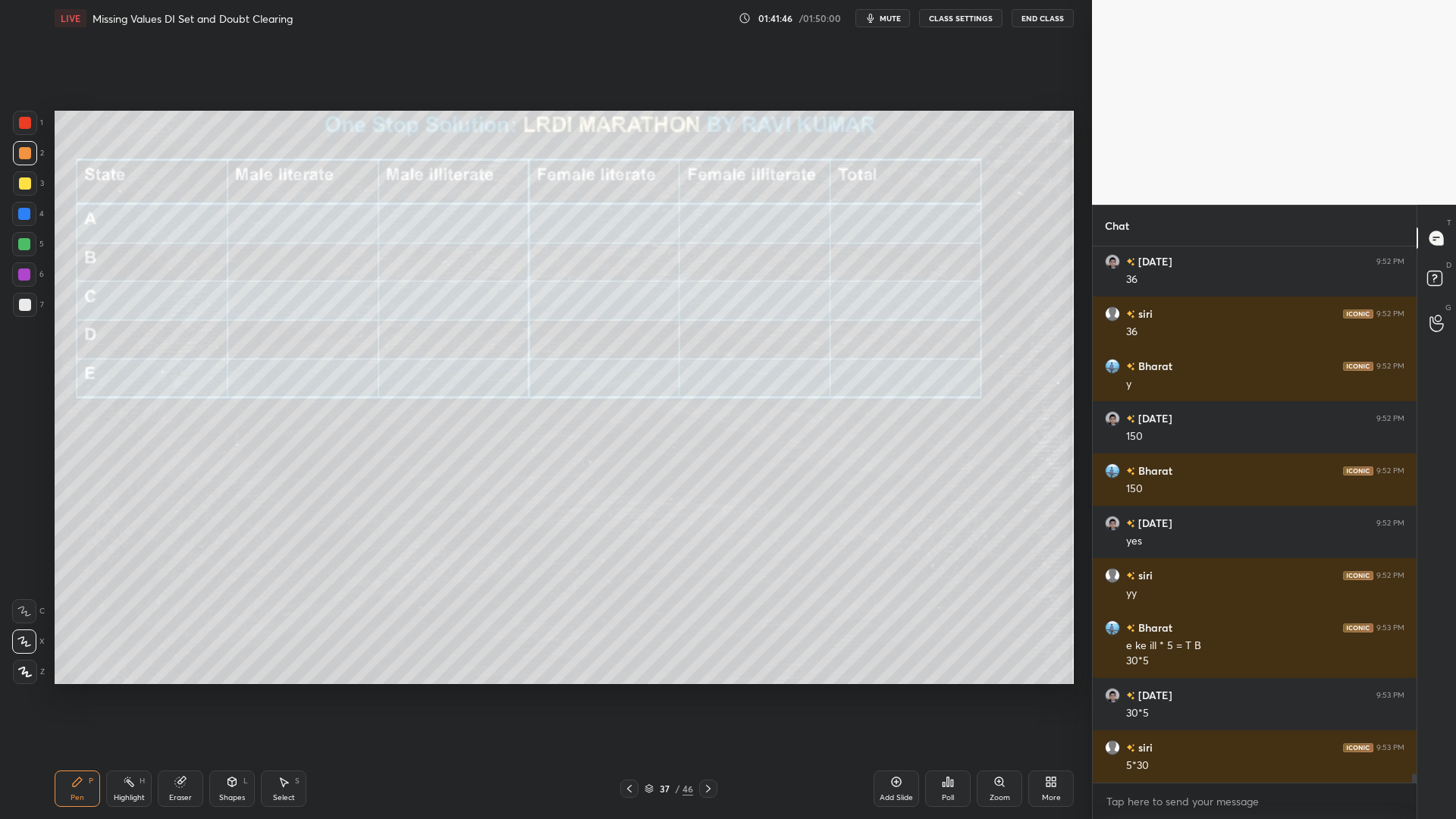
scroll to position [30584, 0]
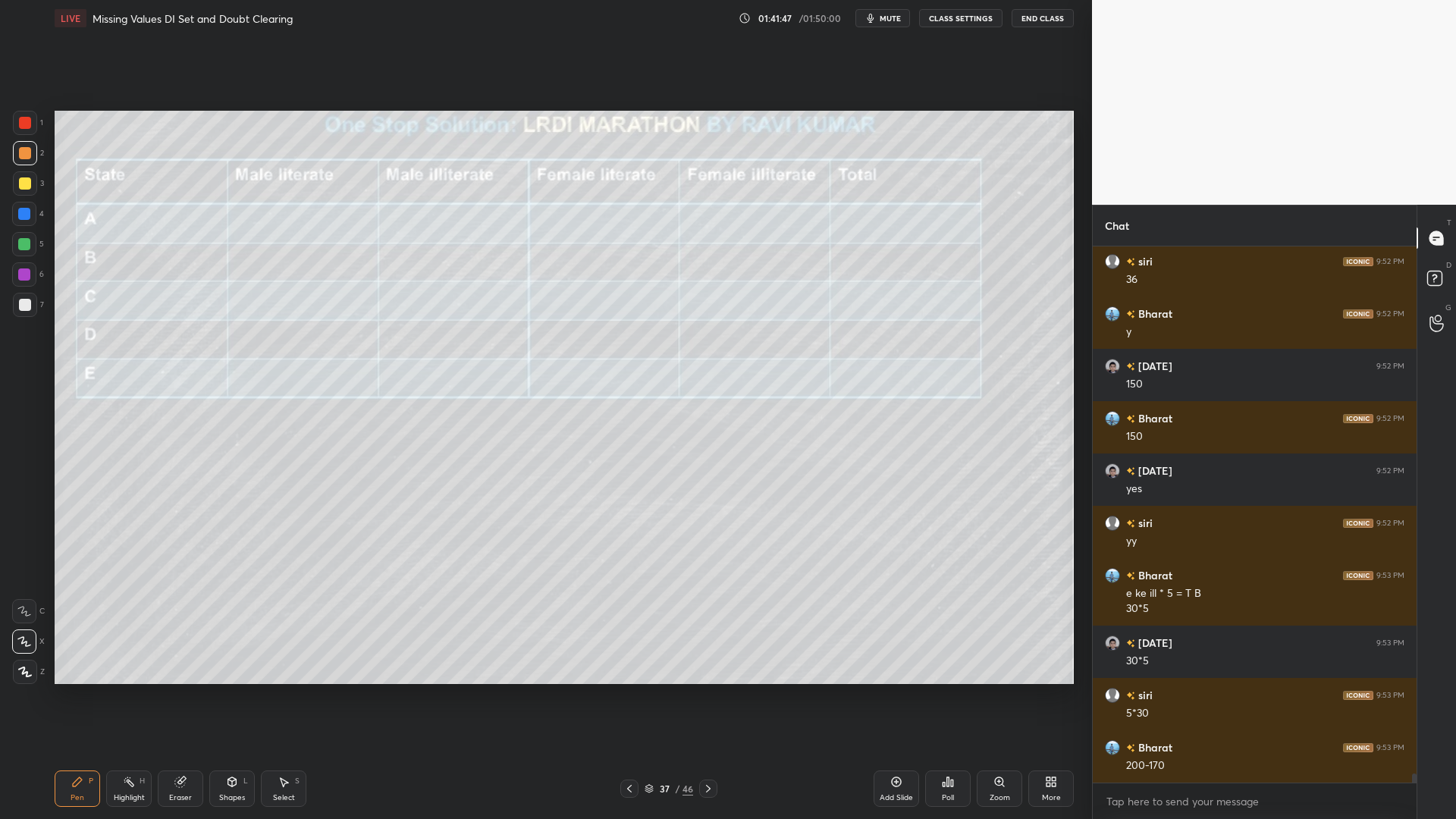
click at [23, 242] on div at bounding box center [24, 244] width 12 height 12
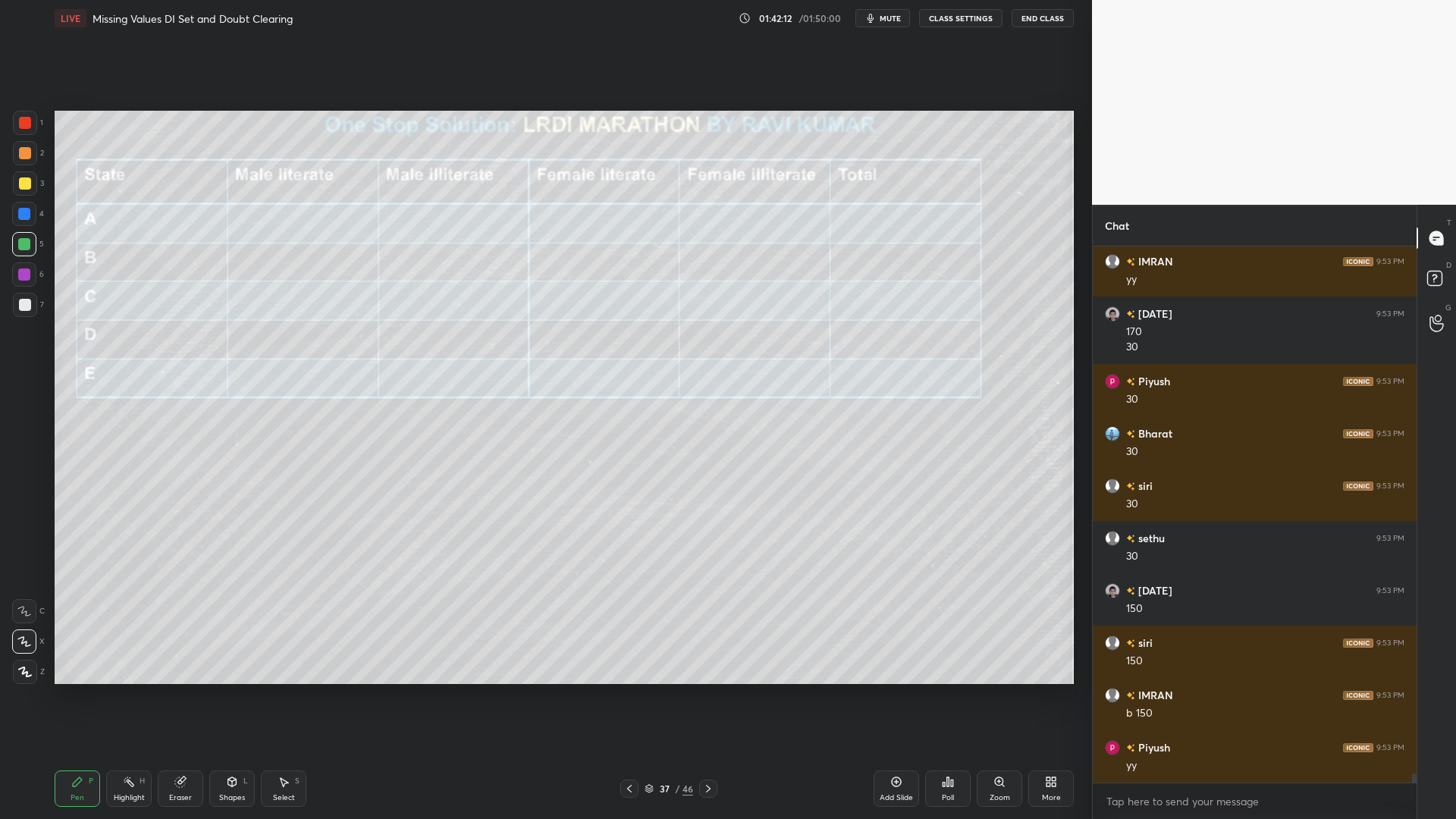
scroll to position [31279, 0]
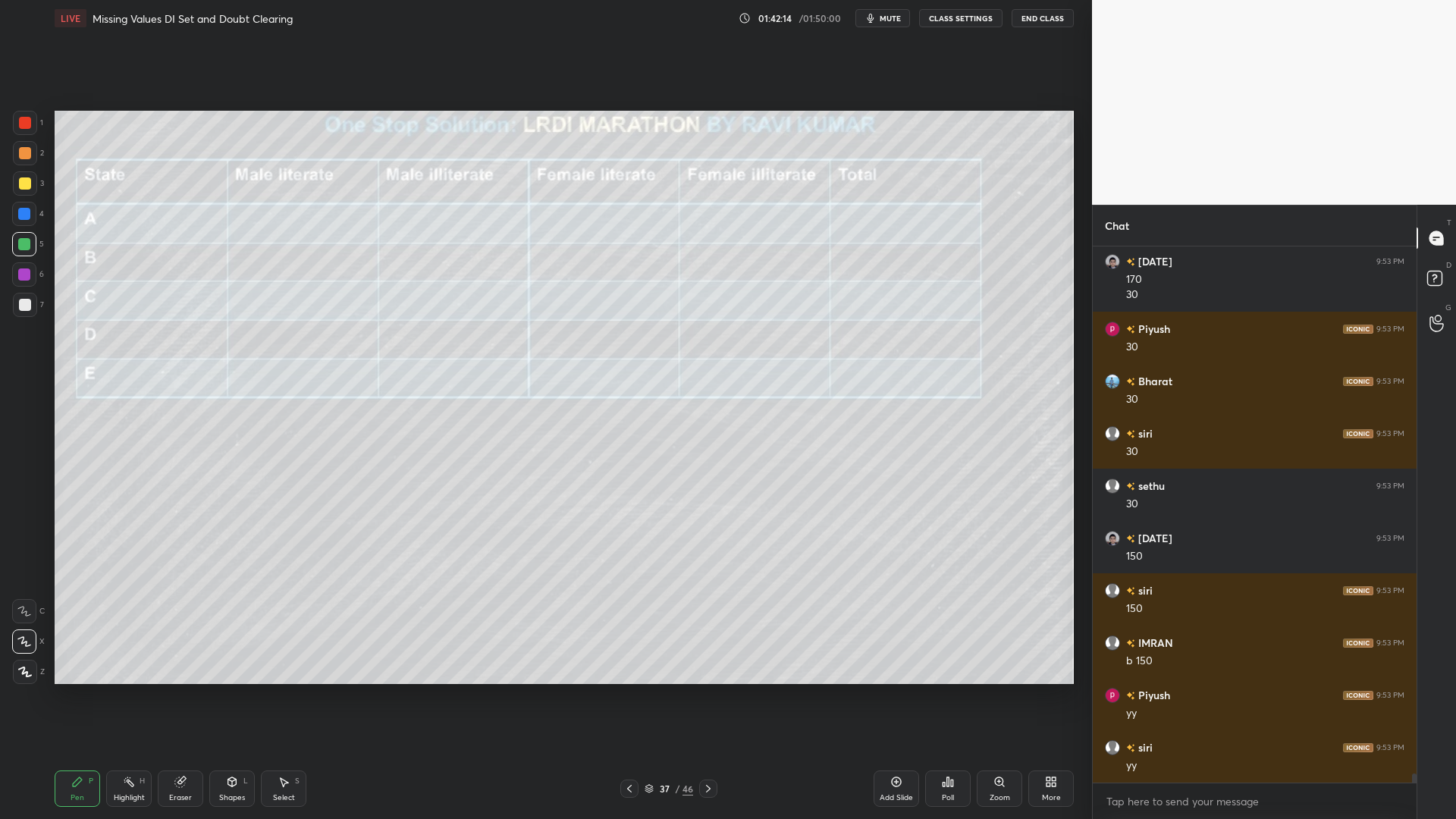
click at [628, 697] on icon at bounding box center [630, 789] width 12 height 12
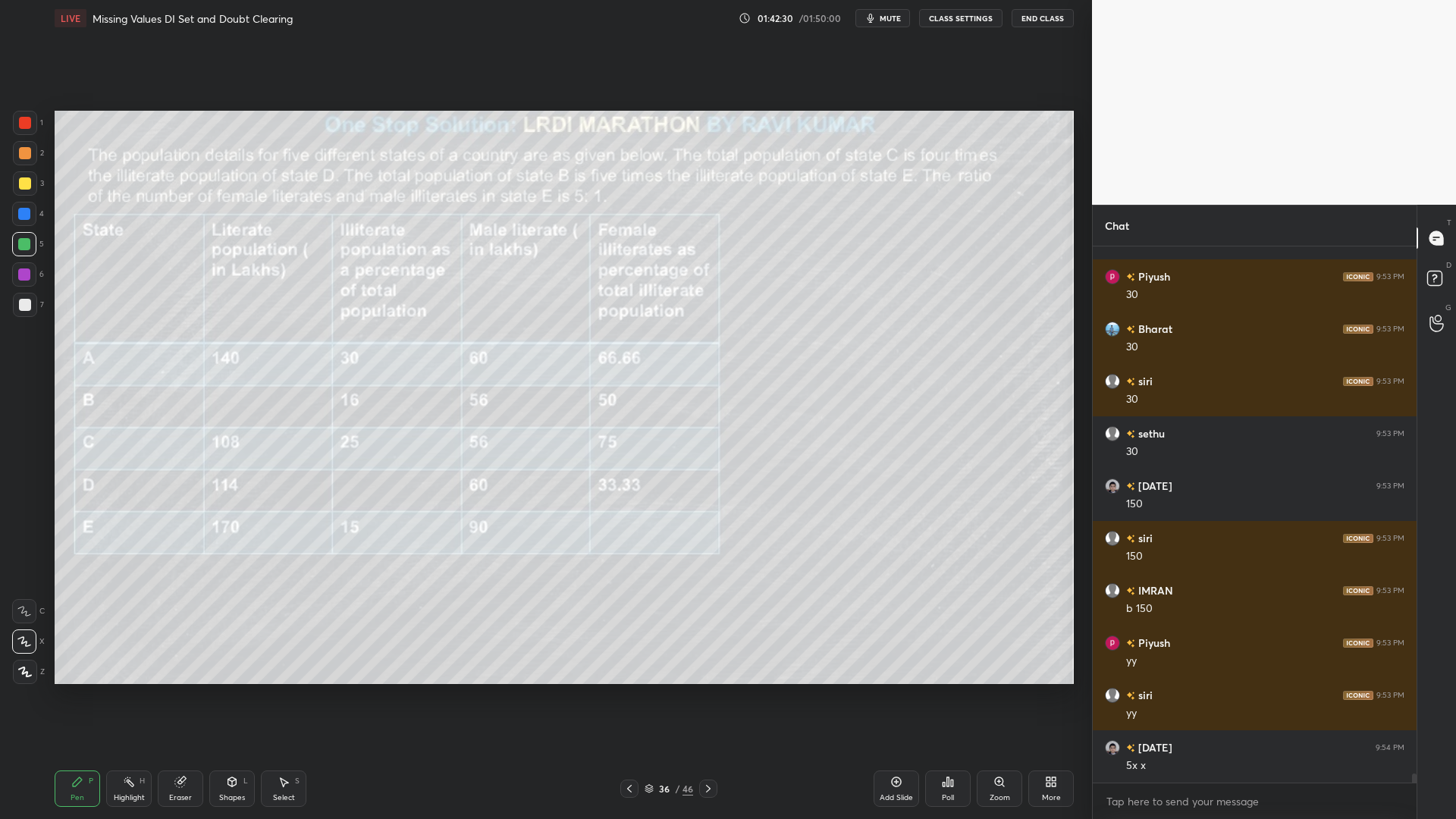
click at [710, 697] on icon at bounding box center [708, 789] width 5 height 8
click at [629, 697] on icon at bounding box center [630, 789] width 5 height 8
click at [707, 697] on icon at bounding box center [708, 789] width 12 height 12
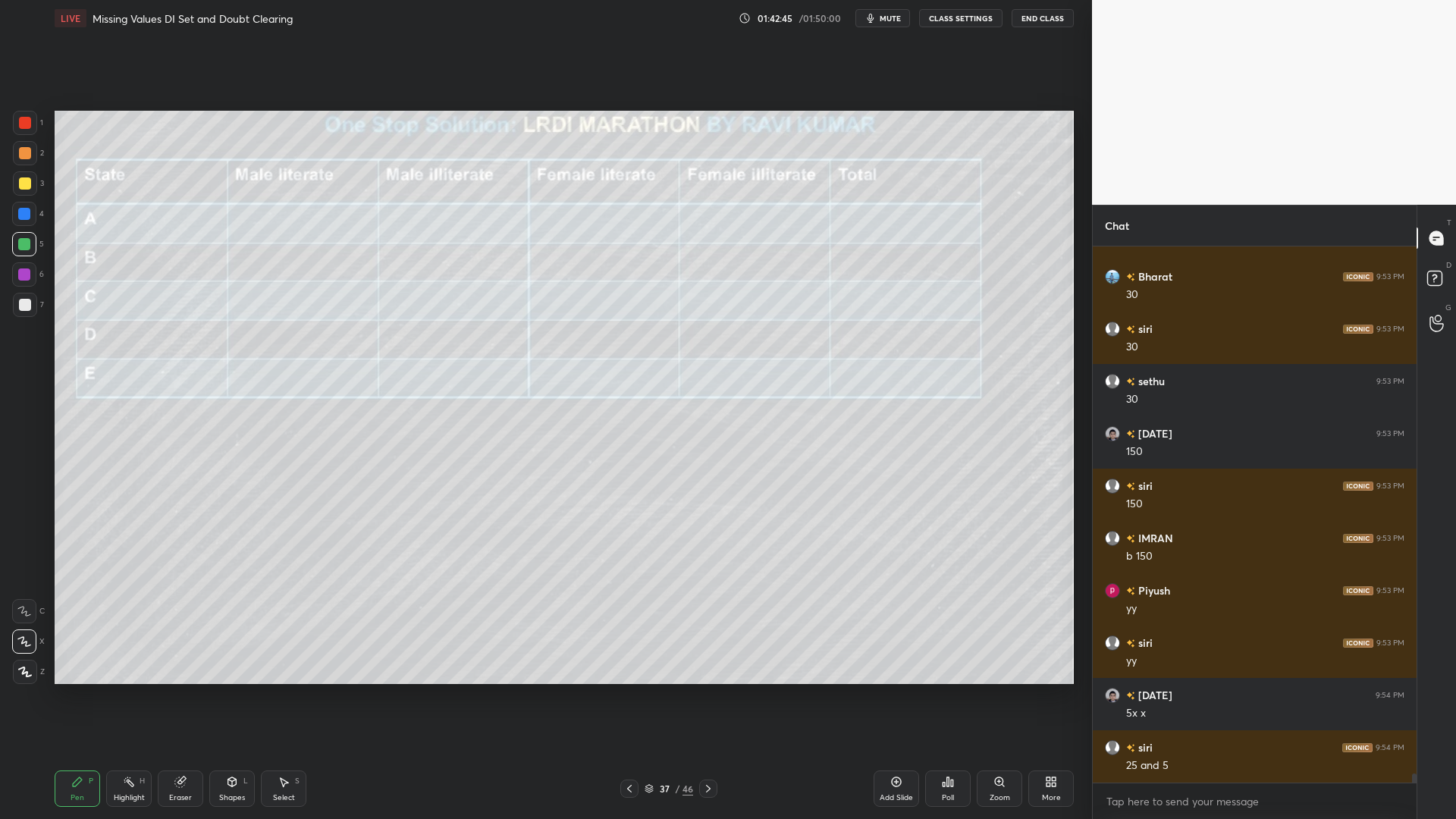
drag, startPoint x: 18, startPoint y: 306, endPoint x: 43, endPoint y: 314, distance: 26.2
click at [18, 306] on div at bounding box center [25, 305] width 24 height 24
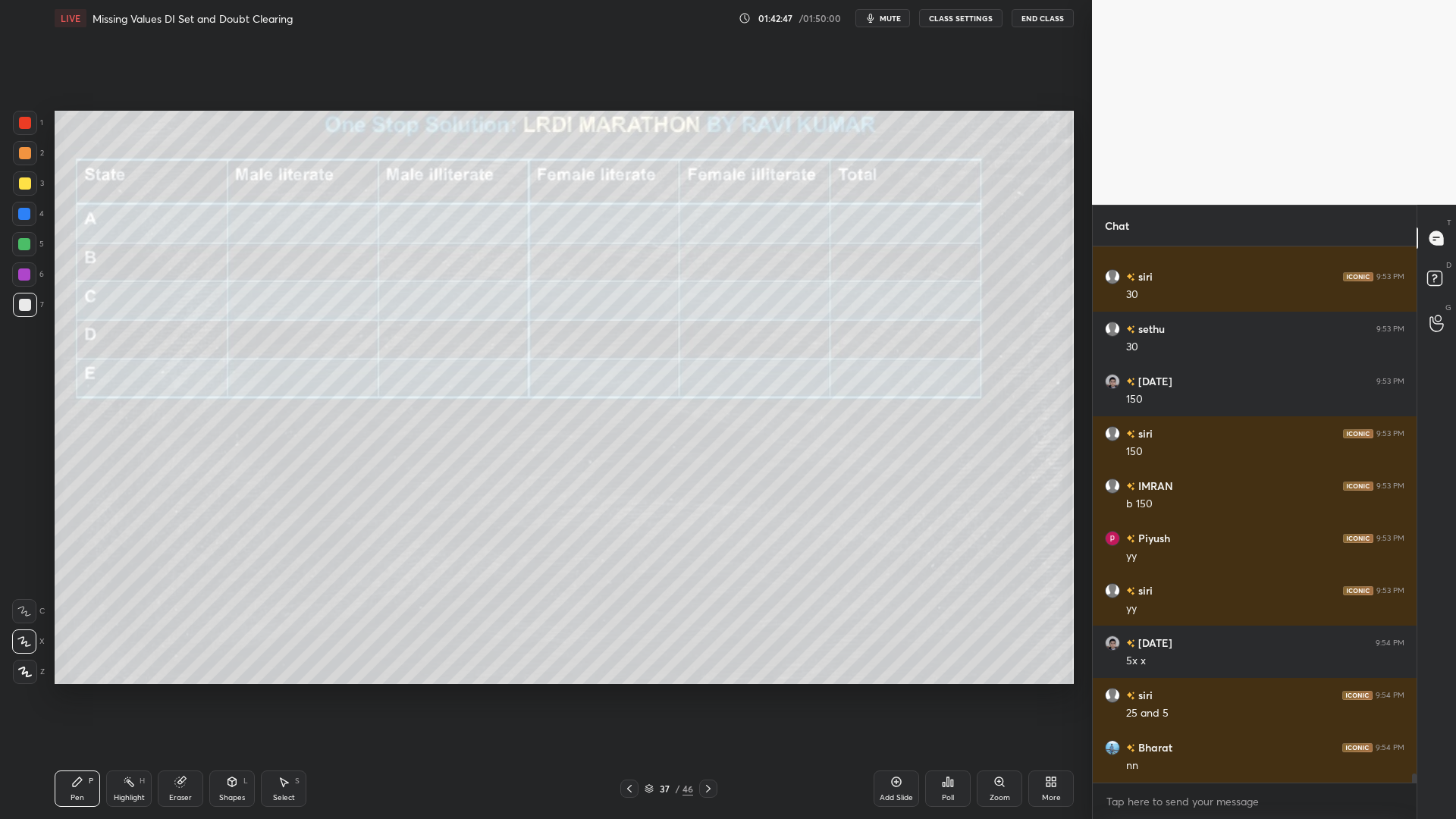
click at [18, 270] on div at bounding box center [24, 275] width 12 height 12
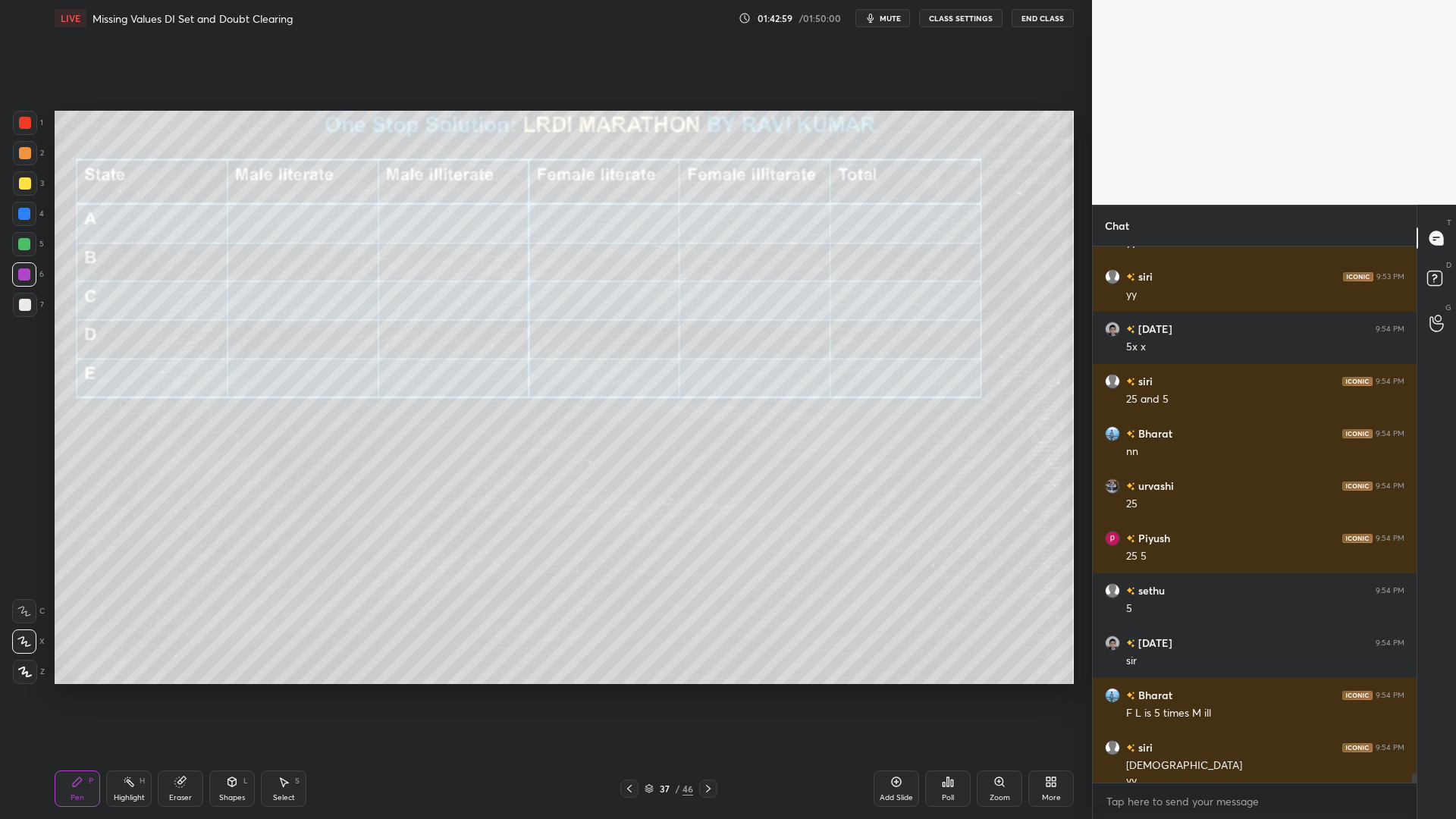
scroll to position [31766, 0]
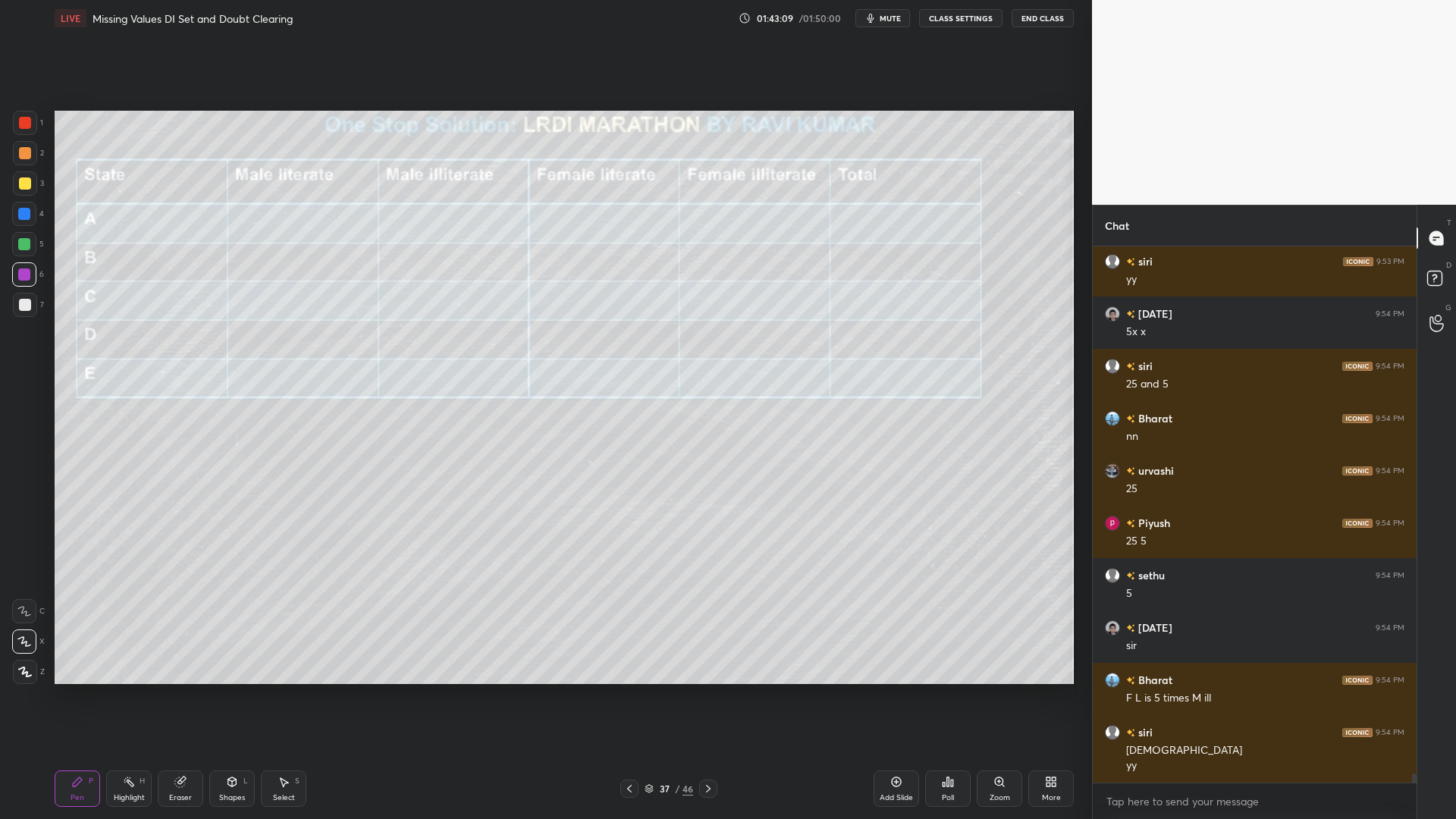
drag, startPoint x: 177, startPoint y: 781, endPoint x: 191, endPoint y: 777, distance: 14.6
click at [184, 697] on g at bounding box center [180, 782] width 11 height 11
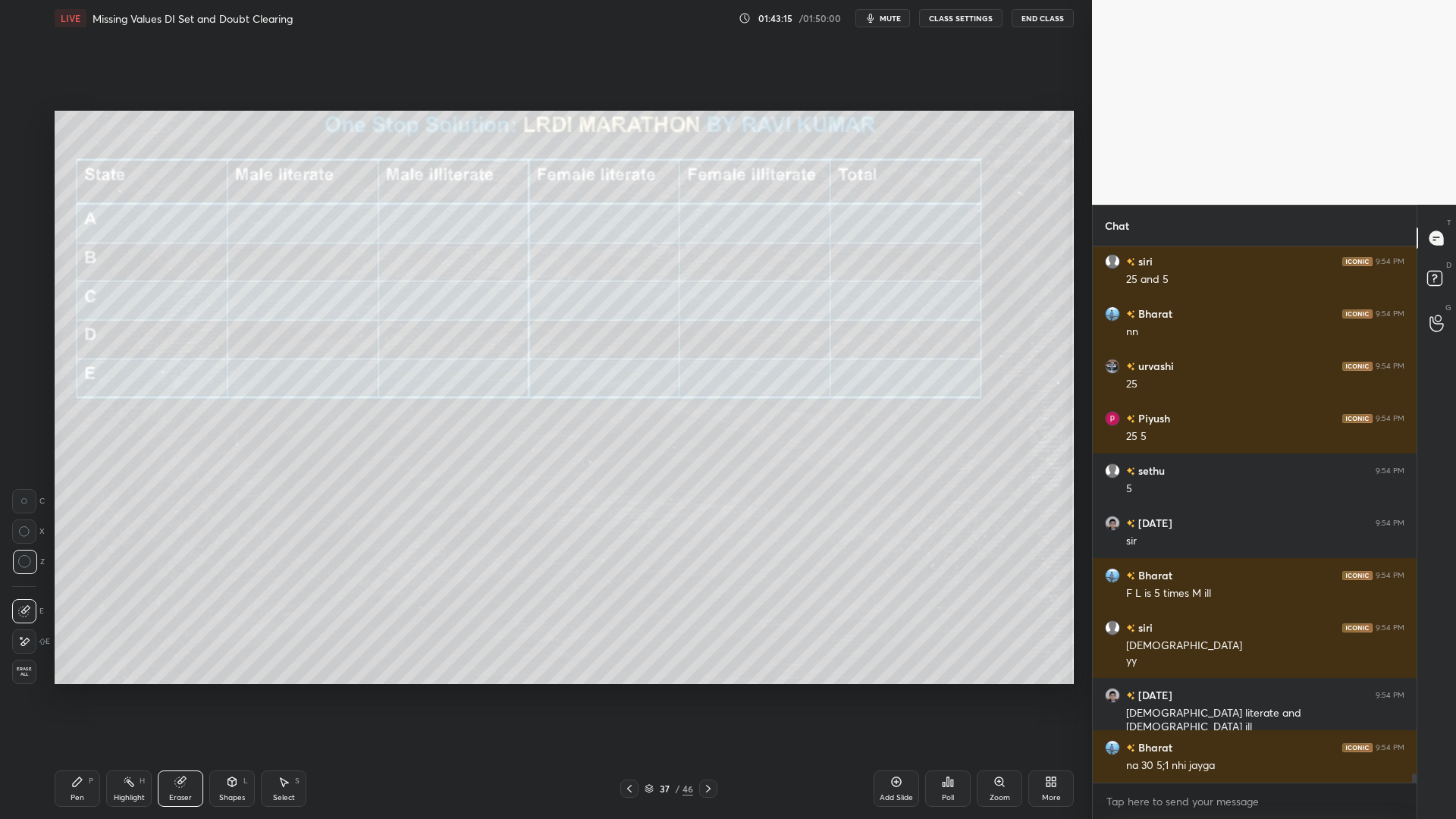
scroll to position [31922, 0]
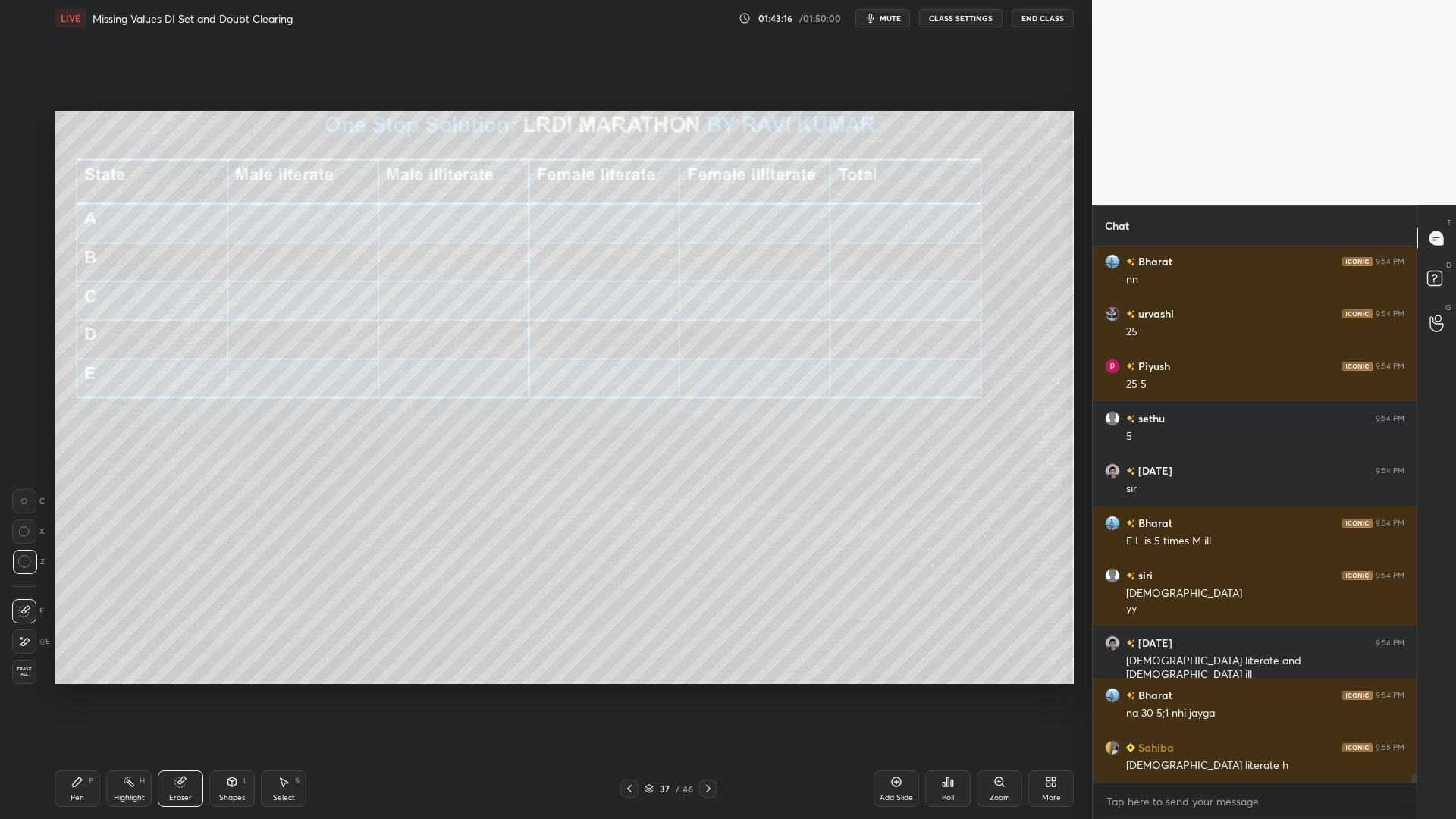
click at [628, 697] on icon at bounding box center [630, 789] width 12 height 12
click at [707, 697] on icon at bounding box center [708, 789] width 12 height 12
drag, startPoint x: 165, startPoint y: 779, endPoint x: 190, endPoint y: 769, distance: 26.9
click at [166, 697] on div "Eraser" at bounding box center [181, 789] width 46 height 37
click at [74, 697] on div "Pen P" at bounding box center [78, 789] width 46 height 37
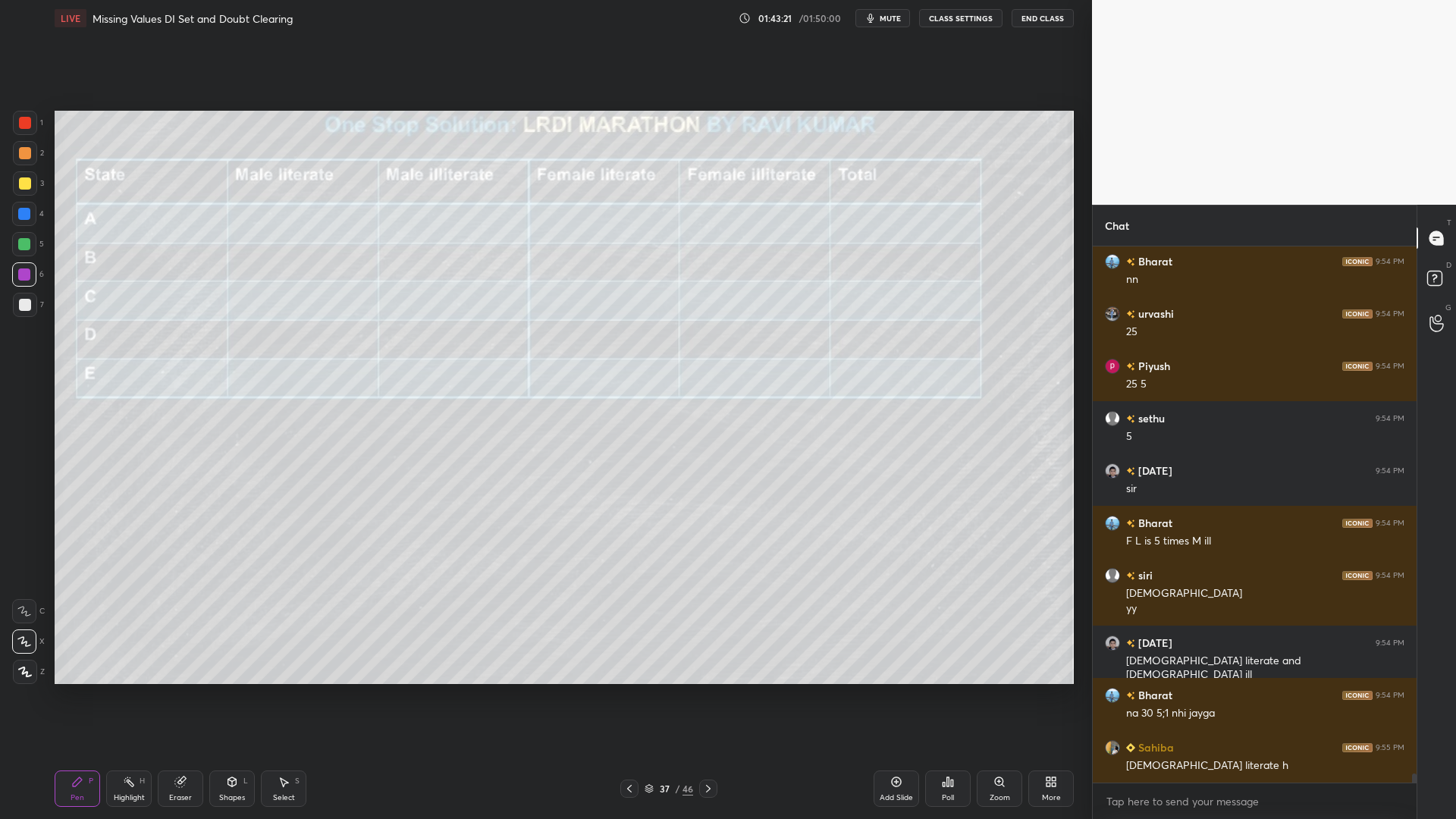
click at [625, 697] on icon at bounding box center [630, 789] width 12 height 12
click at [710, 697] on icon at bounding box center [708, 789] width 12 height 12
click at [18, 296] on div at bounding box center [25, 305] width 24 height 24
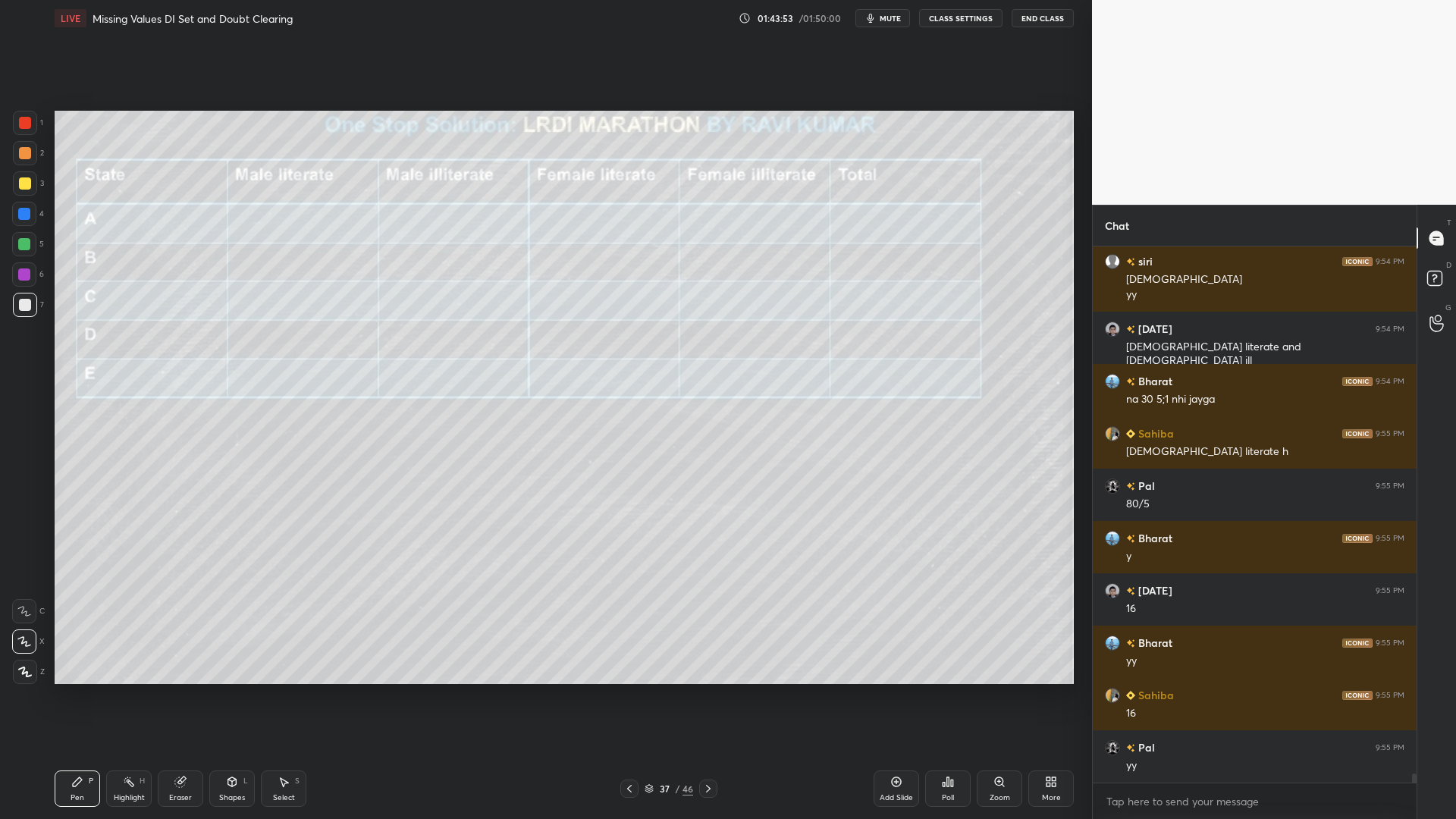
scroll to position [32289, 0]
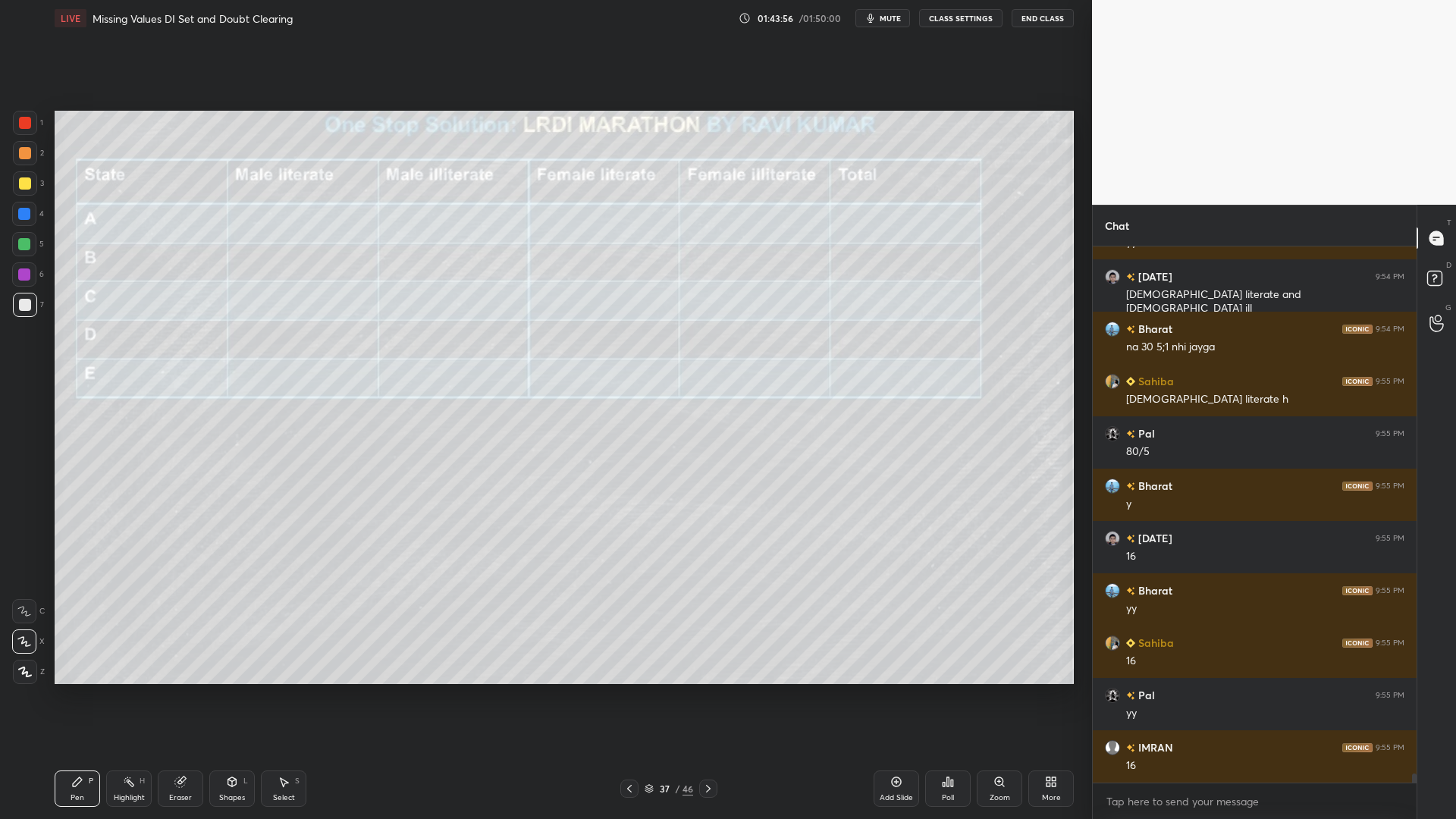
click at [25, 245] on div at bounding box center [24, 244] width 12 height 12
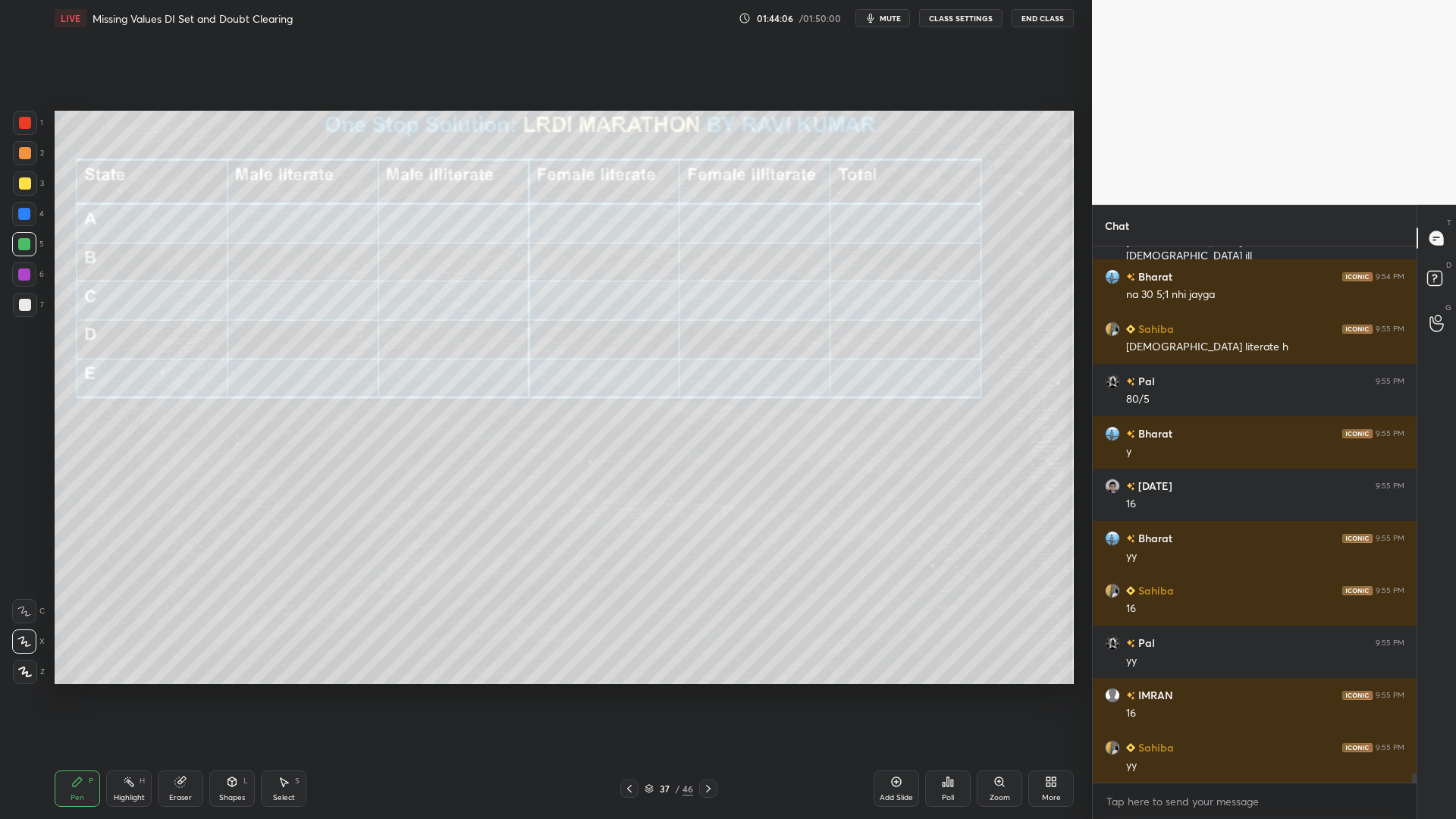
scroll to position [32394, 0]
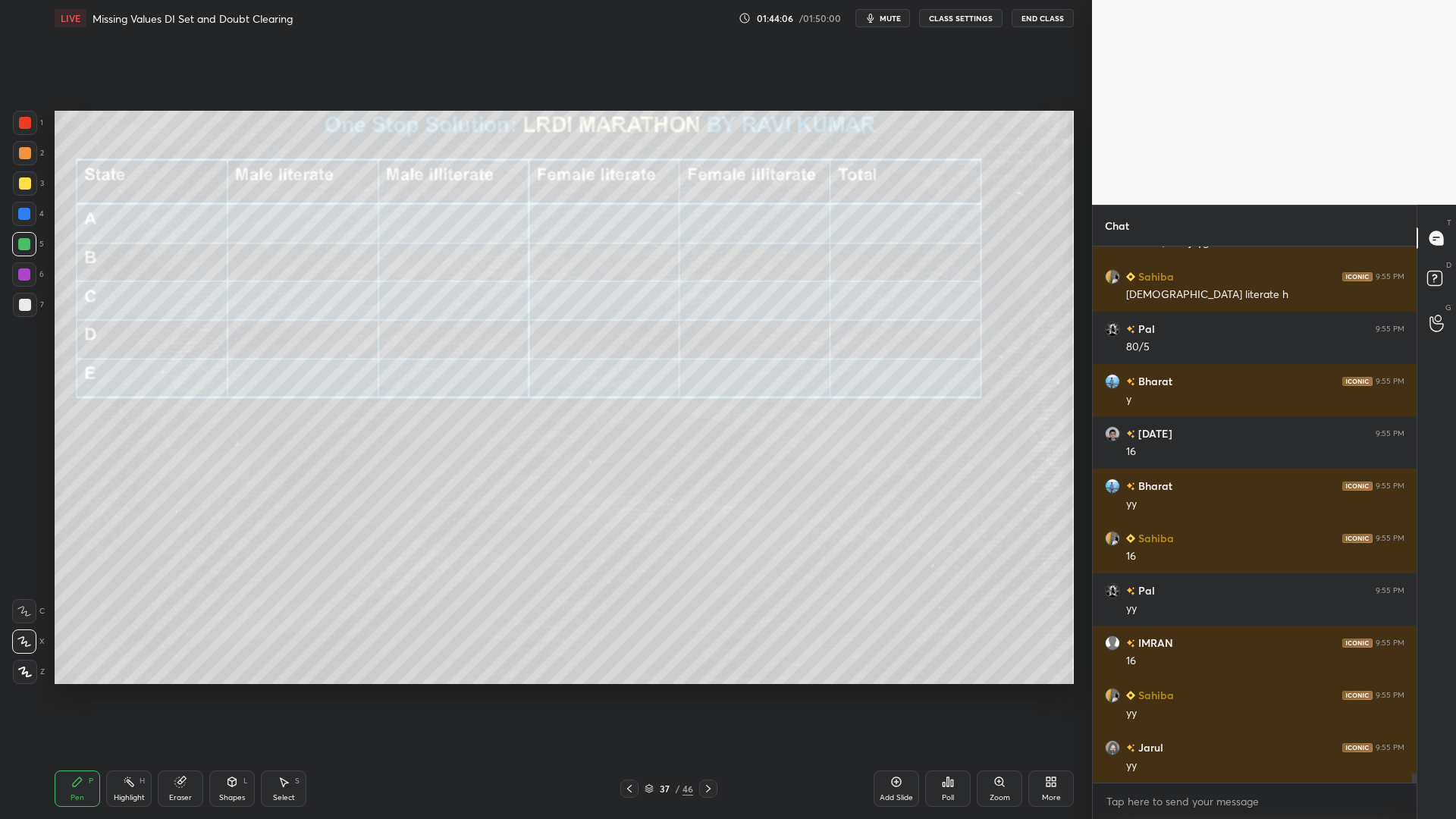
click at [629, 697] on icon at bounding box center [630, 789] width 12 height 12
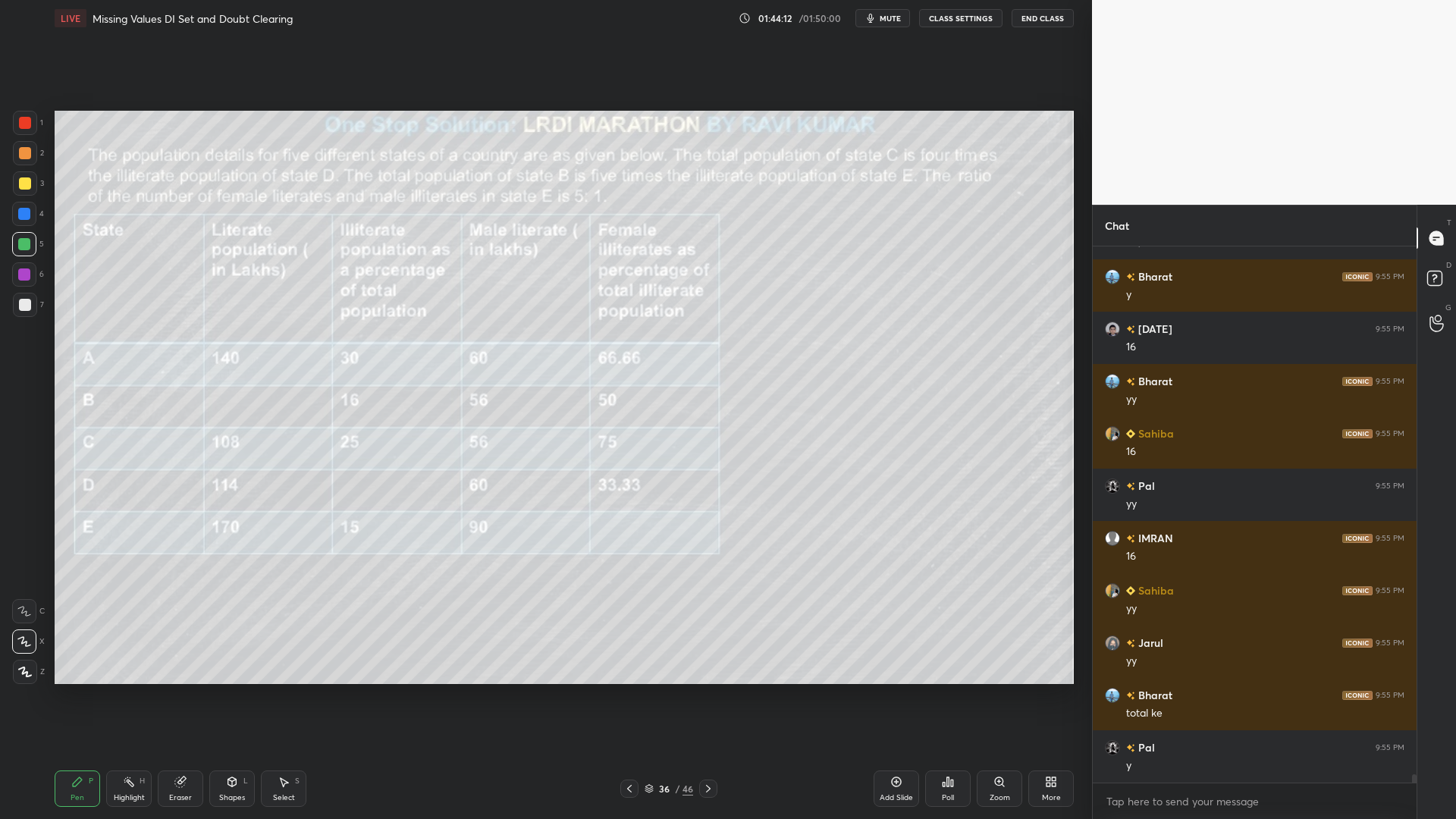
scroll to position [32551, 0]
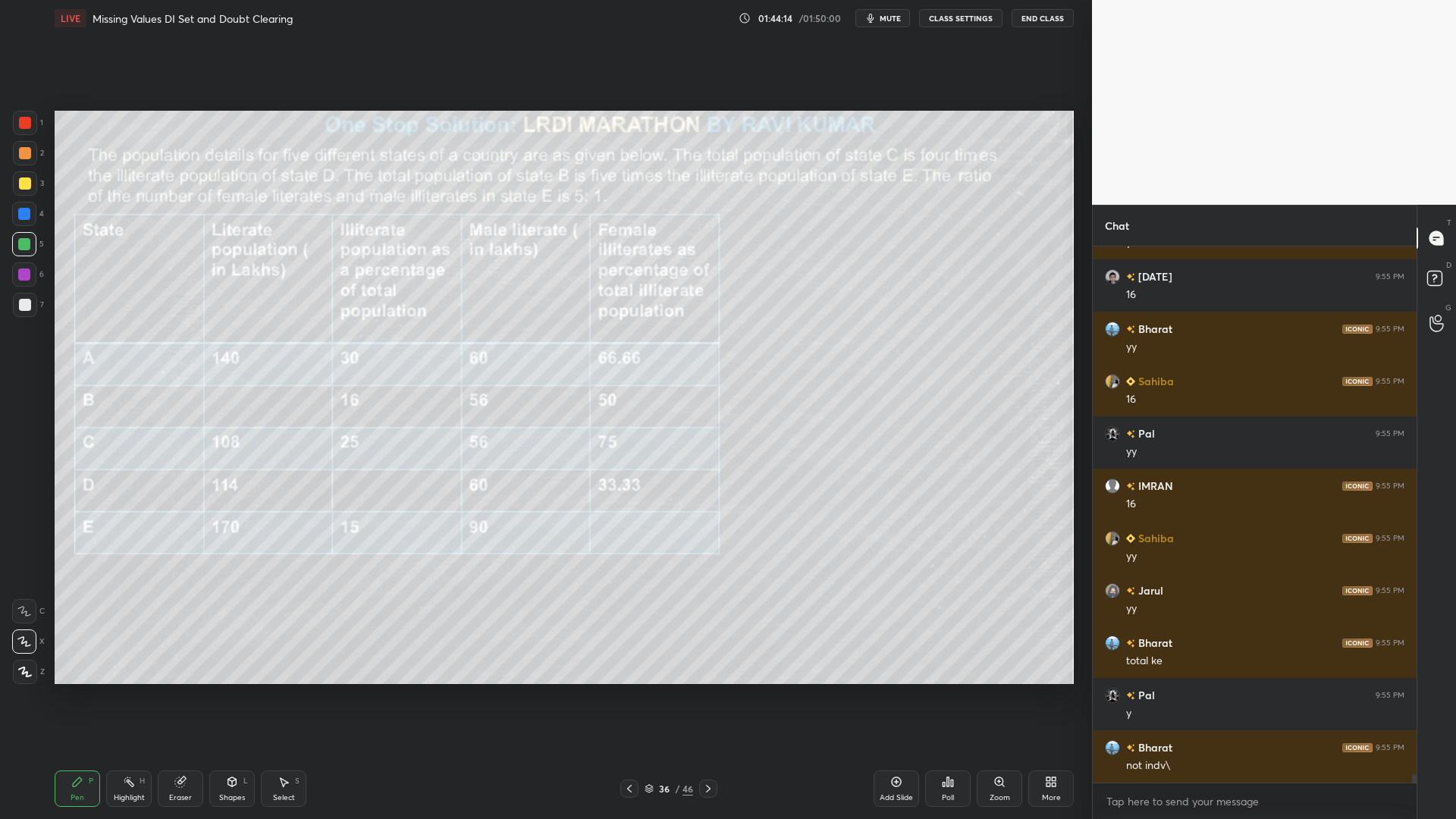
click at [704, 697] on icon at bounding box center [708, 789] width 12 height 12
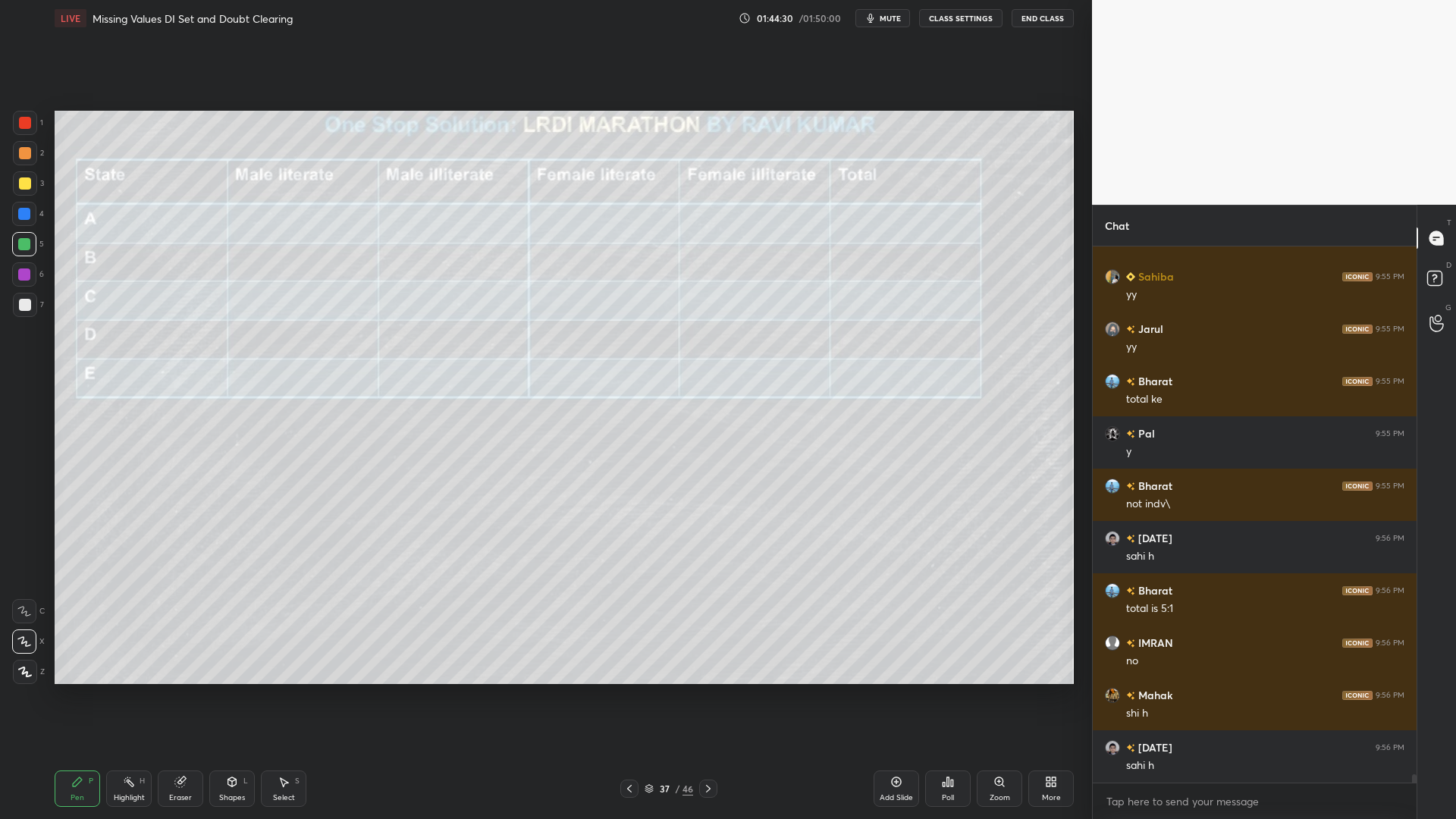
scroll to position [32864, 0]
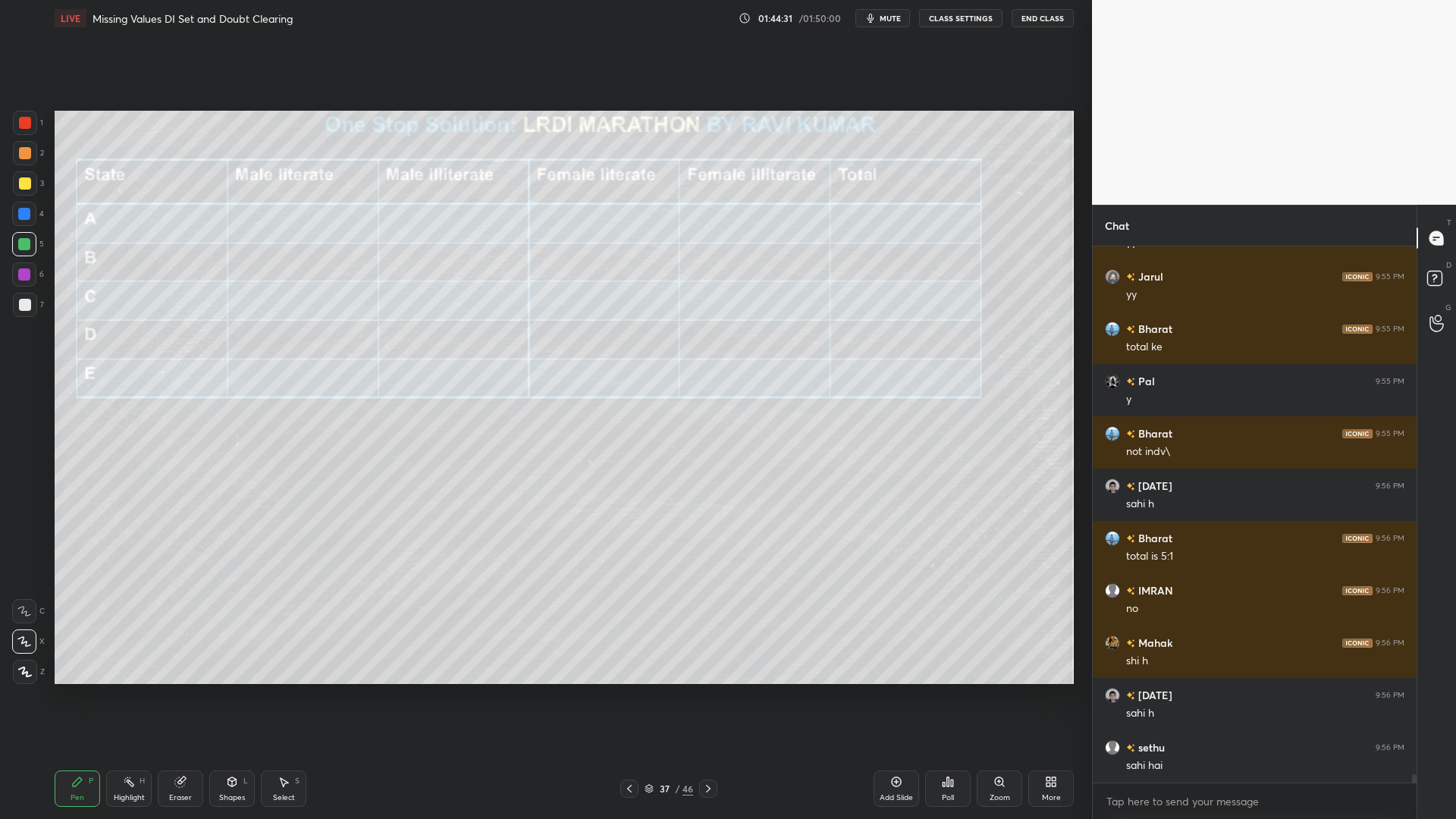
click at [171, 697] on div "Eraser" at bounding box center [181, 789] width 46 height 37
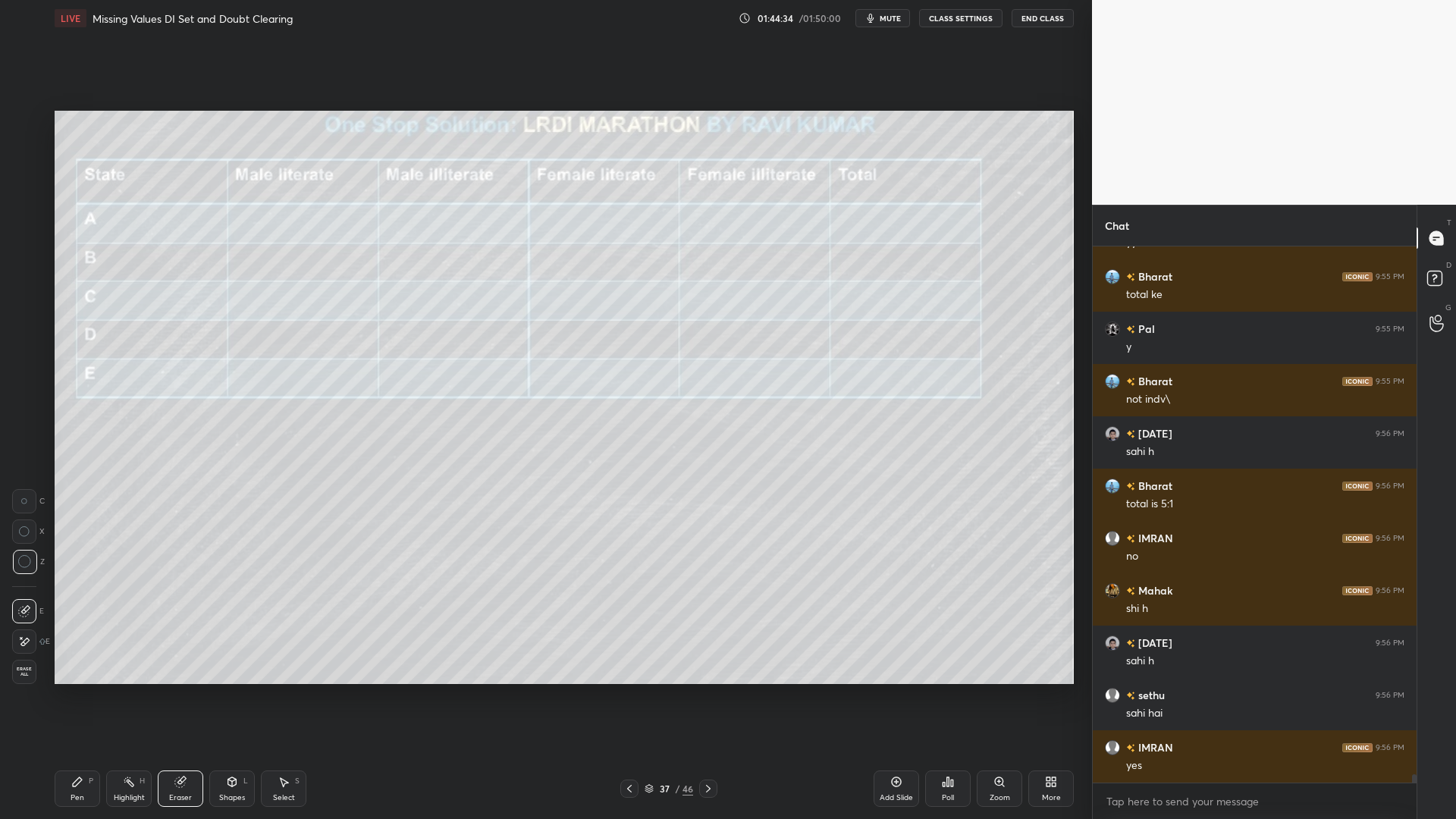
scroll to position [32970, 0]
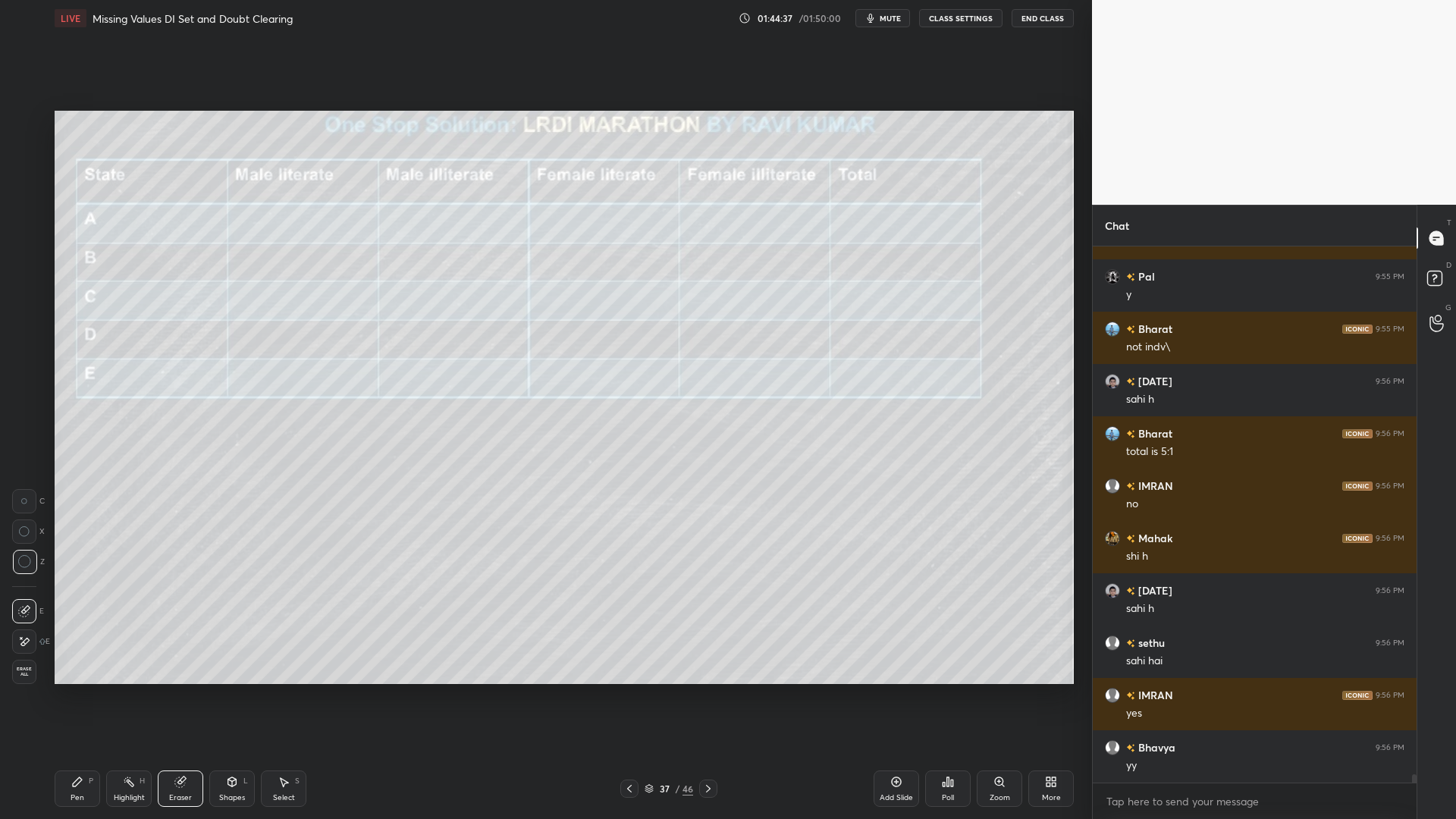
click at [69, 697] on div "Pen P" at bounding box center [78, 789] width 46 height 37
drag, startPoint x: 172, startPoint y: 787, endPoint x: 185, endPoint y: 784, distance: 13.3
click at [175, 697] on div "Eraser" at bounding box center [181, 789] width 46 height 37
drag, startPoint x: 77, startPoint y: 785, endPoint x: 120, endPoint y: 773, distance: 44.6
click at [84, 697] on div "Pen P" at bounding box center [78, 789] width 46 height 37
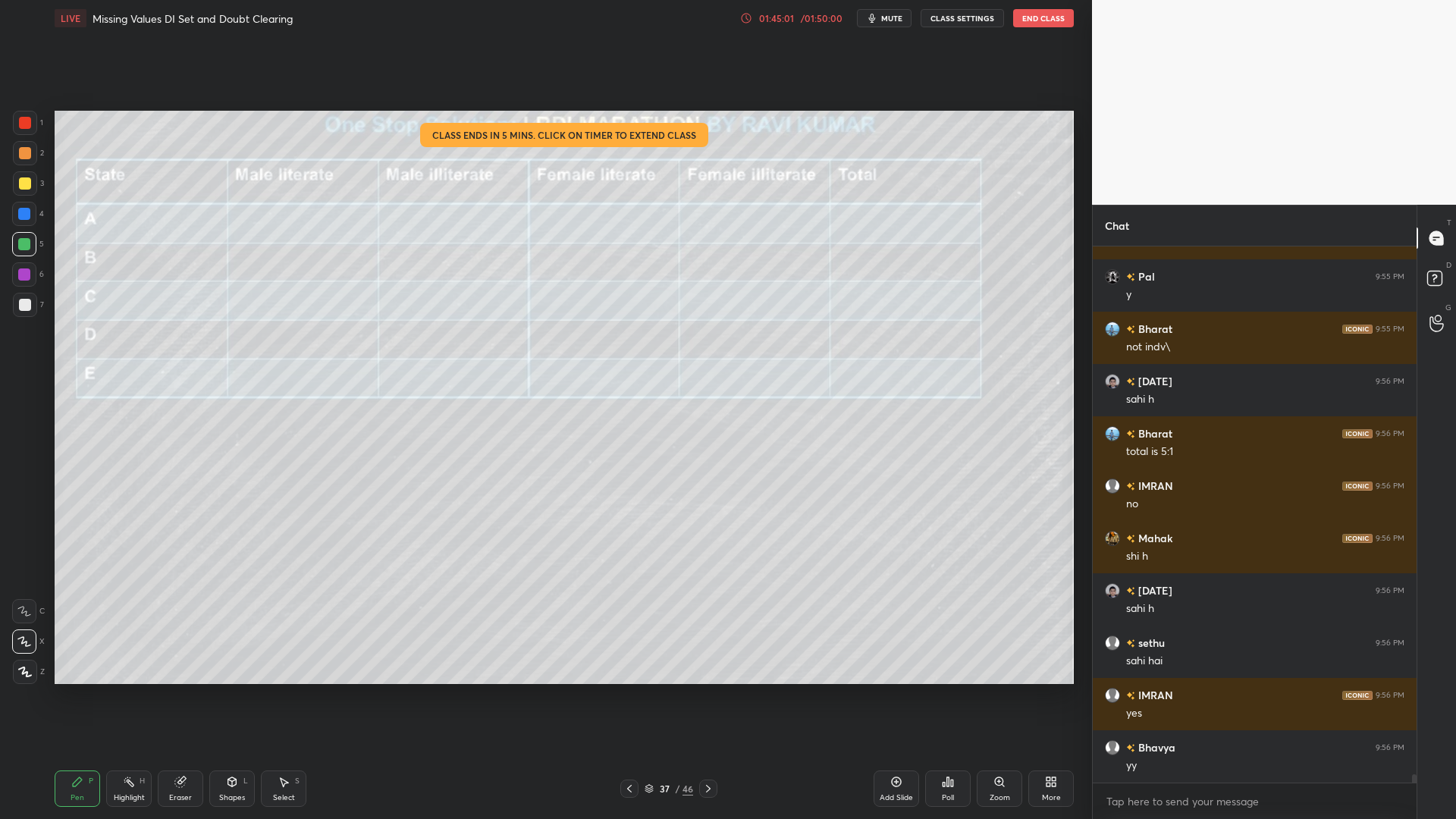
click at [755, 20] on div "01:45:01 / 01:50:00" at bounding box center [792, 18] width 104 height 12
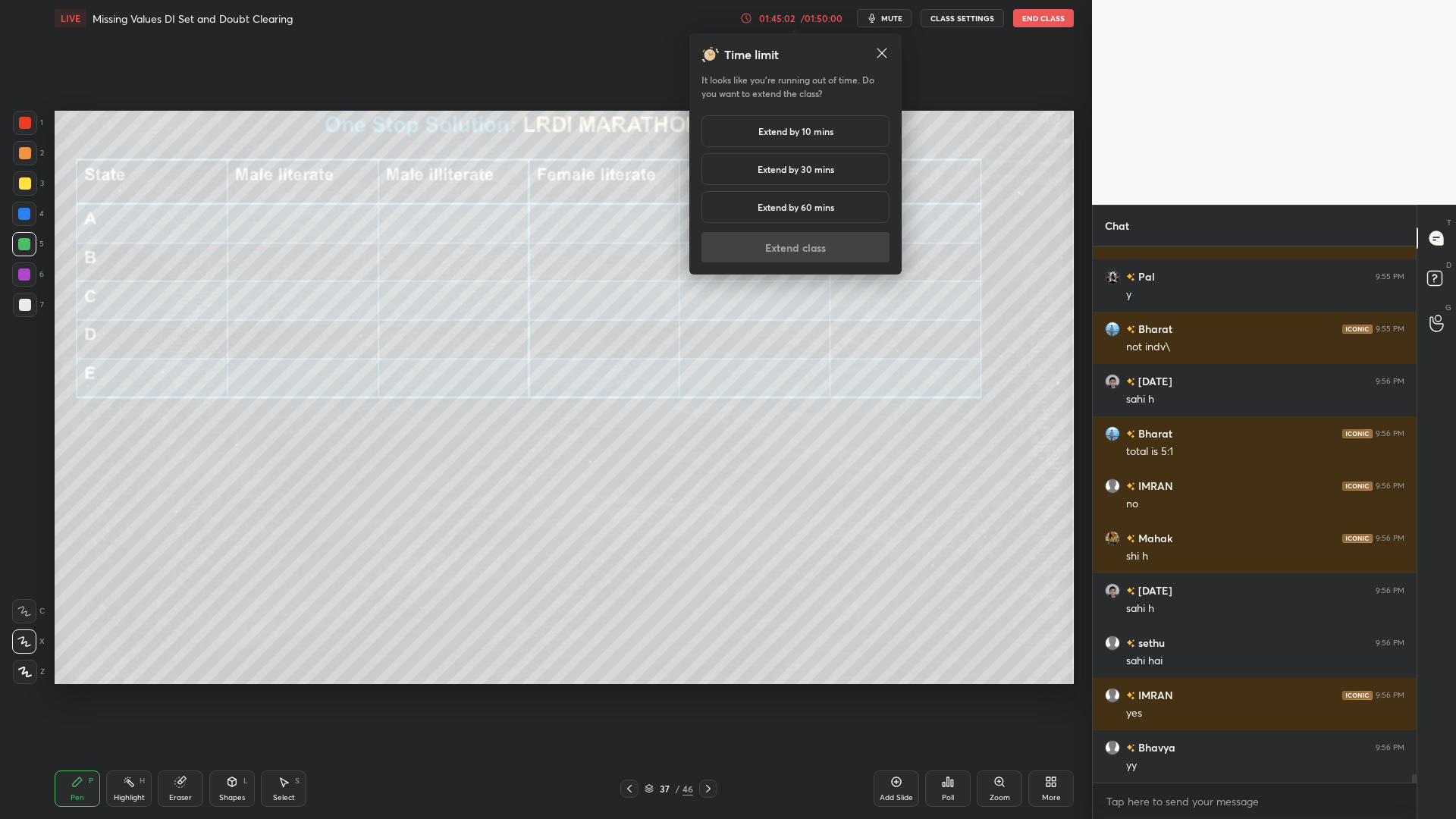
click at [787, 206] on h5 "Extend by 60 mins" at bounding box center [796, 207] width 77 height 14
click at [787, 248] on button "Extend class" at bounding box center [795, 247] width 188 height 30
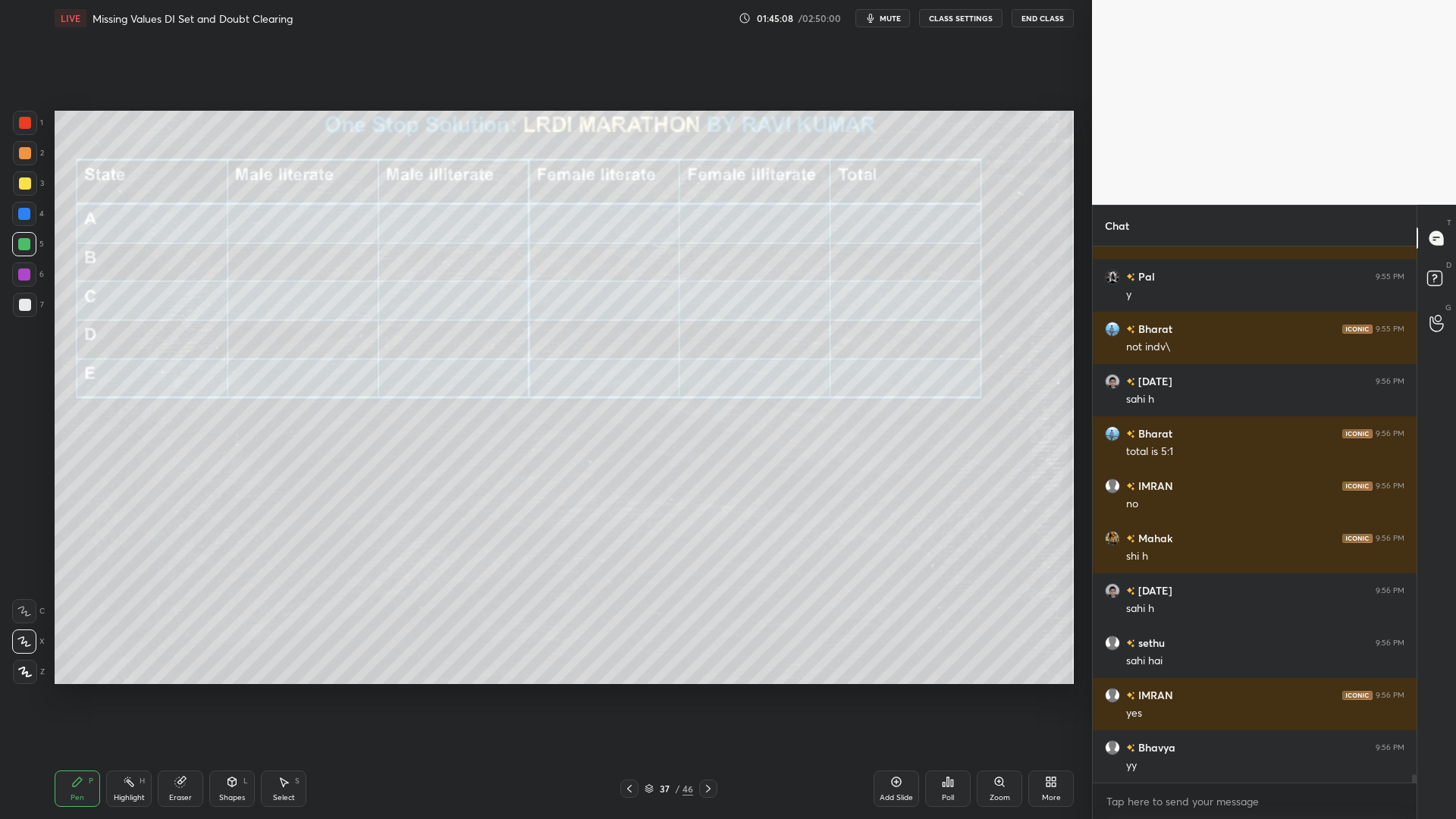
click at [22, 293] on div "6" at bounding box center [28, 278] width 32 height 30
click at [19, 300] on div at bounding box center [25, 305] width 12 height 12
click at [24, 612] on icon at bounding box center [25, 611] width 14 height 11
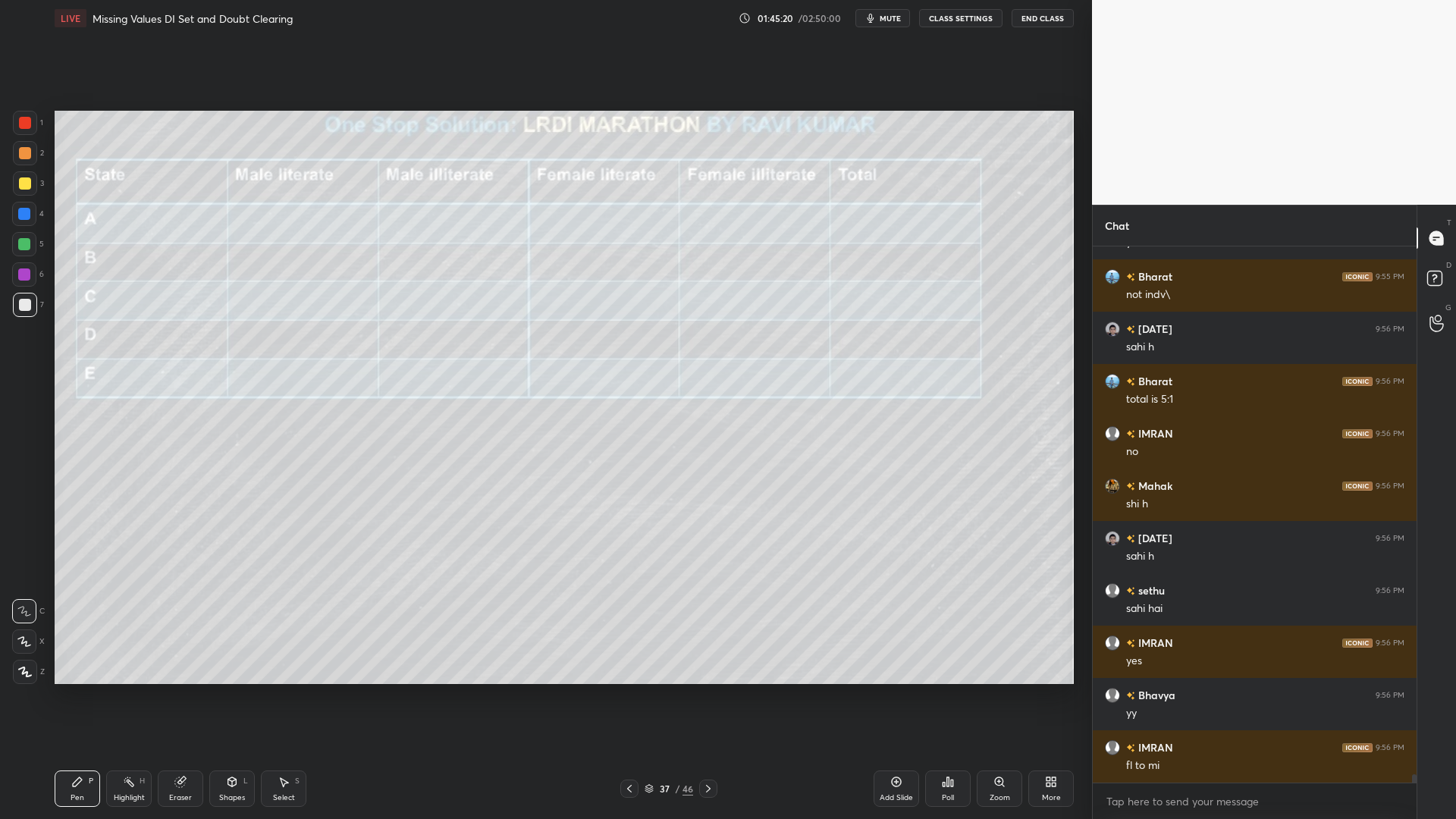
click at [626, 697] on icon at bounding box center [630, 789] width 12 height 12
click at [27, 126] on div at bounding box center [25, 122] width 12 height 12
click at [704, 697] on div at bounding box center [708, 789] width 18 height 18
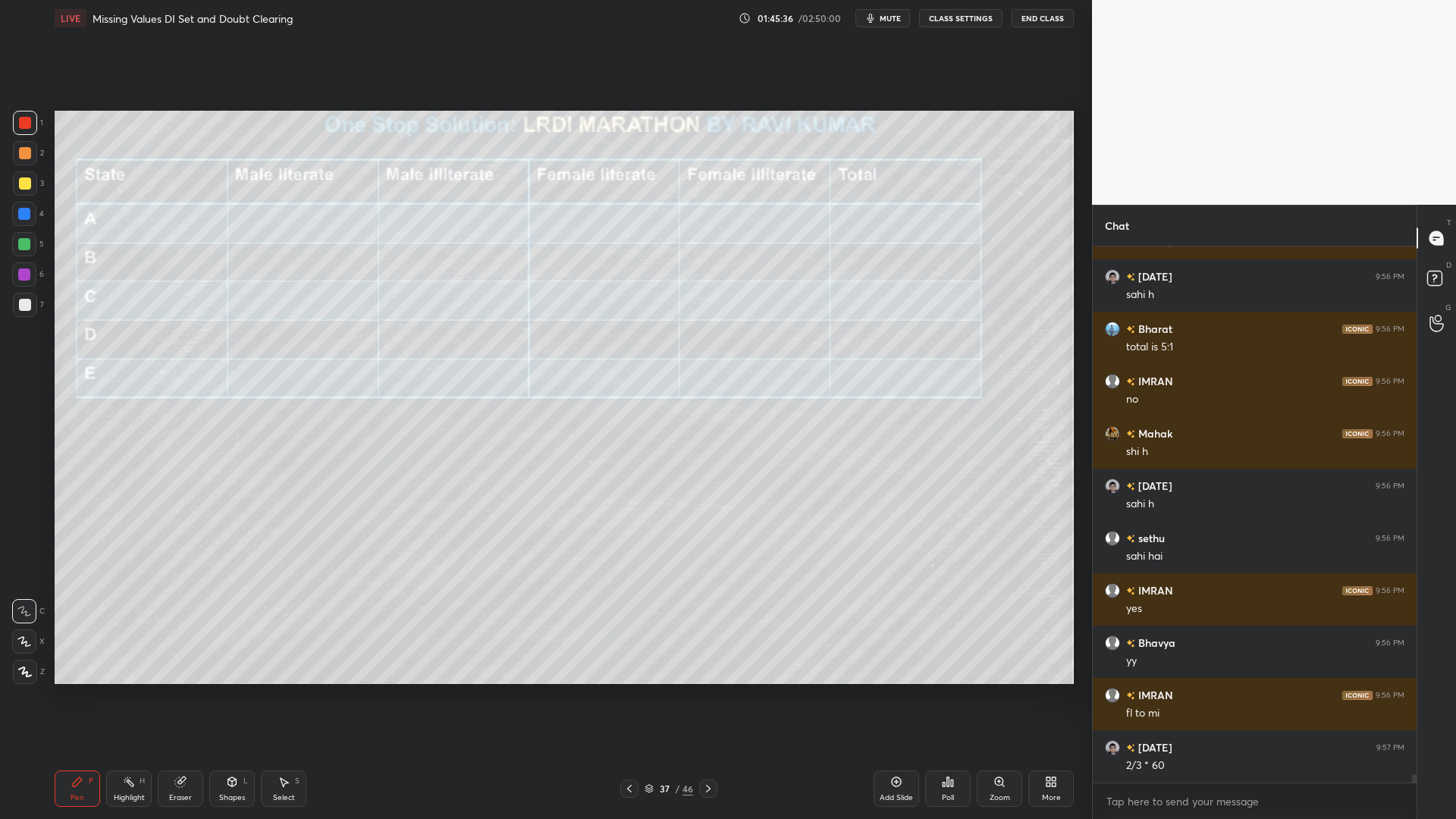
scroll to position [33126, 0]
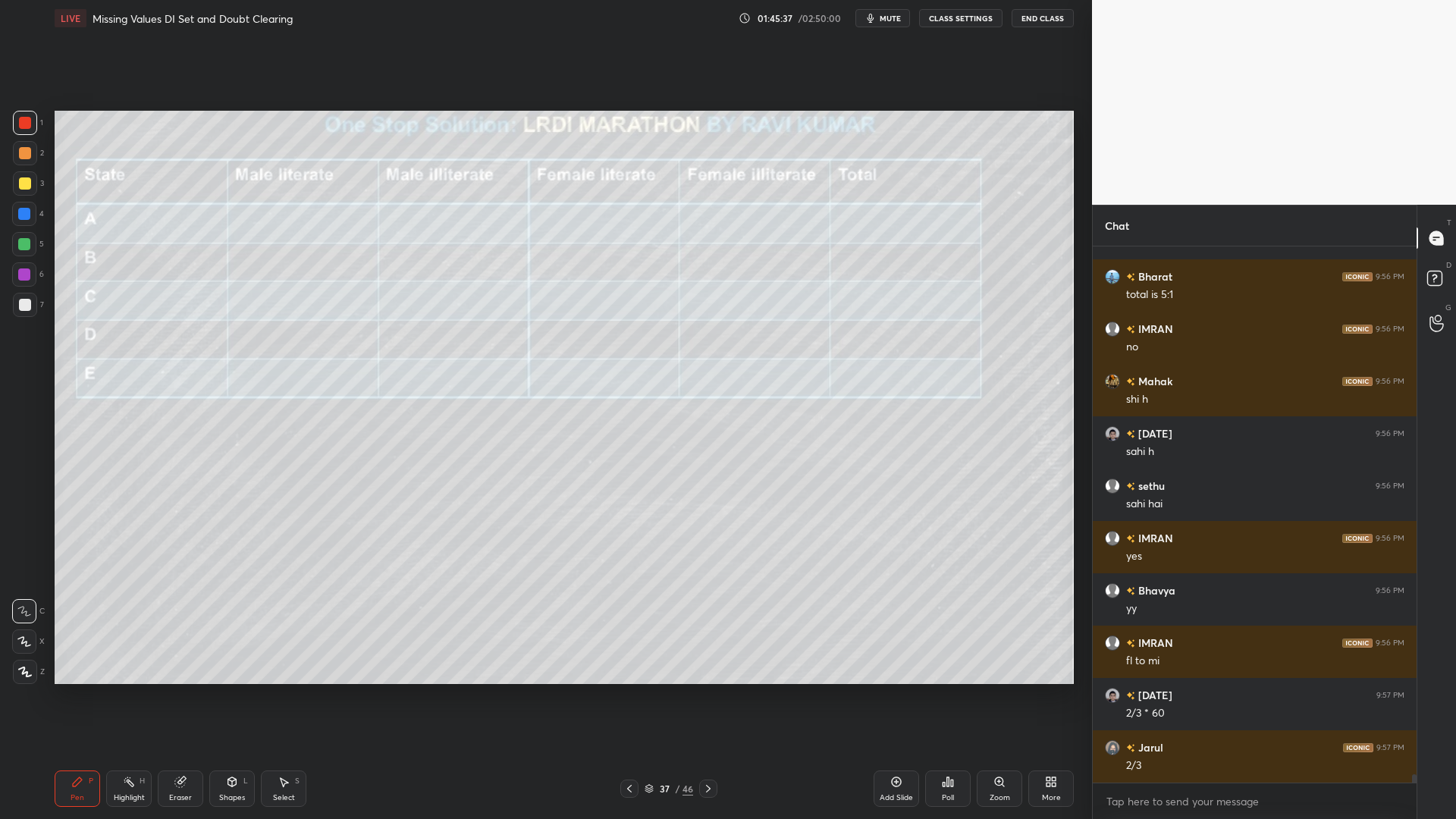
click at [636, 697] on div at bounding box center [630, 789] width 18 height 18
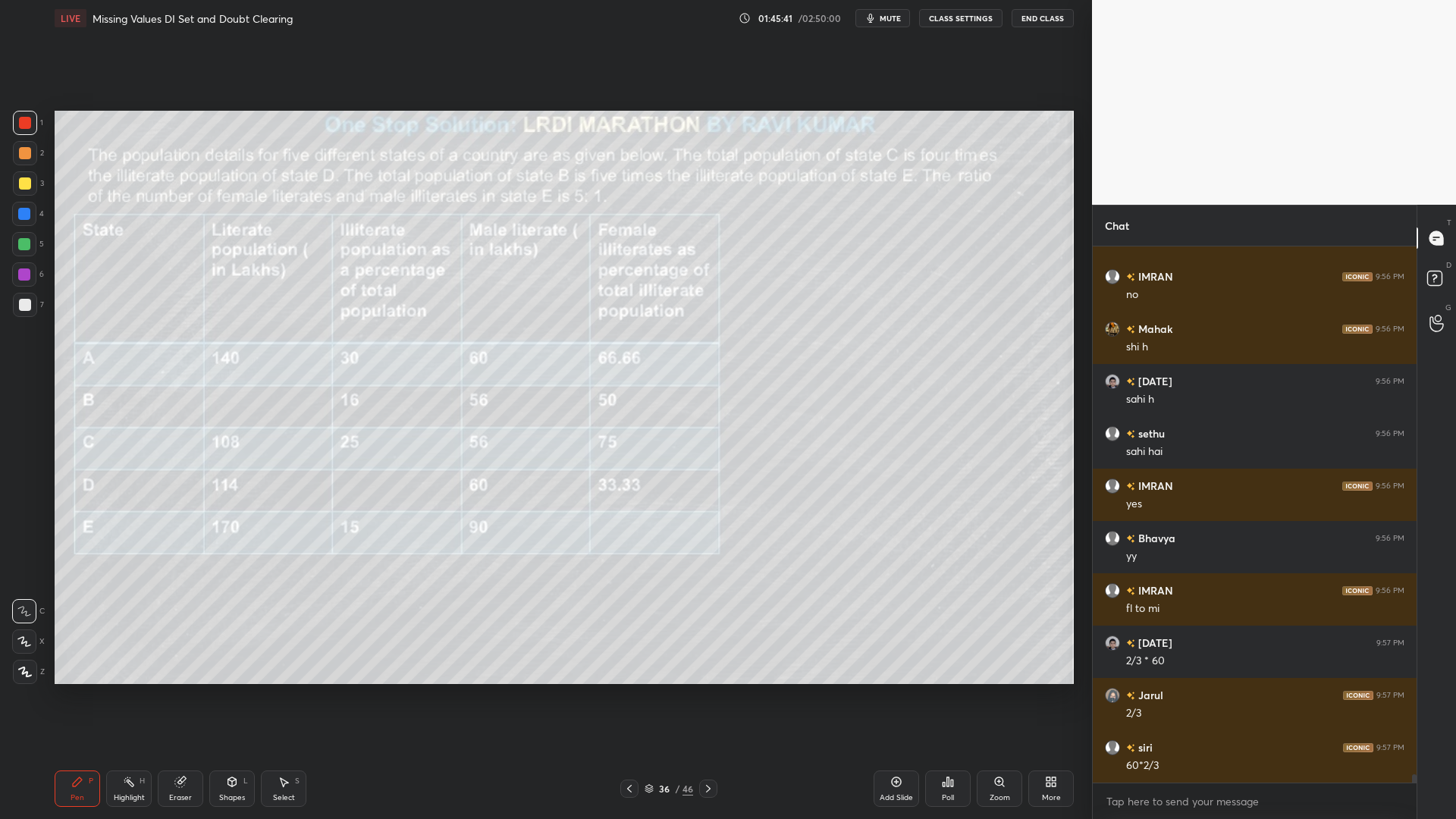
scroll to position [33232, 0]
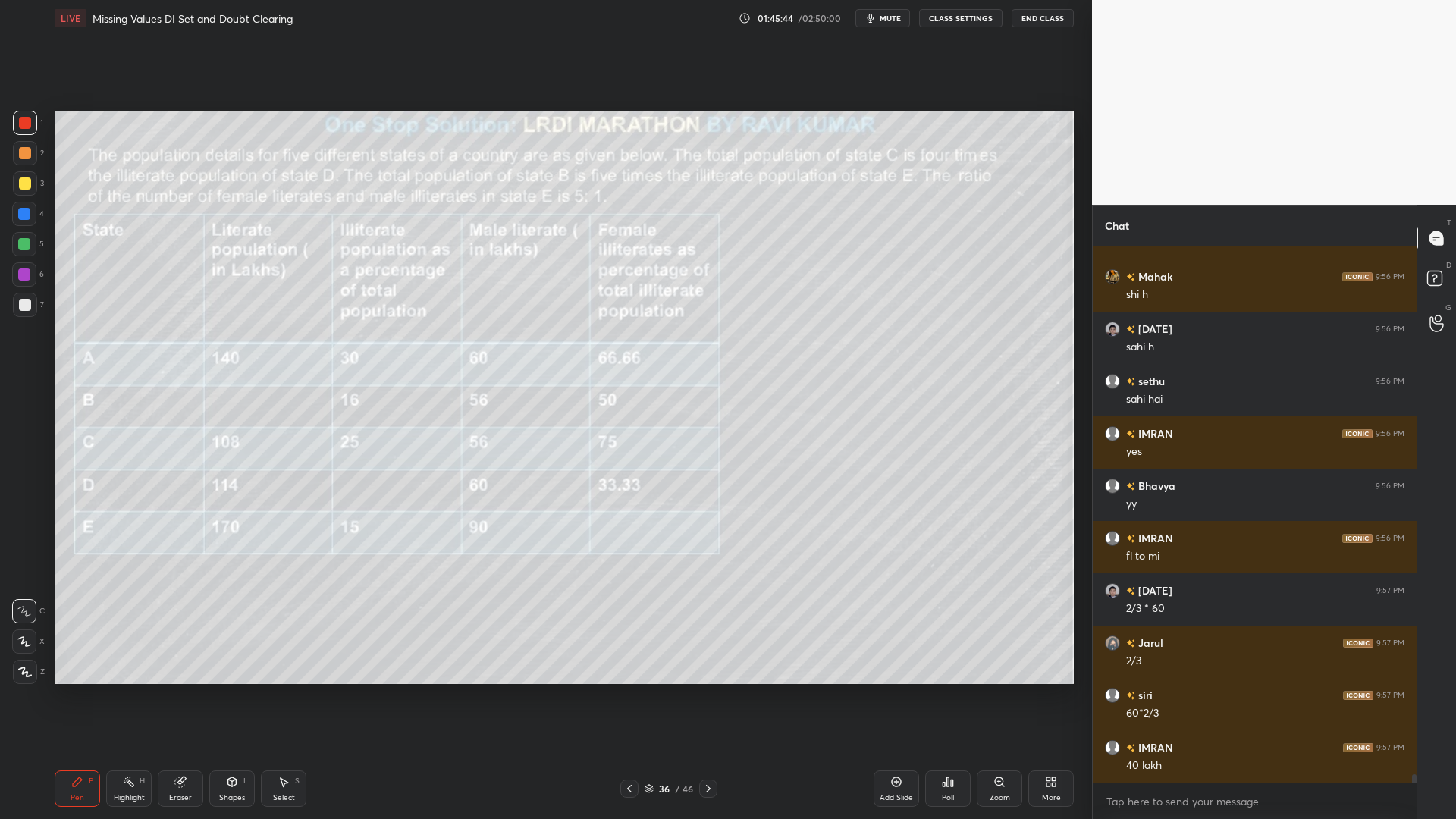
click at [704, 697] on icon at bounding box center [708, 789] width 12 height 12
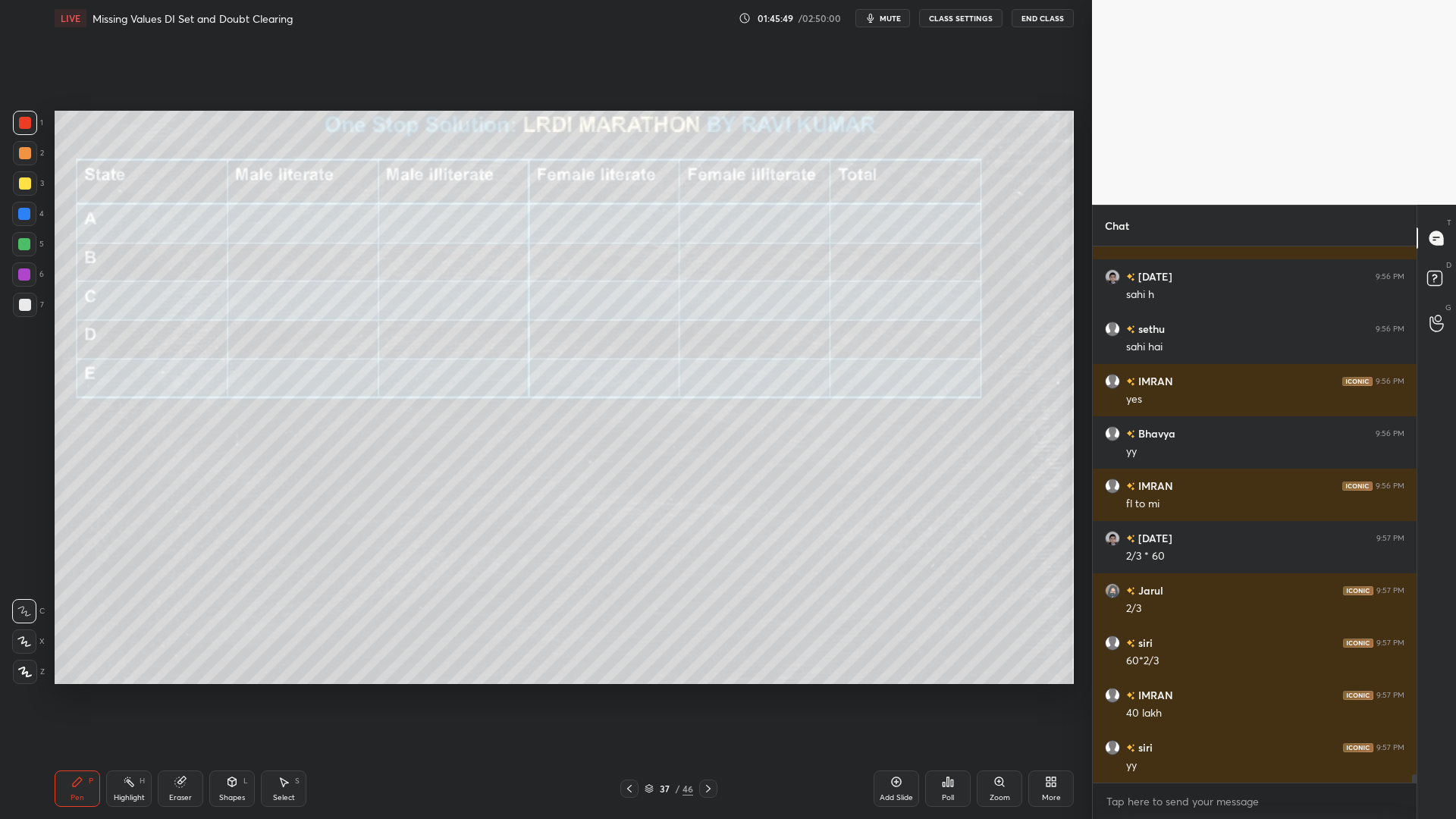
click at [626, 697] on icon at bounding box center [630, 789] width 12 height 12
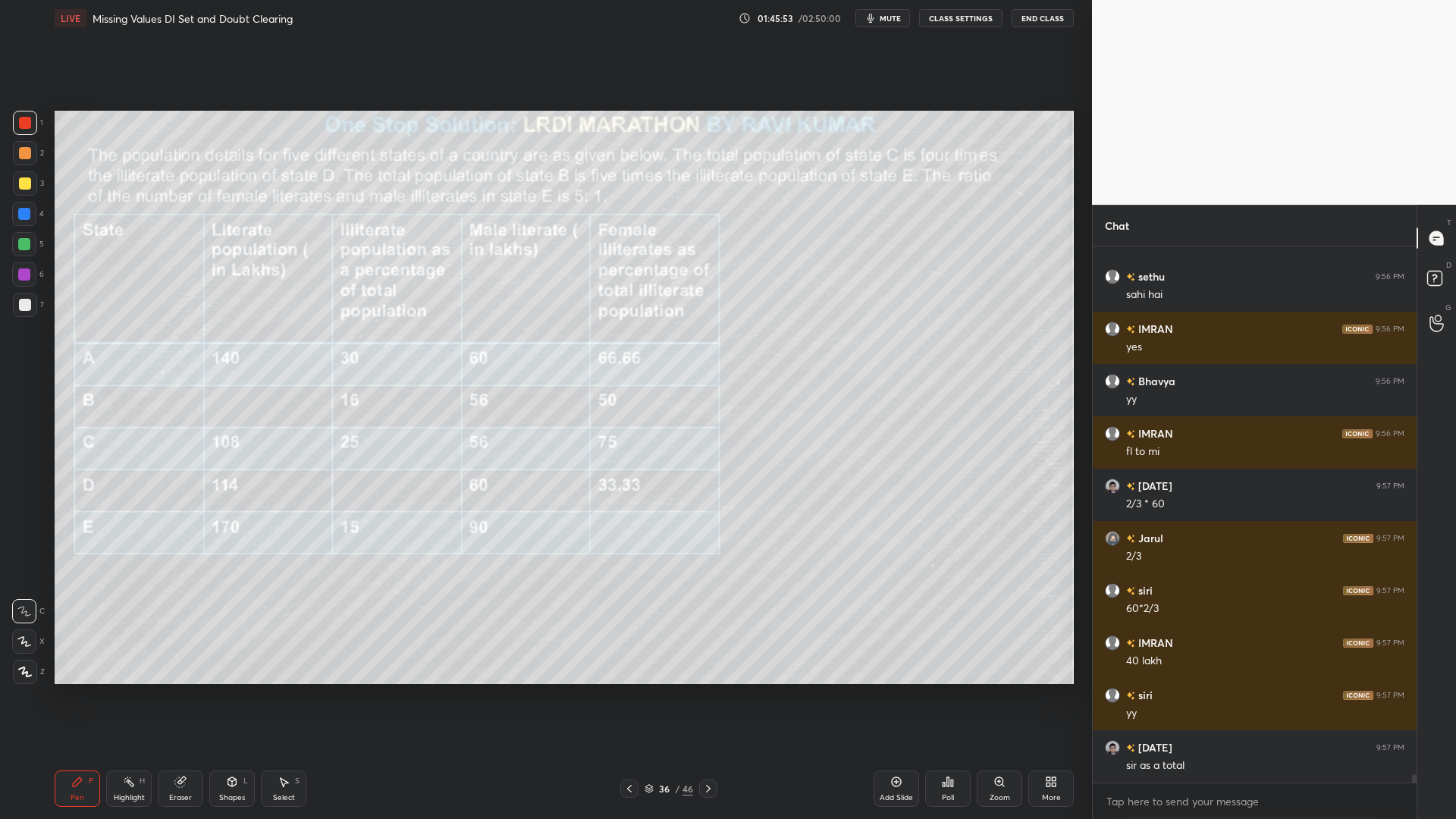
click at [706, 697] on icon at bounding box center [708, 789] width 12 height 12
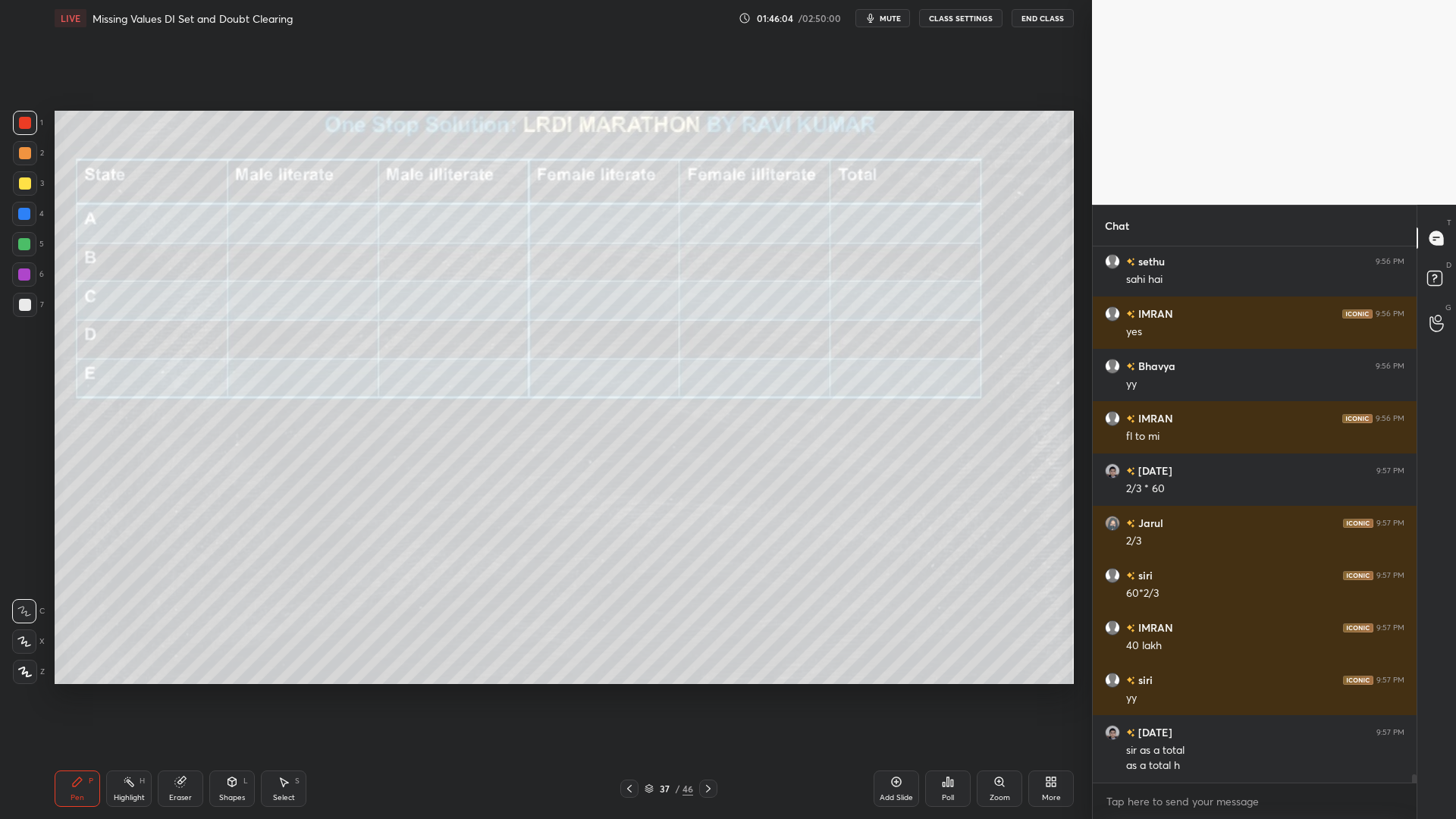
click at [627, 697] on icon at bounding box center [630, 789] width 12 height 12
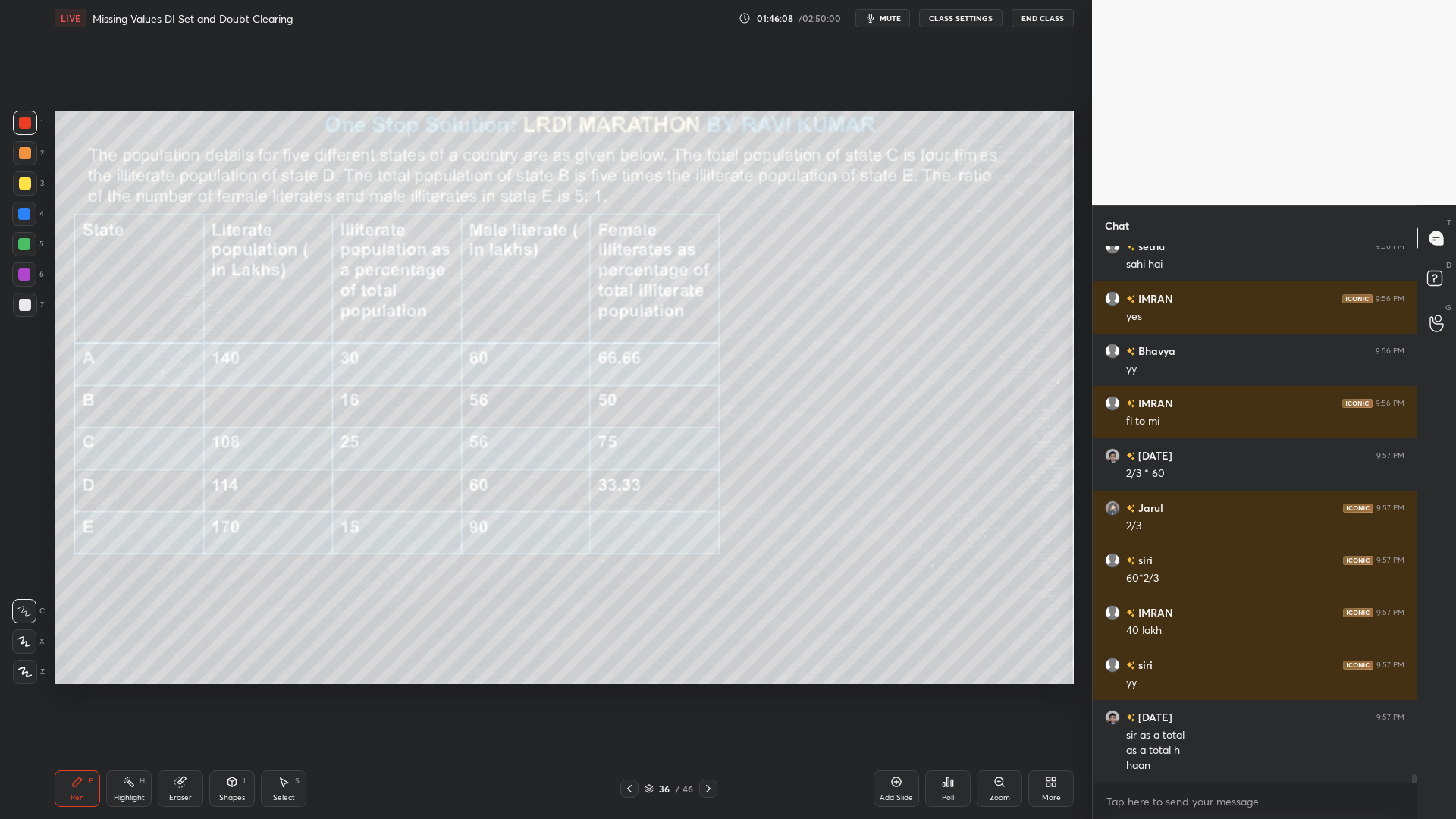
drag, startPoint x: 26, startPoint y: 210, endPoint x: 35, endPoint y: 216, distance: 10.8
click at [25, 212] on div at bounding box center [24, 214] width 12 height 12
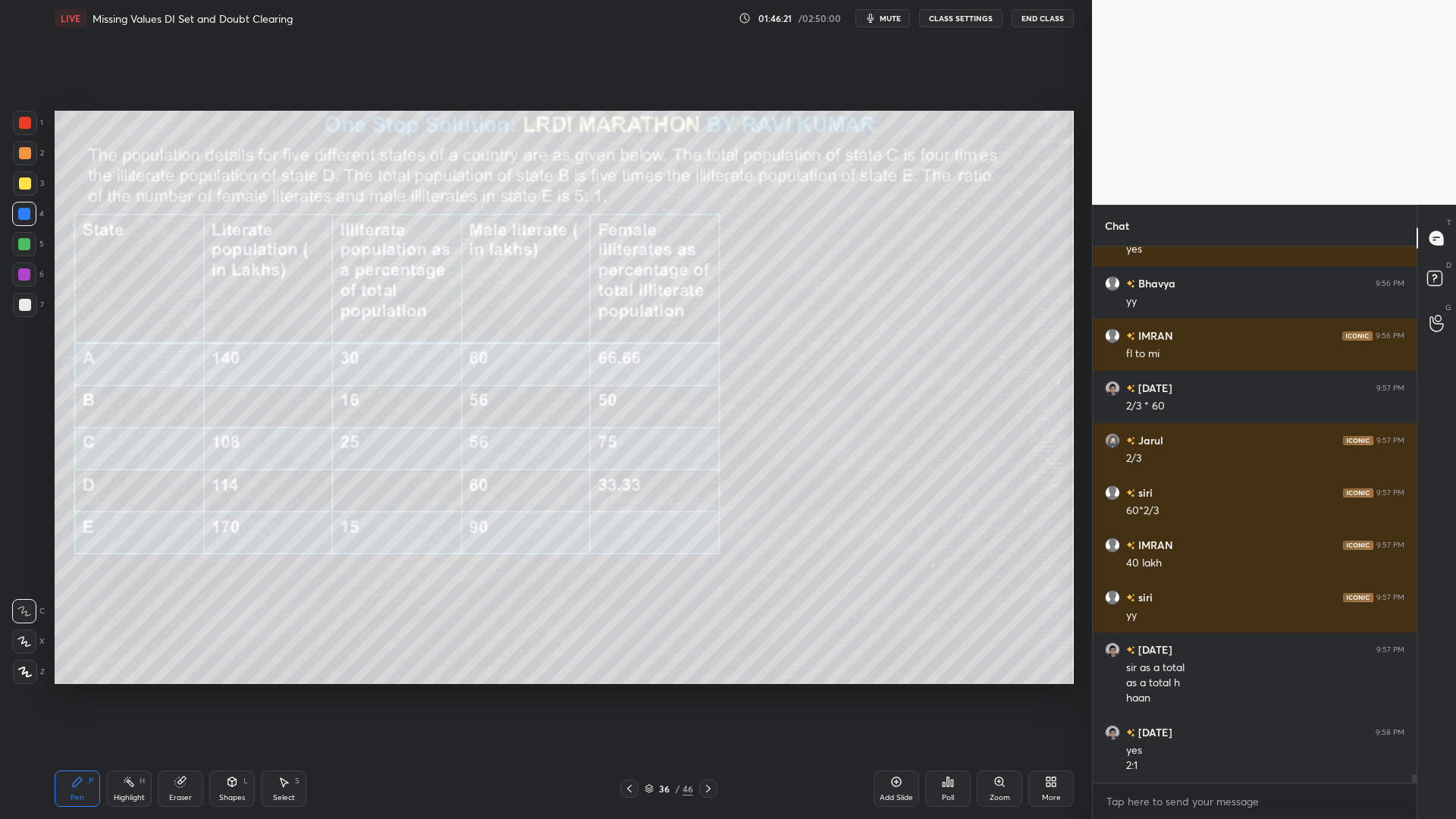
scroll to position [33486, 0]
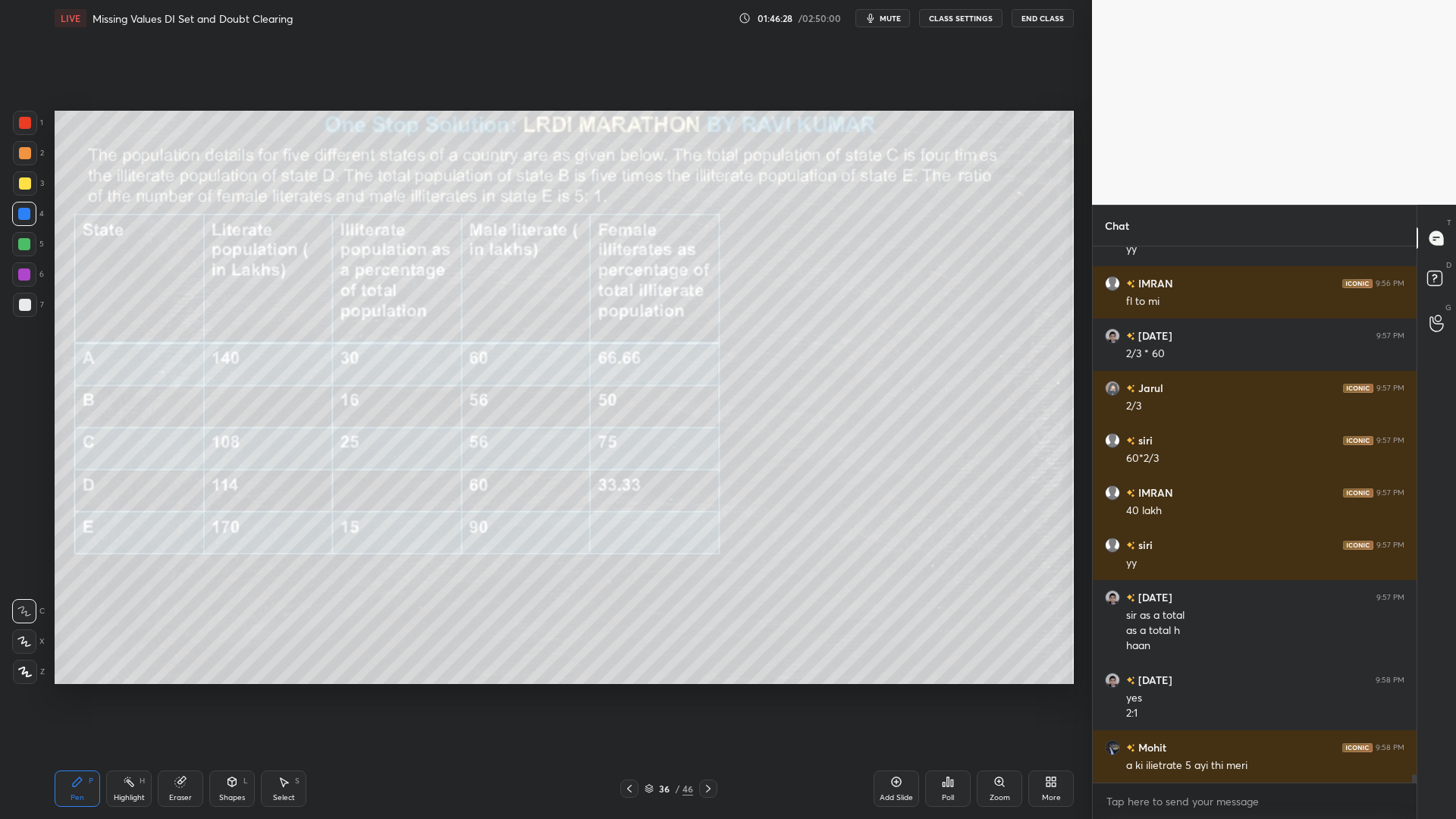
click at [702, 697] on div at bounding box center [708, 789] width 18 height 18
drag, startPoint x: 27, startPoint y: 139, endPoint x: 30, endPoint y: 156, distance: 17.3
click at [27, 141] on div "1 2 3 4 5 6 7" at bounding box center [28, 216] width 32 height 212
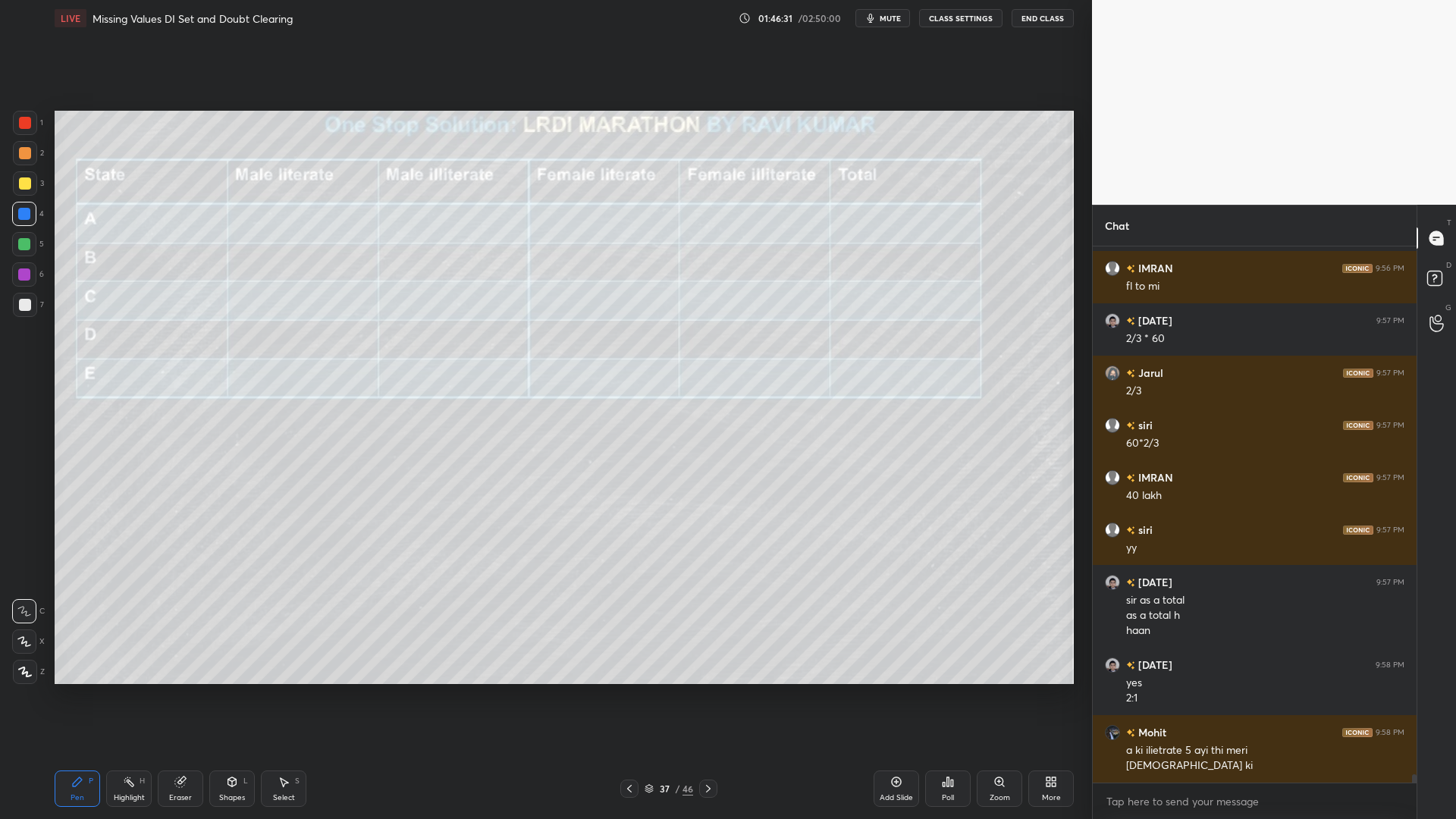
scroll to position [33554, 0]
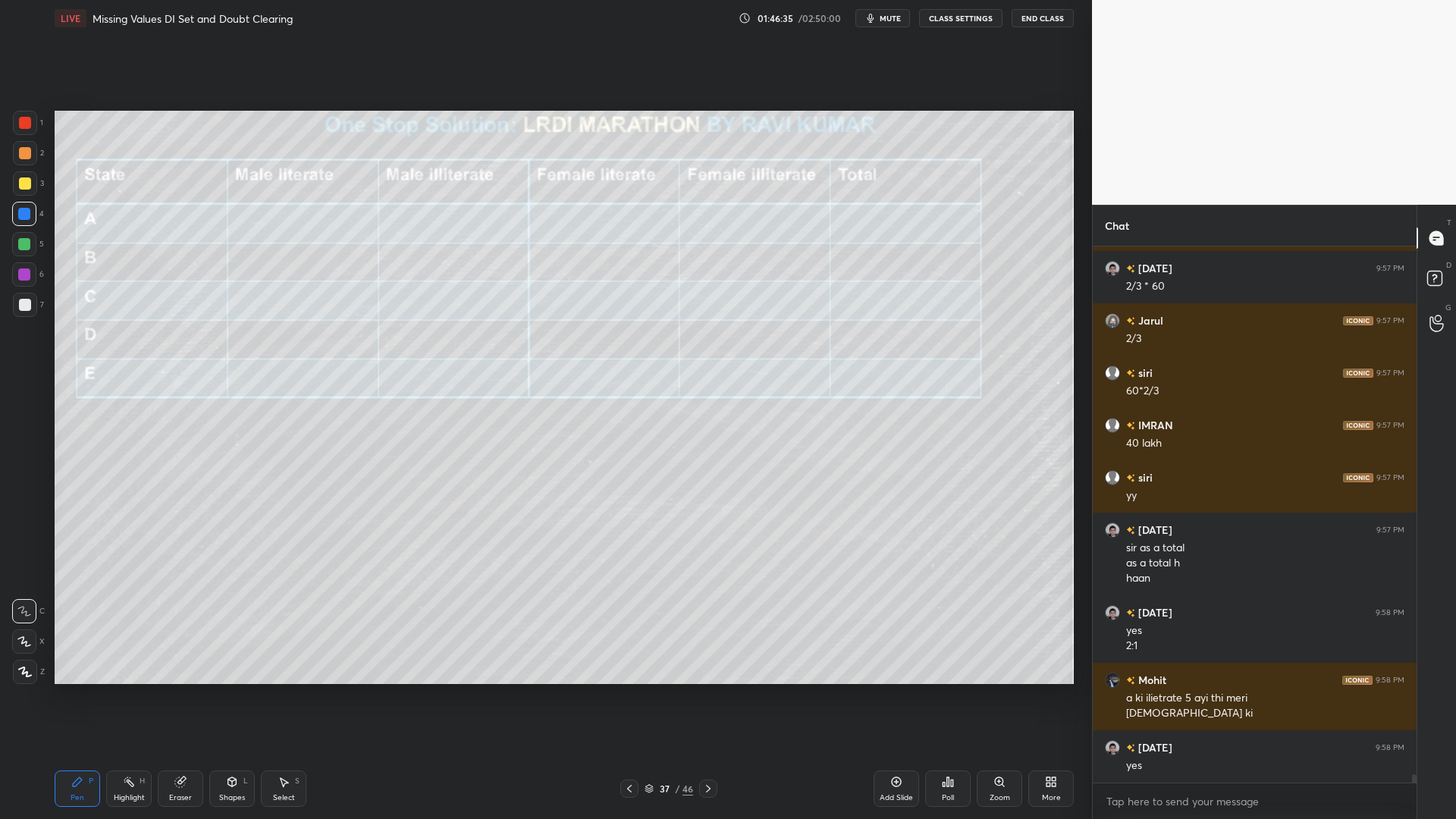
click at [135, 697] on div "Highlight H" at bounding box center [129, 789] width 46 height 37
click at [66, 697] on div "Pen P" at bounding box center [78, 789] width 46 height 37
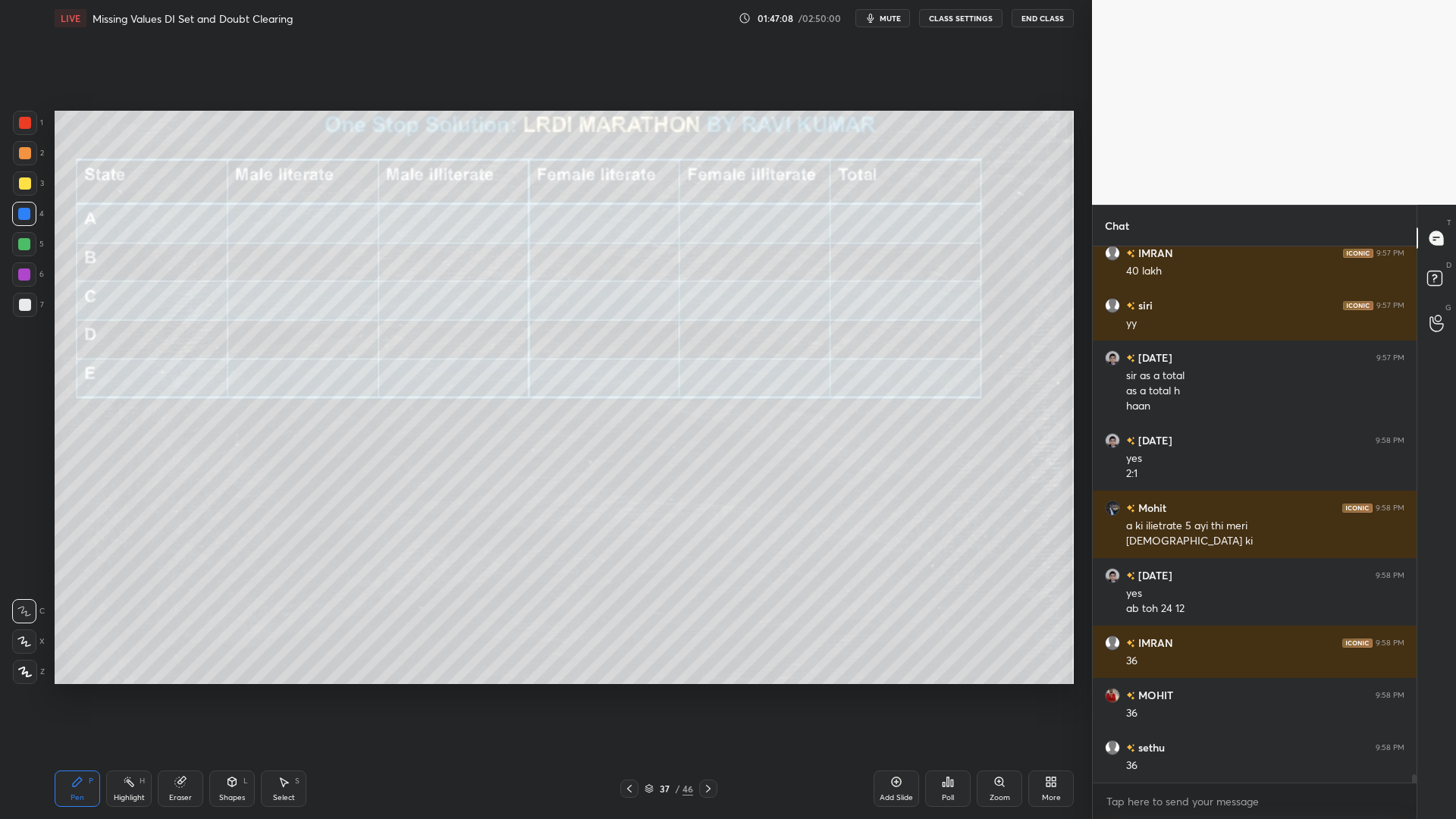
scroll to position [33778, 0]
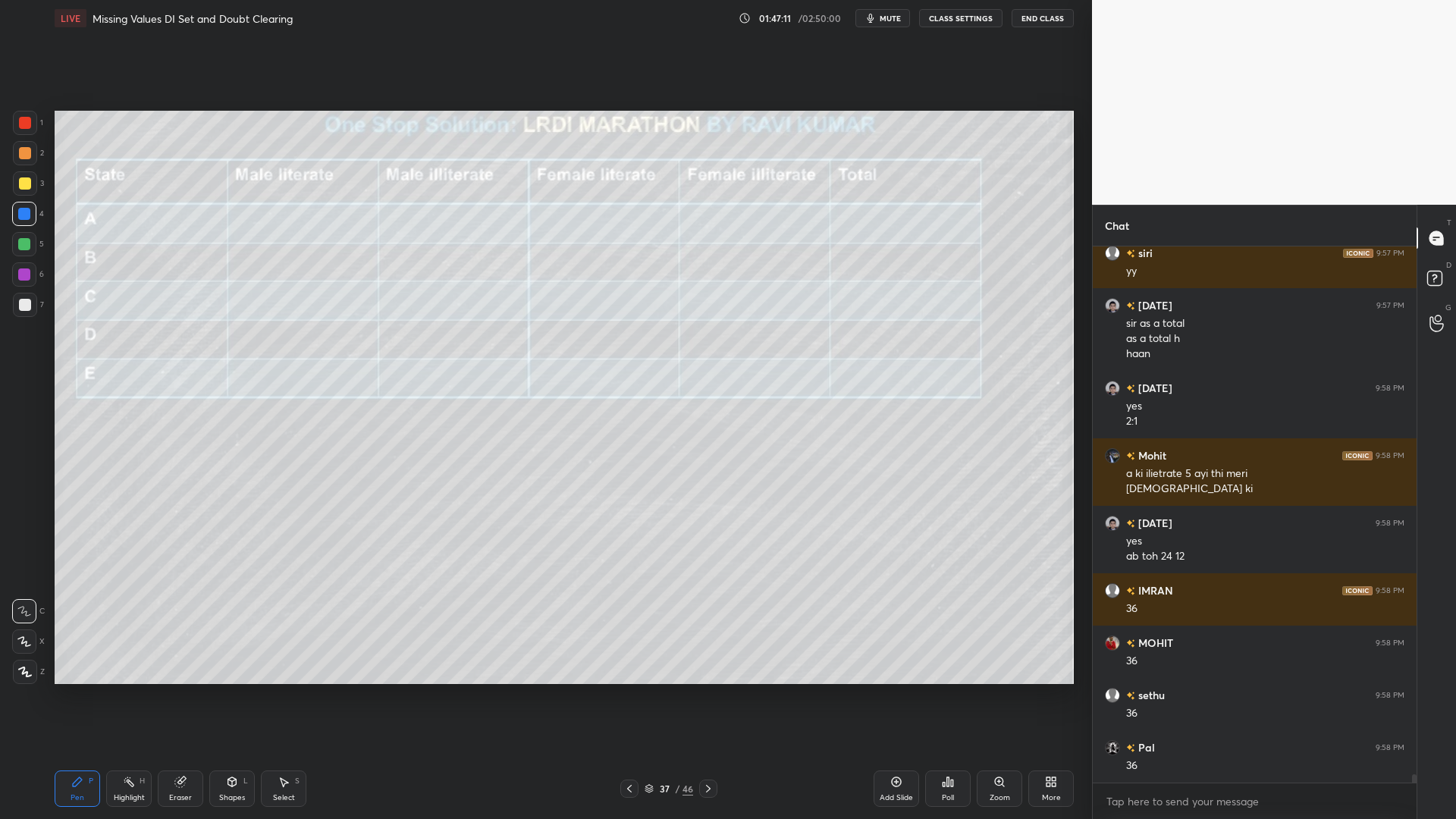
click at [632, 697] on icon at bounding box center [630, 789] width 12 height 12
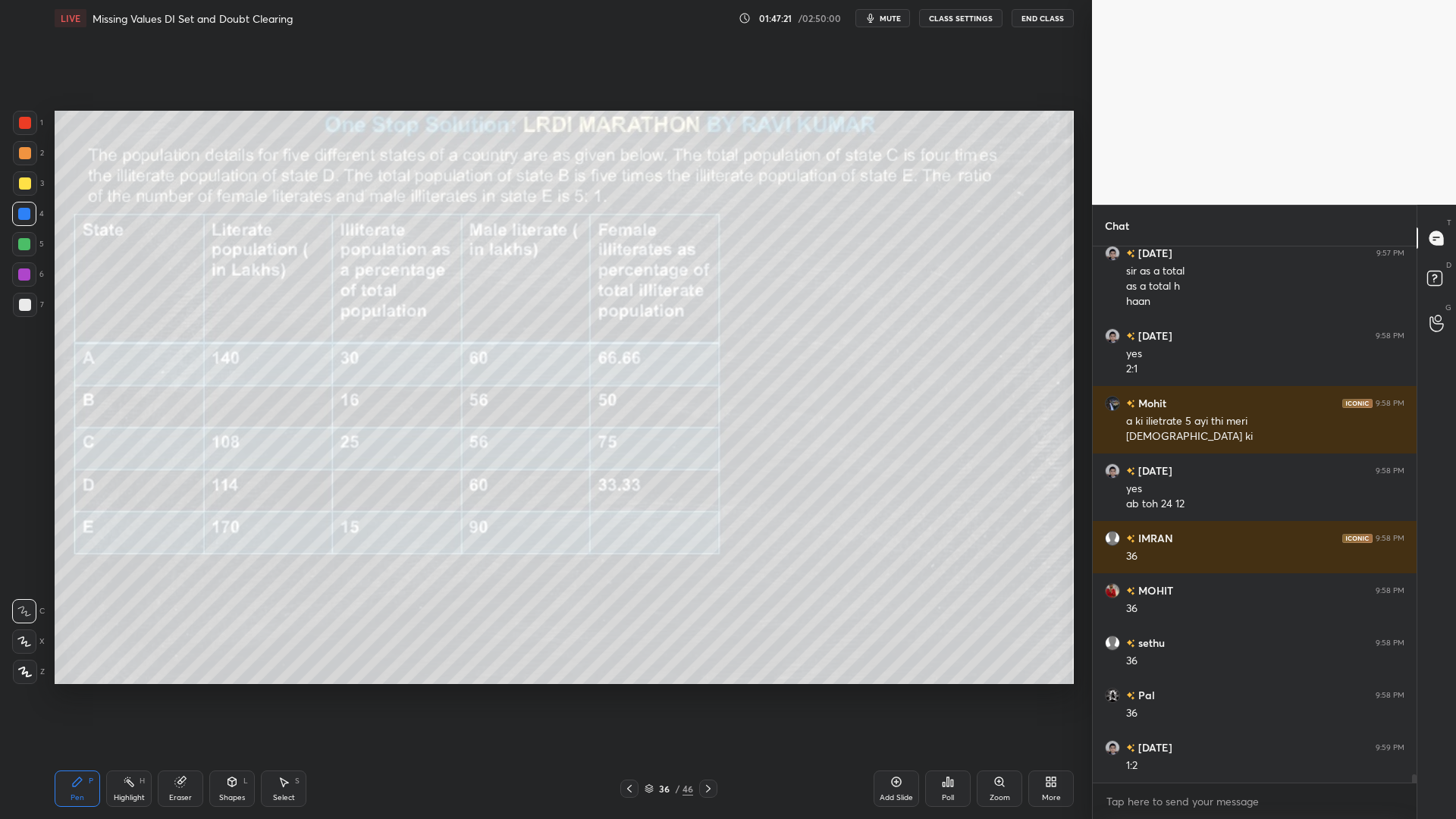
click at [711, 697] on icon at bounding box center [708, 789] width 12 height 12
click at [24, 241] on div at bounding box center [24, 244] width 12 height 12
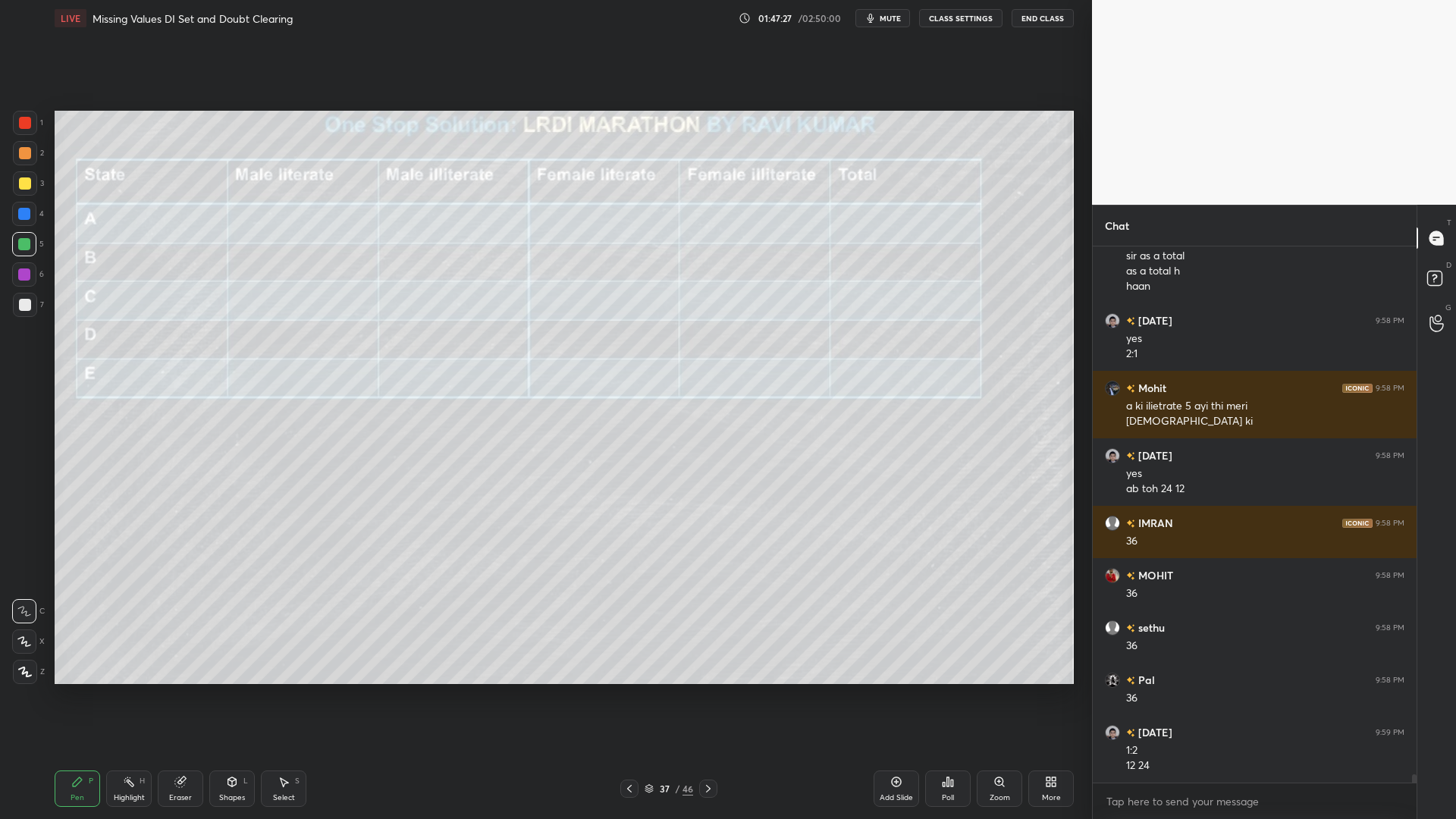
scroll to position [33898, 0]
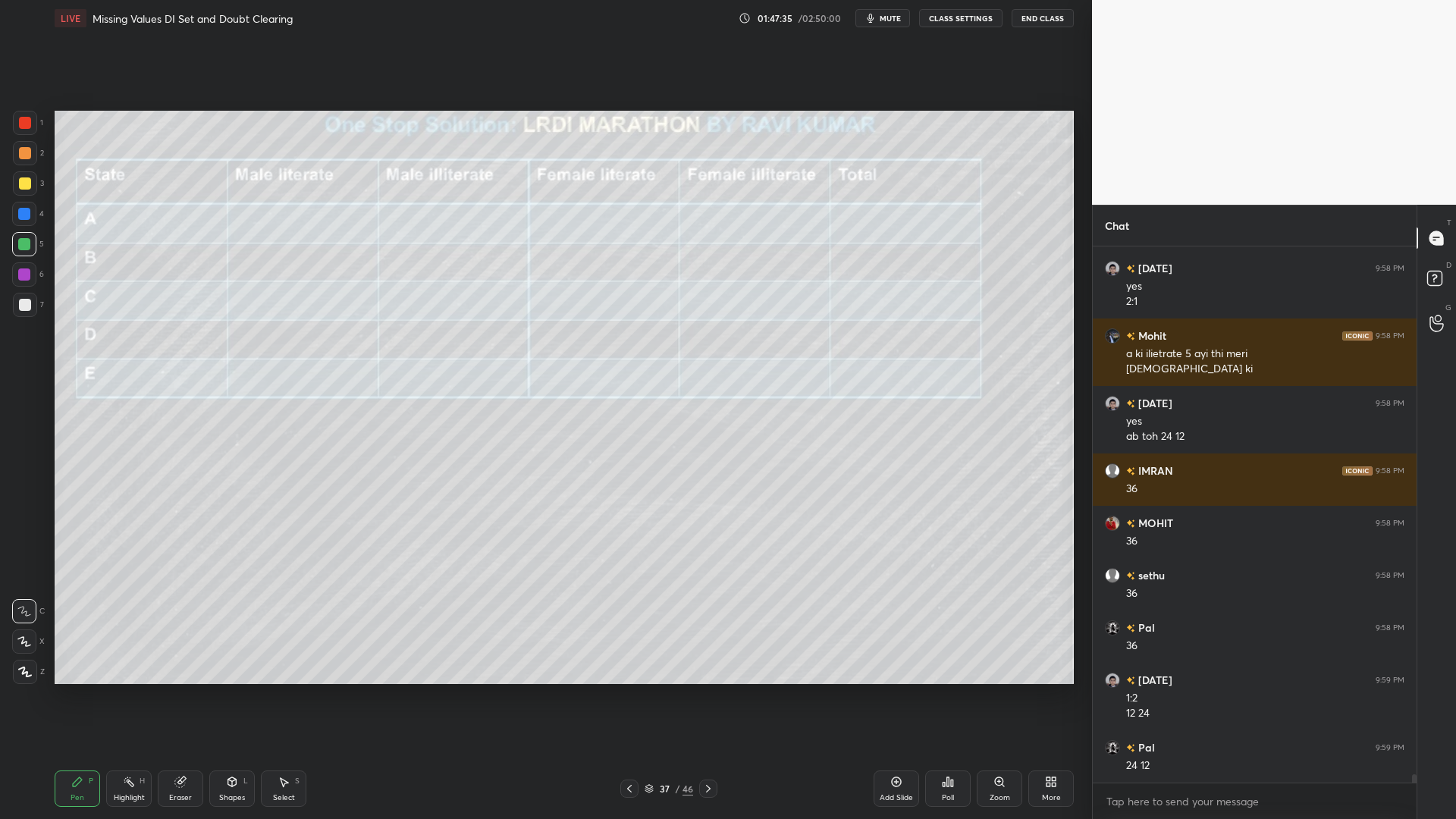
click at [632, 697] on icon at bounding box center [630, 789] width 12 height 12
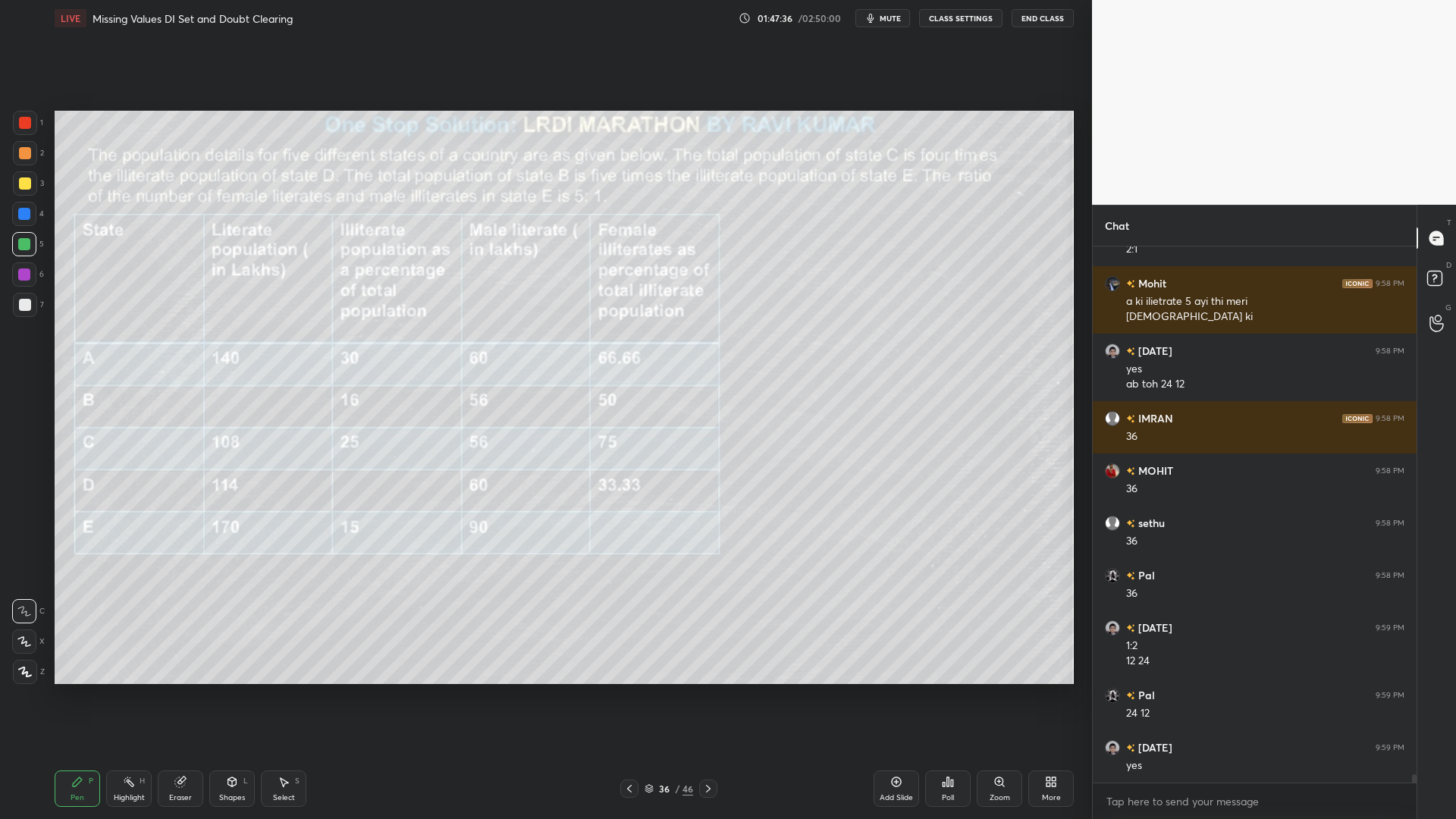
click at [699, 697] on div at bounding box center [708, 789] width 18 height 18
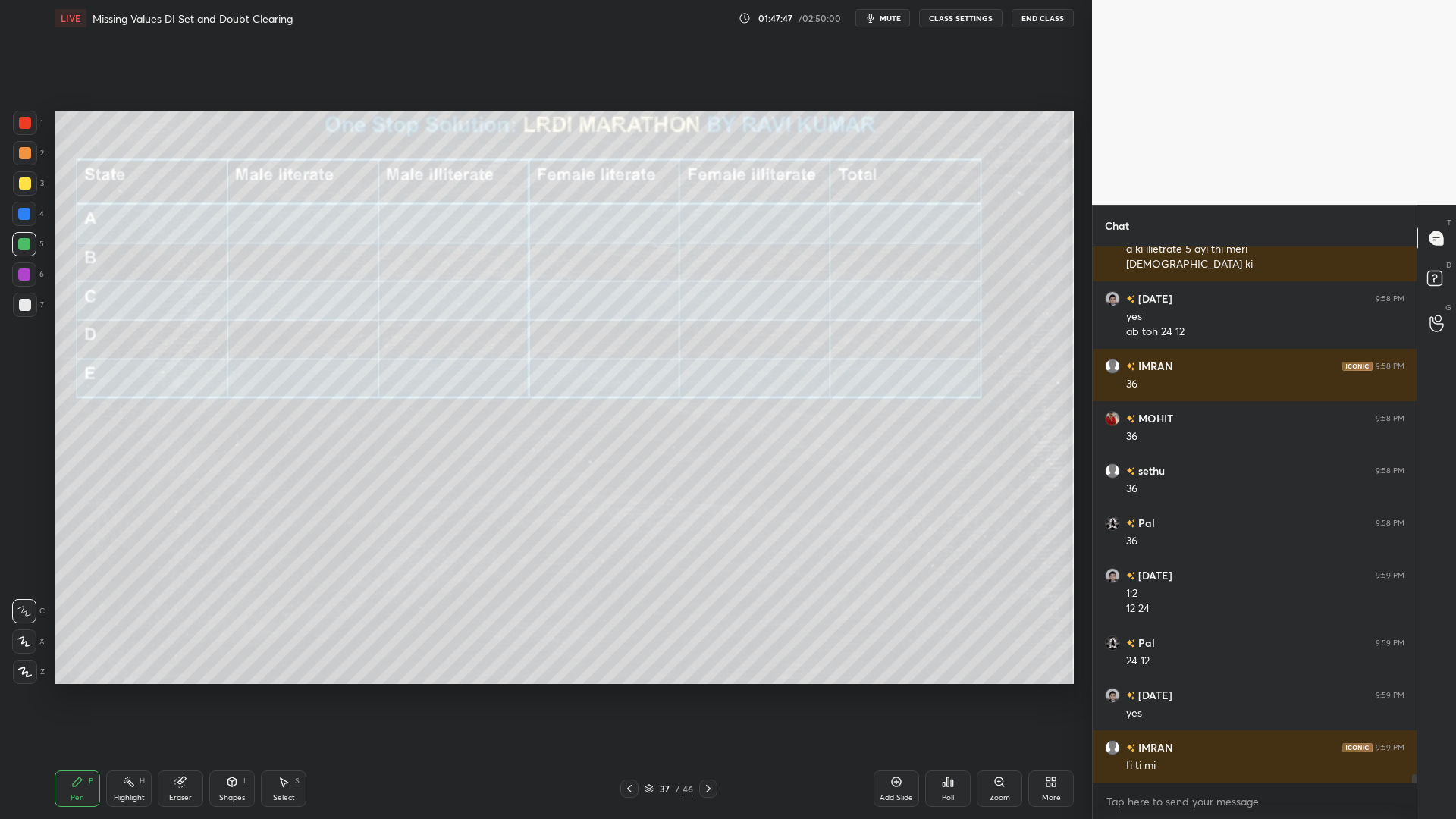
scroll to position [34056, 0]
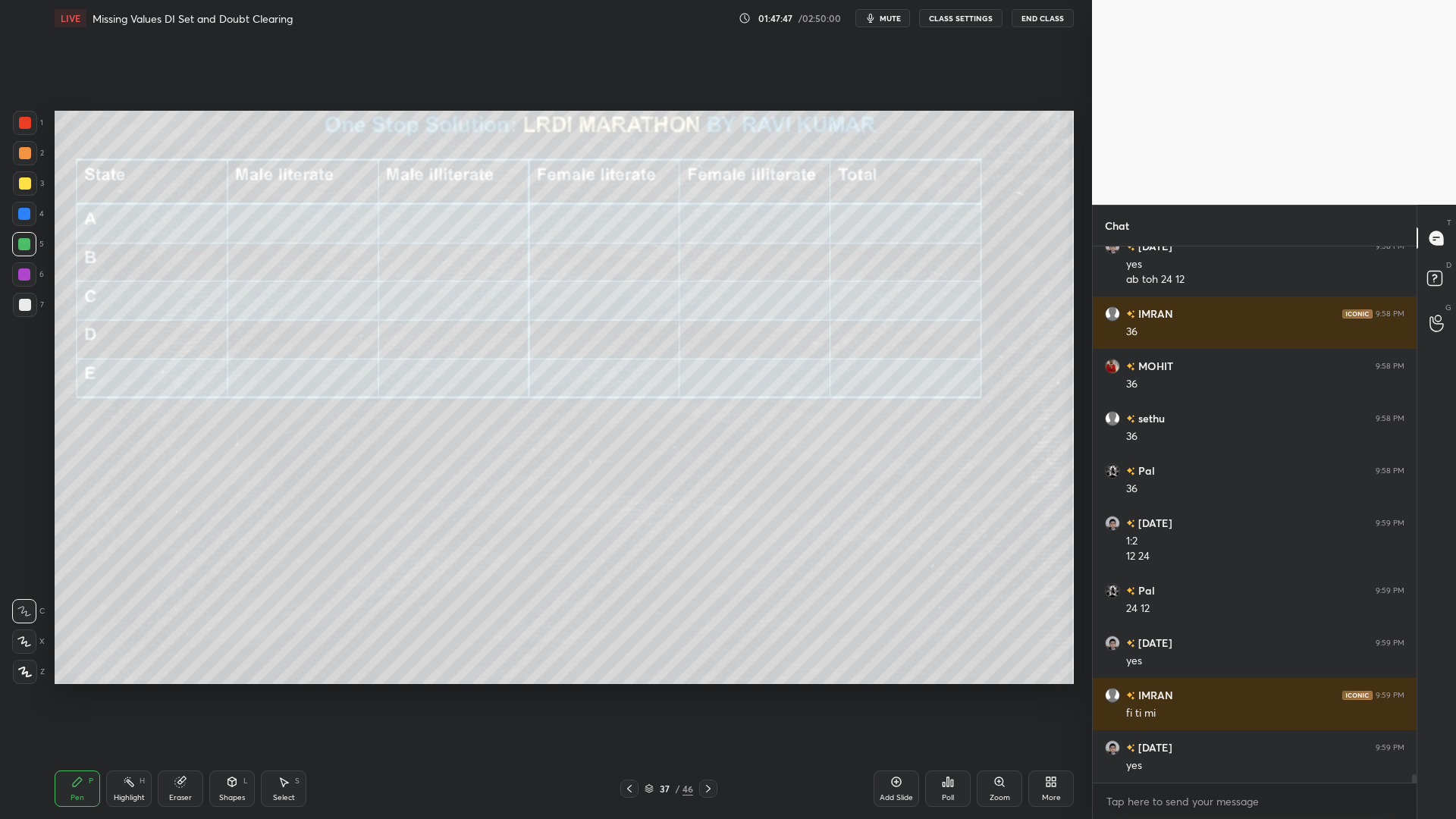
click at [11, 212] on div "1 2 3 4 5 6 7 C X Z C X Z E E Erase all H H" at bounding box center [24, 397] width 49 height 573
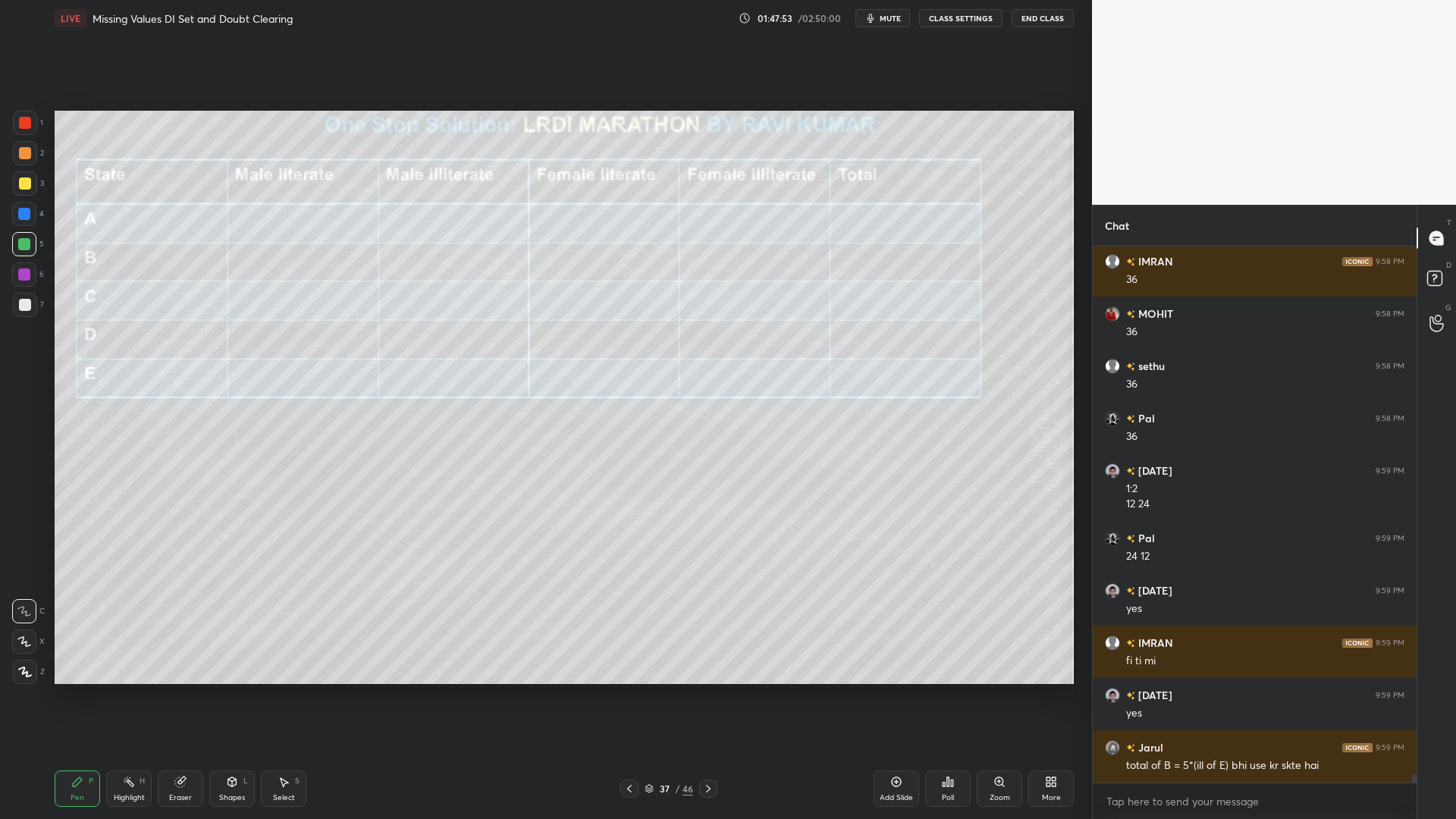
click at [18, 270] on div at bounding box center [24, 275] width 24 height 24
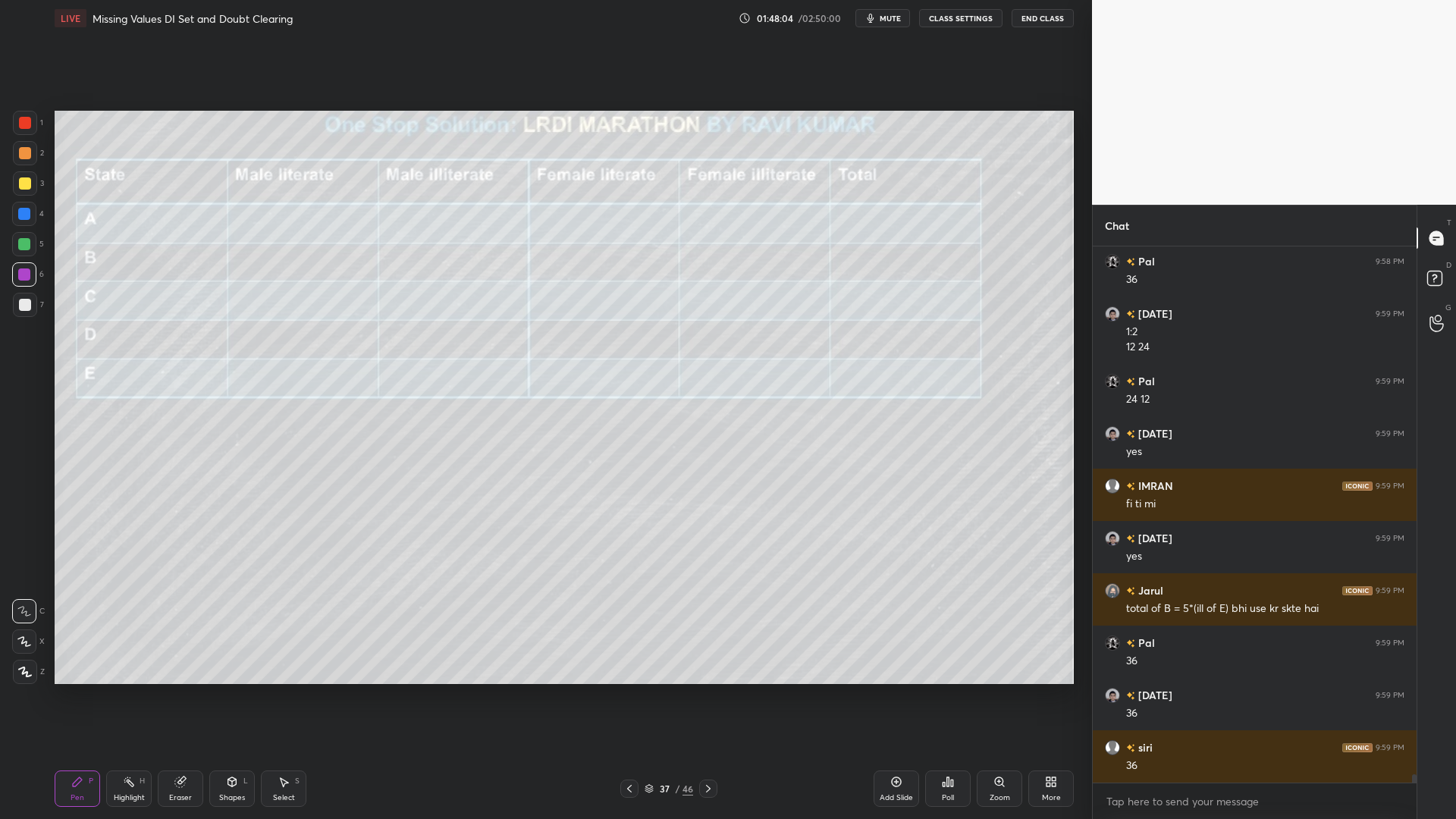
scroll to position [34317, 0]
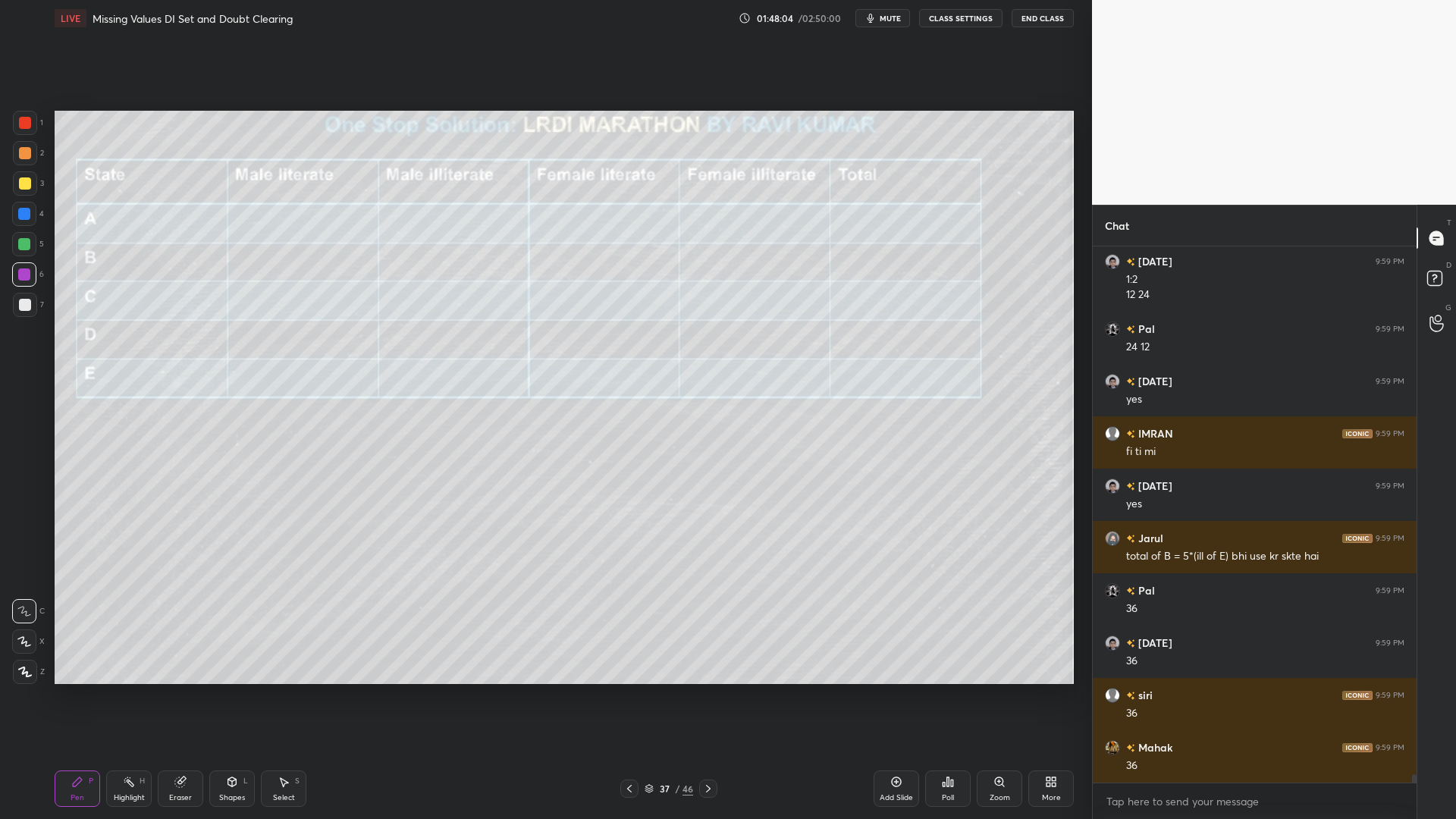
click at [628, 697] on icon at bounding box center [630, 789] width 12 height 12
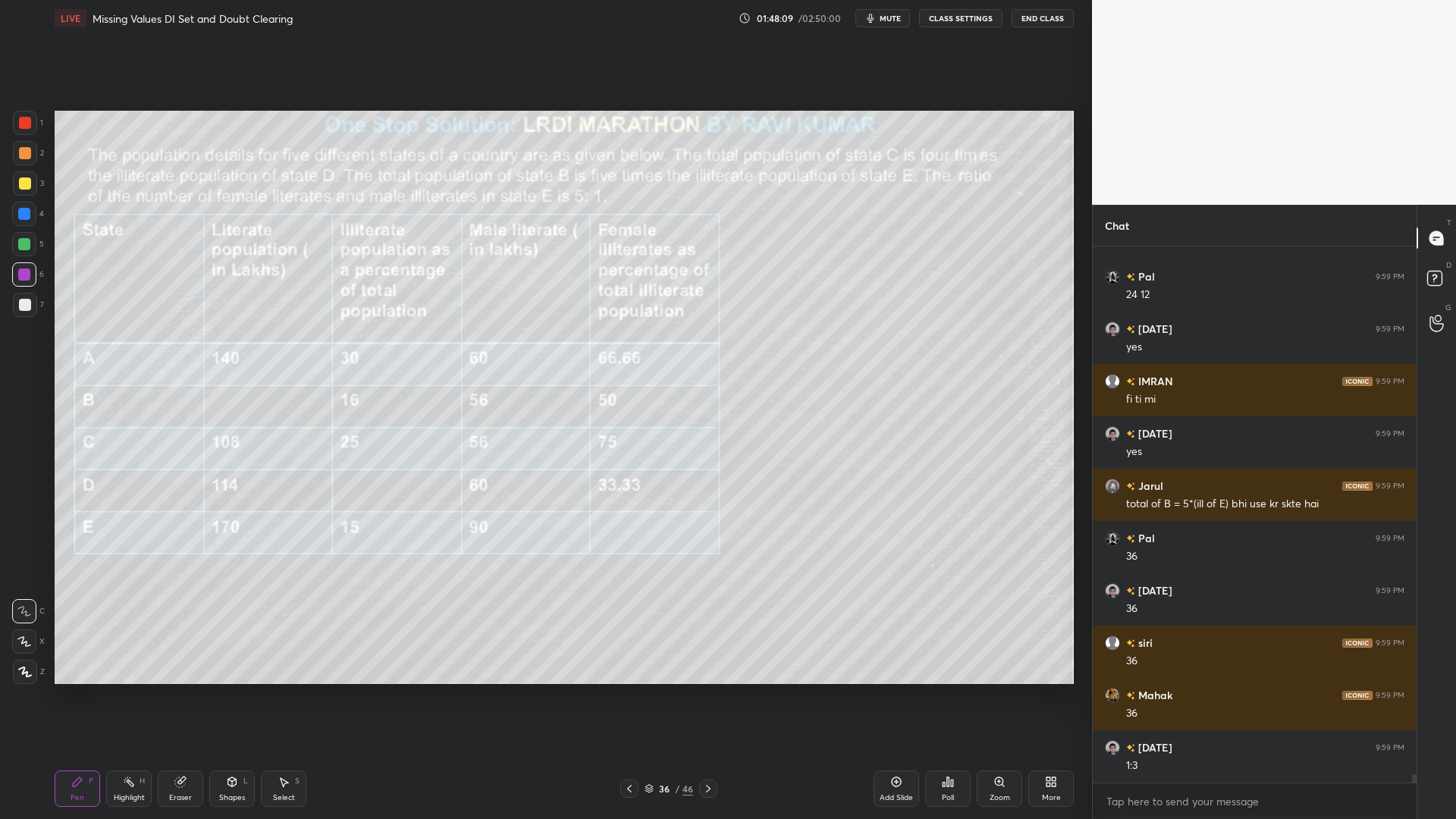
drag, startPoint x: 704, startPoint y: 790, endPoint x: 720, endPoint y: 790, distance: 16.0
click at [707, 697] on icon at bounding box center [708, 789] width 12 height 12
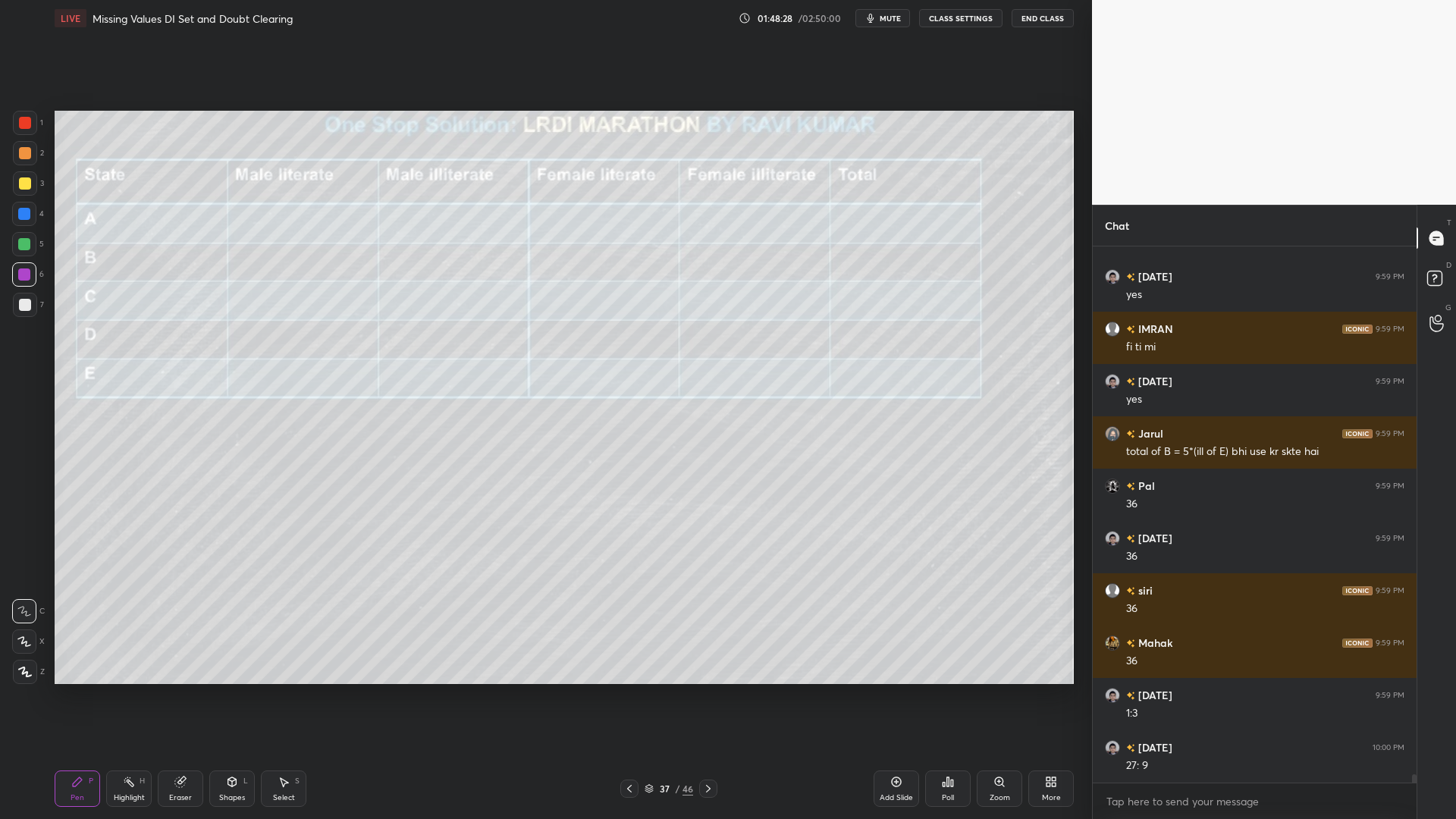
scroll to position [34475, 0]
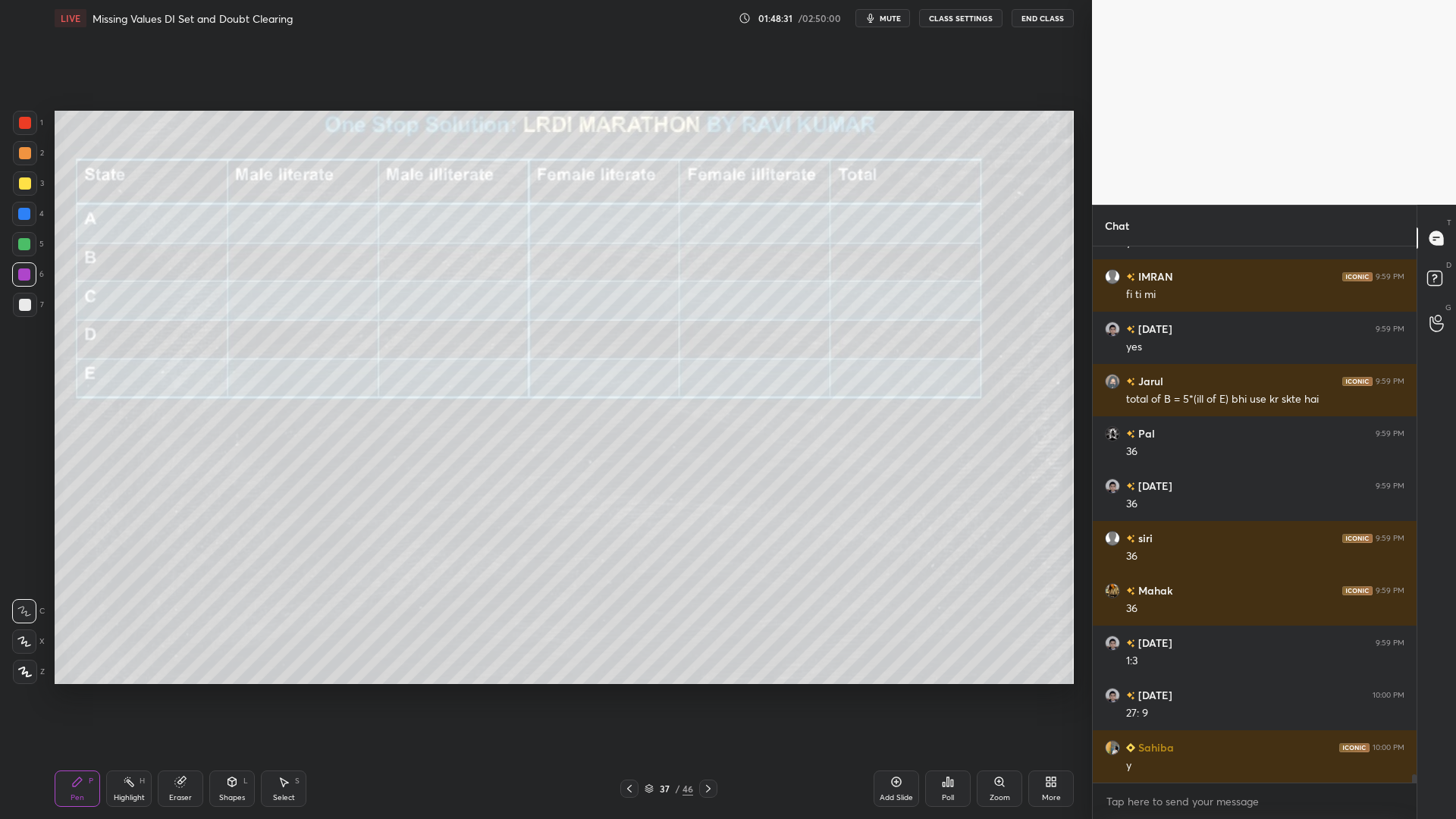
click at [286, 697] on icon at bounding box center [283, 782] width 12 height 12
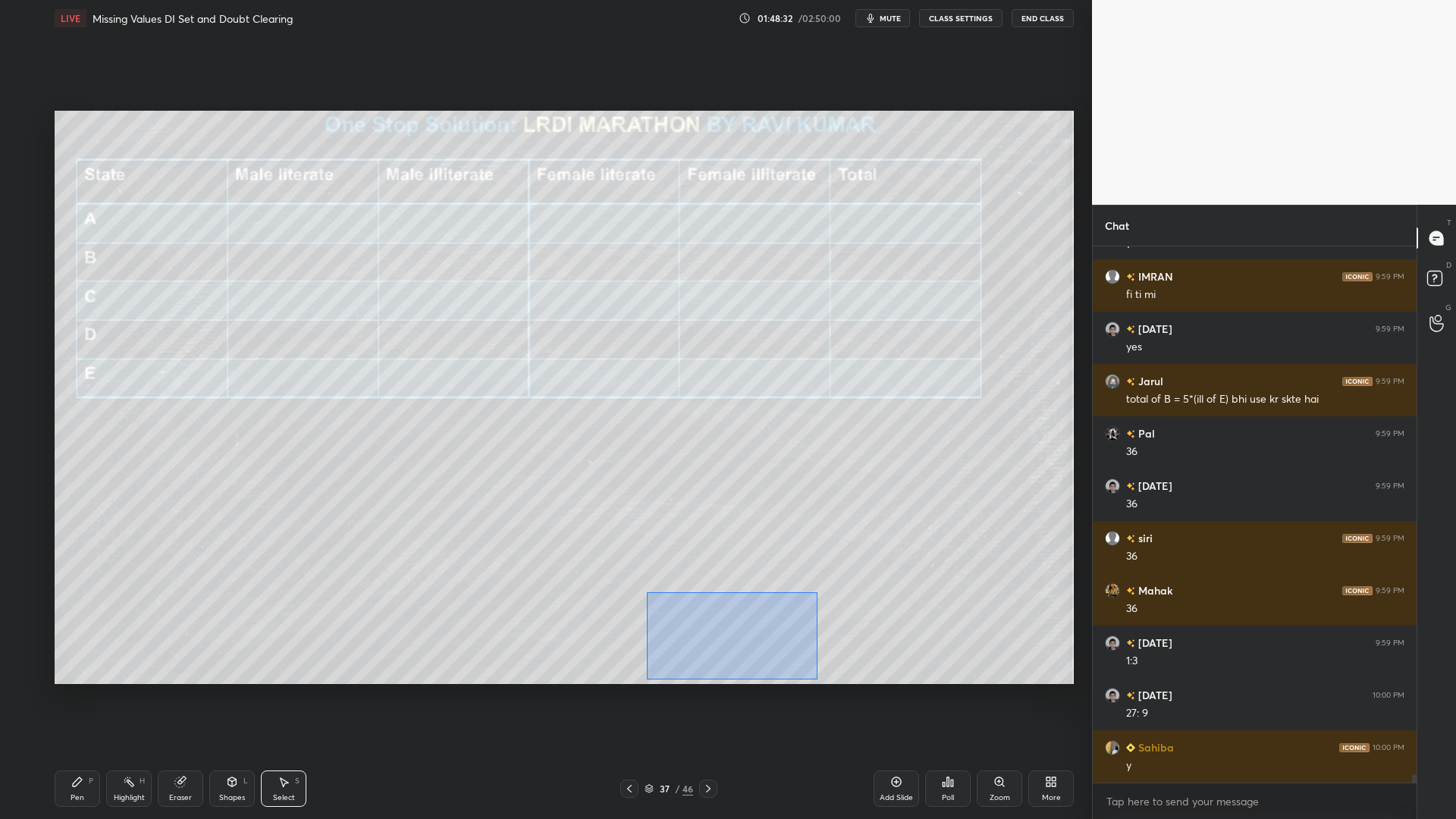
drag, startPoint x: 818, startPoint y: 680, endPoint x: 649, endPoint y: 596, distance: 188.7
click at [643, 594] on div "0 ° Undo Copy Duplicate Duplicate to new slide Delete" at bounding box center [564, 397] width 1019 height 573
drag, startPoint x: 679, startPoint y: 624, endPoint x: 652, endPoint y: 619, distance: 27.5
click at [653, 619] on div "0 ° Undo Copy Duplicate Duplicate to new slide Delete" at bounding box center [564, 397] width 1019 height 573
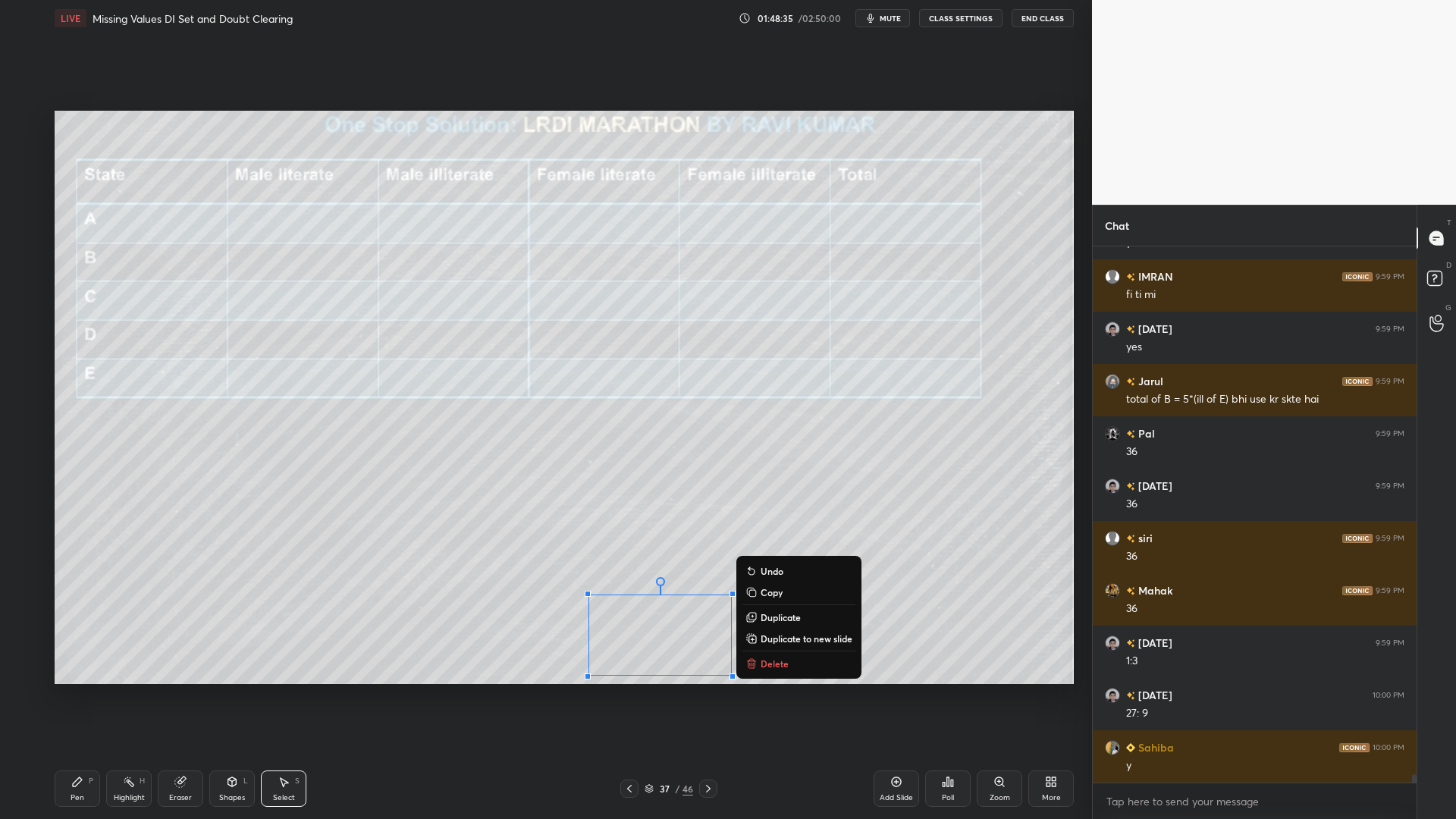
click at [228, 697] on icon at bounding box center [232, 782] width 12 height 12
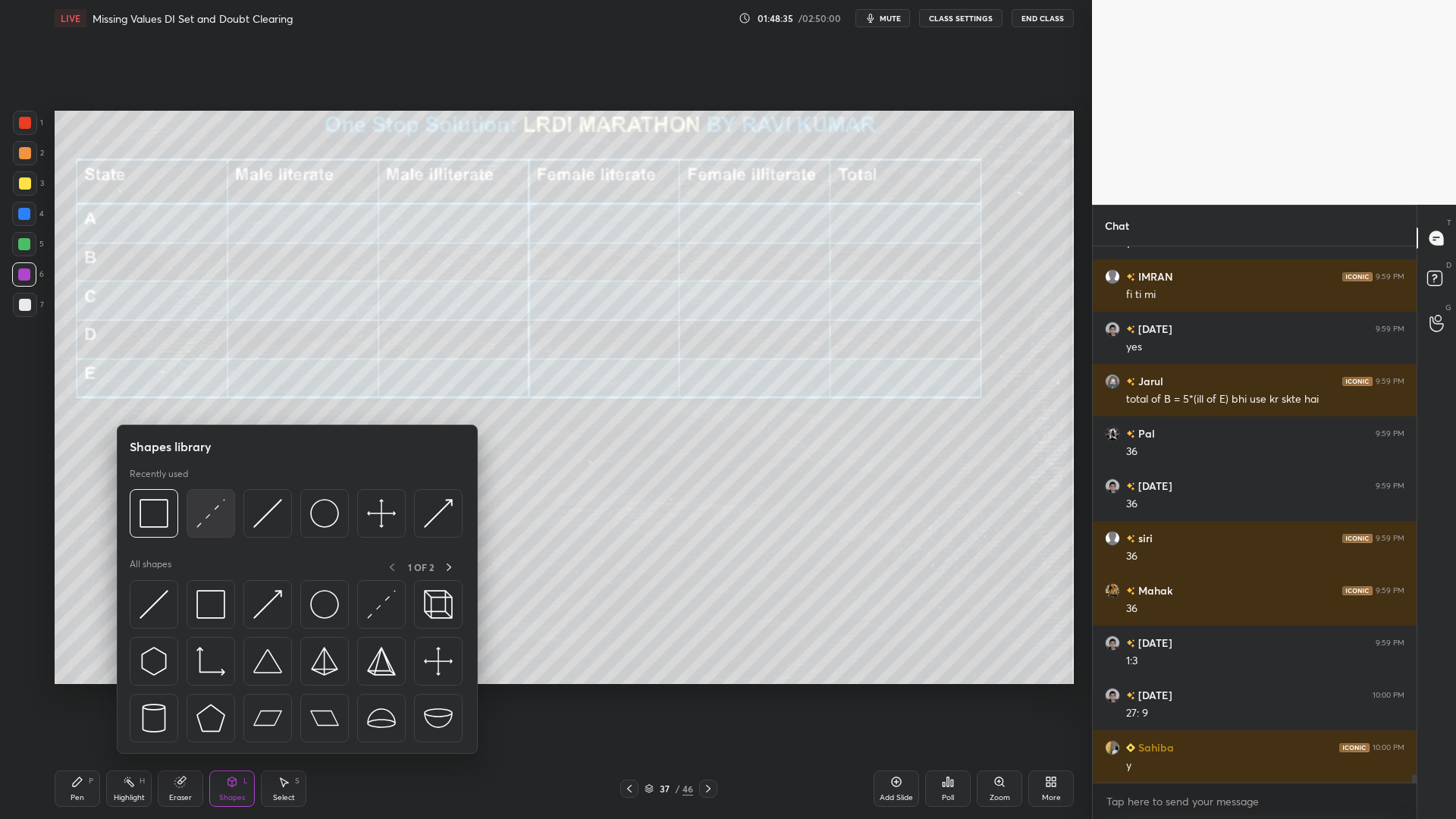
click at [212, 515] on img at bounding box center [210, 513] width 29 height 29
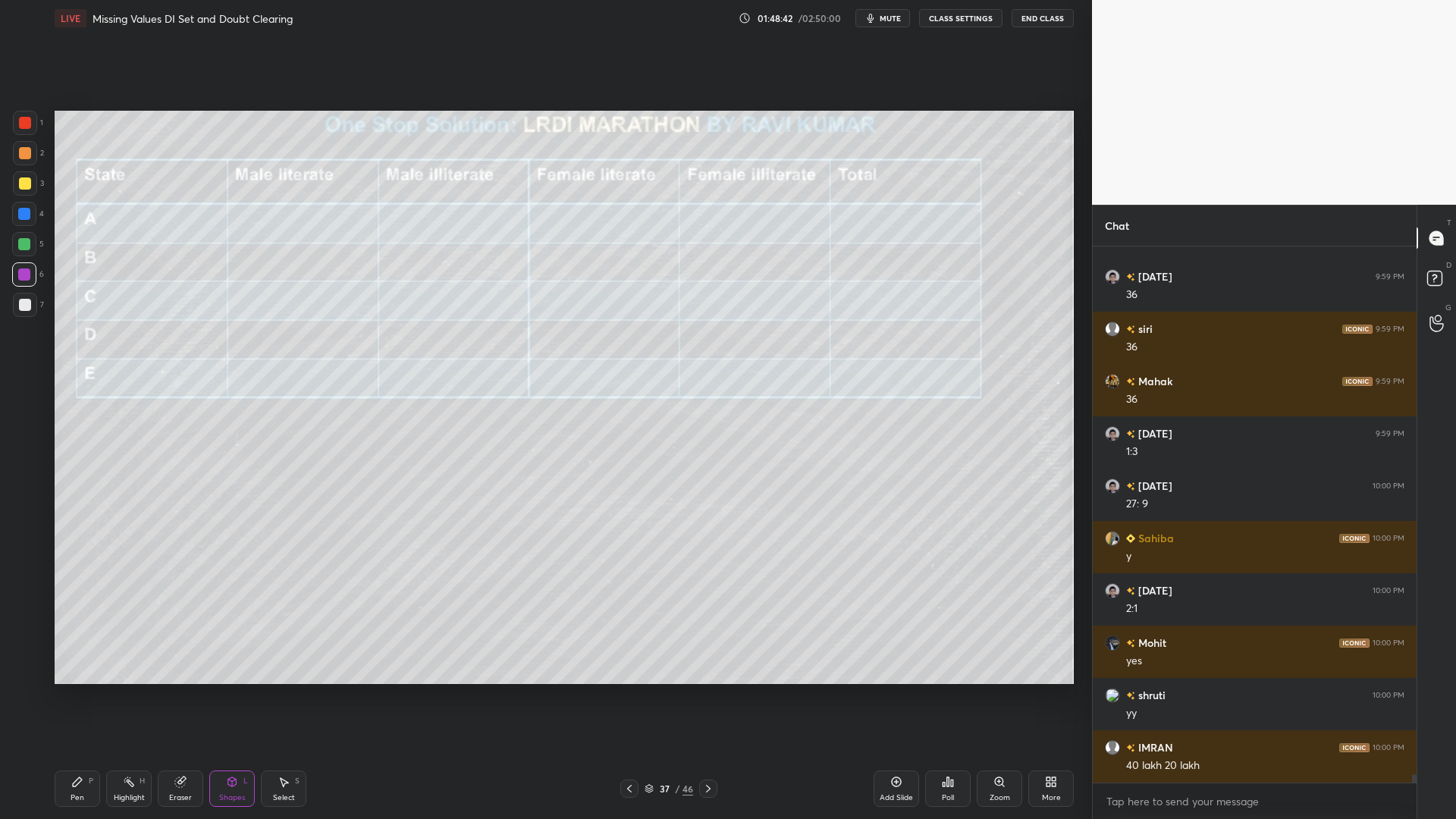
scroll to position [34736, 0]
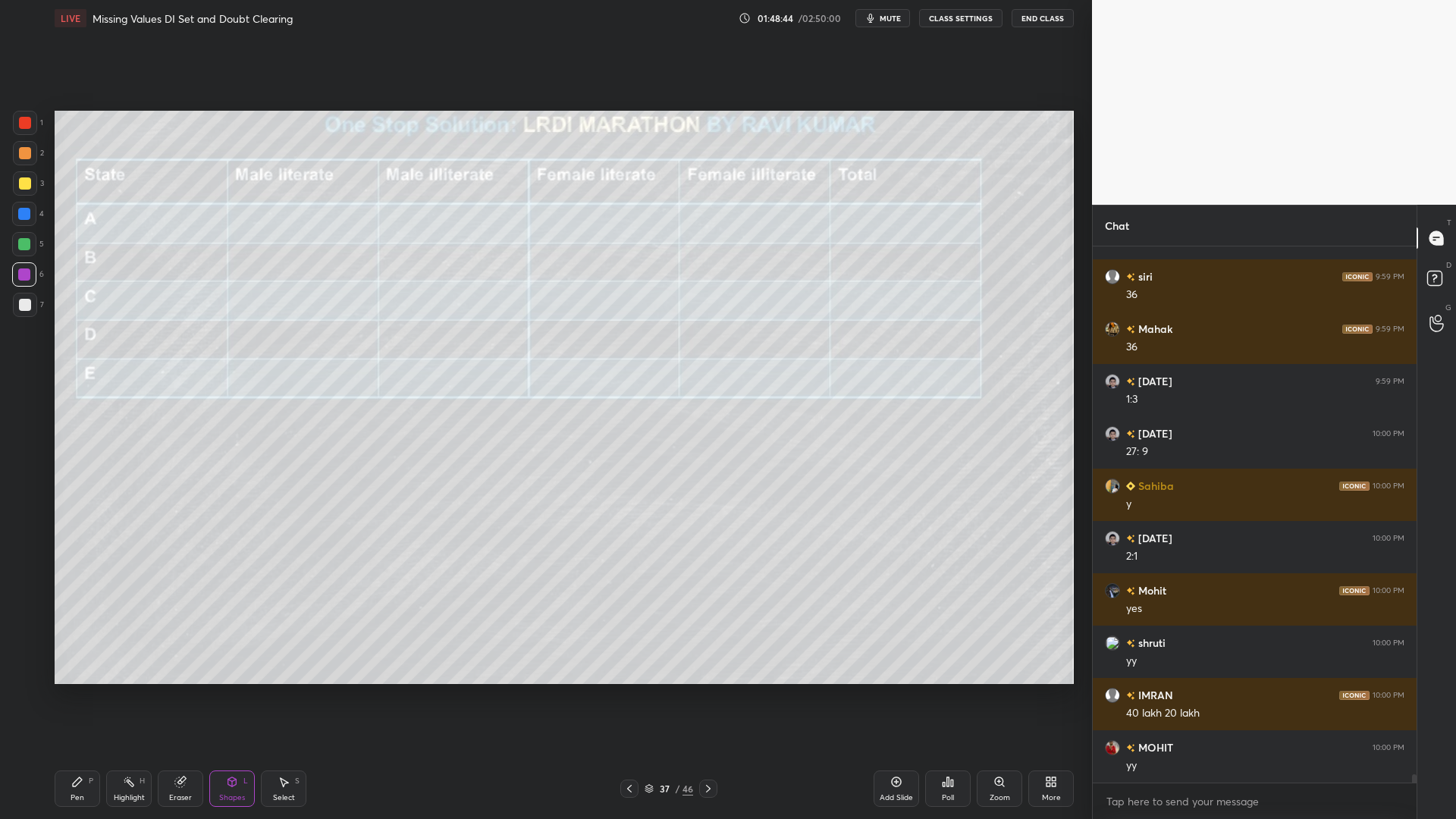
click at [91, 697] on div "P" at bounding box center [91, 782] width 5 height 8
click at [20, 669] on icon at bounding box center [25, 672] width 14 height 11
click at [27, 209] on div at bounding box center [24, 214] width 12 height 12
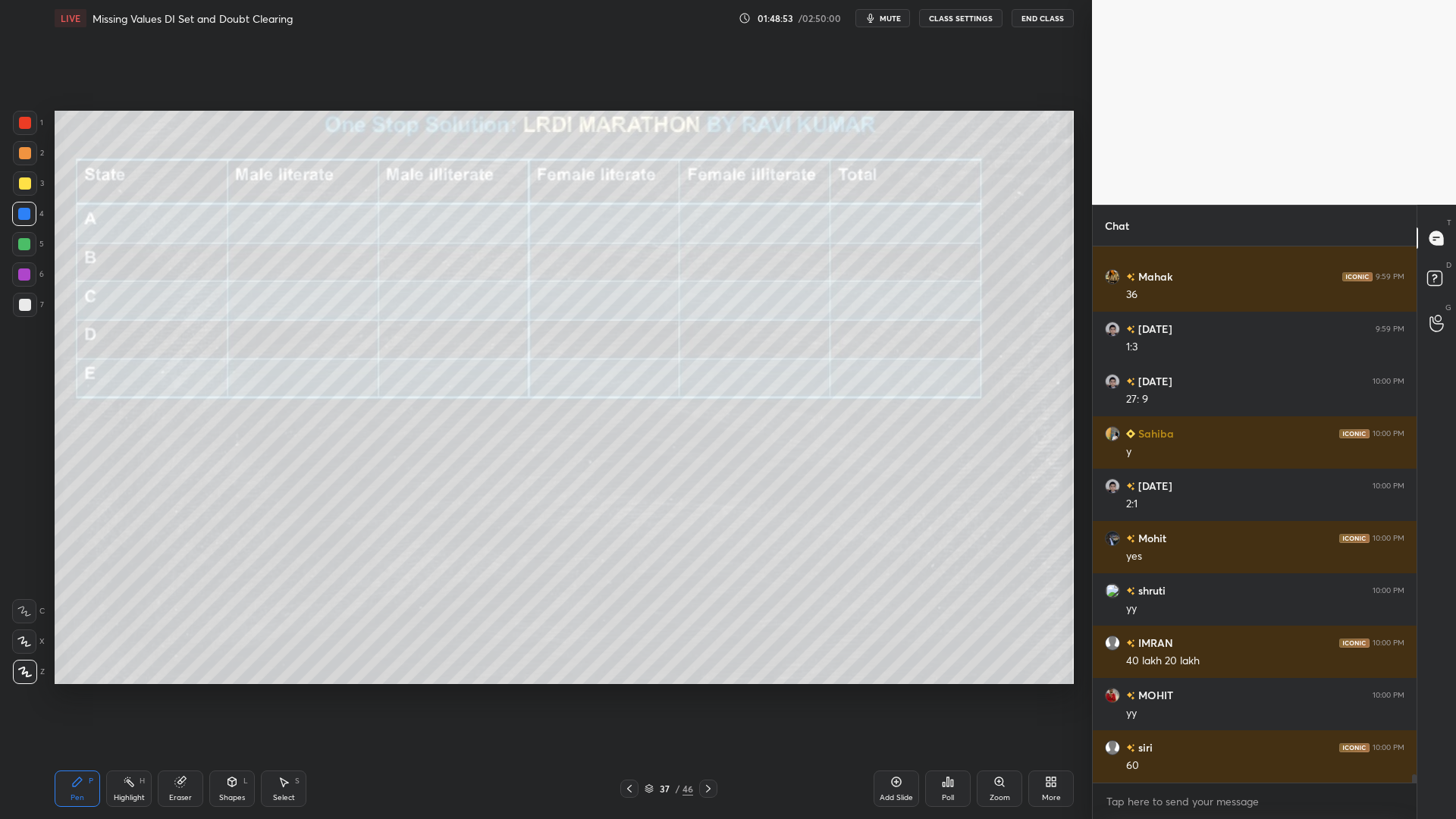
click at [628, 697] on icon at bounding box center [630, 789] width 12 height 12
drag, startPoint x: 704, startPoint y: 791, endPoint x: 710, endPoint y: 782, distance: 10.8
click at [704, 697] on icon at bounding box center [708, 789] width 12 height 12
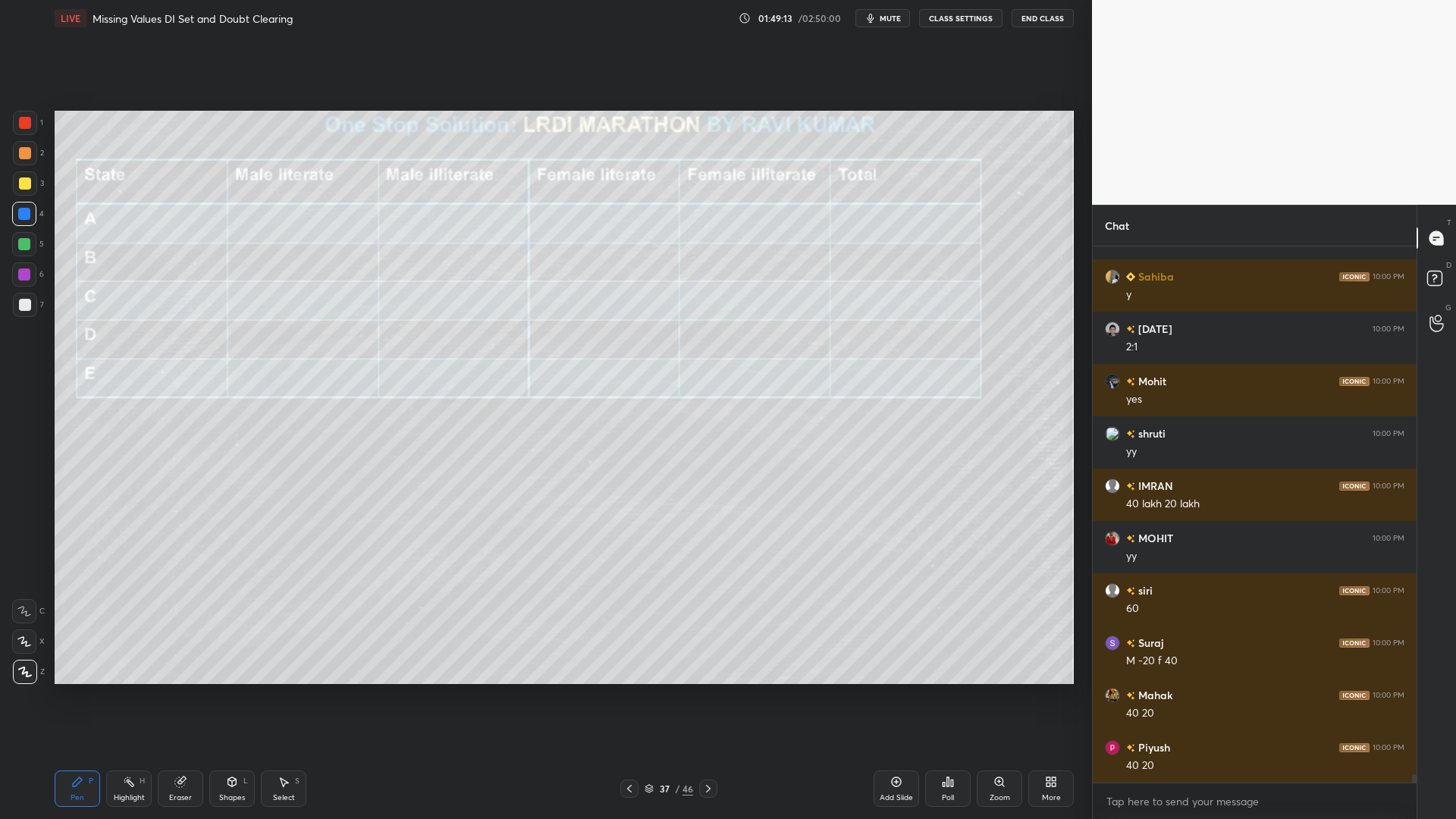
scroll to position [34998, 0]
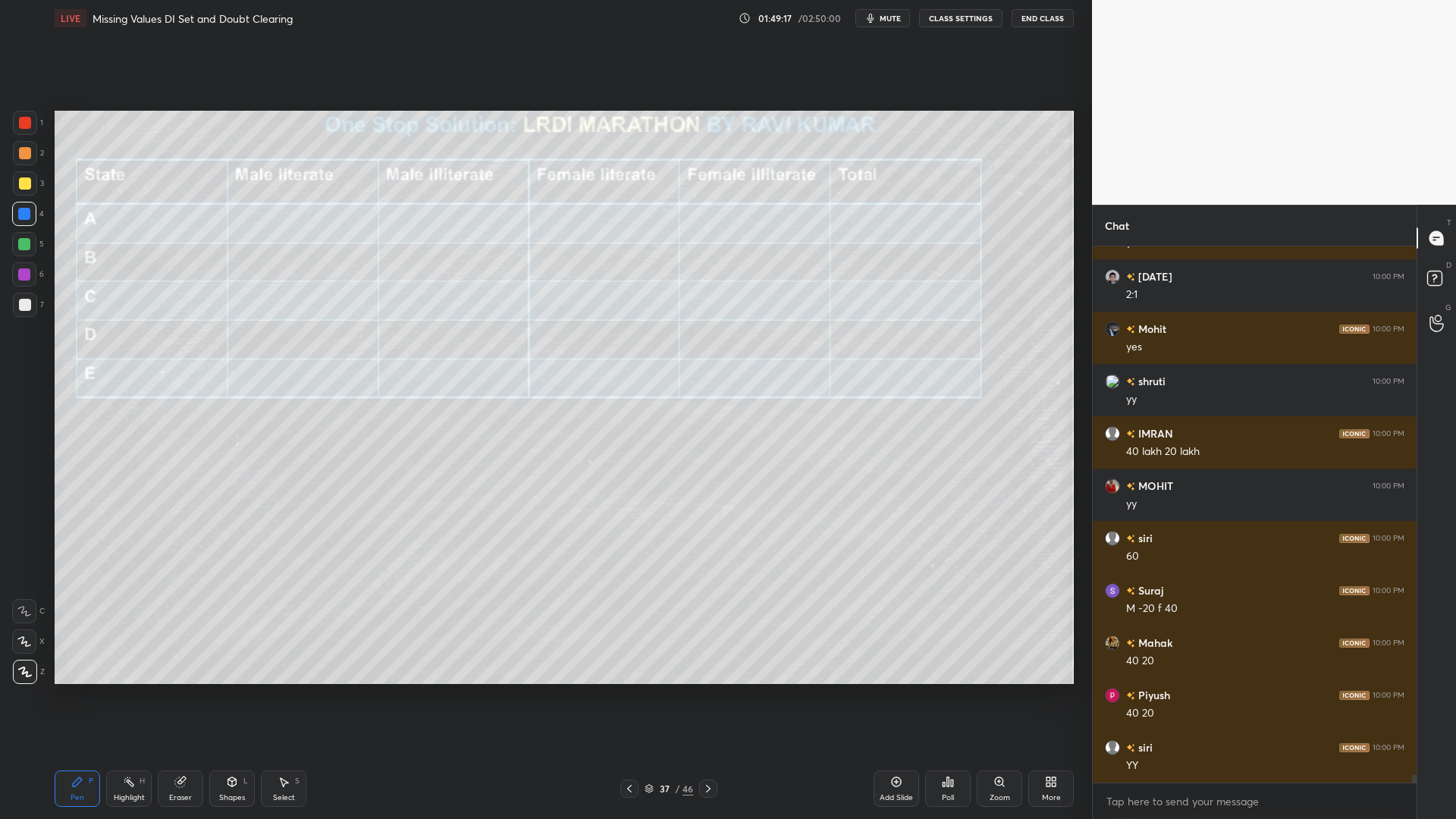
drag, startPoint x: 131, startPoint y: 788, endPoint x: 165, endPoint y: 771, distance: 38.0
click at [136, 697] on div "Highlight H" at bounding box center [129, 789] width 46 height 37
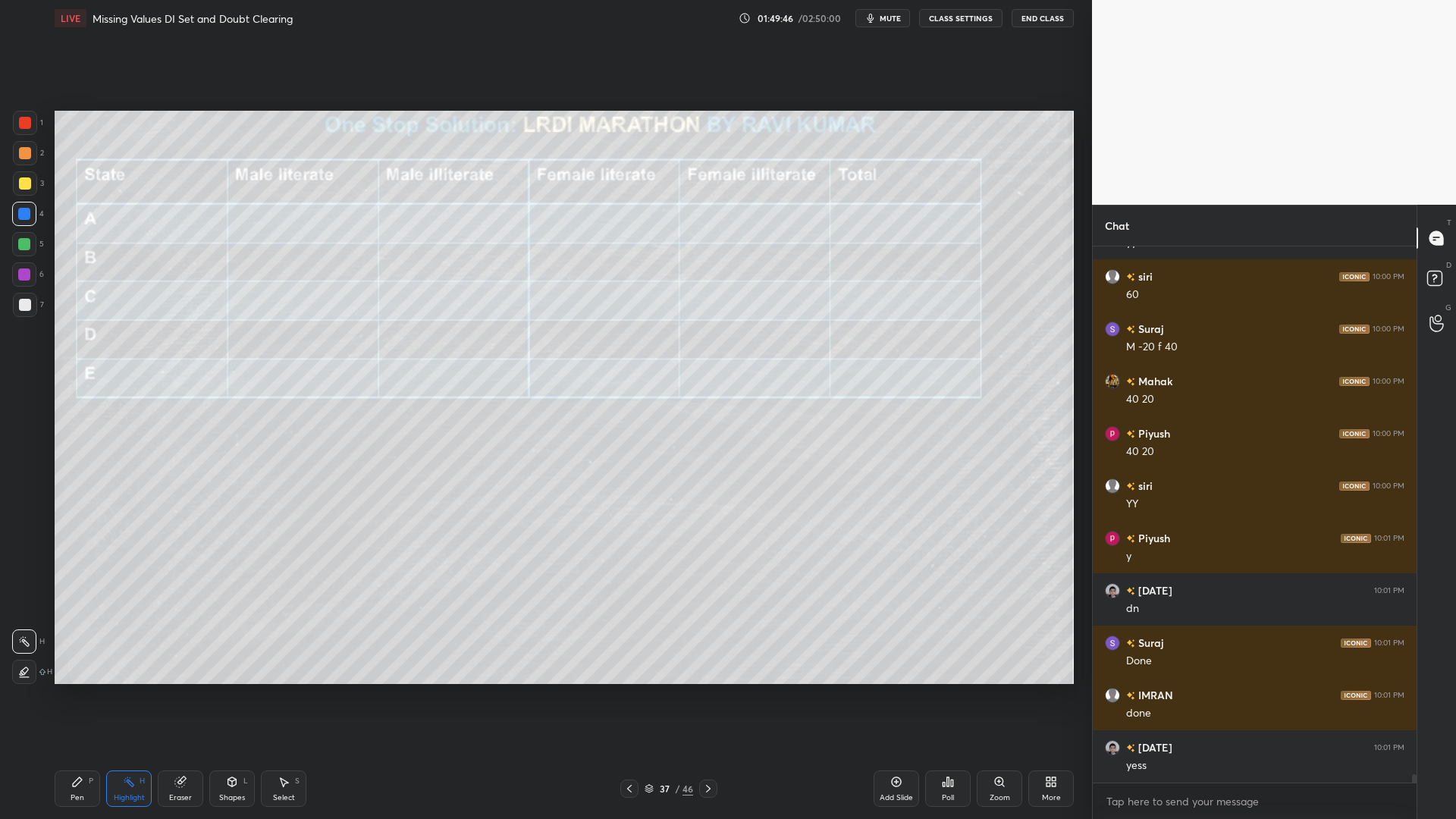
scroll to position [35312, 0]
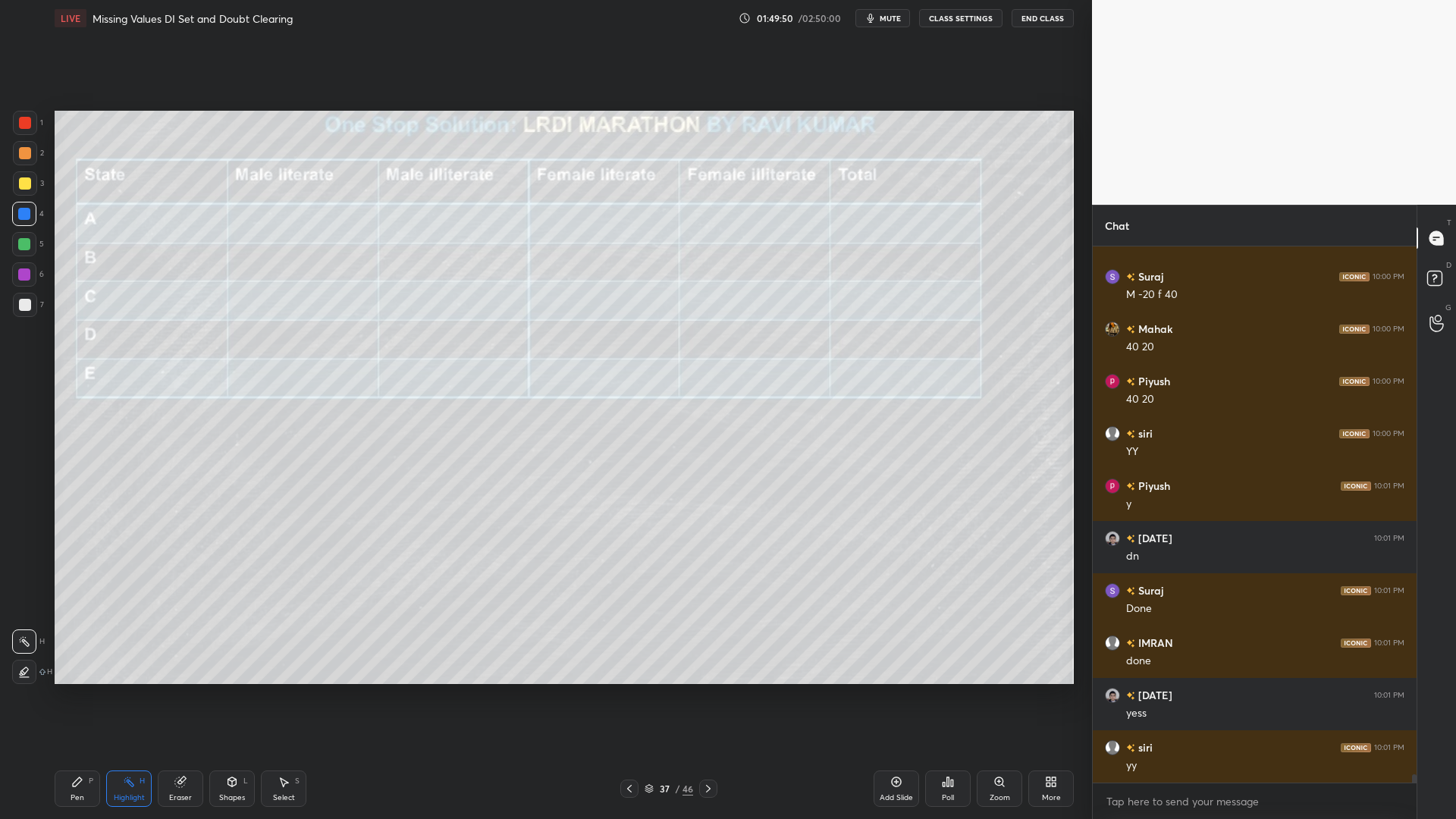
click at [628, 697] on icon at bounding box center [630, 789] width 12 height 12
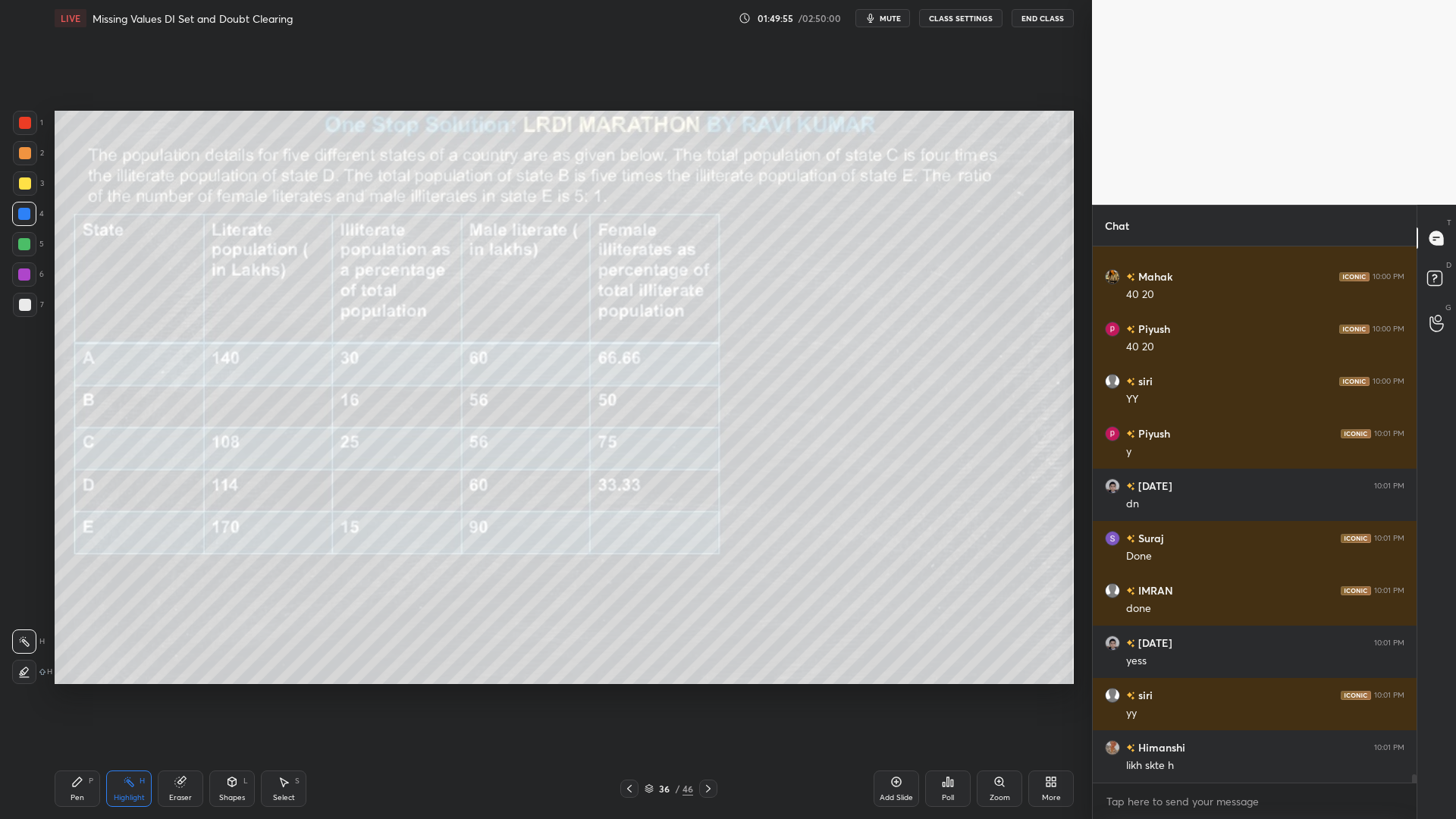
click at [174, 697] on div "Eraser" at bounding box center [181, 789] width 46 height 37
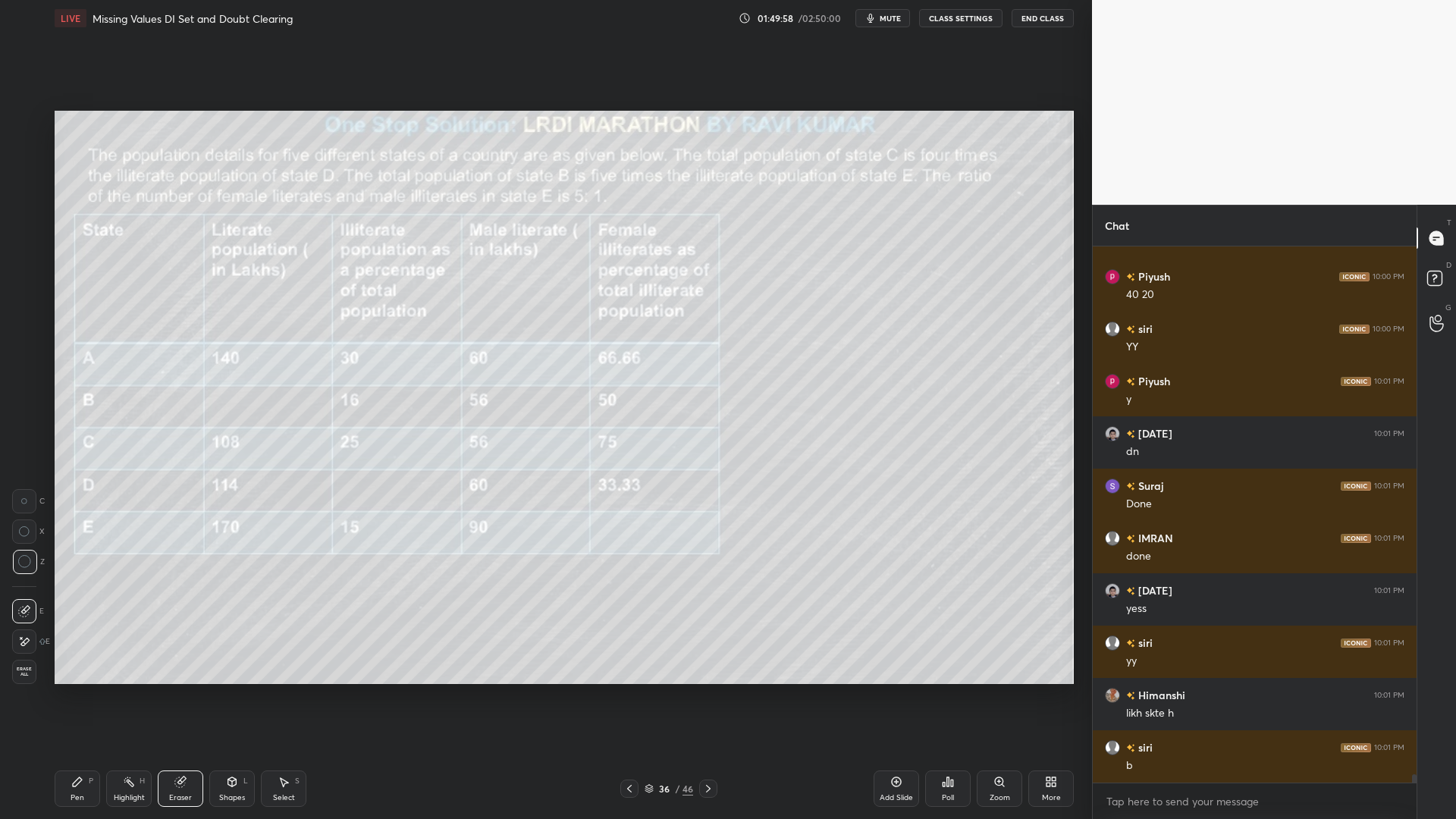
drag, startPoint x: 704, startPoint y: 787, endPoint x: 712, endPoint y: 784, distance: 8.5
click at [704, 697] on icon at bounding box center [708, 789] width 12 height 12
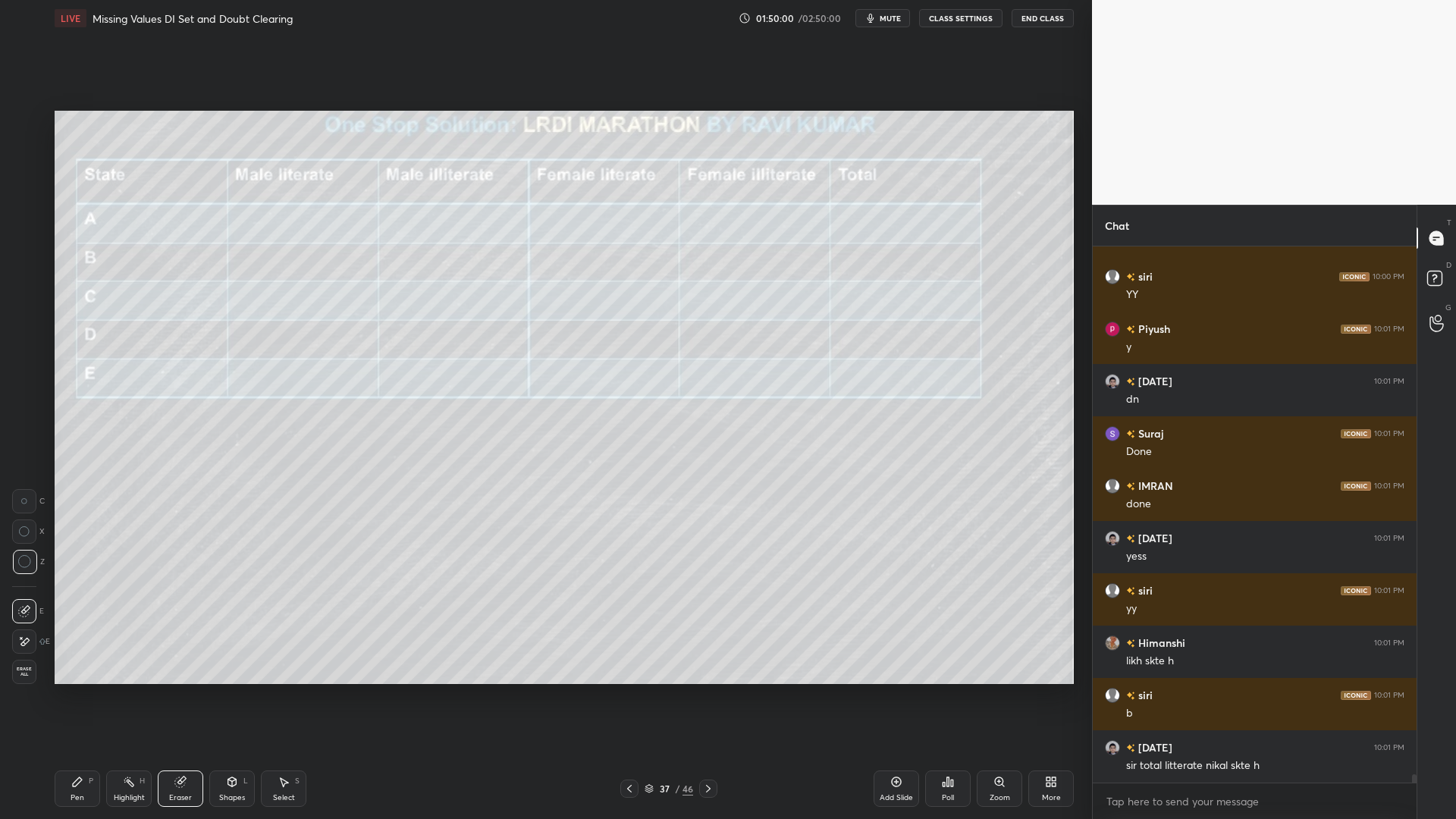
click at [631, 697] on icon at bounding box center [630, 789] width 12 height 12
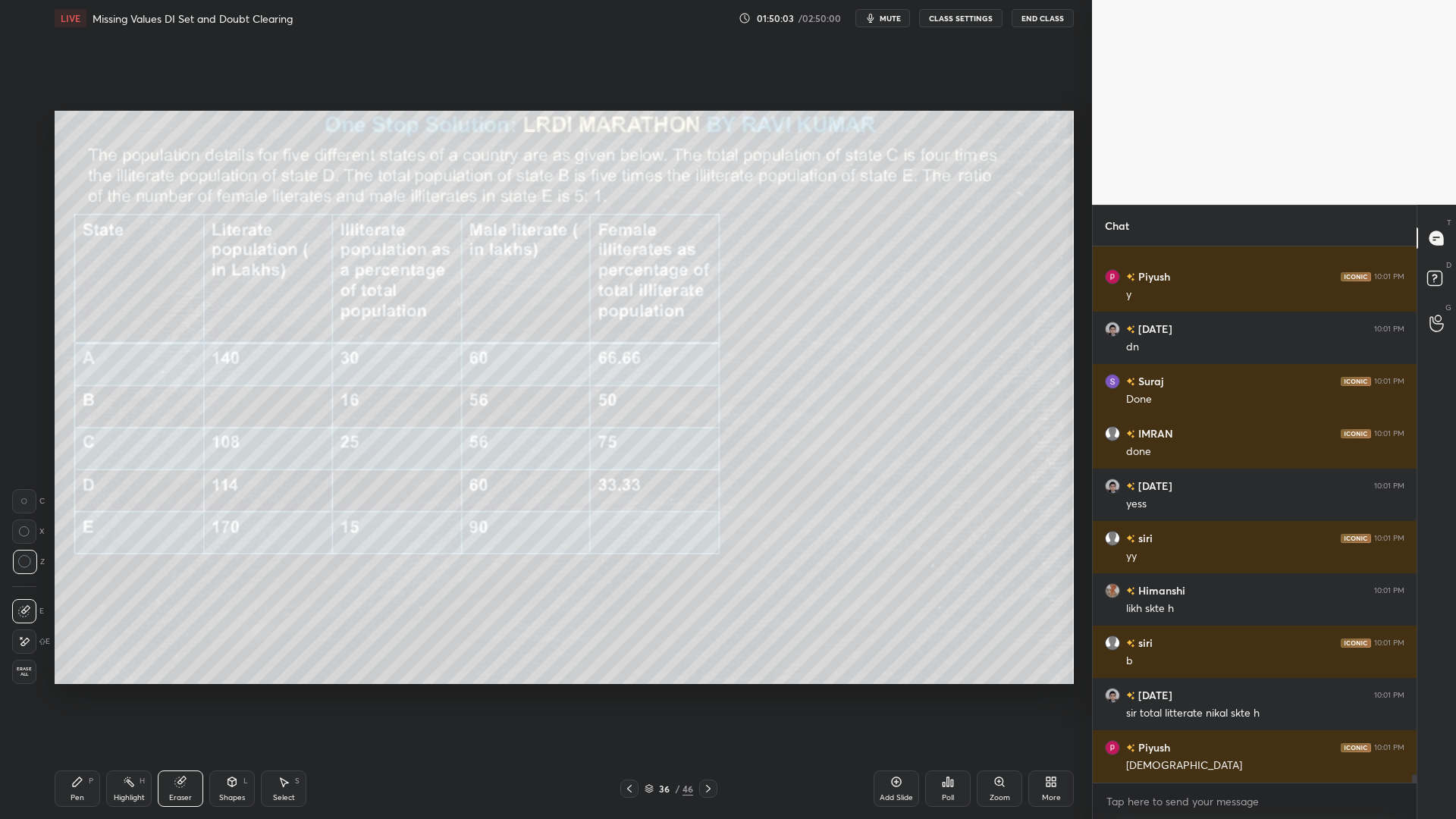
click at [63, 697] on div "Pen P" at bounding box center [78, 789] width 46 height 37
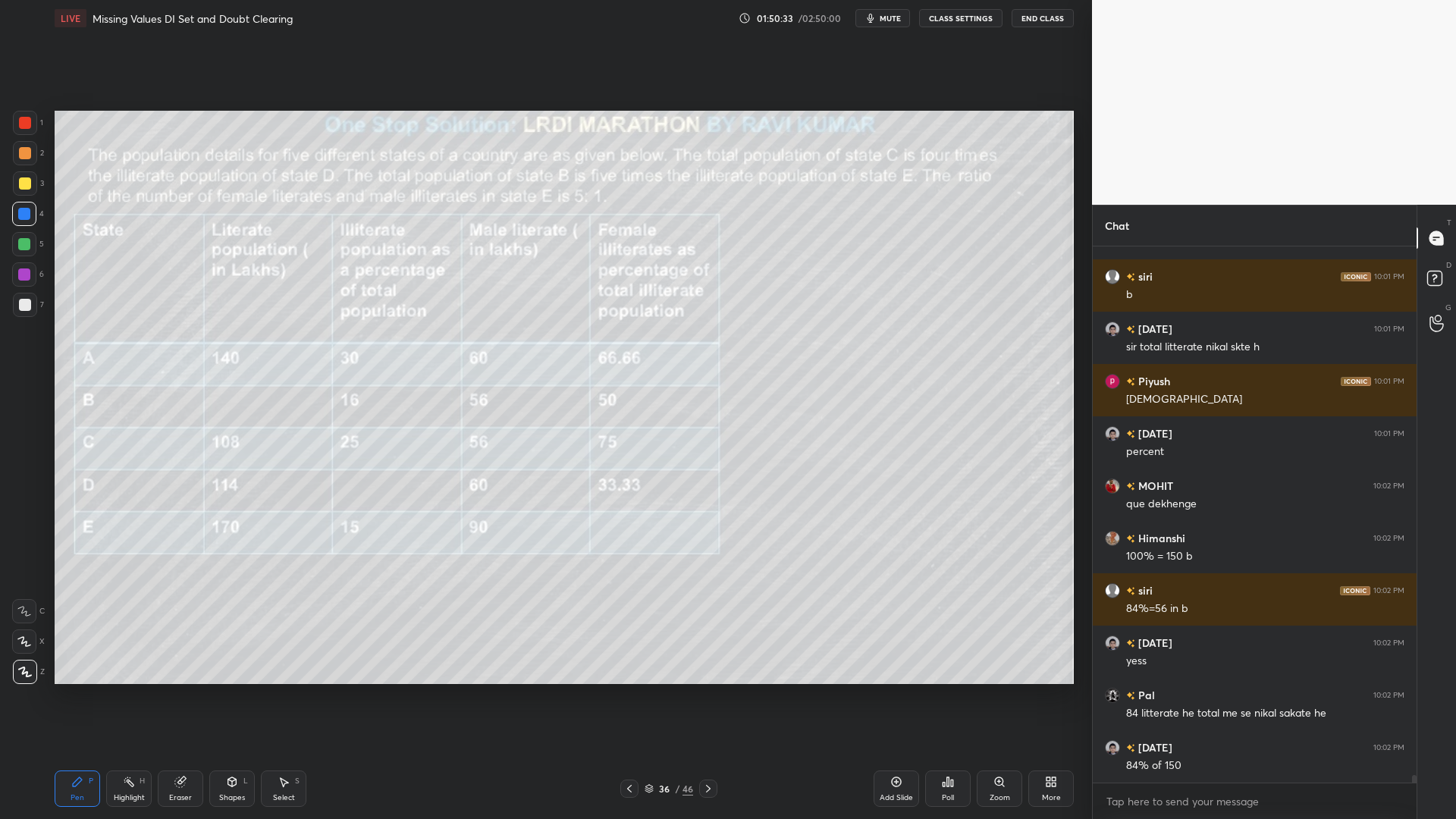
scroll to position [35940, 0]
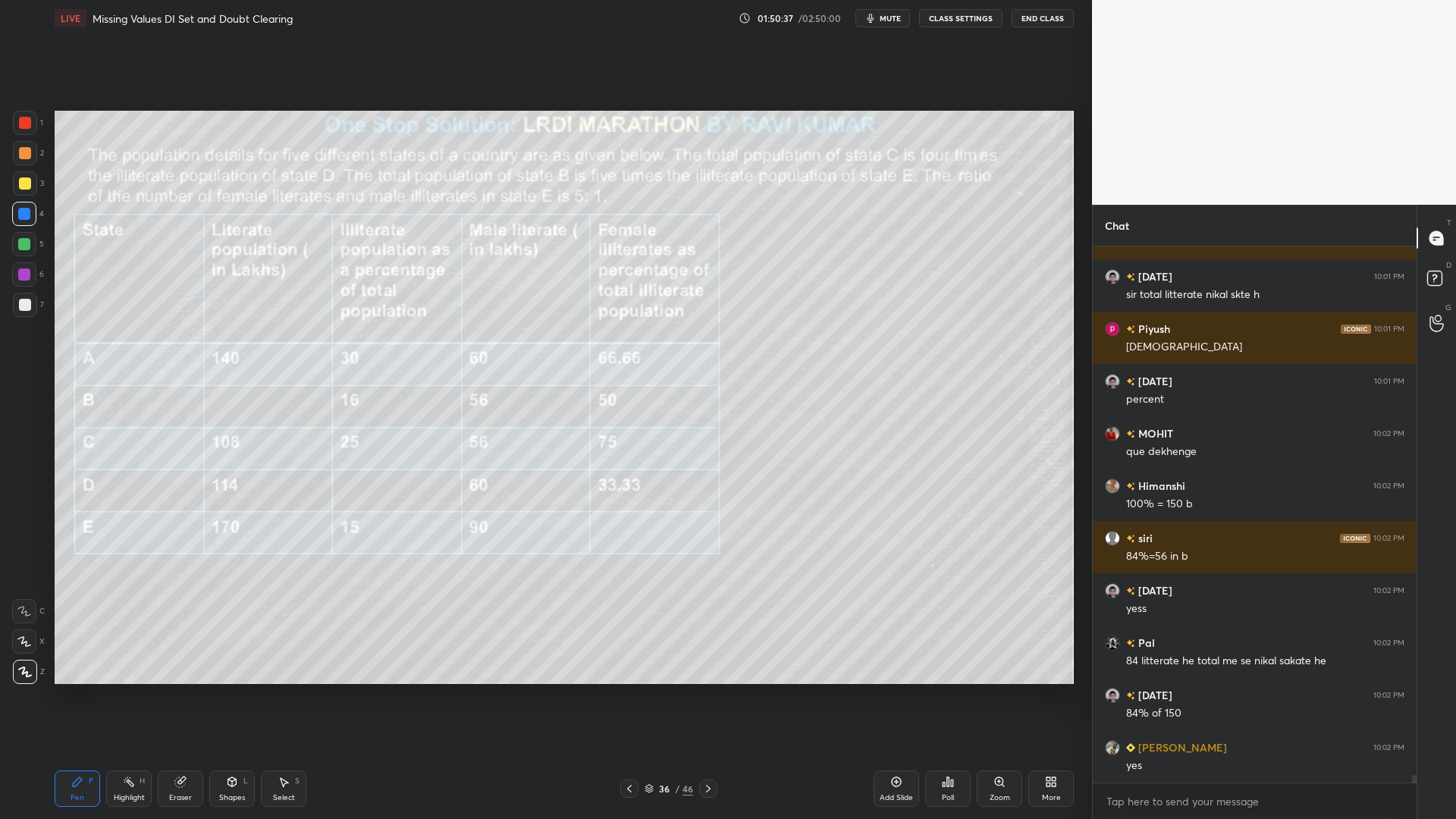
click at [129, 697] on rect at bounding box center [130, 784] width 8 height 8
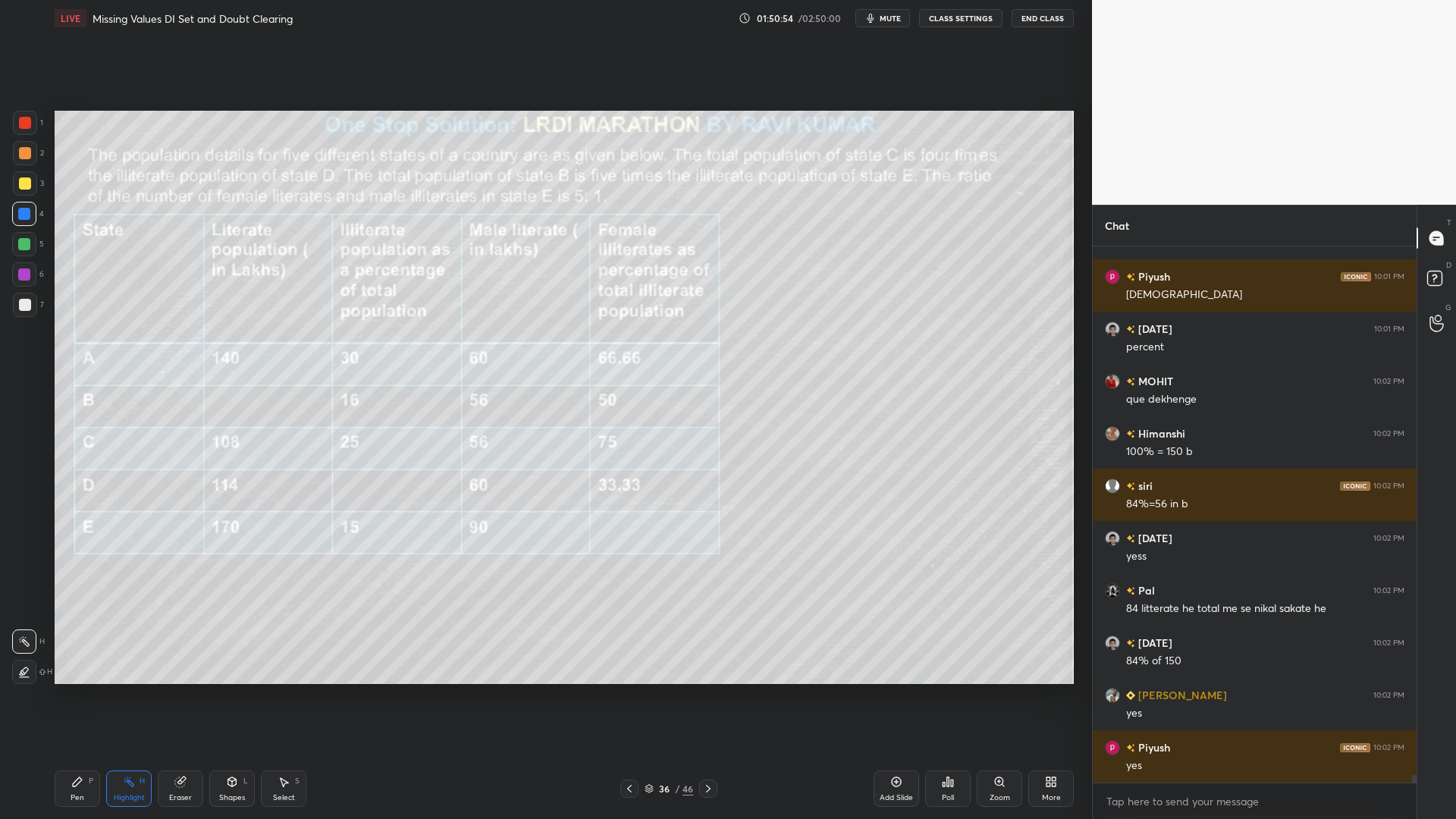
drag, startPoint x: 62, startPoint y: 787, endPoint x: 75, endPoint y: 782, distance: 13.9
click at [60, 697] on div "Pen P" at bounding box center [78, 789] width 46 height 37
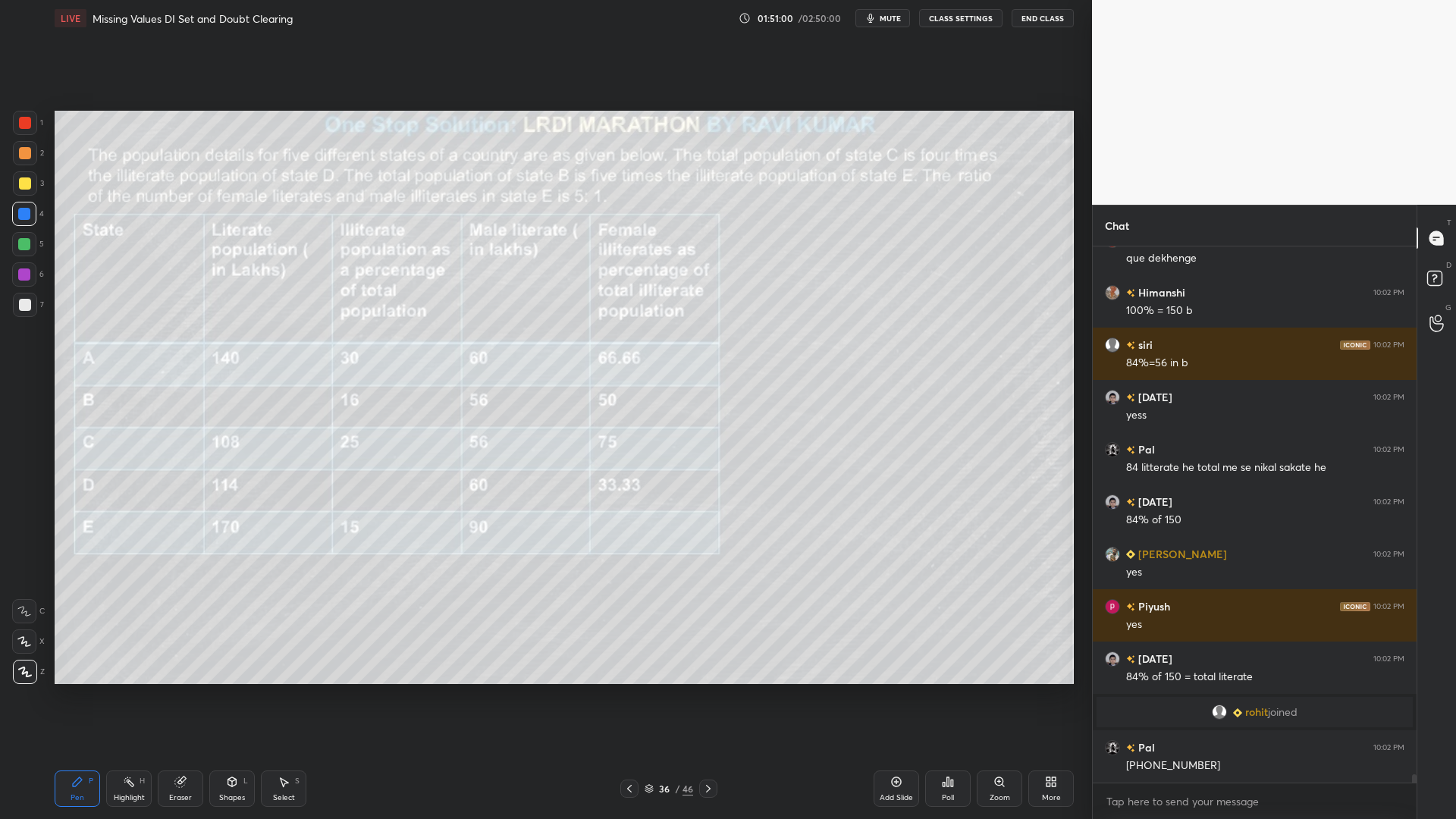
scroll to position [33496, 0]
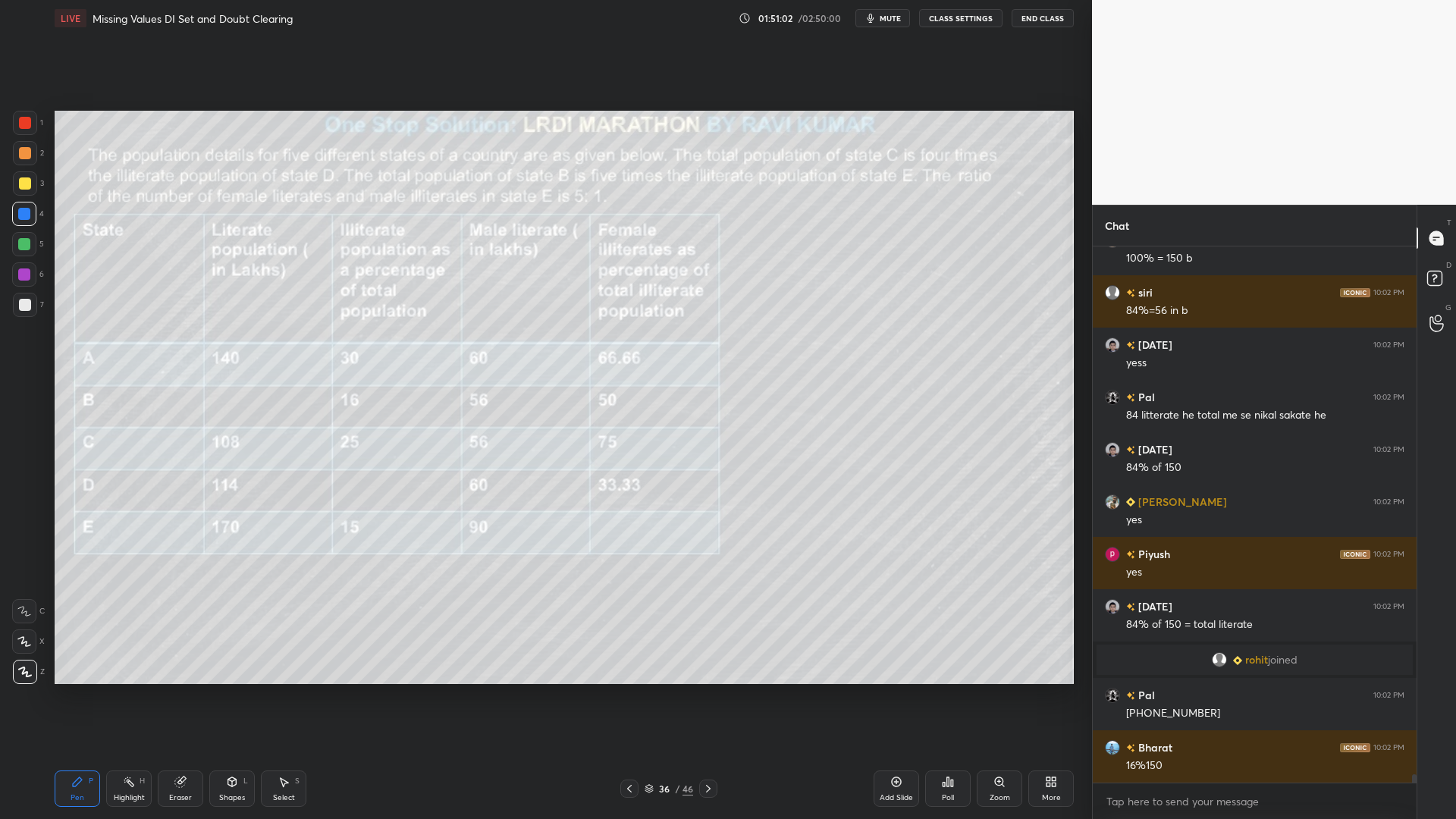
drag, startPoint x: 19, startPoint y: 280, endPoint x: 38, endPoint y: 299, distance: 26.9
click at [20, 282] on div at bounding box center [24, 275] width 24 height 24
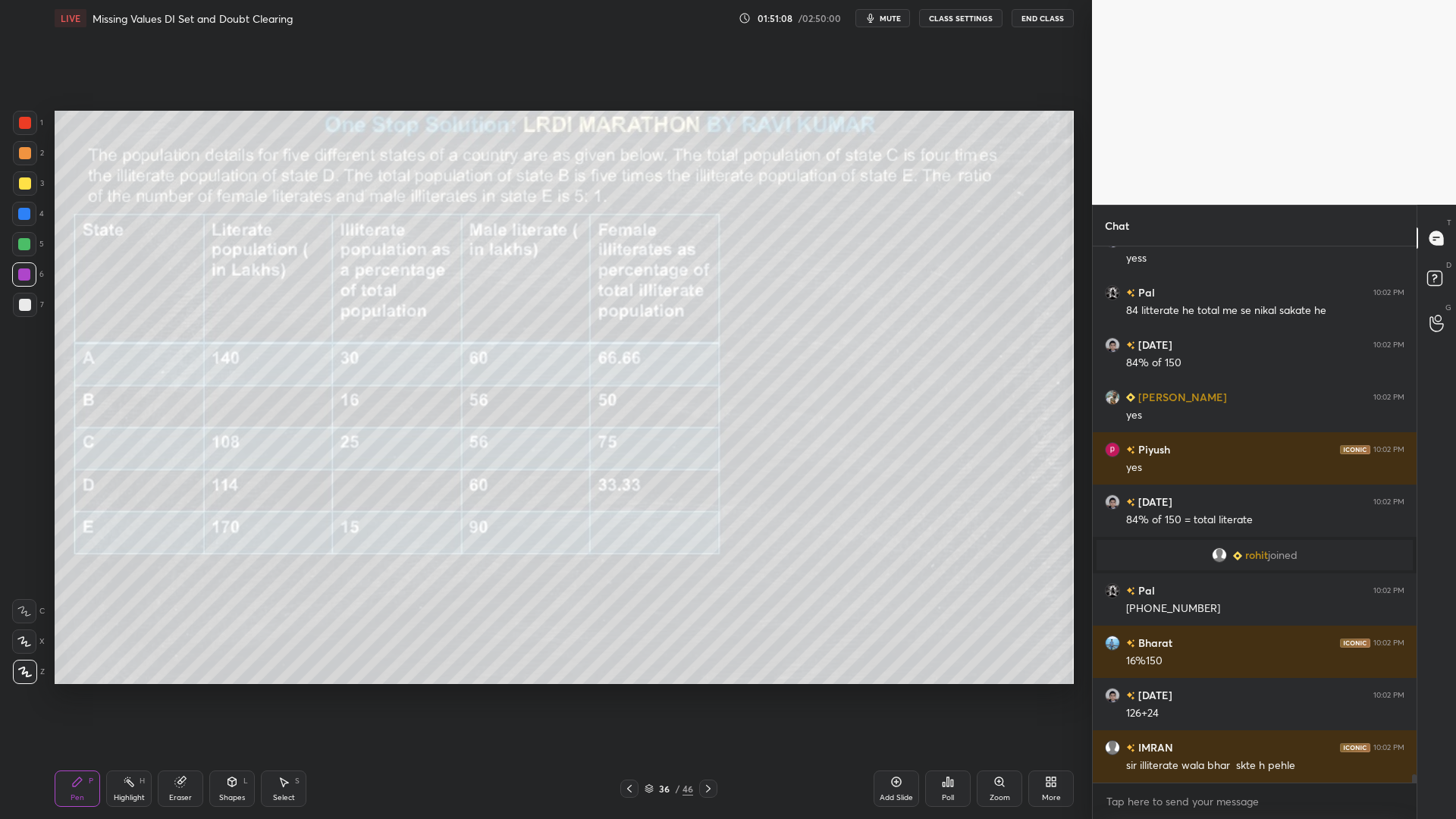
scroll to position [33654, 0]
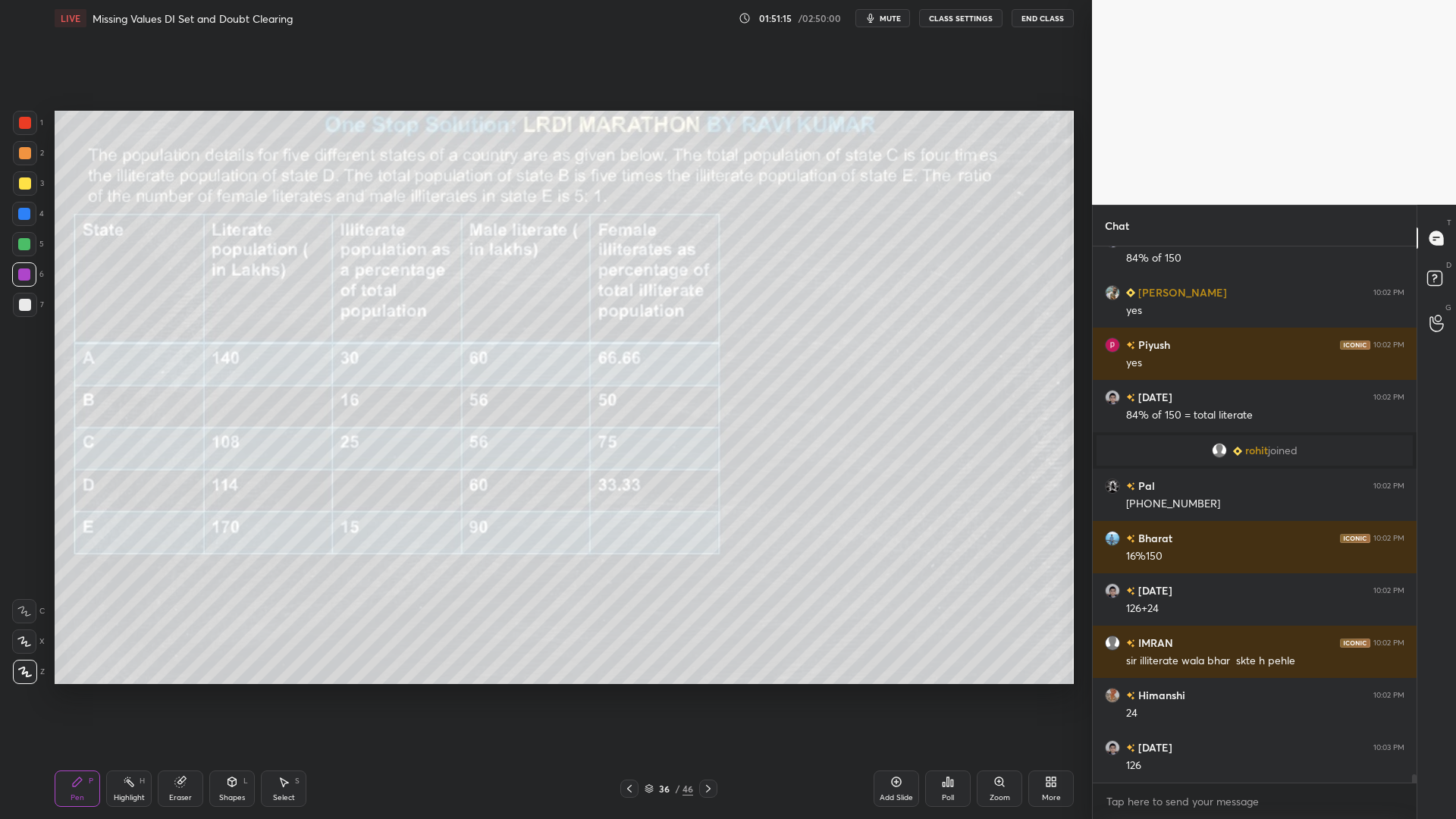
click at [21, 306] on div at bounding box center [25, 305] width 12 height 12
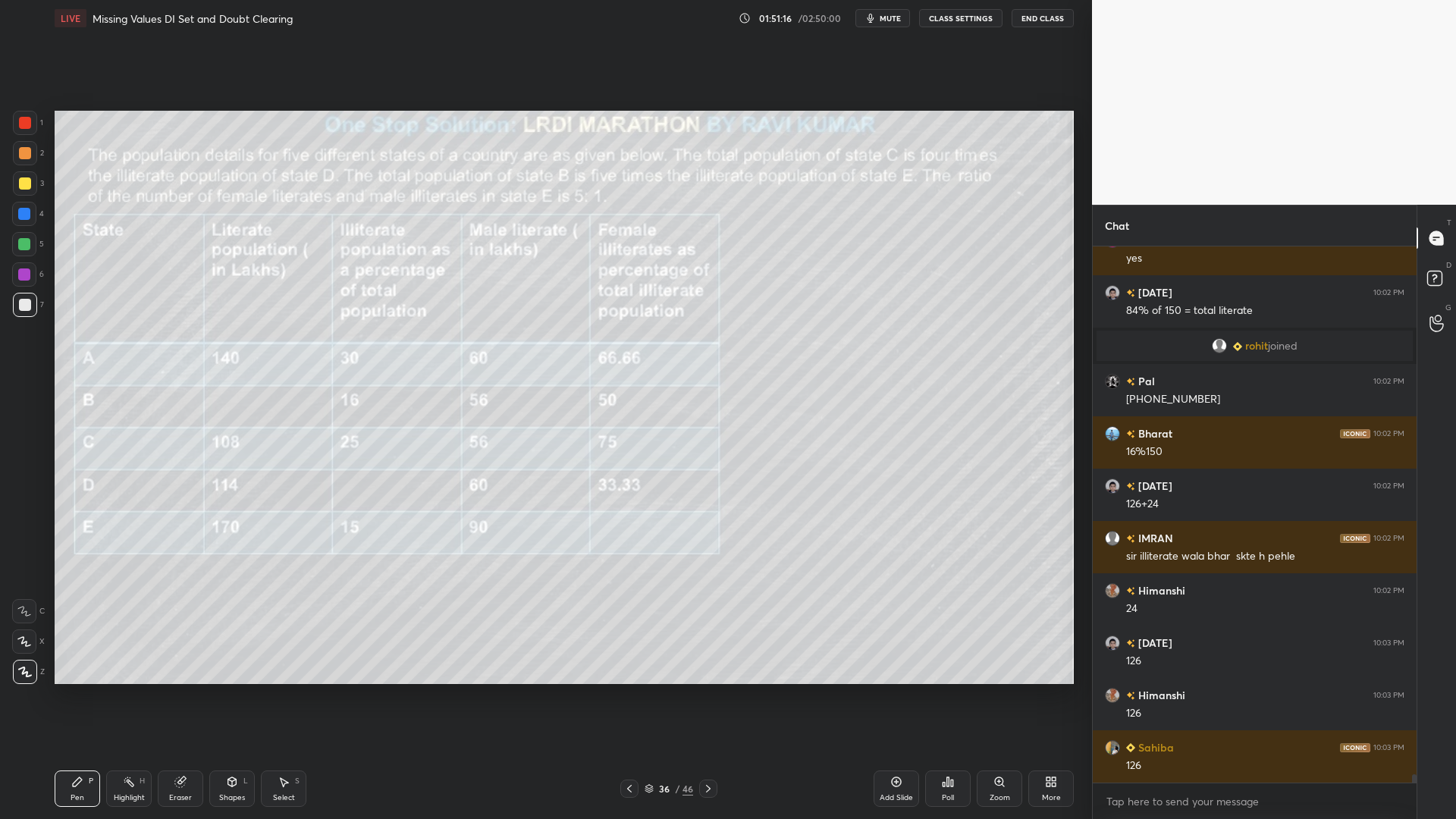
scroll to position [33863, 0]
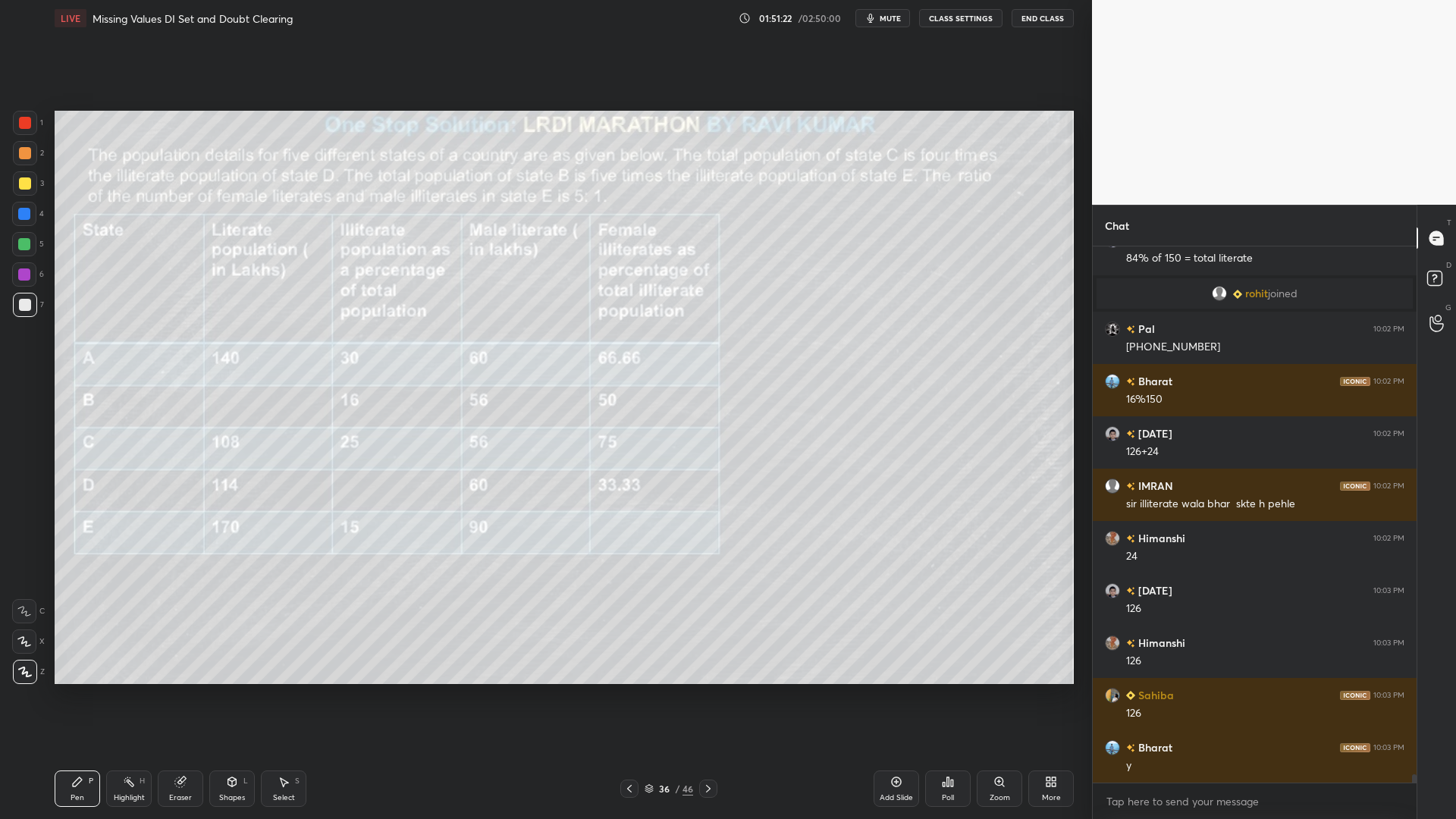
click at [503, 687] on div "Setting up your live class Poll for secs No correct answer Start poll" at bounding box center [564, 398] width 1031 height 722
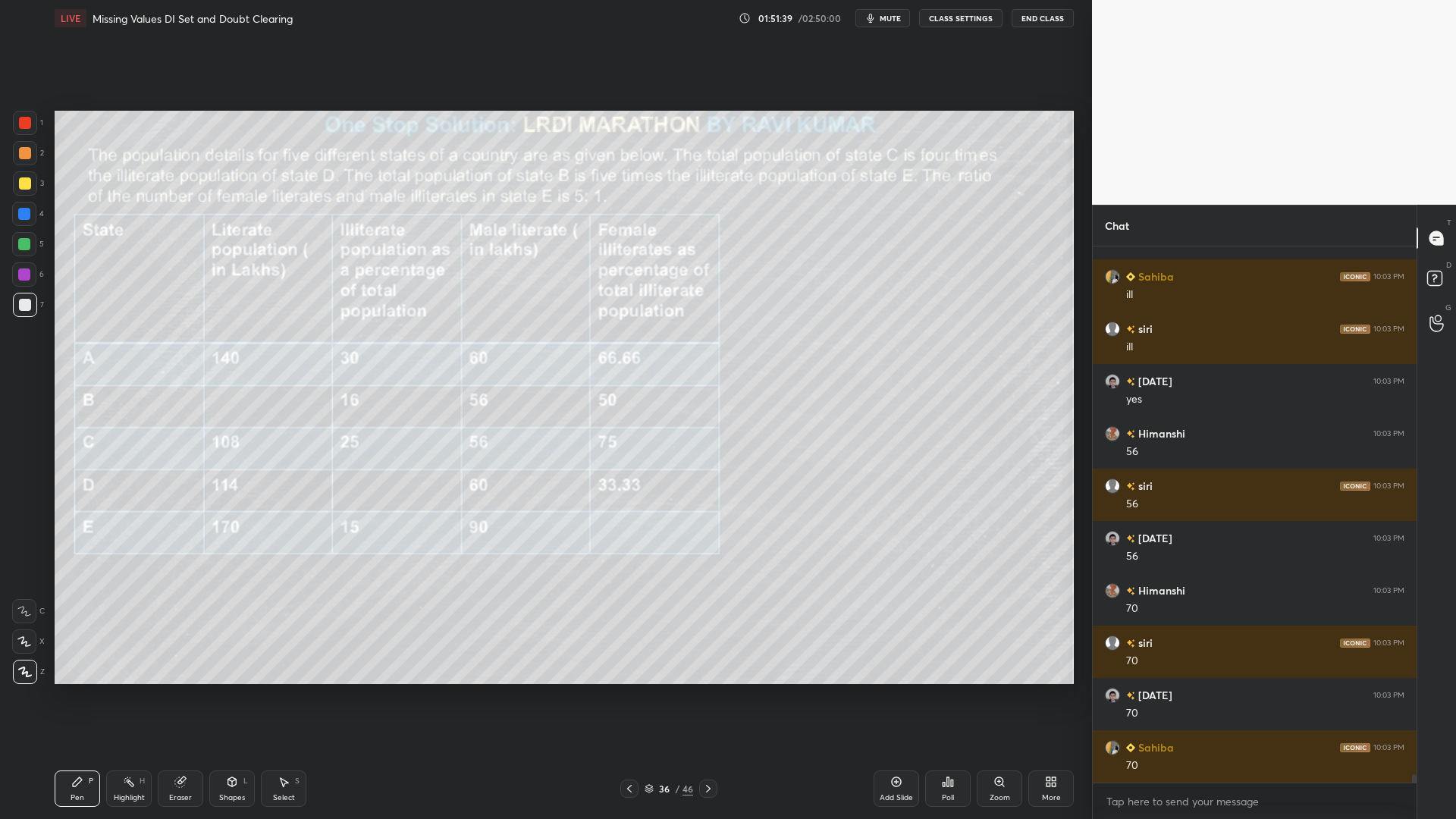
scroll to position [34491, 0]
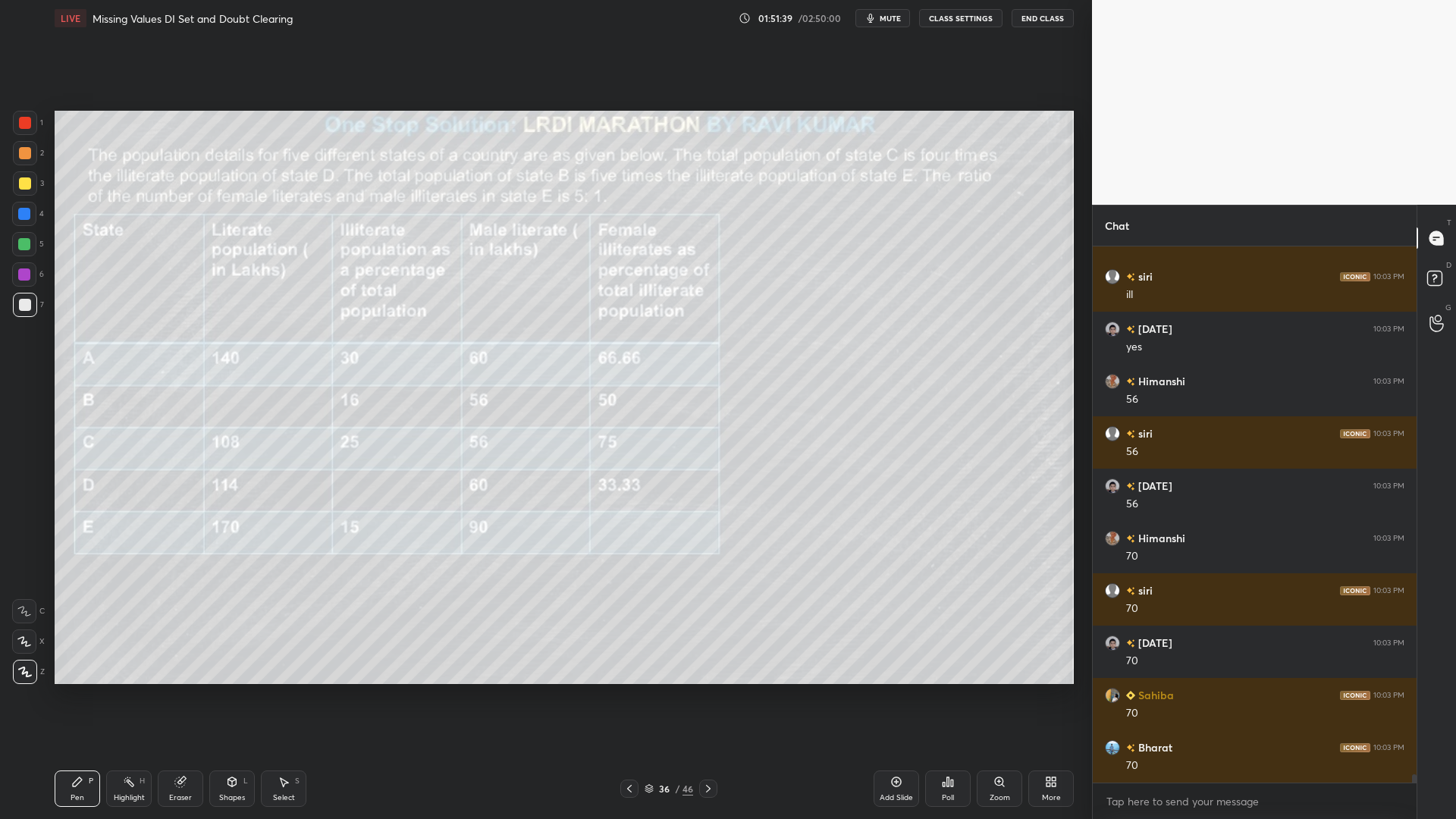
click at [707, 697] on icon at bounding box center [708, 789] width 12 height 12
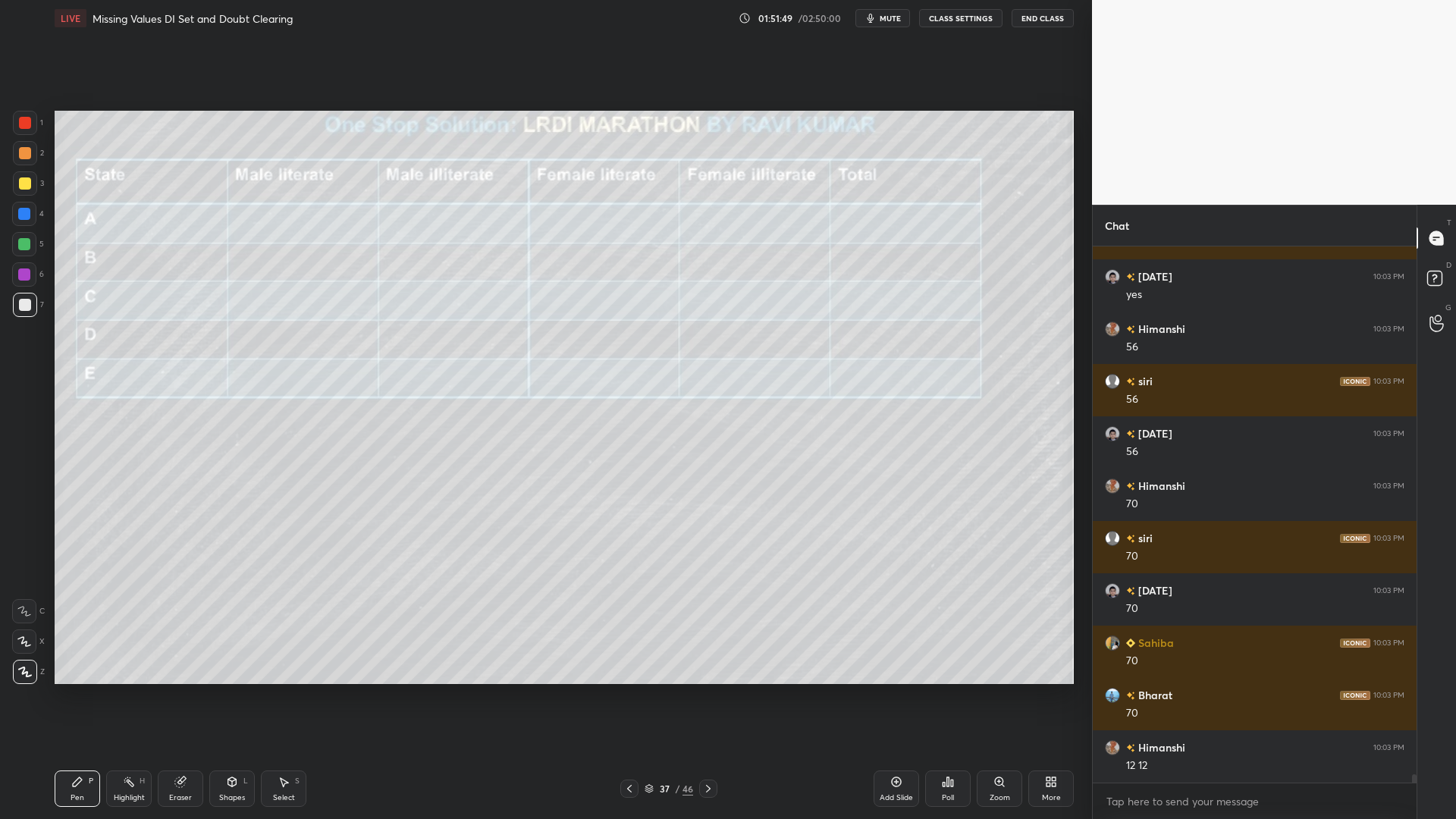
click at [628, 697] on icon at bounding box center [630, 789] width 12 height 12
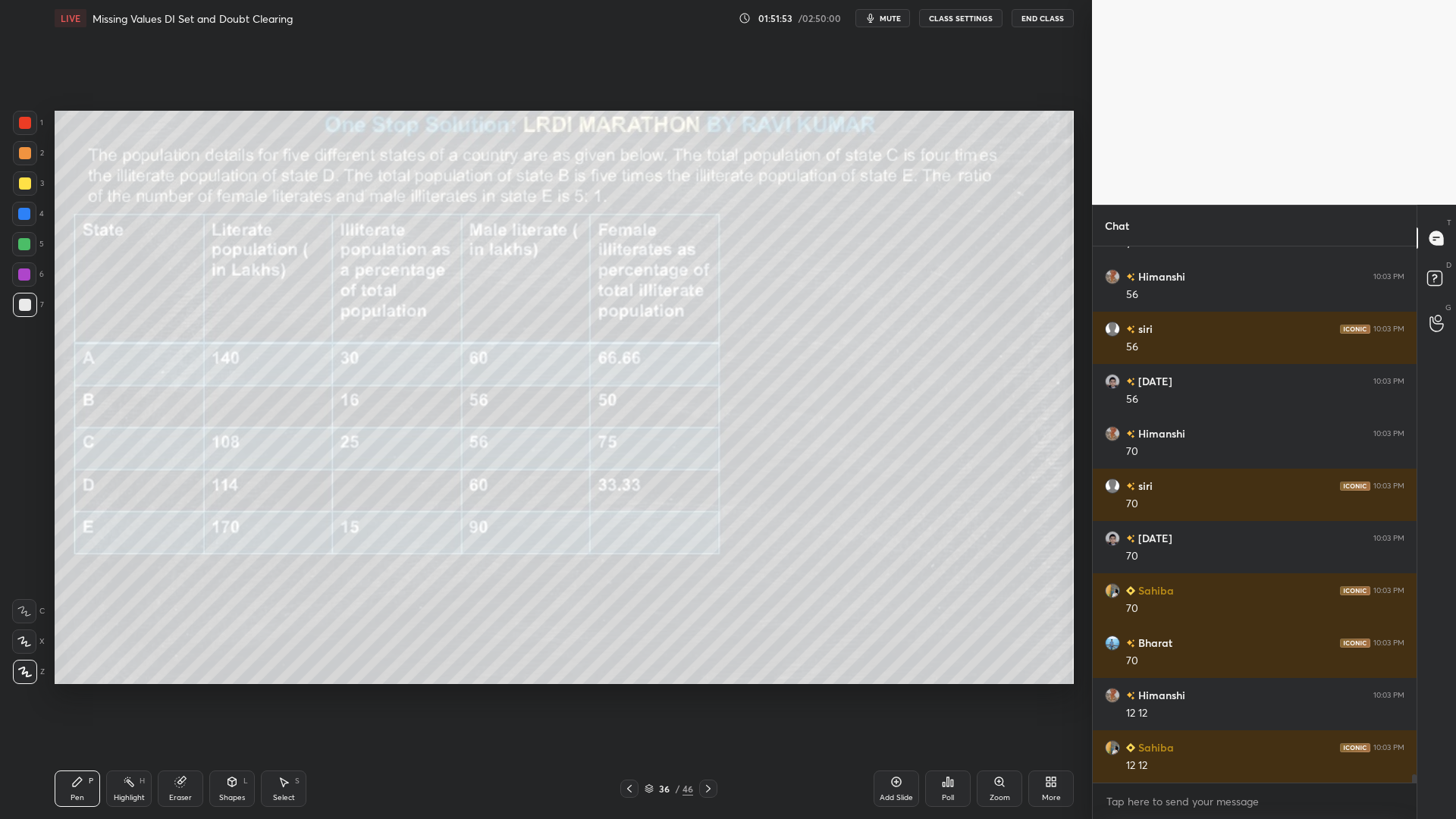
scroll to position [34648, 0]
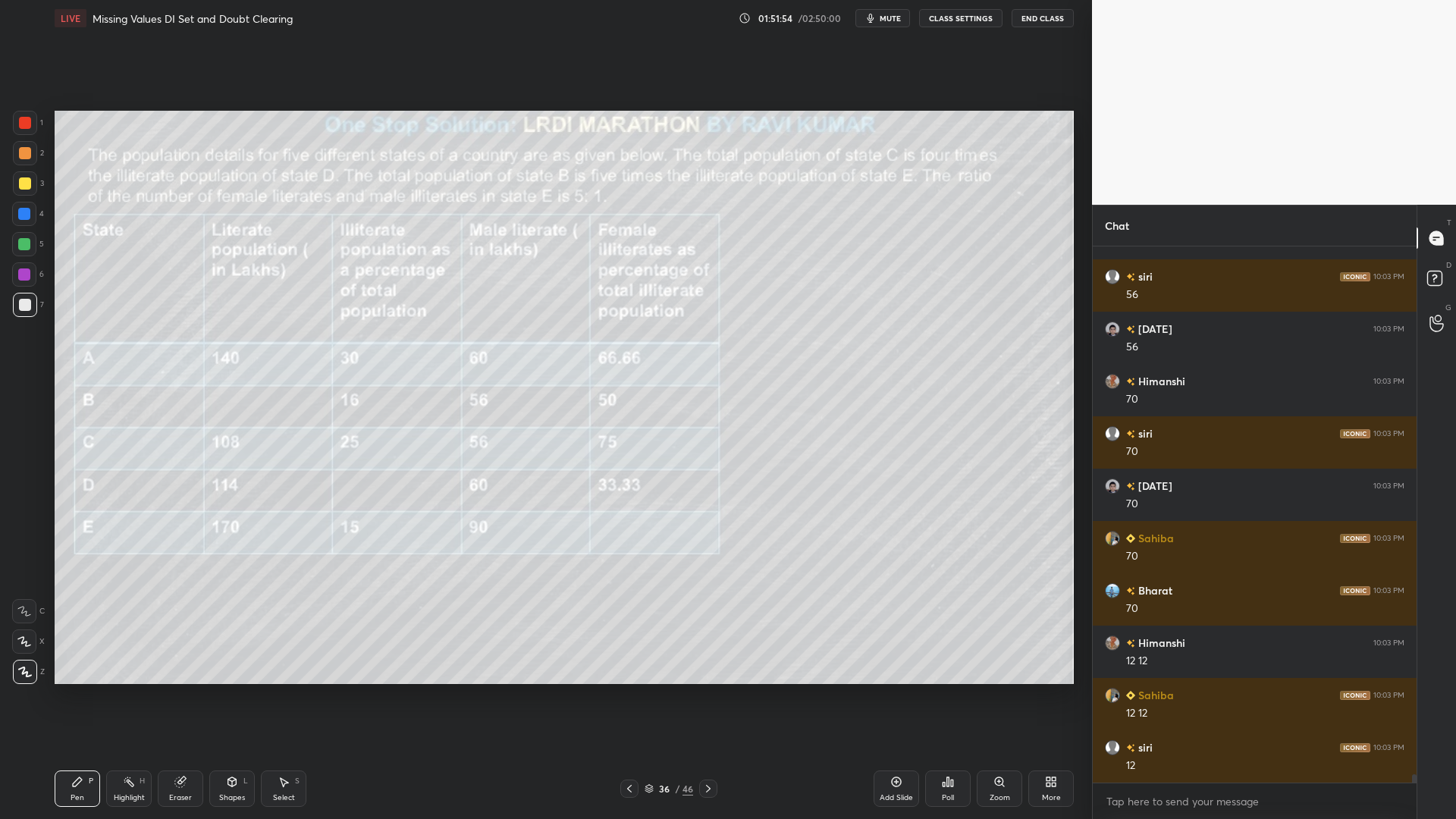
click at [713, 697] on icon at bounding box center [708, 789] width 12 height 12
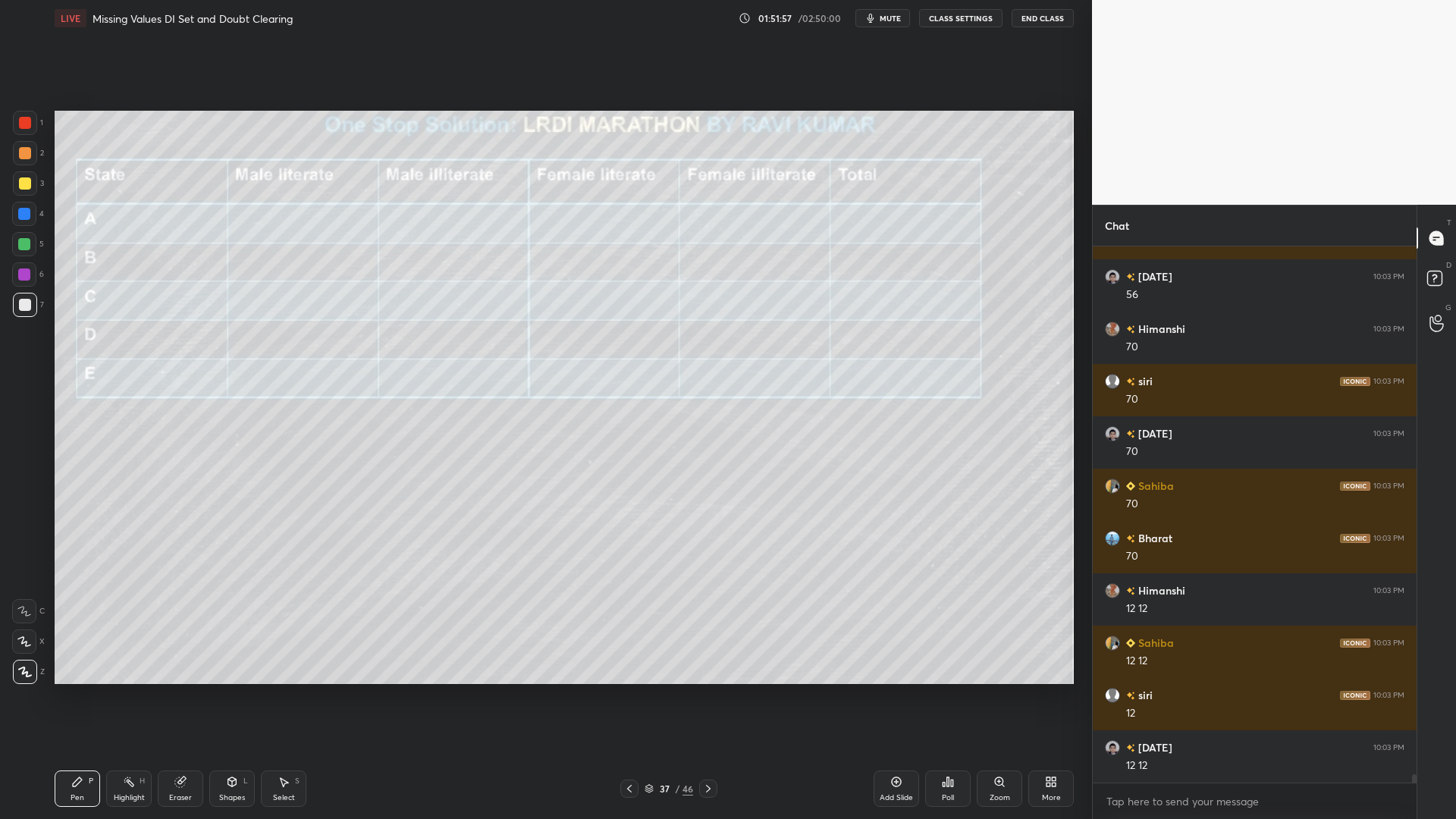
click at [25, 209] on div at bounding box center [24, 214] width 12 height 12
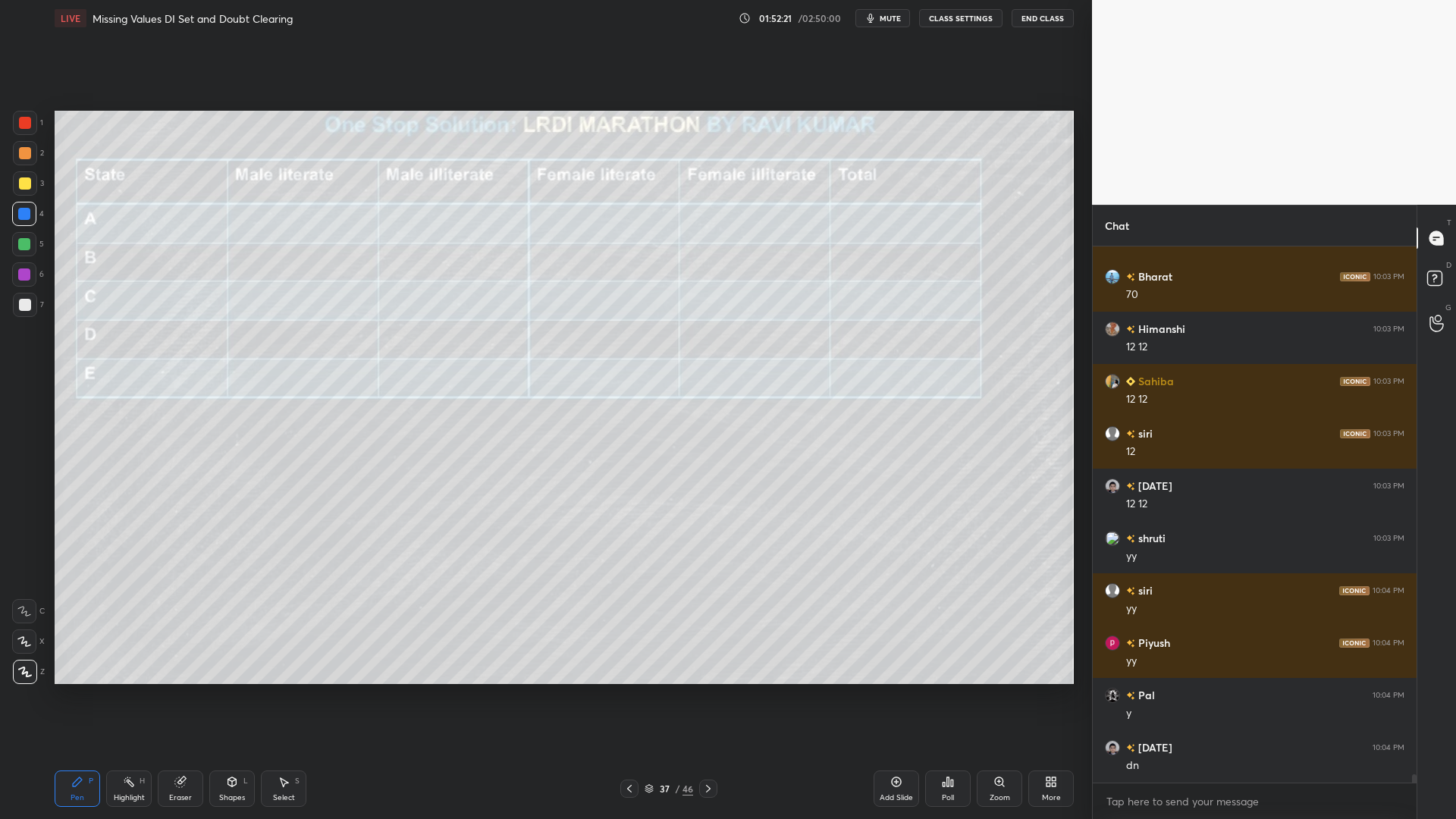
scroll to position [35014, 0]
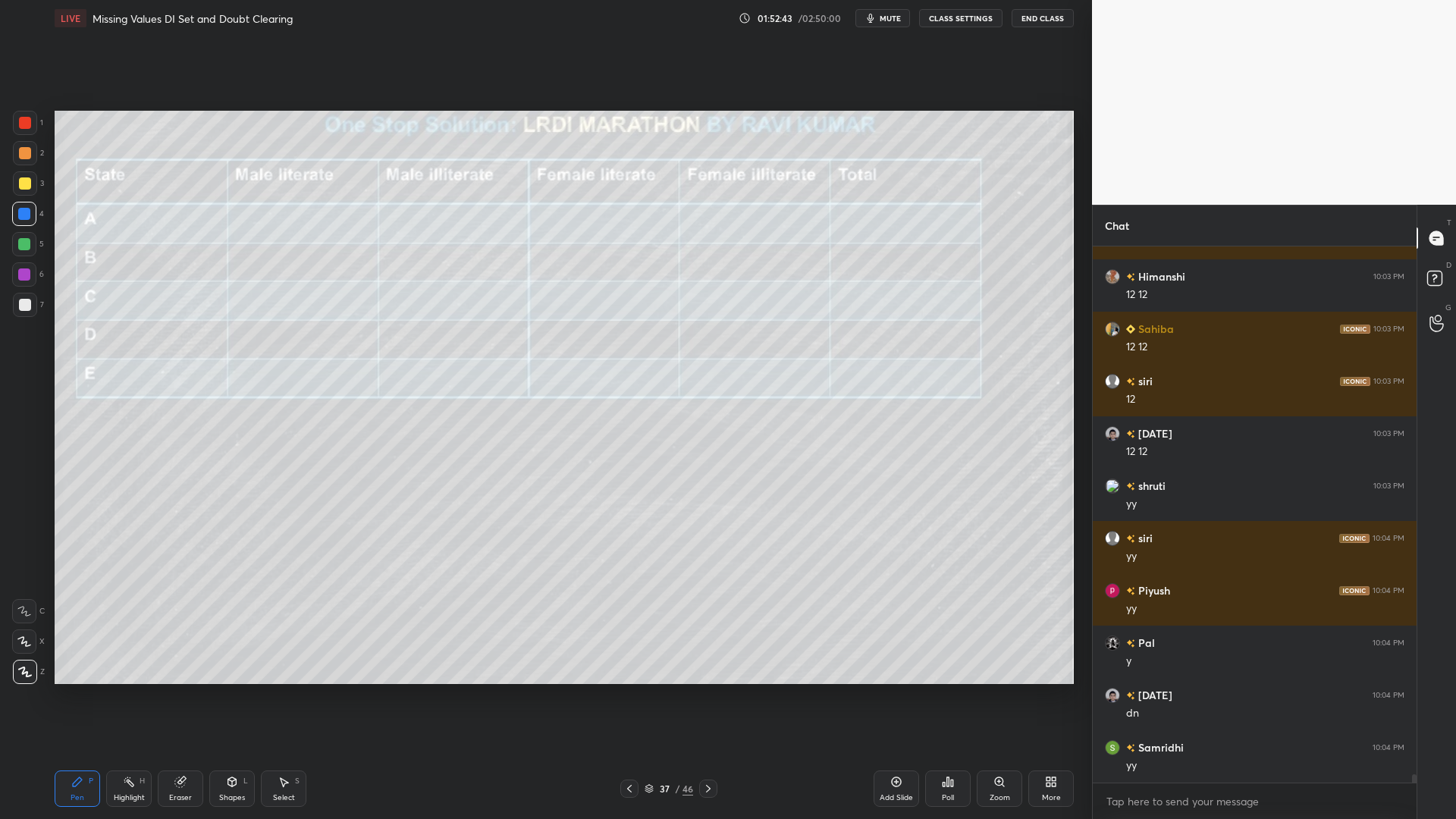
click at [633, 697] on icon at bounding box center [630, 789] width 12 height 12
drag, startPoint x: 634, startPoint y: 788, endPoint x: 640, endPoint y: 776, distance: 13.4
click at [637, 697] on div at bounding box center [630, 789] width 18 height 18
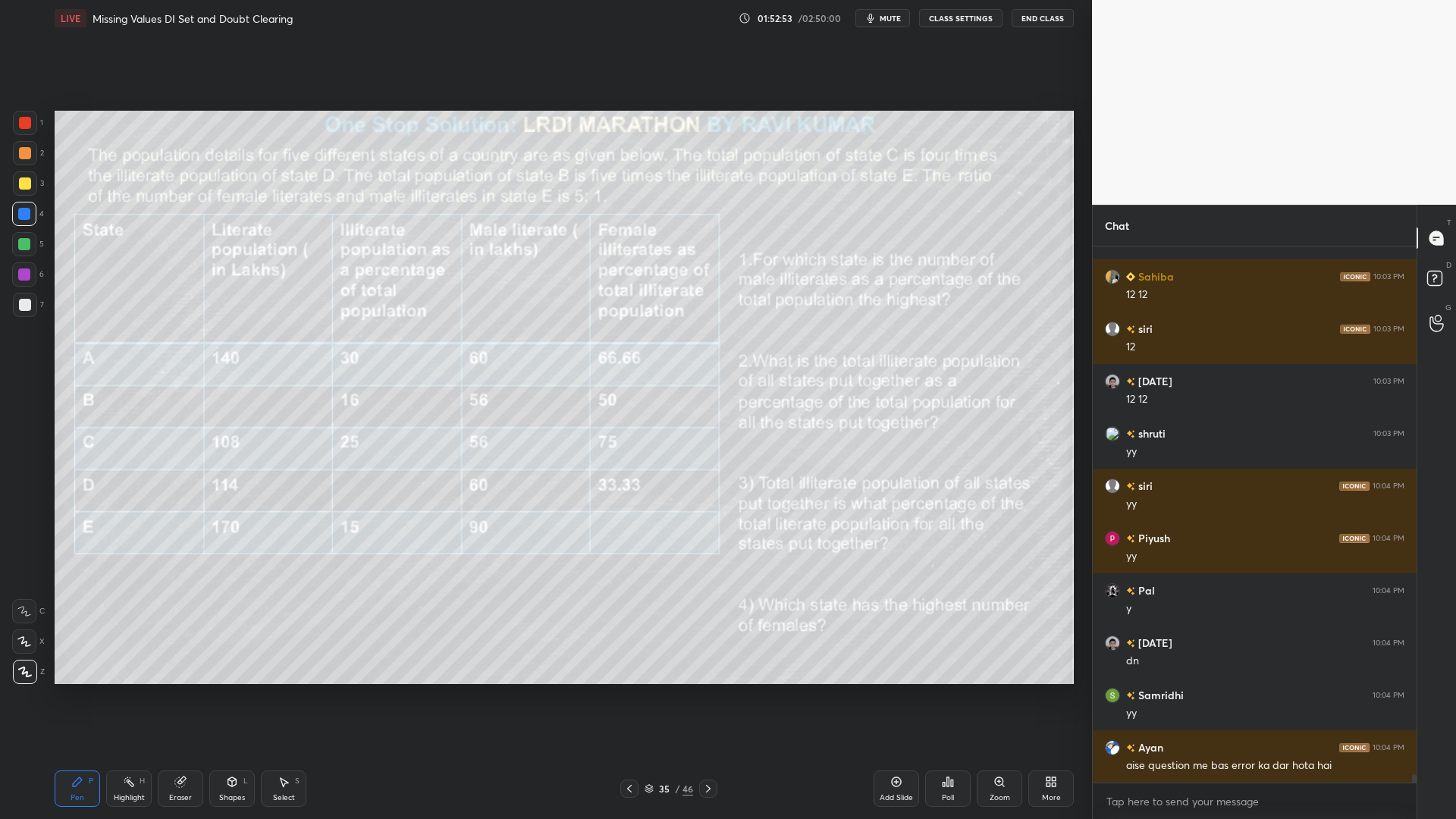
click at [20, 248] on div at bounding box center [24, 244] width 12 height 12
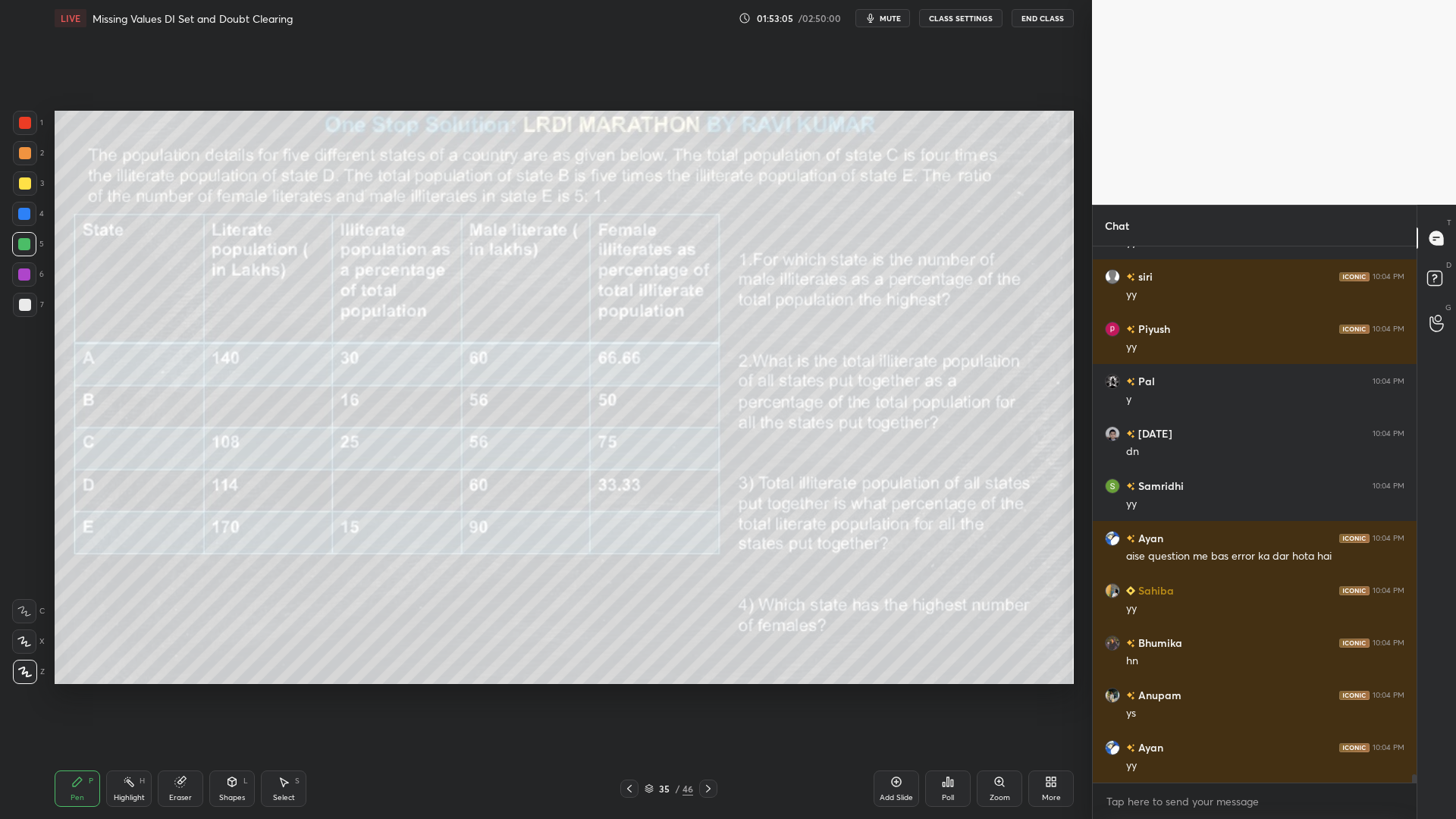
scroll to position [35328, 0]
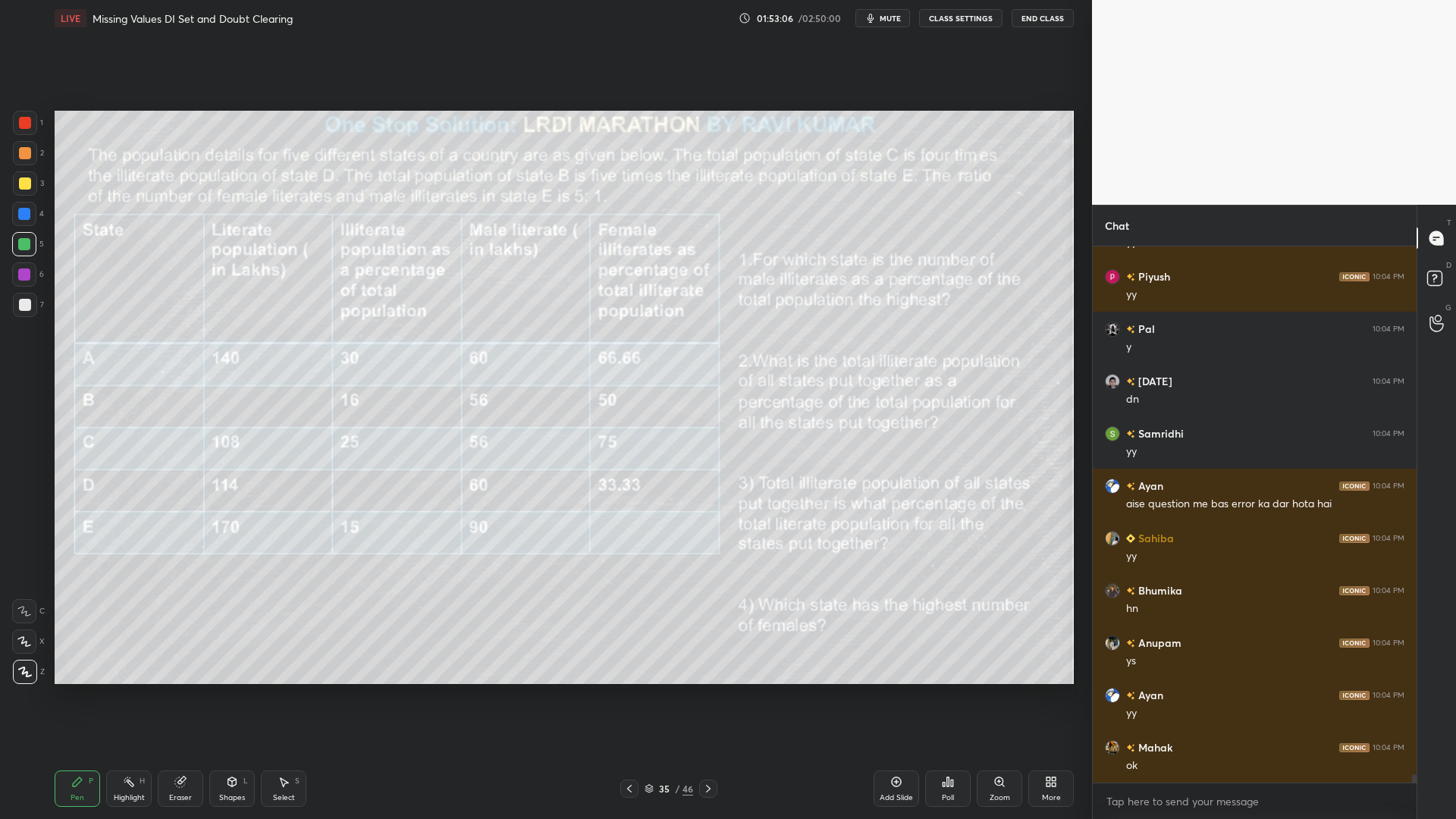
click at [655, 697] on div "35 / 46" at bounding box center [668, 789] width 49 height 14
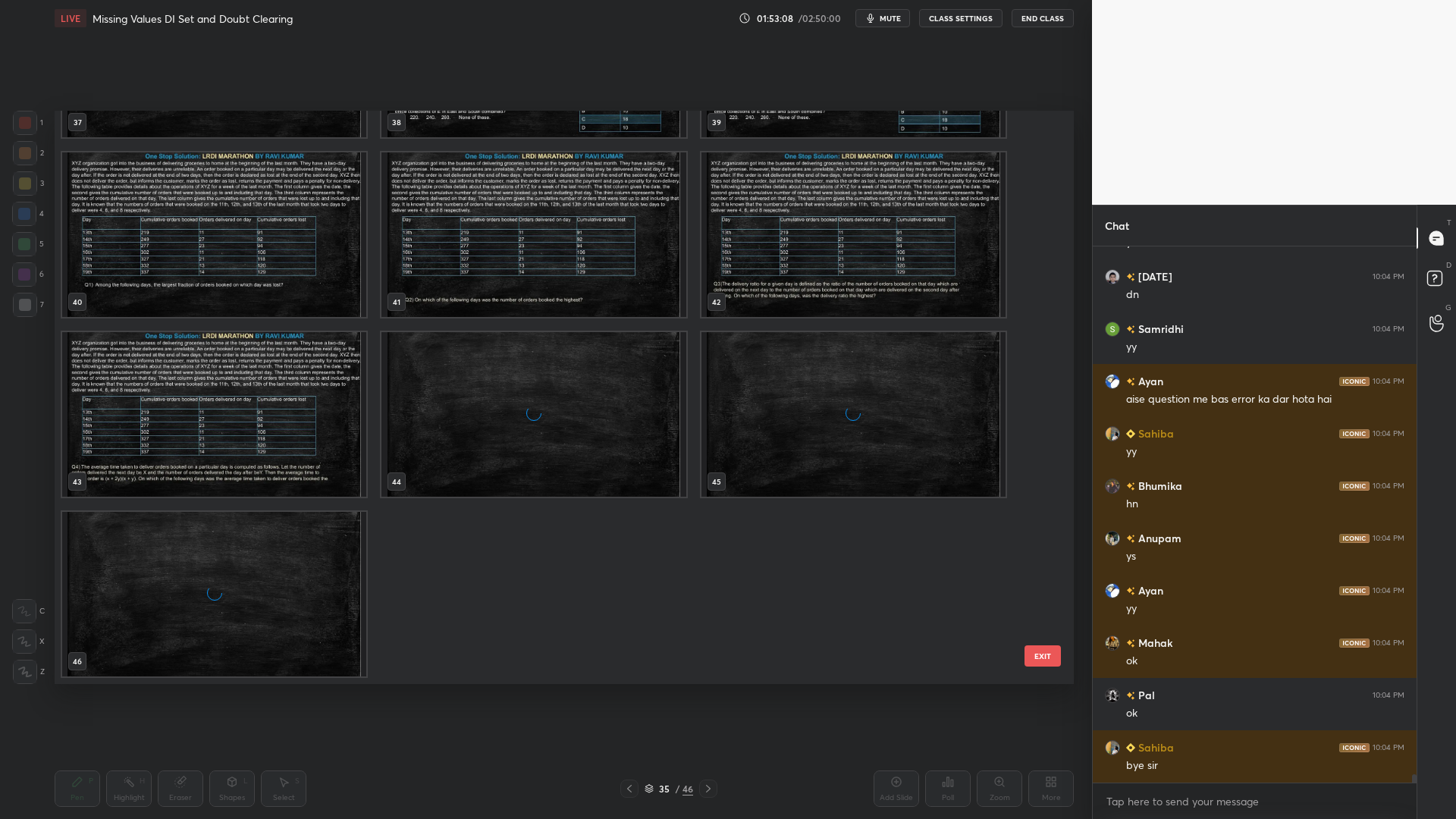
scroll to position [35486, 0]
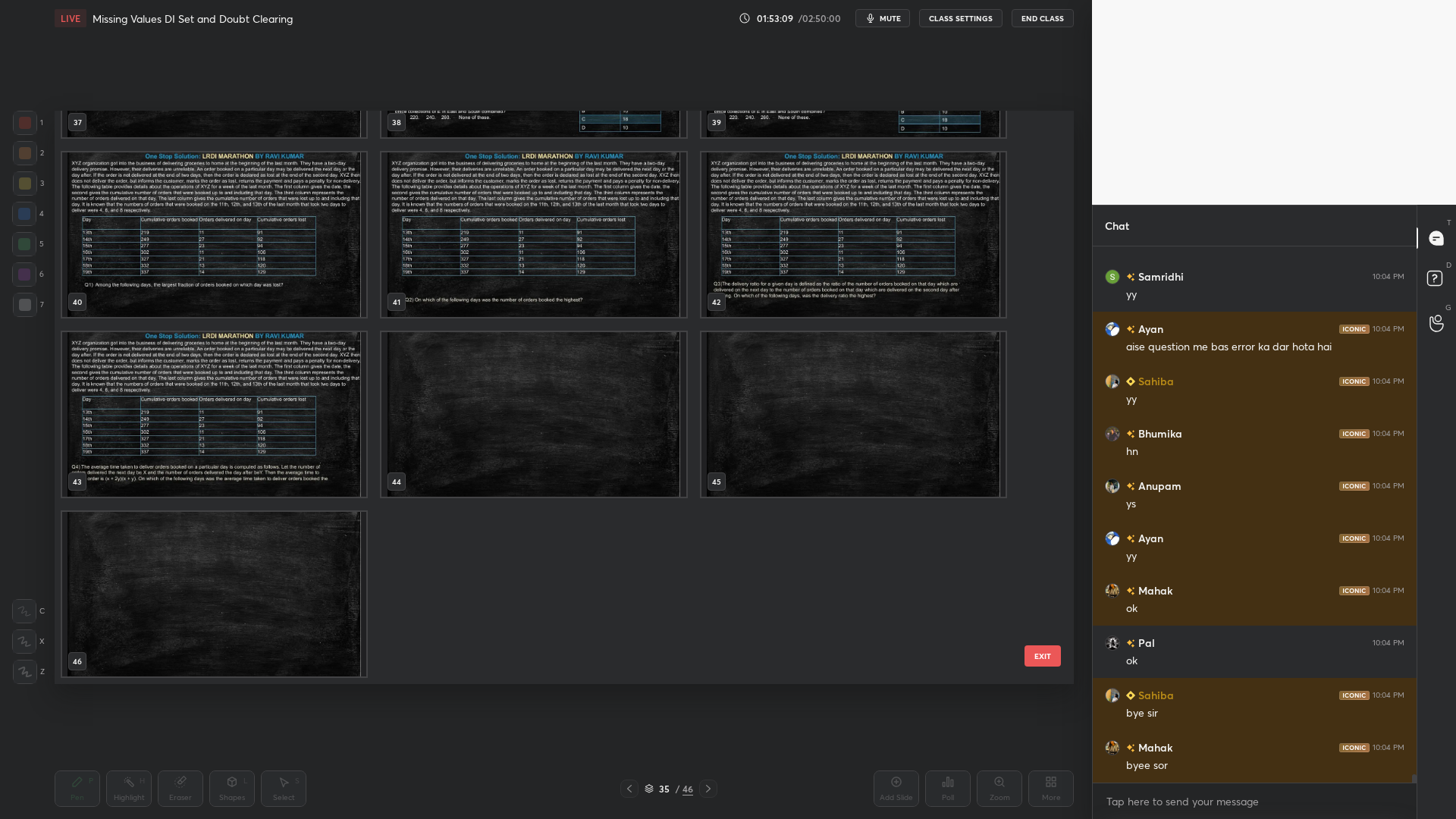
click at [273, 622] on img "grid" at bounding box center [215, 594] width 304 height 164
click at [279, 620] on img "grid" at bounding box center [215, 594] width 304 height 164
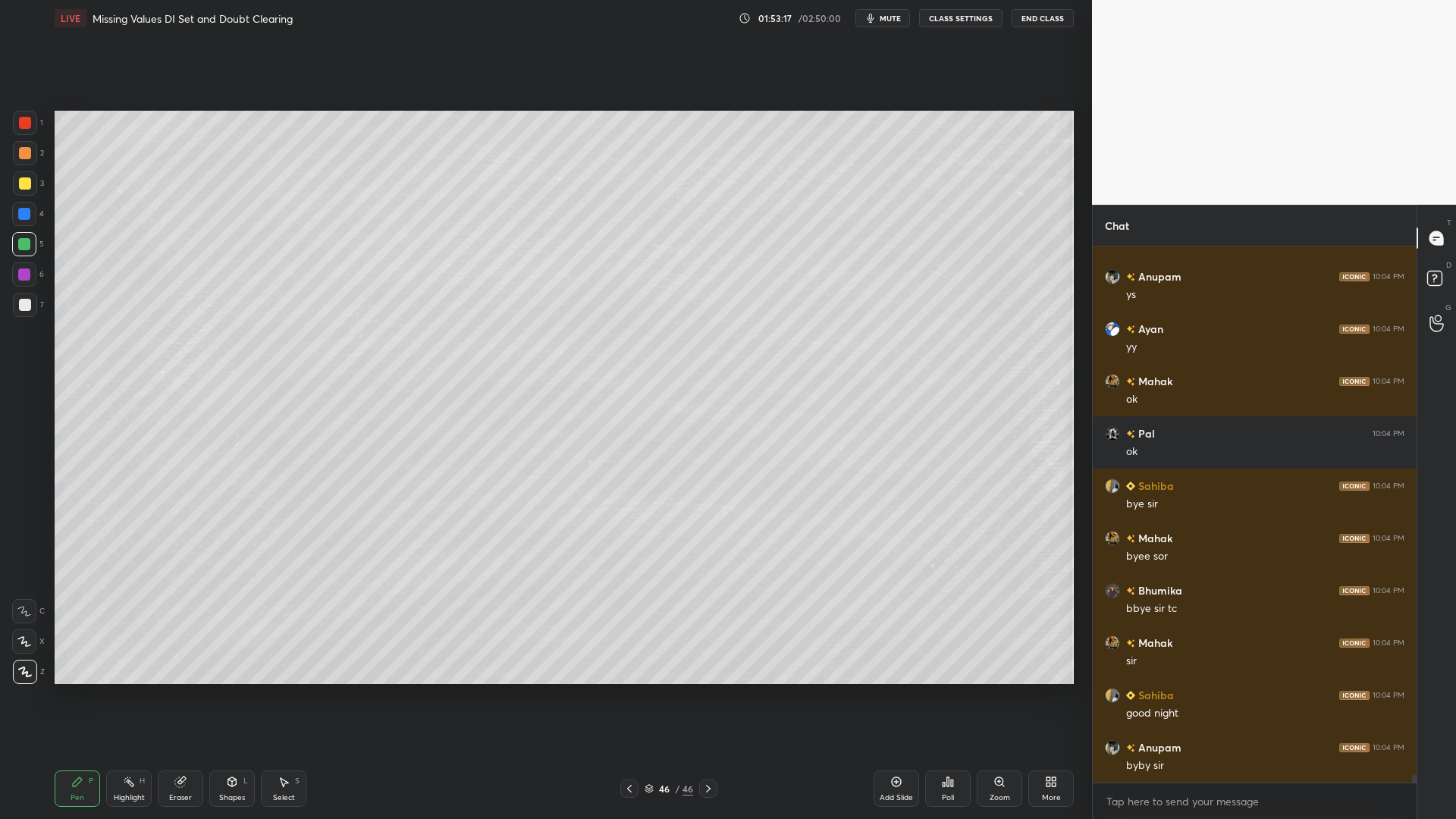
scroll to position [35747, 0]
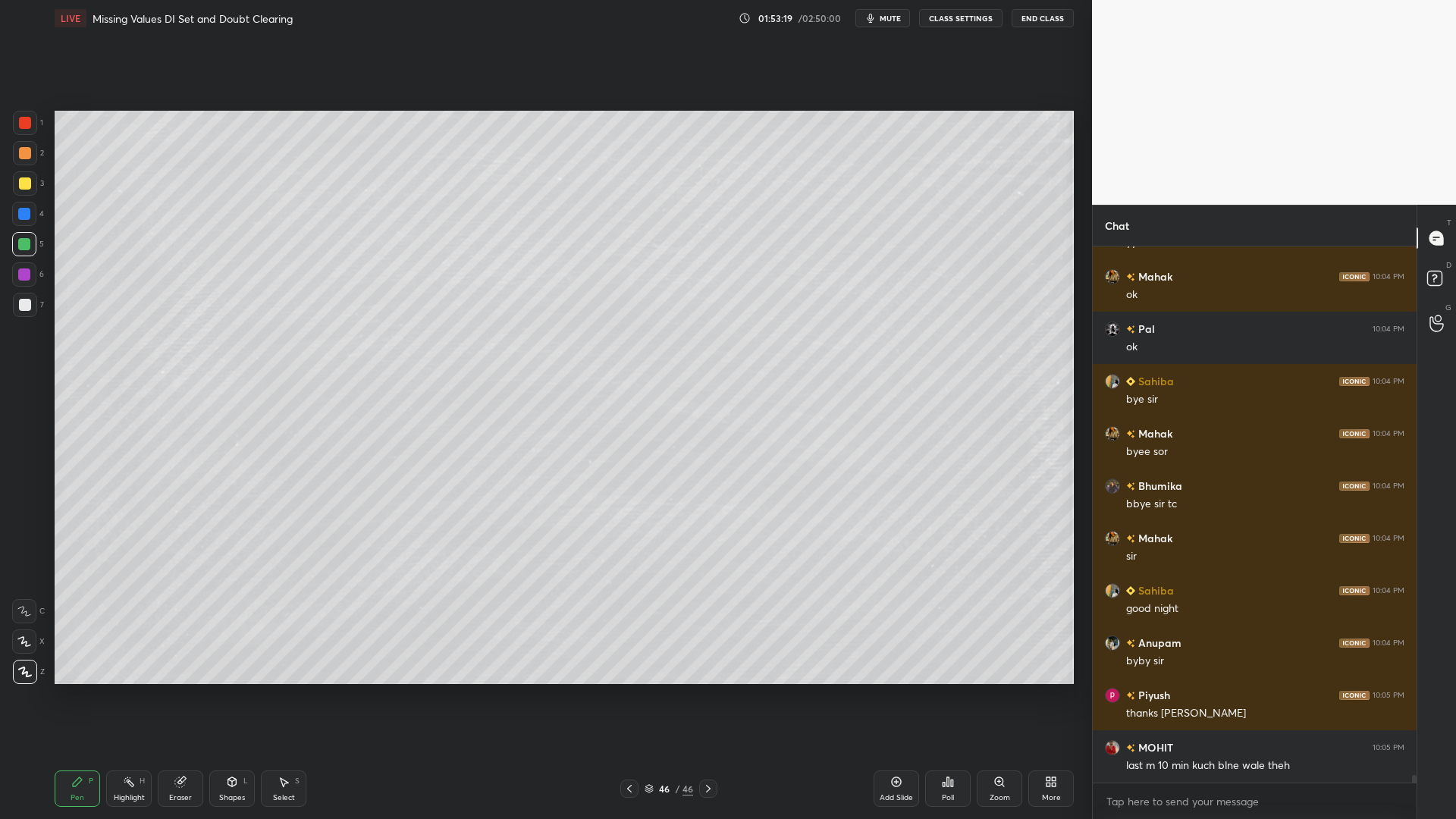
click at [27, 216] on div at bounding box center [24, 214] width 12 height 12
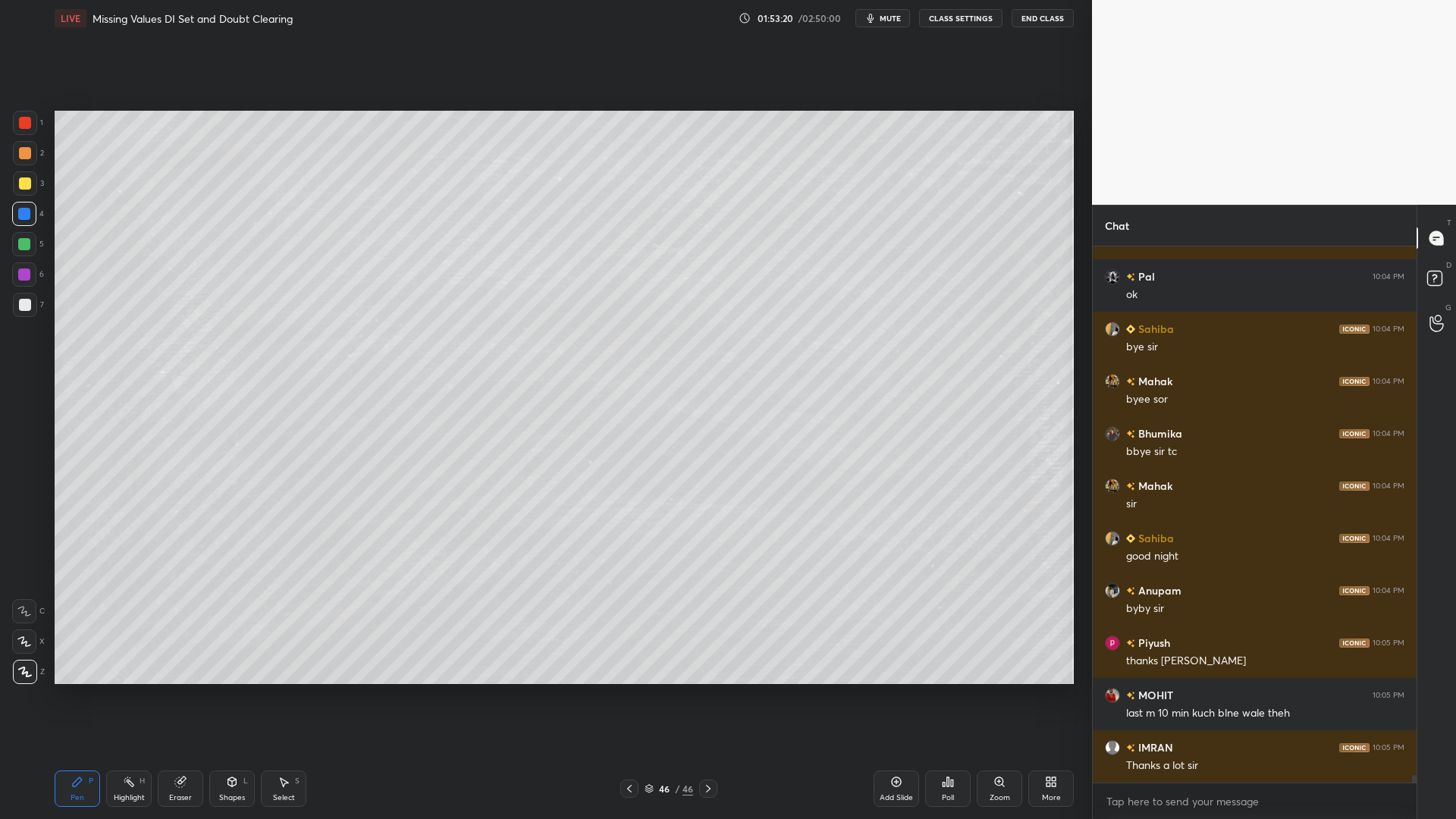
scroll to position [35905, 0]
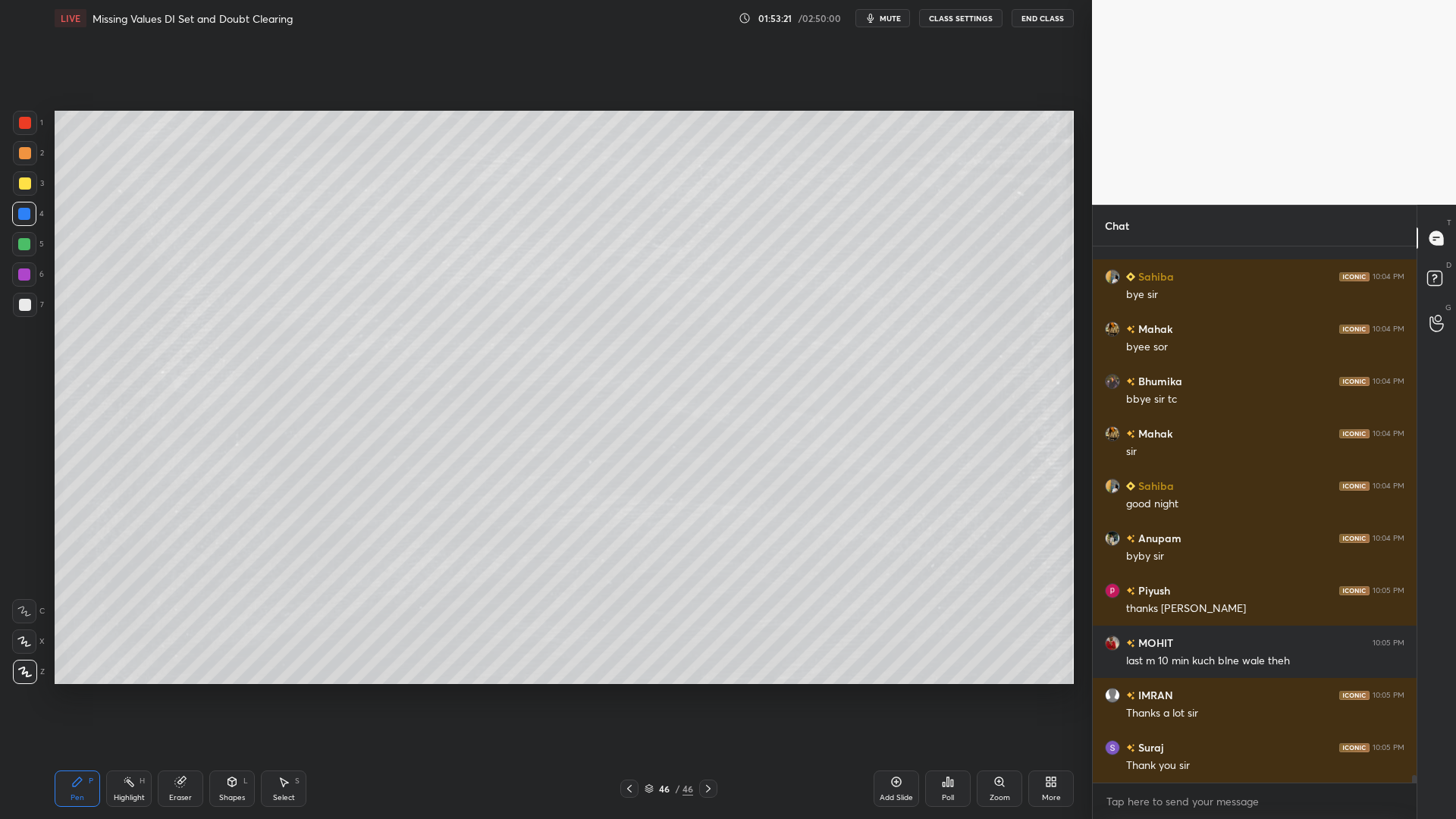
click at [174, 697] on icon at bounding box center [180, 782] width 12 height 12
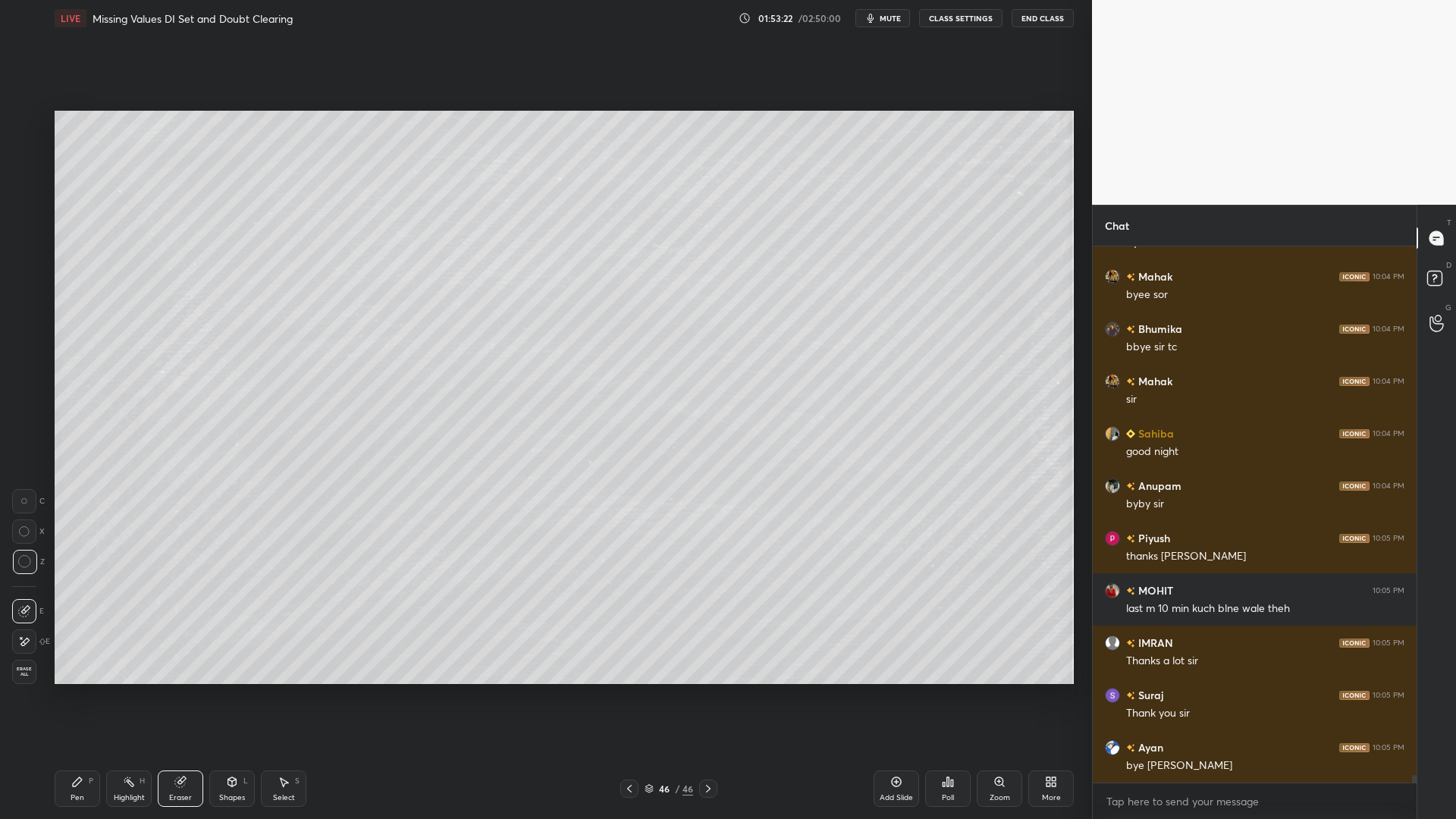
click at [34, 690] on div "1 2 3 4 5 6 7 C X Z C X Z E E Erase all H H LIVE Missing Values DI Set and Doub…" at bounding box center [540, 409] width 1080 height 819
click at [23, 675] on span "Erase all" at bounding box center [24, 672] width 23 height 11
click at [27, 123] on div at bounding box center [25, 122] width 12 height 12
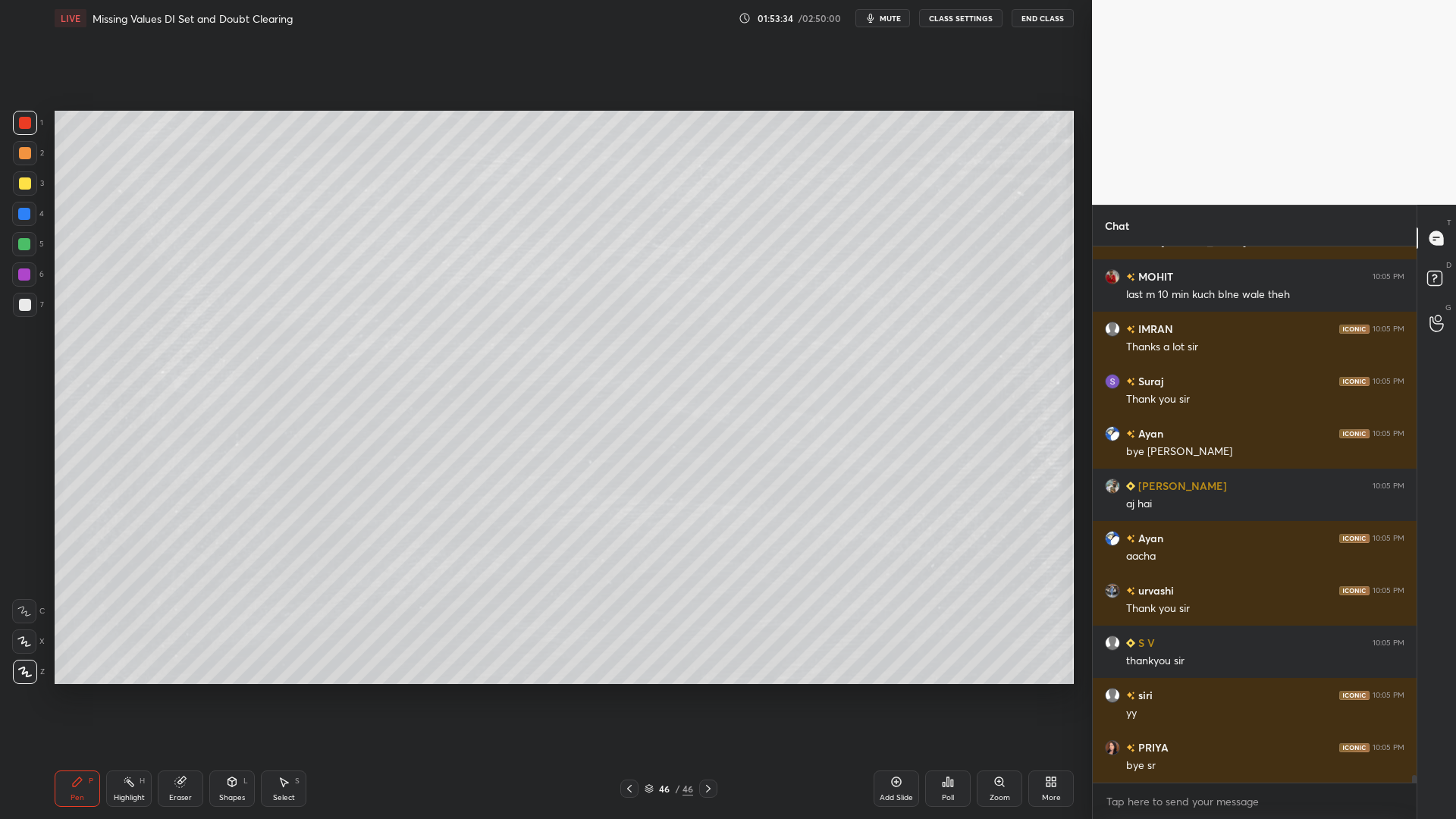
scroll to position [36324, 0]
click at [27, 244] on div at bounding box center [24, 244] width 12 height 12
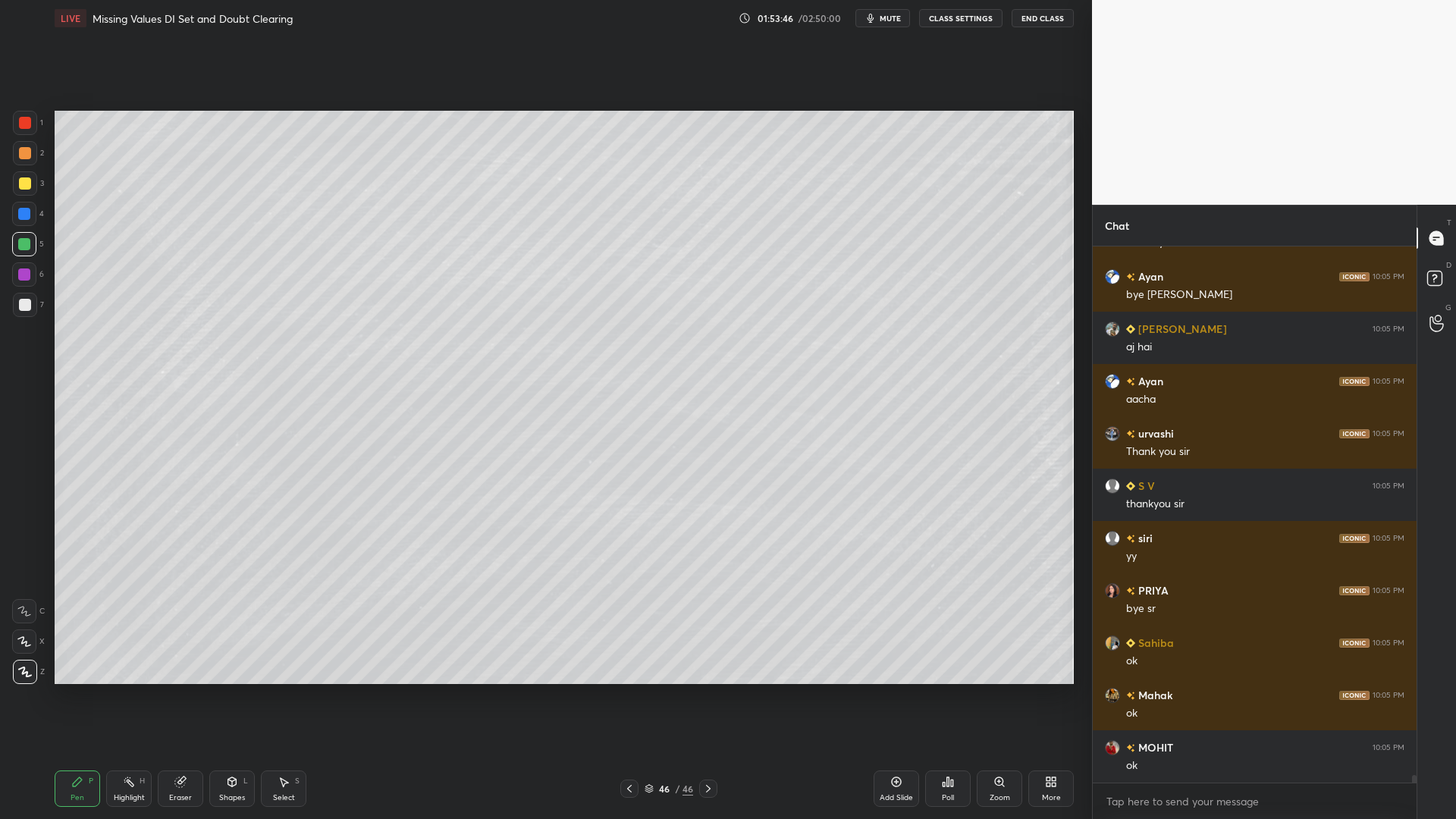
scroll to position [36480, 0]
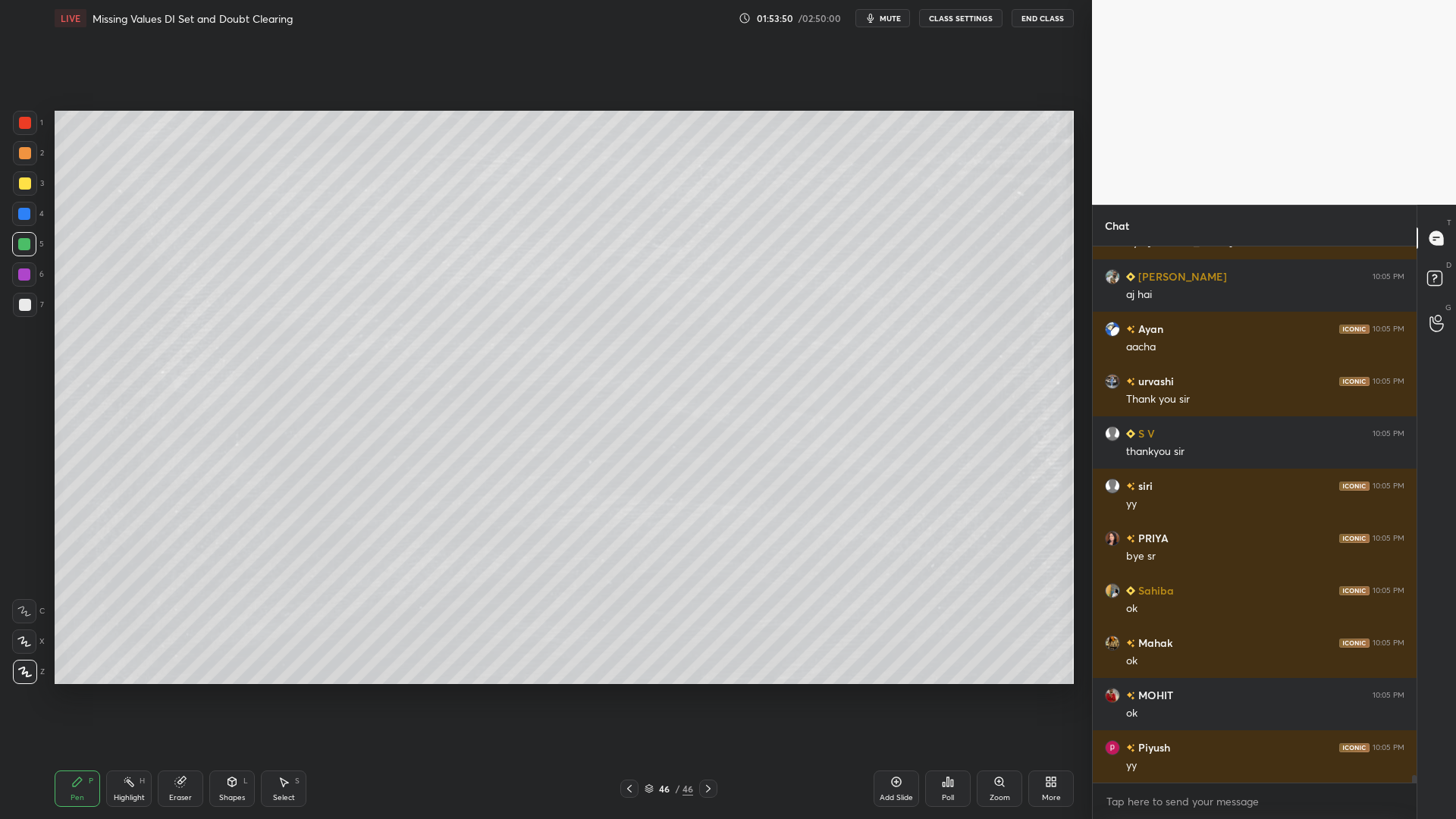
click at [22, 208] on div at bounding box center [24, 214] width 12 height 12
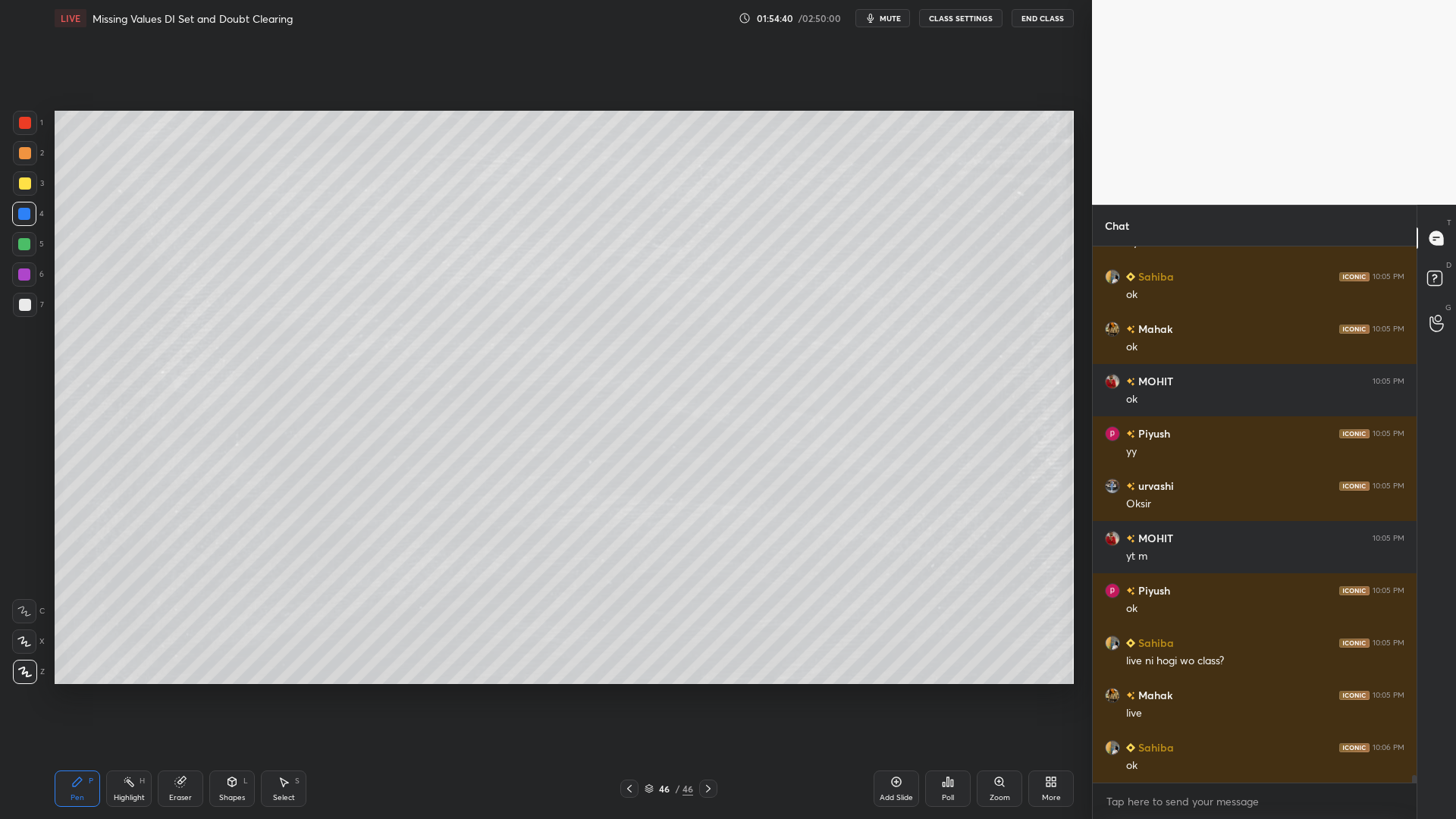
scroll to position [36847, 0]
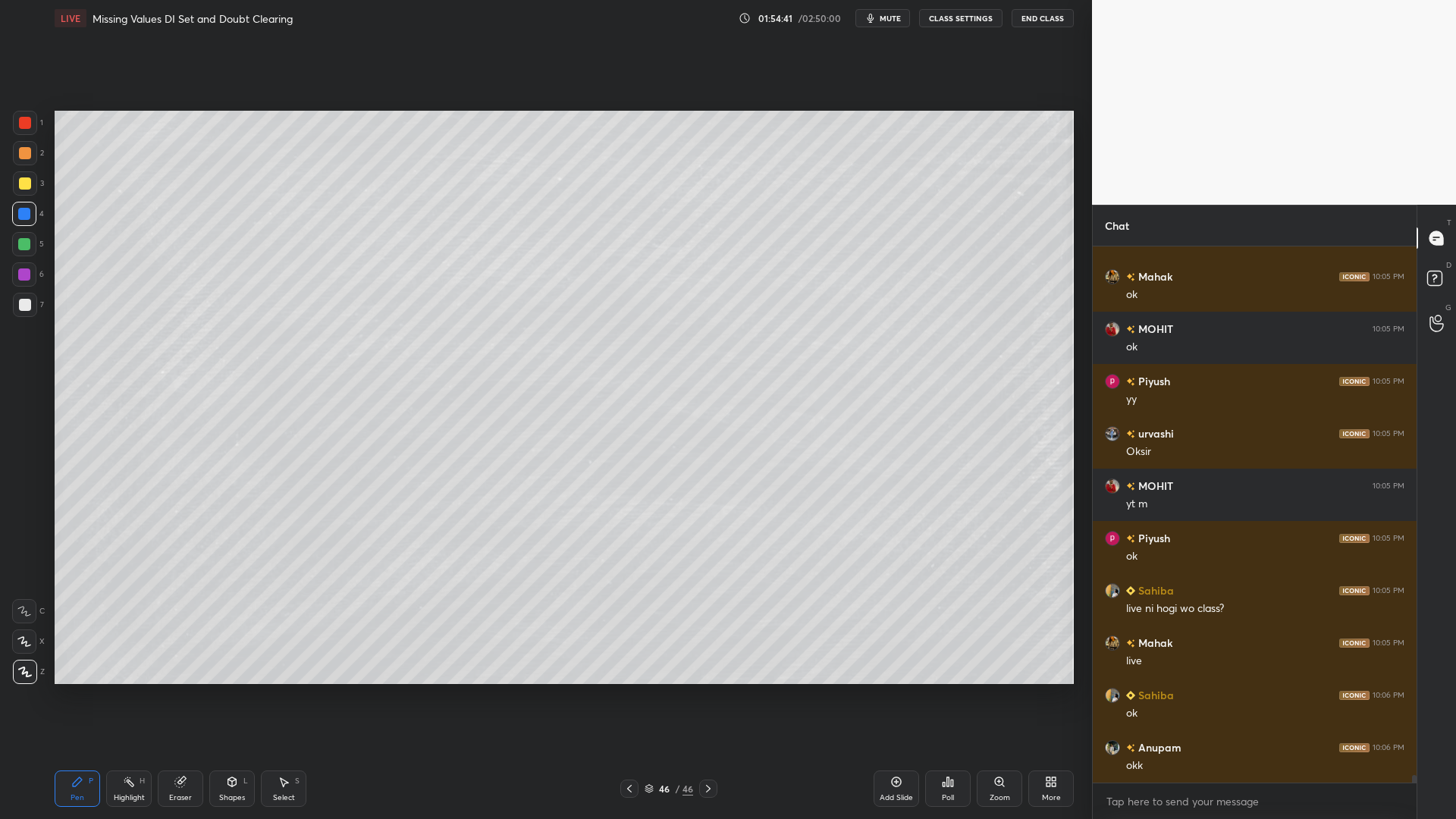
click at [21, 245] on div at bounding box center [24, 244] width 12 height 12
click at [27, 205] on div at bounding box center [24, 214] width 24 height 24
click at [27, 157] on div at bounding box center [25, 153] width 12 height 12
click at [22, 307] on div at bounding box center [25, 305] width 12 height 12
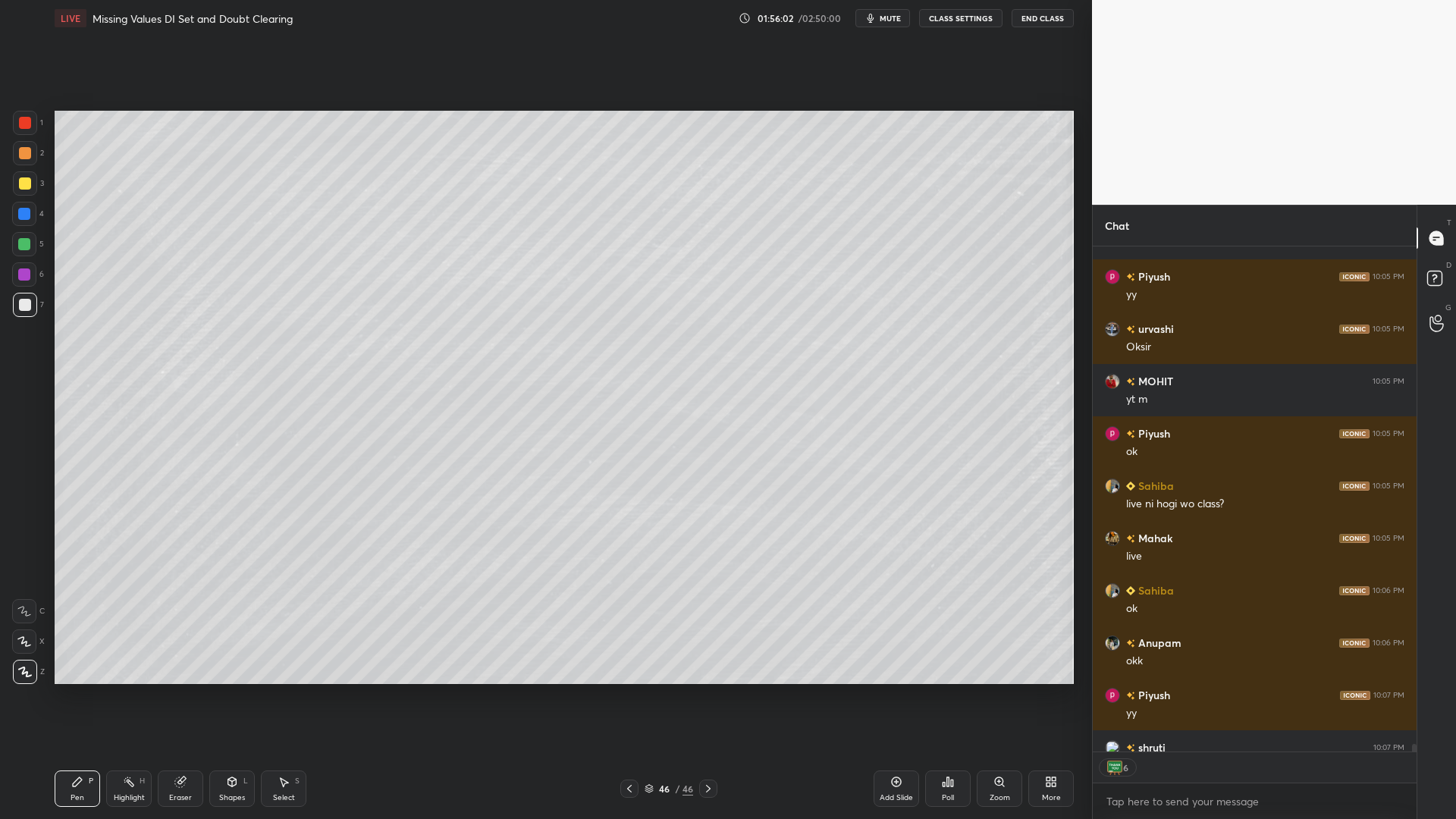
scroll to position [37035, 0]
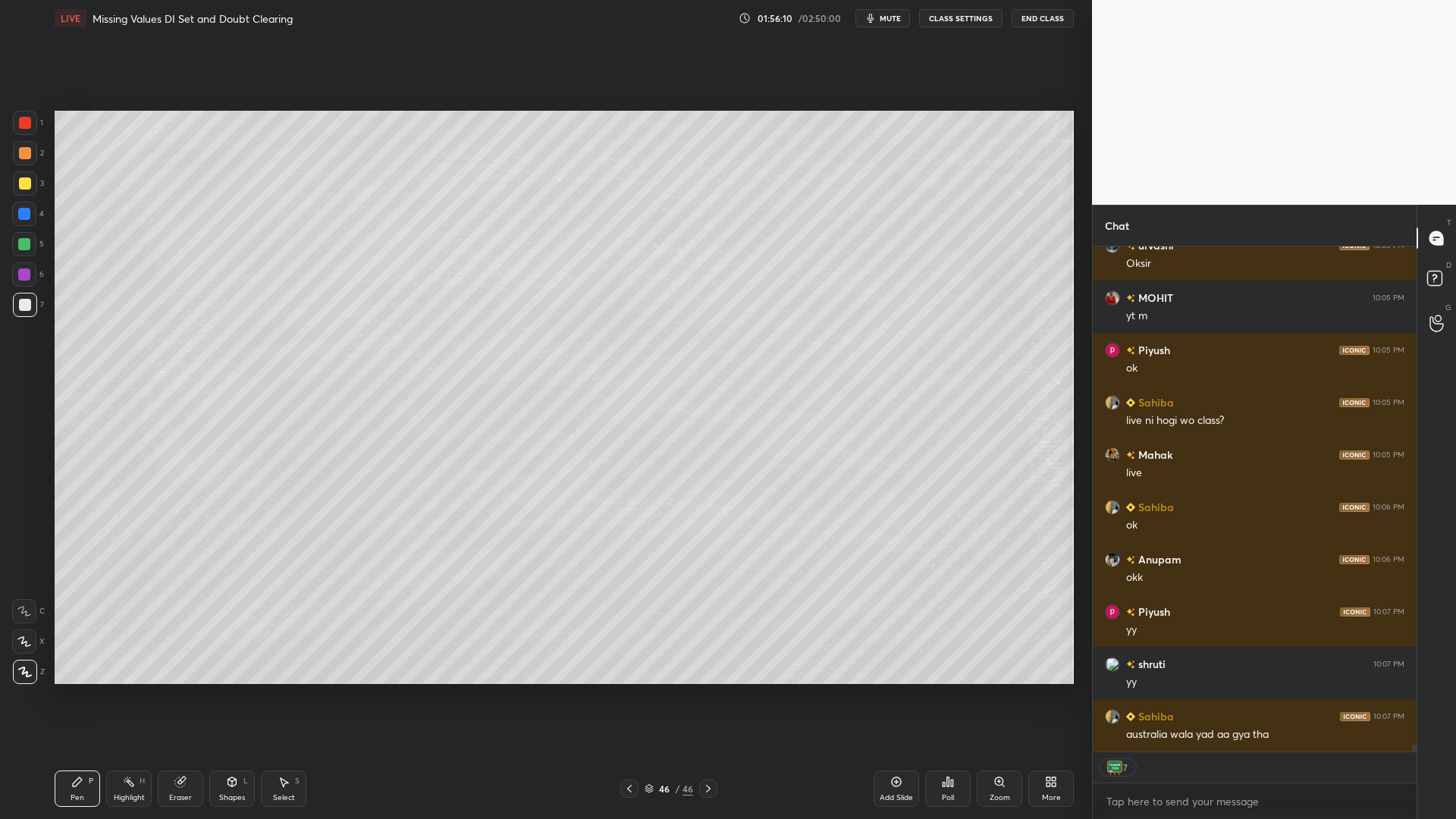
click at [21, 211] on div at bounding box center [24, 214] width 12 height 12
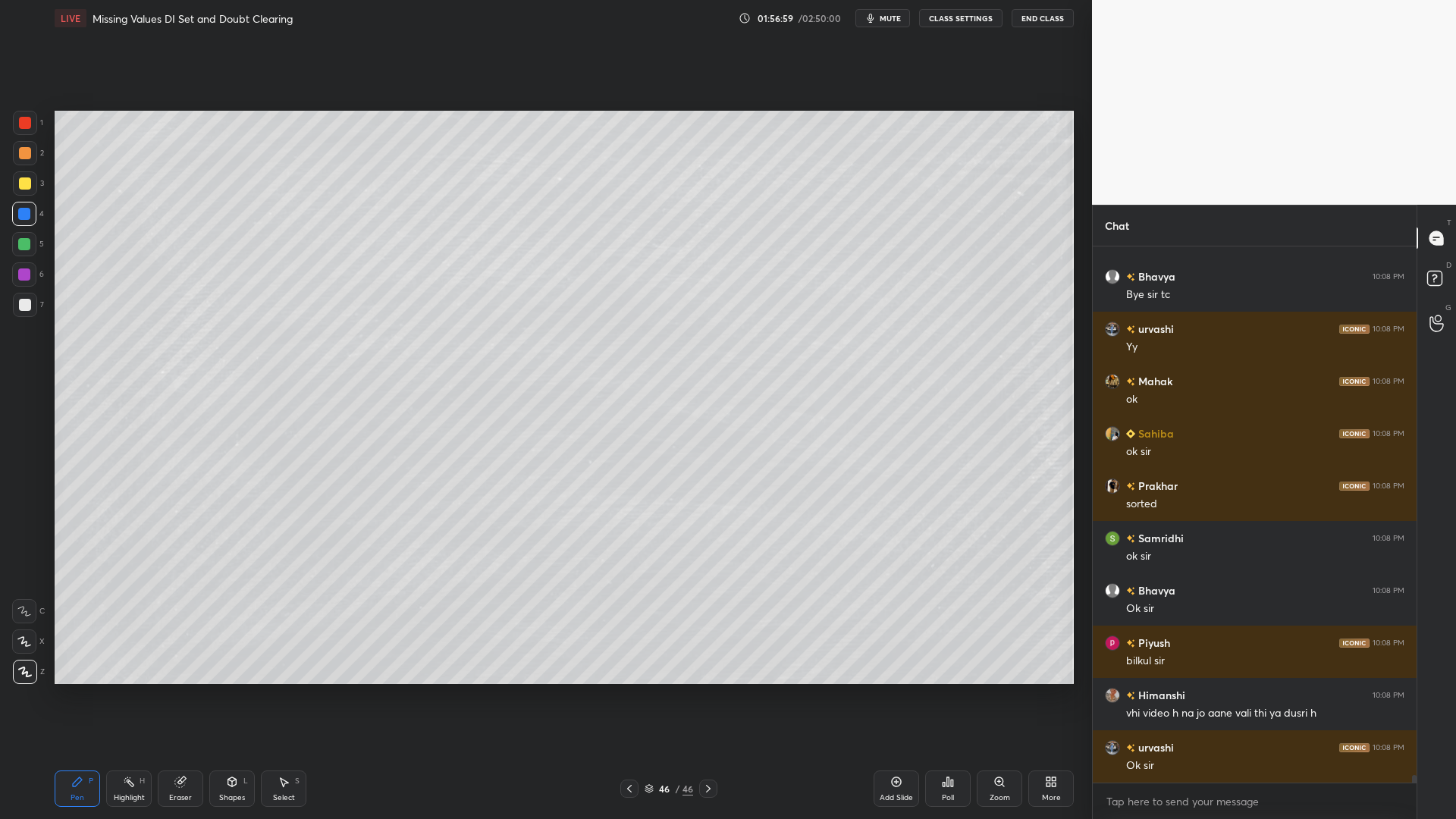
scroll to position [37632, 0]
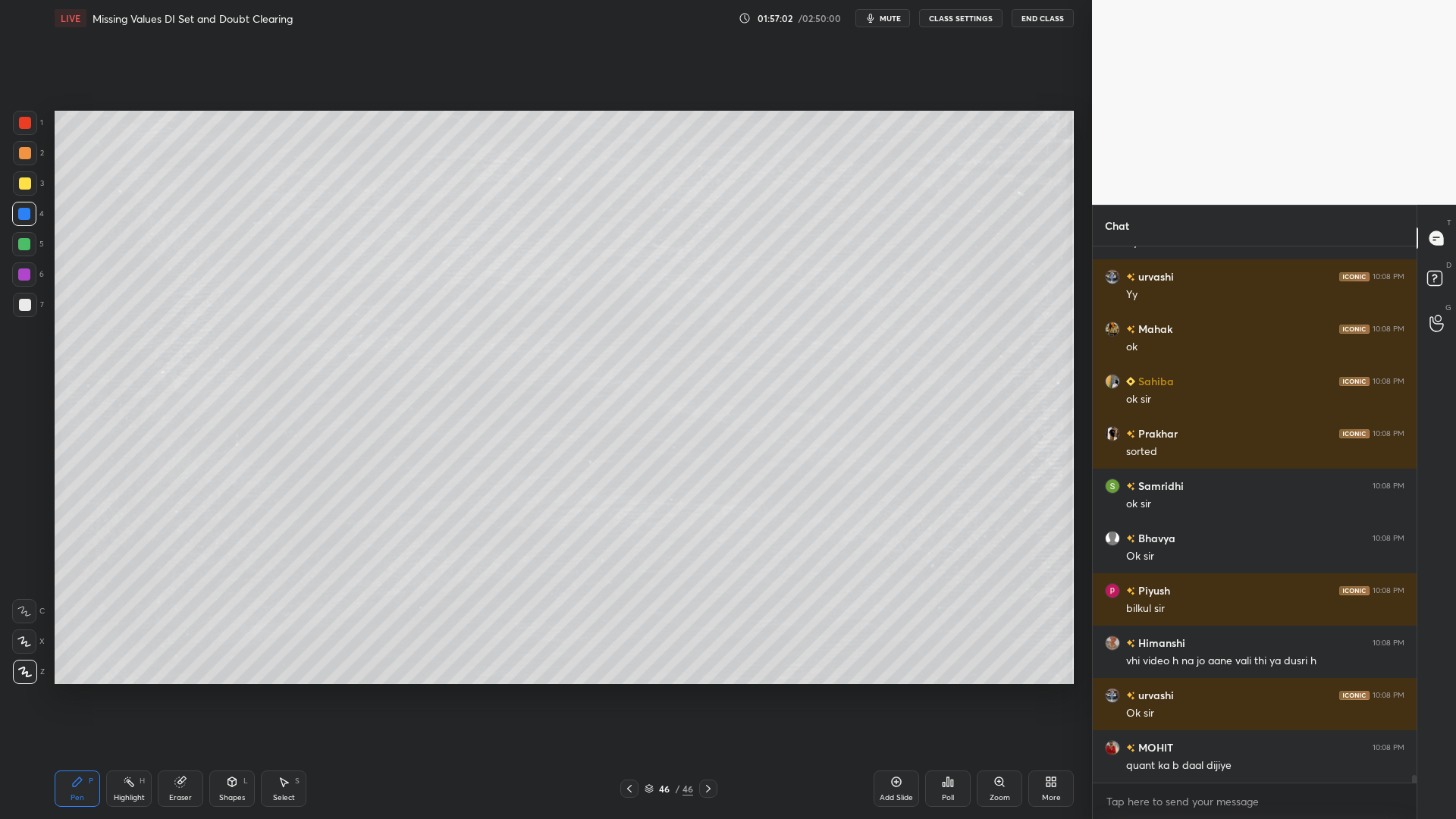
click at [28, 182] on div at bounding box center [25, 183] width 12 height 12
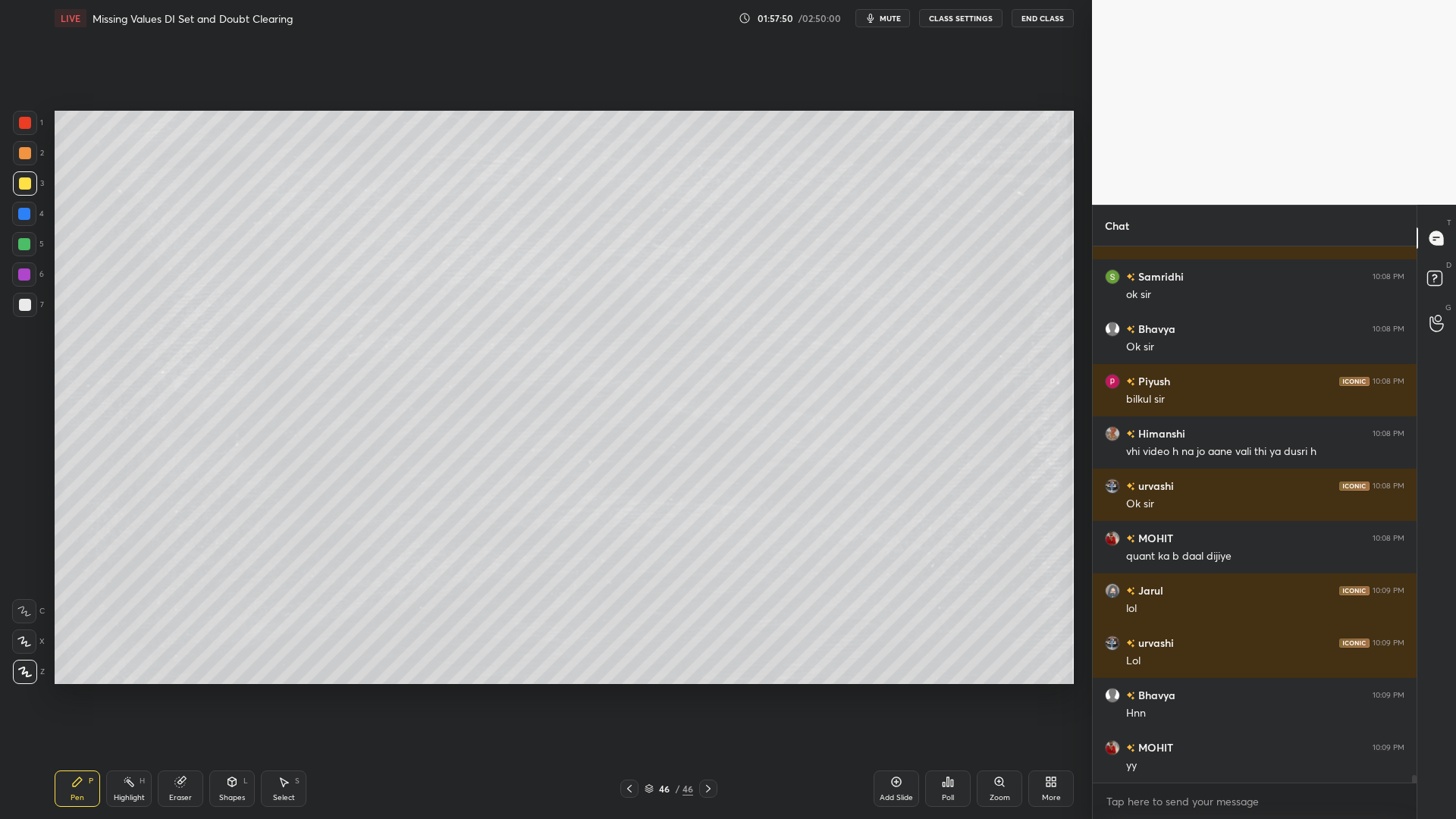
scroll to position [37894, 0]
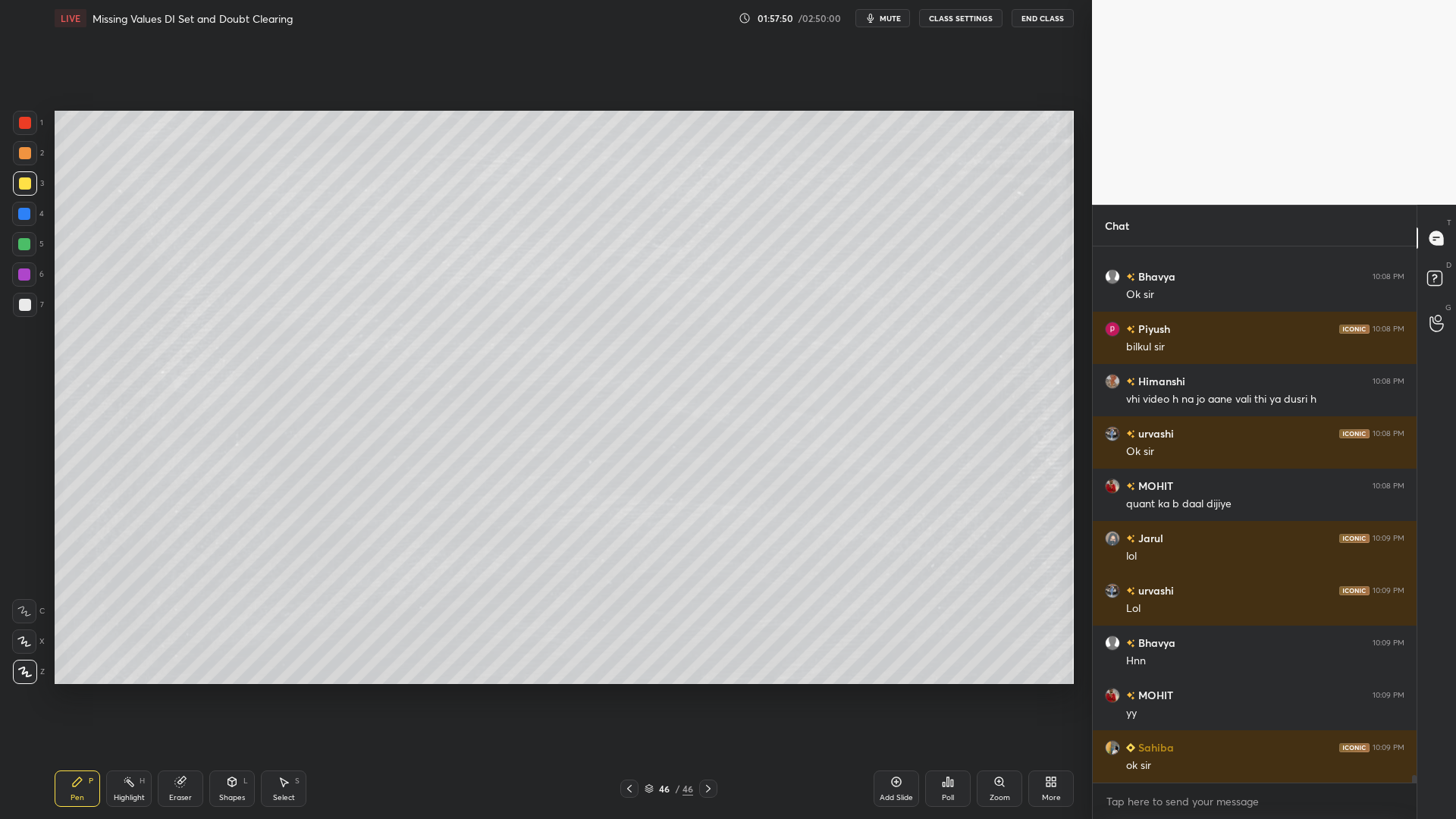
click at [656, 697] on div "46 / 46" at bounding box center [668, 789] width 49 height 14
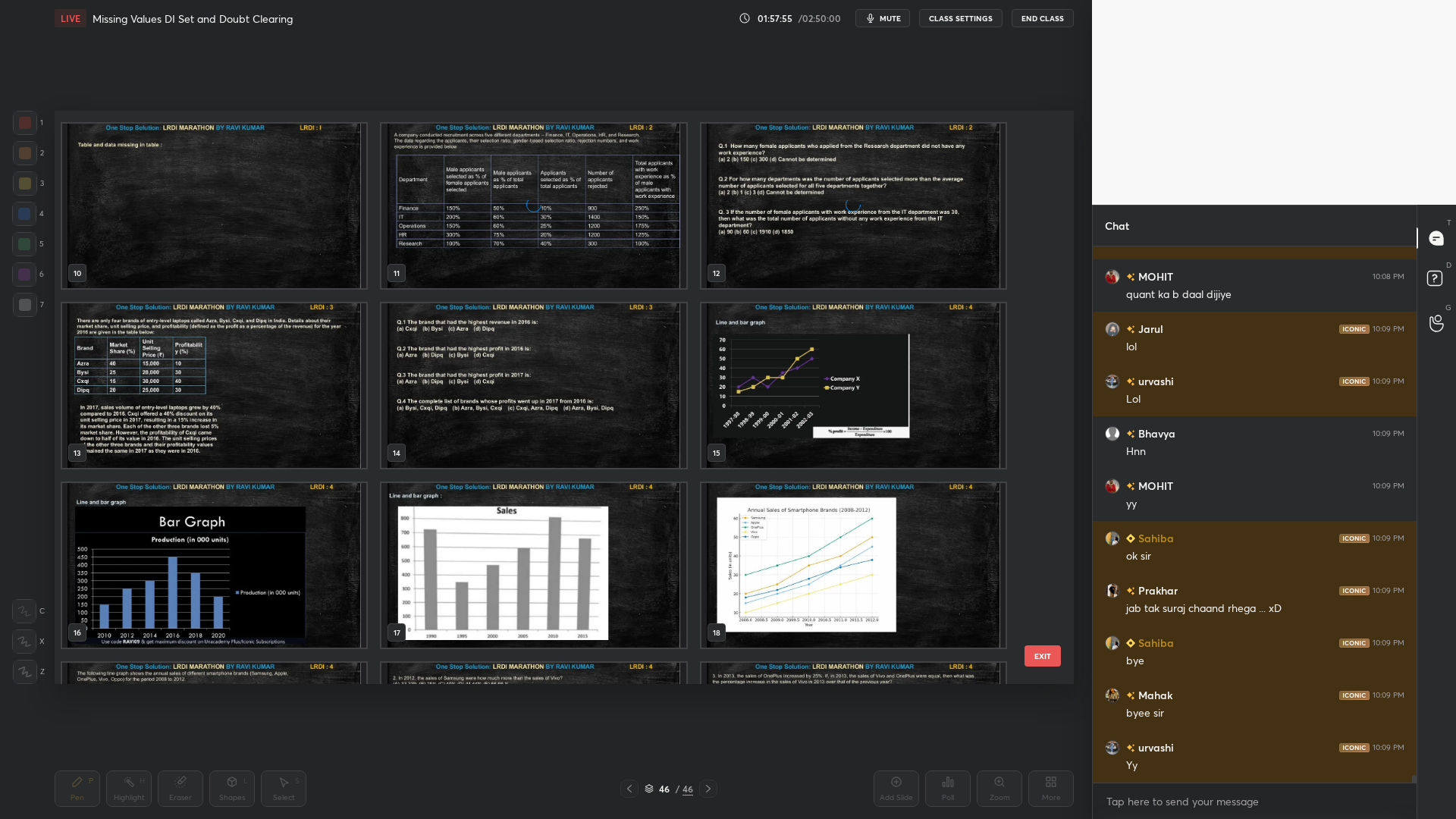
scroll to position [432, 0]
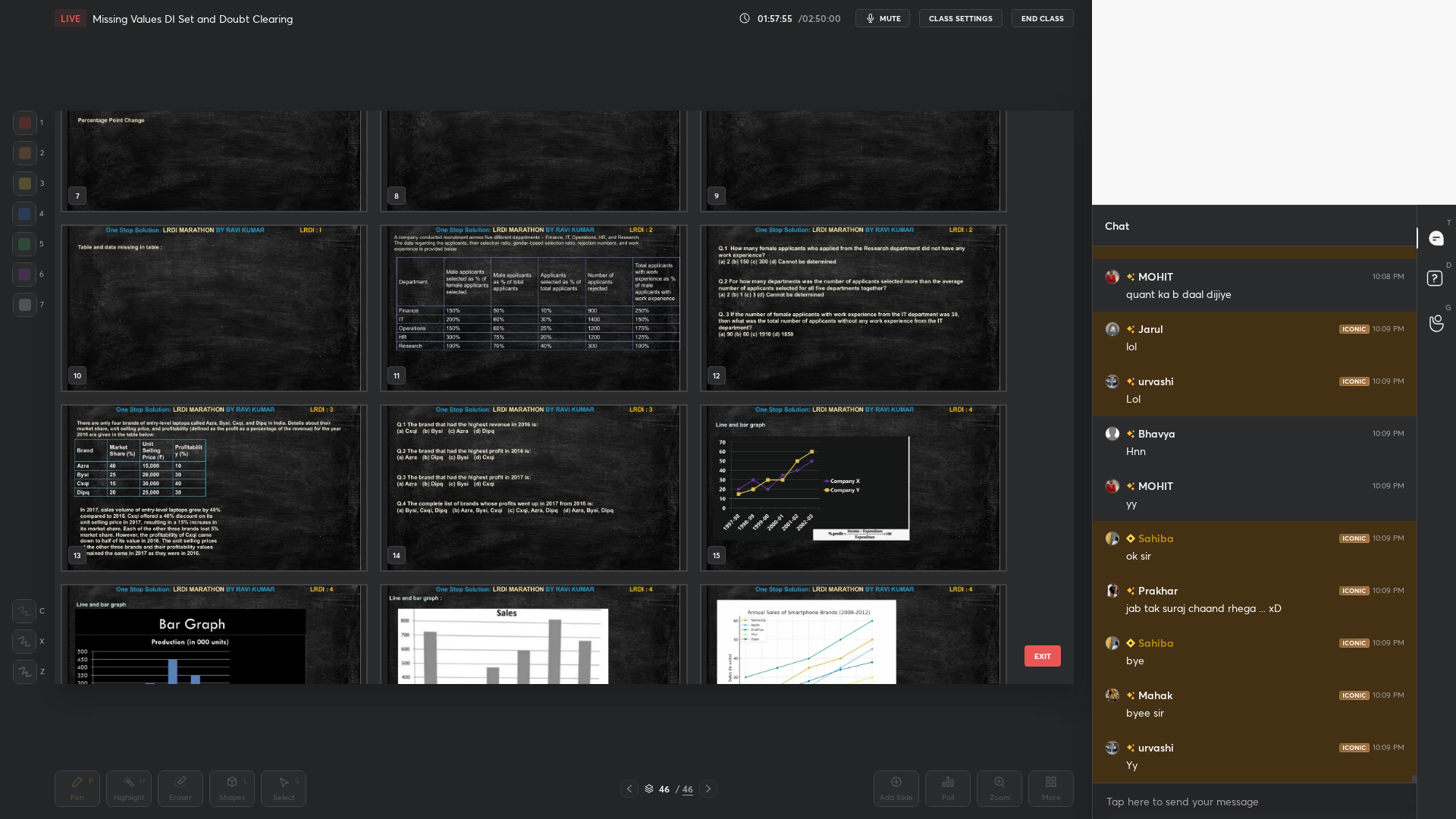
click at [1039, 260] on div "4 5 6 7 8 9 10 11 12 13 14 15 16 17 18" at bounding box center [551, 397] width 993 height 573
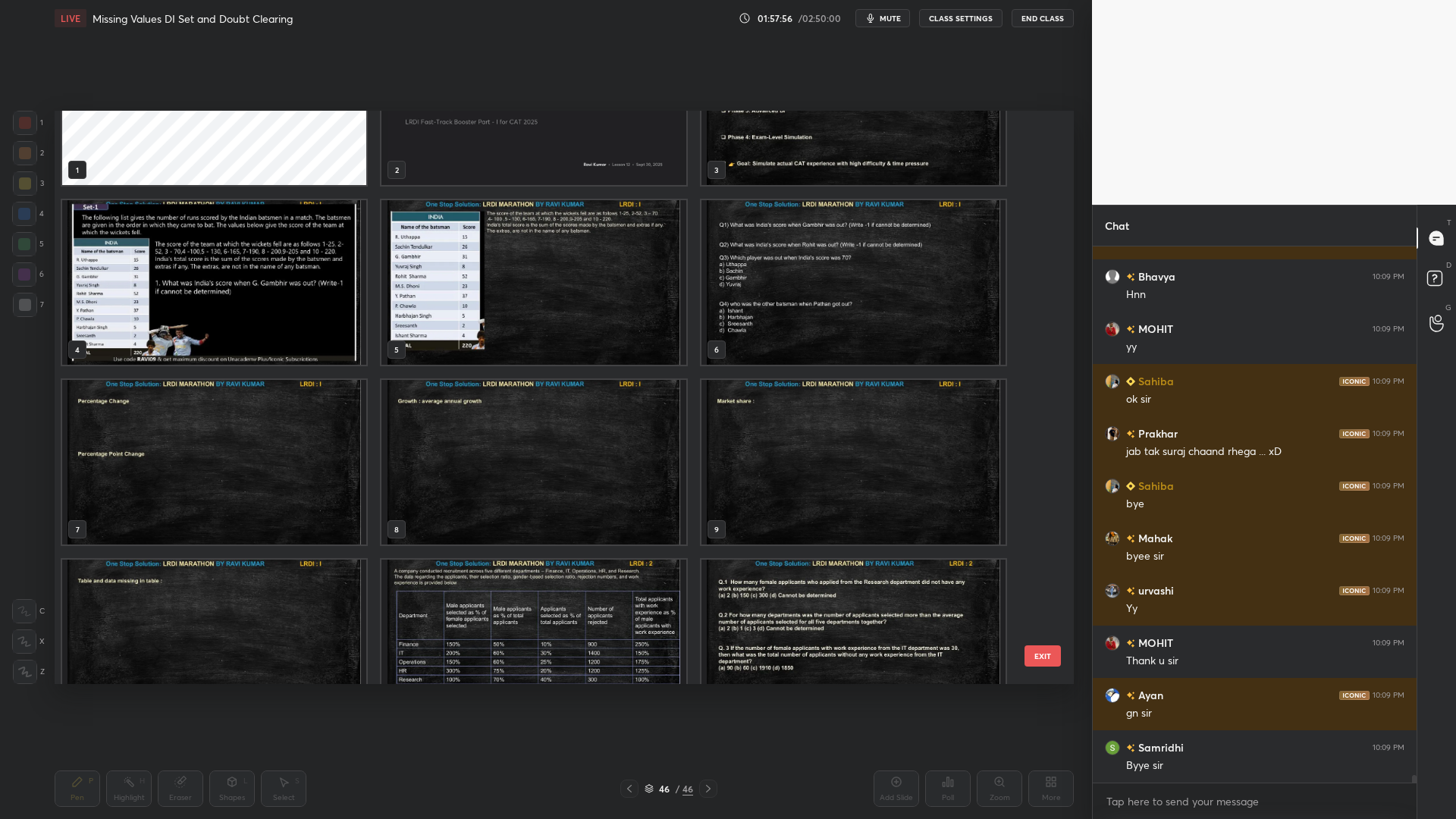
scroll to position [4, 0]
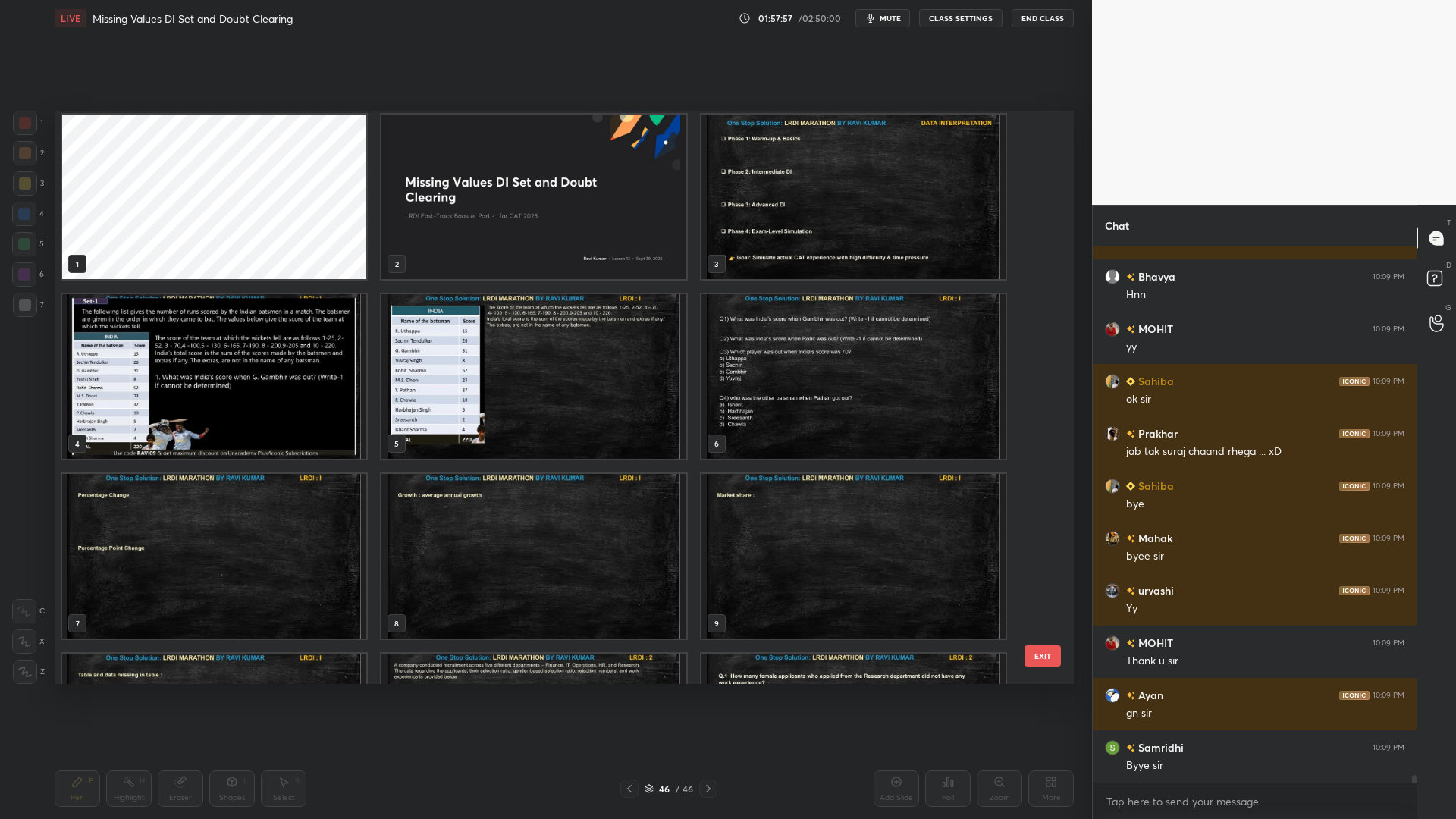
drag, startPoint x: 1039, startPoint y: 148, endPoint x: 1029, endPoint y: 132, distance: 18.9
click at [1029, 132] on div "1 2 3 4 5 6 7 8 9 10 11 12" at bounding box center [551, 397] width 993 height 573
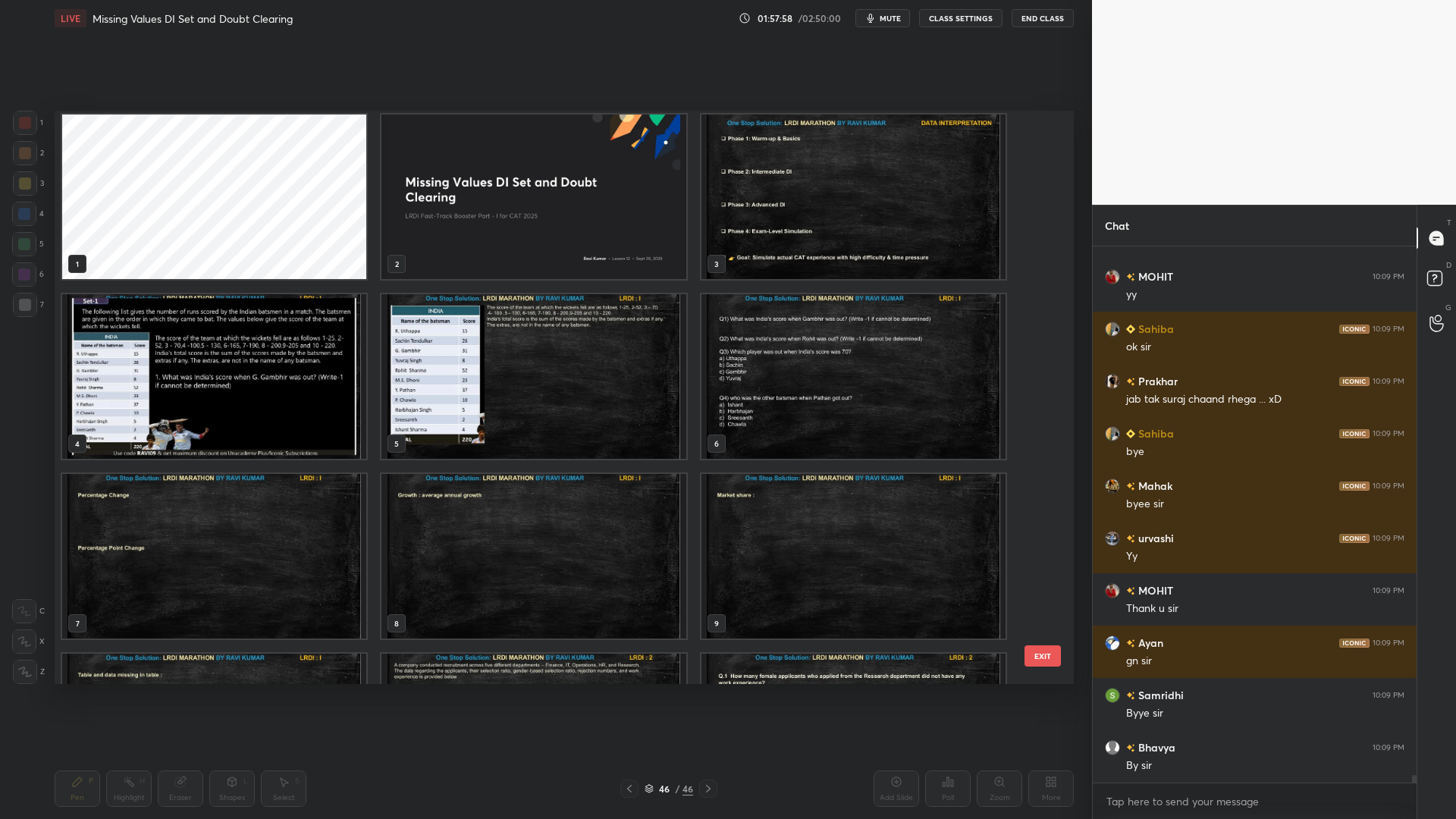
click at [557, 219] on img "grid" at bounding box center [534, 196] width 304 height 164
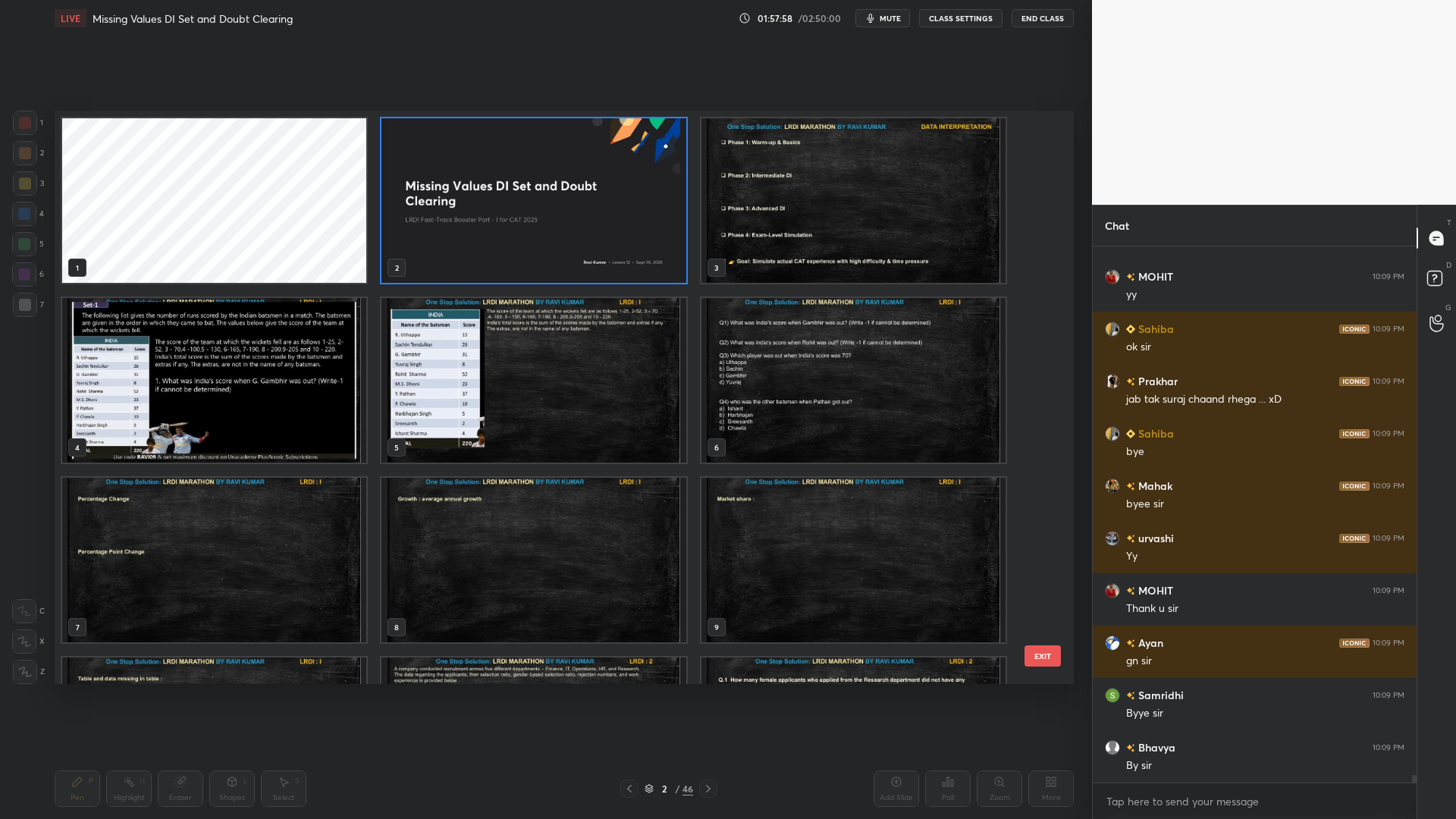
click at [560, 219] on img "grid" at bounding box center [534, 200] width 304 height 164
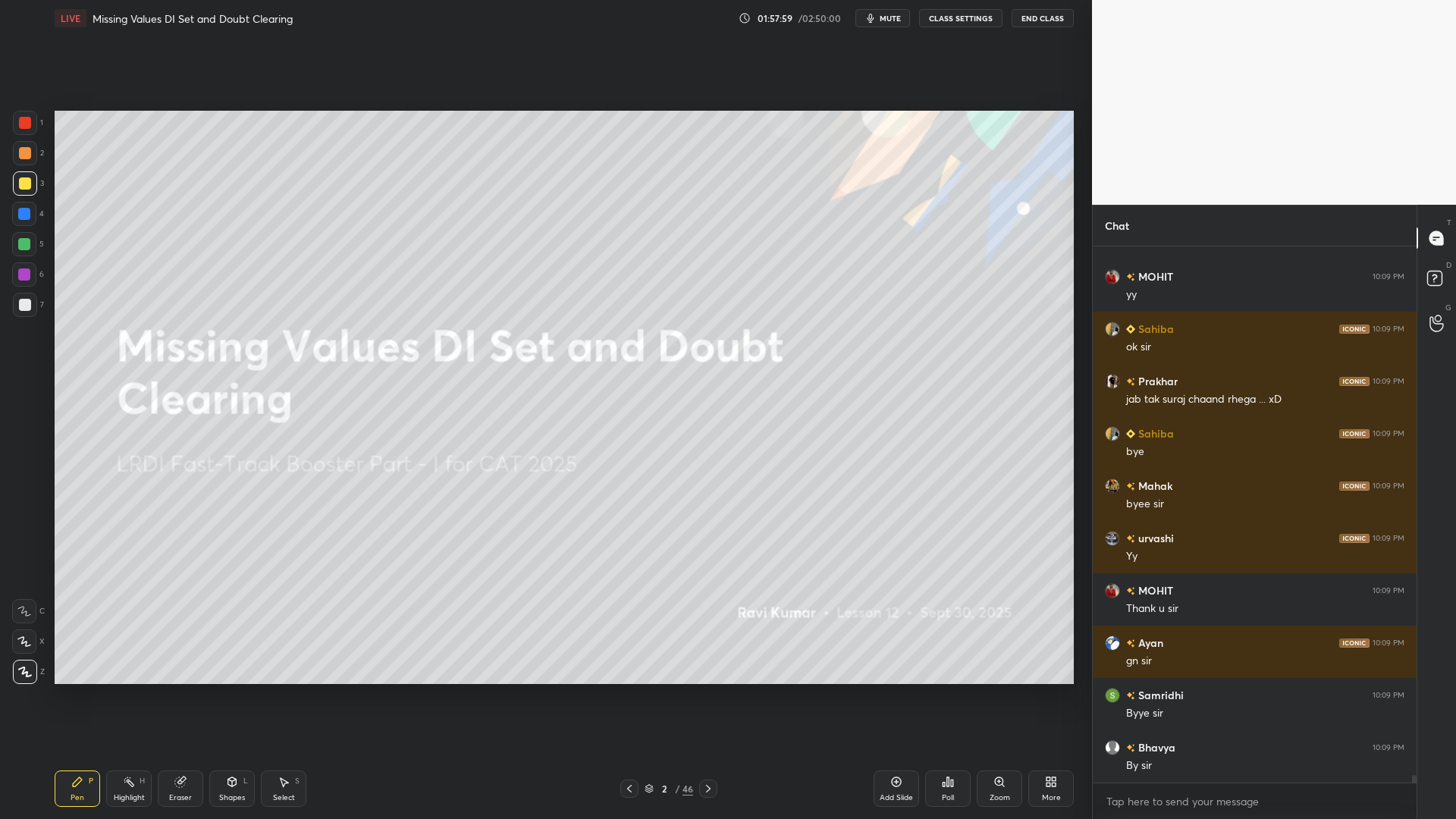
click at [238, 697] on icon at bounding box center [232, 782] width 12 height 12
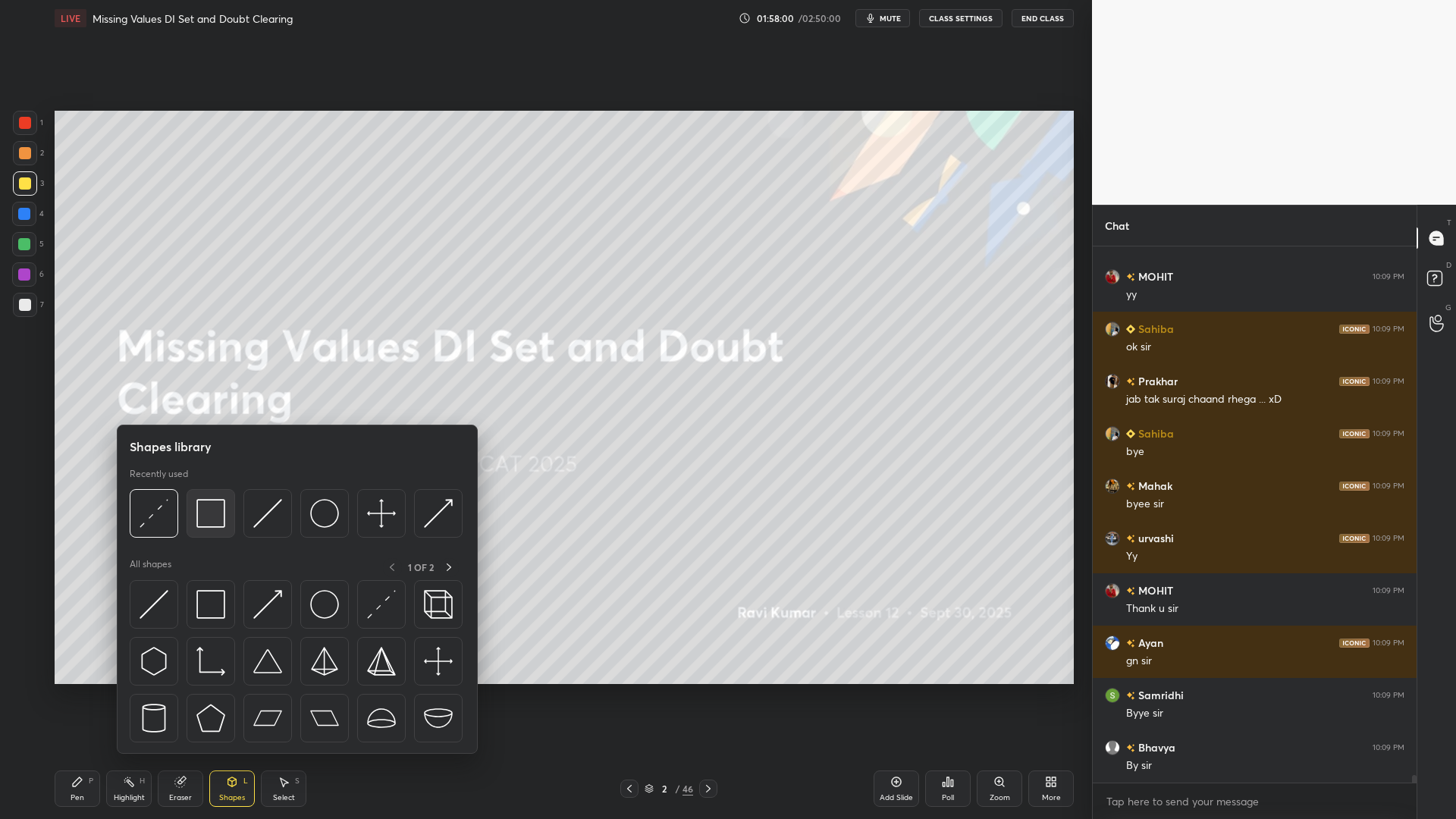
scroll to position [38365, 0]
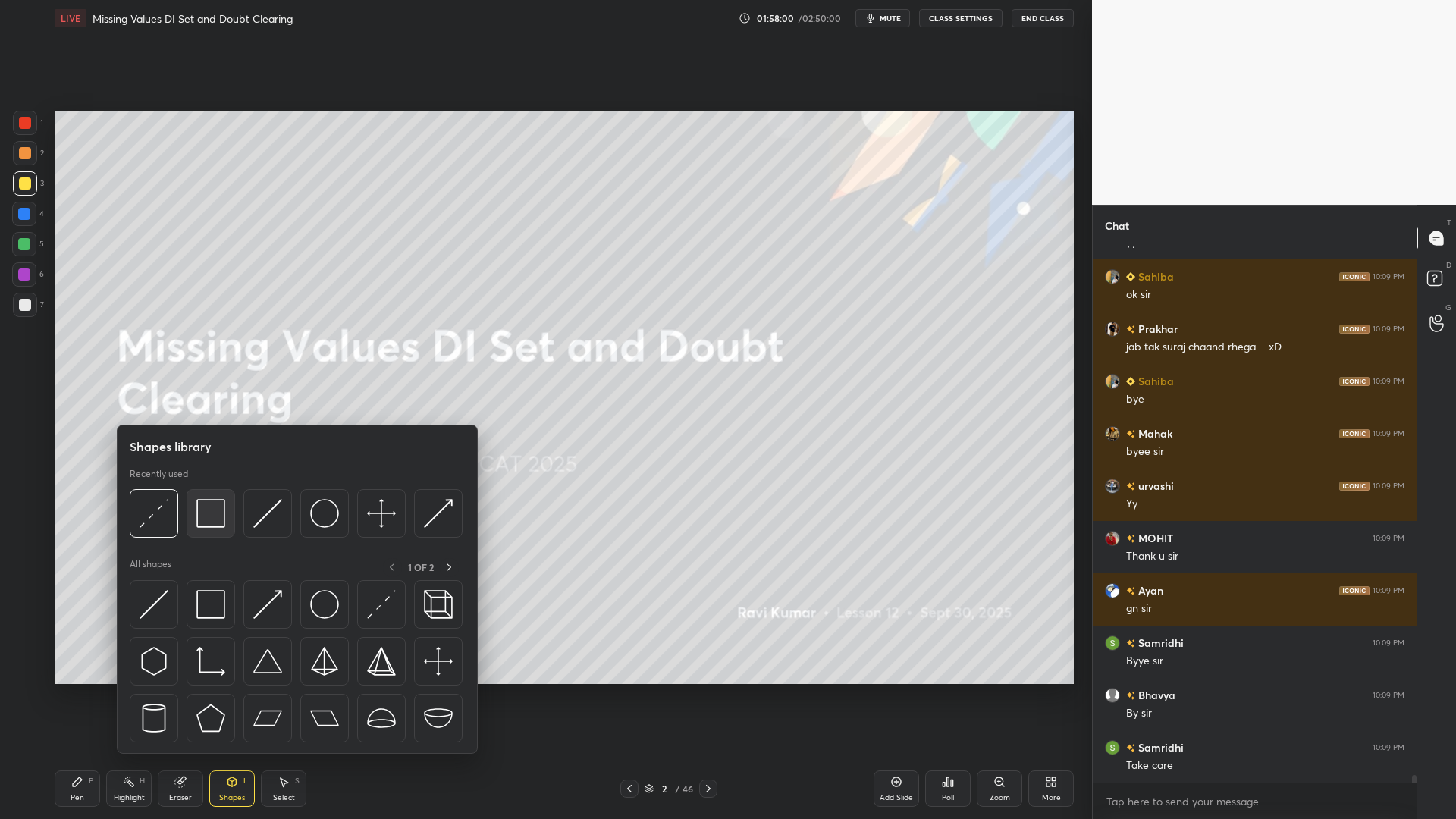
click at [202, 511] on img at bounding box center [210, 513] width 29 height 29
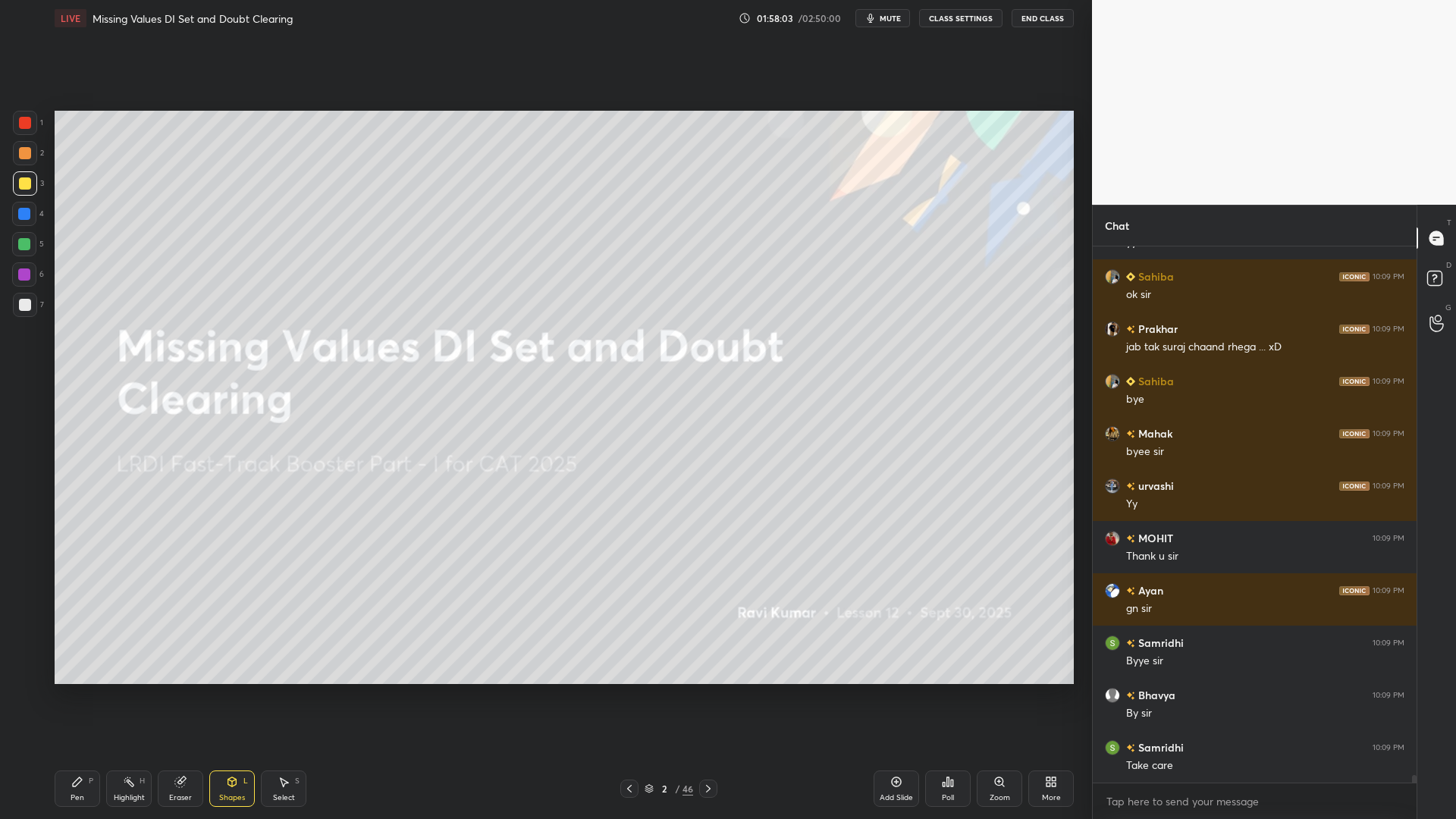
scroll to position [38417, 0]
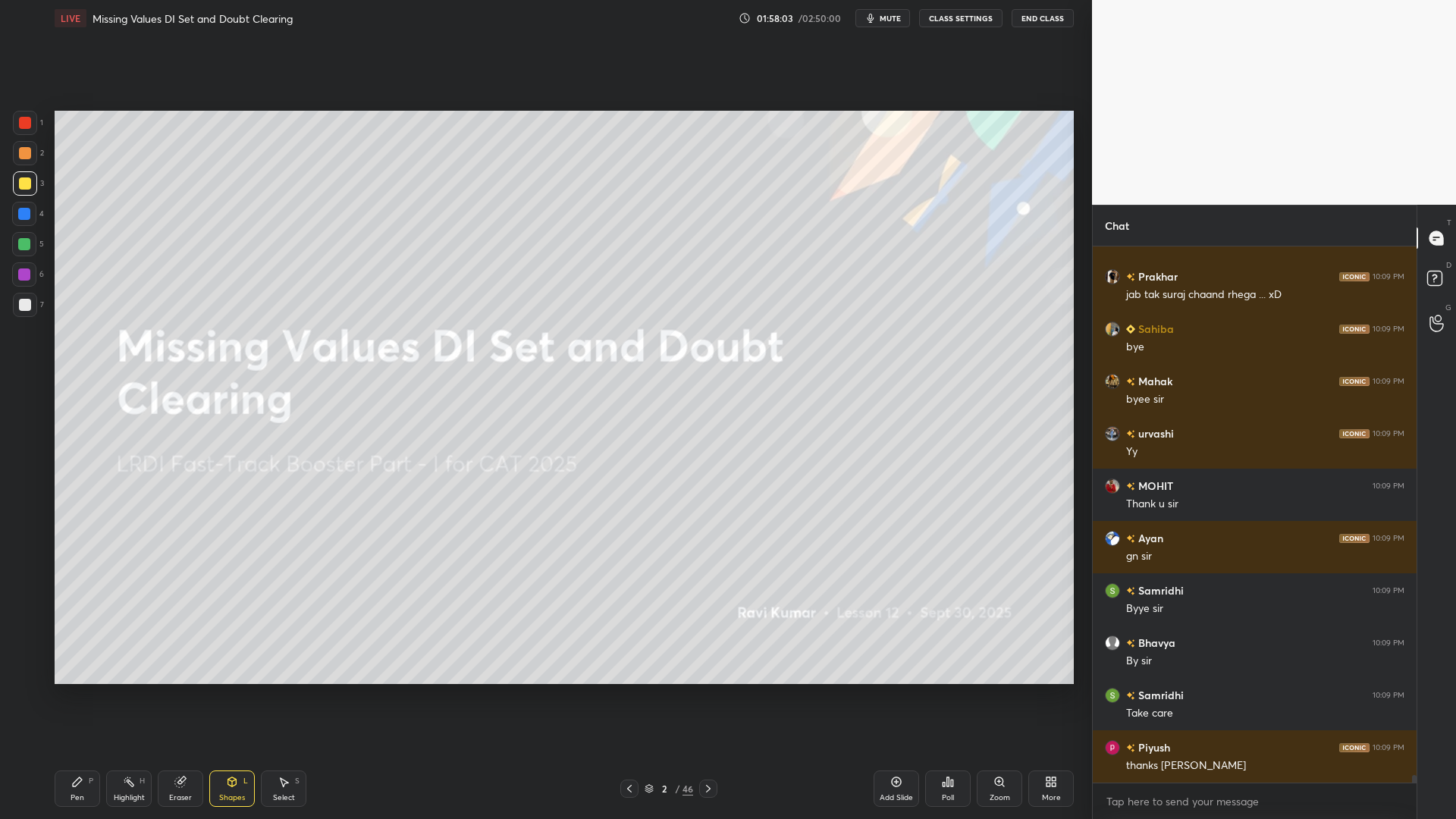
click at [75, 697] on div "Pen P" at bounding box center [78, 789] width 46 height 37
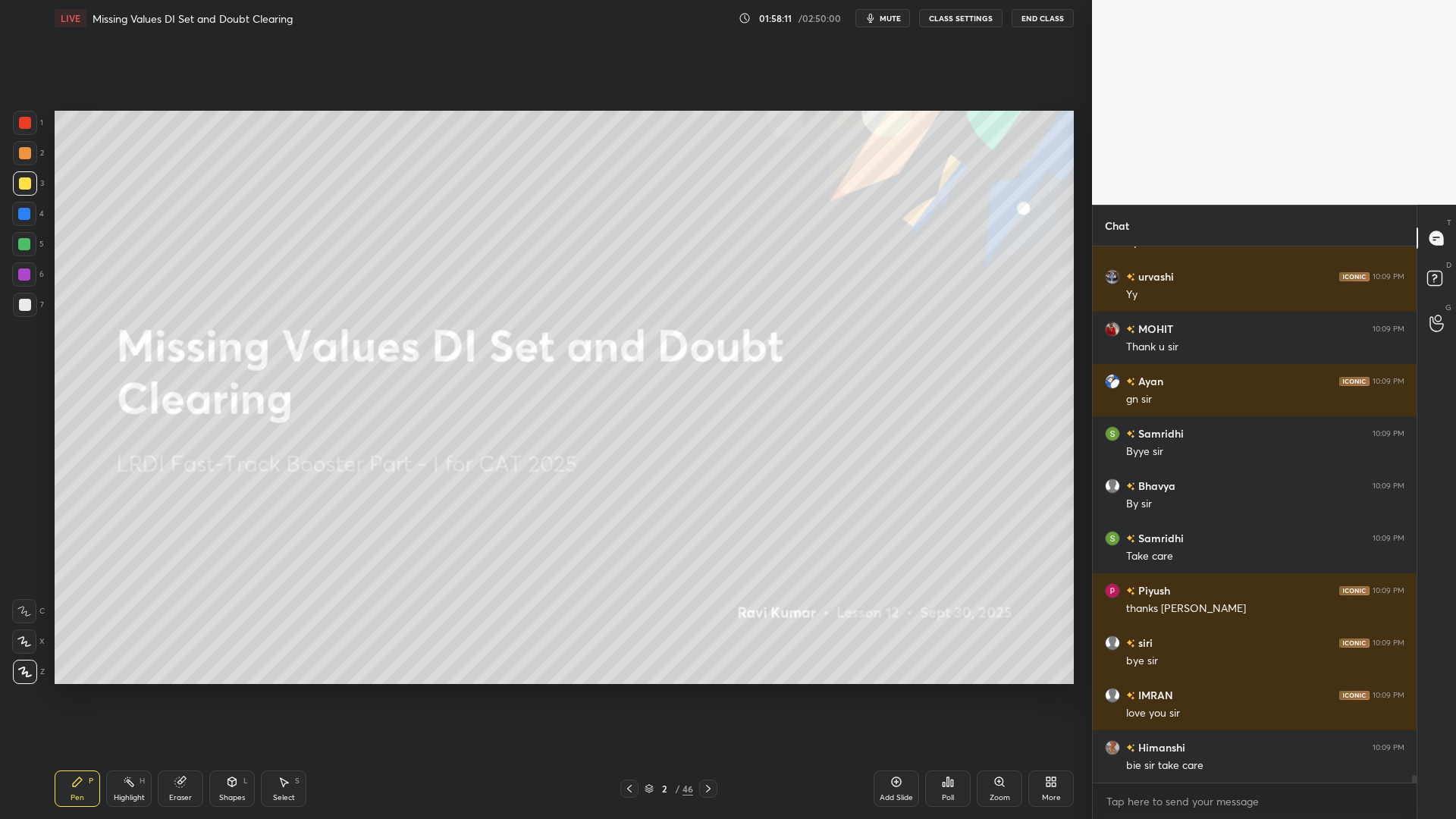
scroll to position [38626, 0]
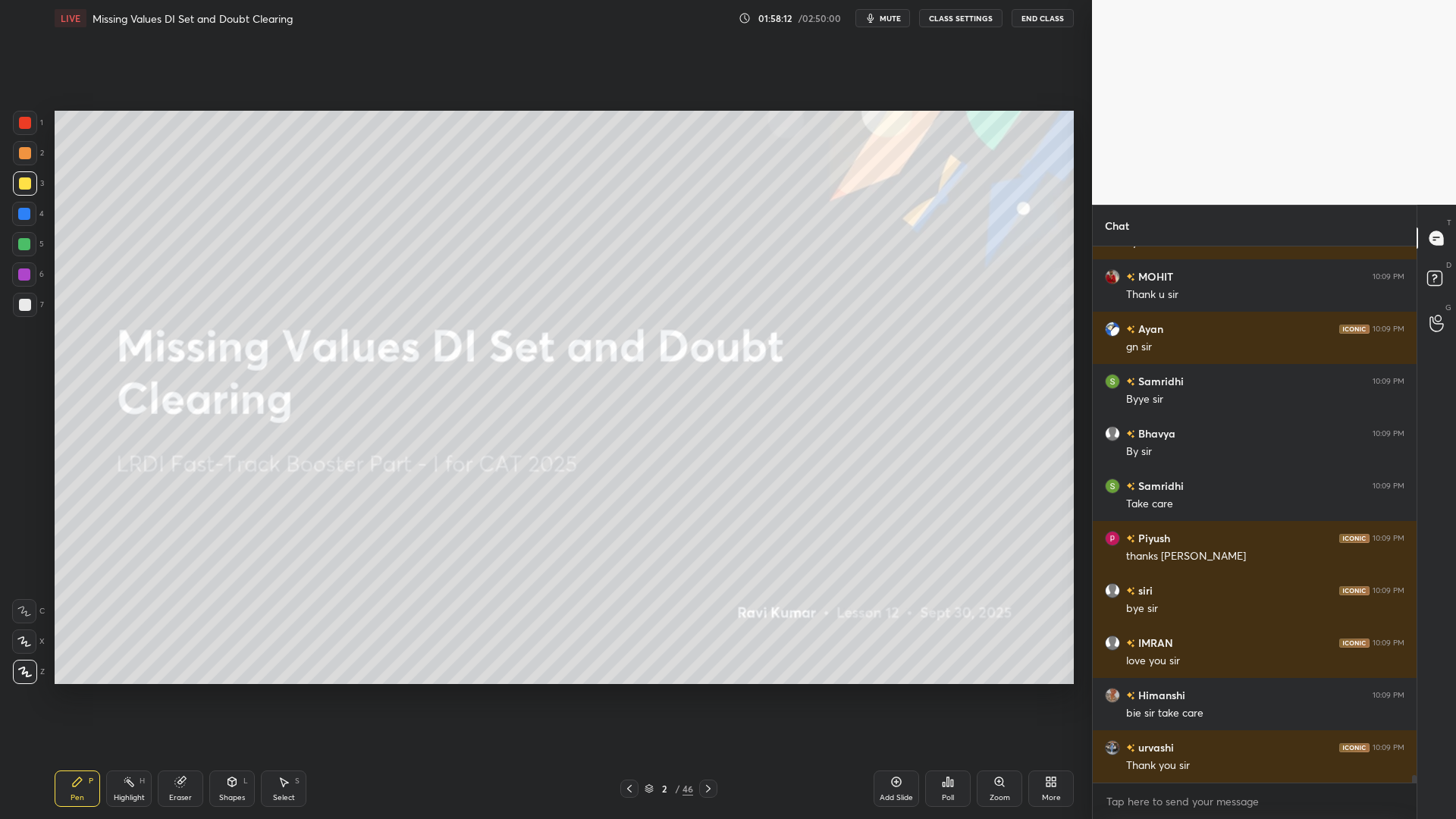
click at [196, 697] on div "Eraser" at bounding box center [181, 789] width 46 height 37
click at [28, 660] on div "Erase all" at bounding box center [25, 669] width 27 height 30
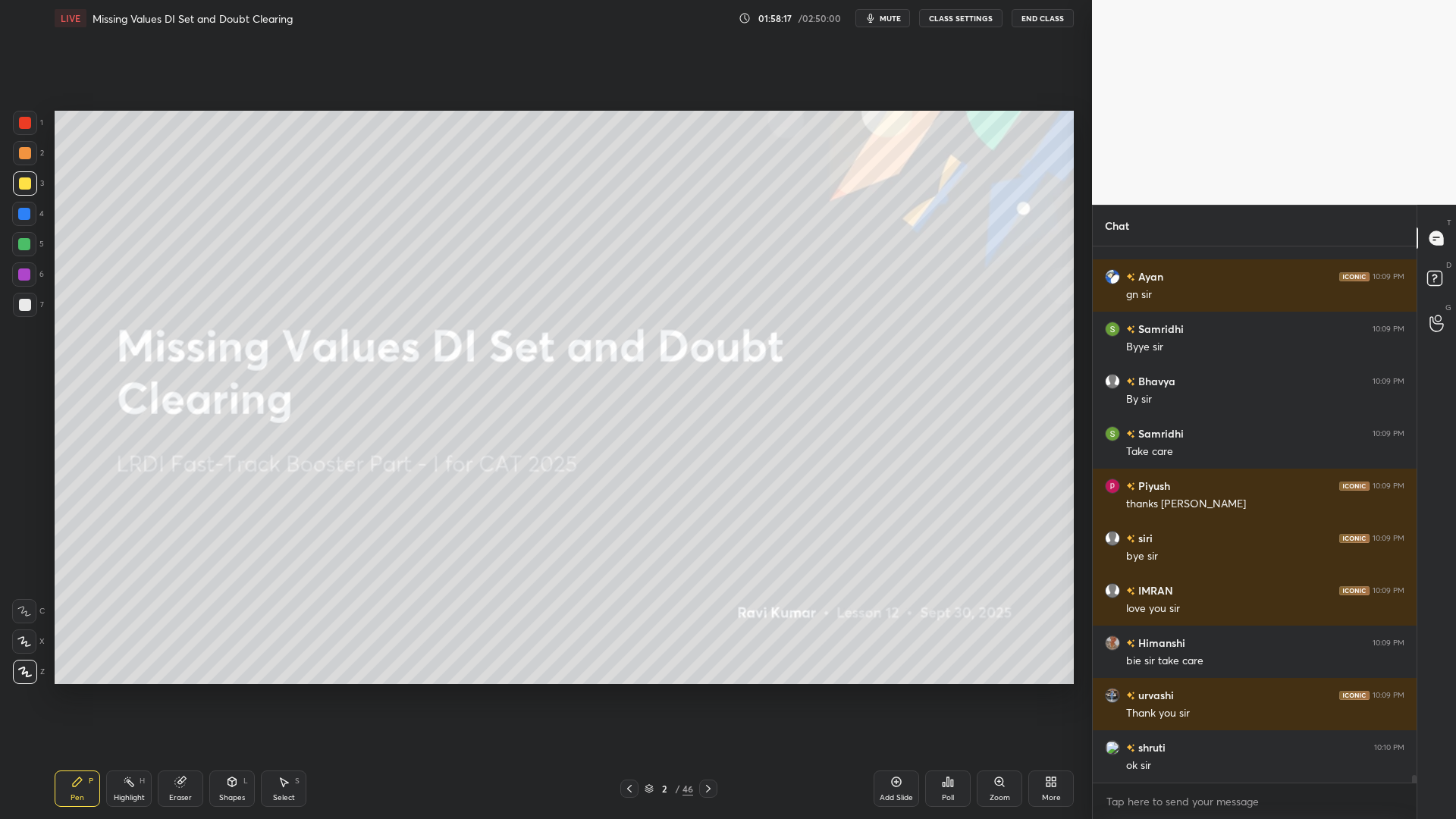
scroll to position [38732, 0]
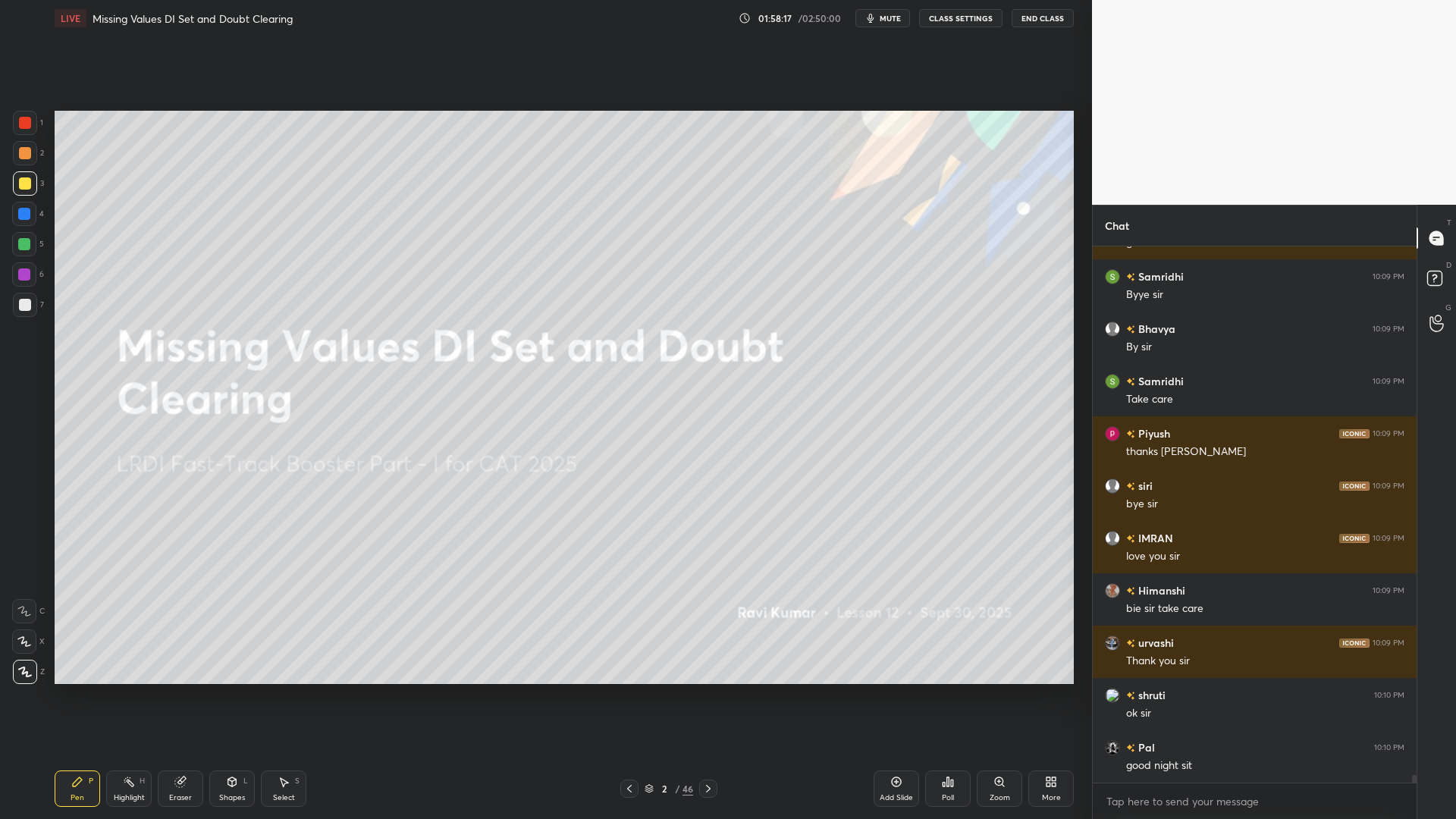
click at [1028, 21] on button "End Class" at bounding box center [1042, 18] width 63 height 18
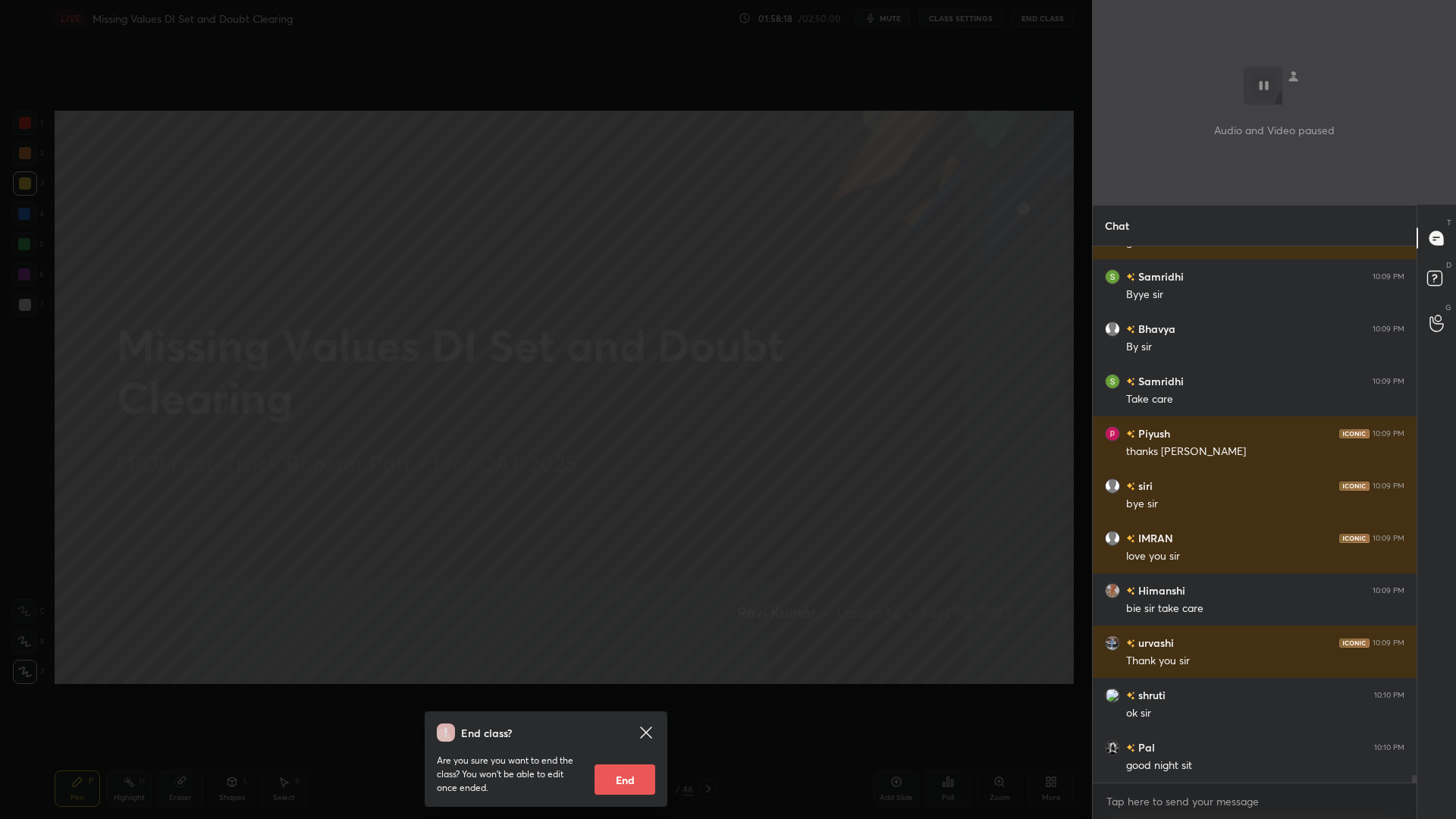
scroll to position [38784, 0]
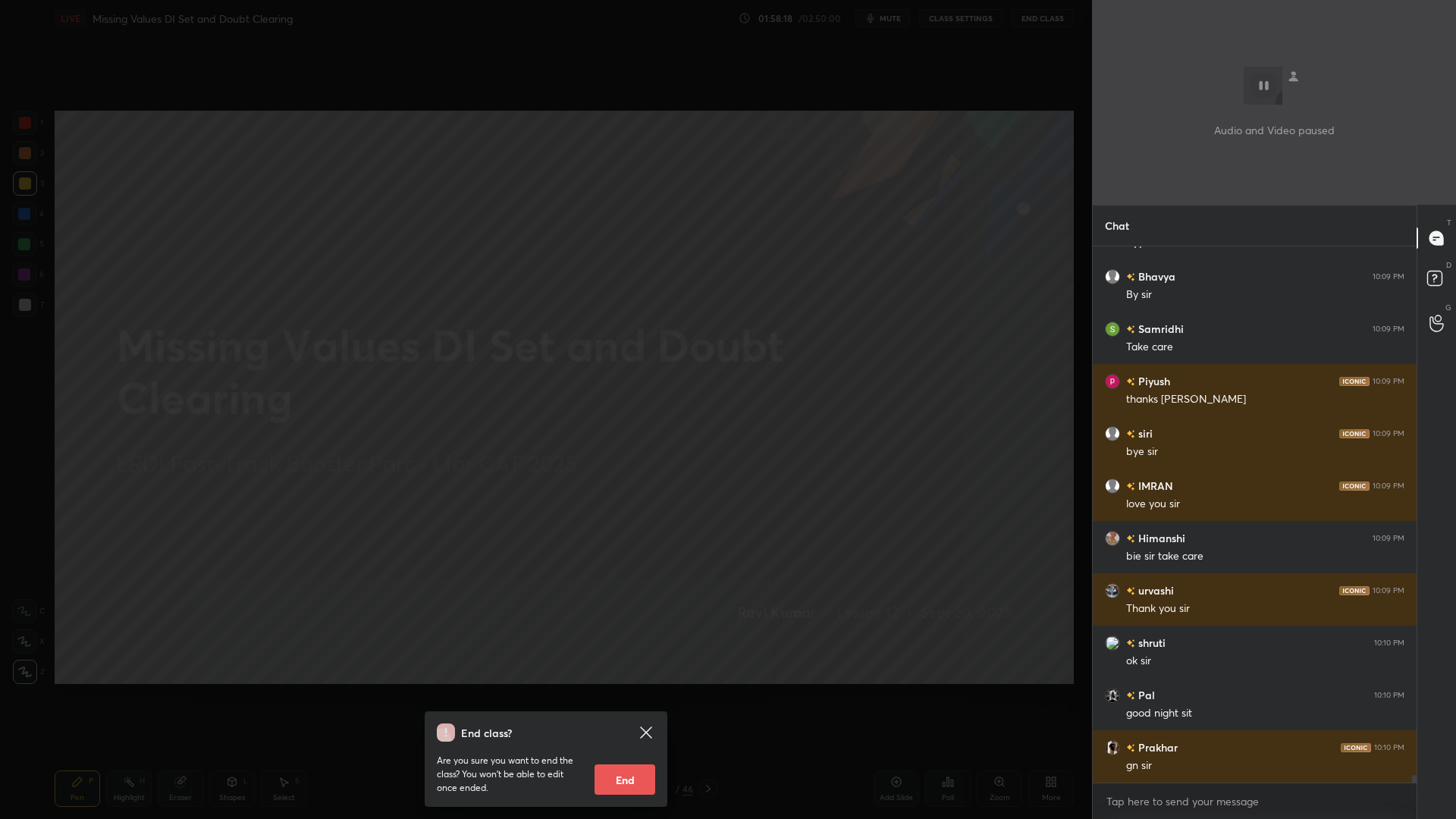
click at [619, 697] on button "End" at bounding box center [625, 780] width 61 height 30
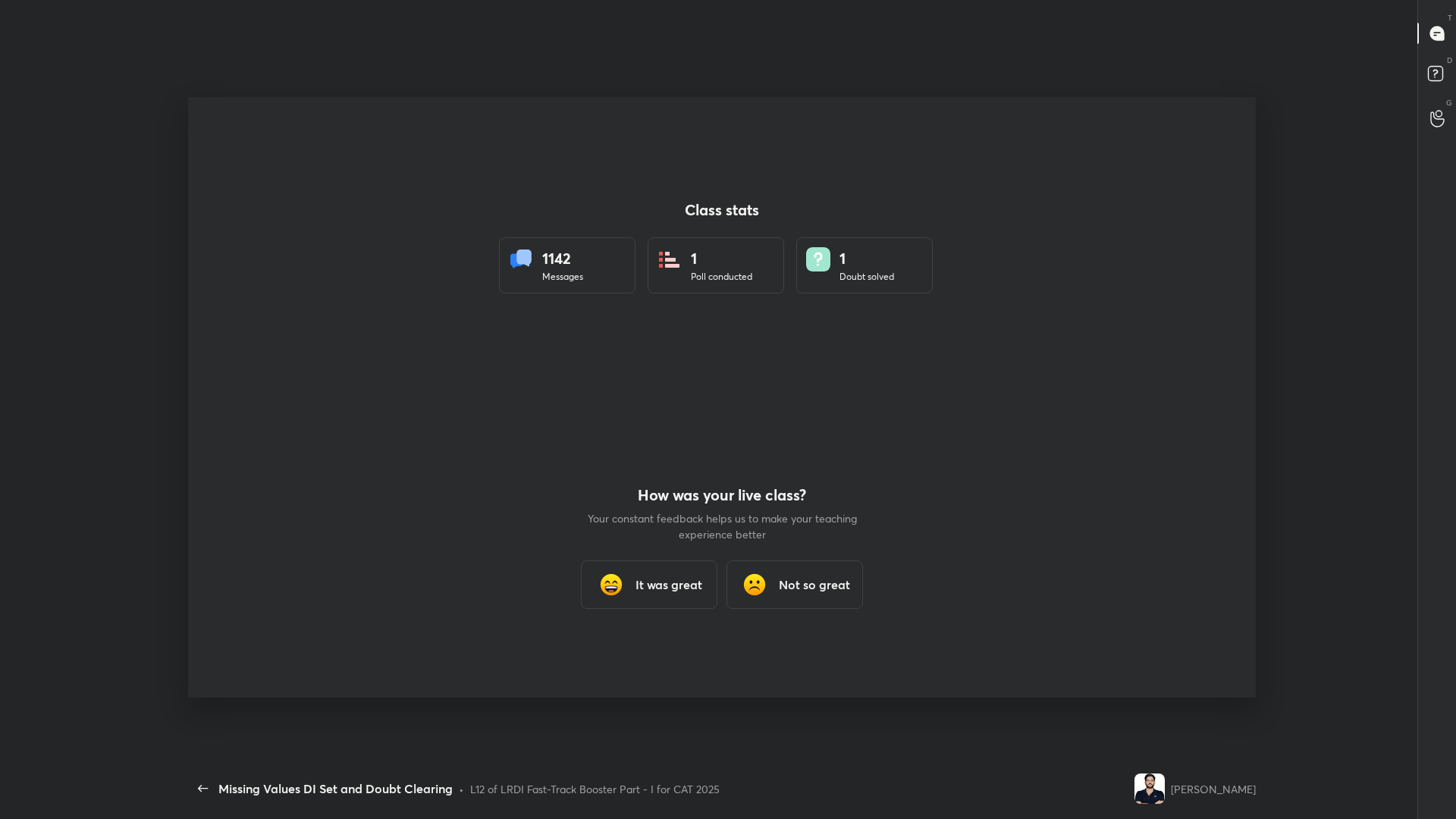
scroll to position [722, 1080]
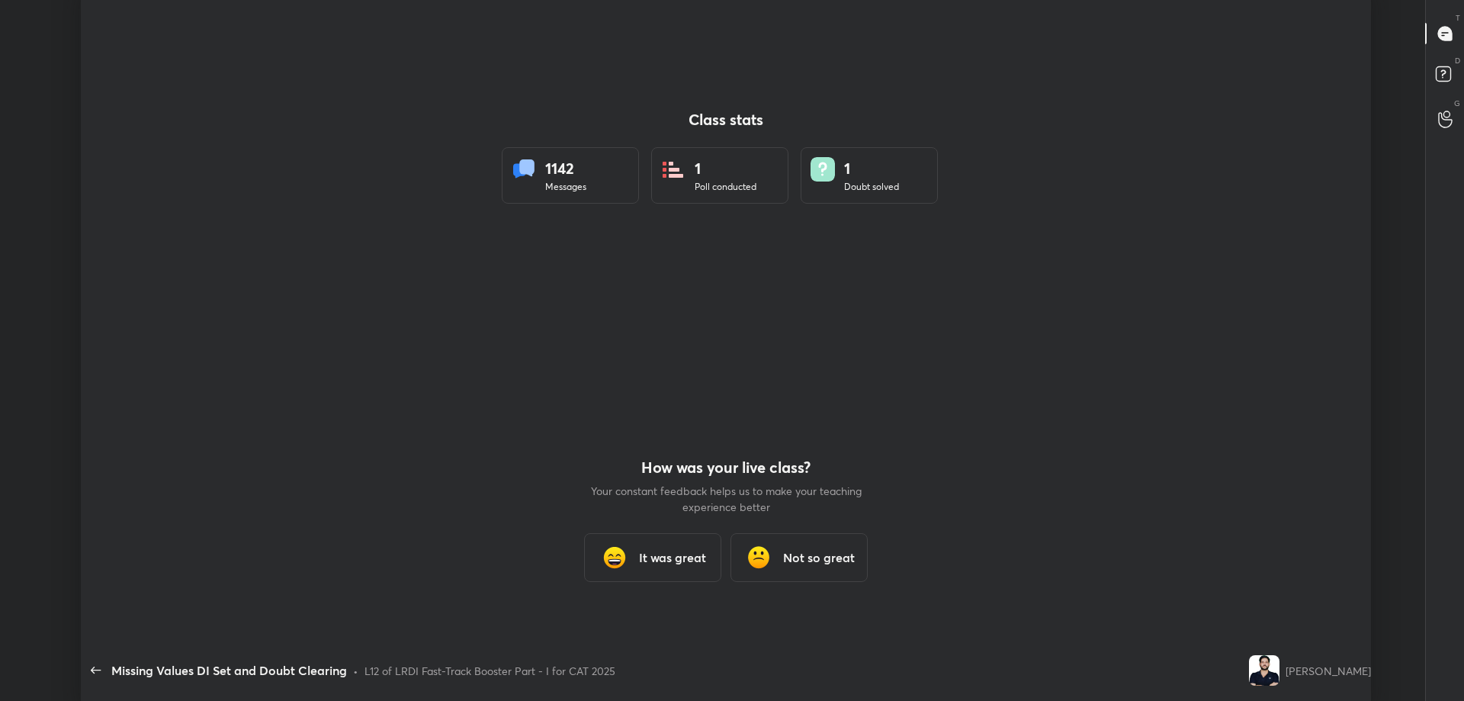
type textarea "x"
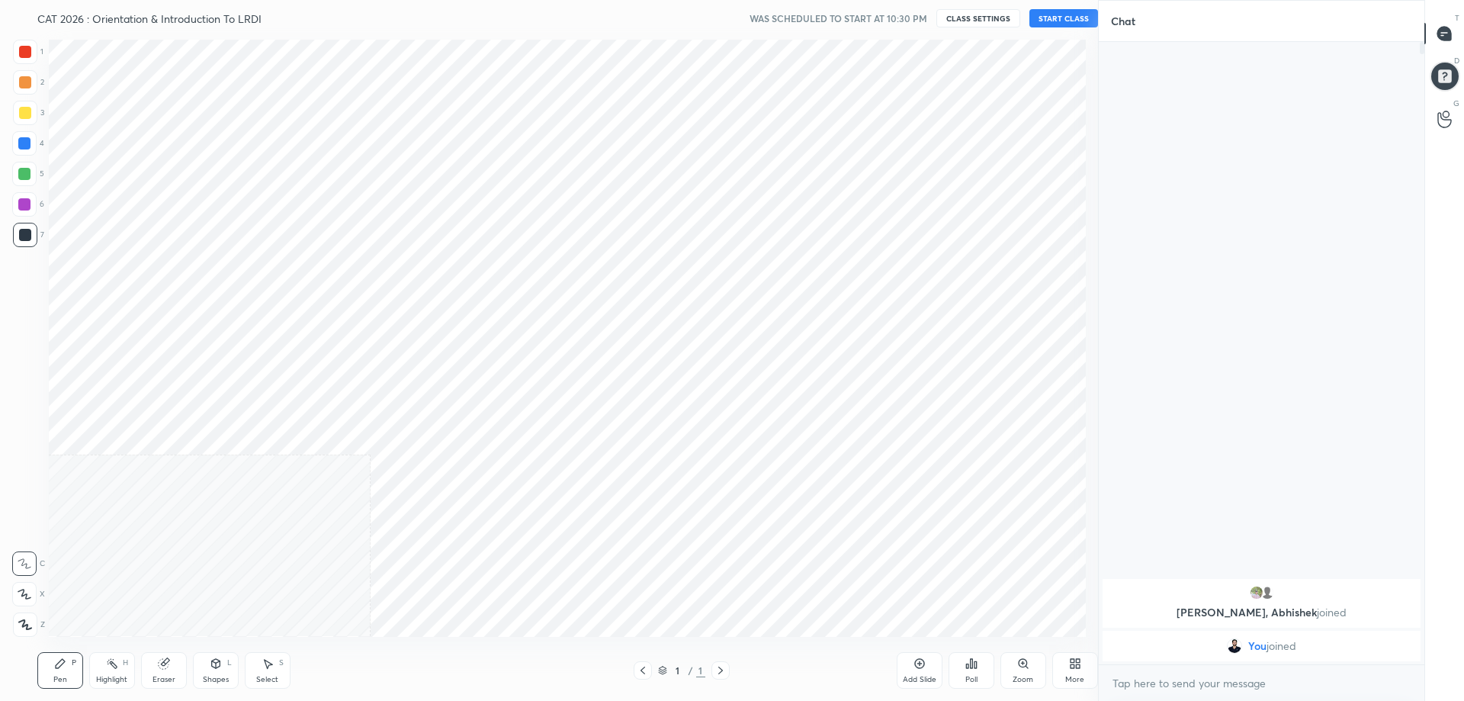
scroll to position [75642, 75208]
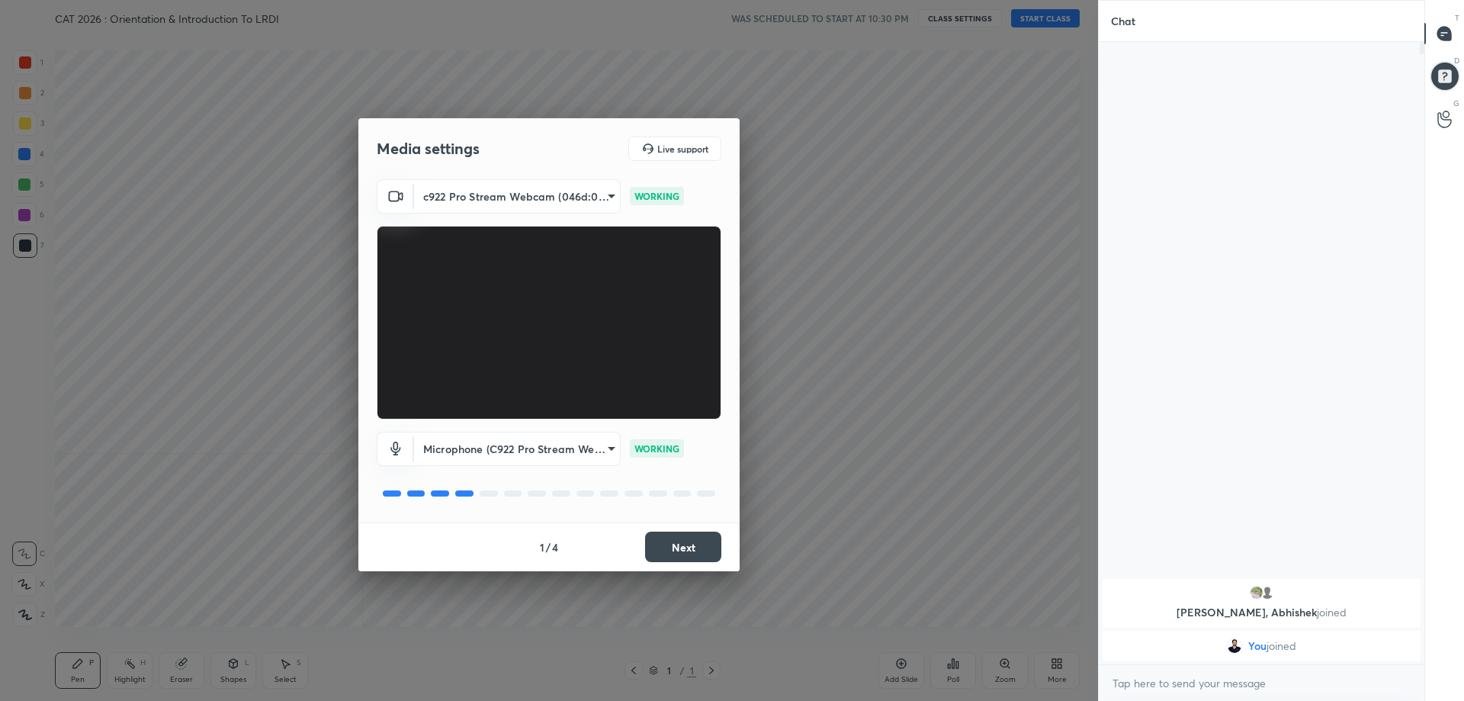
click at [685, 557] on button "Next" at bounding box center [683, 546] width 76 height 30
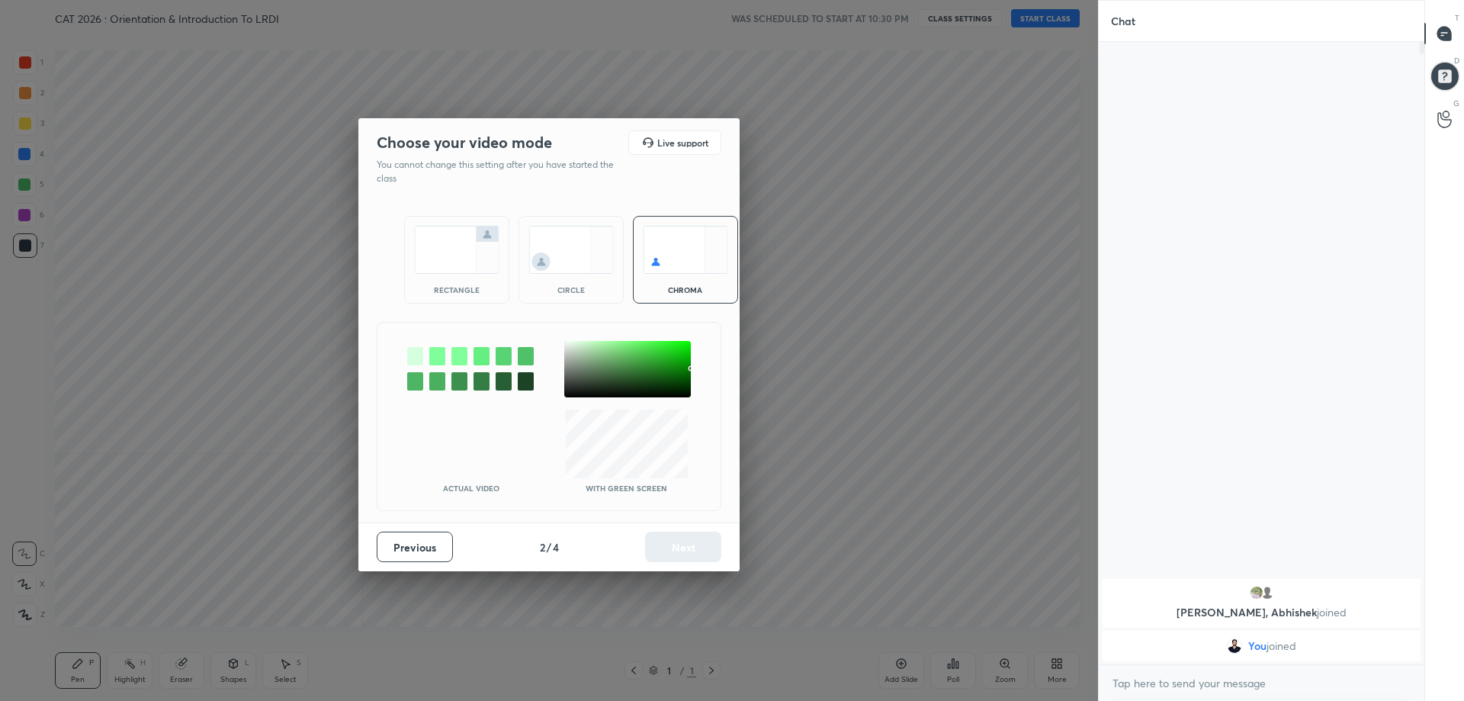
click at [458, 275] on div "rectangle" at bounding box center [456, 260] width 105 height 88
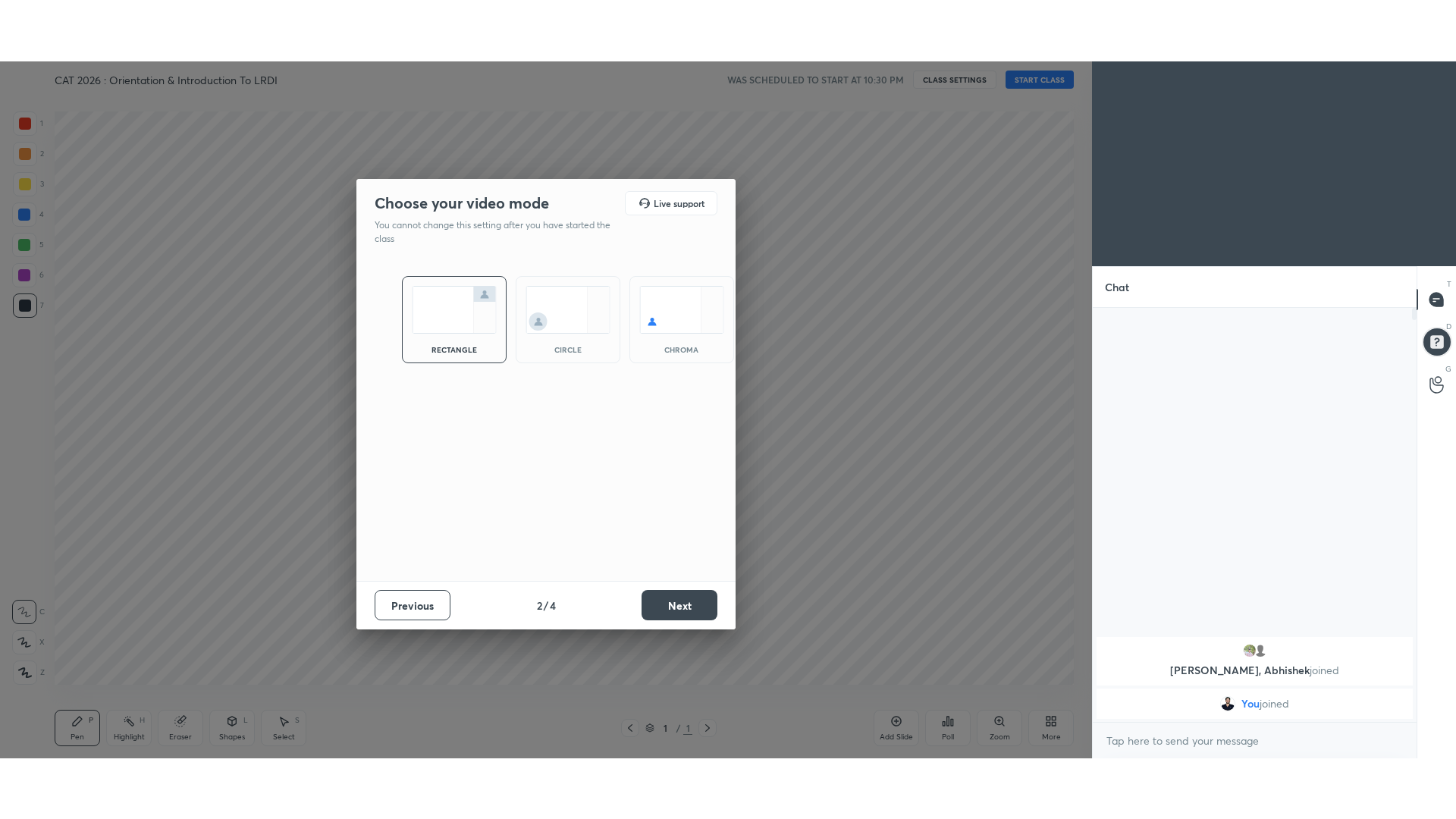
scroll to position [299, 319]
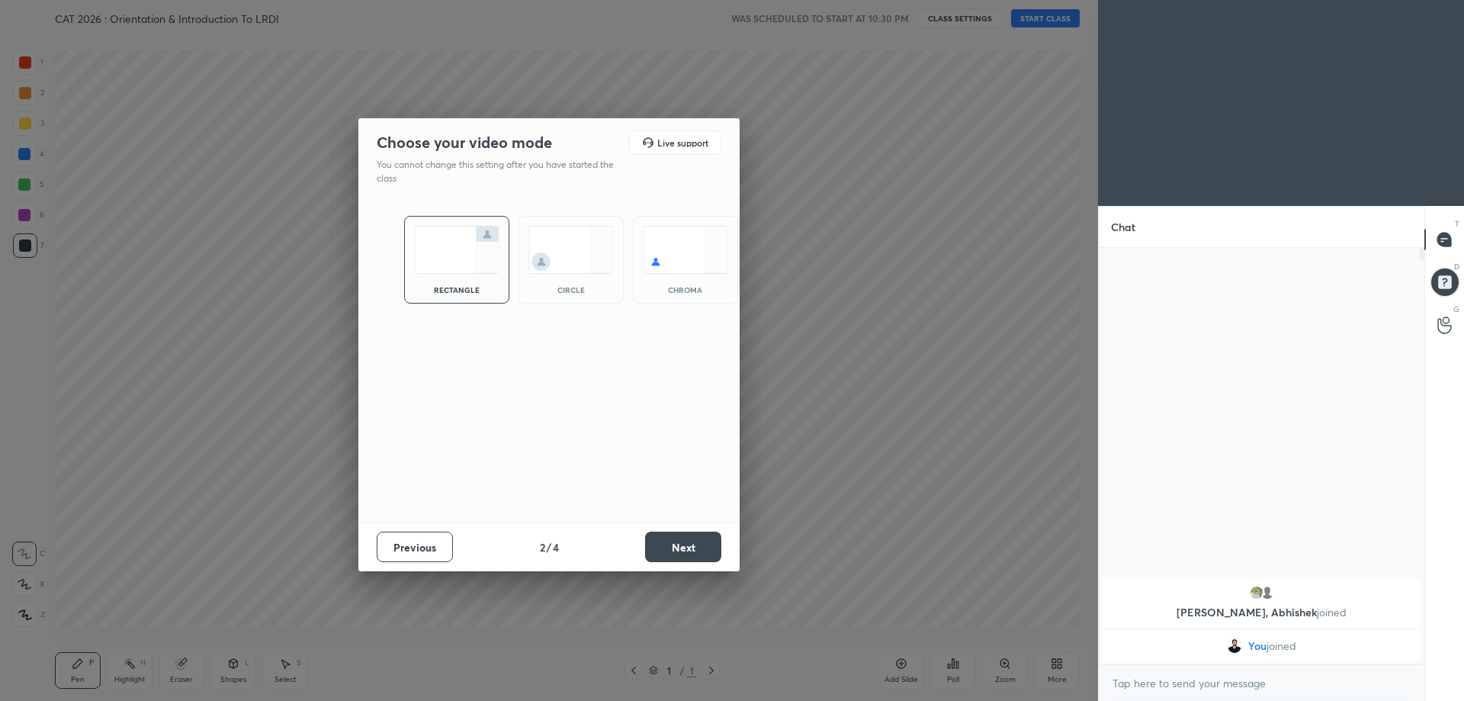
click at [679, 548] on button "Next" at bounding box center [683, 546] width 76 height 30
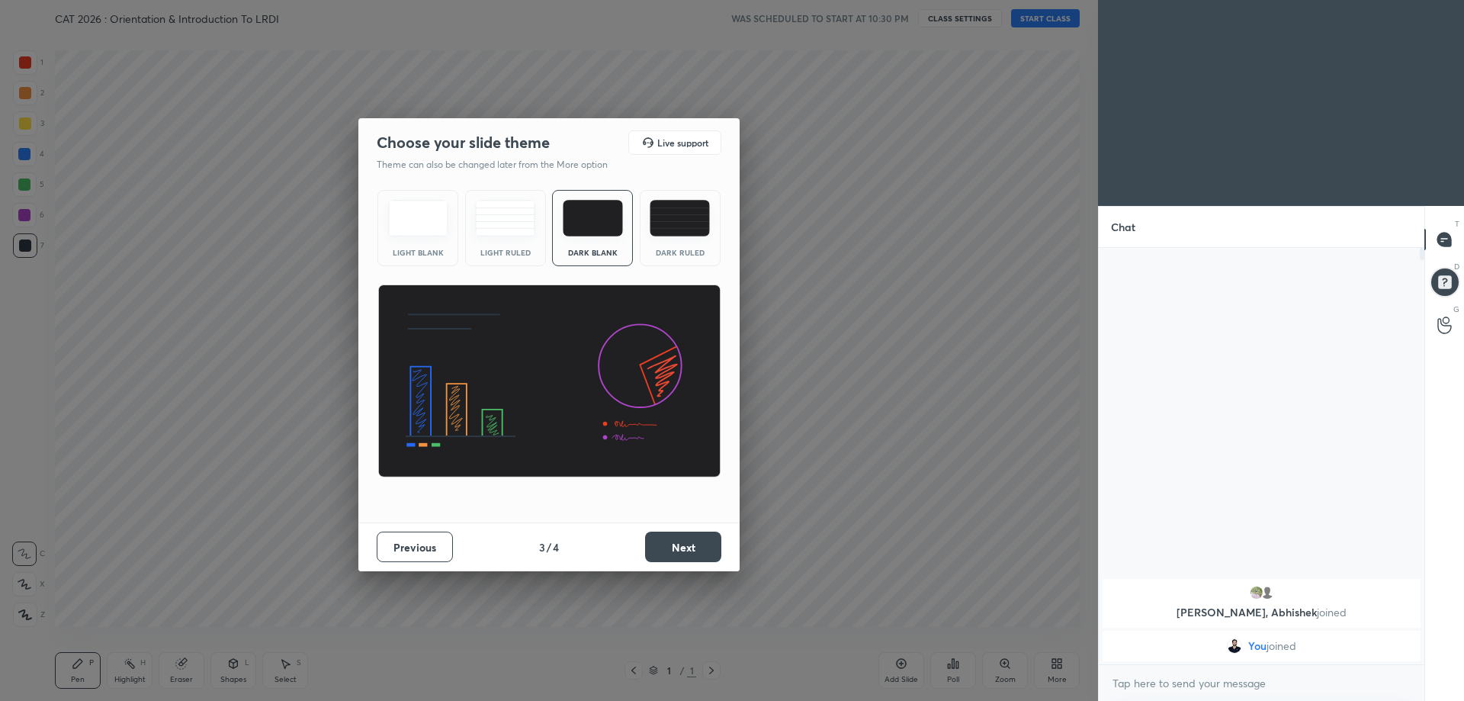
click at [687, 223] on img at bounding box center [680, 218] width 60 height 37
click at [686, 554] on button "Next" at bounding box center [683, 546] width 76 height 30
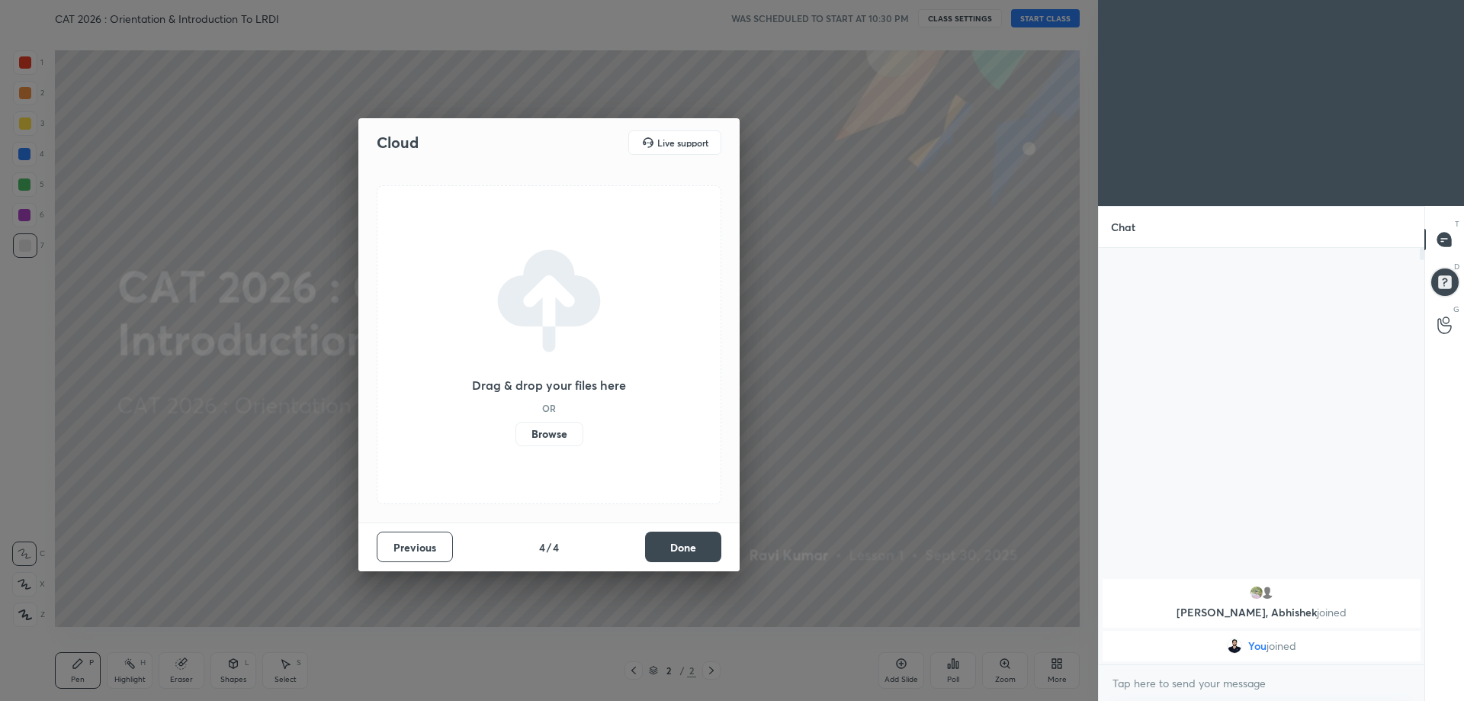
click at [675, 537] on button "Done" at bounding box center [683, 546] width 76 height 30
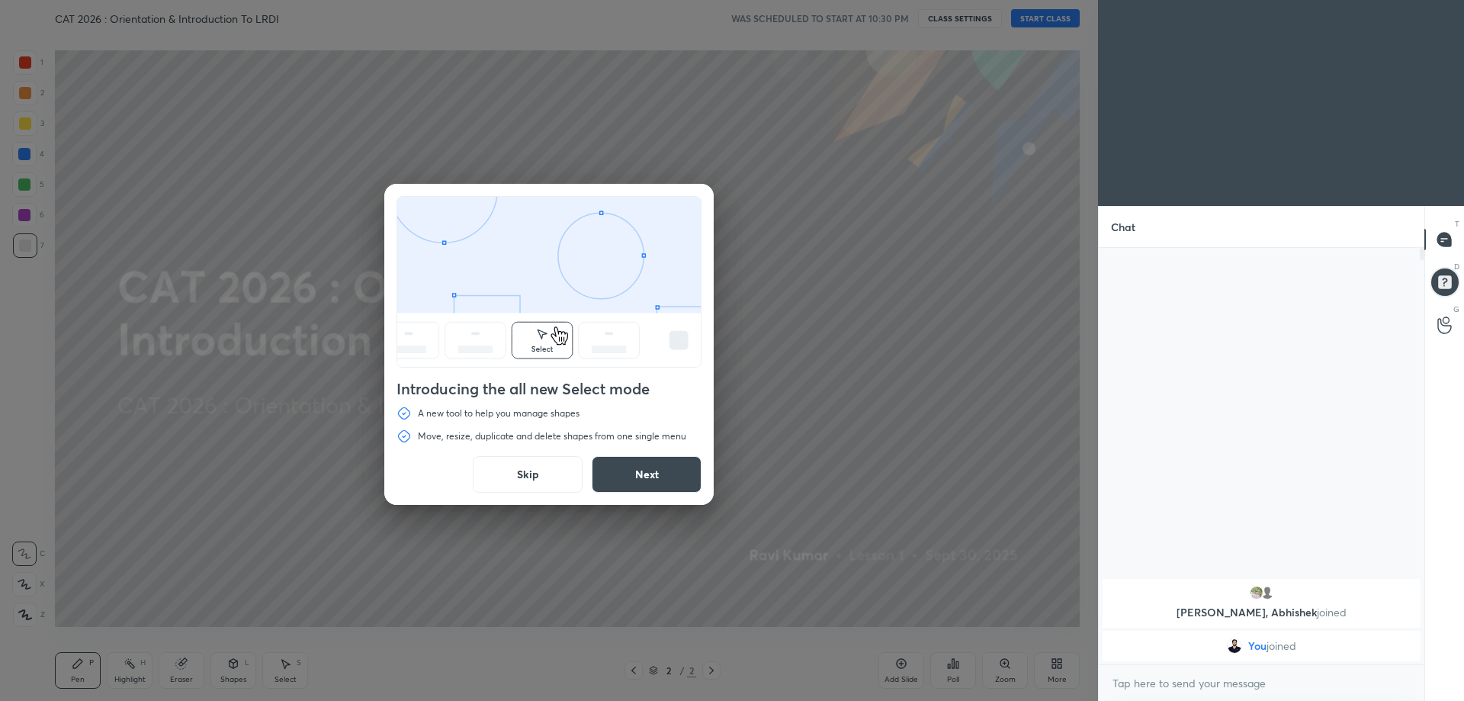
click at [543, 482] on button "Skip" at bounding box center [528, 474] width 110 height 37
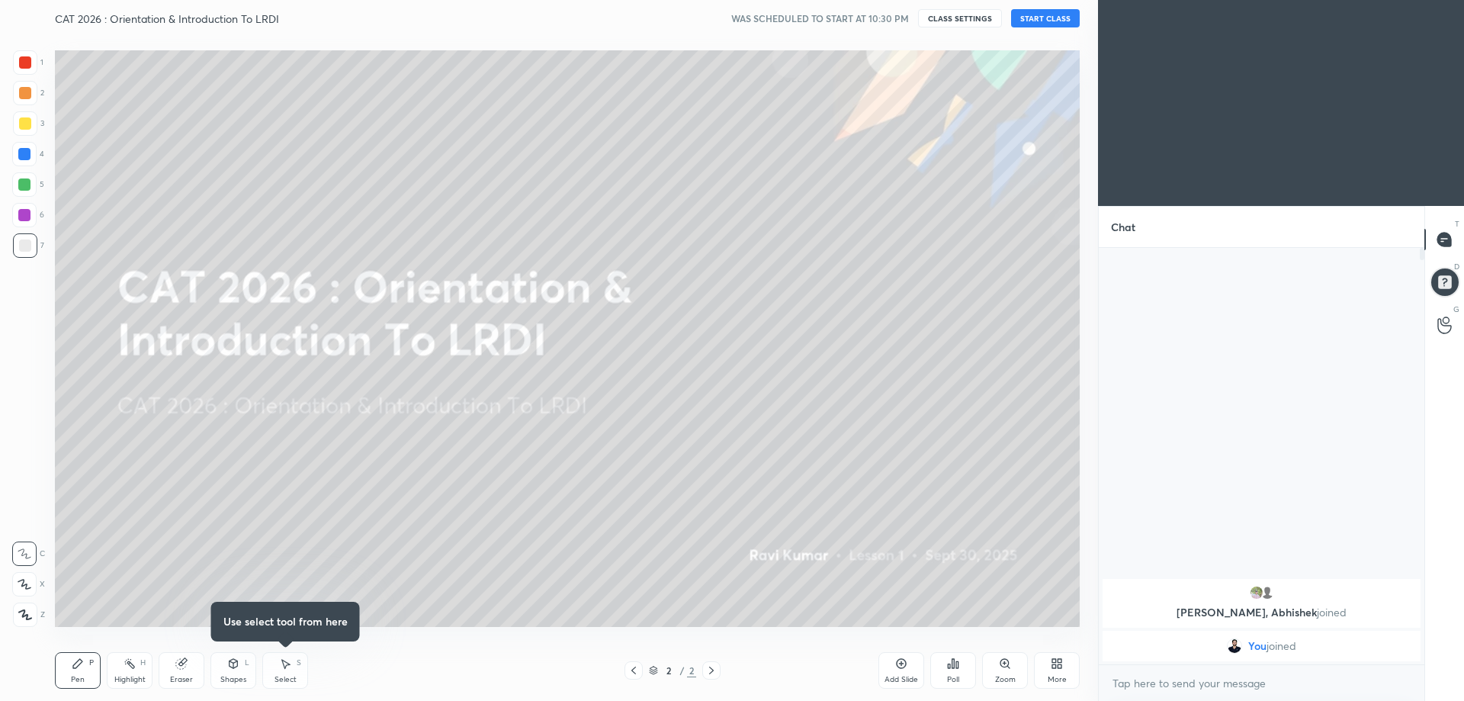
click at [1038, 17] on button "START CLASS" at bounding box center [1045, 18] width 69 height 18
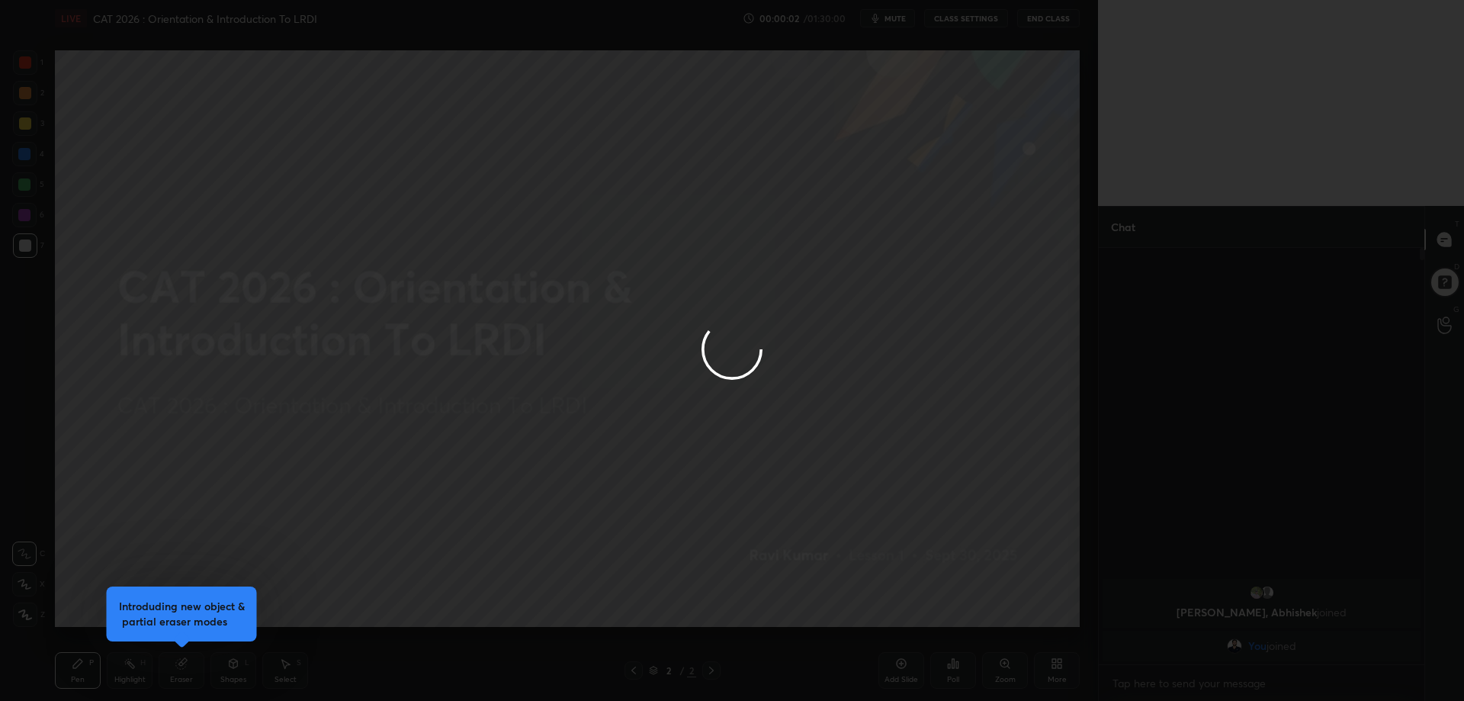
click at [1054, 666] on div at bounding box center [732, 350] width 1464 height 701
click at [1051, 659] on div at bounding box center [732, 350] width 1464 height 701
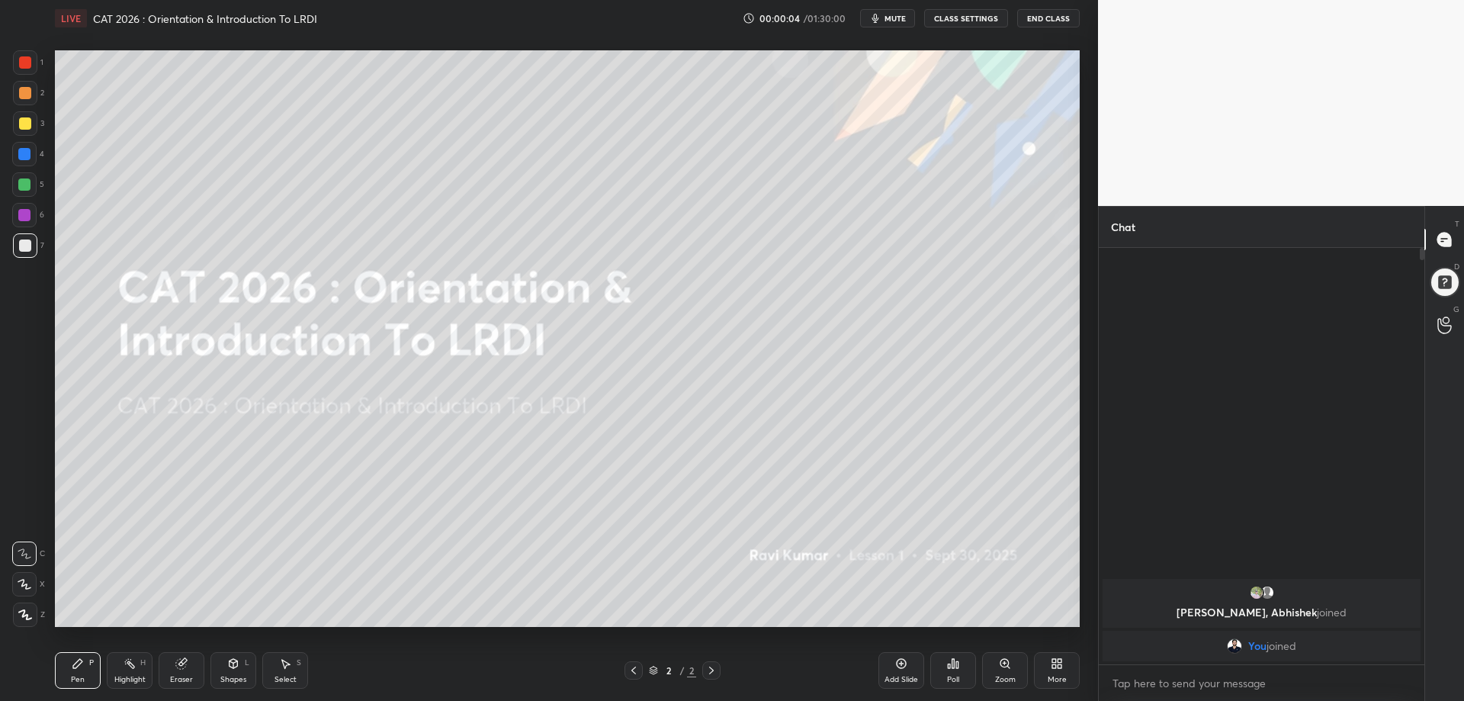
click at [1056, 662] on icon at bounding box center [1054, 661] width 4 height 4
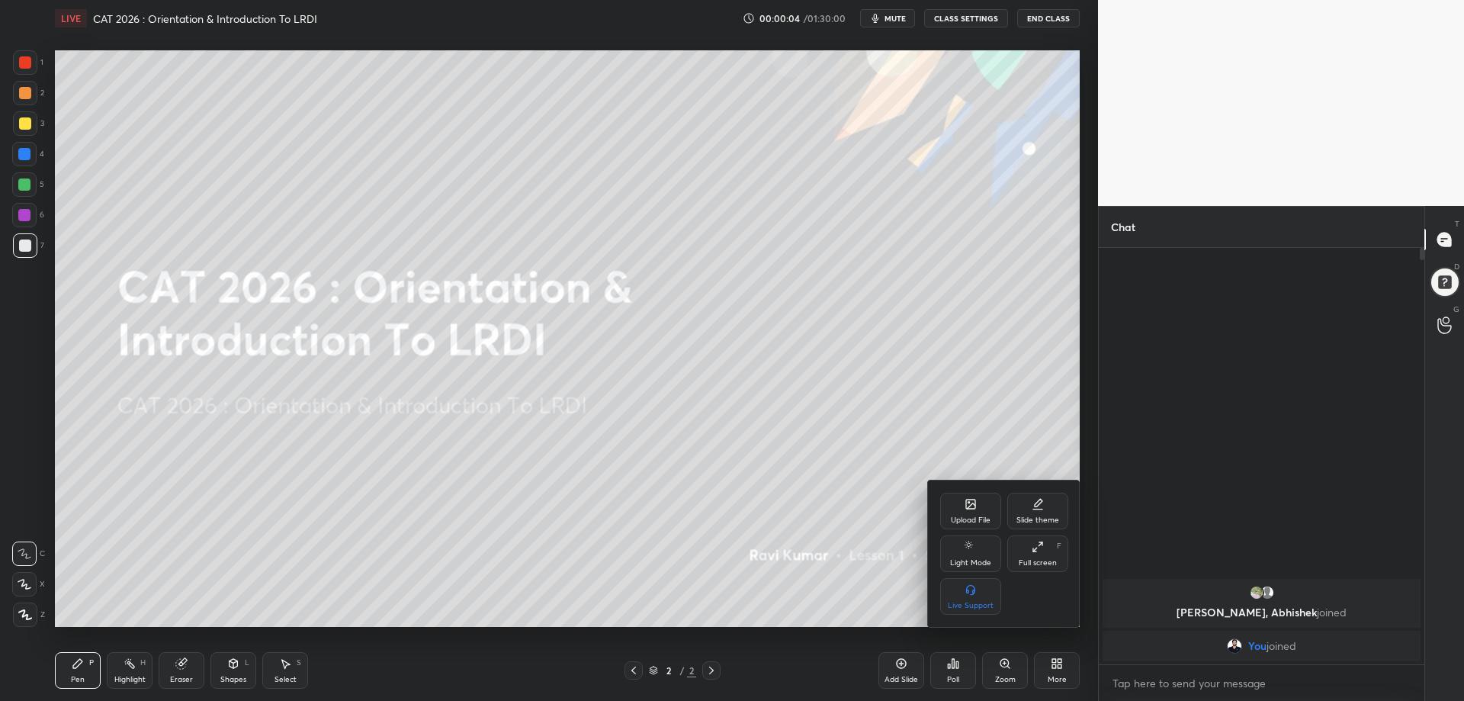
drag, startPoint x: 1038, startPoint y: 543, endPoint x: 1039, endPoint y: 637, distance: 93.8
click at [1038, 545] on icon at bounding box center [1038, 547] width 12 height 12
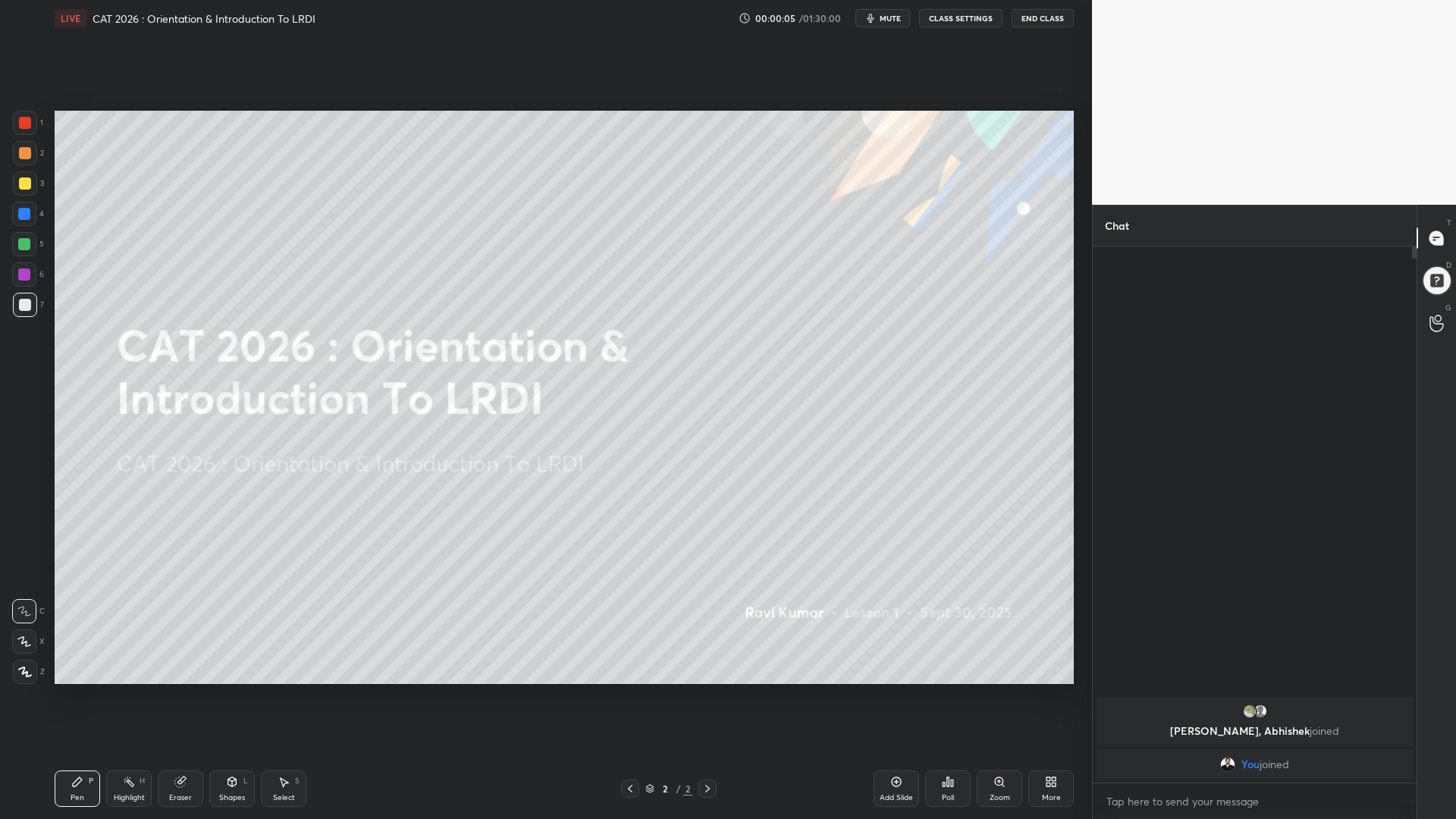
scroll to position [421, 319]
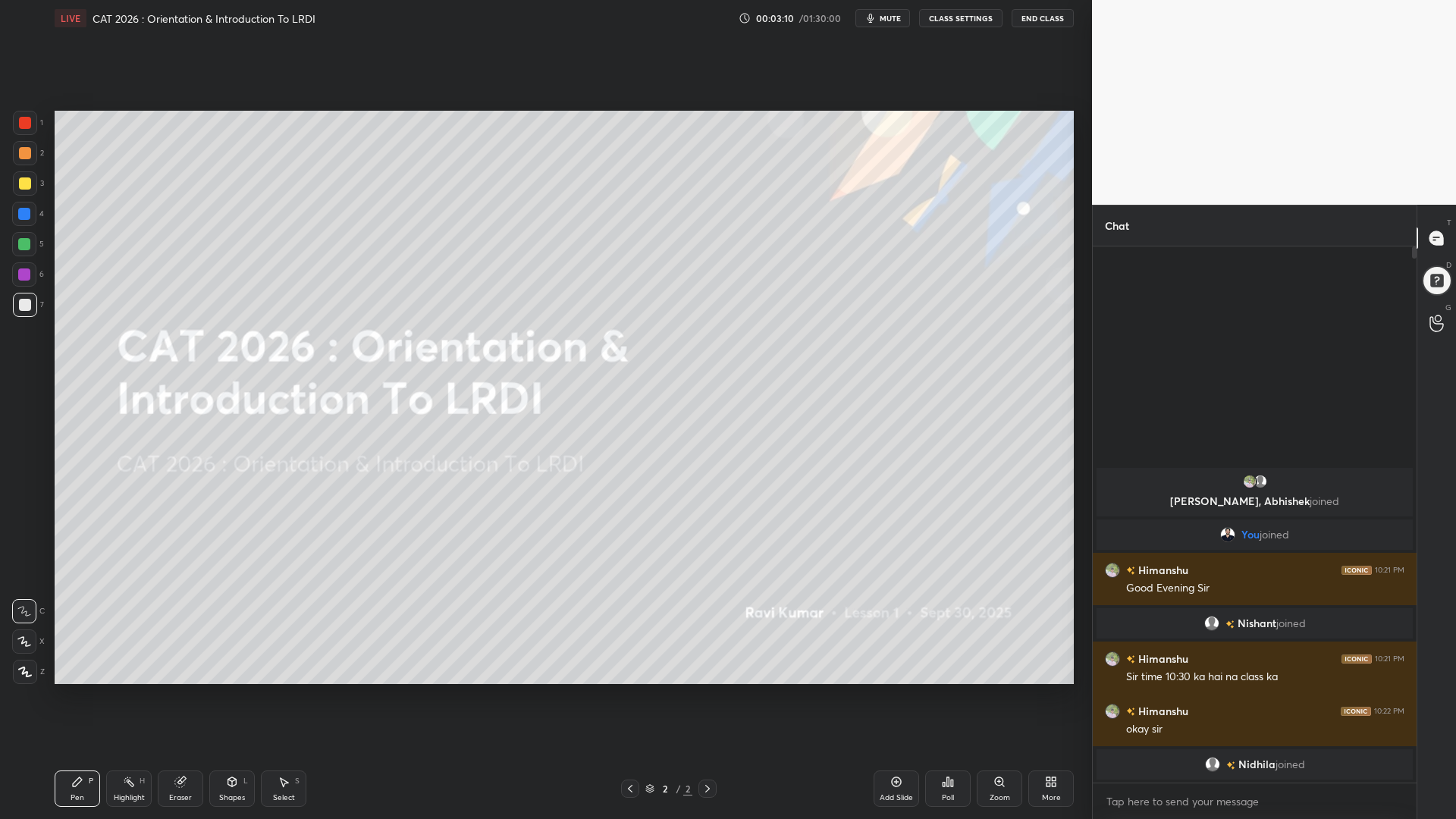
click at [892, 697] on icon at bounding box center [897, 783] width 10 height 10
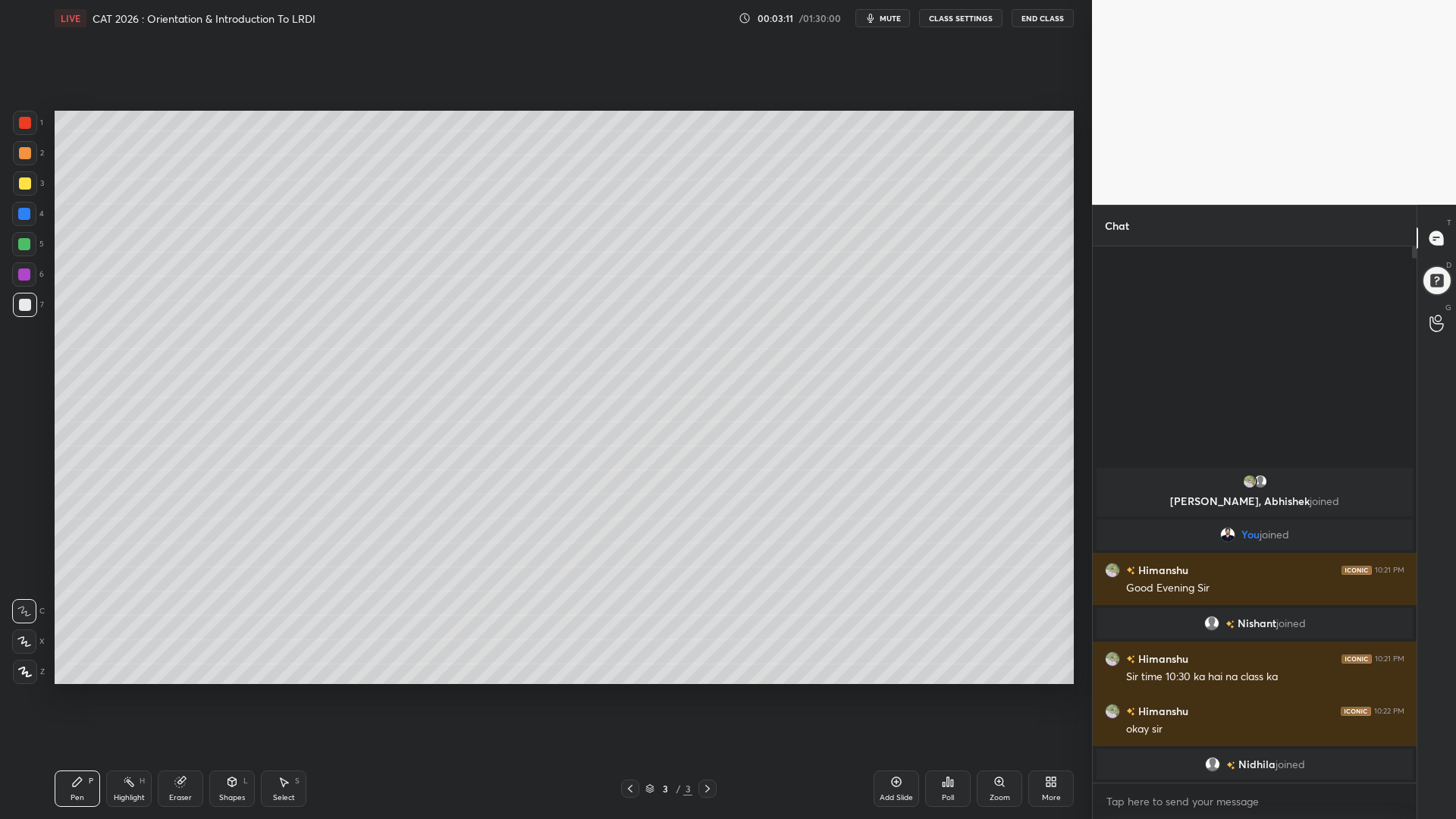
click at [21, 119] on div at bounding box center [25, 122] width 12 height 12
click at [22, 666] on div at bounding box center [25, 672] width 24 height 24
click at [232, 697] on div "Shapes" at bounding box center [232, 798] width 26 height 8
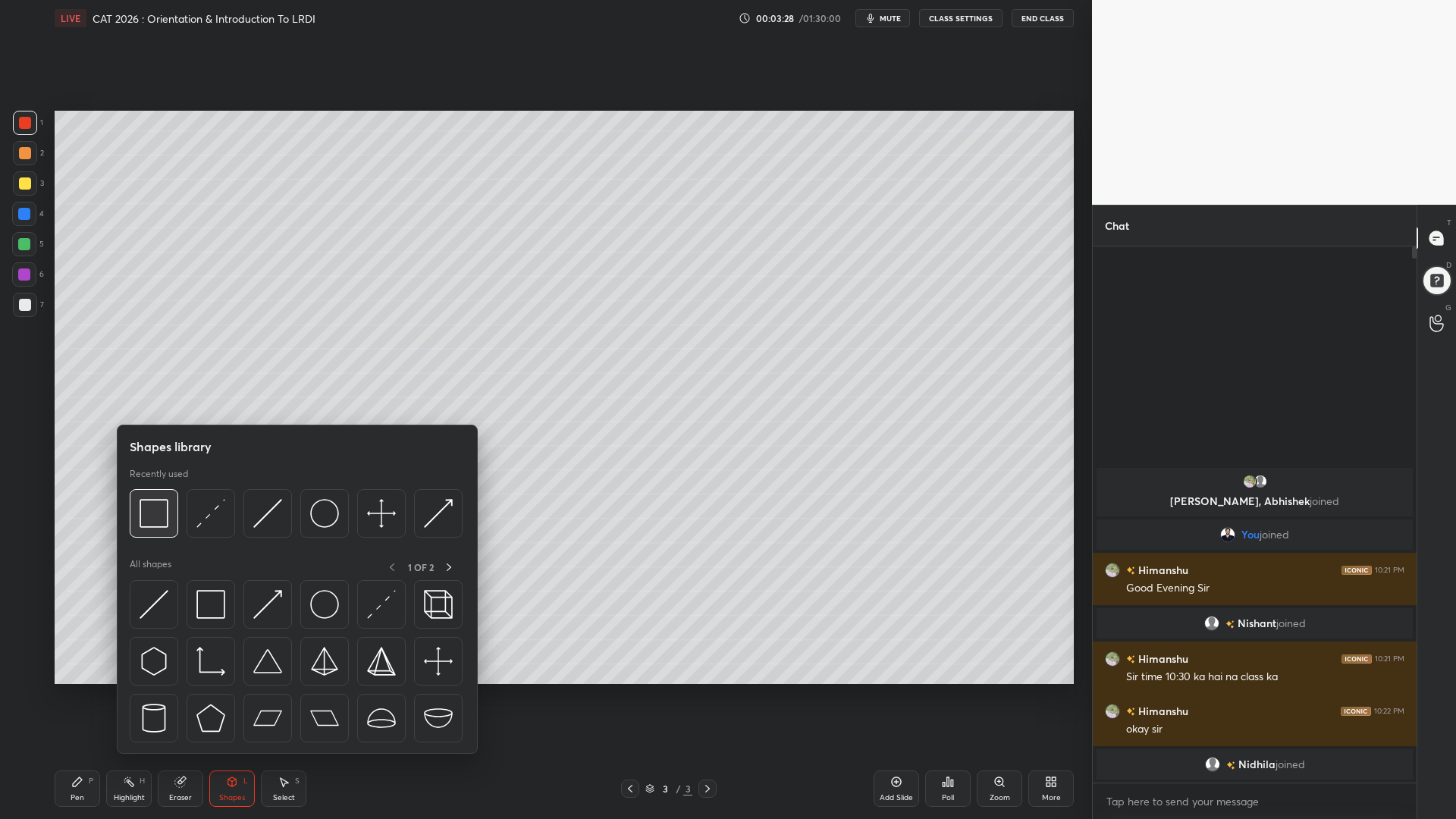
click at [151, 504] on img at bounding box center [153, 513] width 29 height 29
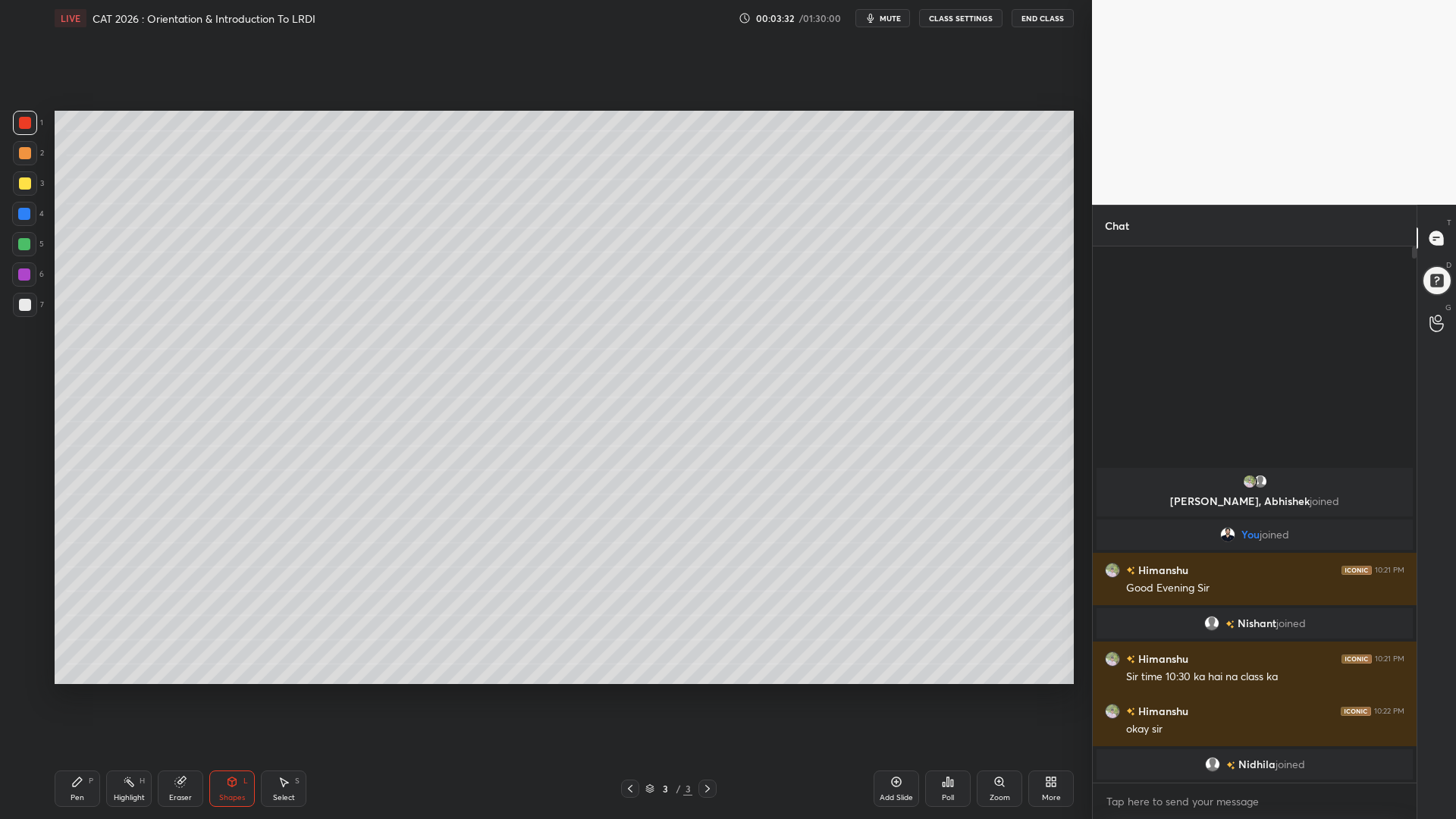
drag, startPoint x: 86, startPoint y: 796, endPoint x: 100, endPoint y: 770, distance: 29.5
click at [86, 697] on div "Pen P" at bounding box center [78, 789] width 46 height 37
click at [27, 248] on div at bounding box center [24, 244] width 12 height 12
click at [24, 212] on div at bounding box center [24, 214] width 12 height 12
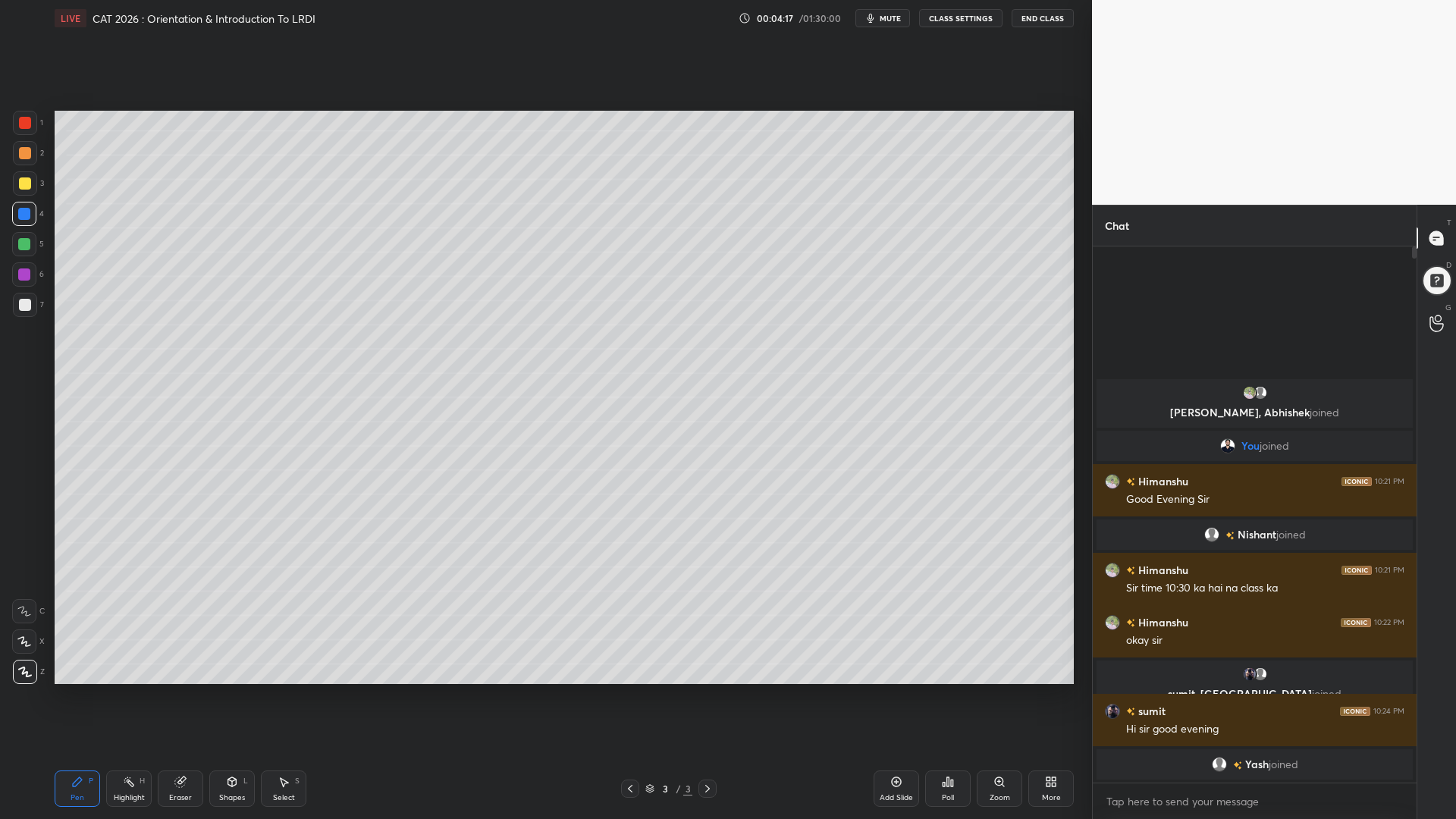
click at [882, 18] on span "mute" at bounding box center [889, 18] width 21 height 11
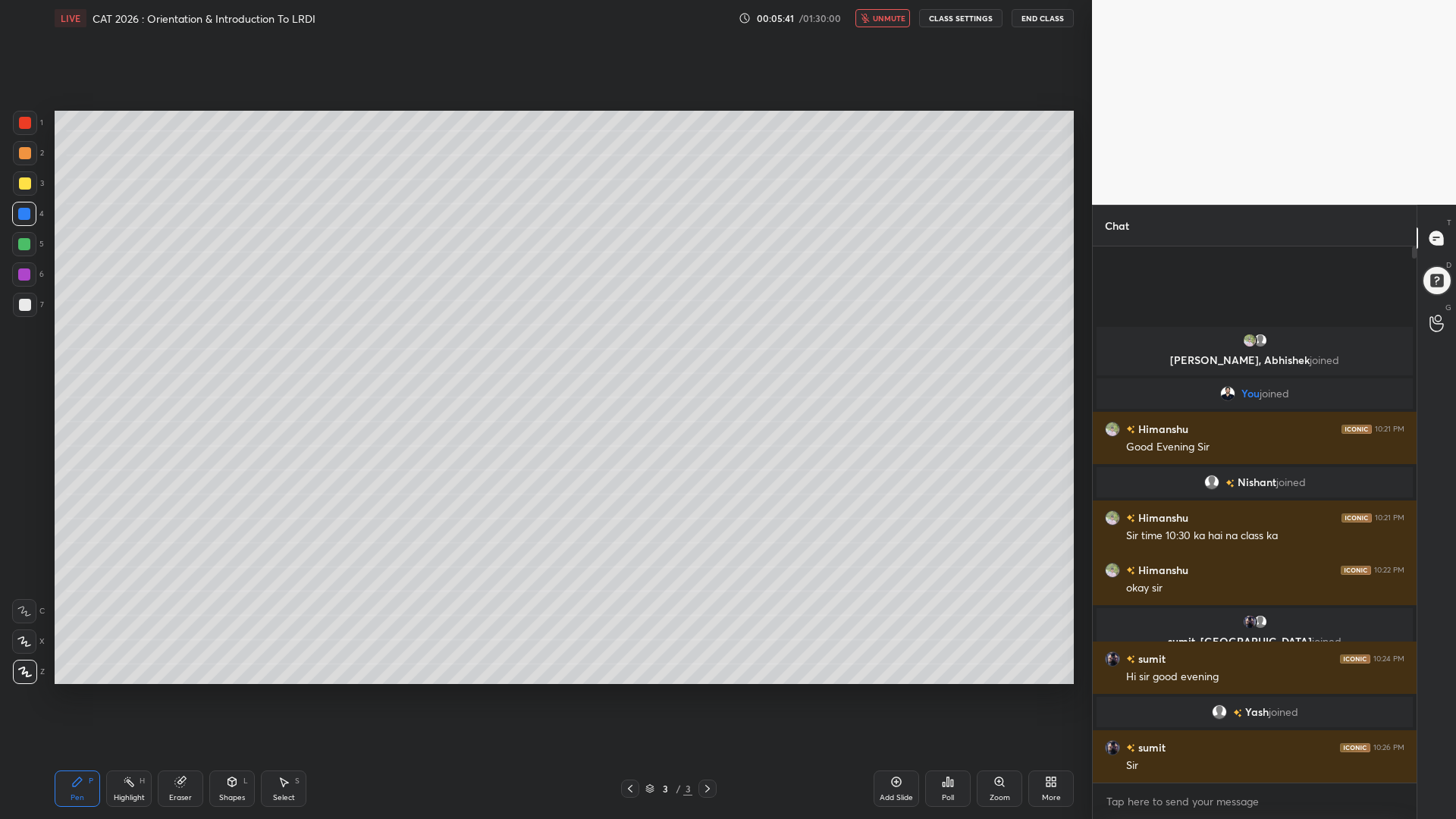
click at [881, 21] on span "unmute" at bounding box center [889, 18] width 33 height 11
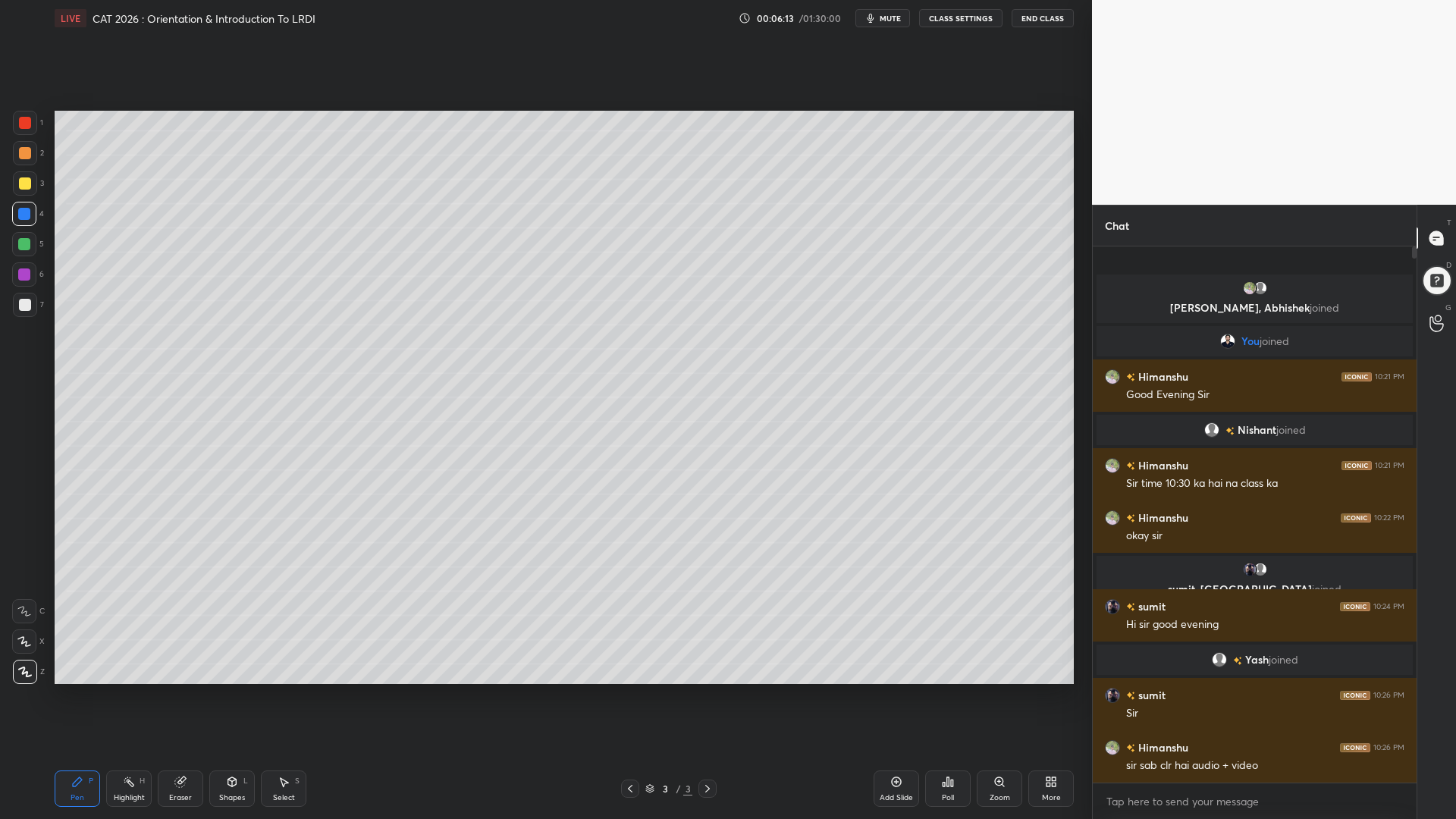
click at [24, 247] on div at bounding box center [24, 244] width 12 height 12
click at [21, 272] on div at bounding box center [24, 275] width 12 height 12
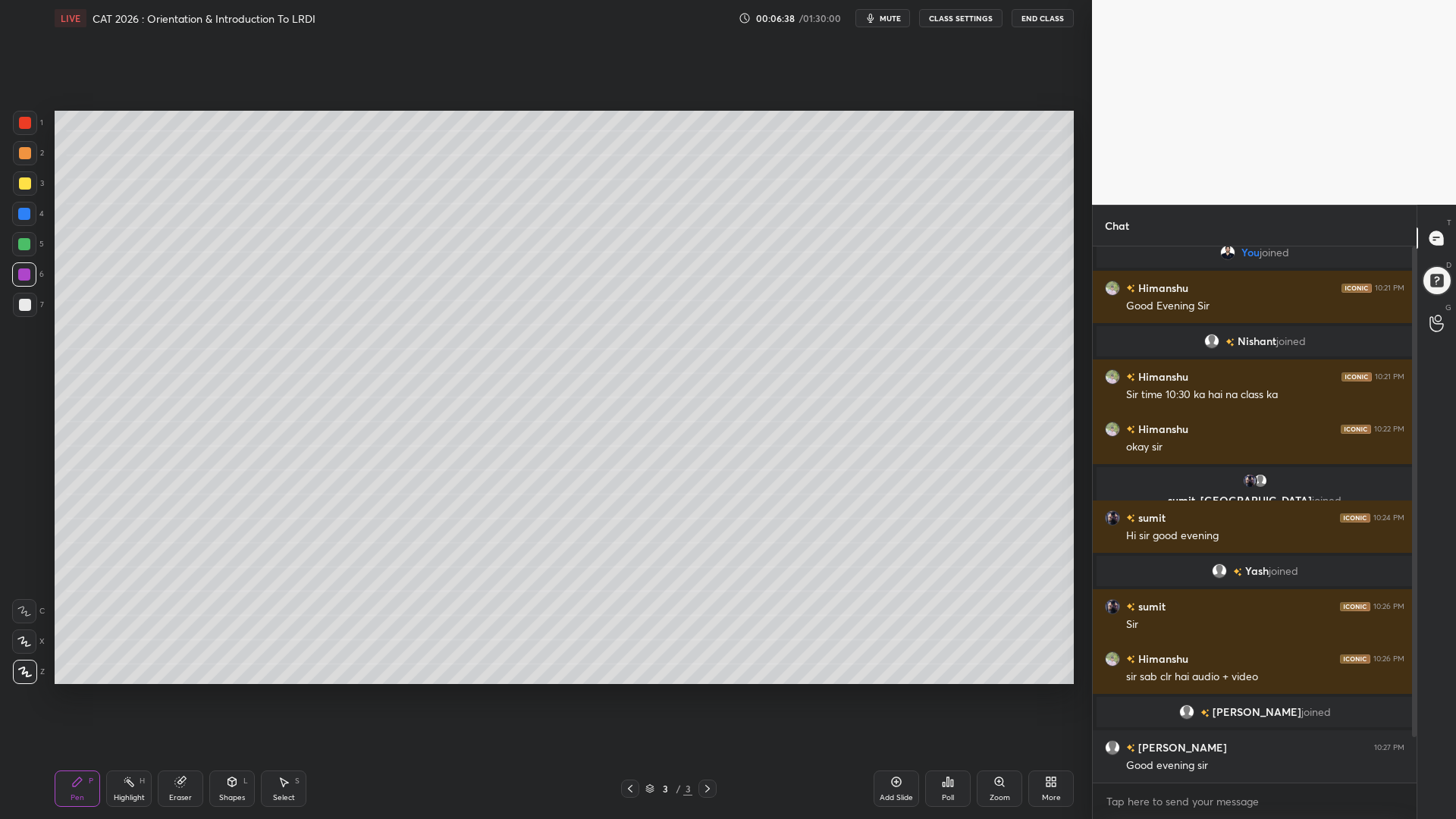
click at [1412, 697] on div at bounding box center [1414, 492] width 5 height 491
drag, startPoint x: 1415, startPoint y: 701, endPoint x: 1409, endPoint y: 743, distance: 42.4
click at [1409, 697] on div at bounding box center [1411, 514] width 9 height 536
click at [192, 697] on div "Eraser" at bounding box center [181, 789] width 46 height 37
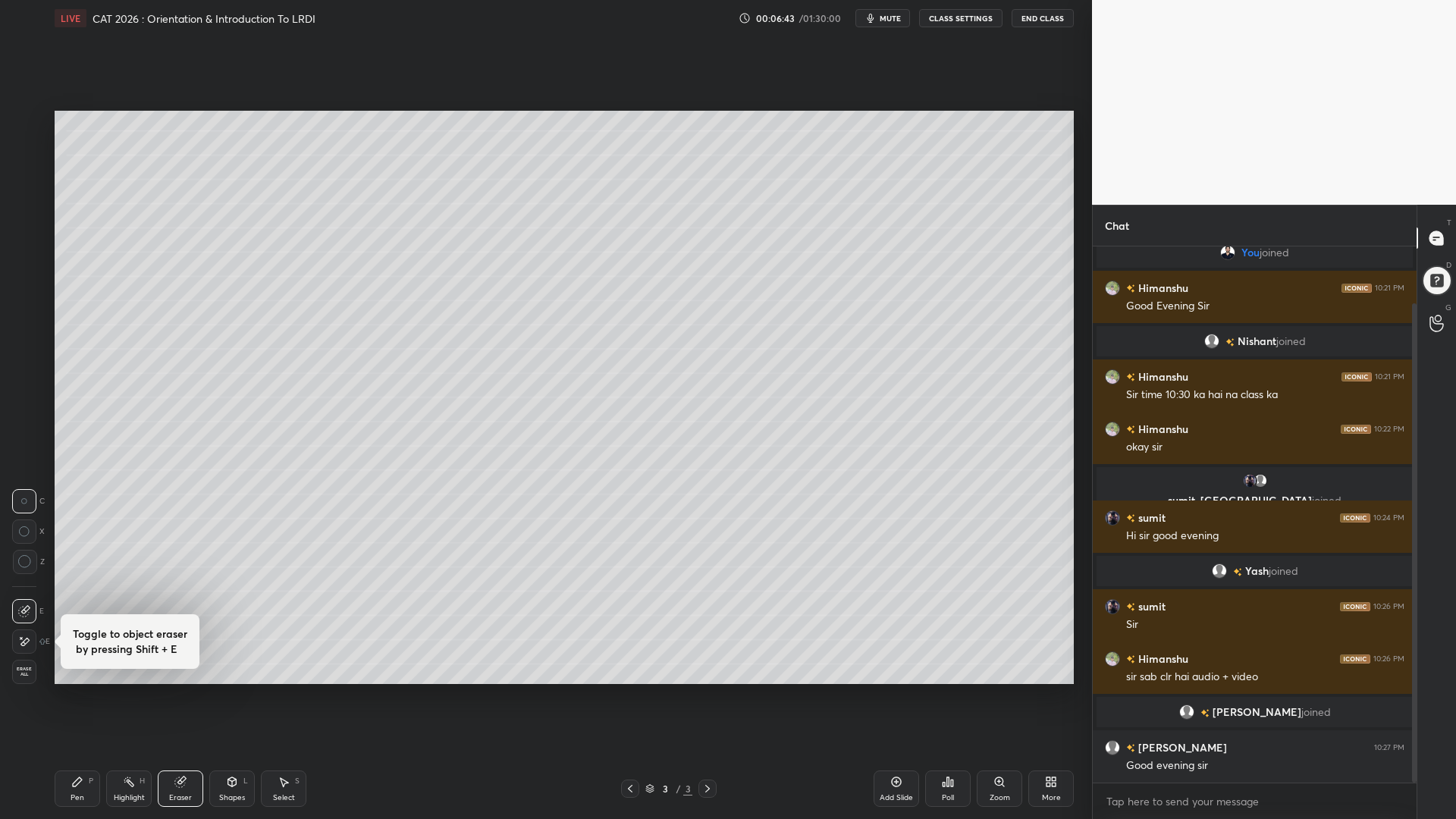
click at [9, 567] on div "1 2 3 4 5 6 7 C X Z C X Z E Toggle to object eraser by pressing Shift + E E Era…" at bounding box center [24, 397] width 49 height 573
click at [20, 560] on icon at bounding box center [25, 562] width 14 height 14
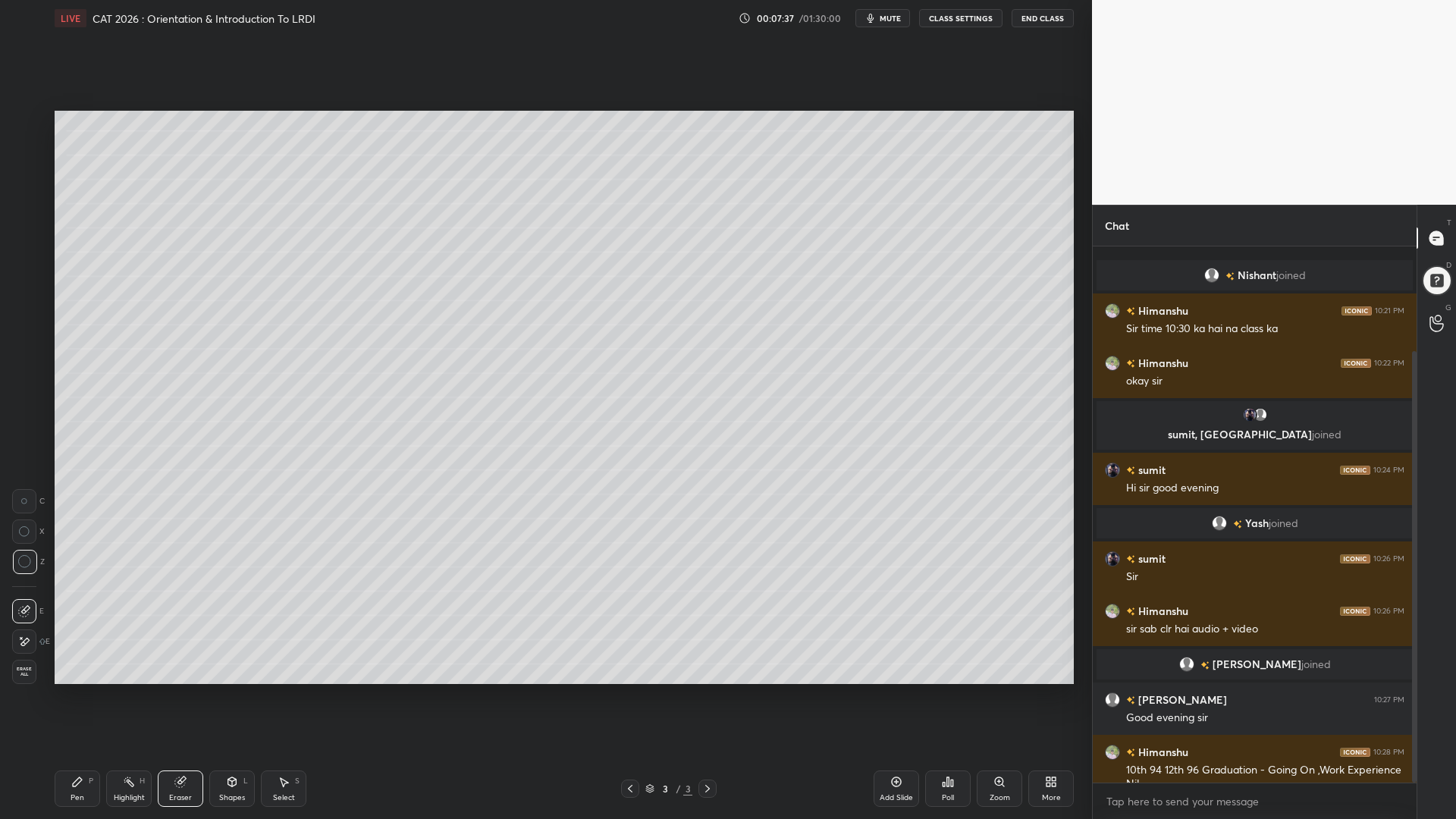
scroll to position [213, 0]
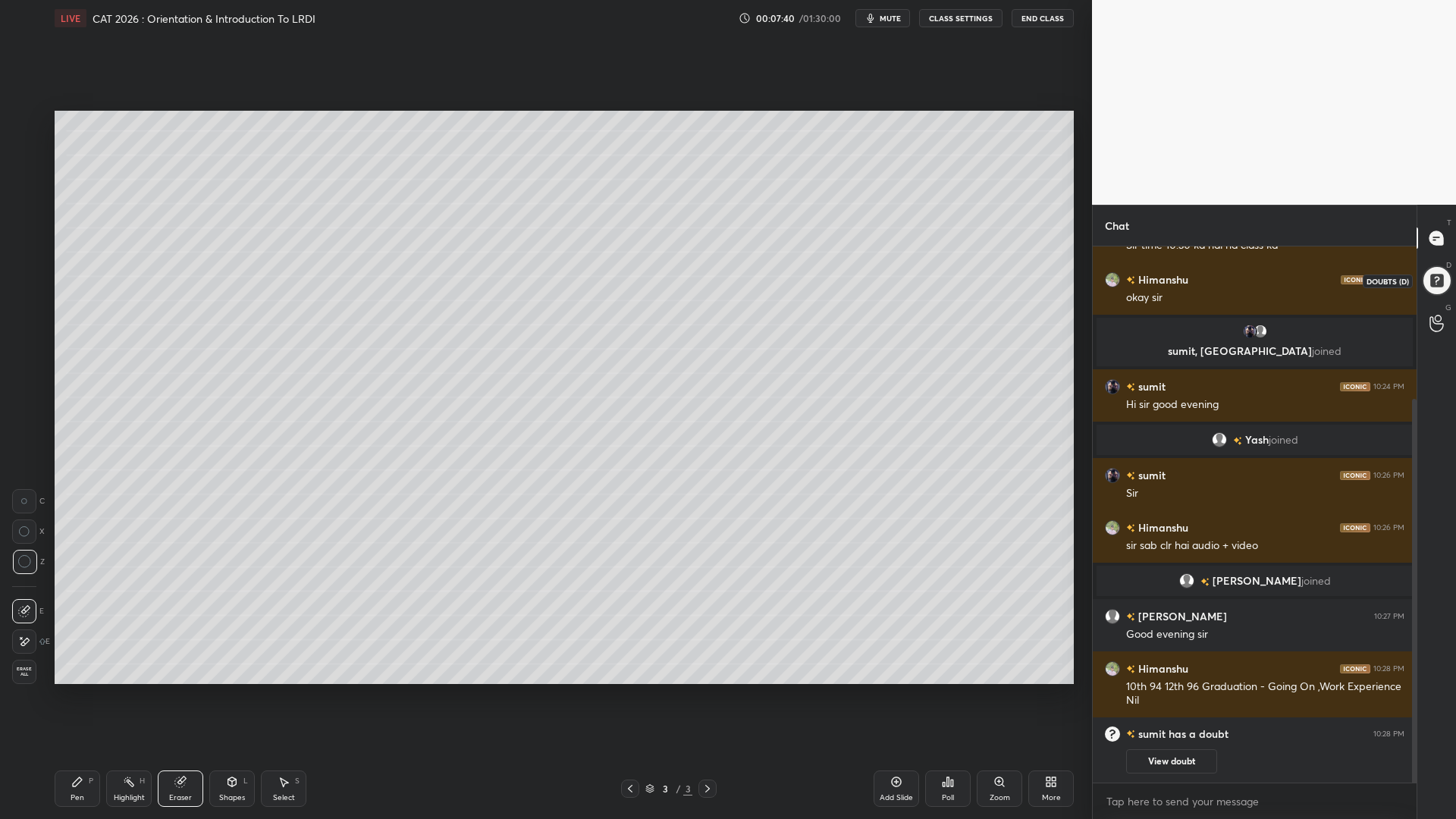
click at [1442, 281] on div at bounding box center [1437, 281] width 37 height 37
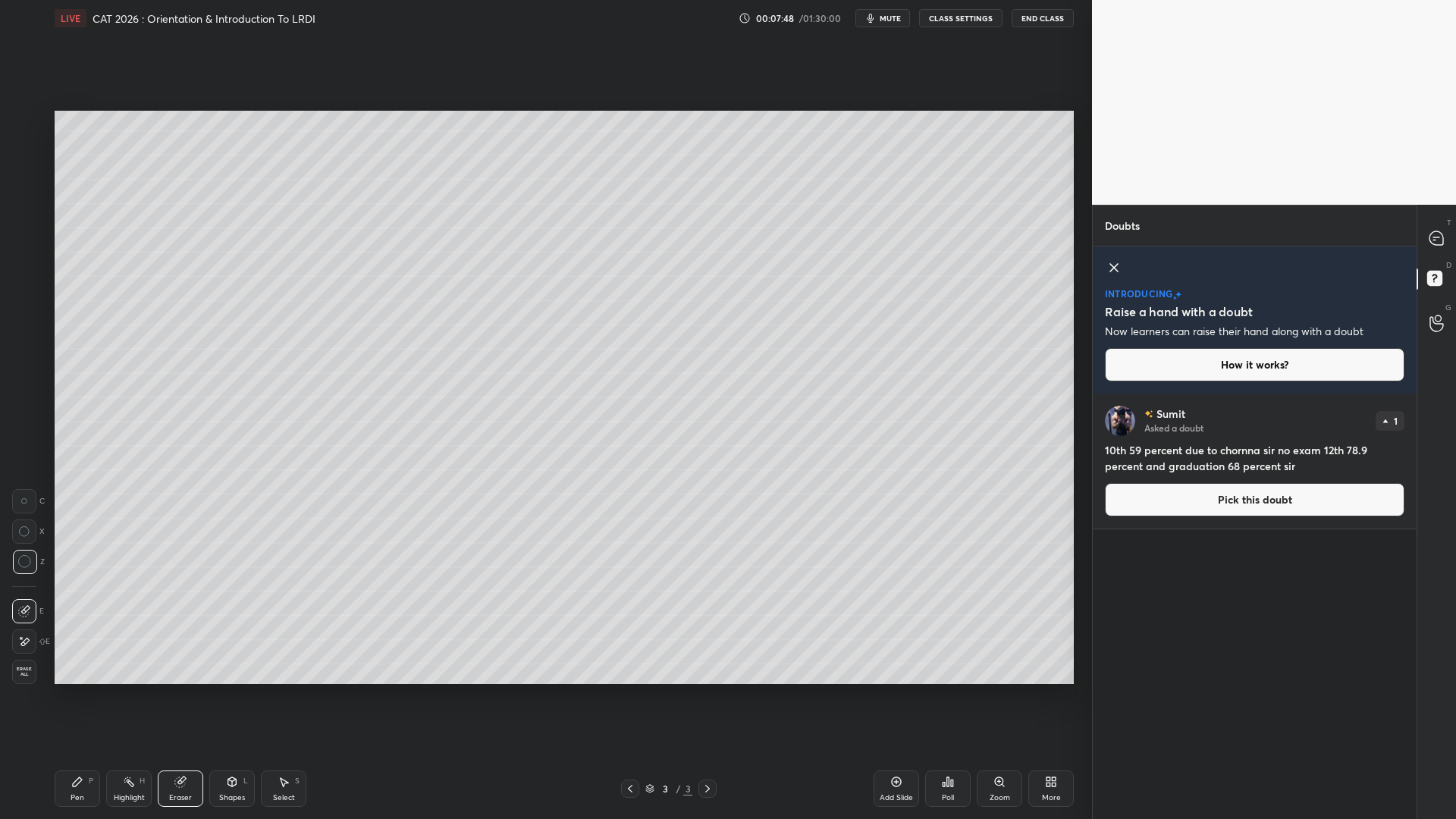
click at [1216, 499] on button "Pick this doubt" at bounding box center [1254, 501] width 299 height 34
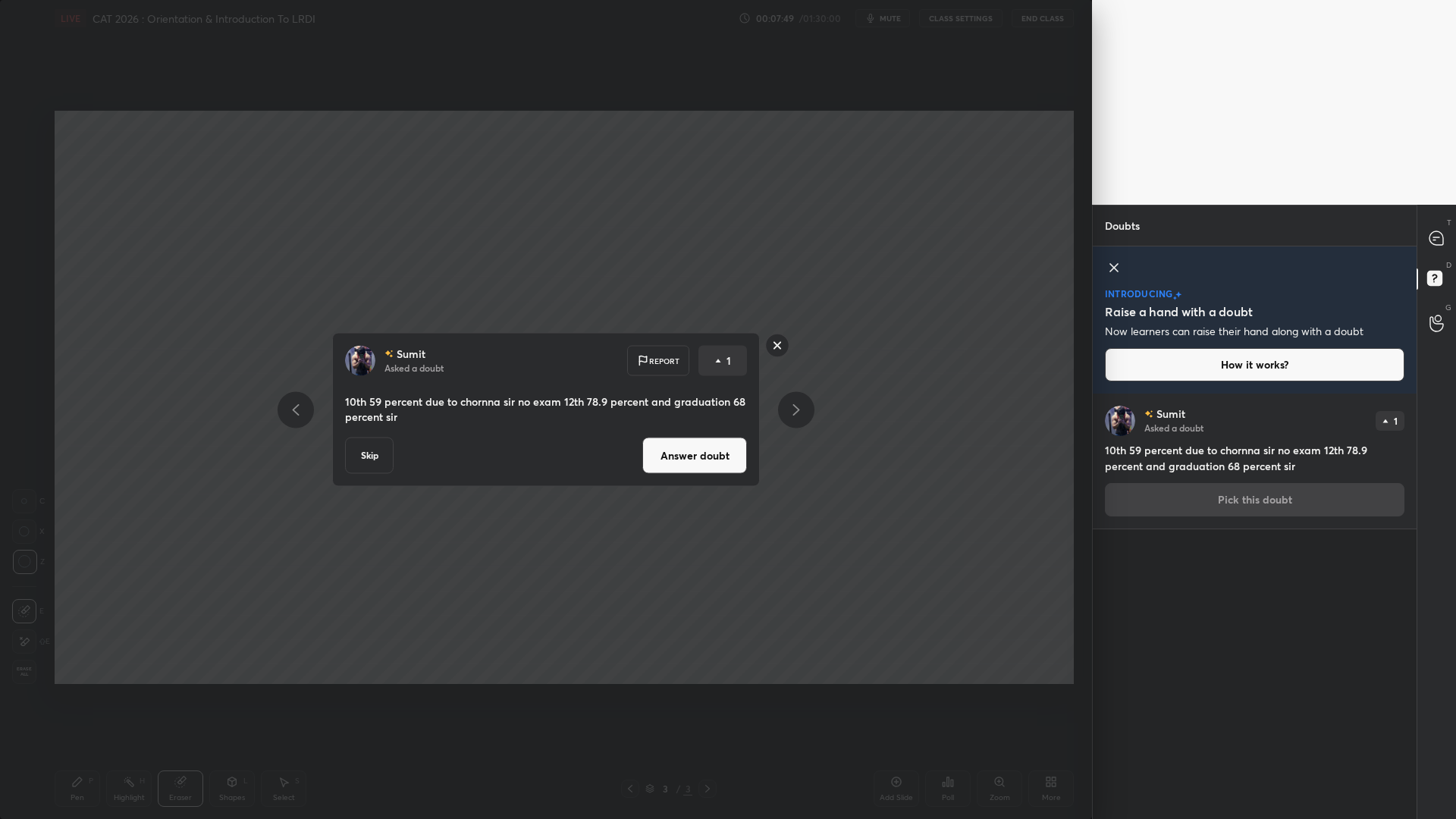
click at [714, 451] on button "Answer doubt" at bounding box center [694, 456] width 104 height 37
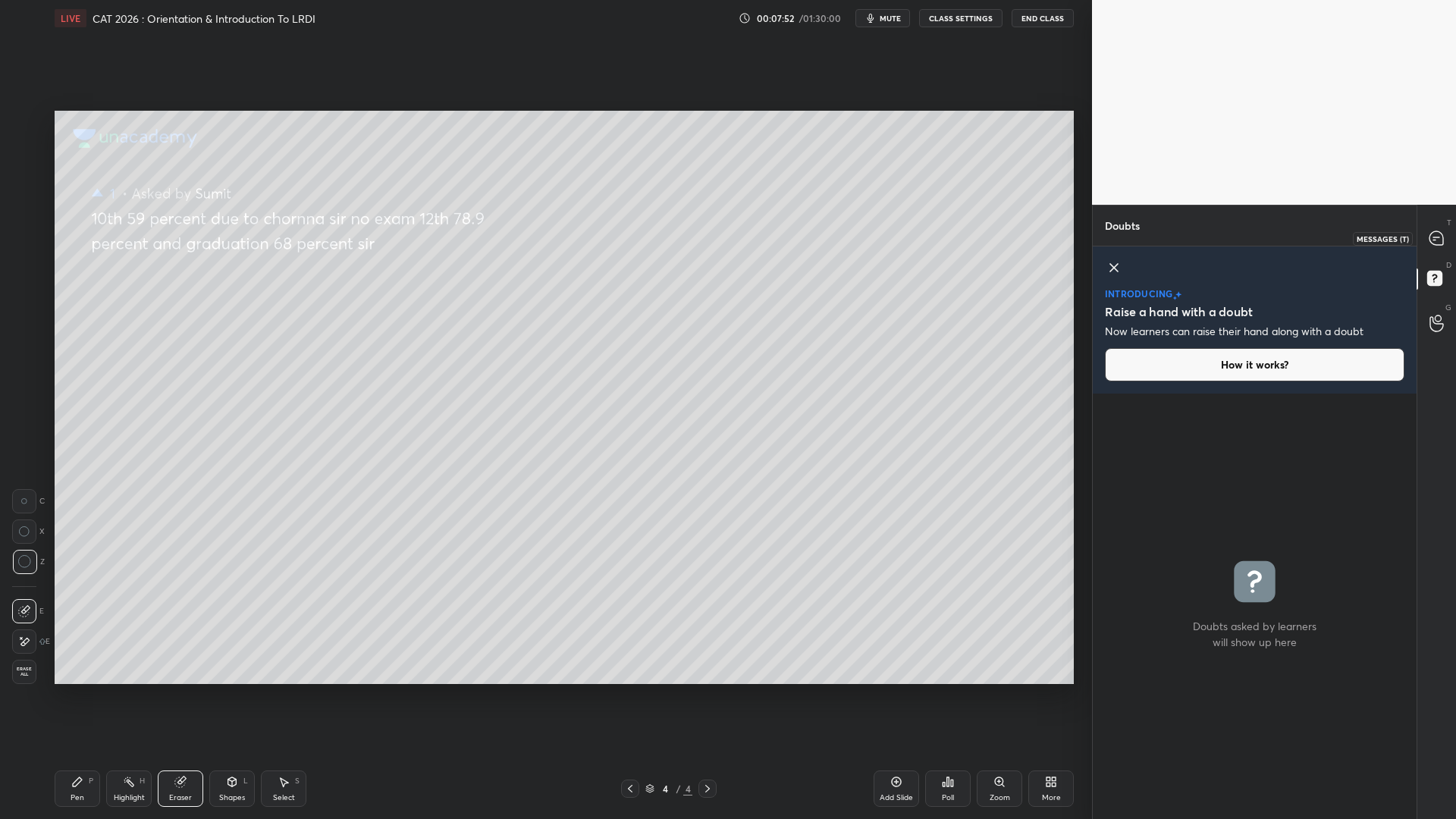
click at [1435, 241] on icon at bounding box center [1436, 239] width 14 height 14
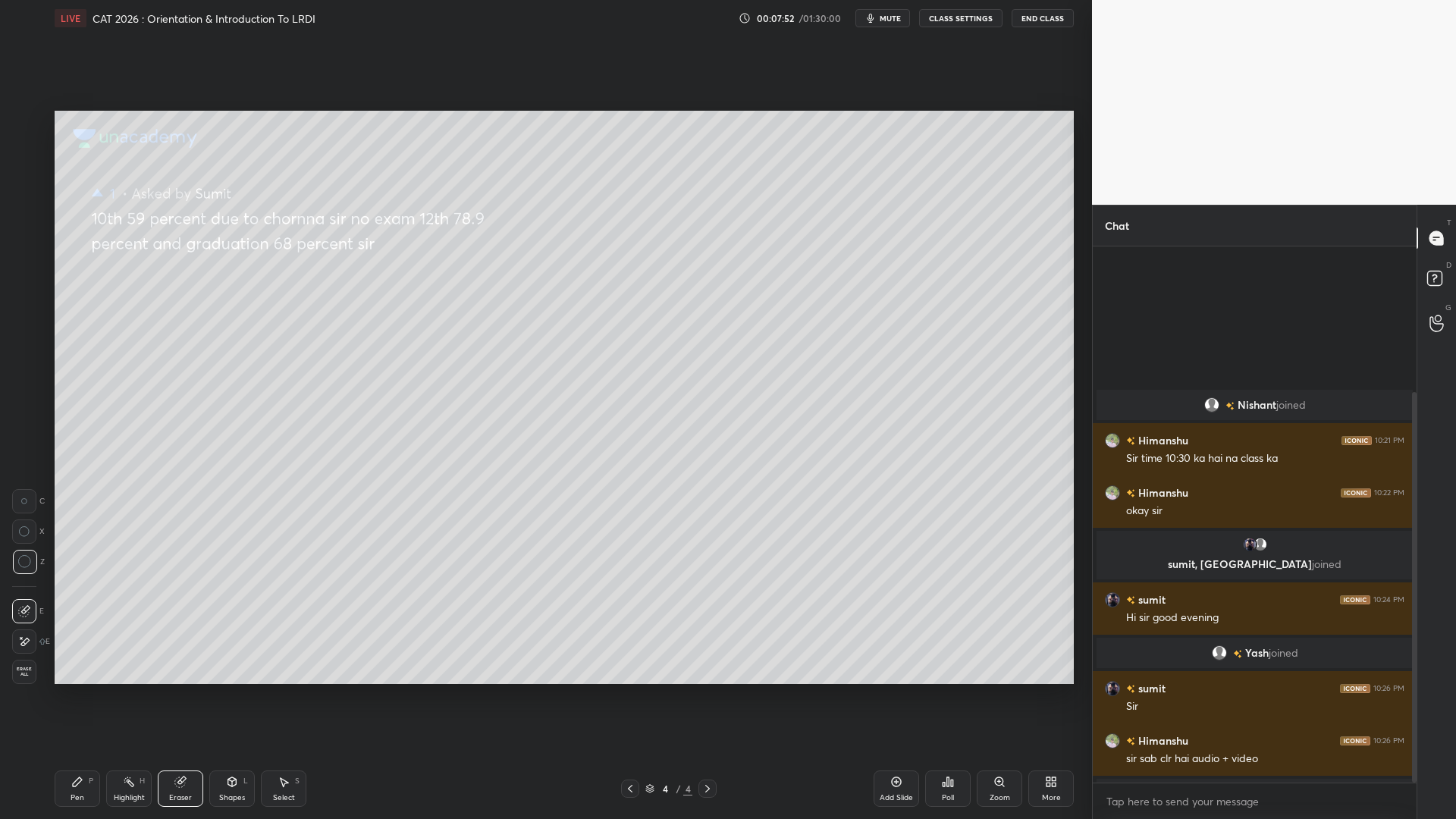
scroll to position [531, 319]
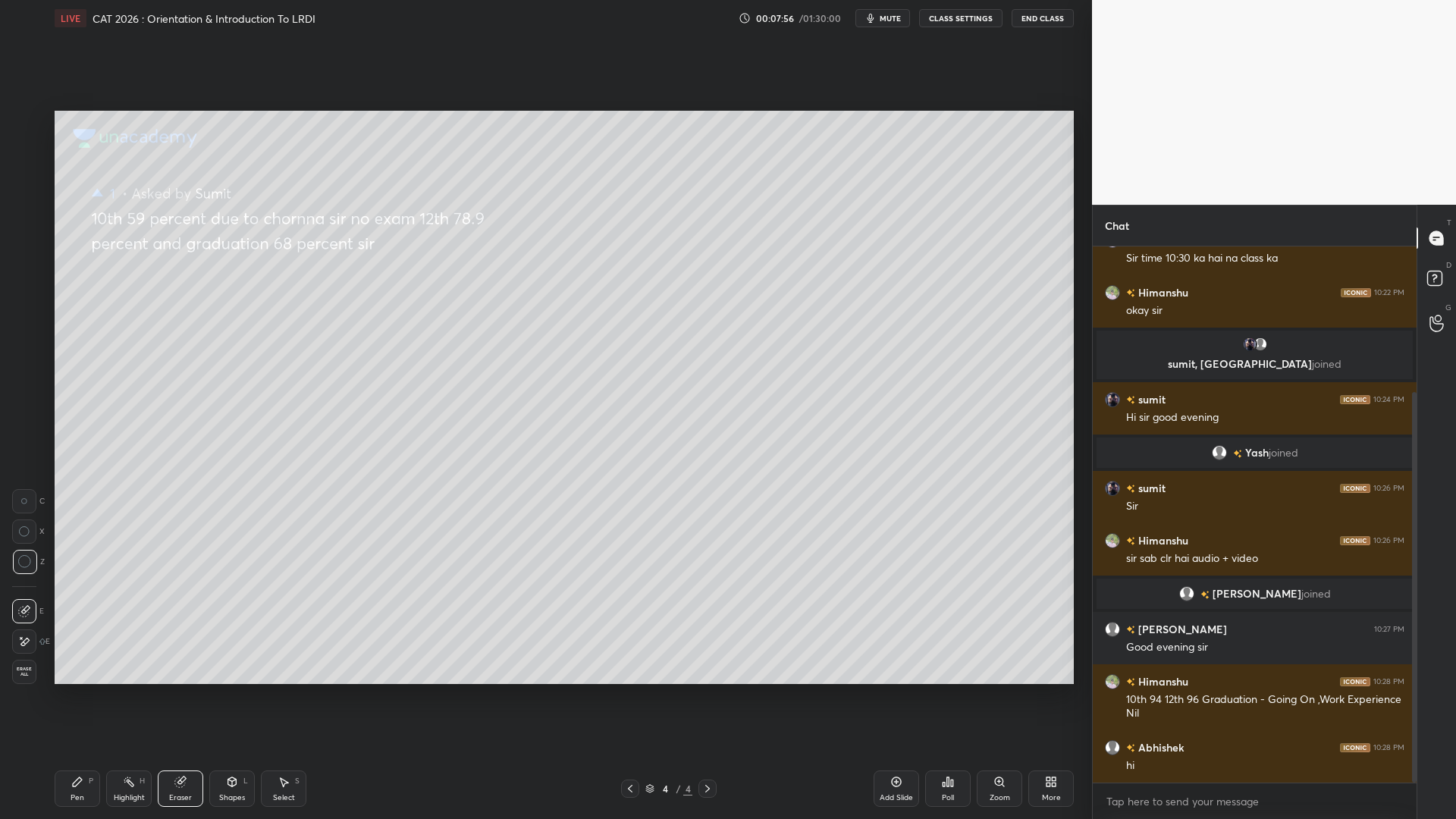
drag, startPoint x: 215, startPoint y: 792, endPoint x: 228, endPoint y: 755, distance: 39.2
click at [215, 697] on div "Shapes L" at bounding box center [232, 789] width 46 height 37
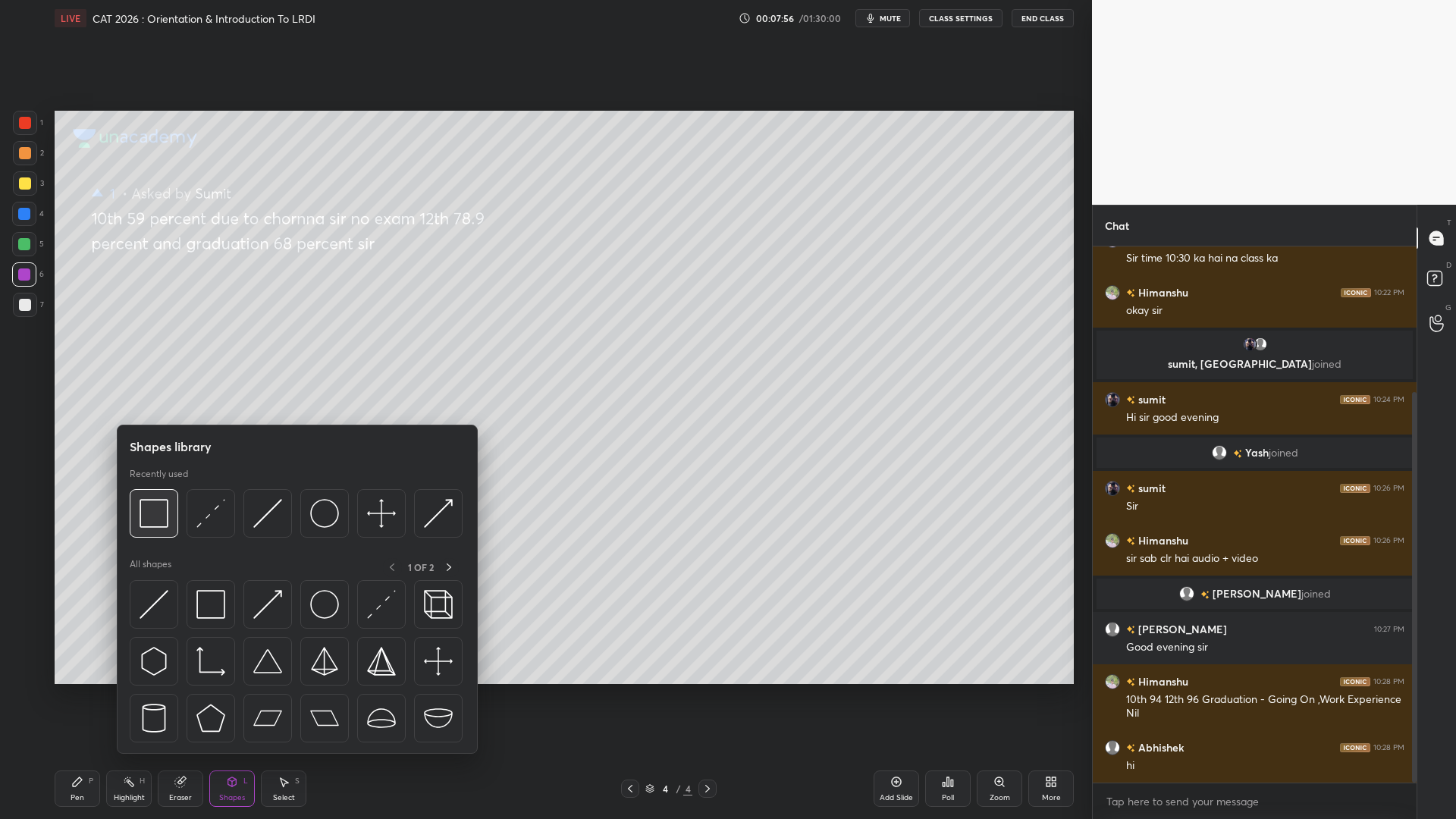
click at [163, 515] on img at bounding box center [153, 513] width 29 height 29
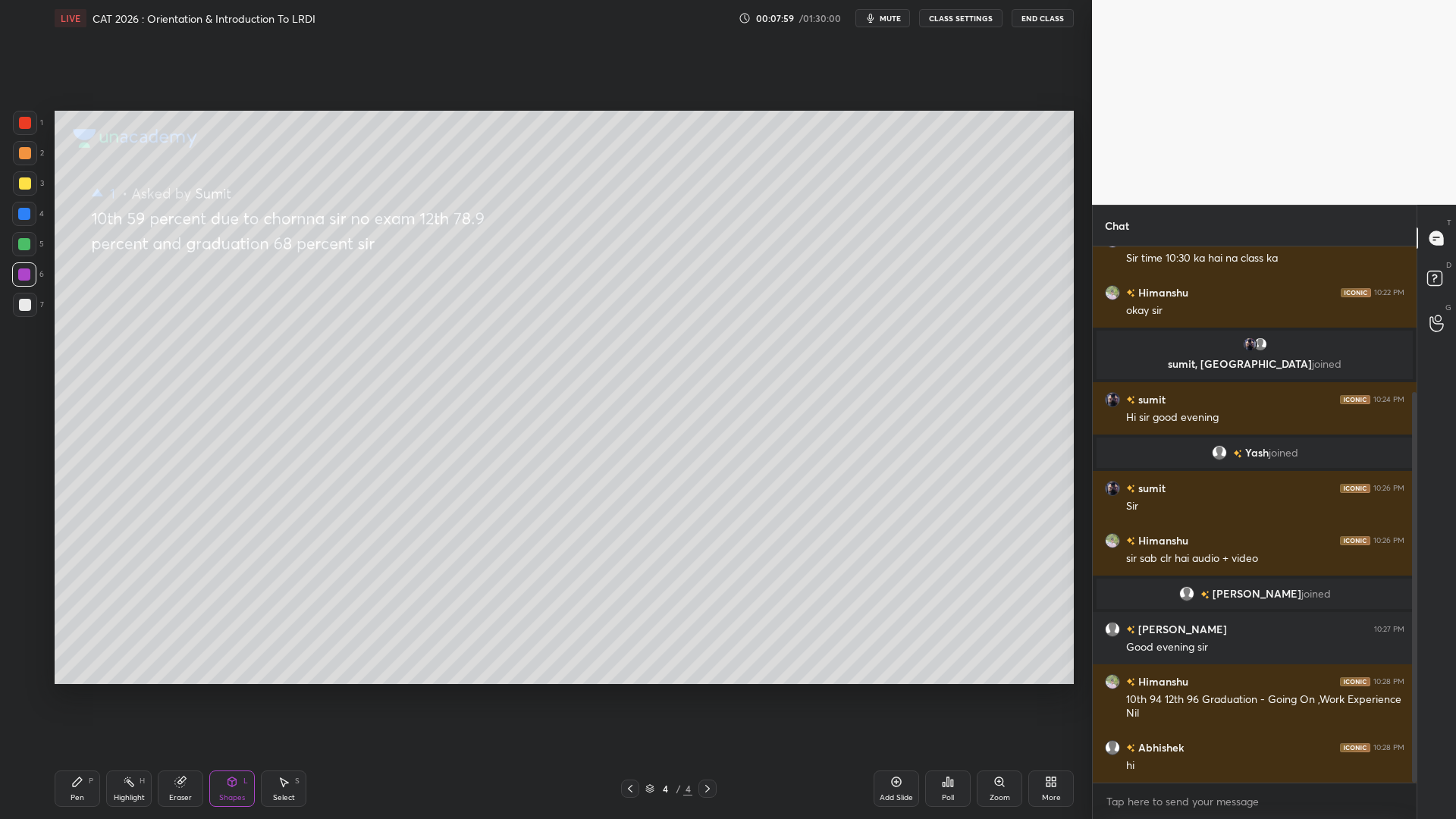
drag, startPoint x: 33, startPoint y: 126, endPoint x: 33, endPoint y: 161, distance: 35.0
click at [31, 126] on div at bounding box center [25, 122] width 24 height 24
click at [69, 697] on div "Pen P" at bounding box center [78, 789] width 46 height 37
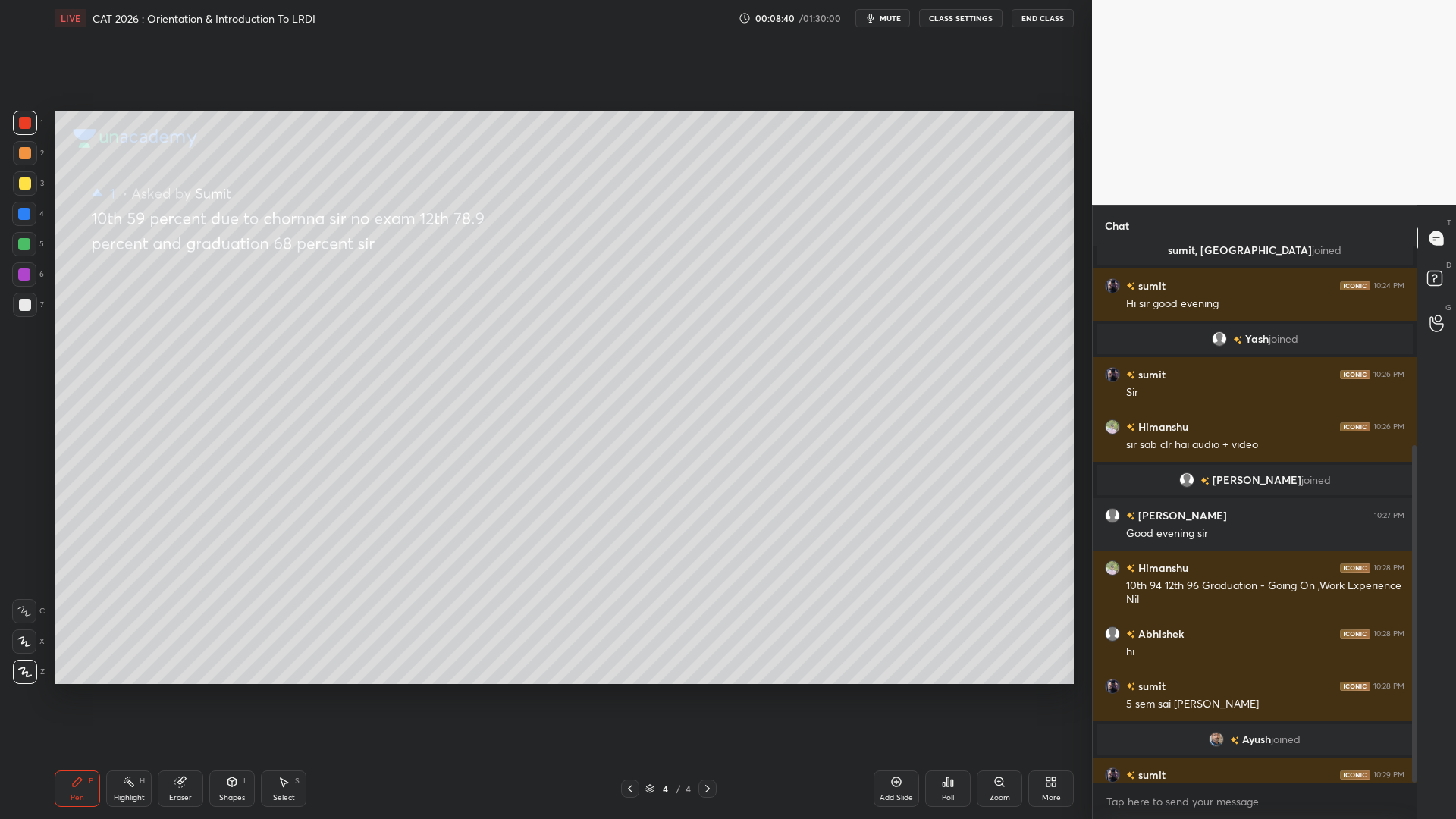
scroll to position [316, 0]
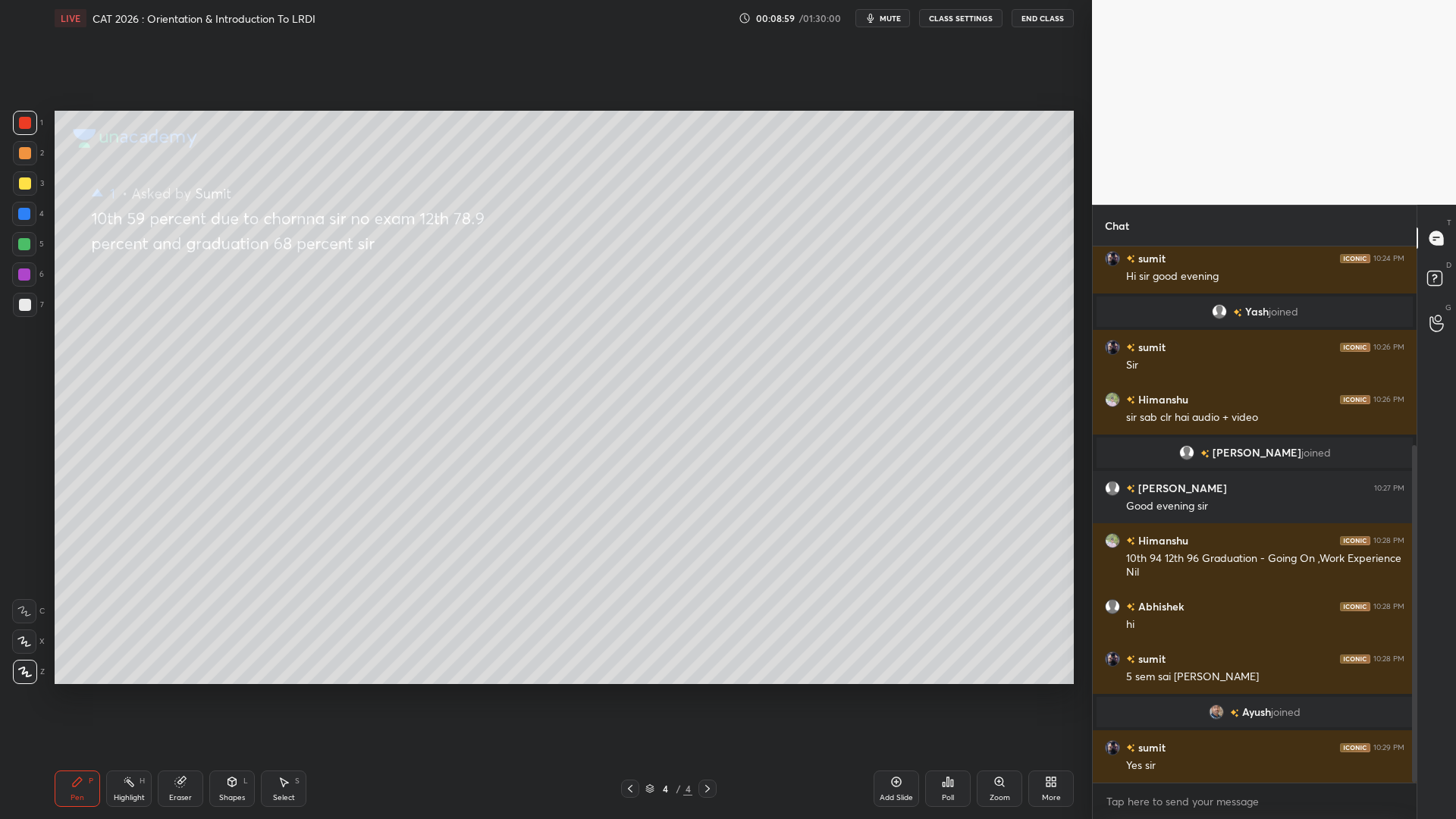
click at [633, 697] on icon at bounding box center [630, 789] width 12 height 12
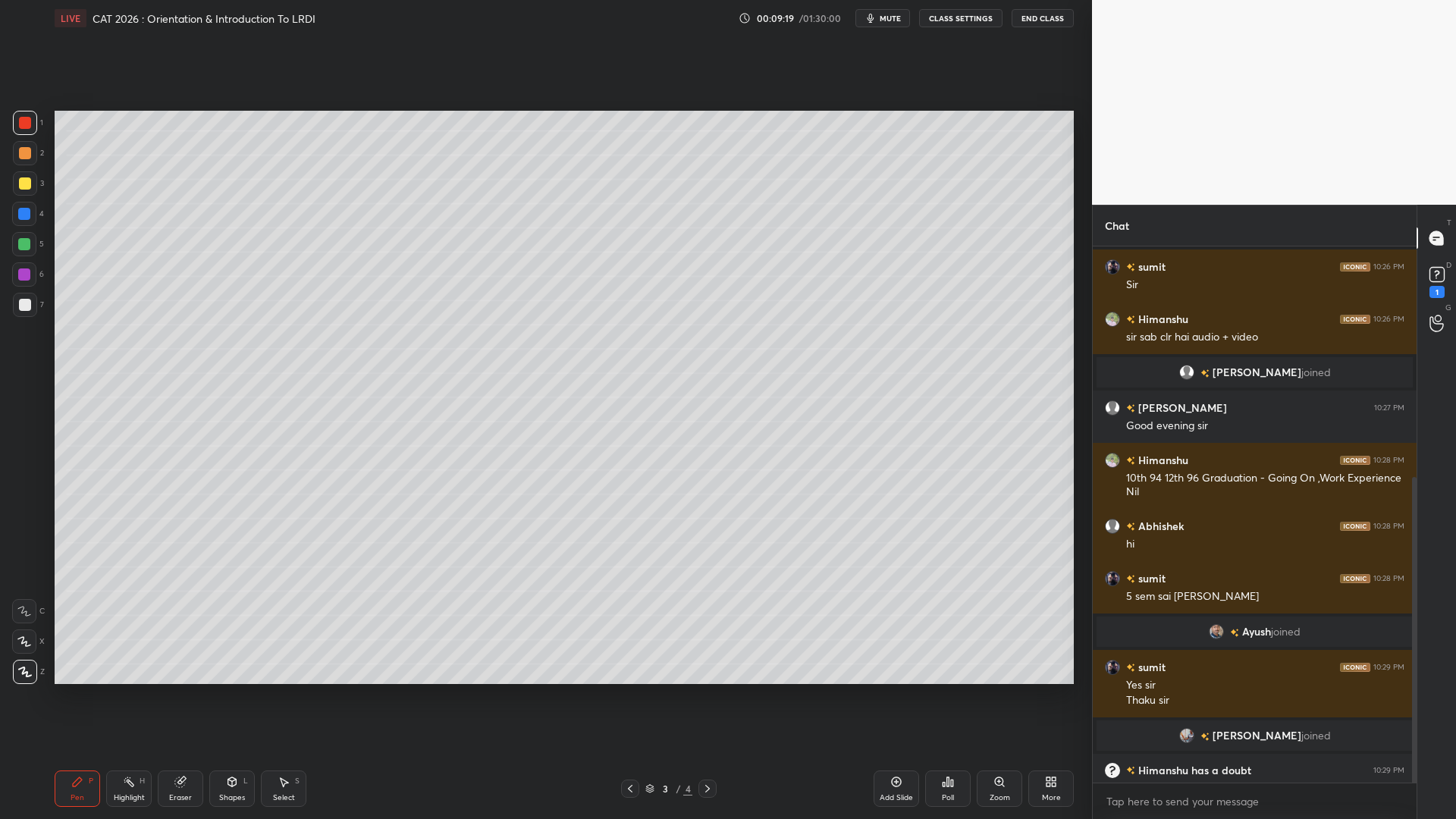
scroll to position [404, 0]
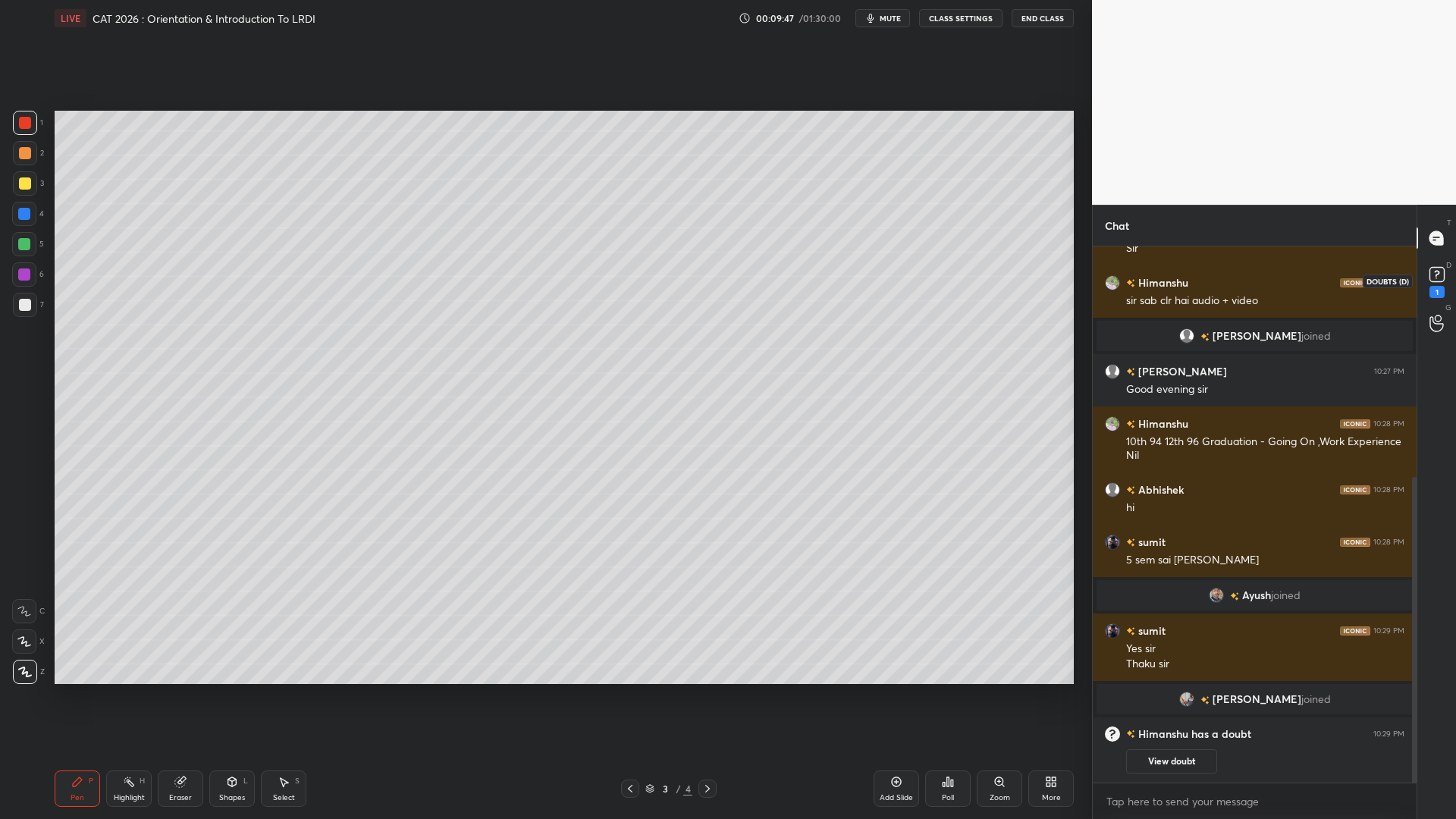
click at [1441, 276] on rect at bounding box center [1436, 275] width 14 height 14
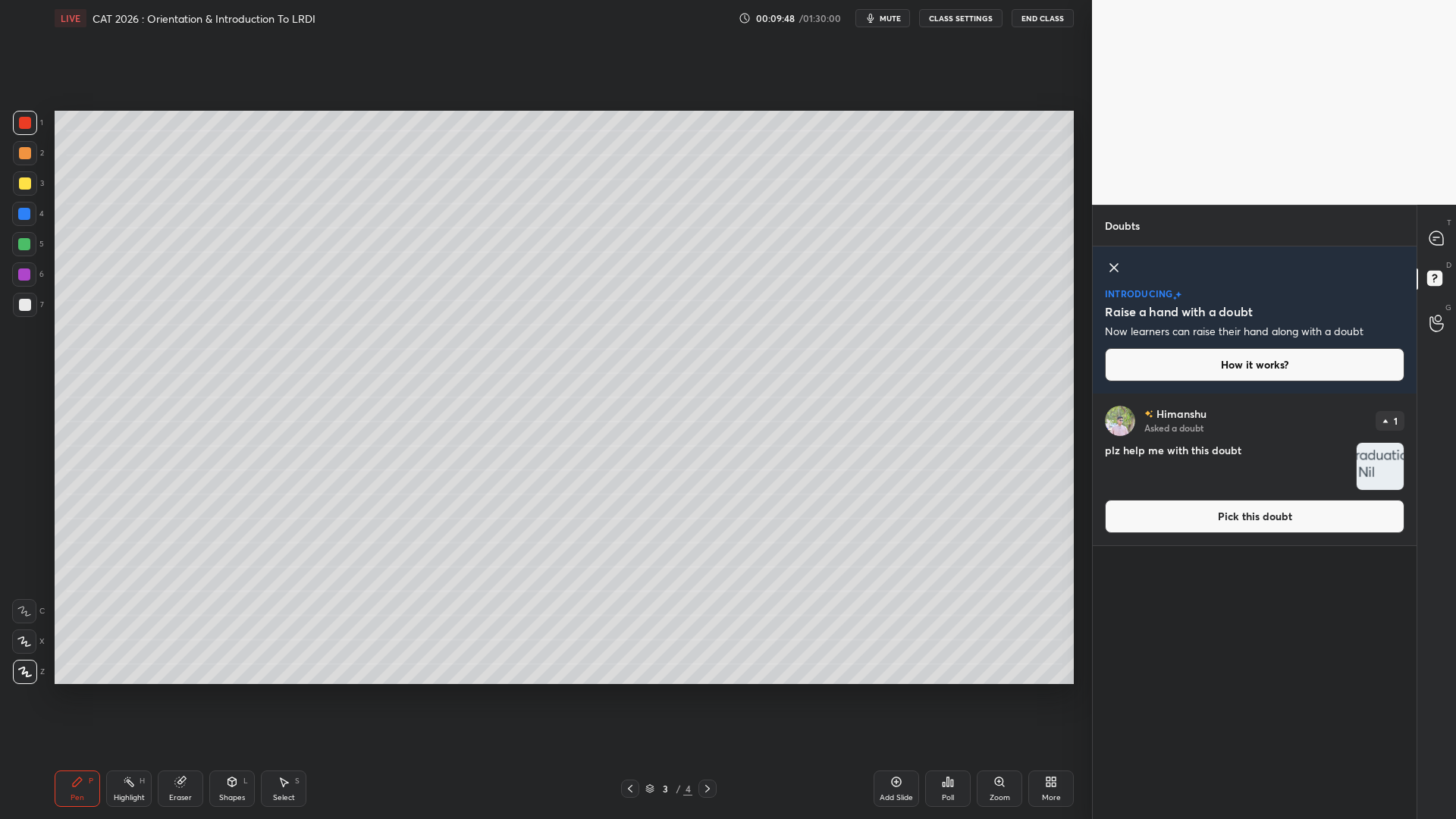
click at [1255, 518] on button "Pick this doubt" at bounding box center [1254, 516] width 299 height 34
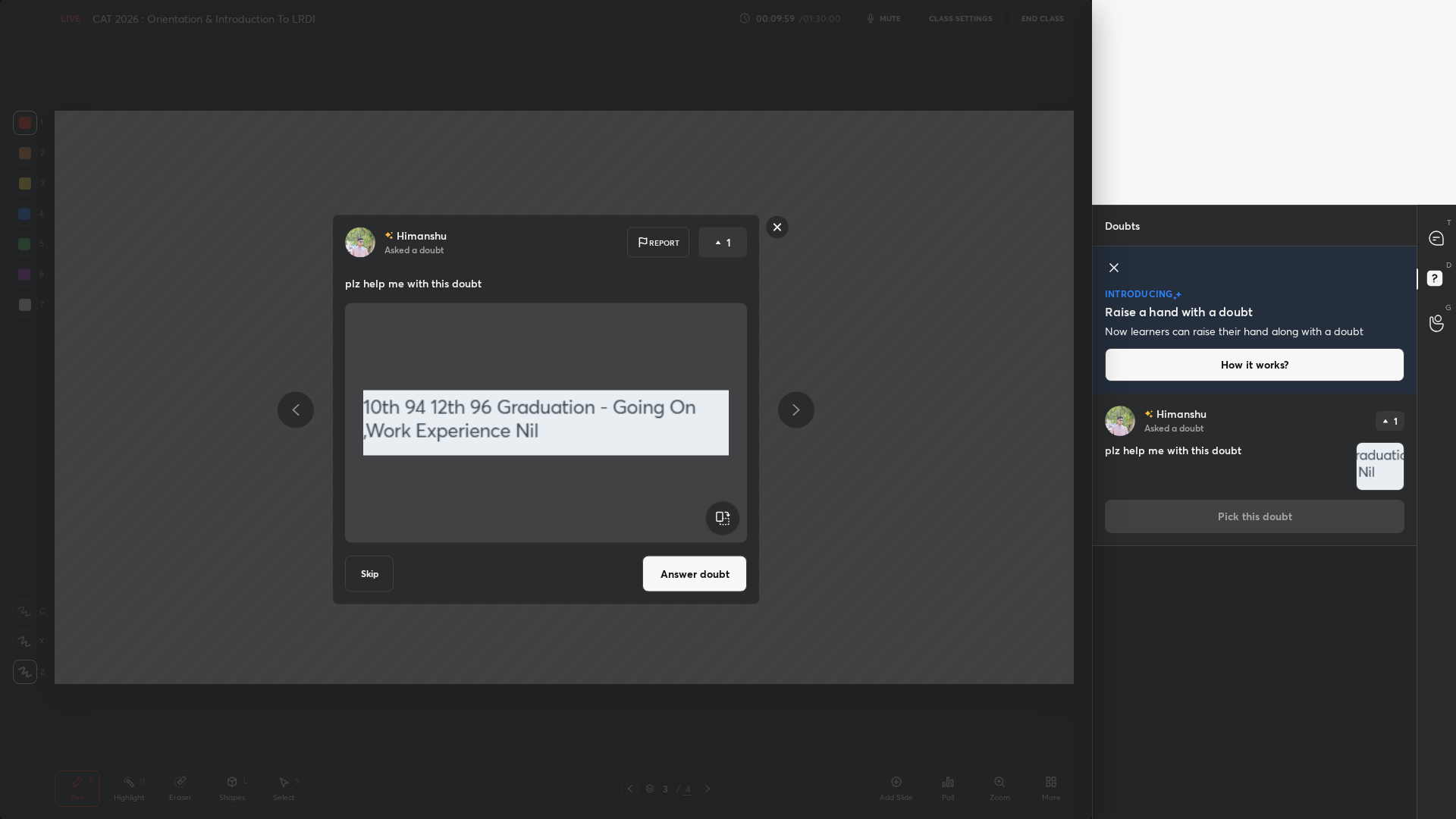
click at [680, 573] on button "Answer doubt" at bounding box center [694, 574] width 104 height 37
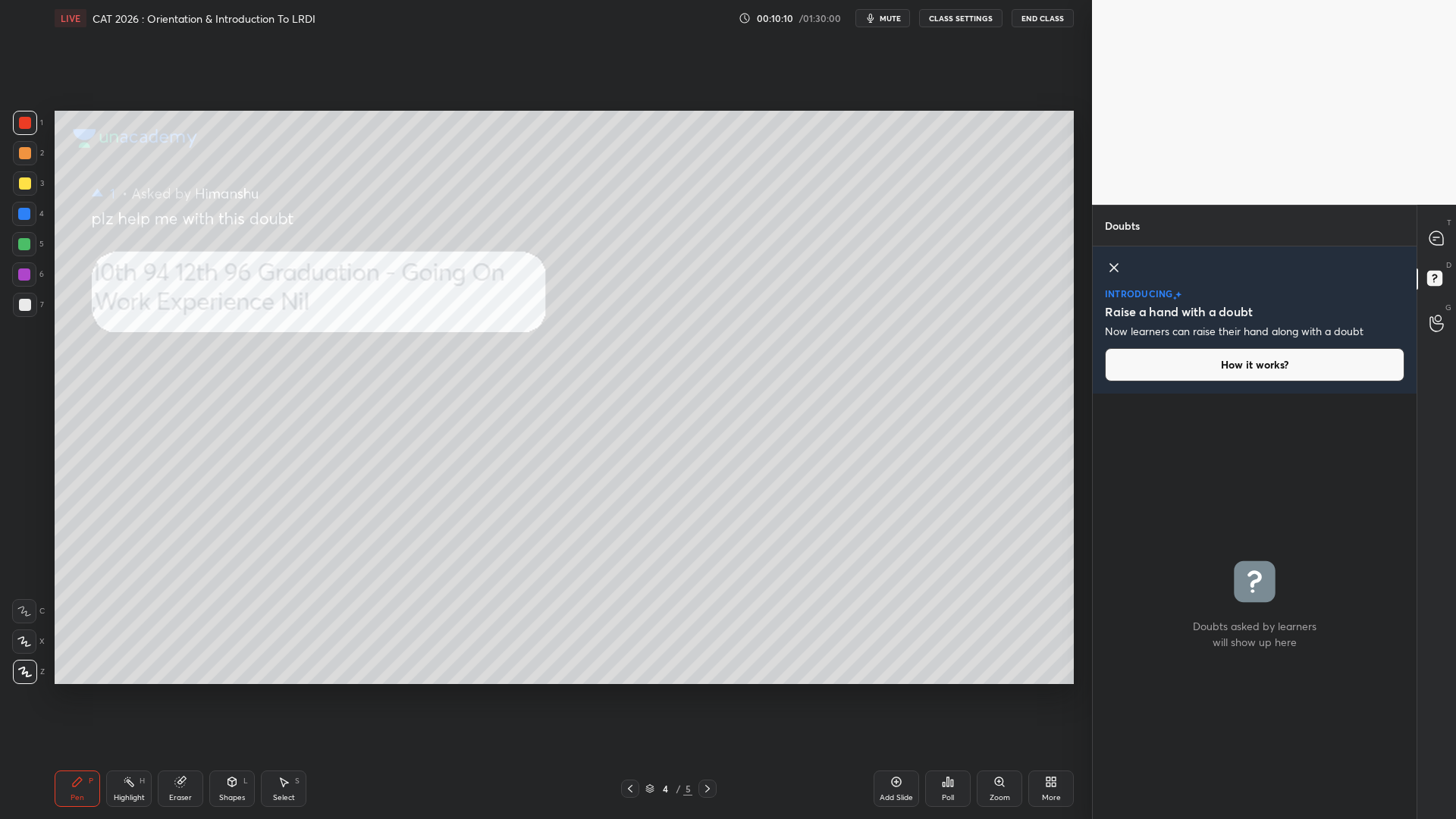
click at [1444, 225] on div at bounding box center [1437, 238] width 30 height 27
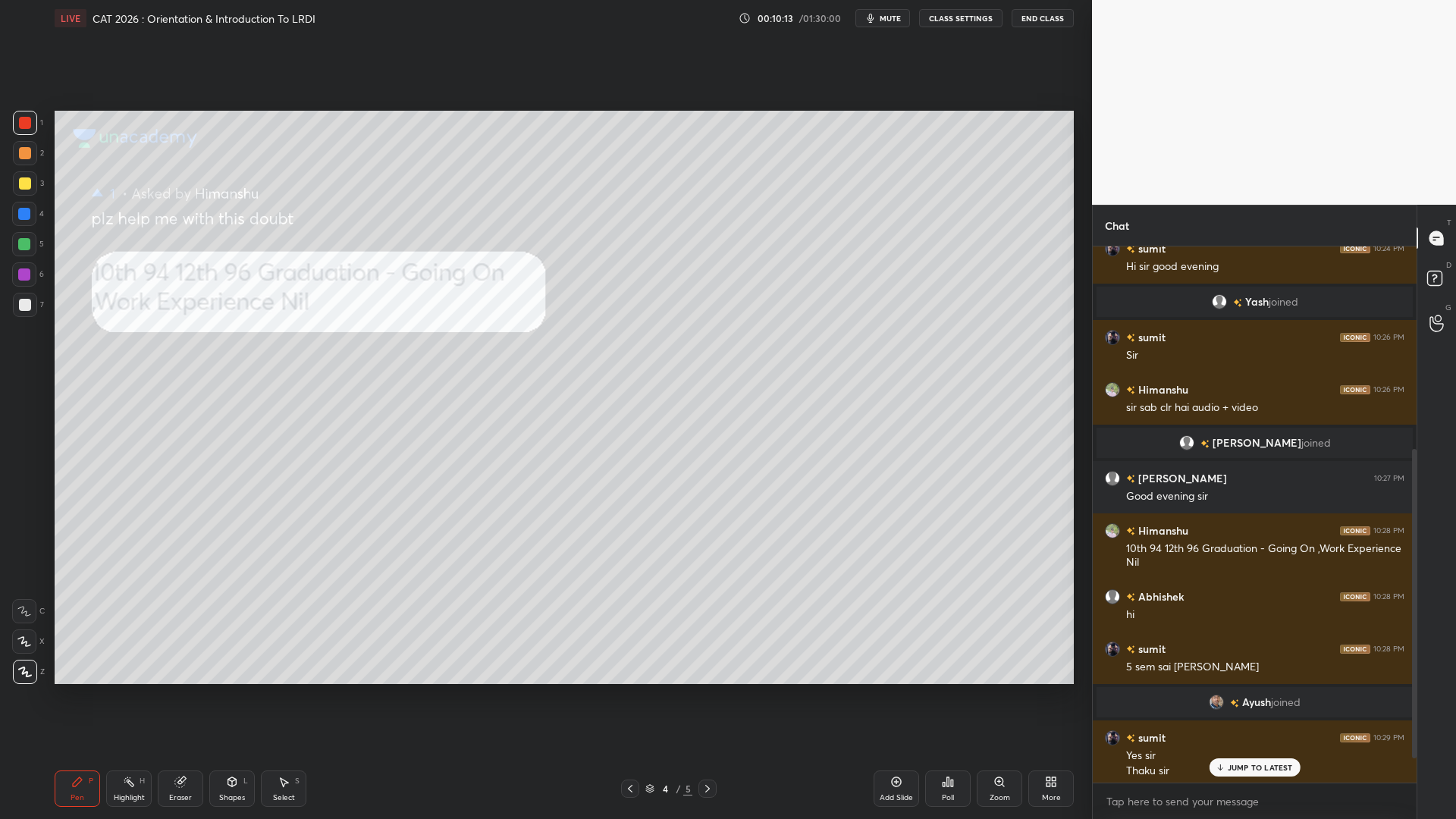
scroll to position [393, 0]
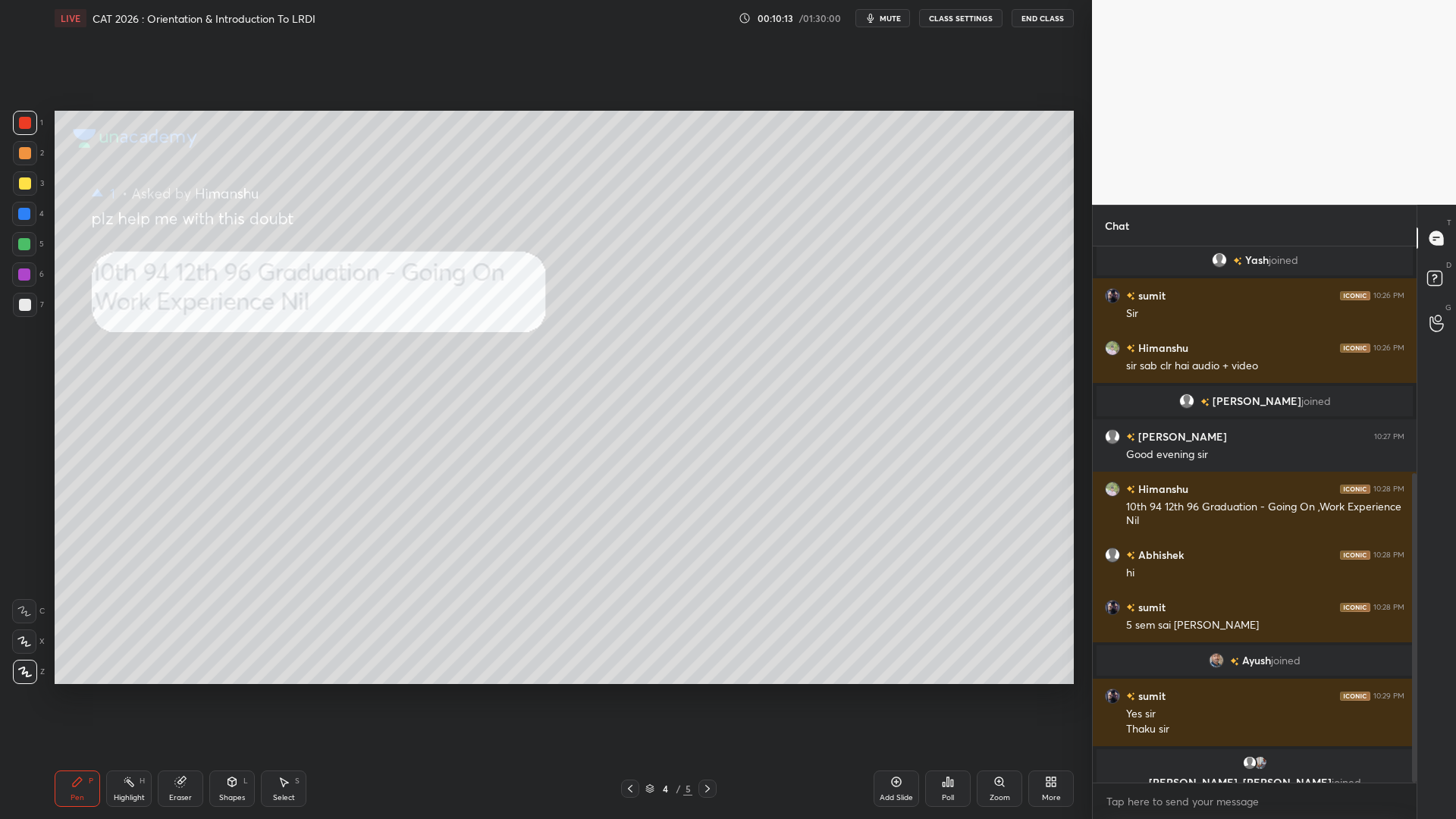
drag, startPoint x: 1414, startPoint y: 723, endPoint x: 1389, endPoint y: 815, distance: 95.3
click at [1390, 697] on div "sumit 10:24 PM Hi sir good evening Yash joined sumit 10:26 PM Sir Himanshu 10:2…" at bounding box center [1255, 533] width 324 height 573
click at [23, 141] on div at bounding box center [25, 153] width 24 height 24
drag, startPoint x: 21, startPoint y: 215, endPoint x: 50, endPoint y: 248, distance: 43.9
click at [21, 216] on div at bounding box center [24, 214] width 12 height 12
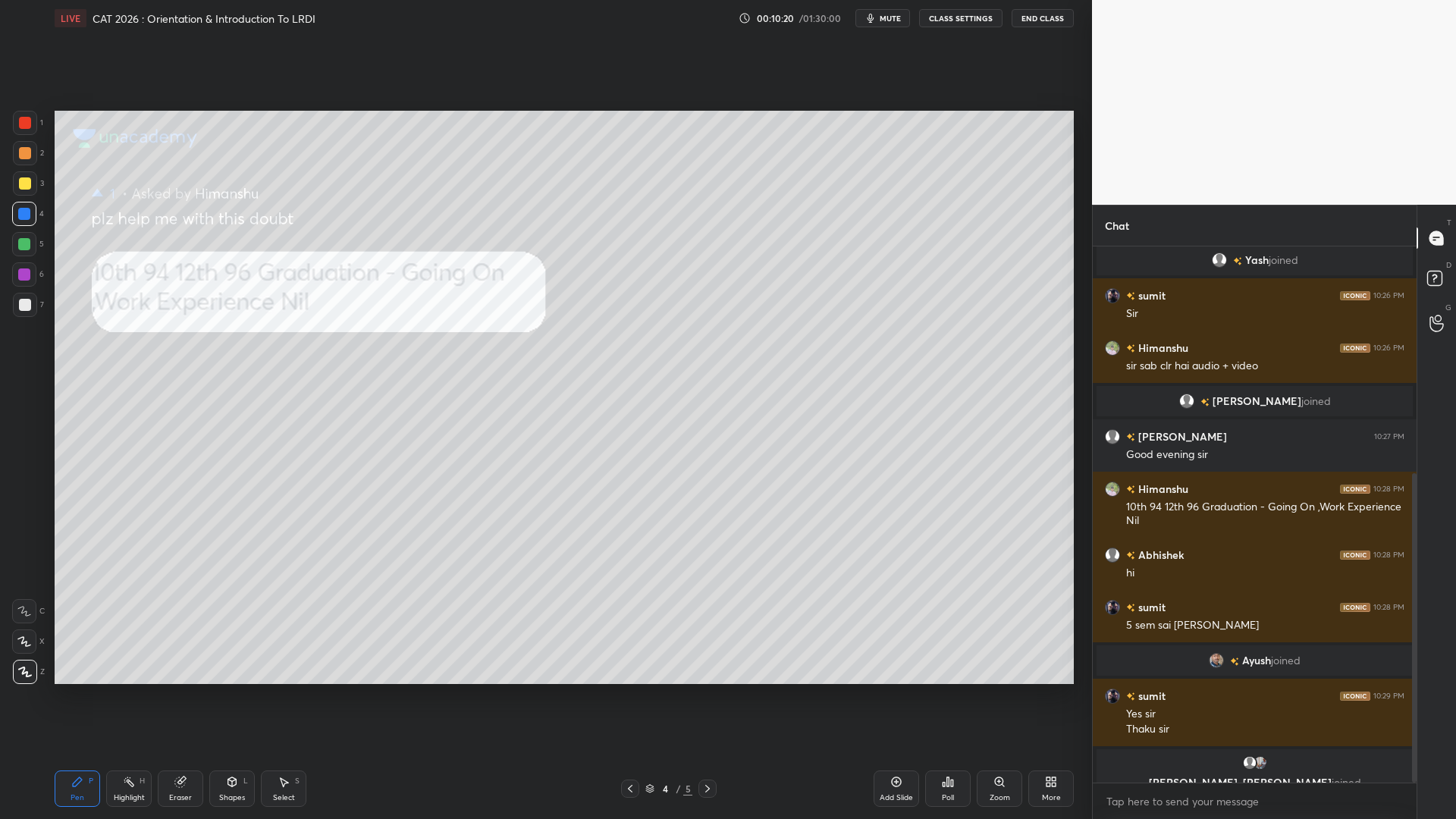
click at [23, 119] on div at bounding box center [25, 122] width 12 height 12
drag, startPoint x: 1413, startPoint y: 742, endPoint x: 1402, endPoint y: 819, distance: 77.8
click at [1396, 697] on div "sumit 10:24 PM Hi sir good evening Yash joined sumit 10:26 PM Sir Himanshu 10:2…" at bounding box center [1255, 533] width 324 height 573
click at [19, 182] on div at bounding box center [25, 183] width 12 height 12
click at [20, 253] on div at bounding box center [24, 244] width 24 height 24
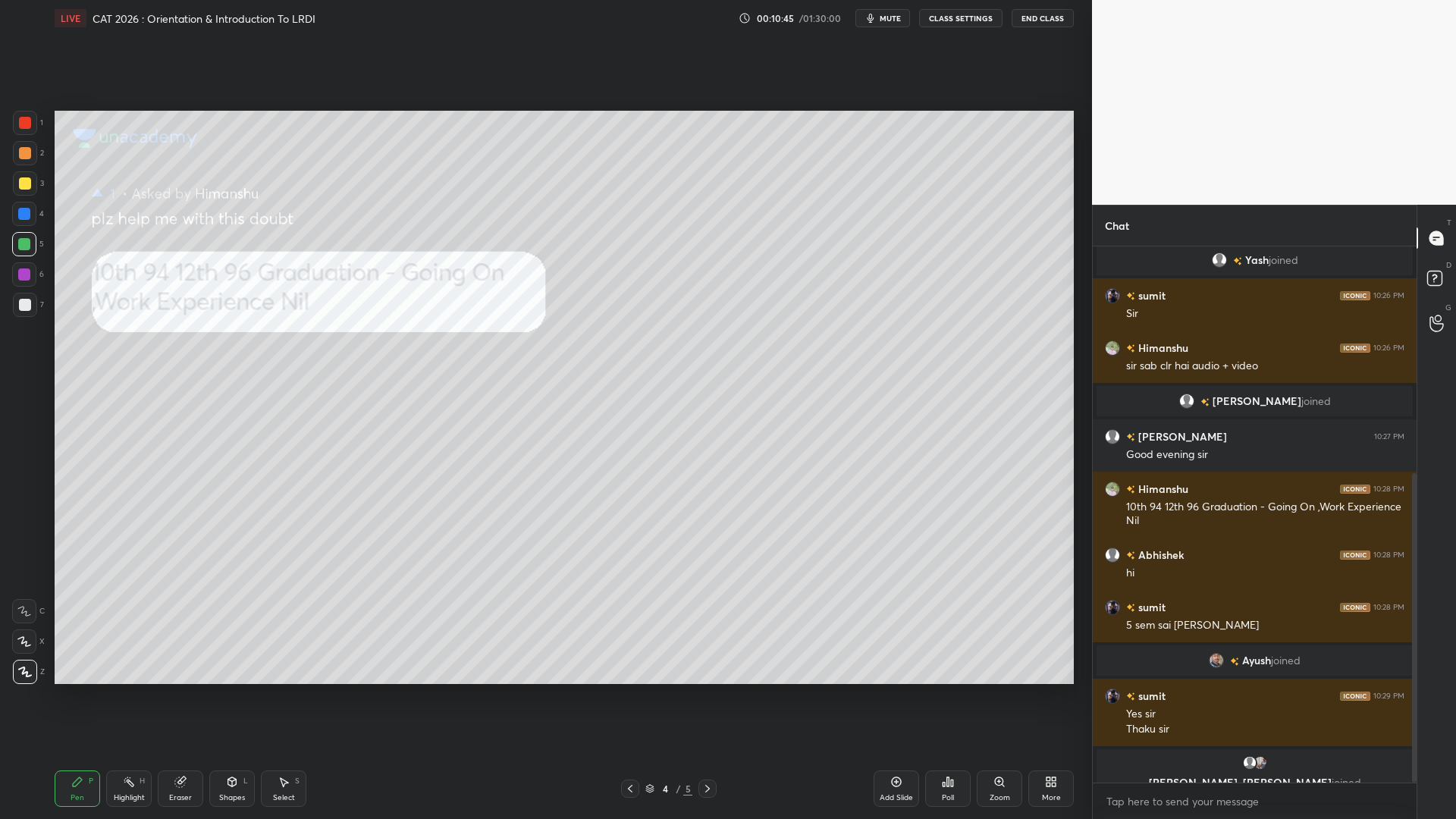
drag, startPoint x: 1415, startPoint y: 673, endPoint x: 1386, endPoint y: 770, distance: 101.2
click at [1386, 697] on div "sumit 10:24 PM Hi sir good evening Yash joined sumit 10:26 PM Sir Himanshu 10:2…" at bounding box center [1255, 514] width 324 height 536
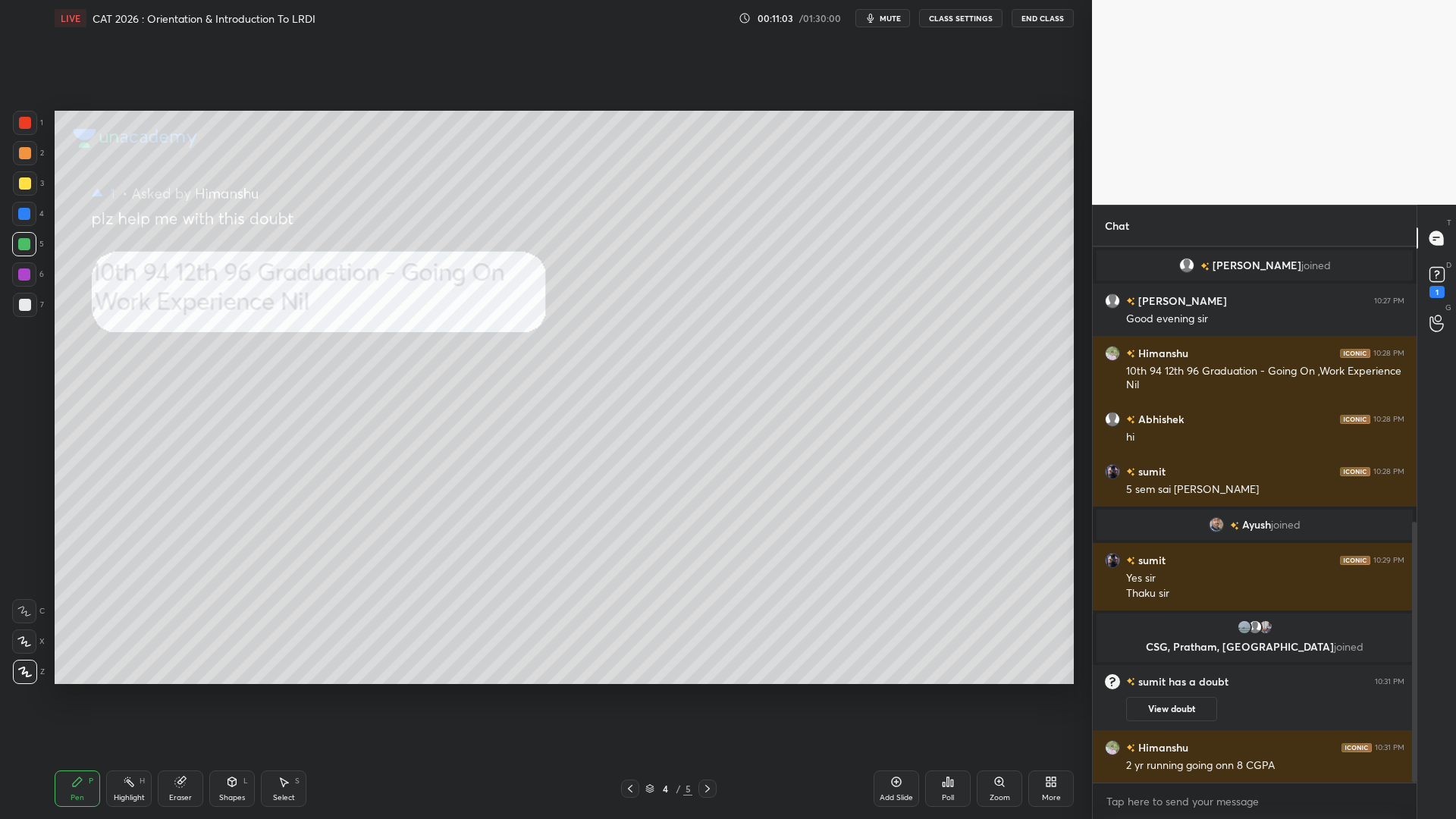
scroll to position [565, 0]
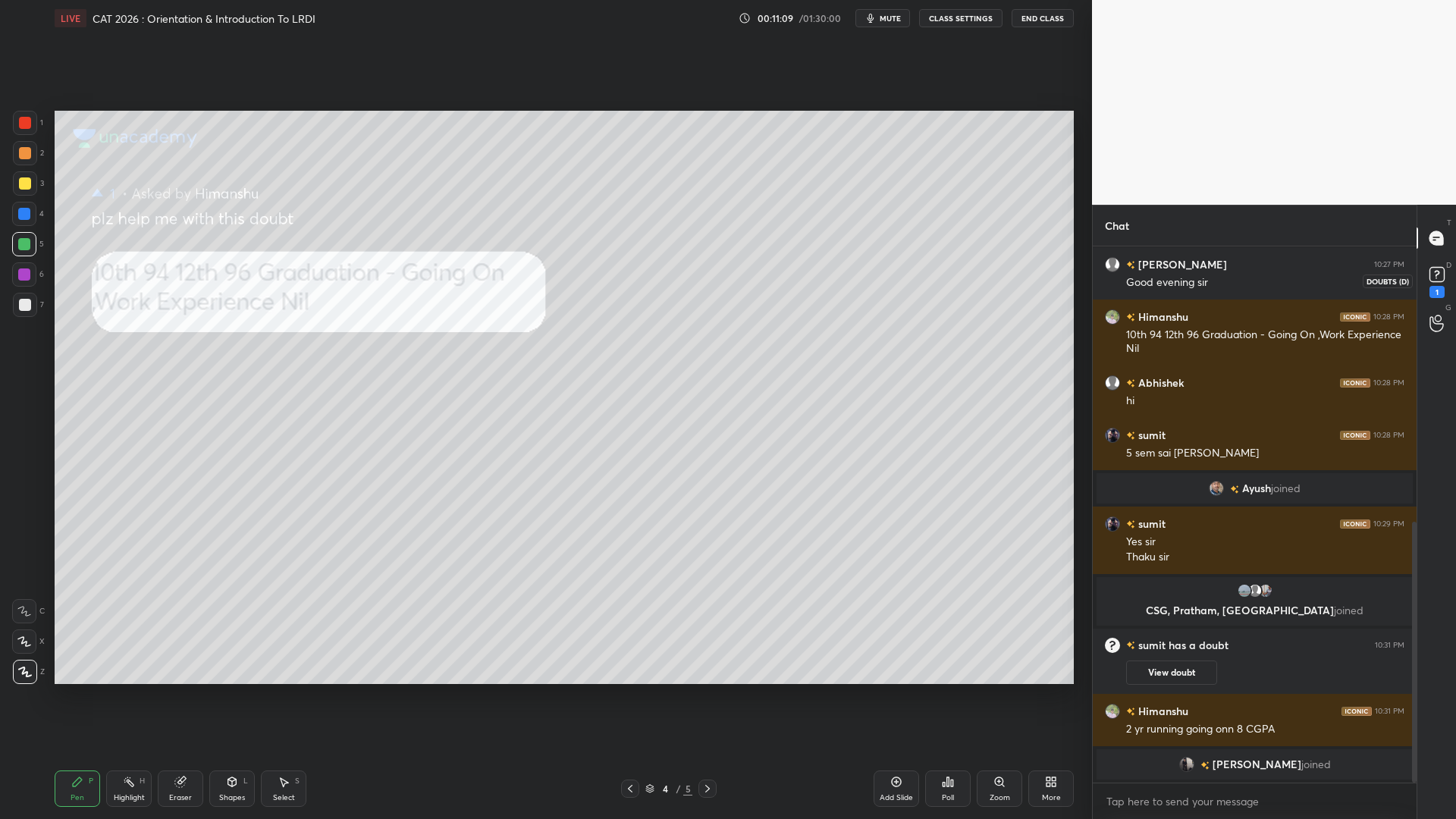
click at [1438, 282] on rect at bounding box center [1436, 275] width 14 height 14
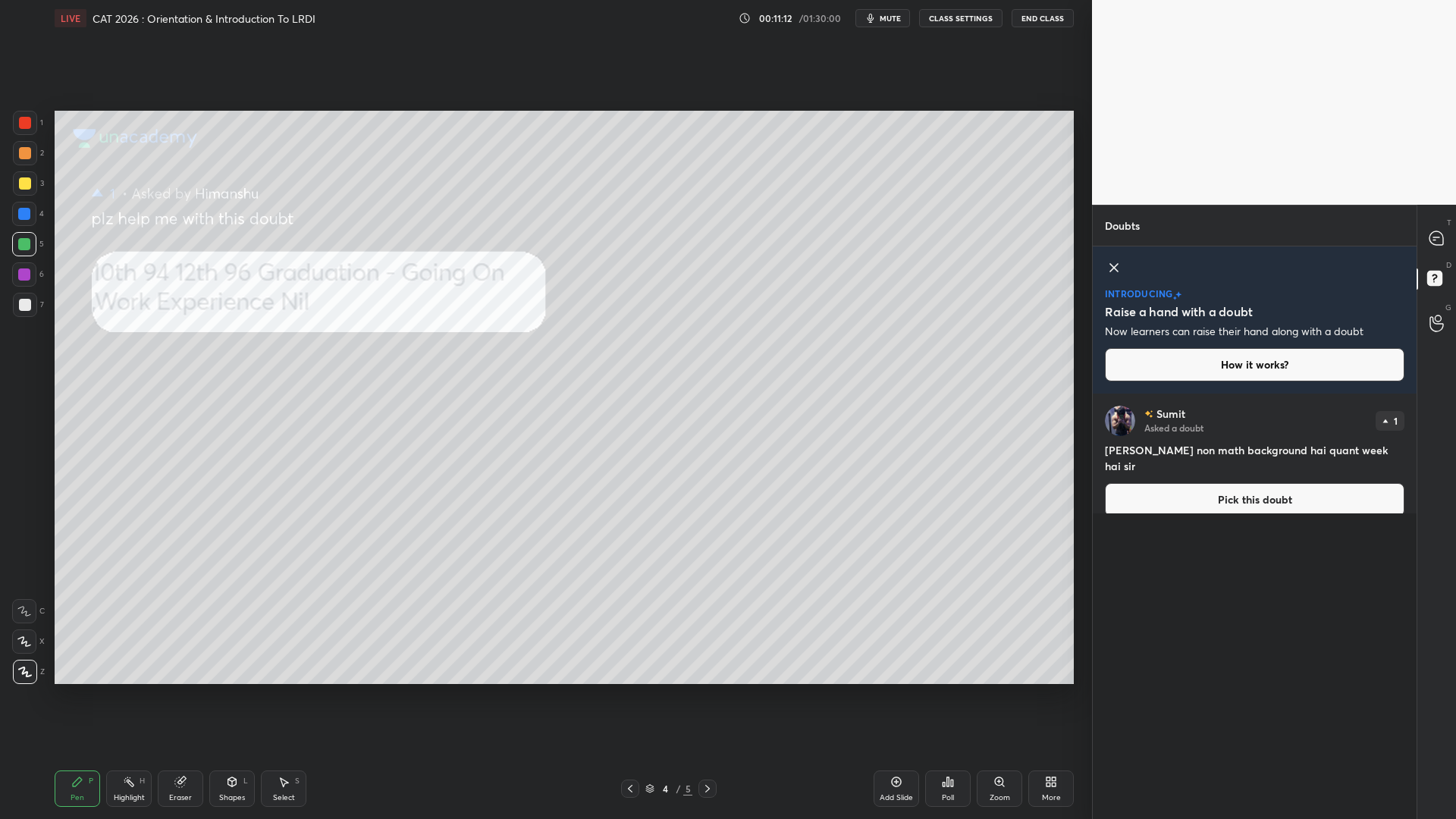
click at [1242, 484] on button "Pick this doubt" at bounding box center [1254, 501] width 299 height 34
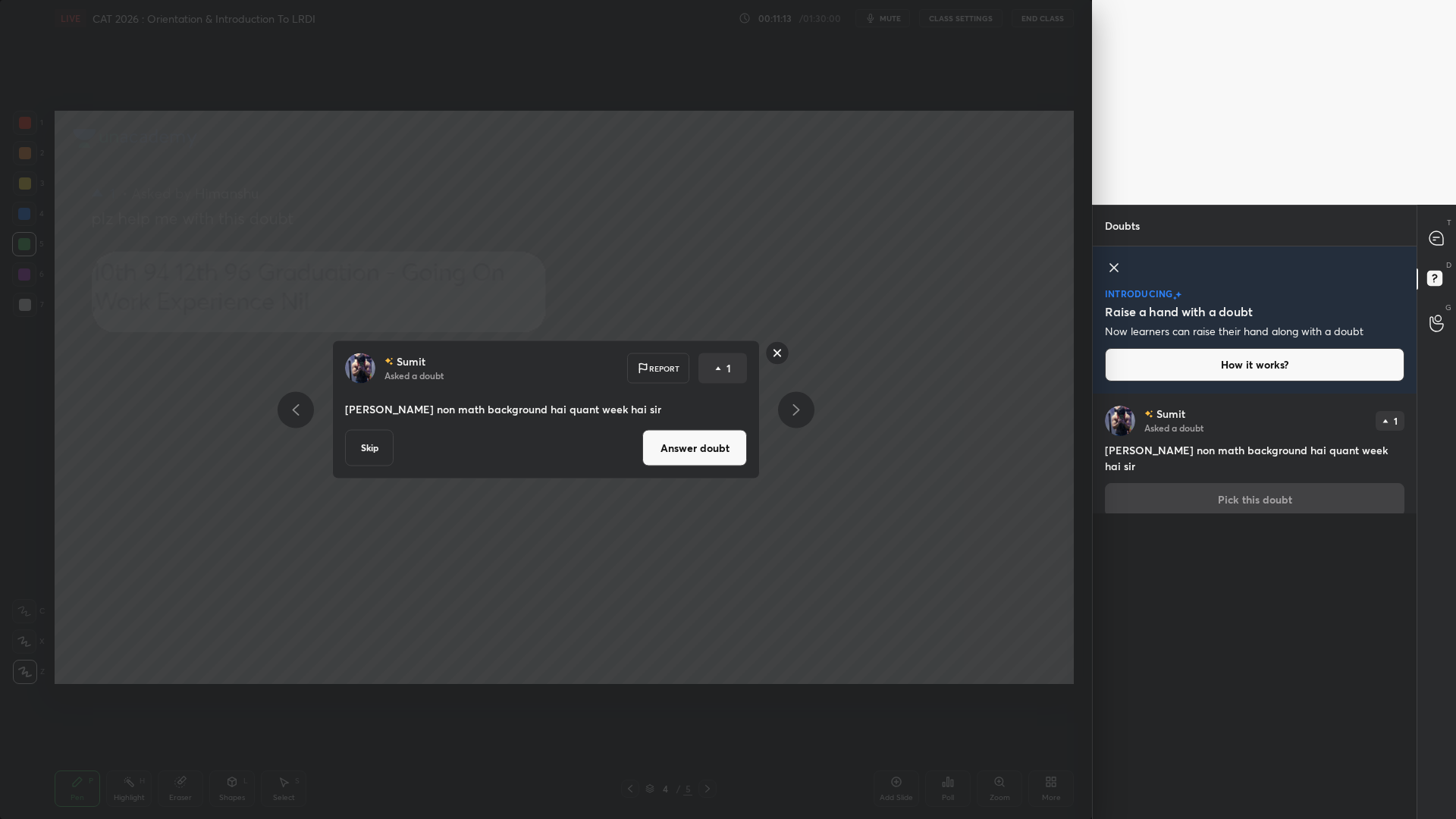
click at [708, 443] on button "Answer doubt" at bounding box center [694, 448] width 104 height 37
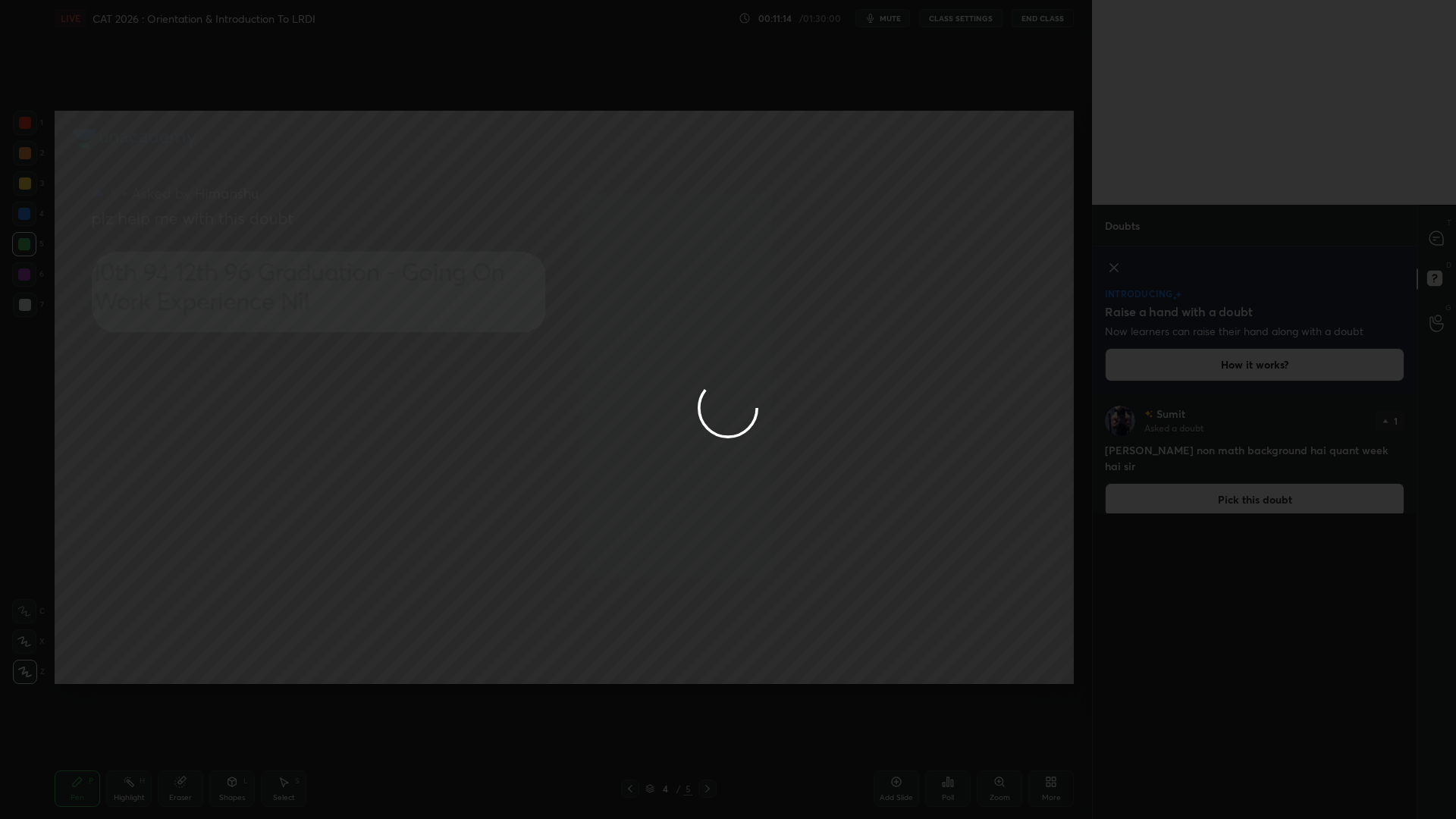
click at [1432, 238] on div at bounding box center [728, 409] width 1456 height 819
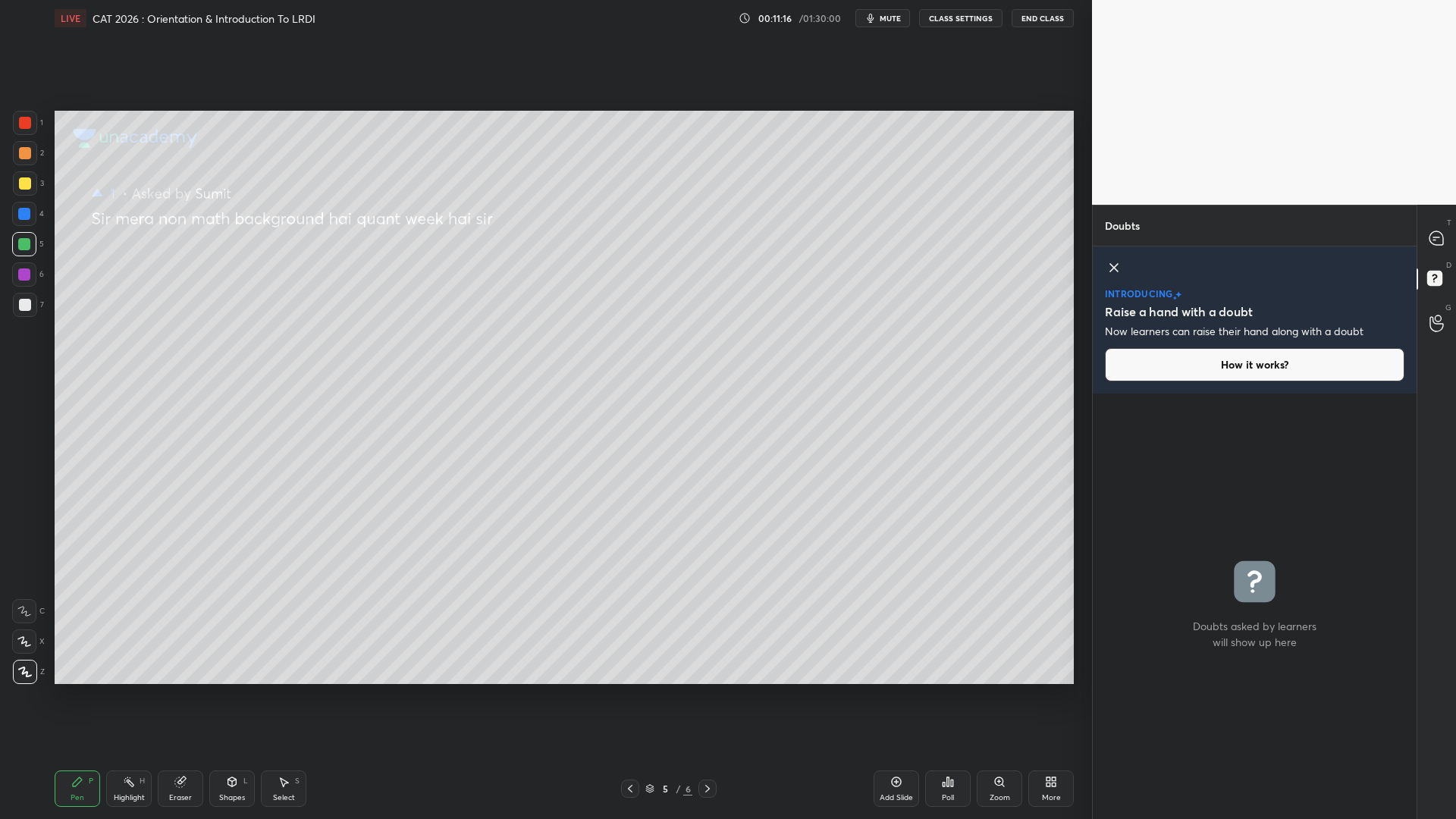
click at [232, 697] on div "Shapes L" at bounding box center [232, 789] width 46 height 37
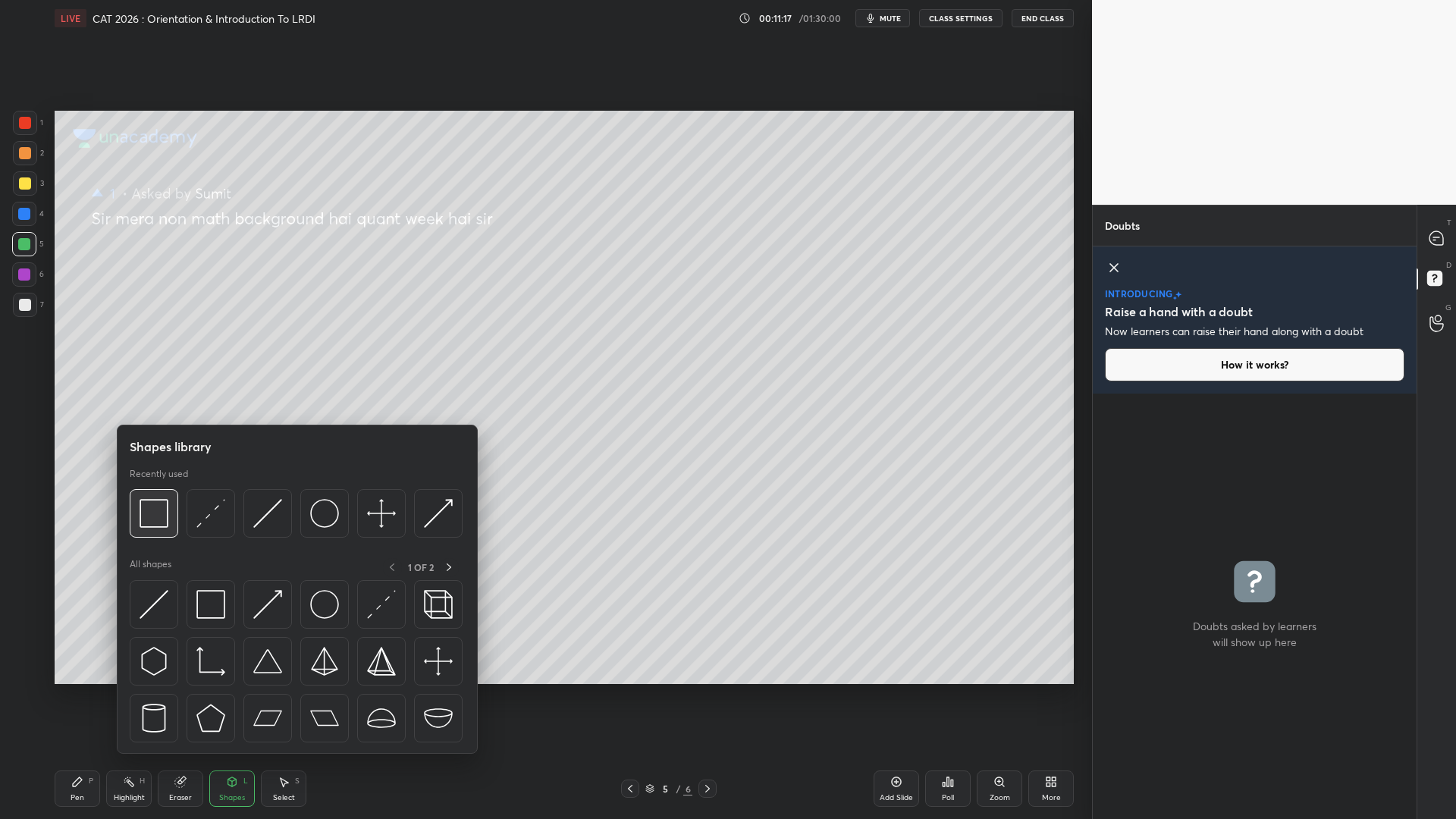
click at [160, 510] on img at bounding box center [153, 513] width 29 height 29
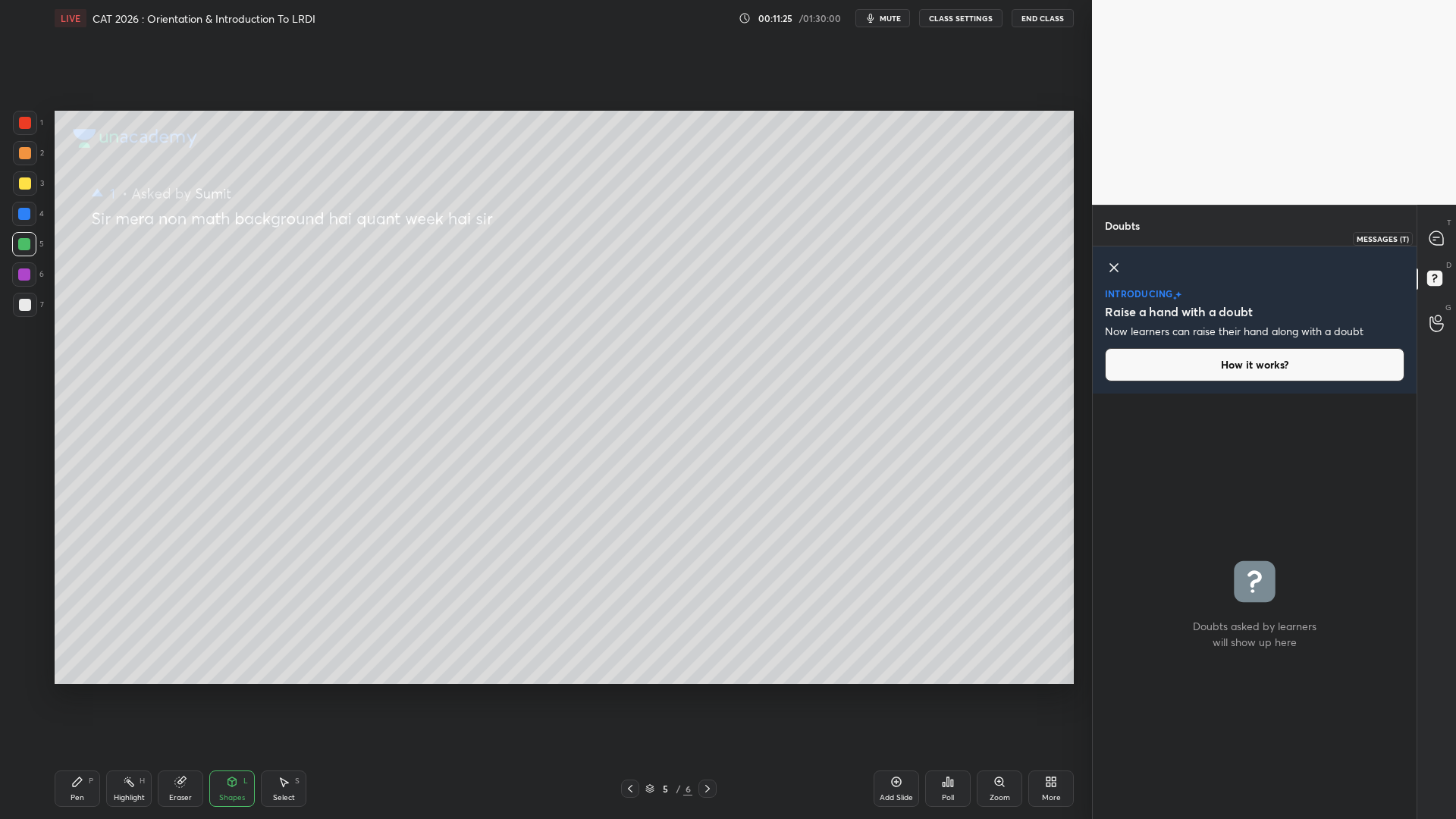
click at [1435, 241] on icon at bounding box center [1436, 239] width 14 height 14
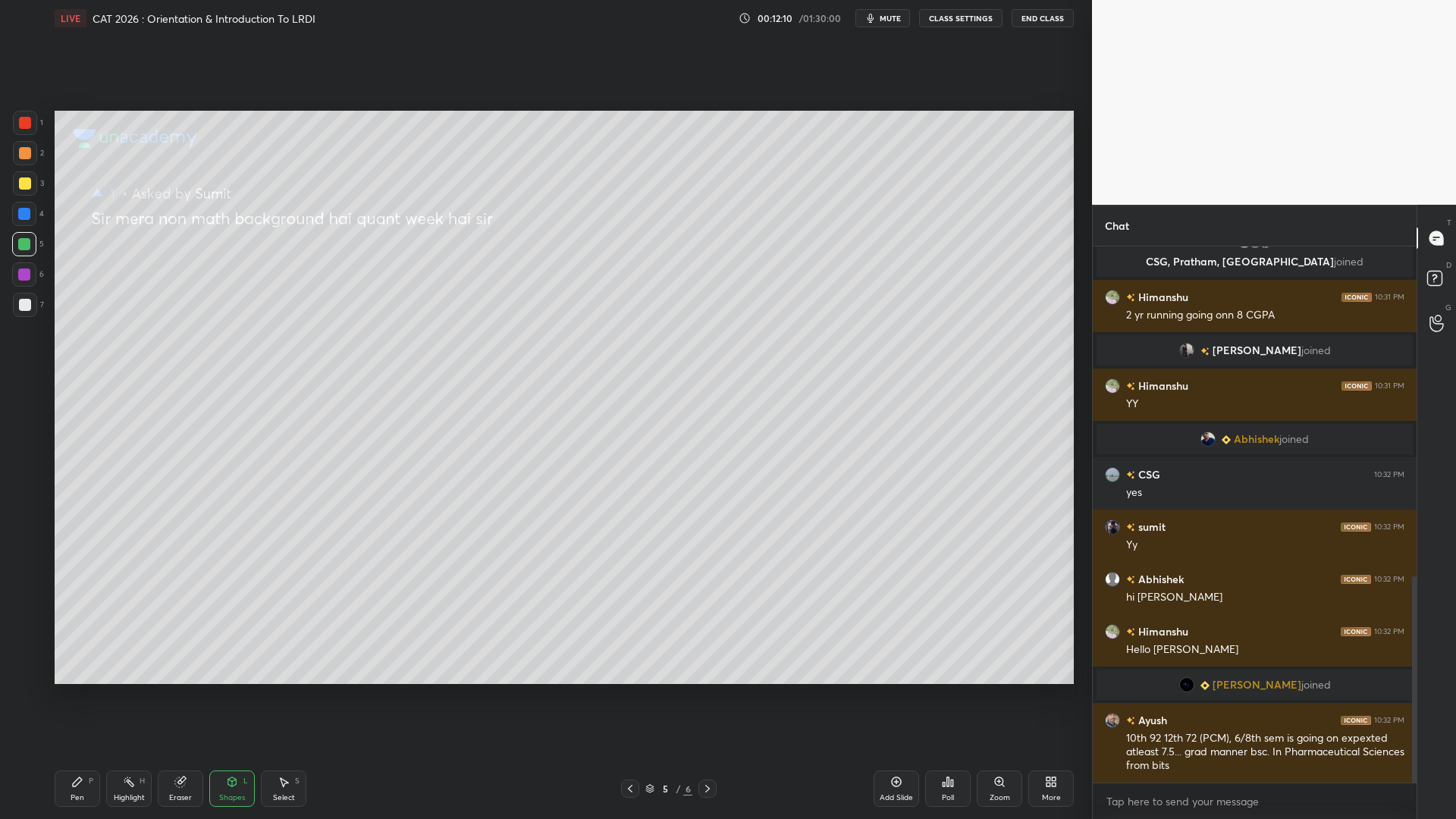
scroll to position [913, 0]
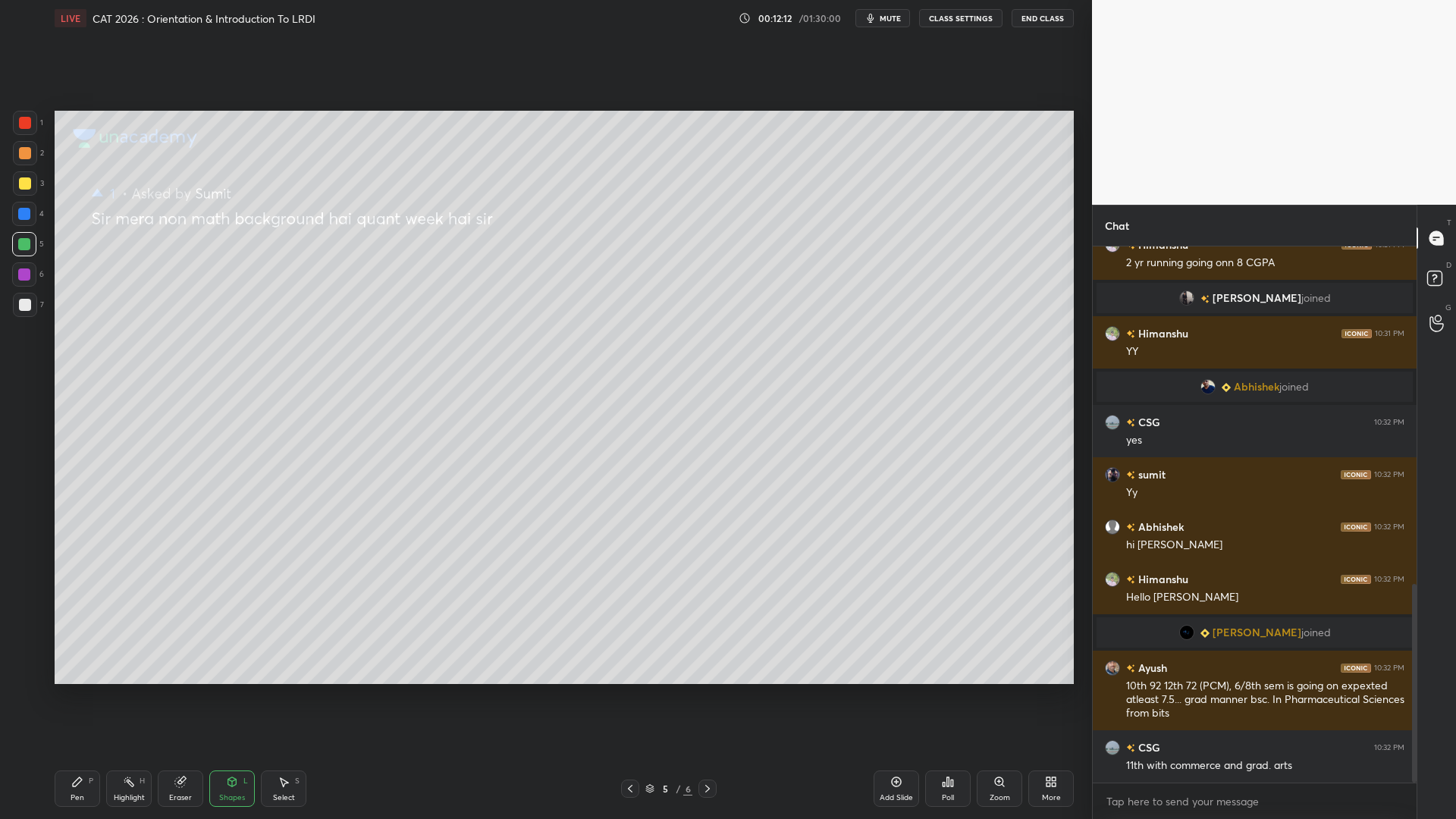
drag, startPoint x: 16, startPoint y: 122, endPoint x: 34, endPoint y: 155, distance: 37.6
click at [17, 122] on div at bounding box center [25, 122] width 24 height 24
click at [72, 697] on div "Pen" at bounding box center [78, 798] width 14 height 8
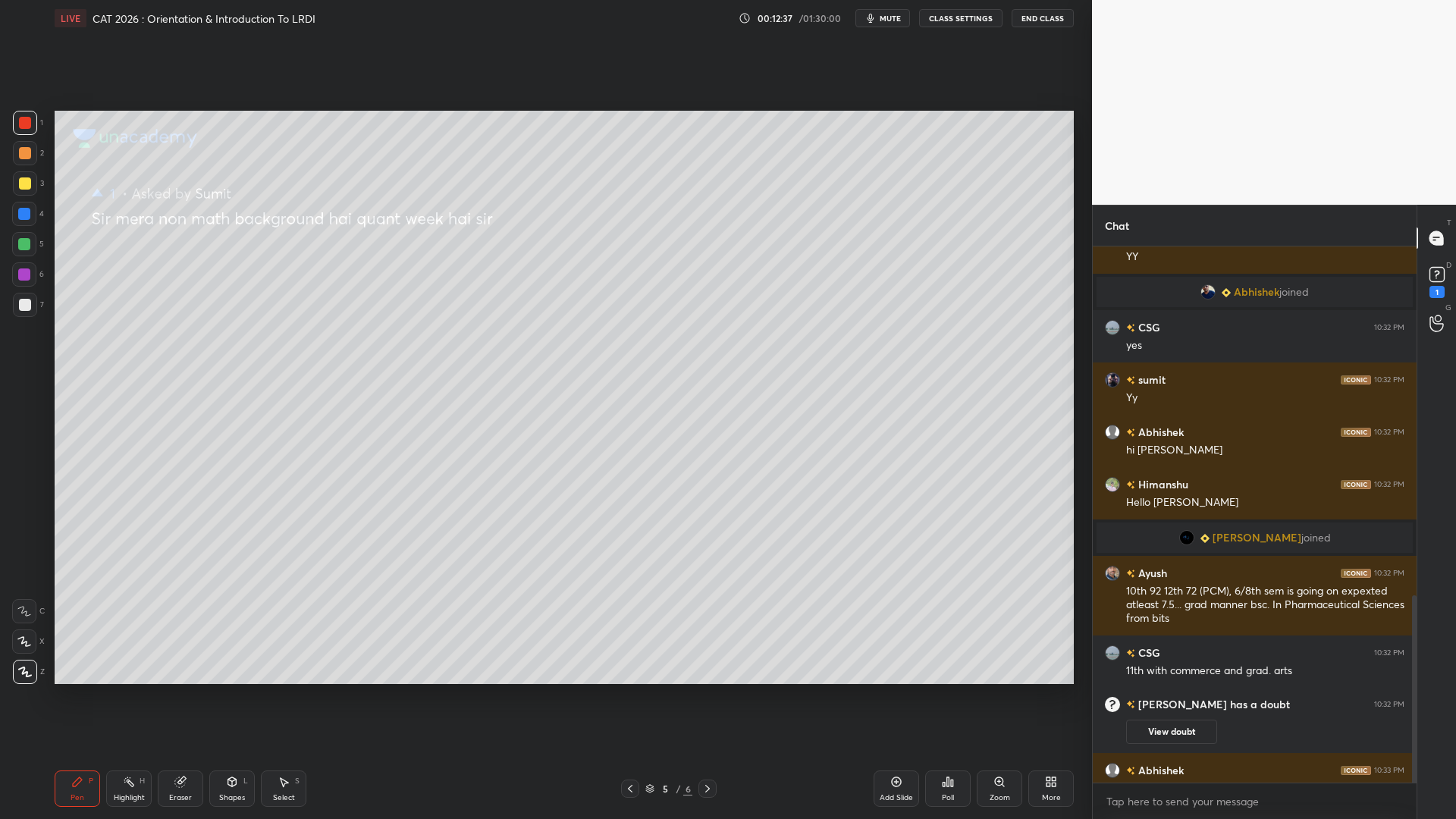
scroll to position [1001, 0]
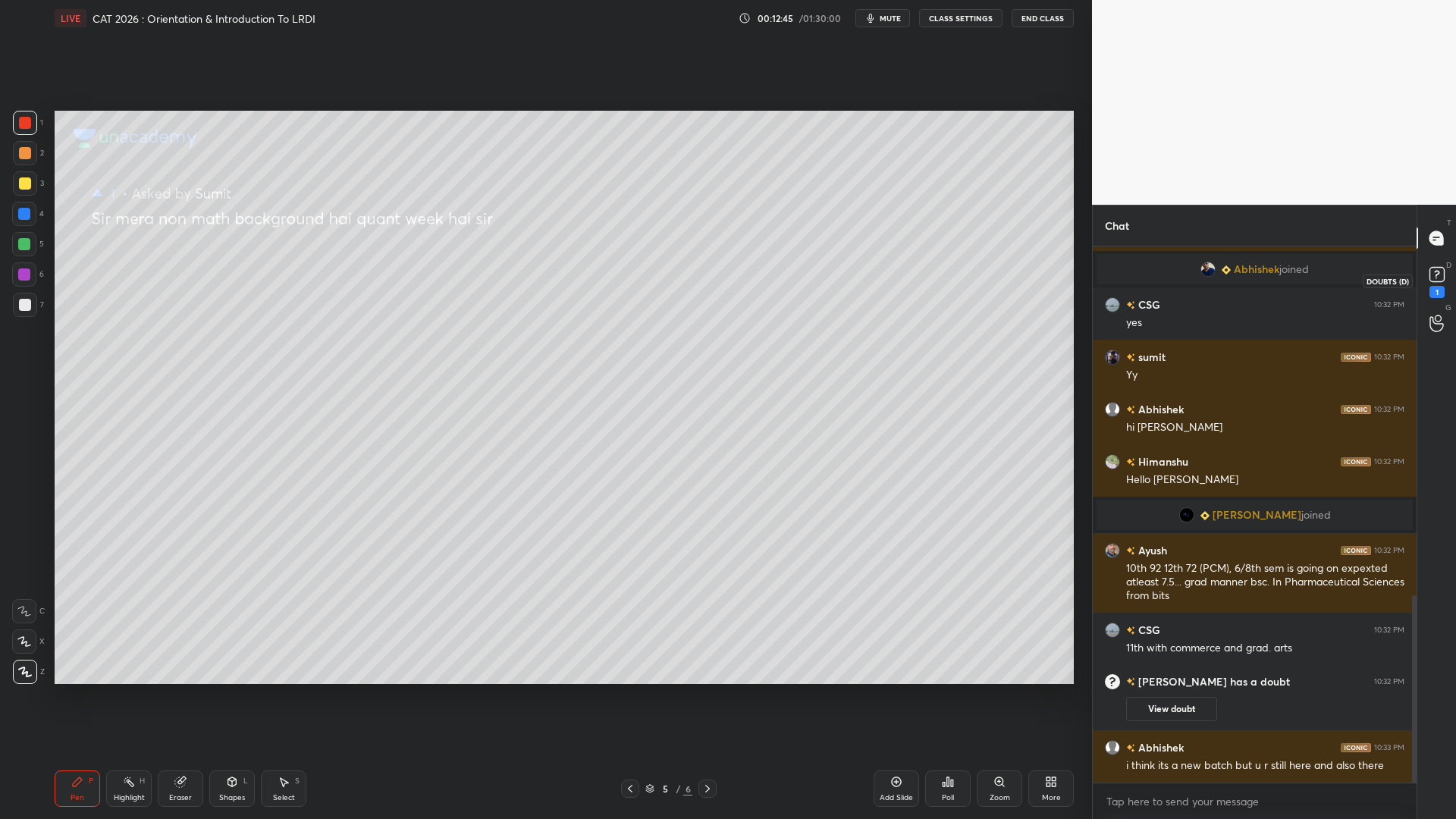
click at [1440, 277] on rect at bounding box center [1436, 275] width 14 height 14
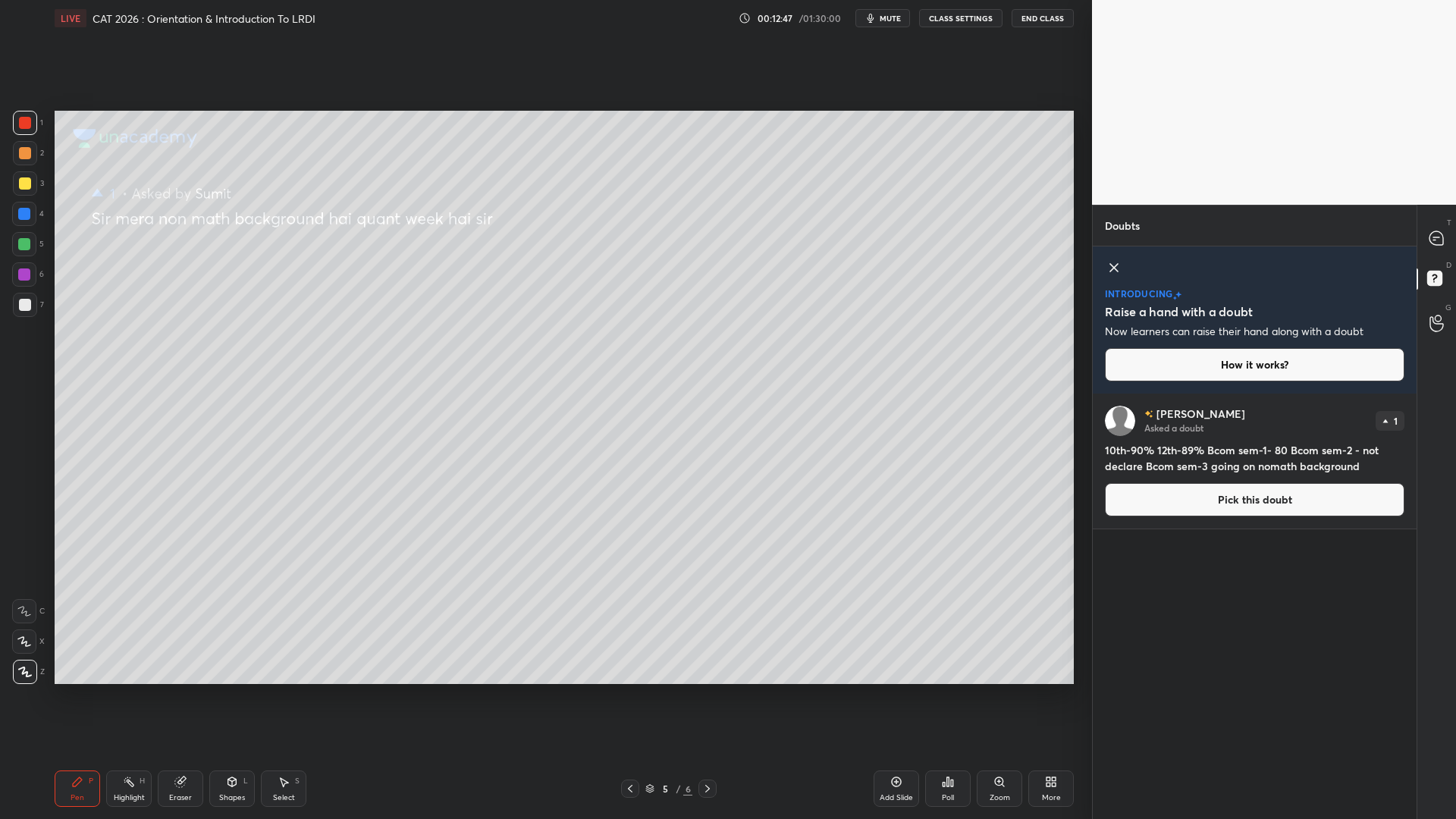
click at [1198, 497] on button "Pick this doubt" at bounding box center [1254, 501] width 299 height 34
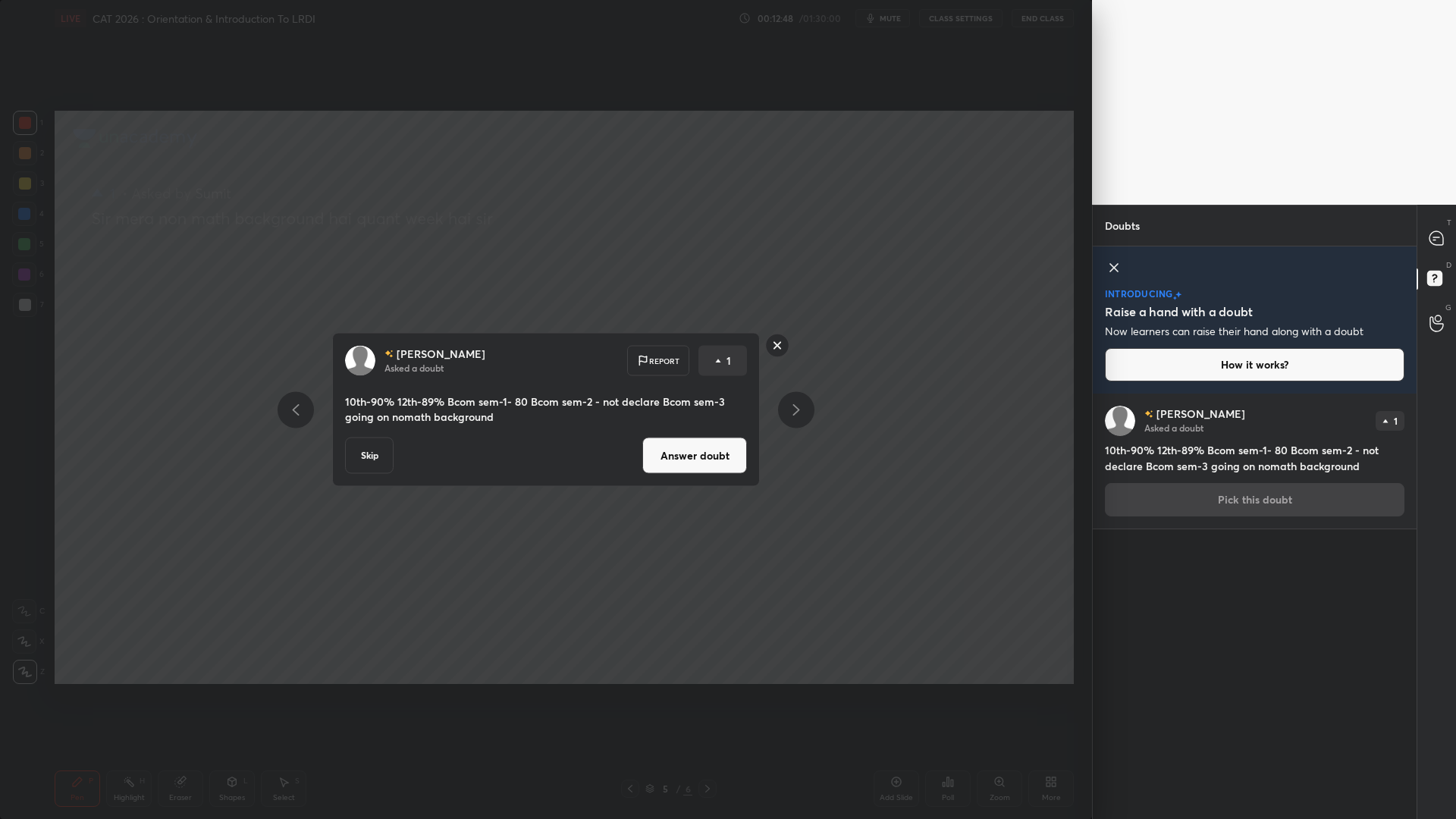
click at [690, 450] on button "Answer doubt" at bounding box center [694, 456] width 104 height 37
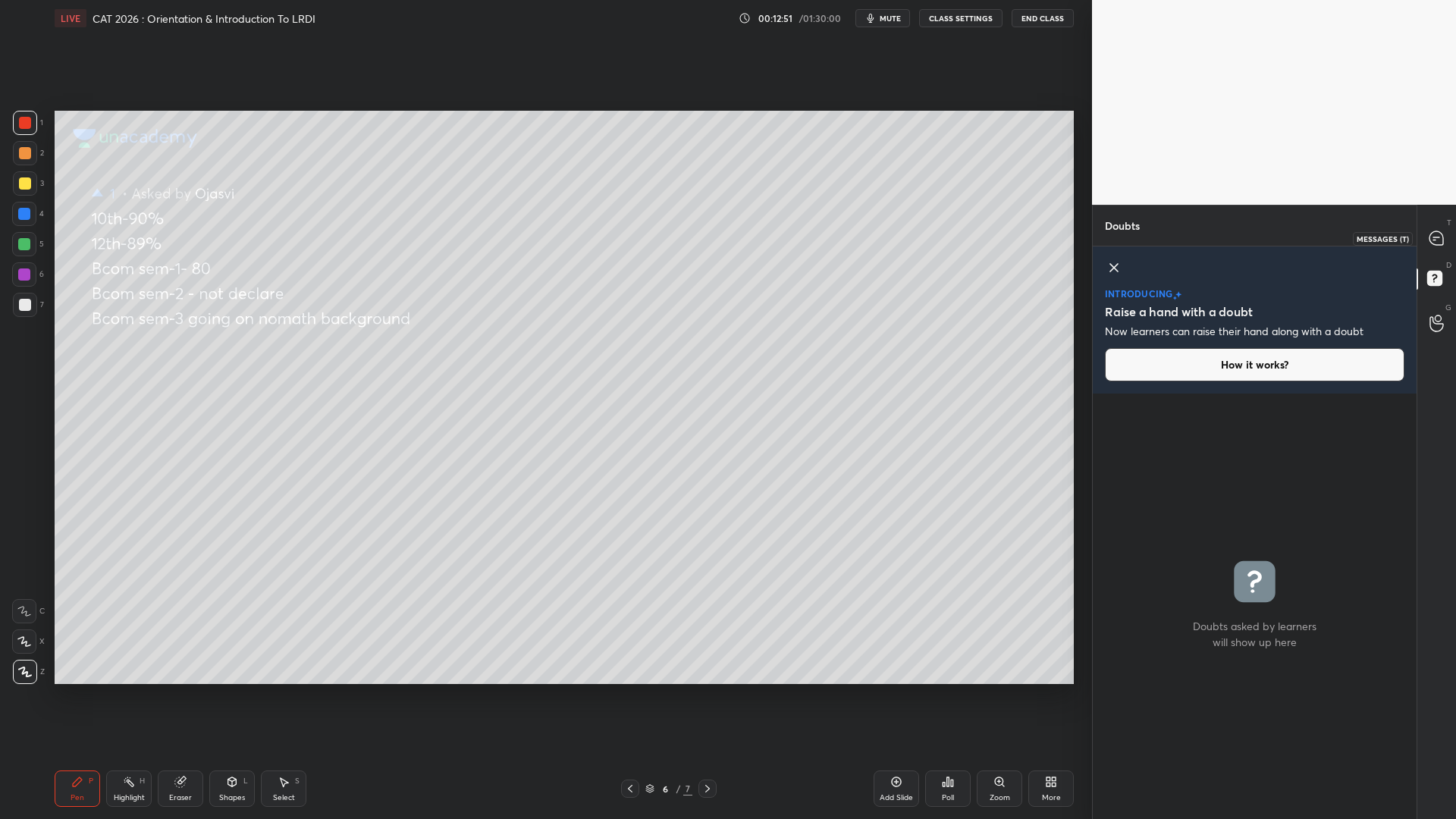
click at [1434, 238] on icon at bounding box center [1436, 238] width 6 height 0
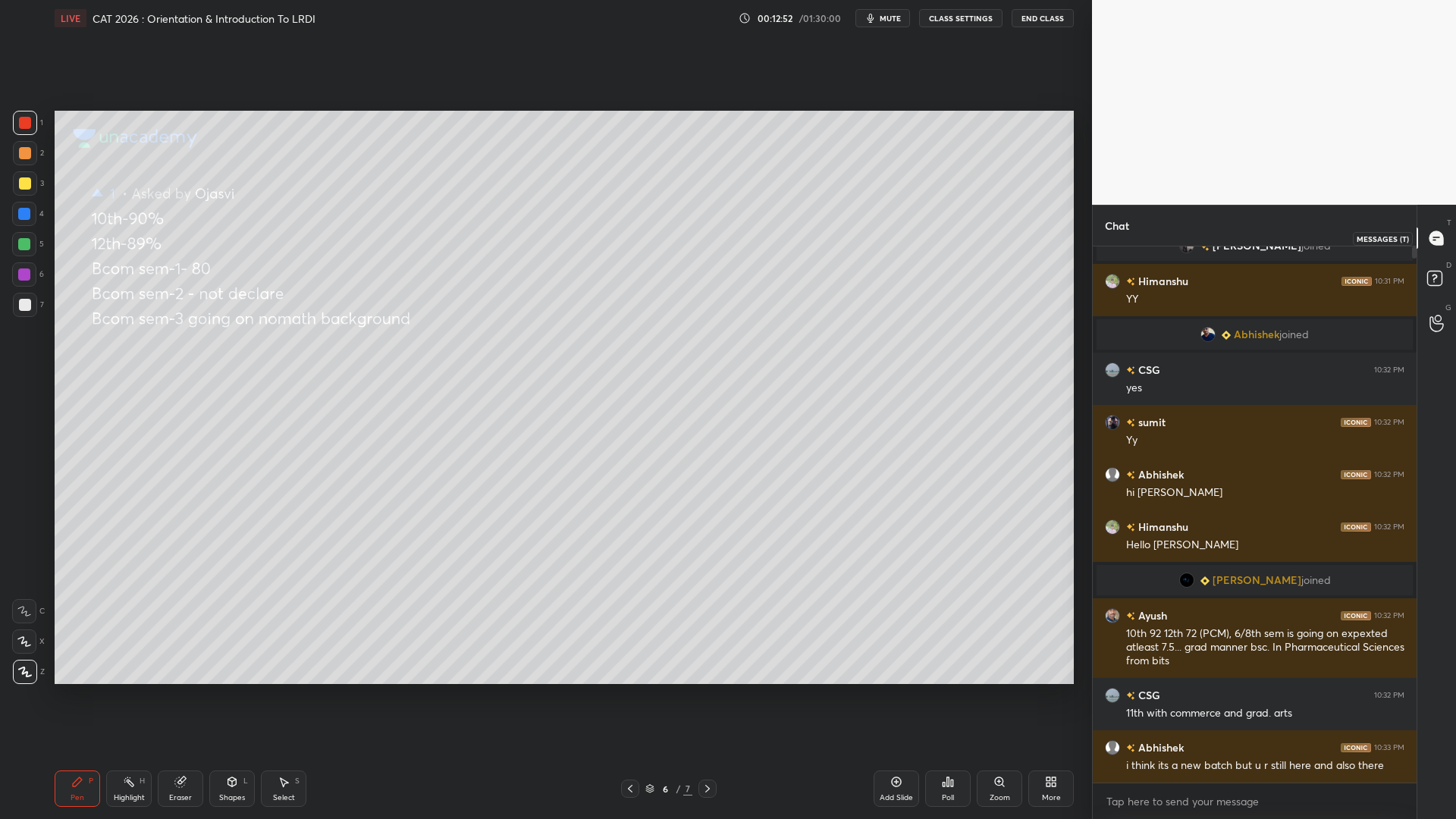
scroll to position [531, 319]
click at [232, 697] on div "Shapes L" at bounding box center [232, 789] width 46 height 37
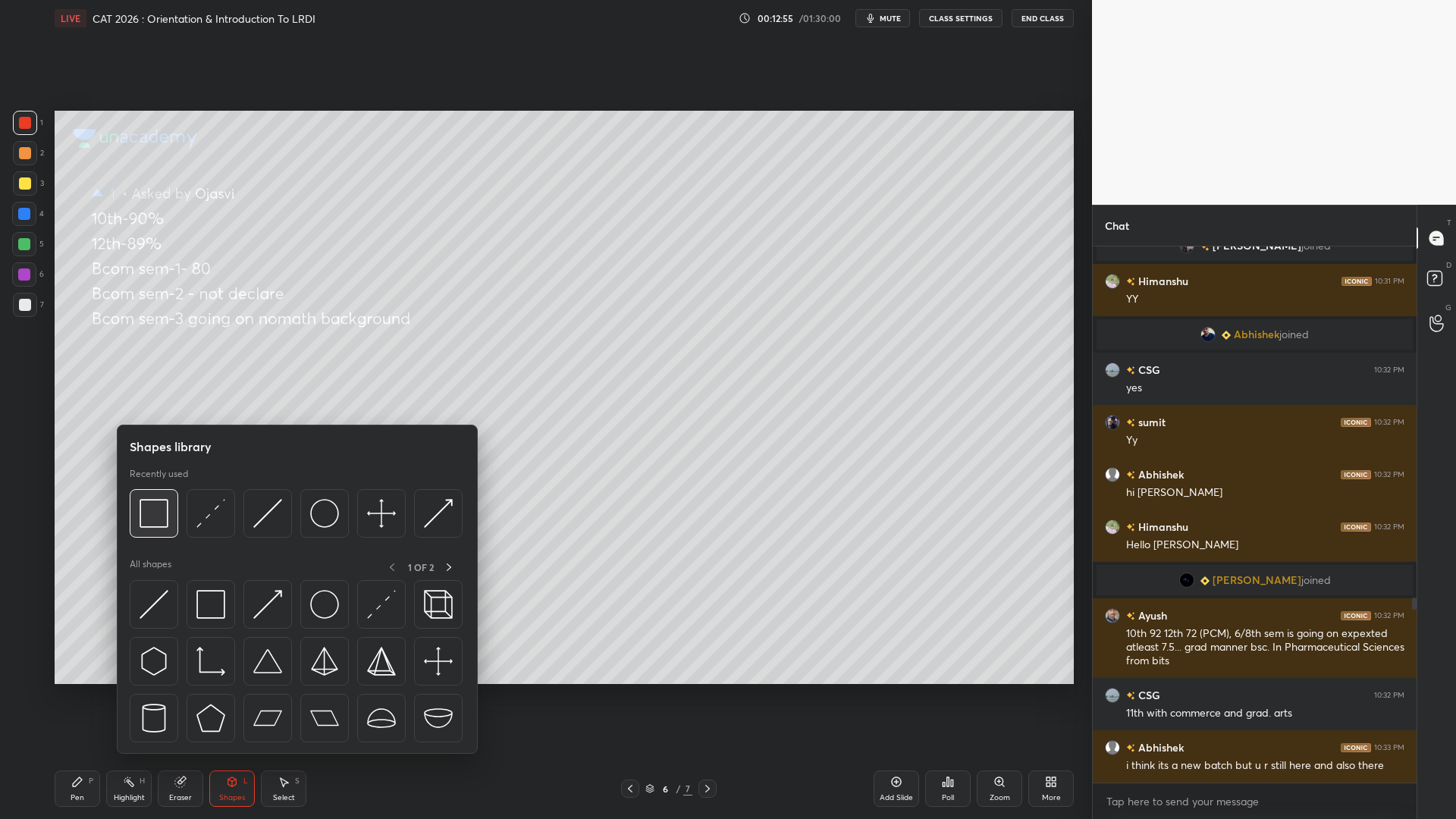
click at [145, 500] on img at bounding box center [153, 513] width 29 height 29
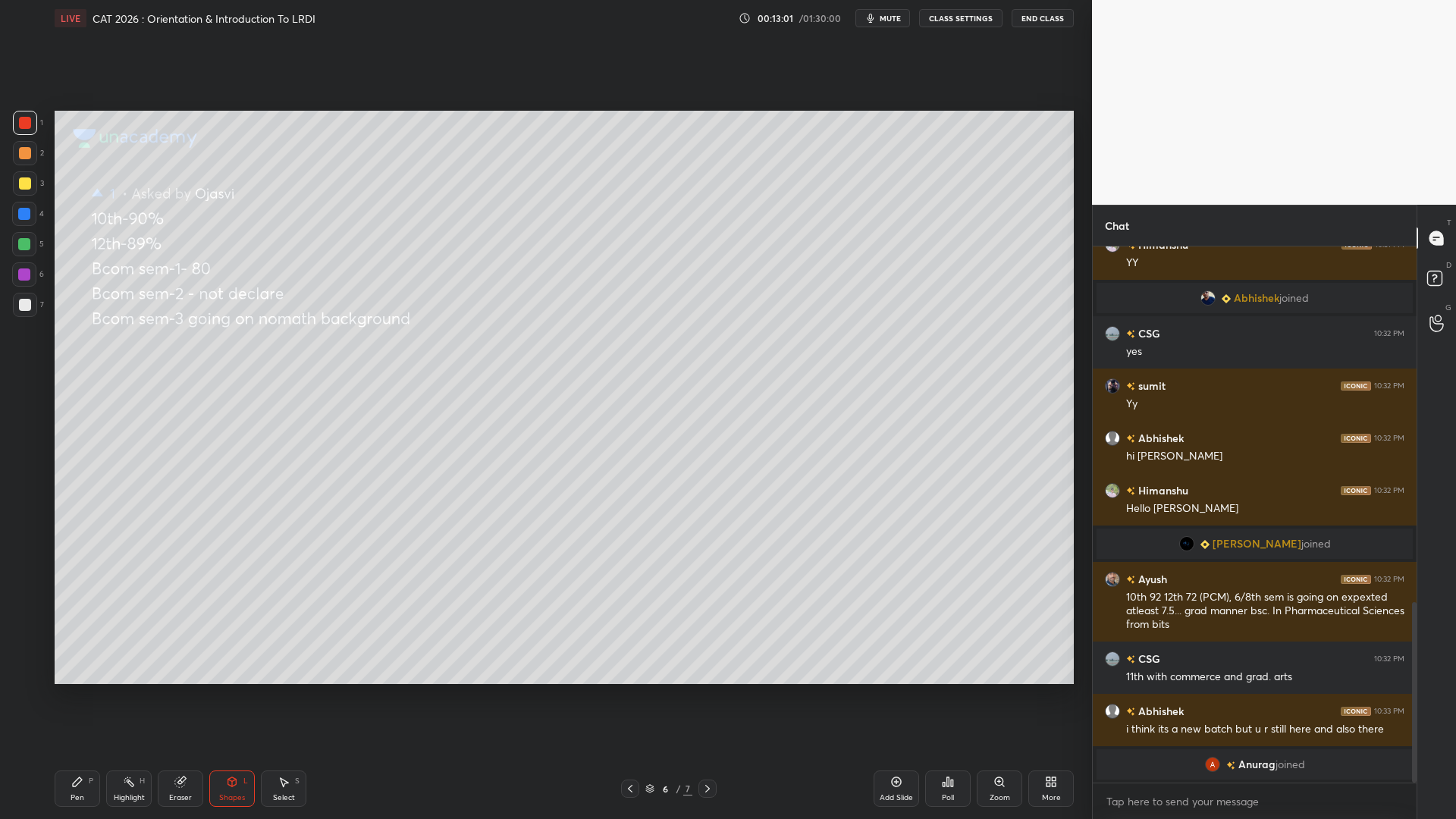
scroll to position [1074, 0]
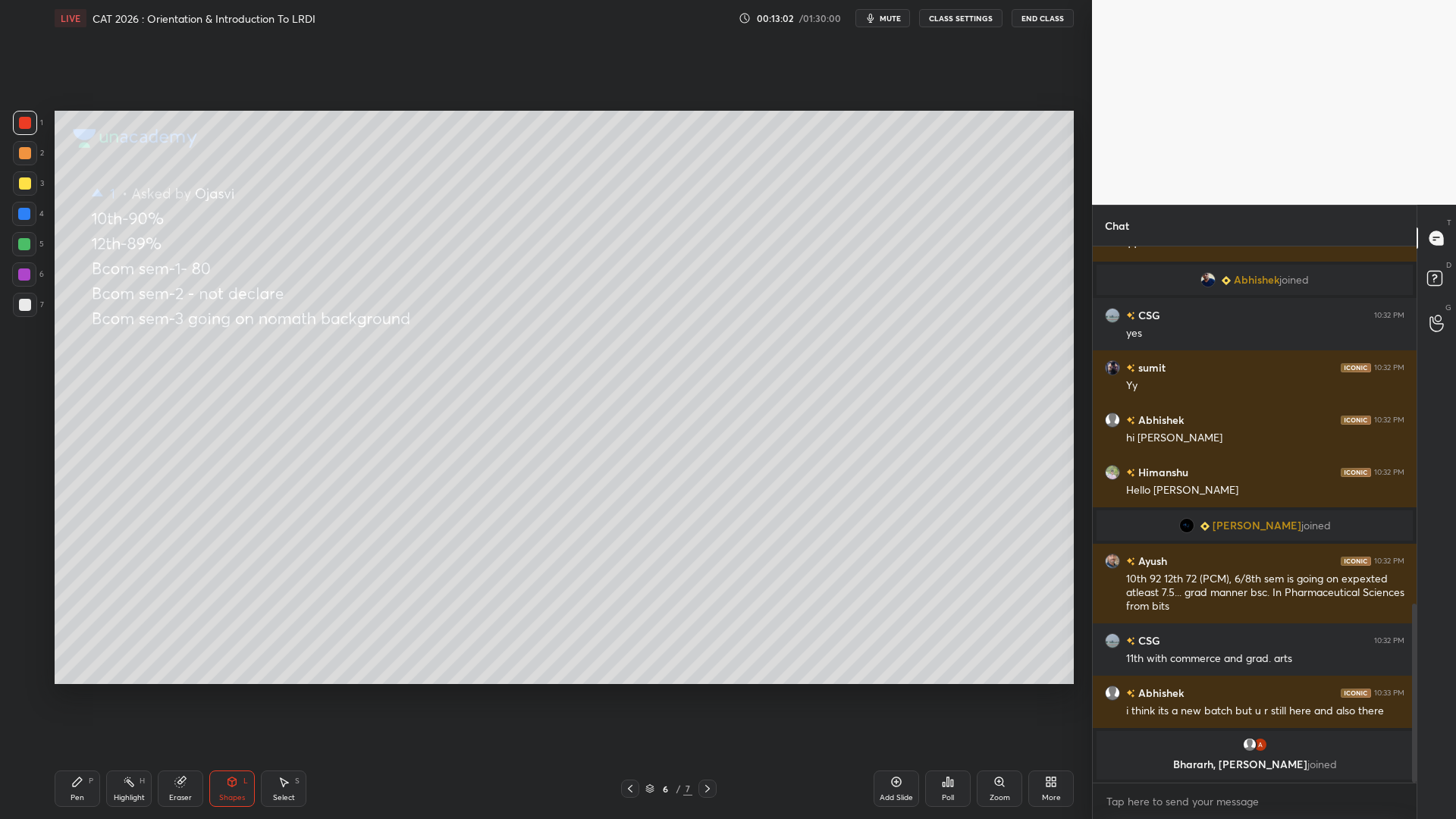
click at [171, 697] on div "Eraser" at bounding box center [181, 789] width 46 height 37
click at [21, 661] on div "Erase all" at bounding box center [24, 672] width 24 height 24
drag, startPoint x: 25, startPoint y: 218, endPoint x: 46, endPoint y: 222, distance: 21.4
click at [26, 218] on div at bounding box center [24, 214] width 12 height 12
click at [23, 277] on div at bounding box center [24, 275] width 12 height 12
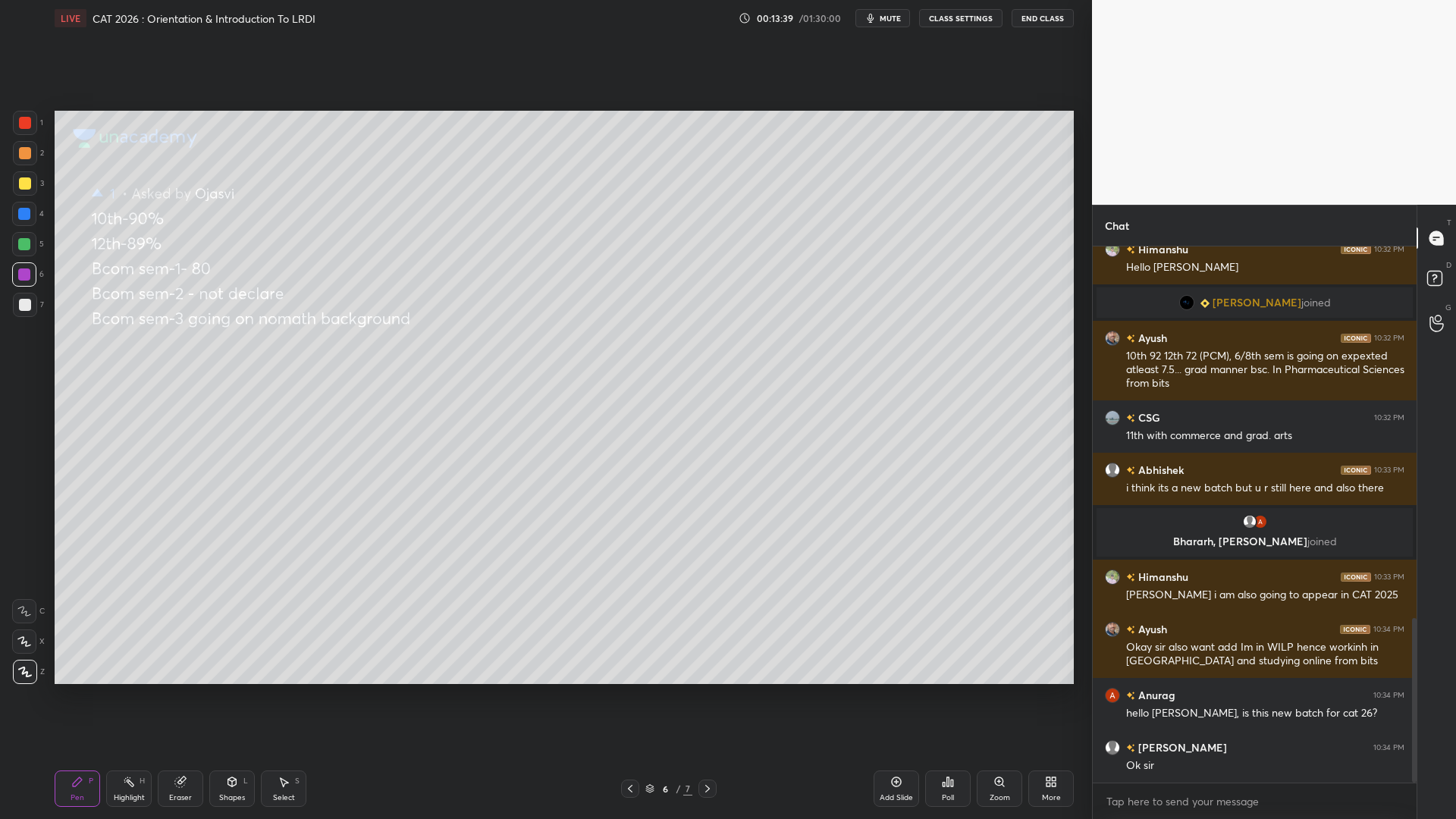
scroll to position [1250, 0]
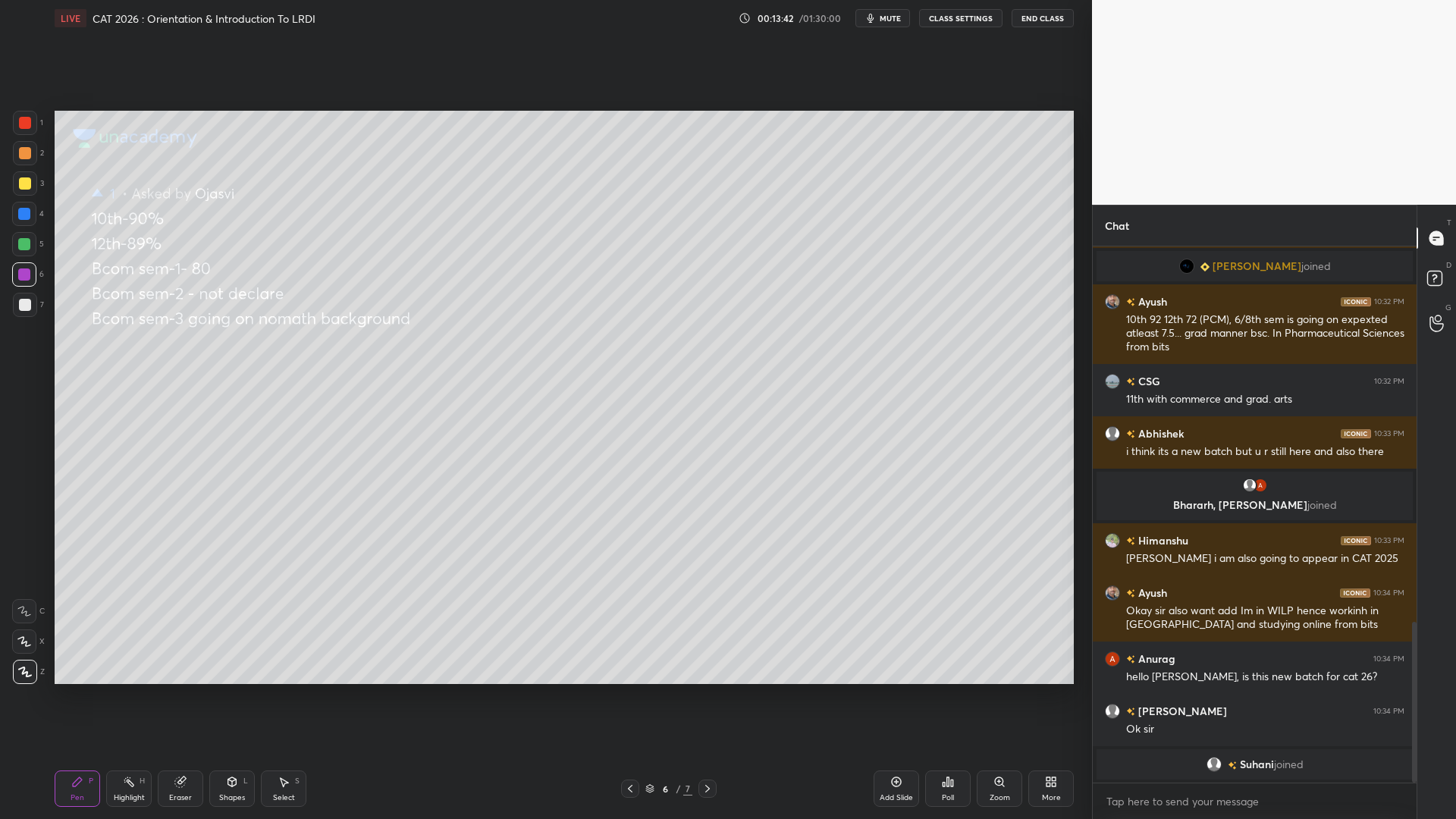
click at [29, 245] on div at bounding box center [24, 244] width 12 height 12
click at [24, 187] on div at bounding box center [25, 183] width 12 height 12
click at [16, 148] on div at bounding box center [25, 153] width 24 height 24
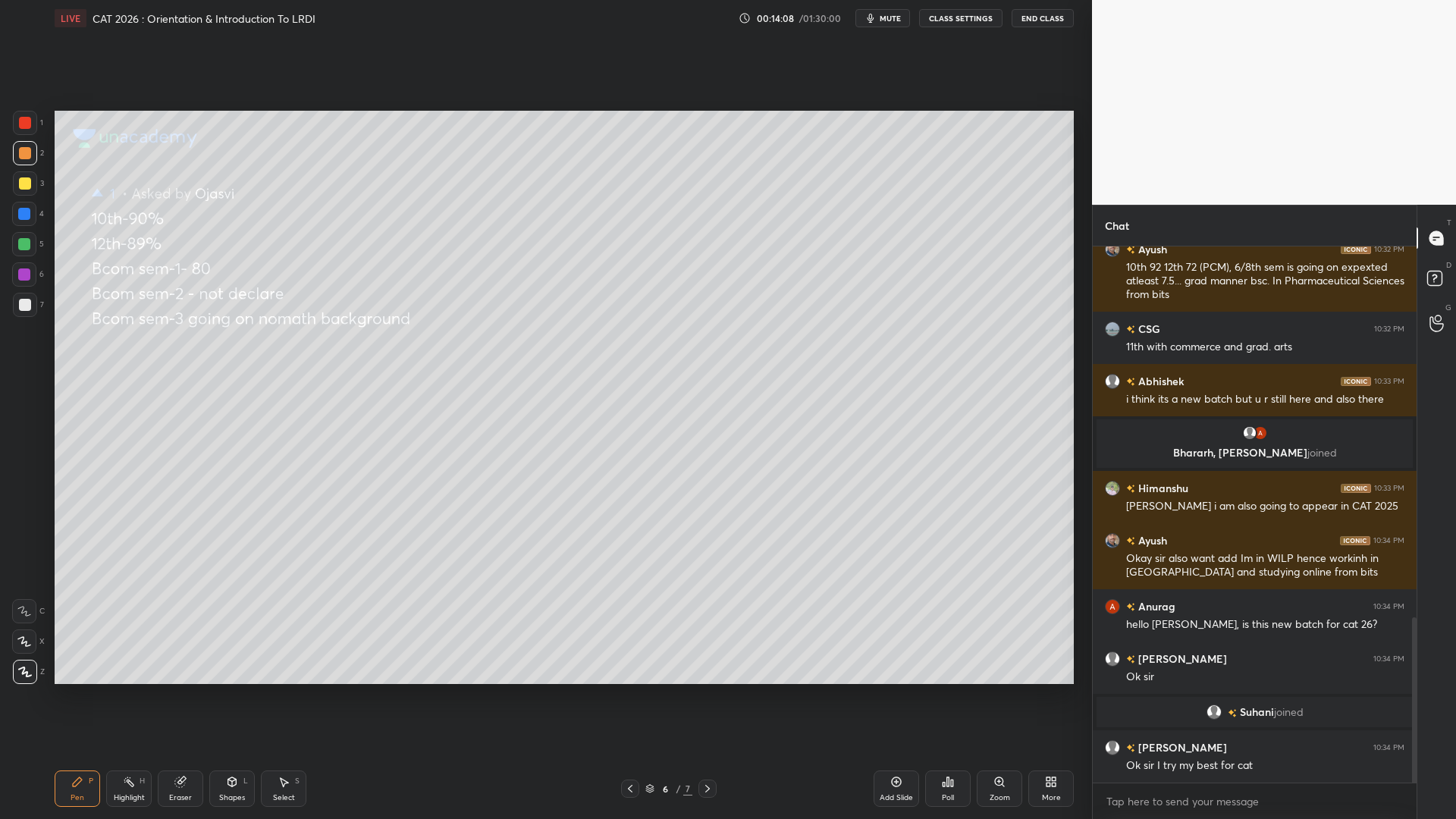
scroll to position [1203, 0]
click at [22, 241] on div at bounding box center [24, 244] width 12 height 12
click at [25, 179] on div at bounding box center [25, 183] width 12 height 12
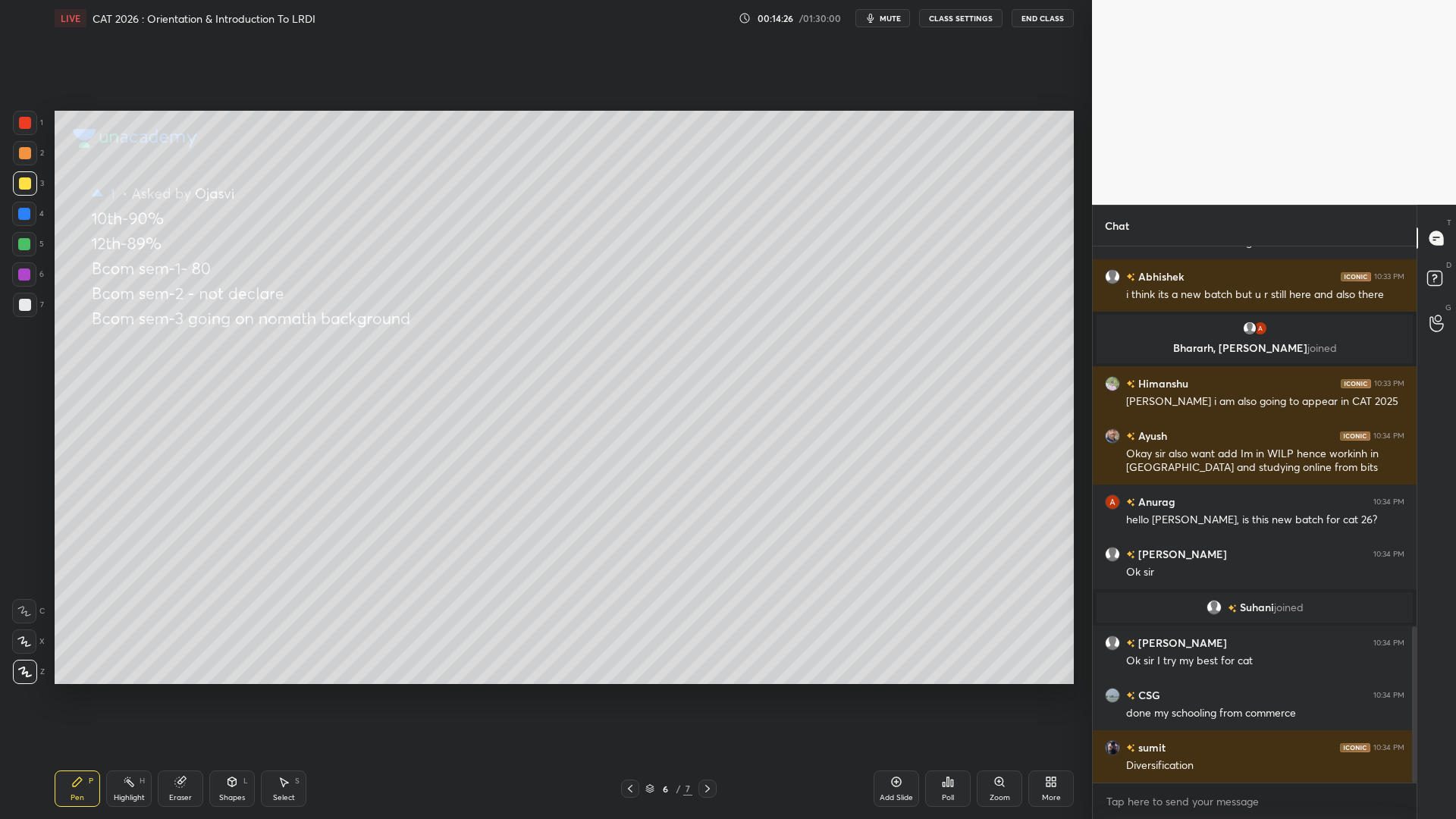
scroll to position [1374, 0]
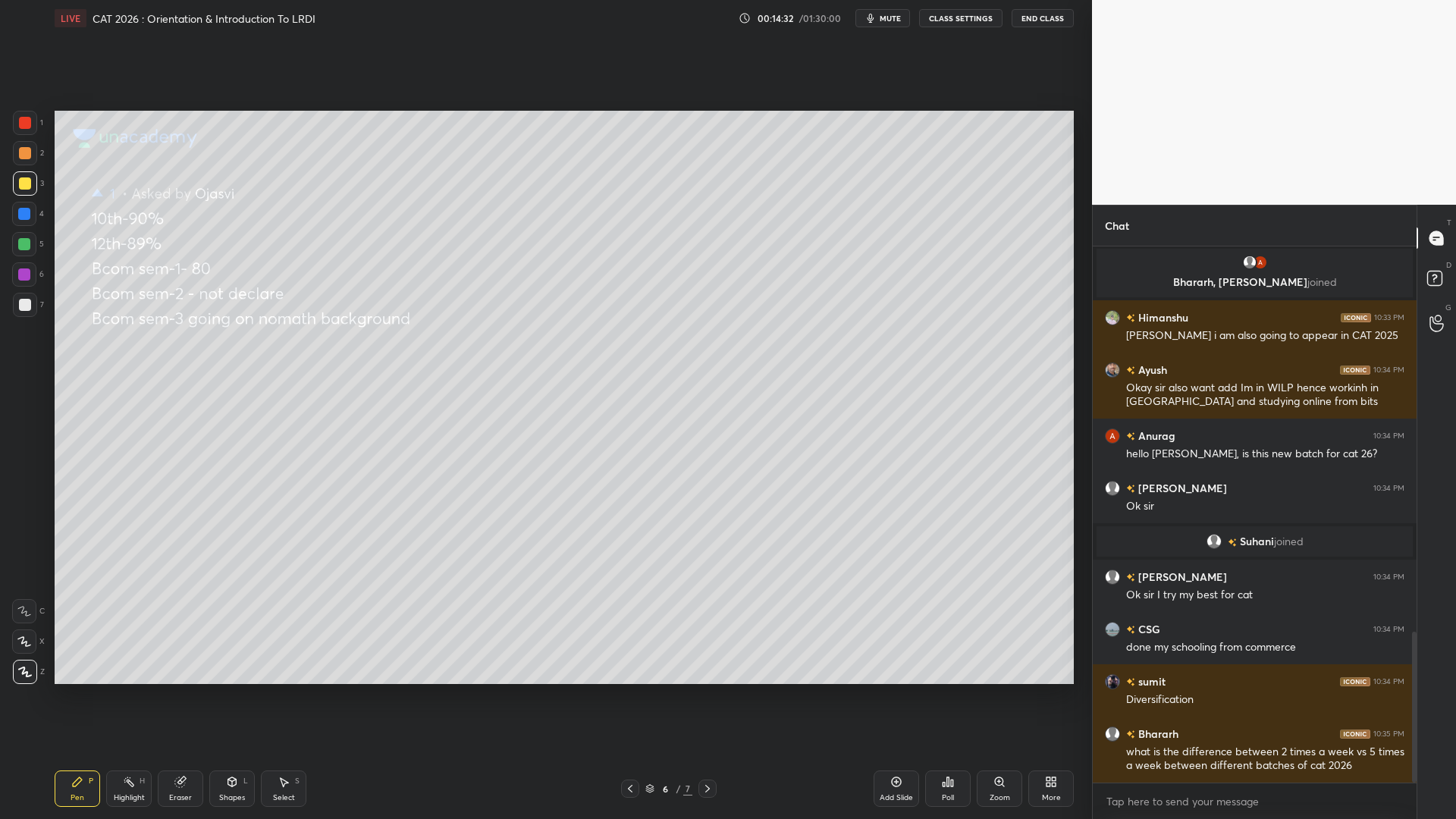
drag, startPoint x: 35, startPoint y: 222, endPoint x: 25, endPoint y: 243, distance: 23.3
click at [34, 222] on div at bounding box center [24, 214] width 24 height 24
drag, startPoint x: 21, startPoint y: 267, endPoint x: 38, endPoint y: 270, distance: 17.3
click at [21, 267] on div at bounding box center [24, 275] width 24 height 24
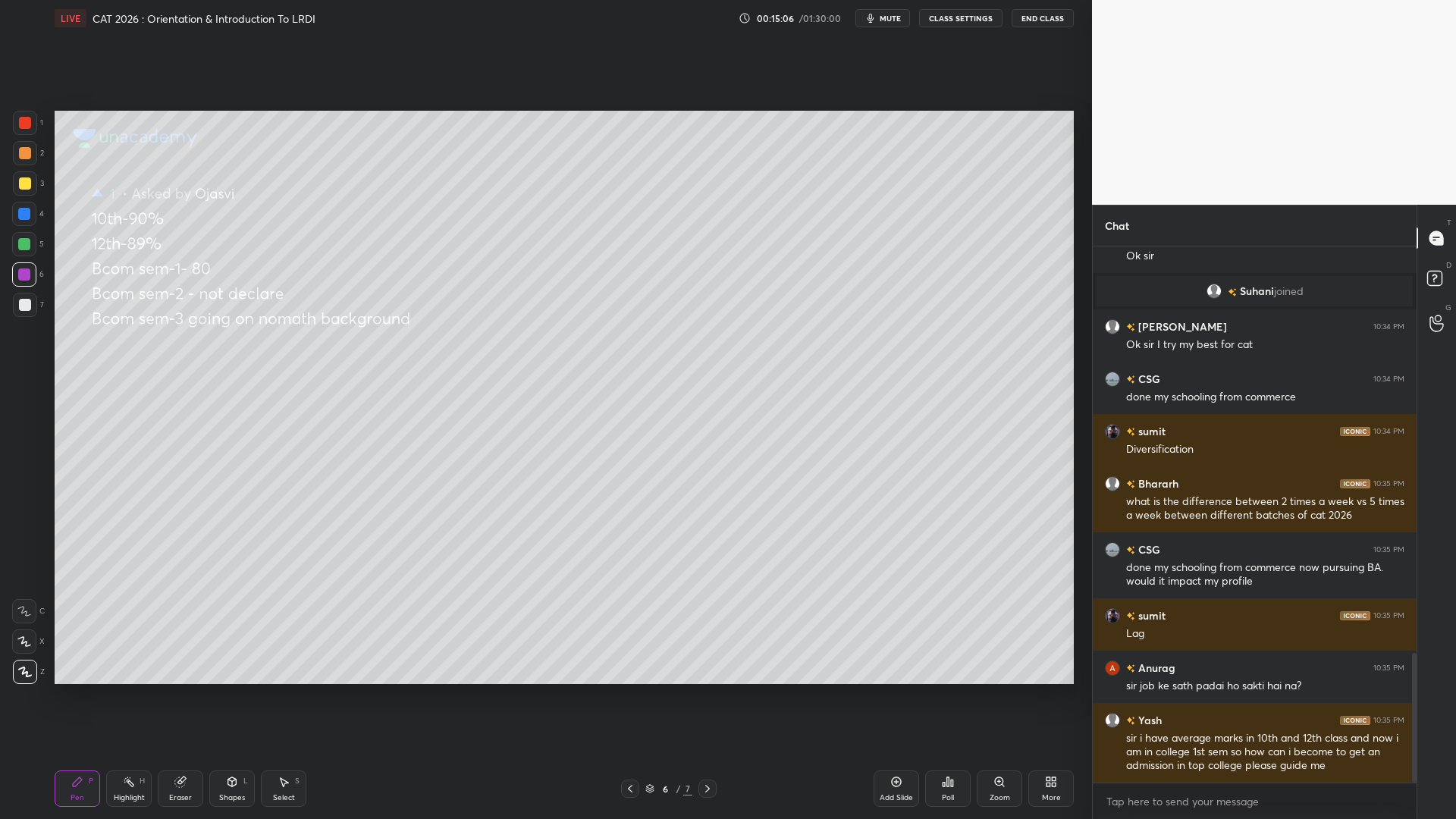
scroll to position [1677, 0]
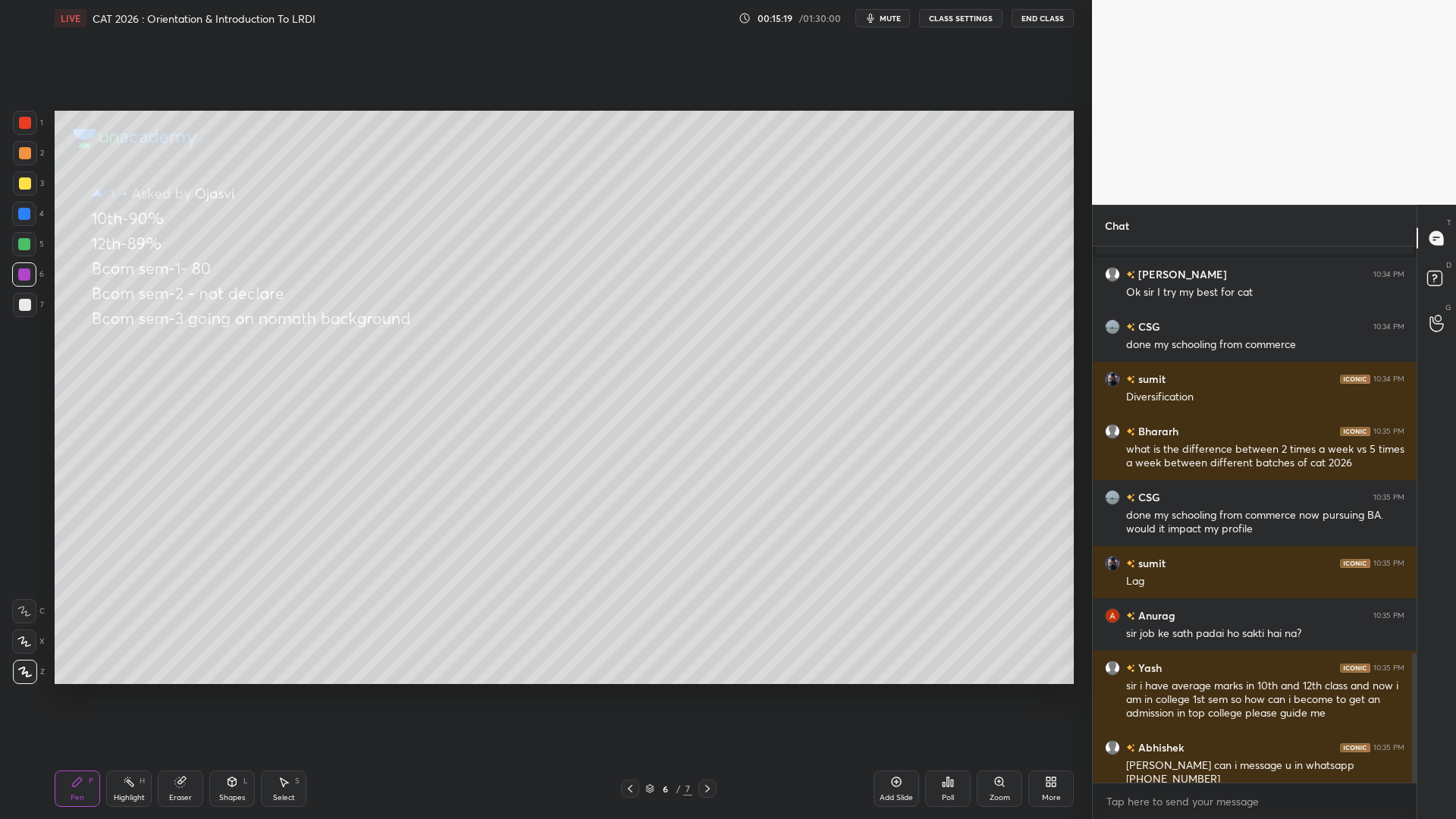
click at [705, 697] on icon at bounding box center [707, 789] width 12 height 12
click at [710, 697] on icon at bounding box center [707, 789] width 12 height 12
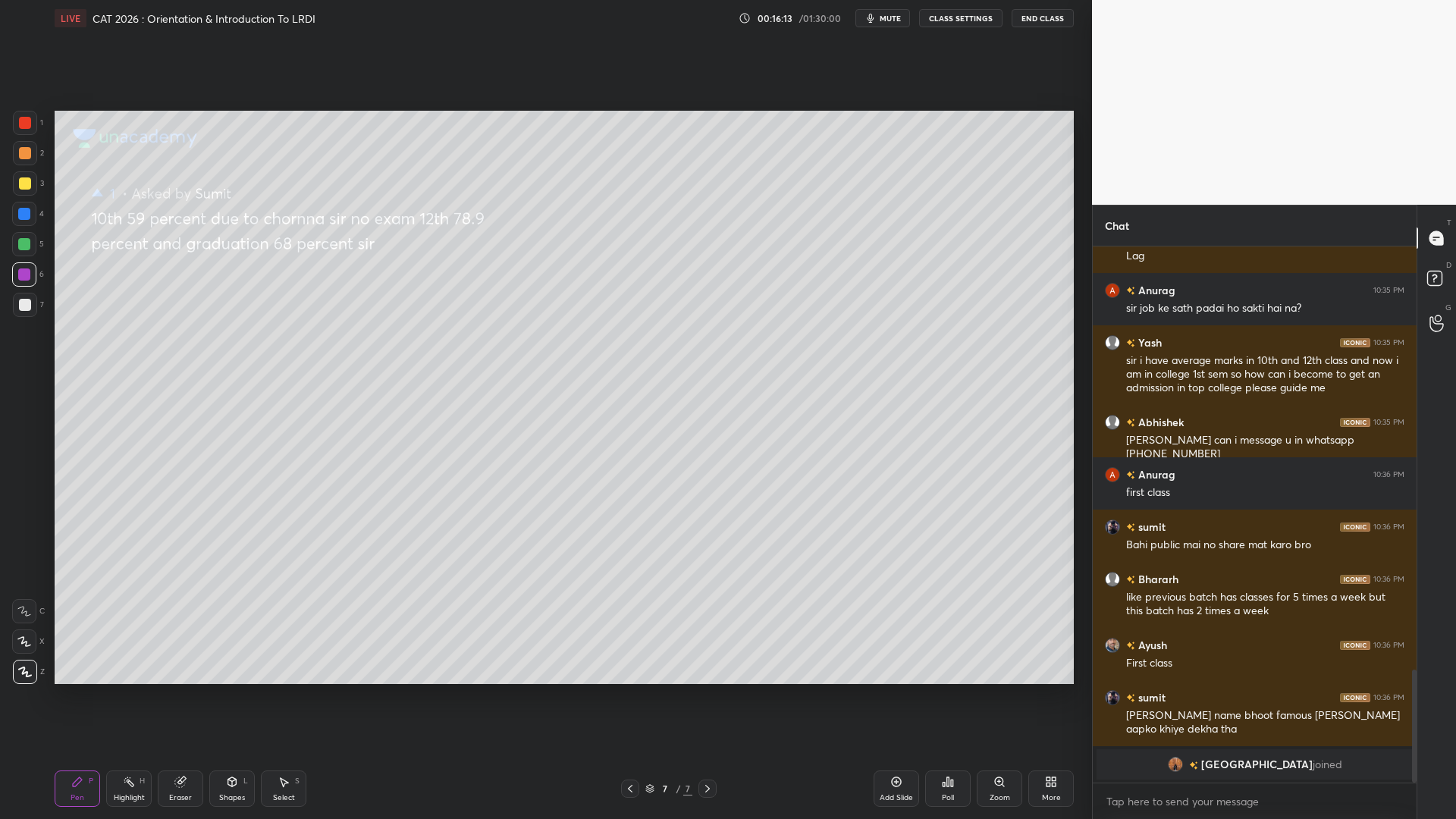
scroll to position [1857, 0]
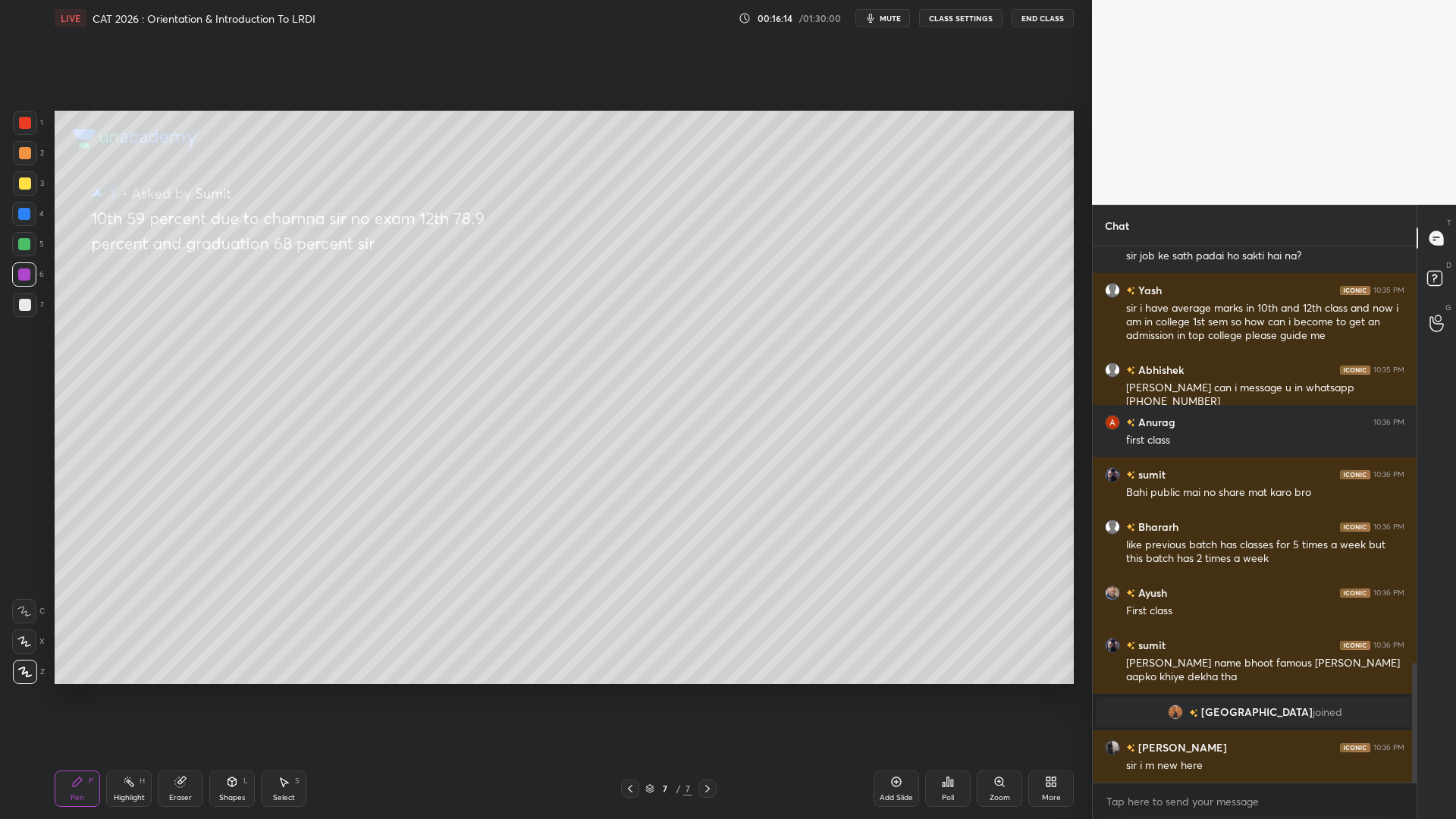
click at [1047, 697] on icon at bounding box center [1048, 785] width 4 height 4
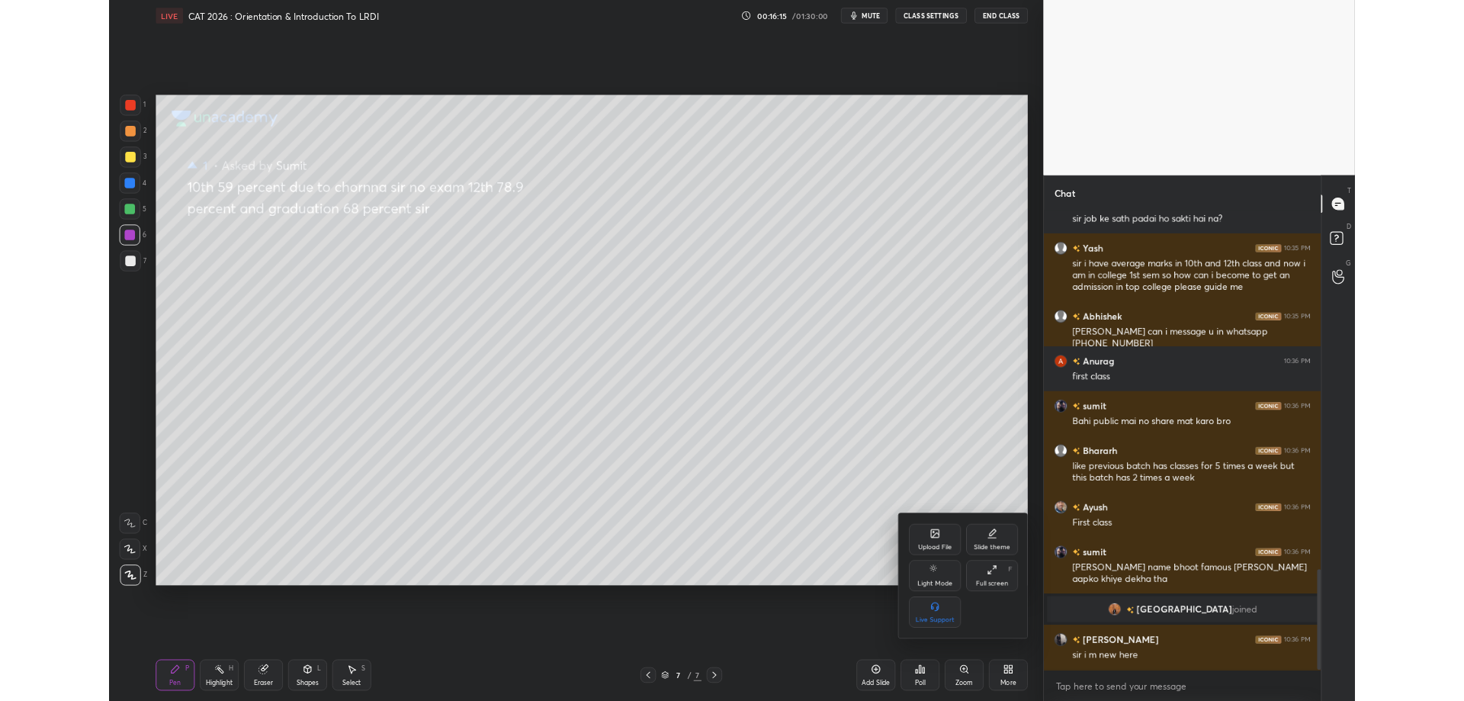
scroll to position [1919, 0]
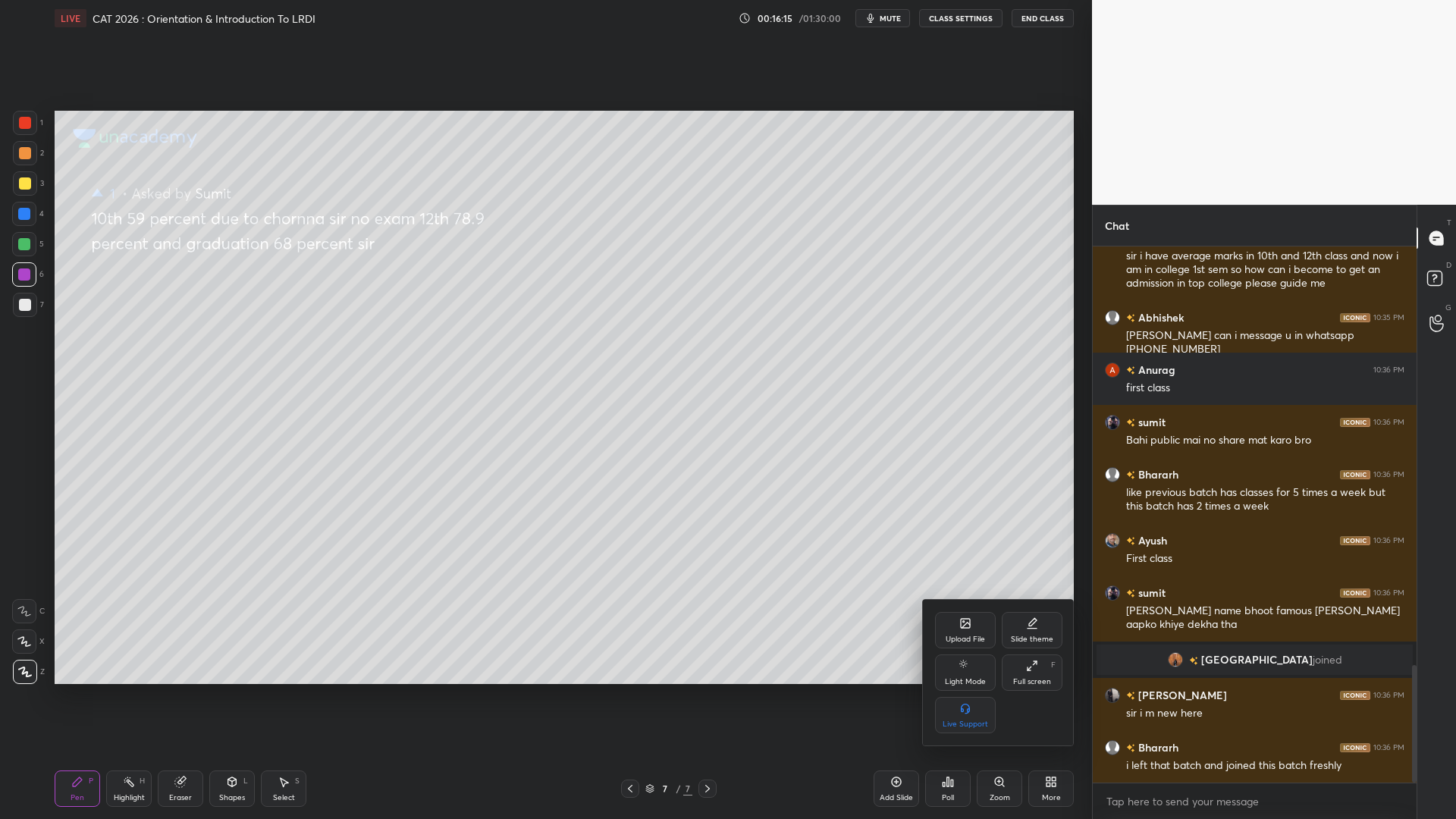
click at [1025, 663] on div "Full screen F" at bounding box center [1031, 673] width 61 height 37
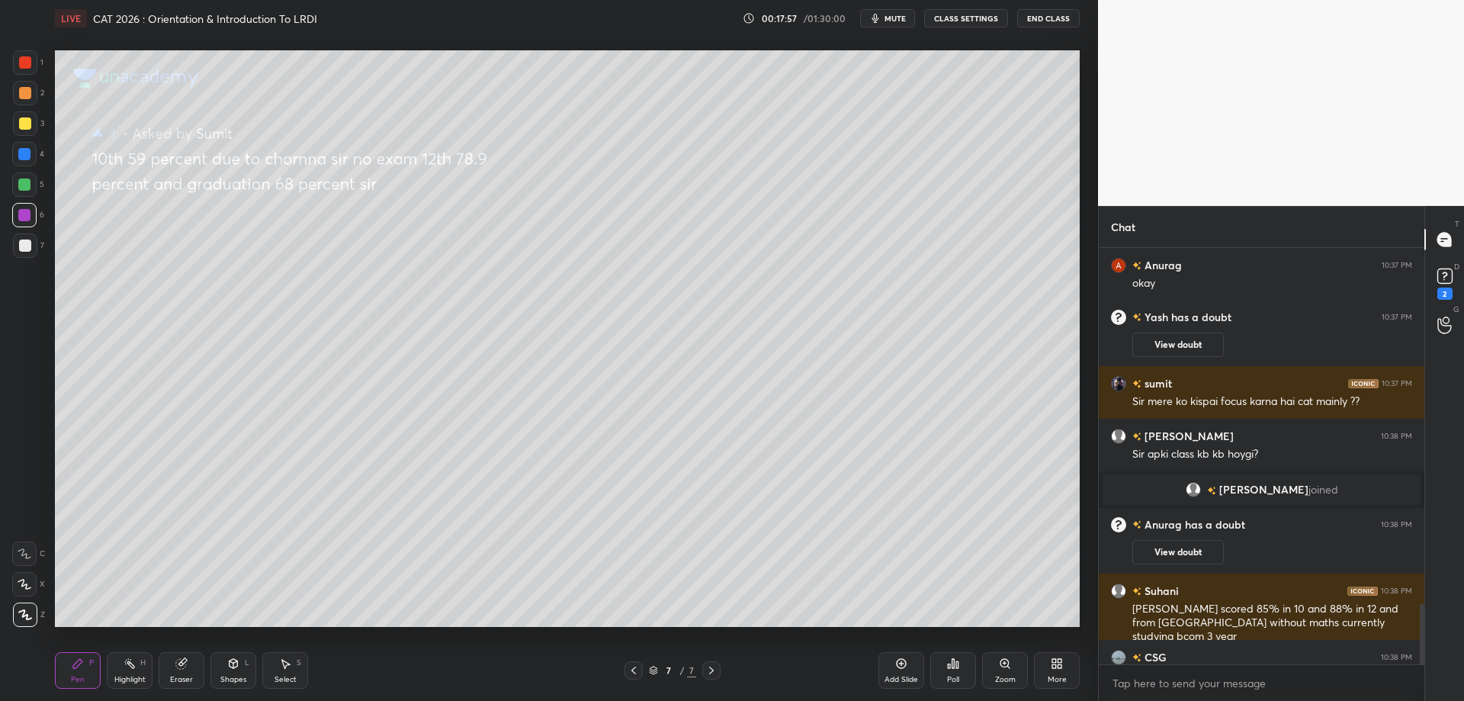
scroll to position [2453, 0]
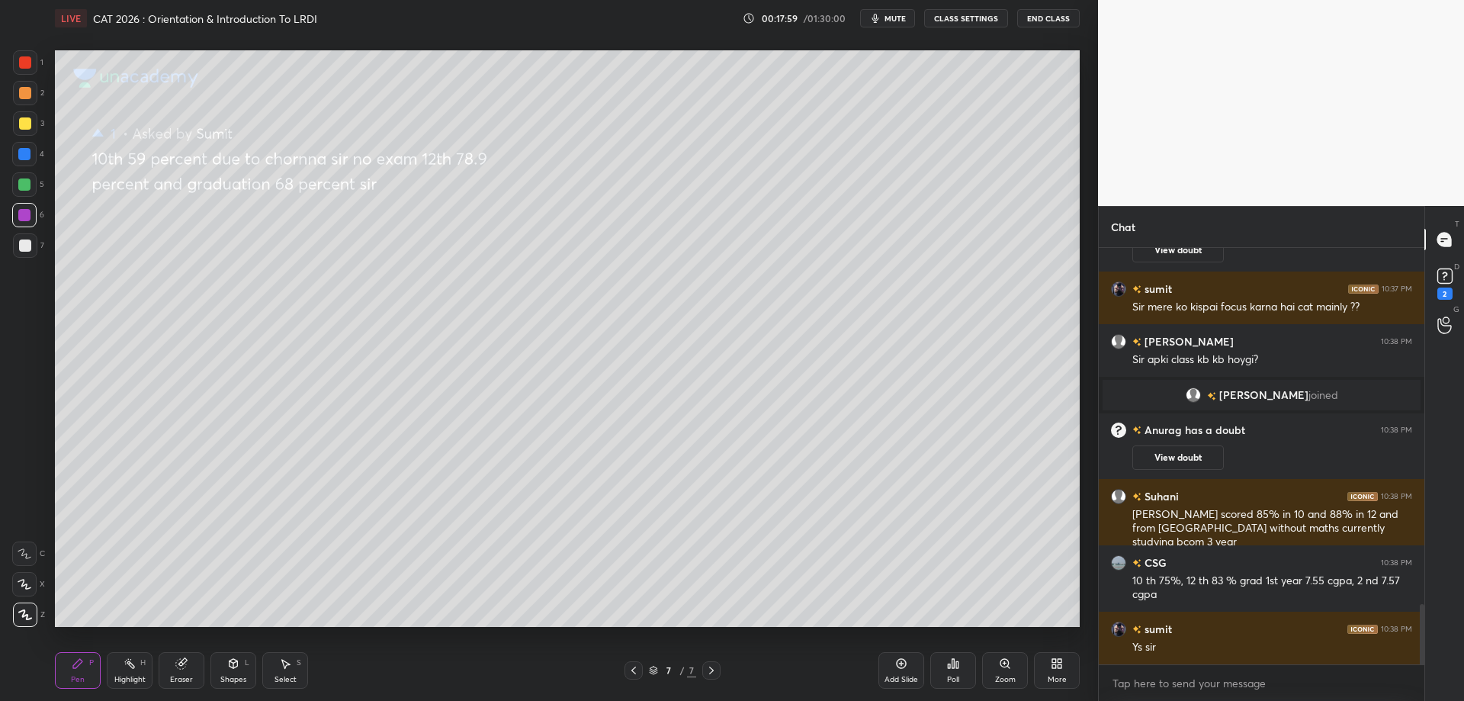
click at [1152, 696] on div "x" at bounding box center [1262, 683] width 326 height 36
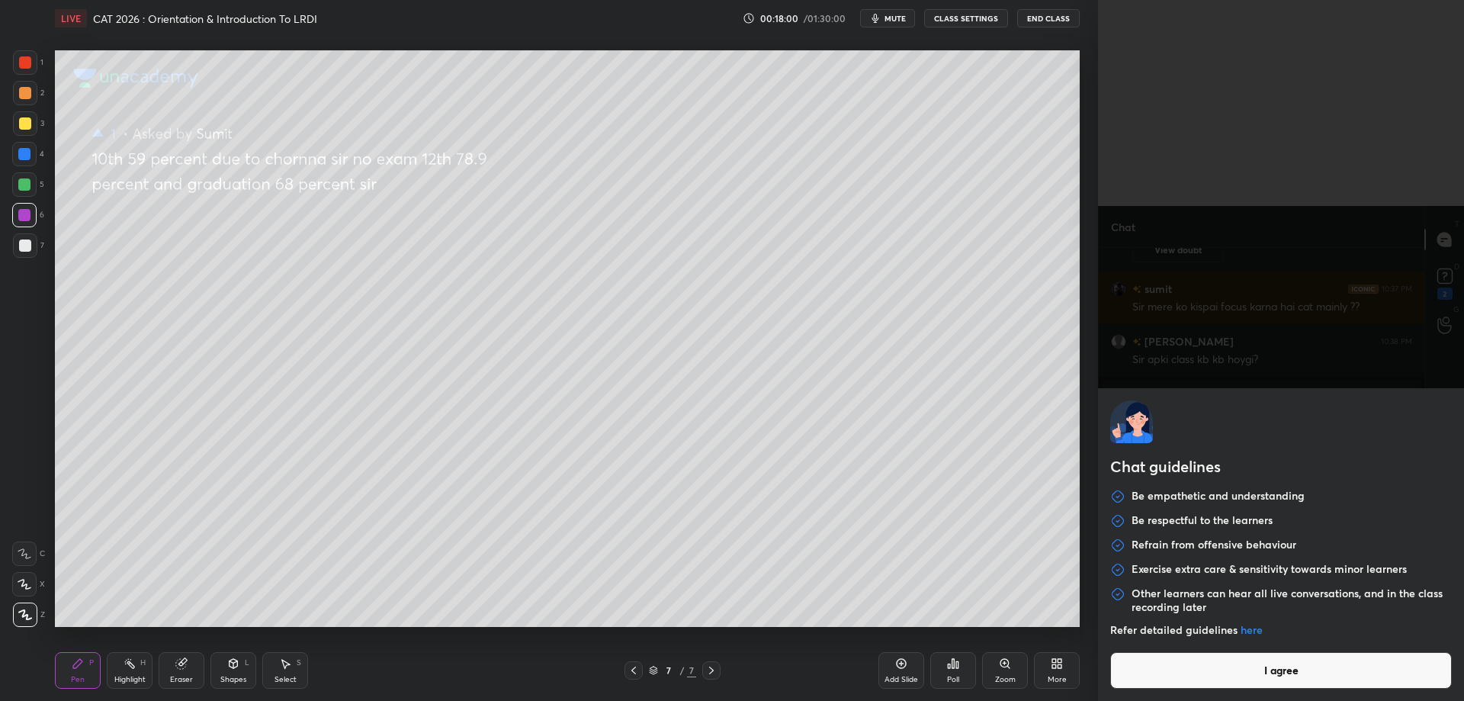
click at [1154, 686] on button "I agree" at bounding box center [1281, 670] width 342 height 37
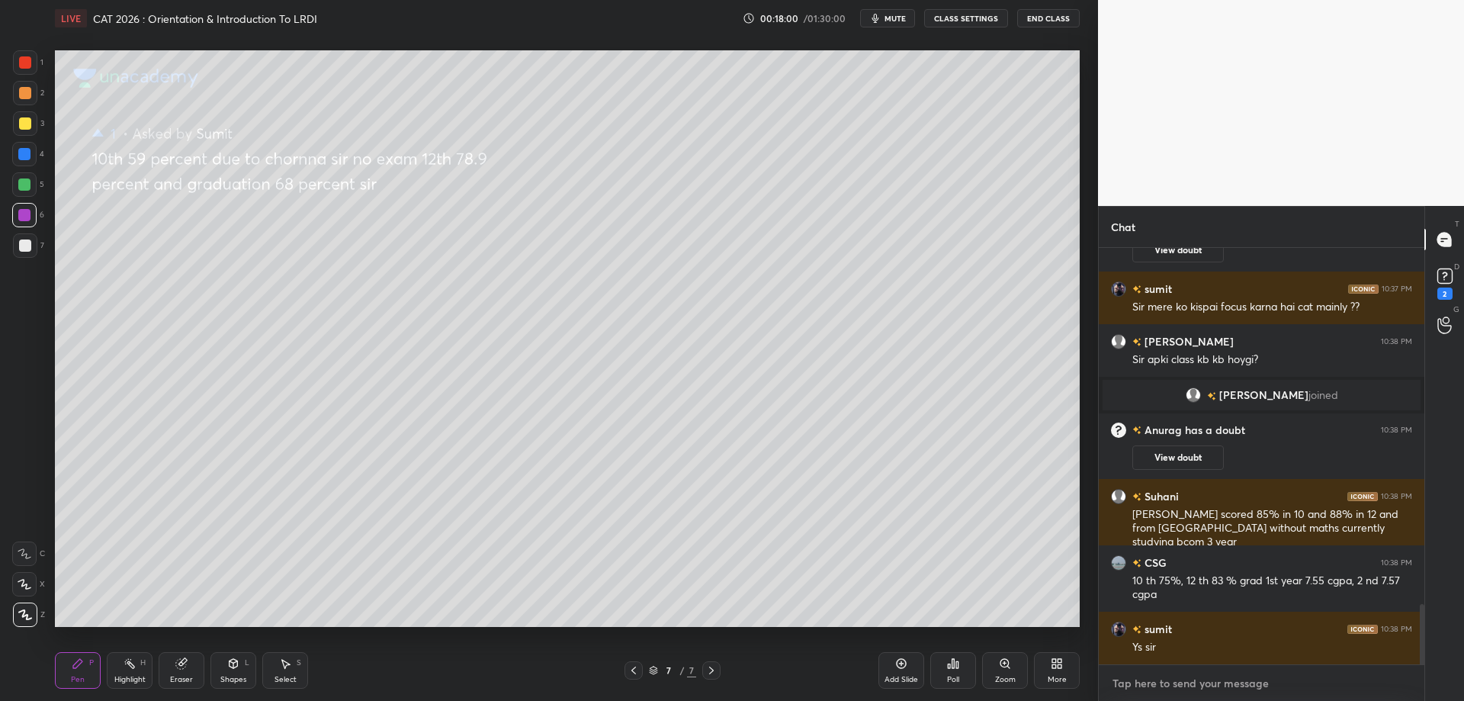
type textarea "x"
click at [1154, 687] on textarea at bounding box center [1261, 683] width 301 height 24
paste textarea "https://t.me/grow_more_academy09"
type textarea "https://t.me/grow_more_academy09"
type textarea "x"
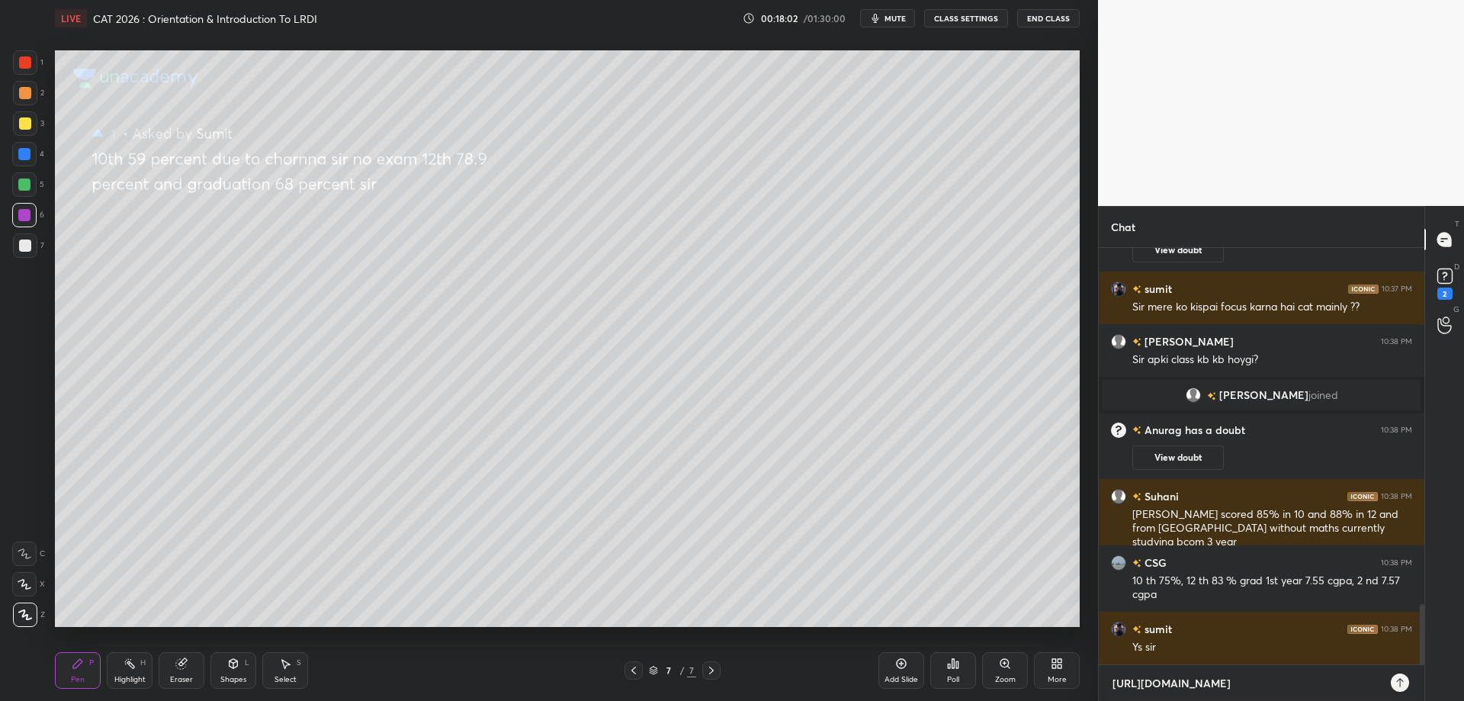
scroll to position [300, 321]
type textarea "https://t.me/grow_more_academy09"
type textarea "x"
click at [1402, 688] on icon at bounding box center [1400, 682] width 12 height 12
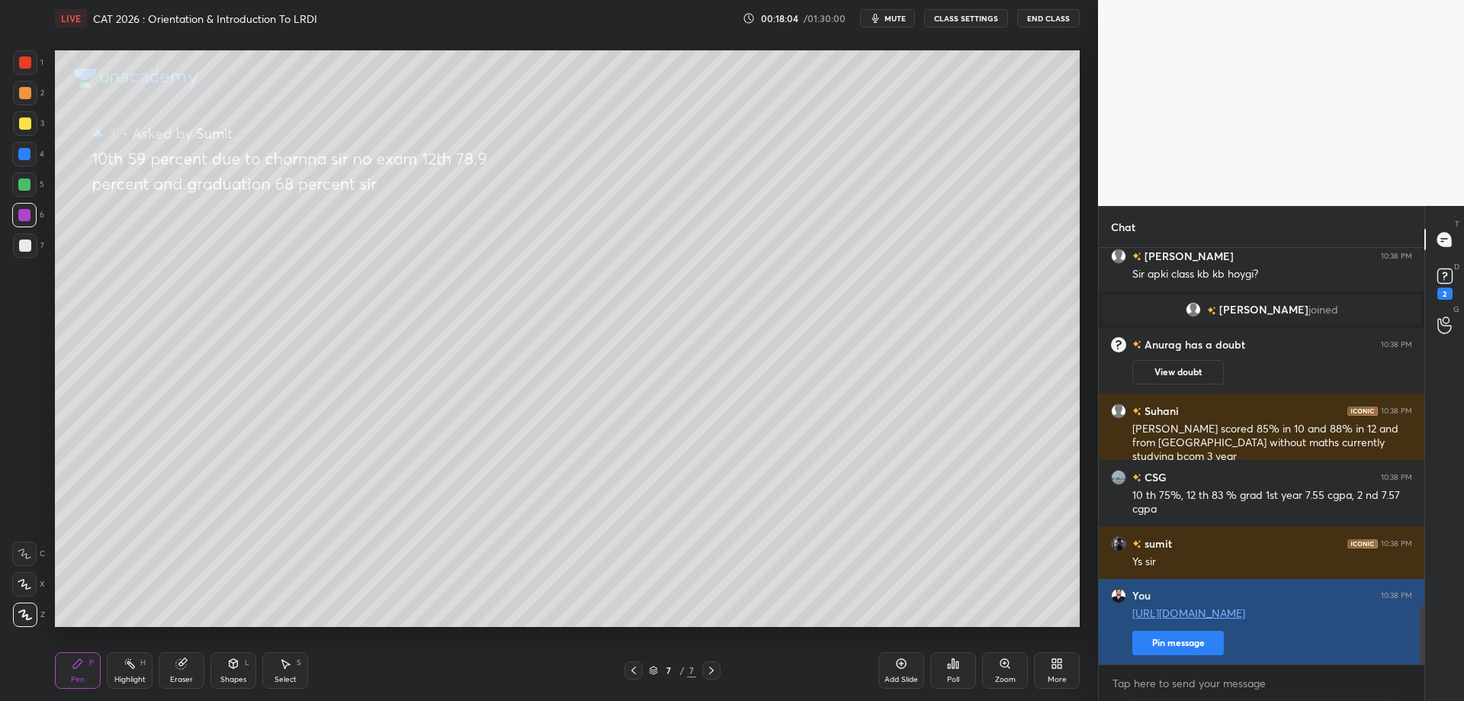
click at [1181, 640] on button "Pin message" at bounding box center [1177, 643] width 91 height 24
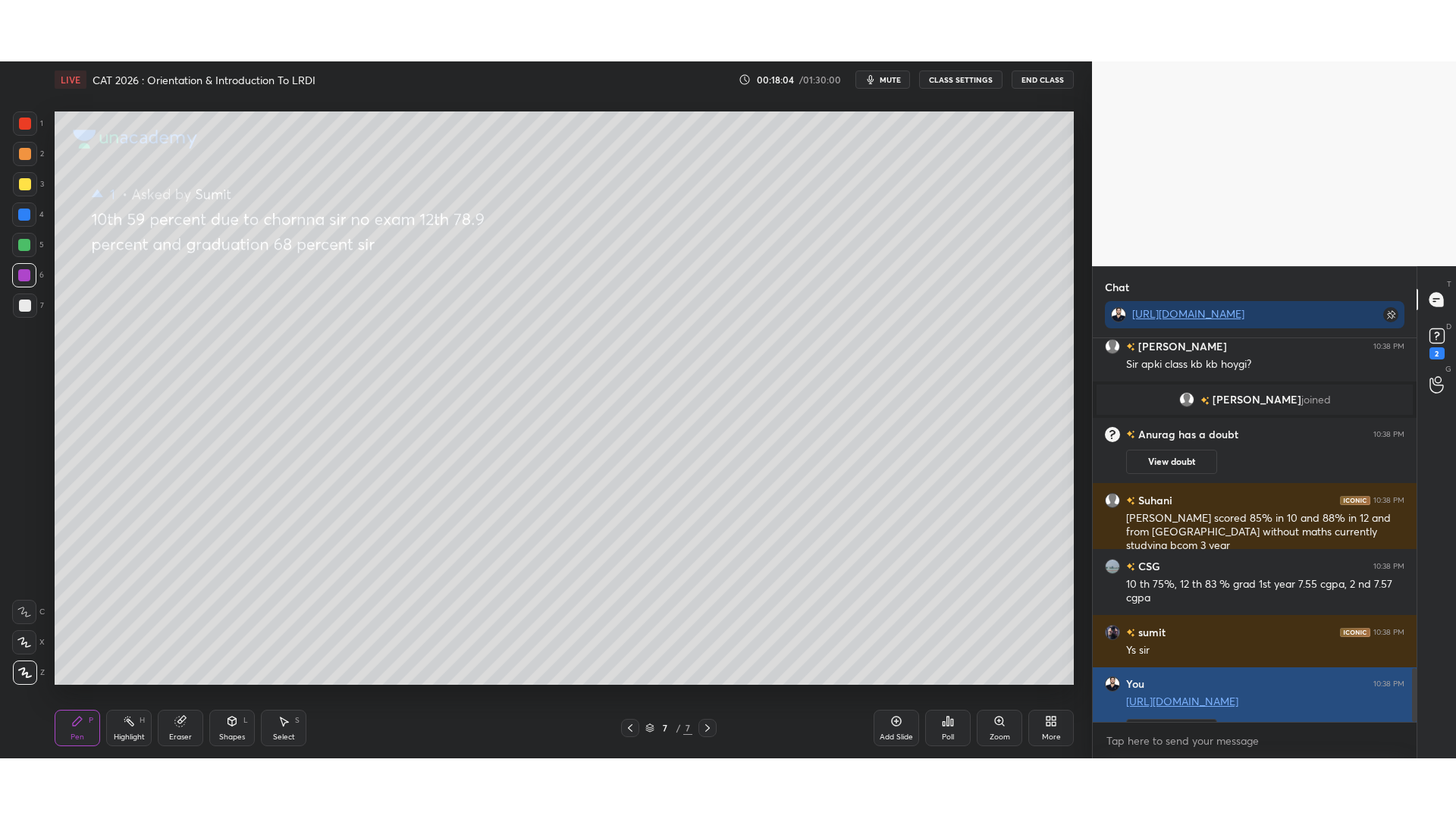
scroll to position [269, 319]
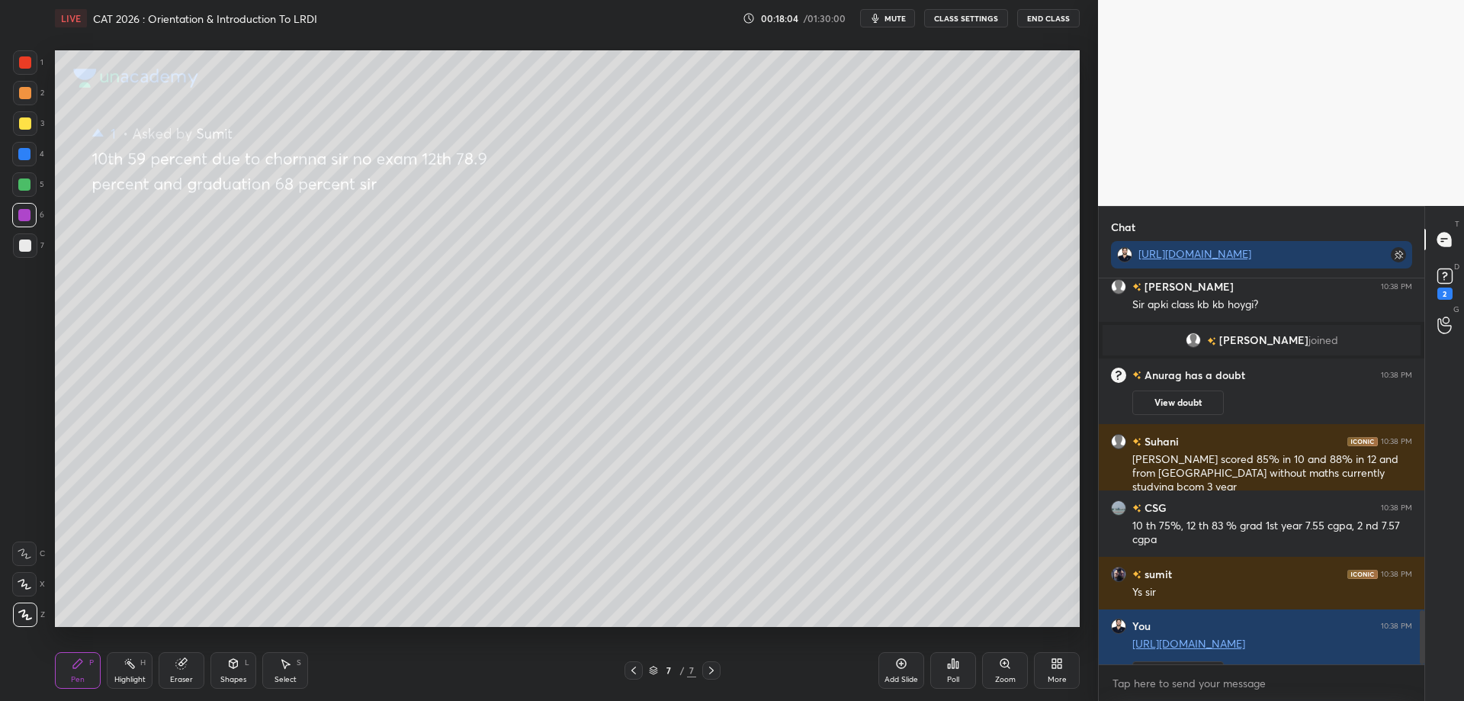
click at [1053, 662] on icon at bounding box center [1057, 663] width 12 height 12
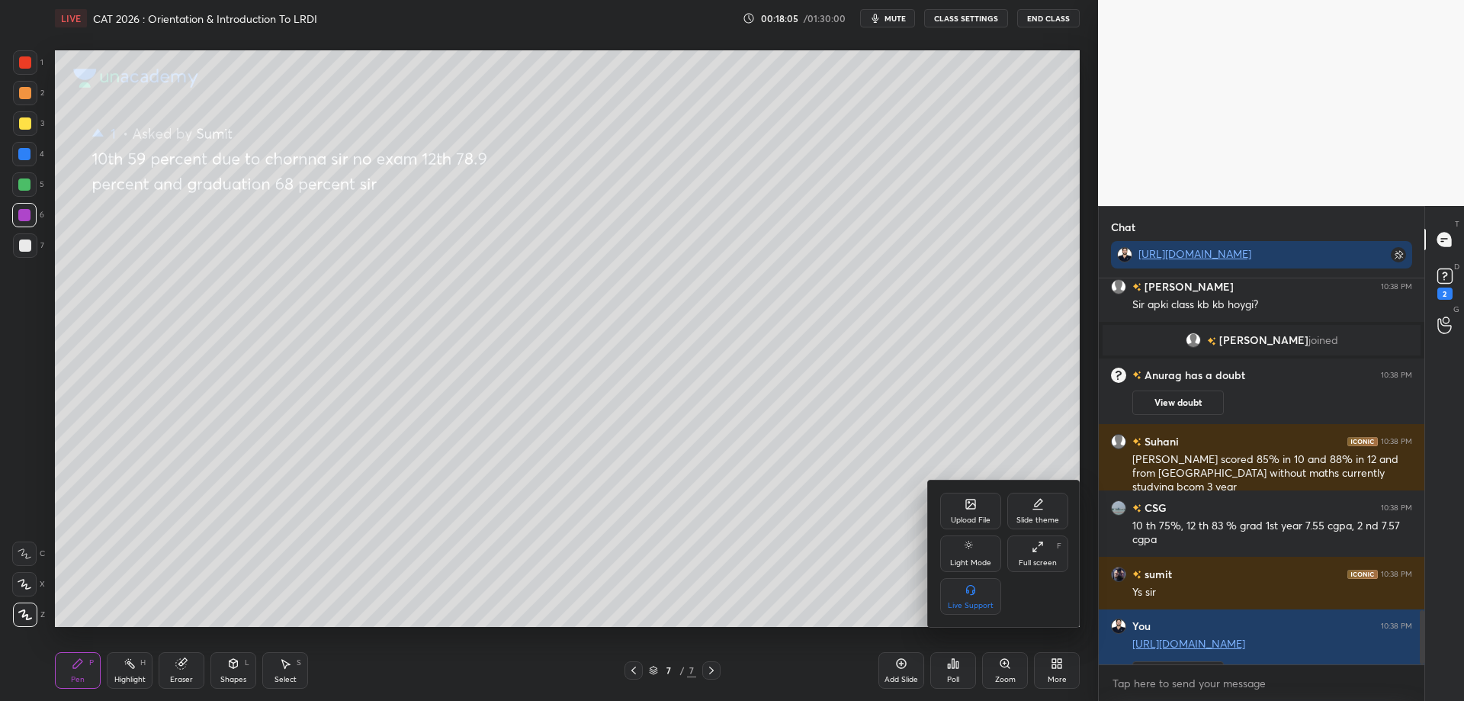
drag, startPoint x: 1037, startPoint y: 544, endPoint x: 1036, endPoint y: 637, distance: 92.3
click at [1037, 545] on icon at bounding box center [1038, 547] width 12 height 12
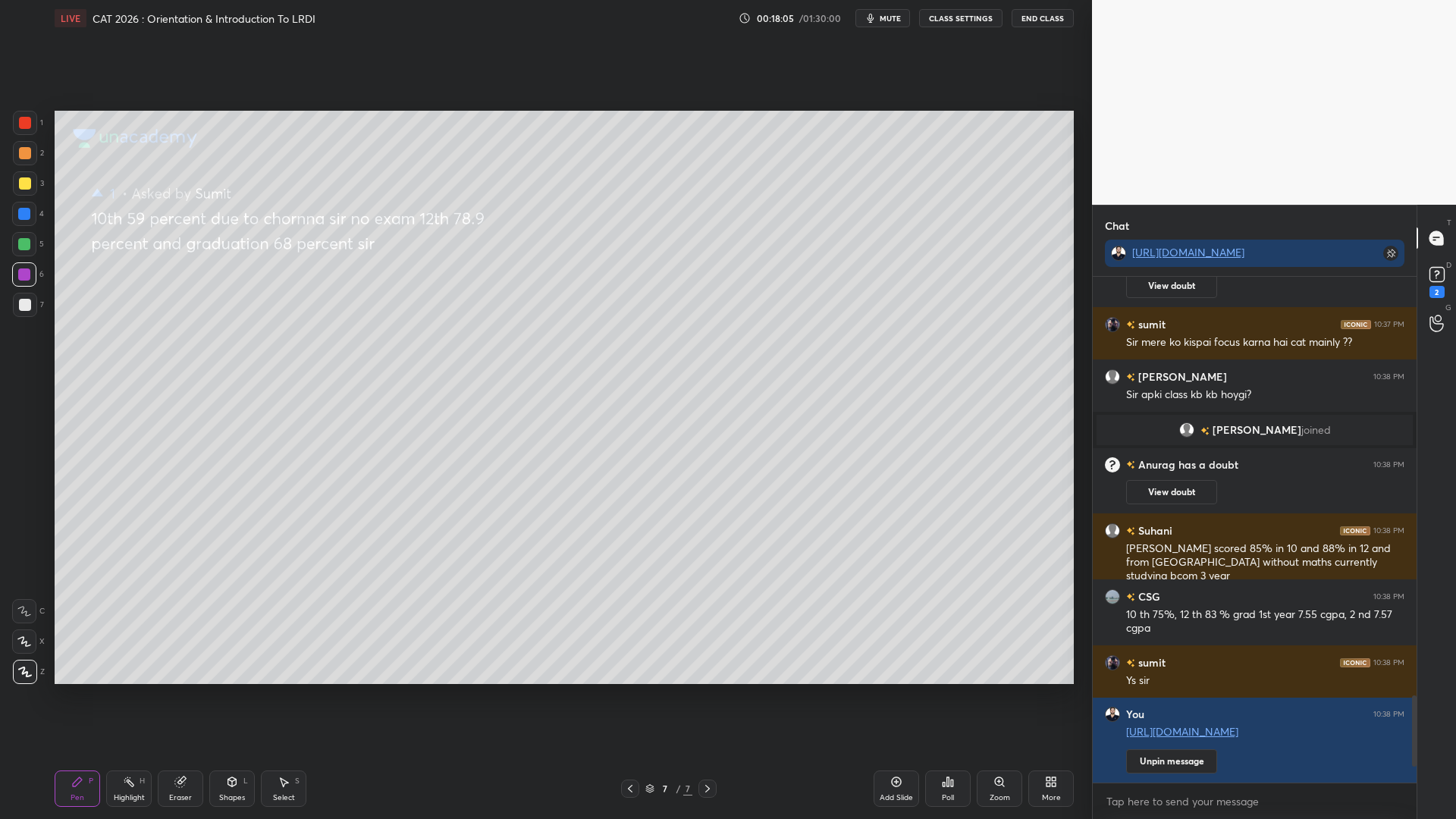
scroll to position [2434, 0]
click at [1434, 281] on rect at bounding box center [1436, 275] width 14 height 14
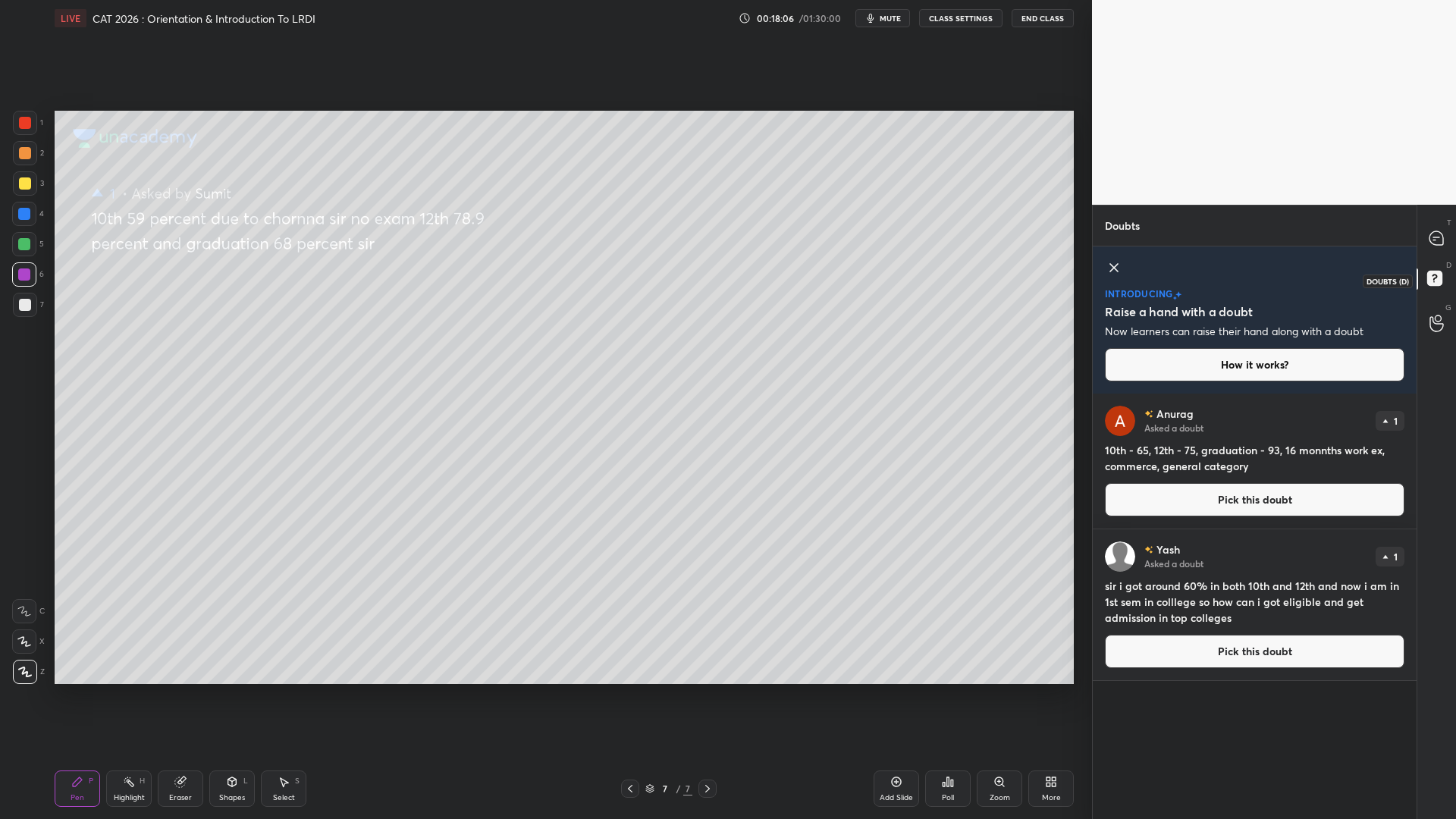
scroll to position [421, 319]
click at [1208, 491] on button "Pick this doubt" at bounding box center [1254, 501] width 299 height 34
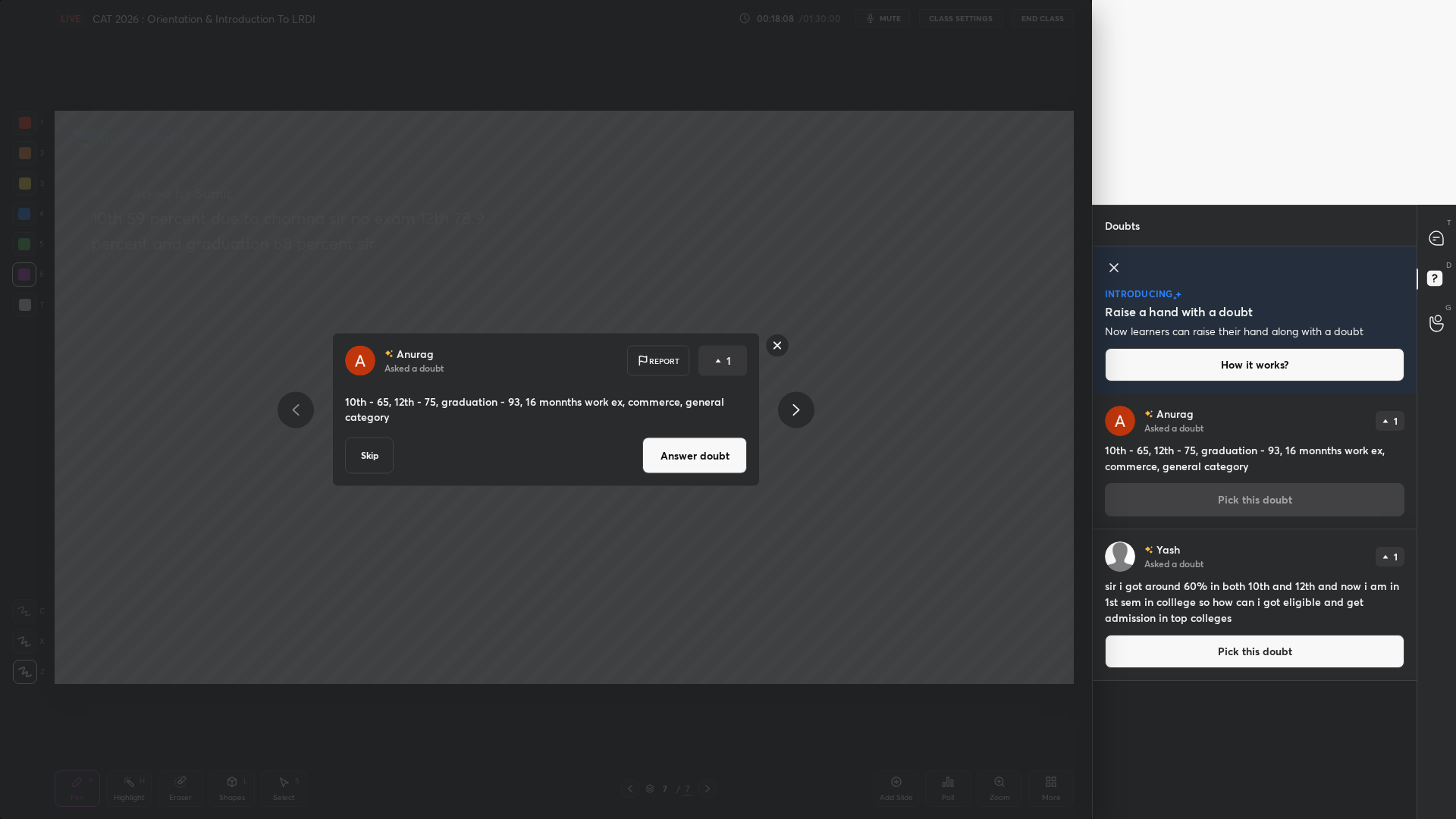
click at [718, 455] on button "Answer doubt" at bounding box center [694, 456] width 104 height 37
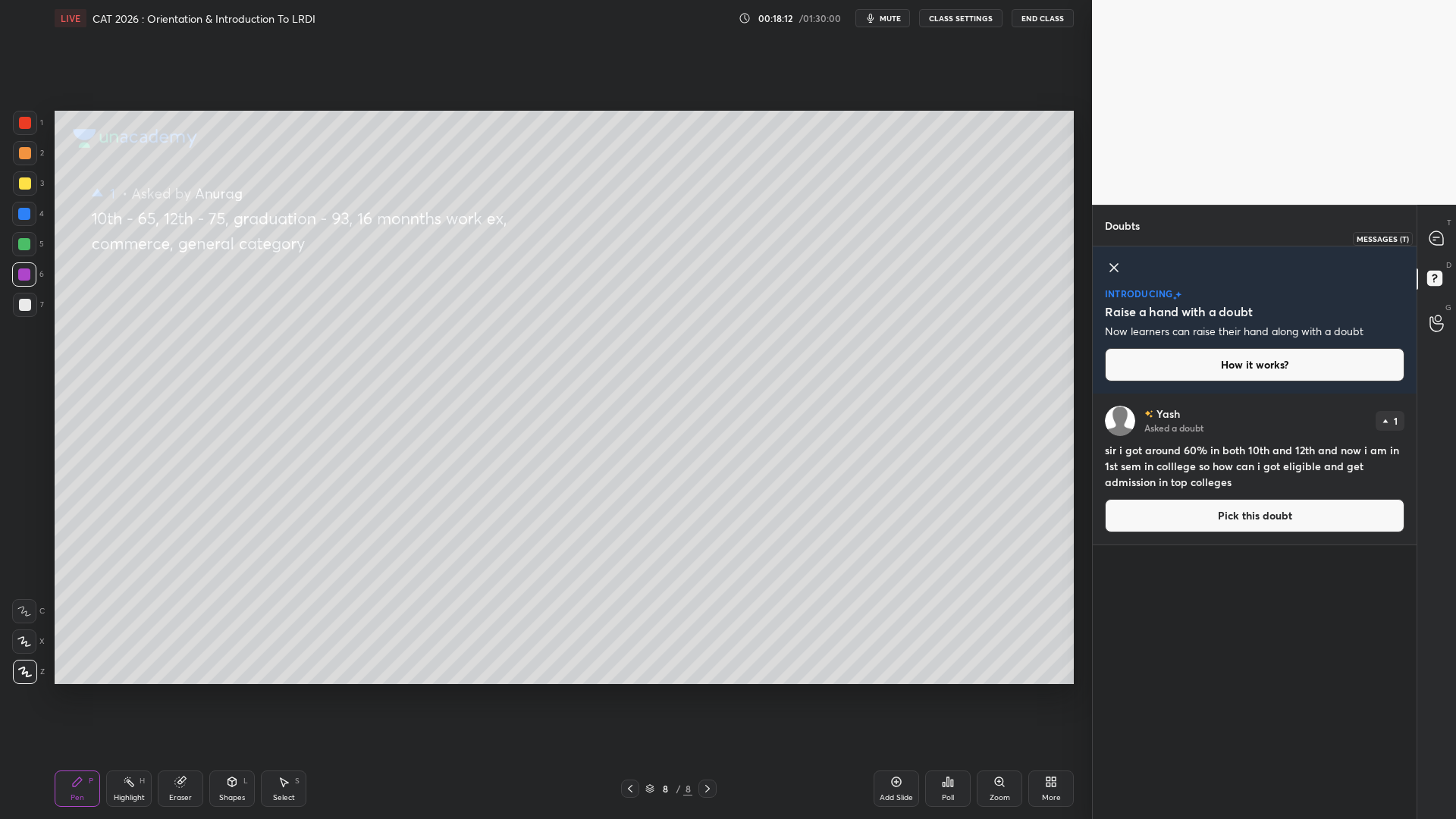
click at [1432, 231] on icon at bounding box center [1436, 239] width 16 height 16
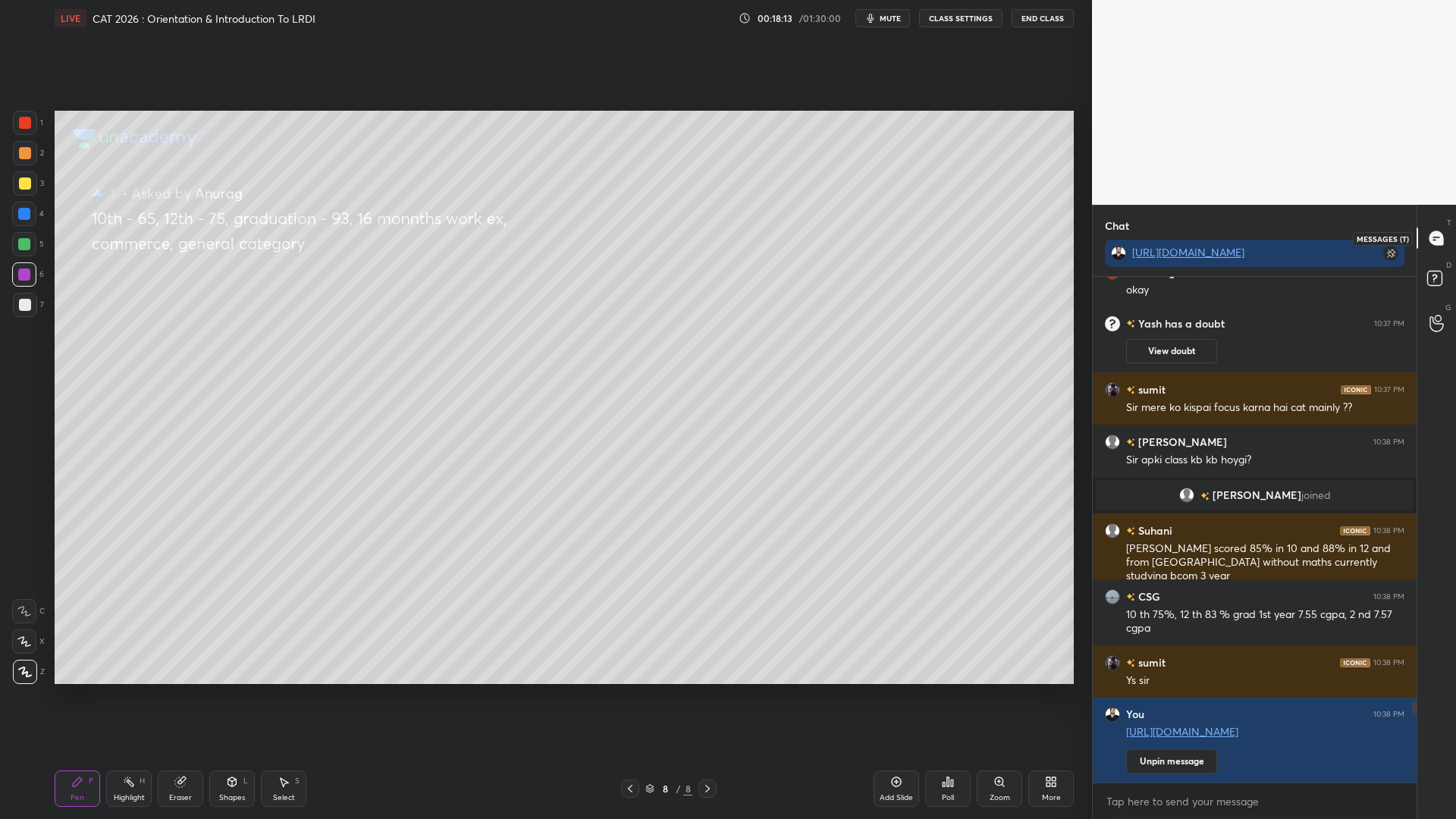
scroll to position [502, 319]
click at [24, 125] on div at bounding box center [25, 122] width 12 height 12
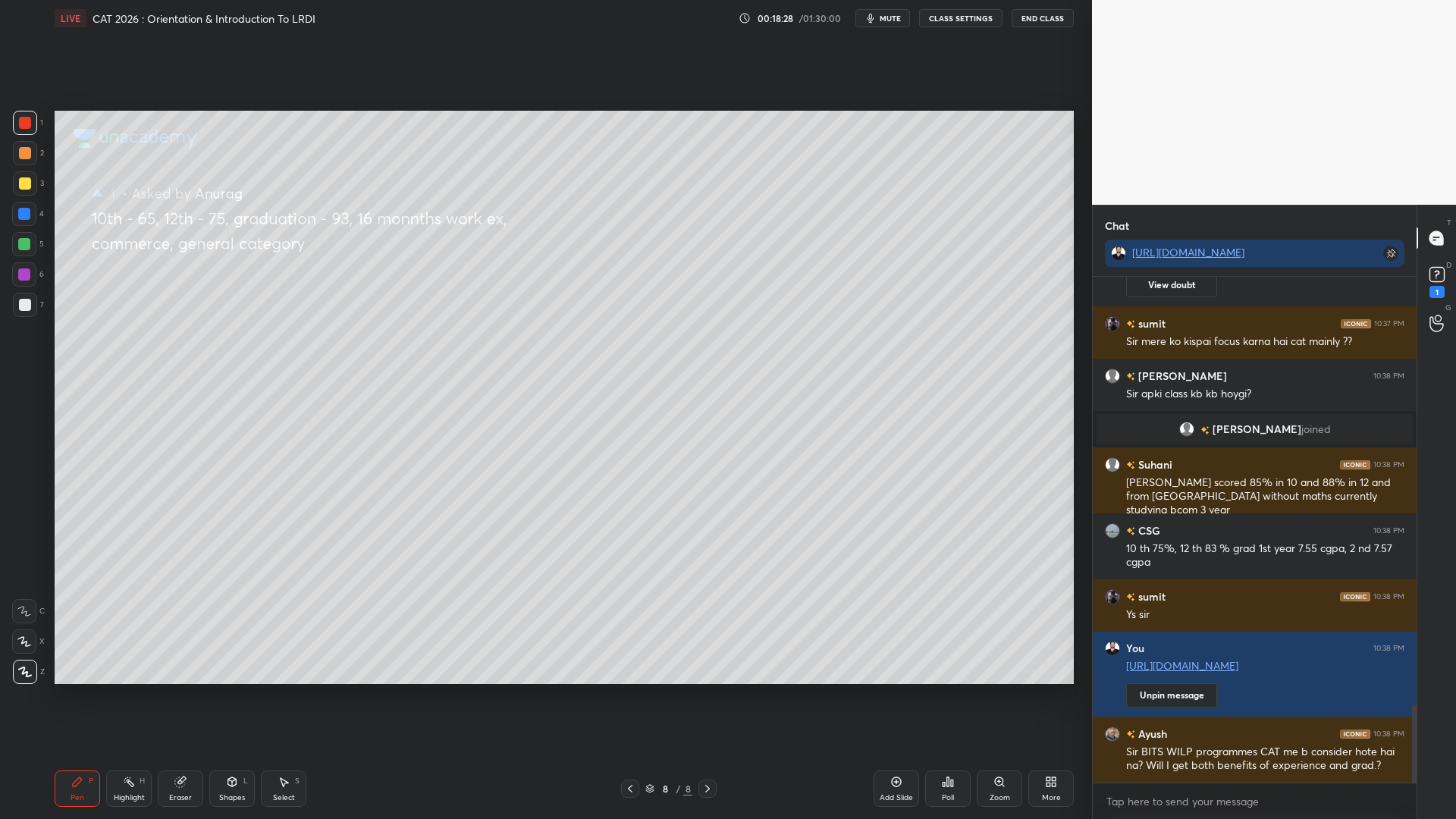
scroll to position [2767, 0]
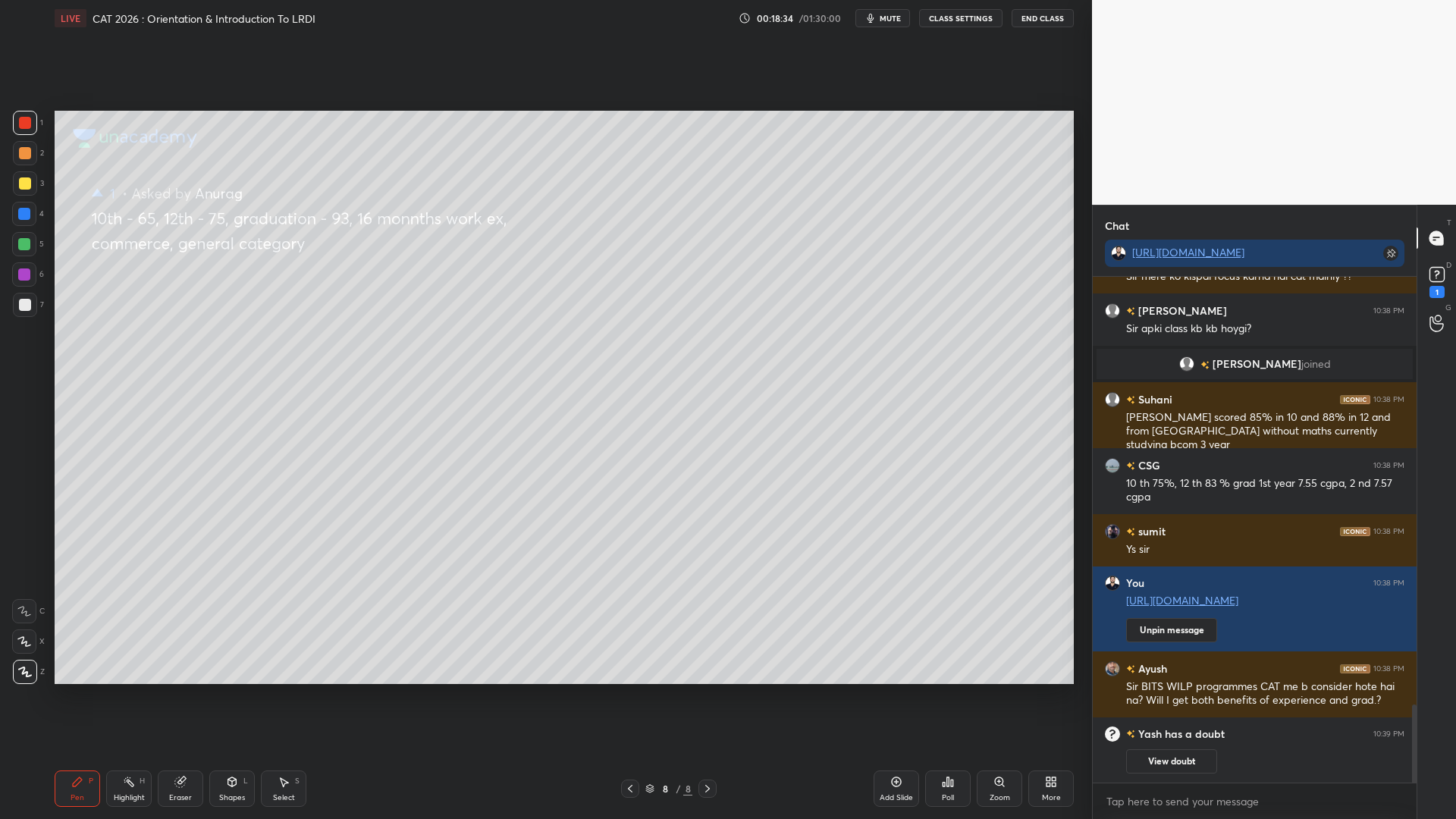
click at [26, 160] on div at bounding box center [25, 153] width 24 height 24
click at [19, 244] on div at bounding box center [24, 244] width 12 height 12
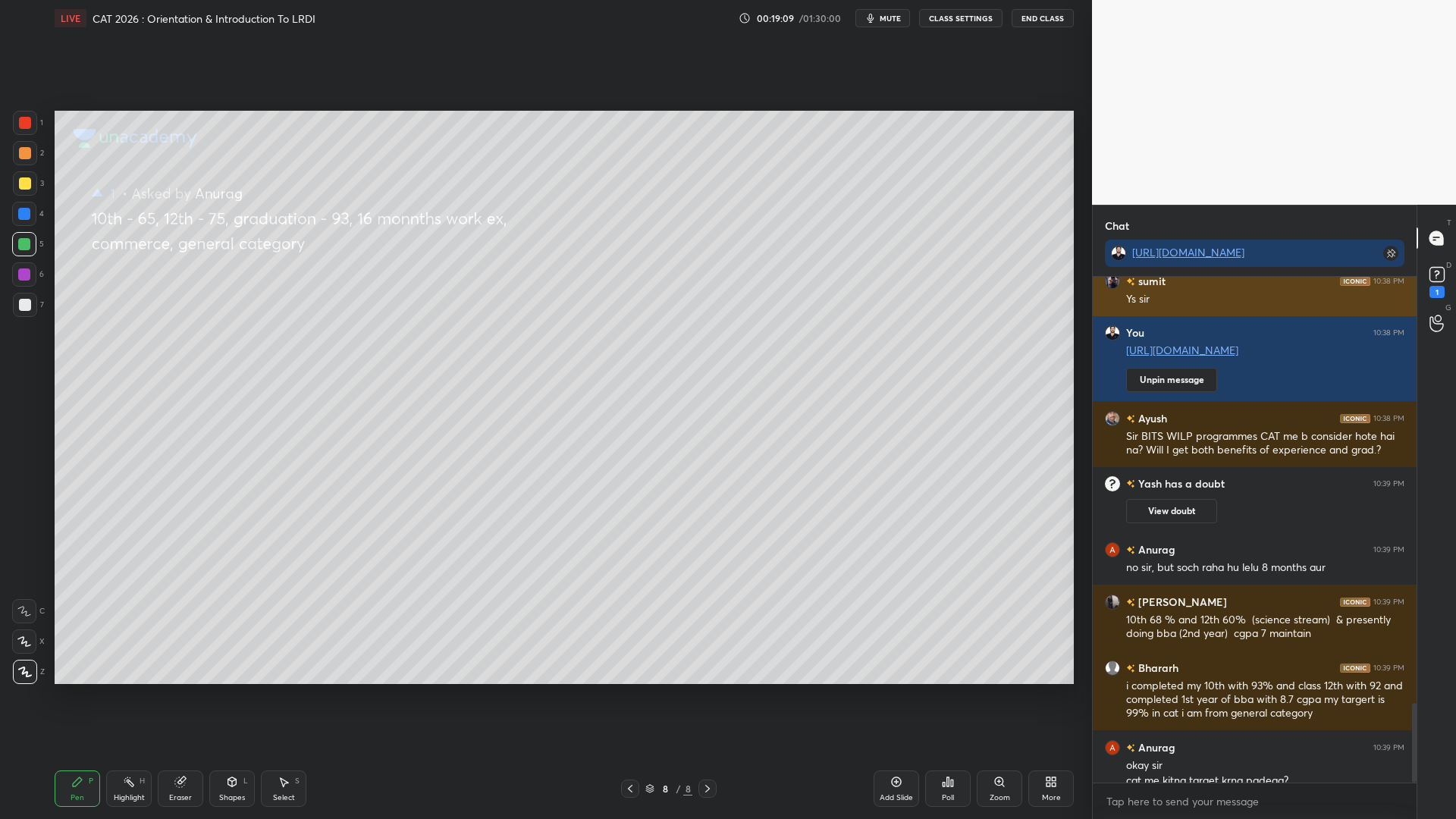
scroll to position [2723, 0]
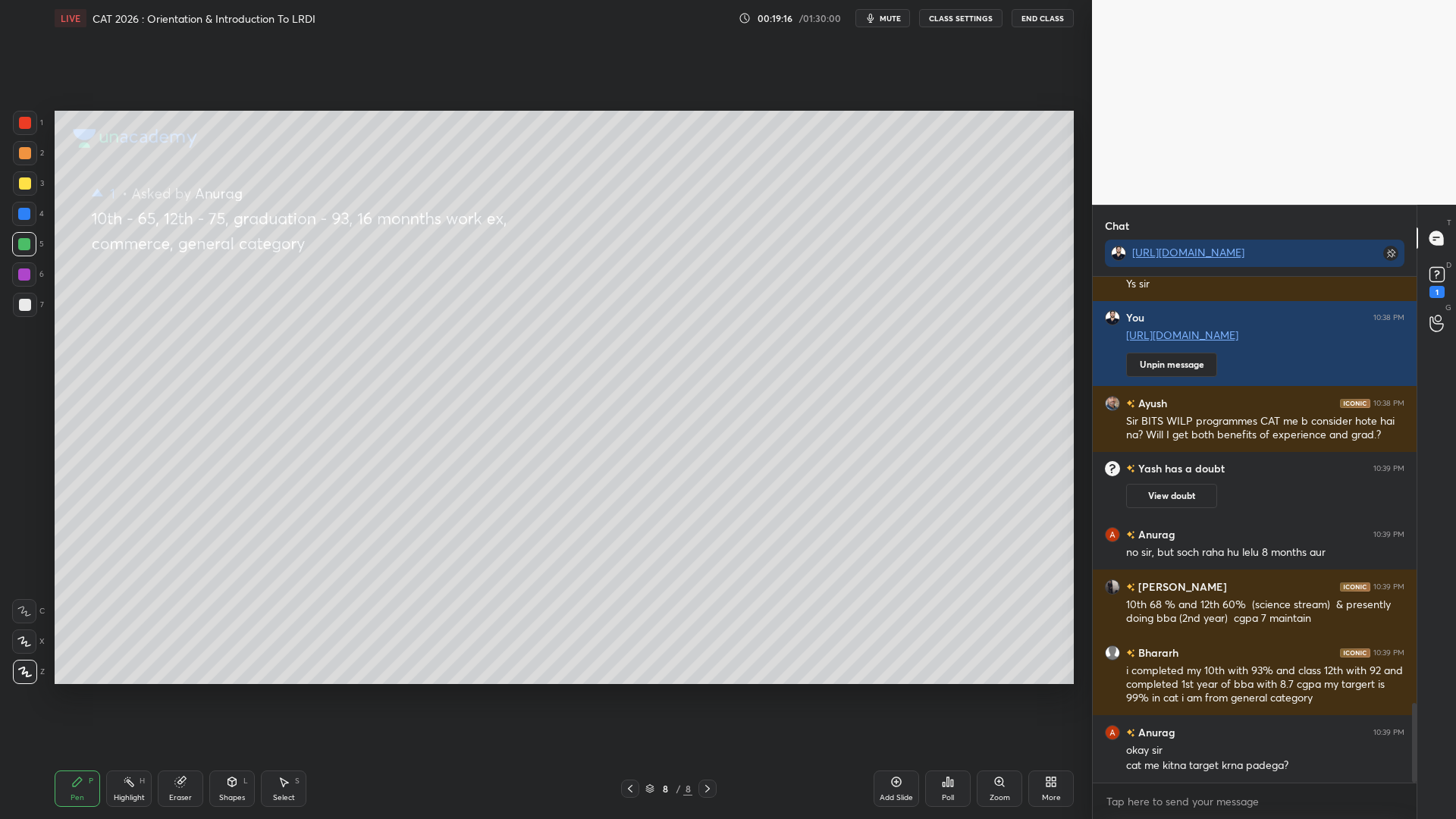
click at [24, 133] on div at bounding box center [25, 122] width 24 height 24
click at [170, 697] on div "Eraser" at bounding box center [180, 798] width 23 height 8
click at [70, 697] on div "Pen P" at bounding box center [78, 789] width 46 height 37
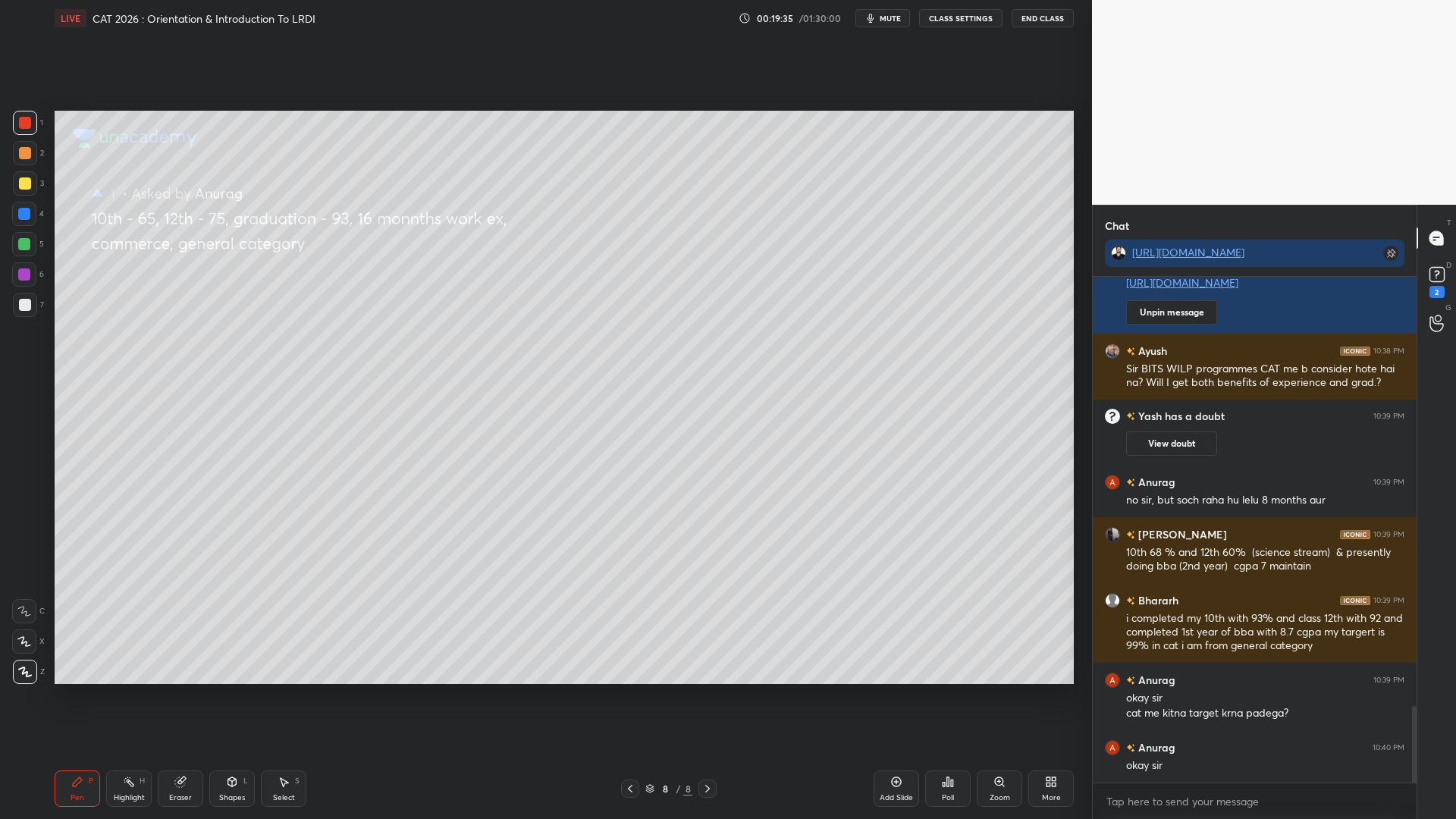
scroll to position [2840, 0]
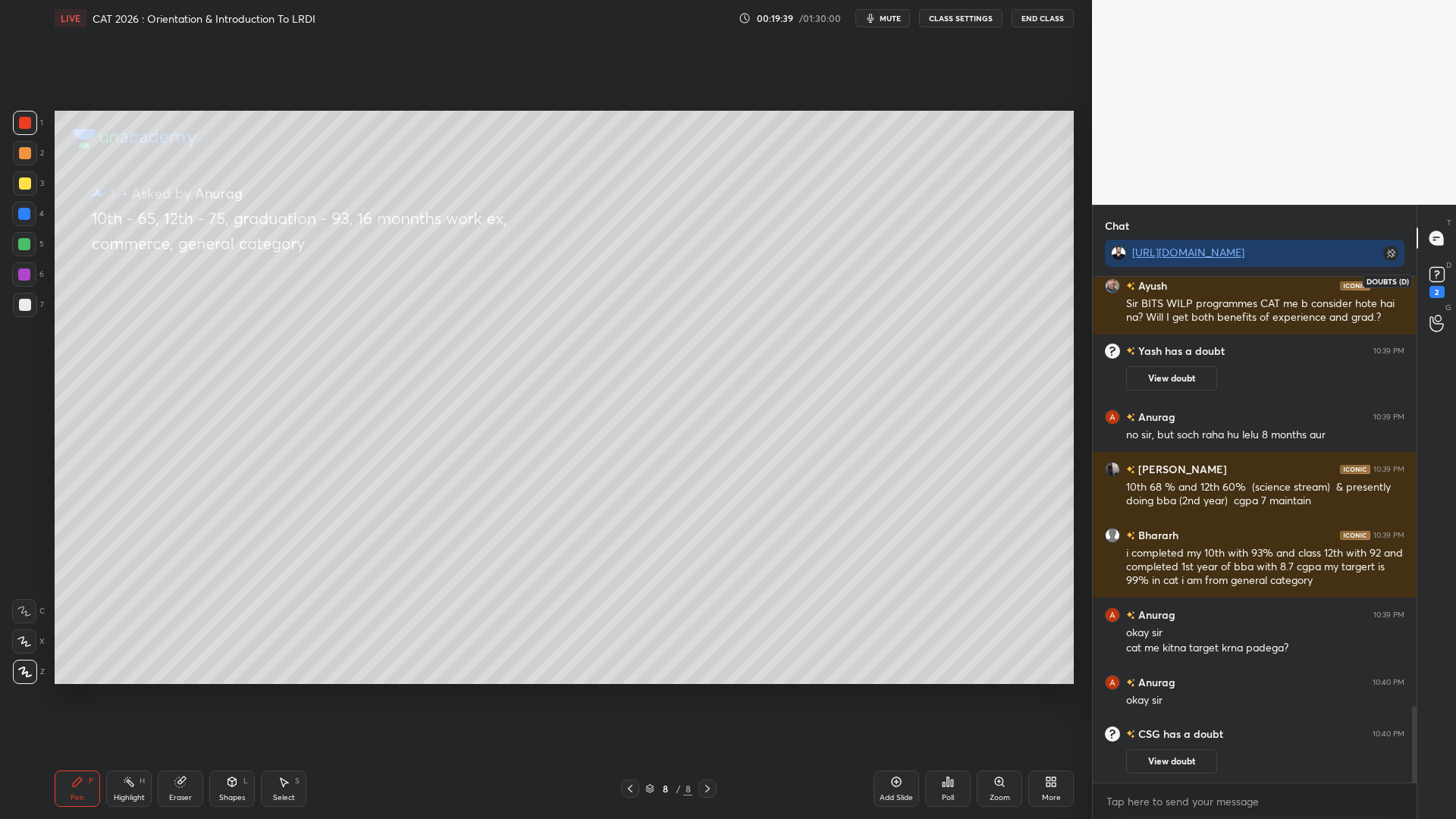
click at [1435, 272] on icon at bounding box center [1436, 274] width 5 height 6
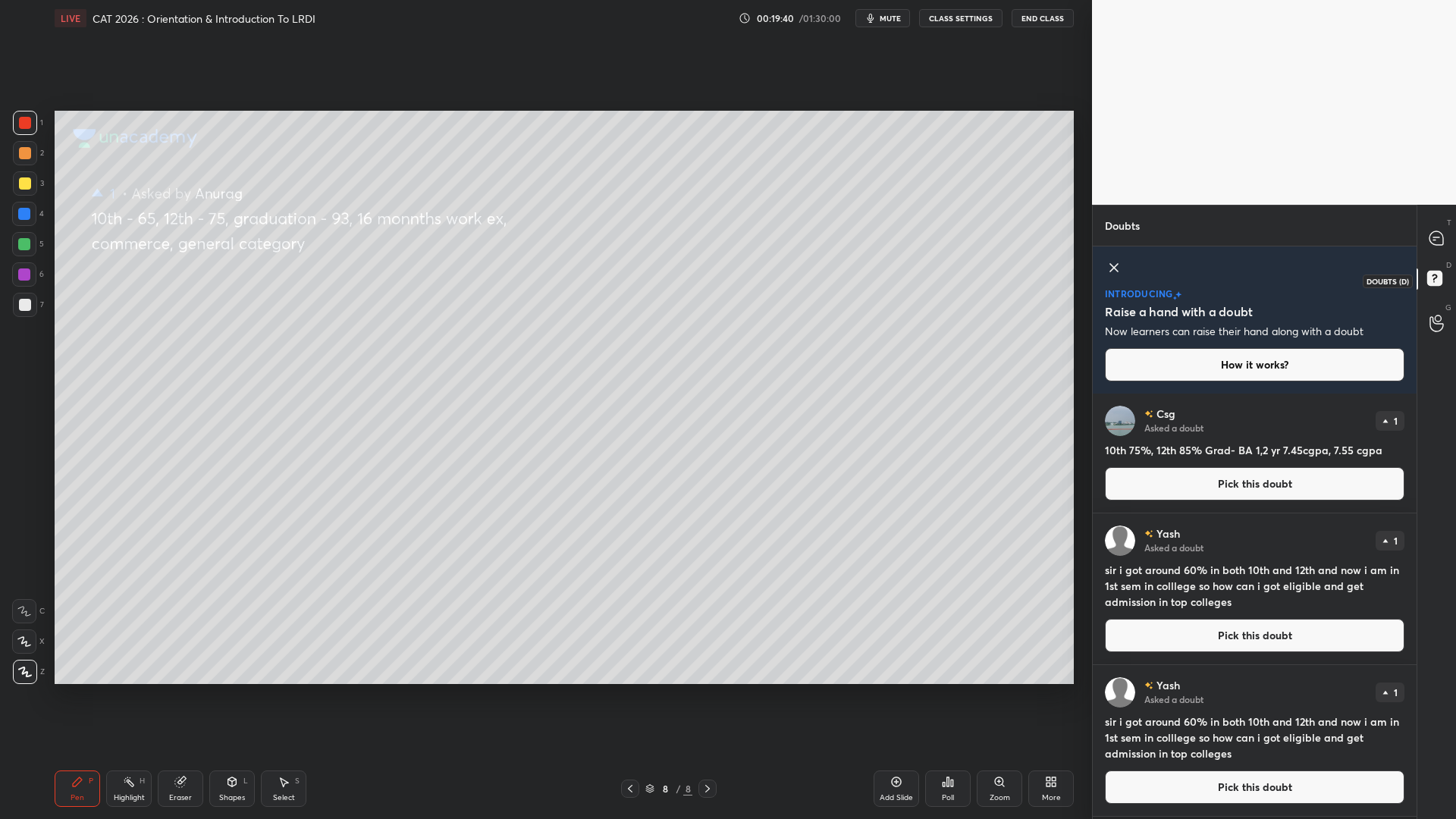
scroll to position [421, 319]
click at [1185, 481] on button "Pick this doubt" at bounding box center [1254, 485] width 299 height 34
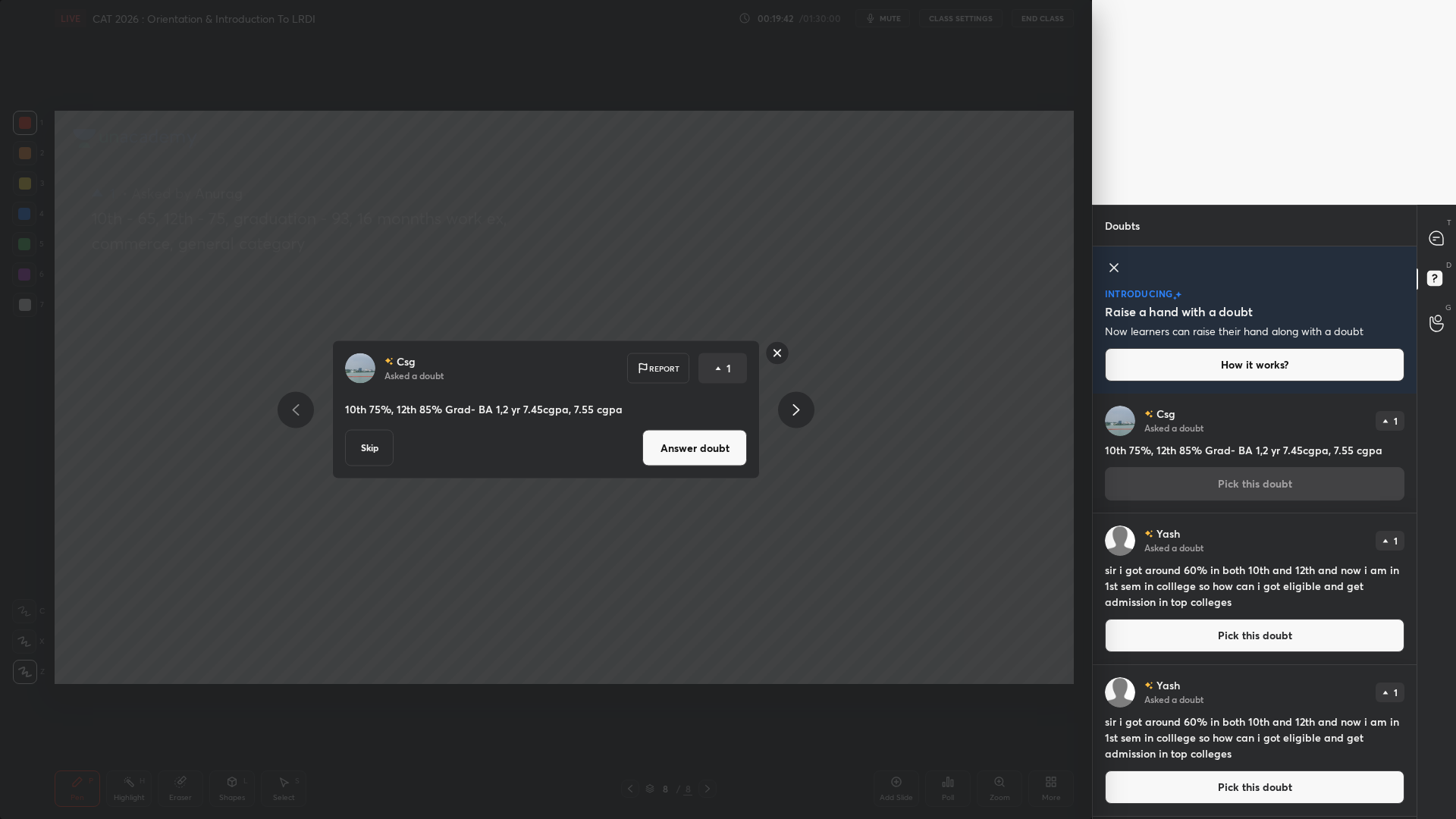
click at [674, 441] on button "Answer doubt" at bounding box center [694, 448] width 104 height 37
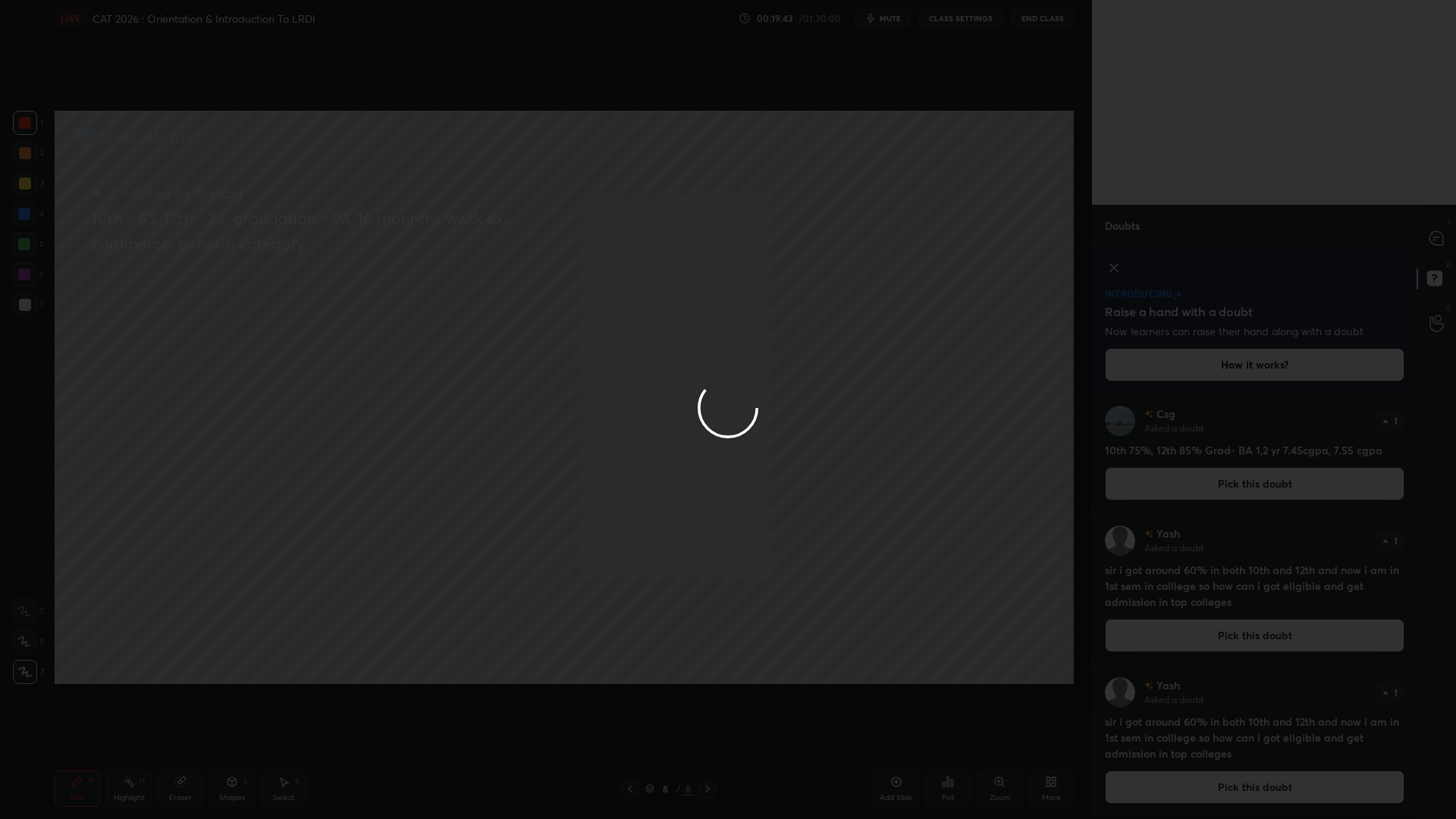
click at [1435, 241] on div at bounding box center [728, 409] width 1456 height 819
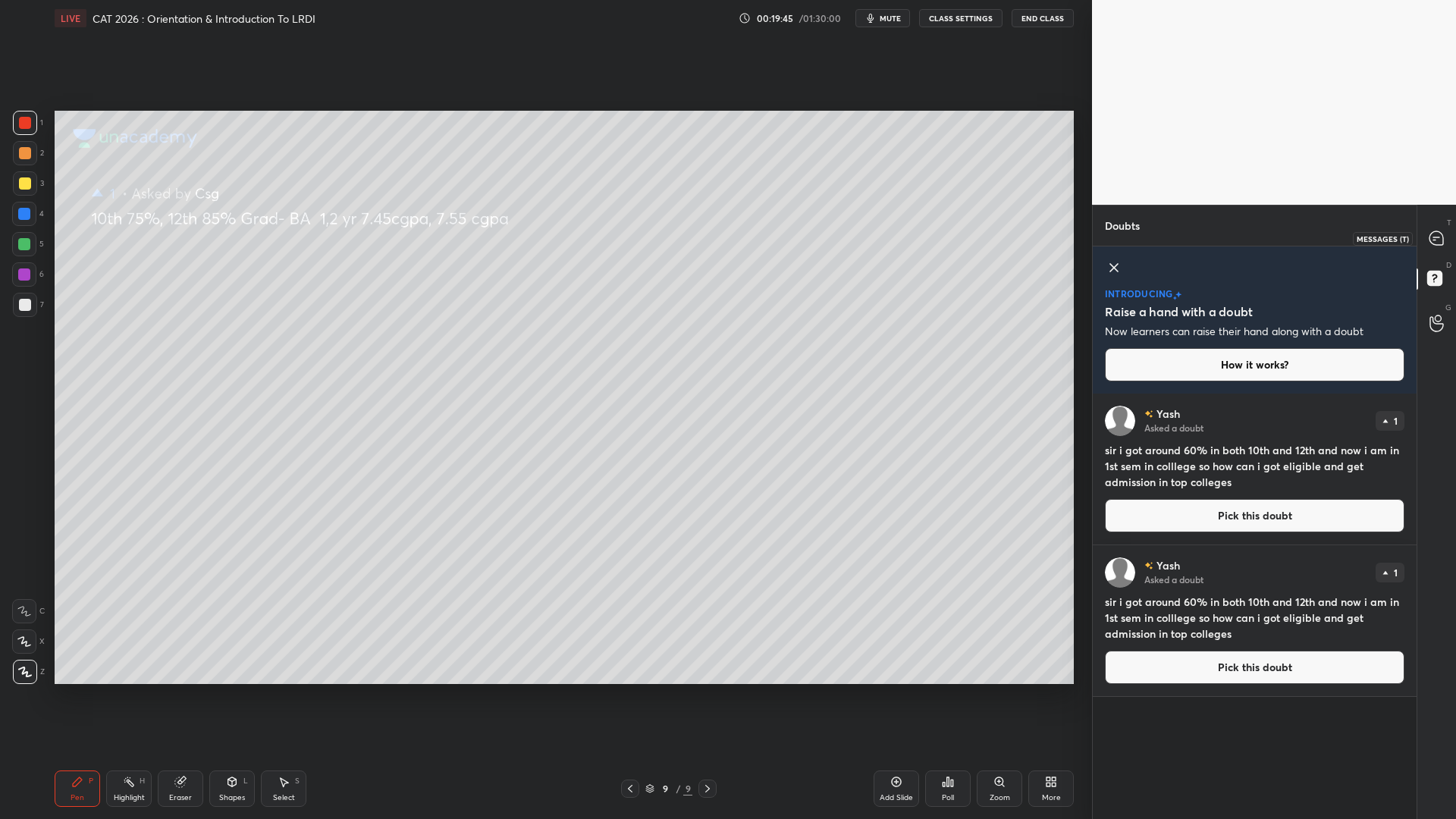
click at [1438, 241] on icon at bounding box center [1436, 239] width 14 height 14
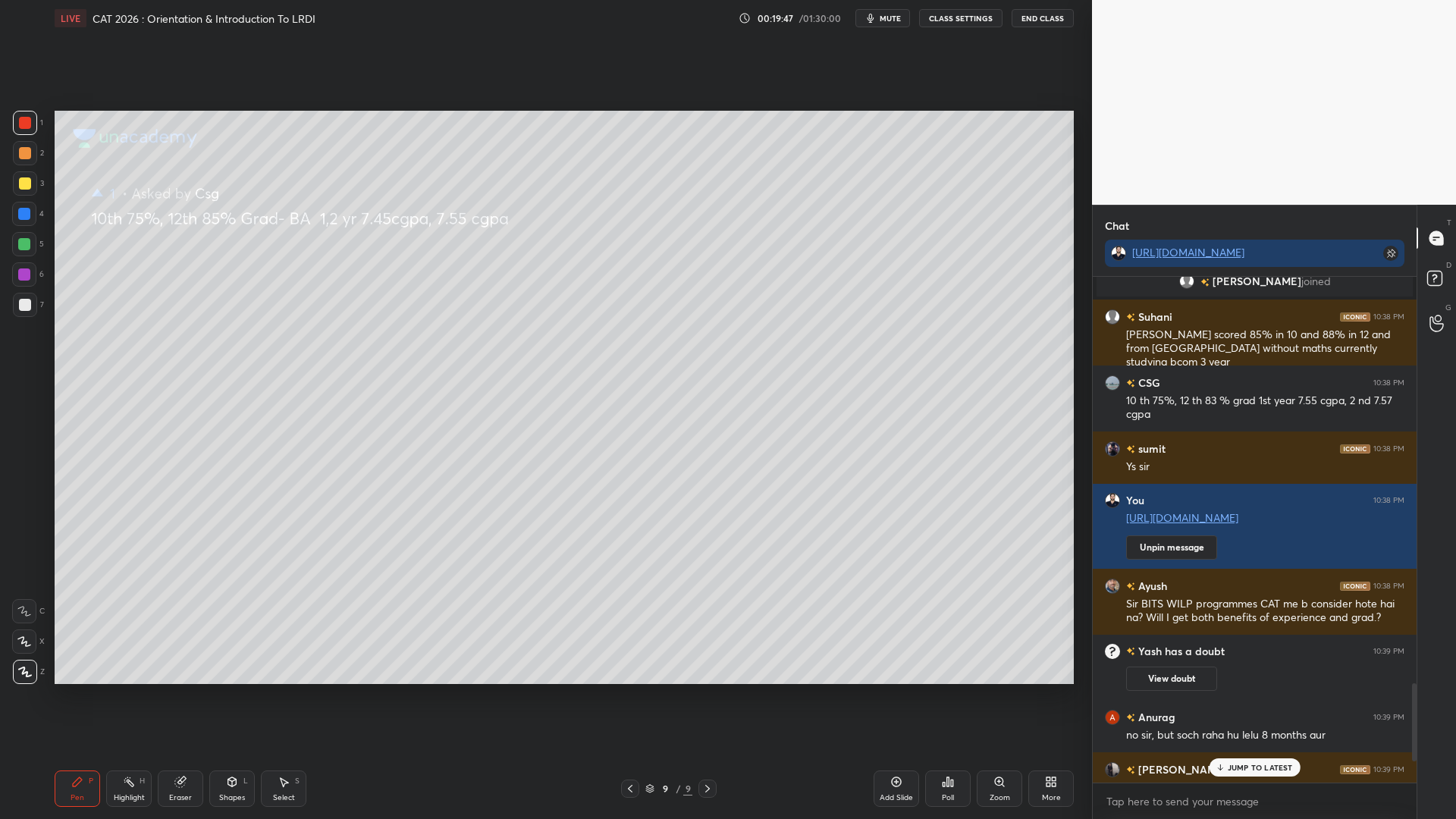
scroll to position [2971, 0]
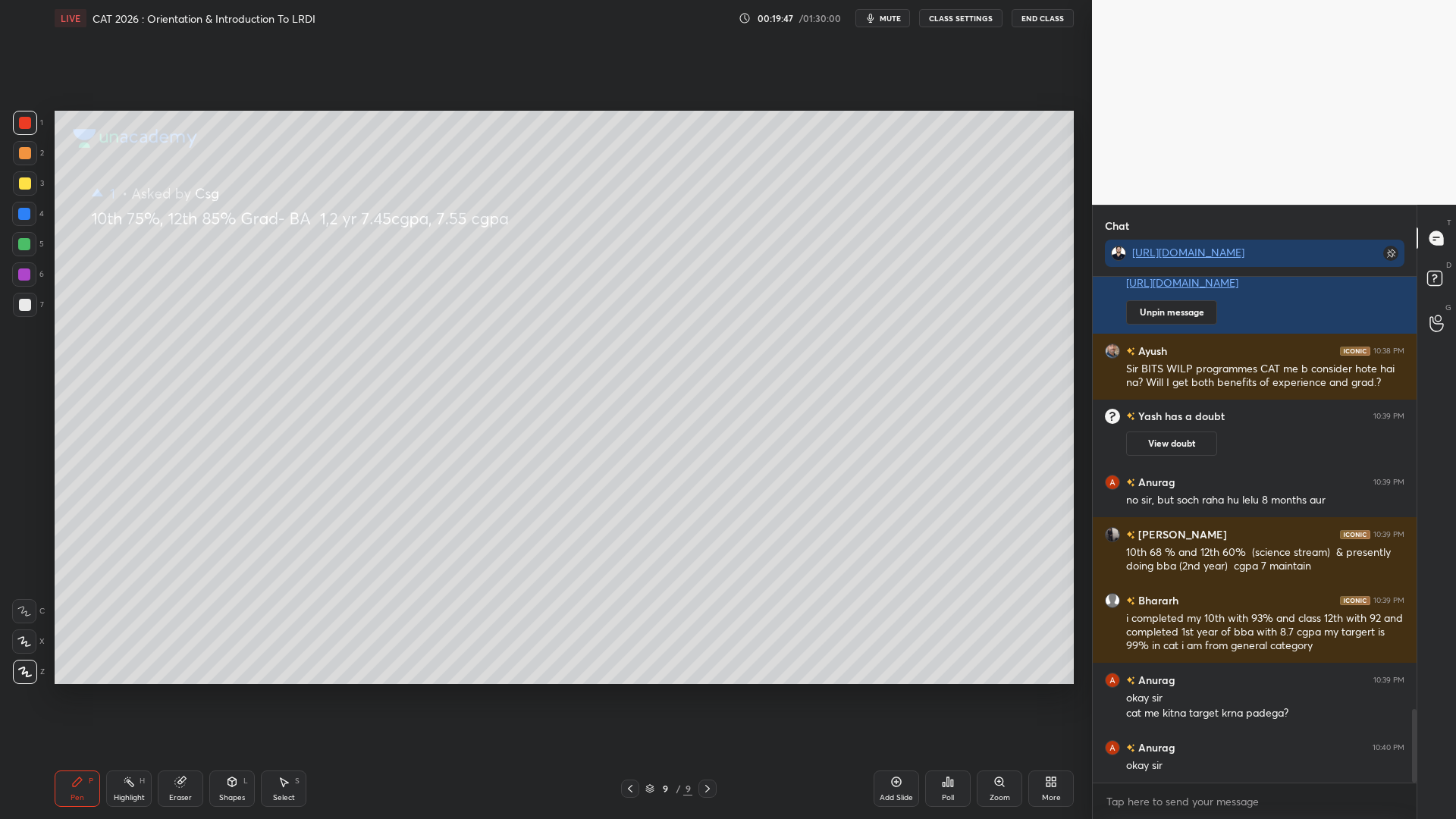
drag, startPoint x: 1415, startPoint y: 711, endPoint x: 1406, endPoint y: 799, distance: 88.5
click at [1402, 697] on div "sumit 10:38 PM Ys sir You 10:38 PM https://t.me/grow_more_academy09 Unpin messa…" at bounding box center [1255, 547] width 324 height 542
click at [28, 145] on div at bounding box center [25, 153] width 24 height 24
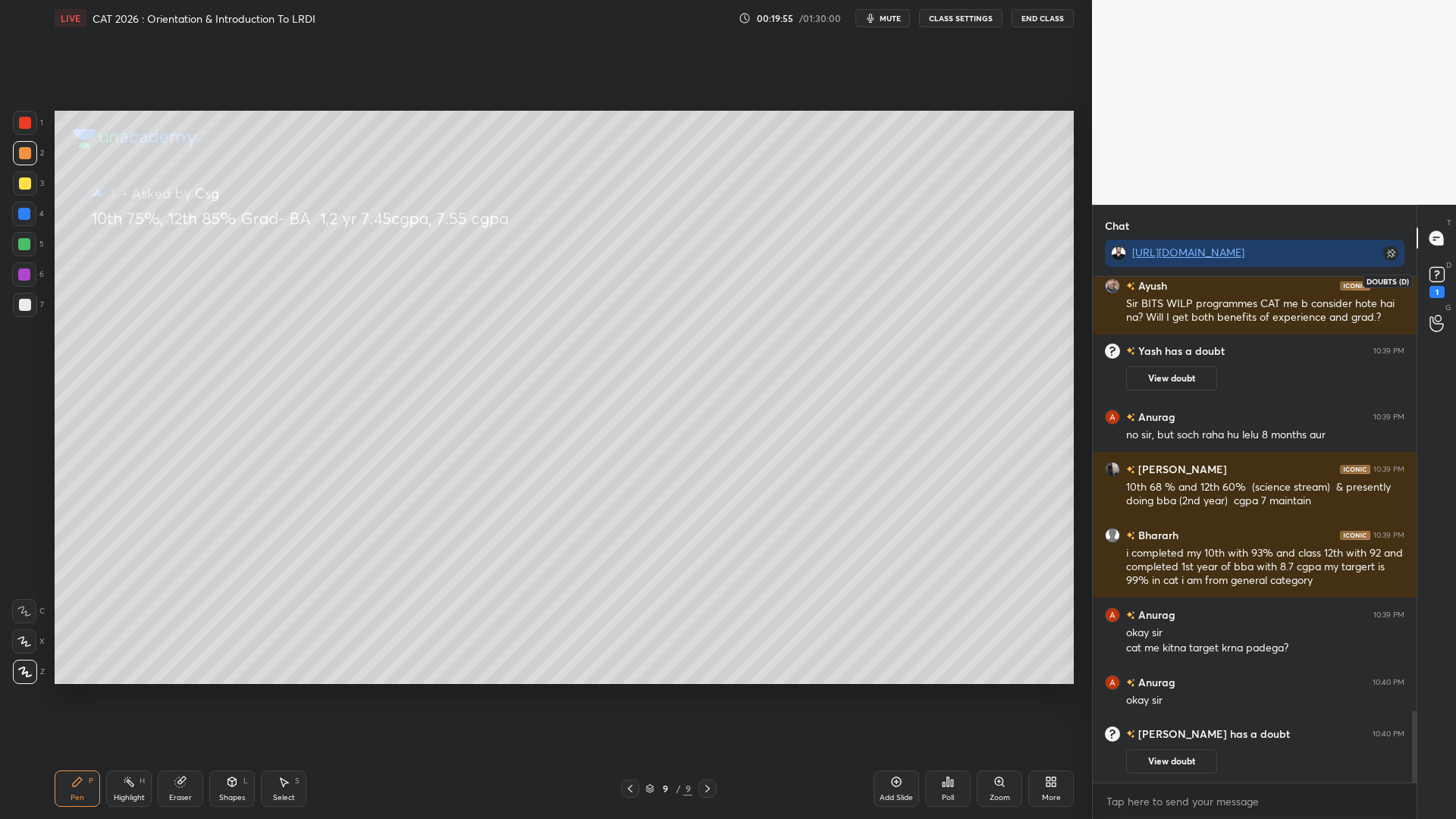
click at [1438, 282] on icon at bounding box center [1436, 275] width 23 height 23
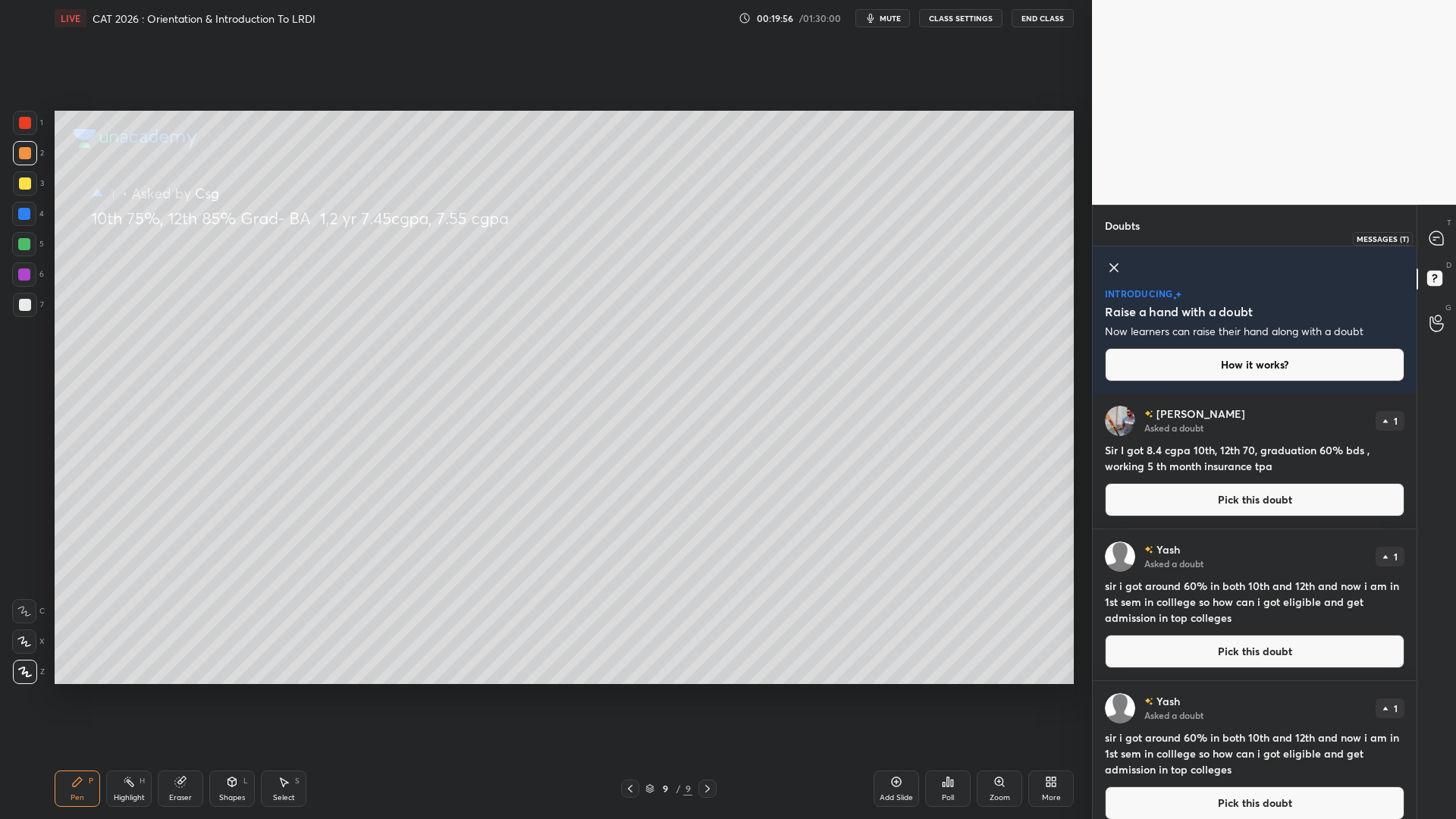
click at [1440, 238] on icon at bounding box center [1436, 239] width 14 height 14
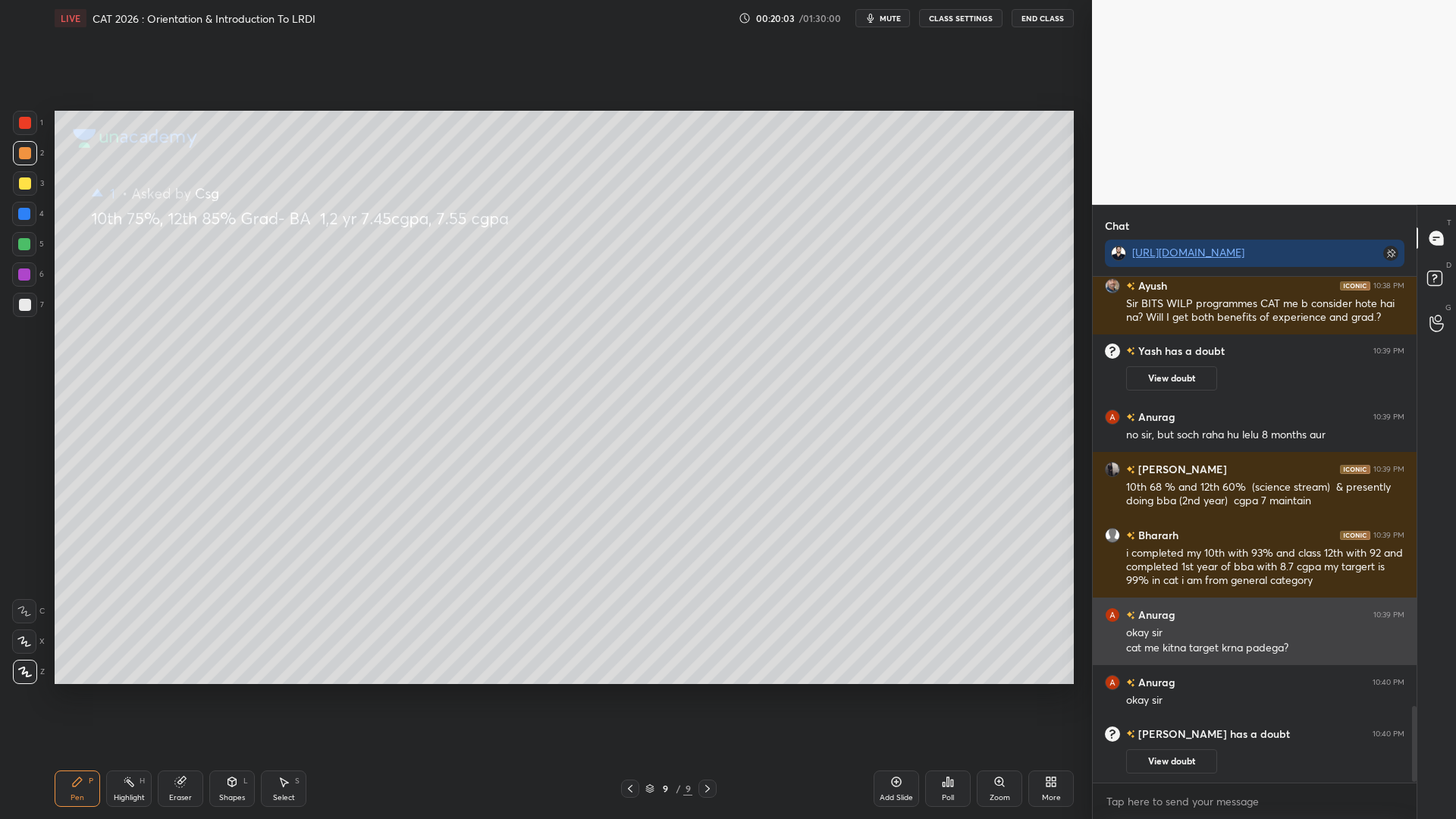
scroll to position [2893, 0]
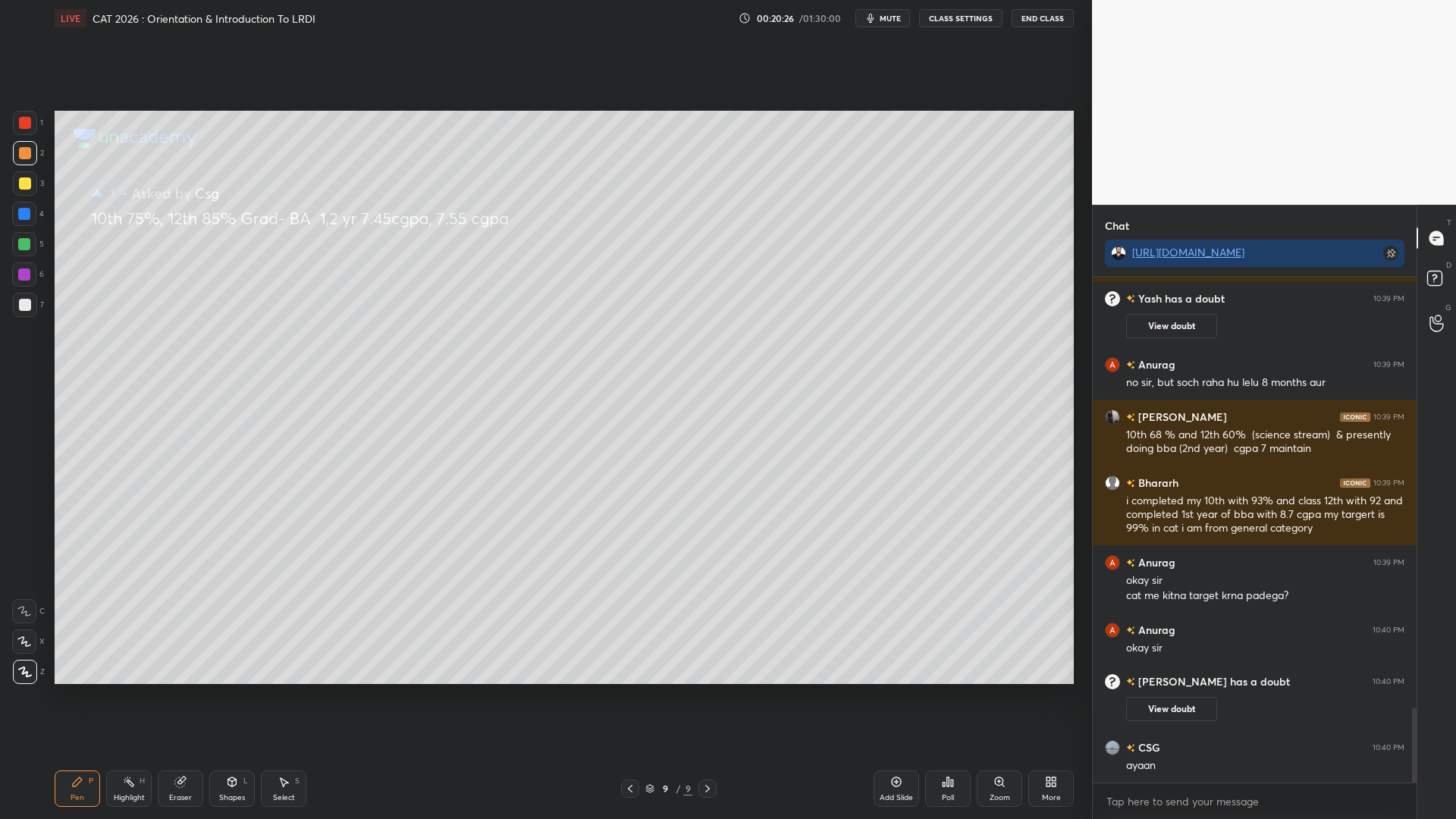
drag, startPoint x: 23, startPoint y: 128, endPoint x: 23, endPoint y: 166, distance: 38.0
click at [23, 131] on div at bounding box center [25, 122] width 24 height 24
click at [21, 219] on div at bounding box center [24, 214] width 12 height 12
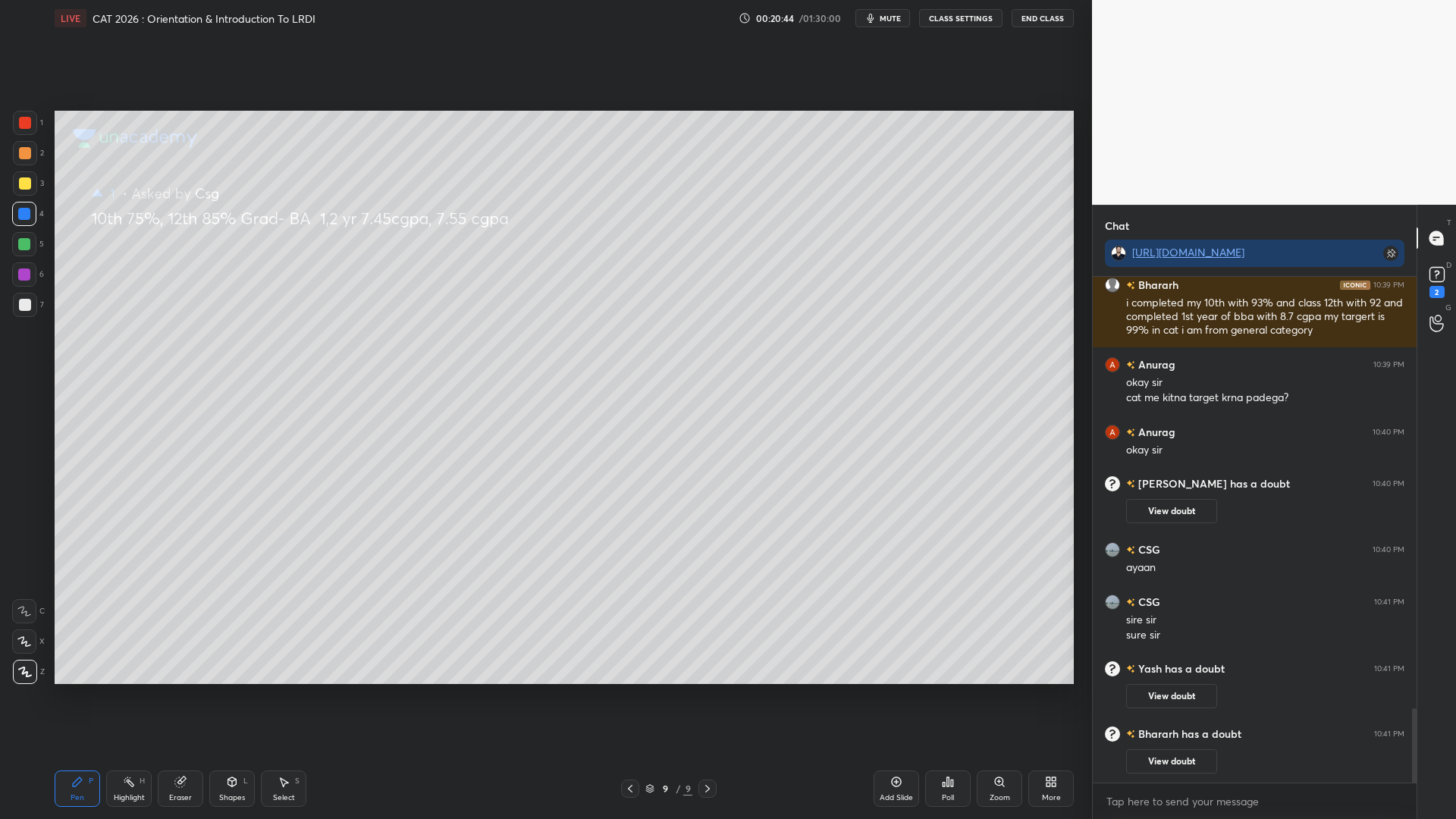
scroll to position [2950, 0]
click at [27, 181] on div at bounding box center [25, 183] width 12 height 12
click at [21, 147] on div at bounding box center [25, 153] width 24 height 24
drag, startPoint x: 20, startPoint y: 180, endPoint x: 21, endPoint y: 196, distance: 16.0
click at [19, 184] on div at bounding box center [25, 183] width 12 height 12
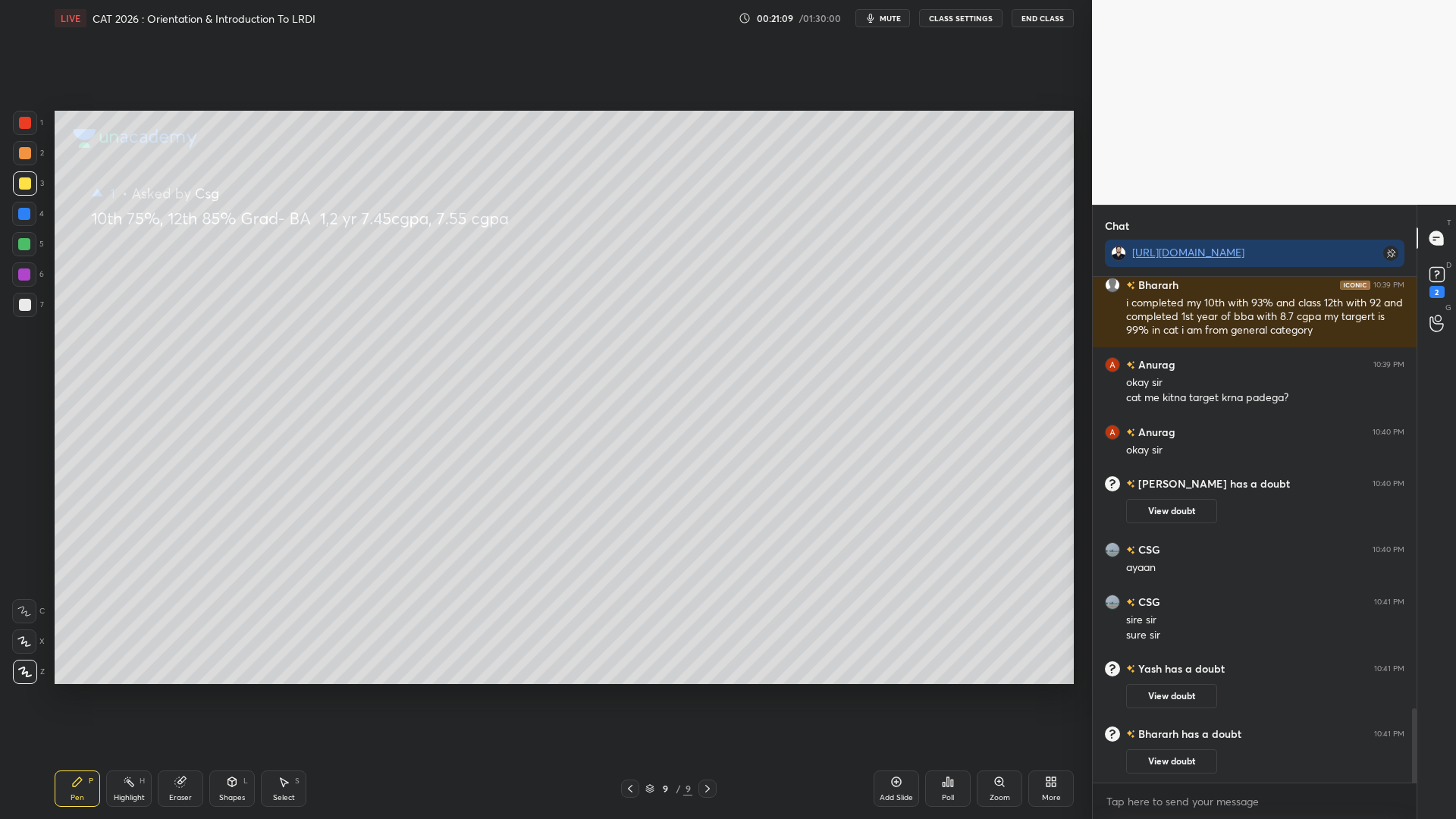
click at [24, 244] on div at bounding box center [24, 244] width 12 height 12
click at [22, 183] on div at bounding box center [25, 183] width 12 height 12
drag, startPoint x: 22, startPoint y: 151, endPoint x: 52, endPoint y: 180, distance: 41.7
click at [23, 151] on div at bounding box center [25, 153] width 12 height 12
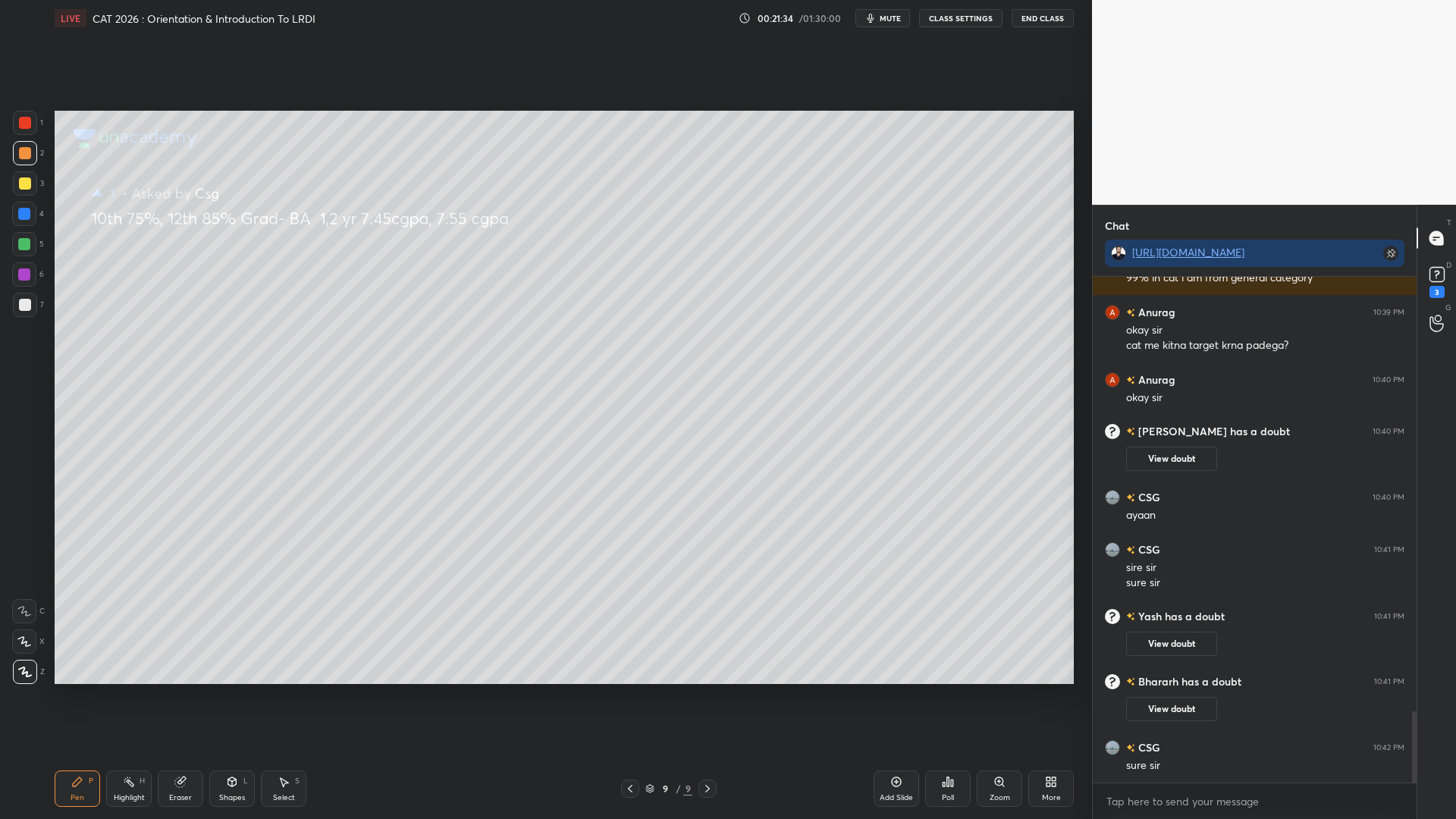
scroll to position [3067, 0]
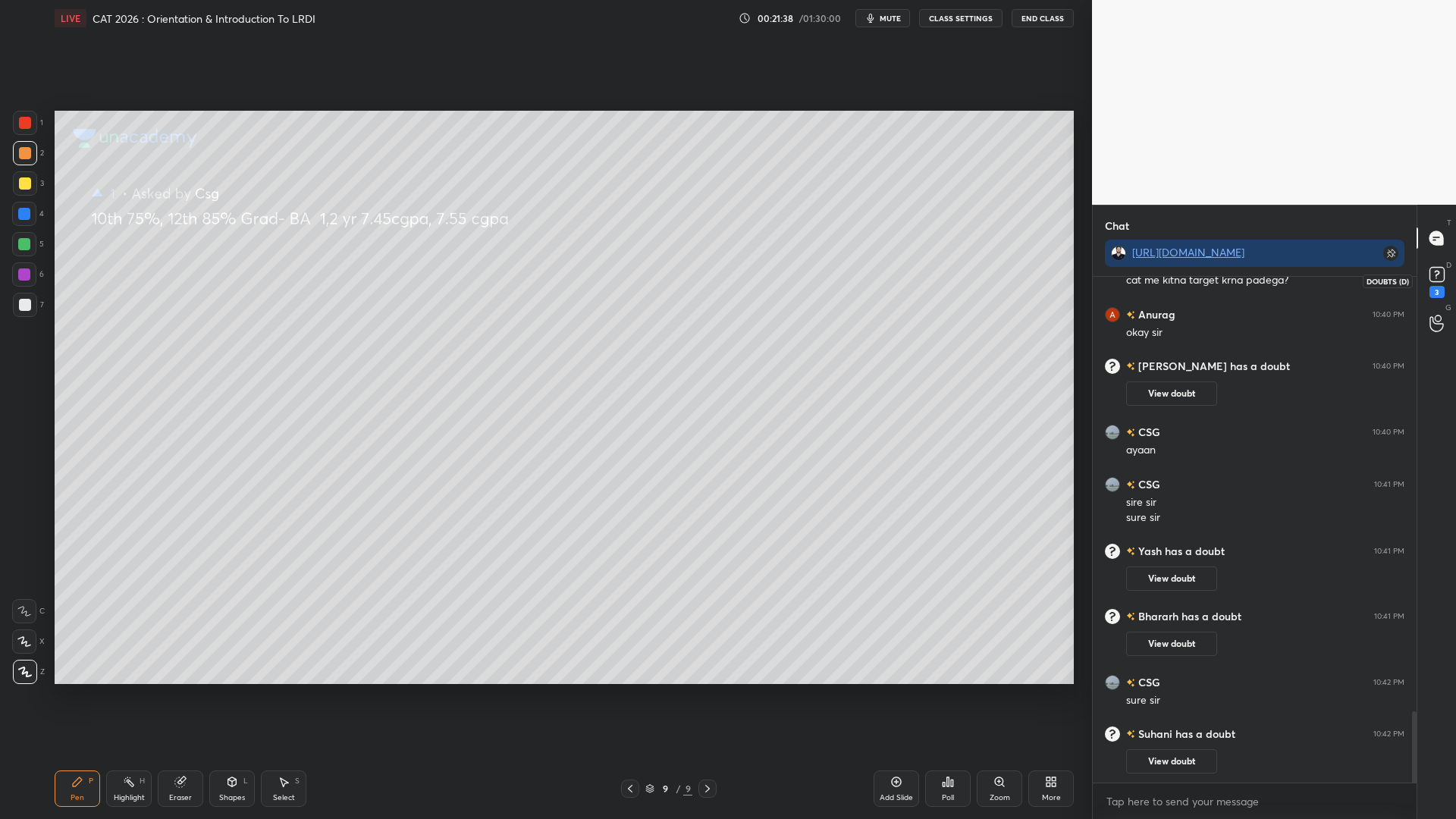
click at [1442, 276] on rect at bounding box center [1436, 275] width 14 height 14
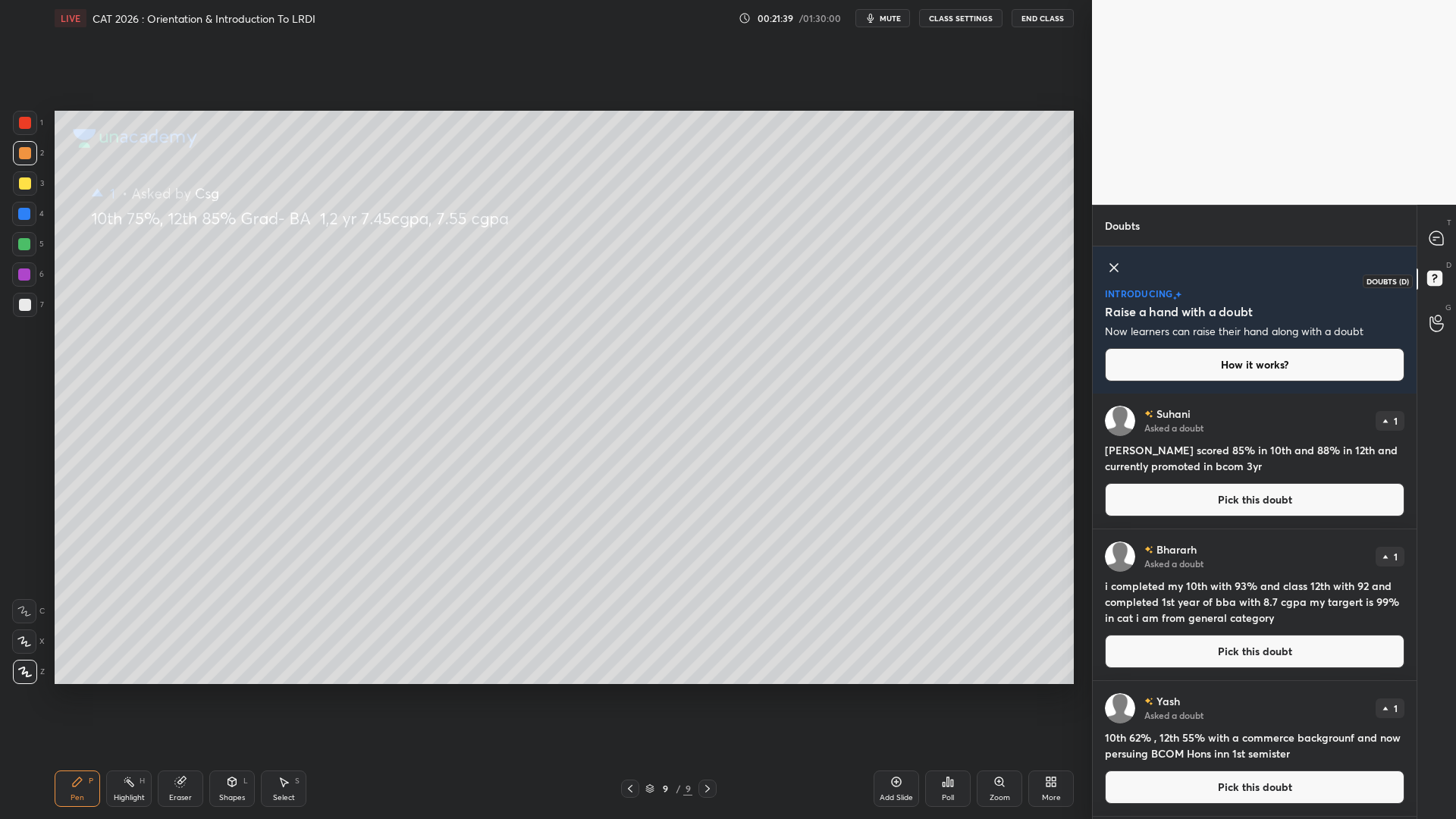
scroll to position [421, 319]
click at [1205, 496] on button "Pick this doubt" at bounding box center [1254, 501] width 299 height 34
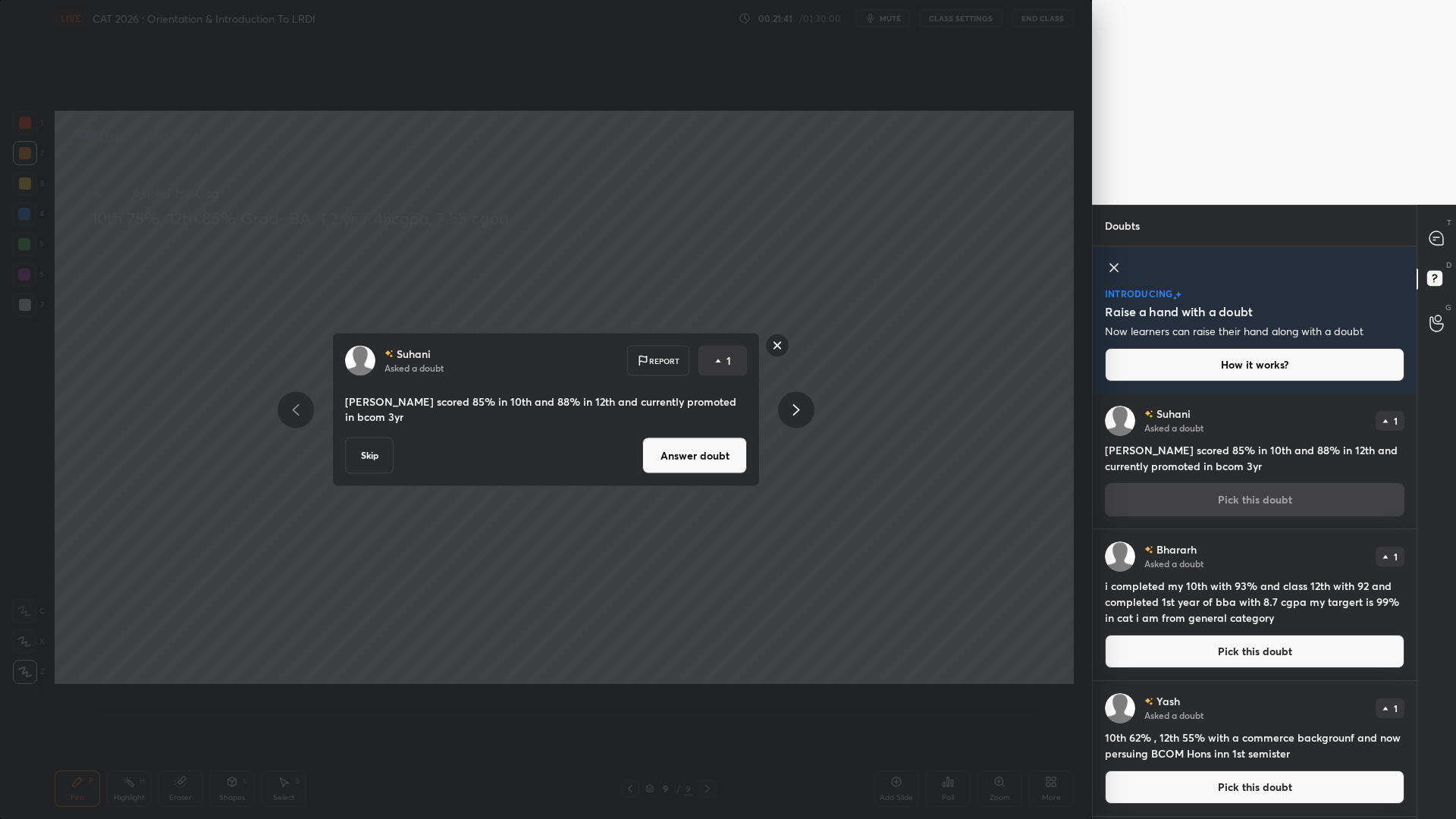
click at [703, 443] on button "Answer doubt" at bounding box center [694, 456] width 104 height 37
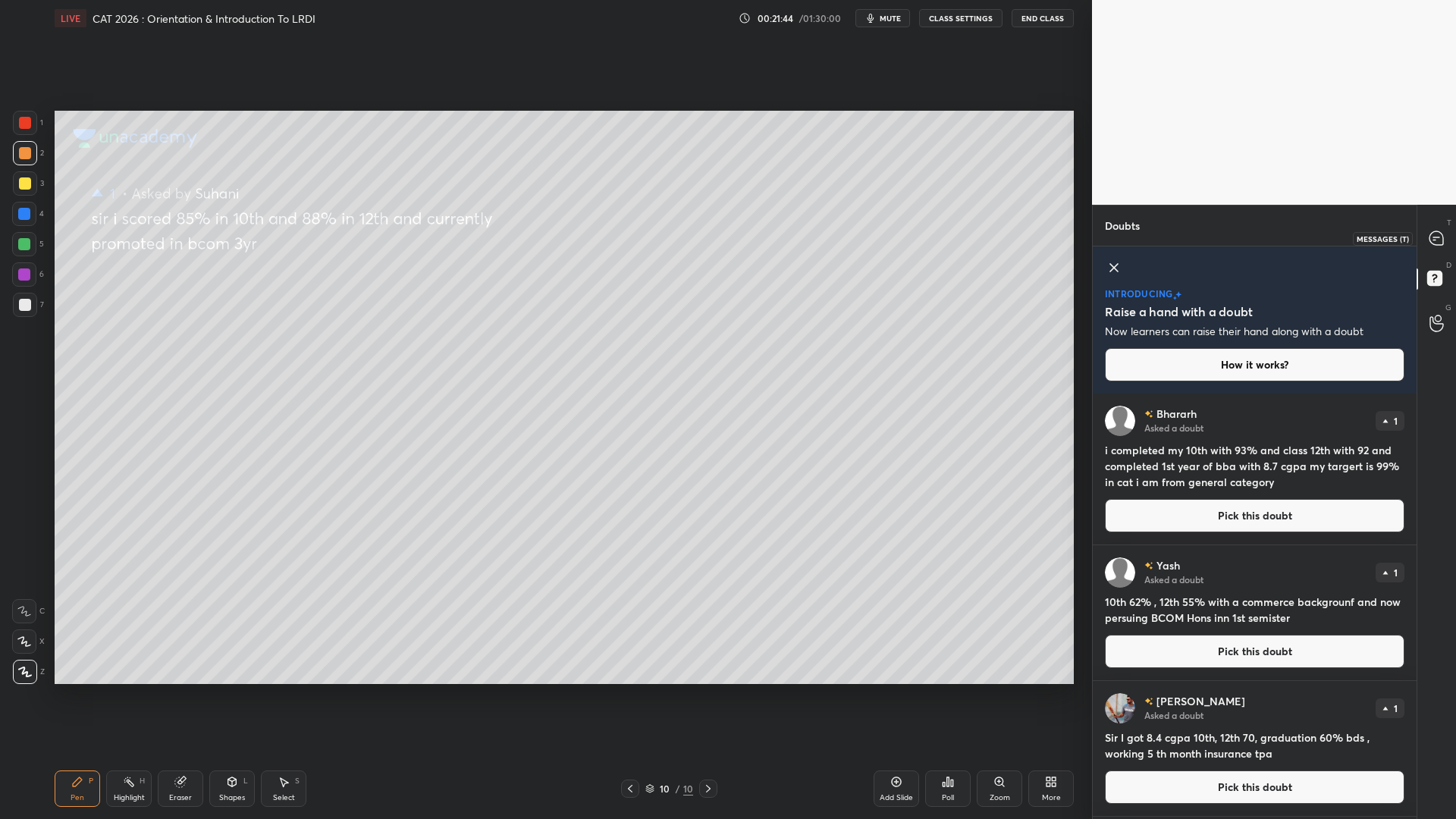
click at [1439, 238] on icon at bounding box center [1436, 238] width 6 height 0
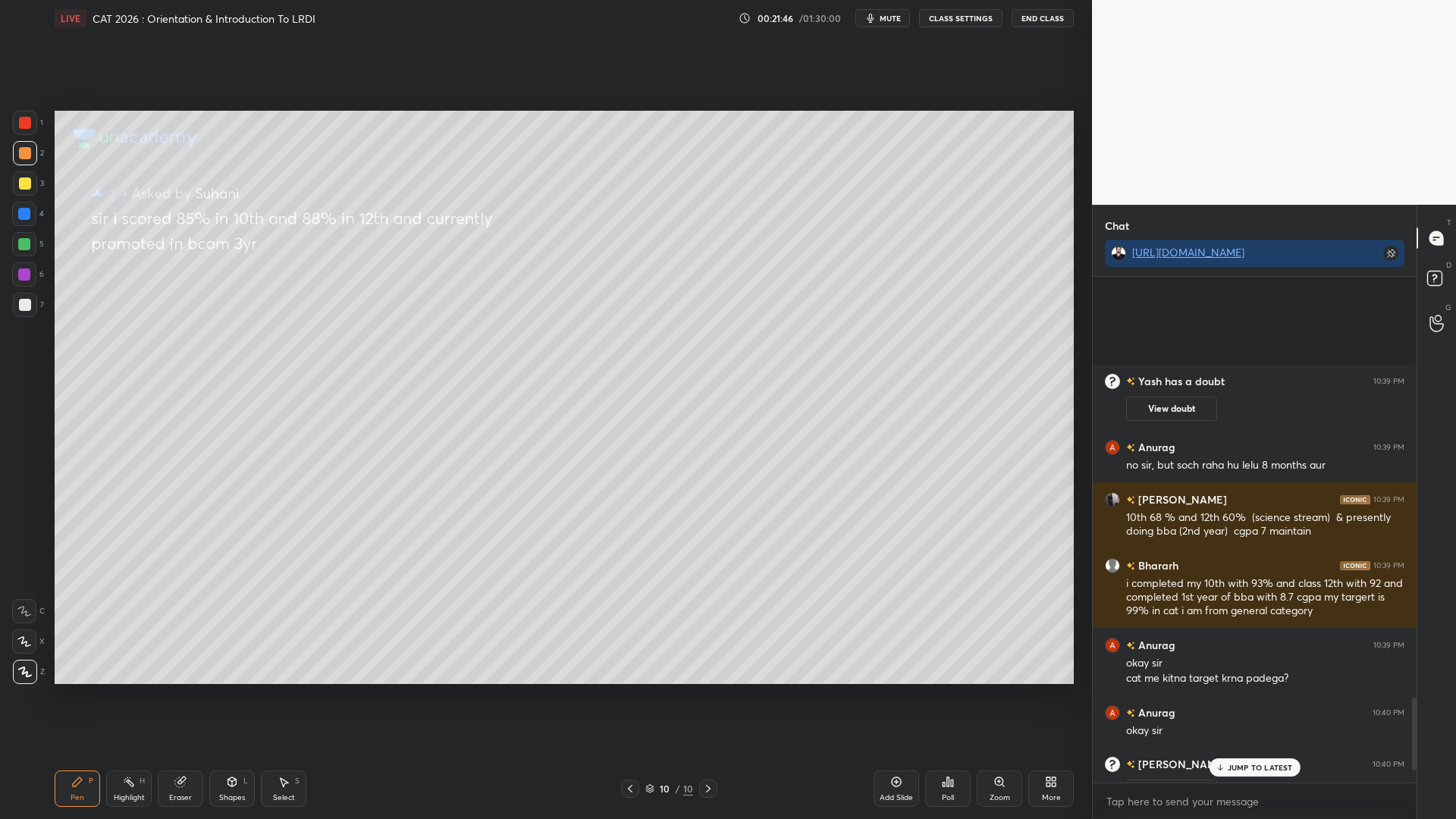
scroll to position [3298, 0]
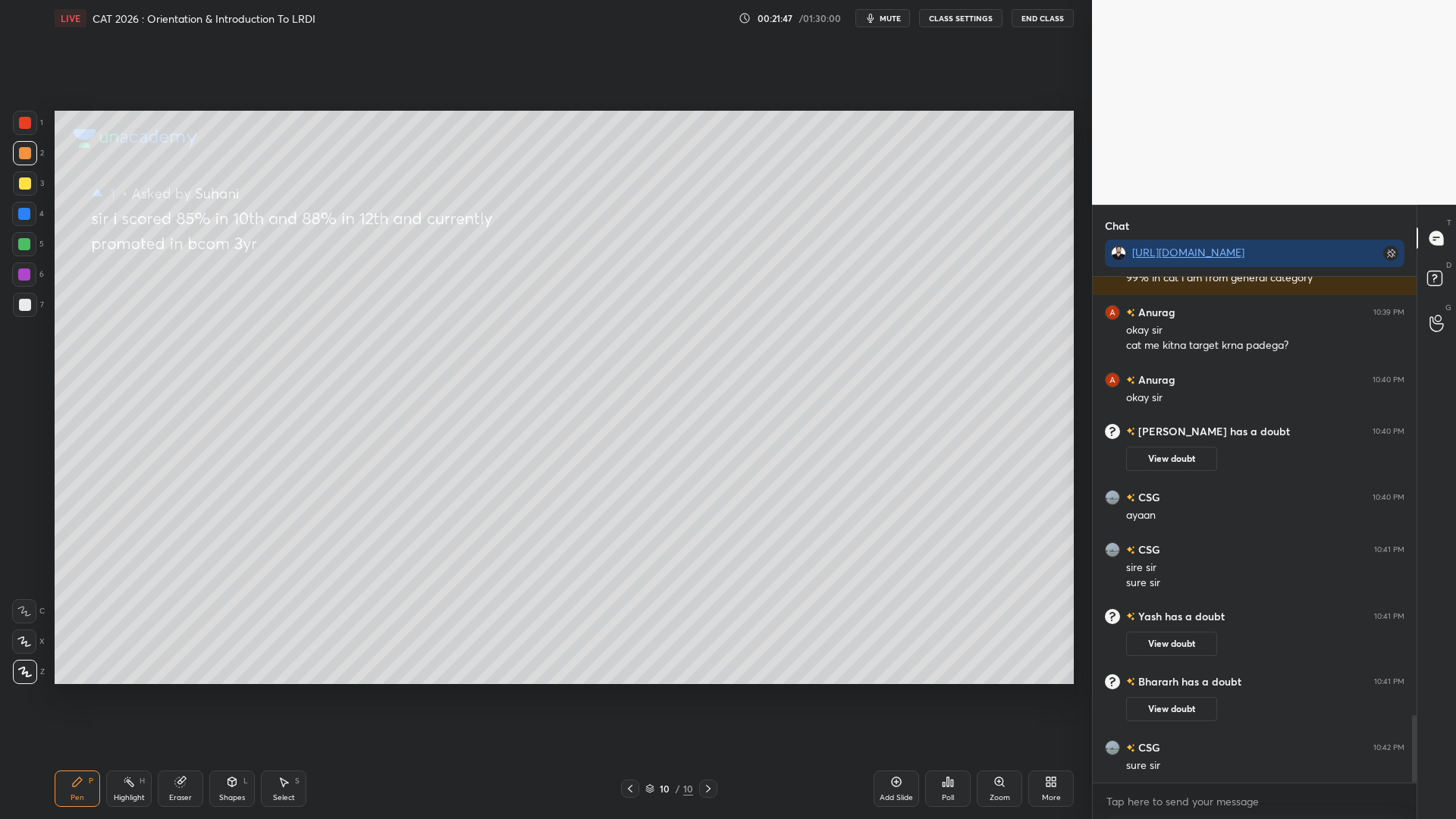
drag, startPoint x: 1413, startPoint y: 717, endPoint x: 1404, endPoint y: 813, distance: 96.4
click at [1397, 697] on div "Sonu 10:39 PM 10th 68 % and 12th 60% (science stream) & presently doing bba (2n…" at bounding box center [1255, 547] width 324 height 542
click at [34, 126] on div at bounding box center [25, 122] width 24 height 24
drag, startPoint x: 24, startPoint y: 216, endPoint x: 30, endPoint y: 186, distance: 30.6
click at [22, 215] on div at bounding box center [24, 214] width 12 height 12
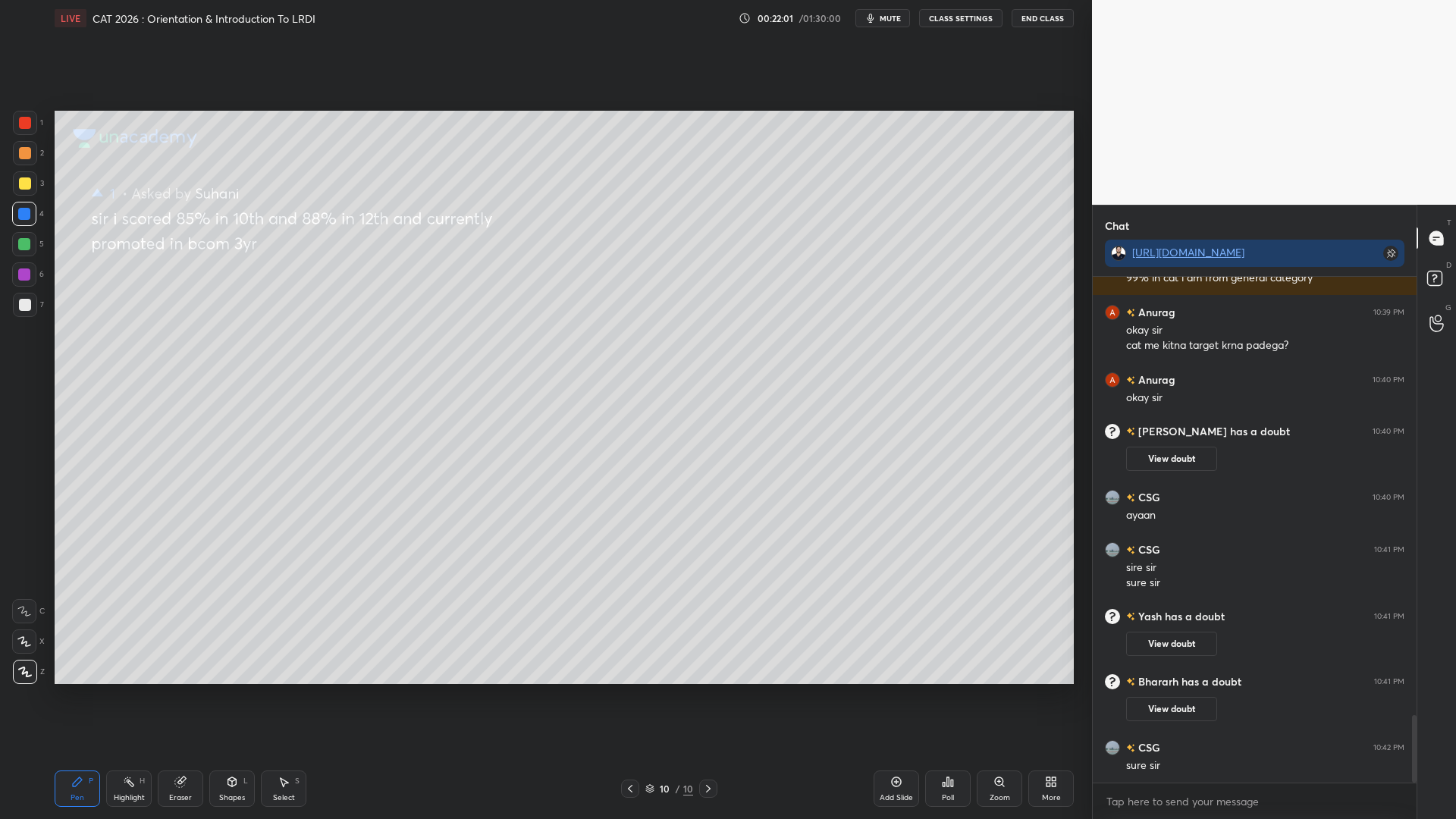
click at [21, 148] on div at bounding box center [25, 153] width 12 height 12
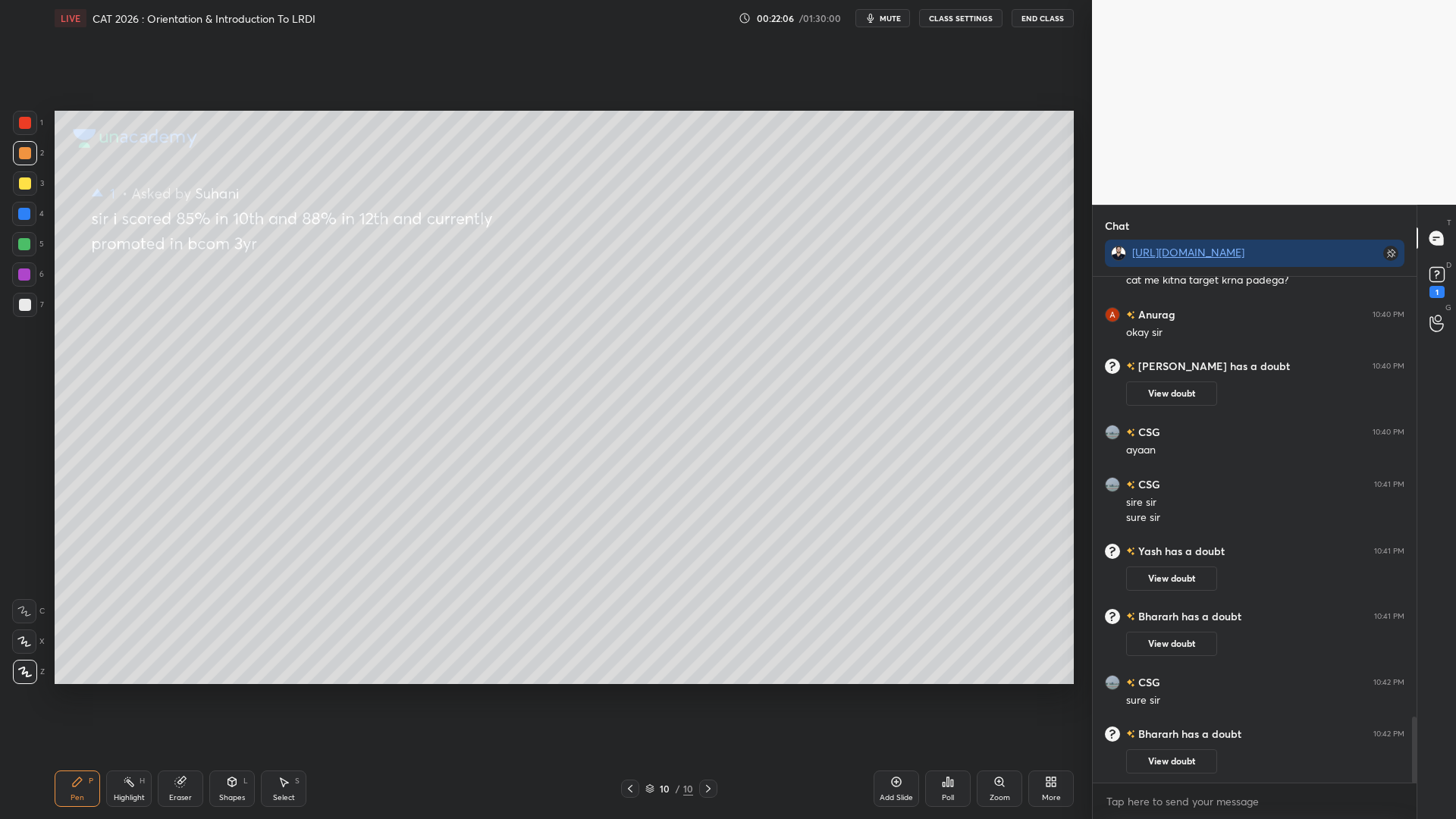
click at [184, 697] on icon at bounding box center [181, 781] width 8 height 8
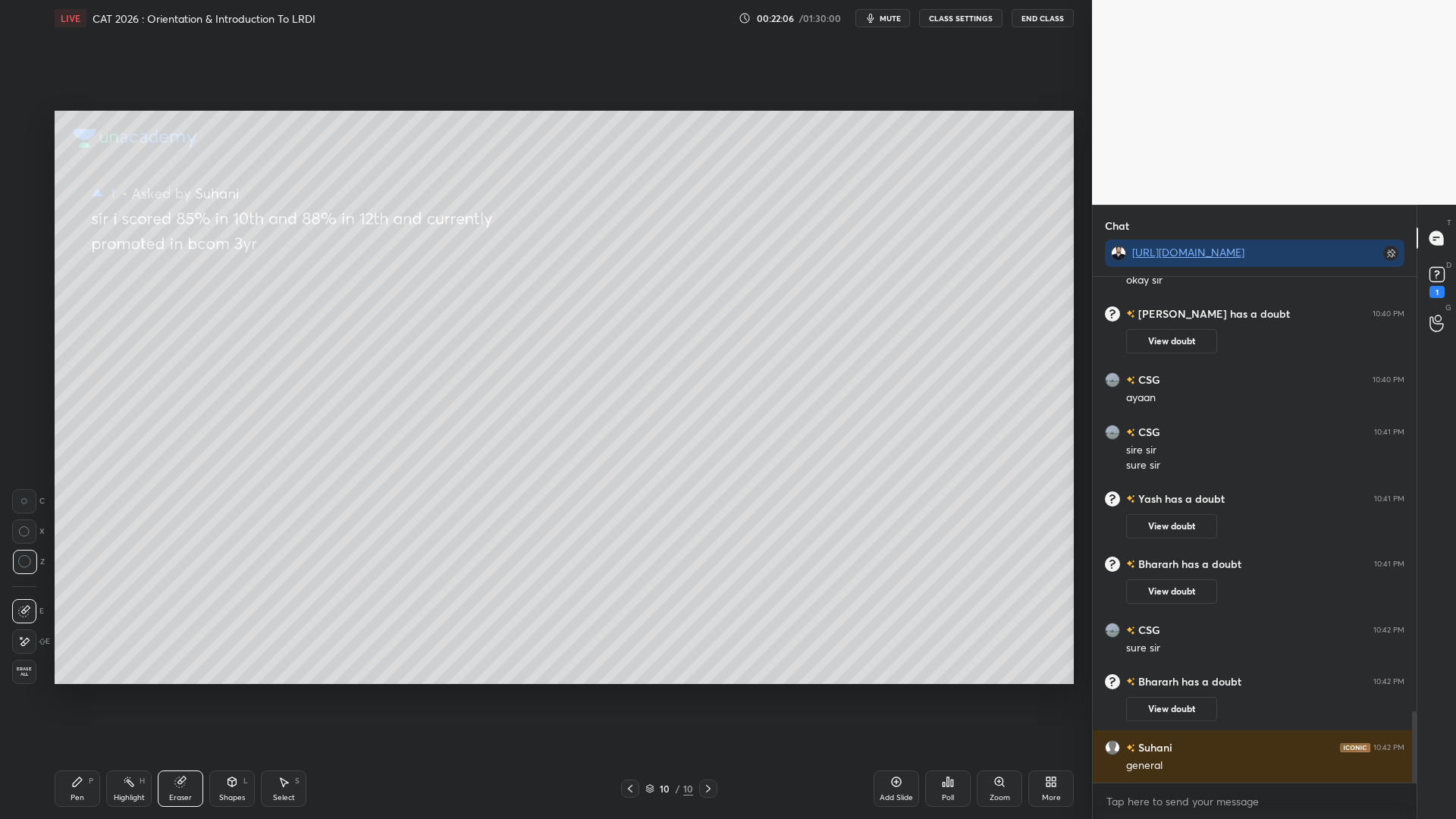
scroll to position [3077, 0]
click at [16, 665] on div "Erase all" at bounding box center [24, 672] width 24 height 24
click at [19, 245] on div at bounding box center [24, 244] width 24 height 24
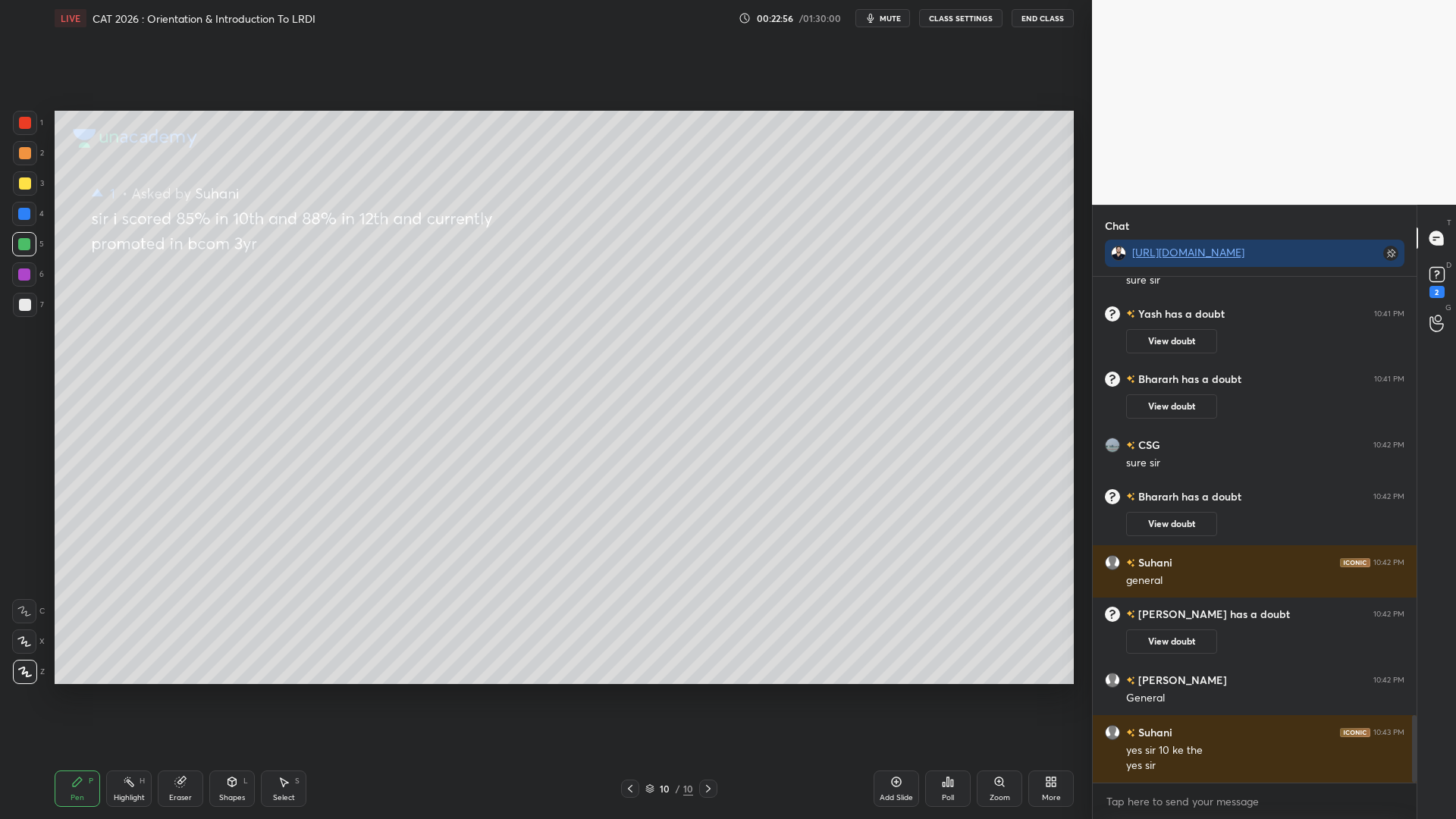
scroll to position [3301, 0]
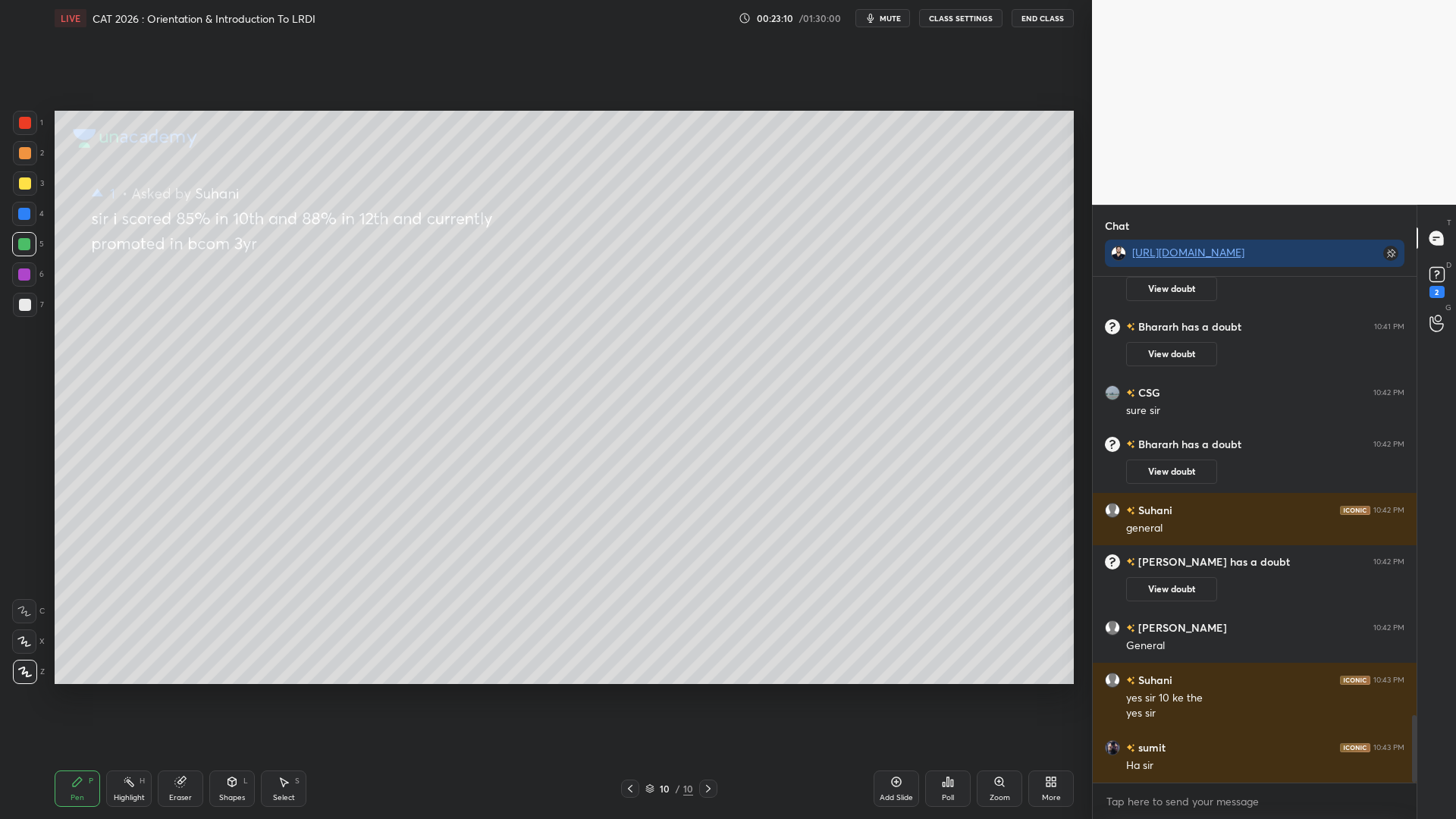
click at [24, 155] on div at bounding box center [25, 153] width 12 height 12
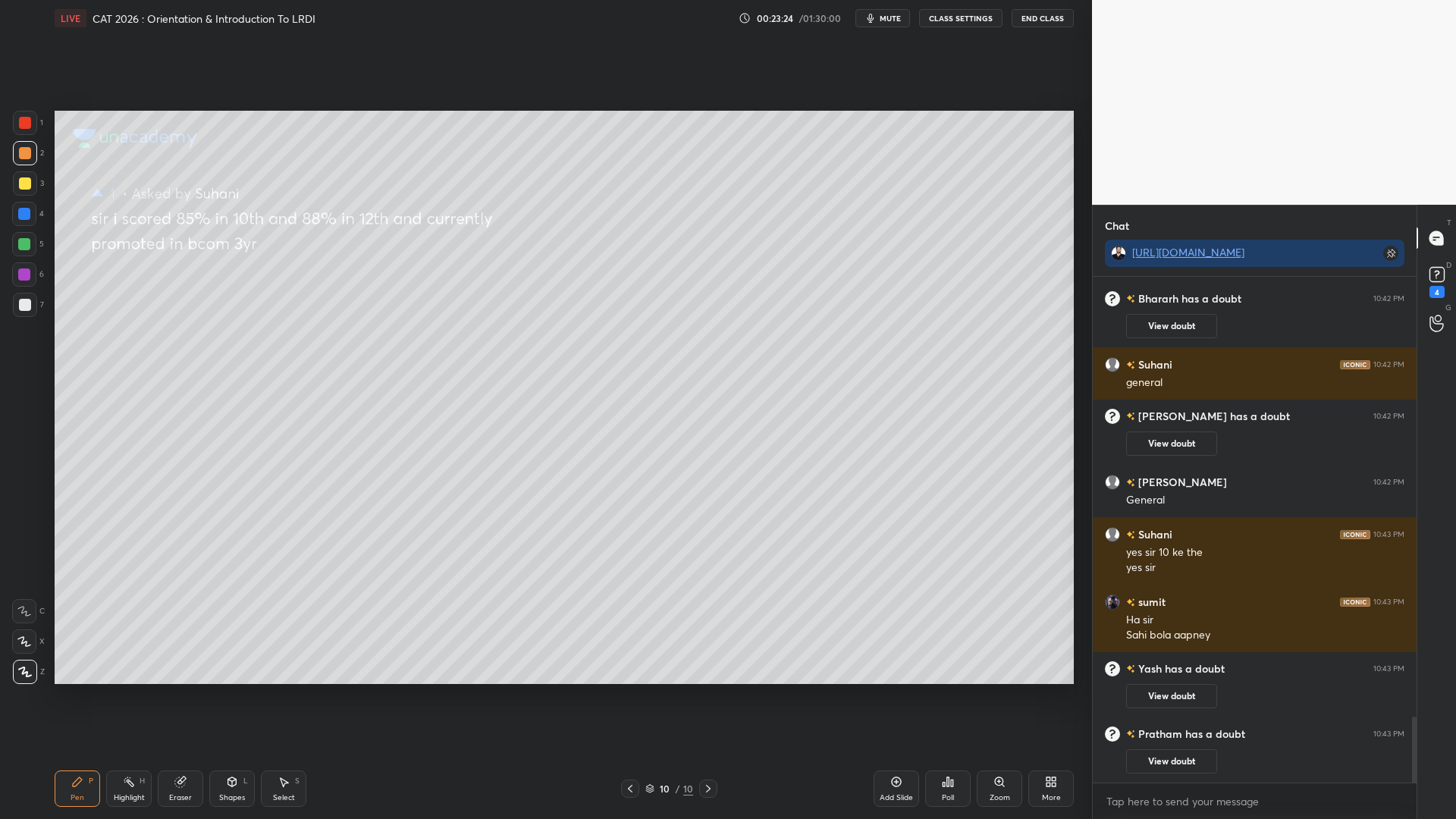
scroll to position [3378, 0]
drag, startPoint x: 31, startPoint y: 125, endPoint x: 51, endPoint y: 135, distance: 22.4
click at [31, 126] on div at bounding box center [25, 122] width 12 height 12
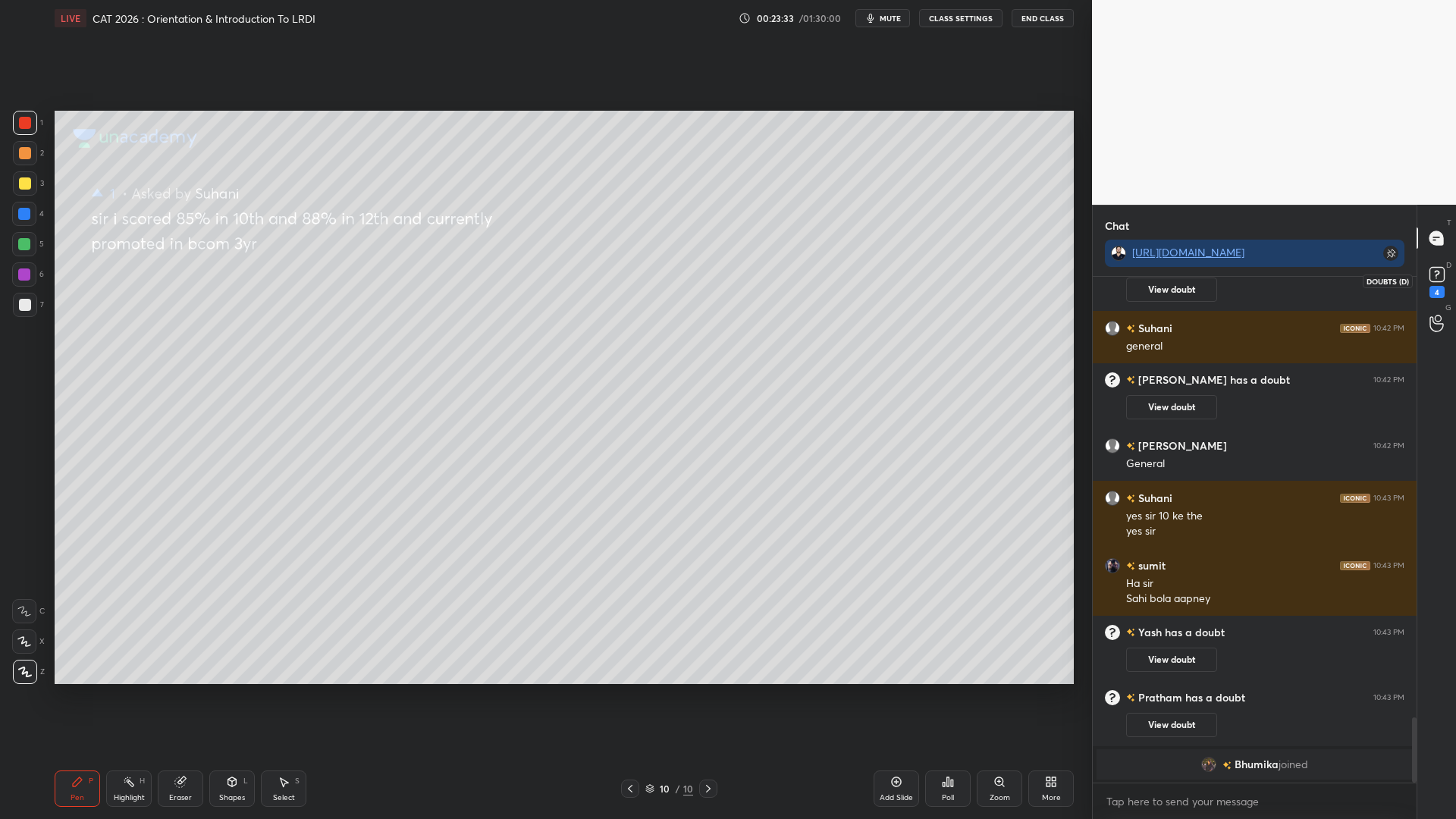
click at [1440, 269] on rect at bounding box center [1436, 275] width 14 height 14
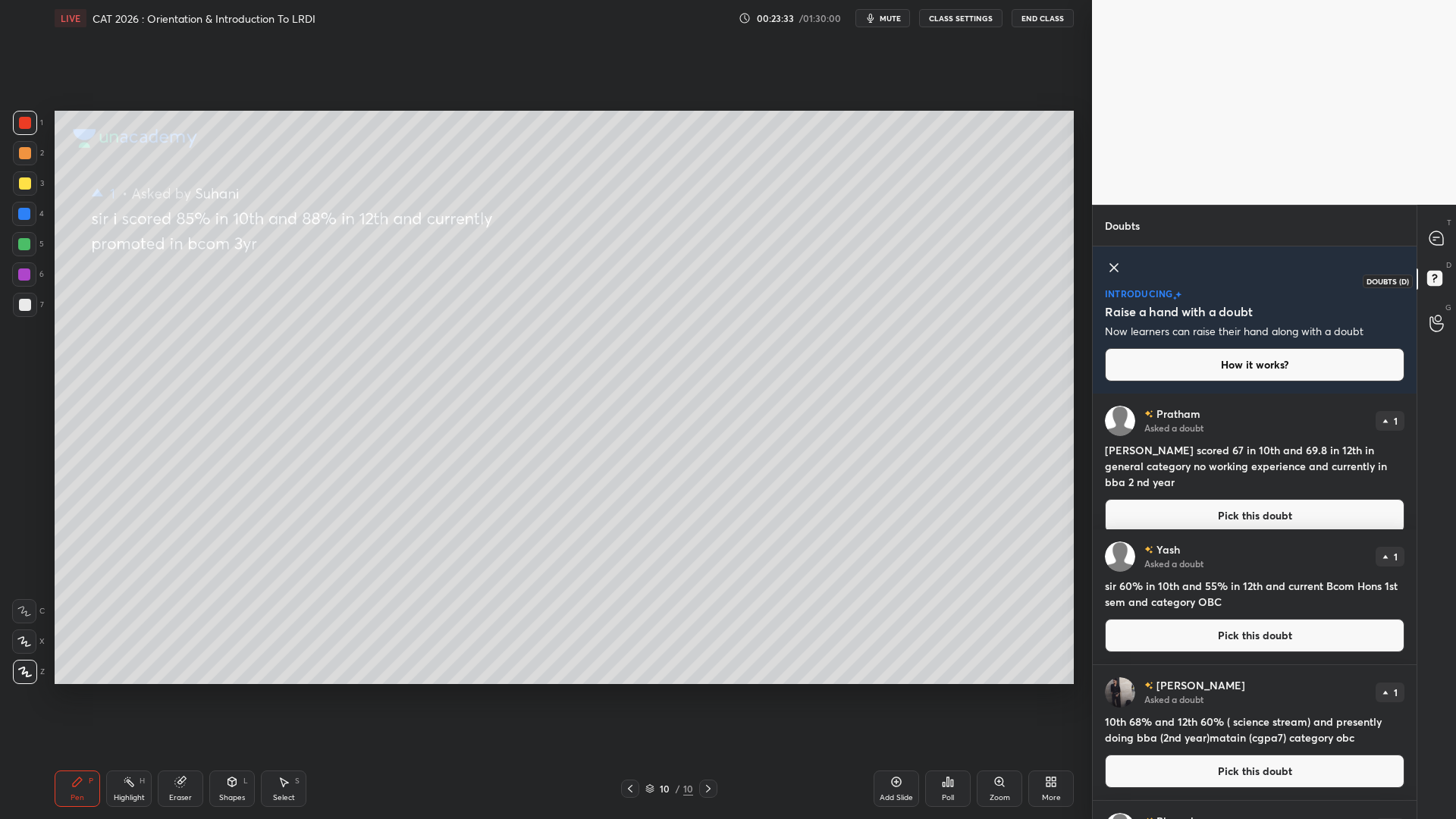
scroll to position [421, 319]
click at [1208, 500] on button "Pick this doubt" at bounding box center [1254, 516] width 299 height 34
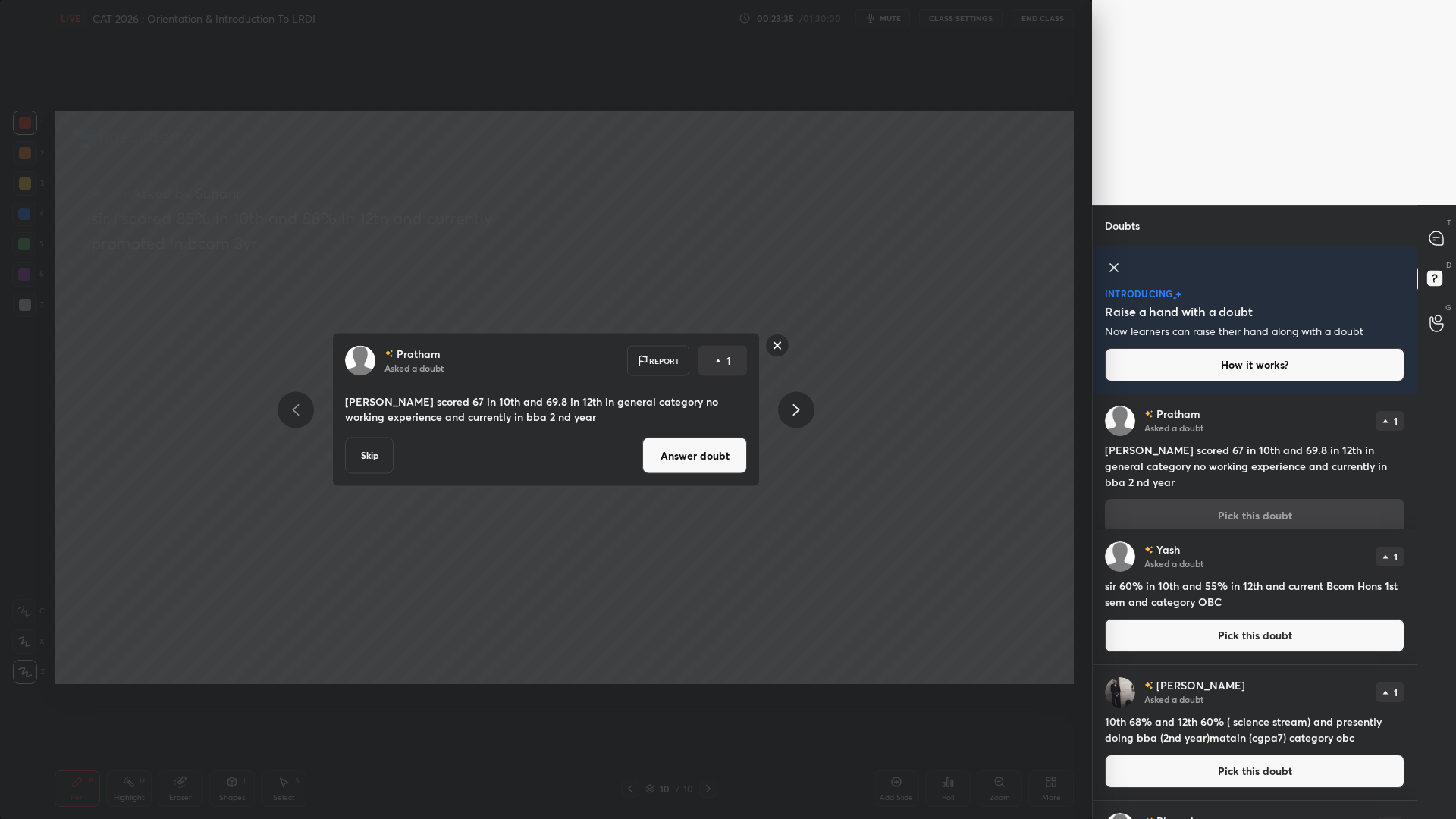
click at [680, 455] on button "Answer doubt" at bounding box center [694, 456] width 104 height 37
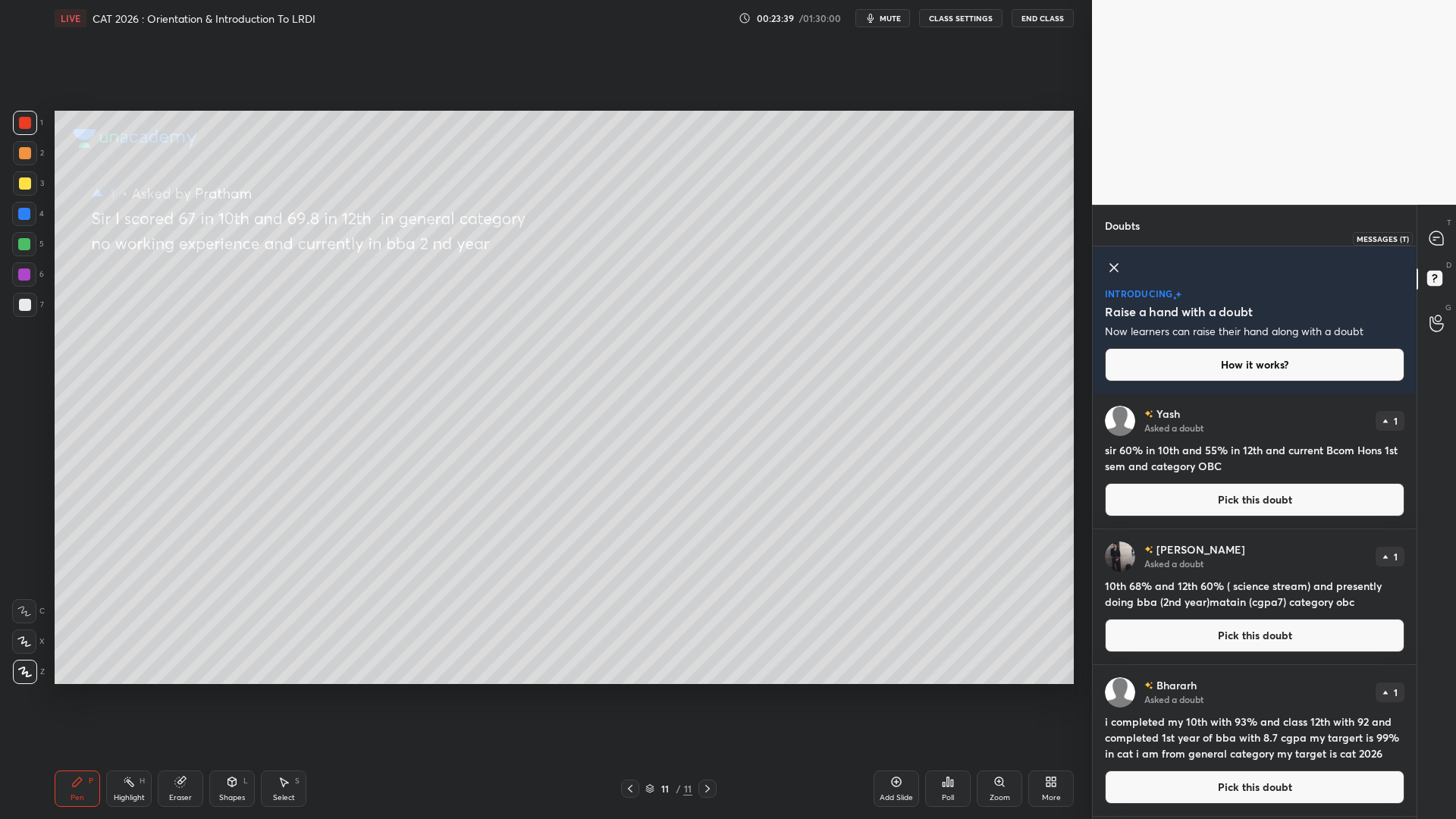
click at [1438, 243] on icon at bounding box center [1436, 239] width 14 height 14
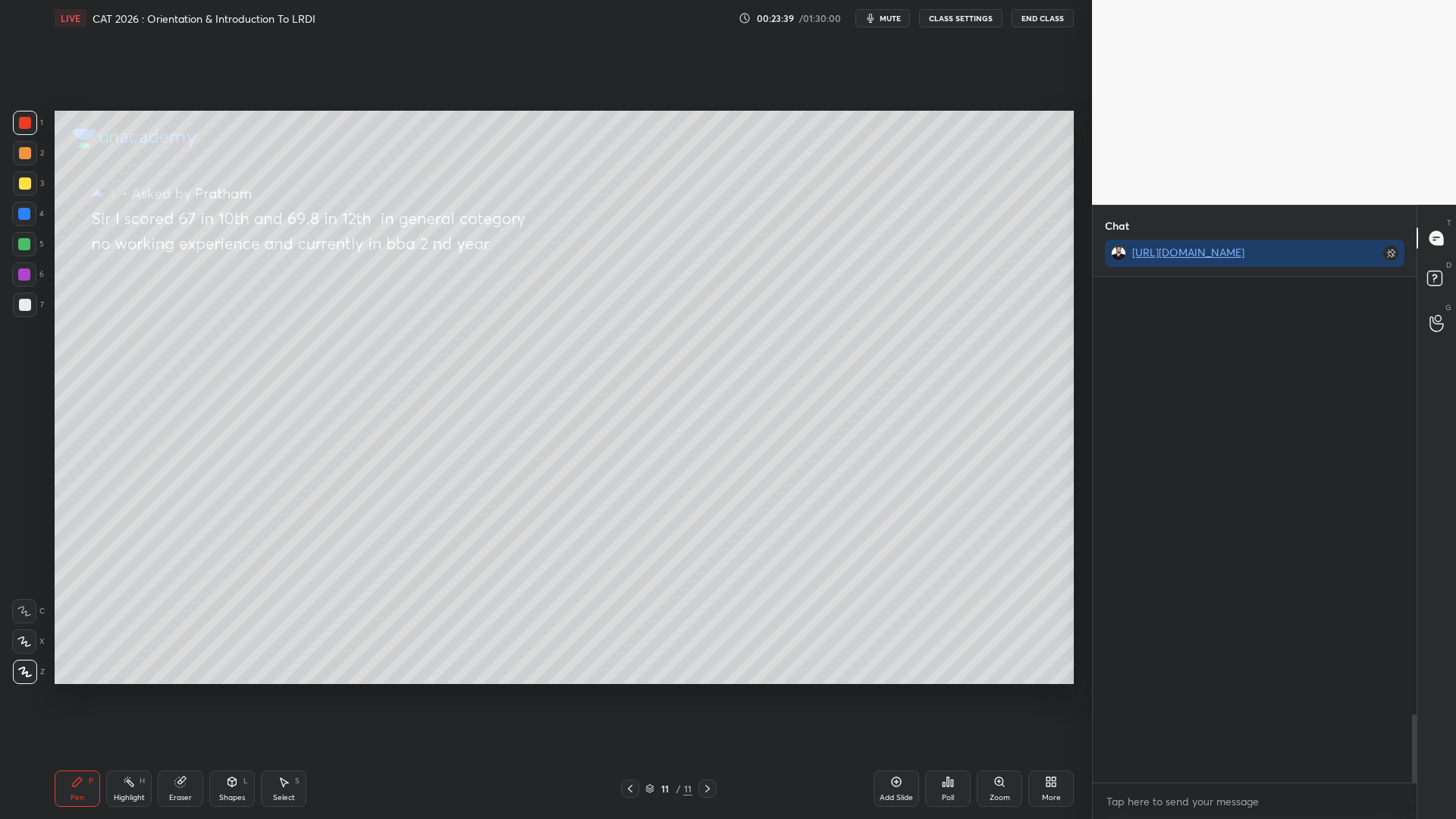
scroll to position [502, 319]
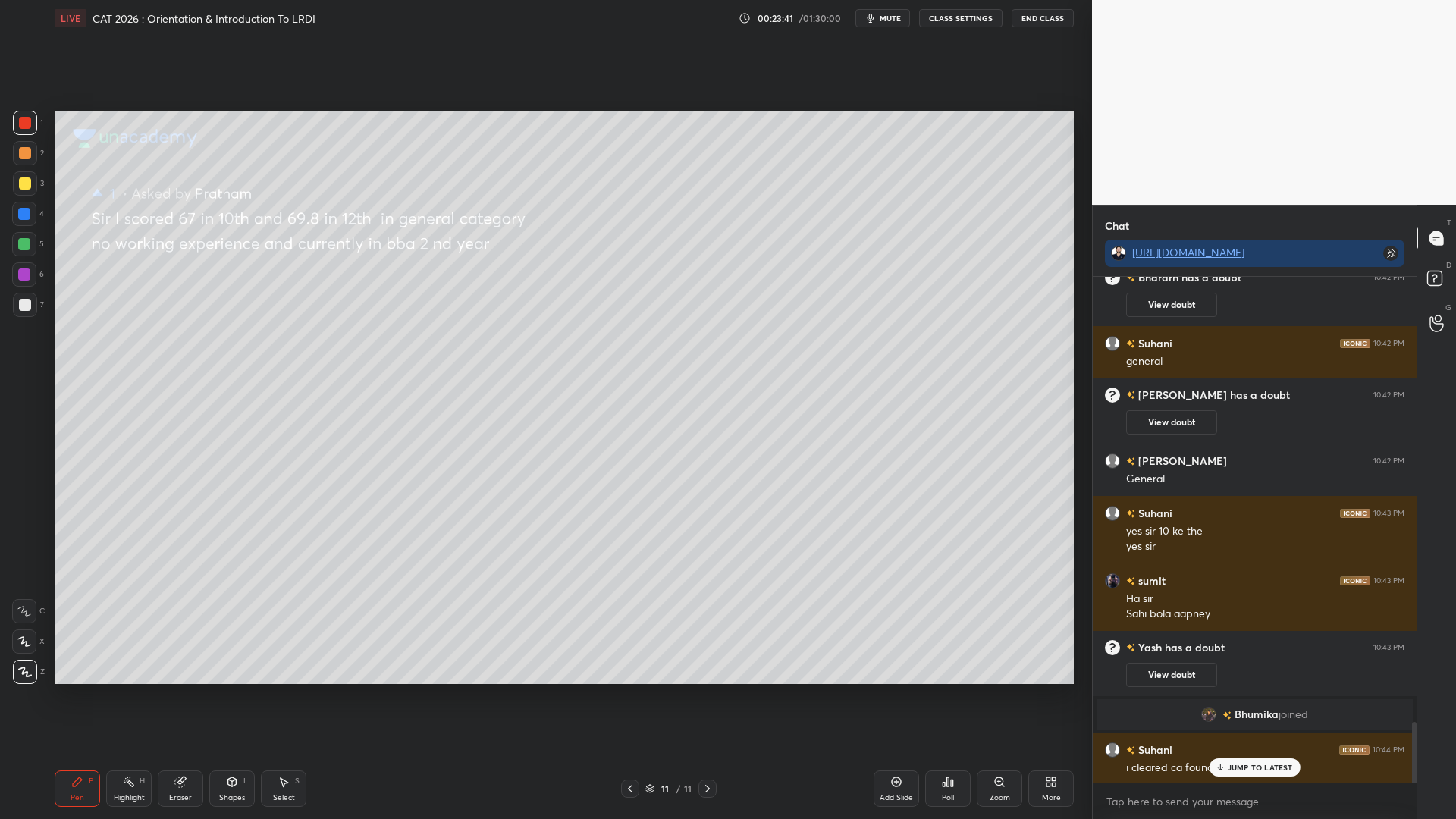
drag, startPoint x: 1413, startPoint y: 726, endPoint x: 1409, endPoint y: 793, distance: 67.1
click at [1409, 697] on div "CSG 10:42 PM sure sir Bhararh has a doubt 10:42 PM View doubt Suhani 10:42 PM g…" at bounding box center [1255, 547] width 324 height 542
click at [1278, 697] on p "JUMP TO LATEST" at bounding box center [1260, 767] width 66 height 9
click at [19, 180] on div at bounding box center [25, 183] width 12 height 12
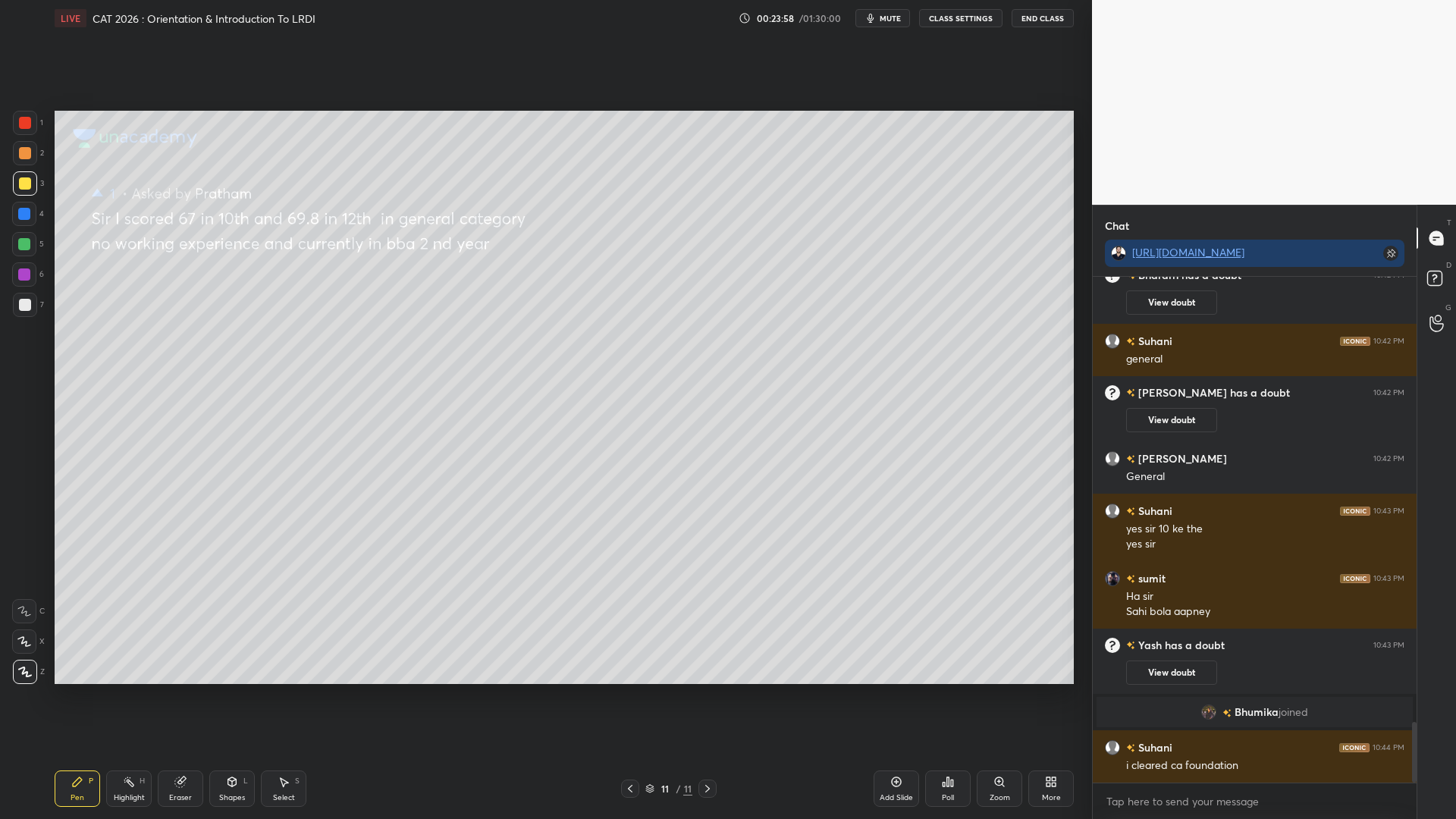
click at [32, 155] on div at bounding box center [25, 153] width 24 height 24
drag, startPoint x: 23, startPoint y: 246, endPoint x: 46, endPoint y: 244, distance: 23.1
click at [23, 245] on div at bounding box center [24, 244] width 12 height 12
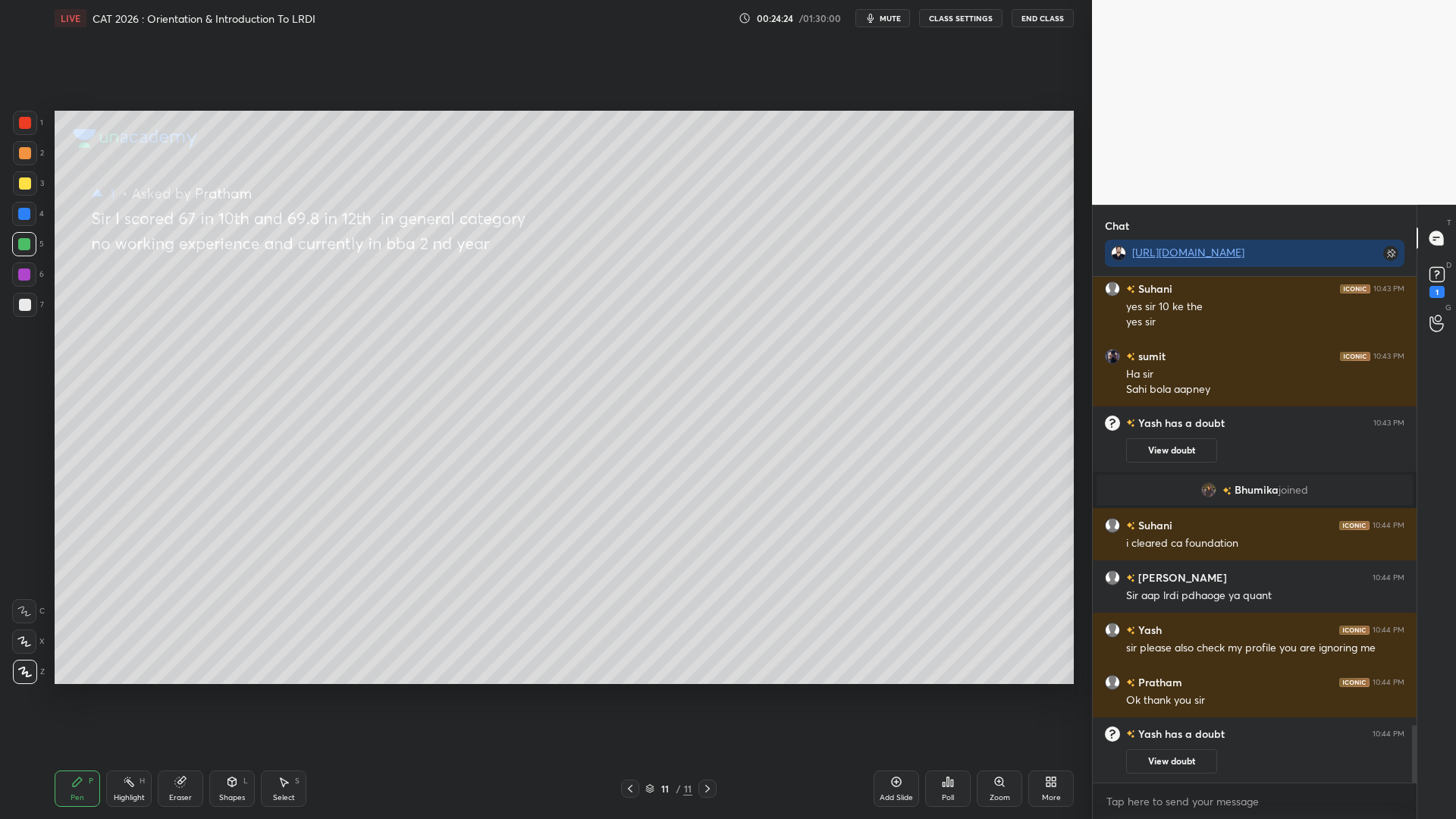
scroll to position [3544, 0]
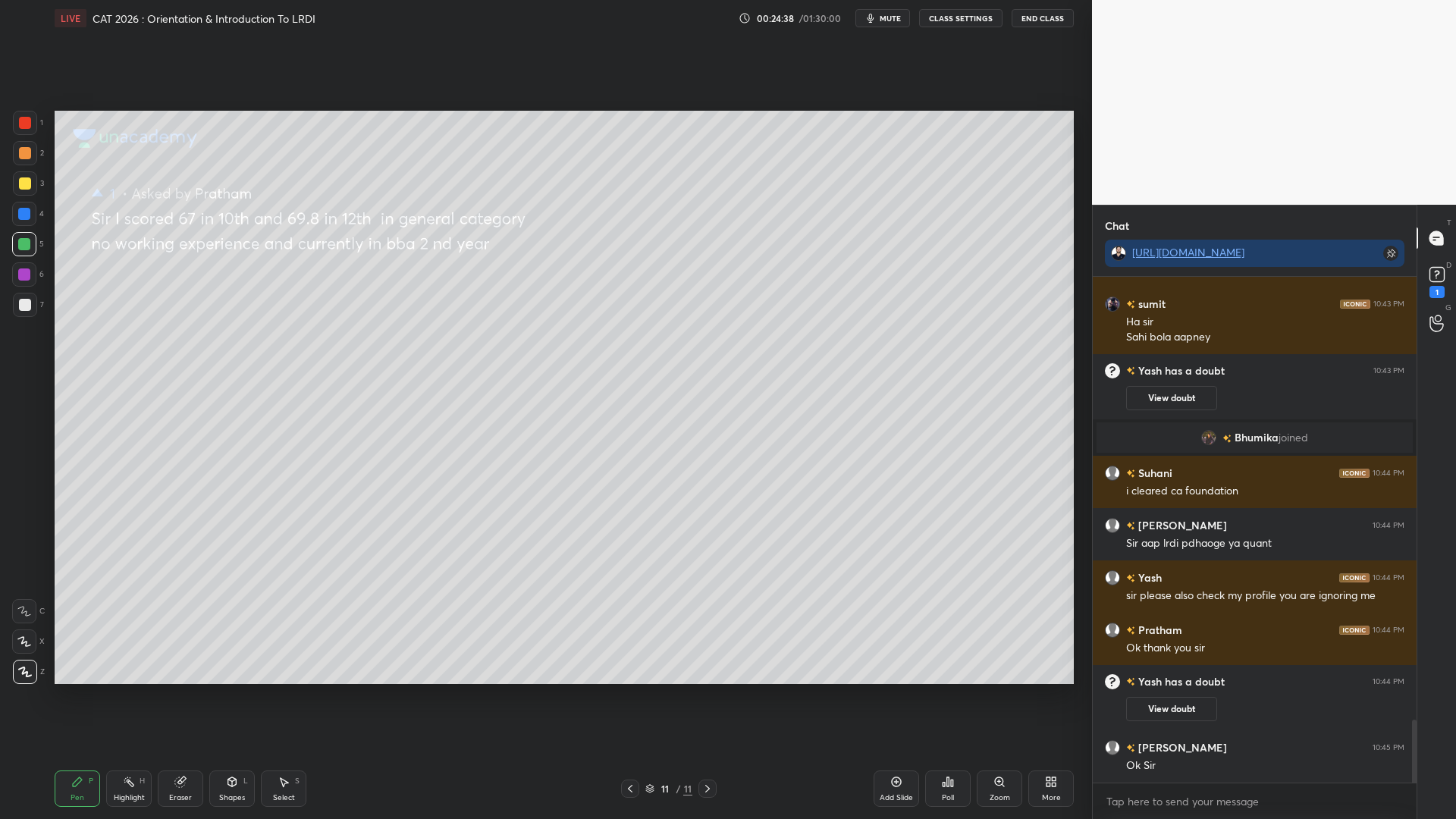
click at [19, 218] on div at bounding box center [24, 214] width 24 height 24
click at [29, 124] on div at bounding box center [25, 122] width 12 height 12
click at [15, 215] on div at bounding box center [24, 214] width 24 height 24
click at [21, 273] on div at bounding box center [24, 275] width 12 height 12
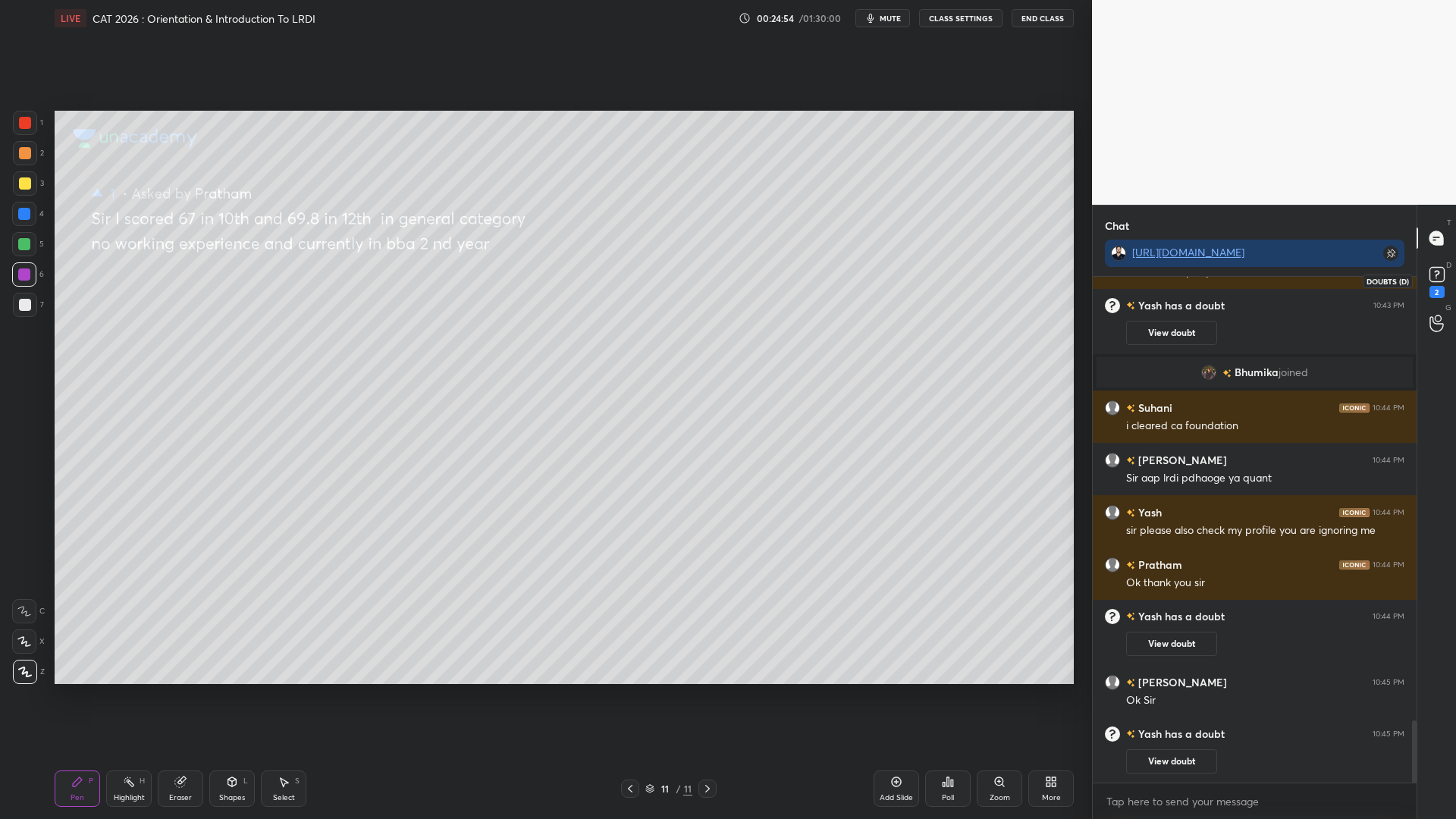
click at [1445, 278] on icon at bounding box center [1436, 275] width 23 height 23
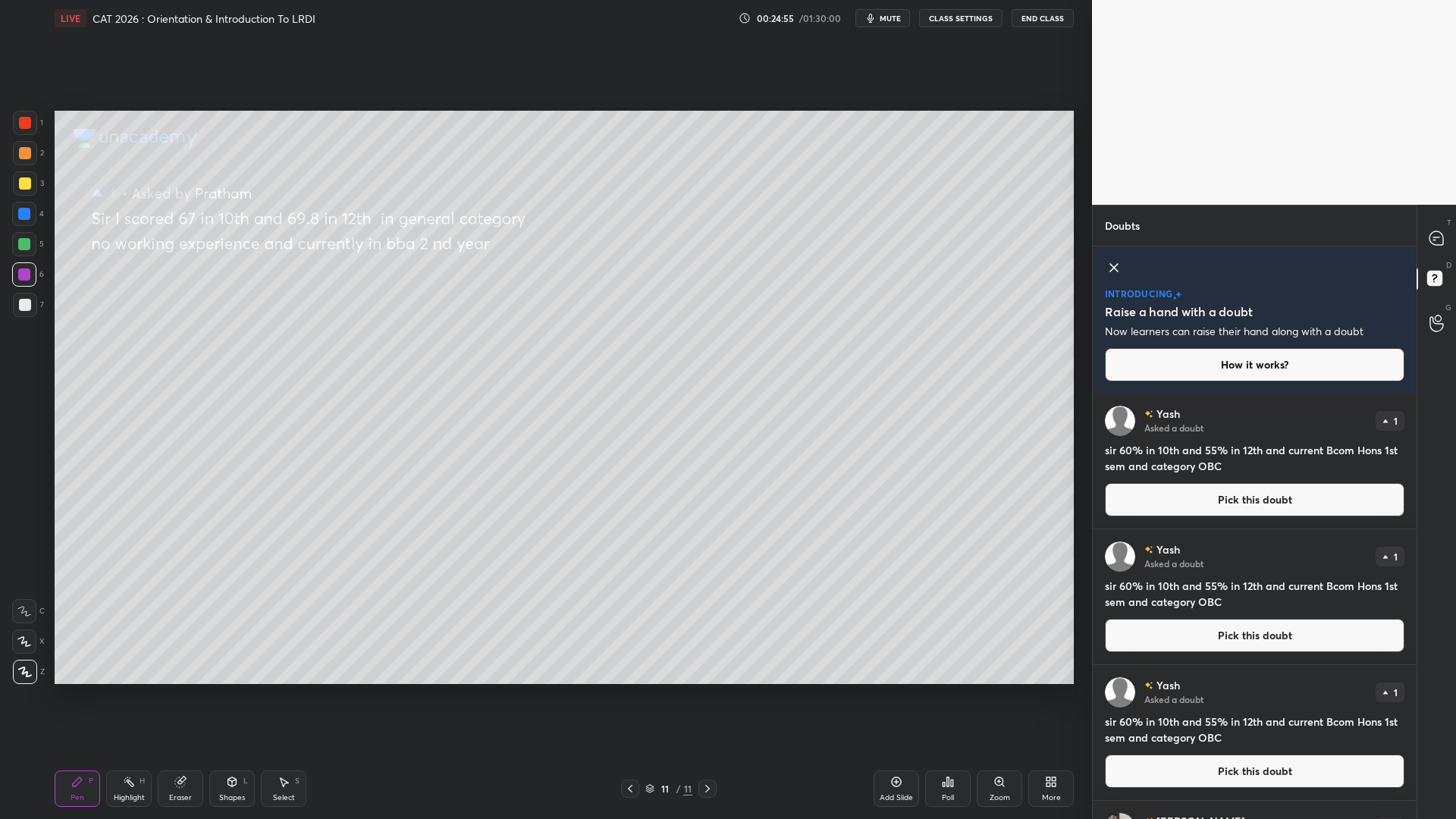
click at [1212, 500] on button "Pick this doubt" at bounding box center [1254, 501] width 299 height 34
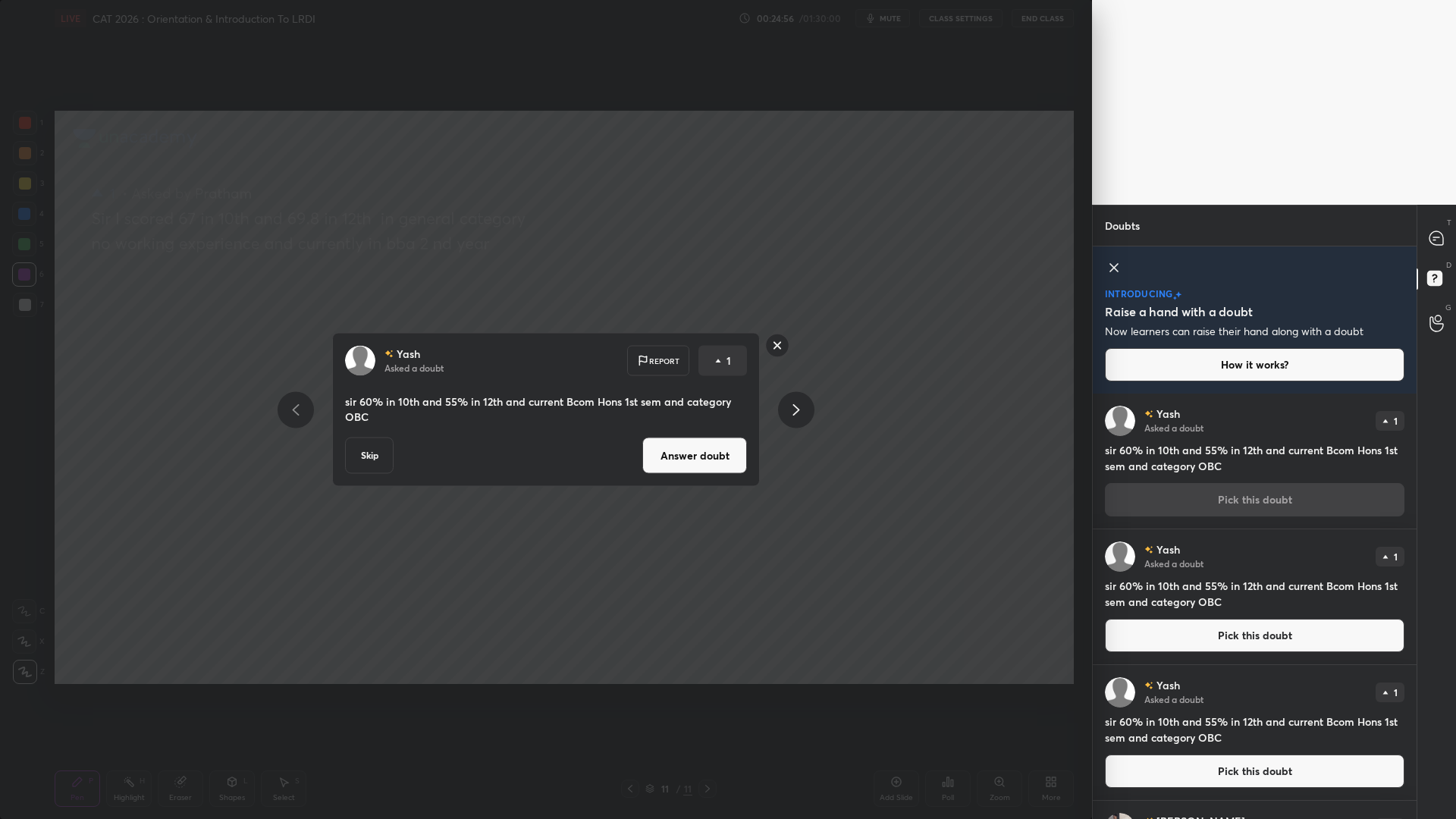
click at [702, 453] on button "Answer doubt" at bounding box center [694, 456] width 104 height 37
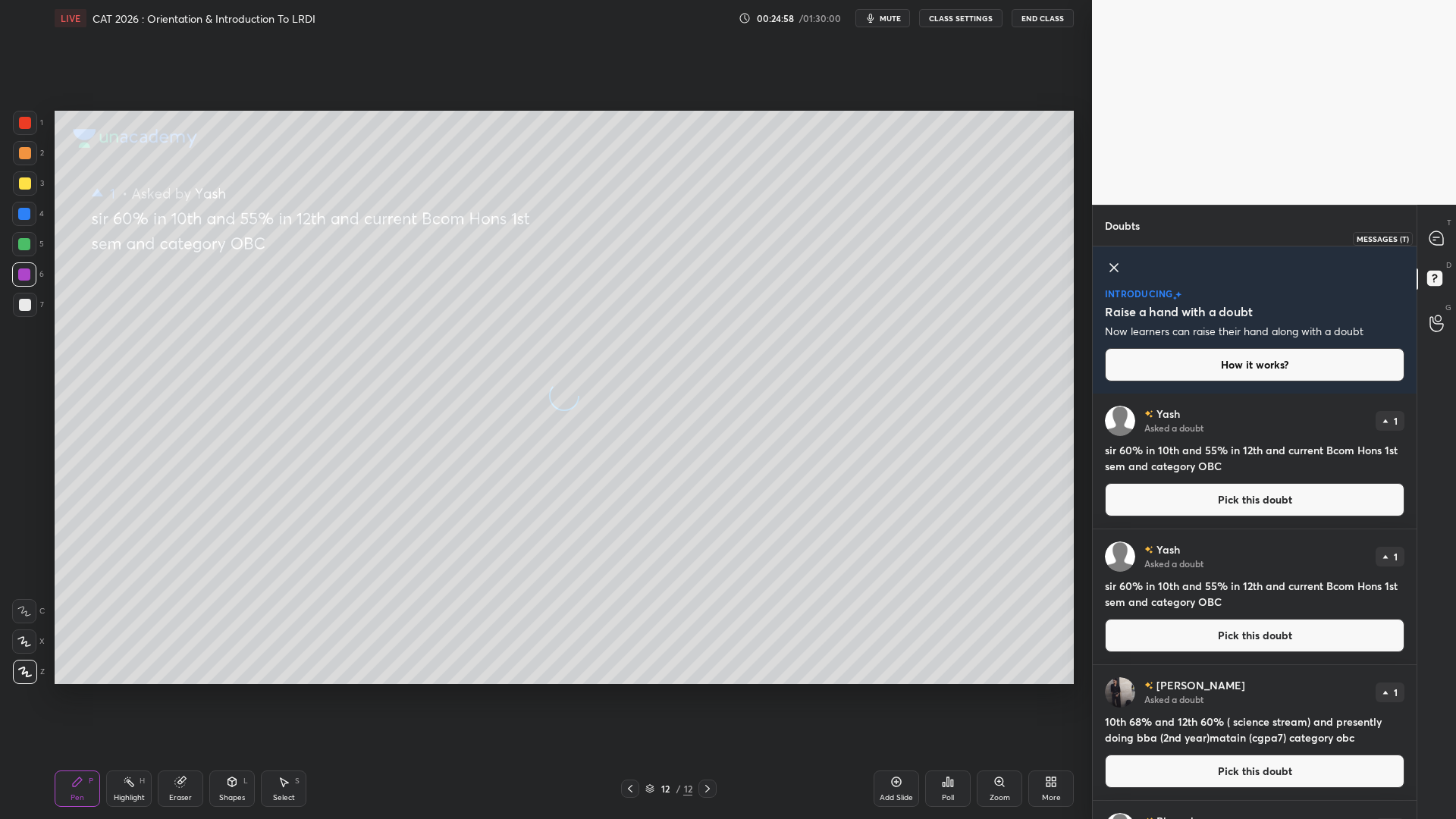
click at [1439, 241] on icon at bounding box center [1436, 239] width 14 height 14
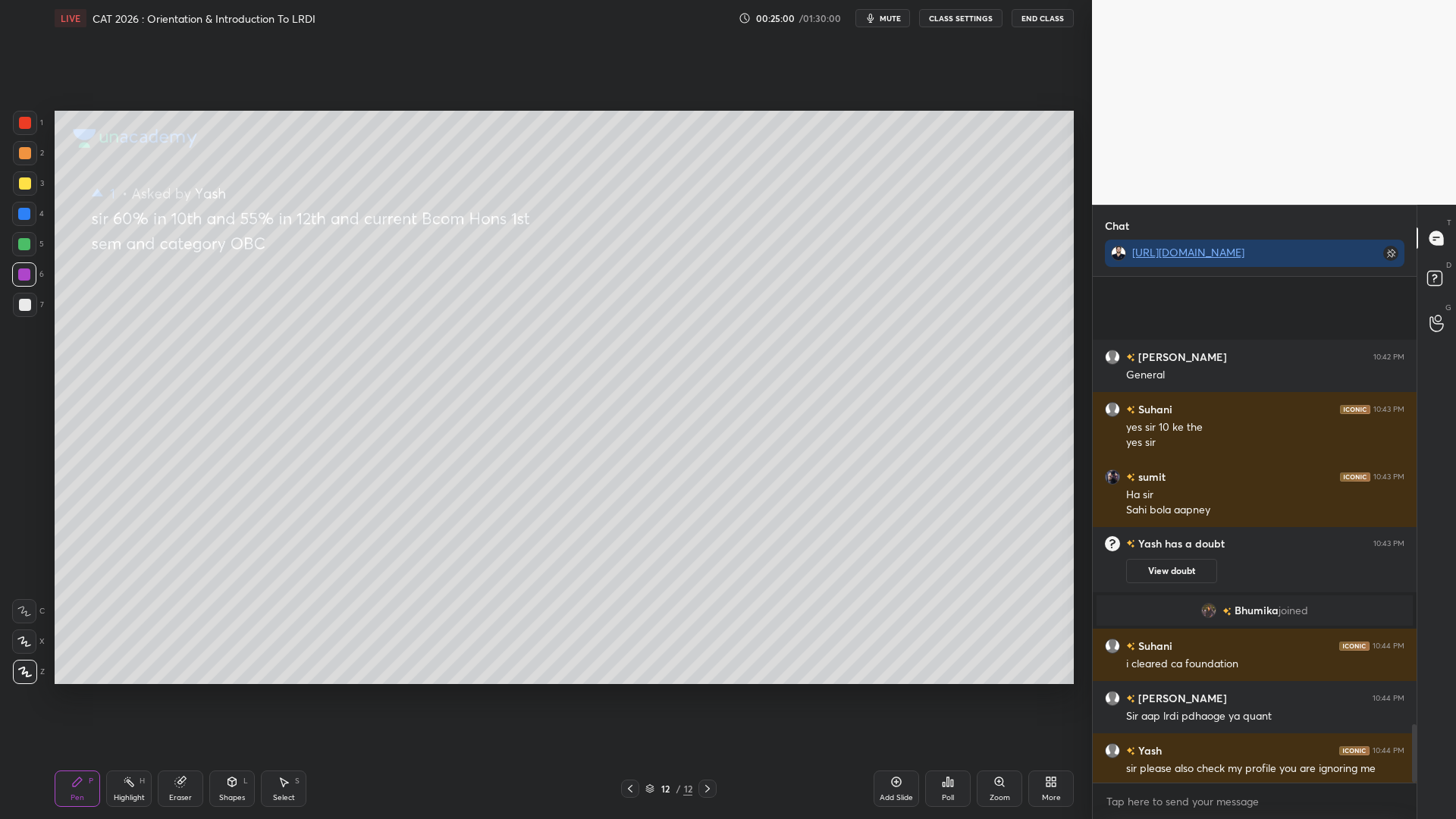
scroll to position [3853, 0]
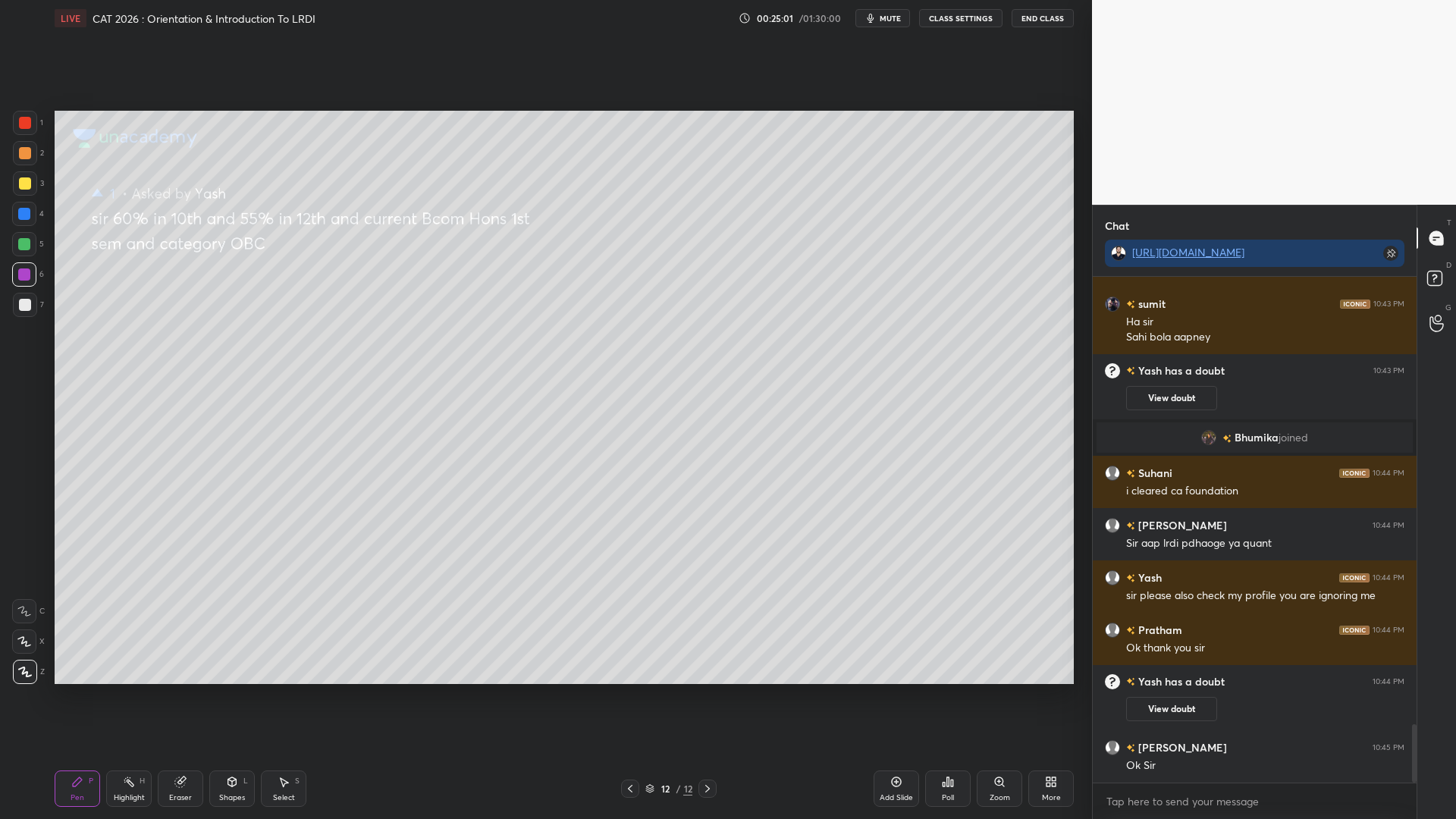
drag, startPoint x: 1414, startPoint y: 720, endPoint x: 1388, endPoint y: 799, distance: 83.2
click at [1406, 697] on div "Ojasvi 10:42 PM General Suhani 10:43 PM yes sir 10 ke the yes sir sumit 10:43 P…" at bounding box center [1255, 547] width 324 height 542
drag, startPoint x: 29, startPoint y: 140, endPoint x: 50, endPoint y: 176, distance: 41.7
click at [30, 146] on div "1 2 3 4 5 6 7" at bounding box center [28, 216] width 32 height 212
click at [22, 164] on div "2" at bounding box center [28, 156] width 31 height 30
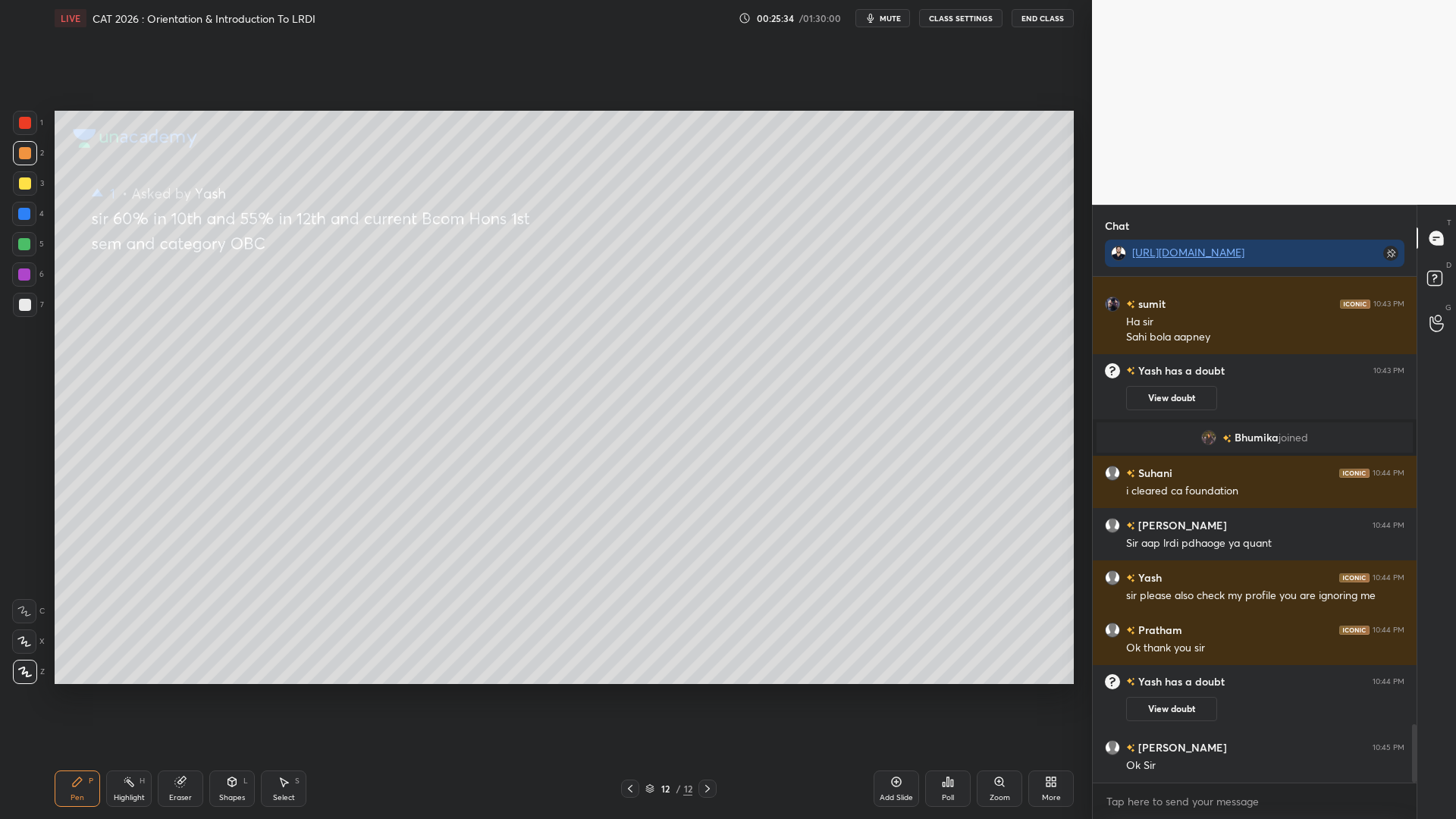
scroll to position [3889, 0]
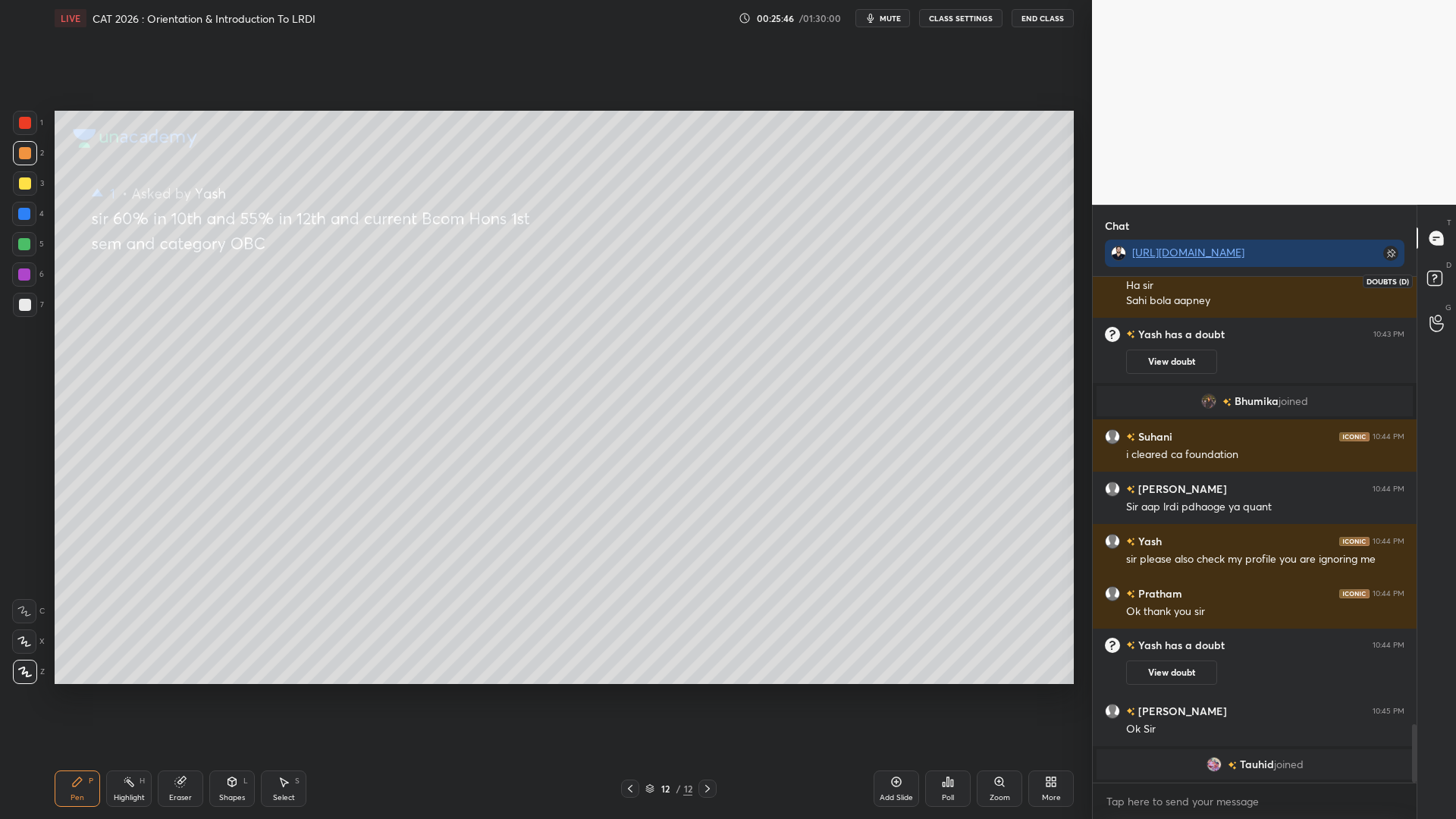
click at [1438, 275] on rect at bounding box center [1434, 279] width 14 height 14
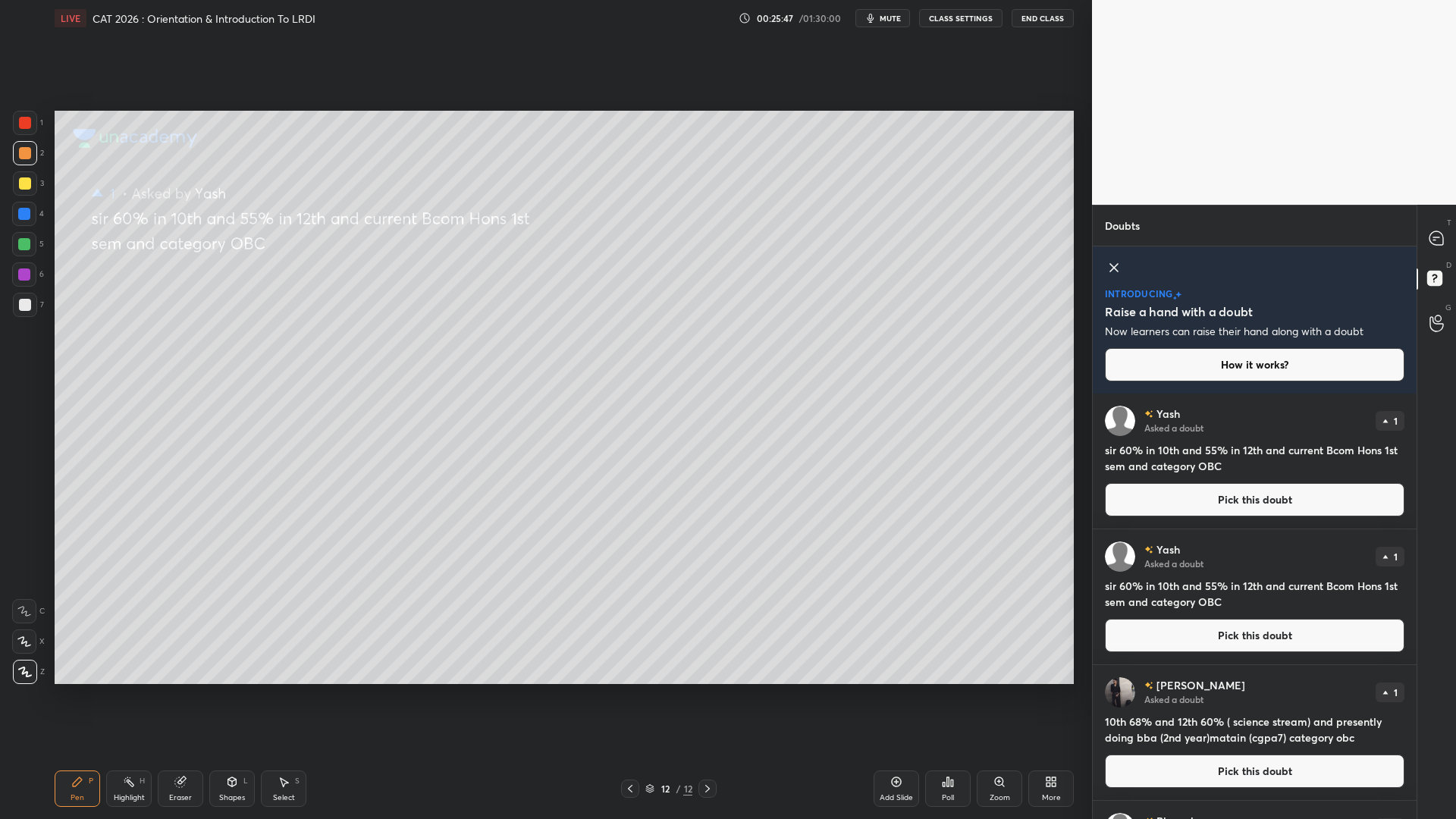
click at [1226, 494] on button "Pick this doubt" at bounding box center [1254, 501] width 299 height 34
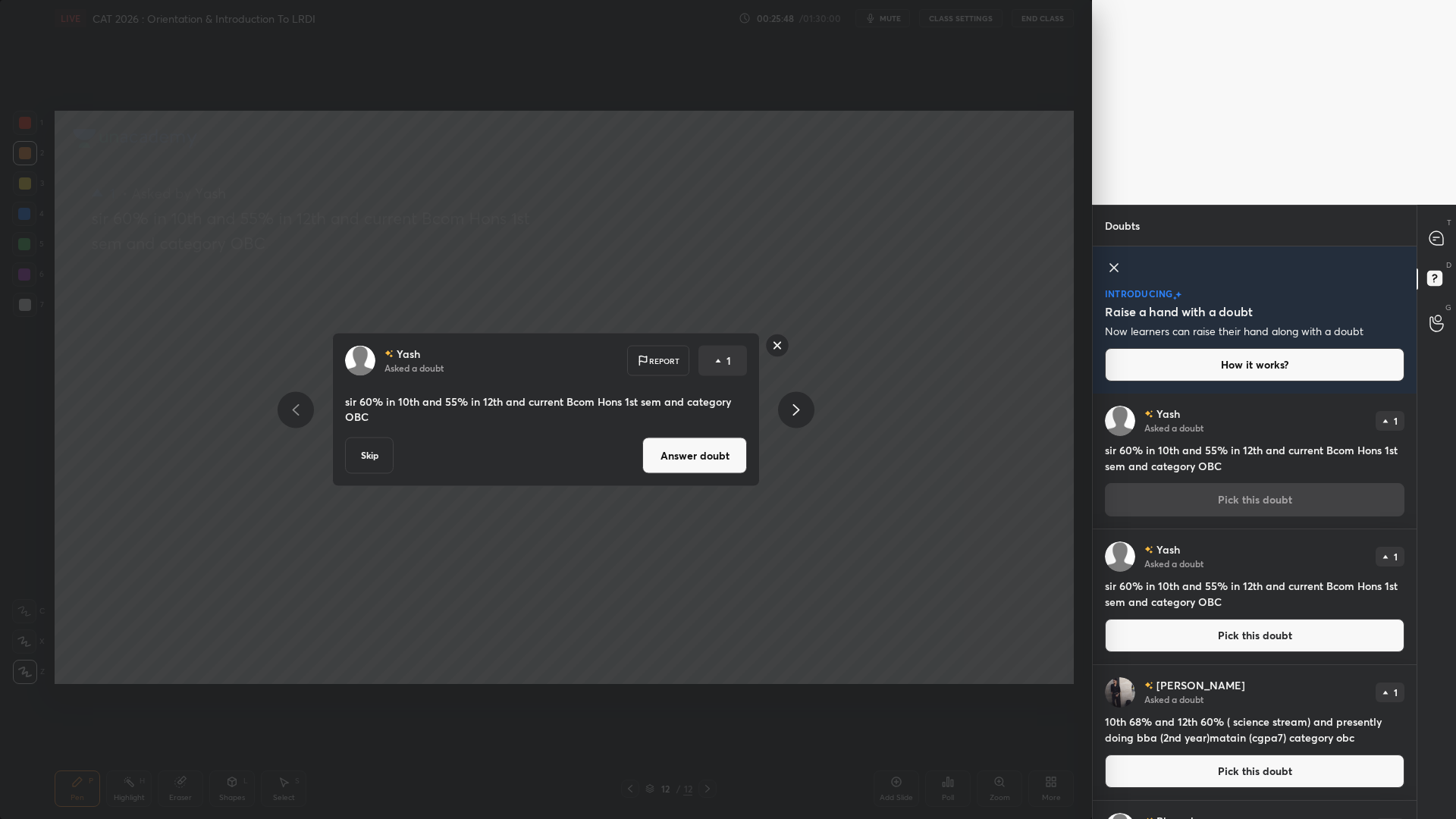
click at [714, 446] on button "Answer doubt" at bounding box center [694, 456] width 104 height 37
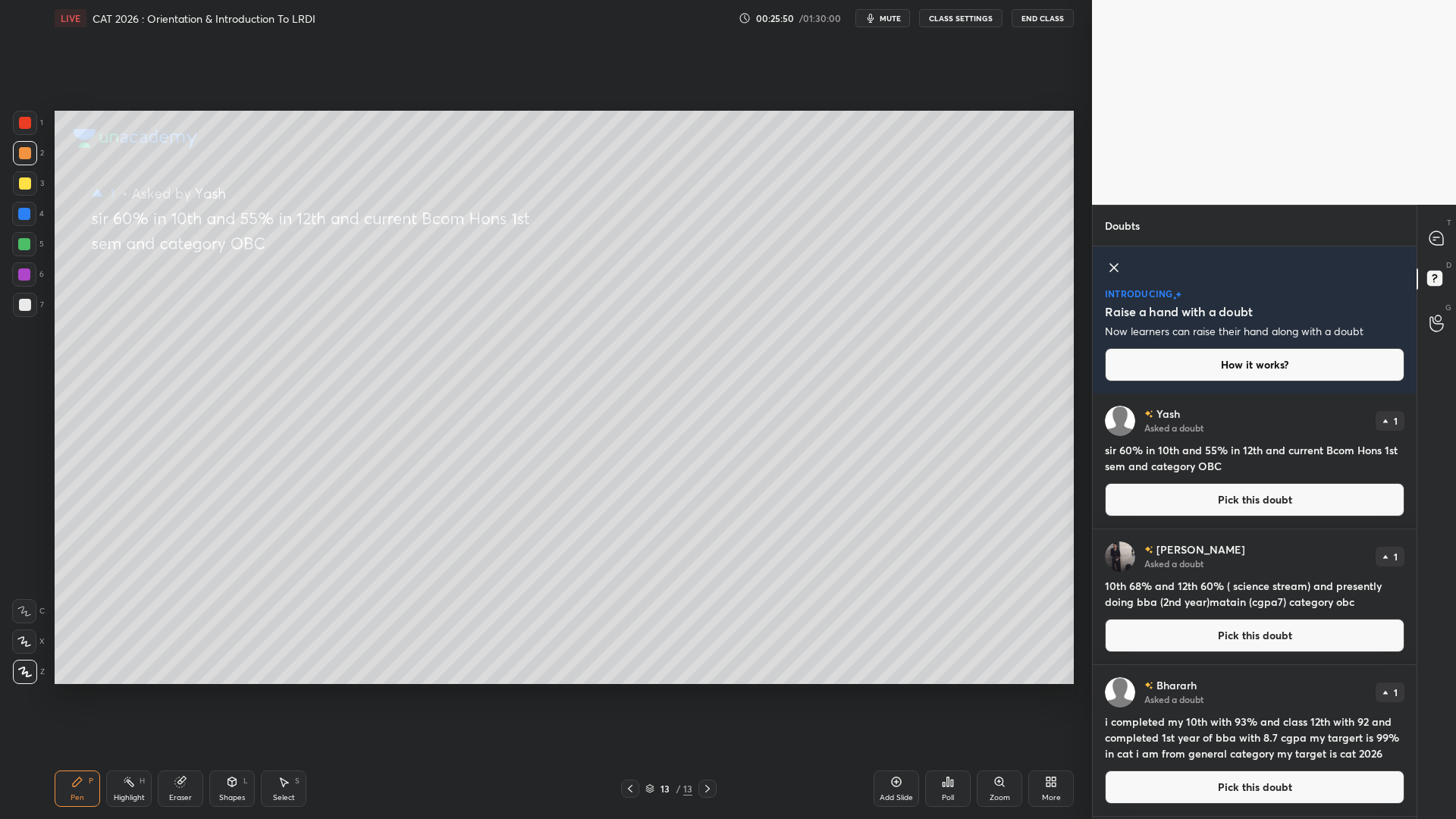
click at [1209, 486] on button "Pick this doubt" at bounding box center [1254, 501] width 299 height 34
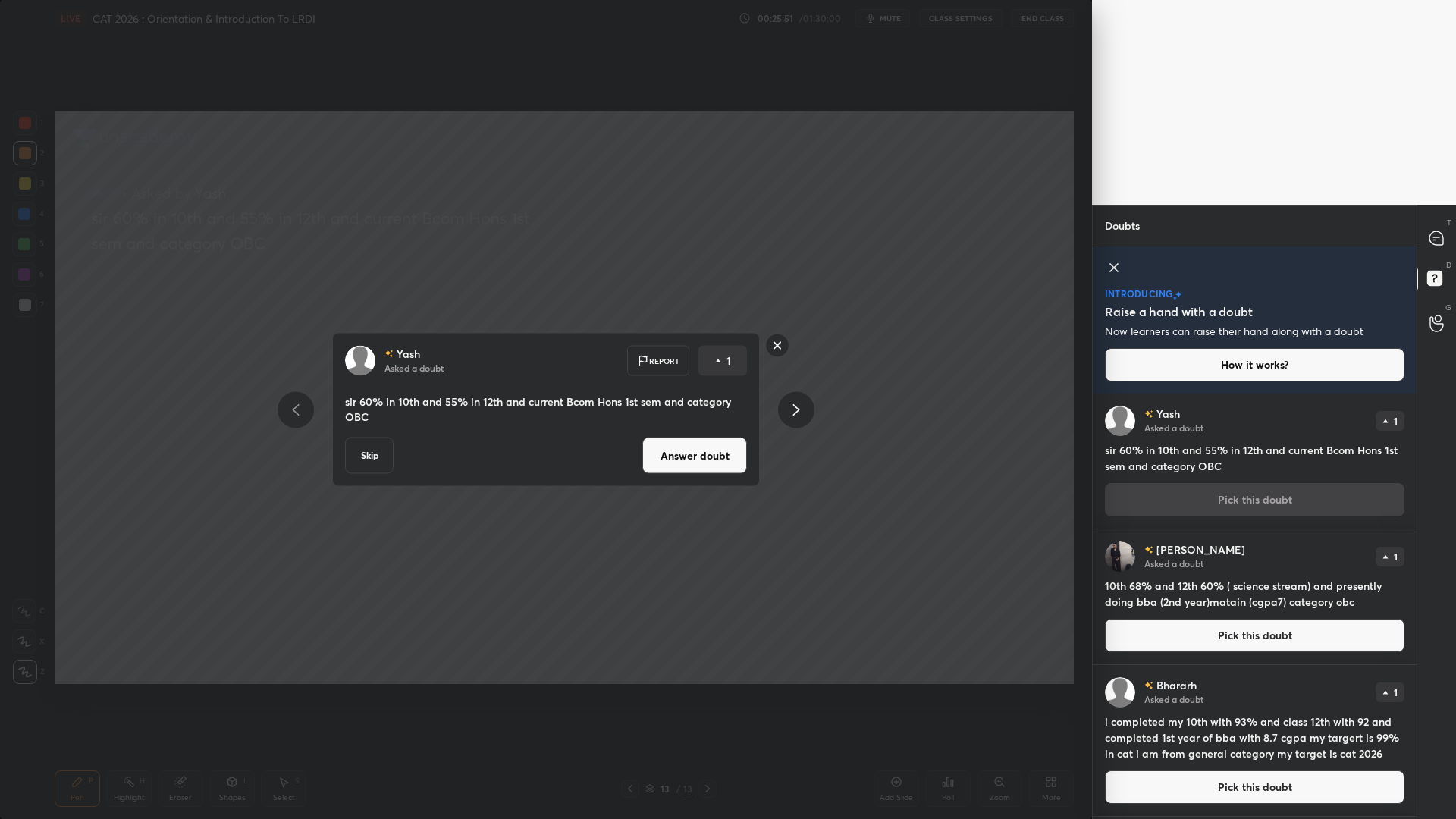
click at [707, 454] on button "Answer doubt" at bounding box center [694, 456] width 104 height 37
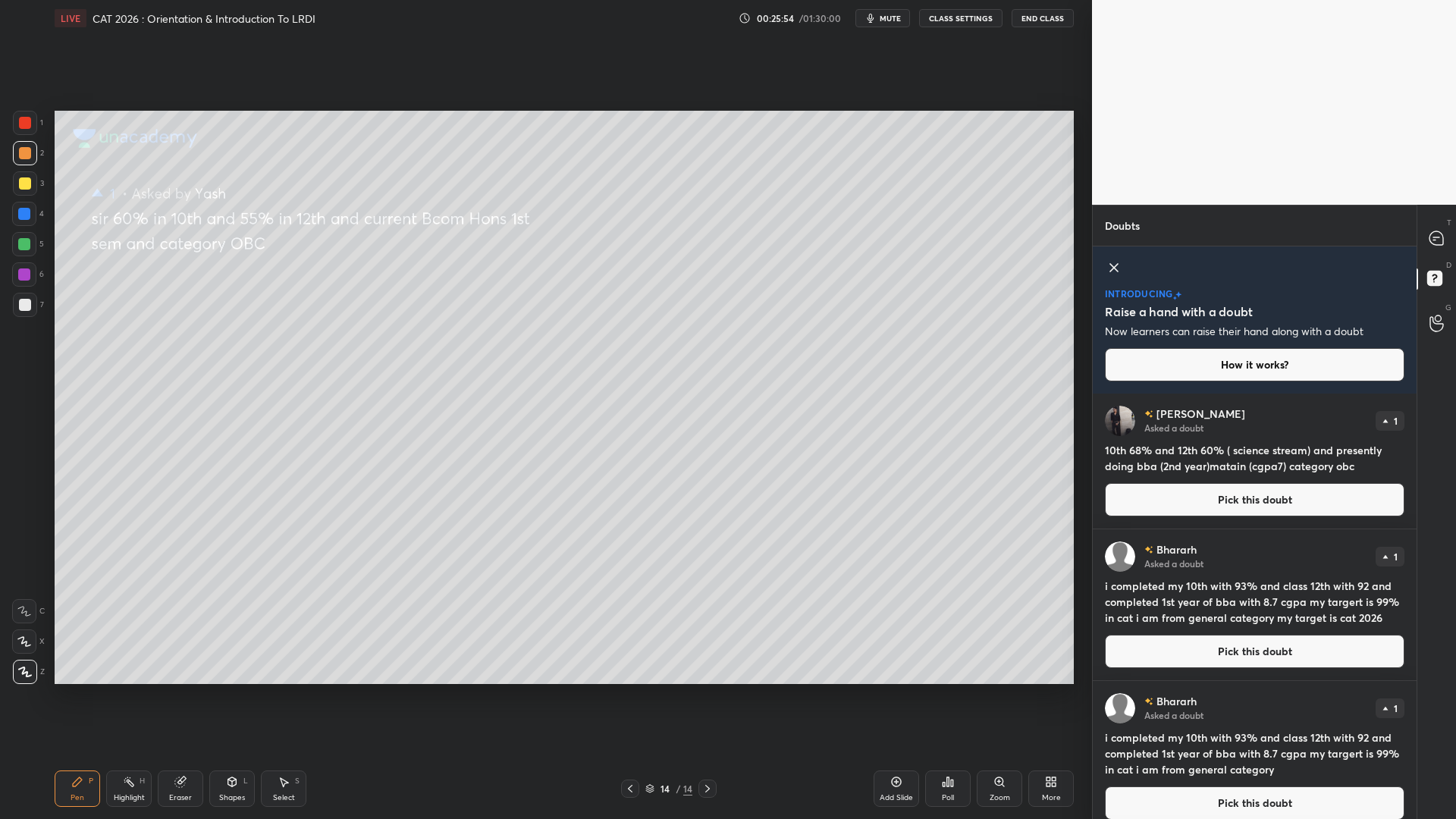
click at [1252, 503] on button "Pick this doubt" at bounding box center [1254, 501] width 299 height 34
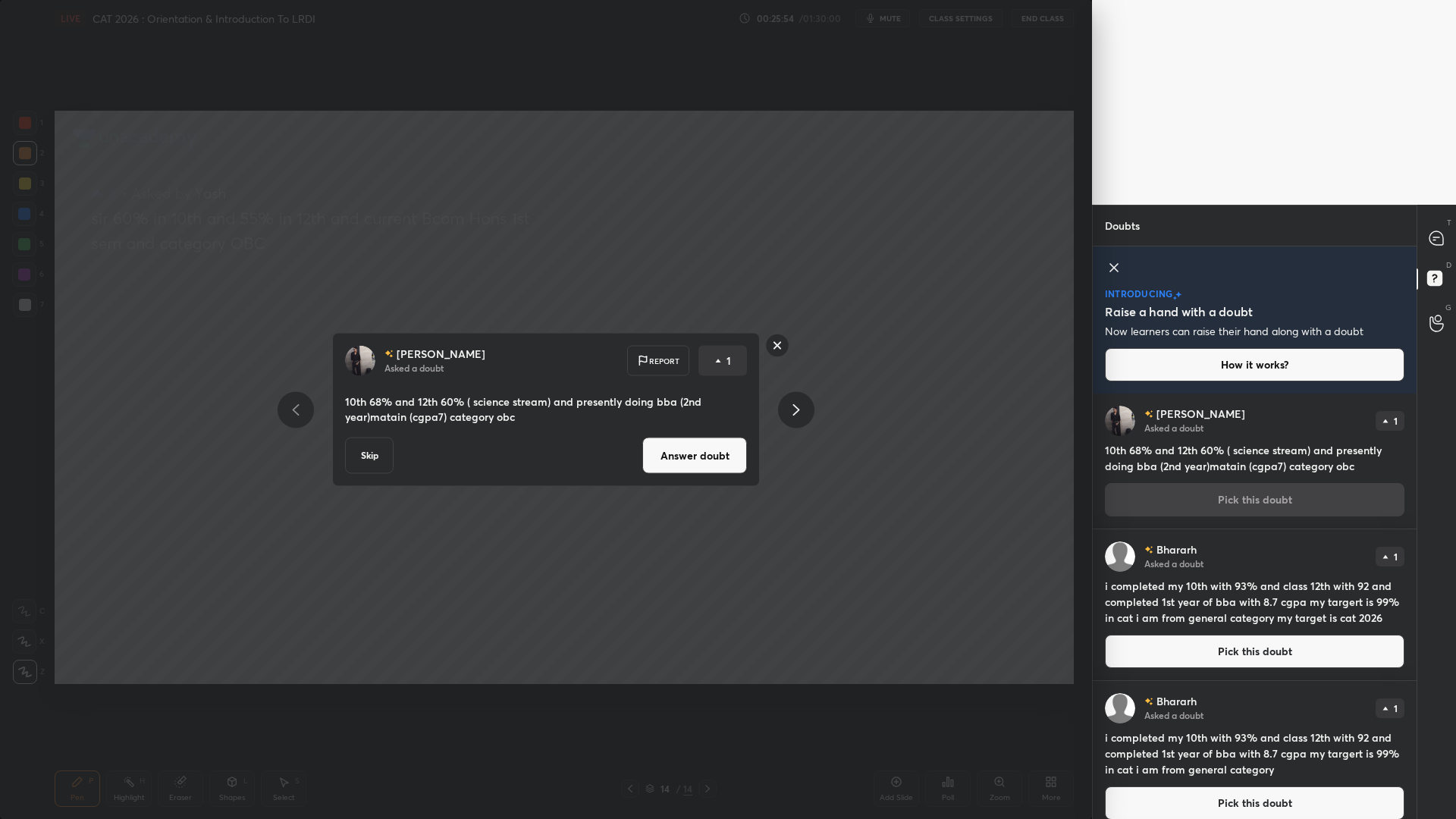
click at [675, 449] on button "Answer doubt" at bounding box center [694, 456] width 104 height 37
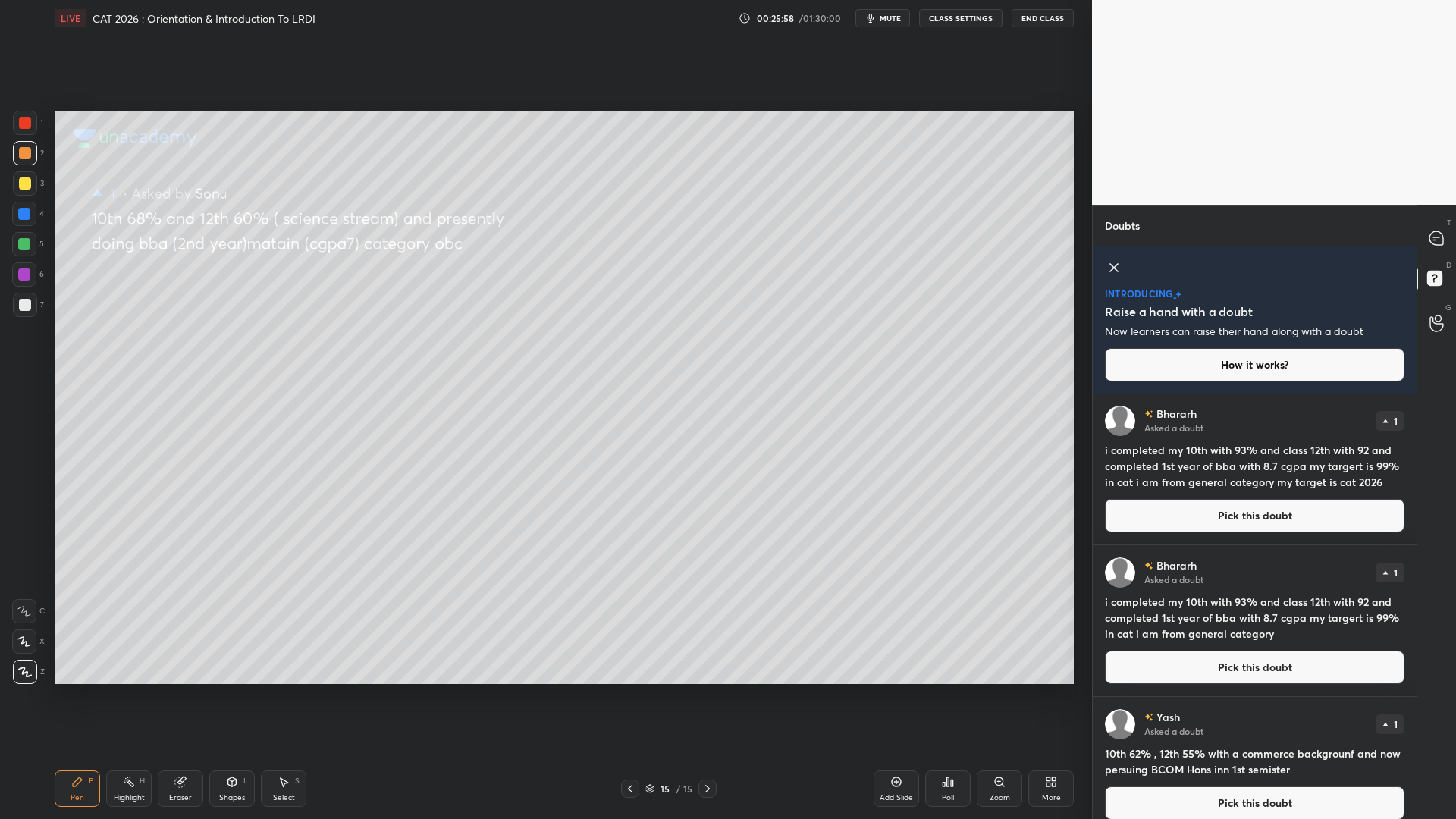
click at [1440, 245] on icon at bounding box center [1436, 239] width 14 height 14
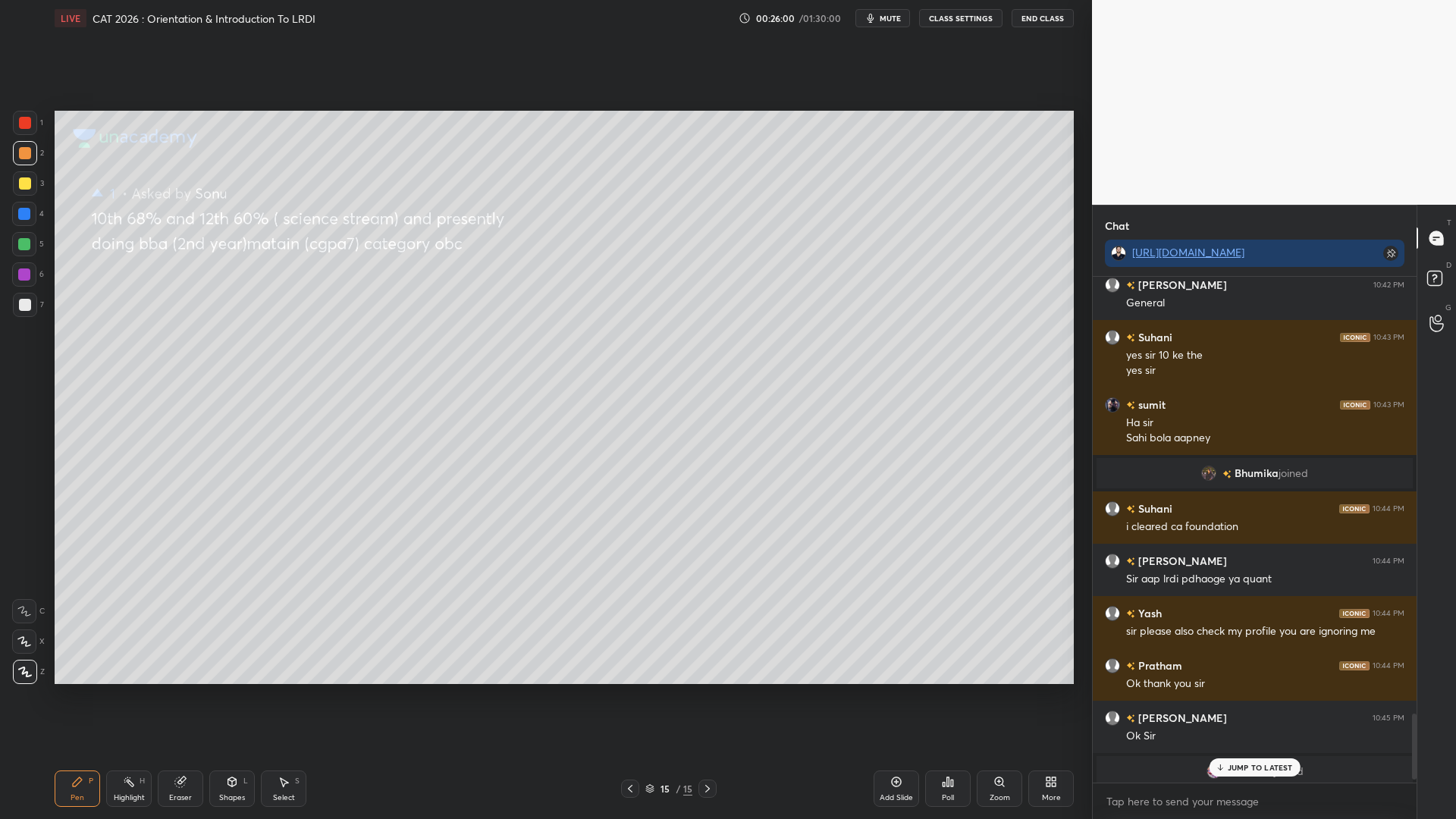
scroll to position [3412, 0]
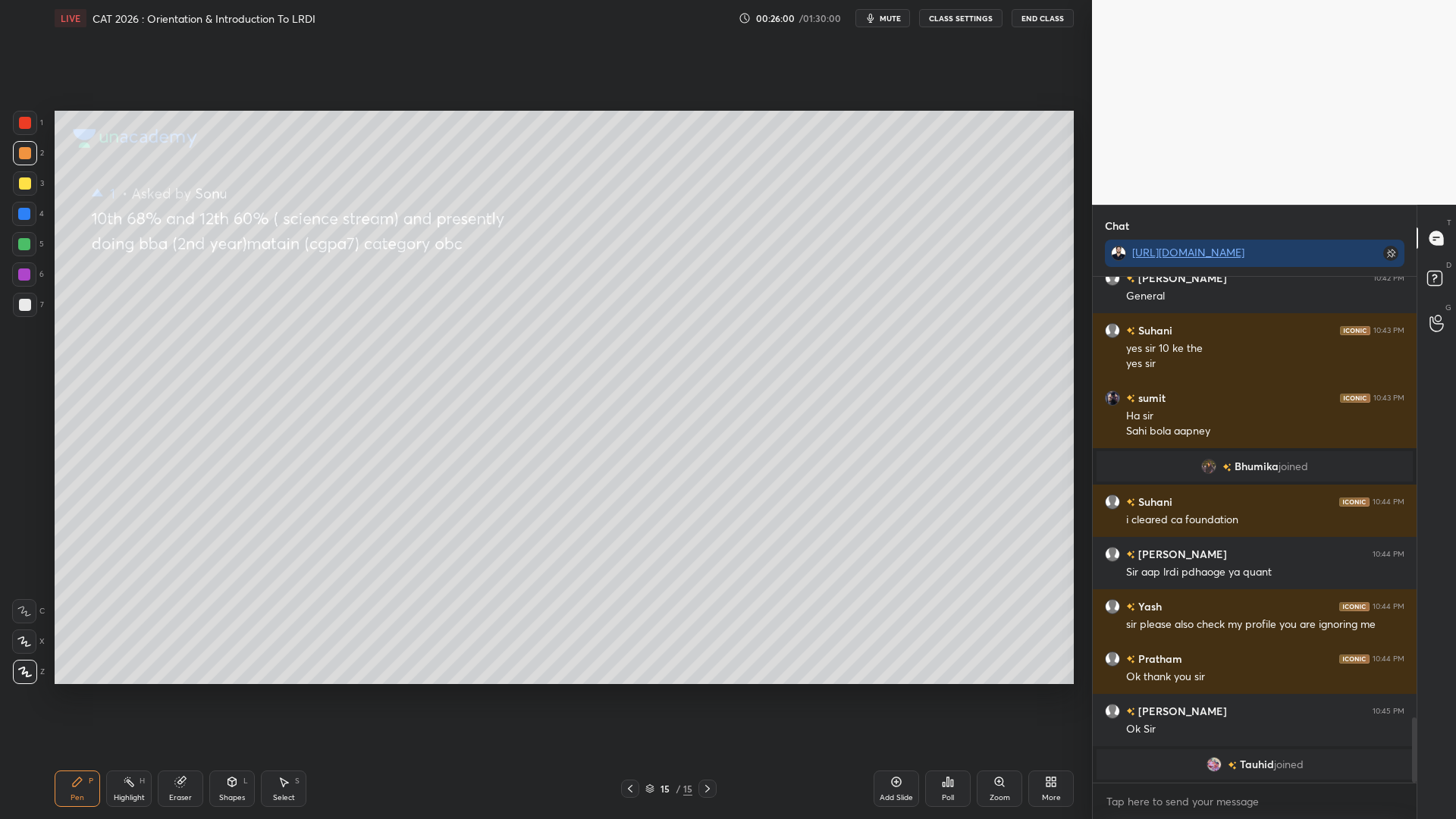
drag, startPoint x: 1412, startPoint y: 723, endPoint x: 1390, endPoint y: 813, distance: 92.6
click at [1389, 697] on div "Suhani 10:42 PM general Ojasvi 10:42 PM General Suhani 10:43 PM yes sir 10 ke t…" at bounding box center [1255, 547] width 324 height 542
click at [18, 184] on div at bounding box center [25, 183] width 24 height 24
drag, startPoint x: 22, startPoint y: 152, endPoint x: 27, endPoint y: 189, distance: 37.3
click at [21, 153] on div at bounding box center [25, 153] width 12 height 12
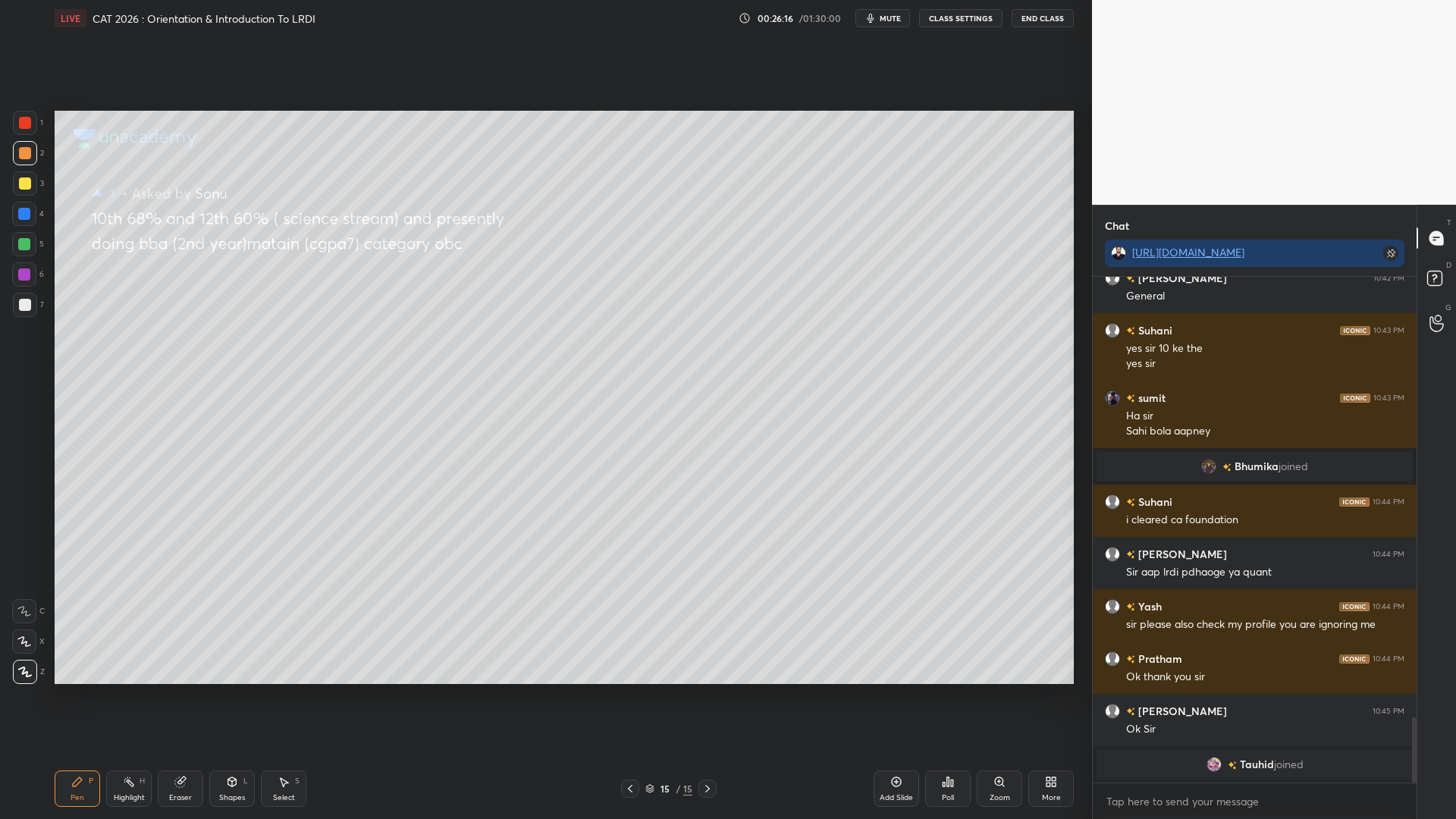
click at [24, 241] on div at bounding box center [24, 244] width 12 height 12
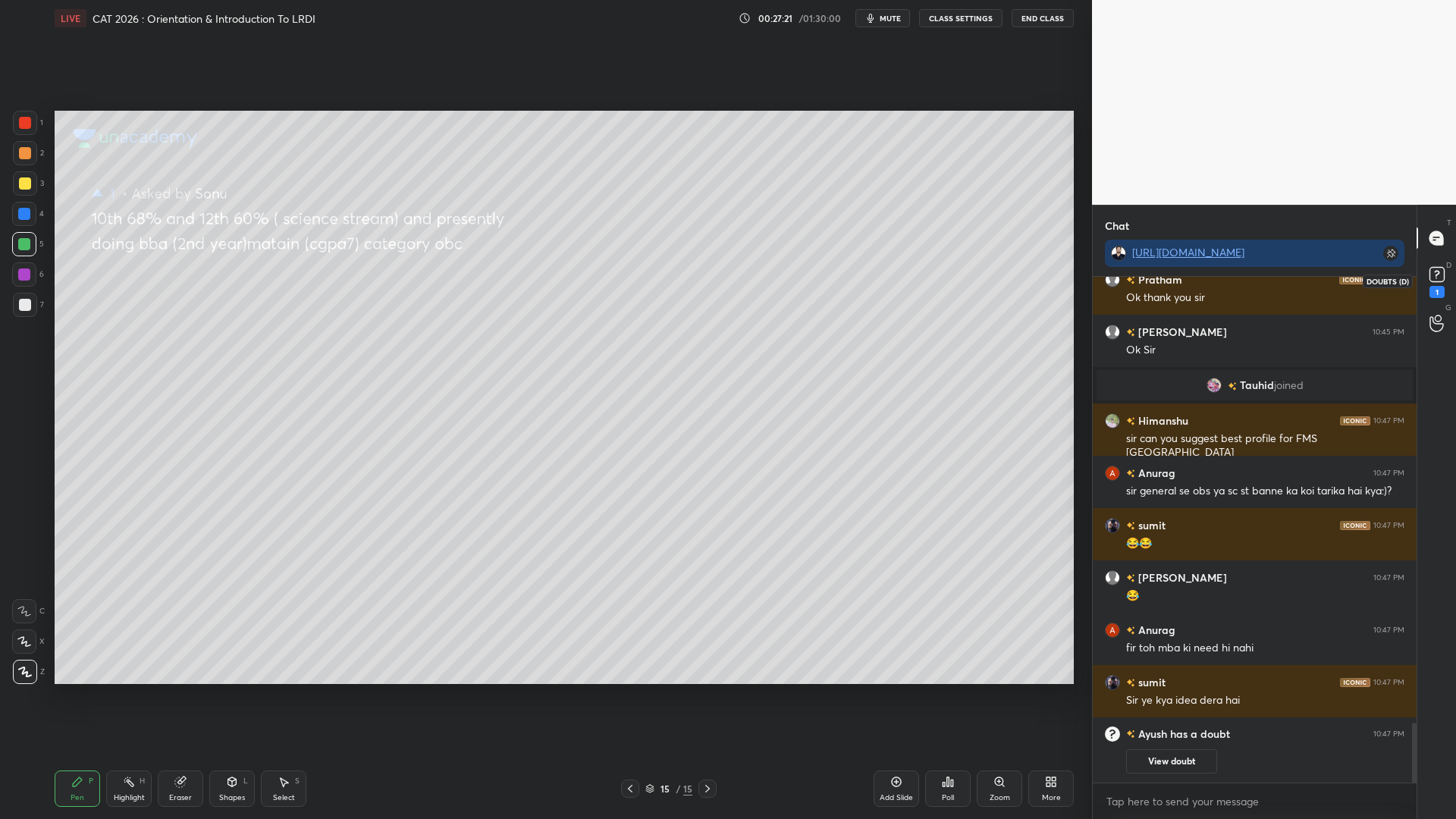
scroll to position [3675, 0]
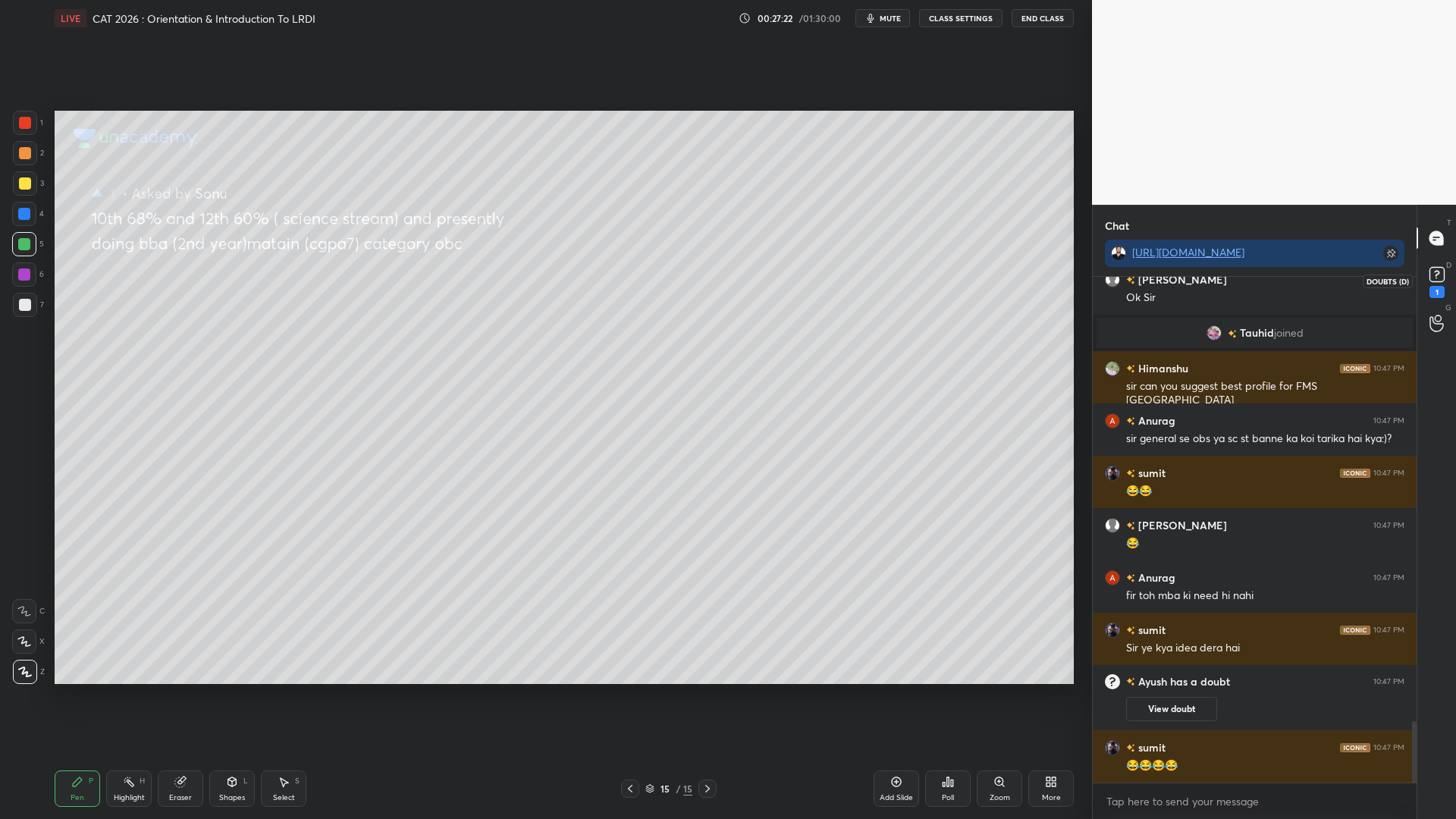
click at [1435, 268] on rect at bounding box center [1436, 275] width 14 height 14
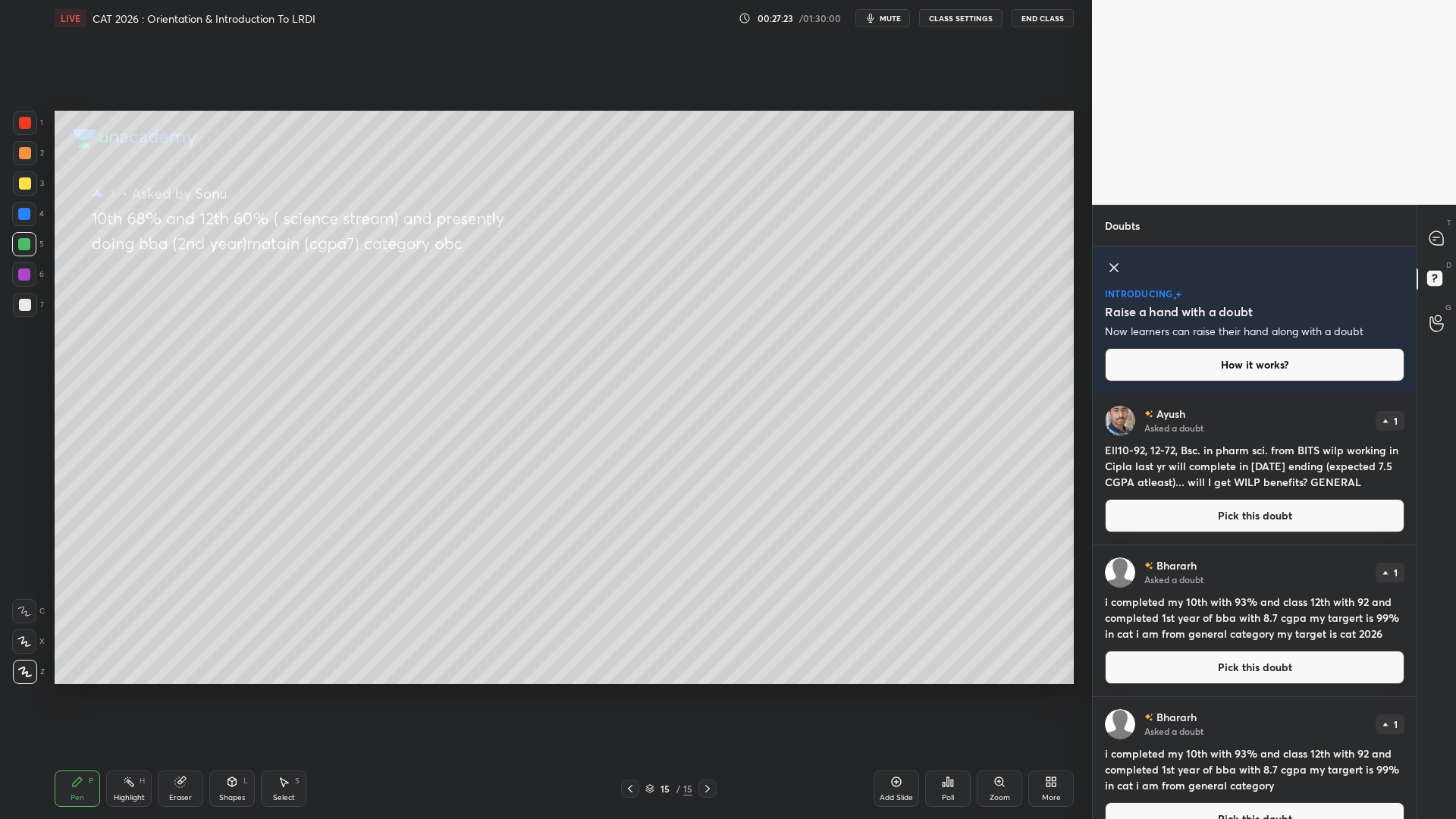
click at [1210, 513] on button "Pick this doubt" at bounding box center [1254, 516] width 299 height 34
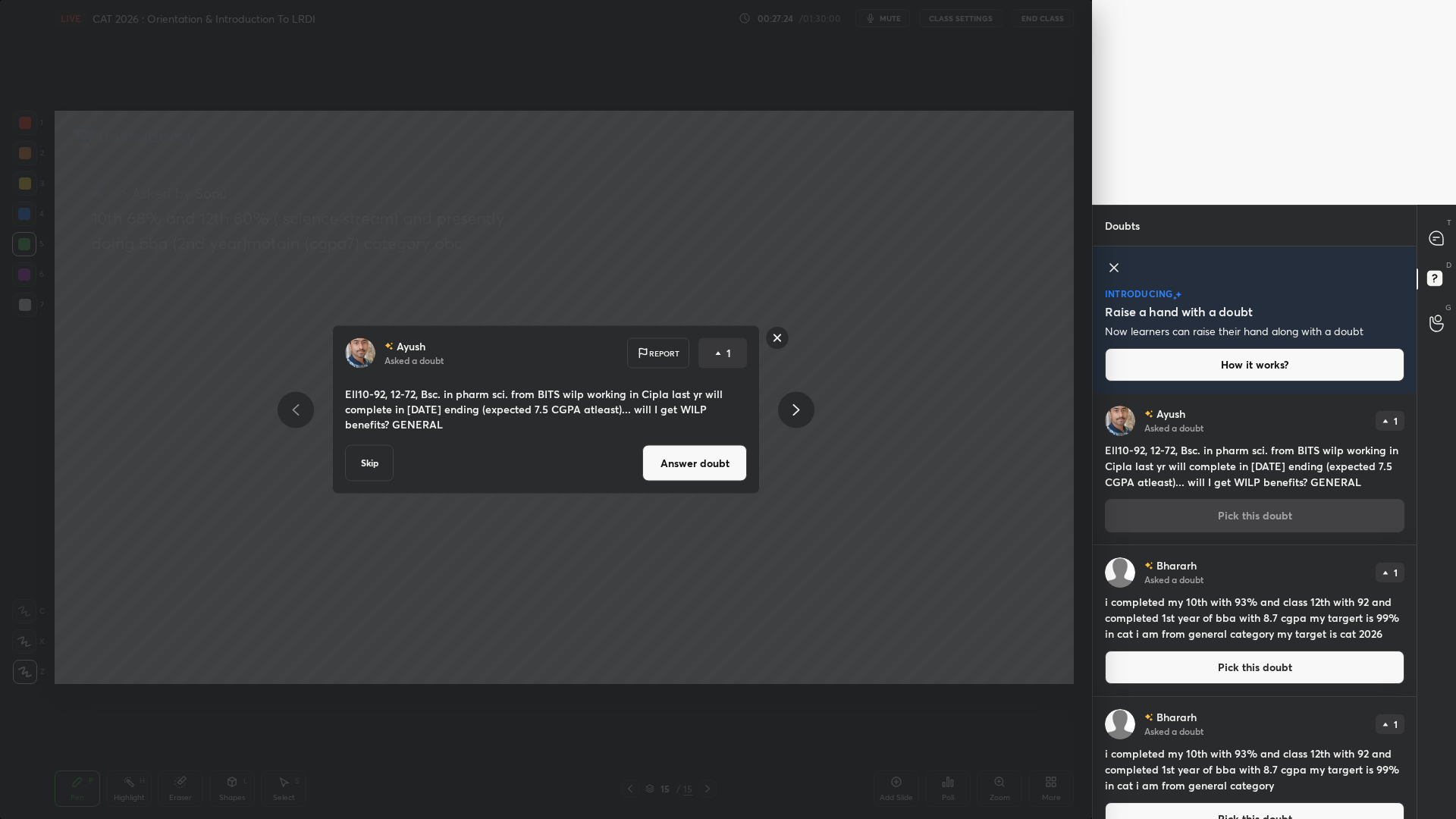
click at [712, 465] on button "Answer doubt" at bounding box center [694, 464] width 104 height 37
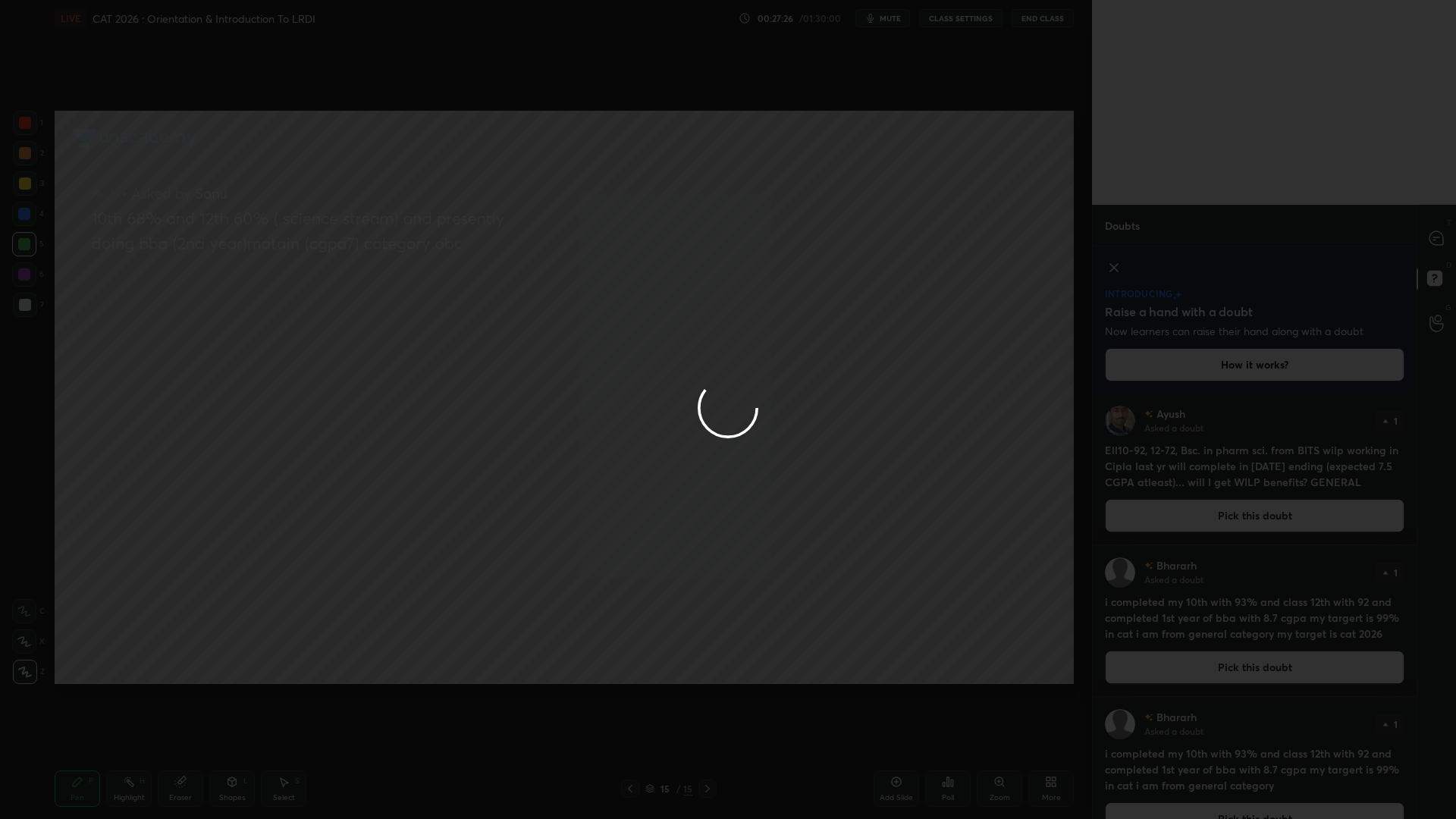
click at [1435, 240] on div at bounding box center [728, 409] width 1456 height 819
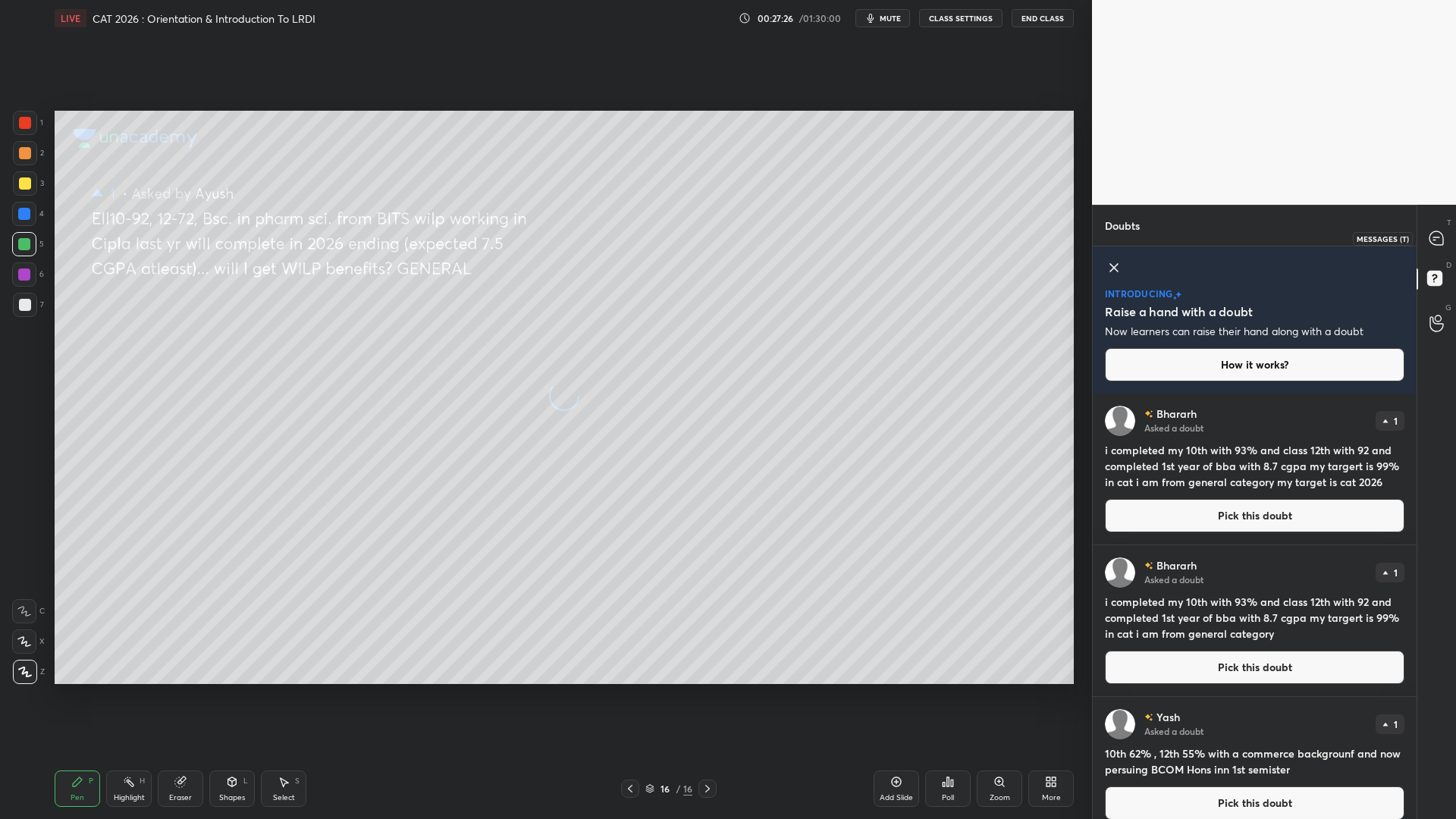
click at [1443, 242] on icon at bounding box center [1436, 239] width 14 height 14
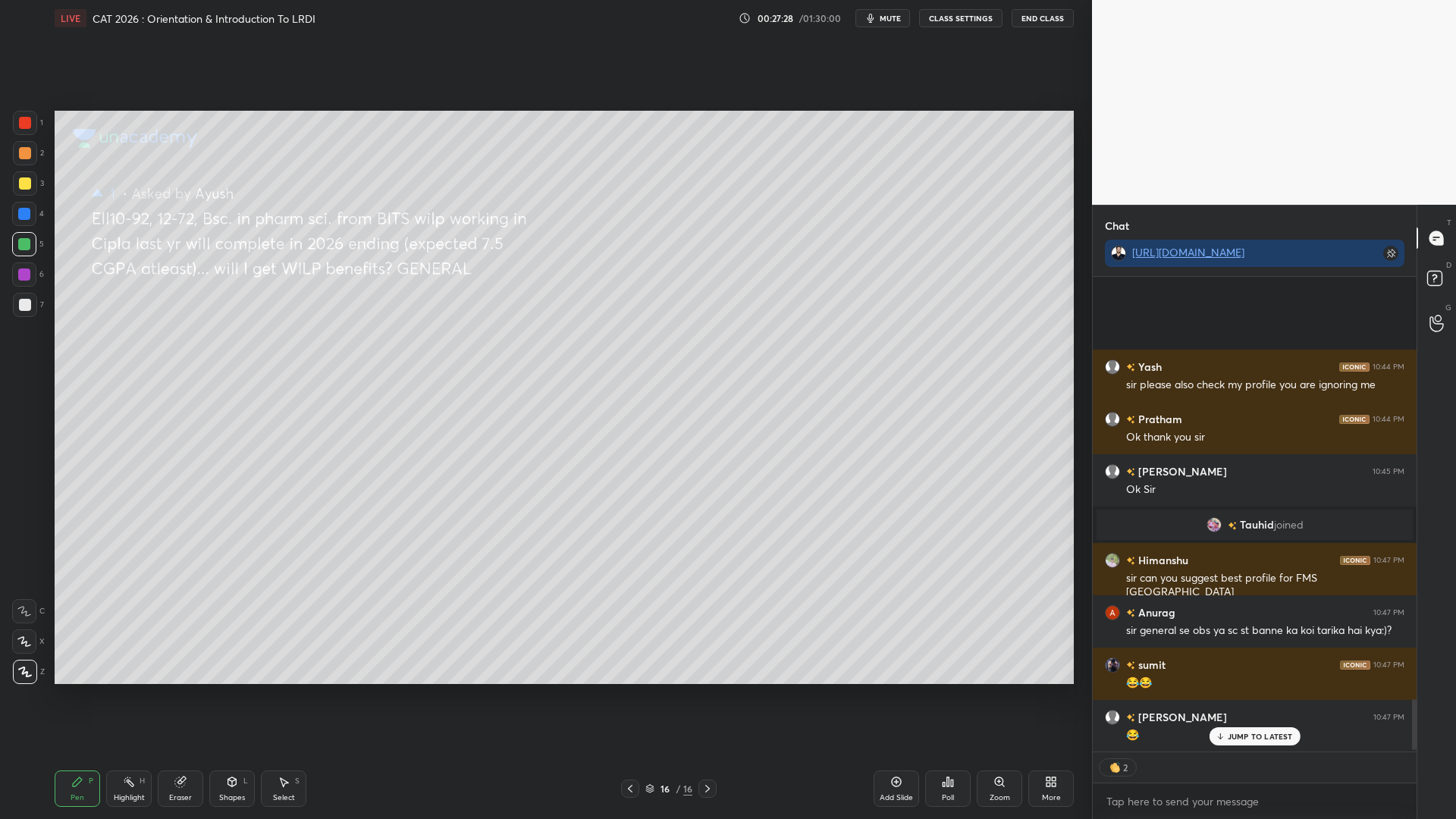
scroll to position [3908, 0]
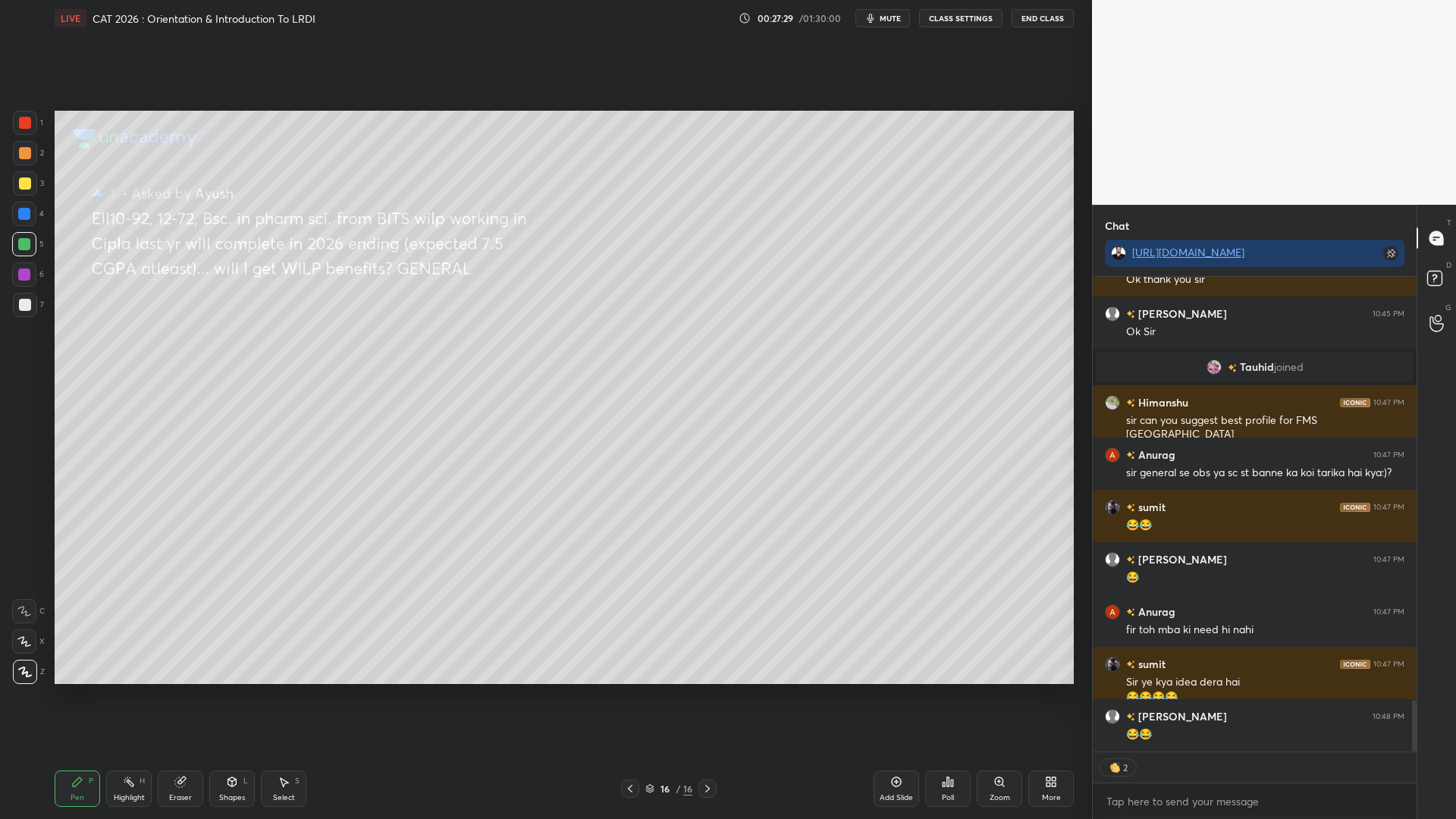
drag, startPoint x: 1413, startPoint y: 711, endPoint x: 1416, endPoint y: 792, distance: 81.1
click at [1416, 697] on div "Chat https://t.me/grow_more_academy09 Yash 10:44 PM sir please also check my pr…" at bounding box center [1274, 512] width 364 height 615
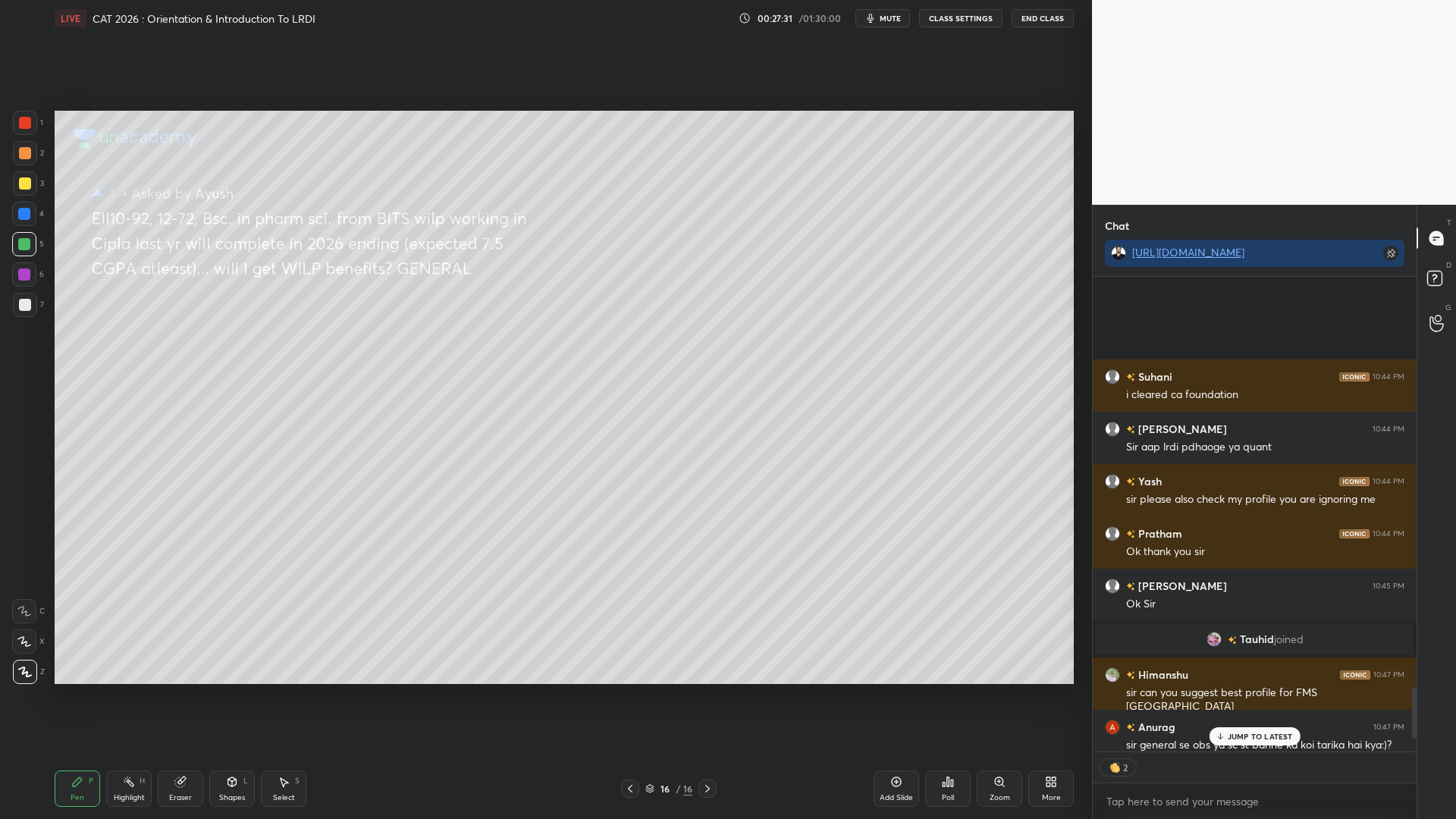
scroll to position [3936, 0]
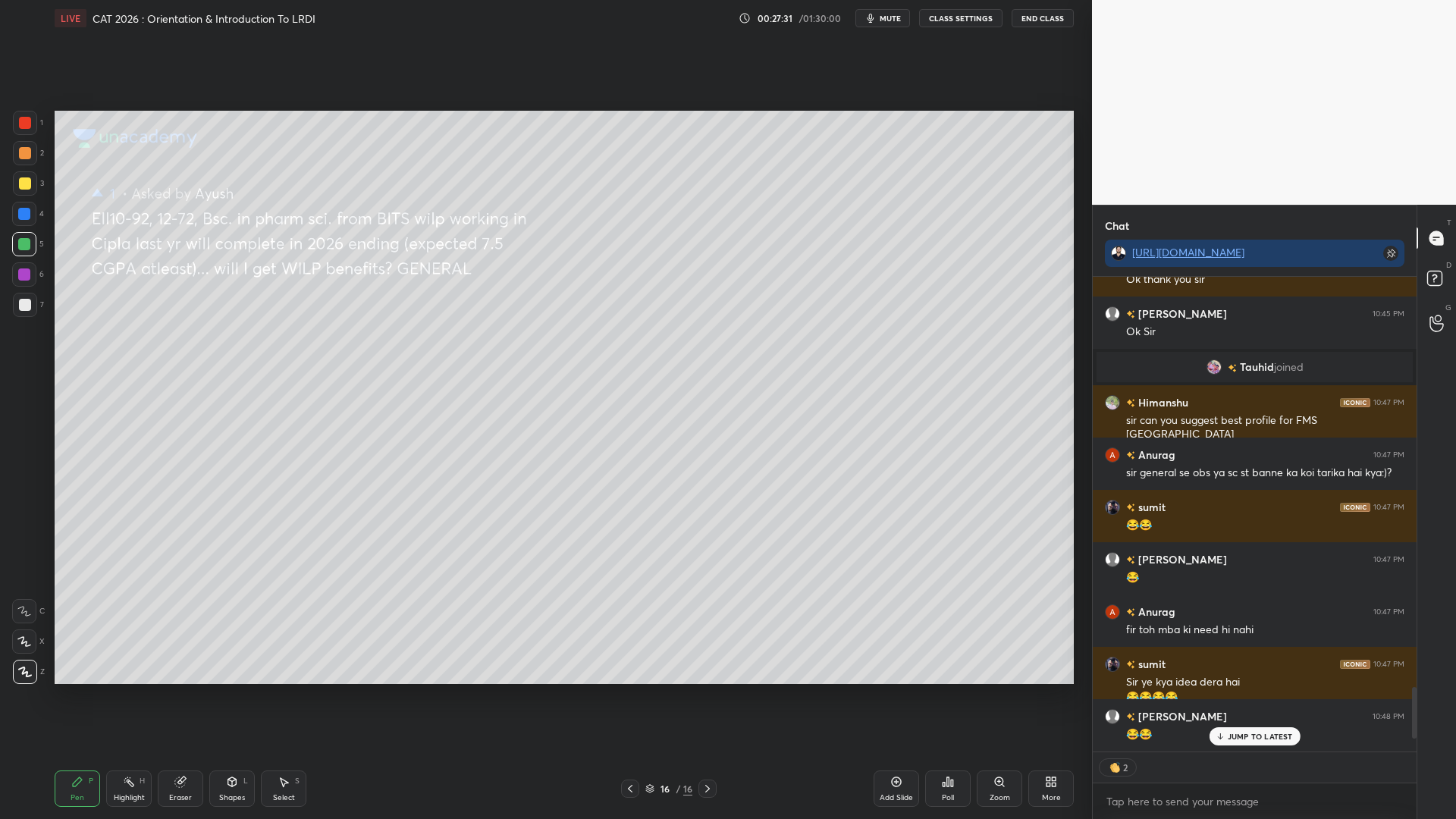
drag, startPoint x: 1415, startPoint y: 729, endPoint x: 1406, endPoint y: 803, distance: 74.5
click at [1406, 697] on div "Suhani 10:44 PM i cleared ca foundation Ojasvi 10:44 PM Sir aap lrdi pdhaoge ya…" at bounding box center [1255, 547] width 324 height 542
drag, startPoint x: 183, startPoint y: 783, endPoint x: 242, endPoint y: 813, distance: 66.2
click at [200, 697] on div "Eraser" at bounding box center [181, 789] width 46 height 37
click at [227, 697] on icon at bounding box center [232, 782] width 12 height 12
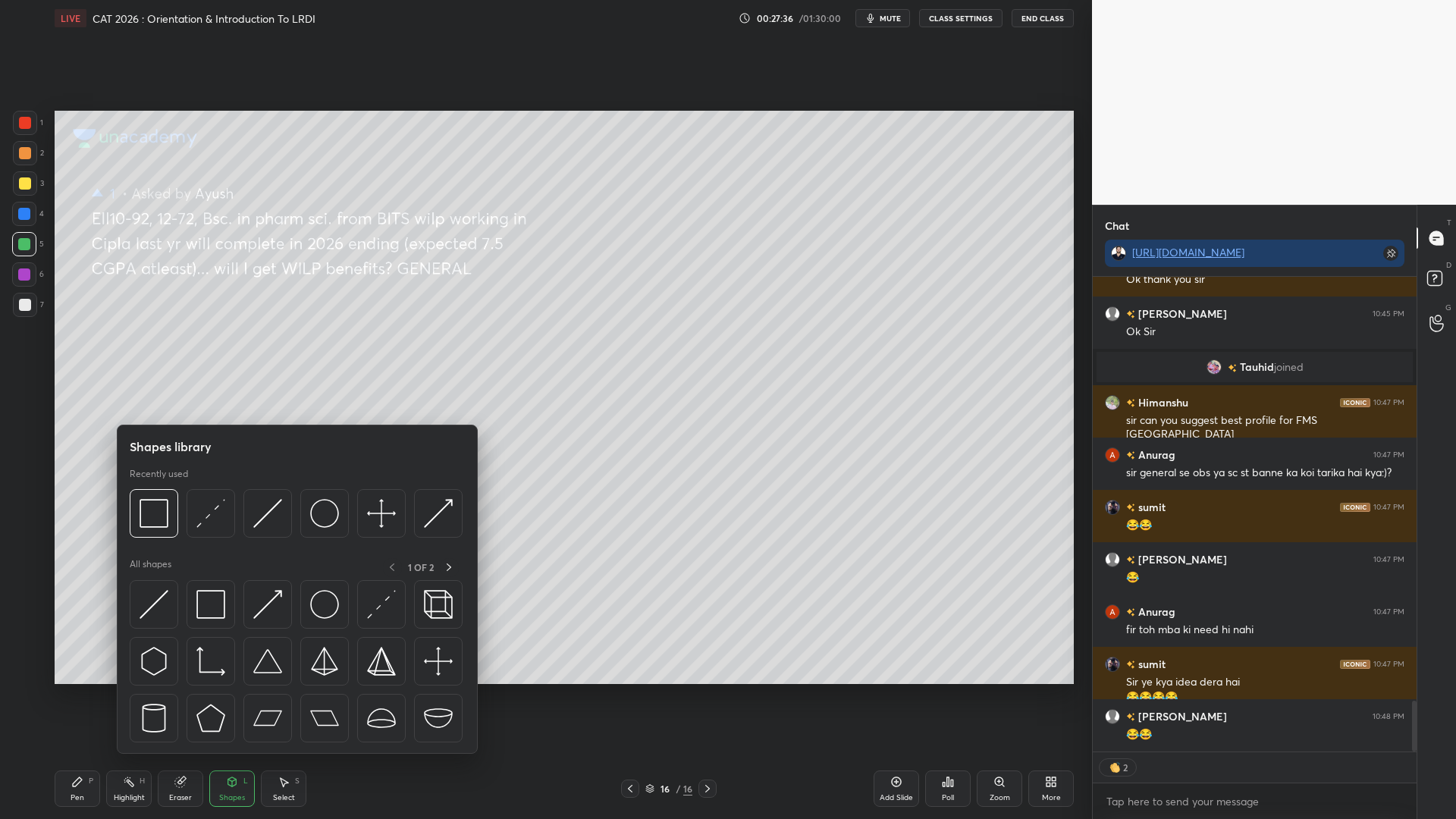
scroll to position [3988, 0]
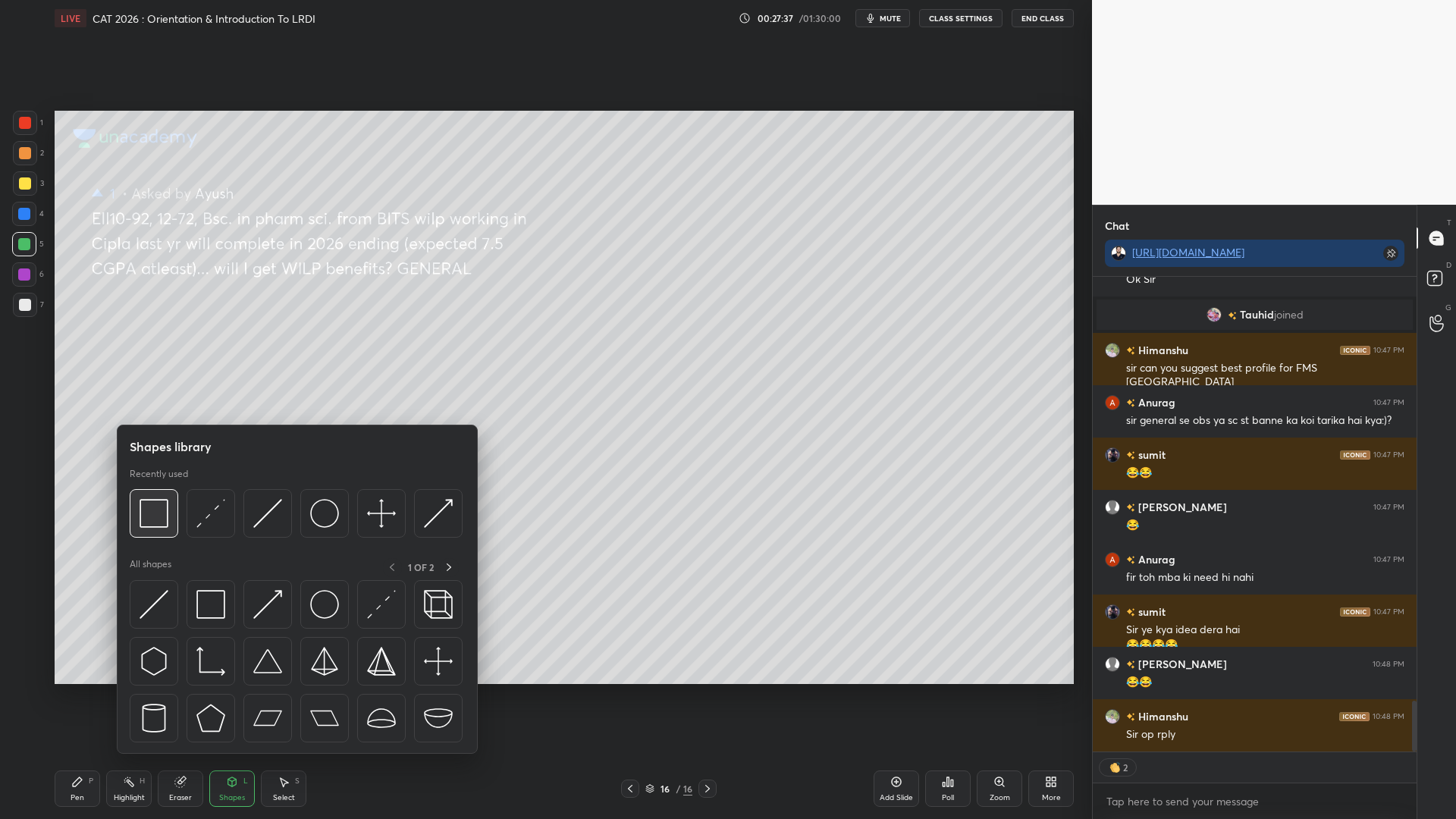
click at [158, 523] on img at bounding box center [153, 513] width 29 height 29
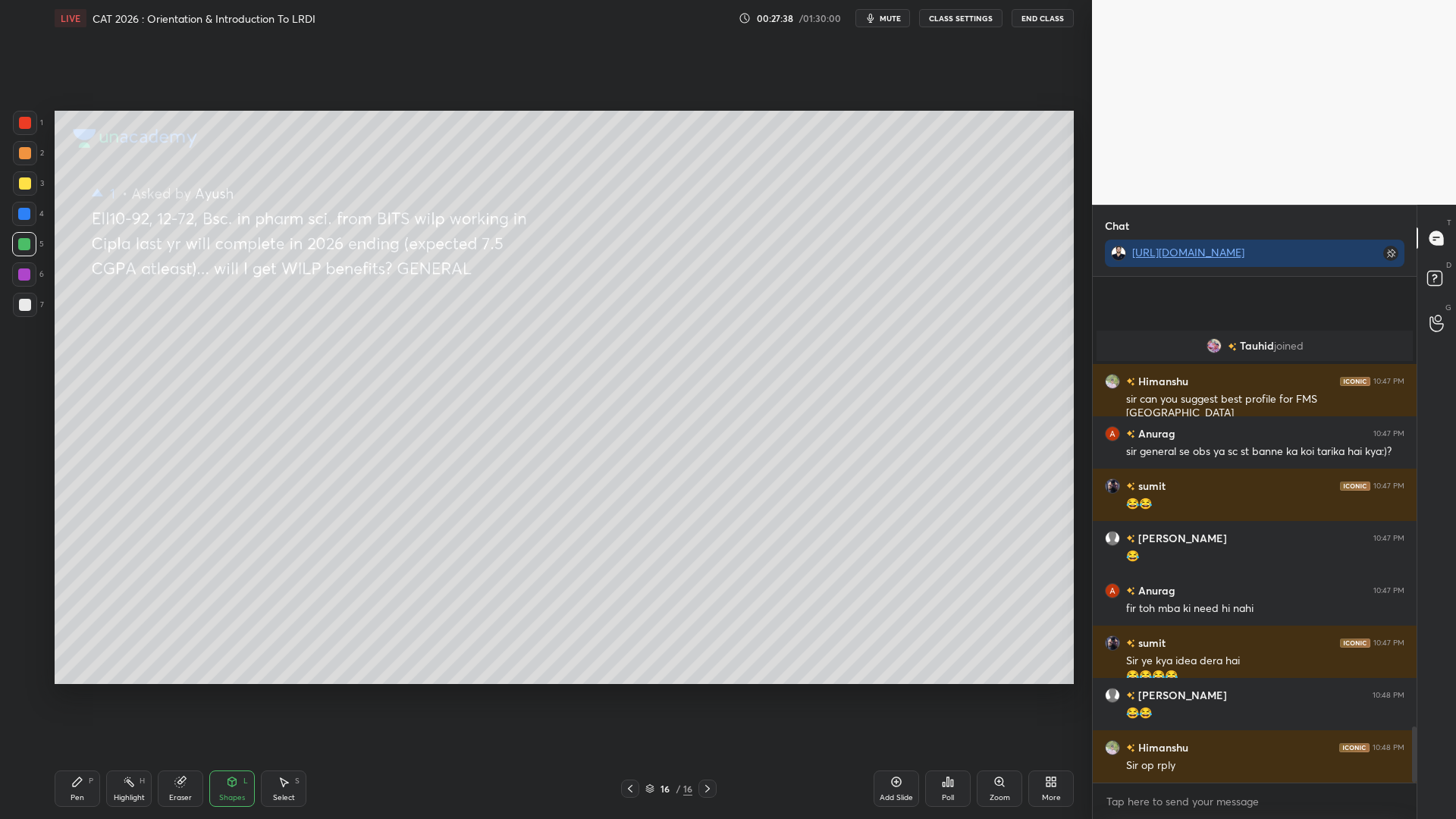
scroll to position [4061, 0]
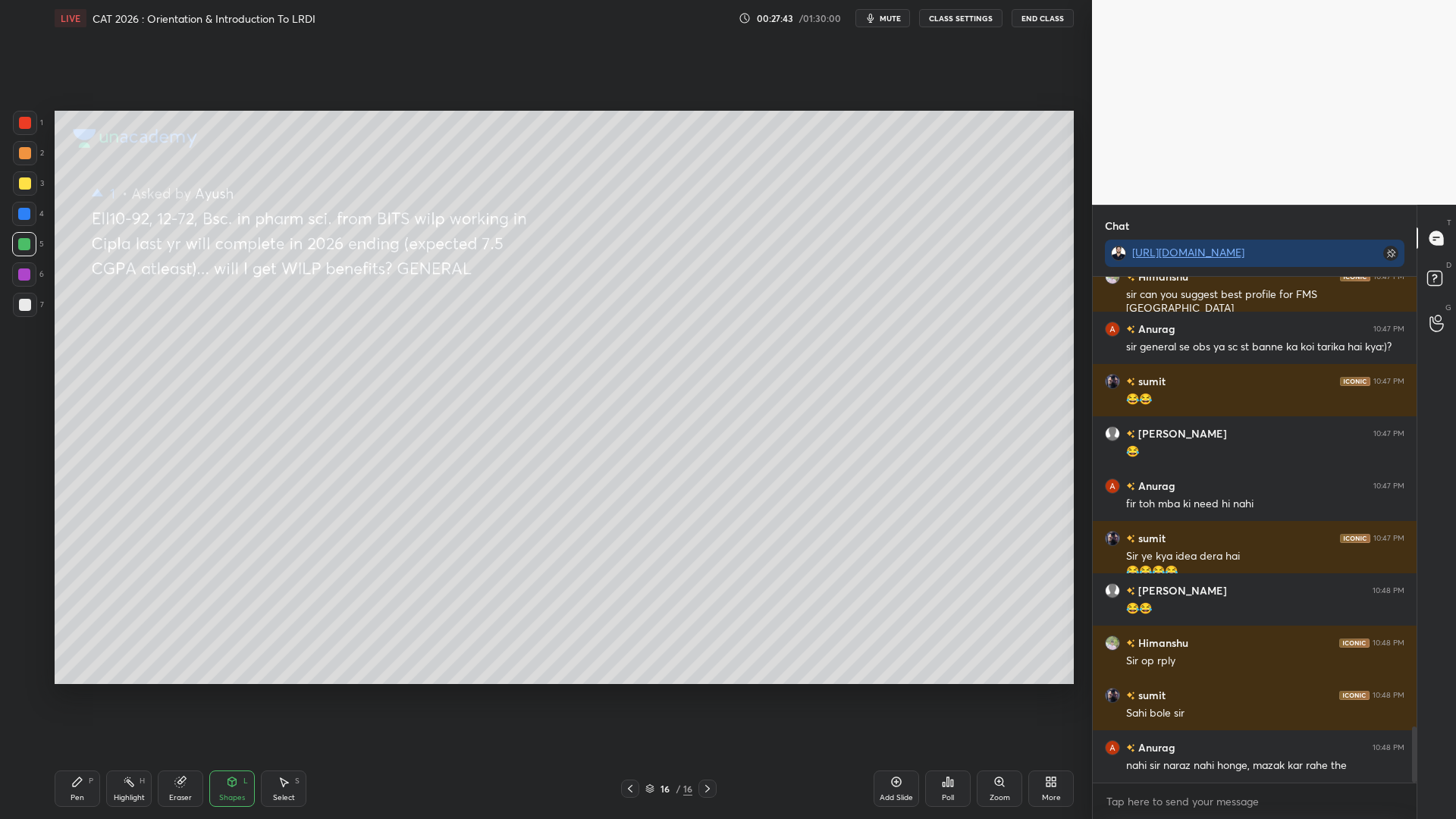
click at [20, 120] on div at bounding box center [25, 122] width 12 height 12
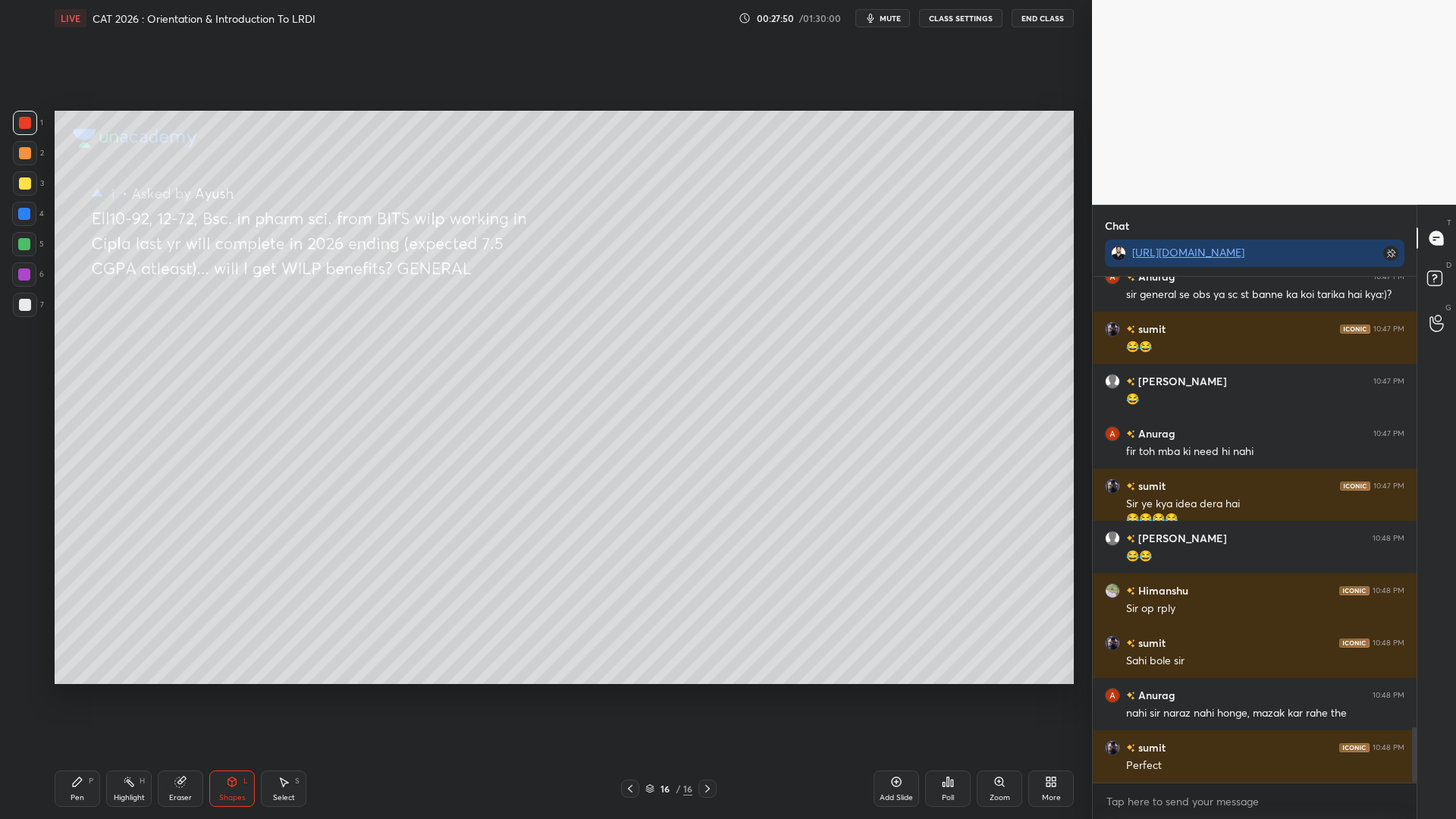
click at [21, 212] on div at bounding box center [24, 214] width 12 height 12
click at [22, 246] on div at bounding box center [24, 244] width 12 height 12
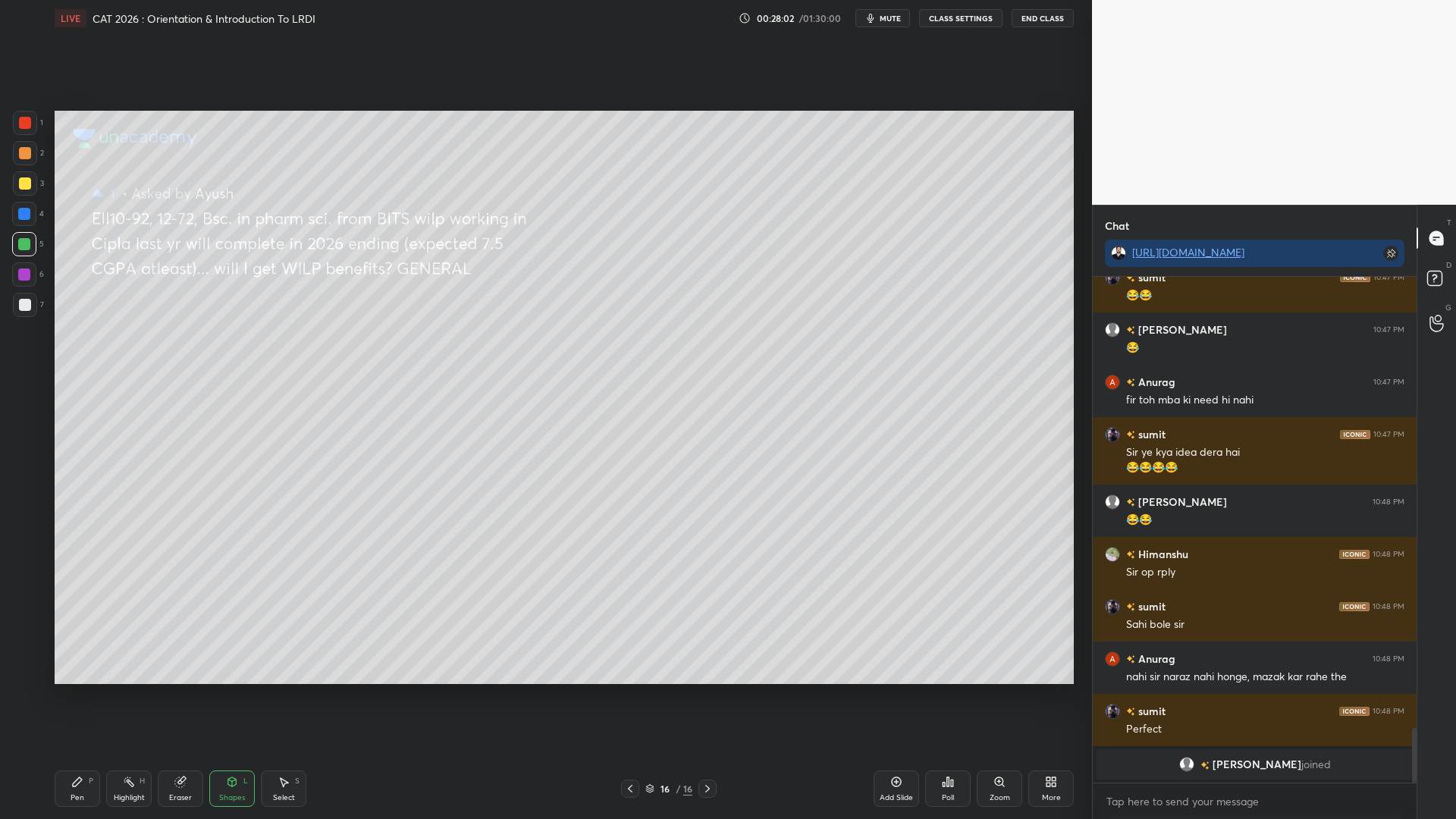
click at [22, 188] on div at bounding box center [25, 183] width 12 height 12
click at [23, 214] on div at bounding box center [24, 214] width 12 height 12
click at [79, 697] on div "Pen" at bounding box center [78, 798] width 14 height 8
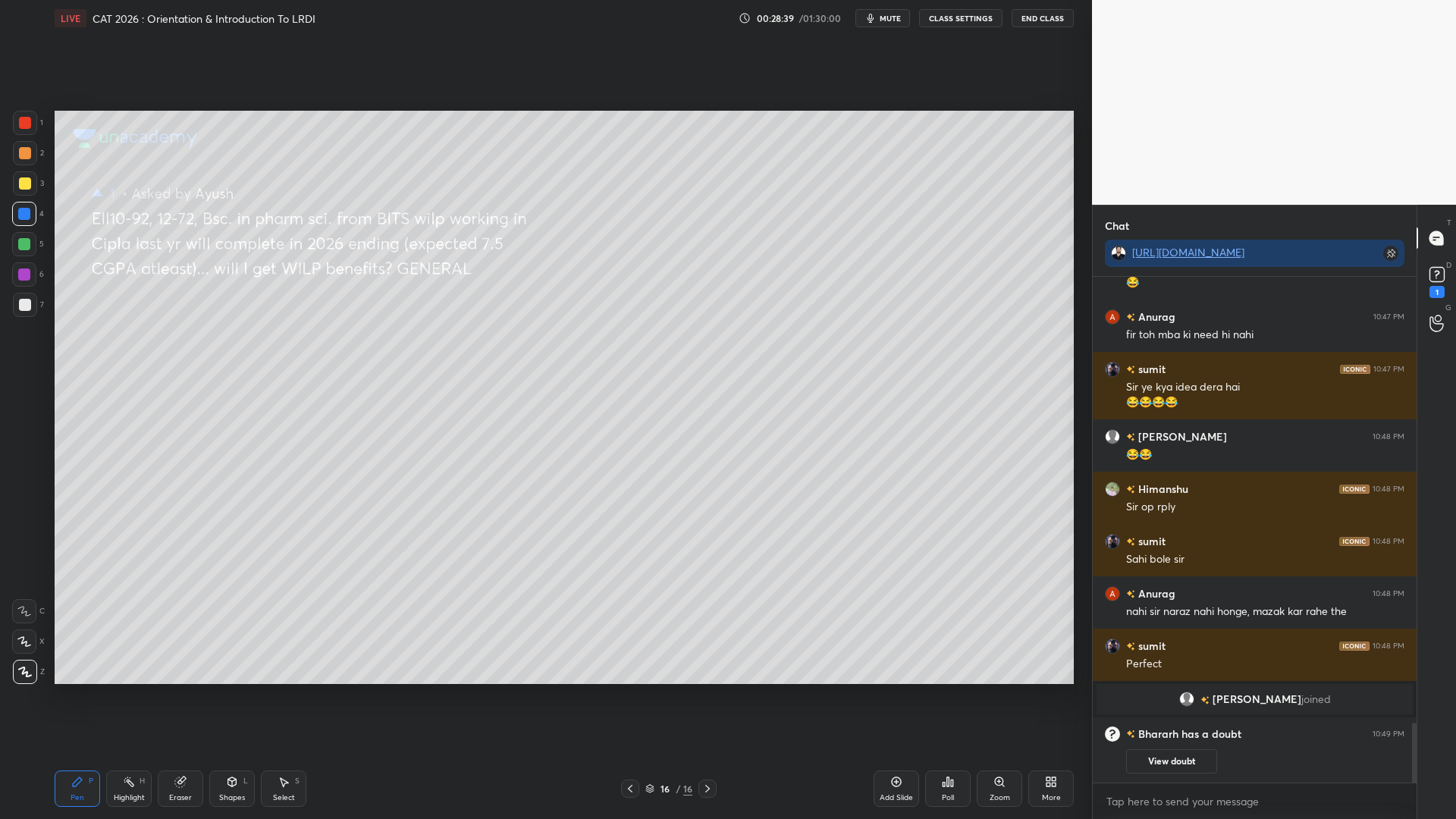
scroll to position [3819, 0]
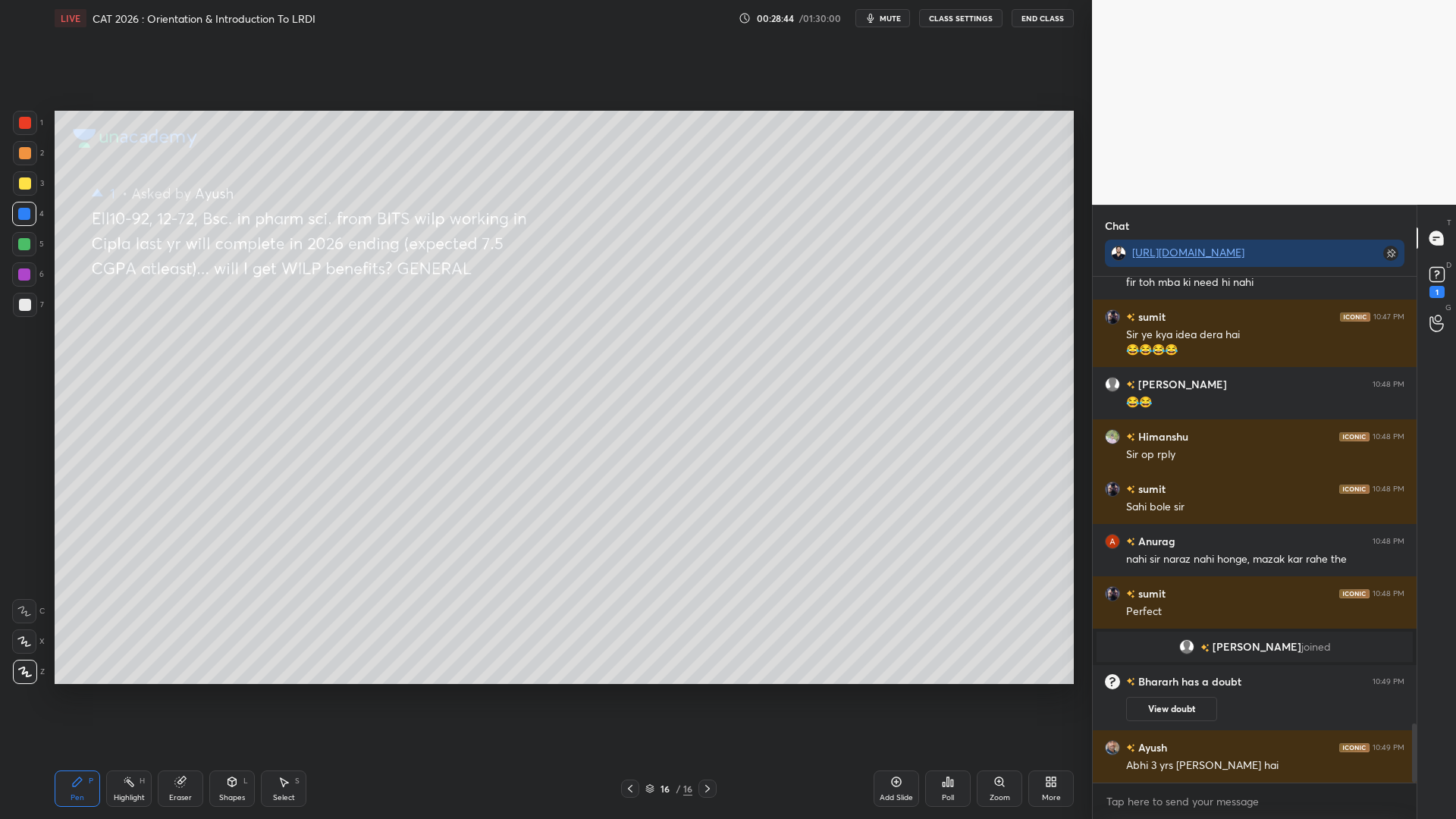
click at [27, 182] on div at bounding box center [25, 183] width 12 height 12
click at [1440, 280] on rect at bounding box center [1436, 275] width 14 height 14
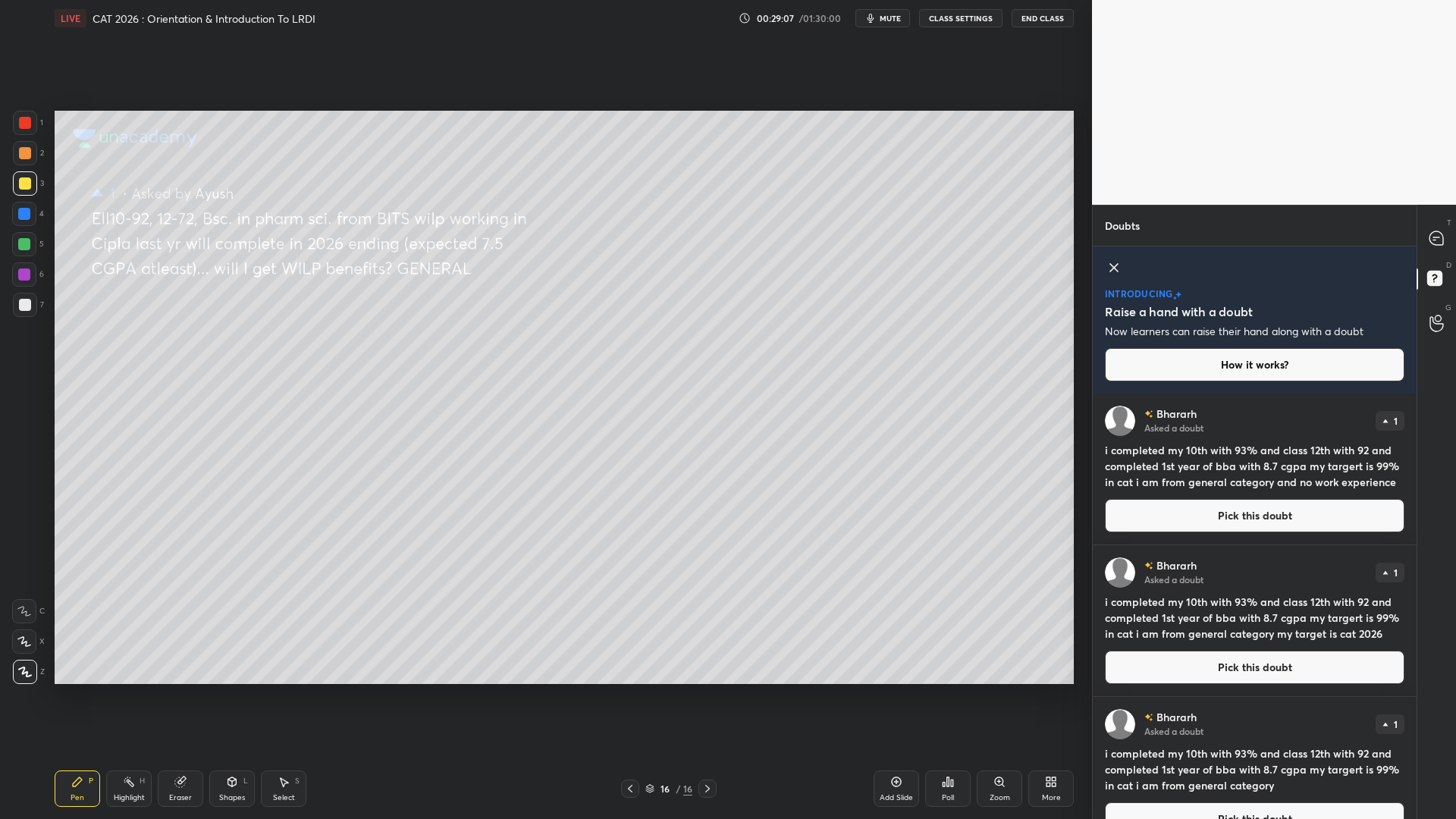
click at [1212, 497] on div "Bhararh Asked a doubt 1 i completed my 10th with 93% and class 12th with 92 and…" at bounding box center [1255, 470] width 324 height 151
click at [1196, 509] on button "Pick this doubt" at bounding box center [1254, 516] width 299 height 34
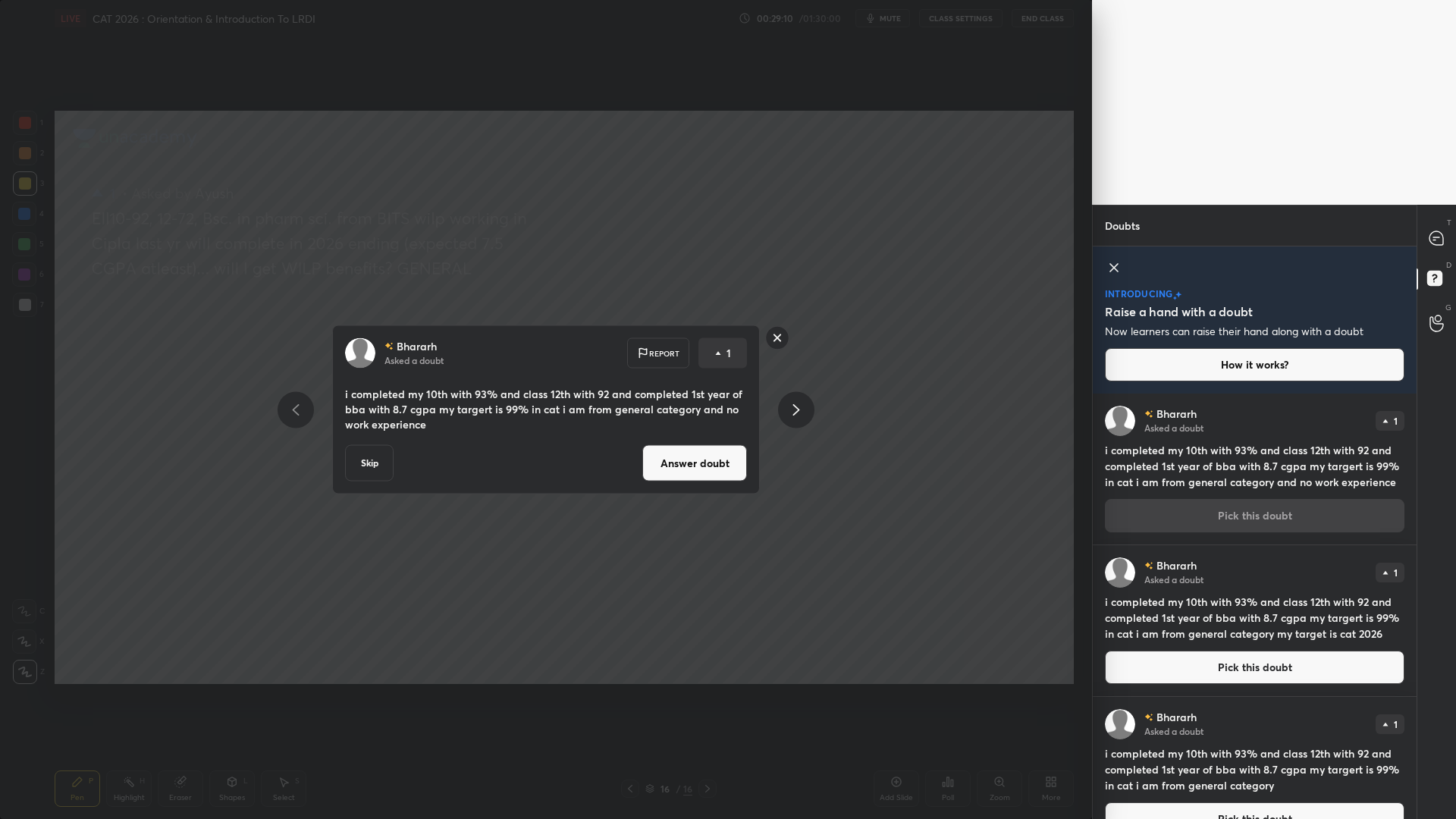
click at [684, 462] on button "Answer doubt" at bounding box center [694, 464] width 104 height 37
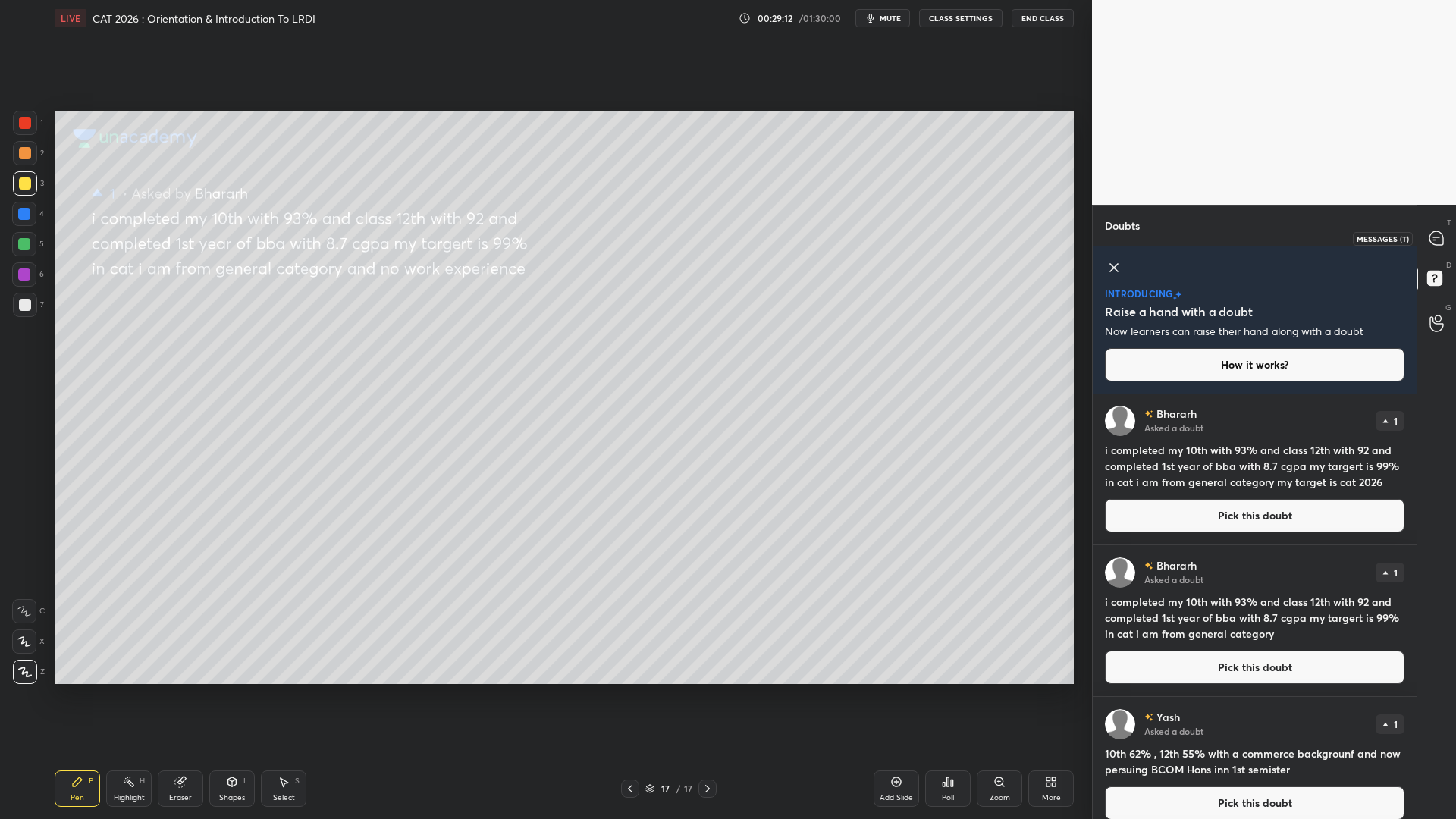
click at [1433, 241] on icon at bounding box center [1436, 239] width 14 height 14
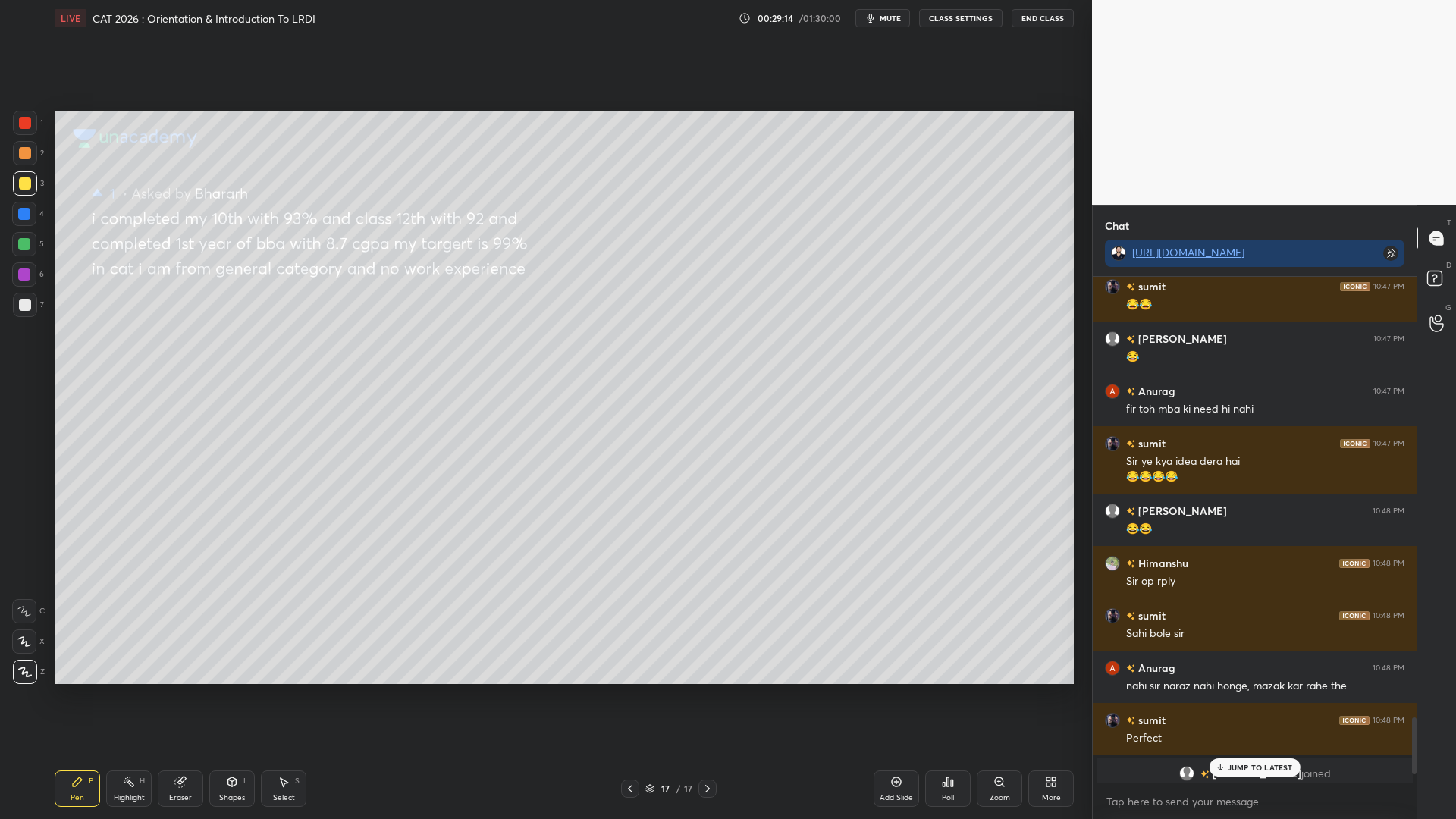
scroll to position [4021, 0]
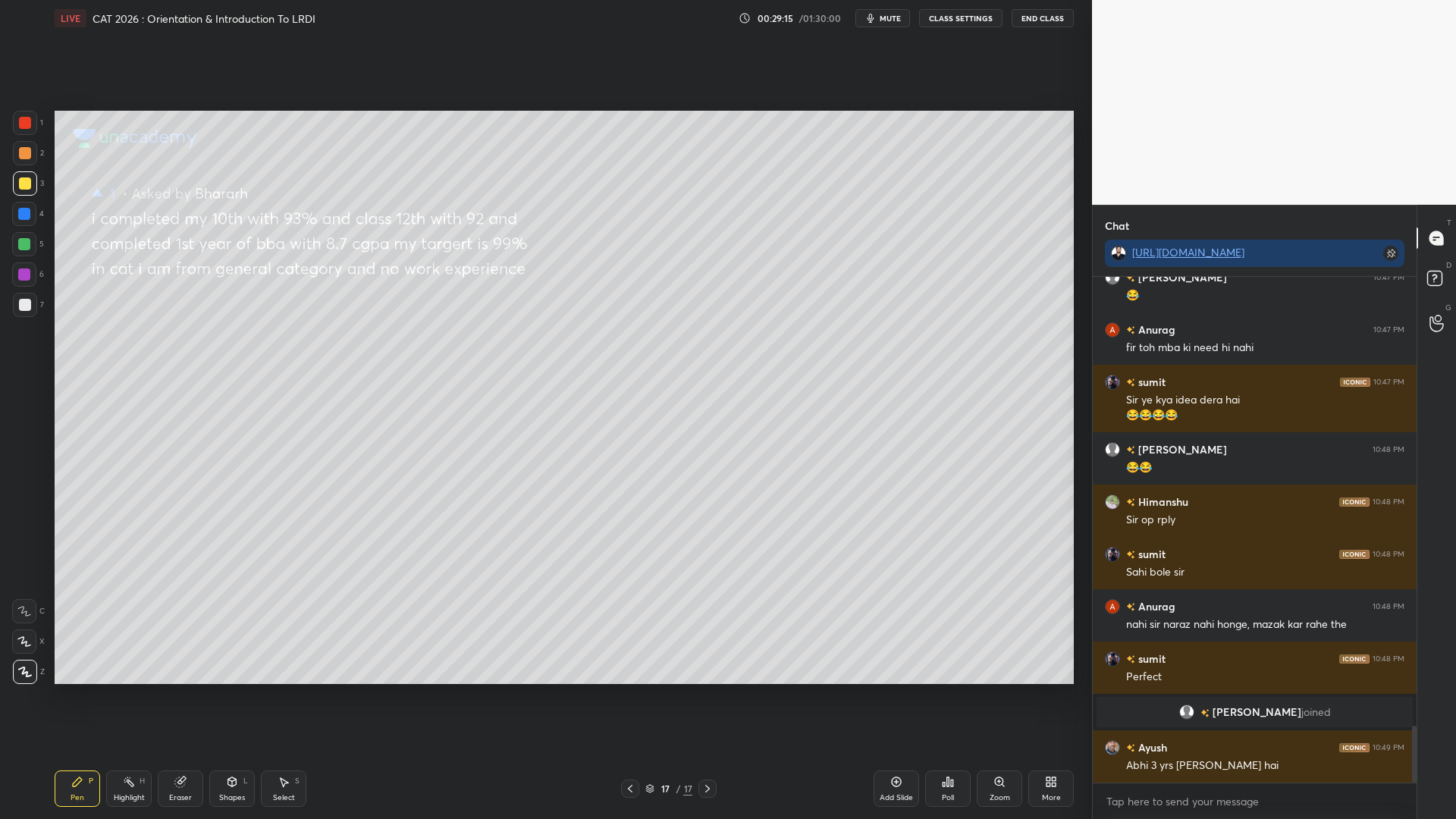
drag, startPoint x: 1415, startPoint y: 725, endPoint x: 1409, endPoint y: 816, distance: 91.2
click at [1409, 697] on div "sumit 10:47 PM 😂😂 Ojasvi 10:47 PM 😂 Anurag 10:47 PM fir toh mba ki need hi nahi…" at bounding box center [1255, 547] width 324 height 542
click at [222, 697] on div "Shapes L" at bounding box center [232, 789] width 46 height 37
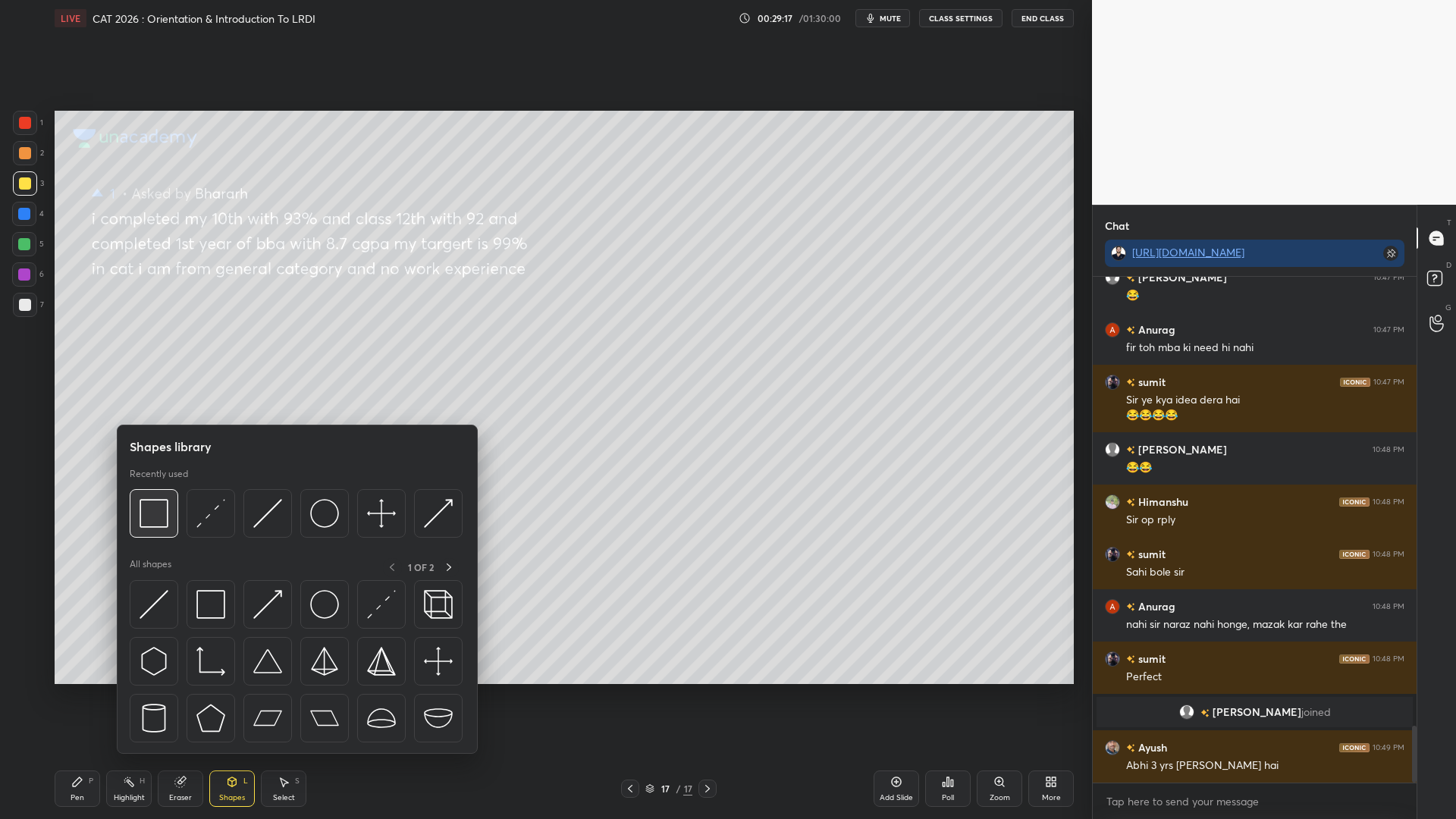
click at [165, 510] on img at bounding box center [153, 513] width 29 height 29
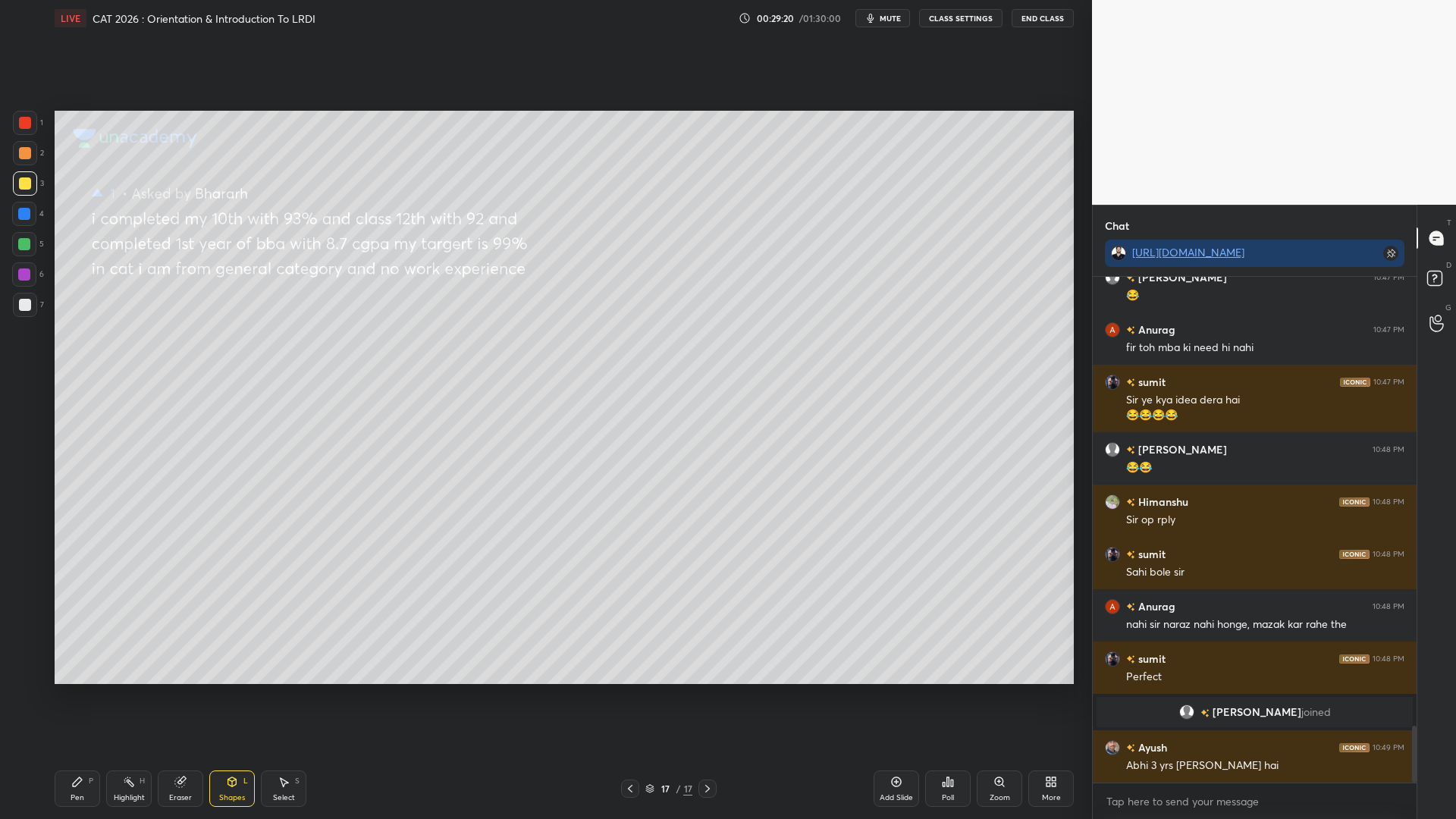
click at [17, 130] on div at bounding box center [25, 122] width 24 height 24
click at [85, 697] on div "Pen P" at bounding box center [78, 789] width 46 height 37
click at [30, 221] on div at bounding box center [24, 214] width 24 height 24
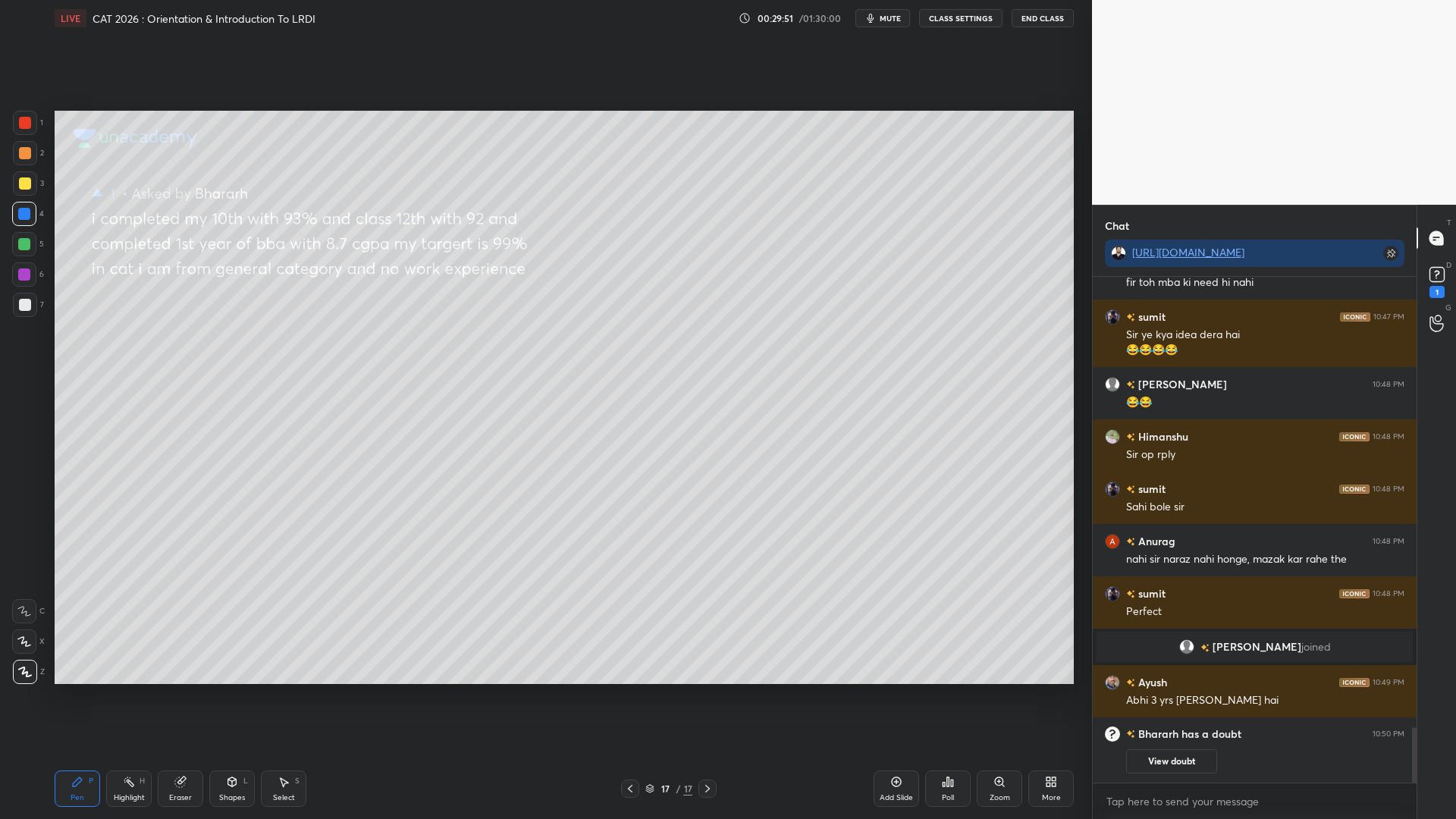
click at [27, 238] on div at bounding box center [24, 244] width 24 height 24
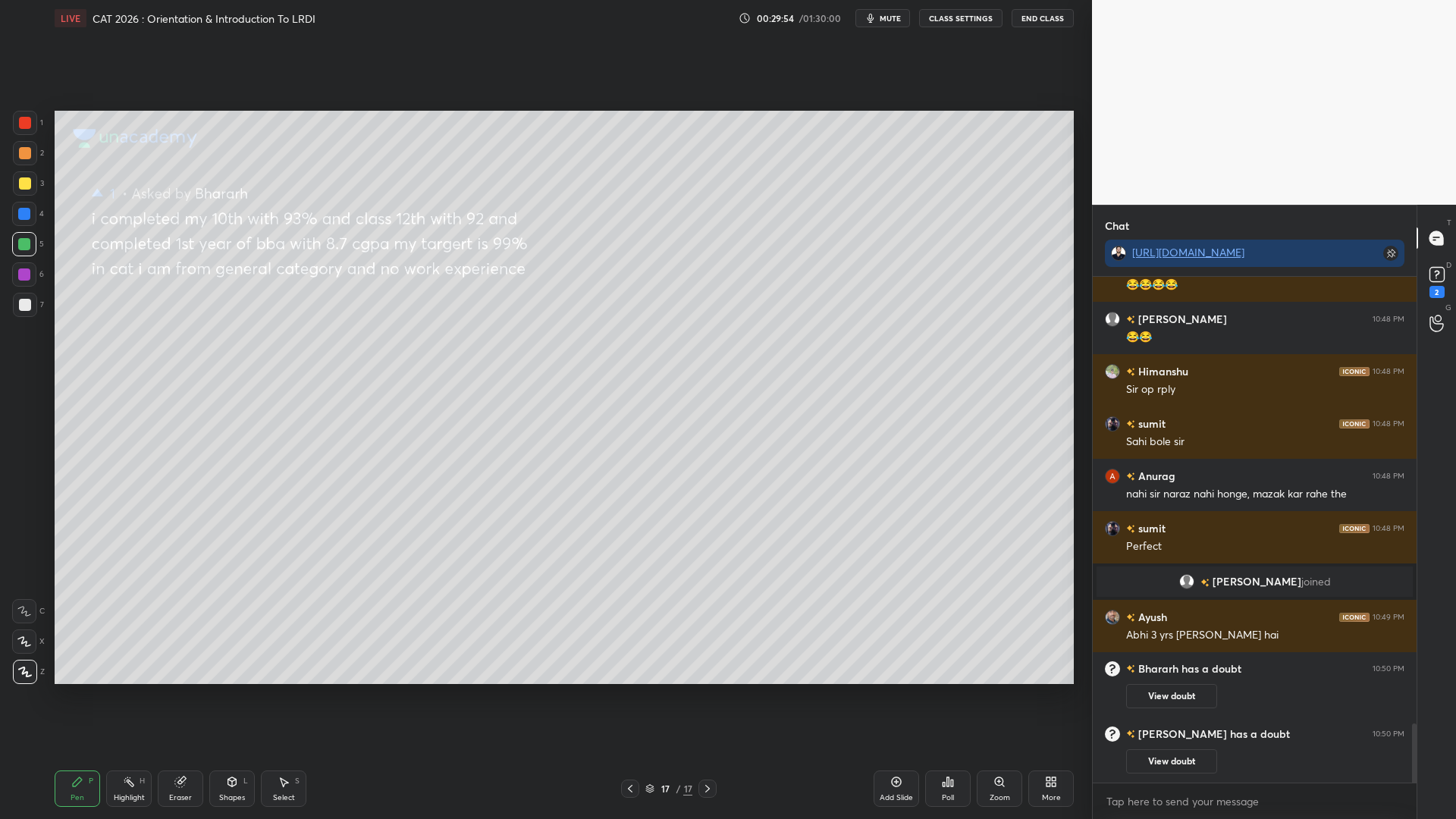
scroll to position [3825, 0]
click at [1438, 274] on icon at bounding box center [1436, 275] width 23 height 23
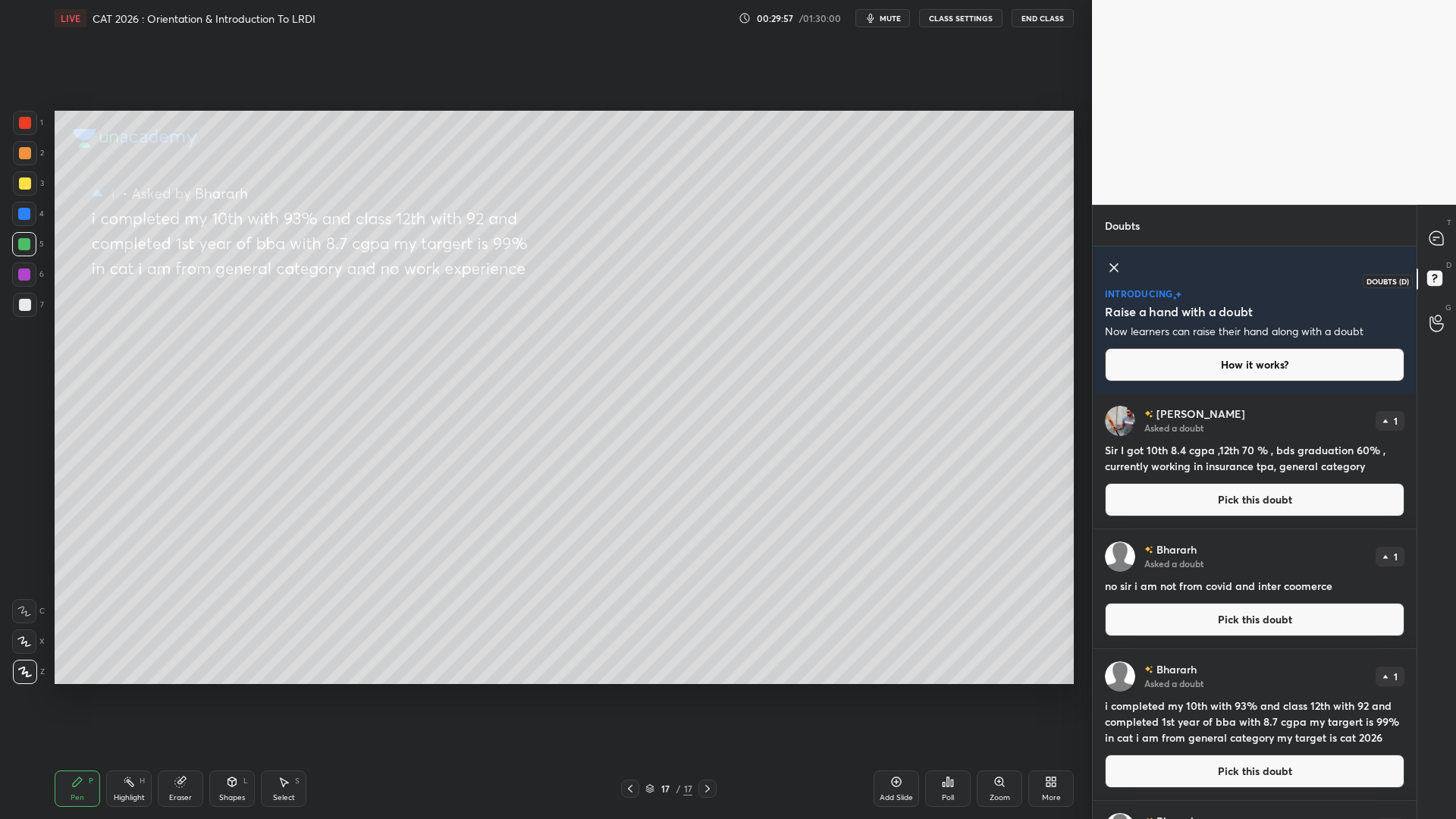
scroll to position [421, 319]
click at [1238, 511] on button "Pick this doubt" at bounding box center [1254, 501] width 299 height 34
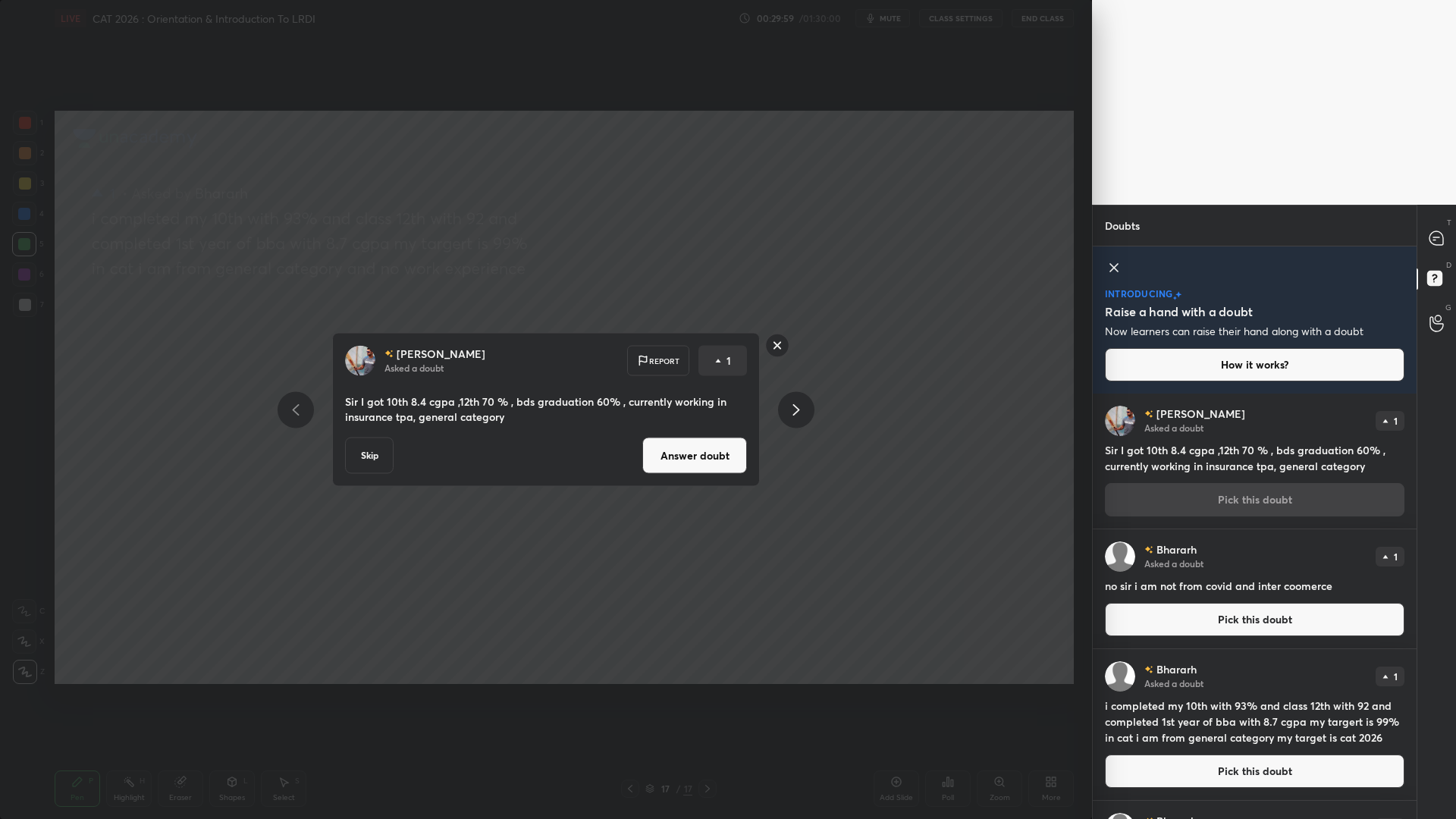
click at [698, 459] on button "Answer doubt" at bounding box center [694, 456] width 104 height 37
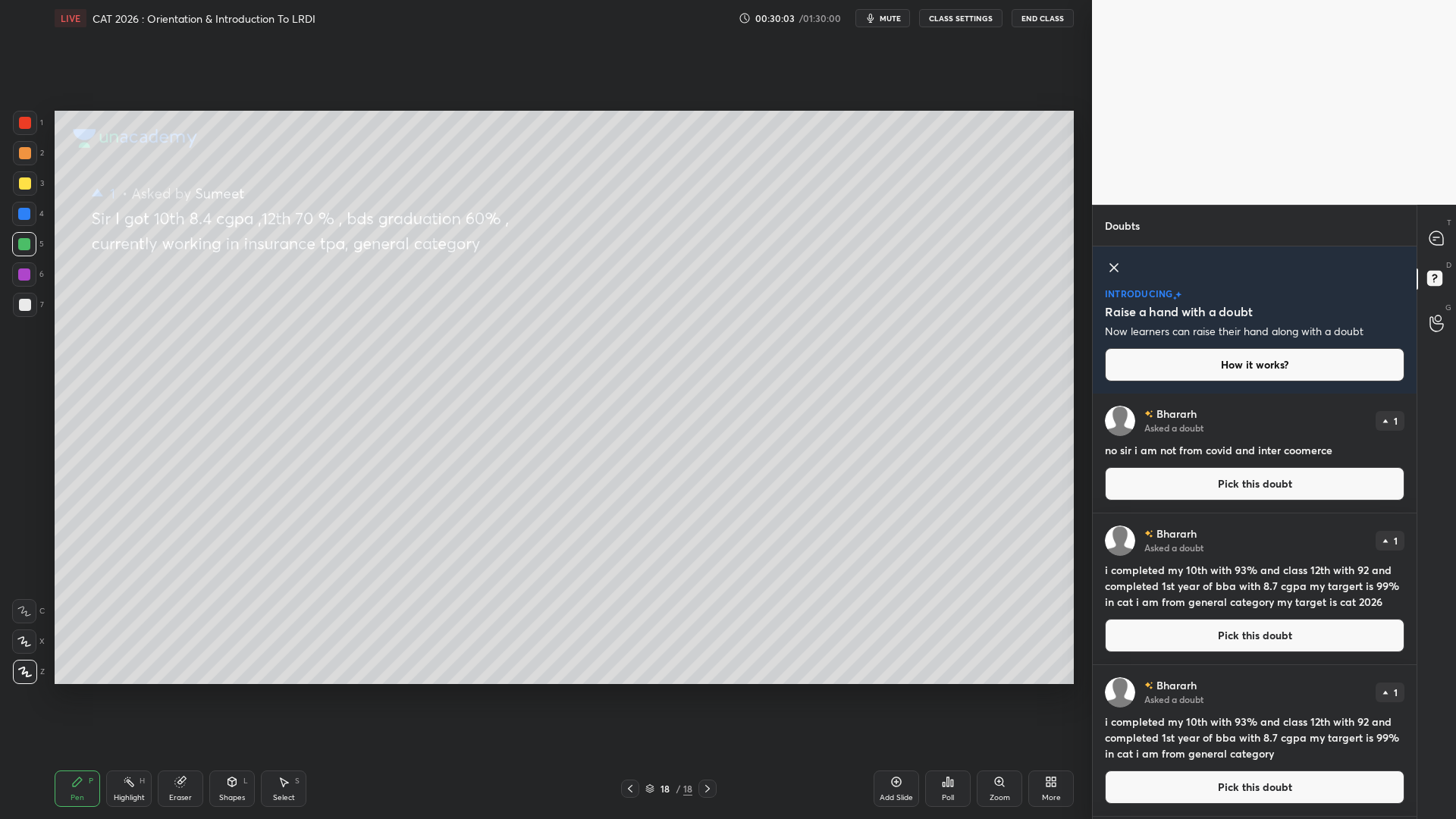
click at [1285, 478] on button "Pick this doubt" at bounding box center [1254, 485] width 299 height 34
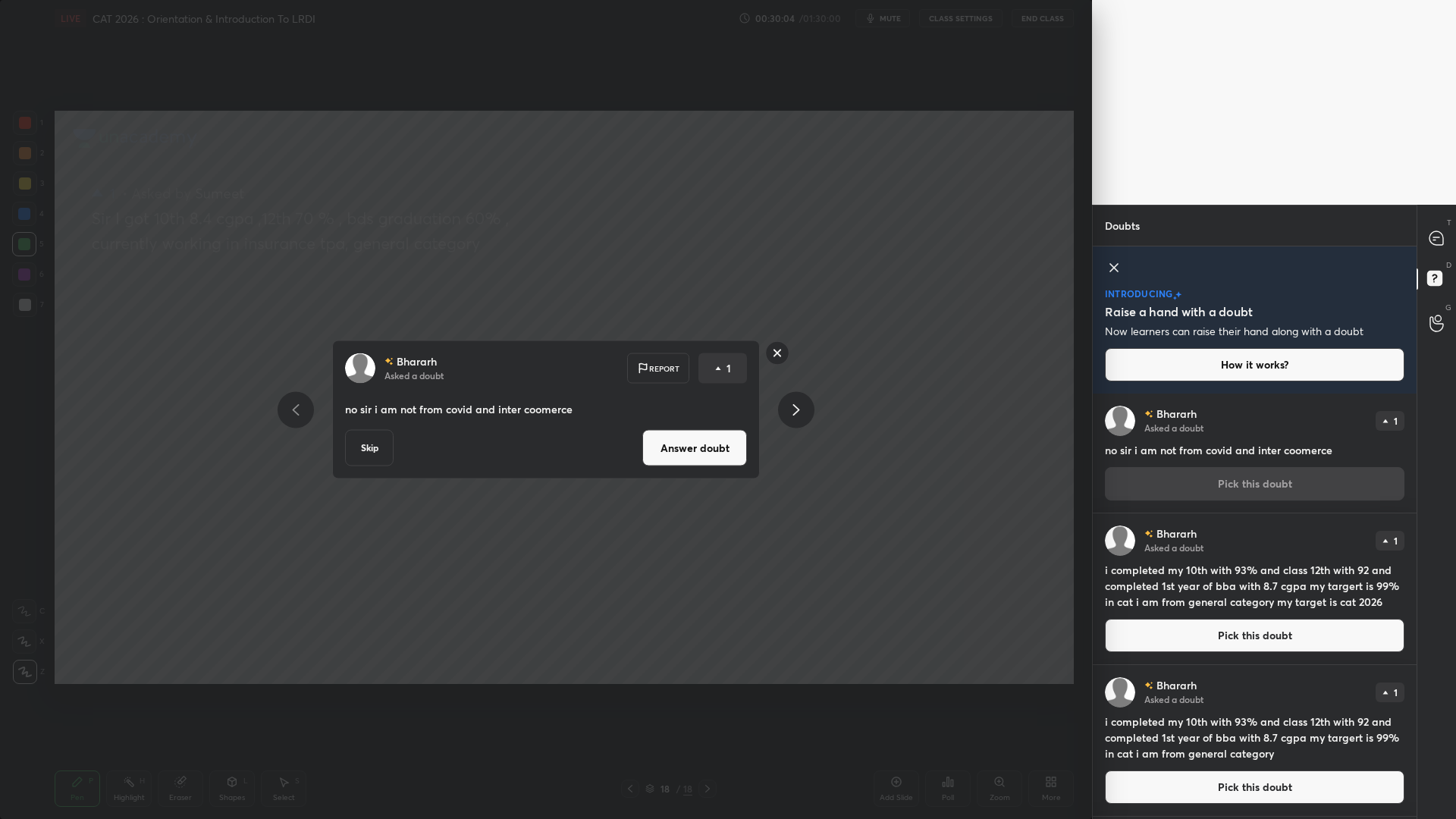
click at [675, 448] on button "Answer doubt" at bounding box center [694, 448] width 104 height 37
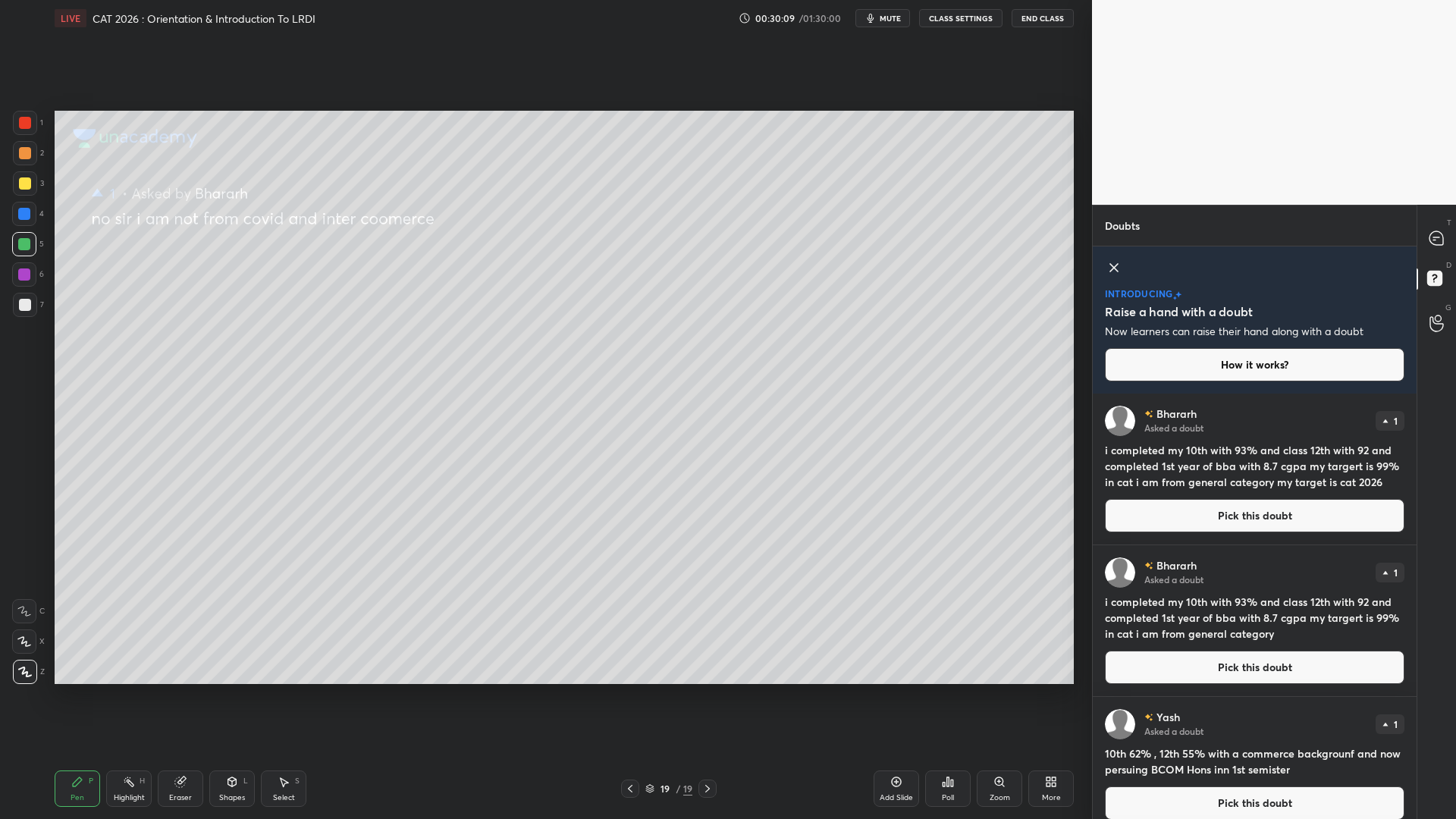
click at [1266, 521] on button "Pick this doubt" at bounding box center [1254, 516] width 299 height 34
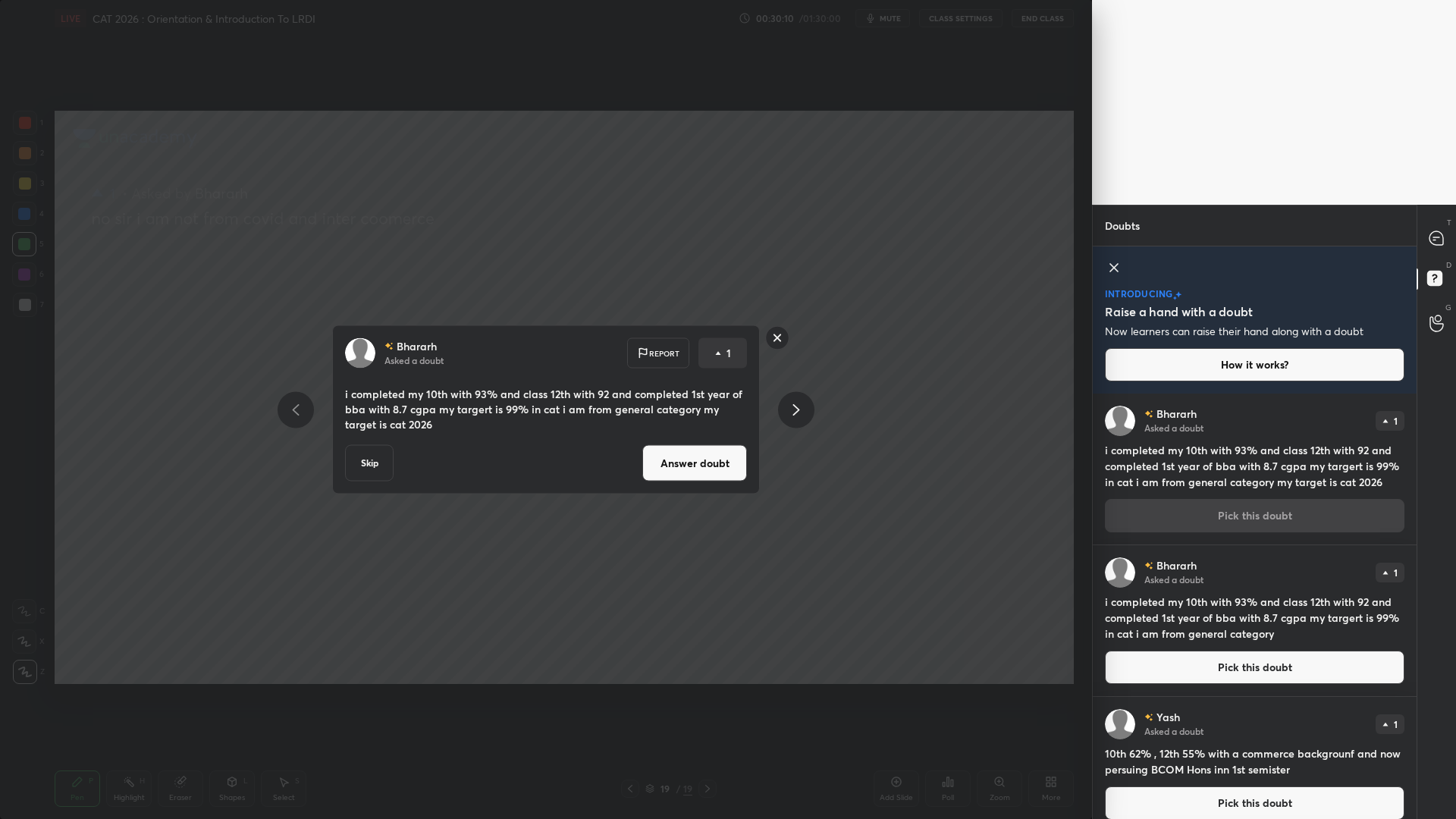
click at [690, 468] on button "Answer doubt" at bounding box center [694, 464] width 104 height 37
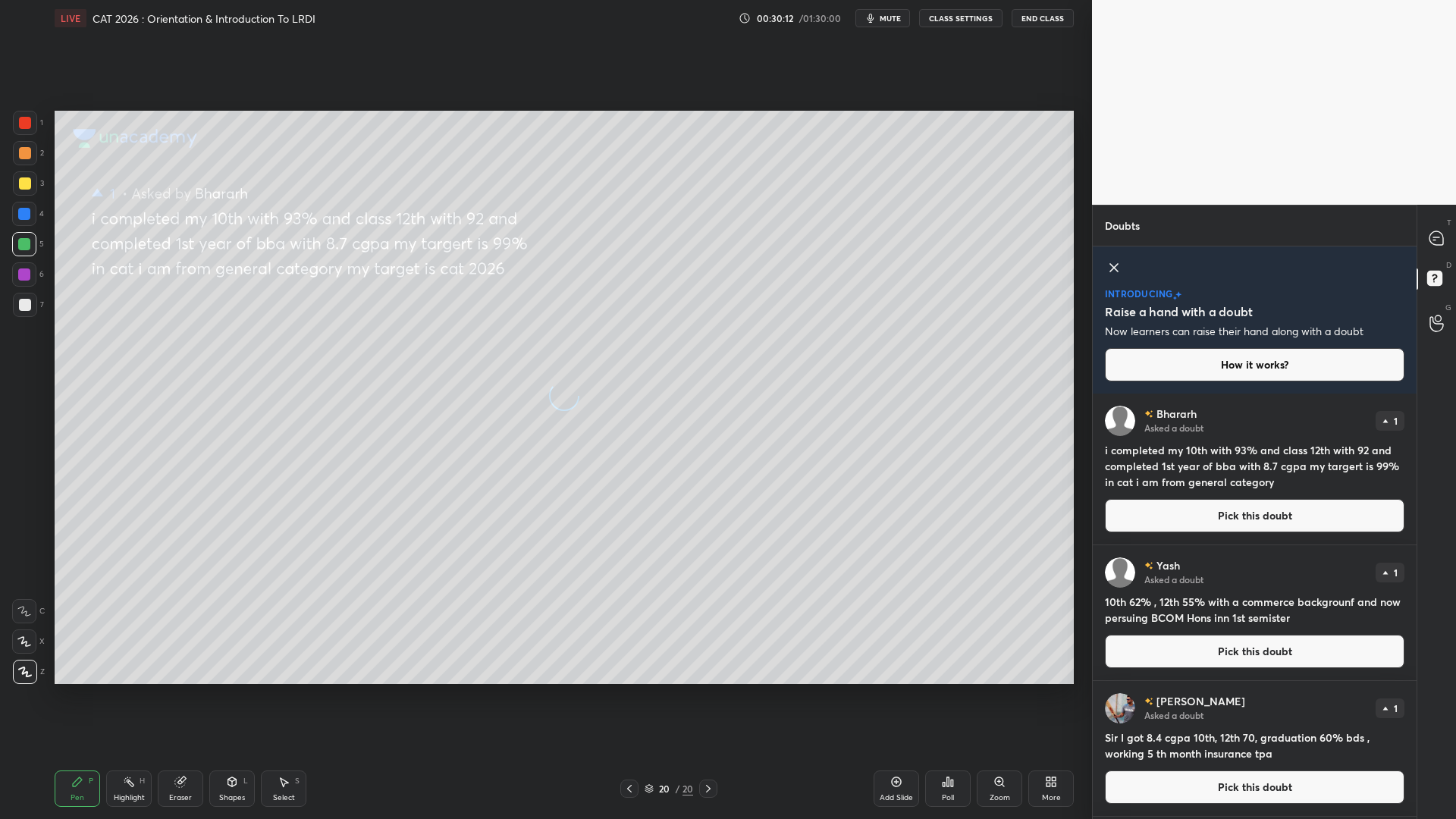
click at [1219, 511] on button "Pick this doubt" at bounding box center [1254, 516] width 299 height 34
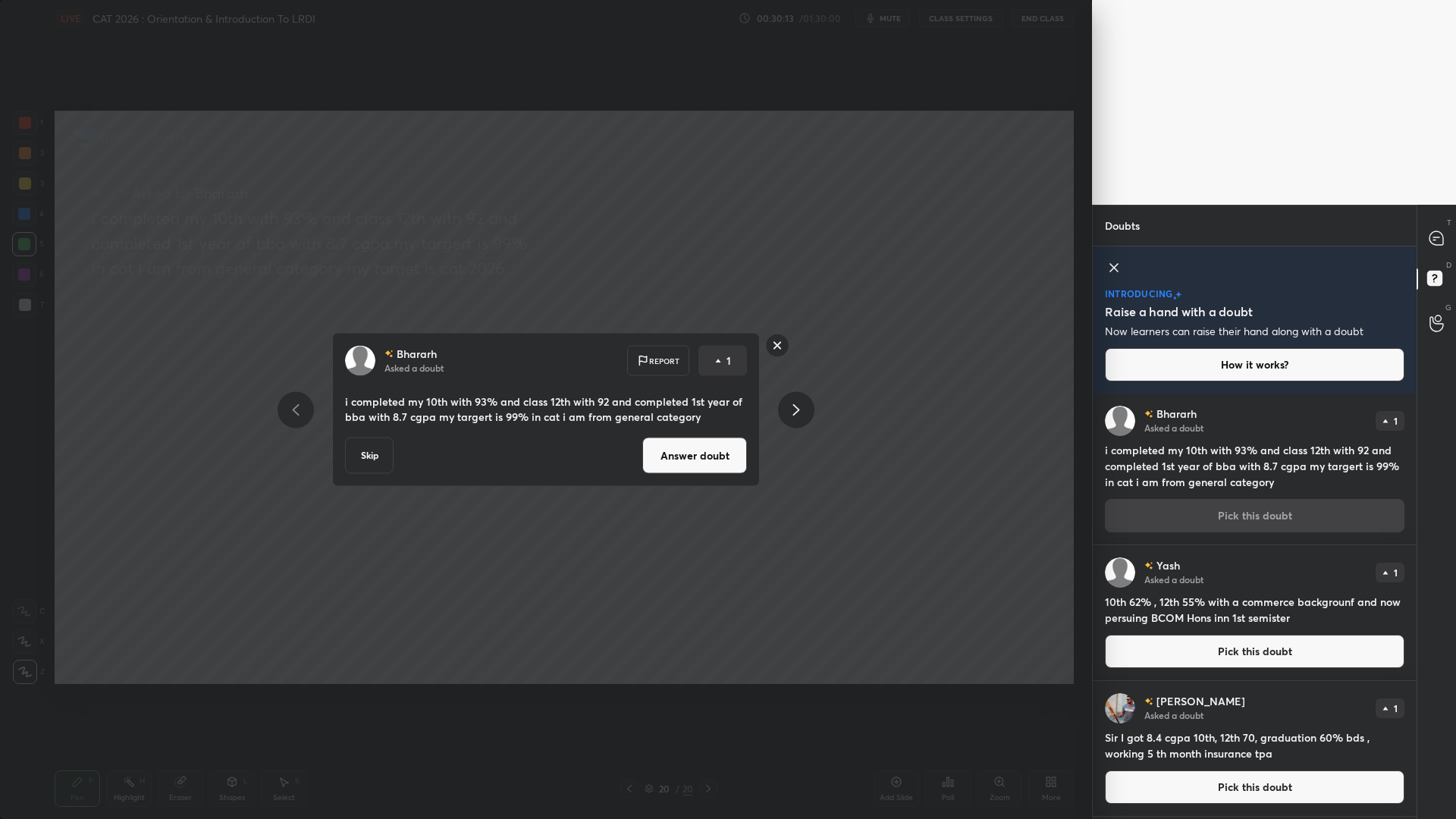
click at [718, 451] on button "Answer doubt" at bounding box center [694, 456] width 104 height 37
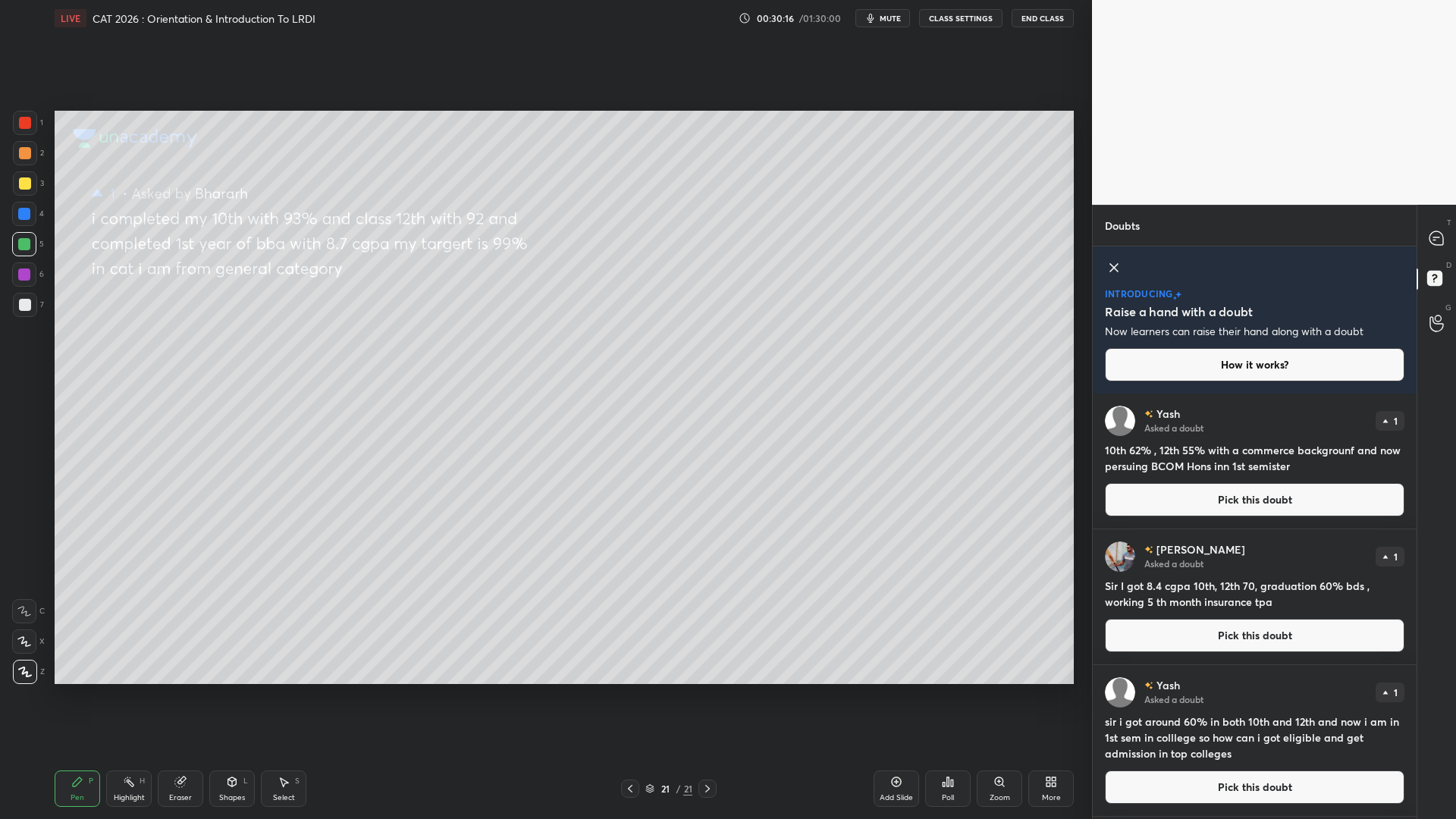
click at [1230, 494] on button "Pick this doubt" at bounding box center [1254, 501] width 299 height 34
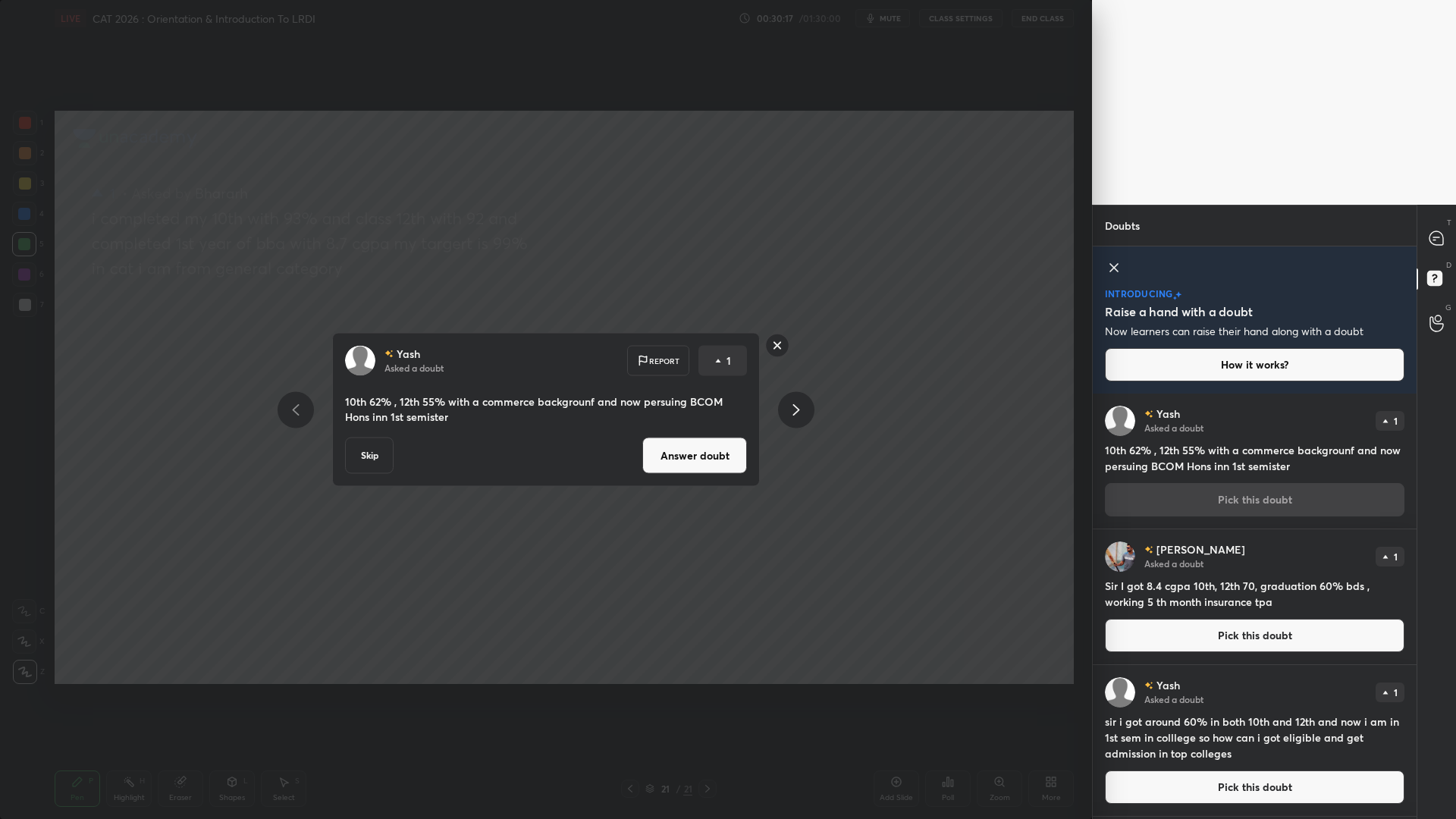
click at [684, 455] on button "Answer doubt" at bounding box center [694, 456] width 104 height 37
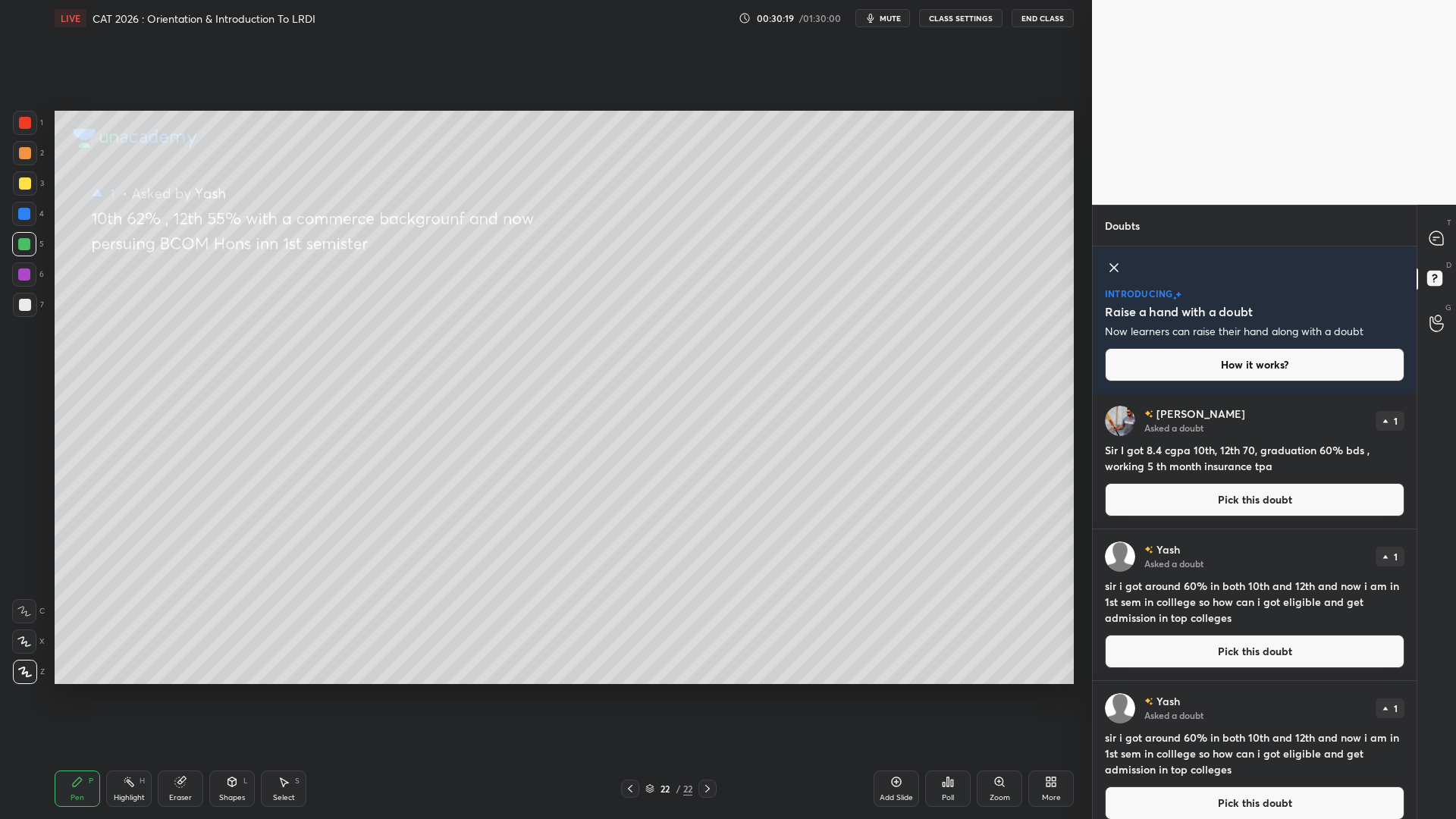
click at [1218, 664] on button "Pick this doubt" at bounding box center [1254, 652] width 299 height 34
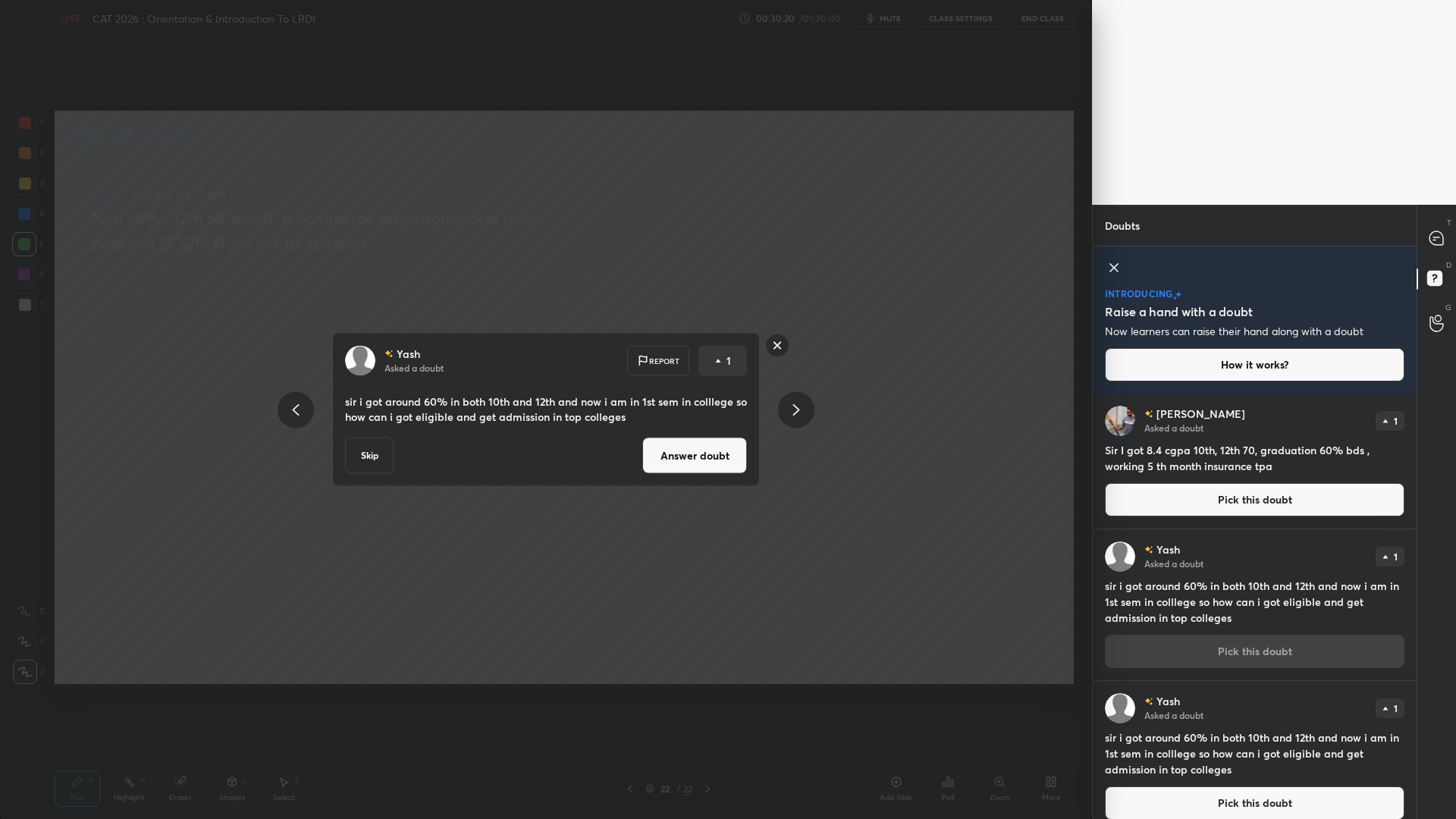
click at [717, 446] on button "Answer doubt" at bounding box center [694, 456] width 104 height 37
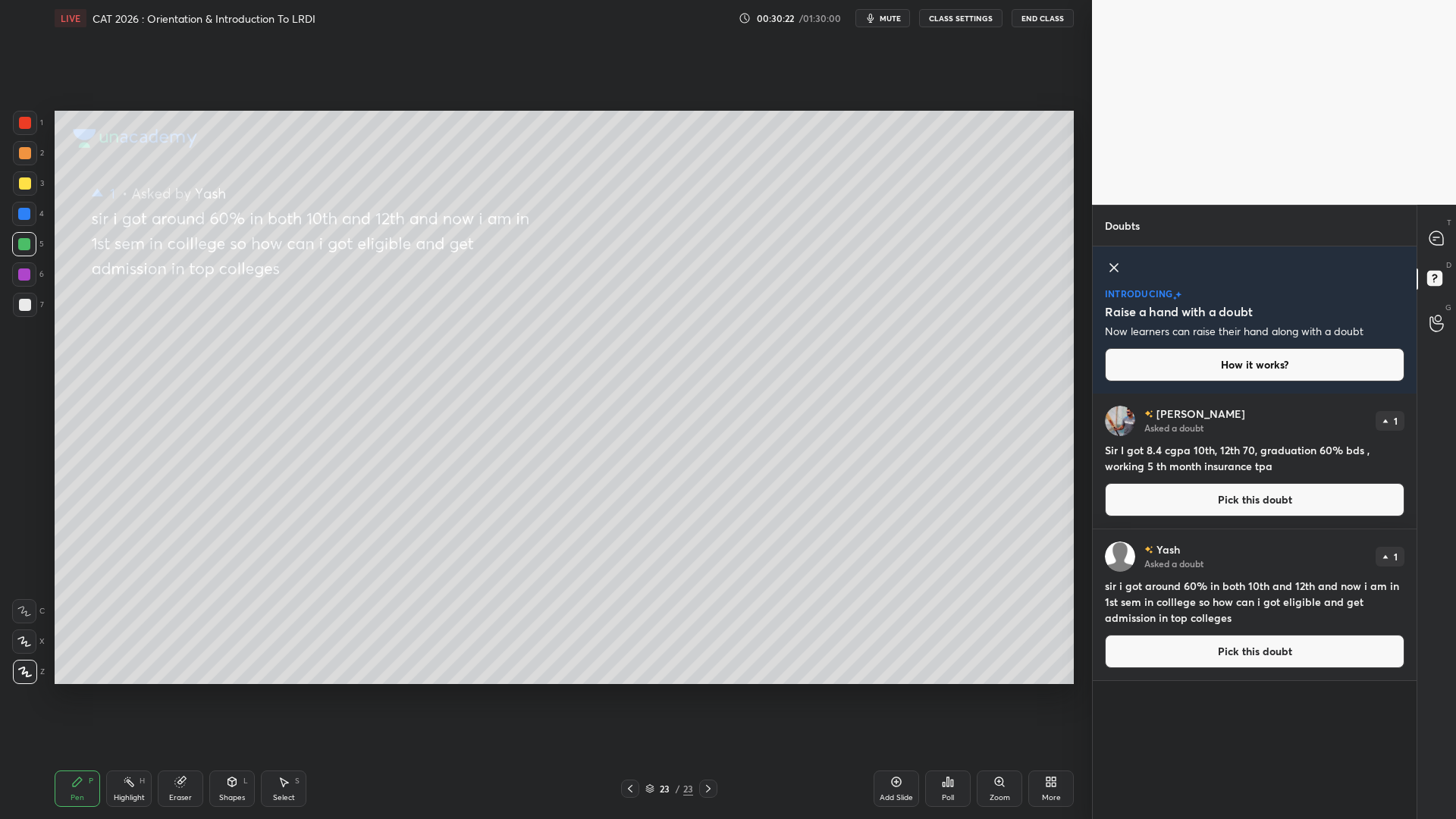
click at [1260, 507] on button "Pick this doubt" at bounding box center [1254, 501] width 299 height 34
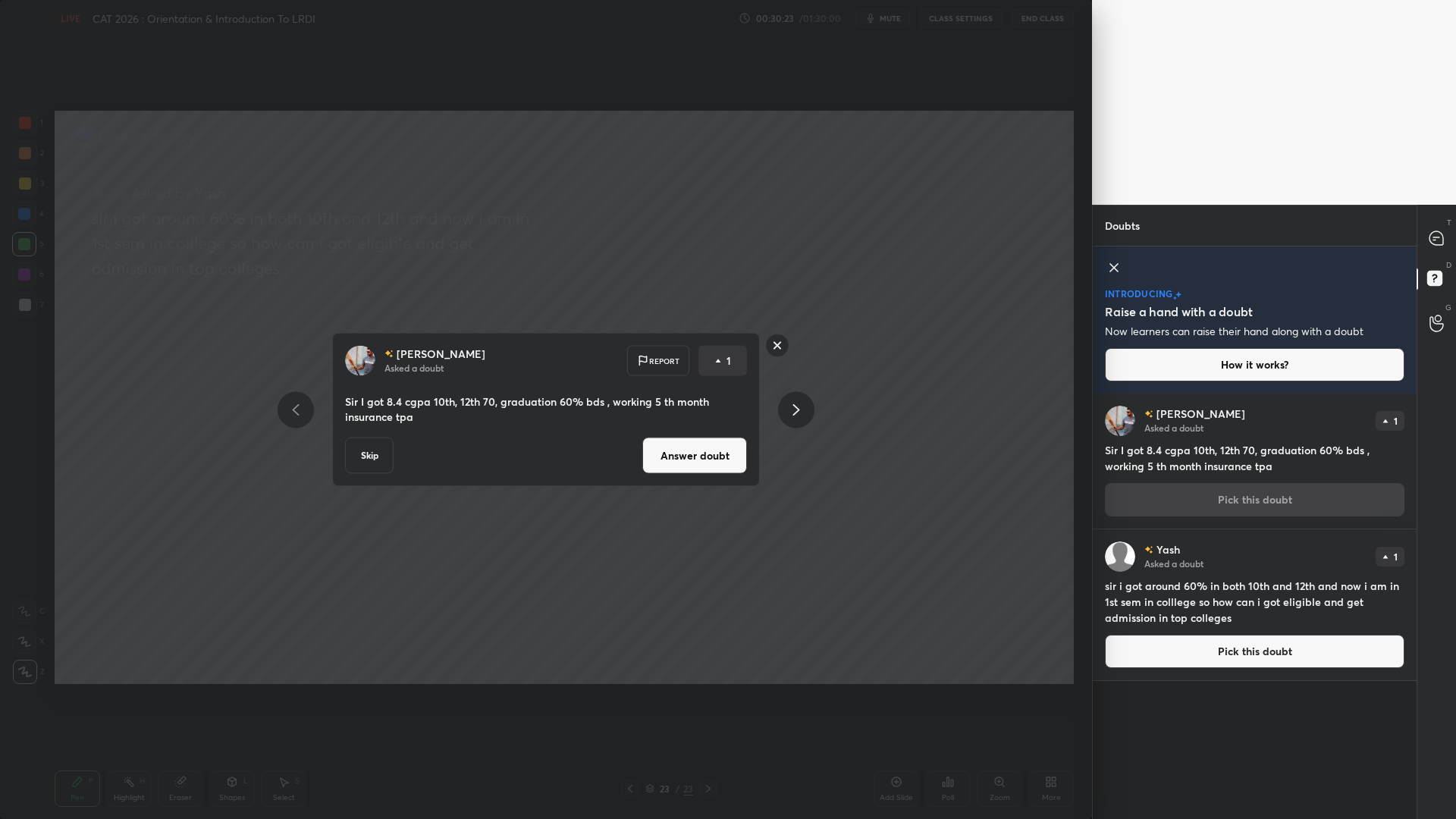
click at [681, 455] on button "Answer doubt" at bounding box center [694, 456] width 104 height 37
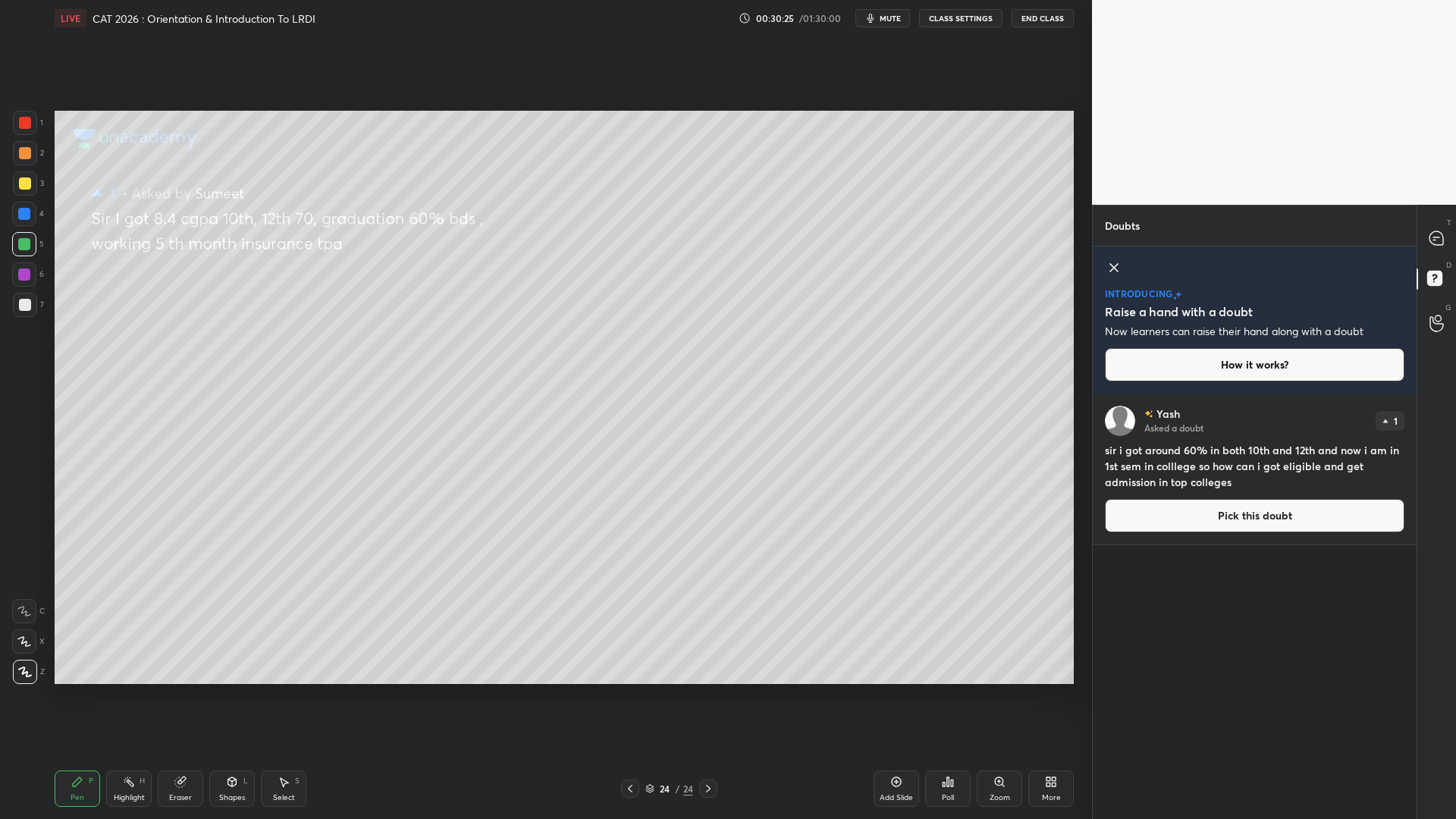
click at [1239, 513] on button "Pick this doubt" at bounding box center [1254, 516] width 299 height 34
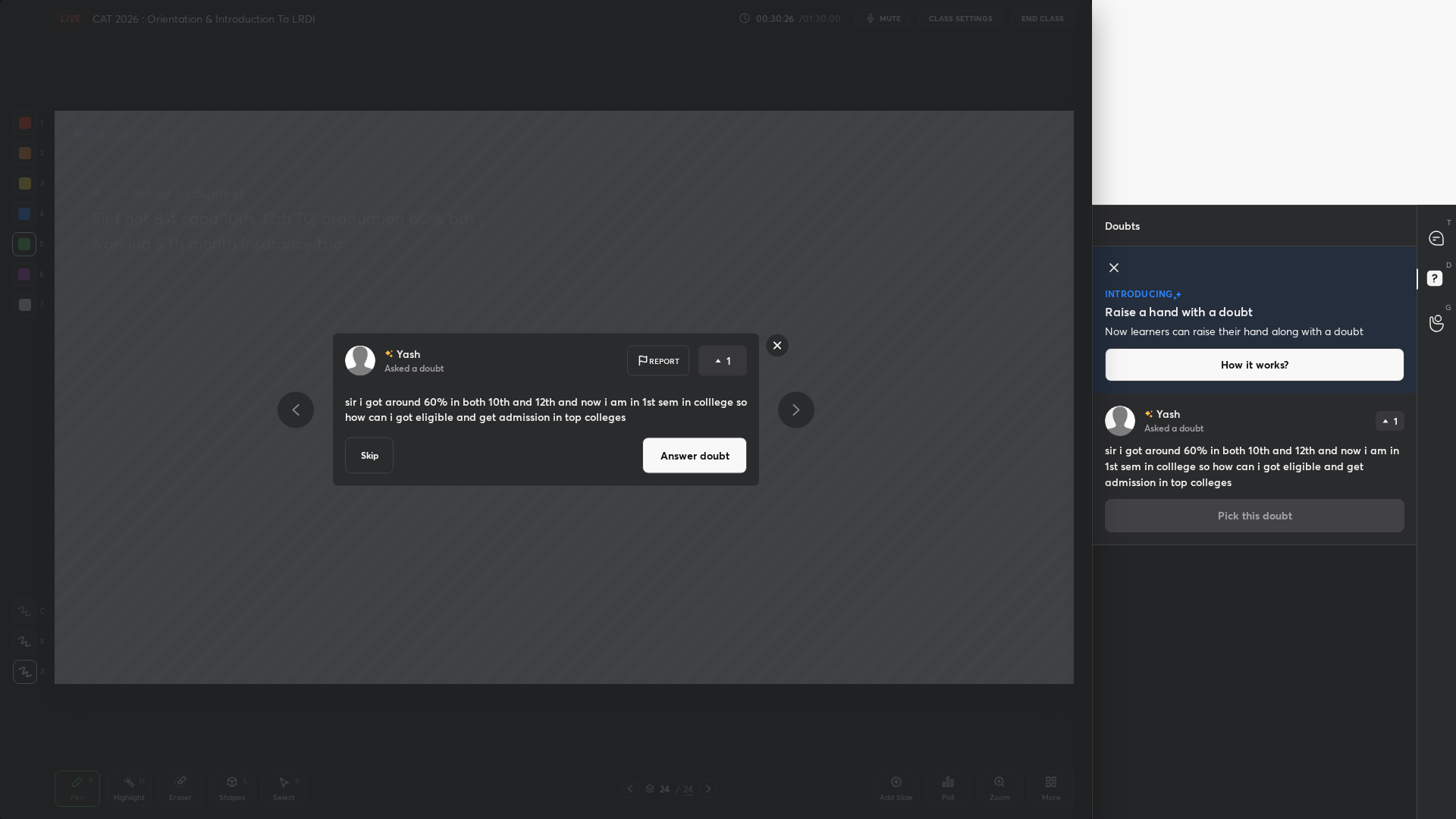
click at [700, 449] on button "Answer doubt" at bounding box center [694, 456] width 104 height 37
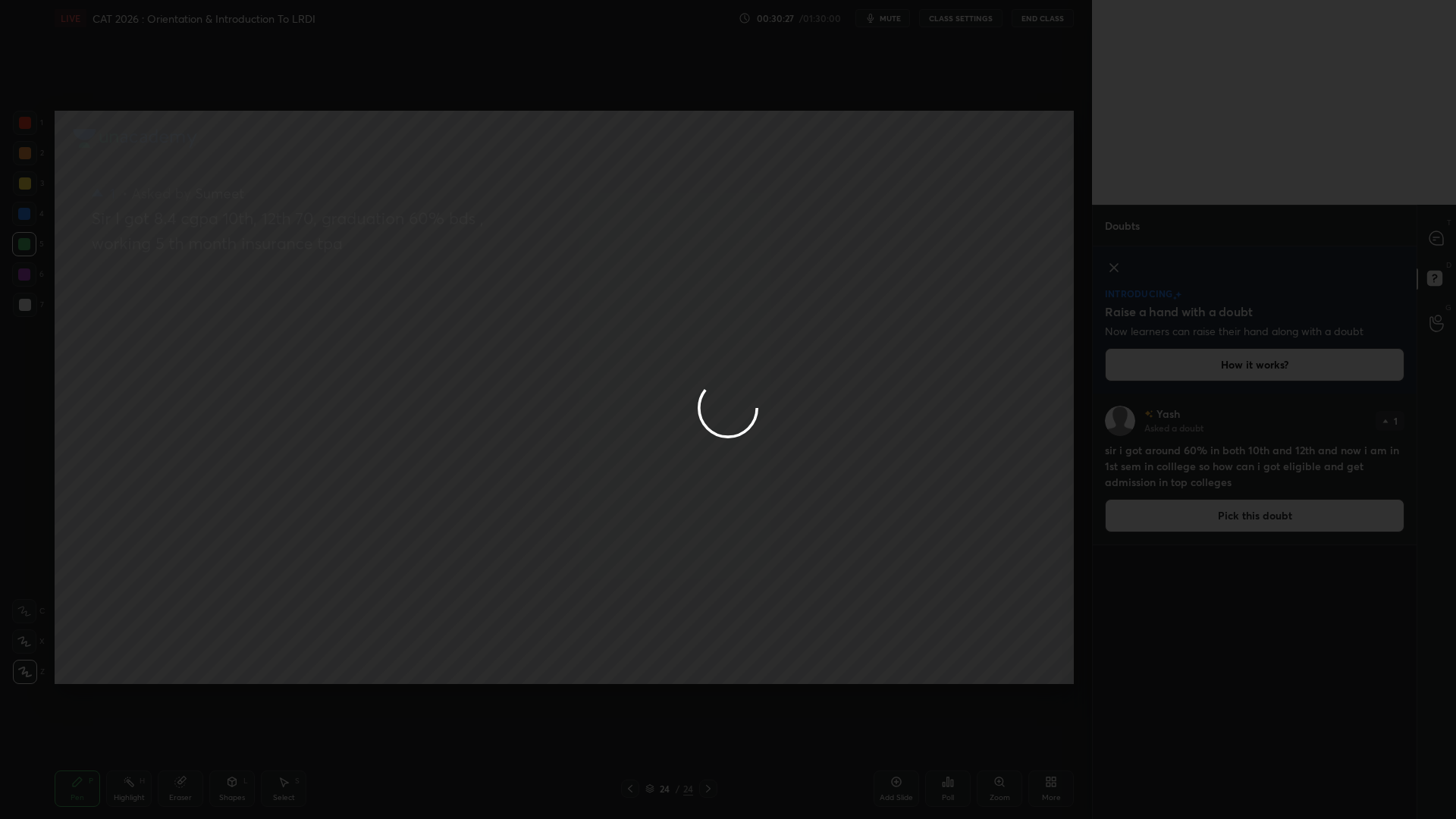
click at [1432, 238] on div at bounding box center [728, 409] width 1456 height 819
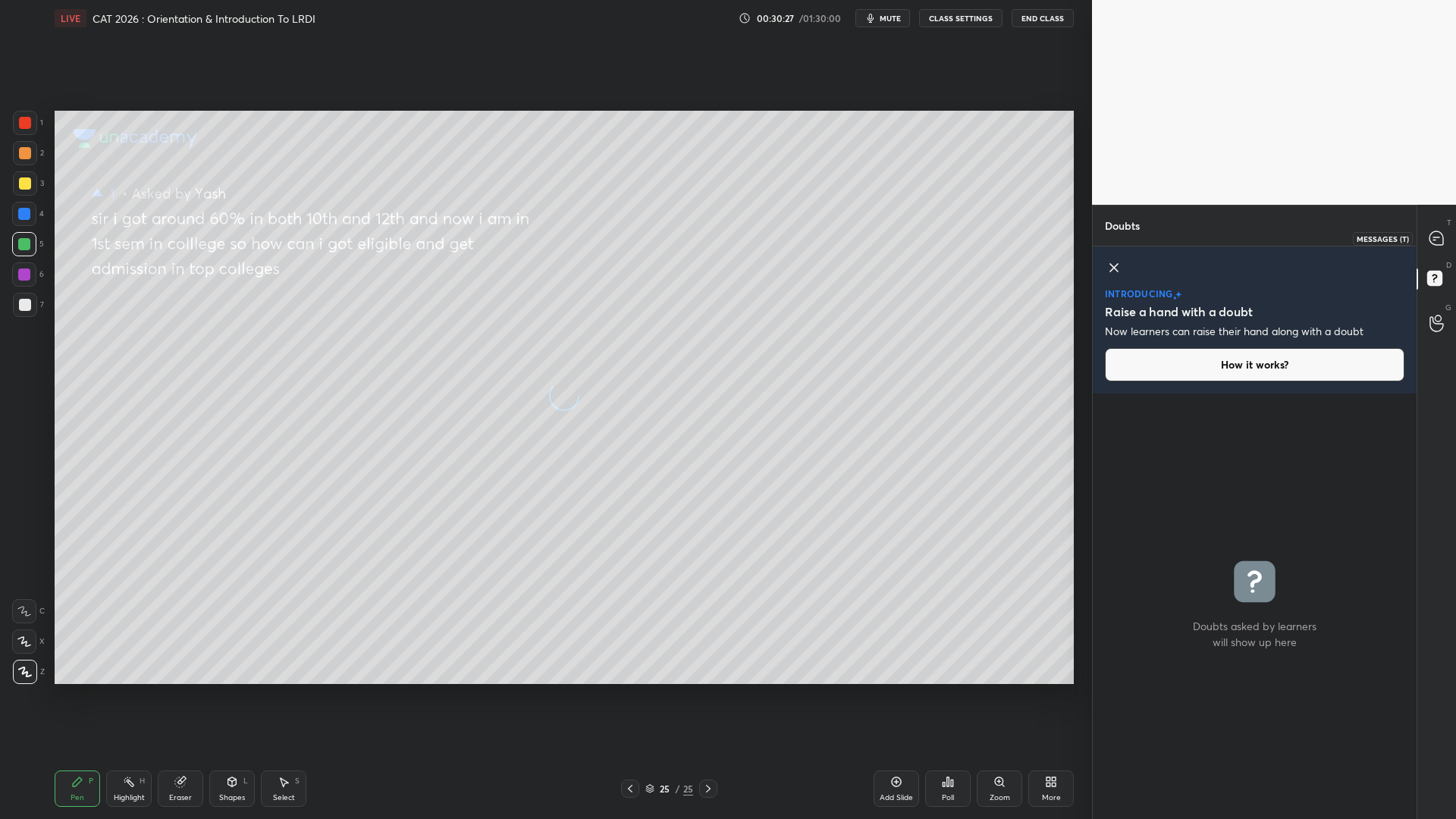
click at [1433, 231] on icon at bounding box center [1436, 239] width 16 height 16
click at [1435, 233] on icon at bounding box center [1436, 239] width 14 height 14
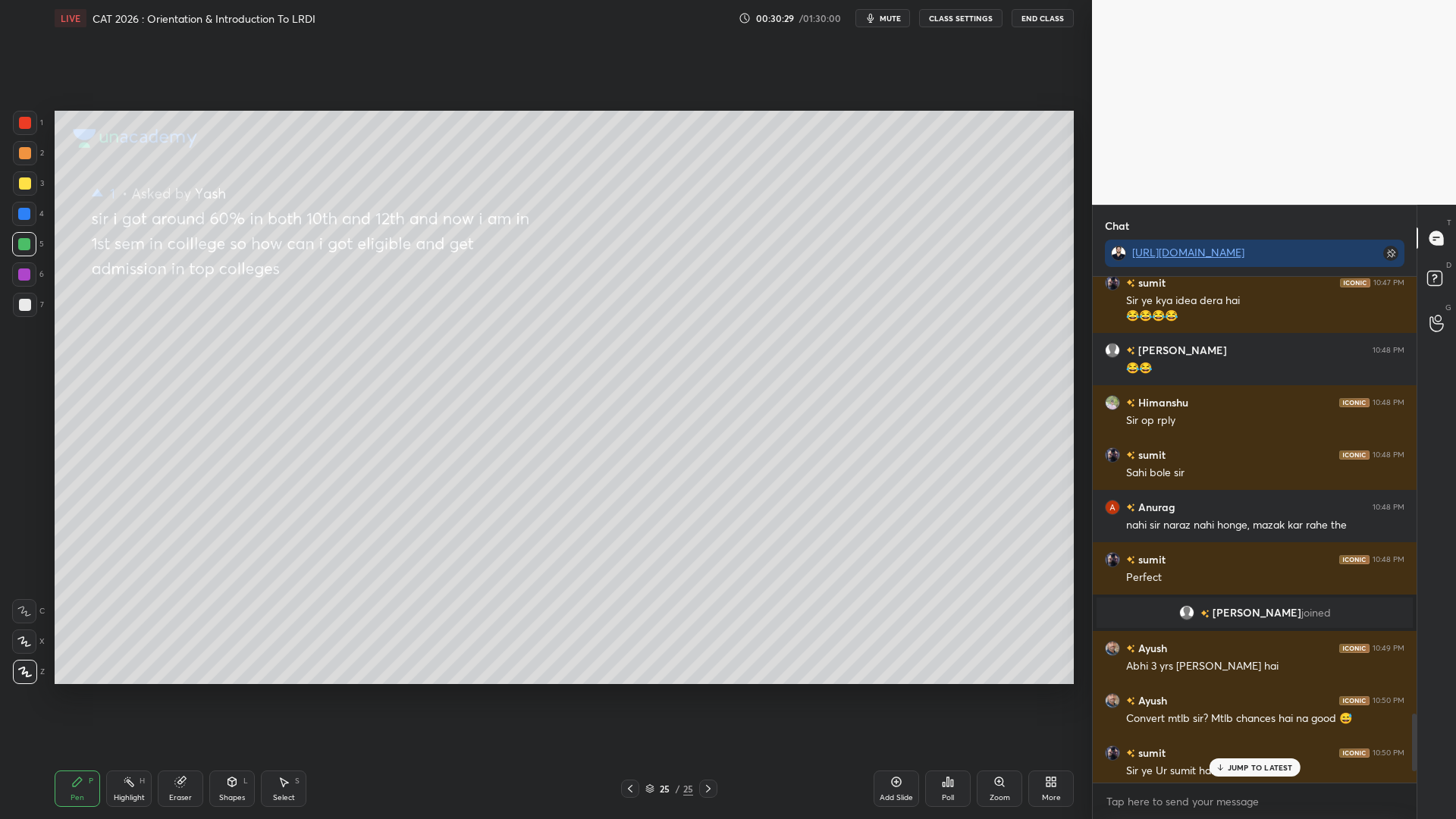
scroll to position [3959, 0]
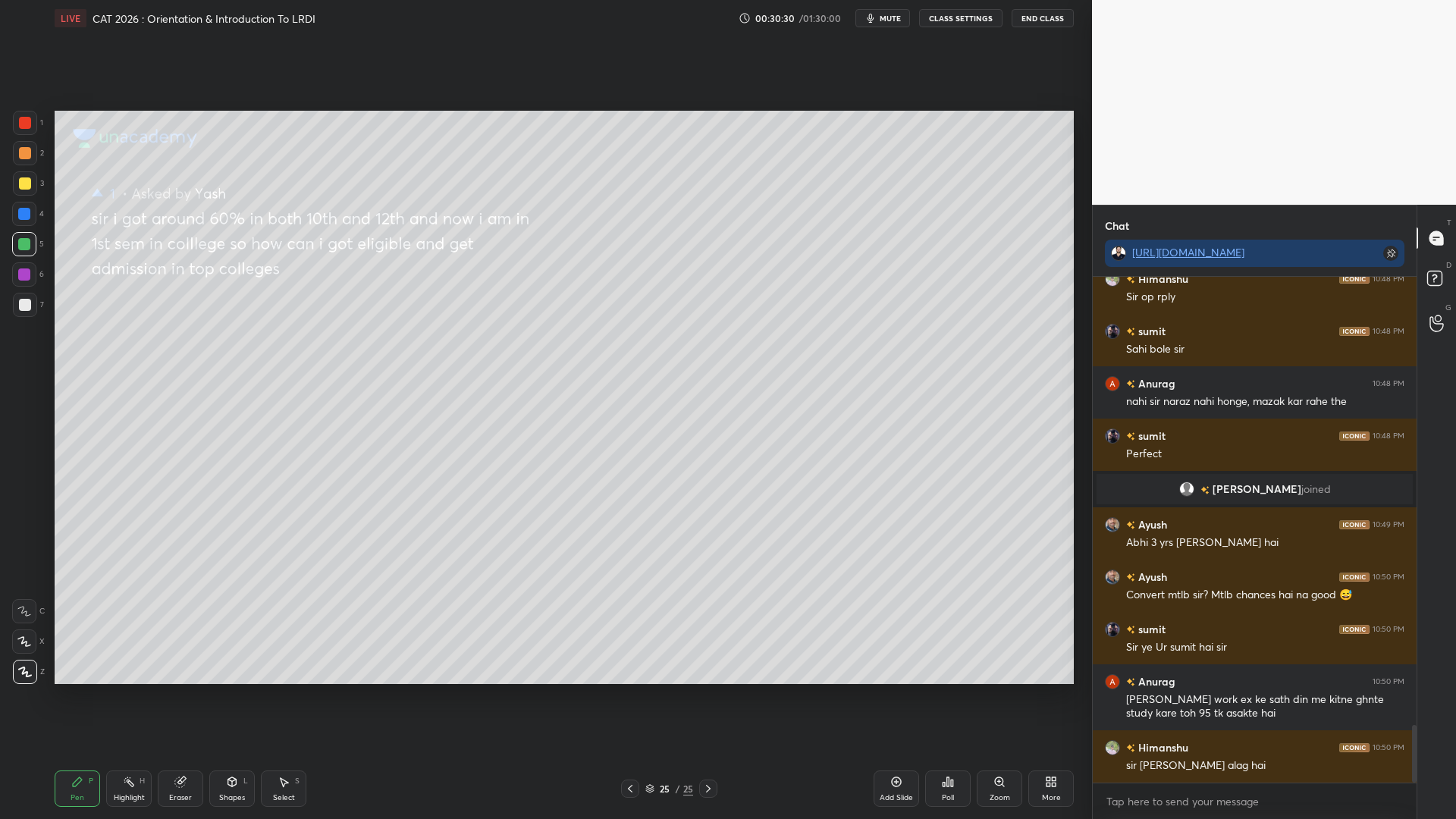
drag, startPoint x: 1412, startPoint y: 725, endPoint x: 1409, endPoint y: 814, distance: 89.1
click at [1409, 697] on div "Ojasvi 10:48 PM 😂😂 Himanshu 10:48 PM Sir op rply sumit 10:48 PM Sahi bole sir A…" at bounding box center [1255, 547] width 324 height 542
click at [626, 697] on icon at bounding box center [630, 789] width 12 height 12
click at [628, 697] on icon at bounding box center [630, 789] width 12 height 12
click at [713, 697] on icon at bounding box center [708, 789] width 12 height 12
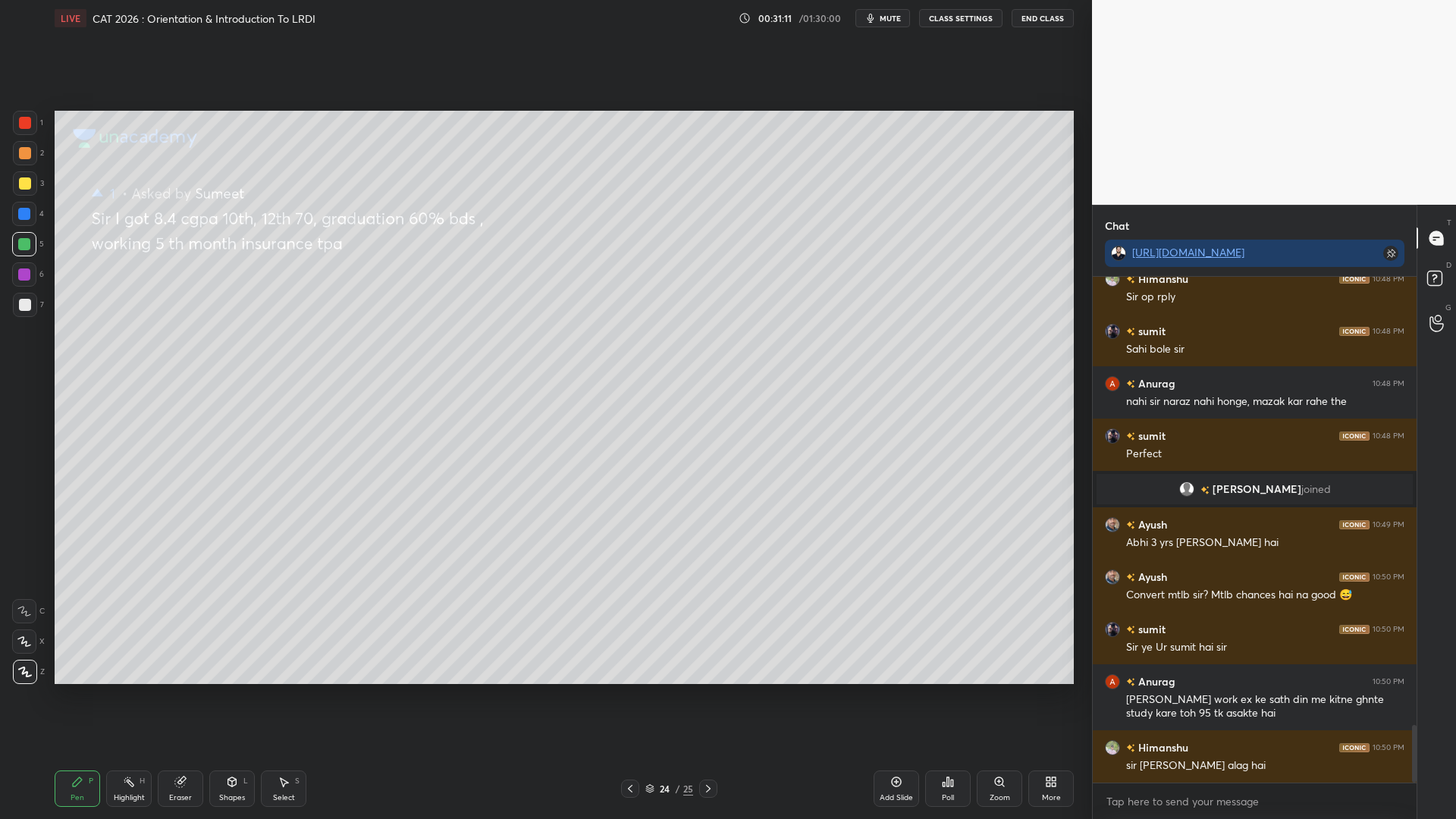
scroll to position [4011, 0]
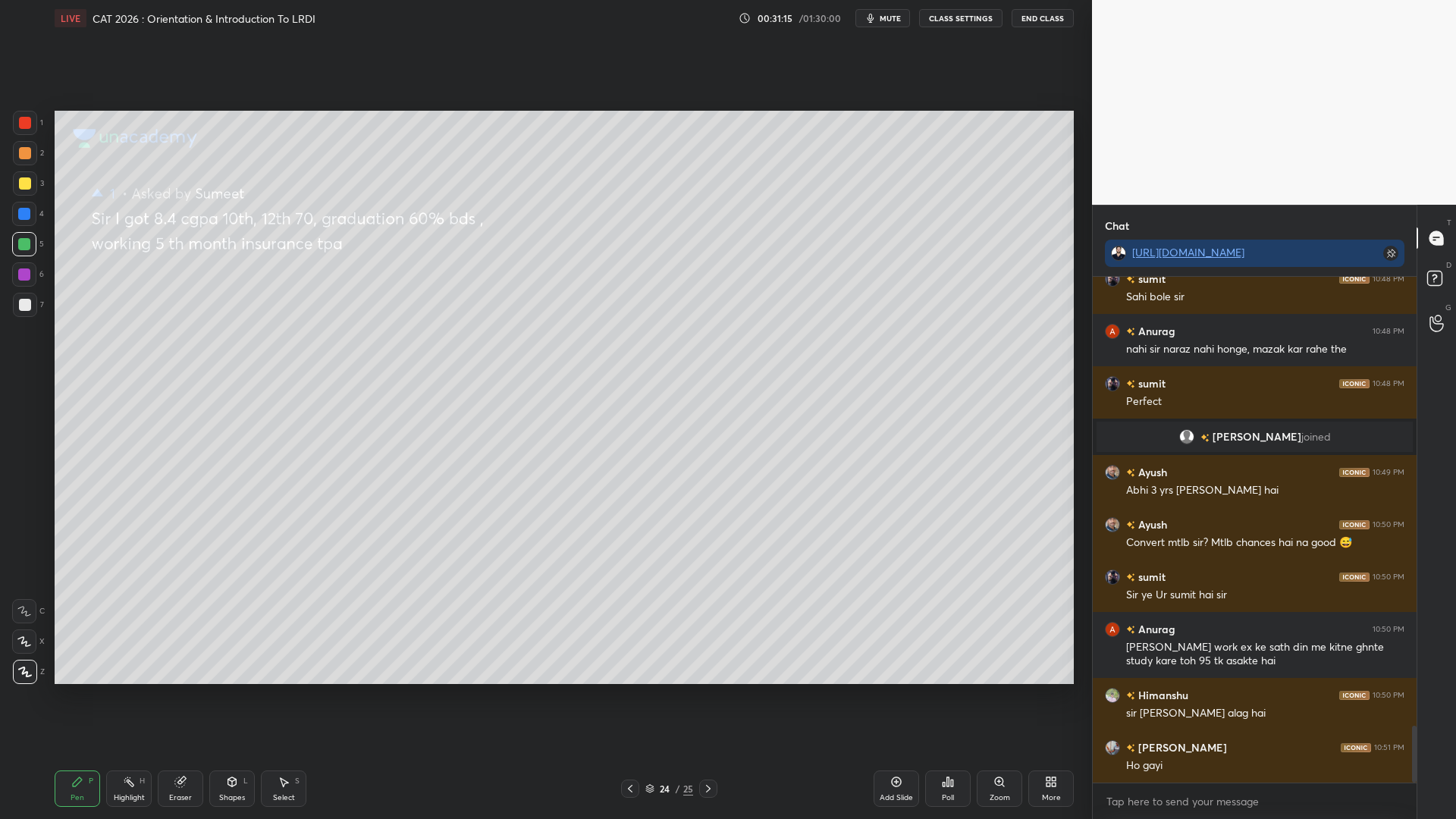
click at [704, 697] on icon at bounding box center [708, 789] width 12 height 12
click at [709, 697] on icon at bounding box center [708, 789] width 12 height 12
click at [649, 697] on icon at bounding box center [649, 788] width 9 height 9
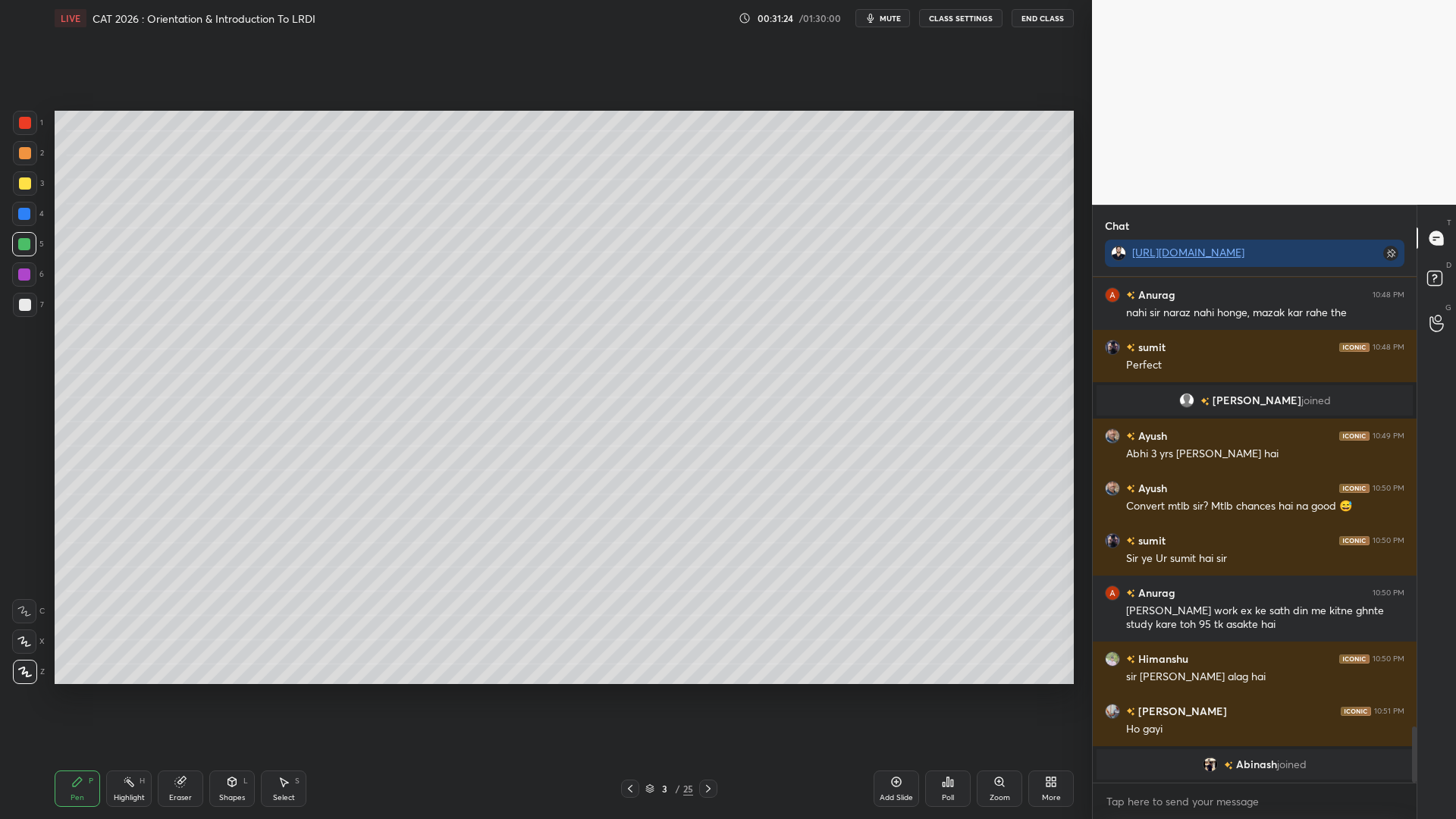
click at [174, 697] on icon at bounding box center [180, 782] width 12 height 12
click at [20, 660] on div "Erase all" at bounding box center [25, 669] width 27 height 30
click at [29, 119] on div at bounding box center [25, 122] width 12 height 12
drag, startPoint x: 31, startPoint y: 245, endPoint x: 49, endPoint y: 245, distance: 18.0
click at [34, 245] on div at bounding box center [24, 244] width 24 height 24
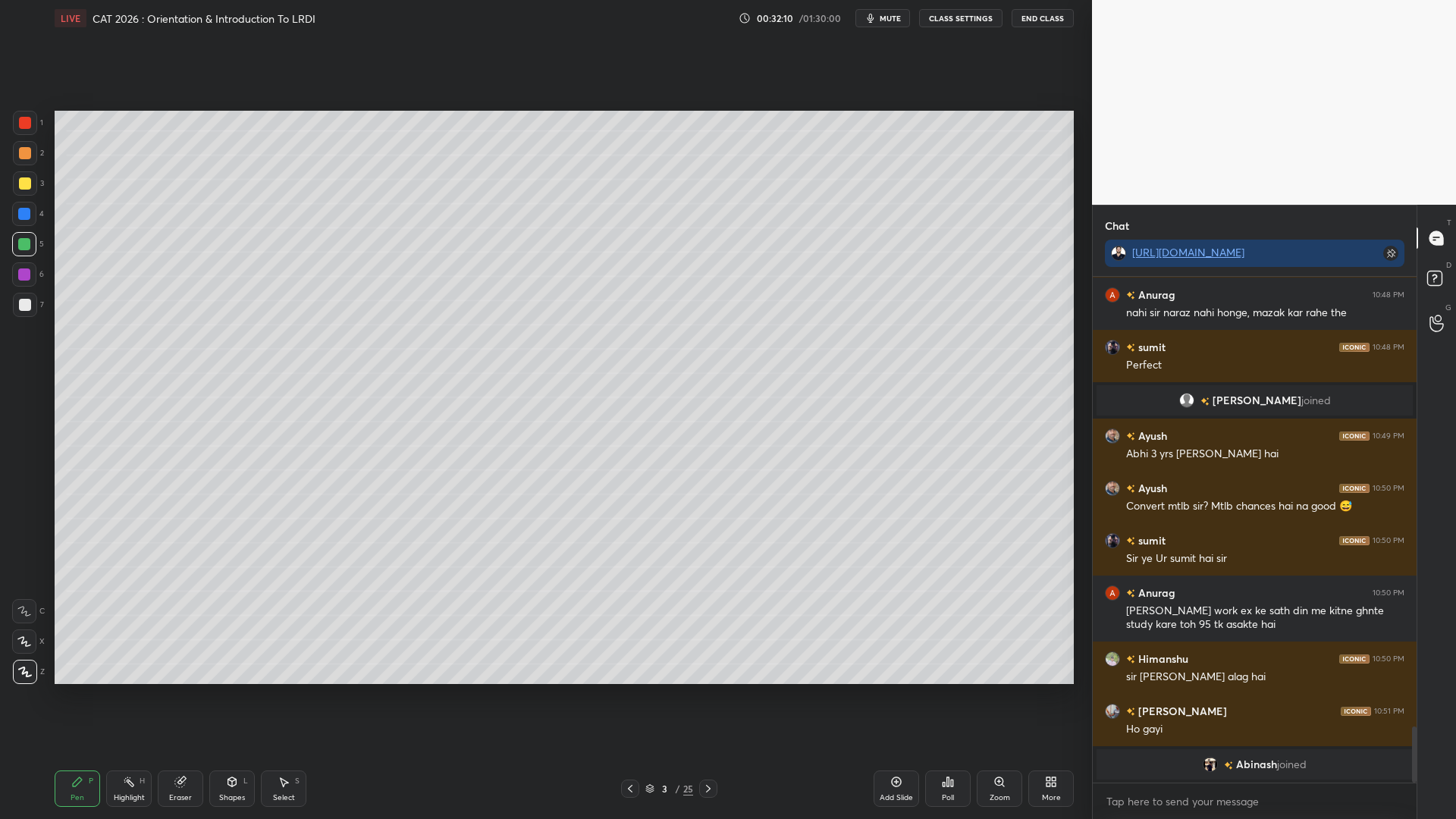
click at [26, 212] on div at bounding box center [24, 214] width 12 height 12
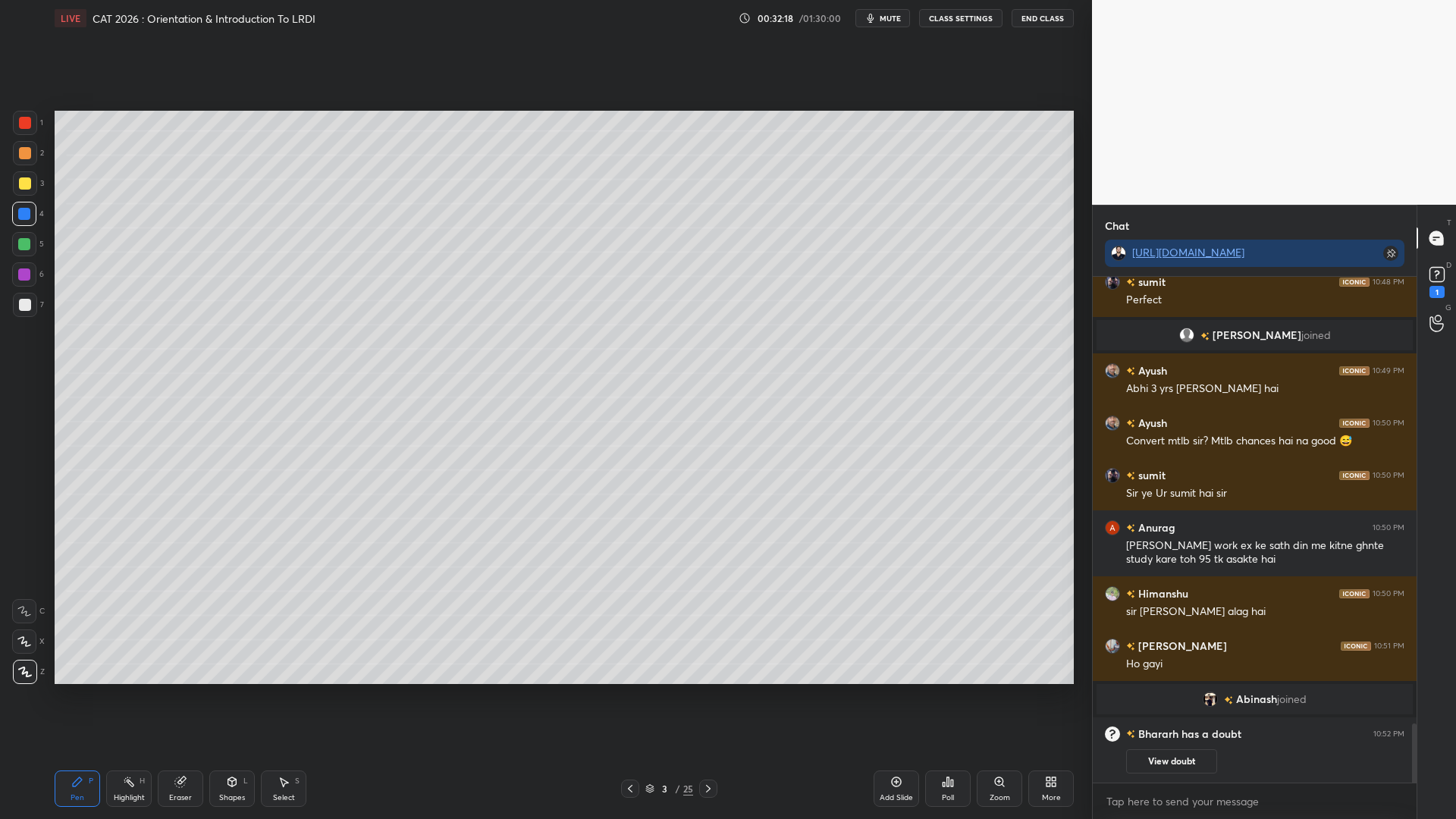
scroll to position [3802, 0]
click at [28, 282] on div at bounding box center [24, 275] width 24 height 24
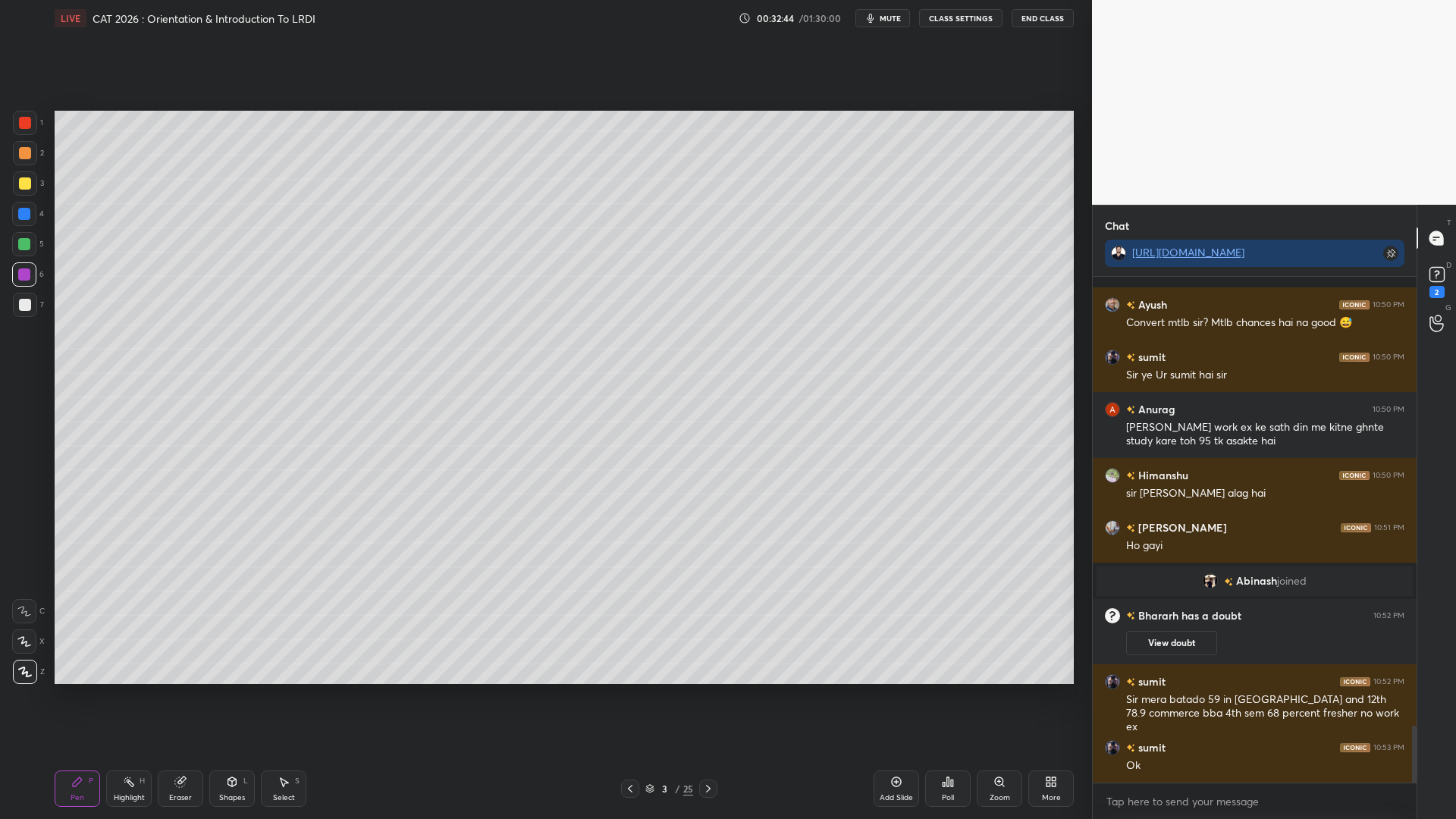
scroll to position [3987, 0]
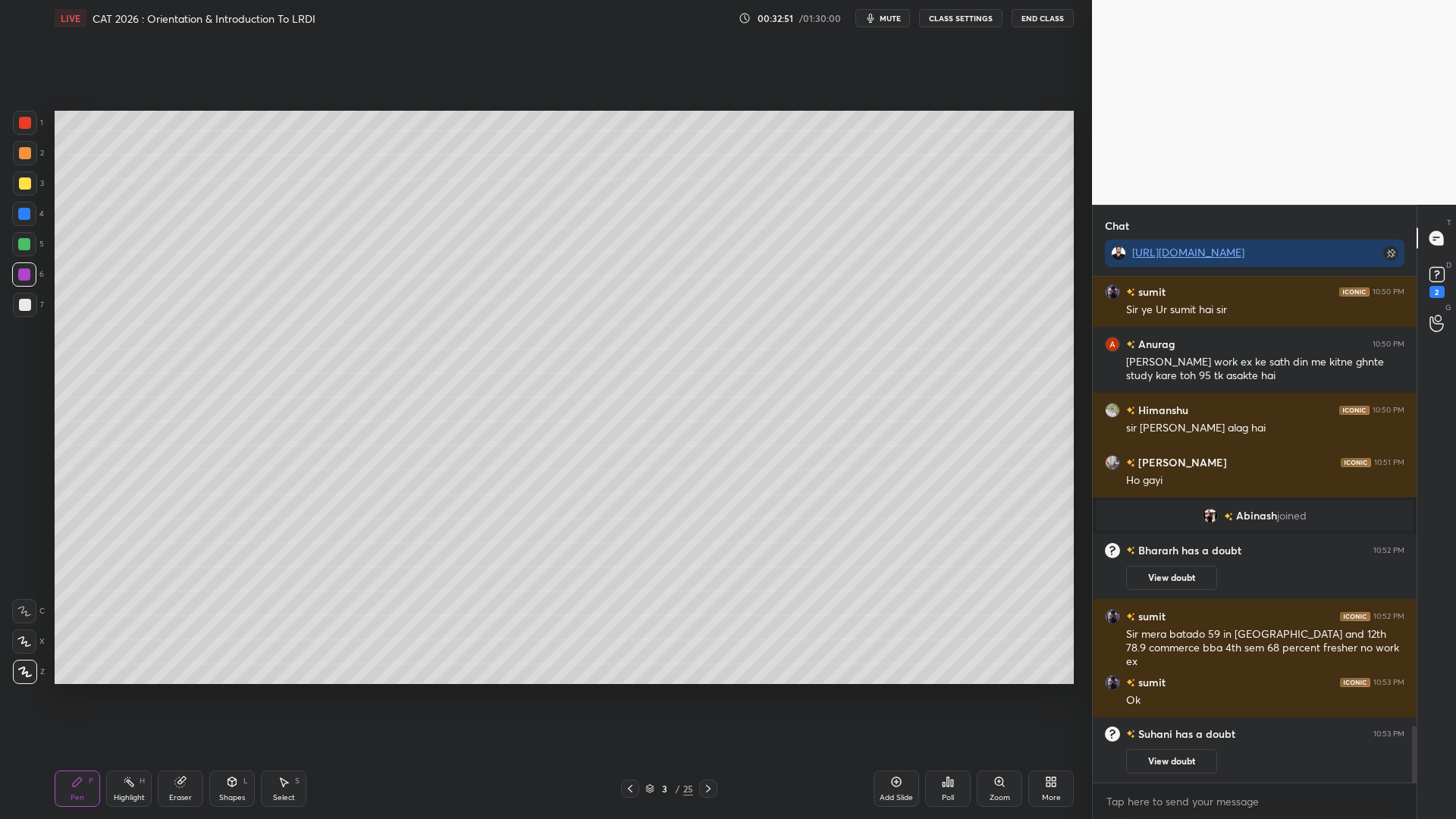
click at [1442, 276] on rect at bounding box center [1436, 275] width 14 height 14
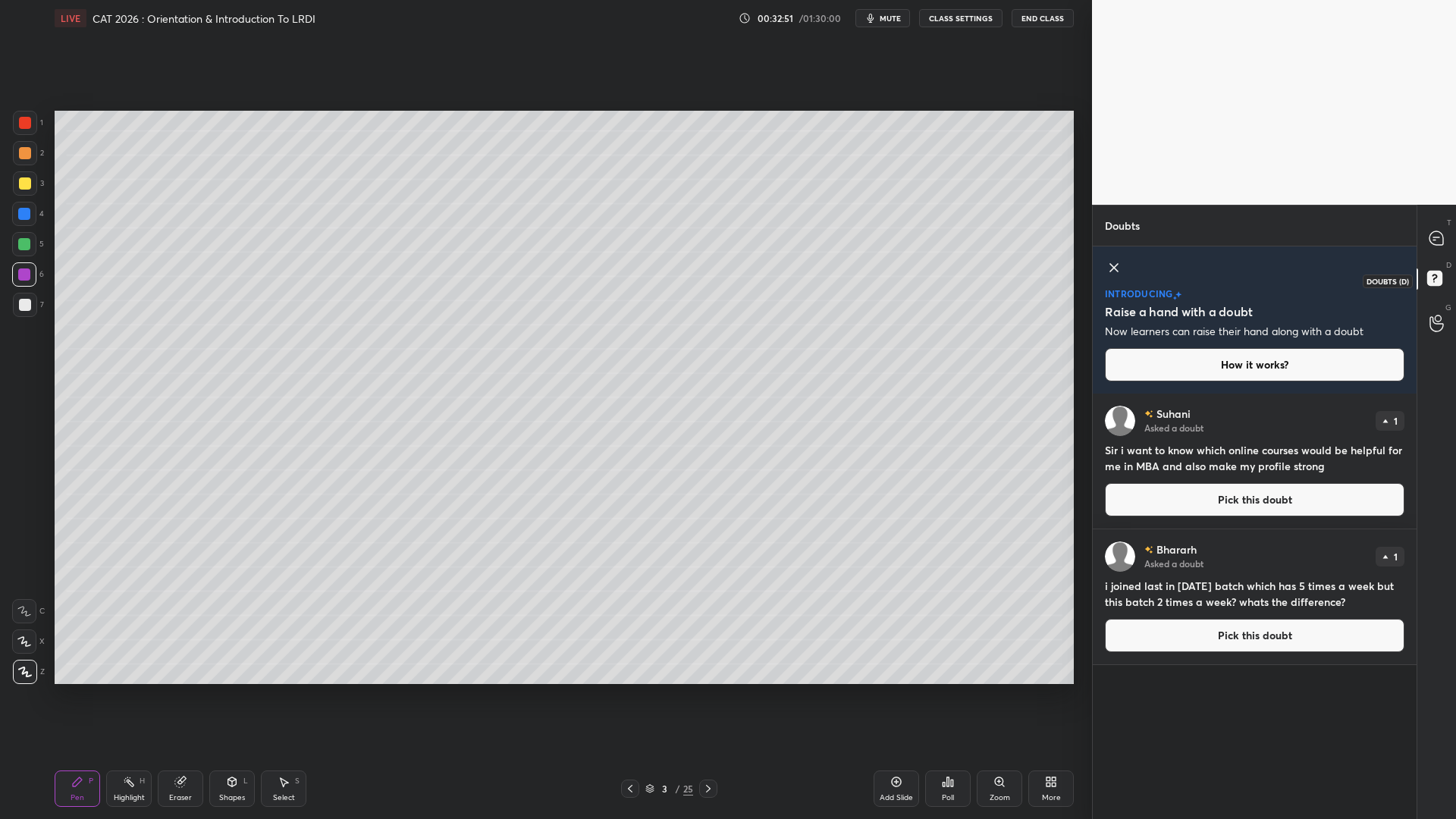
scroll to position [421, 319]
click at [1428, 239] on div at bounding box center [1437, 238] width 30 height 27
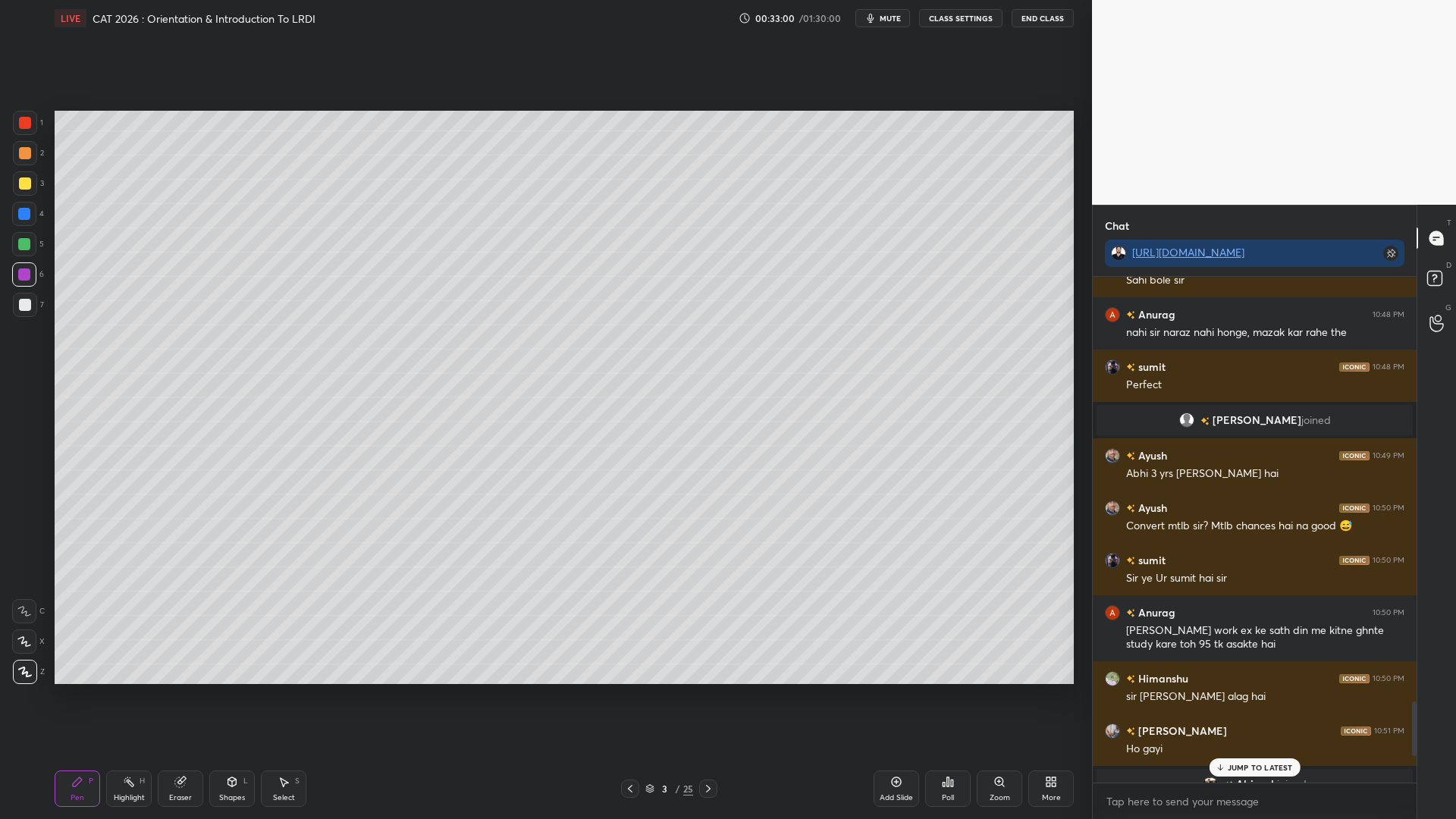
scroll to position [4291, 0]
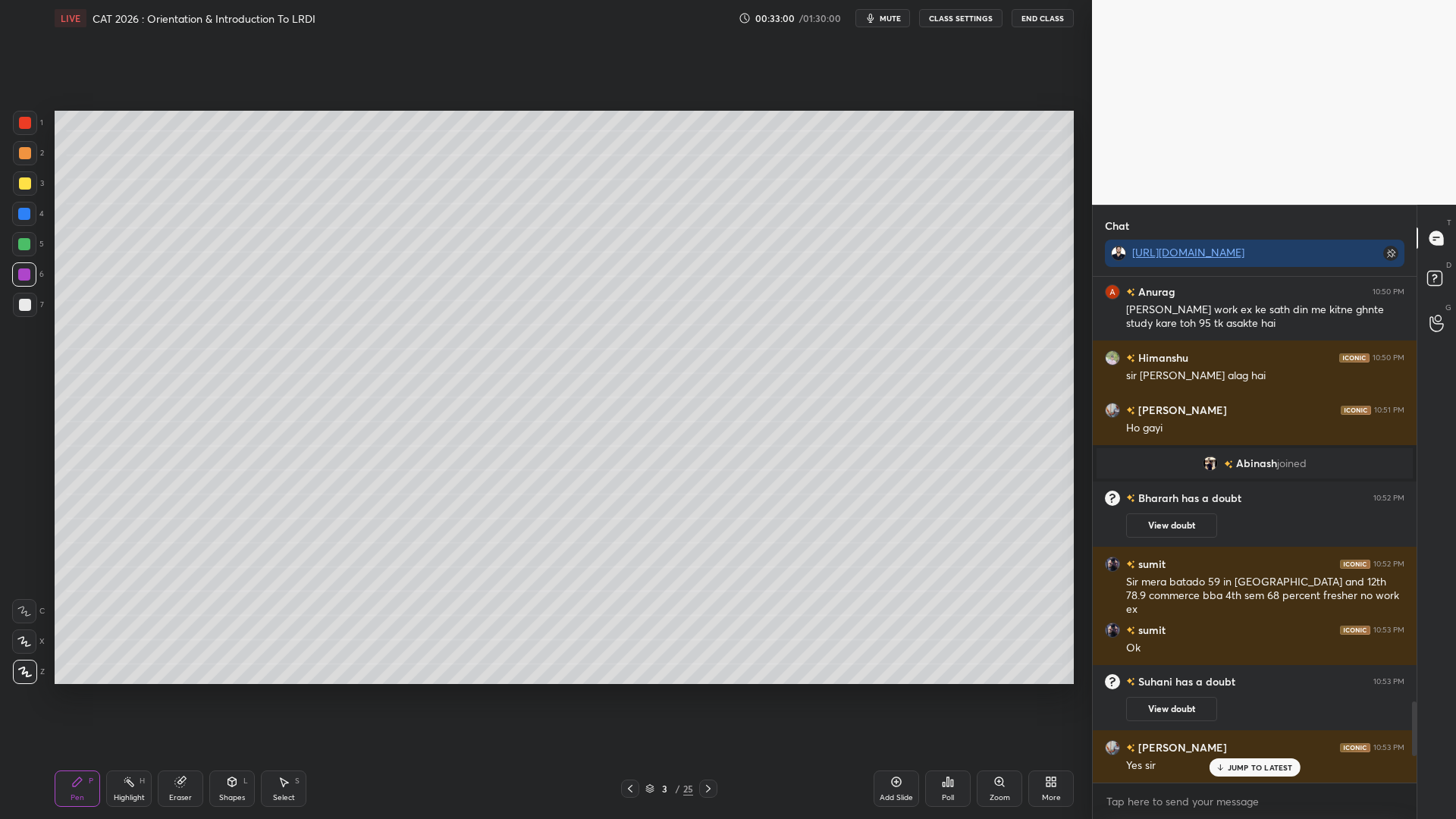
drag, startPoint x: 1412, startPoint y: 745, endPoint x: 1406, endPoint y: 804, distance: 59.3
click at [1406, 697] on div "sumit 10:48 PM Sahi bole sir Anurag 10:48 PM nahi sir naraz nahi honge, mazak k…" at bounding box center [1255, 547] width 324 height 542
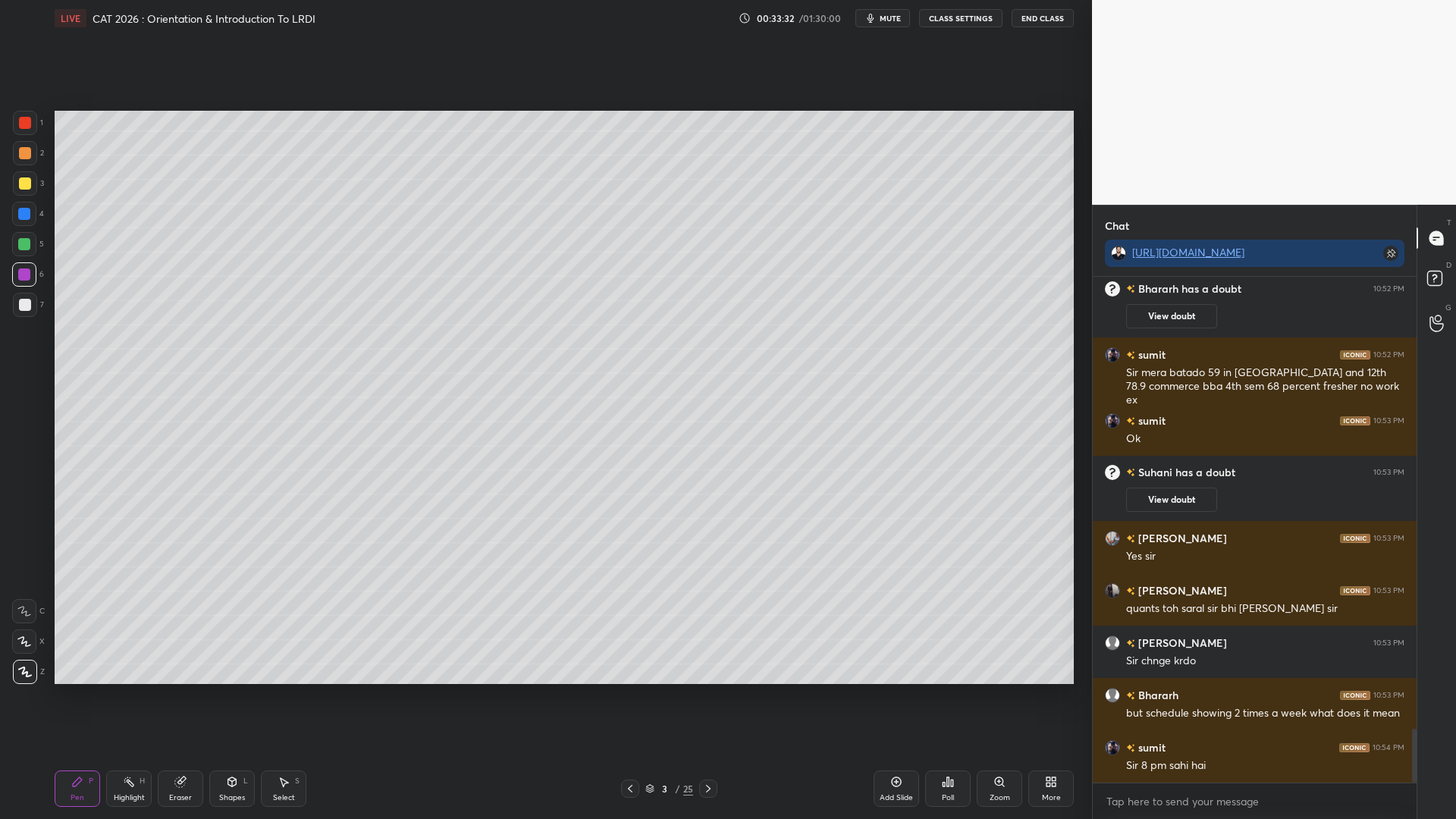
scroll to position [4244, 0]
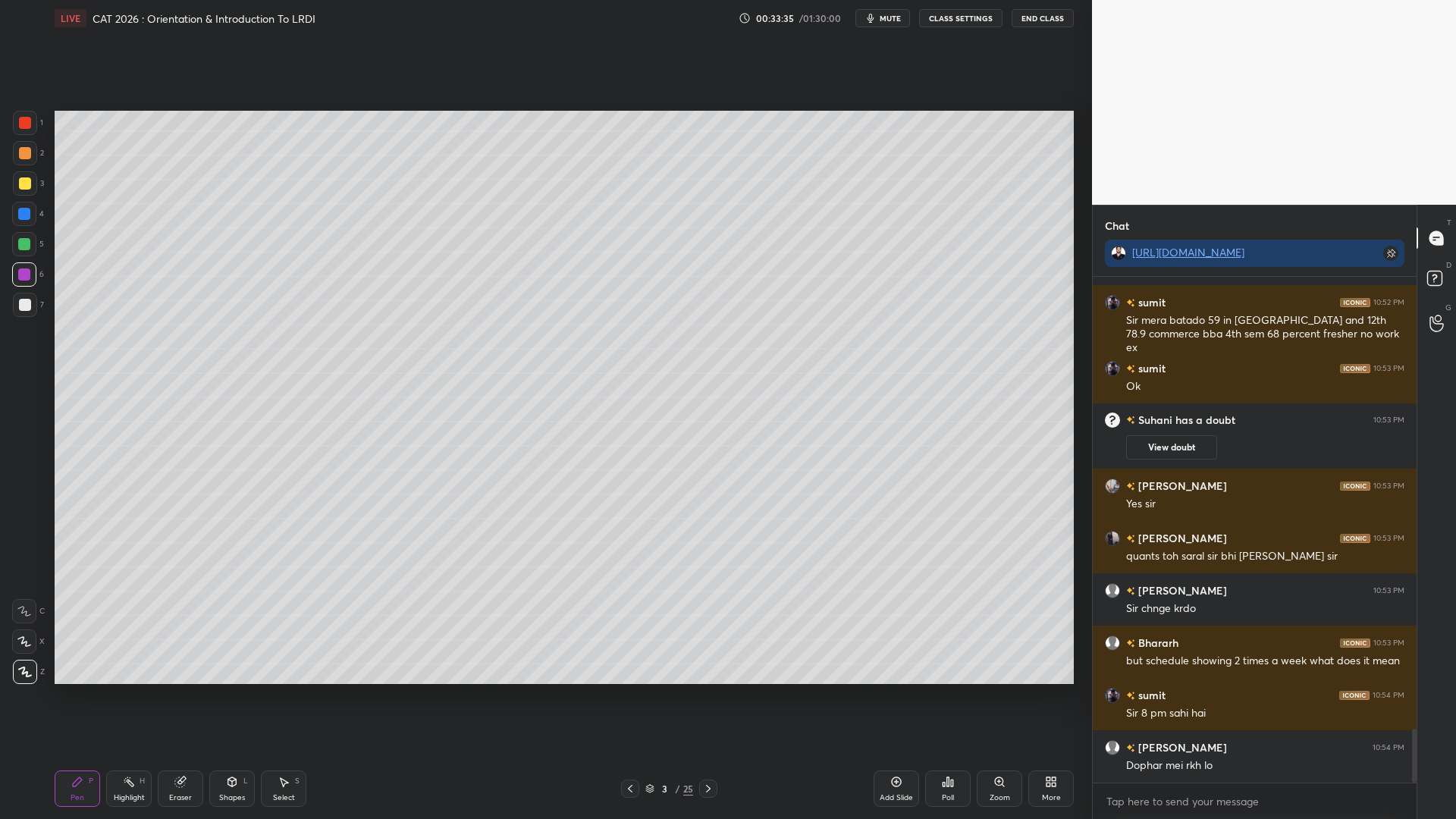
drag, startPoint x: 31, startPoint y: 309, endPoint x: 28, endPoint y: 298, distance: 11.4
click at [27, 309] on div at bounding box center [25, 305] width 24 height 24
click at [28, 638] on icon at bounding box center [25, 642] width 14 height 11
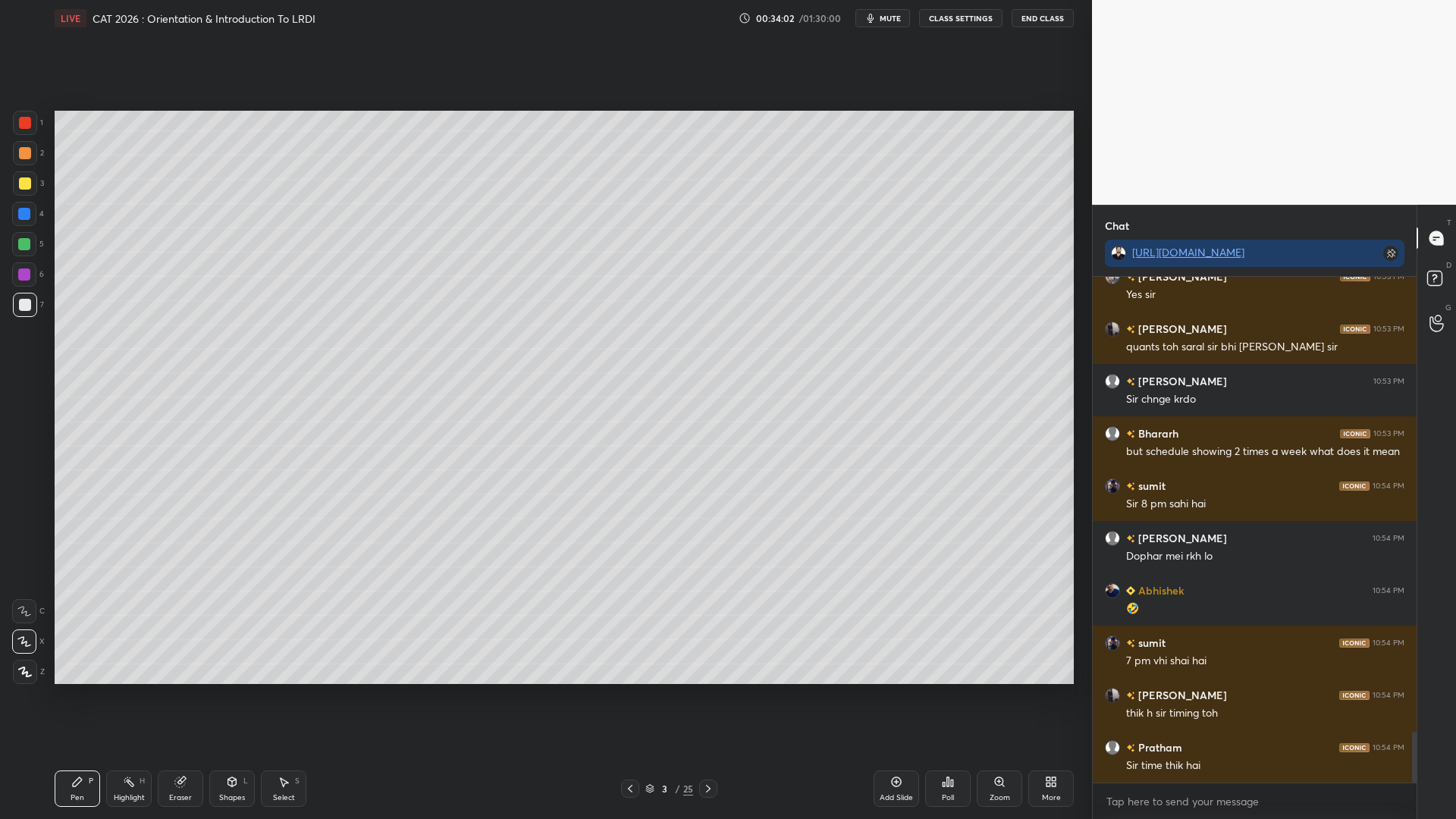
scroll to position [4506, 0]
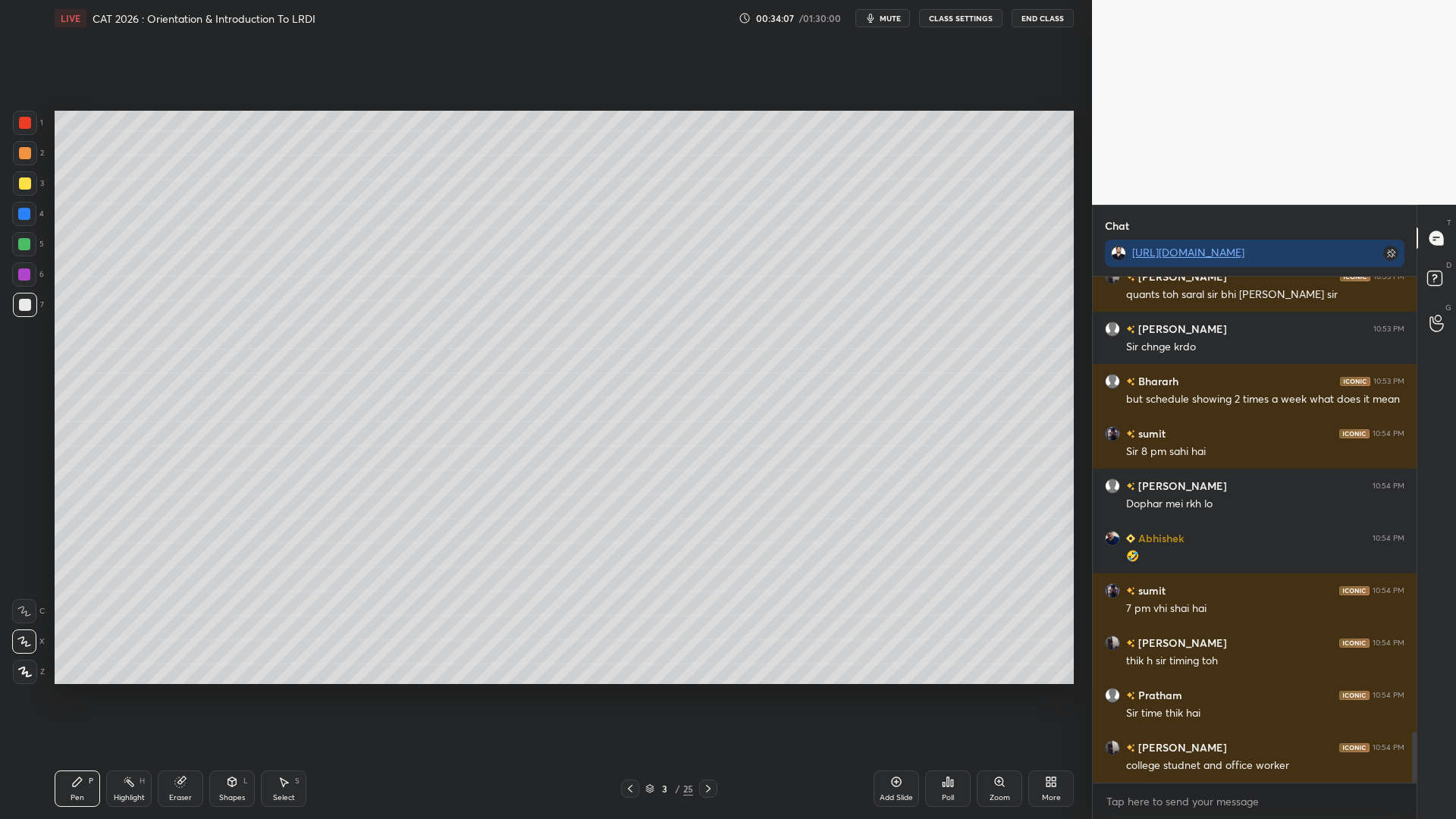
click at [19, 185] on div at bounding box center [25, 183] width 12 height 12
click at [27, 245] on div at bounding box center [24, 244] width 12 height 12
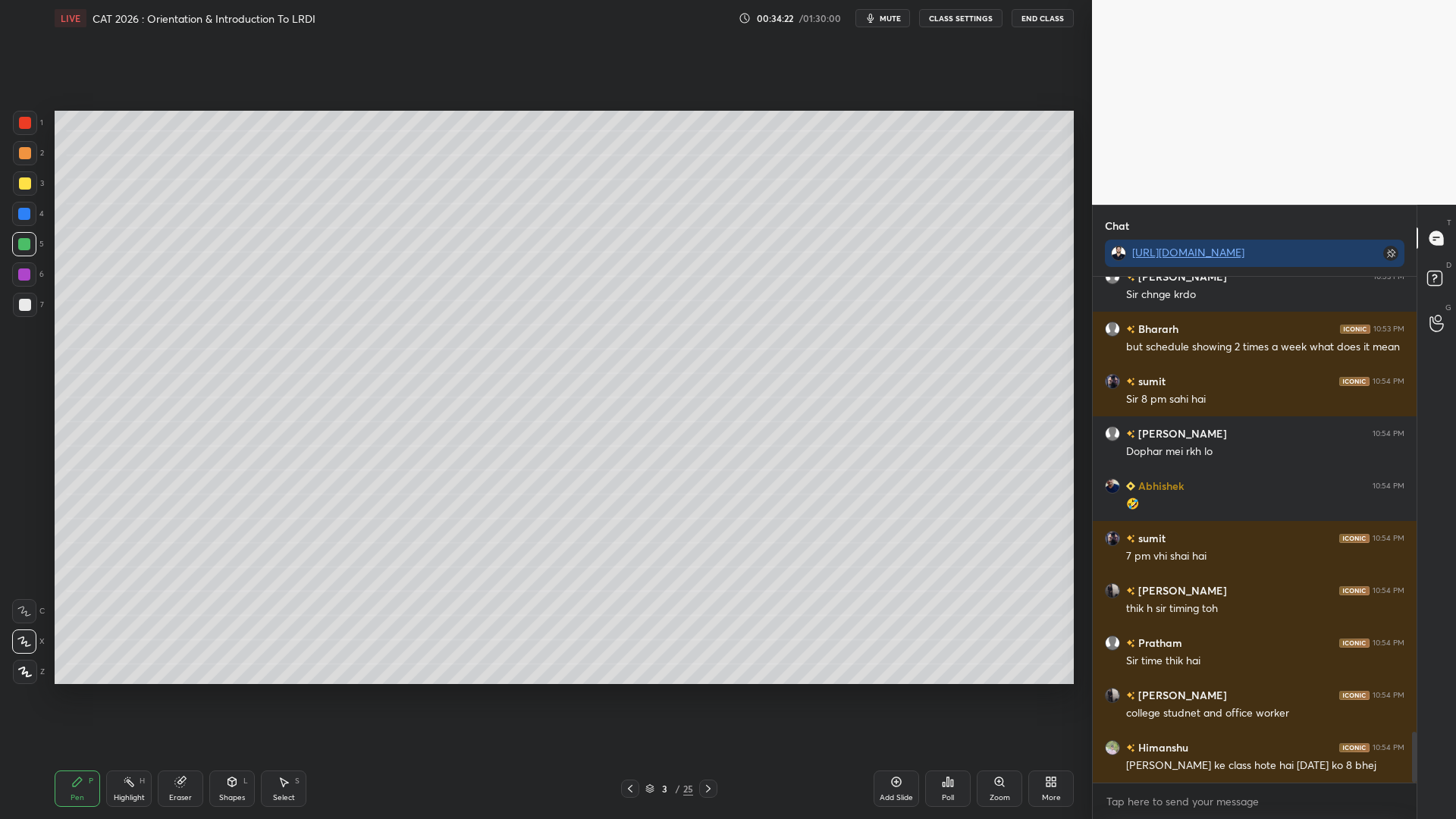
click at [167, 697] on div "Eraser" at bounding box center [181, 789] width 46 height 37
click at [85, 697] on div "Pen P" at bounding box center [78, 789] width 46 height 37
click at [27, 117] on div at bounding box center [25, 122] width 12 height 12
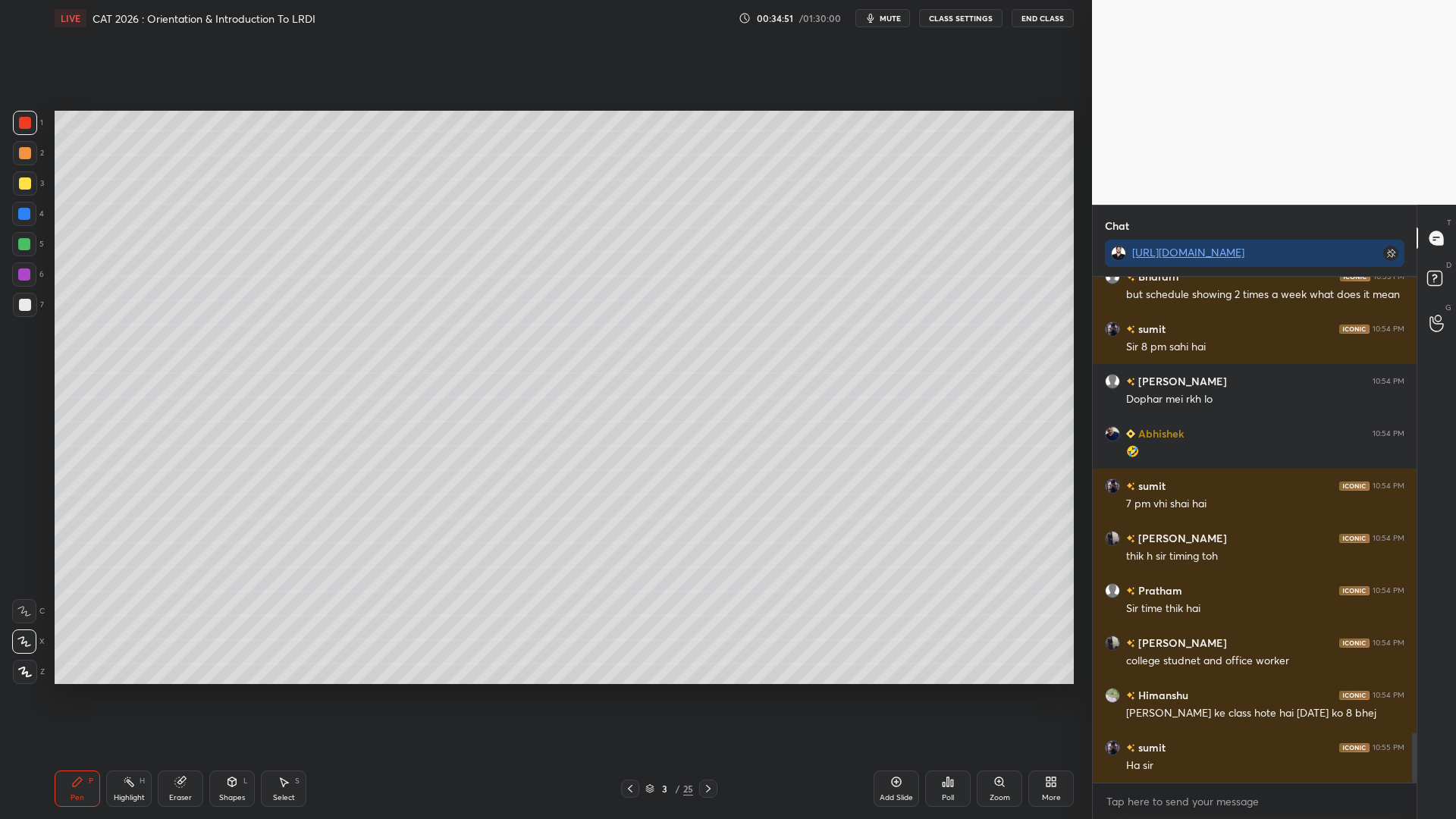
click at [35, 245] on div at bounding box center [24, 244] width 24 height 24
click at [184, 697] on icon at bounding box center [180, 783] width 10 height 10
click at [75, 697] on icon at bounding box center [77, 782] width 9 height 9
click at [21, 212] on div at bounding box center [24, 214] width 12 height 12
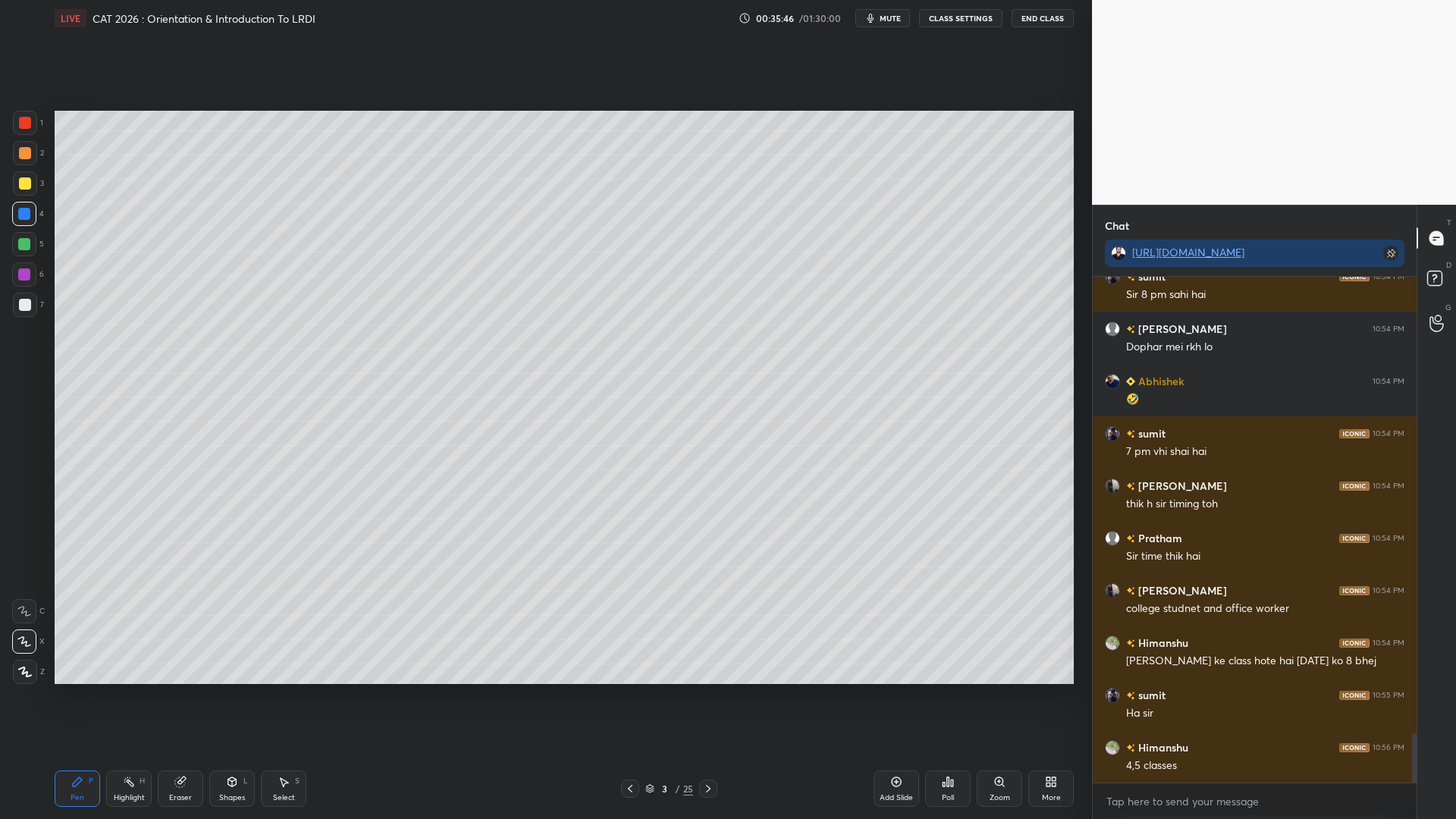
scroll to position [4716, 0]
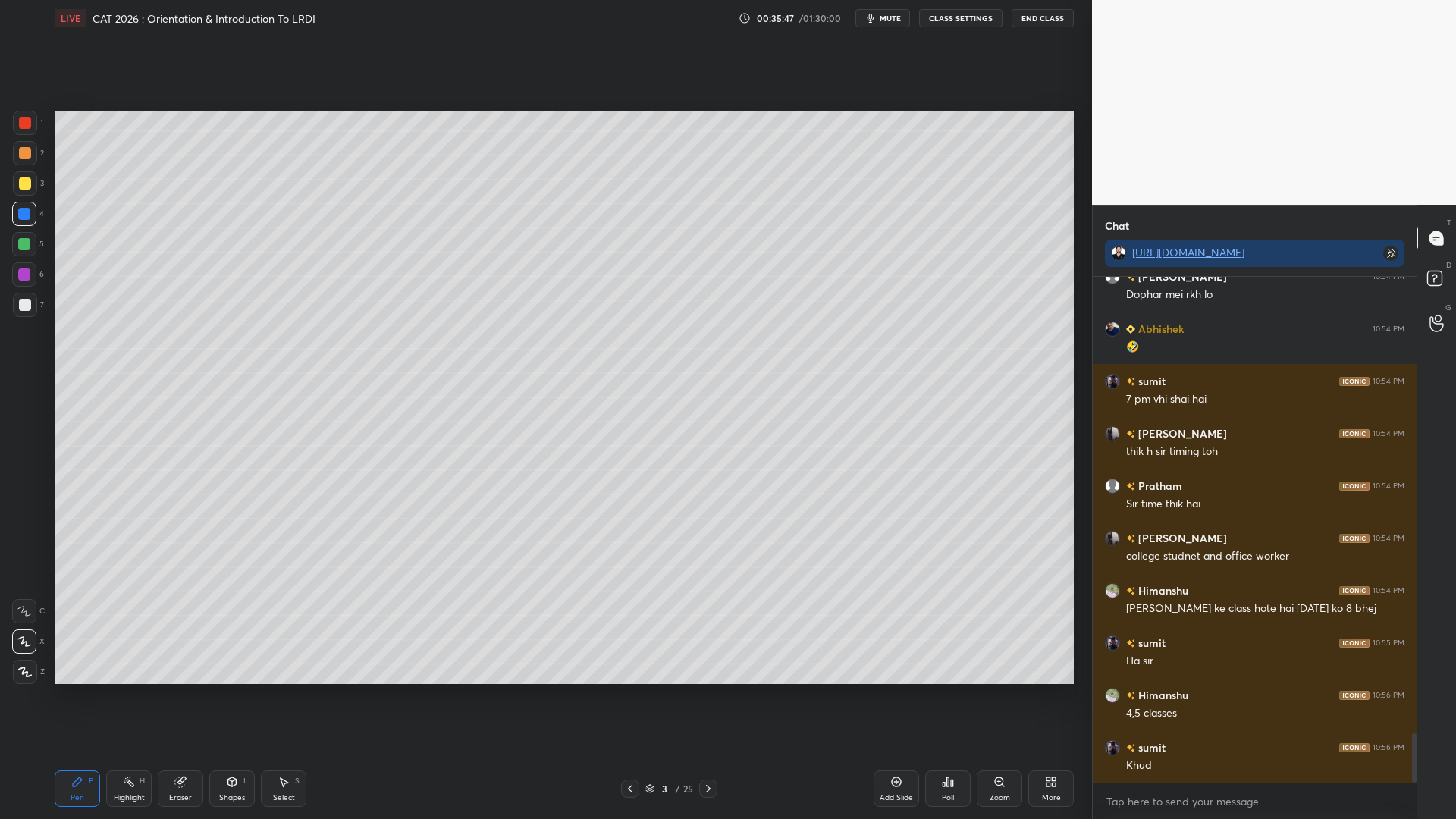
click at [30, 243] on div at bounding box center [24, 244] width 12 height 12
drag, startPoint x: 24, startPoint y: 306, endPoint x: 22, endPoint y: 298, distance: 8.2
click at [24, 303] on div at bounding box center [25, 305] width 12 height 12
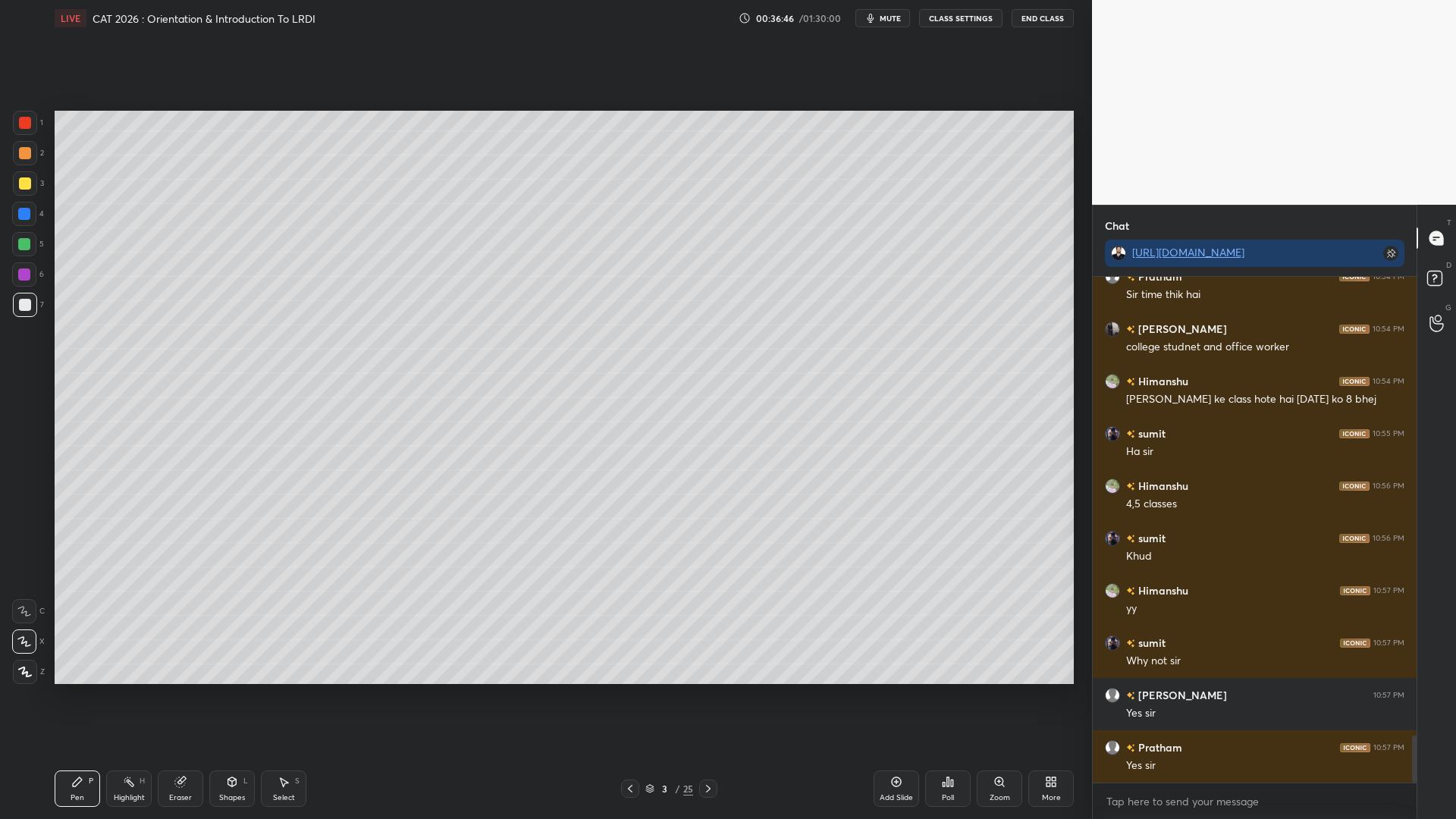
scroll to position [4978, 0]
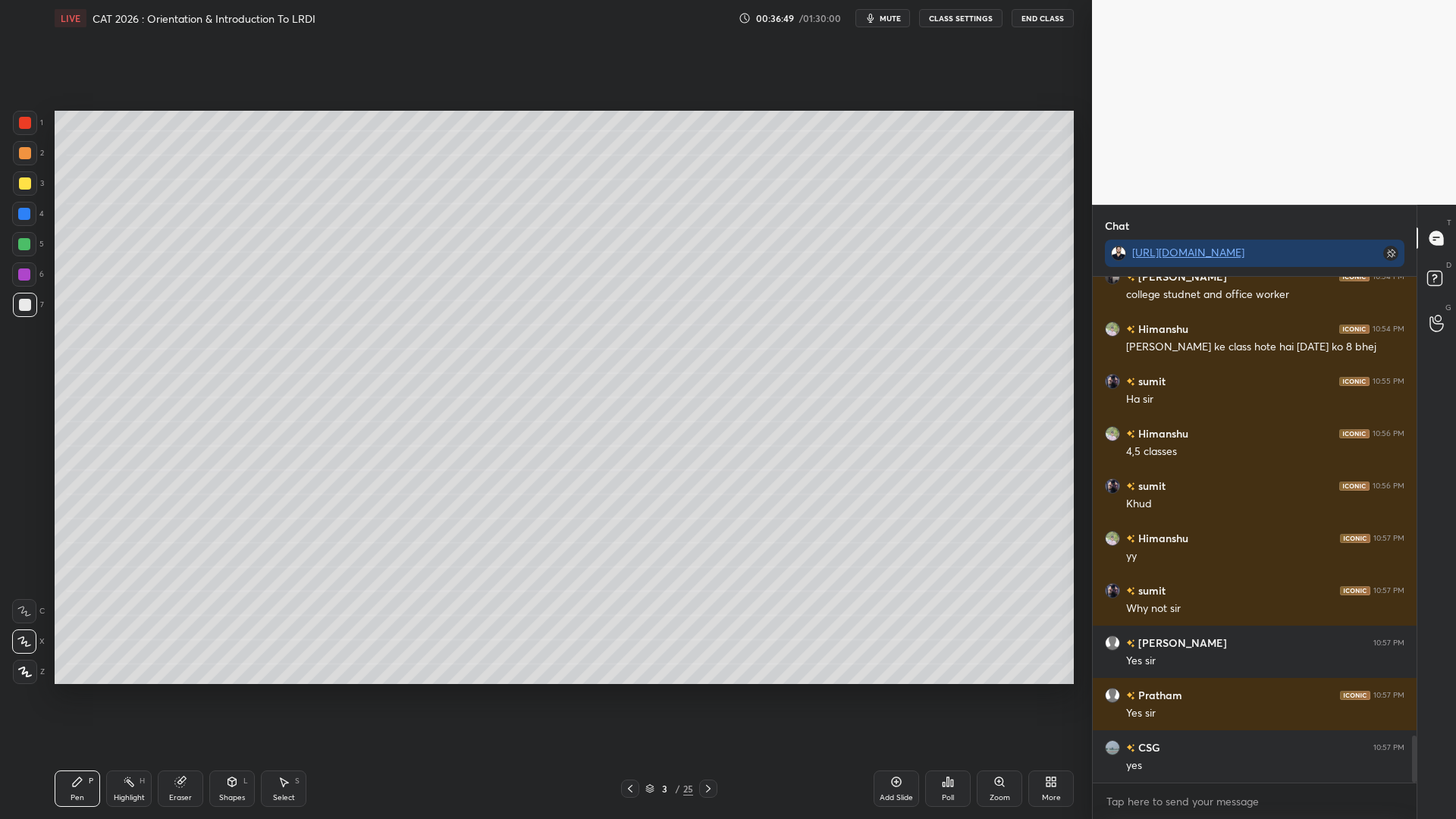
click at [20, 212] on div at bounding box center [24, 214] width 12 height 12
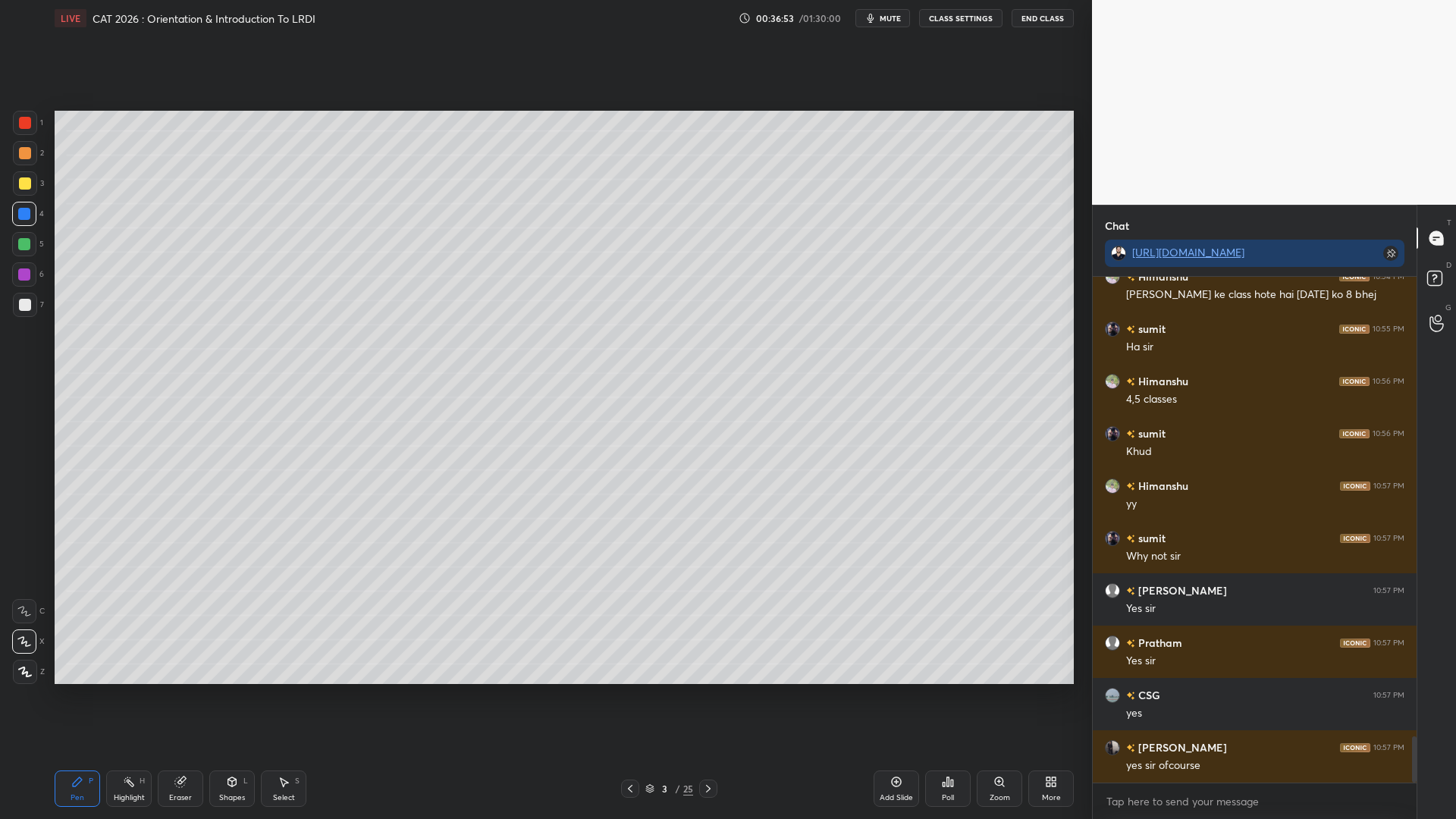
click at [17, 242] on div at bounding box center [24, 244] width 24 height 24
click at [30, 195] on div at bounding box center [25, 183] width 24 height 24
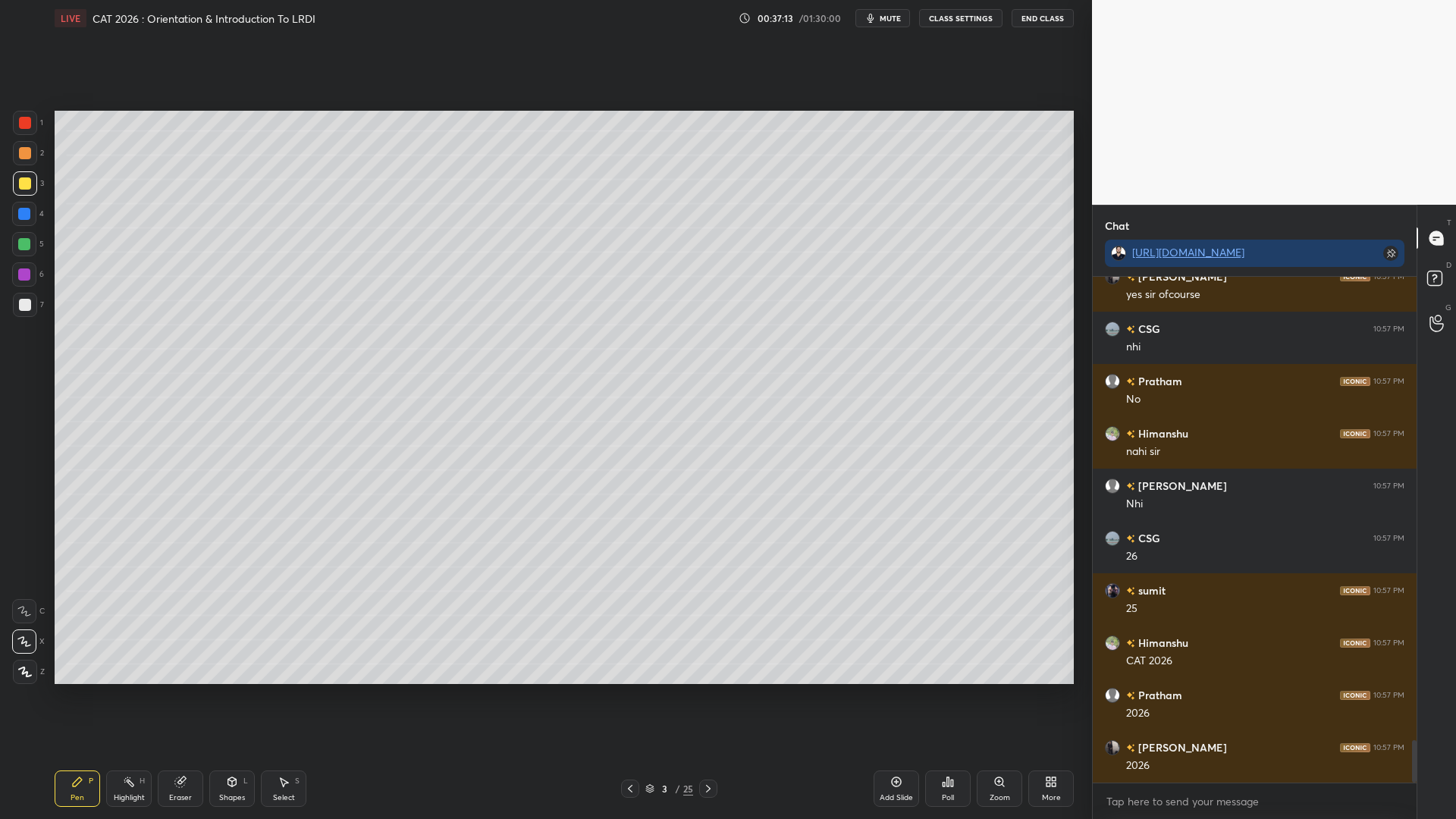
scroll to position [5553, 0]
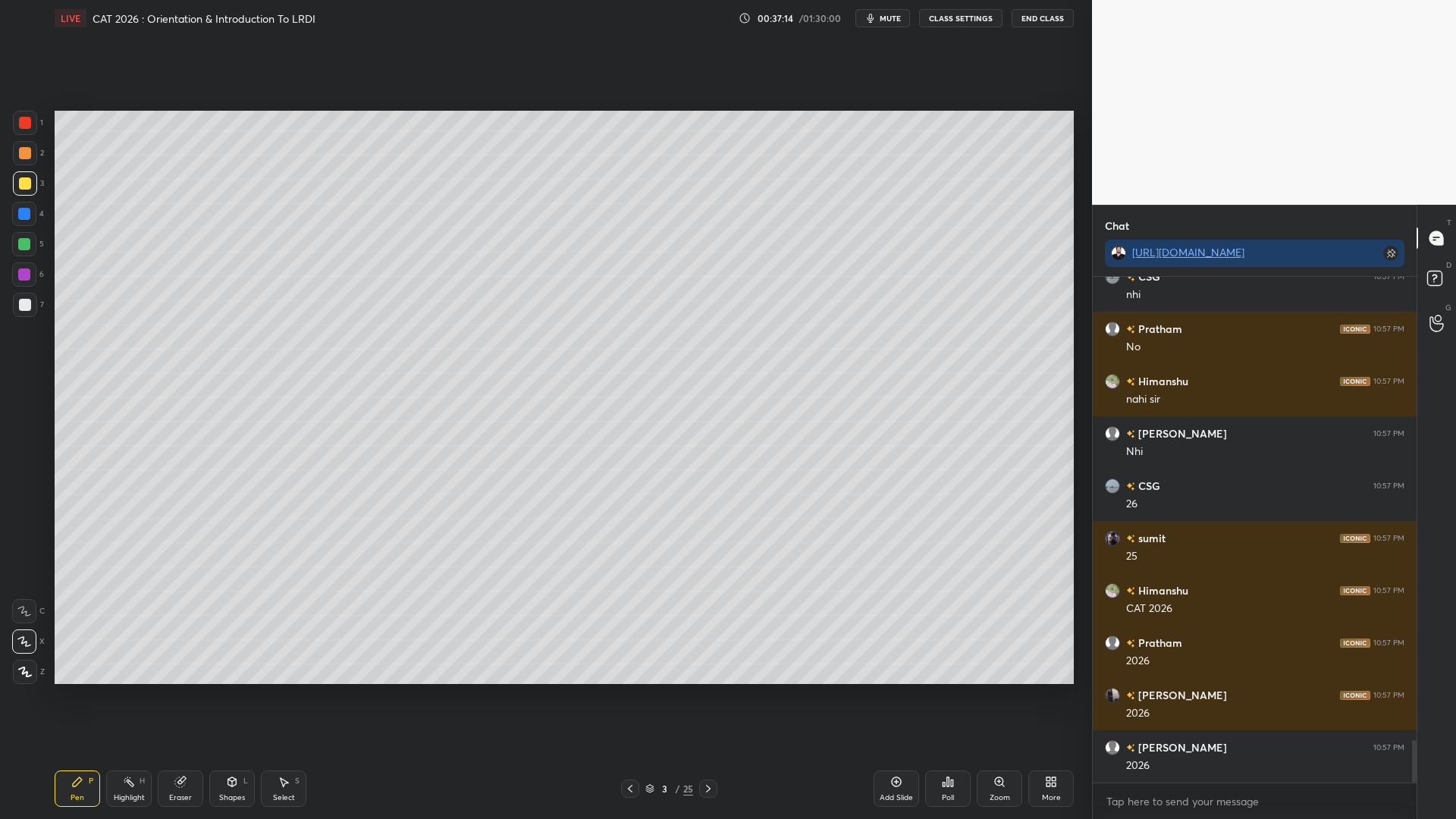
click at [893, 697] on icon at bounding box center [896, 782] width 12 height 12
drag, startPoint x: 27, startPoint y: 120, endPoint x: 39, endPoint y: 126, distance: 13.4
click at [29, 121] on div at bounding box center [25, 122] width 12 height 12
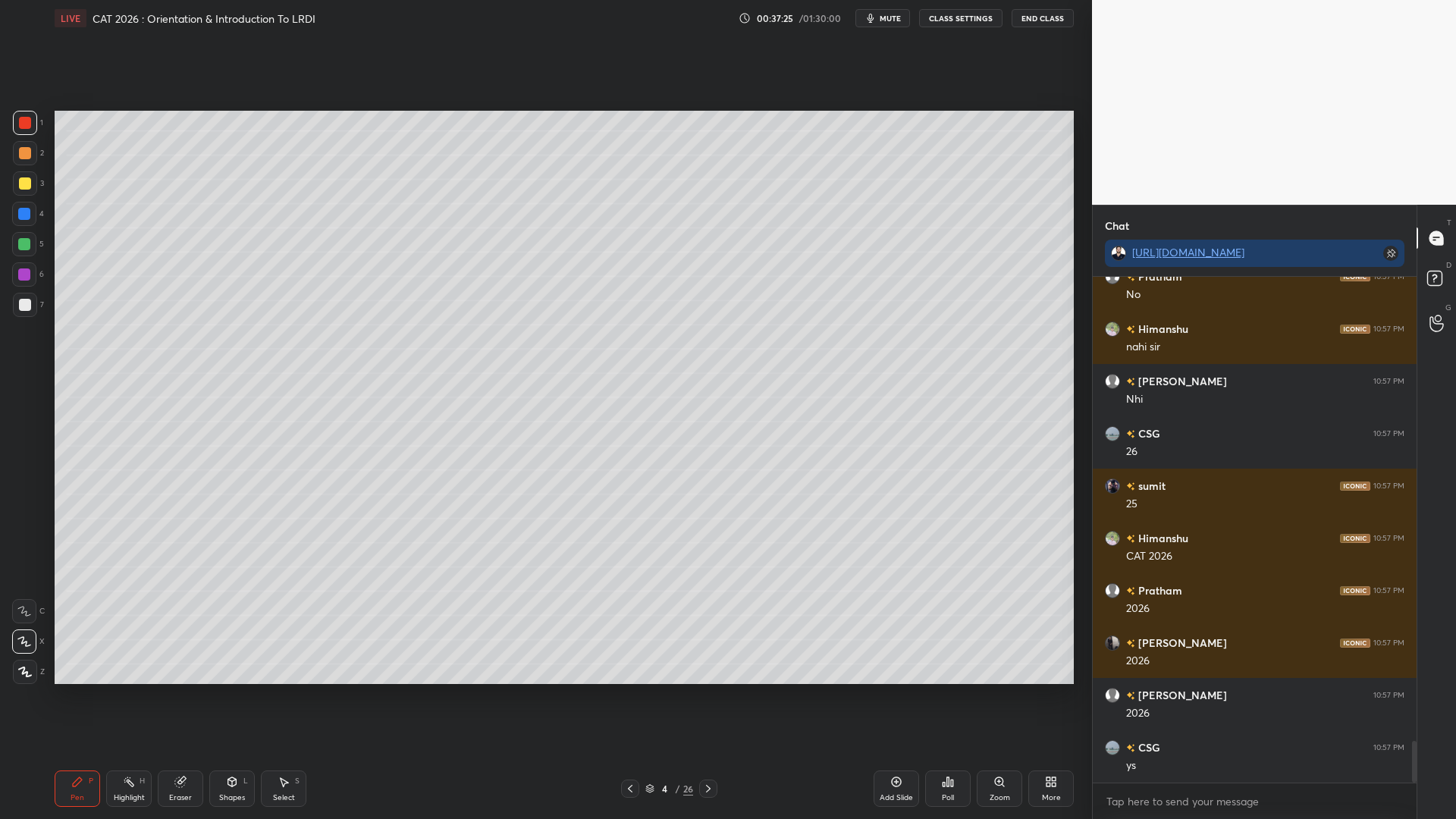
drag, startPoint x: 16, startPoint y: 216, endPoint x: 43, endPoint y: 212, distance: 27.3
click at [18, 216] on div at bounding box center [24, 214] width 24 height 24
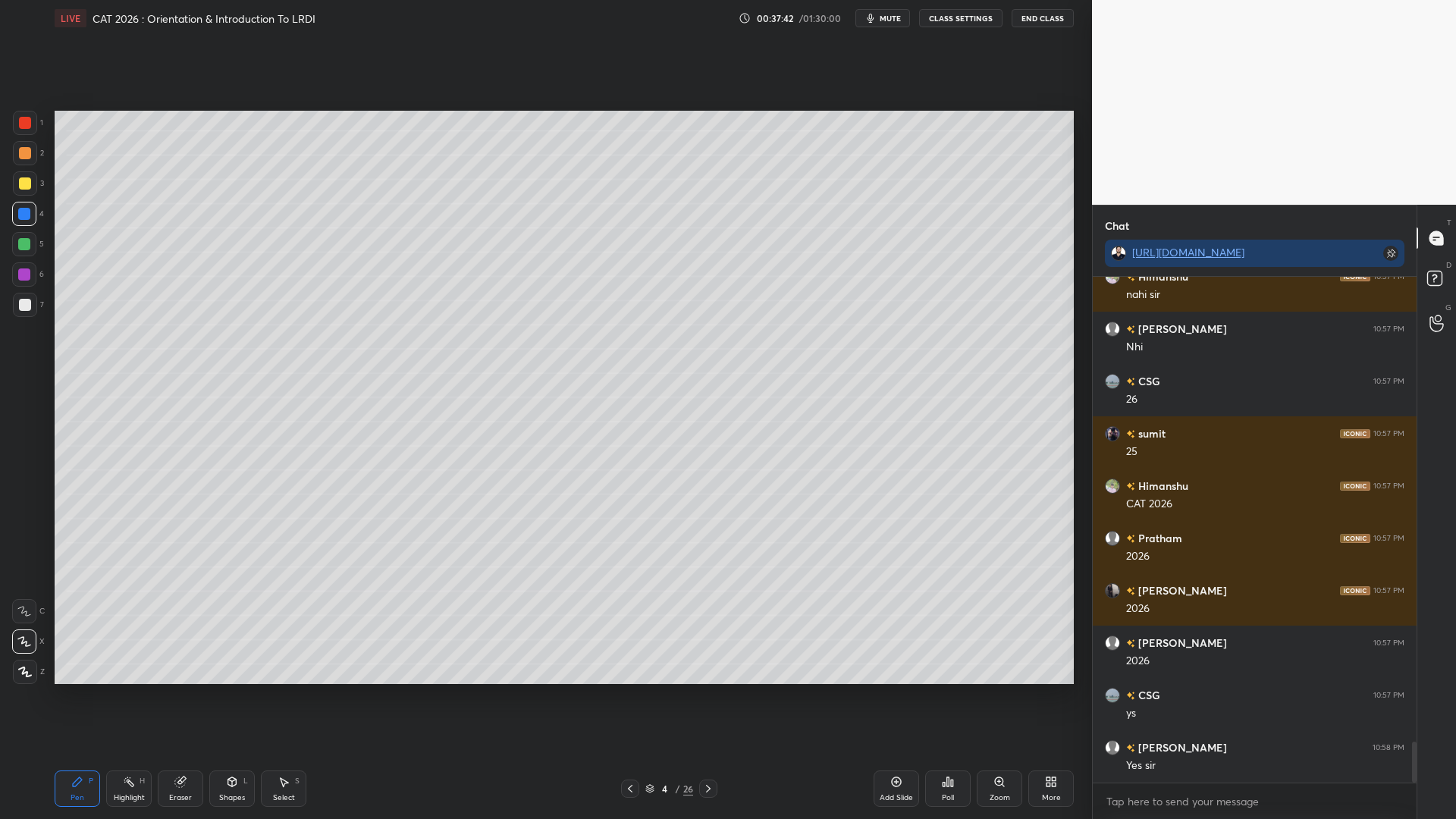
scroll to position [5710, 0]
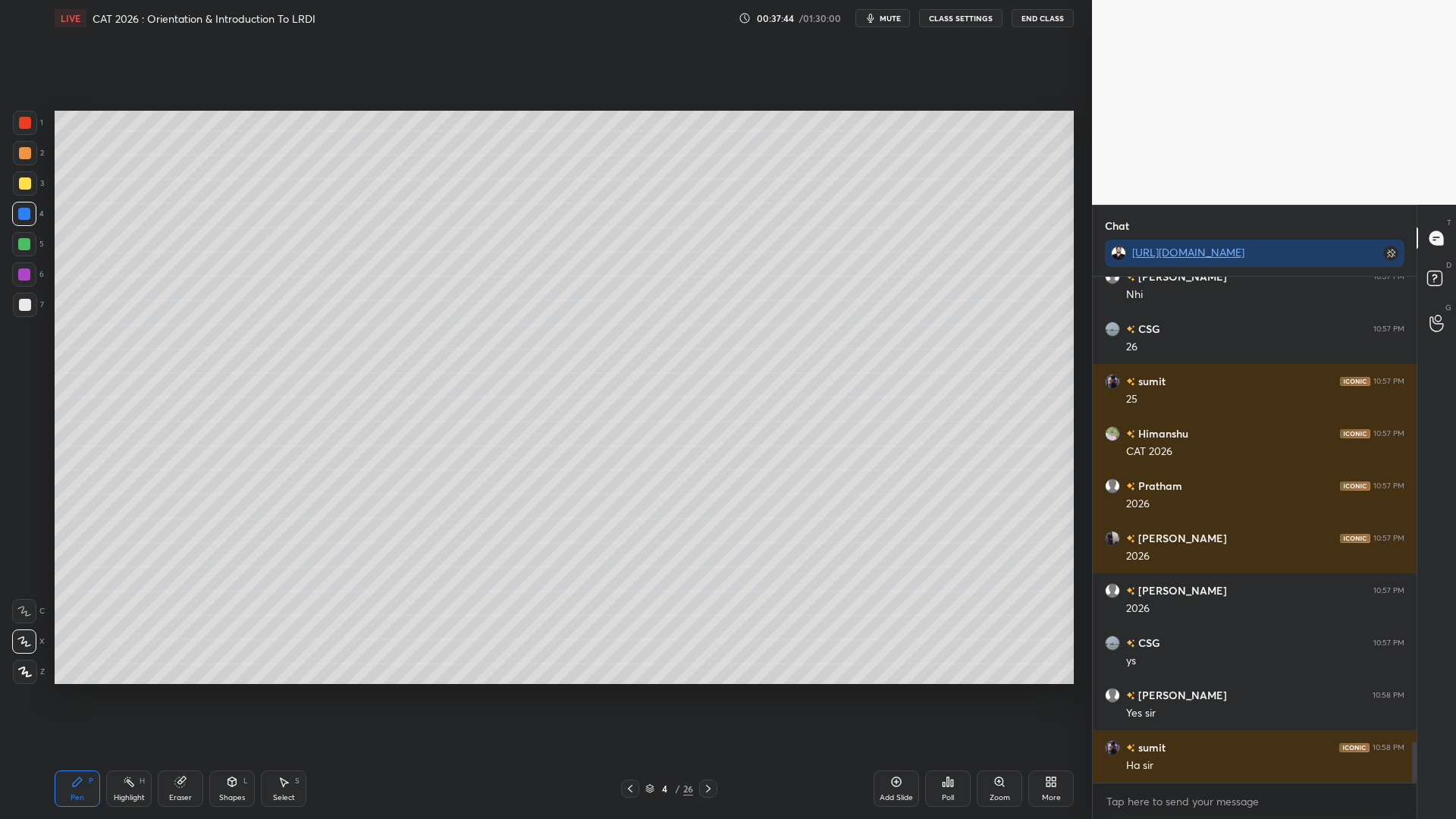
click at [29, 245] on div at bounding box center [24, 244] width 24 height 24
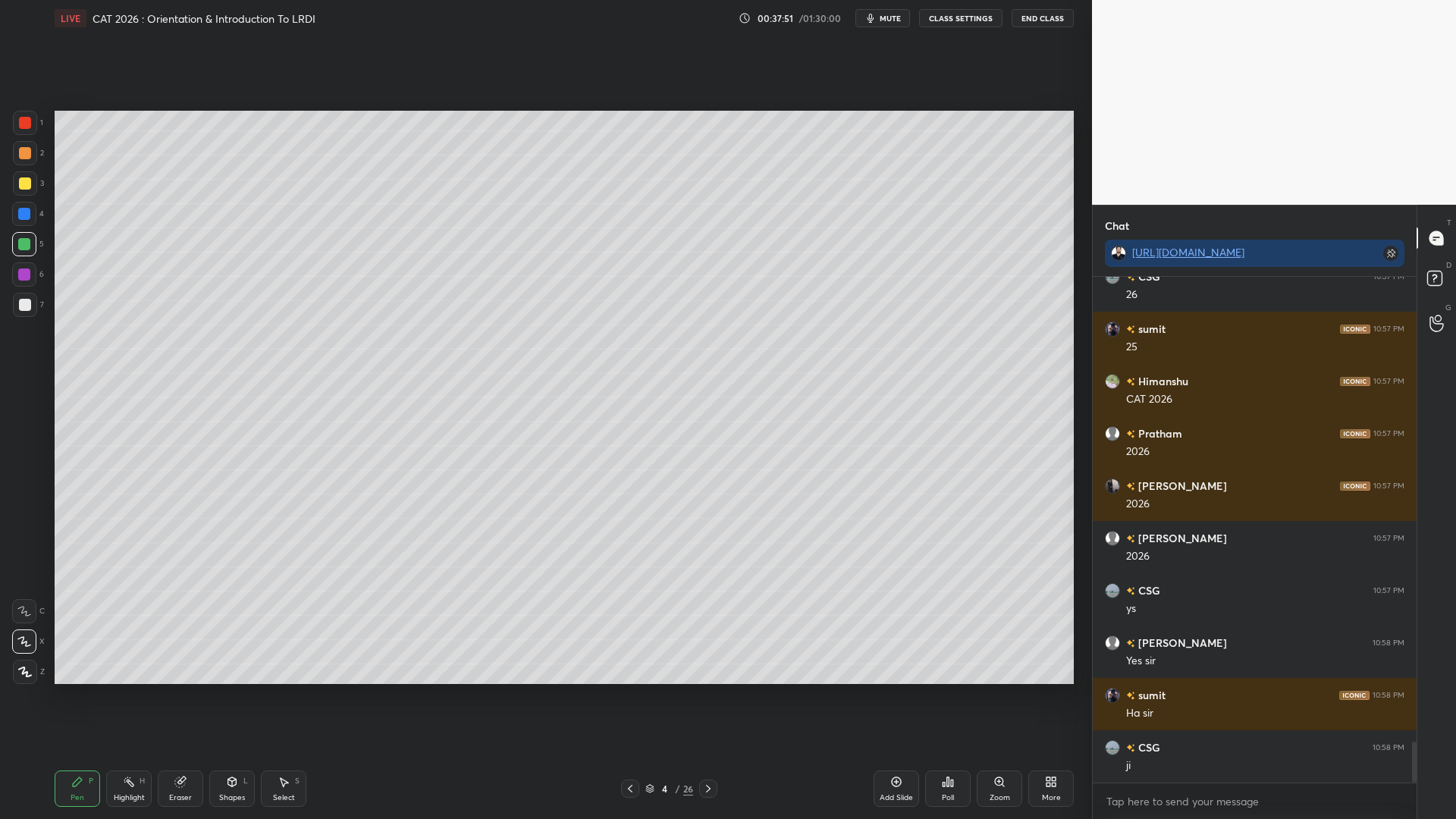
click at [21, 270] on div at bounding box center [24, 275] width 12 height 12
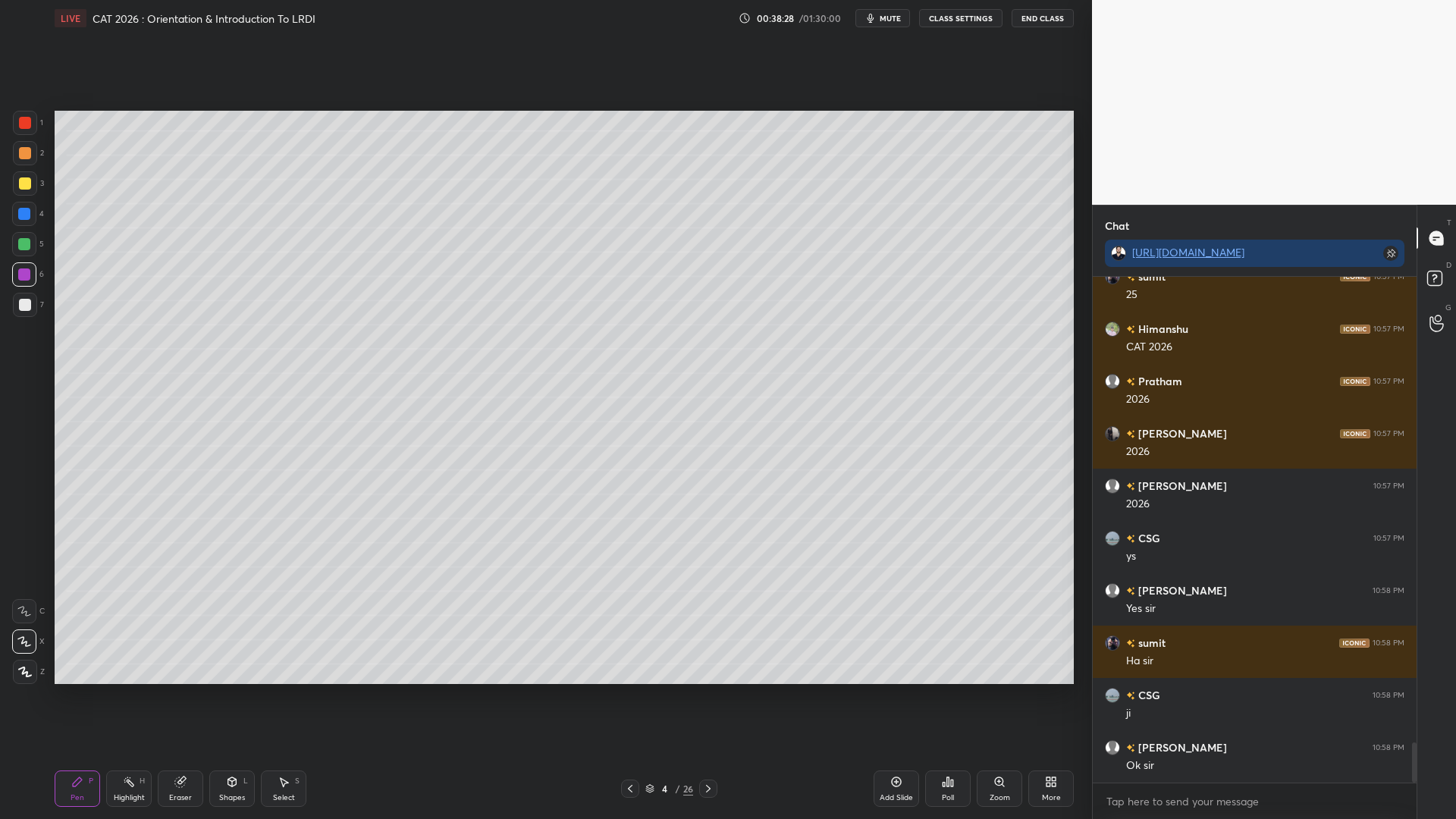
click at [21, 299] on div at bounding box center [25, 305] width 24 height 24
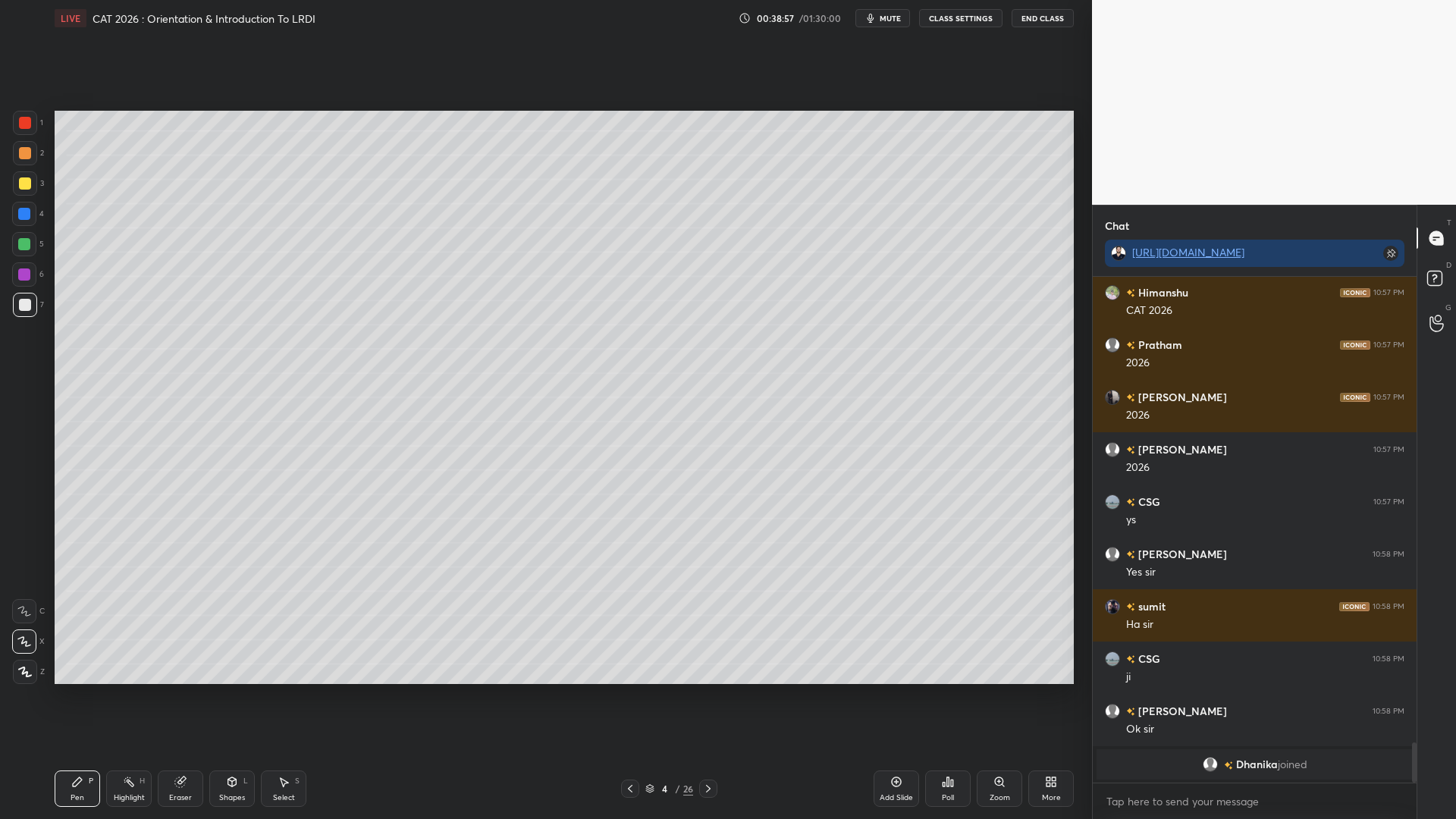
click at [21, 266] on div at bounding box center [24, 275] width 24 height 24
drag, startPoint x: 30, startPoint y: 239, endPoint x: 50, endPoint y: 247, distance: 21.5
click at [34, 239] on div at bounding box center [24, 244] width 24 height 24
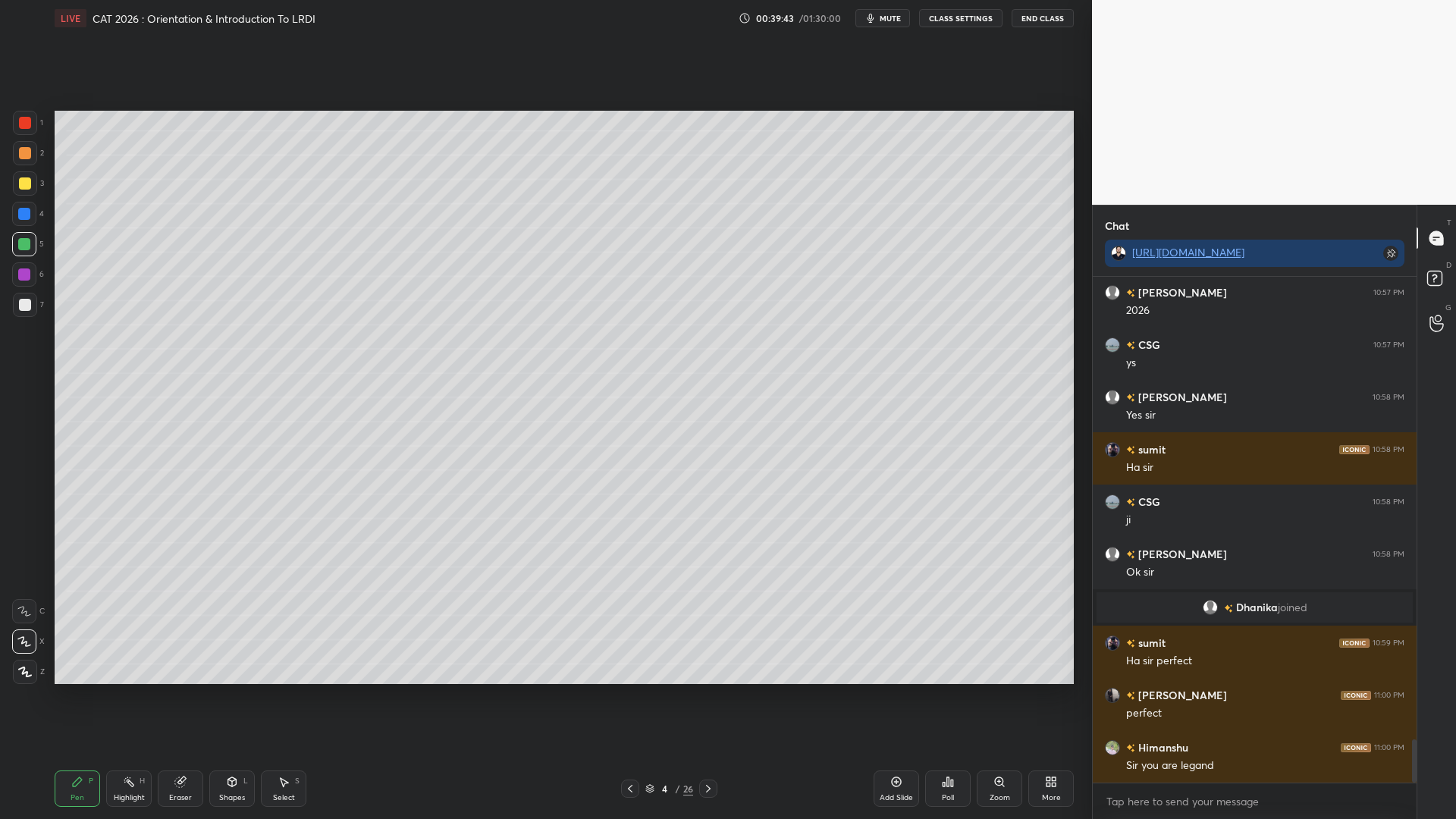
scroll to position [5505, 0]
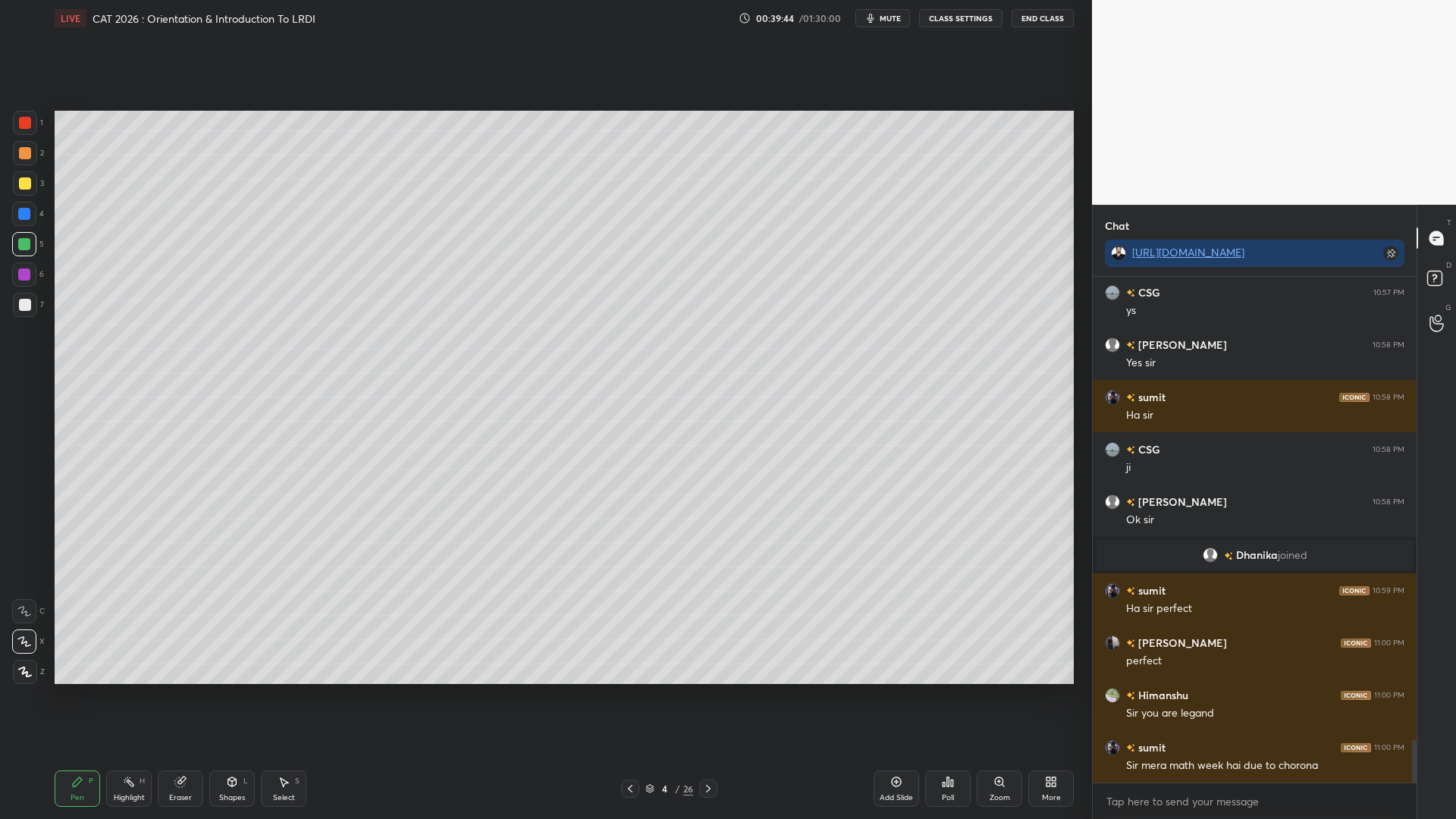
click at [24, 215] on div at bounding box center [24, 214] width 12 height 12
click at [27, 188] on div at bounding box center [25, 183] width 12 height 12
drag, startPoint x: 23, startPoint y: 220, endPoint x: 24, endPoint y: 243, distance: 23.0
click at [24, 222] on div at bounding box center [24, 214] width 24 height 24
click at [24, 251] on div at bounding box center [24, 244] width 24 height 24
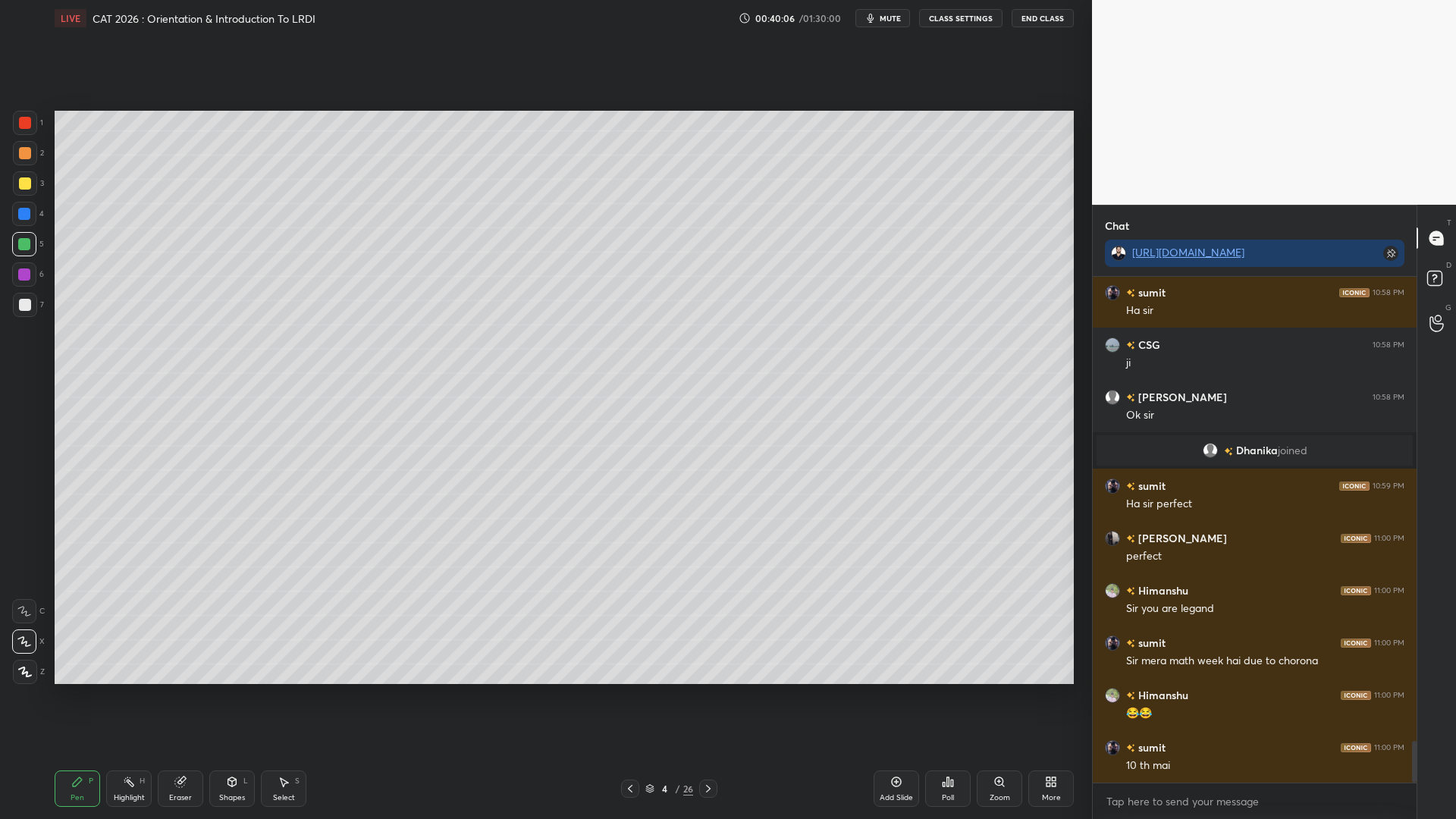
scroll to position [5662, 0]
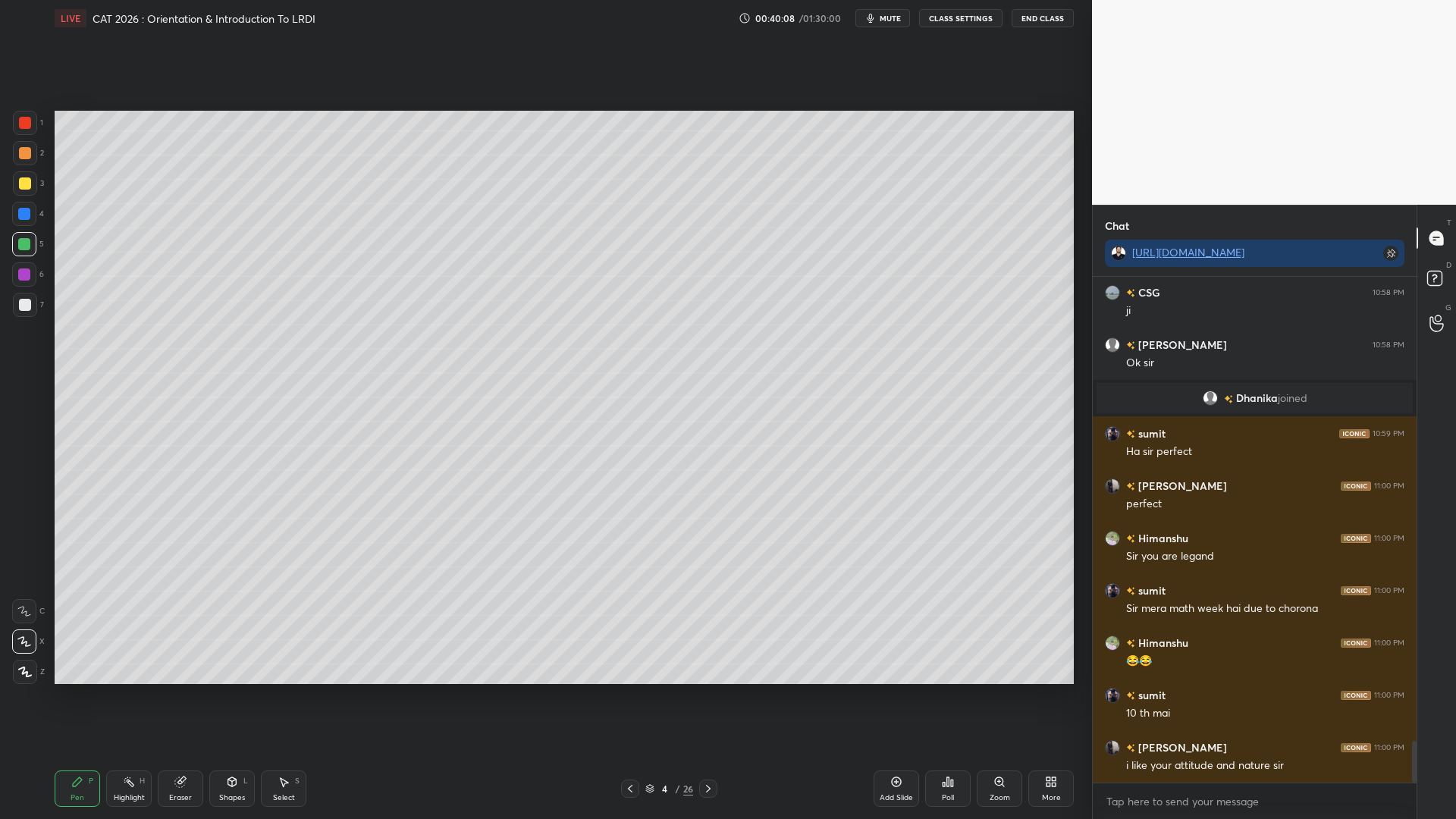
drag, startPoint x: 185, startPoint y: 784, endPoint x: 187, endPoint y: 770, distance: 14.1
click at [185, 697] on icon at bounding box center [180, 782] width 12 height 12
click at [76, 697] on icon at bounding box center [78, 782] width 12 height 12
click at [21, 164] on div at bounding box center [25, 153] width 24 height 24
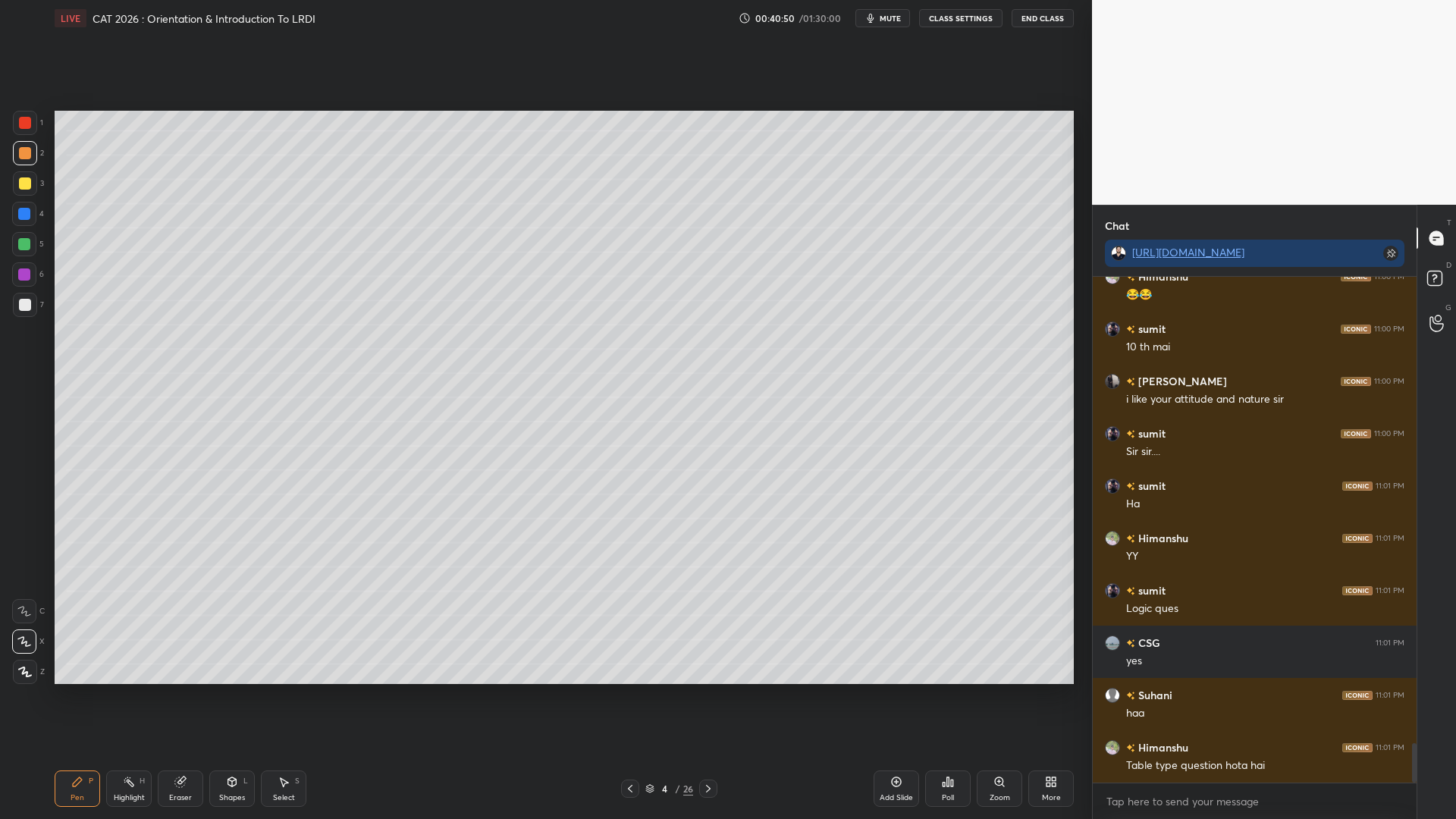
scroll to position [6081, 0]
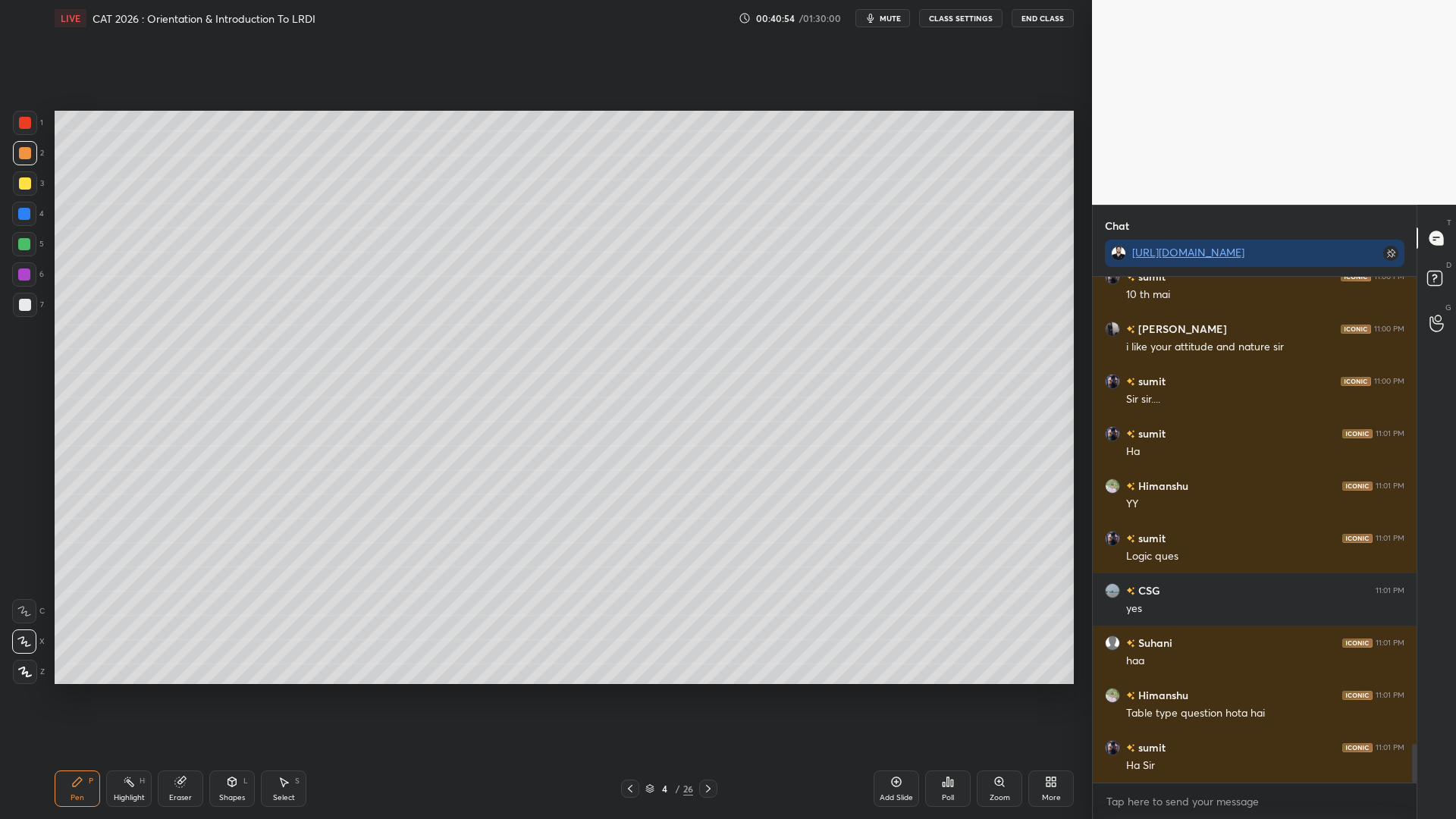
drag, startPoint x: 22, startPoint y: 245, endPoint x: 32, endPoint y: 245, distance: 10.0
click at [26, 245] on div at bounding box center [24, 244] width 12 height 12
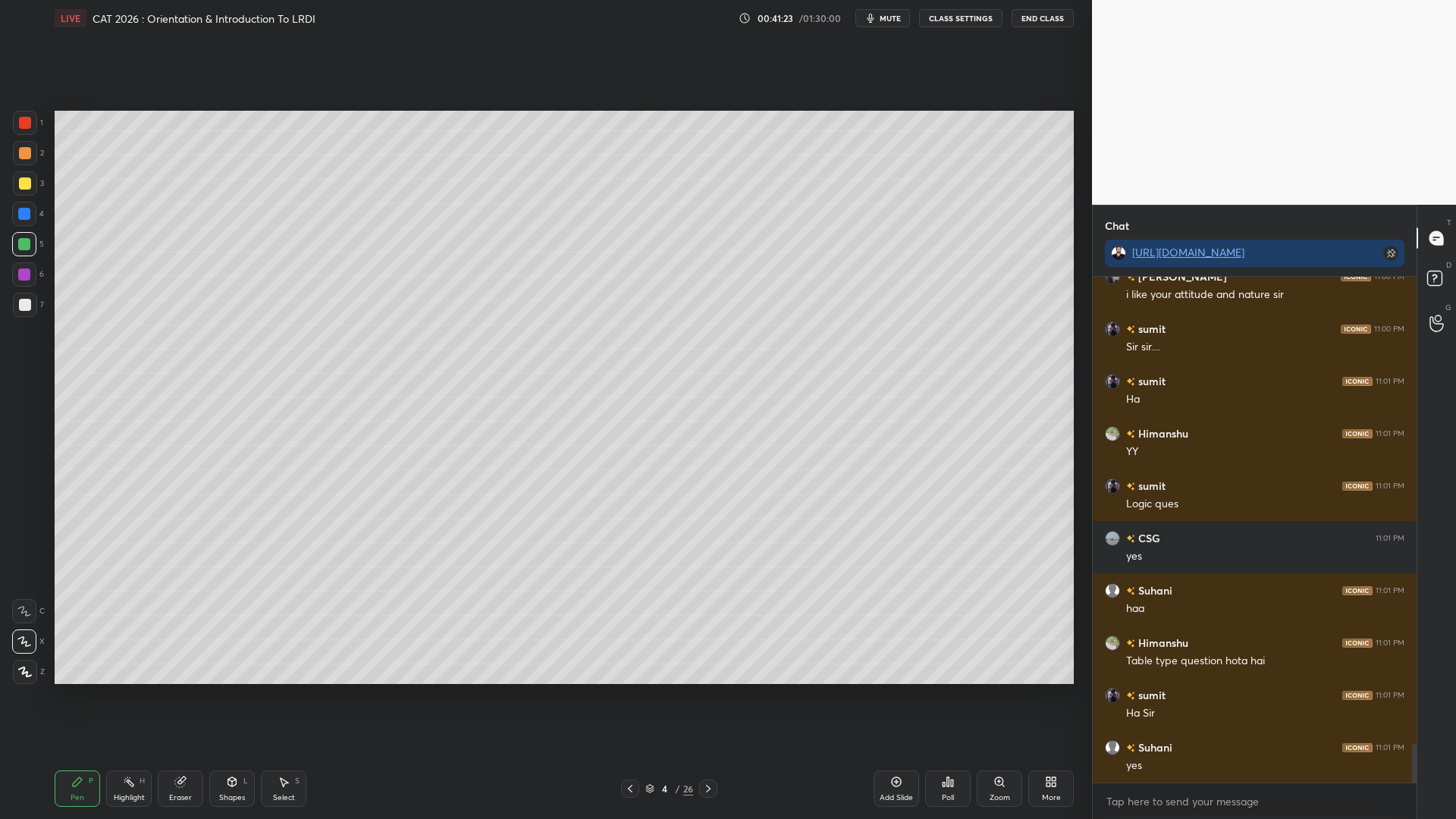
scroll to position [6186, 0]
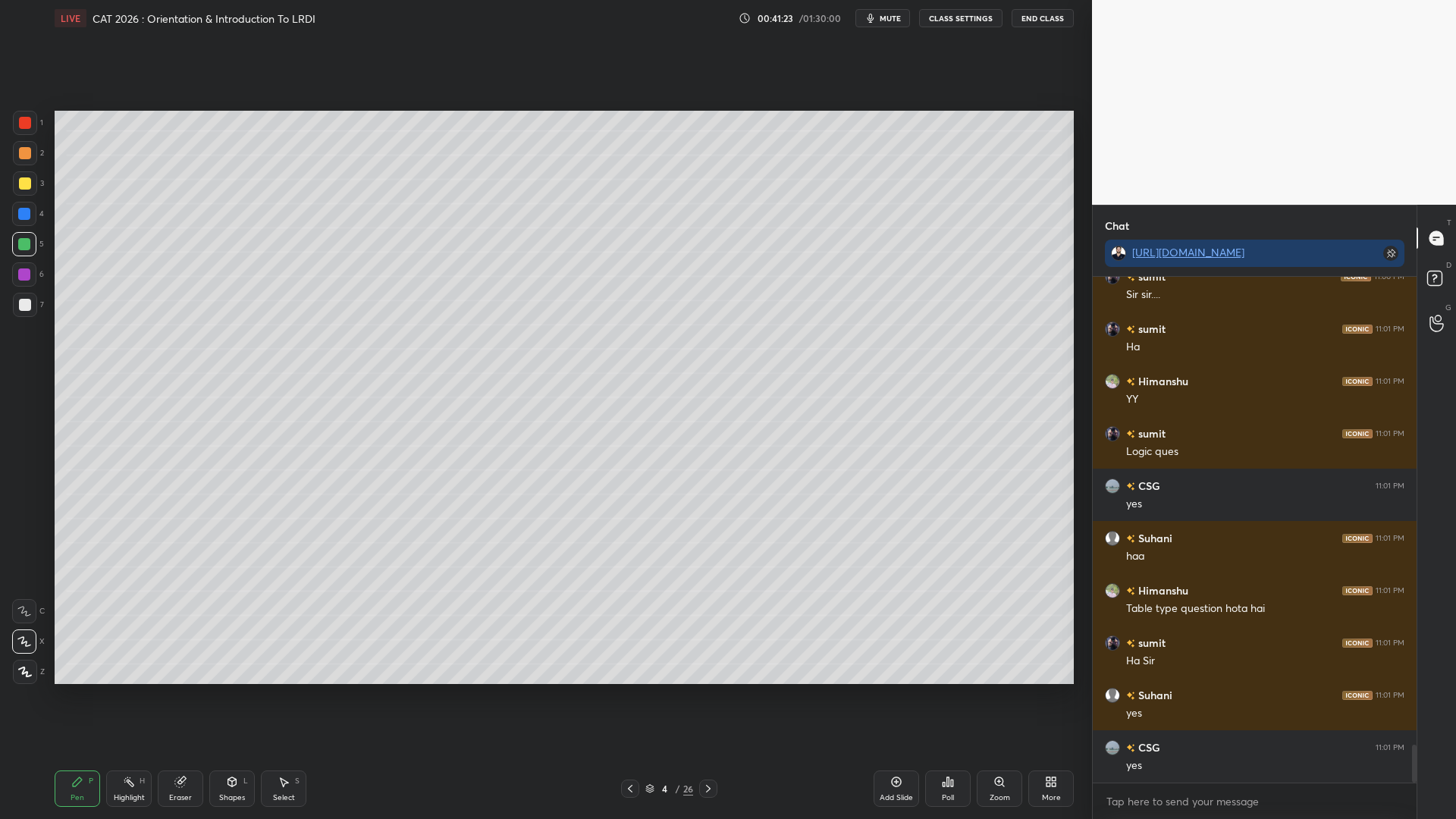
click at [22, 278] on div at bounding box center [24, 275] width 24 height 24
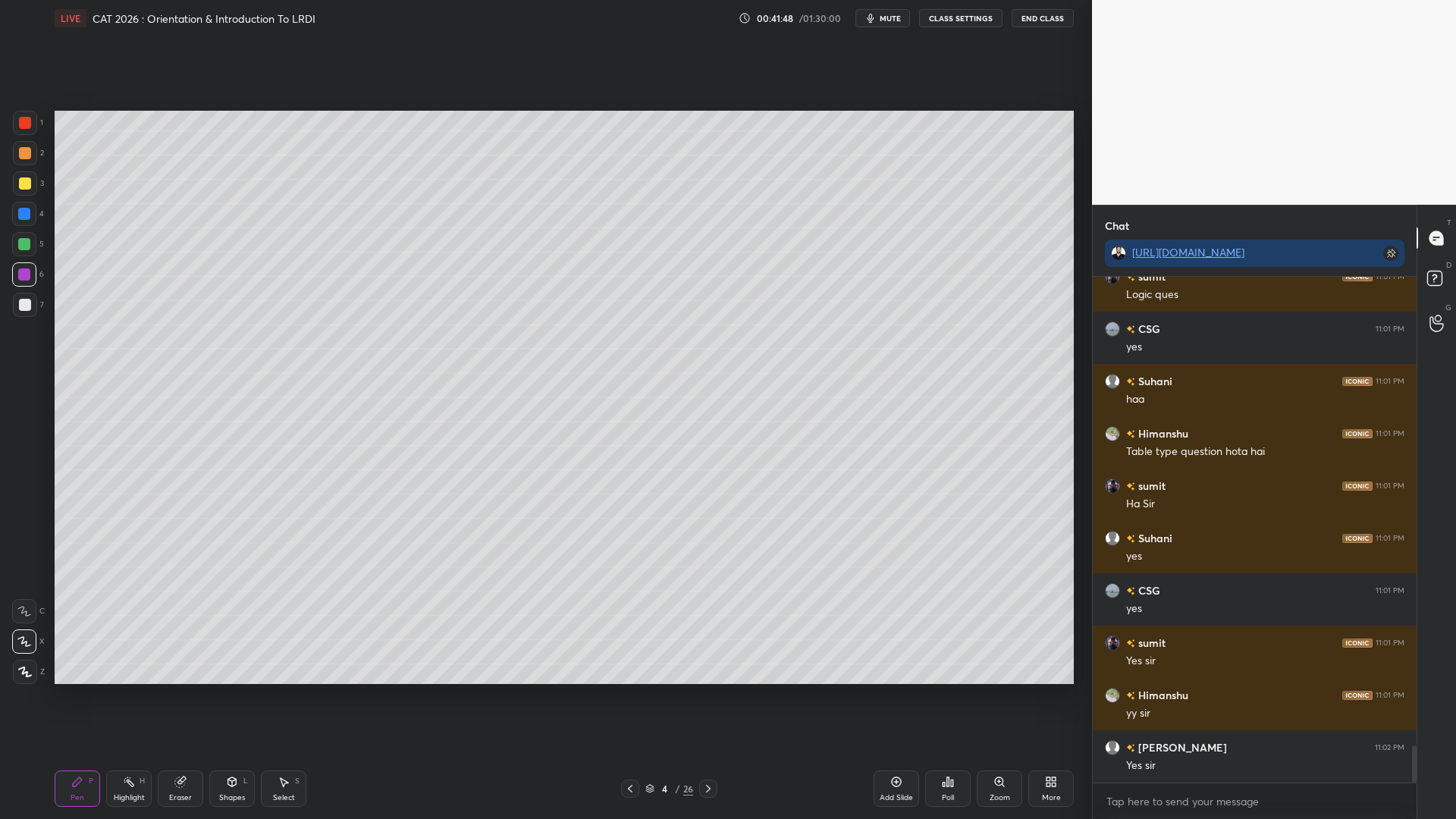
scroll to position [6409, 0]
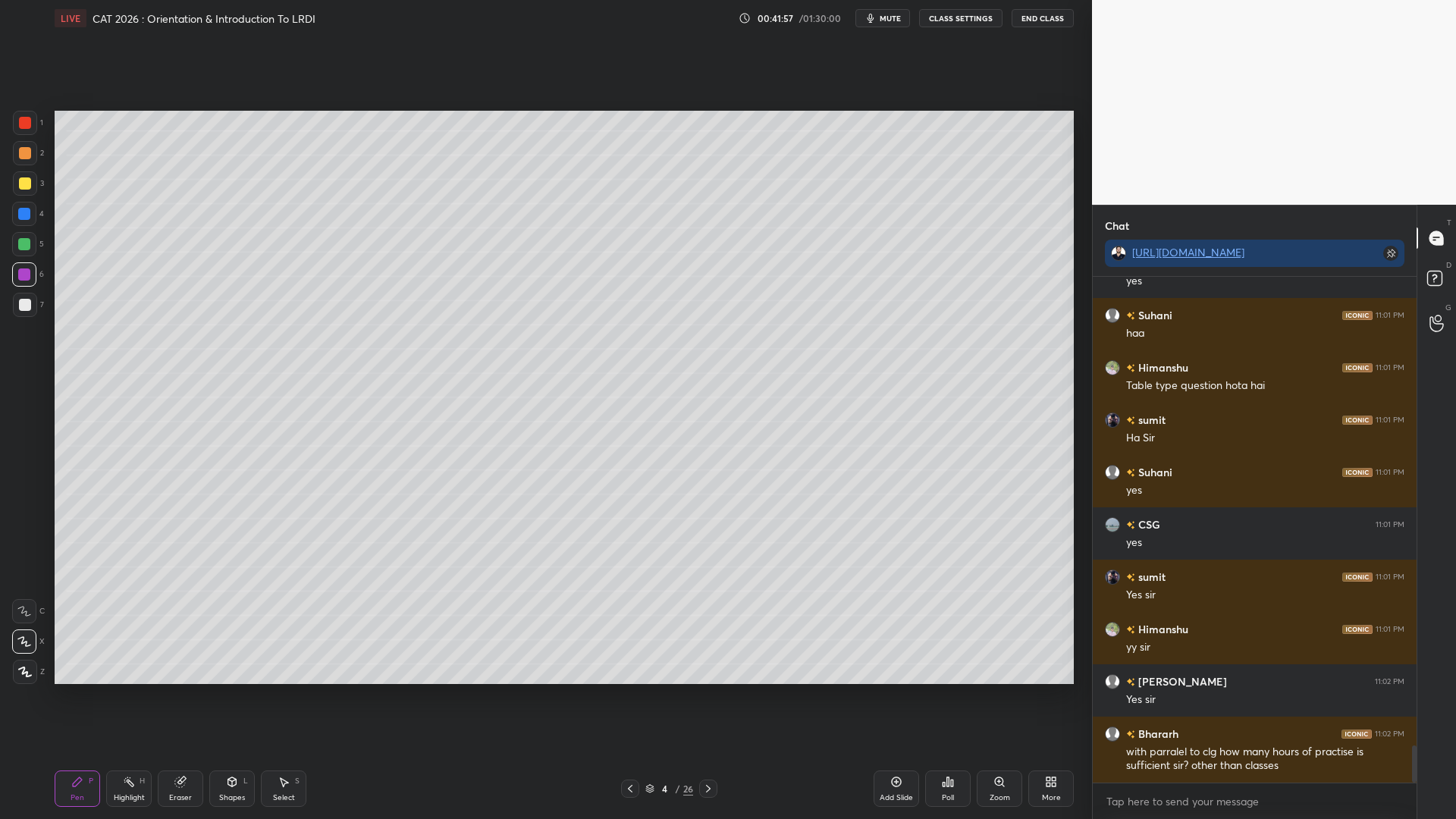
click at [895, 697] on icon at bounding box center [896, 782] width 12 height 12
click at [27, 124] on div at bounding box center [25, 122] width 12 height 12
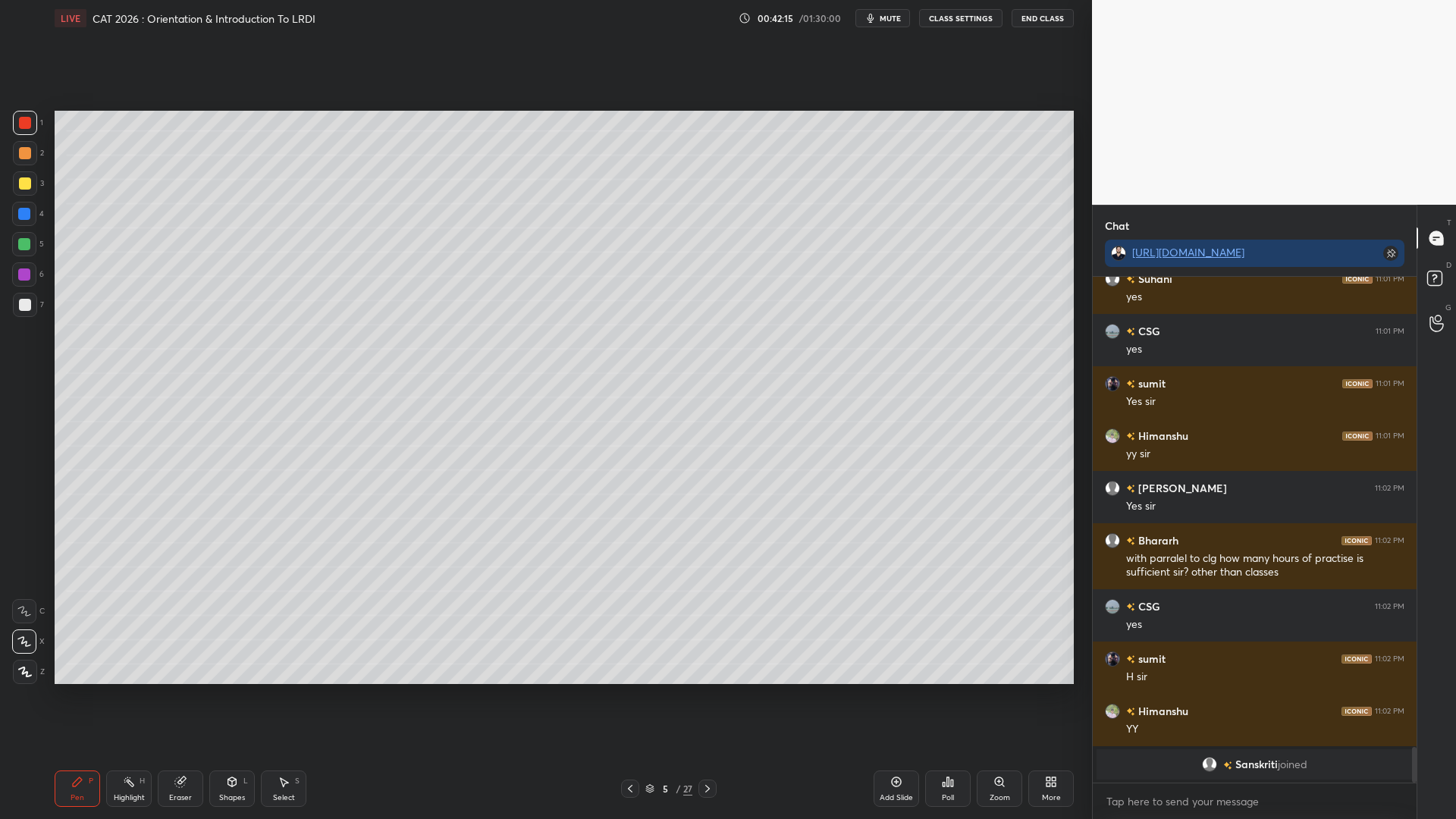
scroll to position [6310, 0]
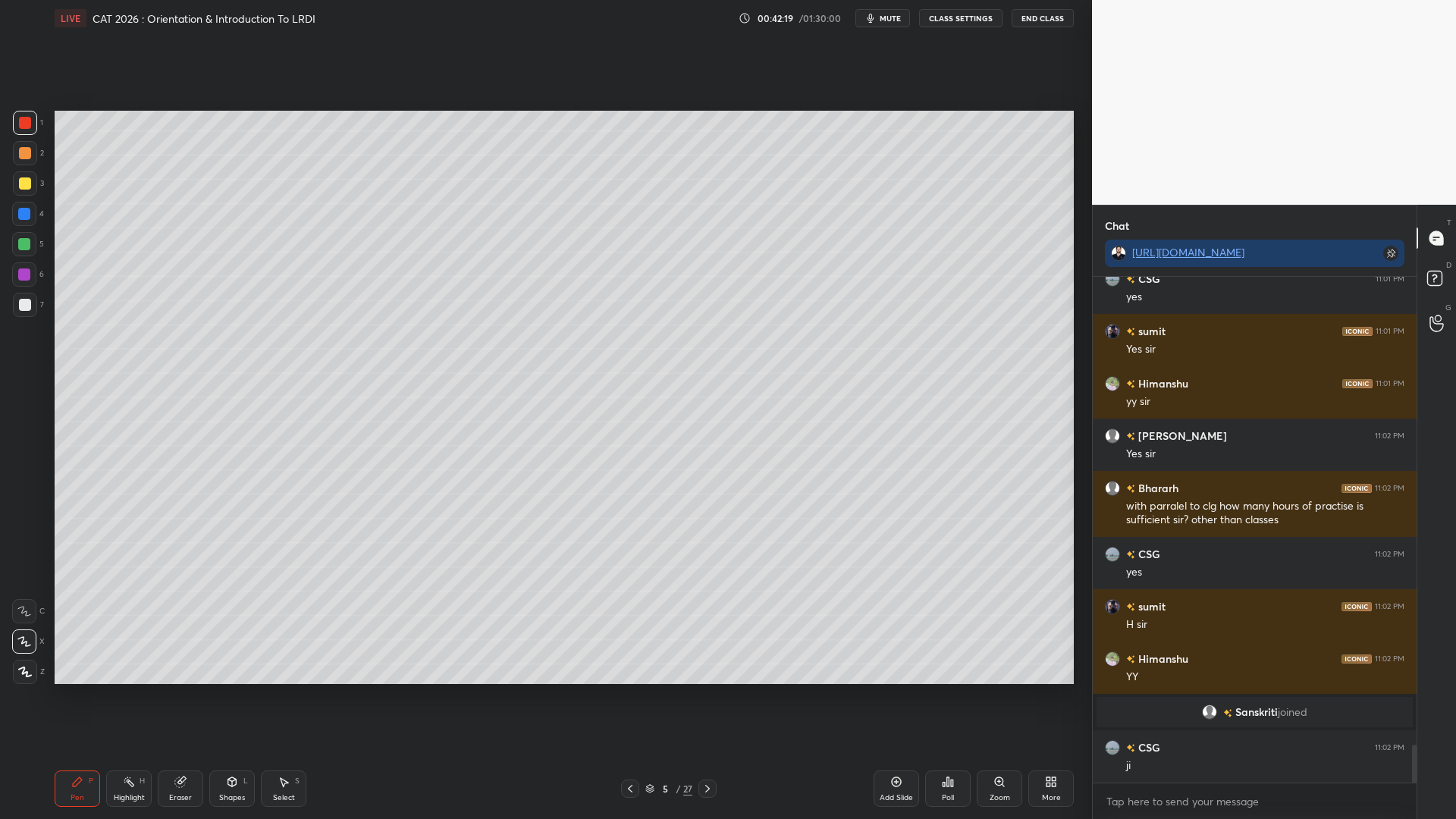
drag, startPoint x: 23, startPoint y: 181, endPoint x: 49, endPoint y: 174, distance: 26.9
click at [25, 178] on div at bounding box center [25, 183] width 12 height 12
click at [27, 243] on div at bounding box center [24, 244] width 12 height 12
click at [18, 209] on div at bounding box center [24, 214] width 12 height 12
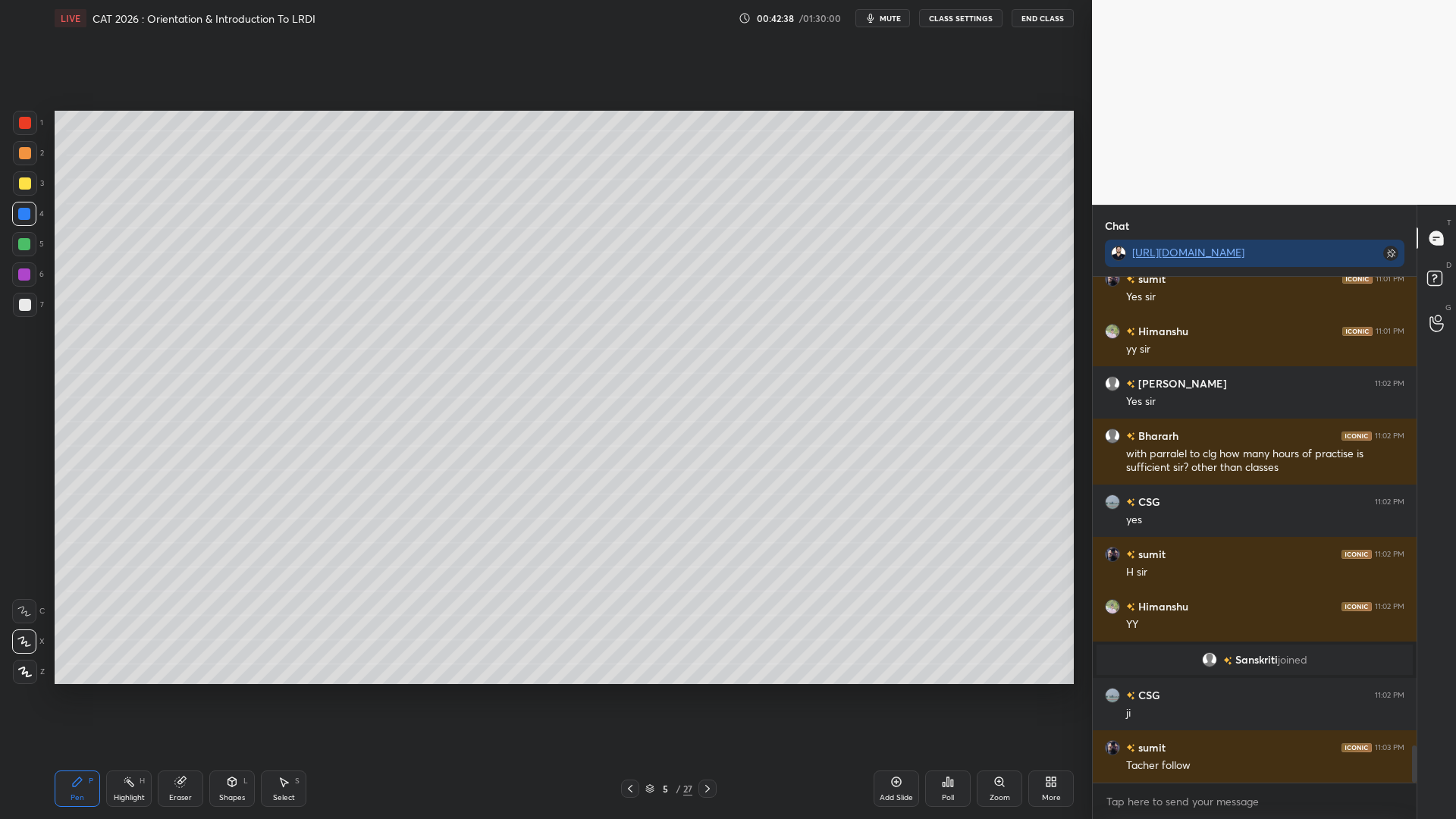
scroll to position [6378, 0]
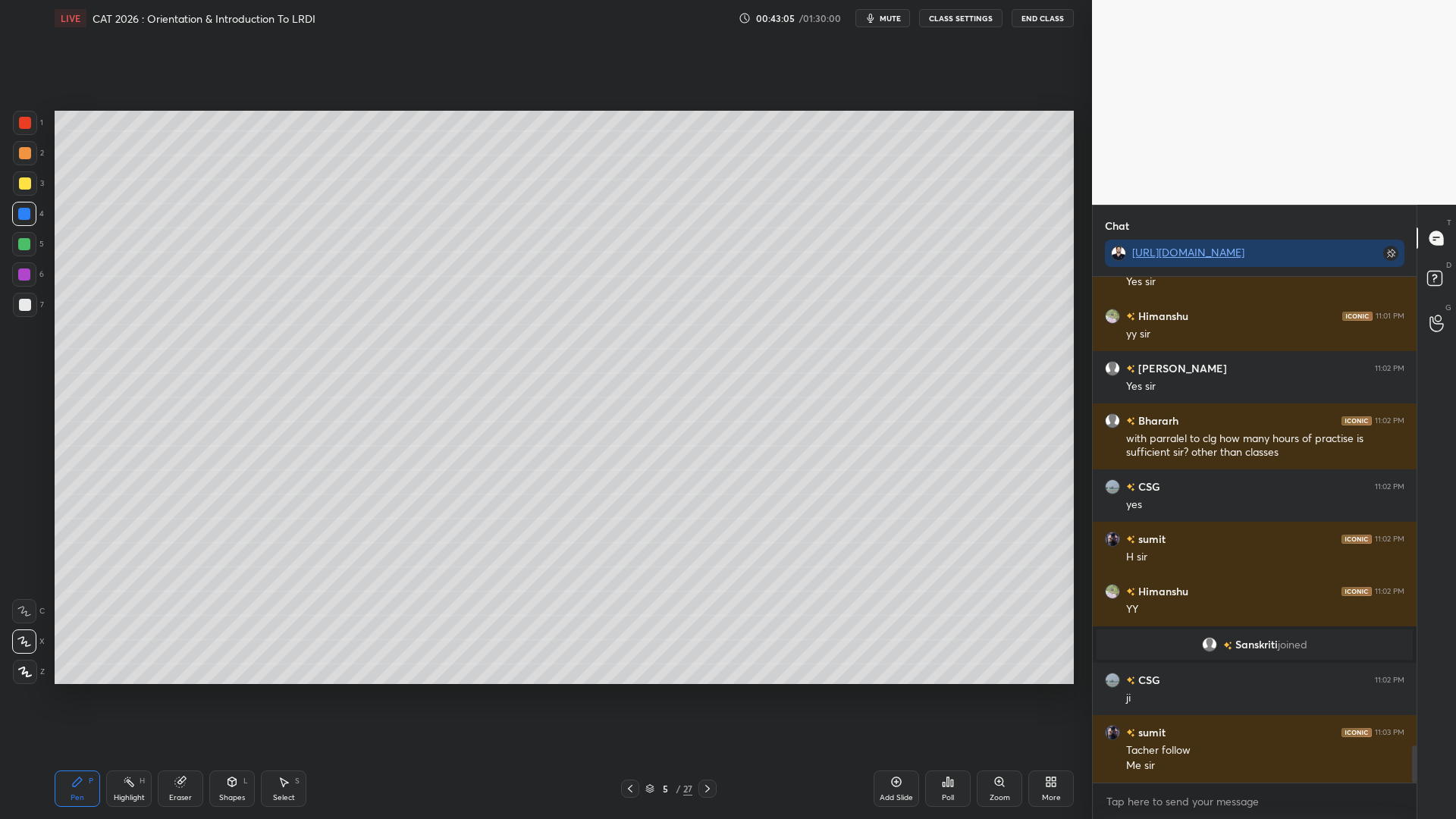
click at [20, 249] on div at bounding box center [24, 244] width 24 height 24
click at [30, 160] on div at bounding box center [25, 153] width 24 height 24
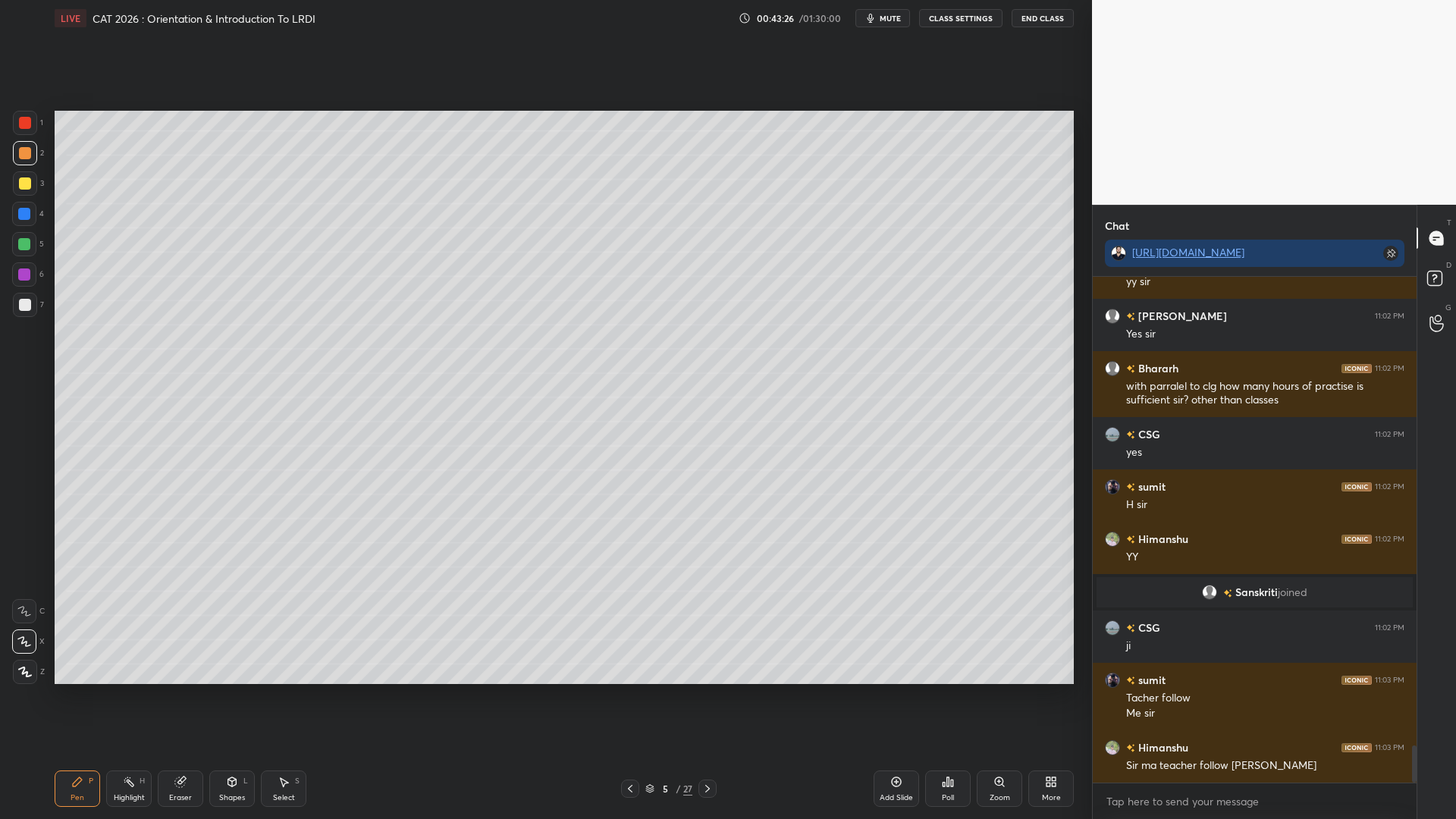
click at [18, 266] on div at bounding box center [24, 275] width 24 height 24
drag, startPoint x: 21, startPoint y: 212, endPoint x: 37, endPoint y: 223, distance: 19.4
click at [21, 213] on div at bounding box center [24, 214] width 12 height 12
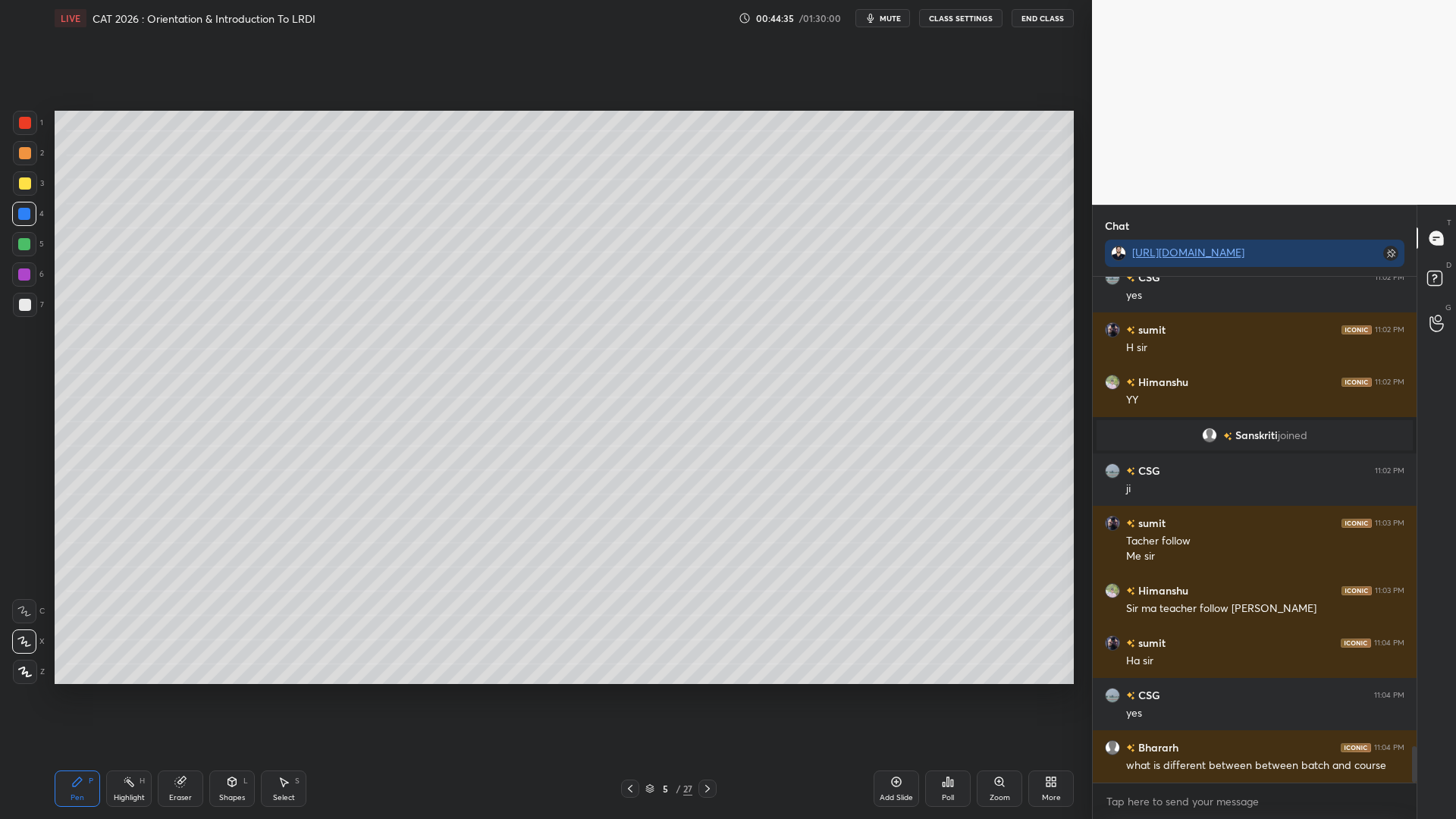
scroll to position [6640, 0]
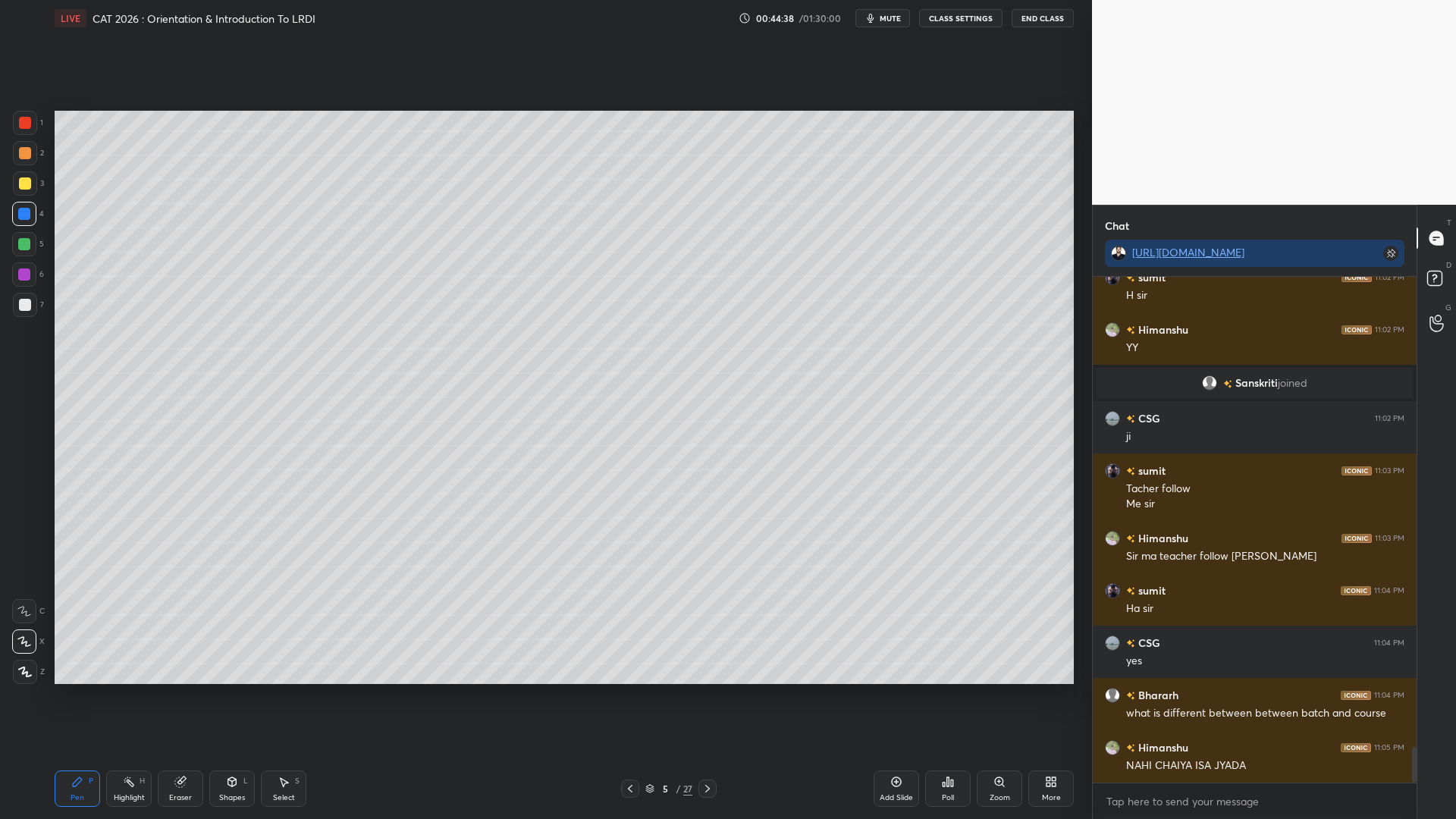
click at [27, 242] on div at bounding box center [24, 244] width 24 height 24
click at [22, 290] on div "6" at bounding box center [28, 278] width 32 height 30
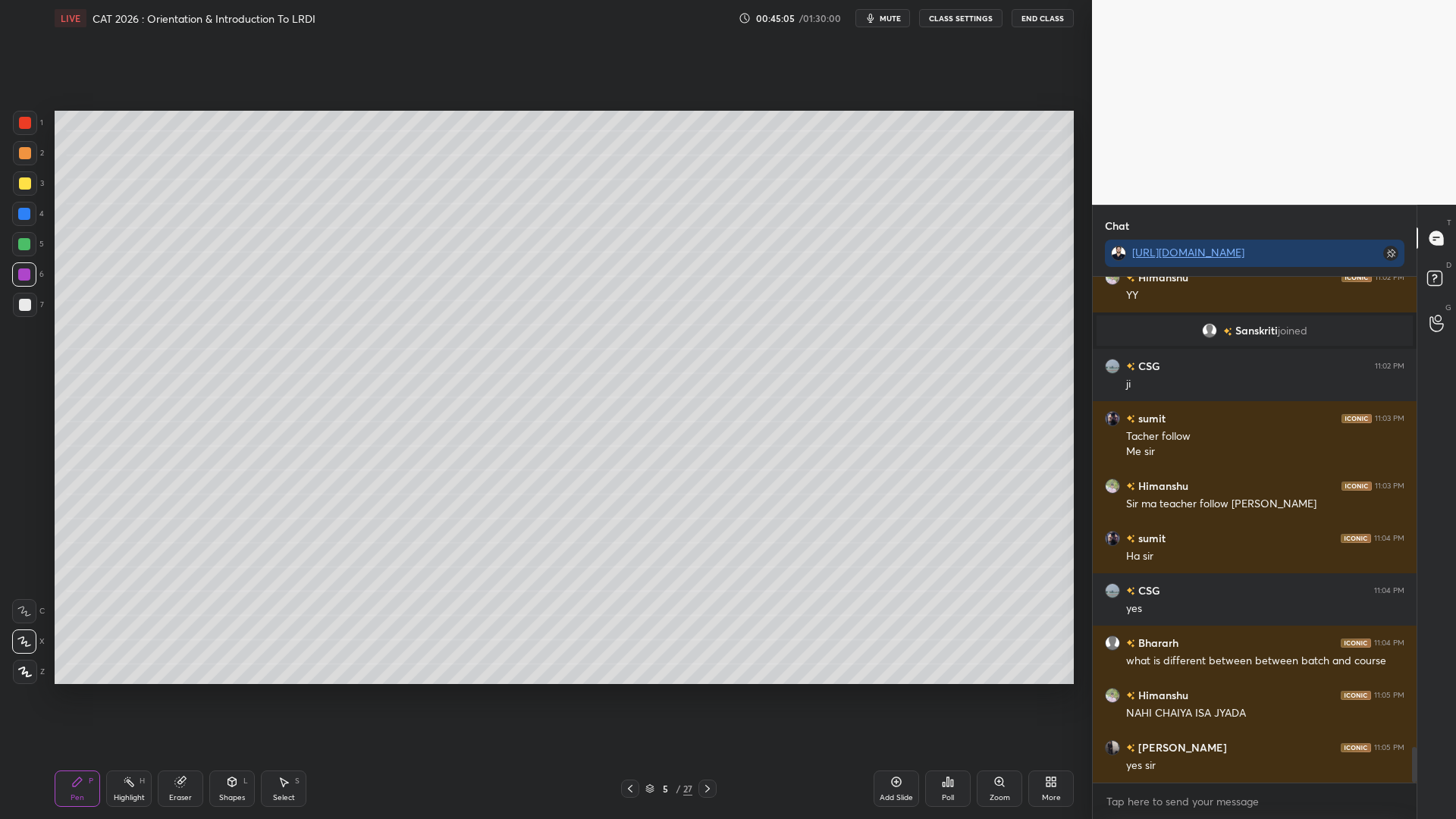
click at [19, 248] on div at bounding box center [24, 244] width 12 height 12
click at [26, 156] on div at bounding box center [25, 153] width 12 height 12
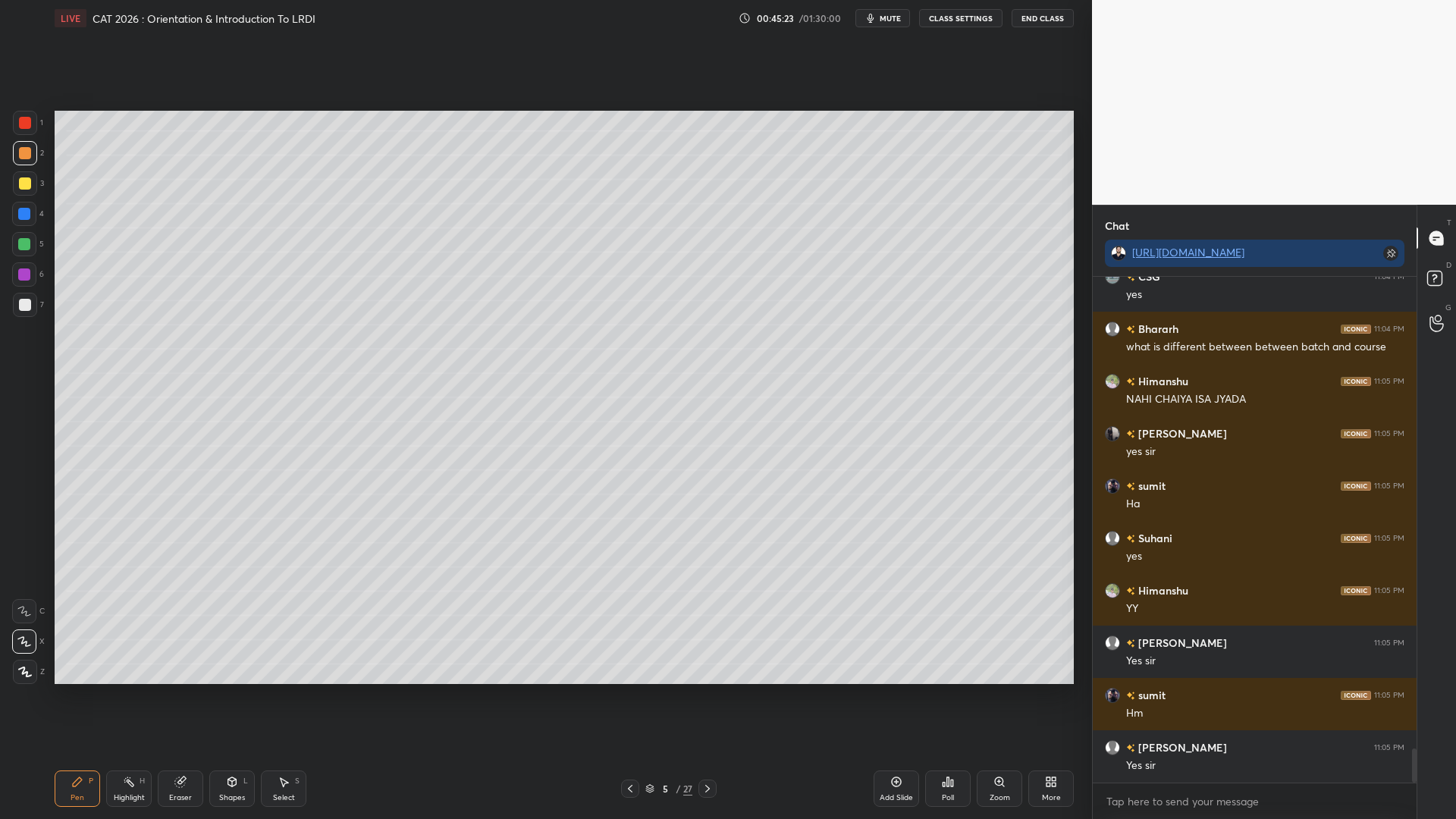
scroll to position [7059, 0]
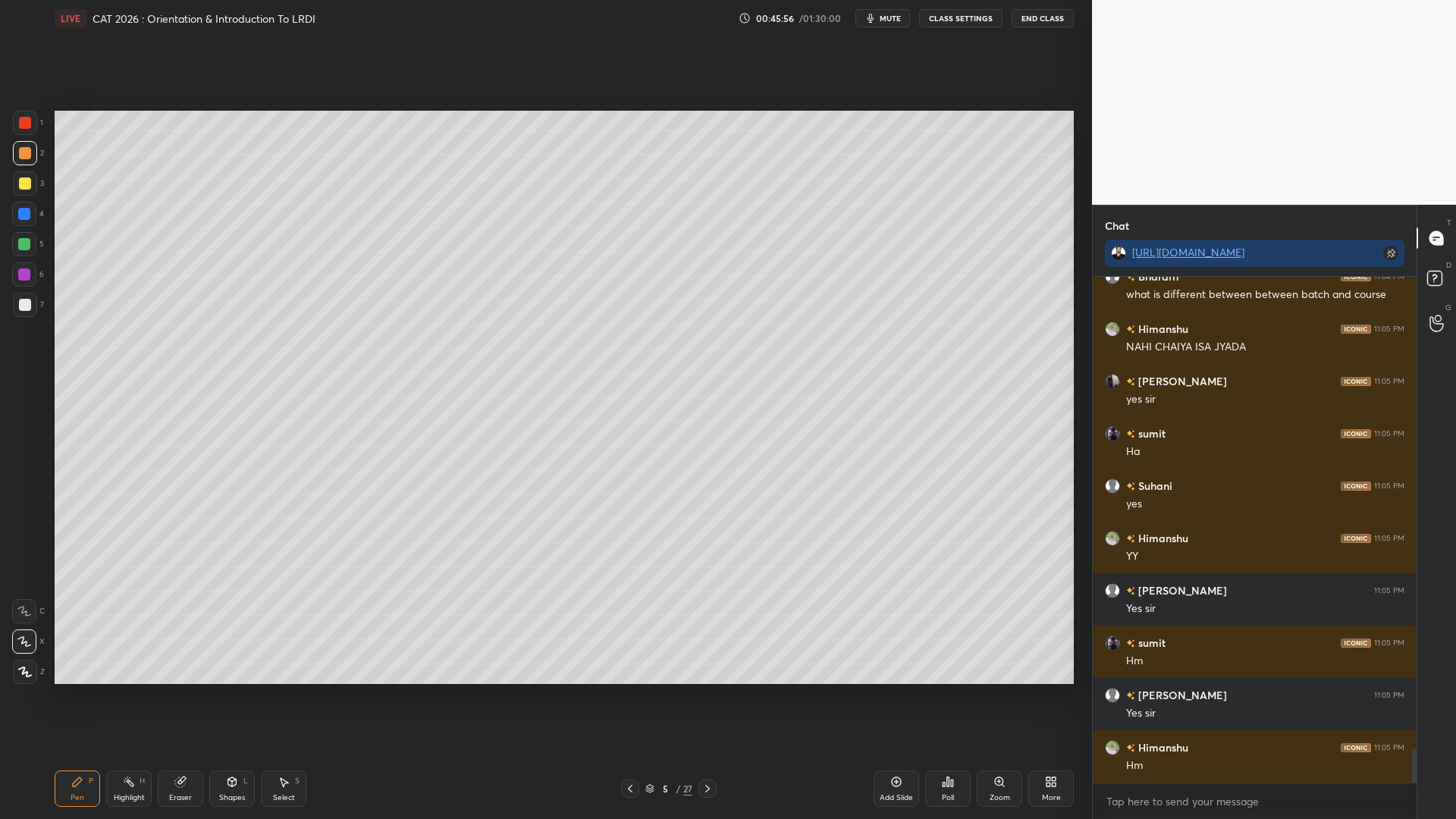
click at [22, 241] on div at bounding box center [24, 244] width 12 height 12
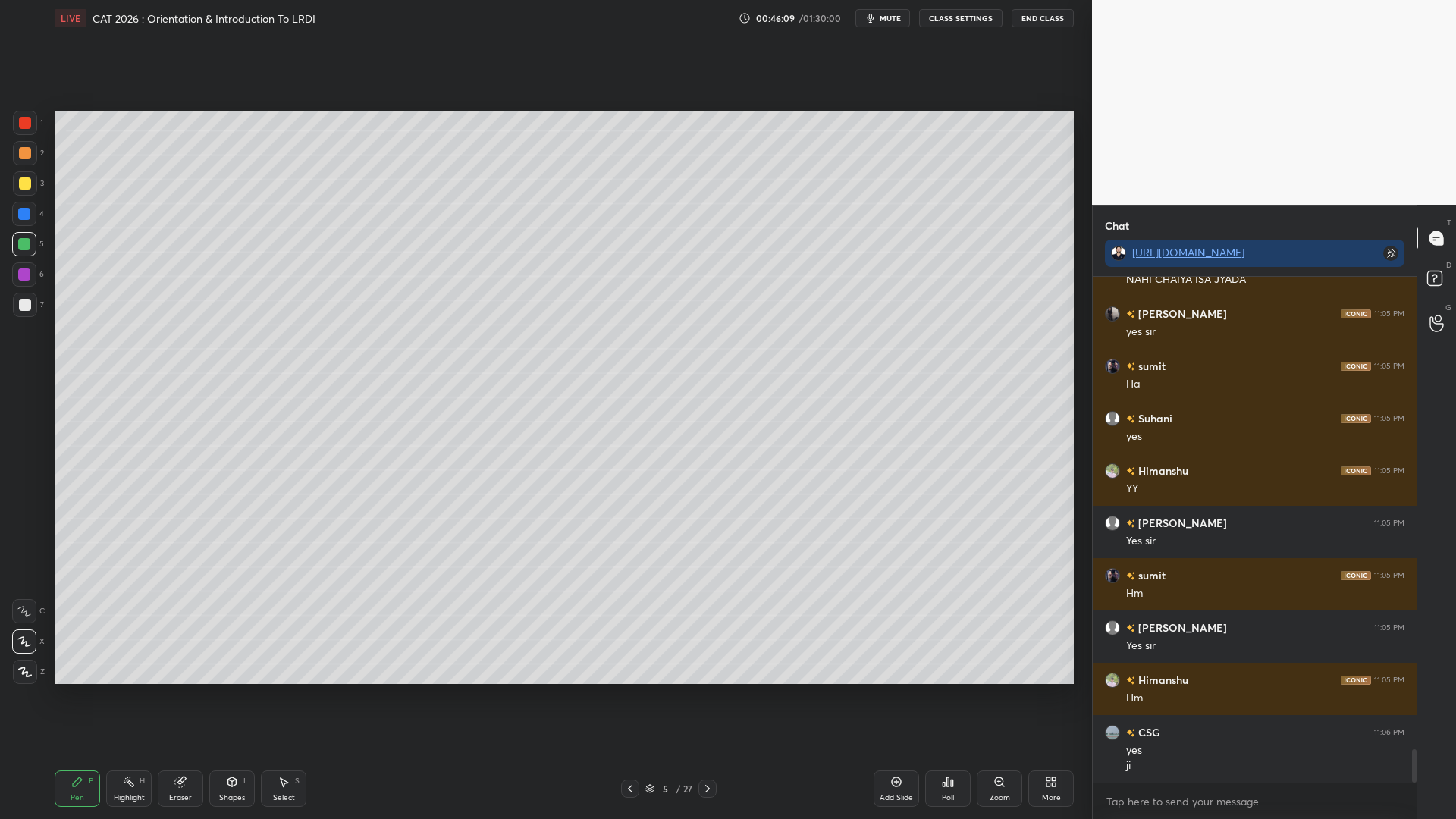
scroll to position [7179, 0]
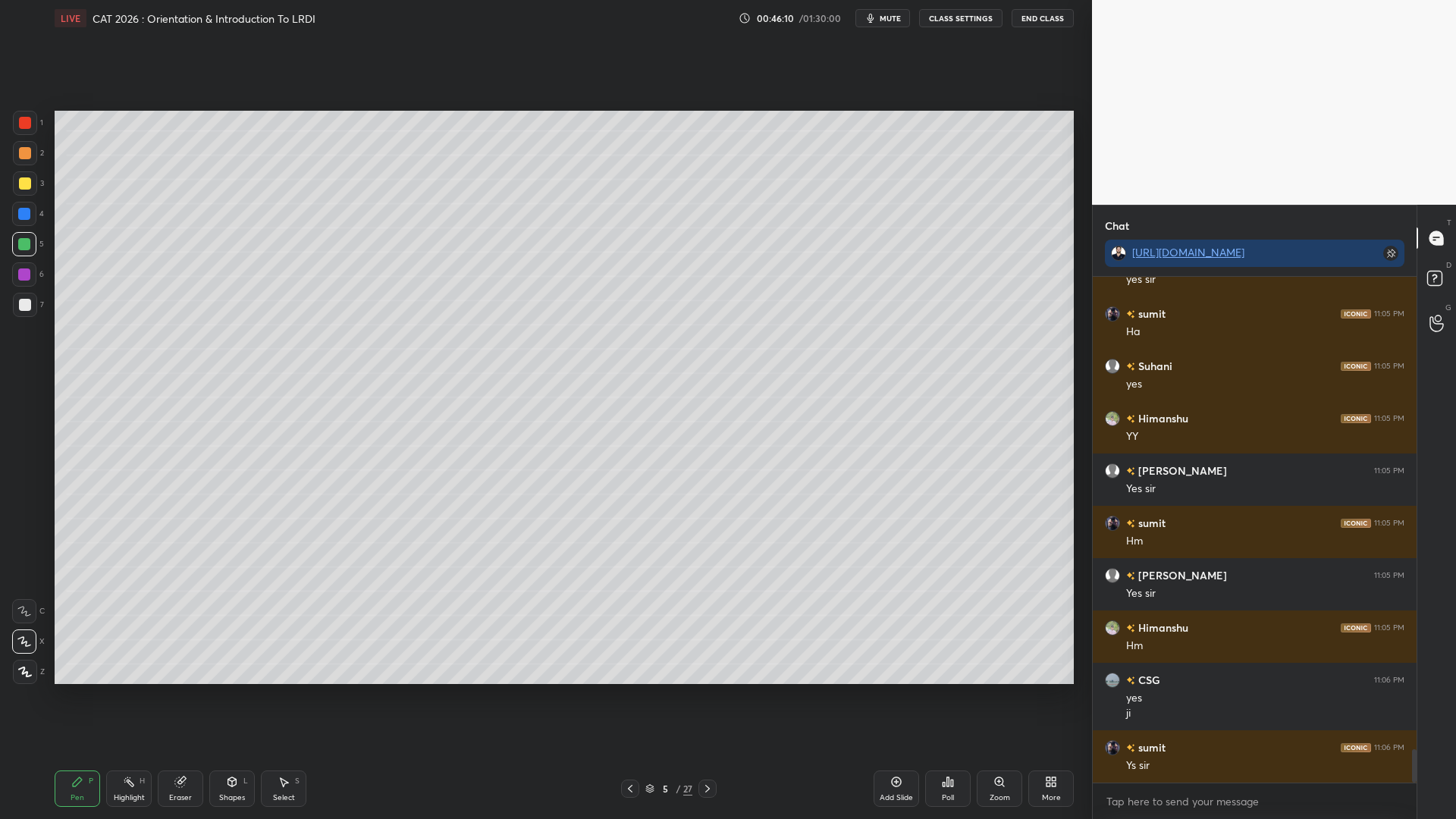
click at [17, 280] on div at bounding box center [24, 275] width 24 height 24
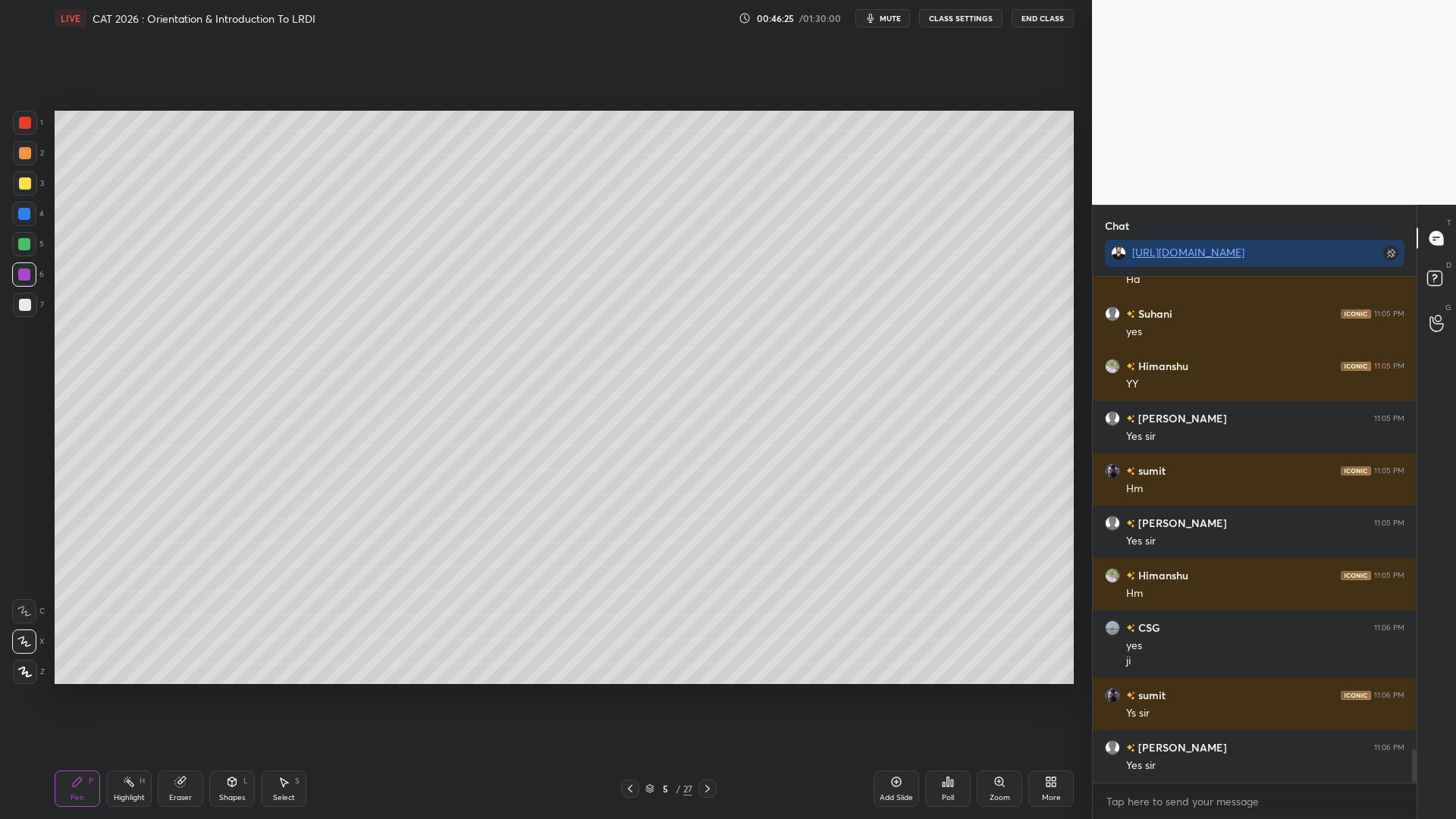
scroll to position [7283, 0]
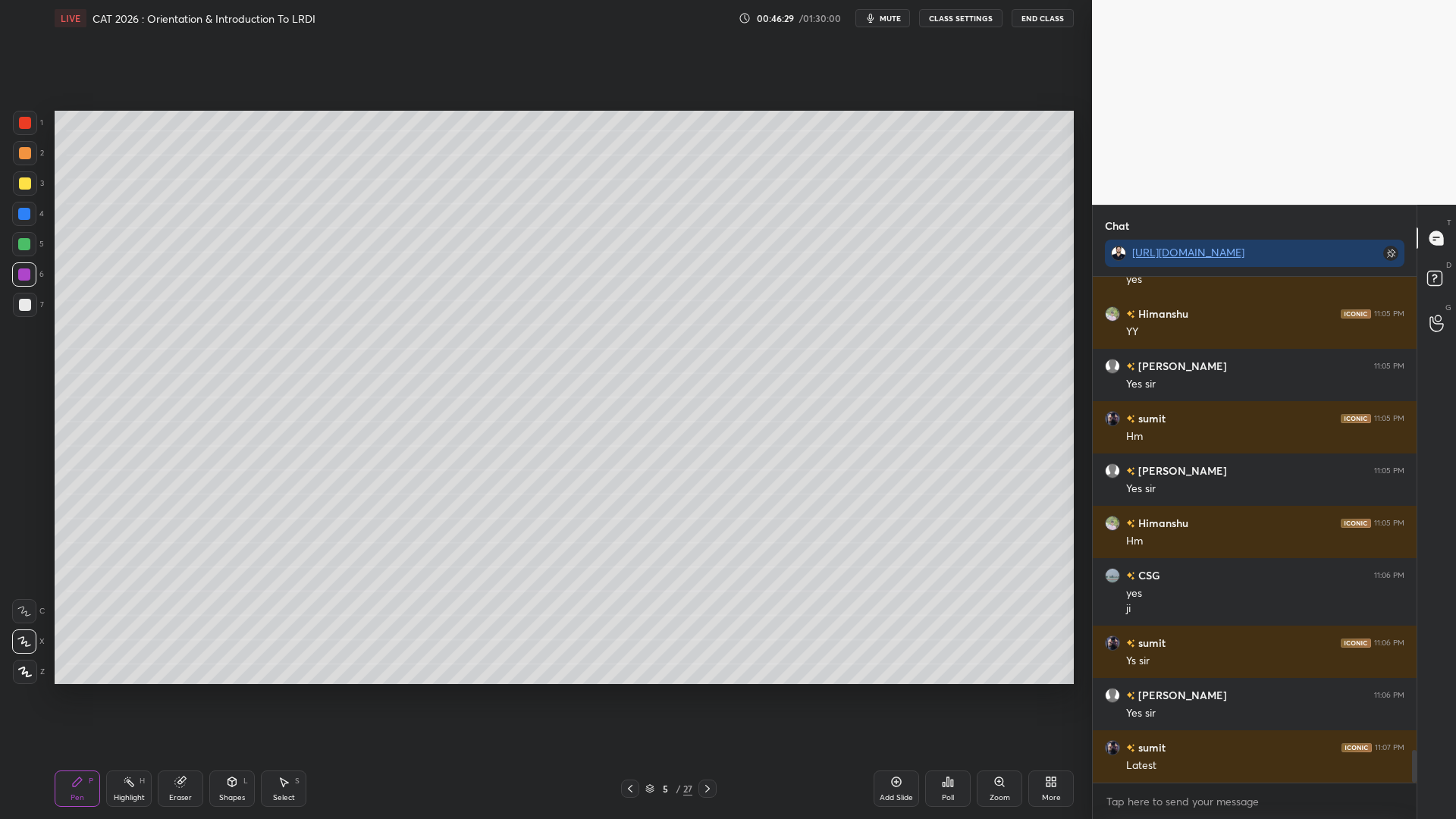
drag, startPoint x: 30, startPoint y: 248, endPoint x: 34, endPoint y: 265, distance: 17.5
click at [27, 248] on div at bounding box center [24, 244] width 12 height 12
click at [20, 293] on div "6" at bounding box center [28, 278] width 32 height 30
click at [21, 149] on div at bounding box center [25, 153] width 12 height 12
click at [27, 116] on div at bounding box center [25, 122] width 24 height 24
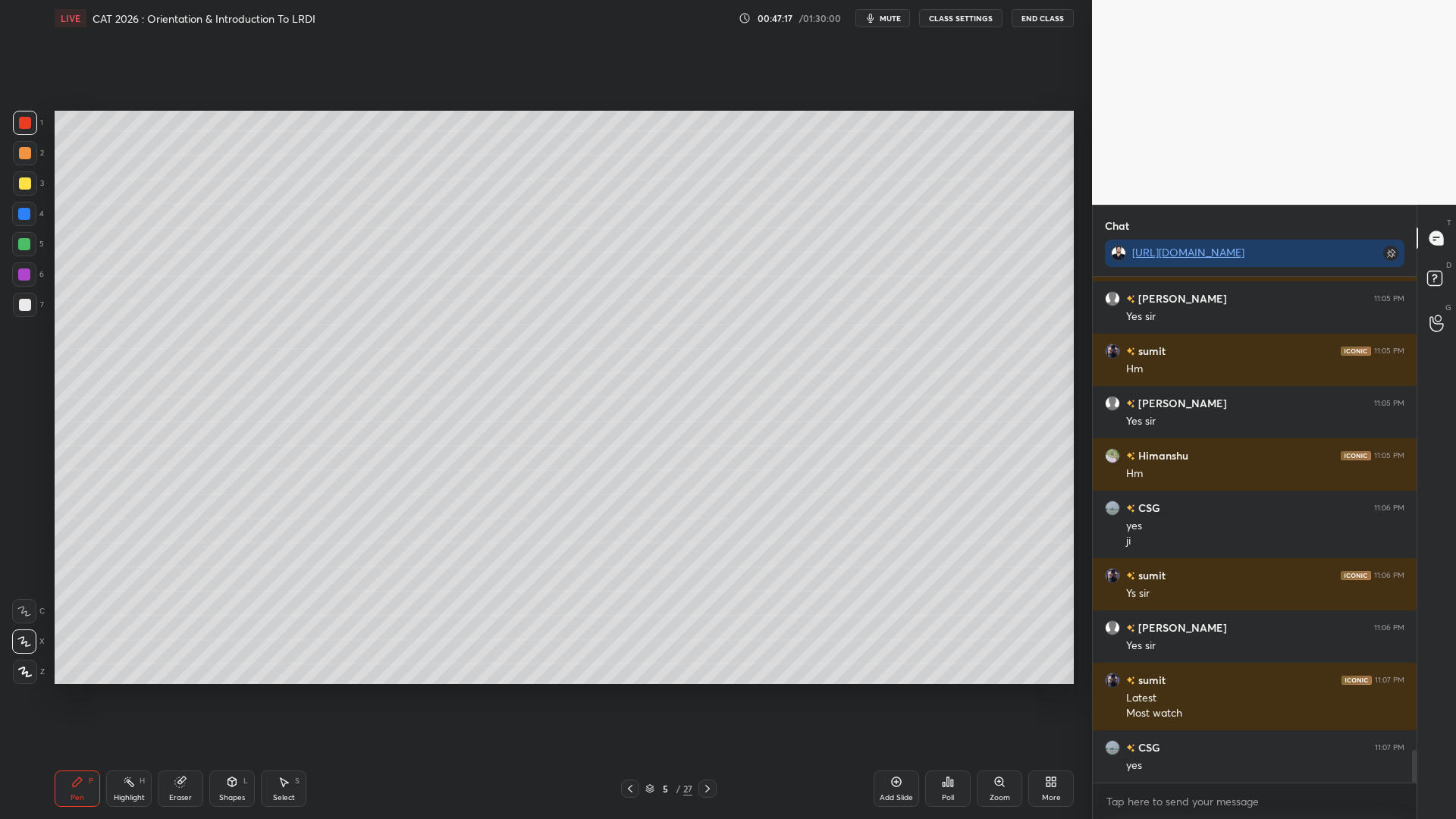
scroll to position [7403, 0]
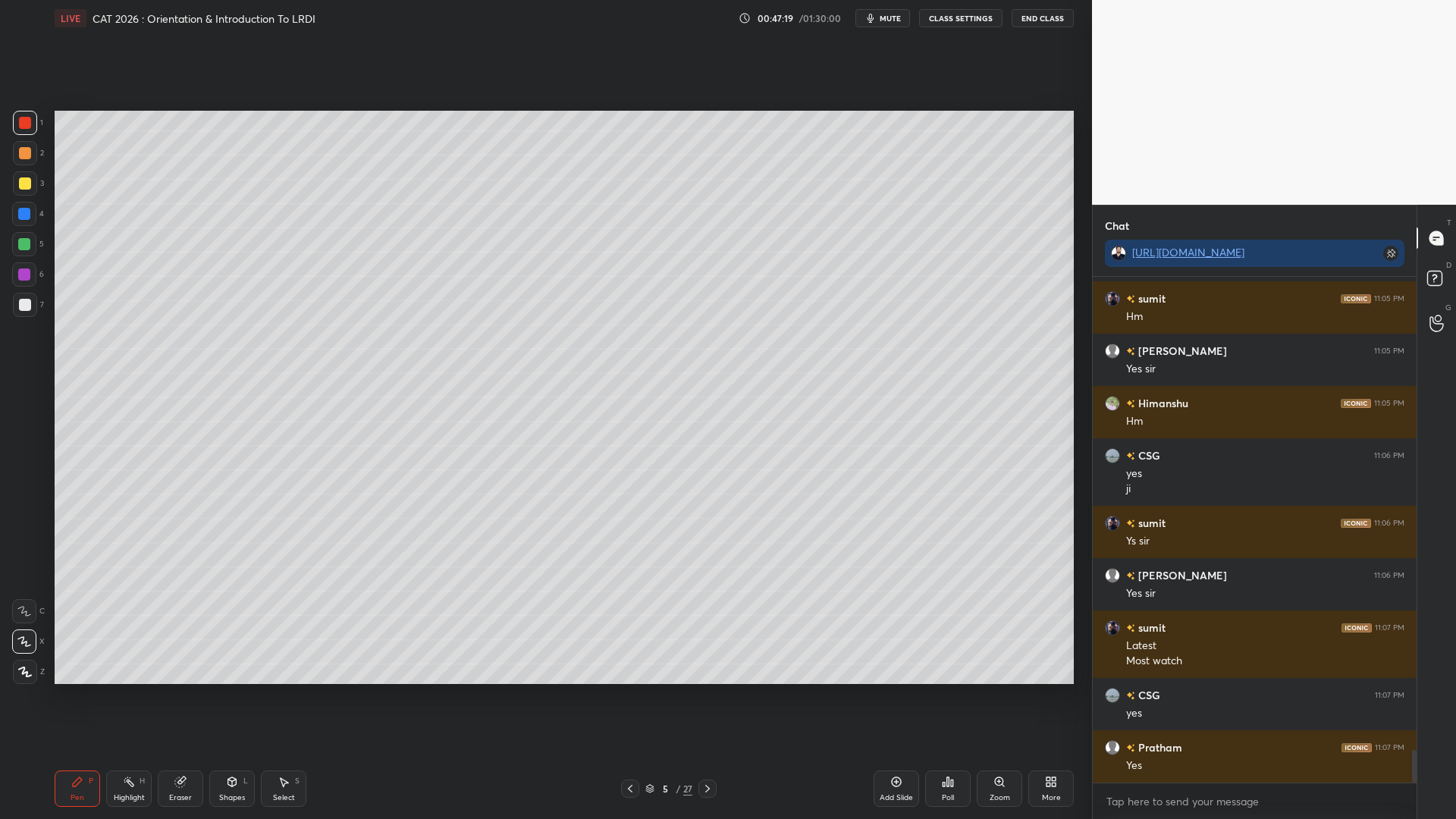
click at [707, 697] on icon at bounding box center [707, 789] width 5 height 8
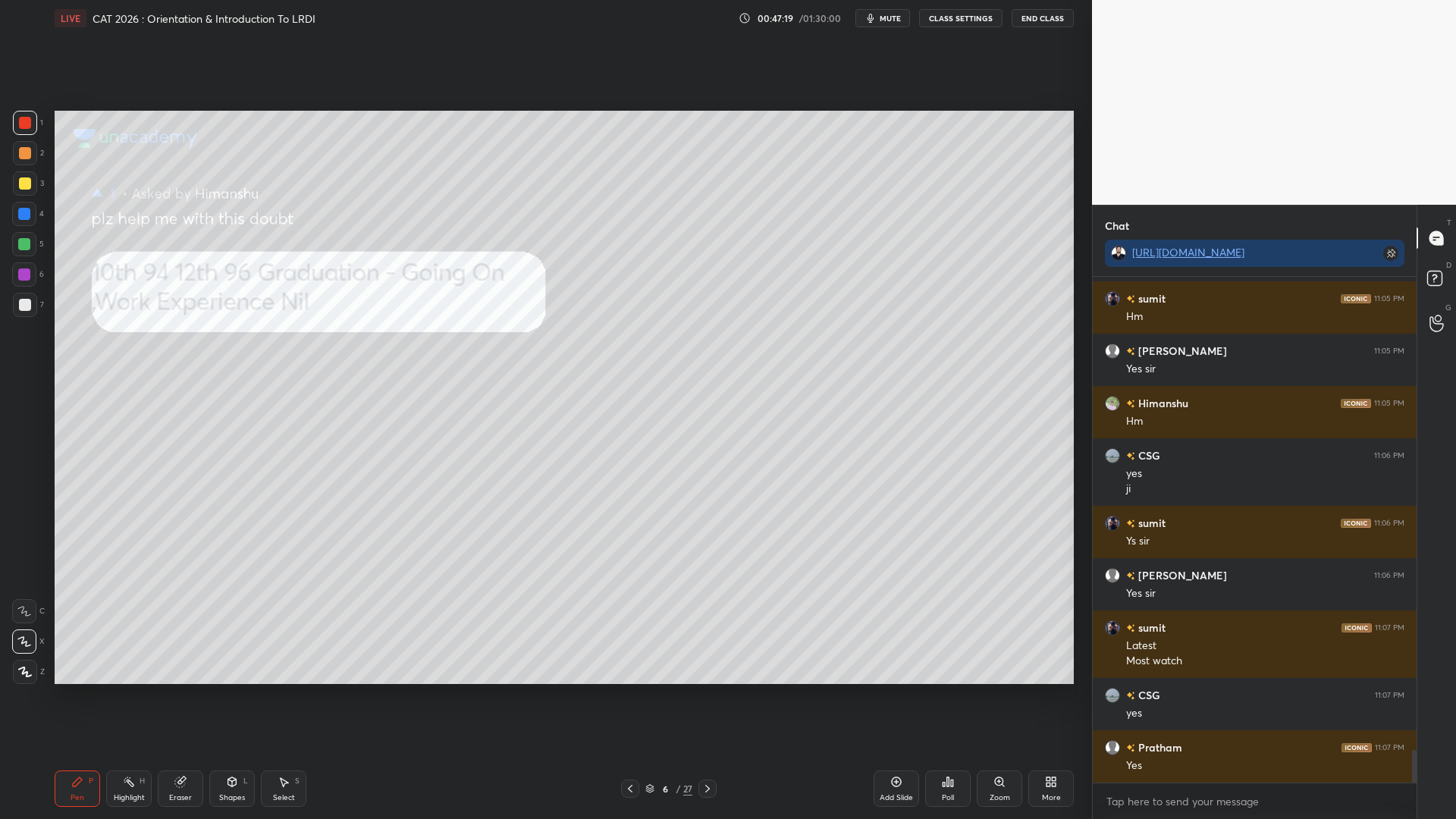
scroll to position [7456, 0]
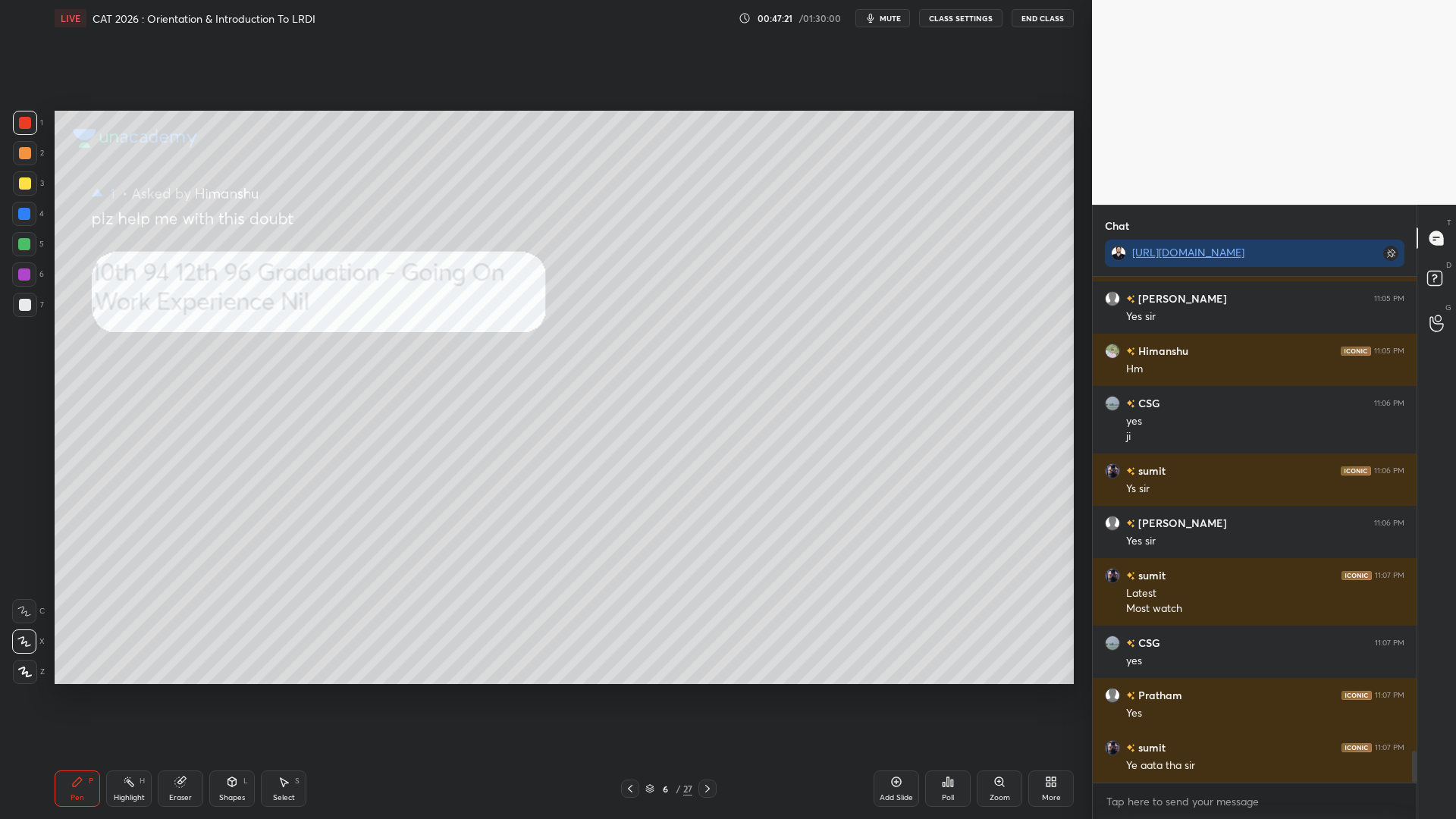
click at [628, 697] on icon at bounding box center [630, 789] width 12 height 12
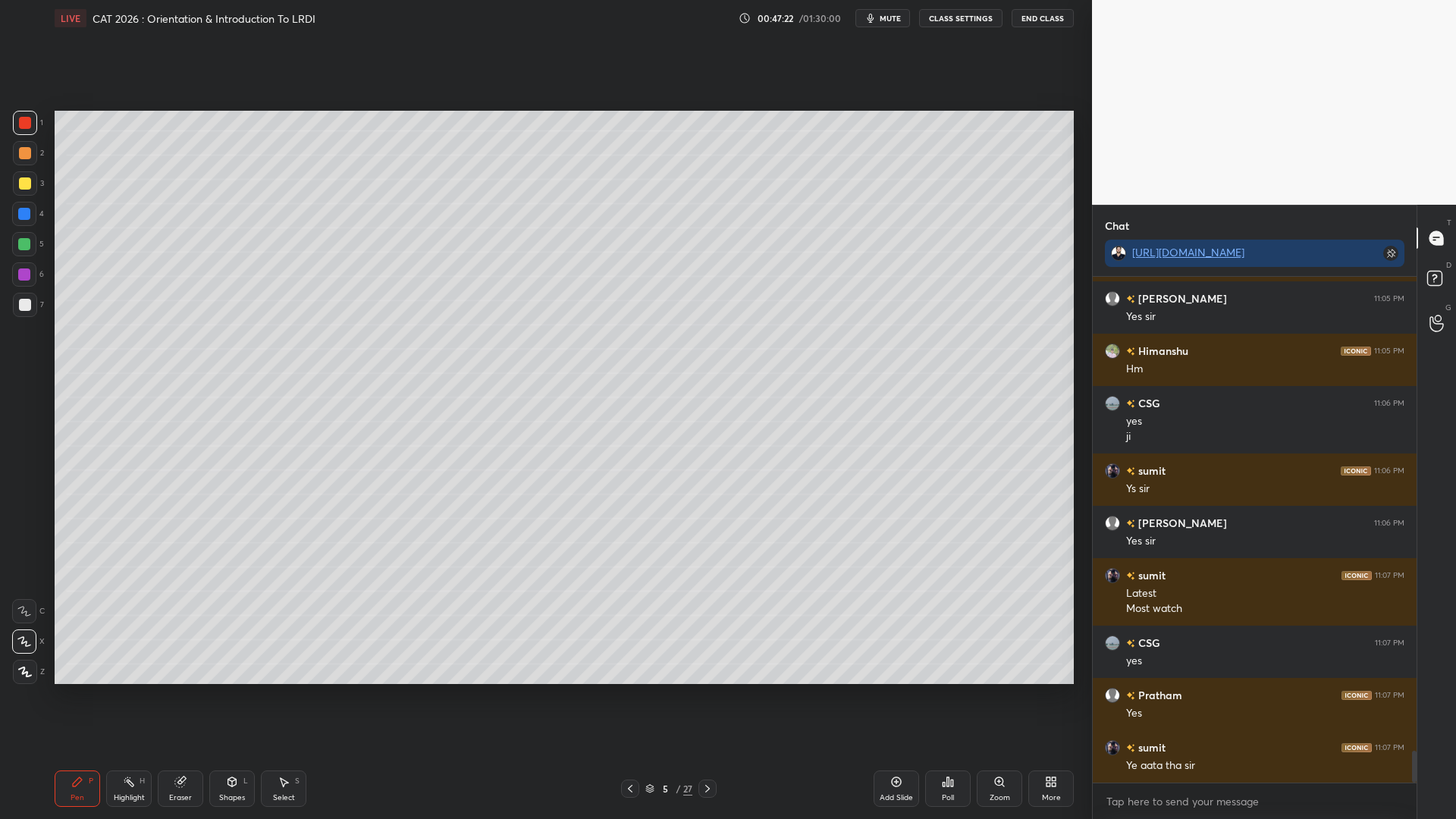
click at [892, 697] on icon at bounding box center [896, 782] width 12 height 12
click at [26, 148] on div at bounding box center [25, 153] width 12 height 12
click at [24, 238] on div at bounding box center [24, 244] width 12 height 12
click at [30, 158] on div at bounding box center [25, 153] width 24 height 24
click at [36, 130] on div at bounding box center [25, 122] width 24 height 24
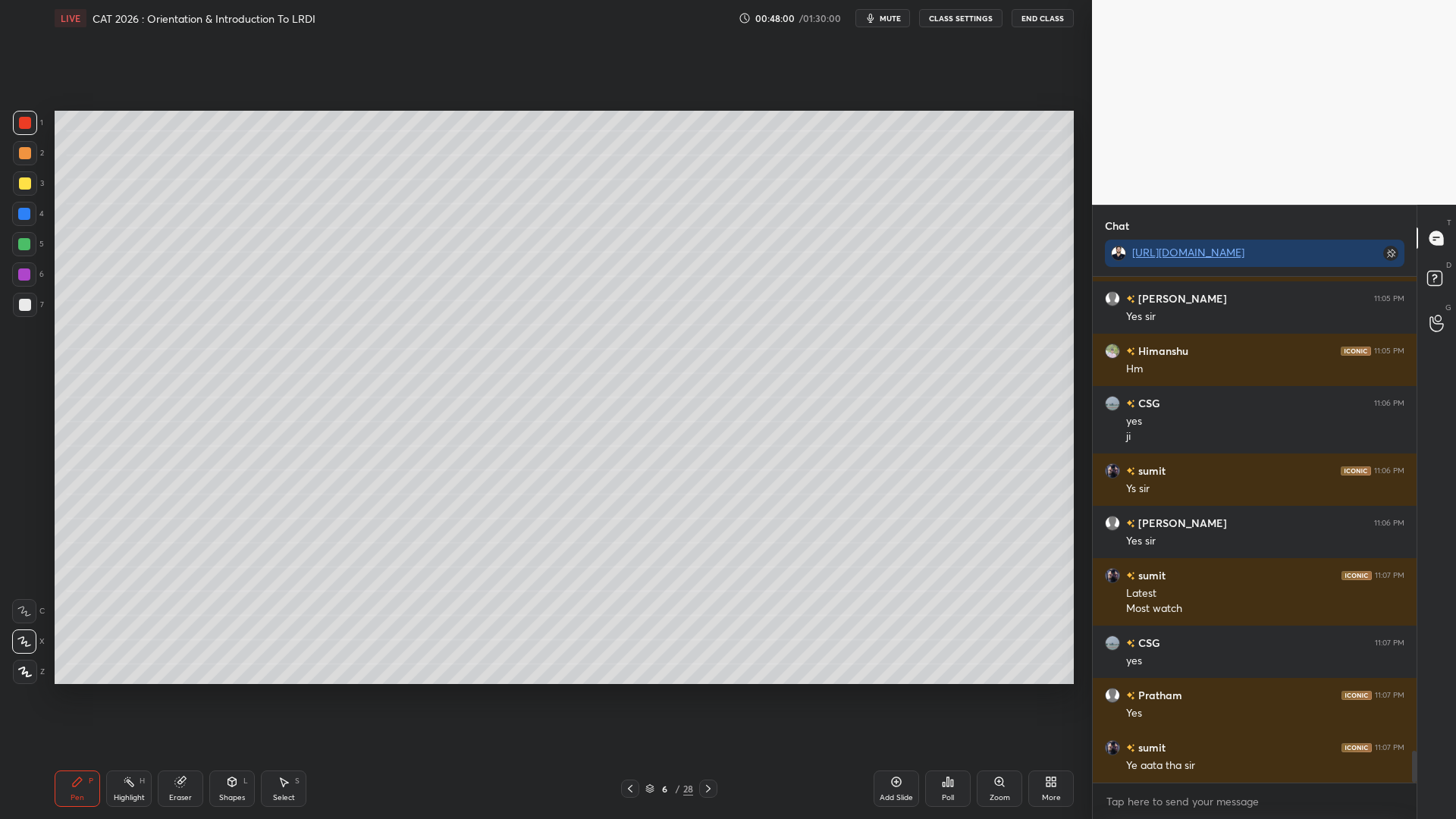
drag, startPoint x: 15, startPoint y: 267, endPoint x: 39, endPoint y: 265, distance: 24.1
click at [16, 265] on div at bounding box center [24, 275] width 24 height 24
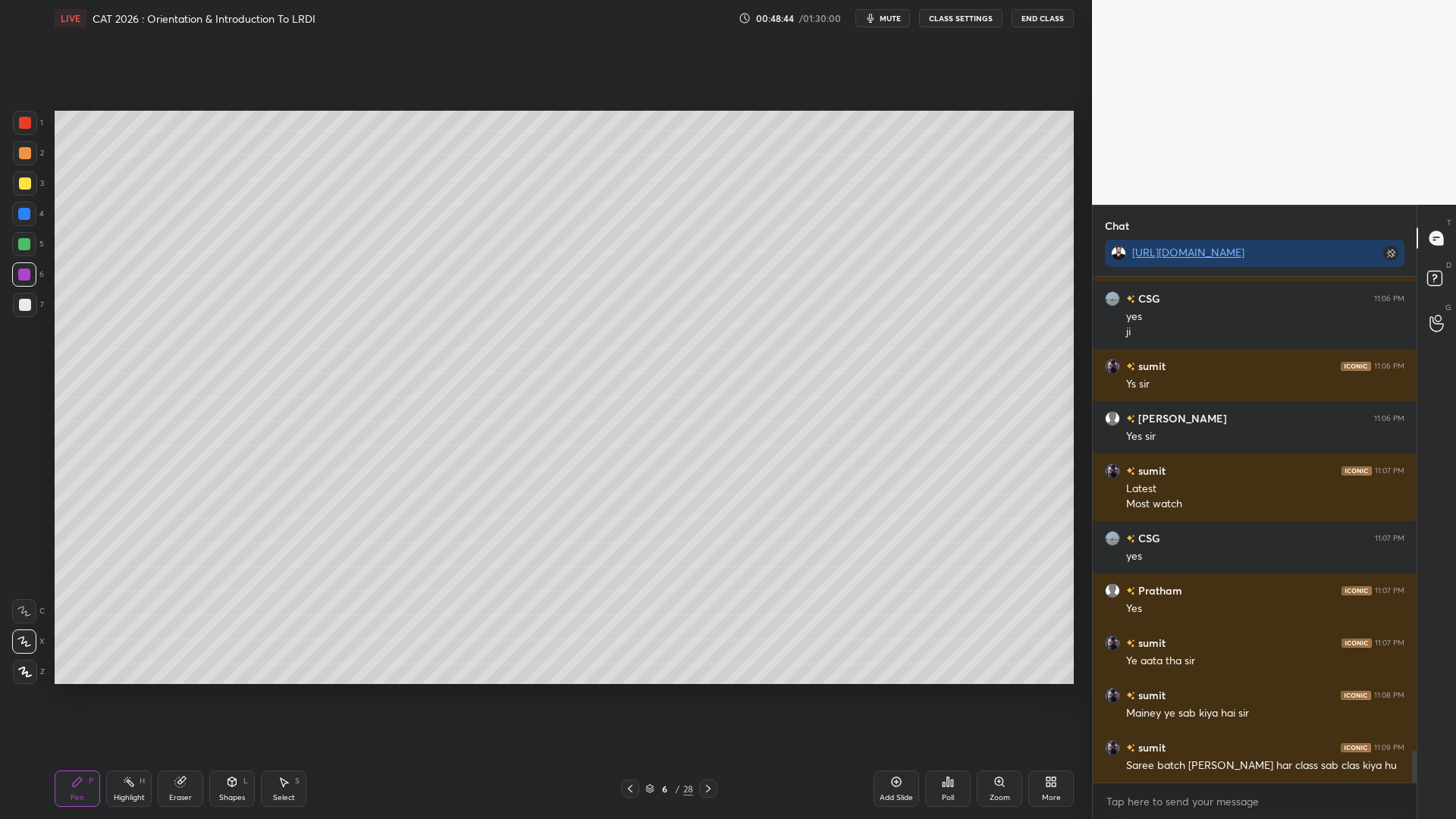
scroll to position [7613, 0]
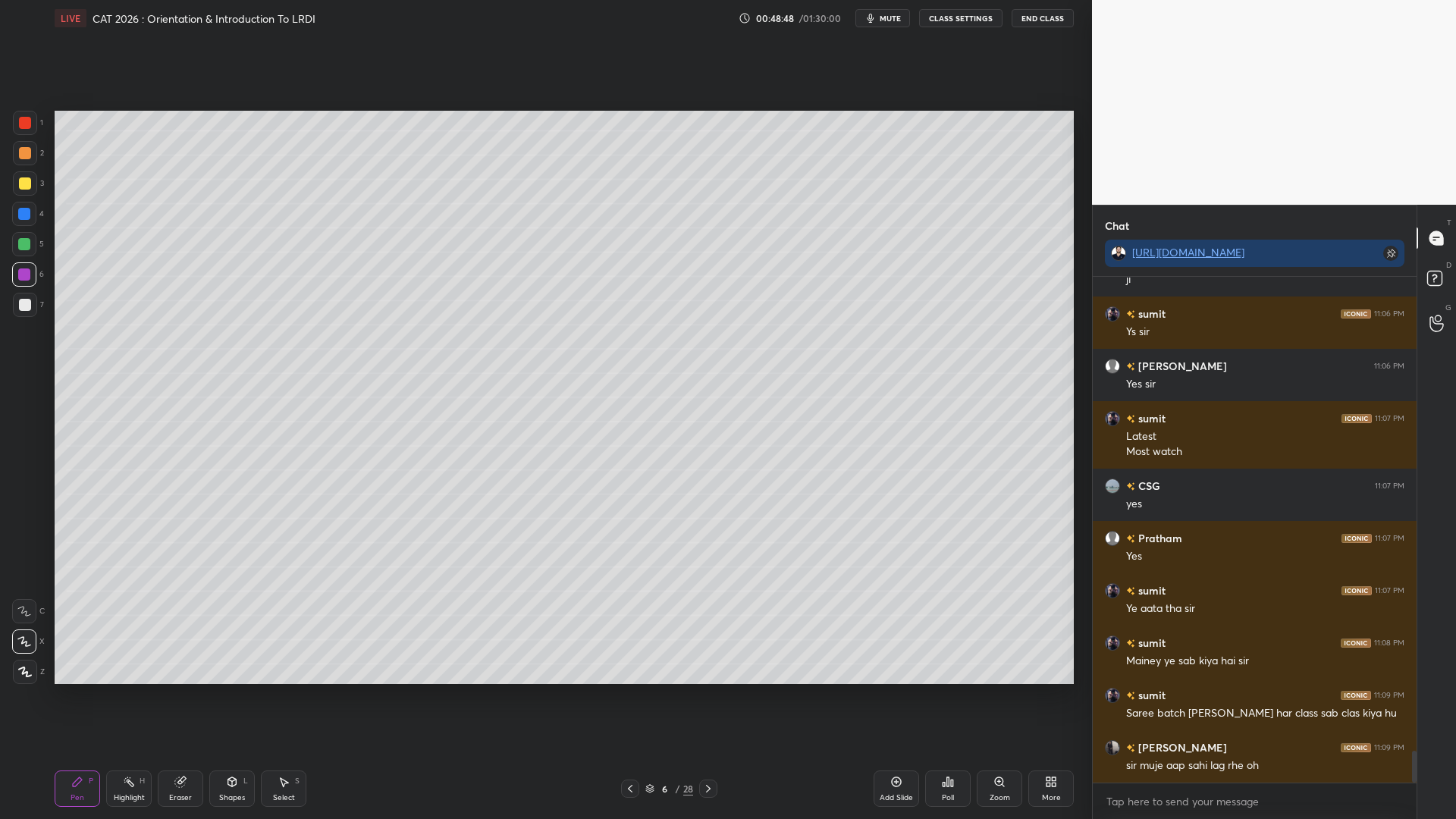
click at [30, 189] on div at bounding box center [25, 183] width 24 height 24
click at [22, 214] on div at bounding box center [24, 214] width 12 height 12
drag, startPoint x: 24, startPoint y: 247, endPoint x: 53, endPoint y: 253, distance: 29.6
click at [26, 245] on div at bounding box center [24, 244] width 12 height 12
click at [27, 219] on div at bounding box center [24, 214] width 12 height 12
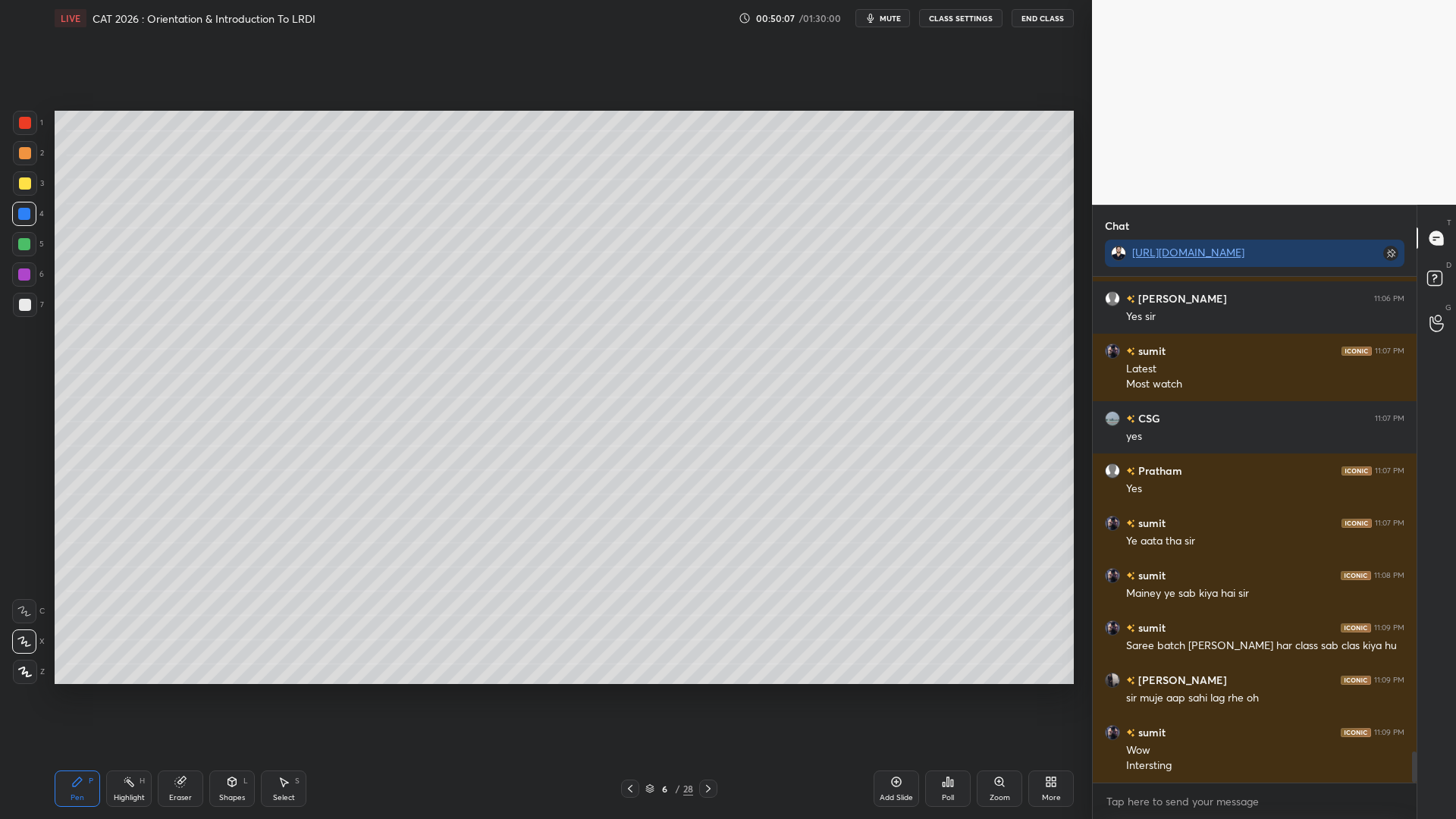
scroll to position [7746, 0]
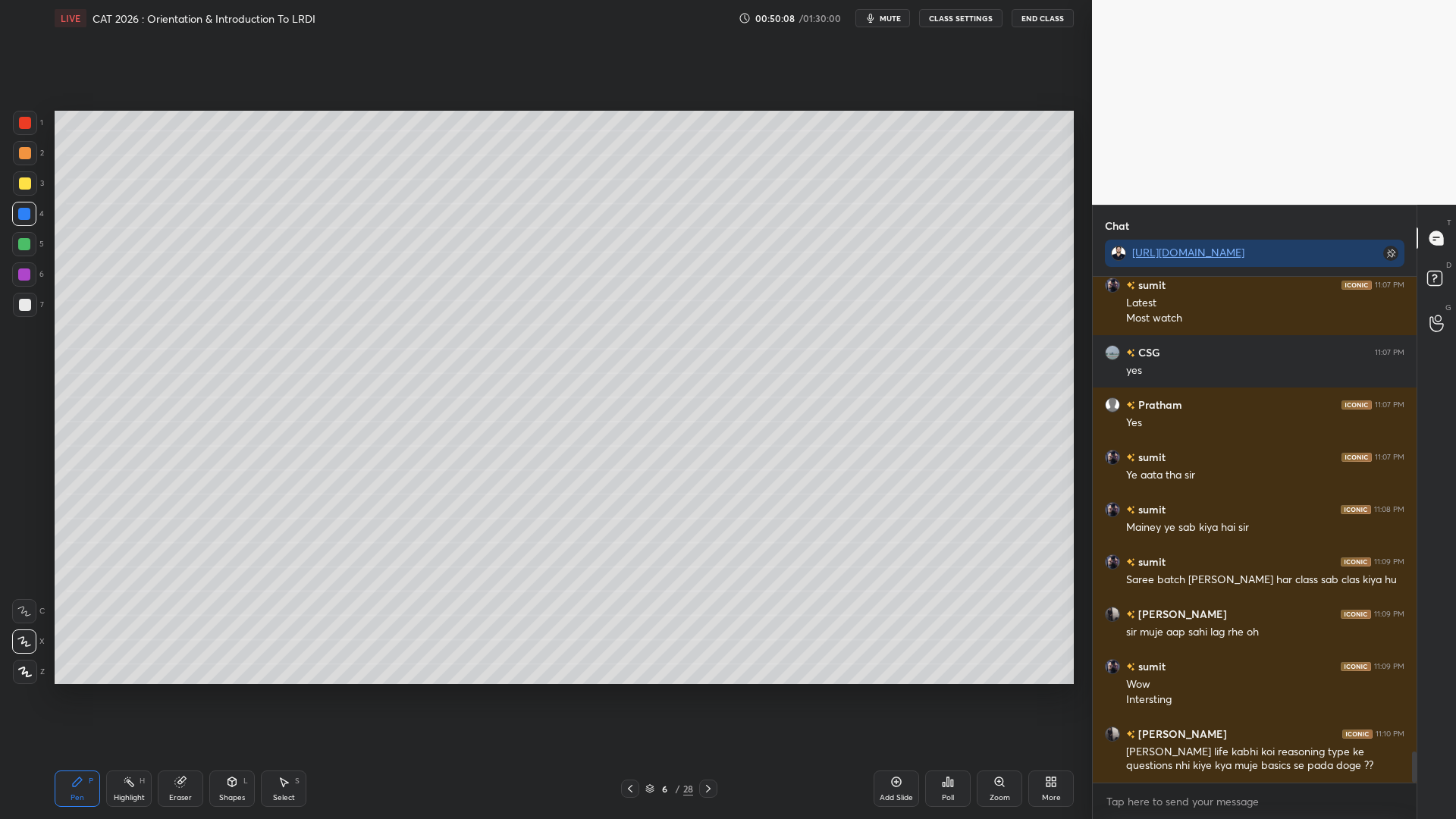
click at [16, 178] on div at bounding box center [25, 183] width 24 height 24
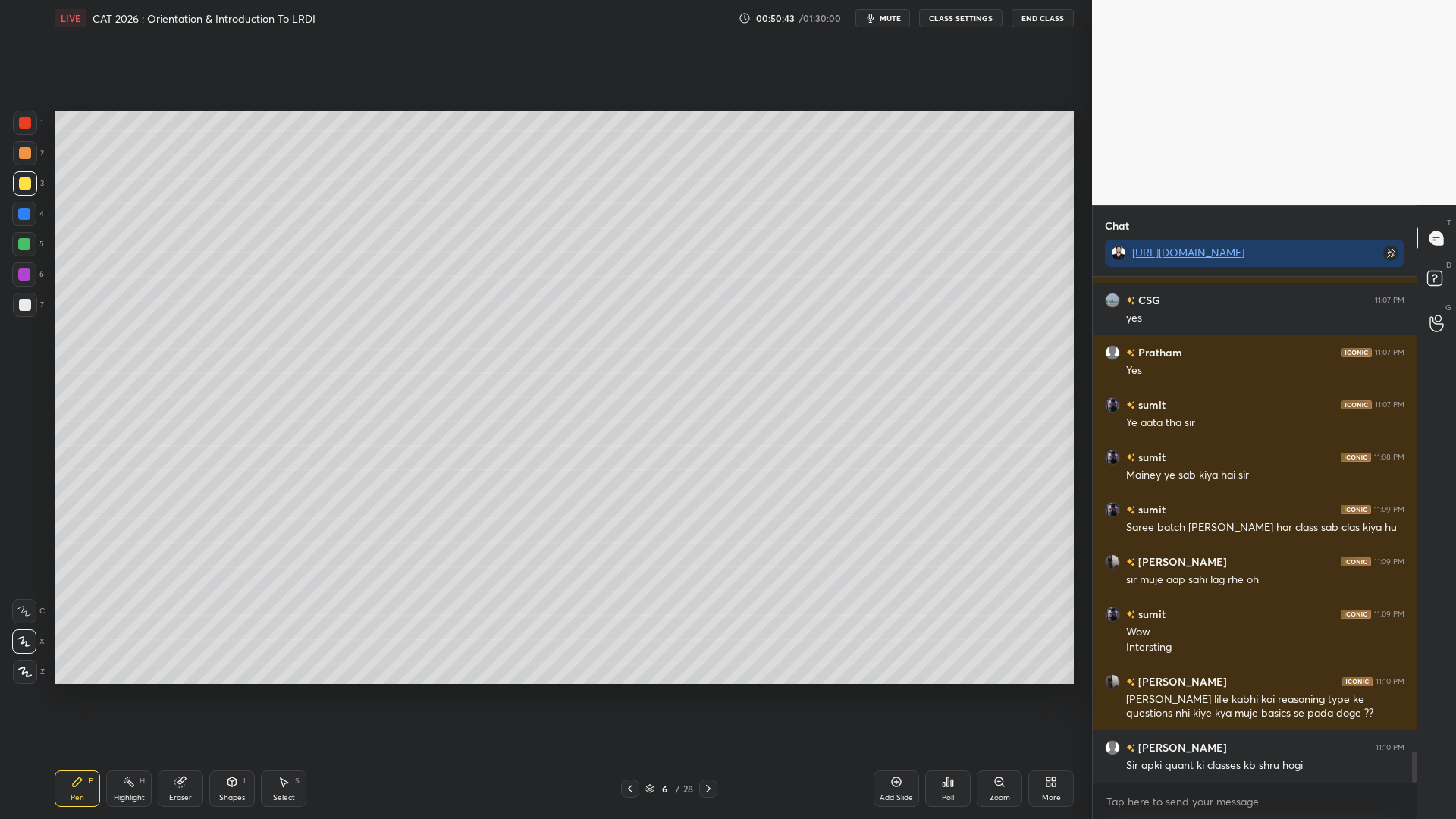
click at [21, 248] on div at bounding box center [24, 244] width 12 height 12
click at [894, 697] on icon at bounding box center [896, 782] width 12 height 12
click at [24, 121] on div at bounding box center [25, 122] width 12 height 12
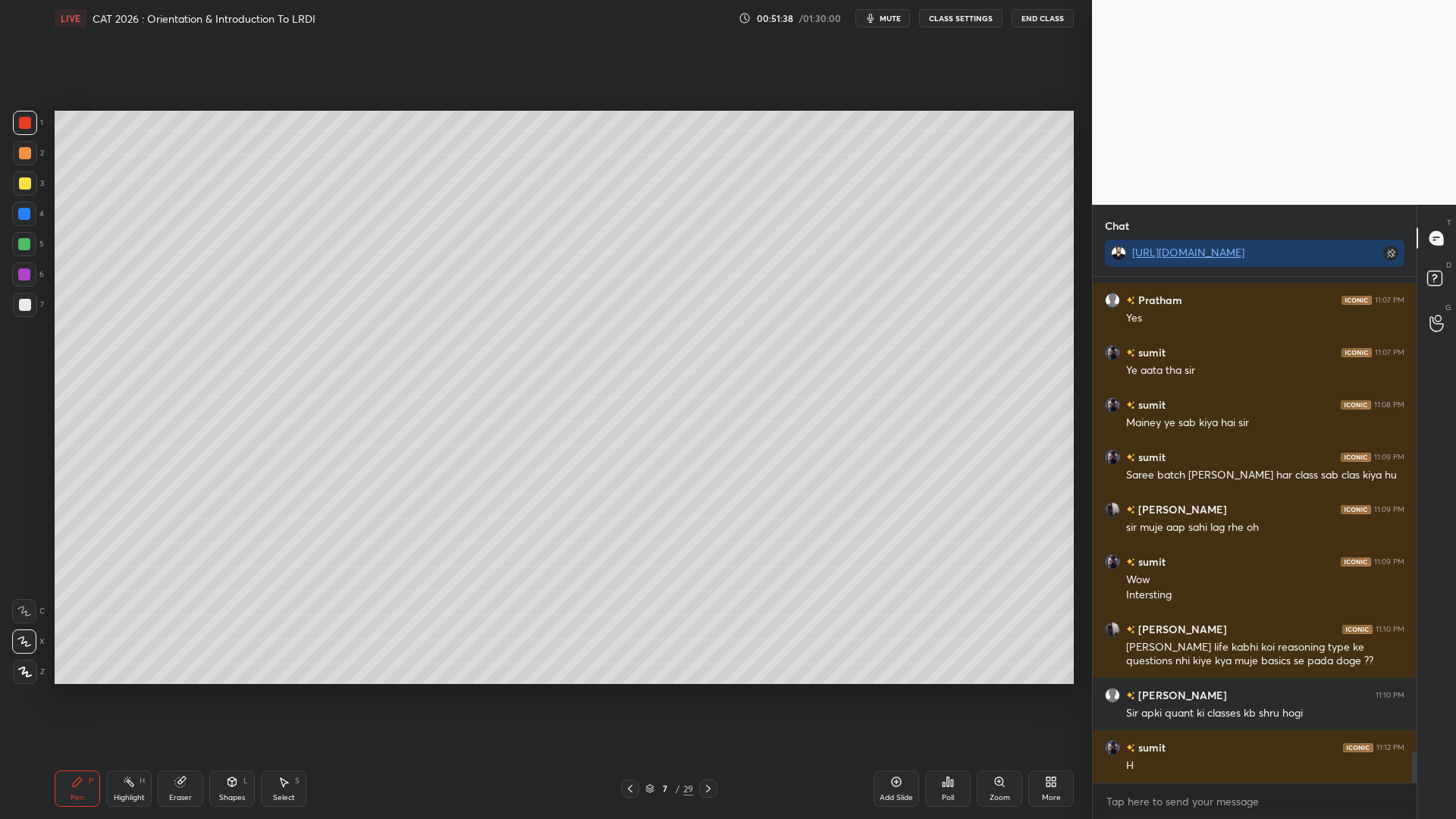
click at [19, 246] on div at bounding box center [24, 244] width 12 height 12
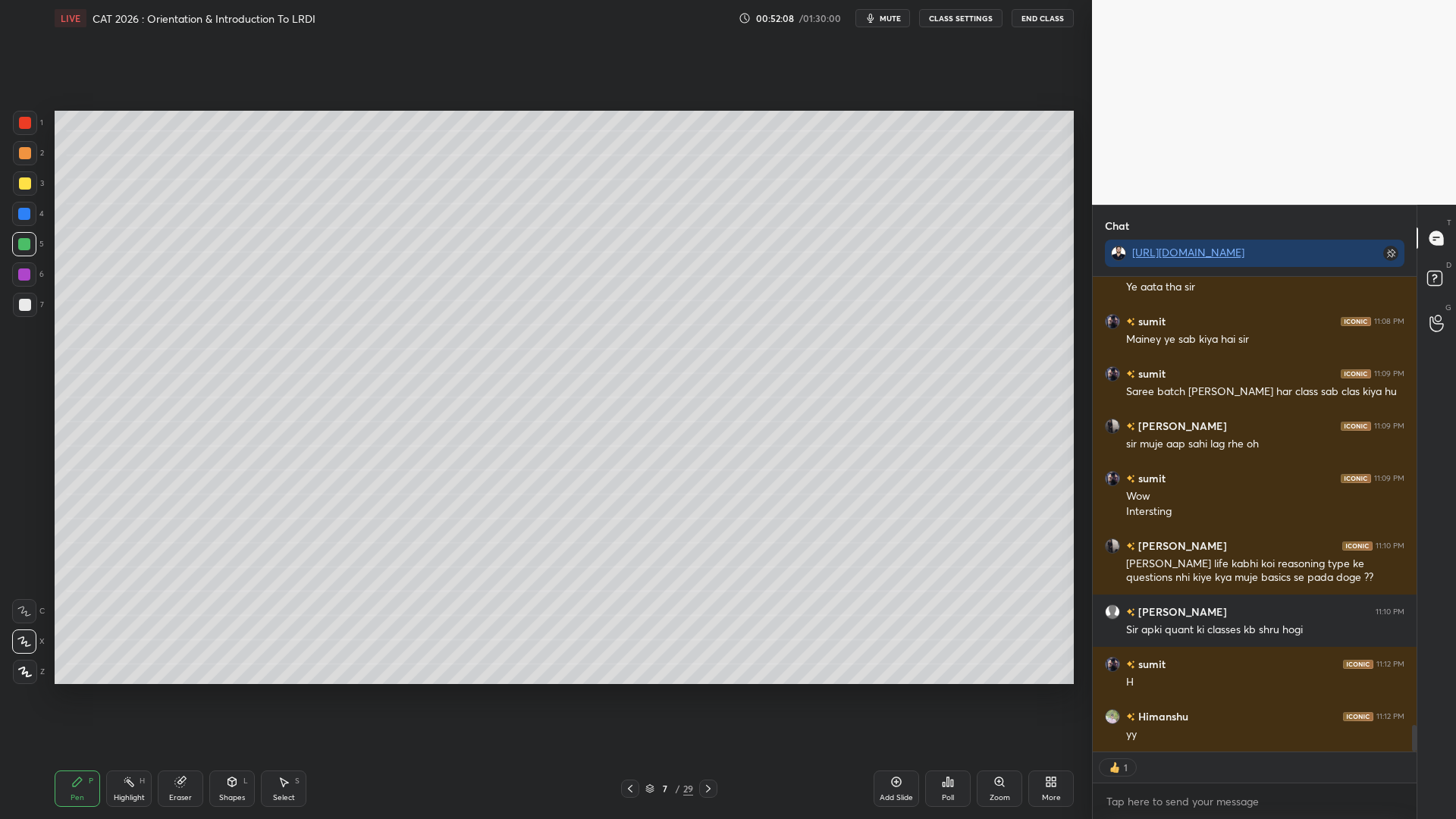
click at [891, 697] on icon at bounding box center [896, 782] width 12 height 12
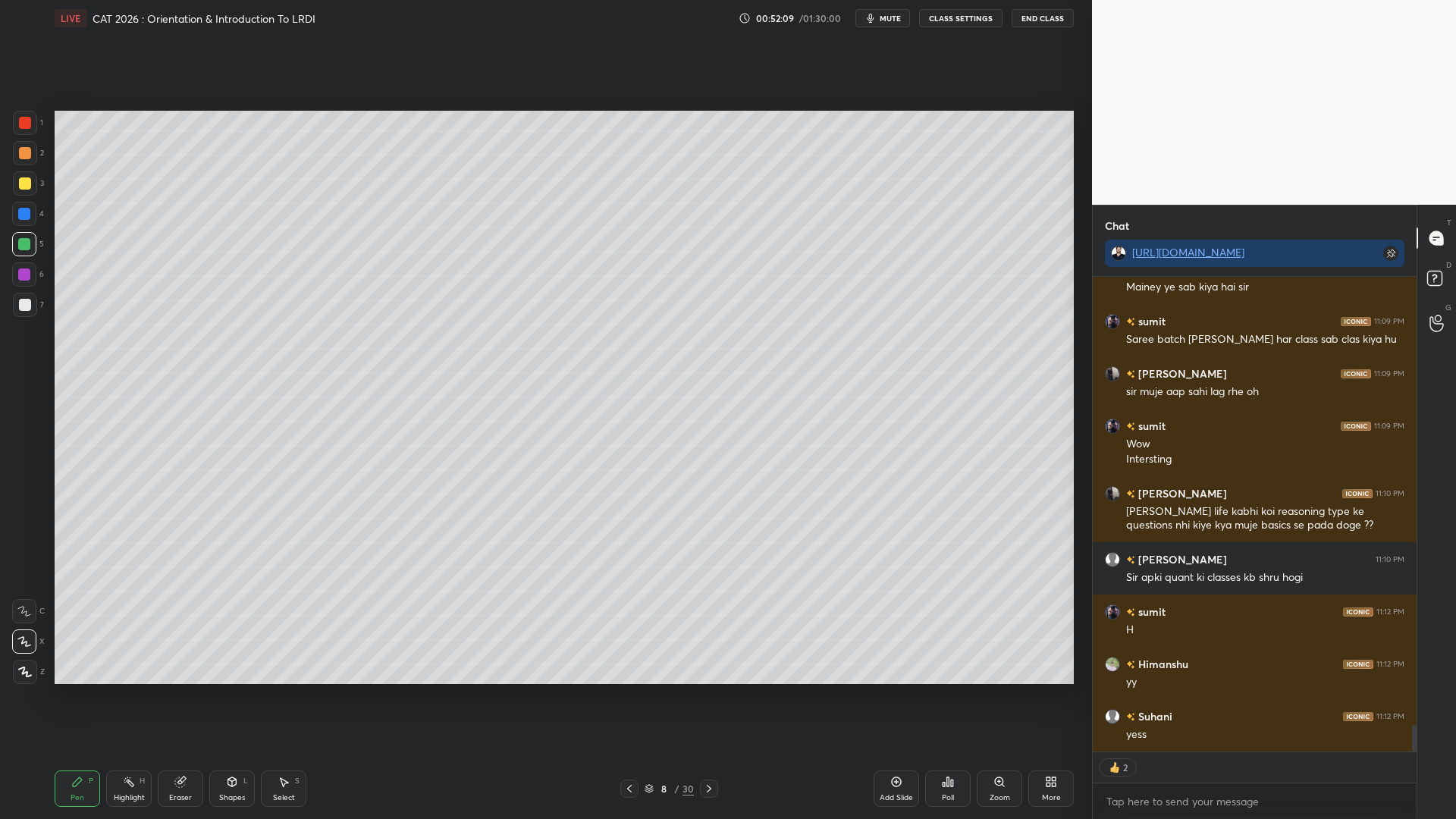
click at [20, 128] on div at bounding box center [25, 122] width 12 height 12
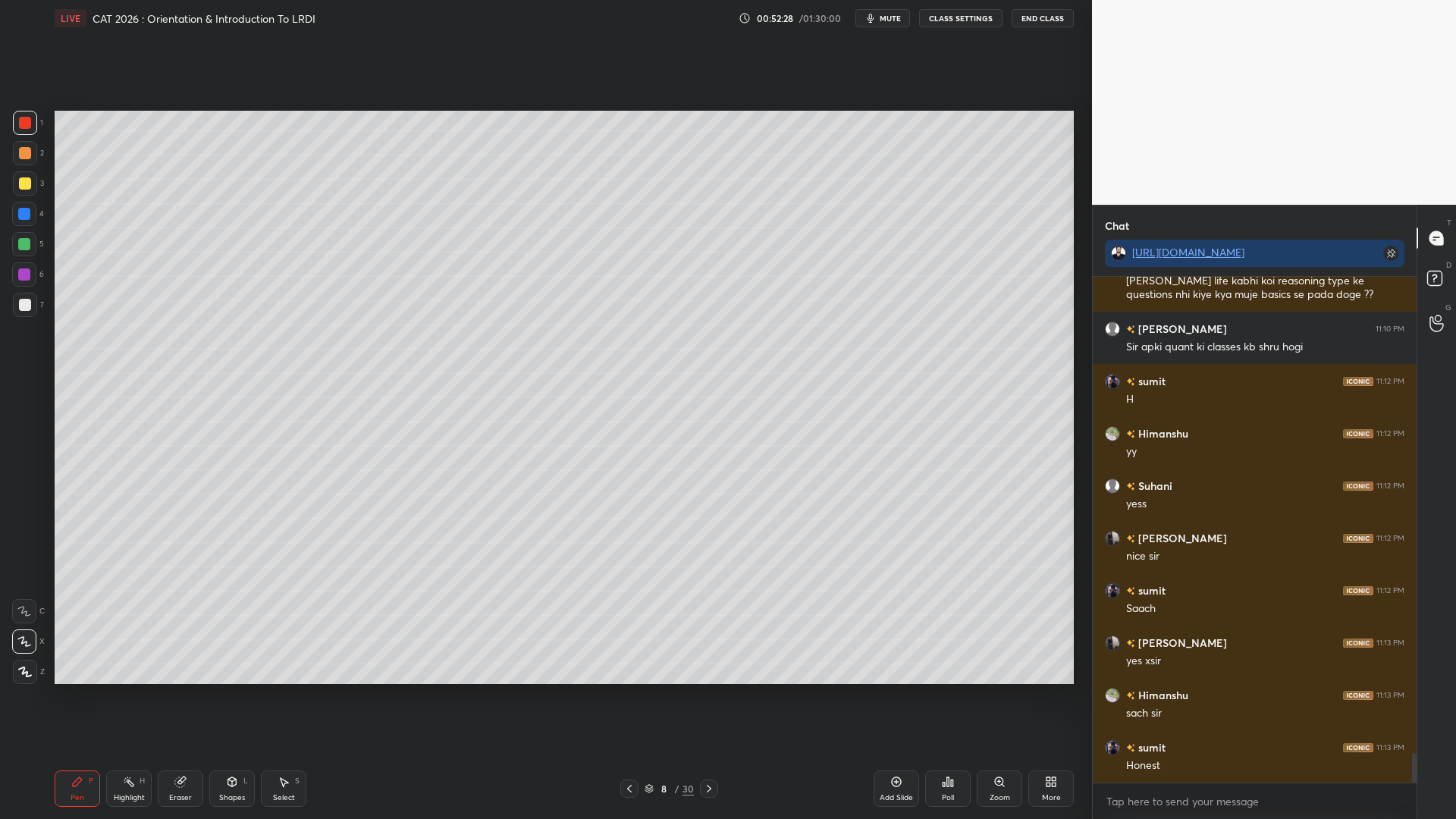
scroll to position [8270, 0]
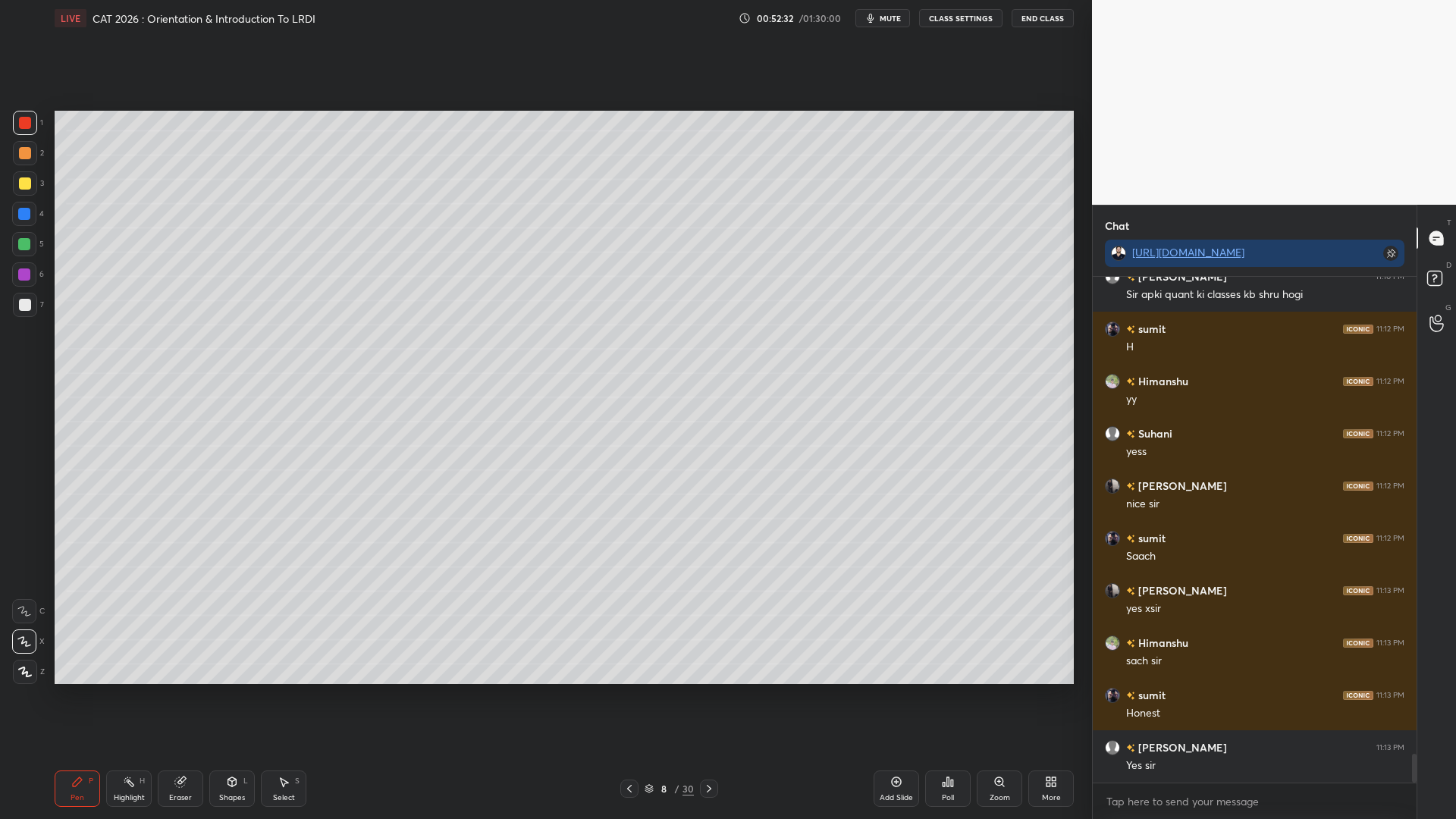
click at [31, 246] on div at bounding box center [24, 244] width 24 height 24
click at [27, 304] on div at bounding box center [25, 305] width 12 height 12
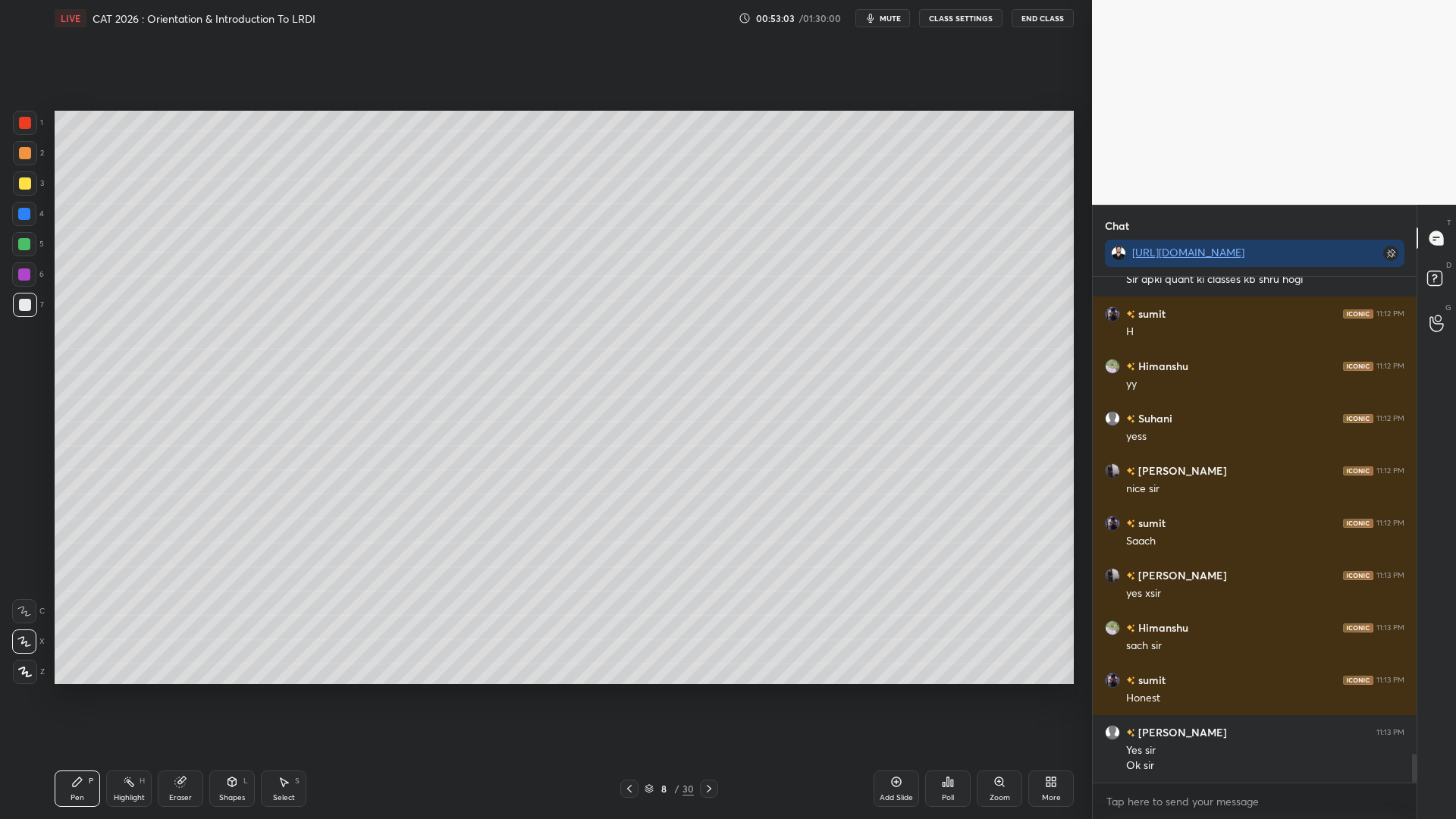
scroll to position [8337, 0]
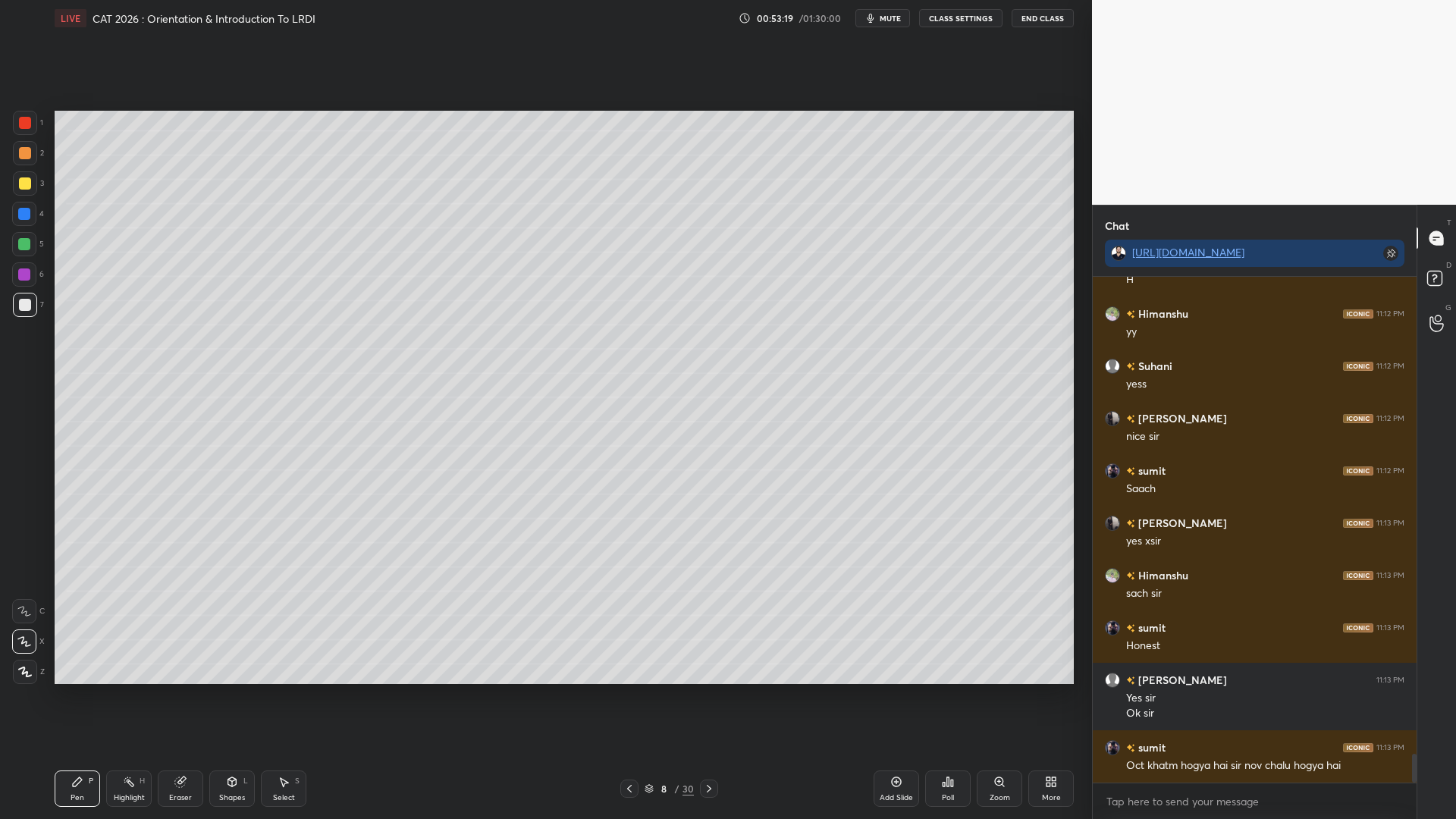
click at [26, 219] on div at bounding box center [24, 214] width 12 height 12
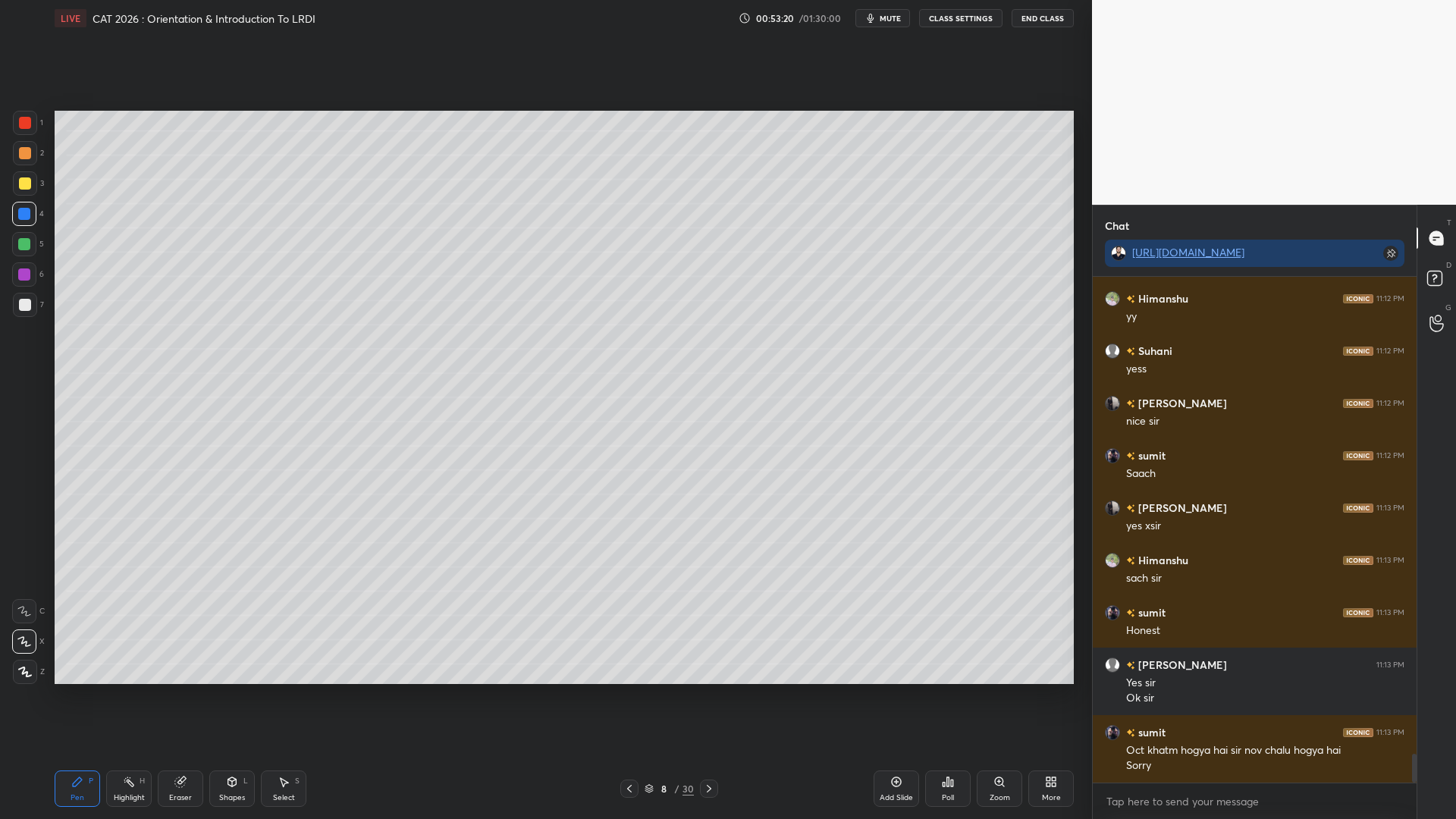
click at [27, 281] on div at bounding box center [24, 275] width 24 height 24
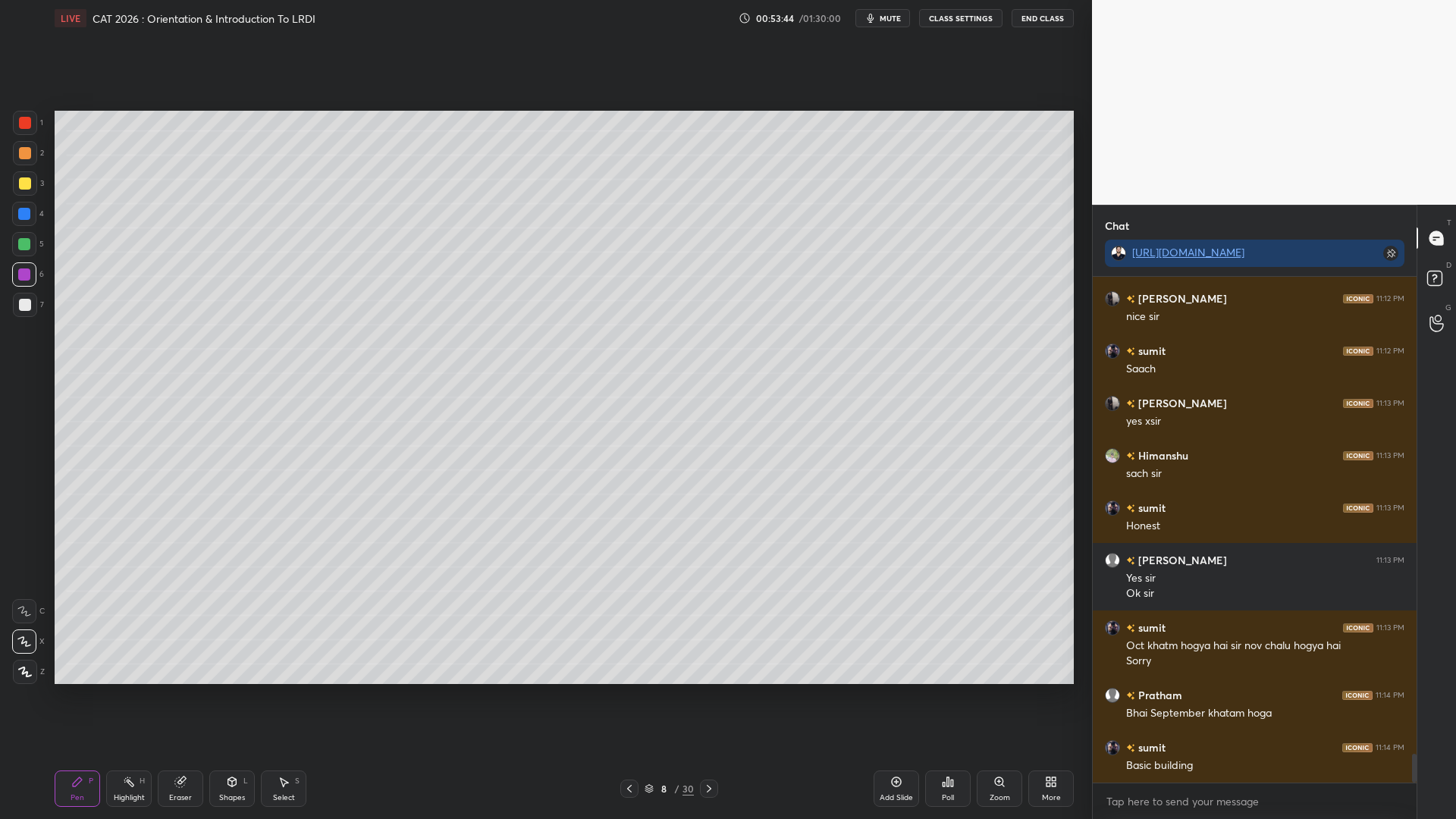
scroll to position [8509, 0]
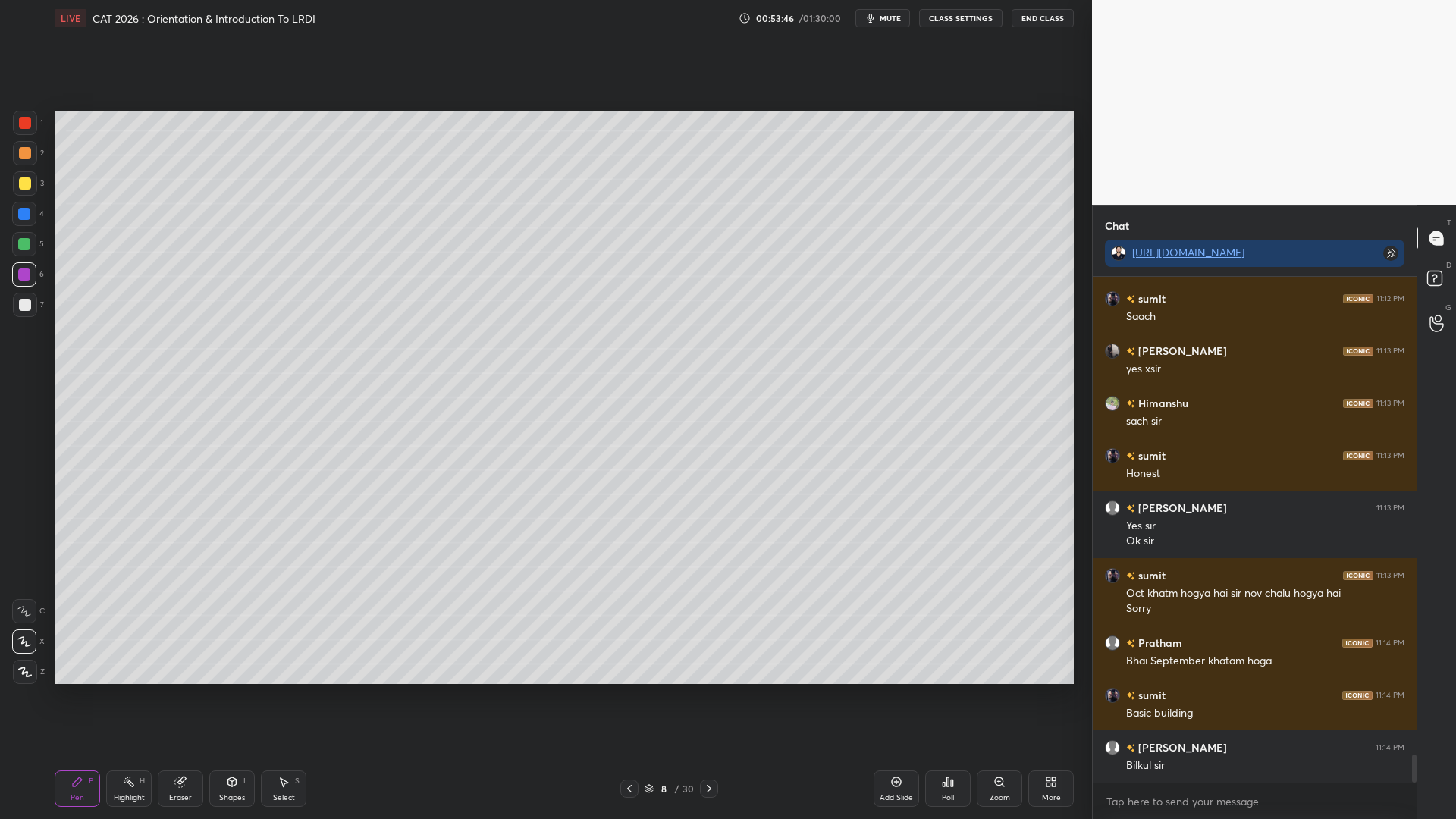
click at [16, 186] on div at bounding box center [25, 183] width 24 height 24
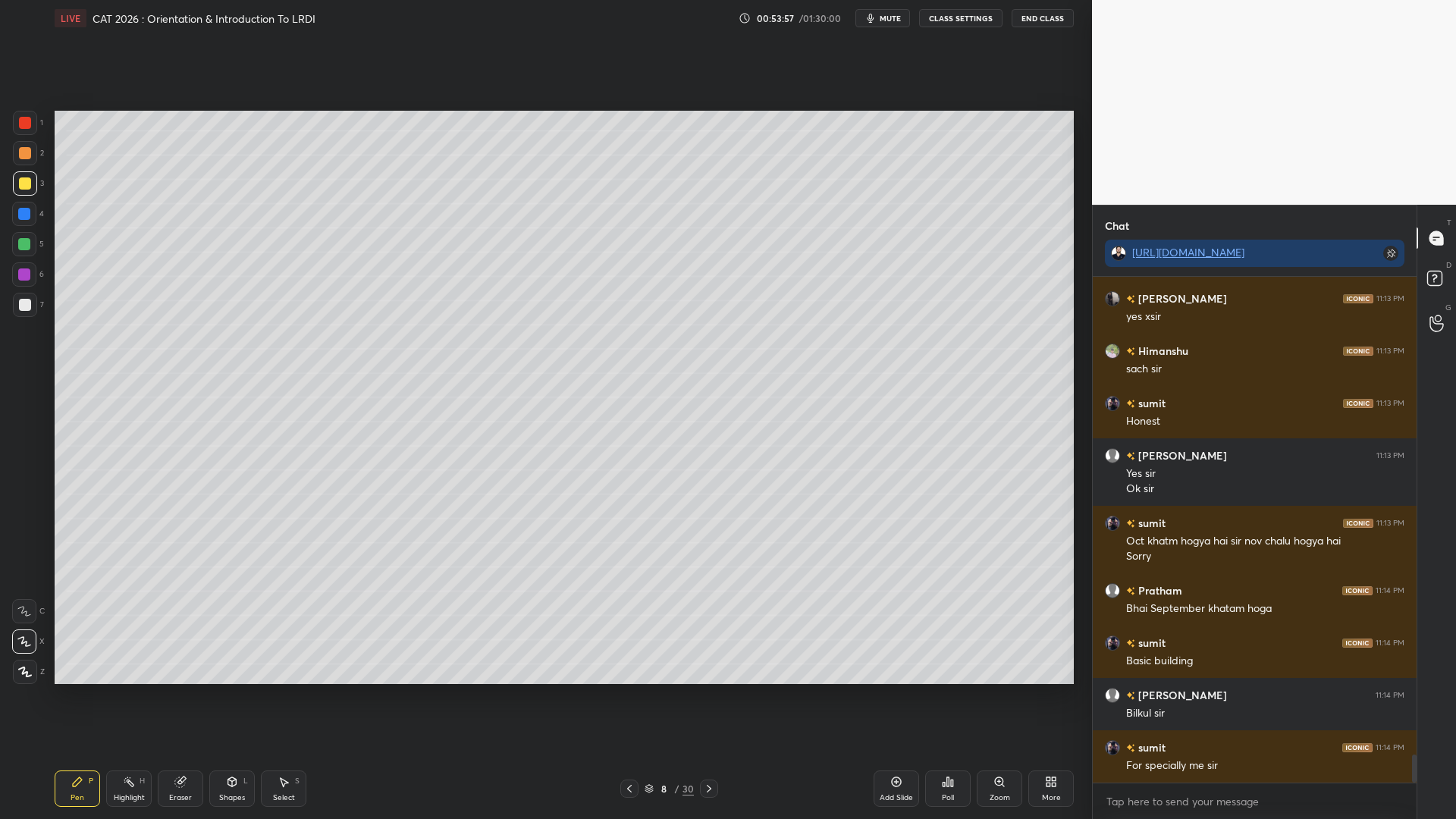
scroll to position [8614, 0]
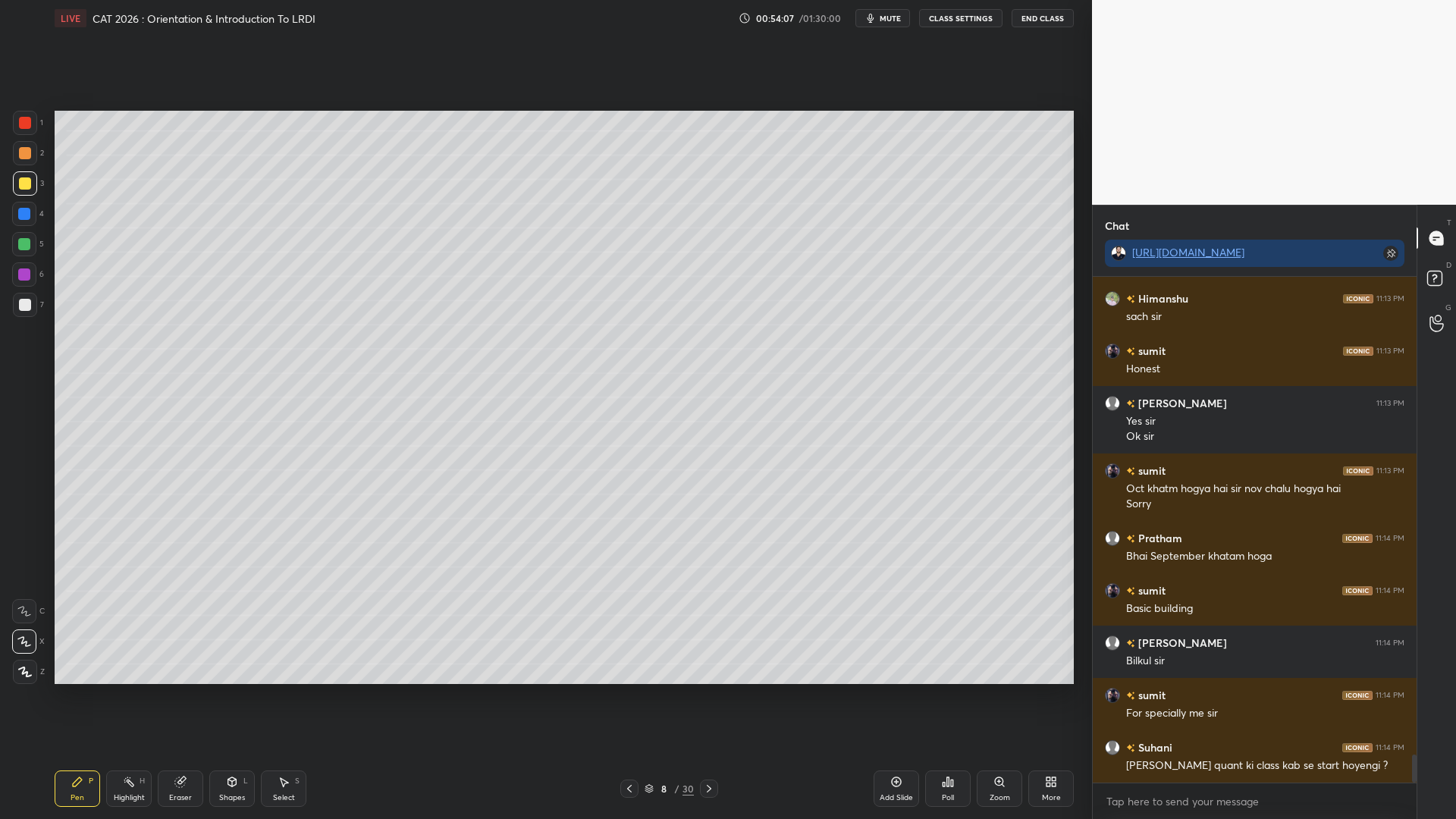
click at [18, 294] on div at bounding box center [25, 305] width 24 height 24
click at [19, 151] on div at bounding box center [25, 153] width 12 height 12
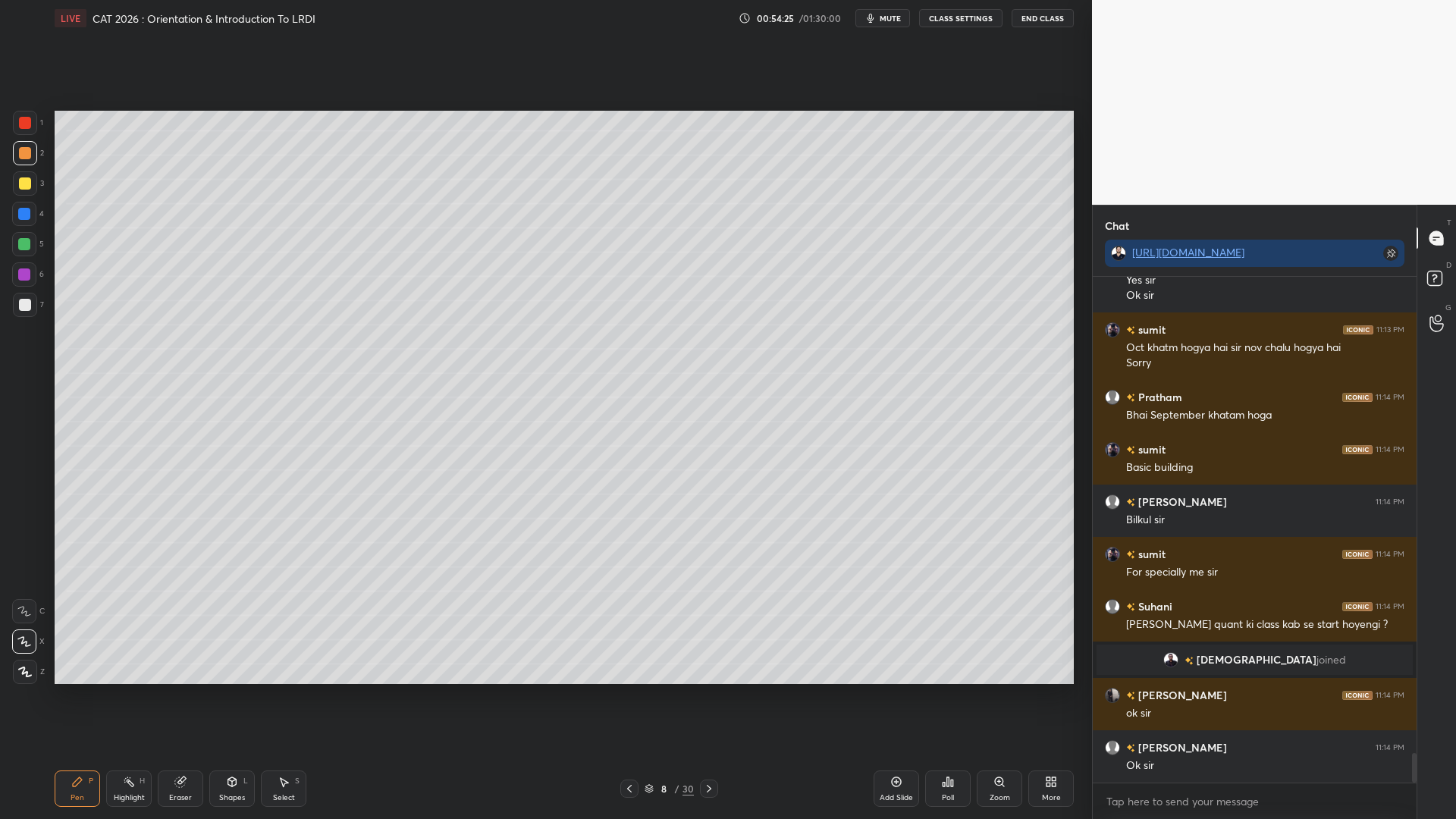
scroll to position [8130, 0]
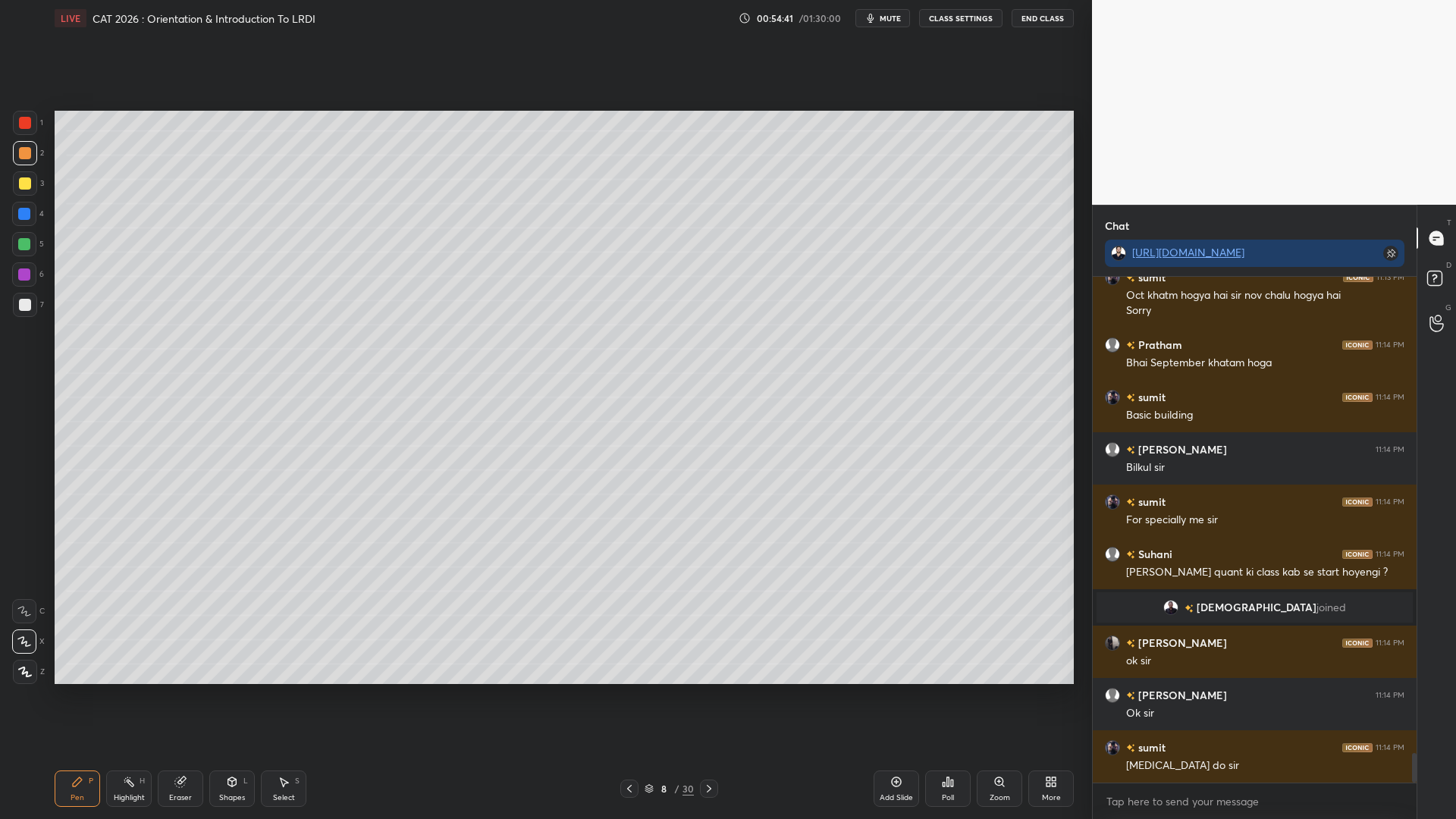
click at [19, 181] on div at bounding box center [25, 183] width 12 height 12
drag, startPoint x: 892, startPoint y: 785, endPoint x: 854, endPoint y: 753, distance: 49.7
click at [894, 697] on icon at bounding box center [896, 782] width 12 height 12
click at [18, 245] on div at bounding box center [24, 244] width 24 height 24
click at [21, 209] on div at bounding box center [24, 214] width 12 height 12
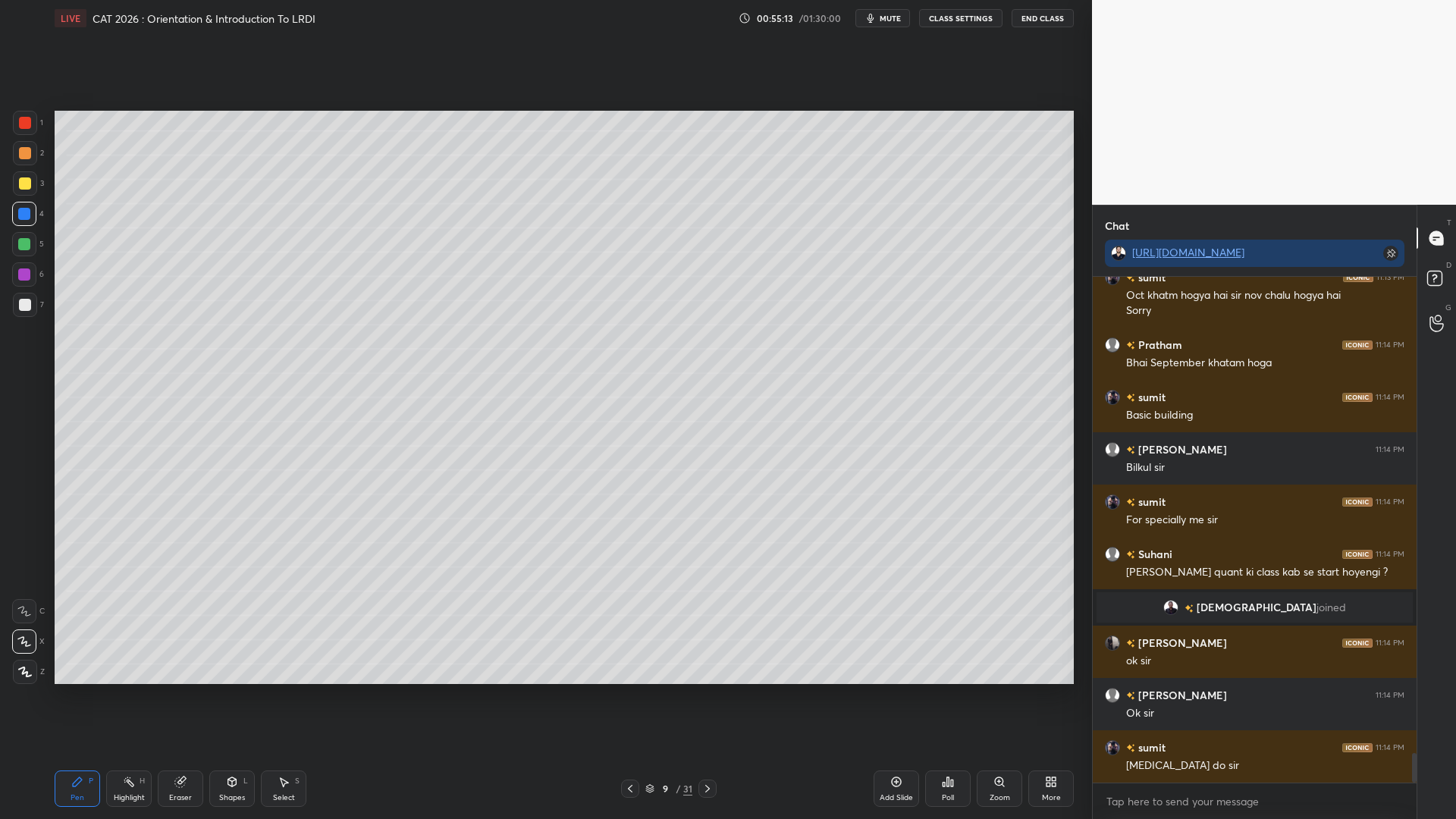
click at [28, 248] on div at bounding box center [24, 244] width 12 height 12
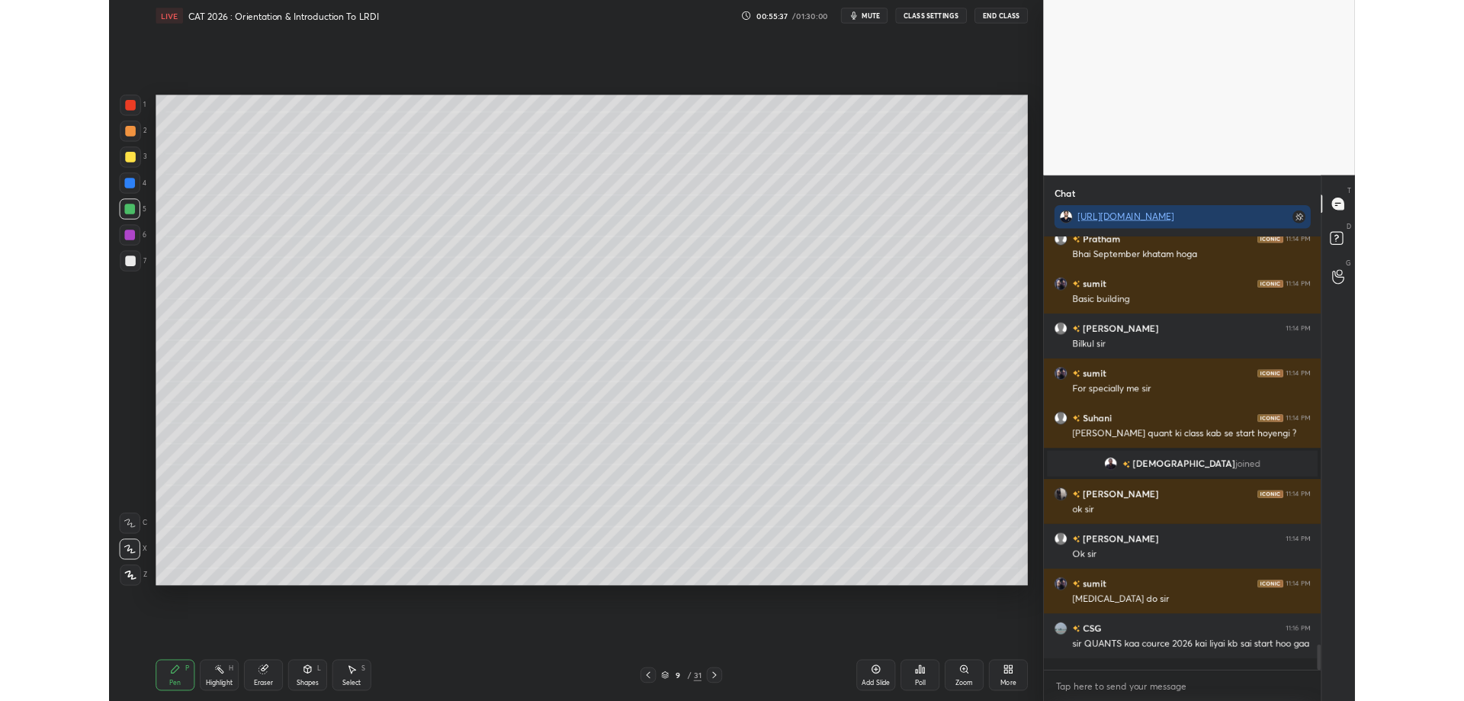
scroll to position [8289, 0]
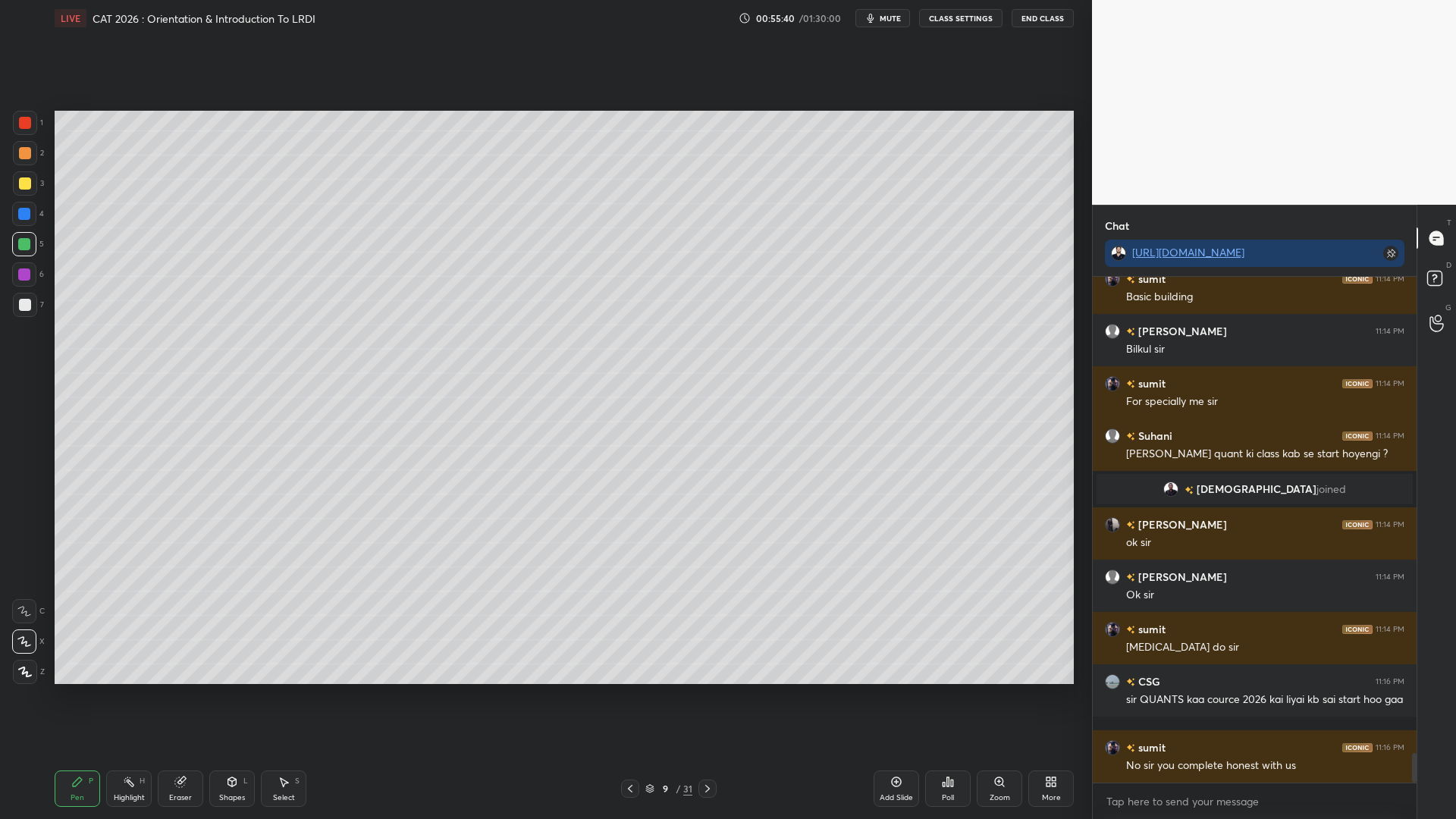
click at [1042, 697] on div "More" at bounding box center [1051, 789] width 46 height 37
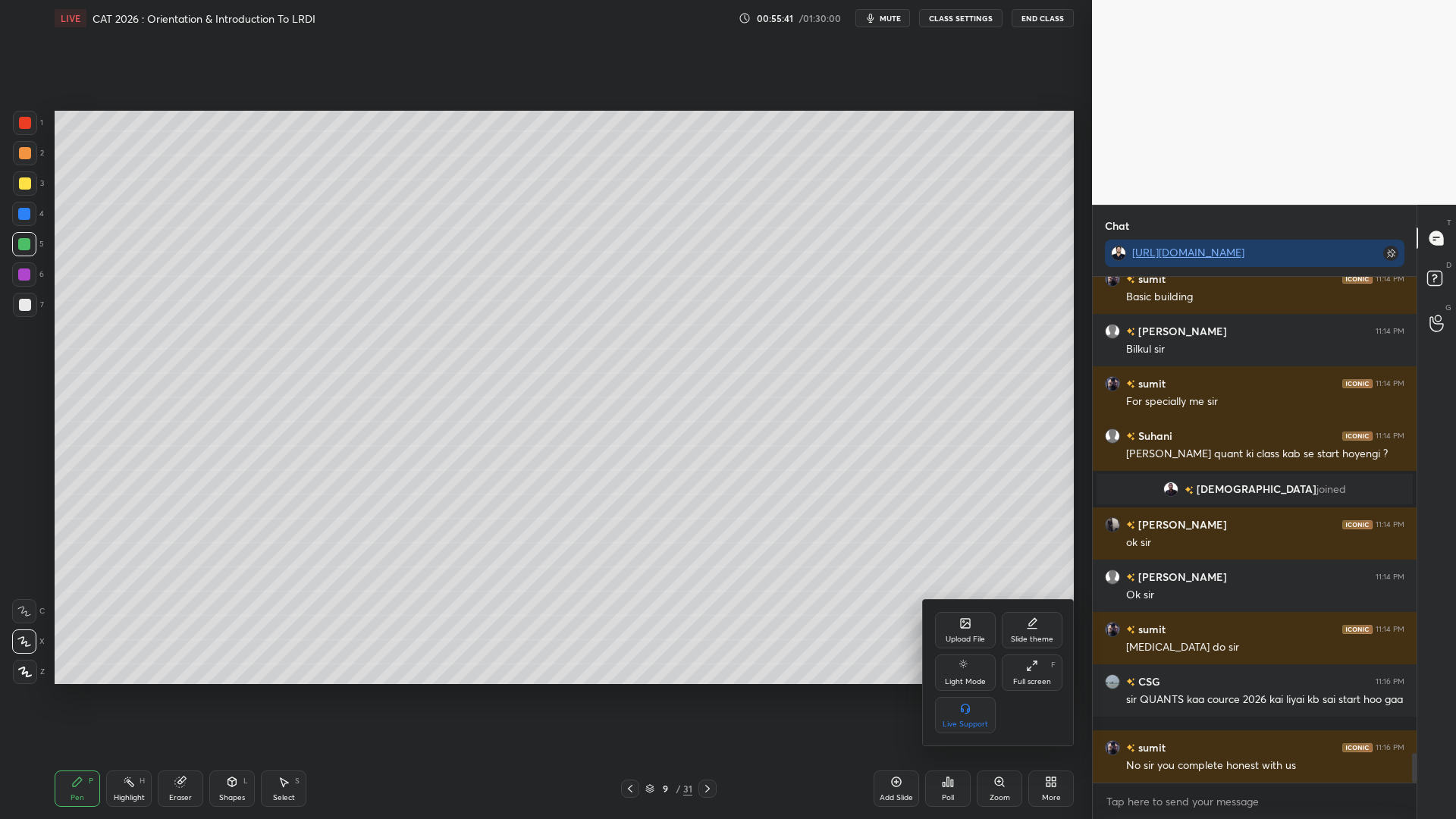
click at [969, 628] on icon at bounding box center [965, 624] width 12 height 12
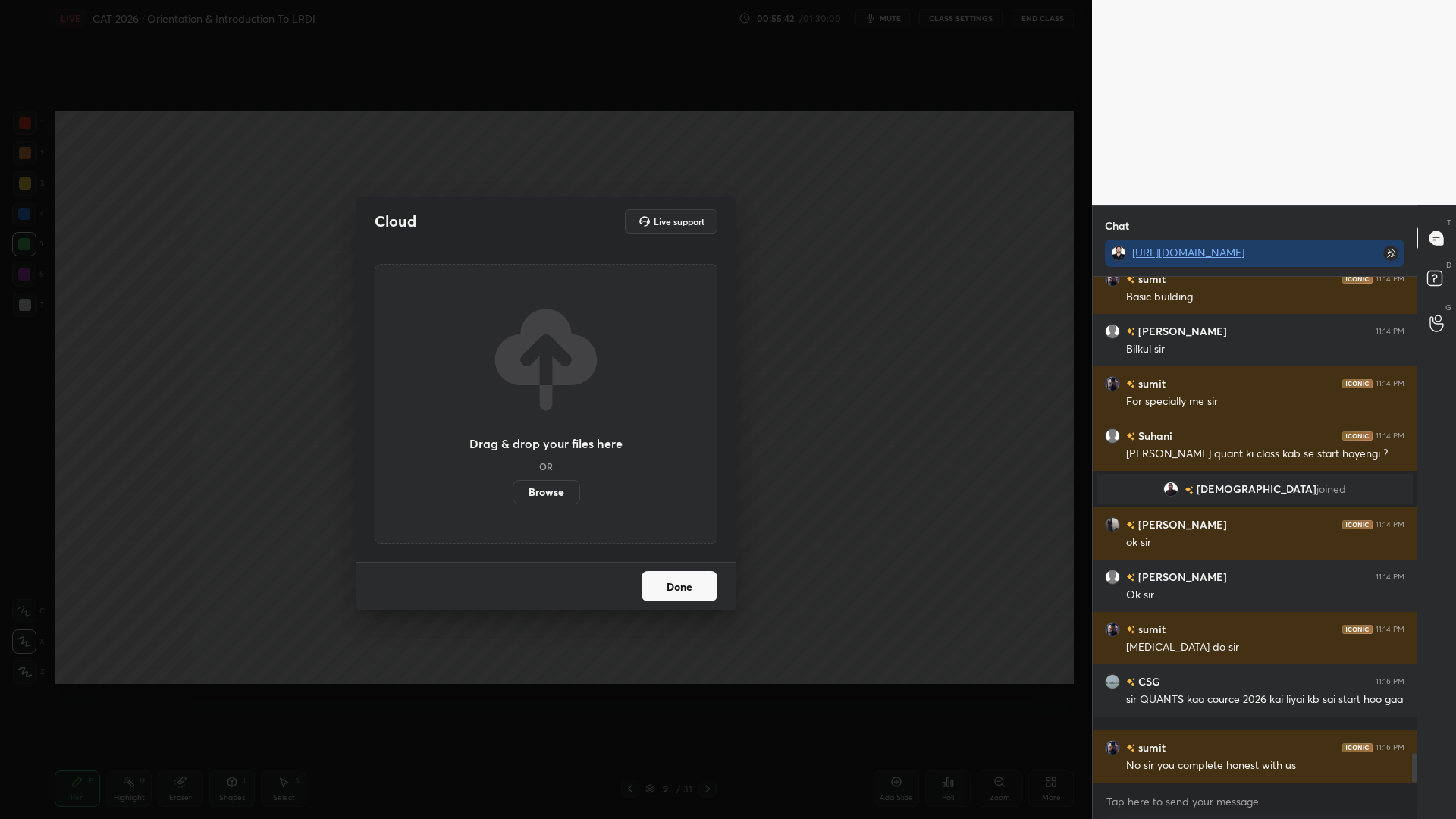
drag, startPoint x: 557, startPoint y: 492, endPoint x: 557, endPoint y: 402, distance: 90.0
click at [557, 494] on label "Browse" at bounding box center [546, 493] width 68 height 24
click at [512, 494] on input "Browse" at bounding box center [512, 493] width 0 height 24
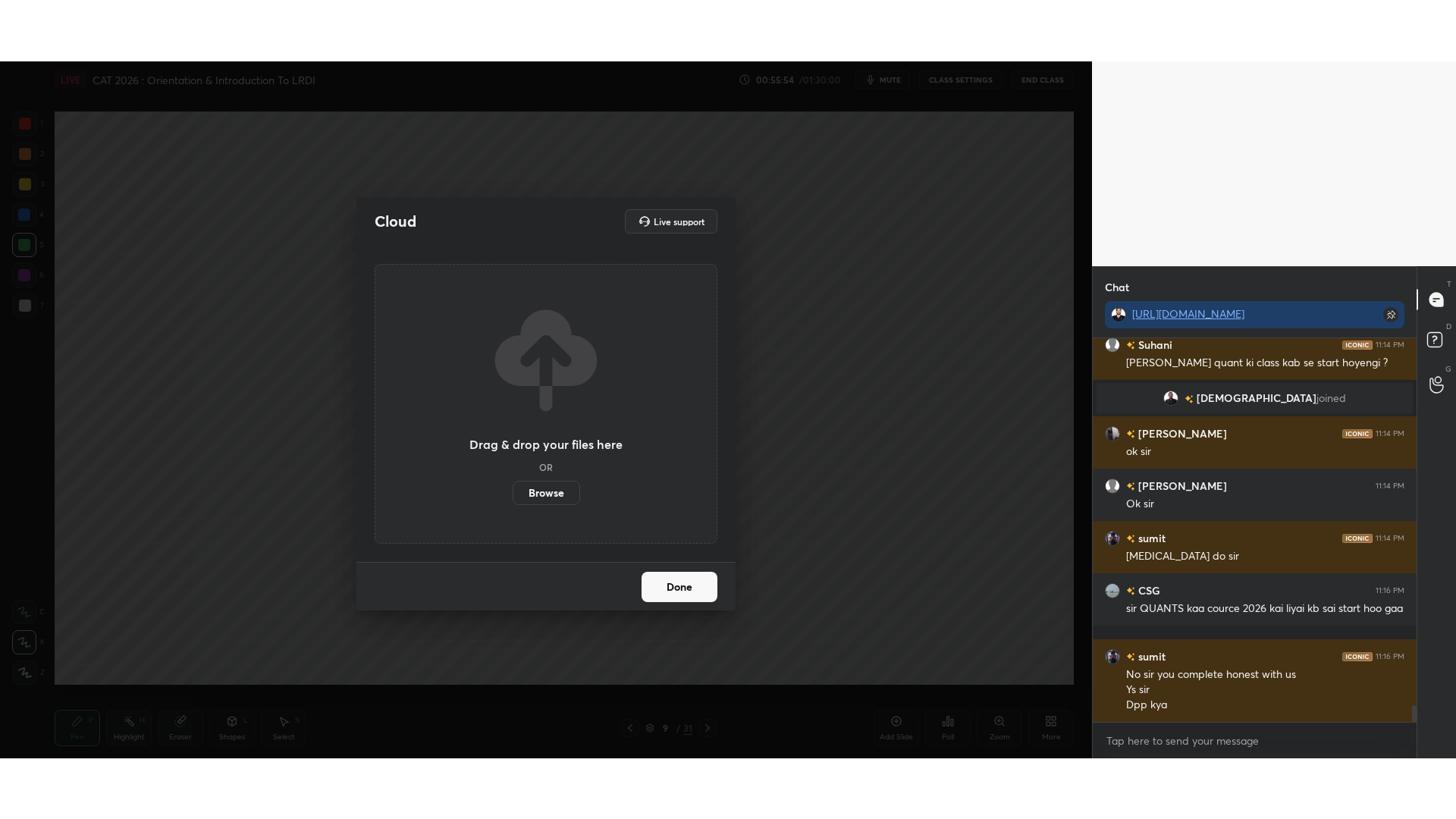
scroll to position [8453, 0]
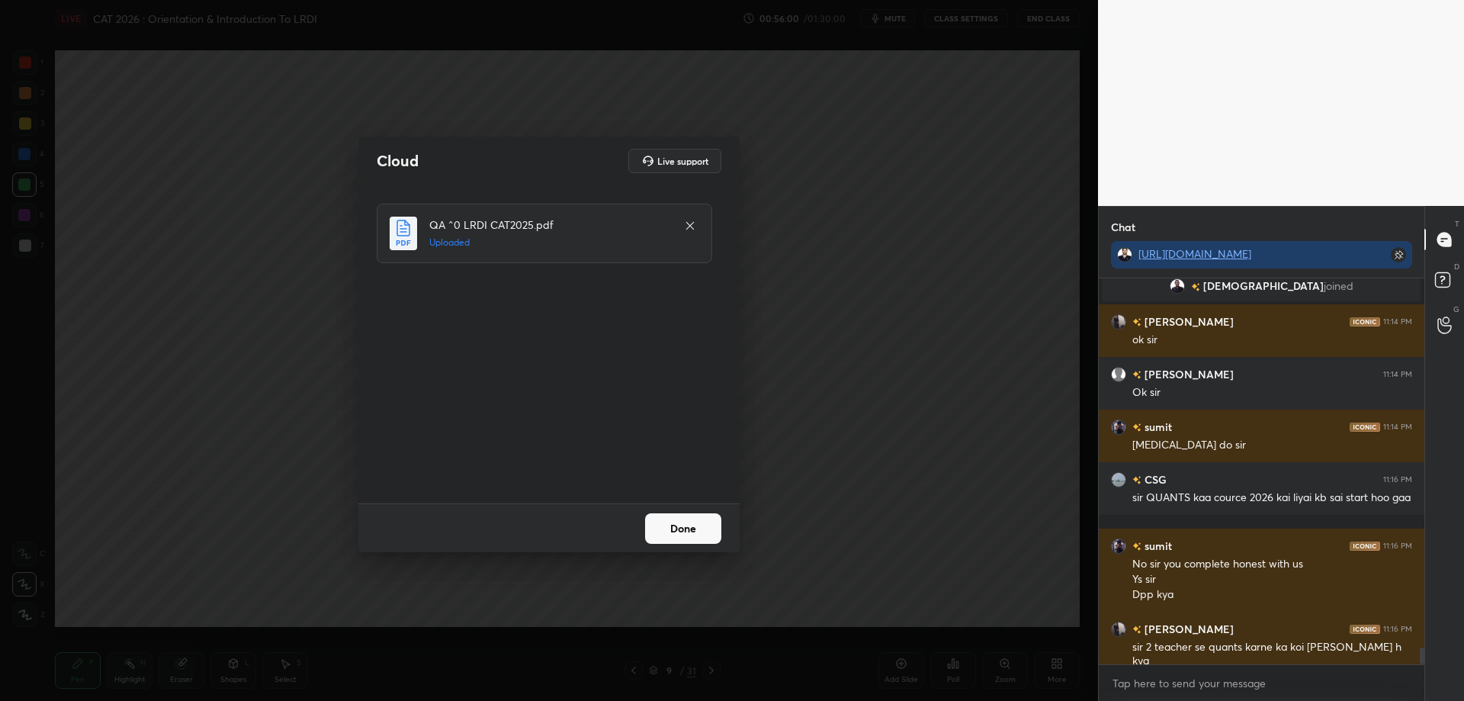
click at [698, 529] on button "Done" at bounding box center [683, 528] width 76 height 30
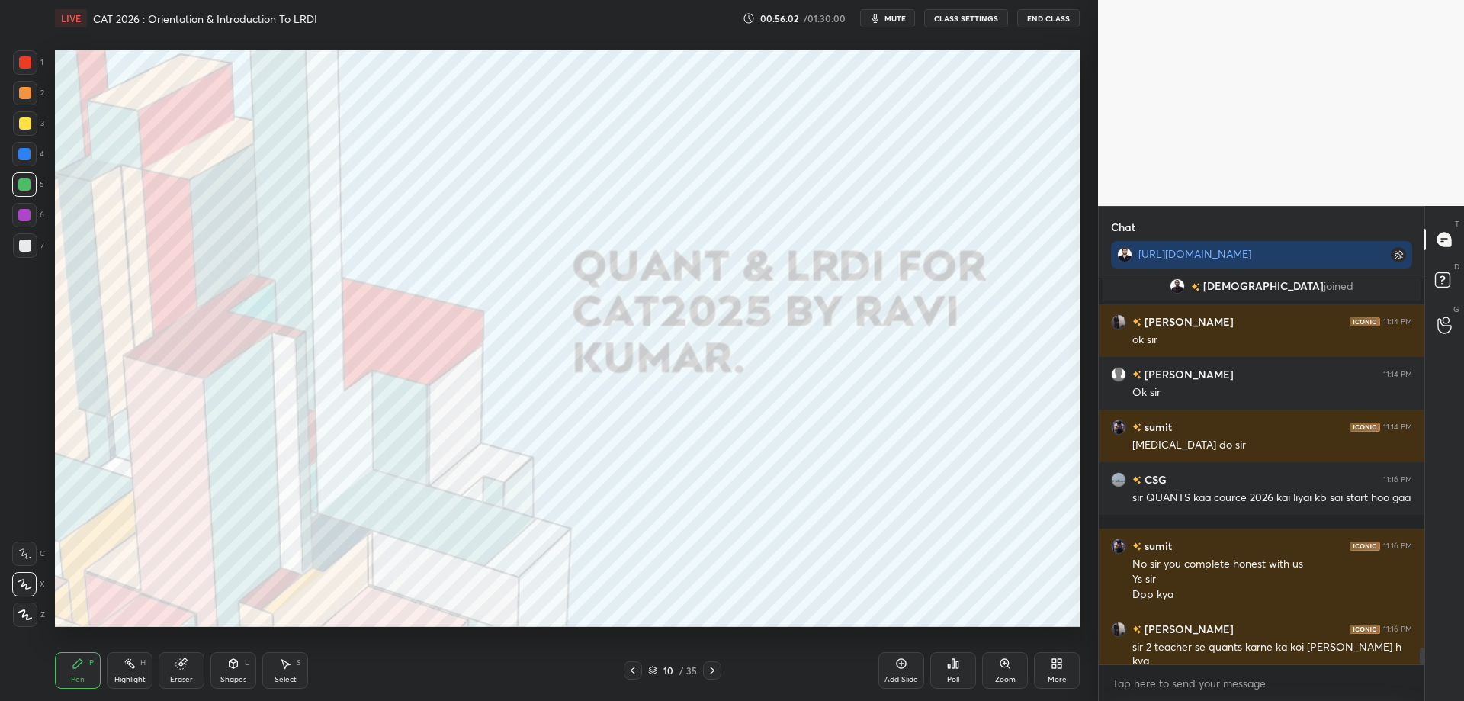
click at [1057, 663] on icon at bounding box center [1057, 663] width 12 height 12
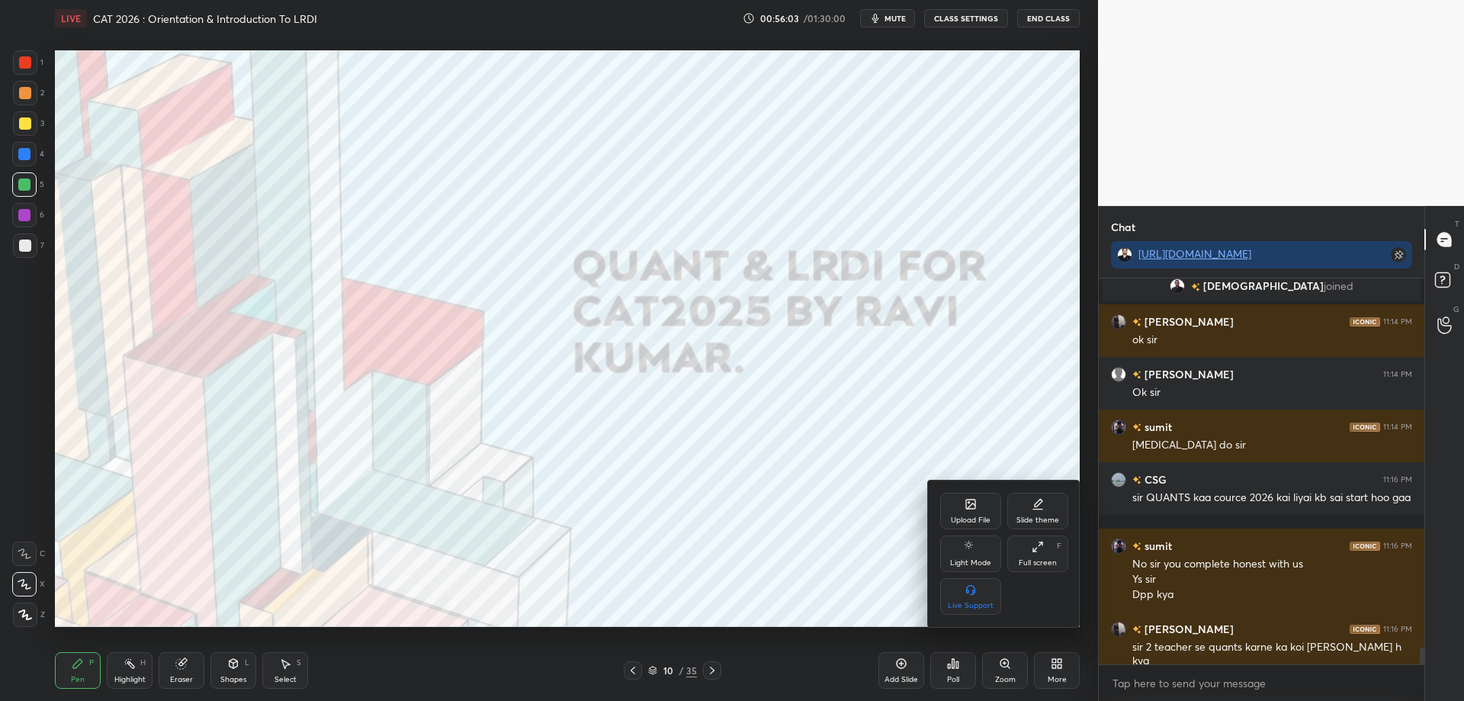
drag, startPoint x: 1045, startPoint y: 538, endPoint x: 1042, endPoint y: 637, distance: 99.2
click at [1045, 539] on div "Full screen F" at bounding box center [1037, 553] width 61 height 37
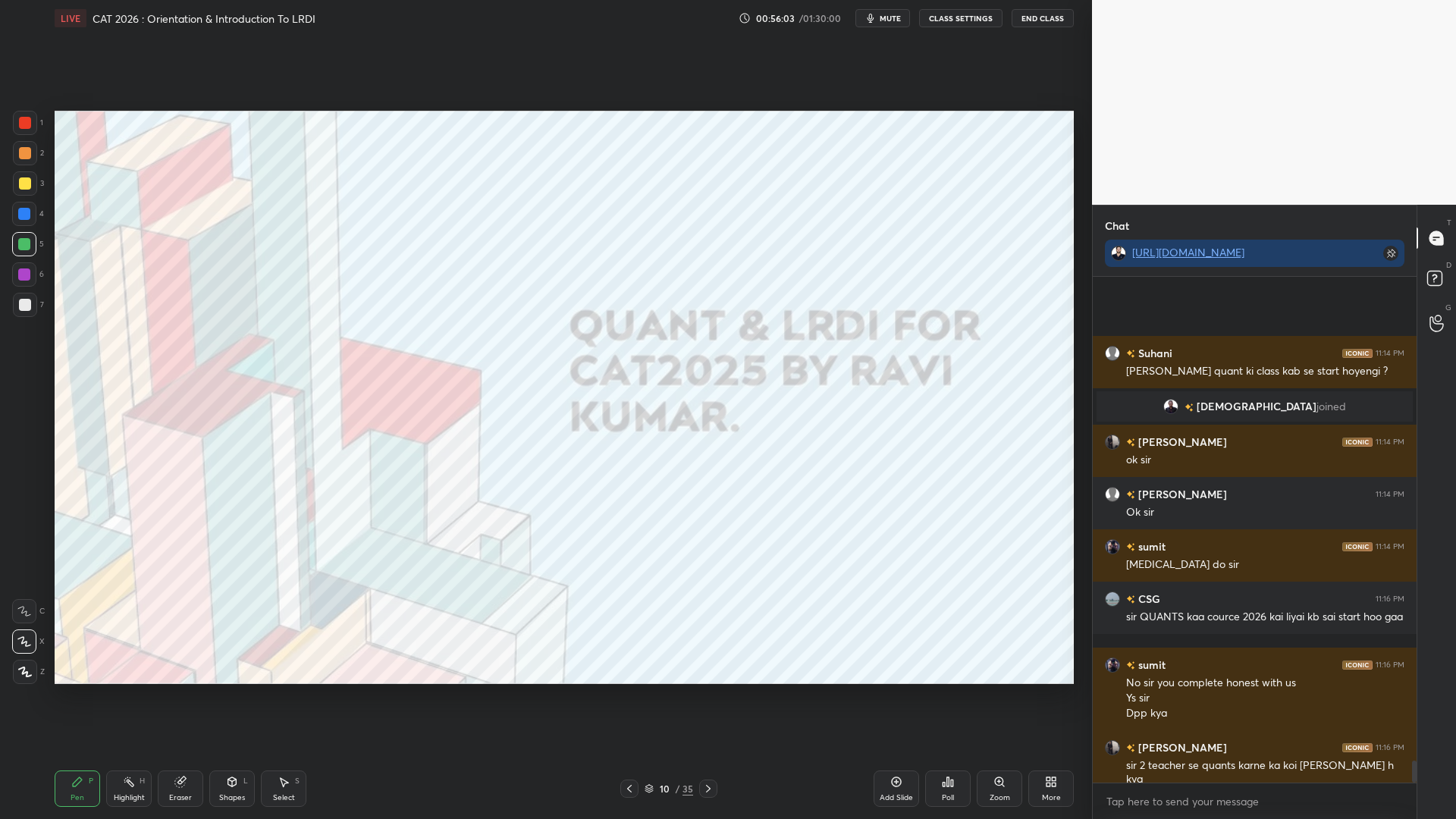
scroll to position [8331, 0]
type textarea "x"
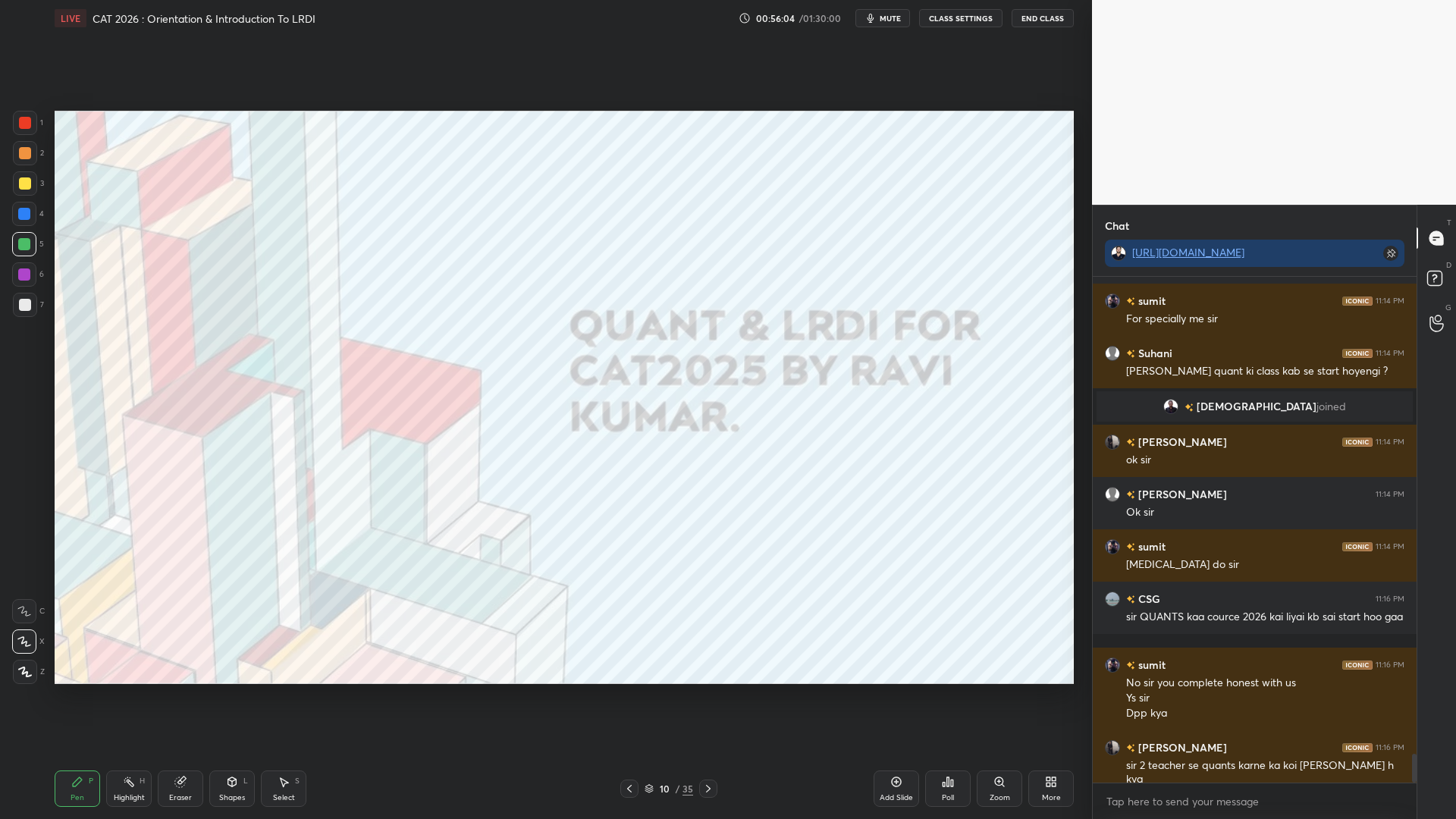
drag, startPoint x: 1412, startPoint y: 761, endPoint x: 1409, endPoint y: 803, distance: 42.1
click at [1406, 697] on div "sumit 11:14 PM Basic building Ojasvi 11:14 PM Bilkul sir sumit 11:14 PM For spe…" at bounding box center [1255, 547] width 324 height 542
click at [235, 697] on icon at bounding box center [232, 782] width 8 height 9
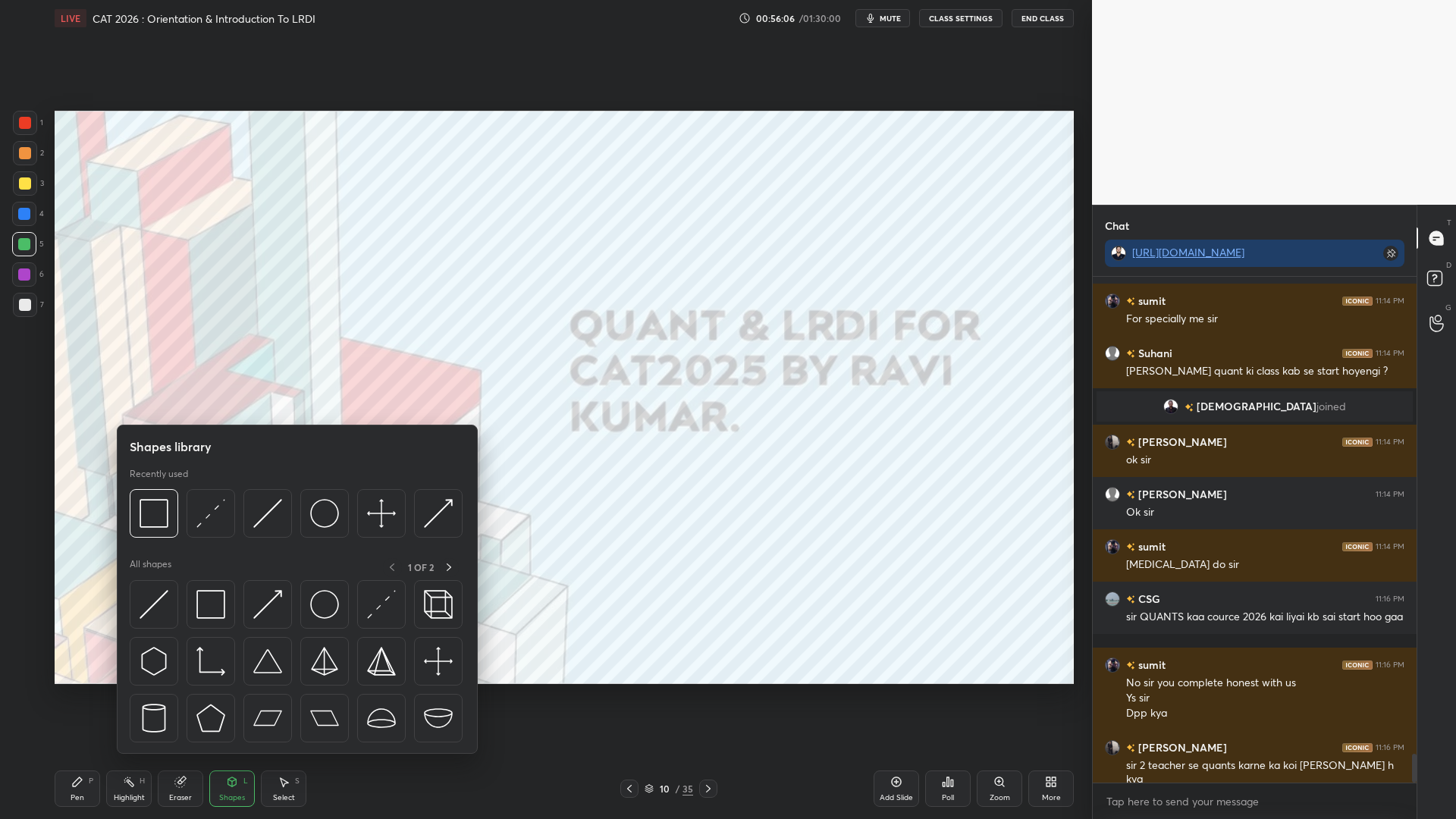
click at [181, 529] on div at bounding box center [295, 517] width 333 height 57
click at [156, 519] on img at bounding box center [153, 513] width 29 height 29
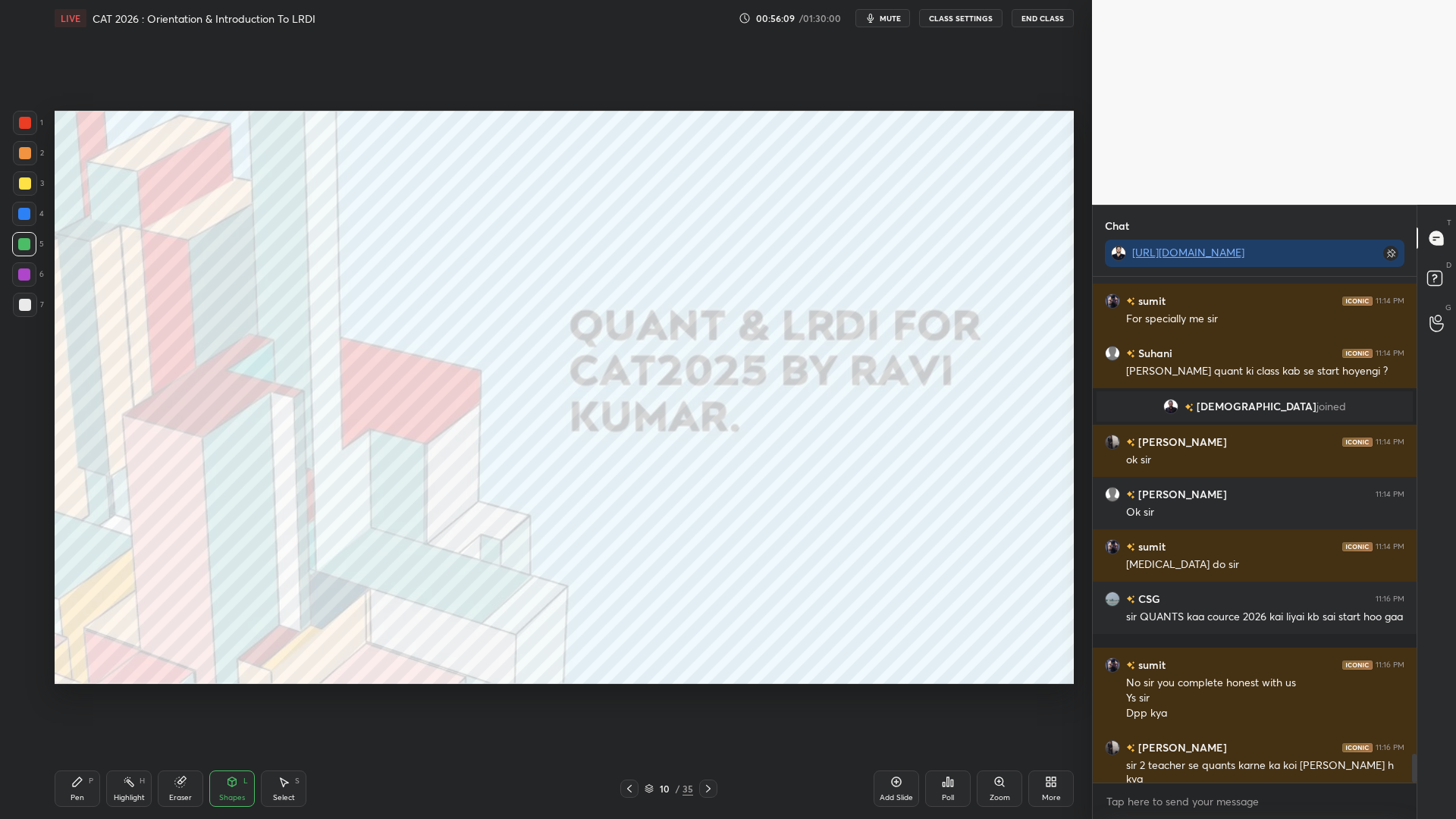
click at [12, 124] on div "1 2 3 4 5 6 7 C X Z C X Z E E Erase all H H" at bounding box center [24, 397] width 49 height 573
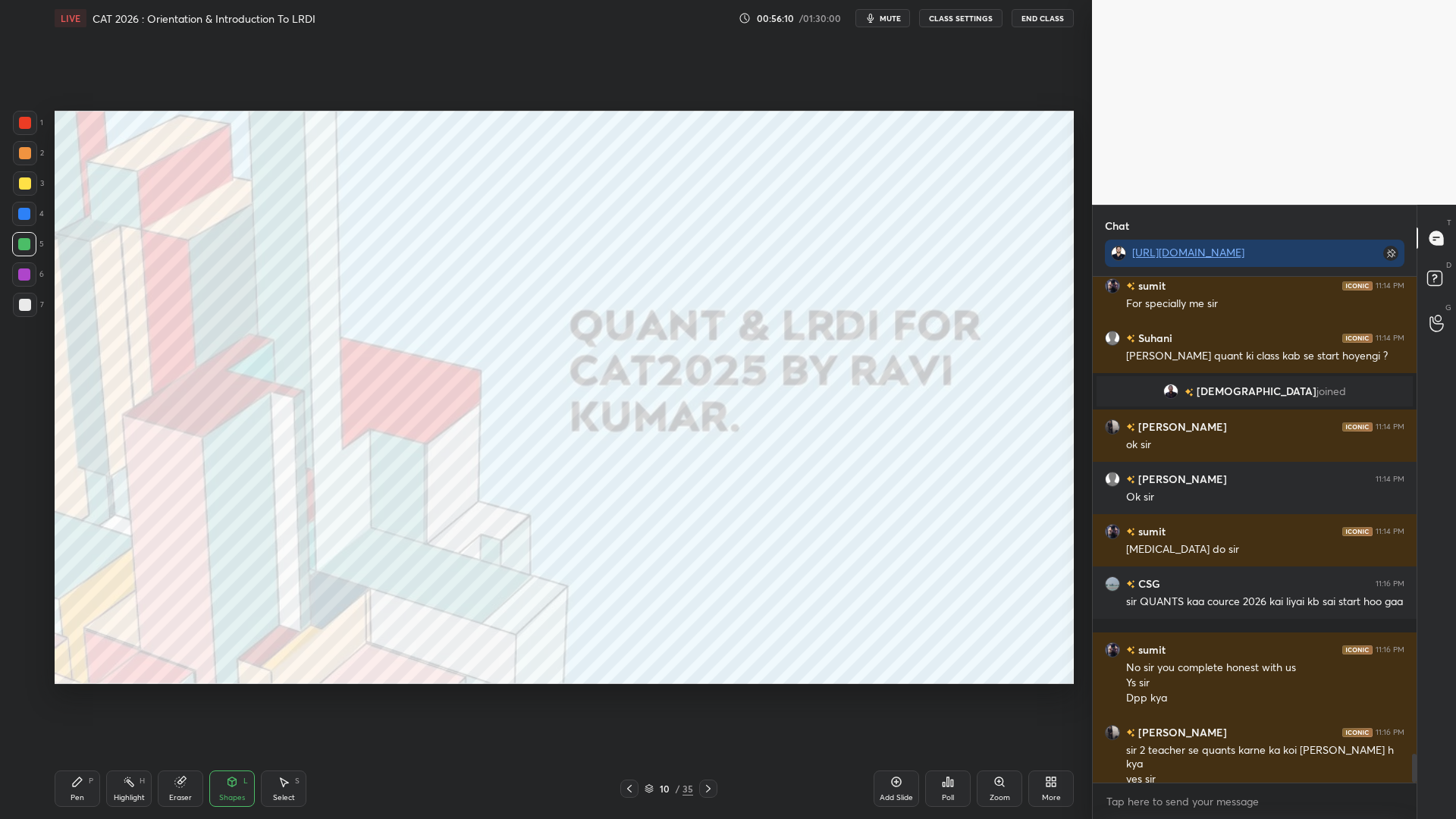
click at [22, 125] on div at bounding box center [25, 122] width 12 height 12
drag, startPoint x: 72, startPoint y: 780, endPoint x: 100, endPoint y: 755, distance: 37.5
click at [74, 697] on icon at bounding box center [78, 782] width 12 height 12
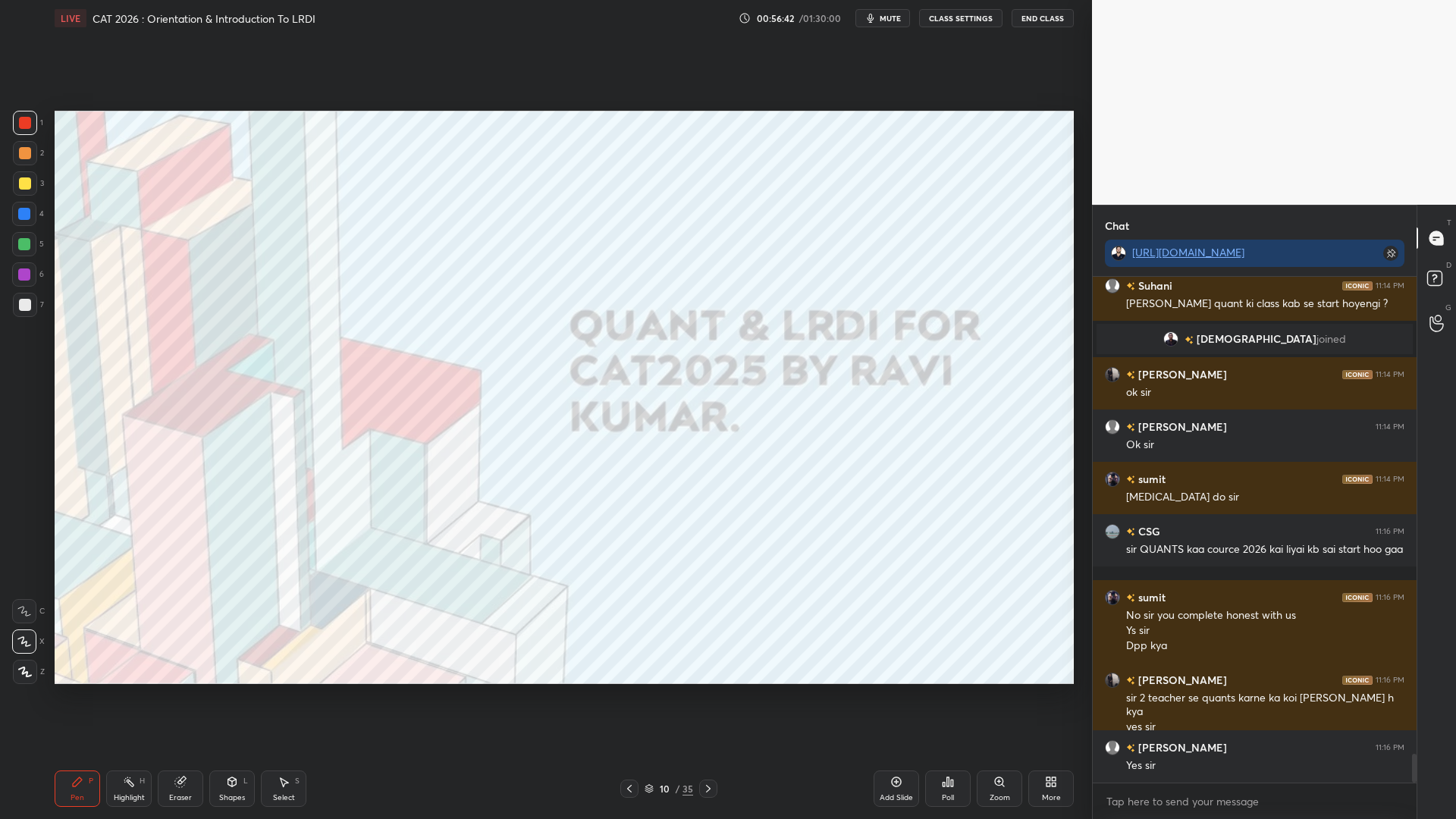
click at [706, 697] on icon at bounding box center [708, 789] width 12 height 12
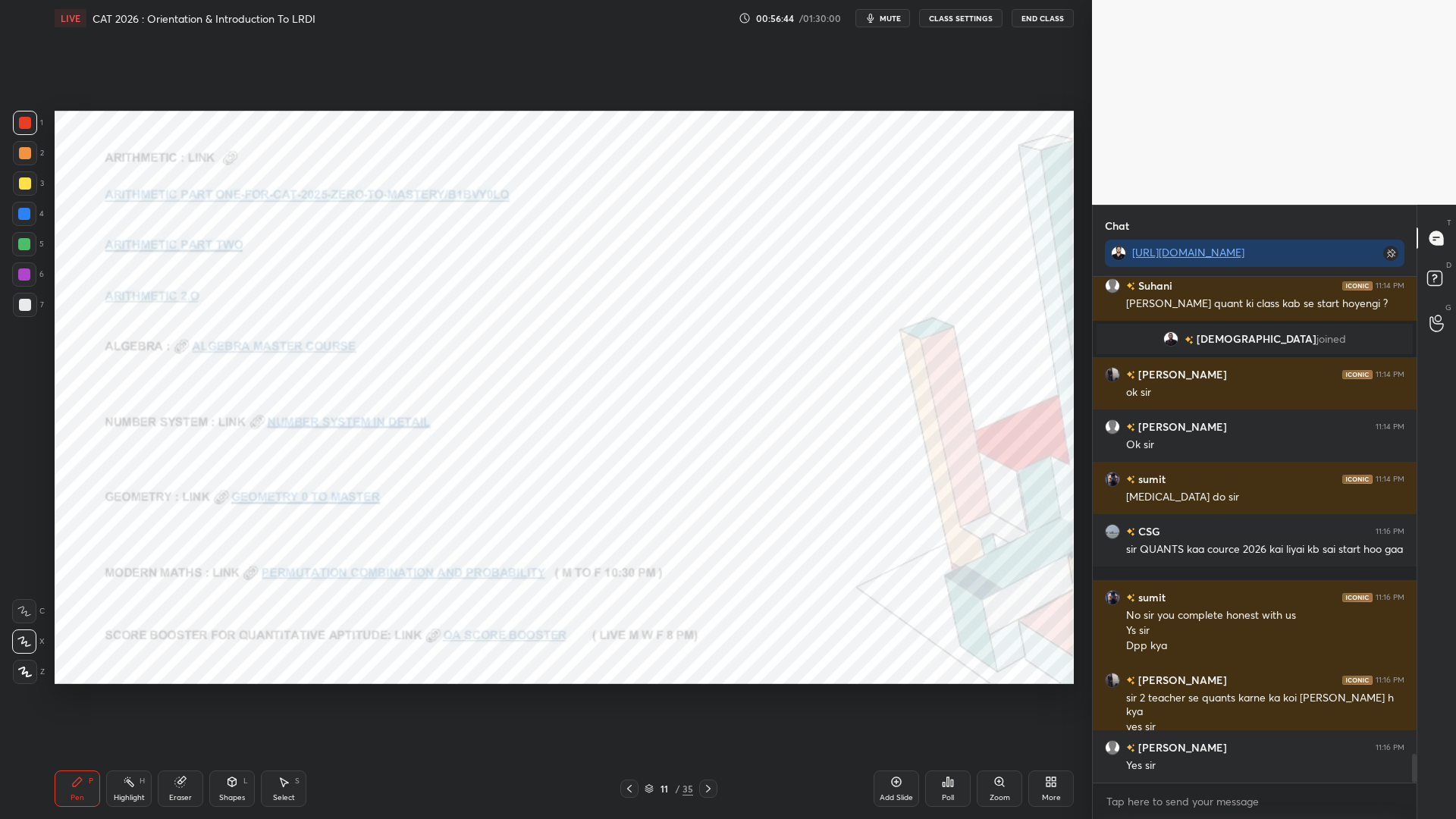
click at [25, 212] on div at bounding box center [24, 214] width 12 height 12
click at [21, 125] on div at bounding box center [25, 122] width 12 height 12
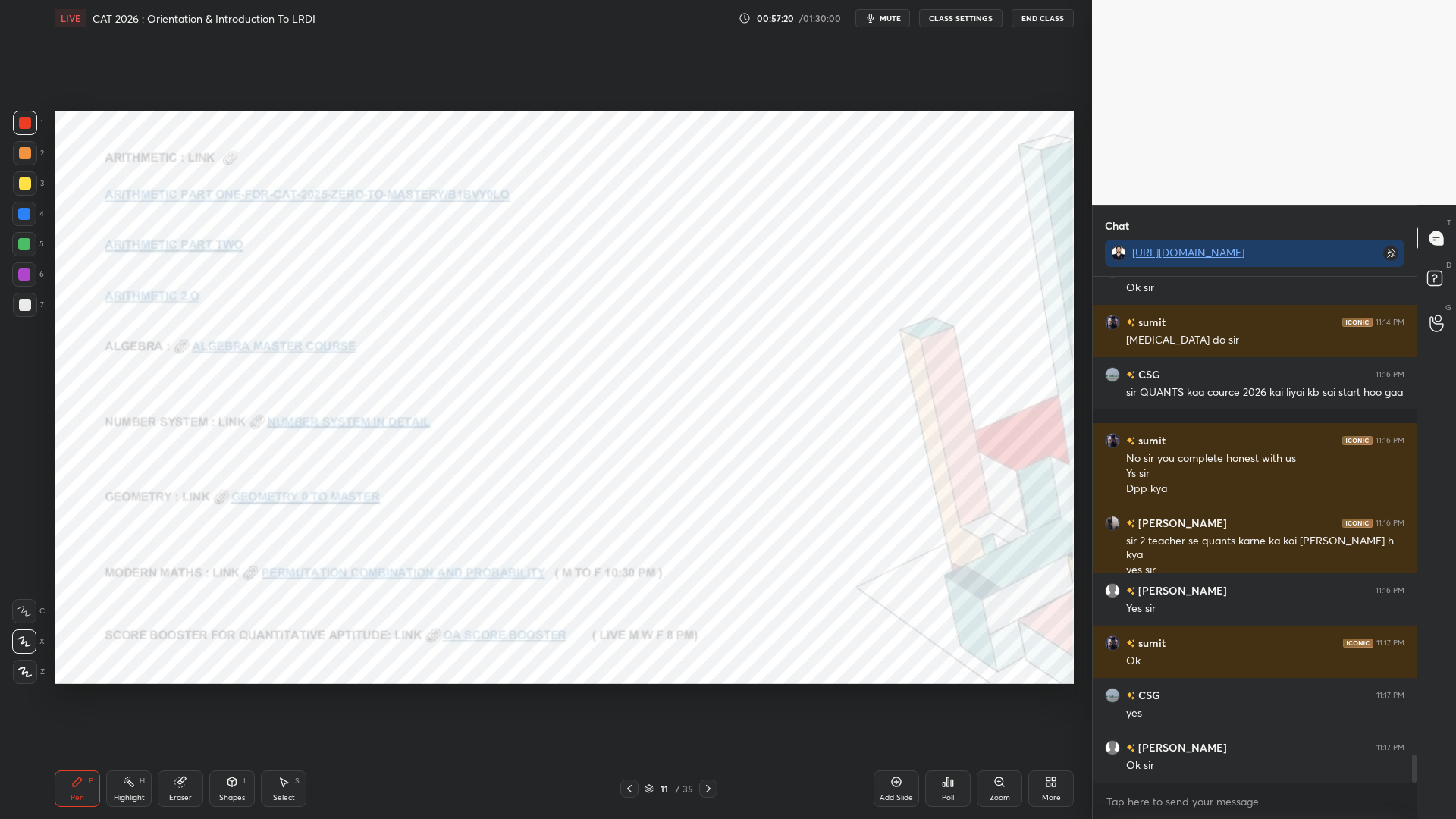
scroll to position [8608, 0]
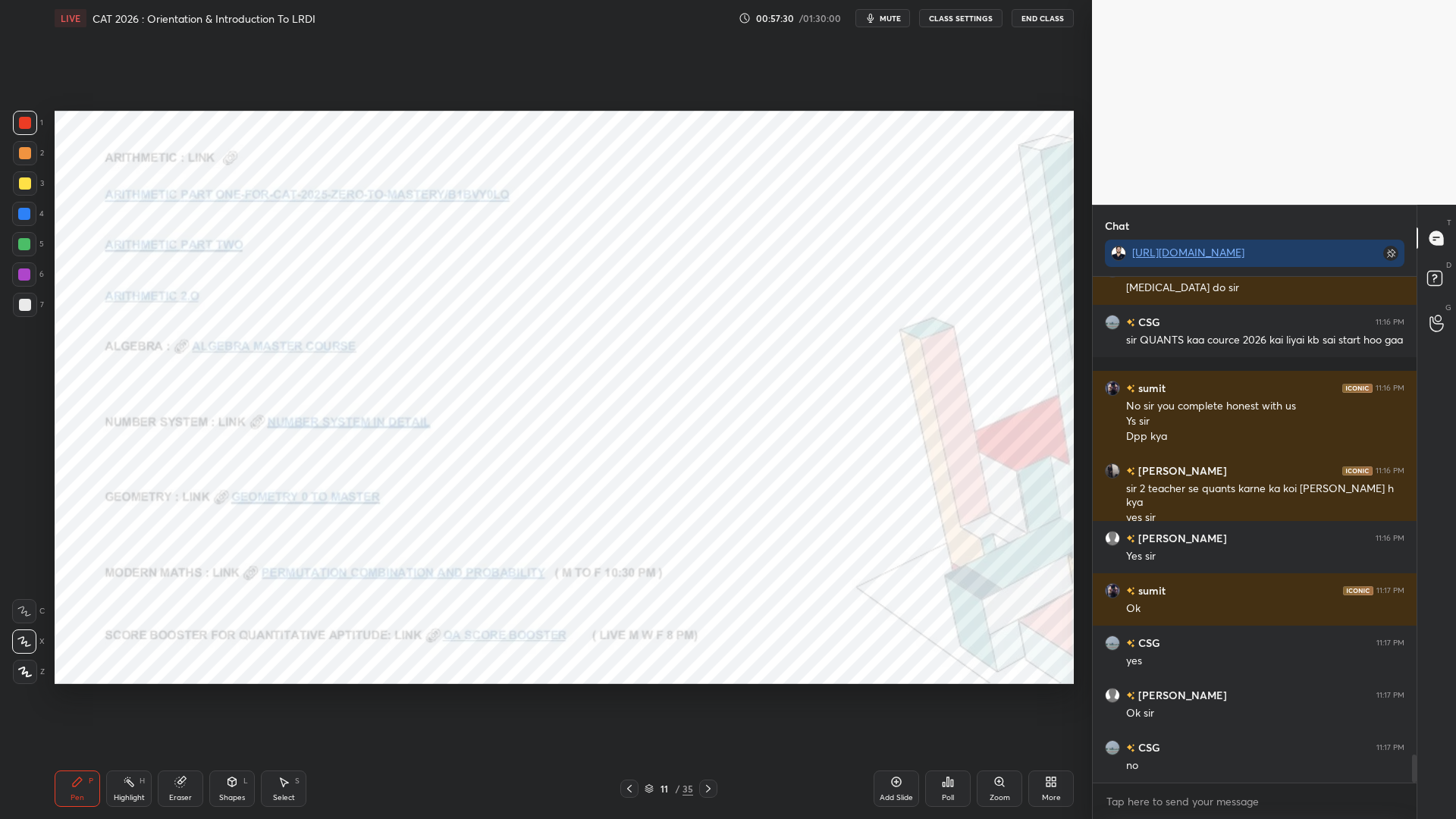
click at [701, 697] on div at bounding box center [708, 789] width 18 height 18
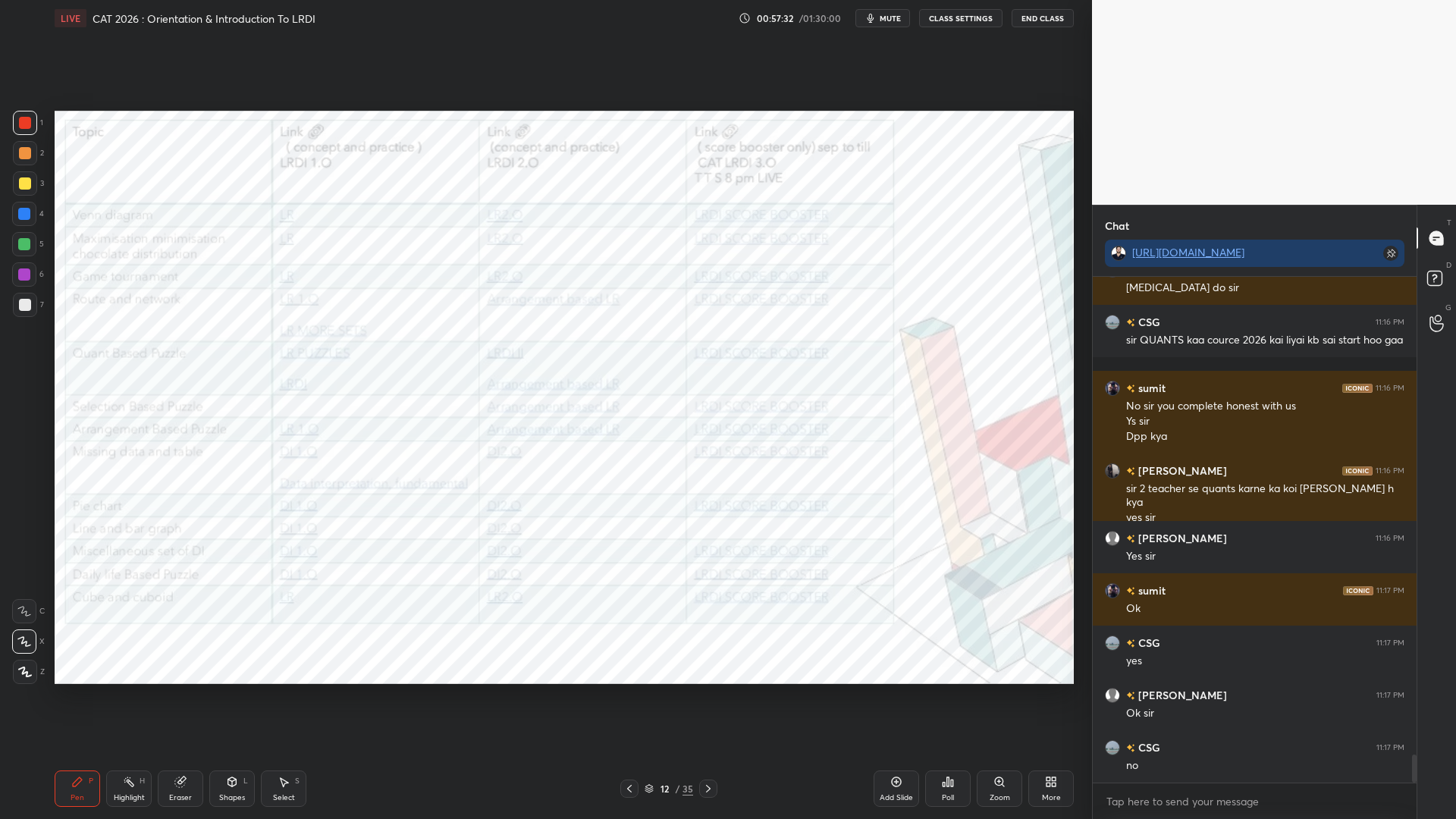
click at [16, 119] on div at bounding box center [25, 122] width 24 height 24
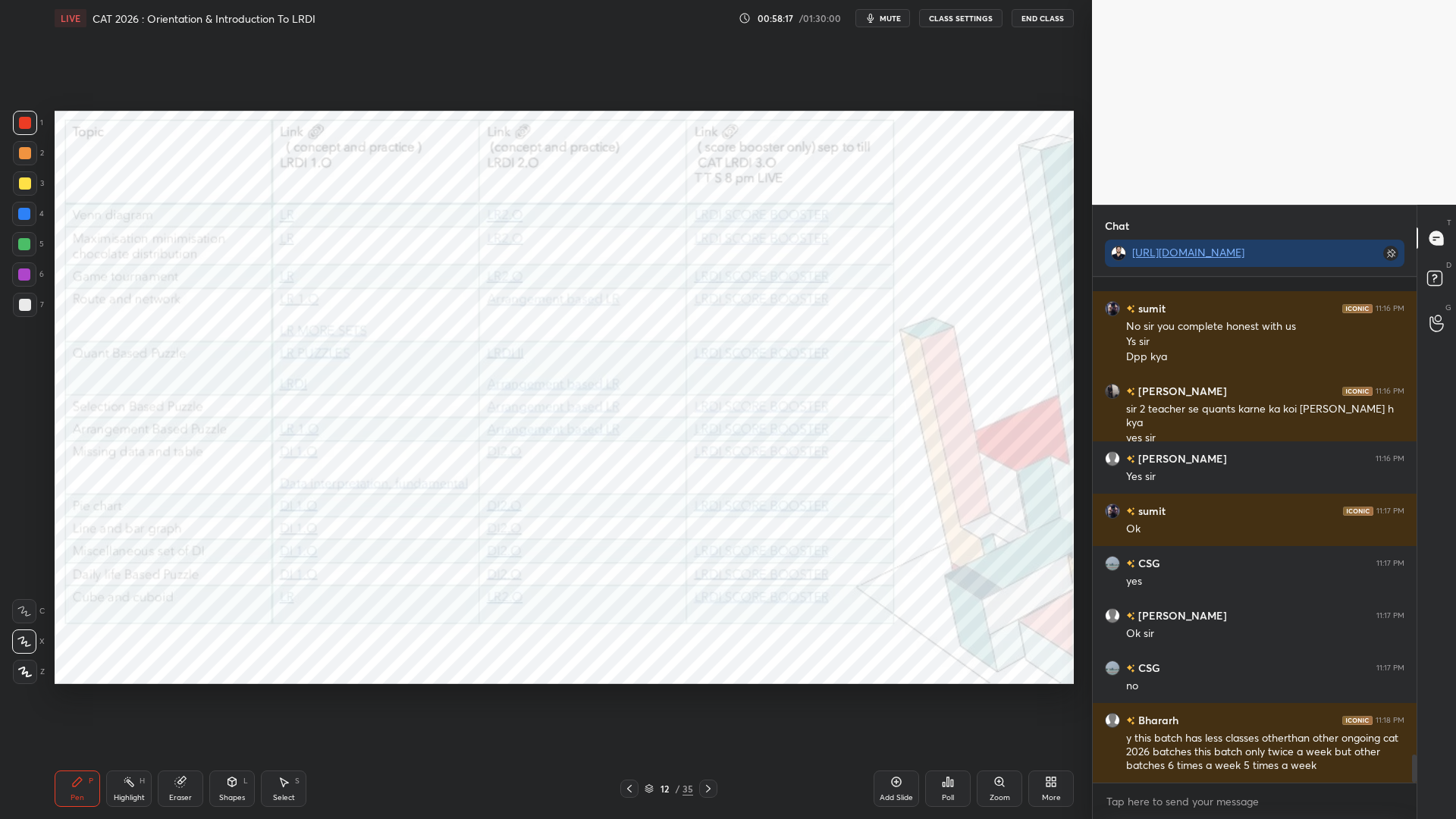
click at [183, 697] on div "Eraser" at bounding box center [181, 789] width 46 height 37
click at [77, 697] on div "Pen P" at bounding box center [78, 789] width 46 height 37
click at [29, 123] on div at bounding box center [25, 122] width 12 height 12
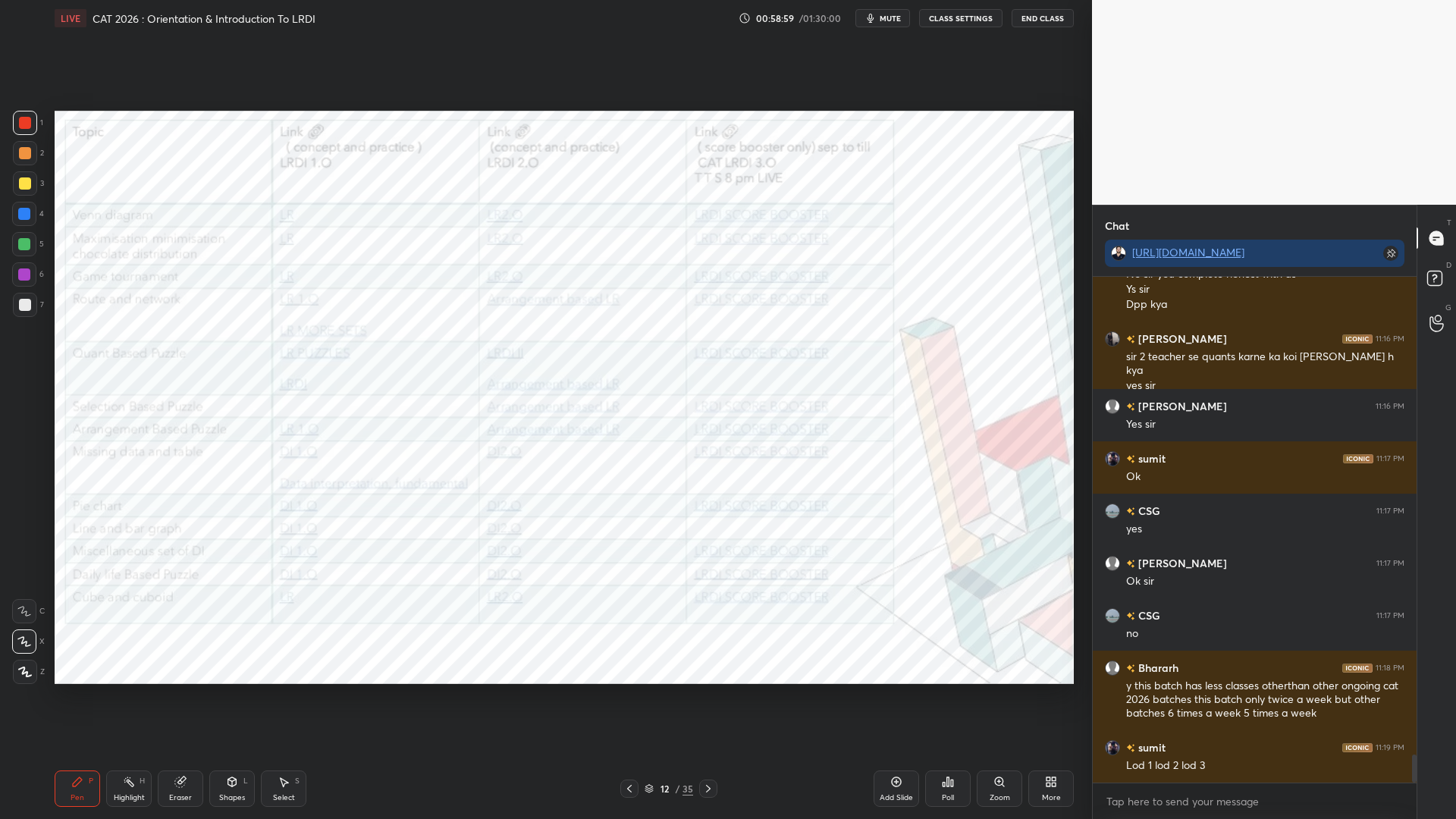
click at [16, 216] on div at bounding box center [24, 214] width 24 height 24
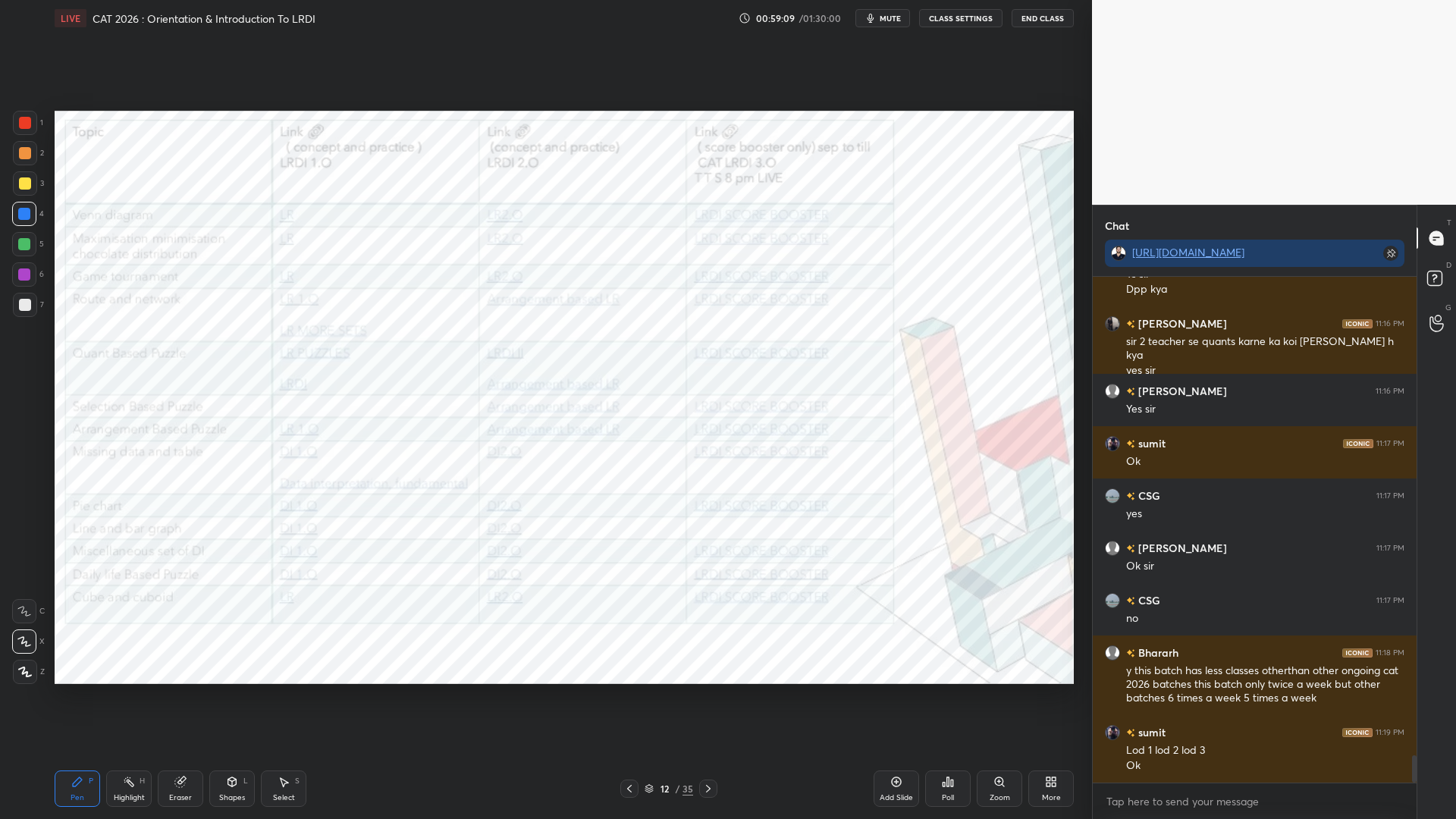
click at [21, 252] on div at bounding box center [24, 244] width 24 height 24
click at [22, 280] on div at bounding box center [24, 275] width 24 height 24
click at [180, 697] on div "Eraser" at bounding box center [180, 798] width 23 height 8
click at [27, 676] on span "Erase all" at bounding box center [24, 672] width 23 height 11
click at [19, 125] on div at bounding box center [25, 122] width 12 height 12
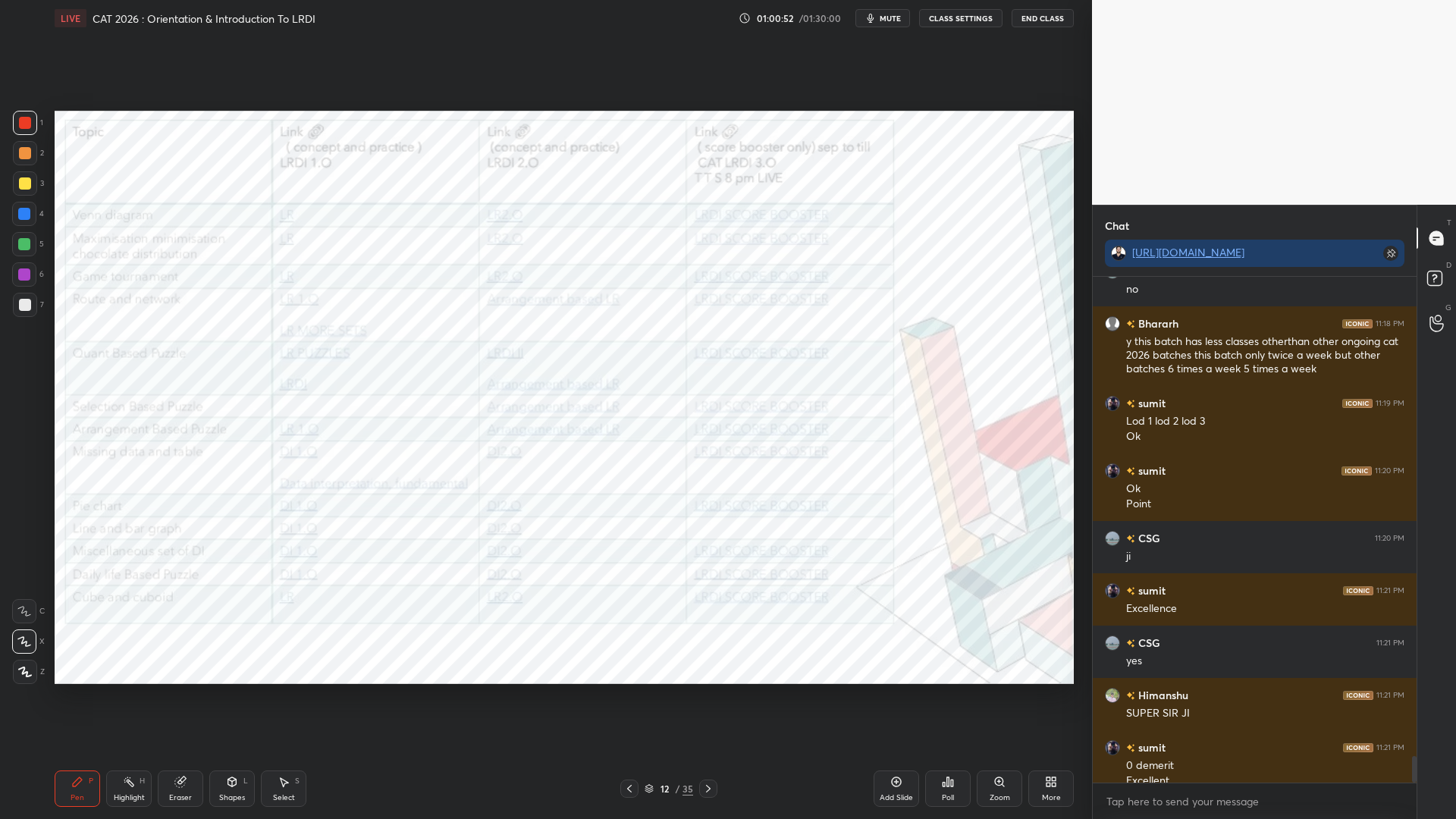
scroll to position [9100, 0]
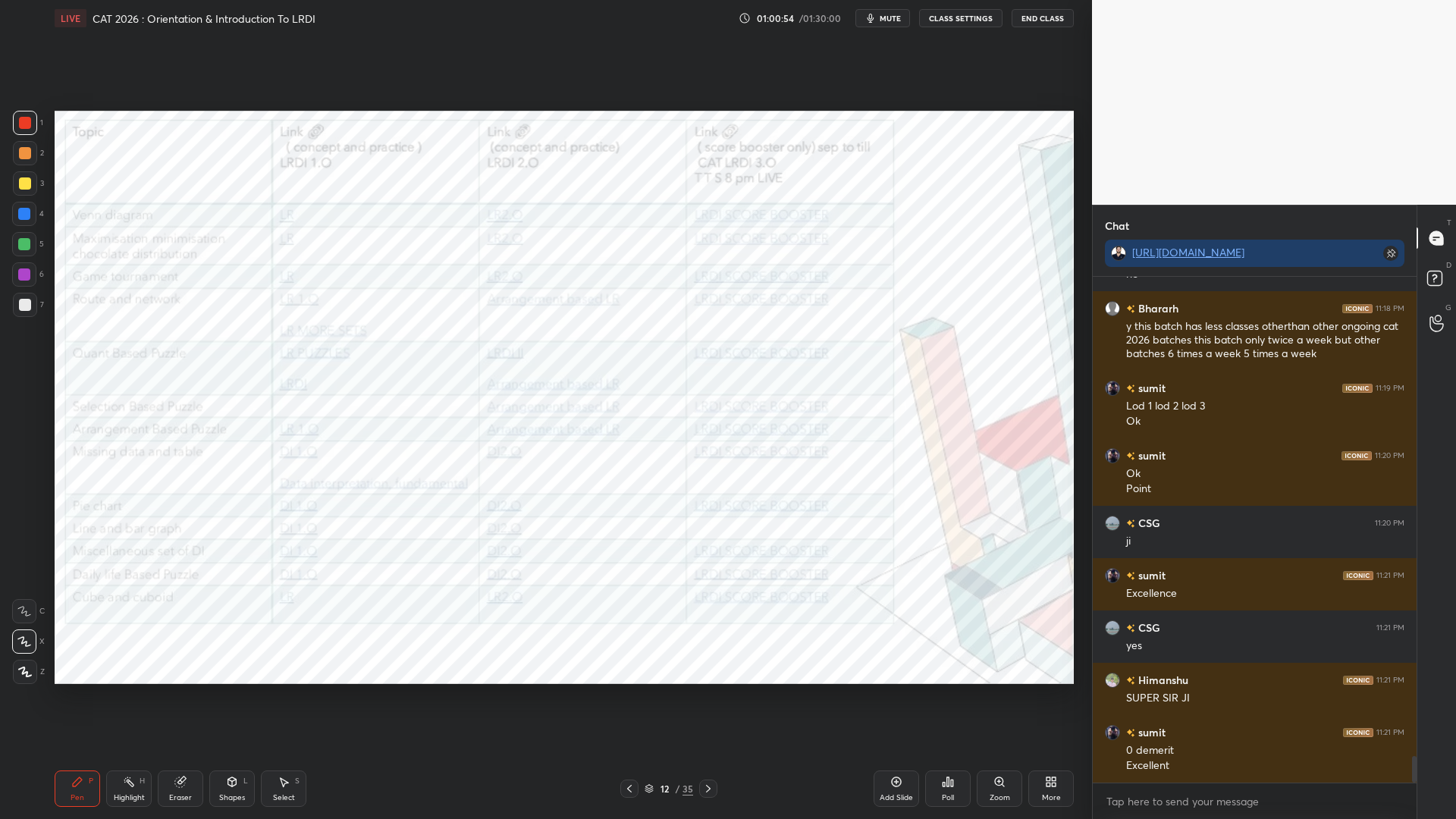
click at [132, 697] on div "Highlight H" at bounding box center [129, 789] width 46 height 37
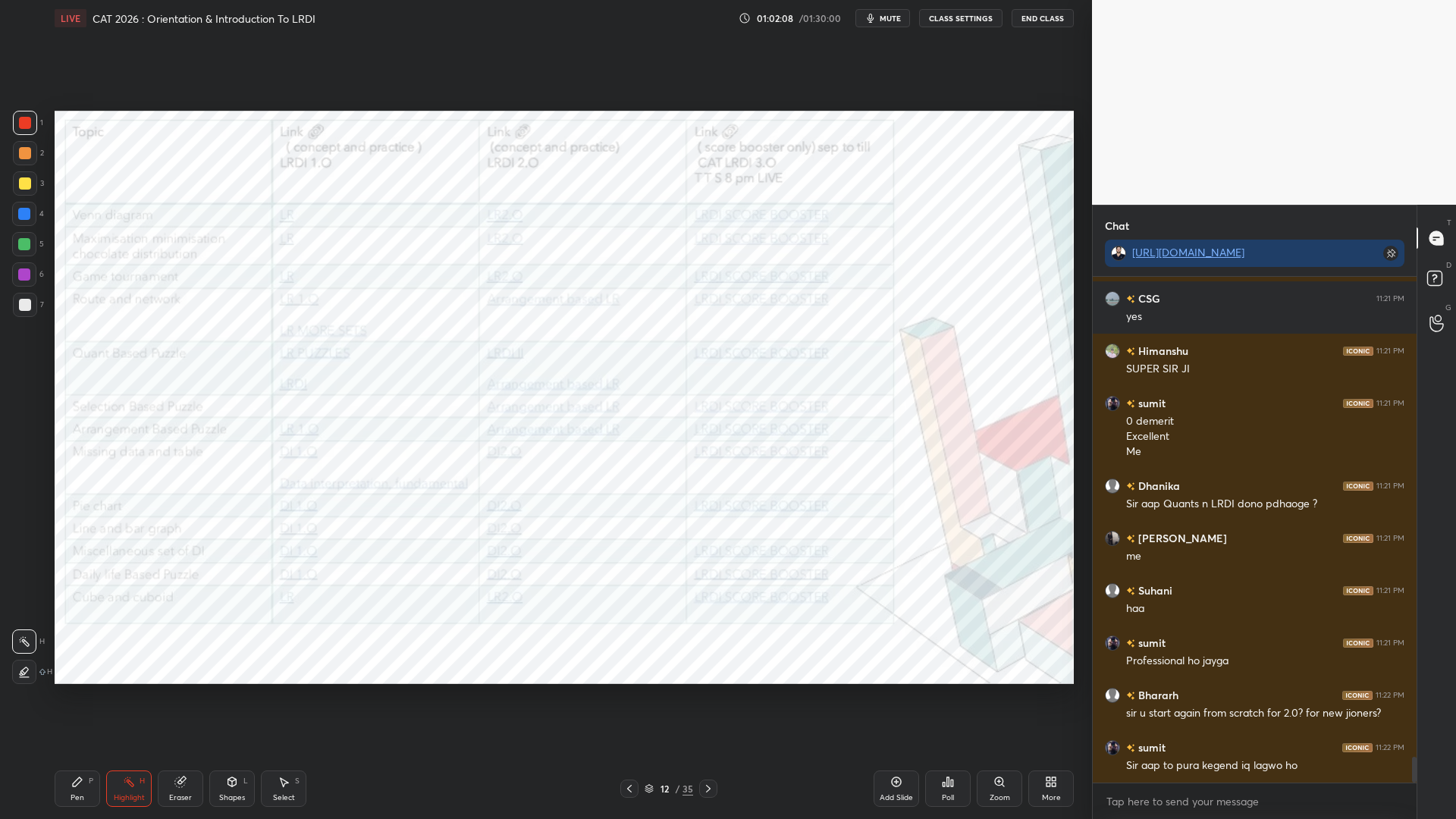
scroll to position [9444, 0]
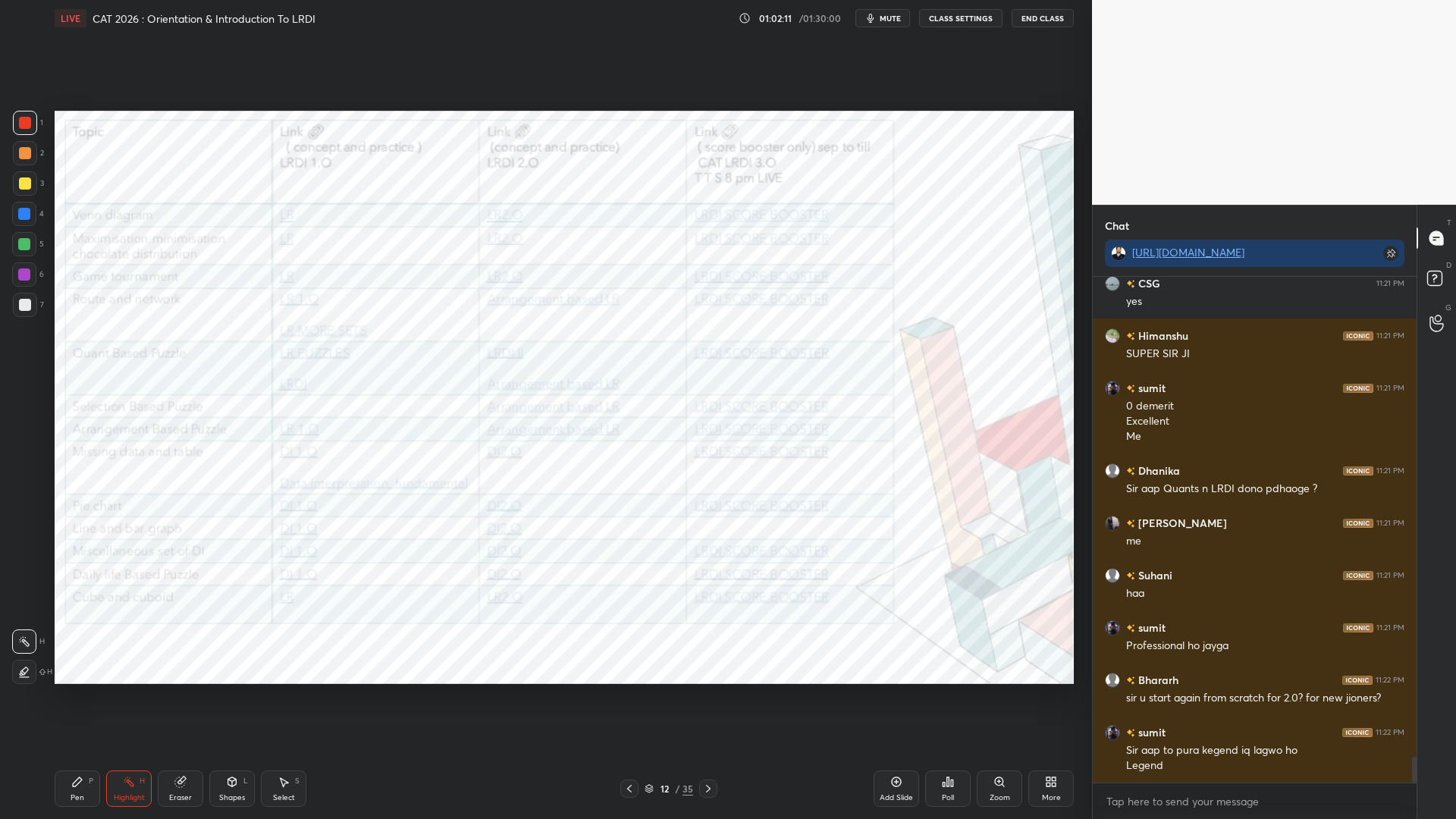
click at [72, 697] on div "Pen P" at bounding box center [78, 789] width 46 height 37
click at [27, 225] on div at bounding box center [24, 214] width 24 height 24
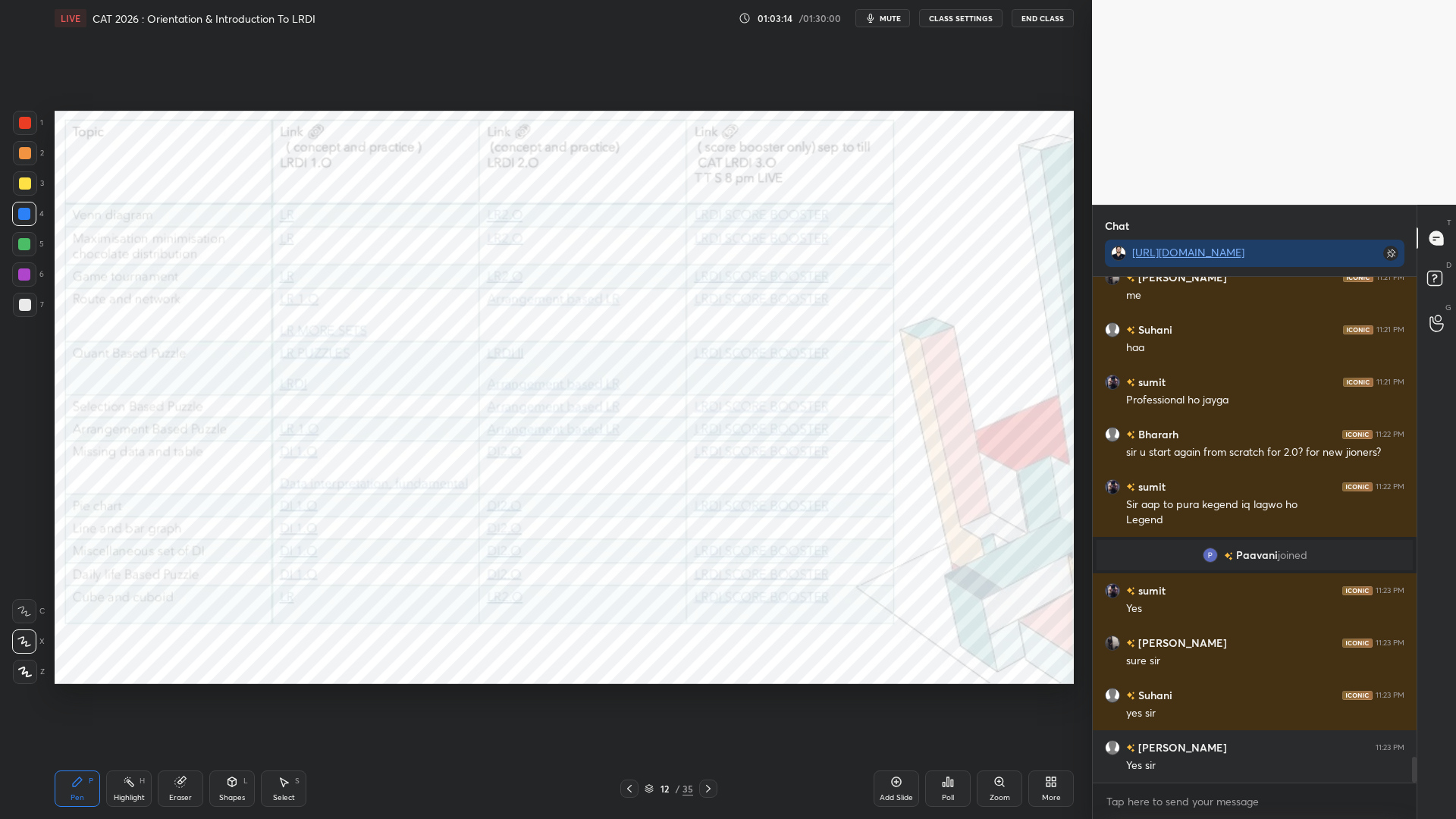
scroll to position [9353, 0]
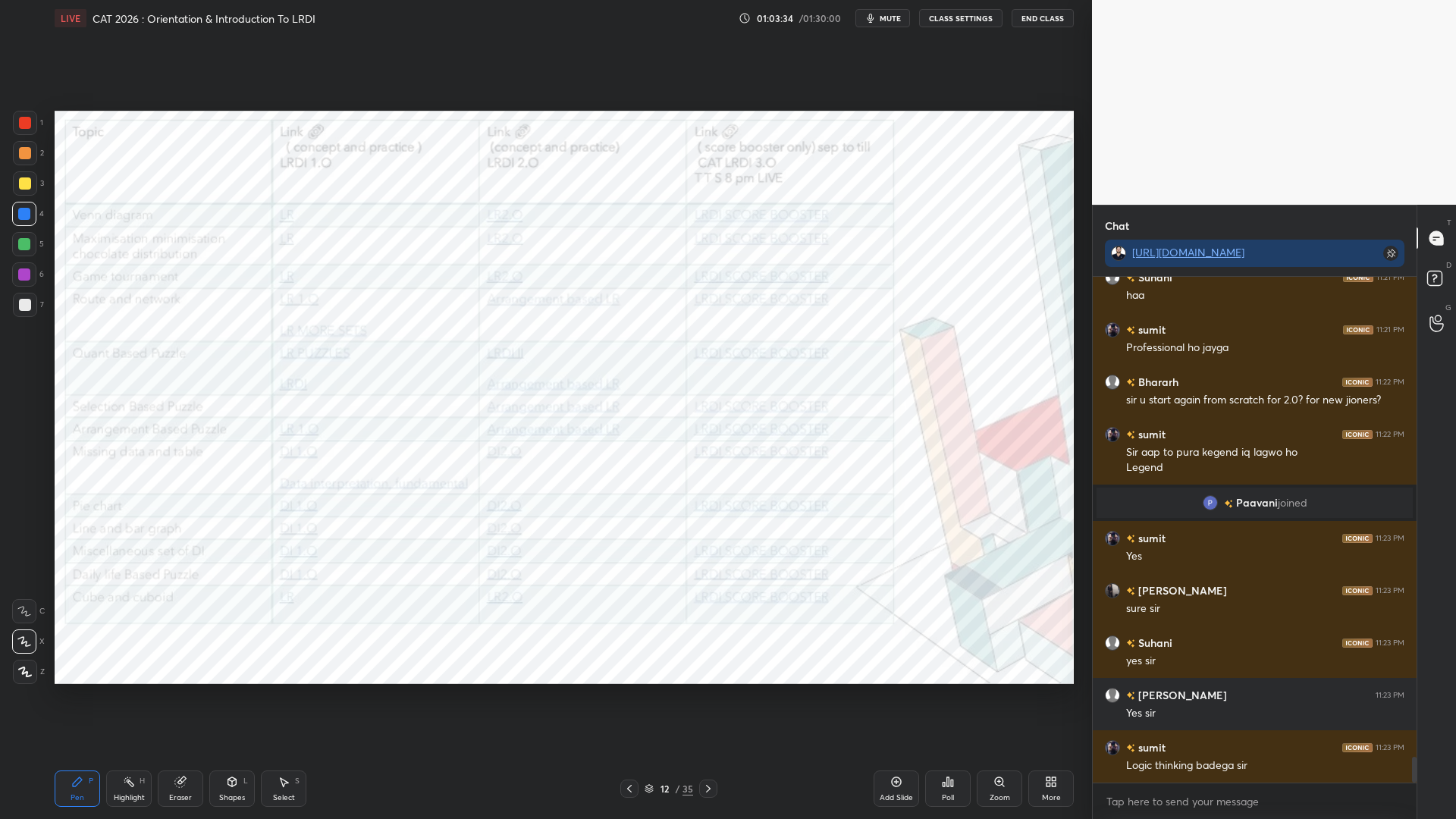
click at [628, 697] on icon at bounding box center [630, 789] width 12 height 12
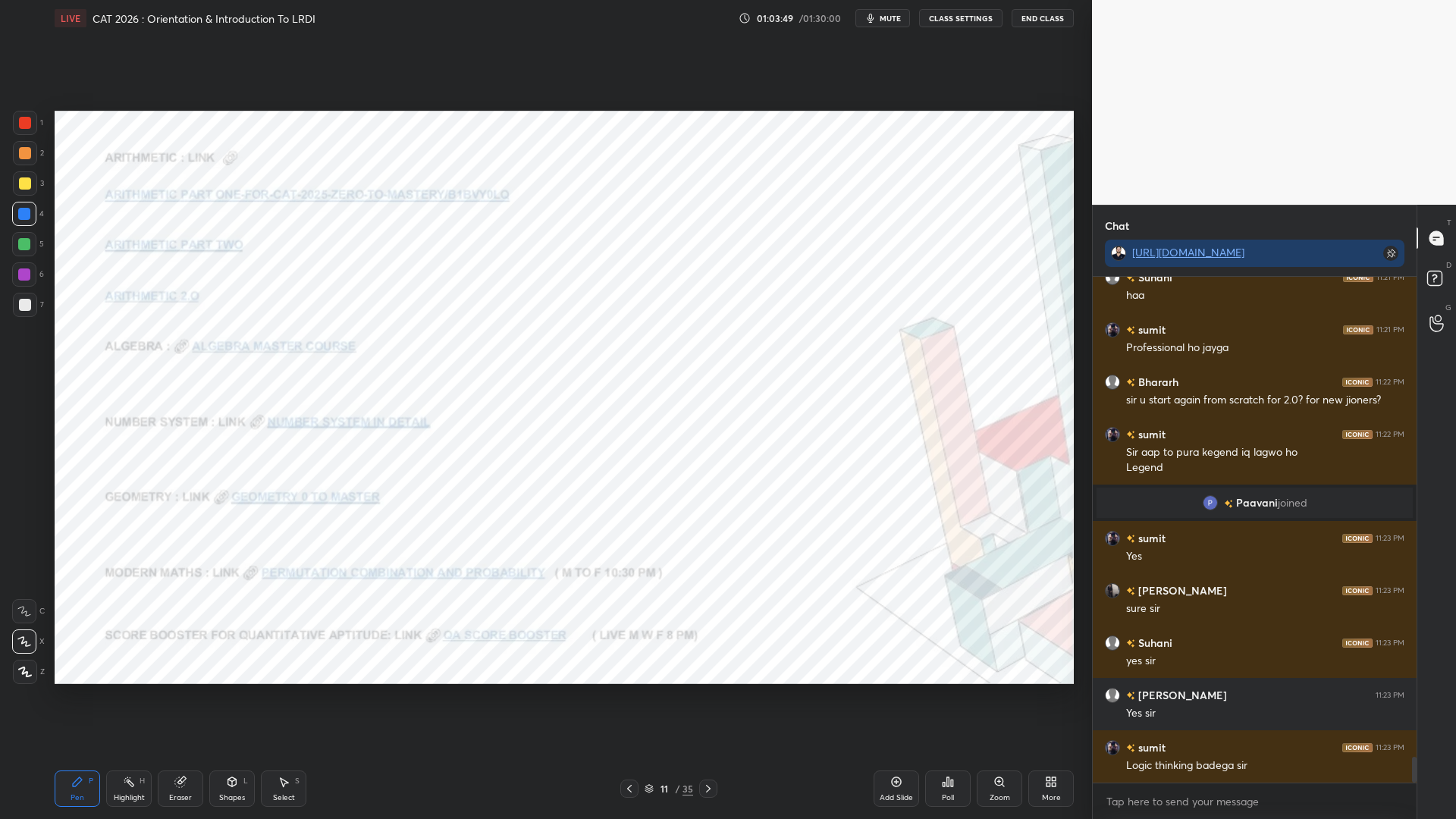
drag, startPoint x: 21, startPoint y: 124, endPoint x: 31, endPoint y: 131, distance: 12.2
click at [24, 125] on div at bounding box center [25, 122] width 12 height 12
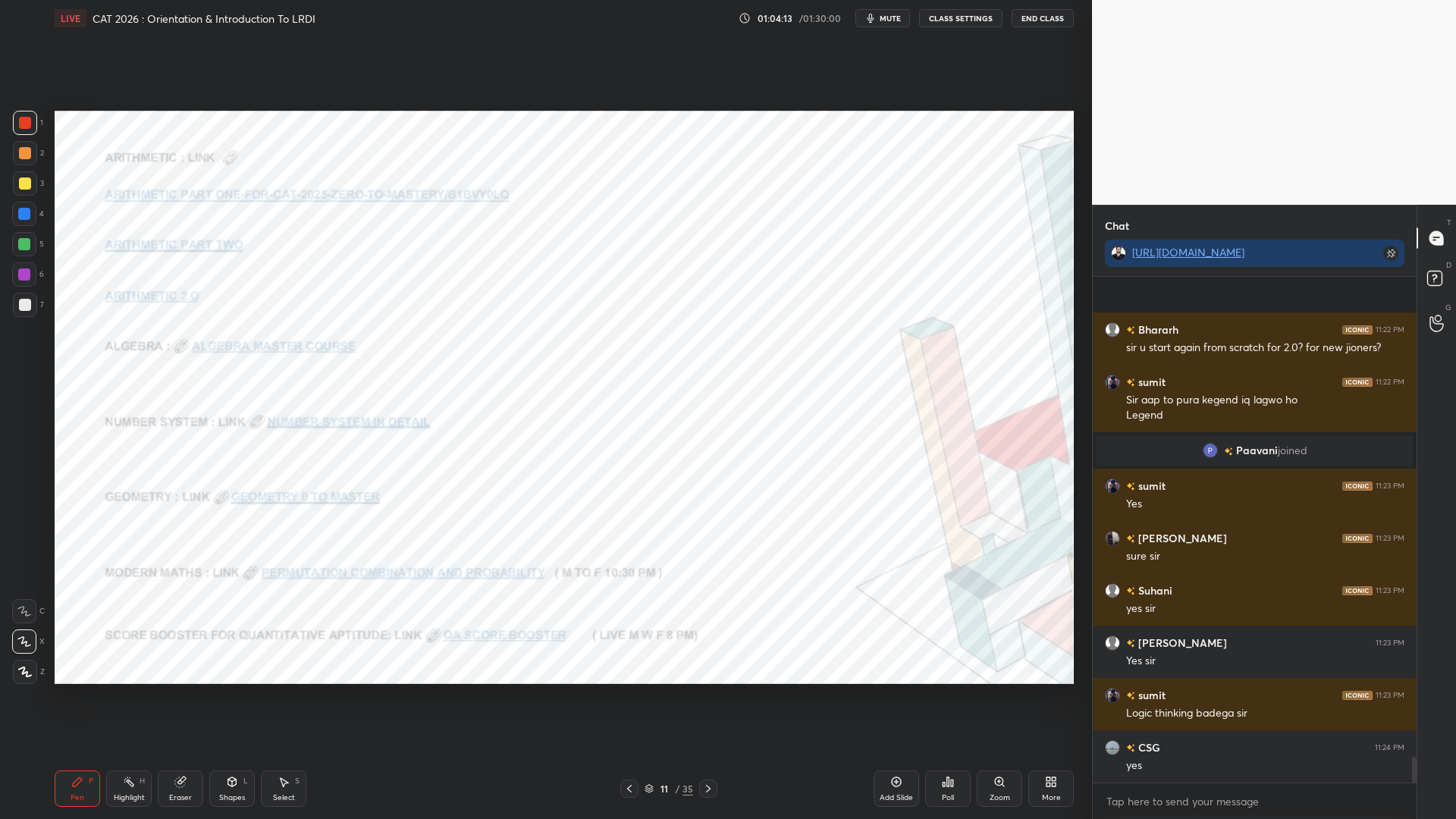
scroll to position [9511, 0]
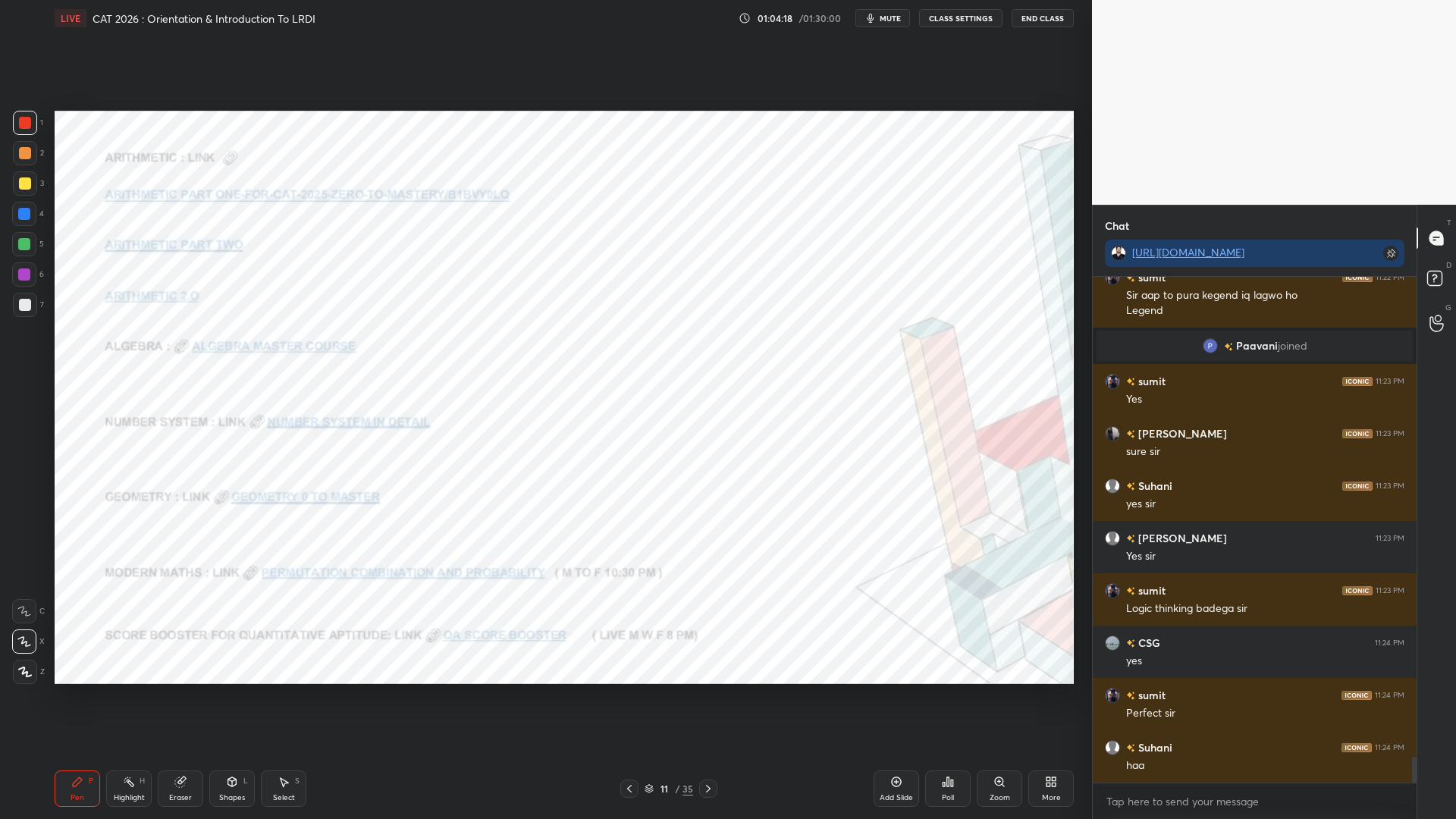
click at [653, 697] on icon at bounding box center [648, 788] width 9 height 9
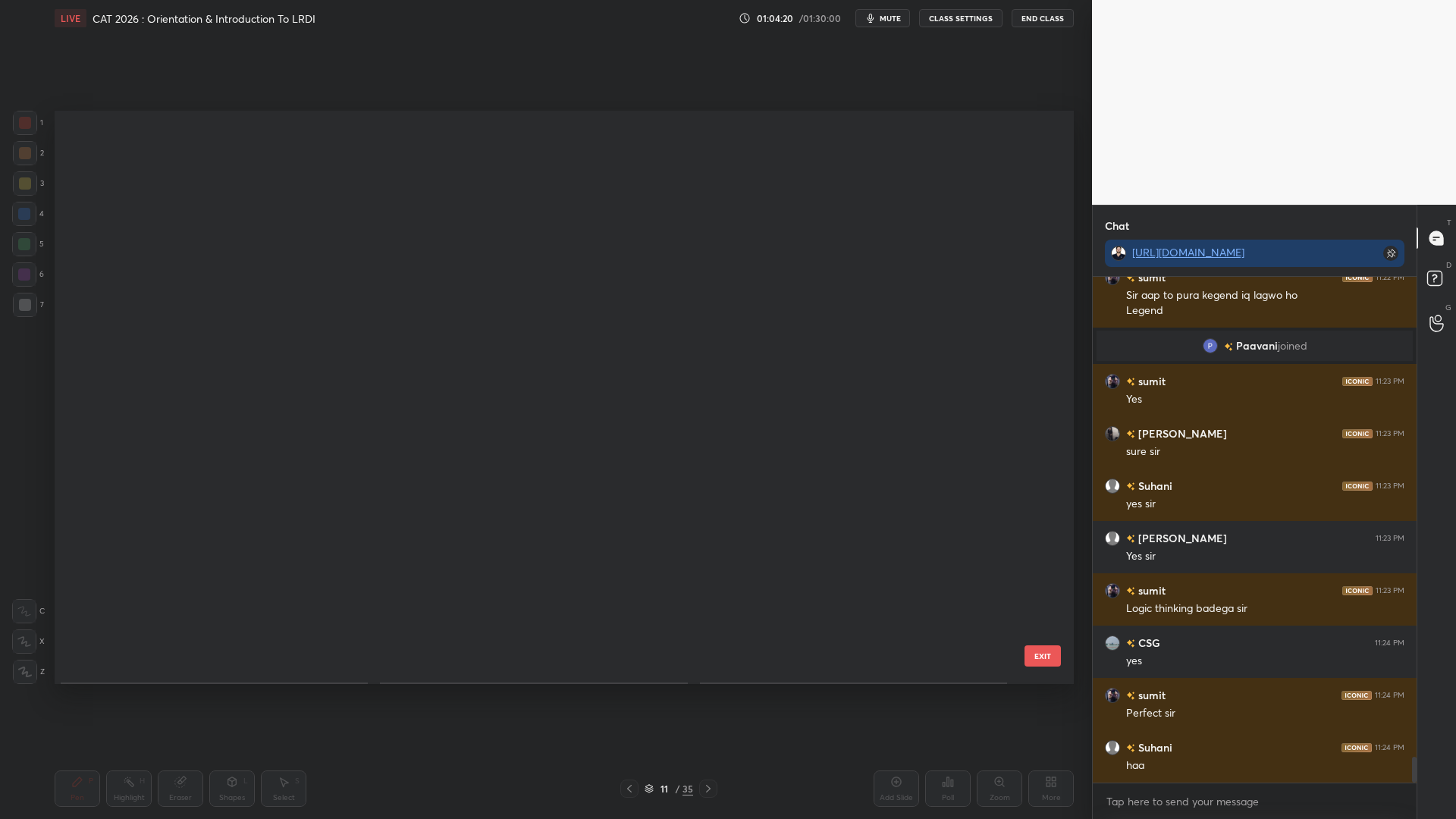
scroll to position [1584, 0]
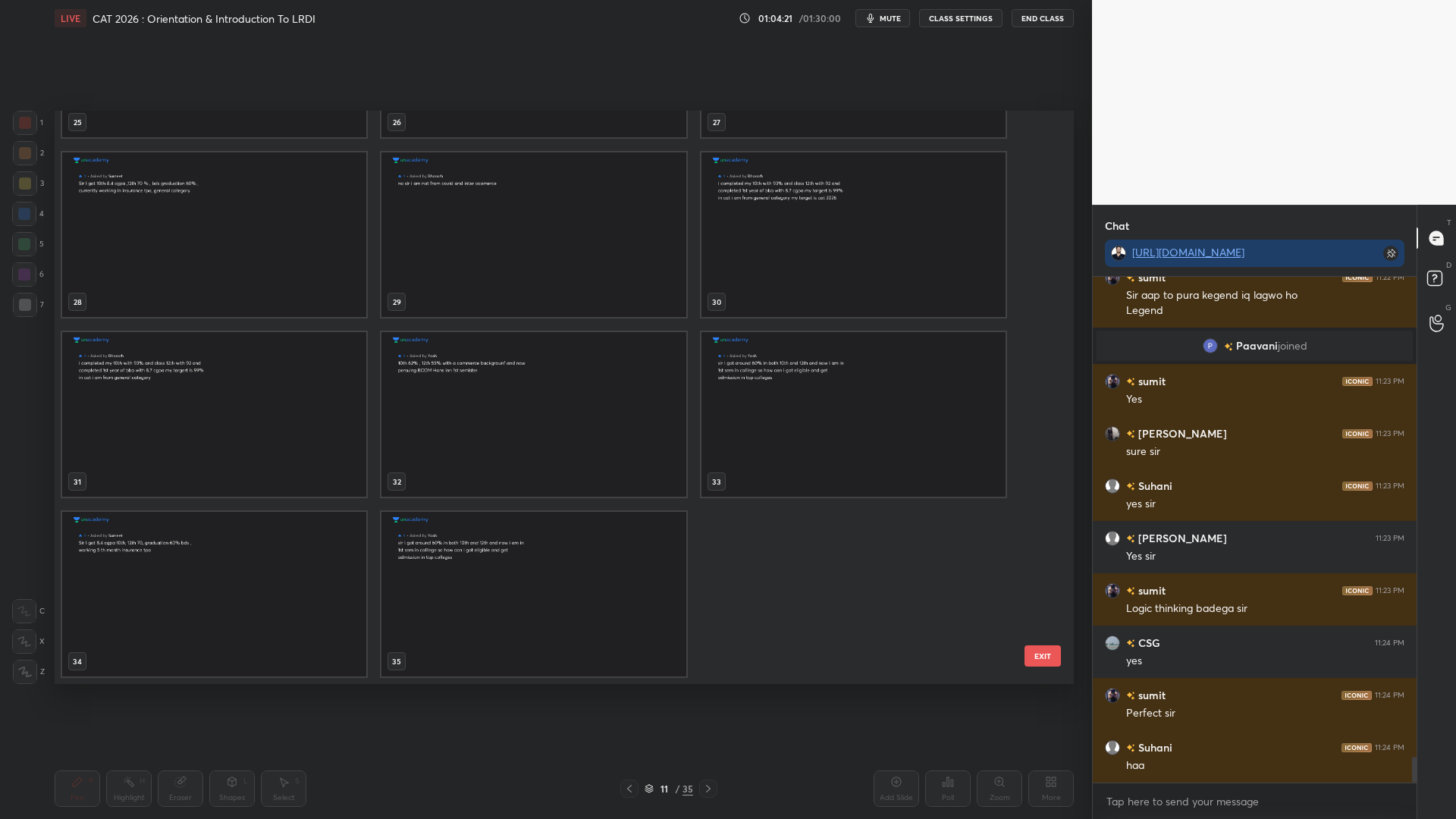
drag, startPoint x: 1047, startPoint y: 559, endPoint x: 1028, endPoint y: 605, distance: 49.8
click at [1038, 612] on div "25 26 27 28 29 30 31 32 33 34 35 EXIT" at bounding box center [564, 397] width 1019 height 573
click at [557, 626] on img "grid" at bounding box center [534, 594] width 304 height 164
click at [562, 626] on img "grid" at bounding box center [534, 594] width 304 height 164
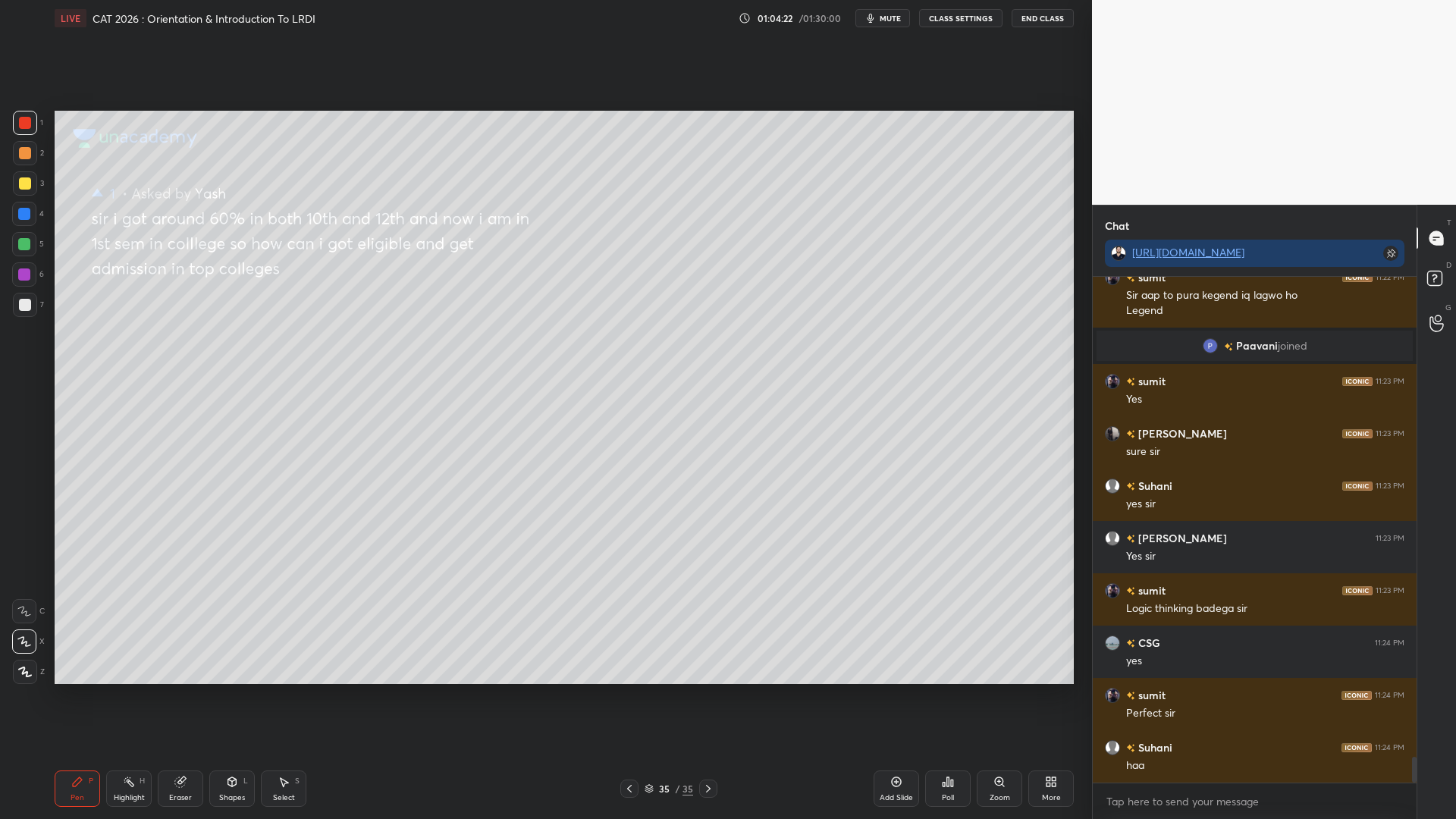
click at [895, 697] on icon at bounding box center [896, 782] width 12 height 12
drag, startPoint x: 243, startPoint y: 791, endPoint x: 245, endPoint y: 770, distance: 21.1
click at [243, 697] on div "Shapes L" at bounding box center [232, 789] width 46 height 37
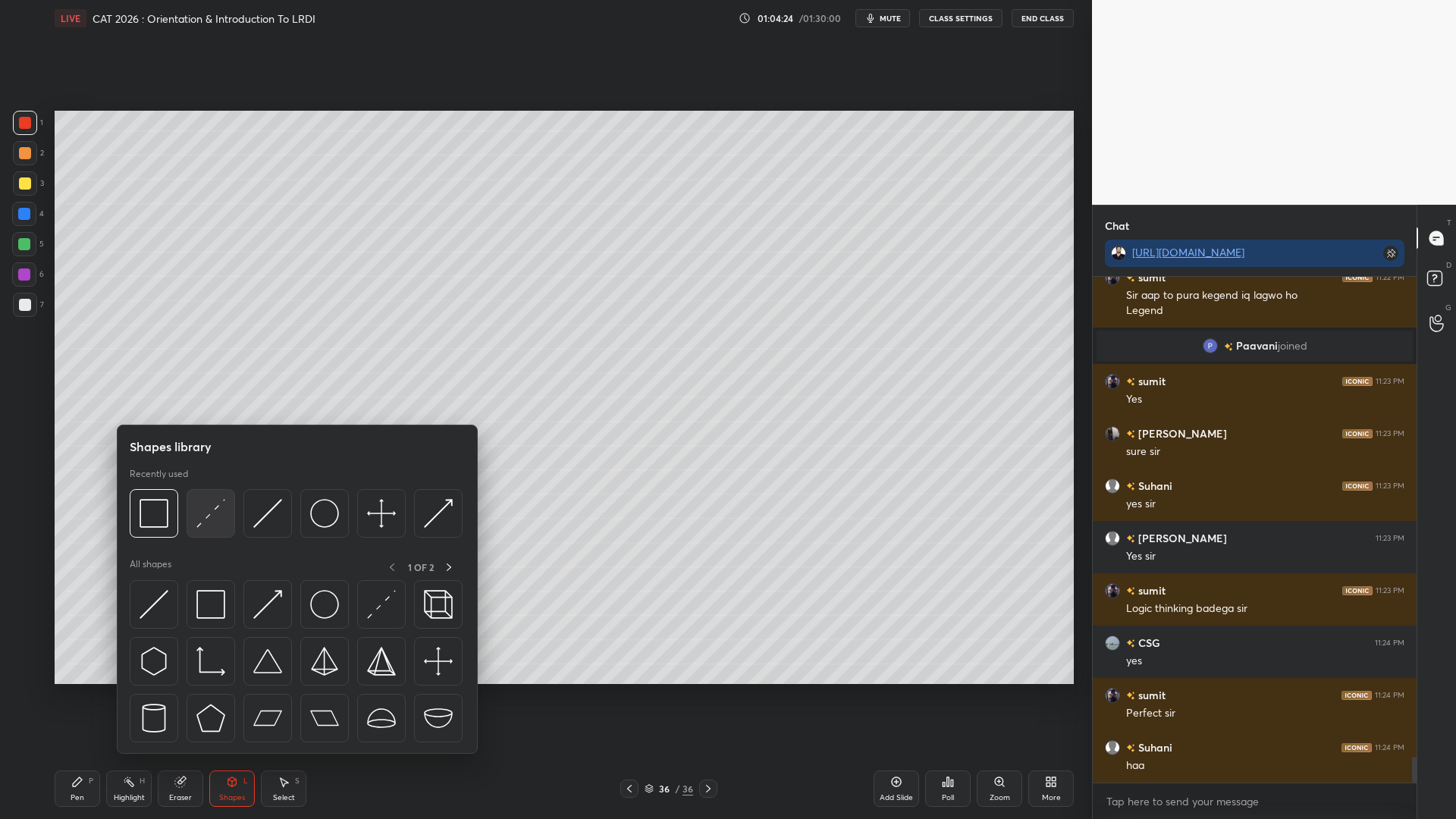
click at [214, 518] on img at bounding box center [210, 513] width 29 height 29
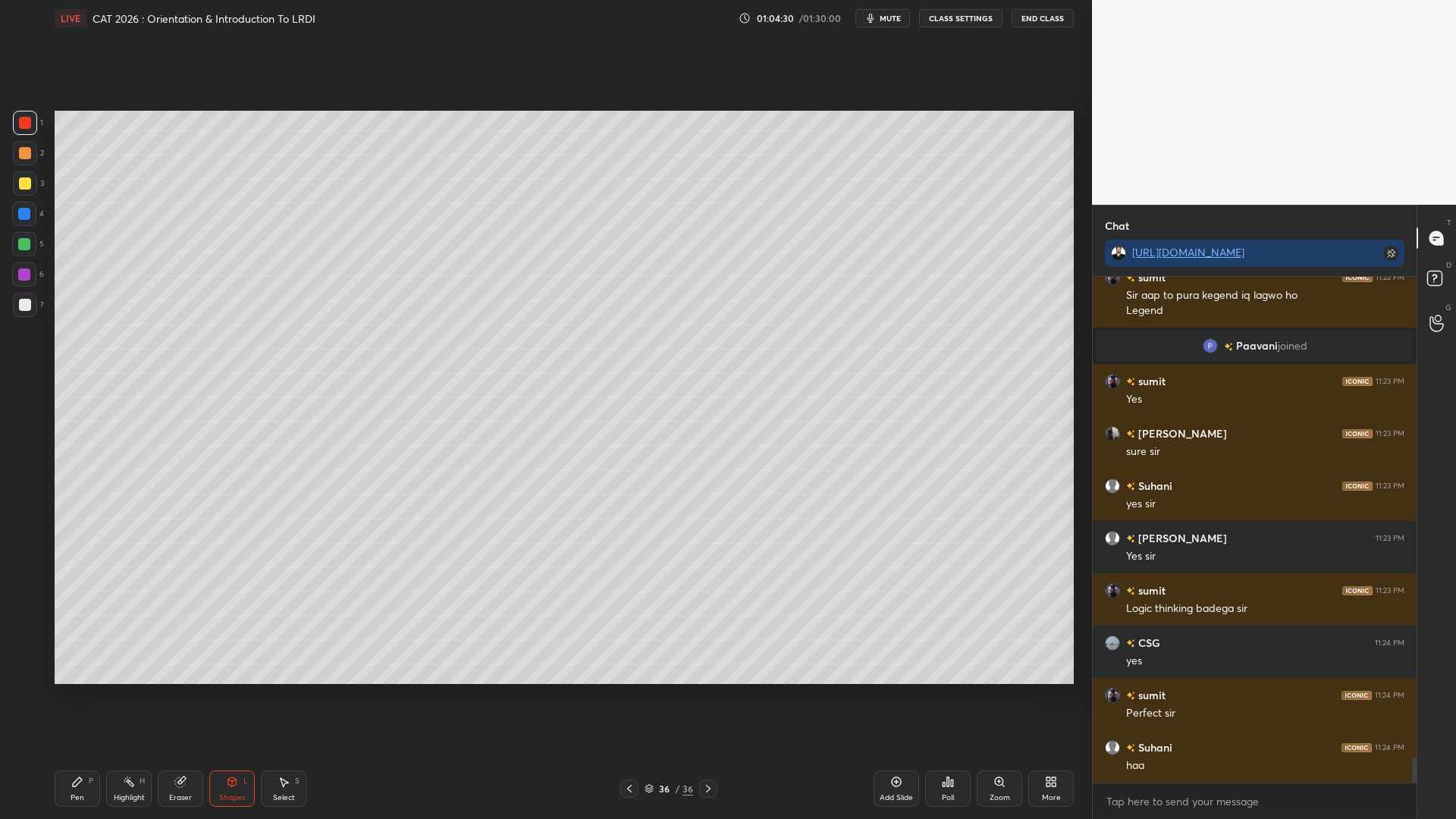
click at [225, 697] on div "Shapes L" at bounding box center [232, 789] width 46 height 37
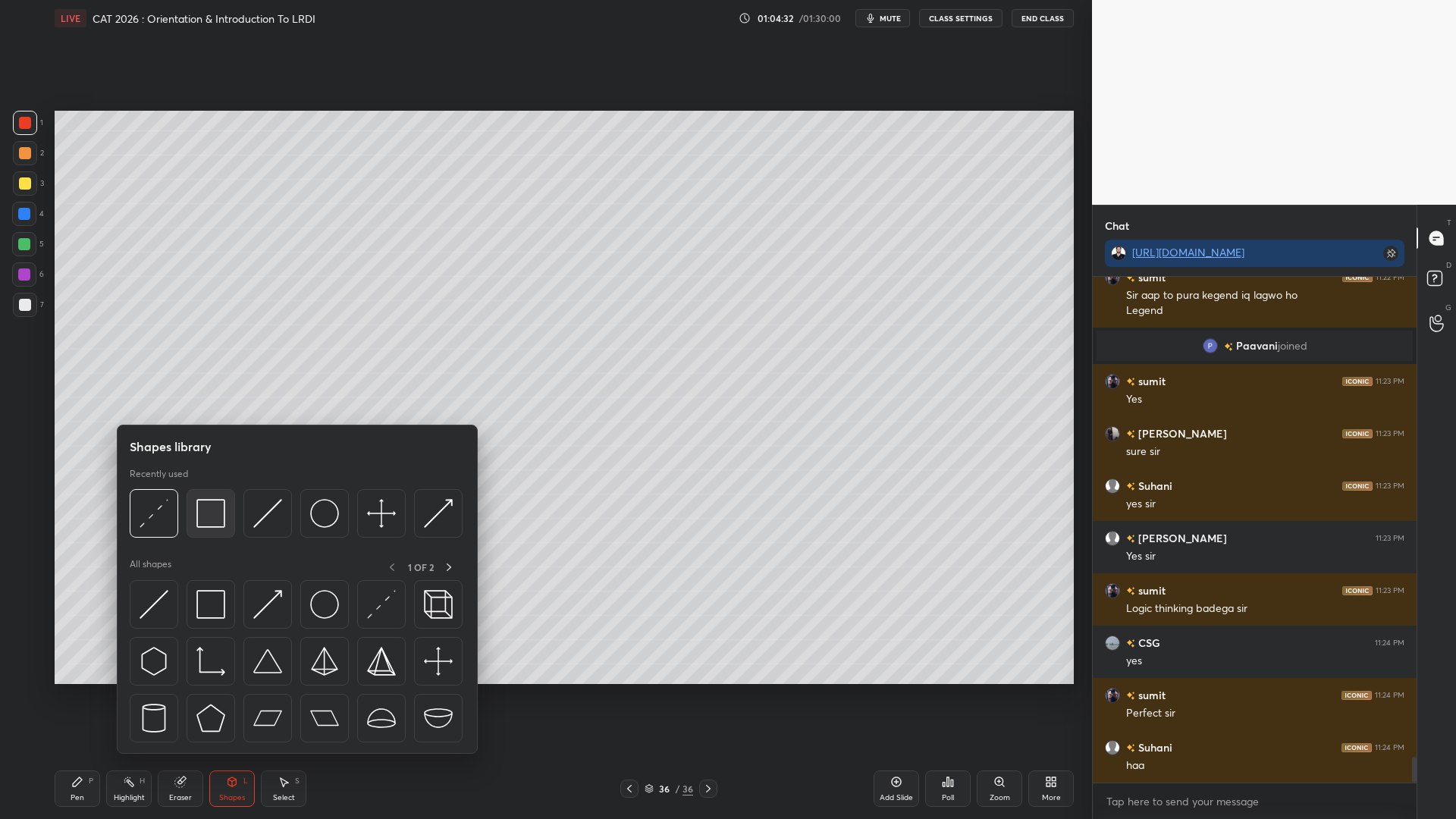
click at [207, 523] on img at bounding box center [210, 513] width 29 height 29
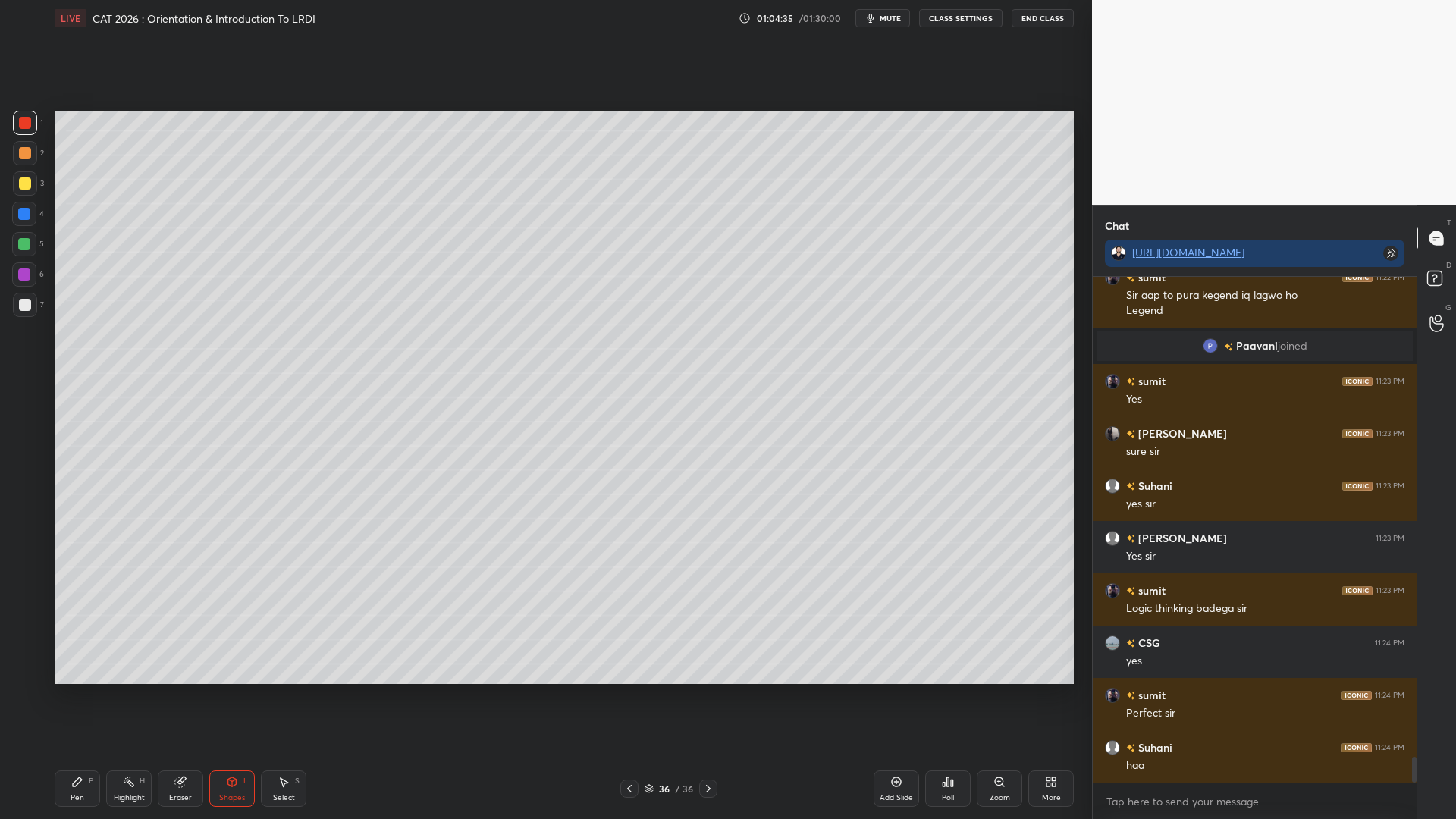
scroll to position [9562, 0]
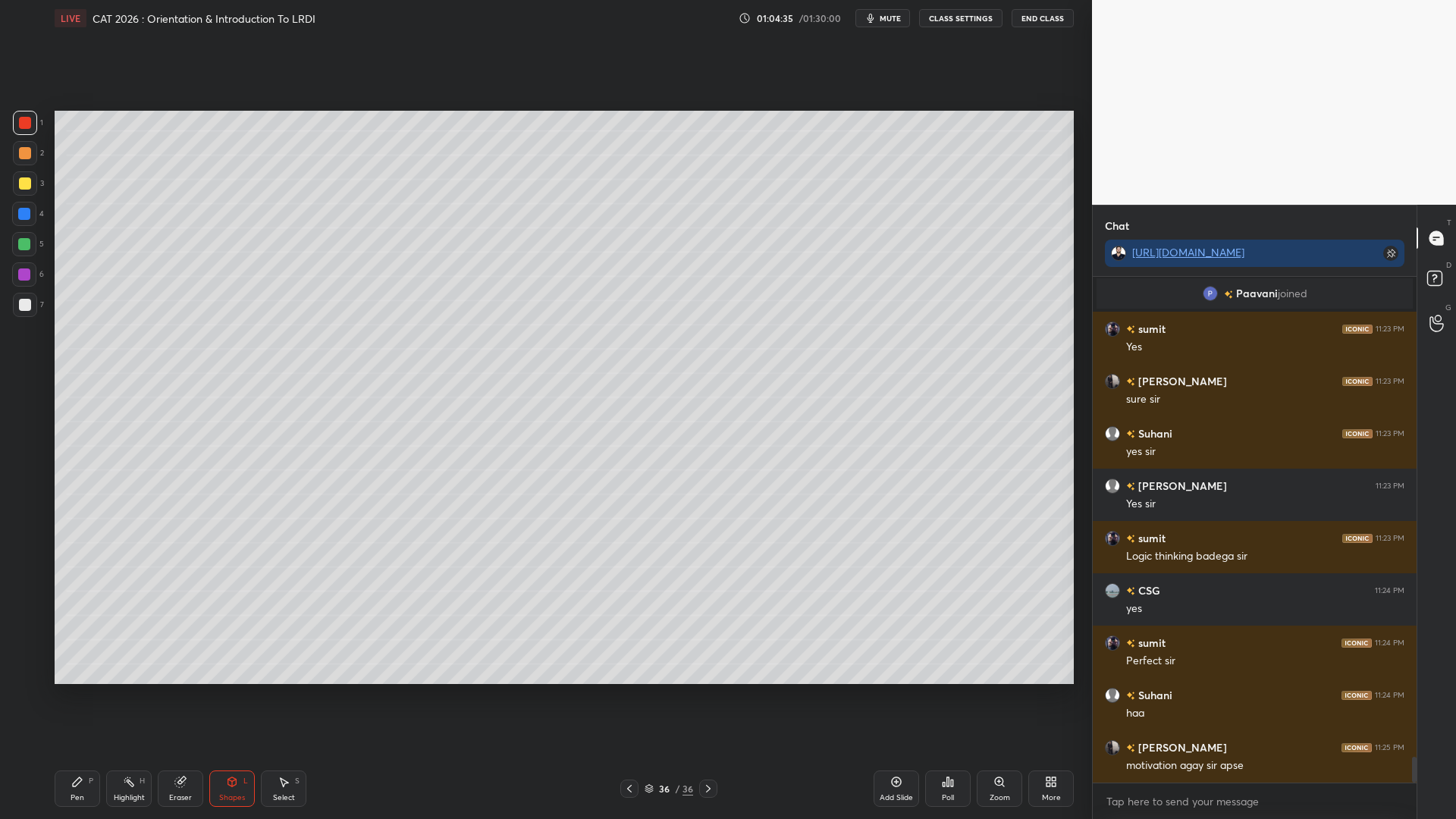
click at [79, 697] on icon at bounding box center [77, 782] width 9 height 9
click at [28, 242] on div at bounding box center [24, 244] width 12 height 12
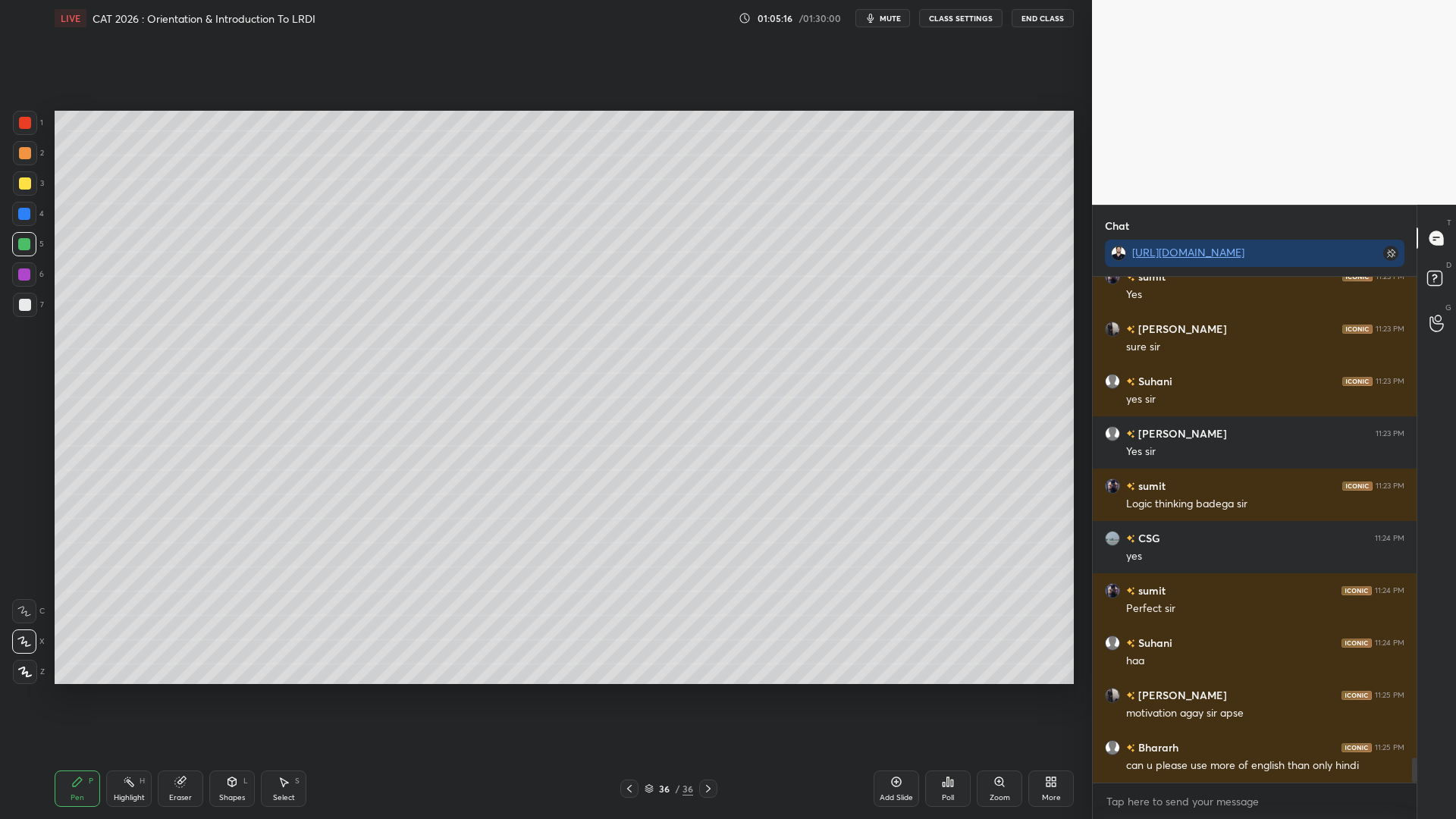
click at [21, 214] on div at bounding box center [24, 214] width 12 height 12
click at [27, 124] on div at bounding box center [25, 122] width 12 height 12
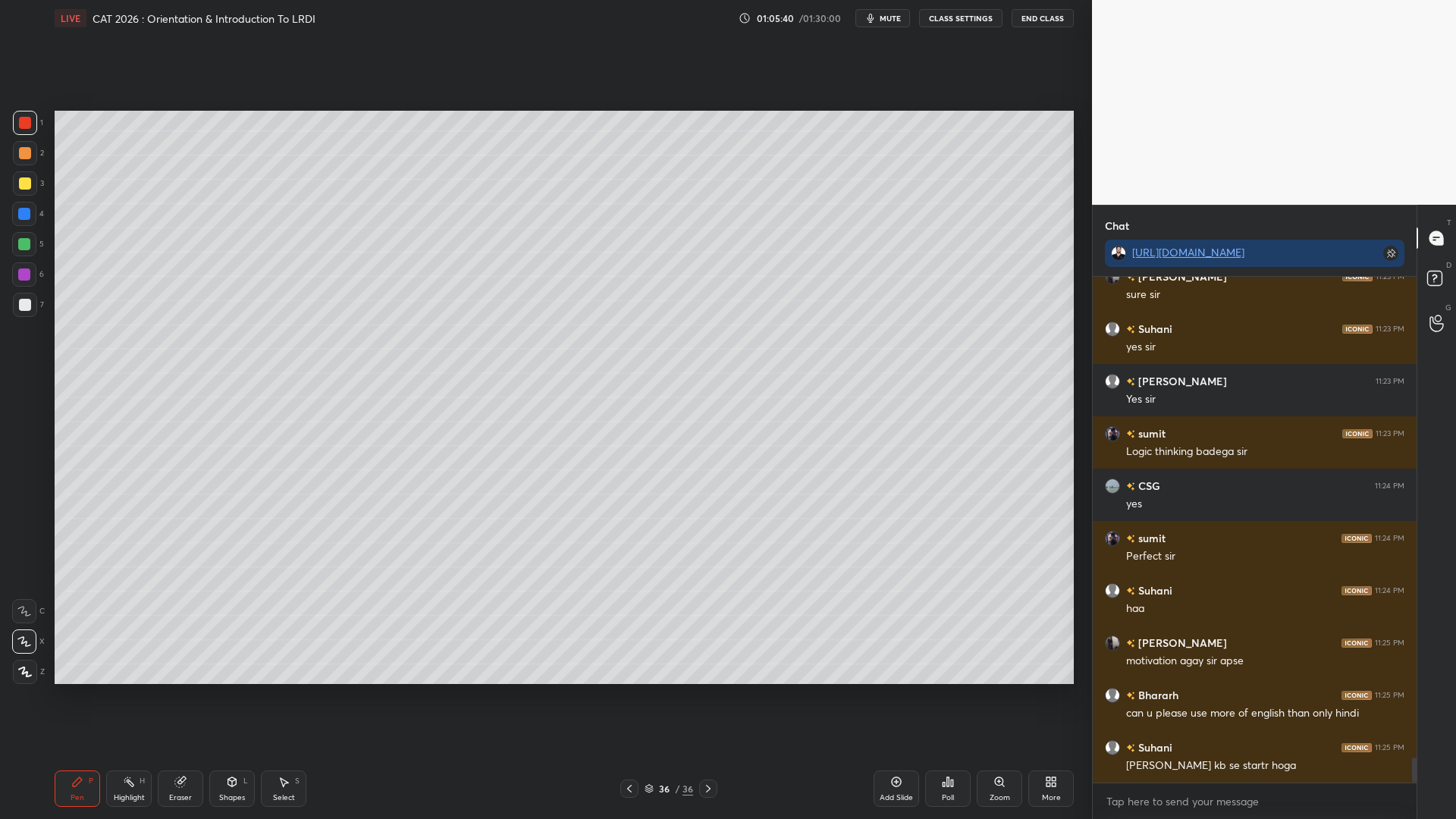
click at [27, 277] on div at bounding box center [24, 275] width 12 height 12
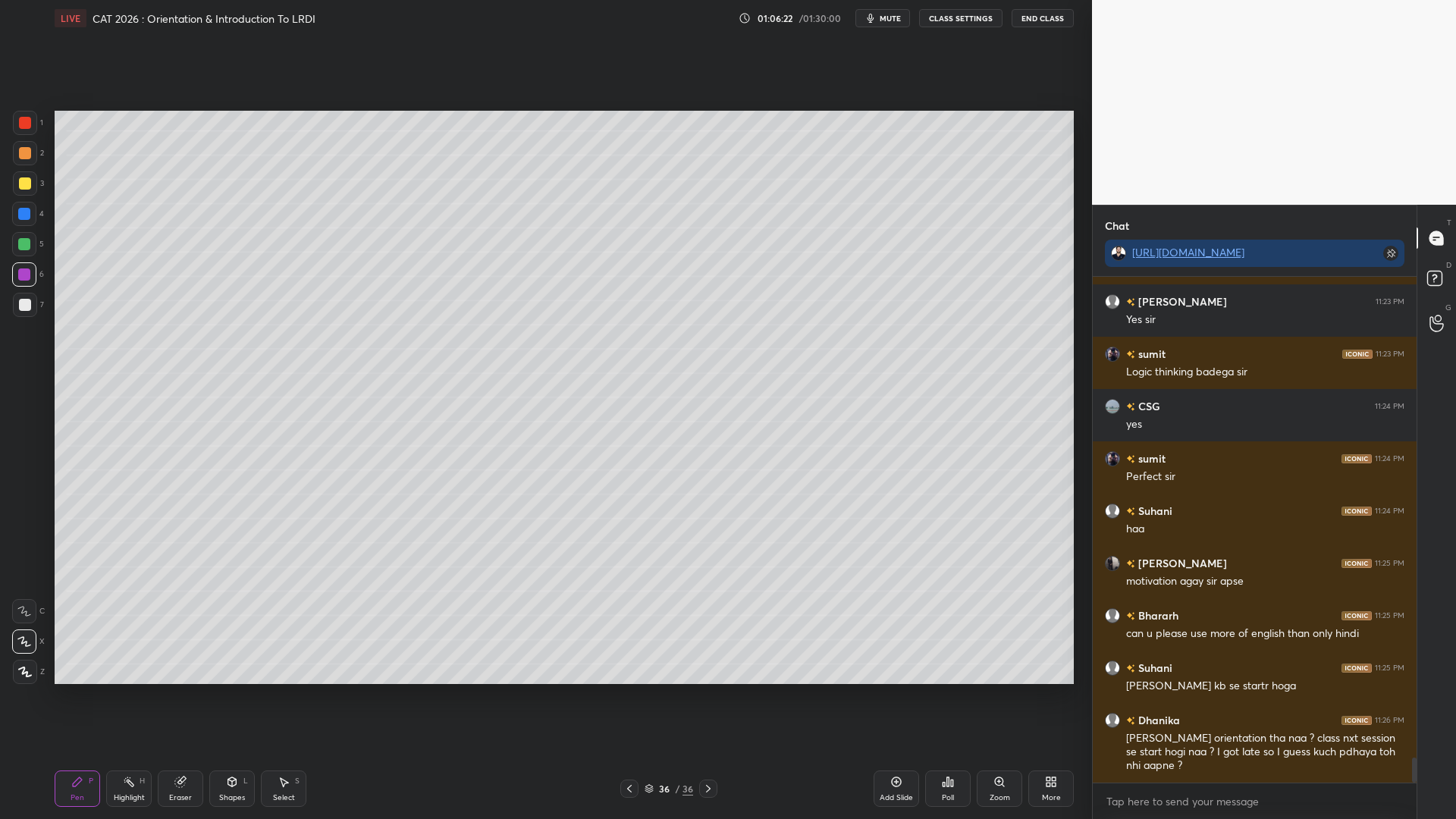
click at [26, 216] on div at bounding box center [24, 214] width 12 height 12
click at [27, 180] on div at bounding box center [25, 183] width 12 height 12
click at [657, 697] on div "Pen P Highlight H Eraser Shapes L Select S 36 / 36 Add Slide Poll Zoom More" at bounding box center [564, 788] width 1019 height 61
click at [646, 697] on icon at bounding box center [648, 788] width 9 height 9
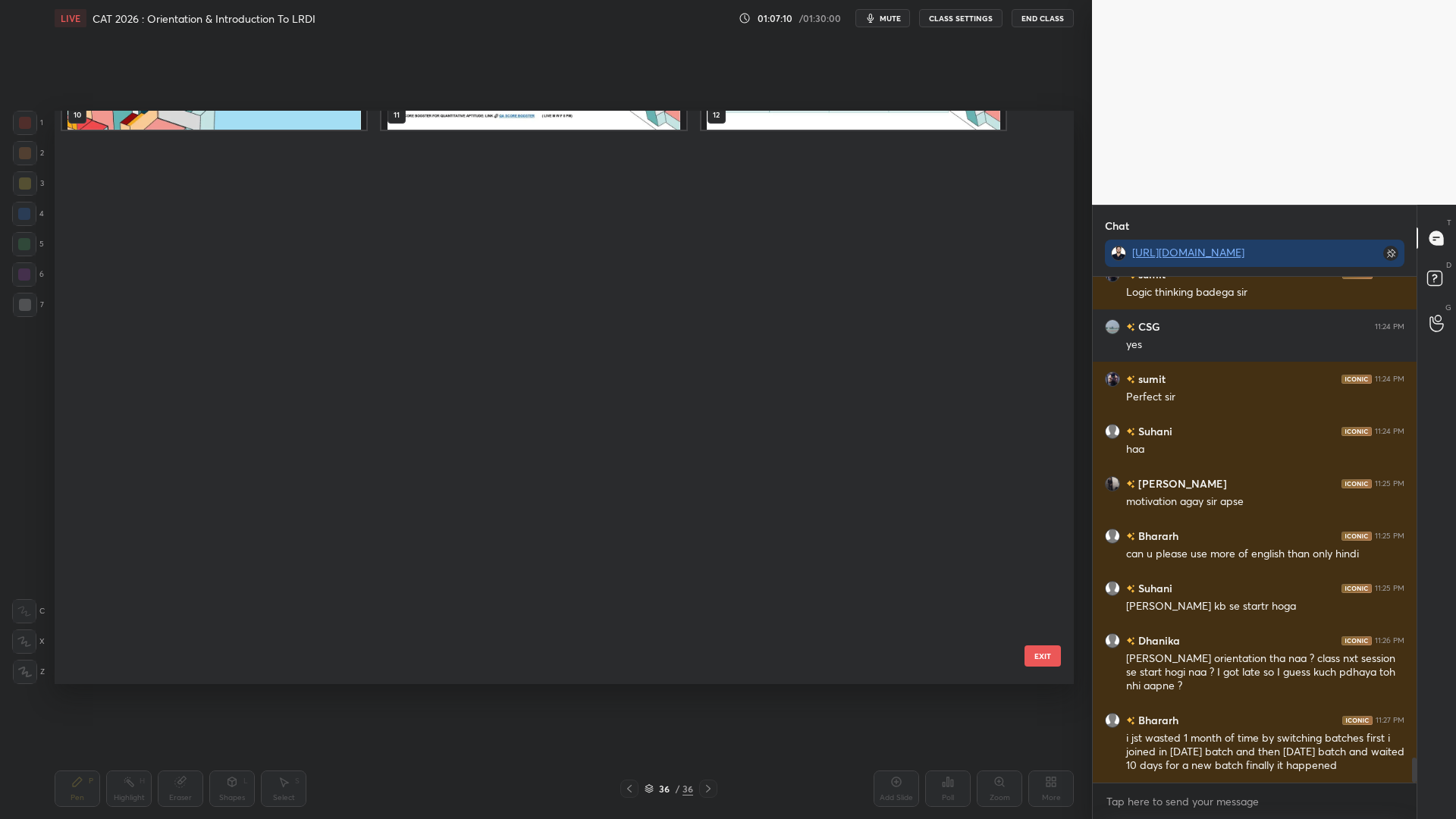
scroll to position [0, 0]
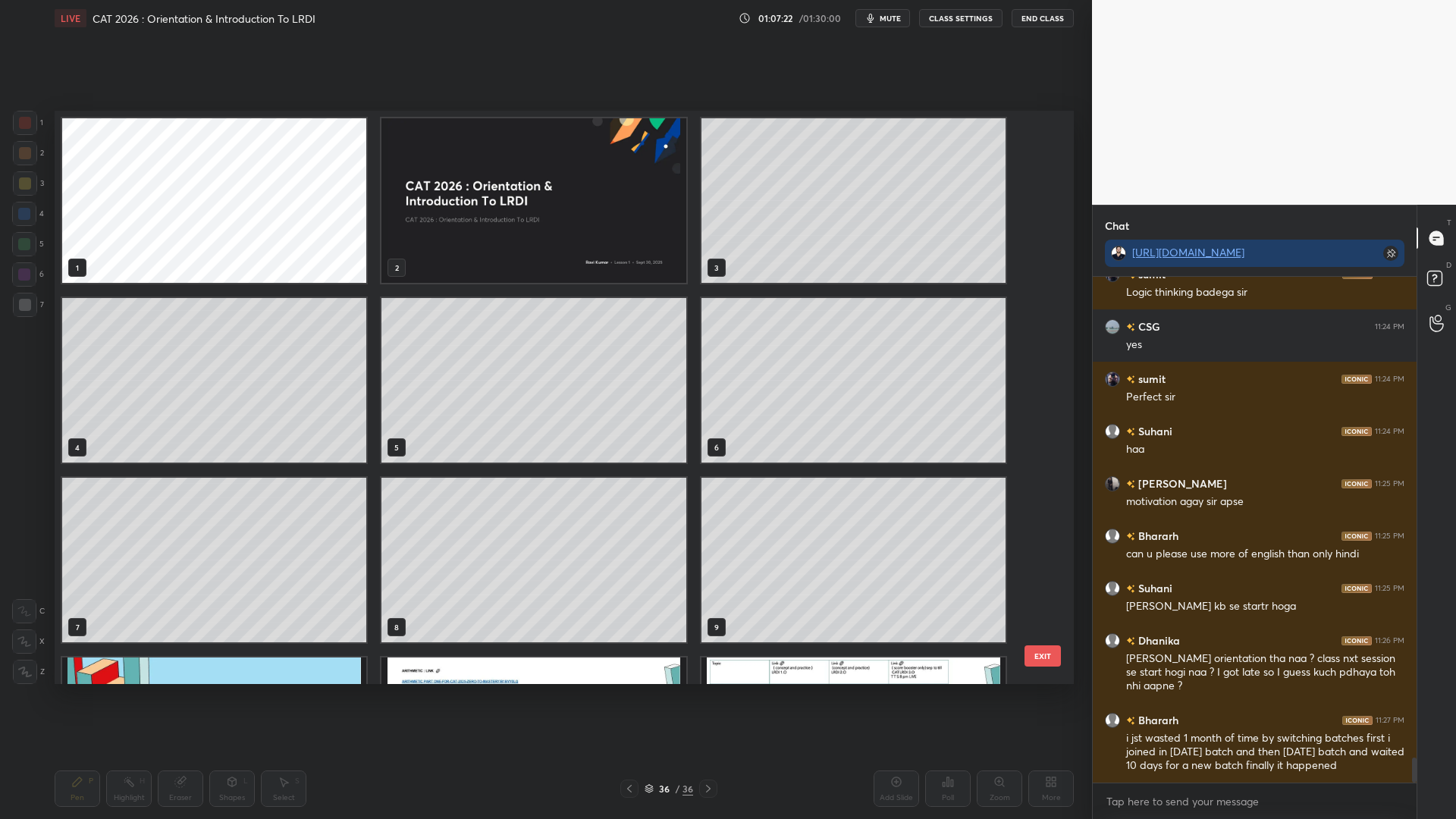
click at [573, 222] on img "grid" at bounding box center [534, 200] width 304 height 164
click at [580, 223] on img "grid" at bounding box center [534, 200] width 304 height 164
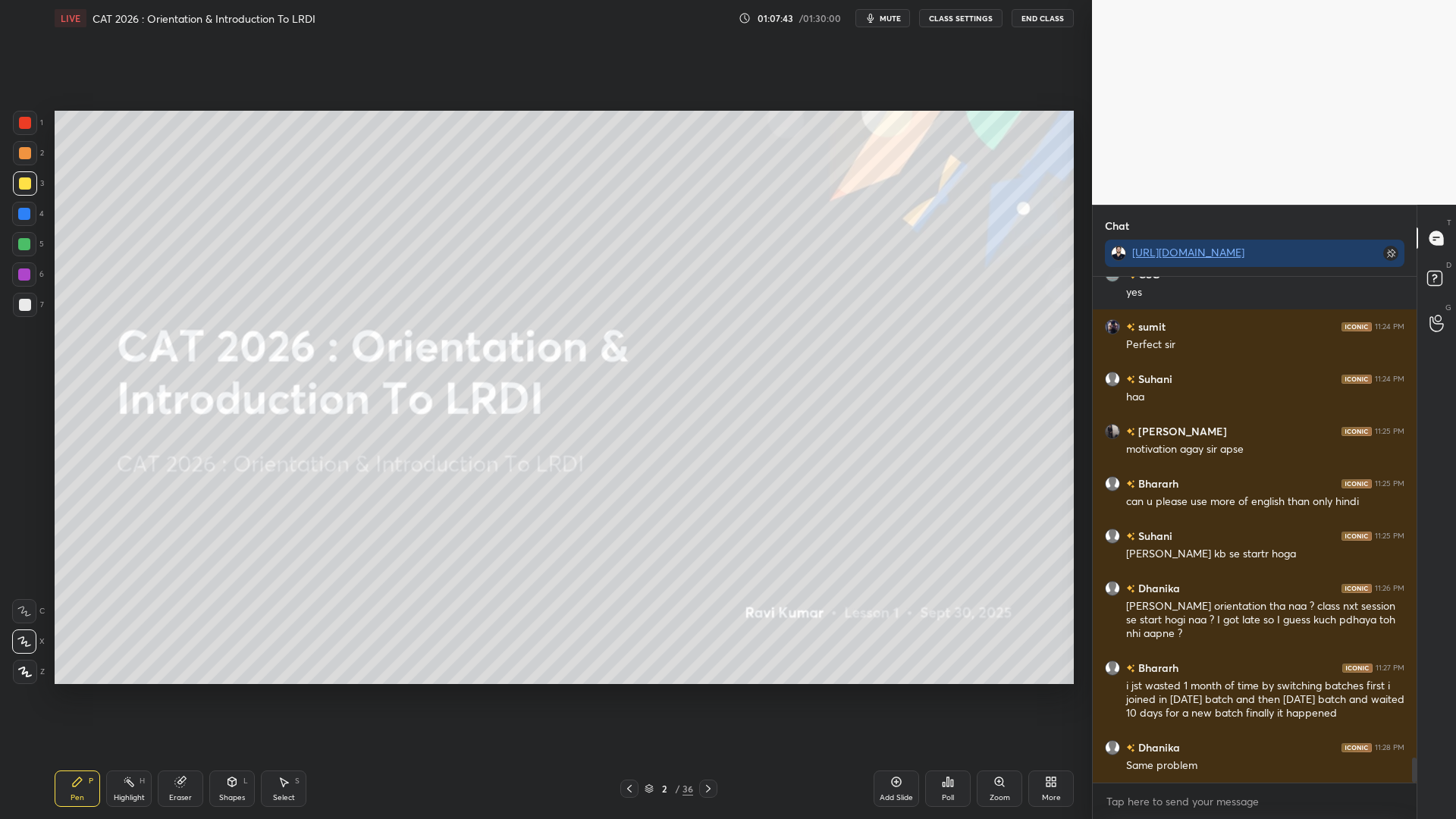
scroll to position [9931, 0]
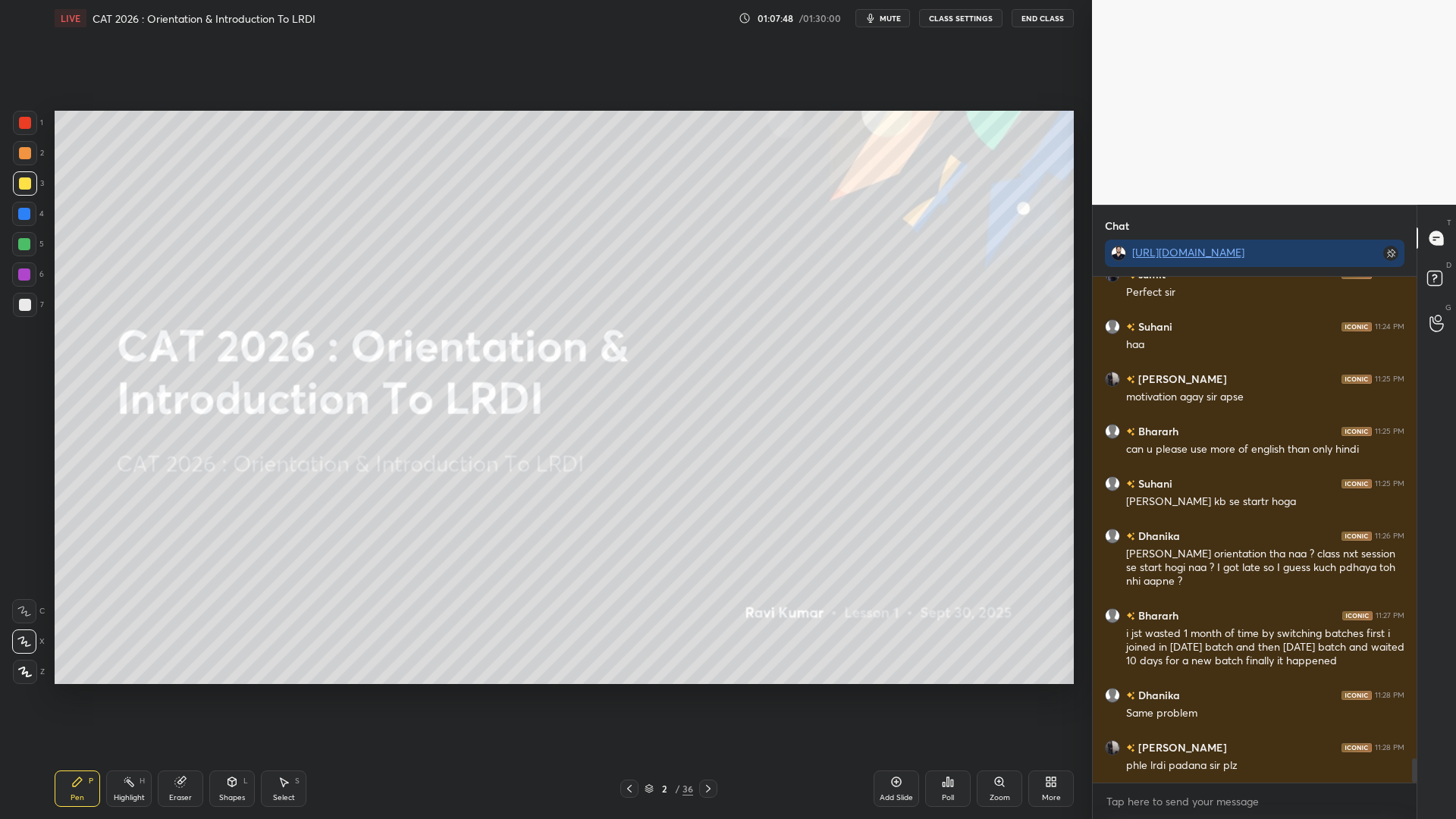
click at [174, 697] on div "Eraser" at bounding box center [181, 789] width 46 height 37
click at [18, 676] on span "Erase all" at bounding box center [24, 672] width 23 height 11
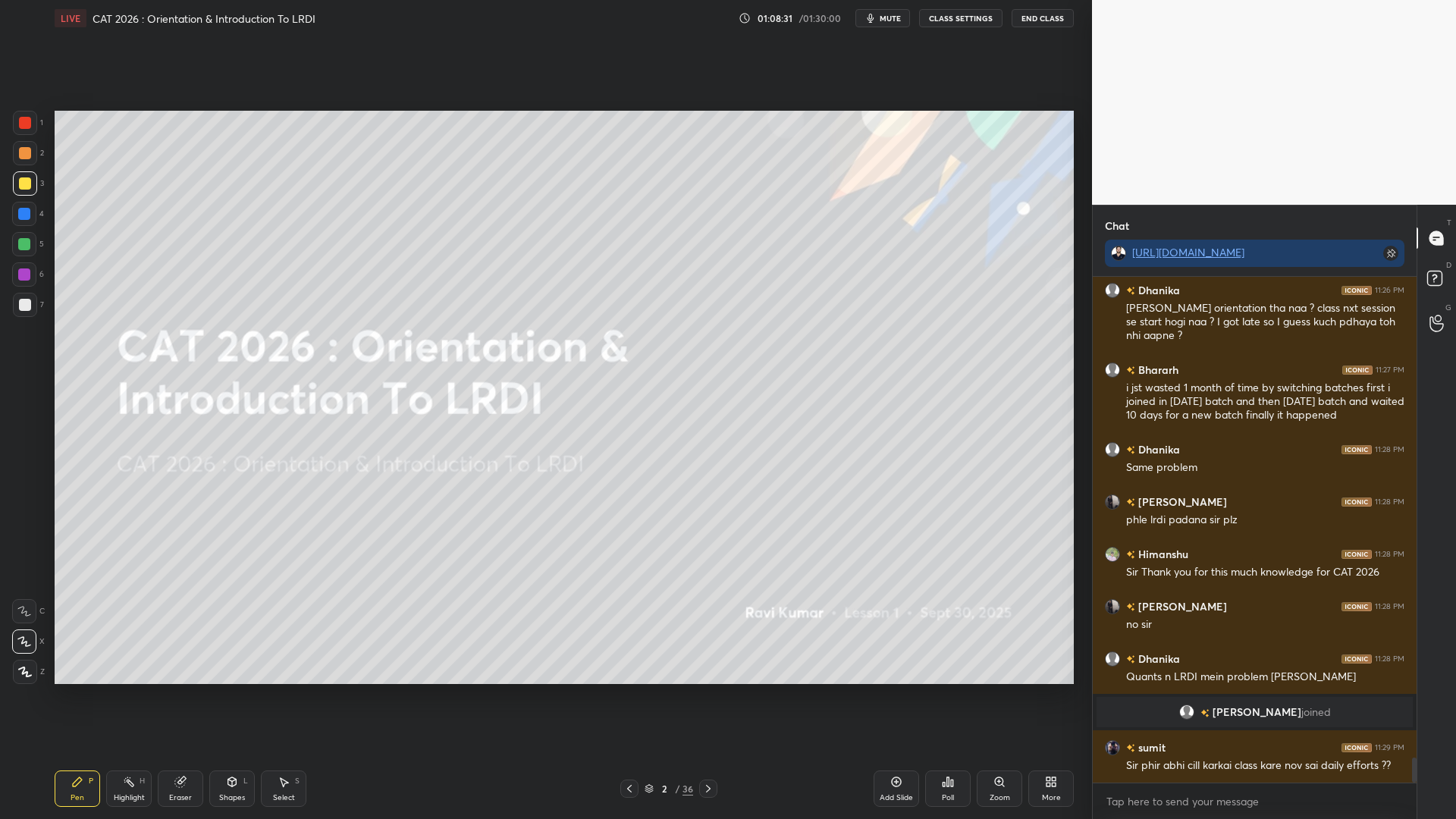
scroll to position [9713, 0]
click at [172, 697] on div "Eraser" at bounding box center [180, 798] width 23 height 8
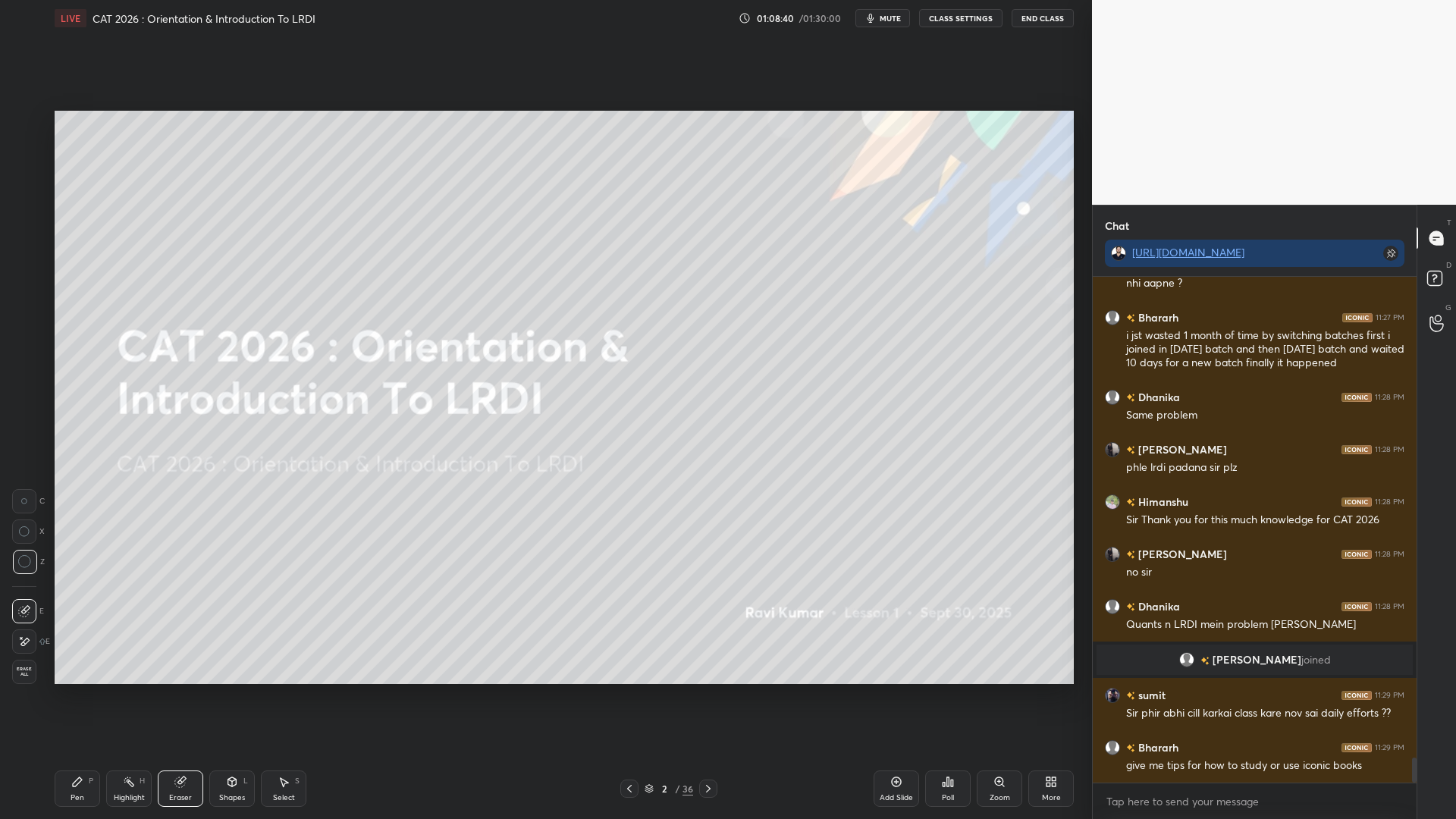
click at [21, 666] on div "Erase all" at bounding box center [24, 672] width 24 height 24
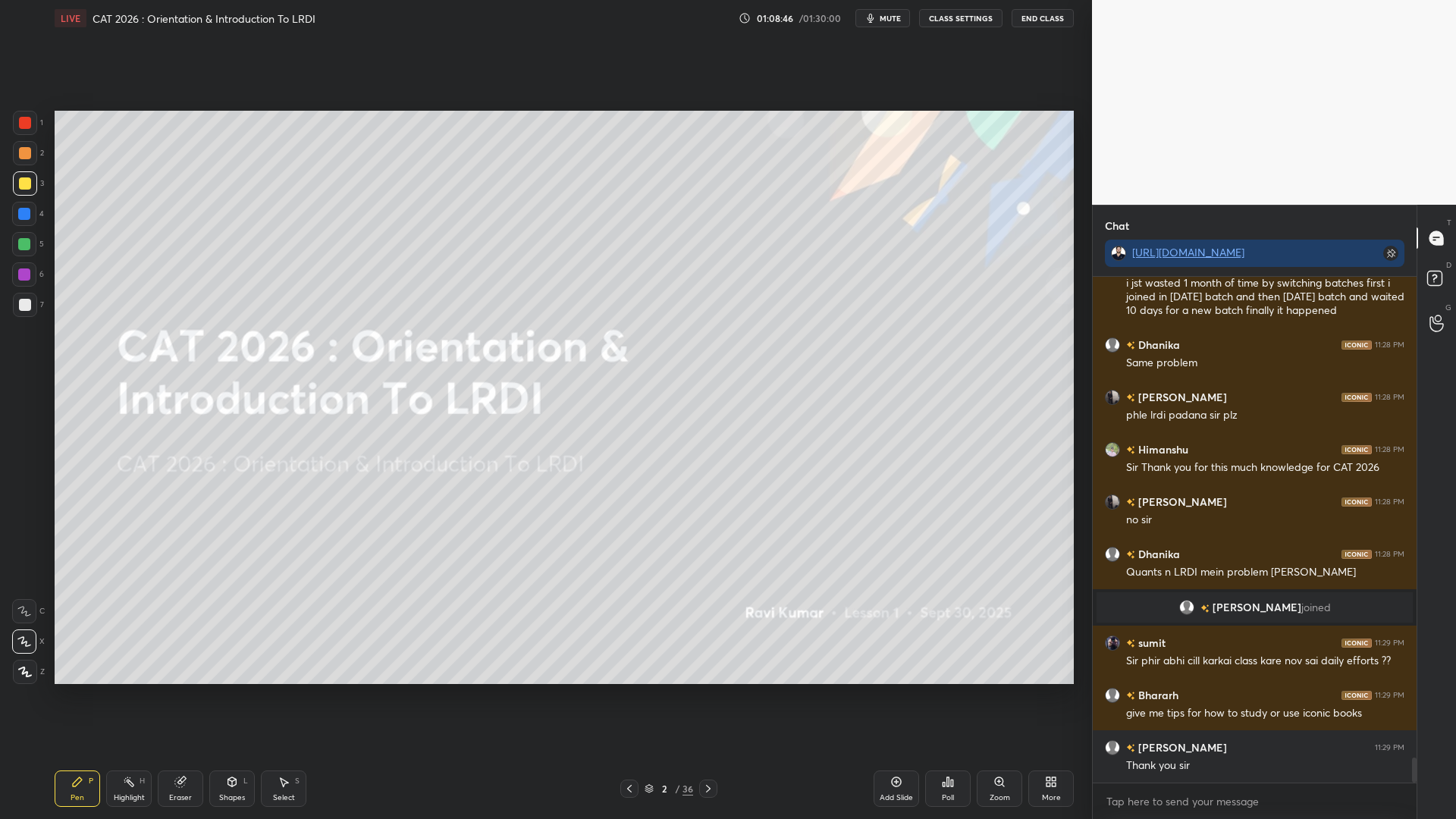
click at [24, 243] on div at bounding box center [24, 244] width 12 height 12
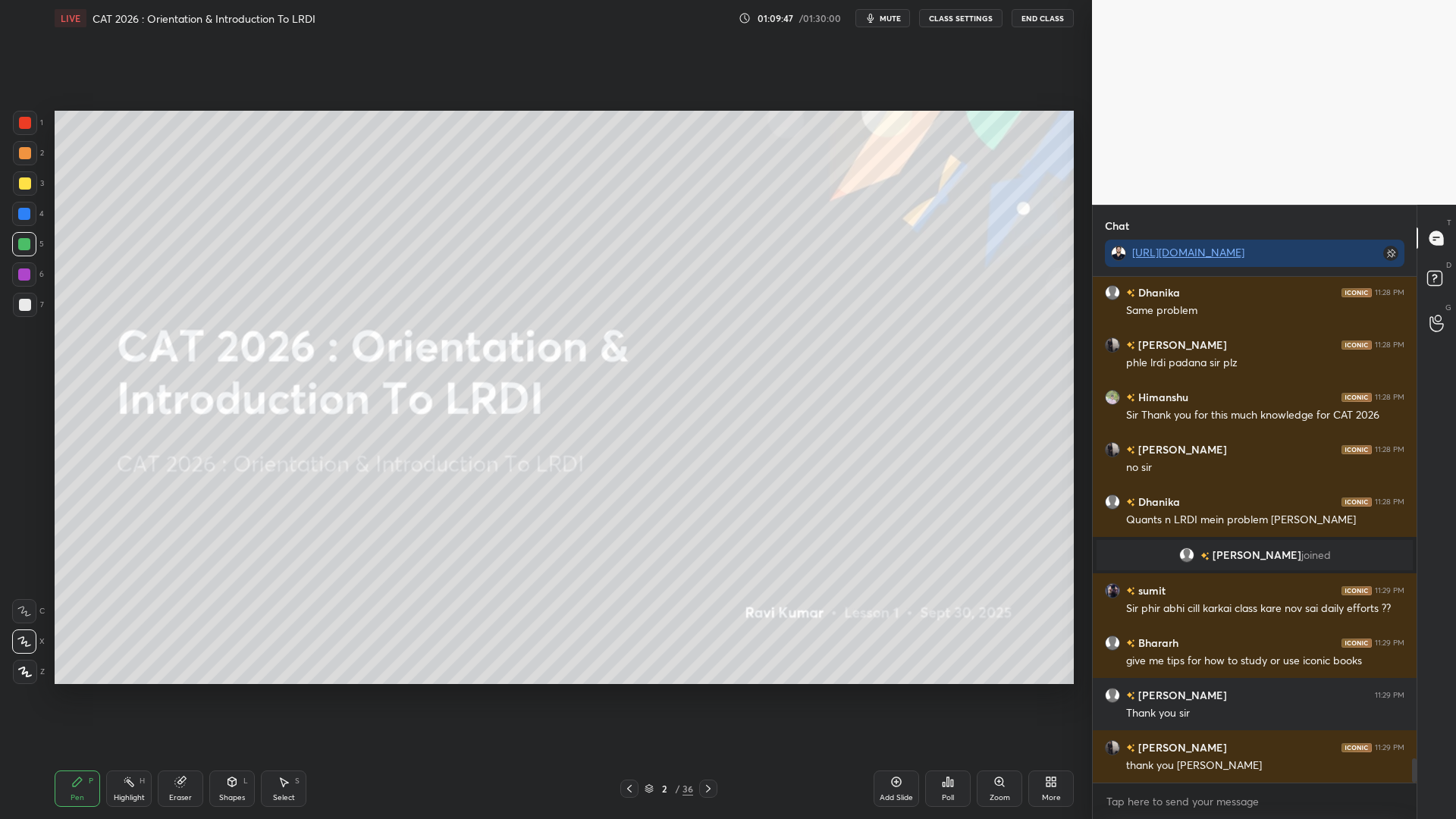
scroll to position [9923, 0]
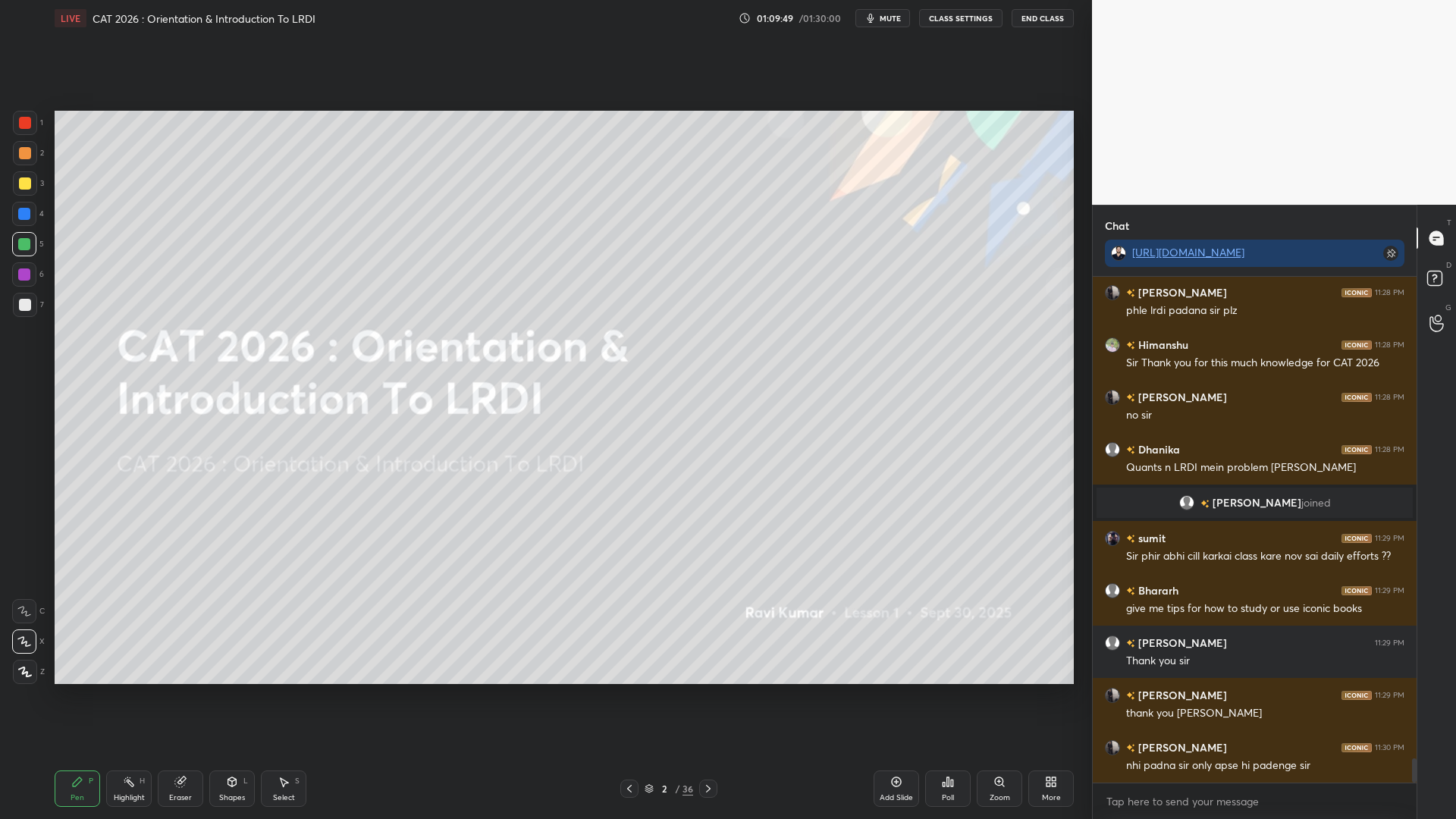
click at [1038, 18] on button "End Class" at bounding box center [1042, 18] width 63 height 18
